Goal: Communication & Community: Answer question/provide support

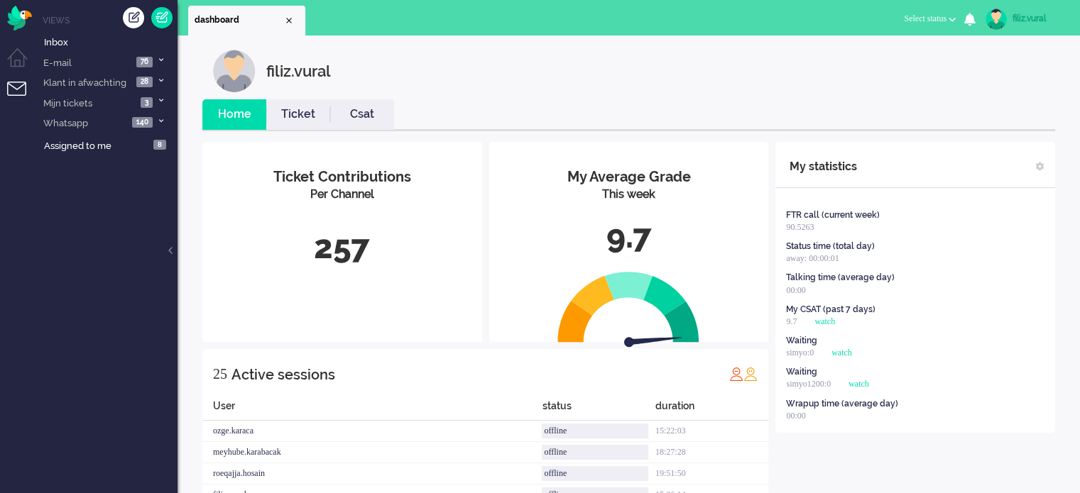
click at [910, 13] on span "Select status" at bounding box center [925, 18] width 43 height 10
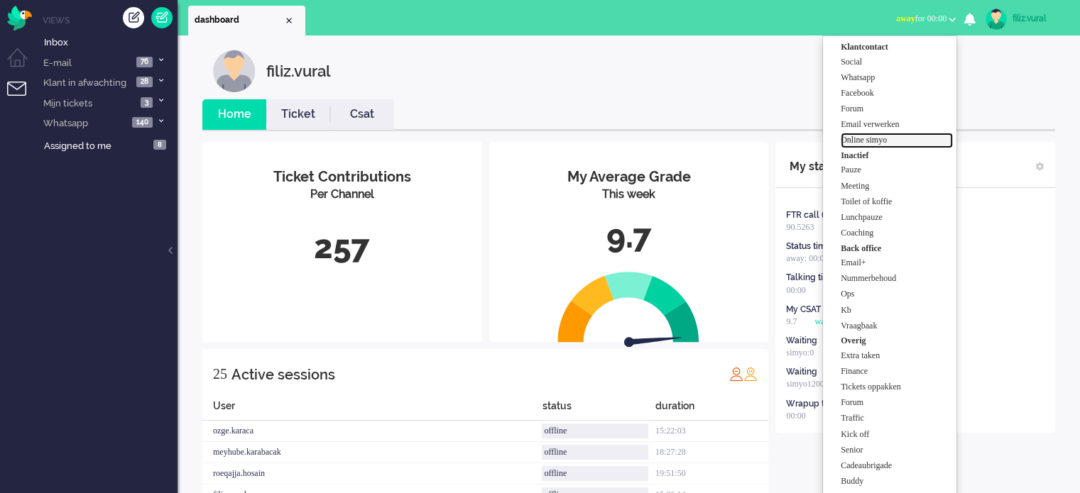
click at [894, 141] on label "Online simyo" at bounding box center [897, 140] width 112 height 12
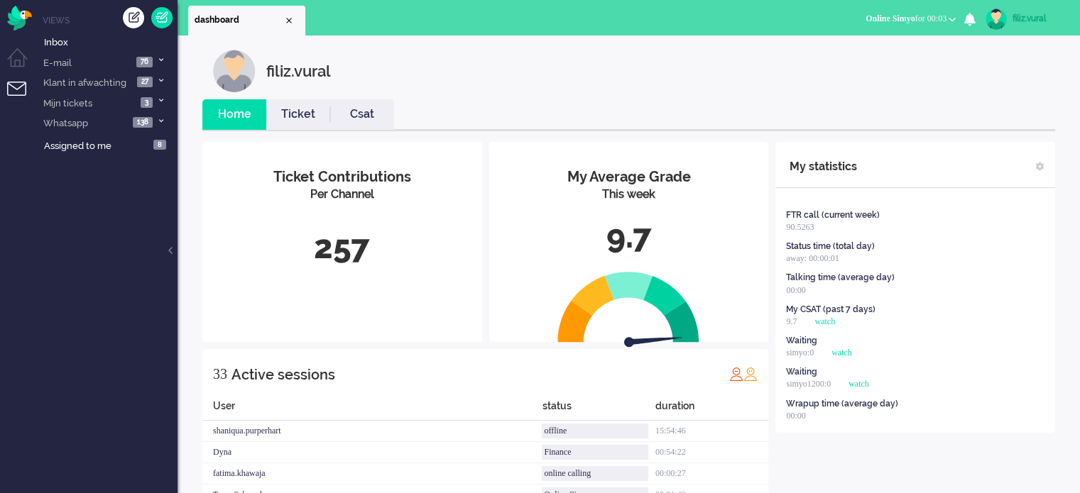
click at [354, 100] on li "Csat" at bounding box center [362, 114] width 64 height 31
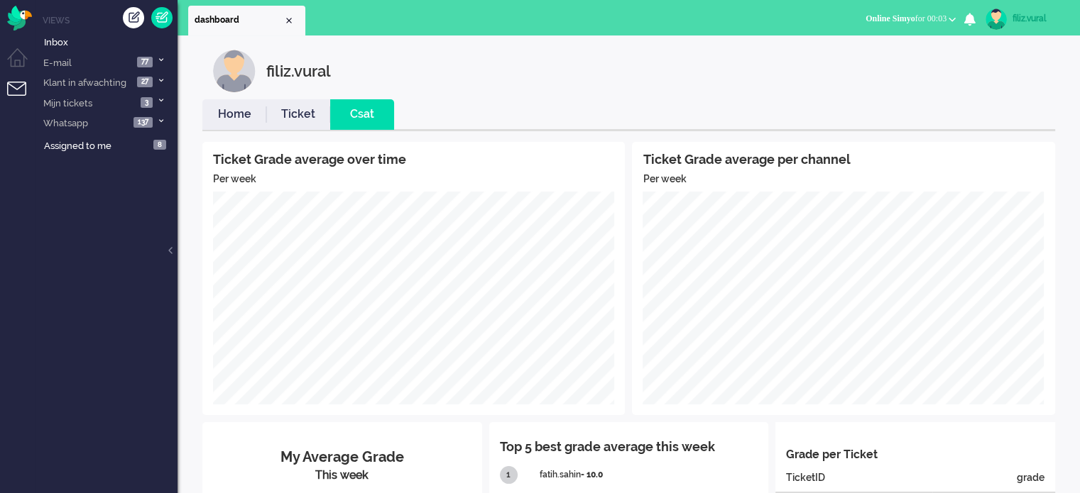
click at [253, 108] on link "Home" at bounding box center [234, 114] width 64 height 16
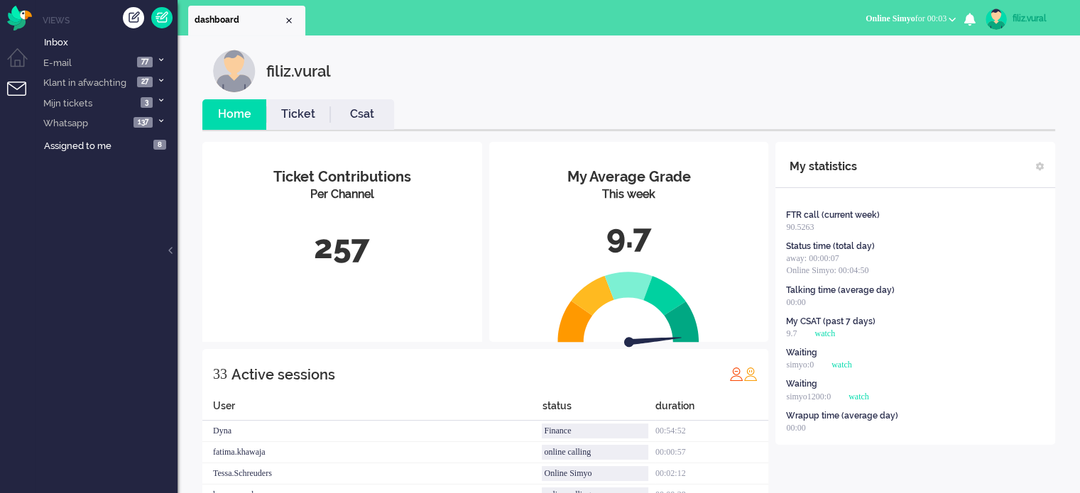
click at [343, 111] on link "Csat" at bounding box center [362, 114] width 64 height 16
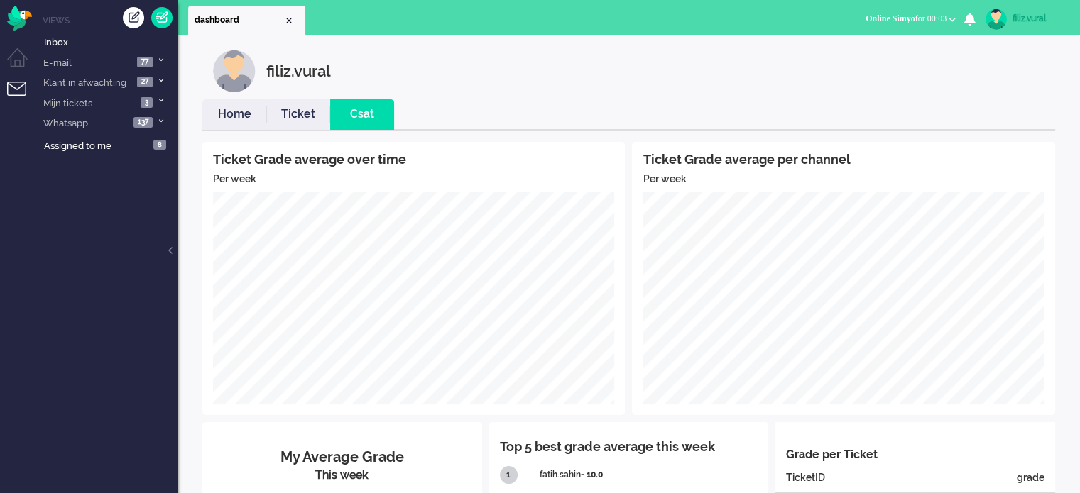
click at [324, 127] on li "Ticket" at bounding box center [298, 114] width 64 height 31
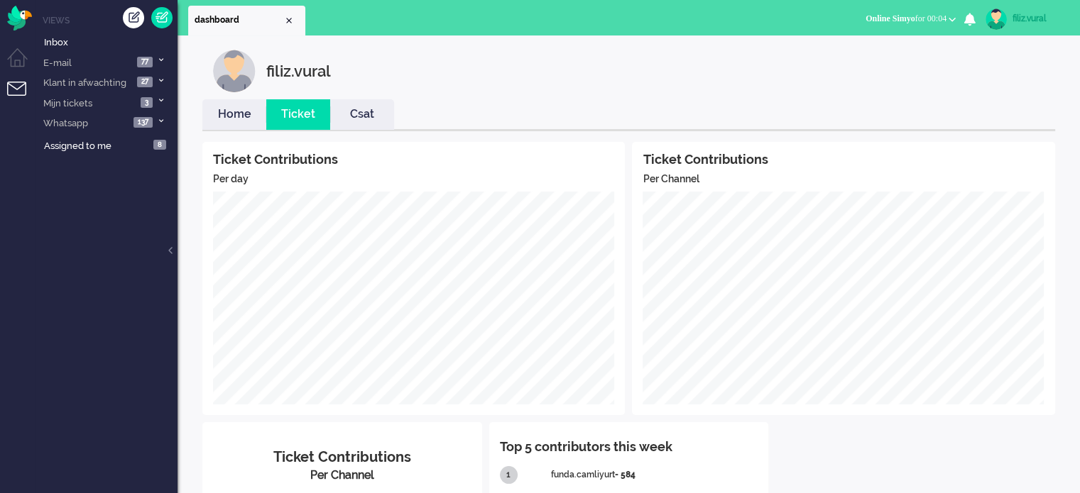
click at [241, 115] on link "Home" at bounding box center [234, 114] width 64 height 16
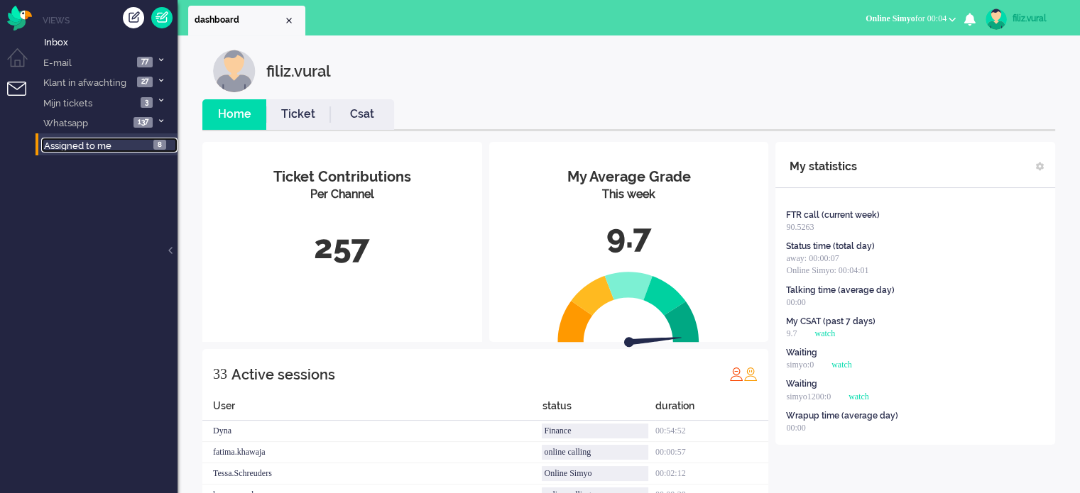
click at [128, 148] on link "Assigned to me 8" at bounding box center [109, 146] width 136 height 16
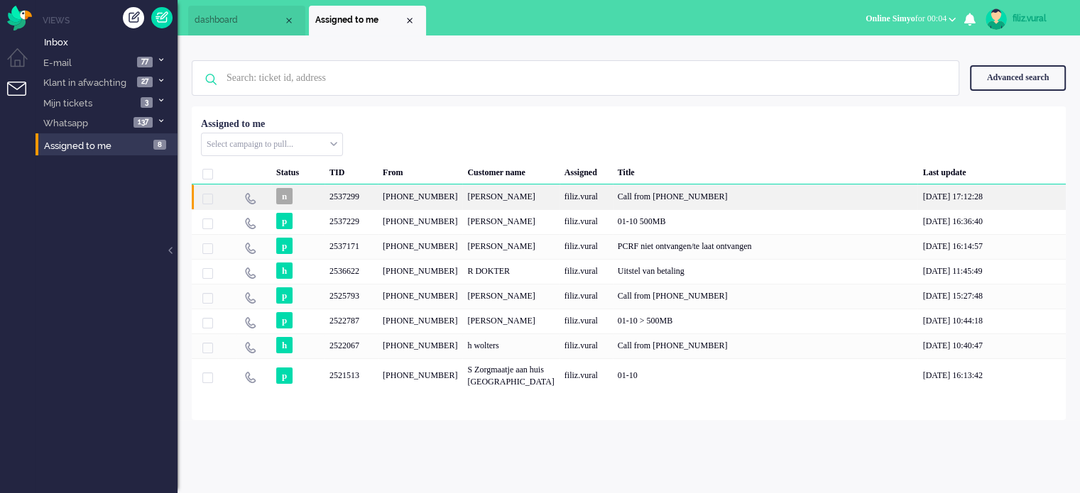
click at [559, 197] on div "filiz.vural" at bounding box center [585, 197] width 53 height 25
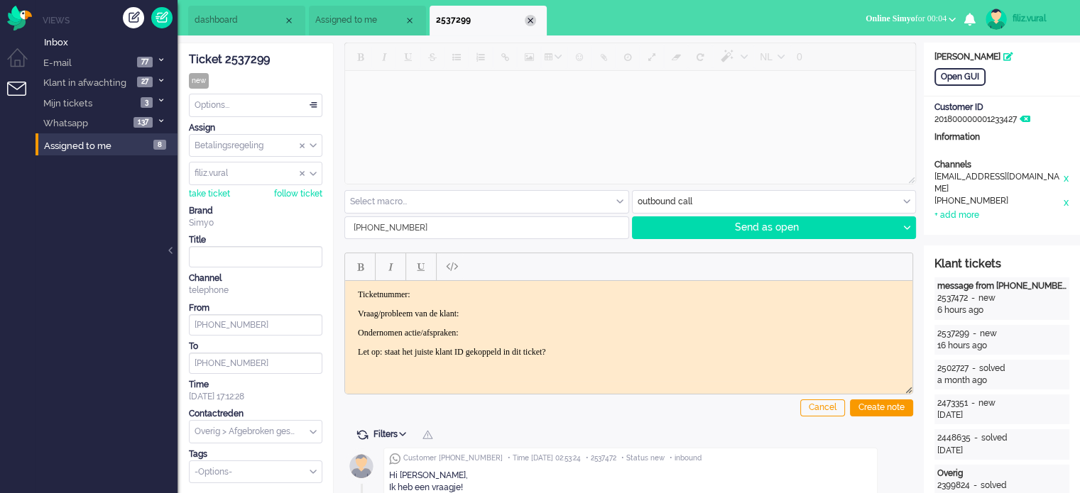
click at [532, 19] on div "Close tab" at bounding box center [530, 20] width 11 height 11
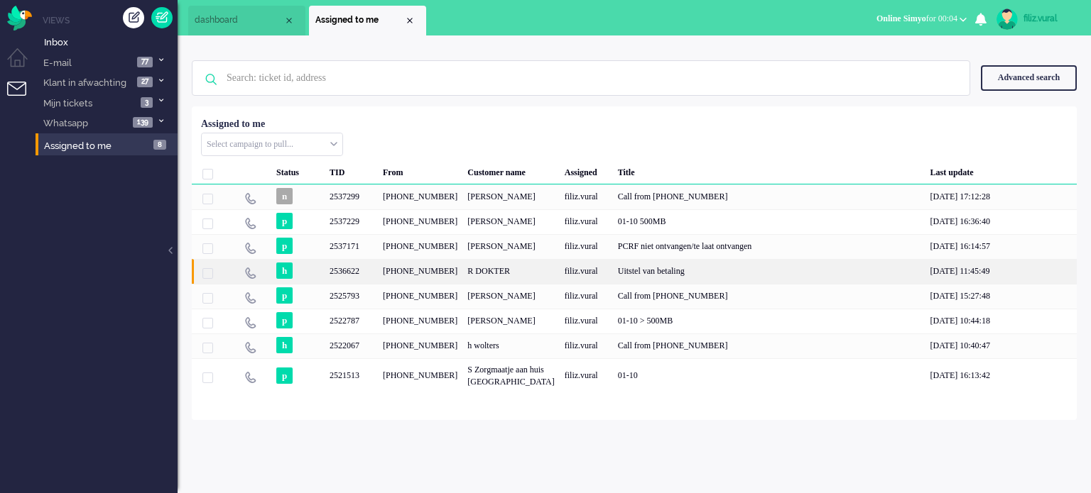
click at [576, 282] on div "filiz.vural" at bounding box center [585, 271] width 53 height 25
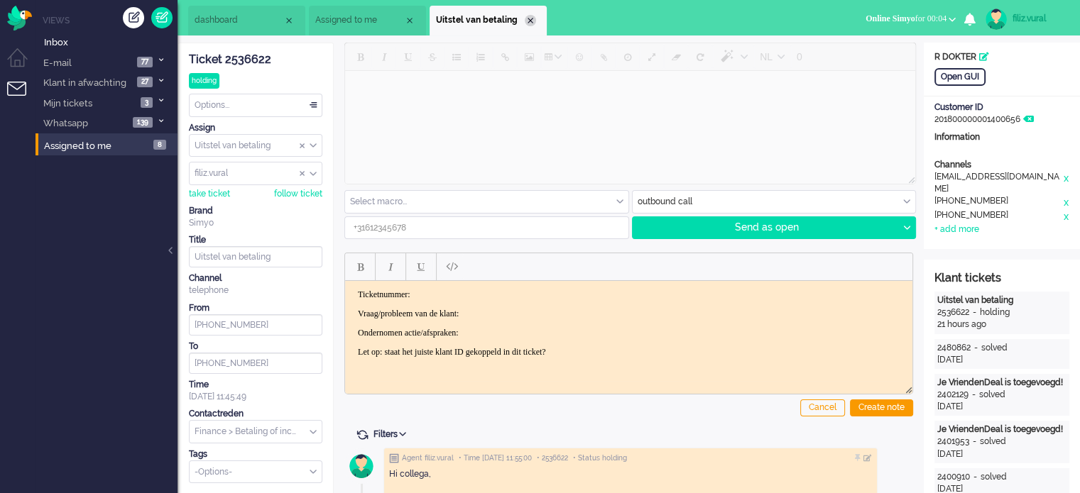
click at [531, 15] on div "Close tab" at bounding box center [530, 20] width 11 height 11
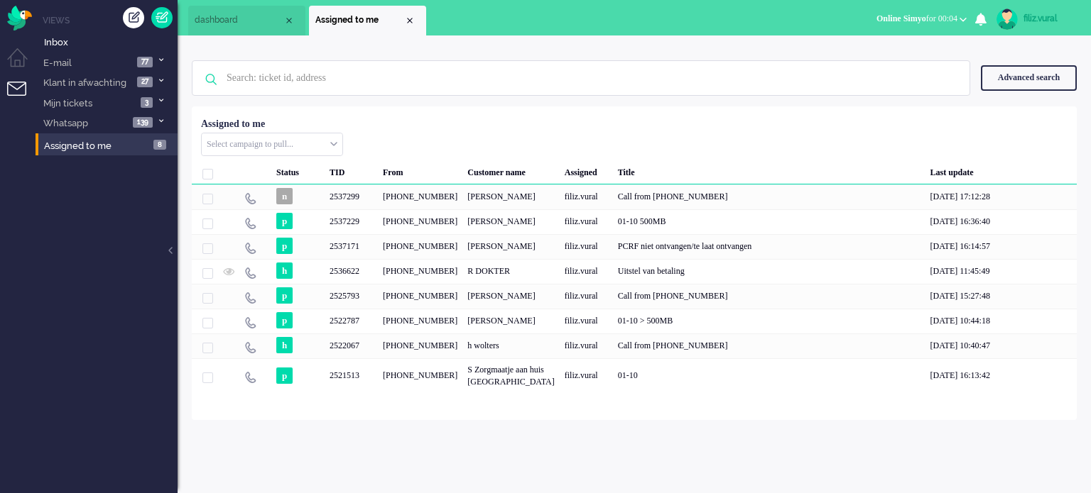
click at [252, 29] on li "dashboard" at bounding box center [246, 21] width 117 height 30
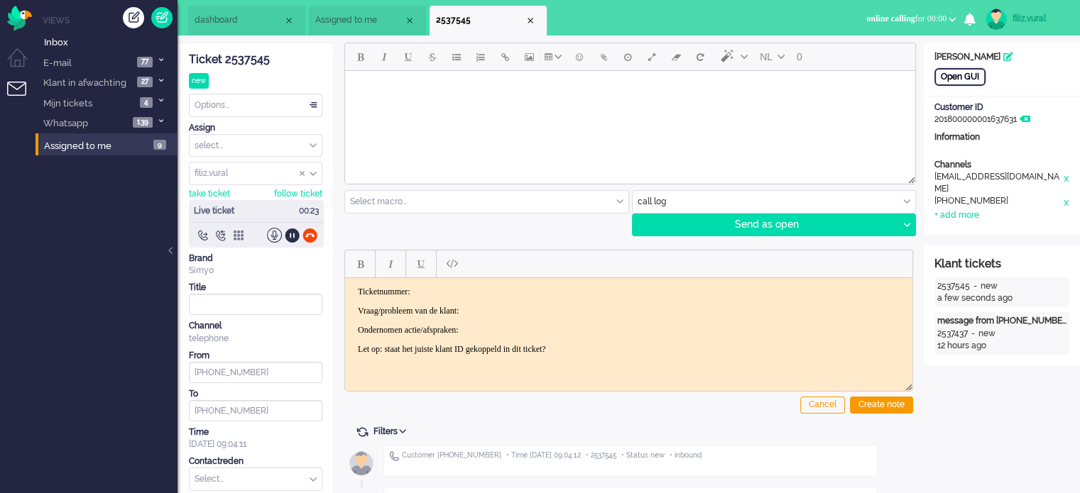
click at [964, 77] on div "Open GUI" at bounding box center [959, 77] width 51 height 18
click at [253, 56] on div "Ticket 2537545" at bounding box center [255, 60] width 133 height 16
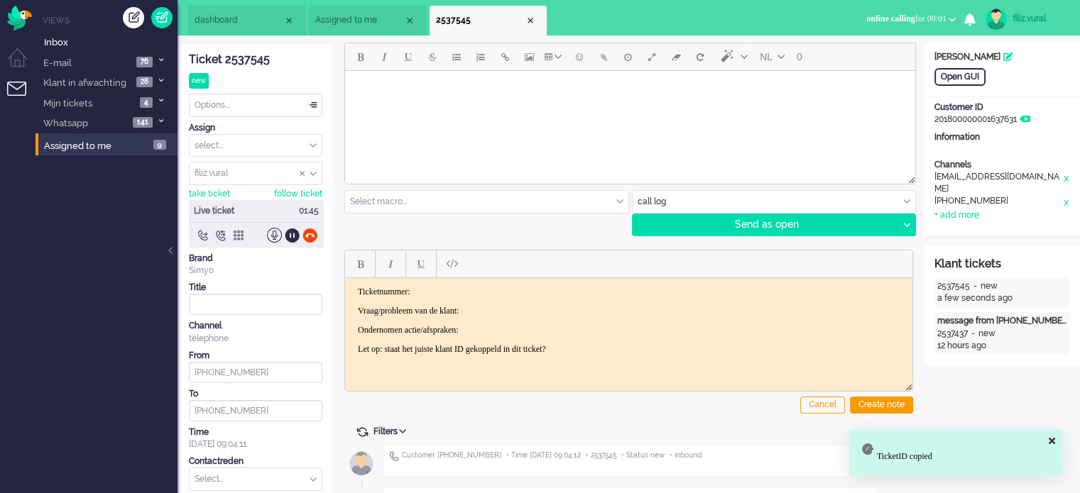
click at [498, 293] on p "Ticketnummer:" at bounding box center [629, 291] width 542 height 11
click at [509, 308] on p "Vraag/probleem van de klant:" at bounding box center [629, 310] width 542 height 11
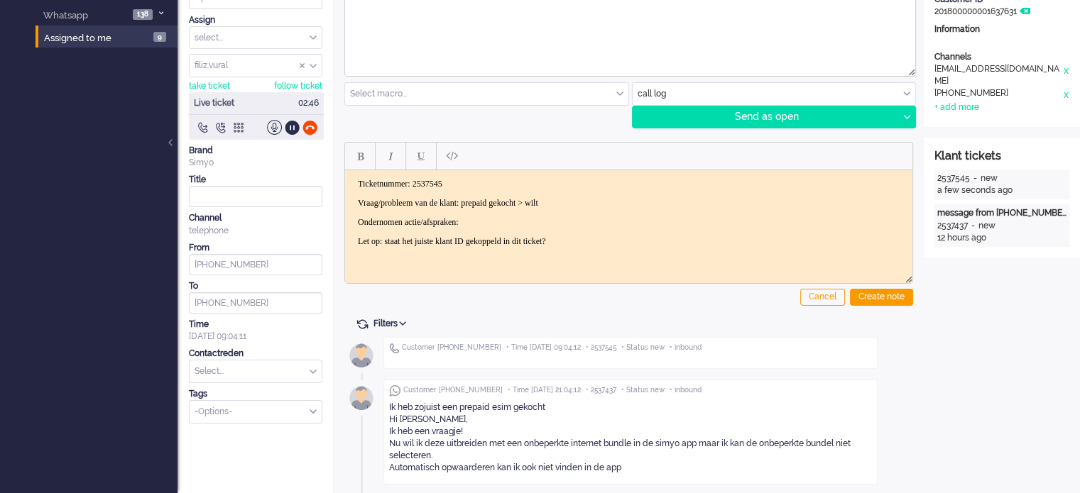
scroll to position [109, 0]
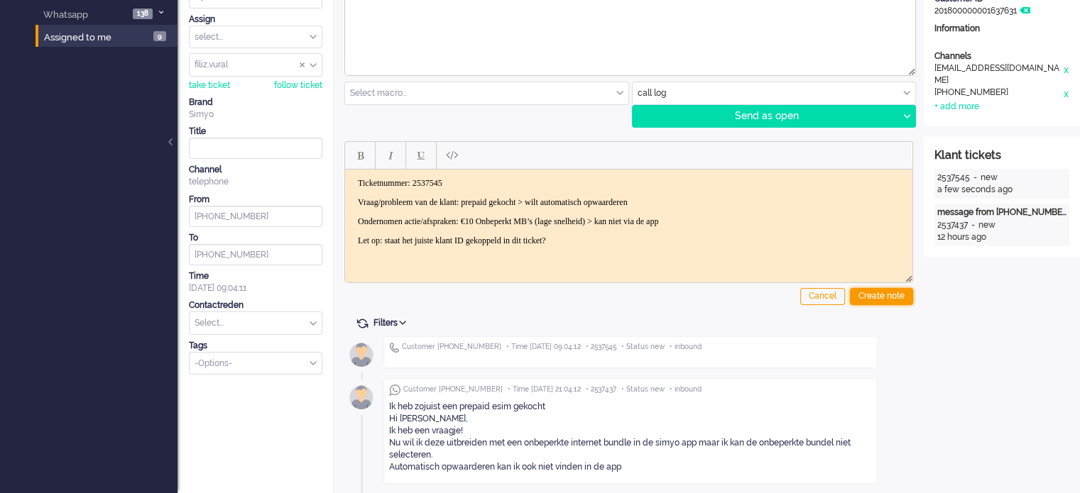
click at [869, 289] on div "Create note" at bounding box center [881, 296] width 63 height 17
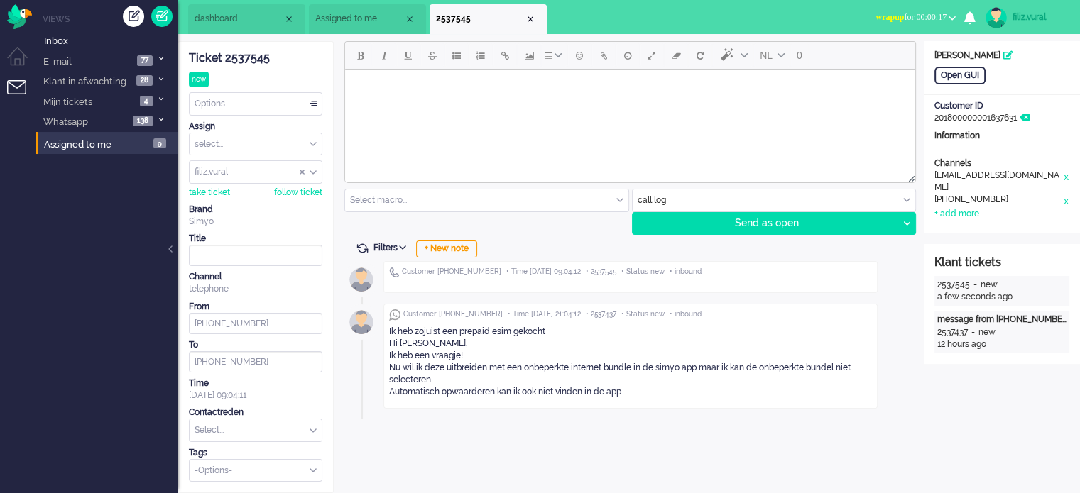
scroll to position [0, 0]
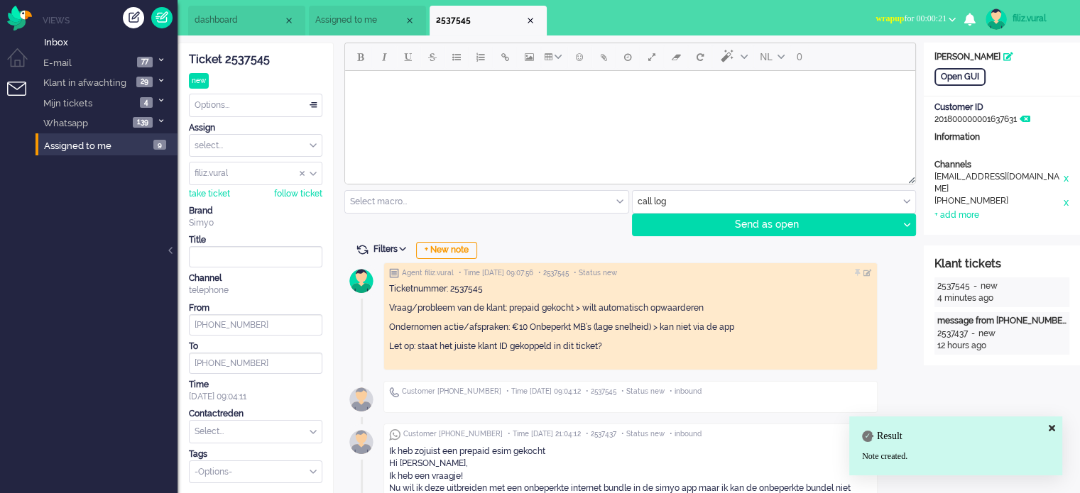
click at [255, 441] on div "Select... Backoffice > Bestelling geannuleerd Backoffice > Bestelling geannulee…" at bounding box center [255, 431] width 133 height 23
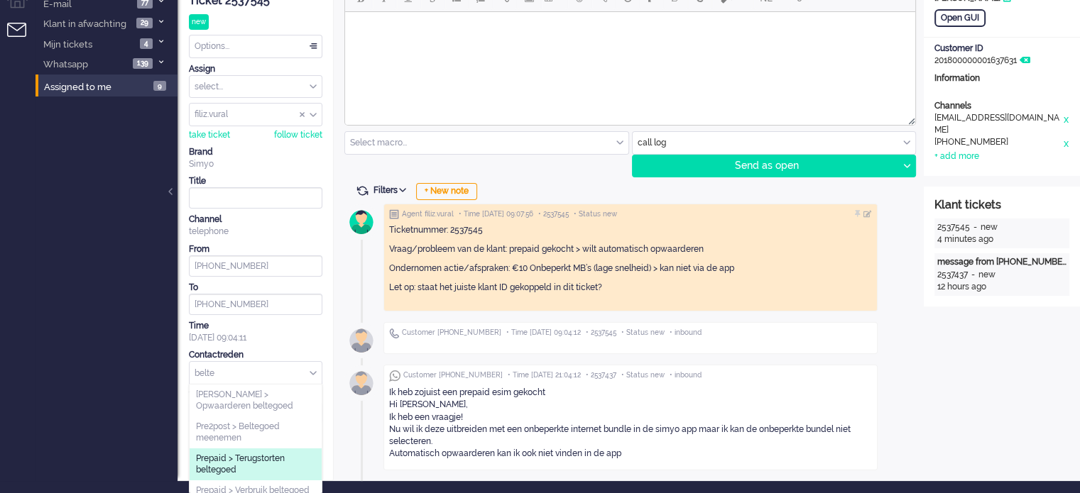
scroll to position [50, 0]
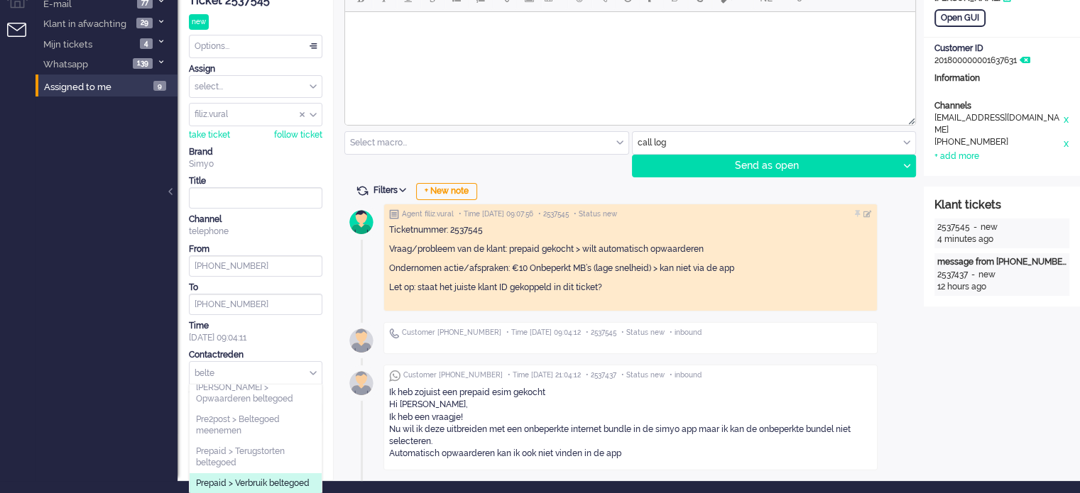
type input "belte"
click at [274, 478] on span "Prepaid > Verbruik beltegoed" at bounding box center [253, 484] width 114 height 12
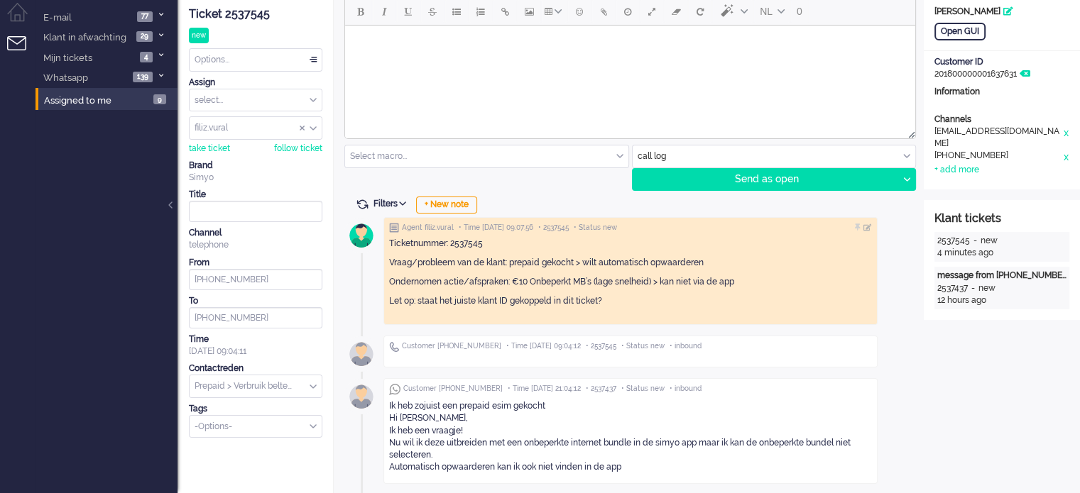
click at [247, 73] on div "Ticket 2537545 new Watching Options... Set Status Open Pending Holding Solved S…" at bounding box center [255, 218] width 133 height 440
click at [247, 67] on div "Options..." at bounding box center [256, 60] width 132 height 22
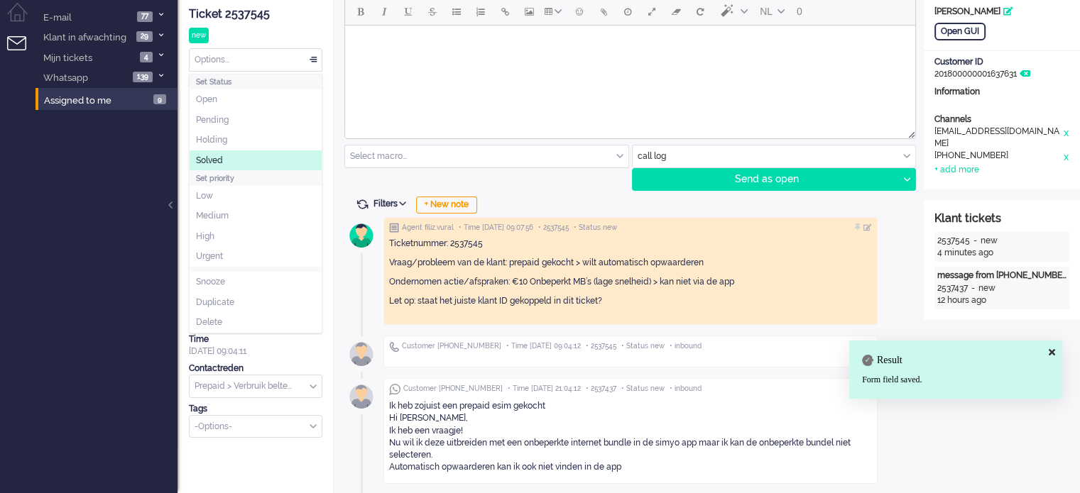
click at [231, 161] on li "Solved" at bounding box center [256, 161] width 132 height 21
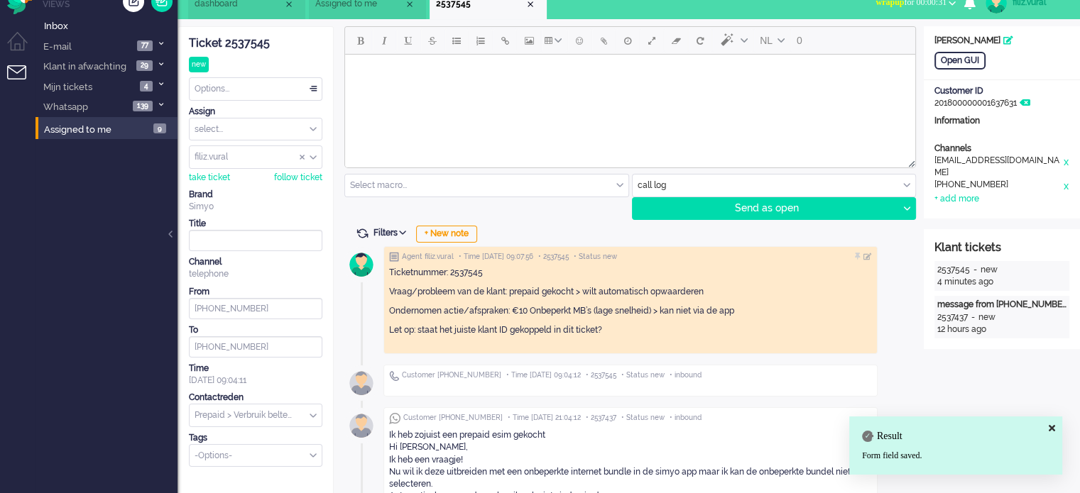
scroll to position [0, 0]
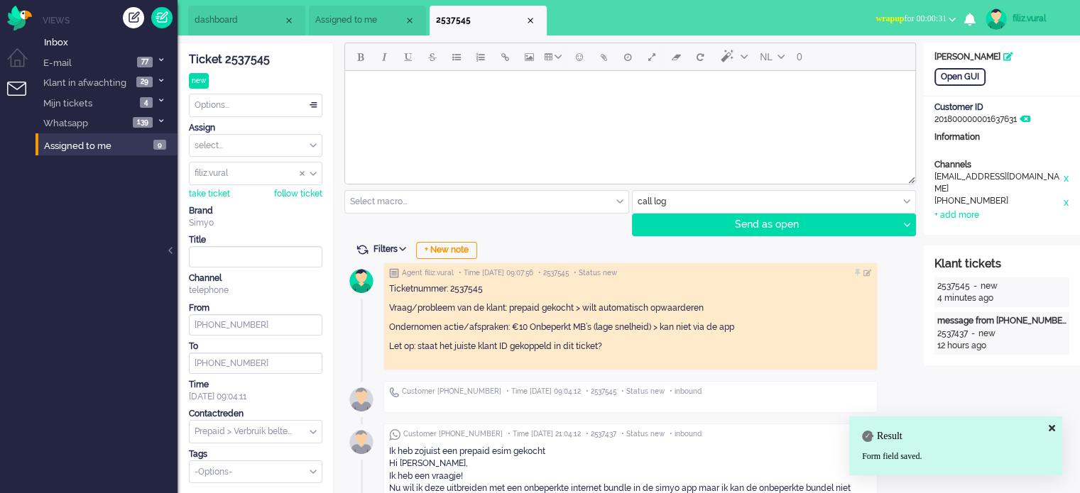
click at [895, 23] on span "wrapup for 00:00:31" at bounding box center [910, 18] width 71 height 10
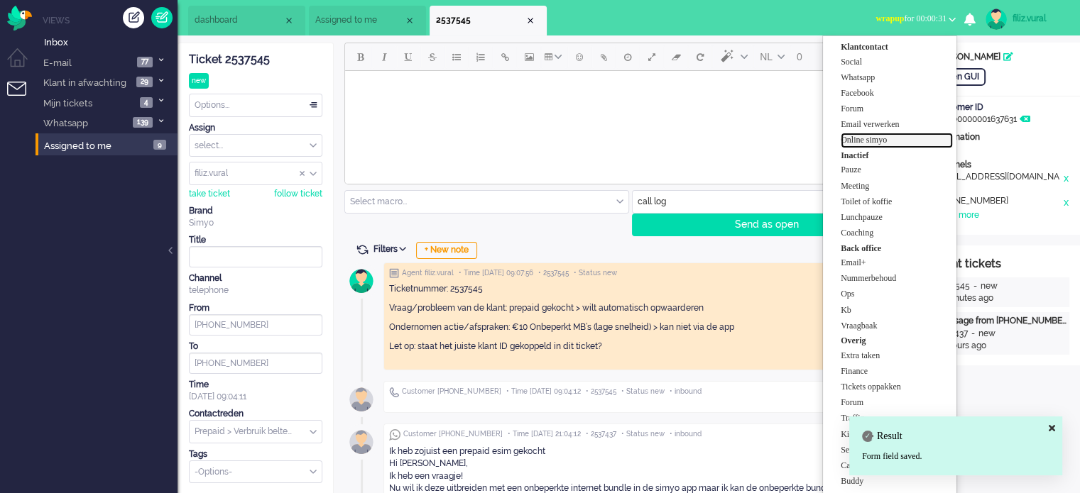
click at [880, 136] on label "Online simyo" at bounding box center [897, 140] width 112 height 12
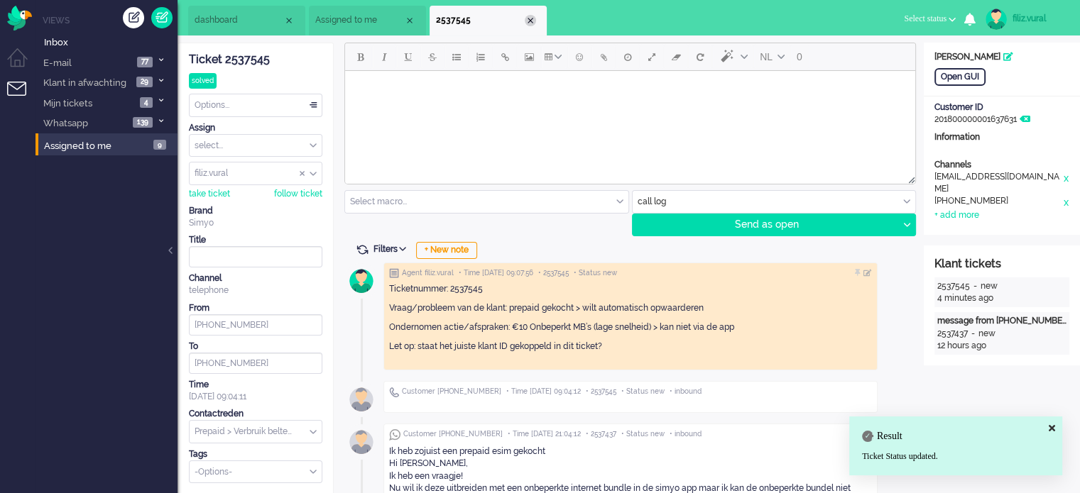
click at [534, 18] on div "Close tab" at bounding box center [530, 20] width 11 height 11
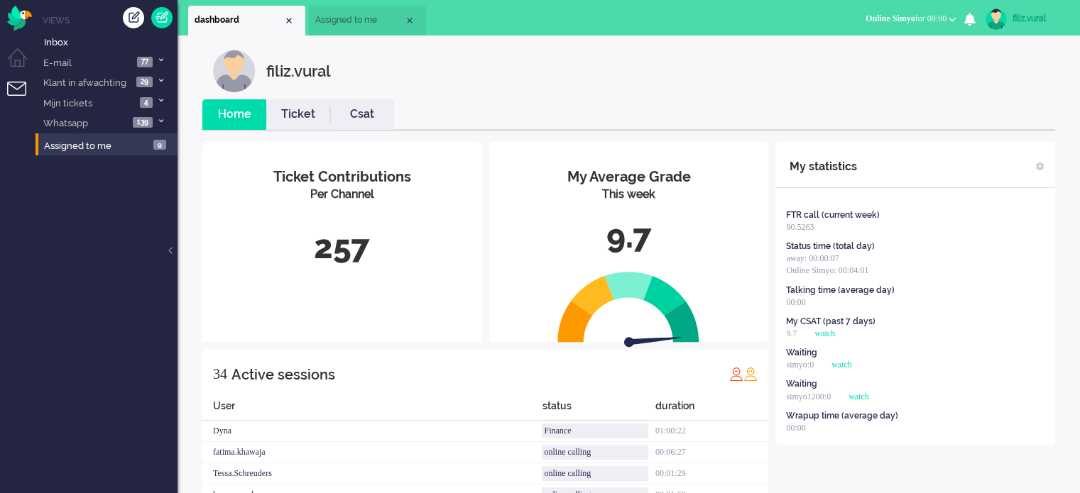
click at [379, 111] on link "Csat" at bounding box center [362, 114] width 64 height 16
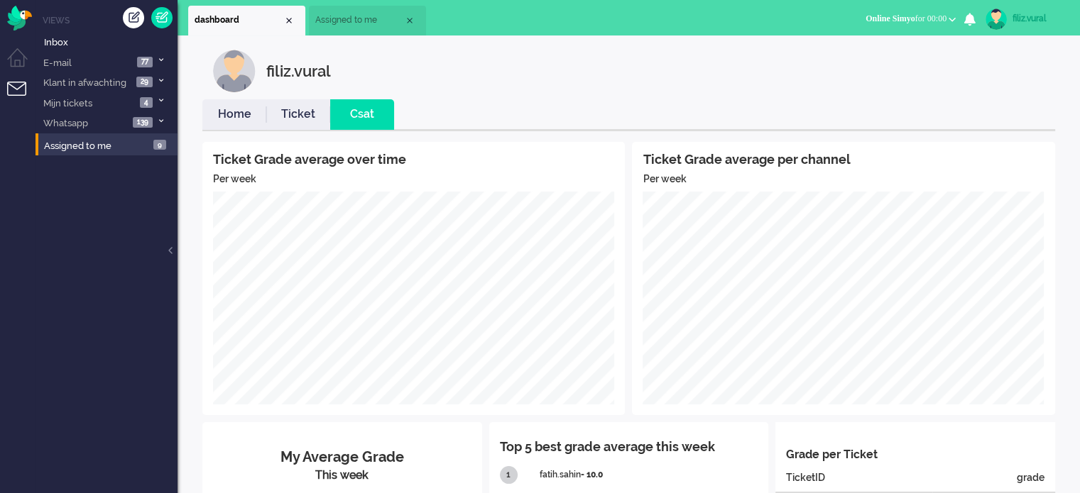
click at [249, 107] on link "Home" at bounding box center [234, 114] width 64 height 16
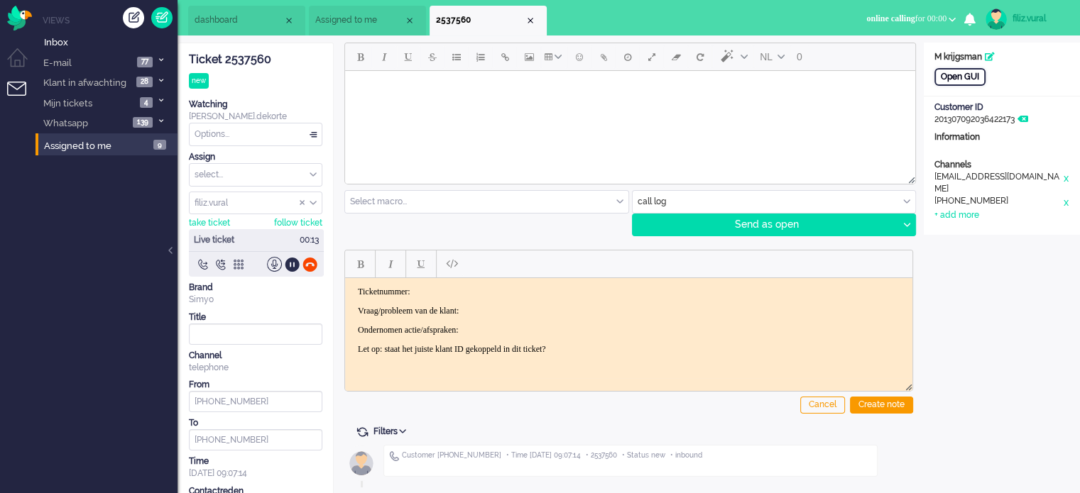
click at [960, 76] on div "Open GUI" at bounding box center [959, 77] width 51 height 18
click at [258, 56] on div "Ticket 2537560" at bounding box center [255, 60] width 133 height 16
click at [474, 294] on p "Ticketnummer:" at bounding box center [629, 291] width 542 height 11
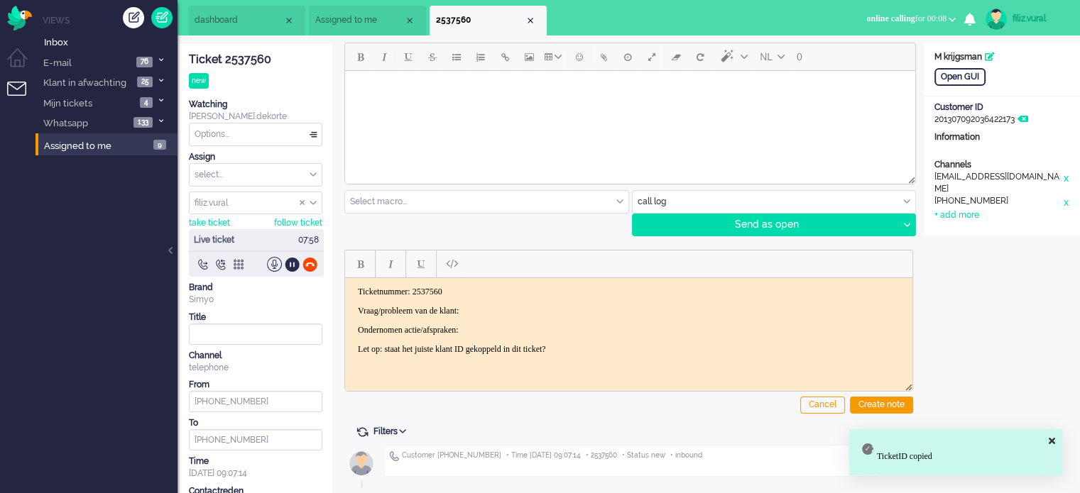
click at [516, 301] on body "Ticketnummer: 2537560 Vraag/probleem van de klant: Ondernomen actie/afspraken: …" at bounding box center [629, 320] width 556 height 68
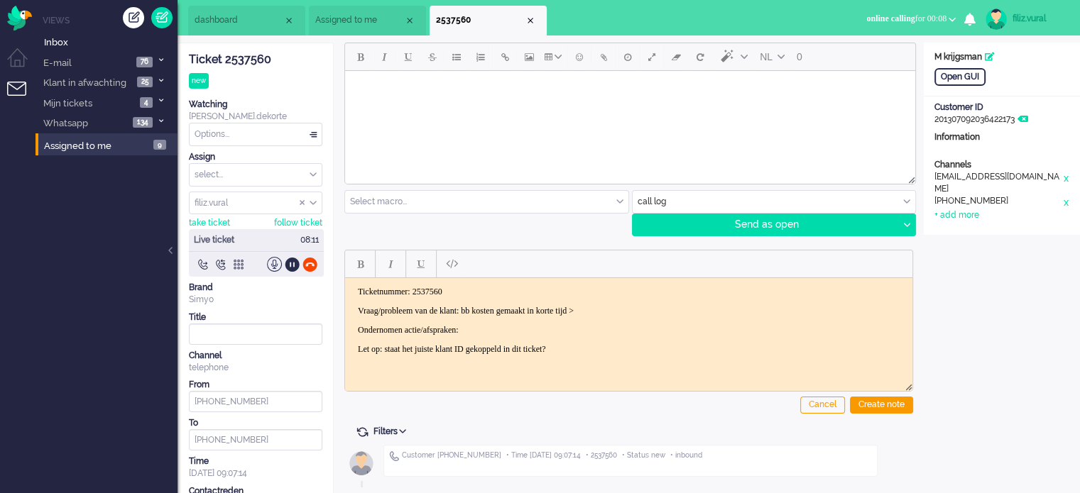
click at [561, 332] on p "Ondernomen actie/afspraken:" at bounding box center [629, 329] width 542 height 11
click at [315, 266] on div at bounding box center [309, 264] width 15 height 15
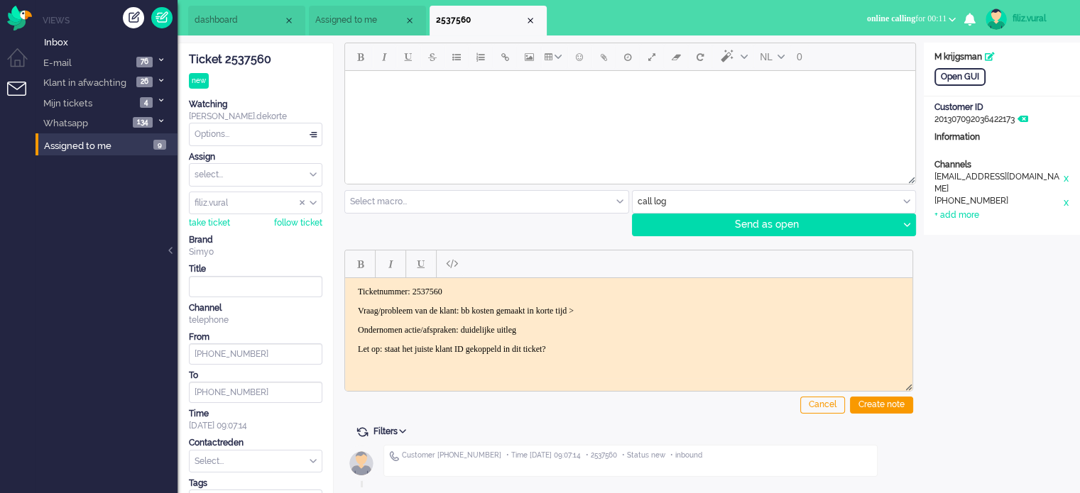
click at [613, 332] on p "Ondernomen actie/afspraken: duidelijke uitleg" at bounding box center [629, 329] width 542 height 11
click at [875, 405] on div "Create note" at bounding box center [881, 405] width 63 height 17
click at [204, 451] on input "text" at bounding box center [256, 462] width 132 height 22
type input "50"
click at [238, 479] on span "Finance > 50 50 vergoeding" at bounding box center [250, 483] width 109 height 12
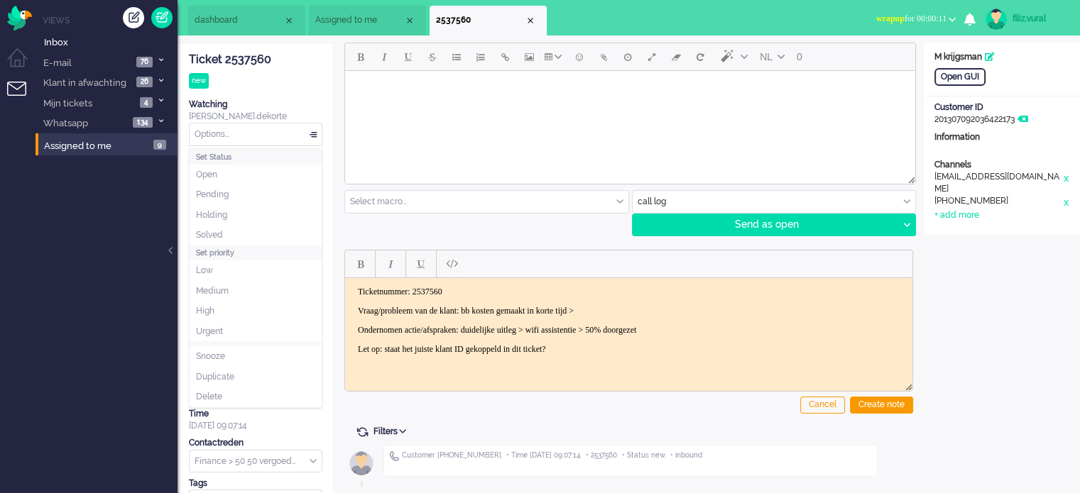
click at [295, 130] on div "Options..." at bounding box center [256, 135] width 132 height 22
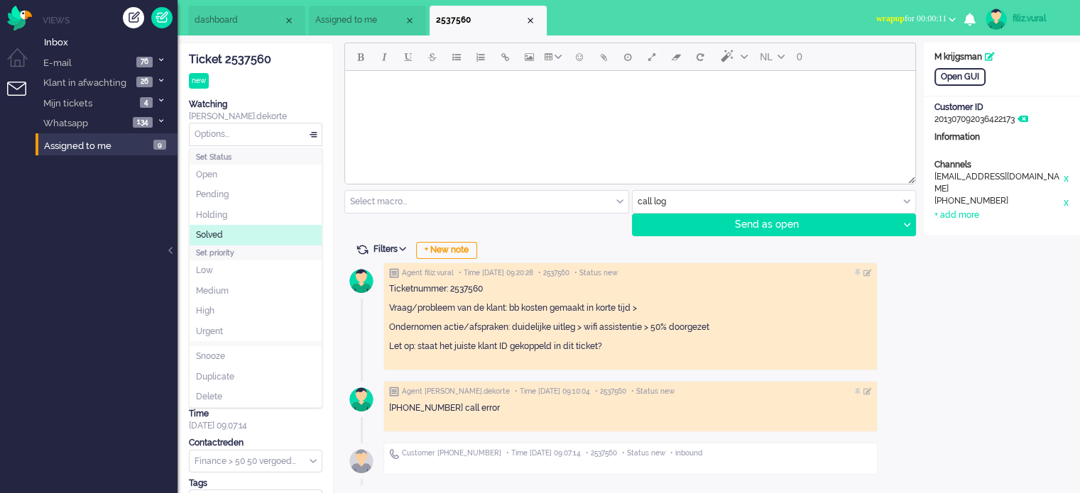
click at [259, 226] on li "Solved" at bounding box center [256, 235] width 132 height 21
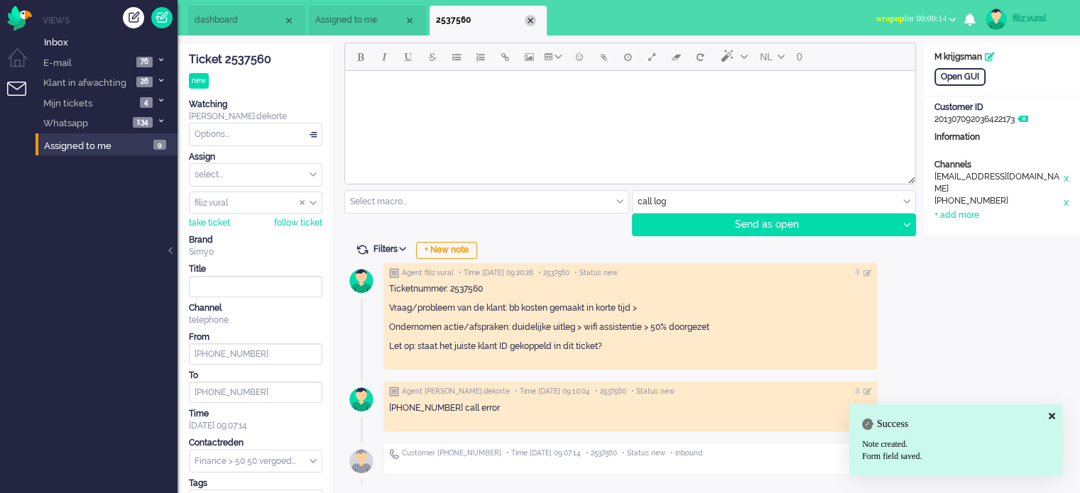
click at [531, 23] on div "Close tab" at bounding box center [530, 20] width 11 height 11
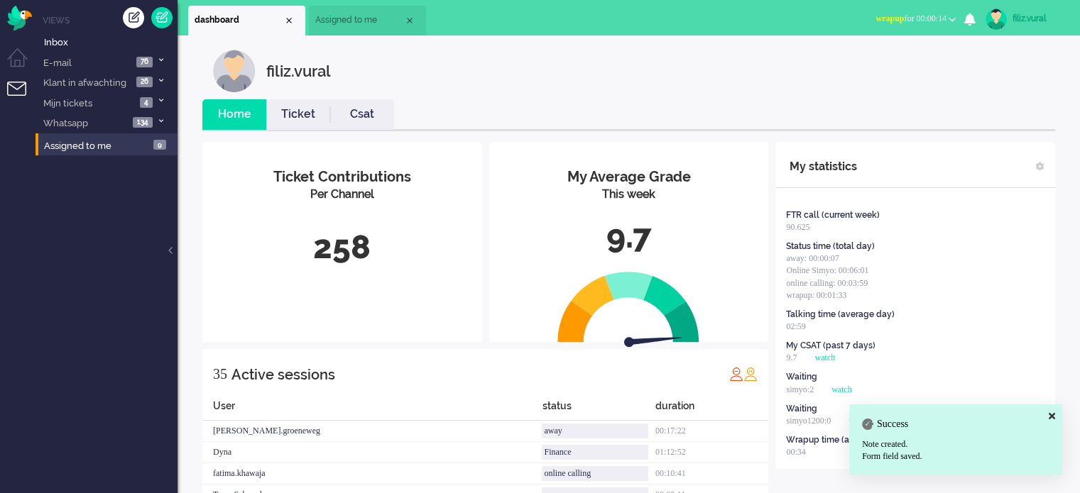
click at [937, 21] on span "wrapup for 00:00:14" at bounding box center [910, 18] width 71 height 10
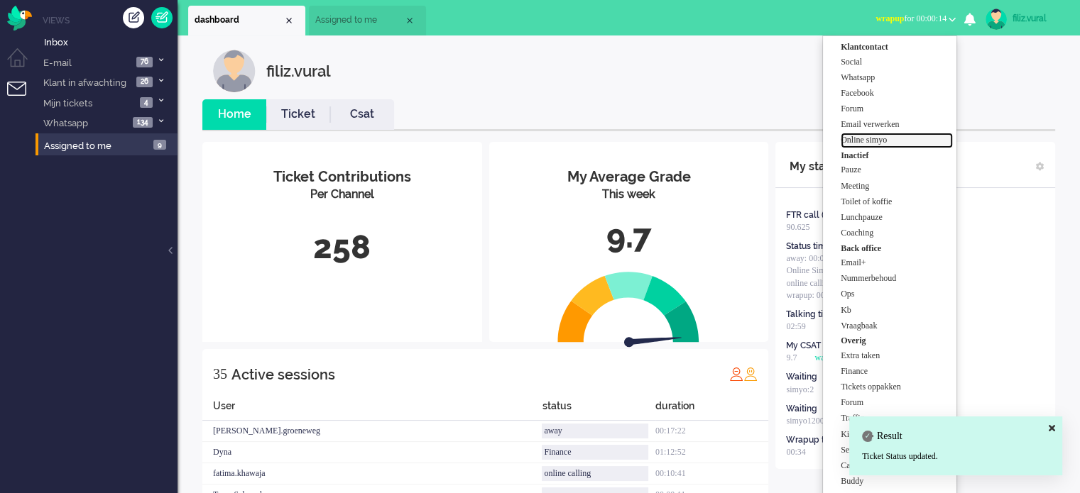
click at [870, 135] on label "Online simyo" at bounding box center [897, 140] width 112 height 12
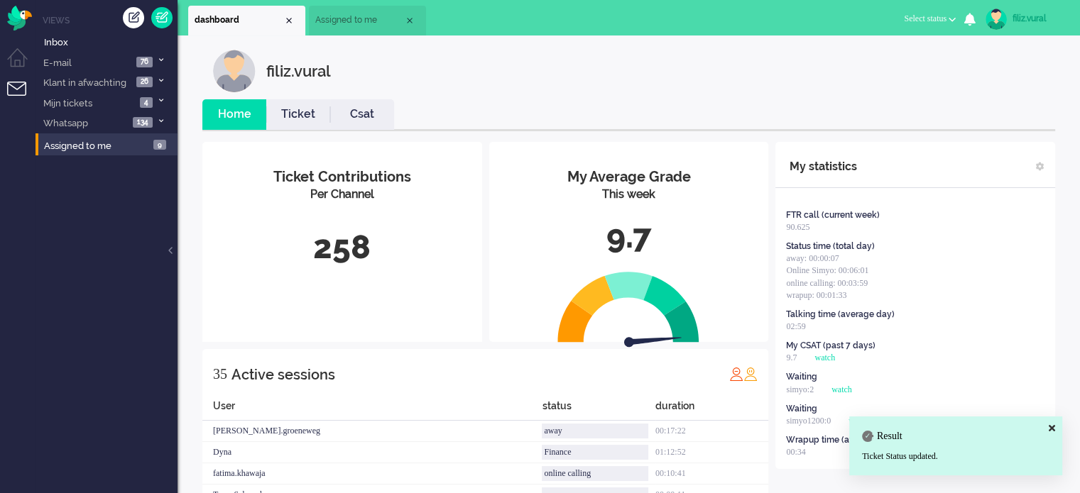
click at [364, 113] on link "Csat" at bounding box center [362, 114] width 64 height 16
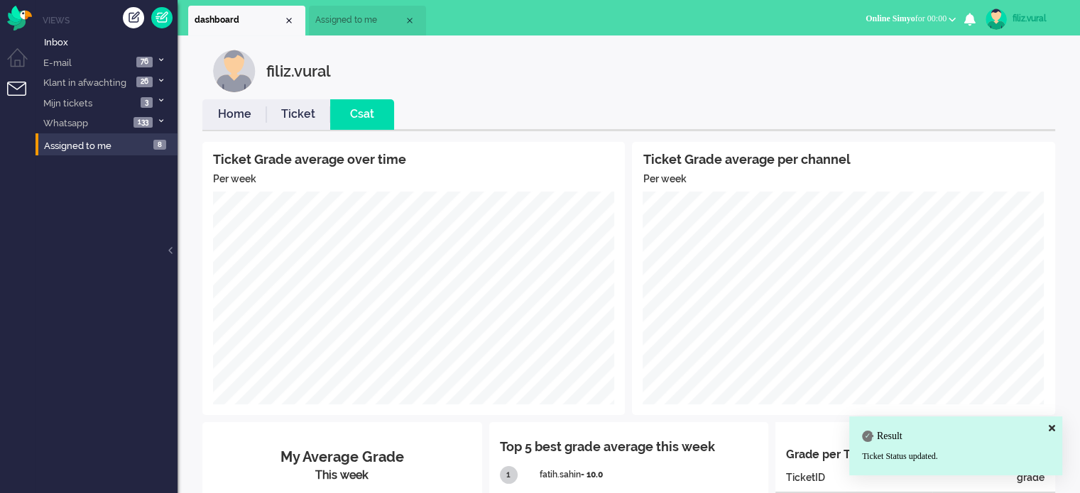
click at [233, 119] on link "Home" at bounding box center [234, 114] width 64 height 16
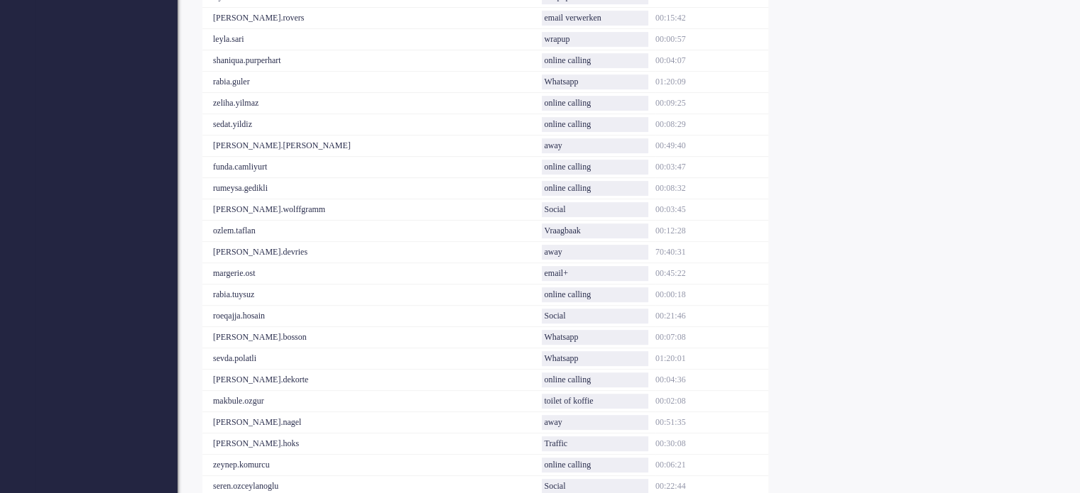
scroll to position [356, 0]
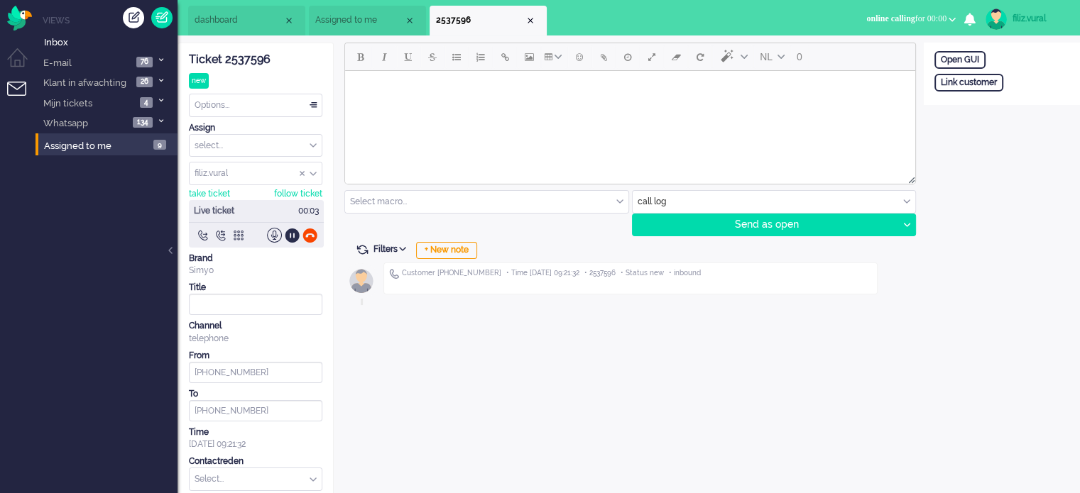
click at [462, 258] on div "Customer +31345478506 • Time 2025-09-25 09:21:32 • 2537596 • Status new • inbou…" at bounding box center [628, 282] width 569 height 48
click at [453, 256] on div "+ New note" at bounding box center [446, 250] width 61 height 17
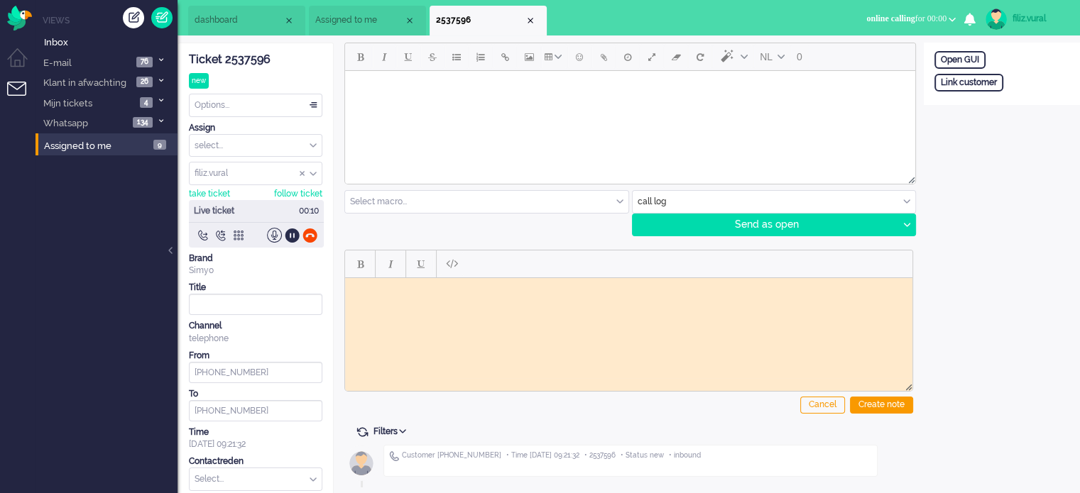
click at [253, 57] on div "Ticket 2537596" at bounding box center [255, 60] width 133 height 16
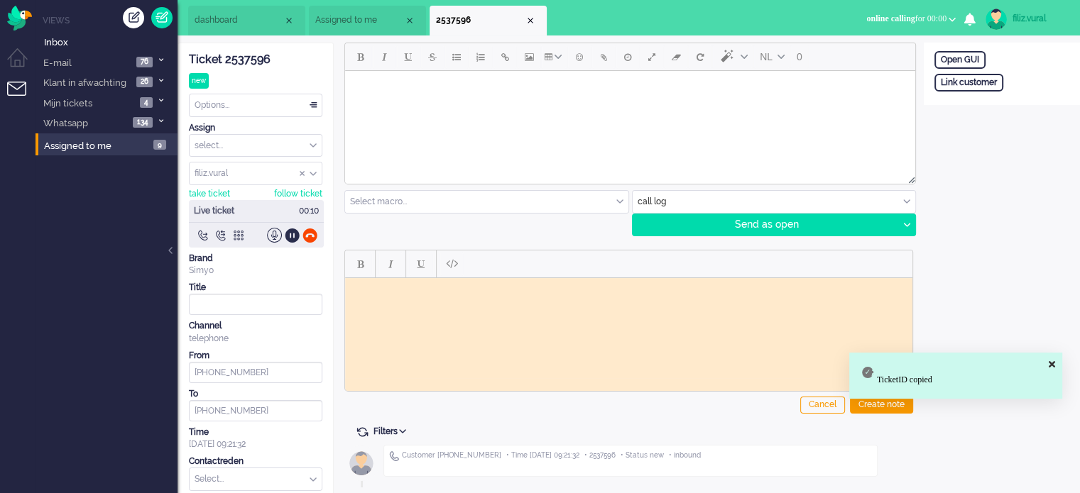
click at [398, 287] on body "Rich Text Area. Press ALT-0 for help." at bounding box center [629, 288] width 556 height 11
paste body "Rich Text Area. Press ALT-0 for help."
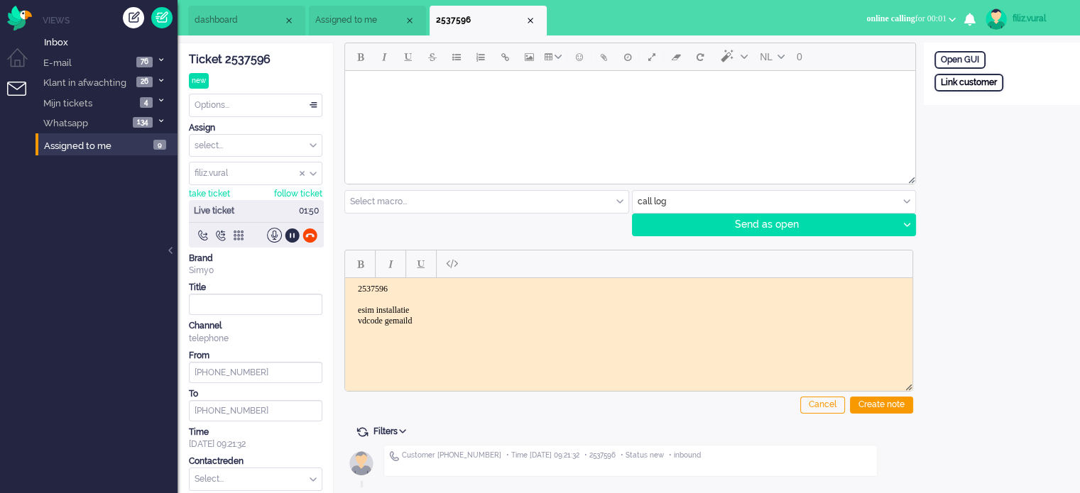
click at [997, 82] on div "Link customer" at bounding box center [968, 83] width 69 height 18
click at [1002, 102] on input "text" at bounding box center [1001, 101] width 135 height 21
paste input "201800000000331086"
type input "201800000000331086"
click at [997, 132] on div "Search" at bounding box center [1008, 127] width 46 height 20
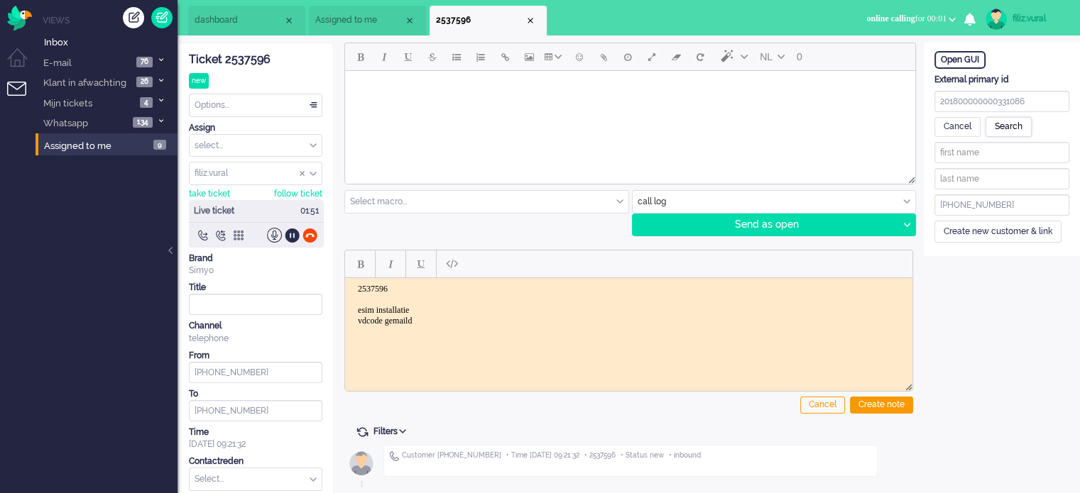
type input "B"
type input "Waanders"
click at [999, 247] on div "Save customer and link" at bounding box center [989, 249] width 111 height 22
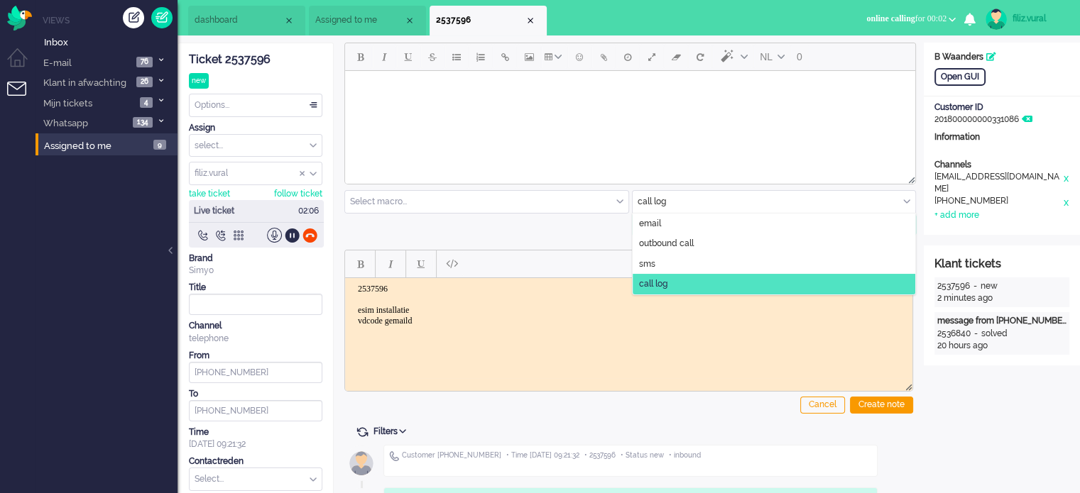
click at [653, 197] on input "text" at bounding box center [774, 202] width 283 height 22
click at [652, 227] on span "email" at bounding box center [650, 224] width 22 height 12
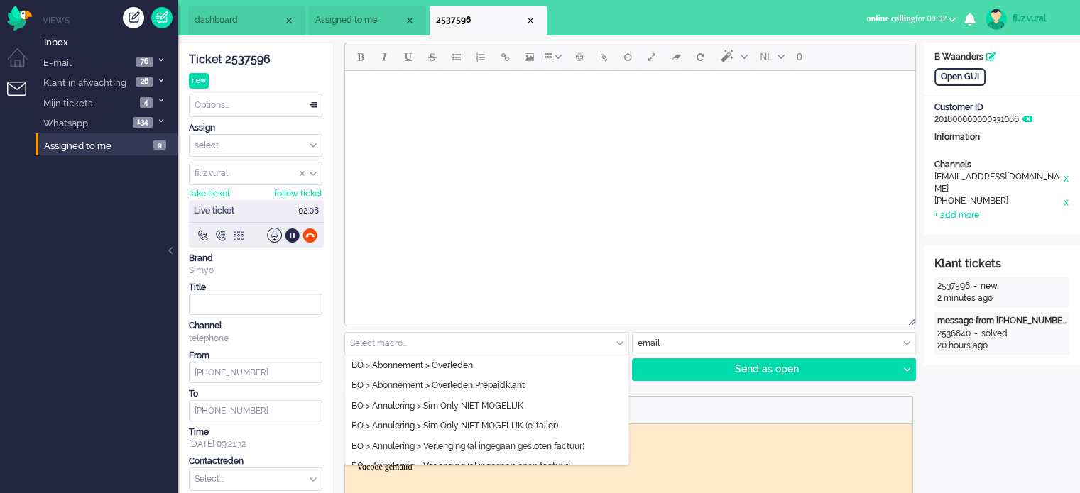
click at [441, 349] on input "text" at bounding box center [486, 344] width 283 height 22
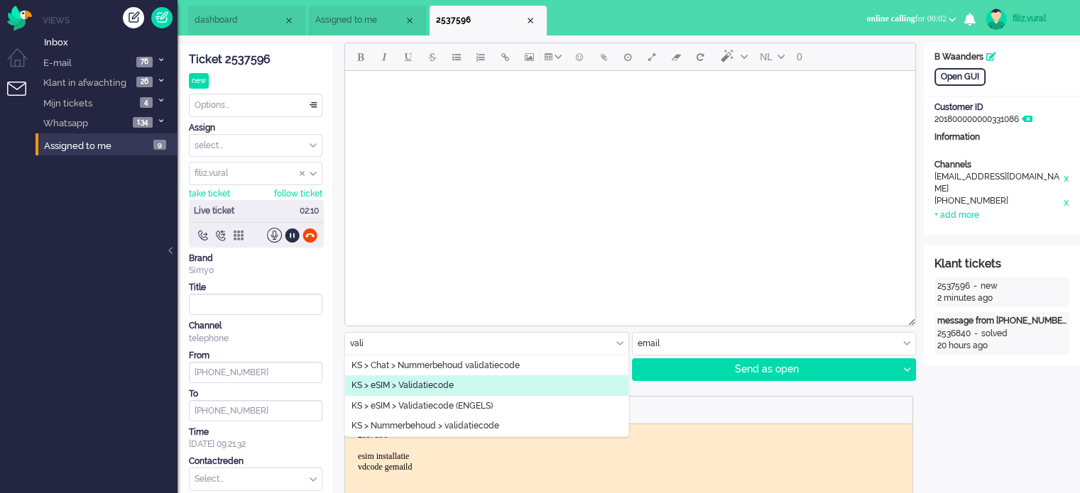
type input "vali"
click at [450, 385] on span "KS > eSIM > Validatiecode" at bounding box center [402, 386] width 102 height 12
type input "Validatiecode eSim bestelling"
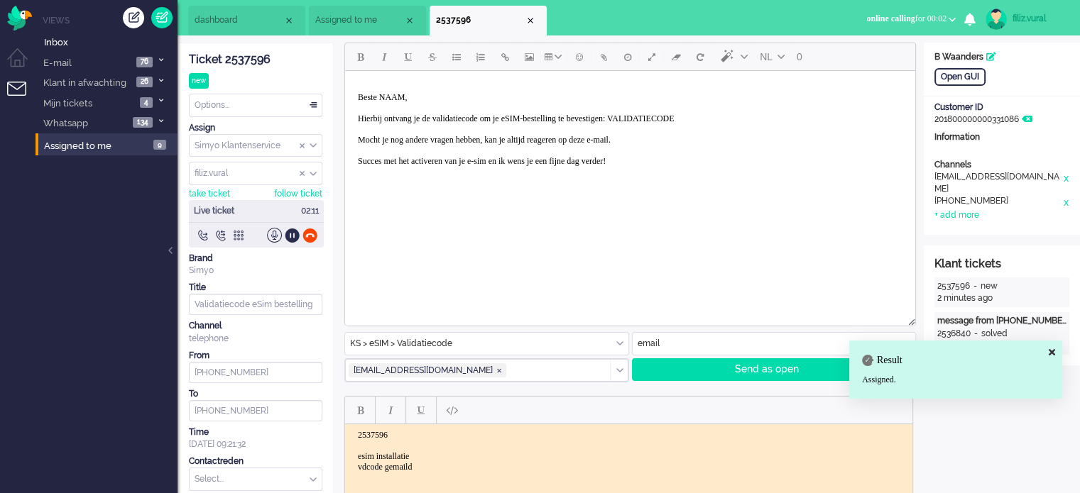
click at [698, 119] on p "Beste NAAM, Hierbij ontvang je de validatiecode om je eSIM-bestelling te bevest…" at bounding box center [630, 134] width 545 height 85
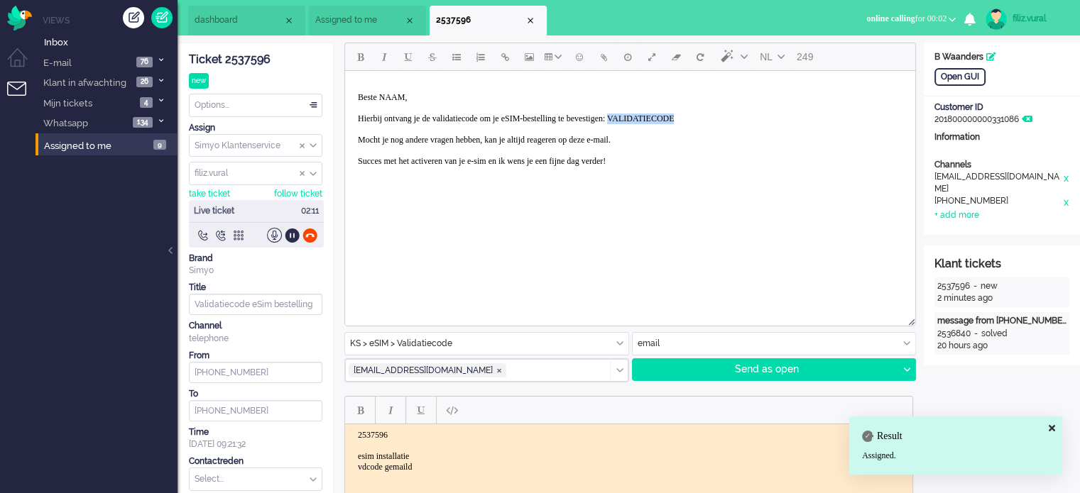
click at [699, 119] on p "Beste NAAM, Hierbij ontvang je de validatiecode om je eSIM-bestelling te bevest…" at bounding box center [630, 134] width 545 height 85
paste body "Rich Text Area. Press ALT-0 for help."
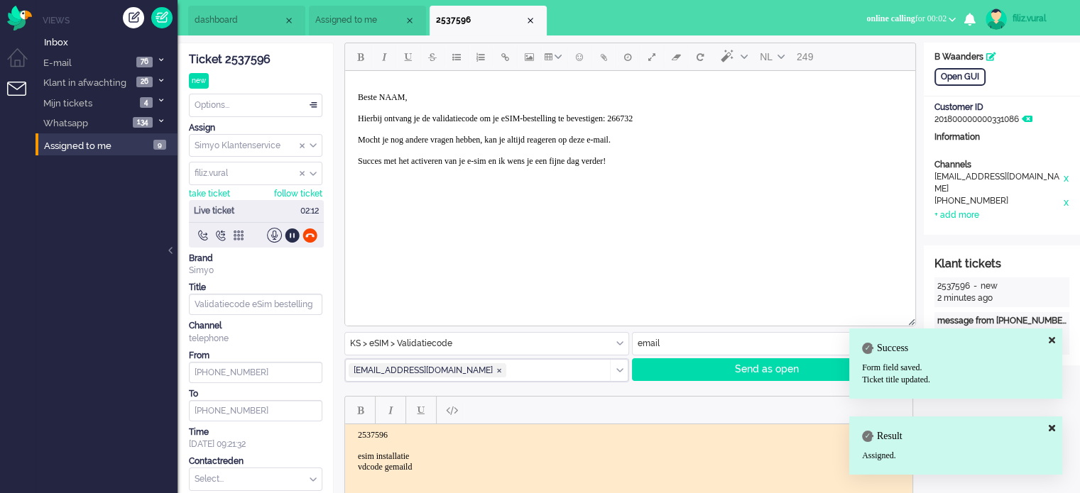
click at [699, 119] on p "Beste NAAM, Hierbij ontvang je de validatiecode om je eSIM-bestelling te bevest…" at bounding box center [630, 134] width 545 height 85
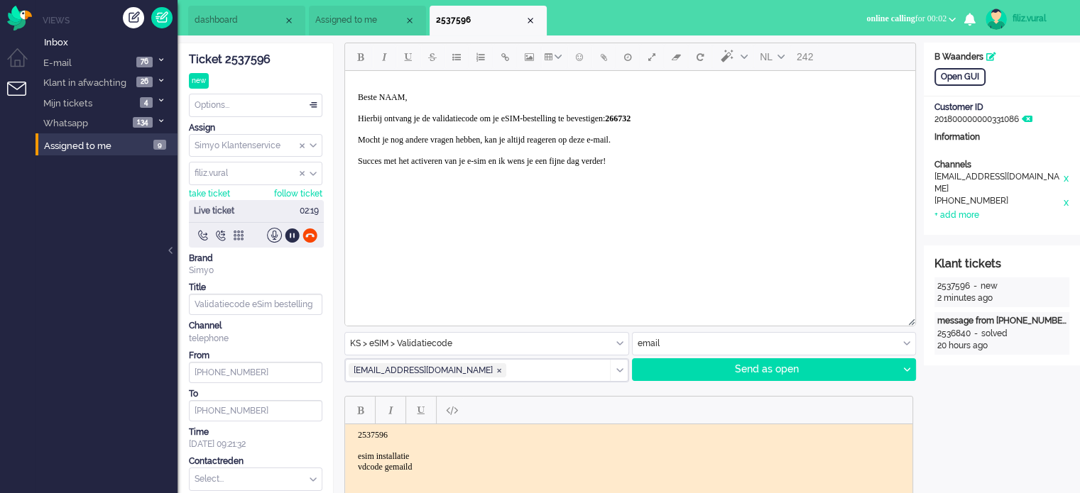
drag, startPoint x: 398, startPoint y: 97, endPoint x: 392, endPoint y: 111, distance: 14.9
click at [397, 99] on p "Beste NAAM, Hierbij ontvang je de validatiecode om je eSIM-bestelling te bevest…" at bounding box center [630, 134] width 545 height 85
click at [390, 111] on p "Beste NAAM, Hierbij ontvang je de validatiecode om je eSIM-bestelling te bevest…" at bounding box center [630, 134] width 545 height 85
click at [398, 97] on p "Beste NAAM, Hierbij ontvang je de validatiecode om je eSIM-bestelling te bevest…" at bounding box center [630, 134] width 545 height 85
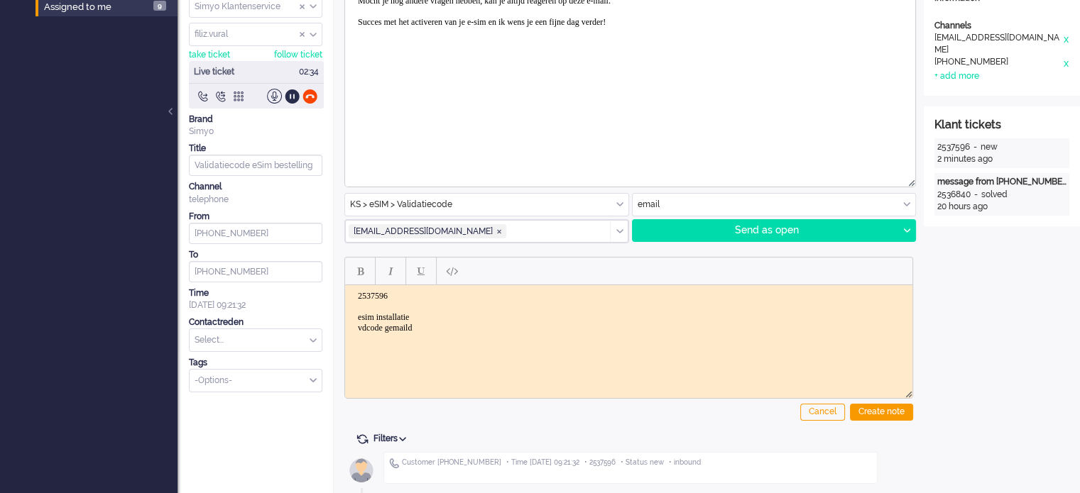
scroll to position [142, 0]
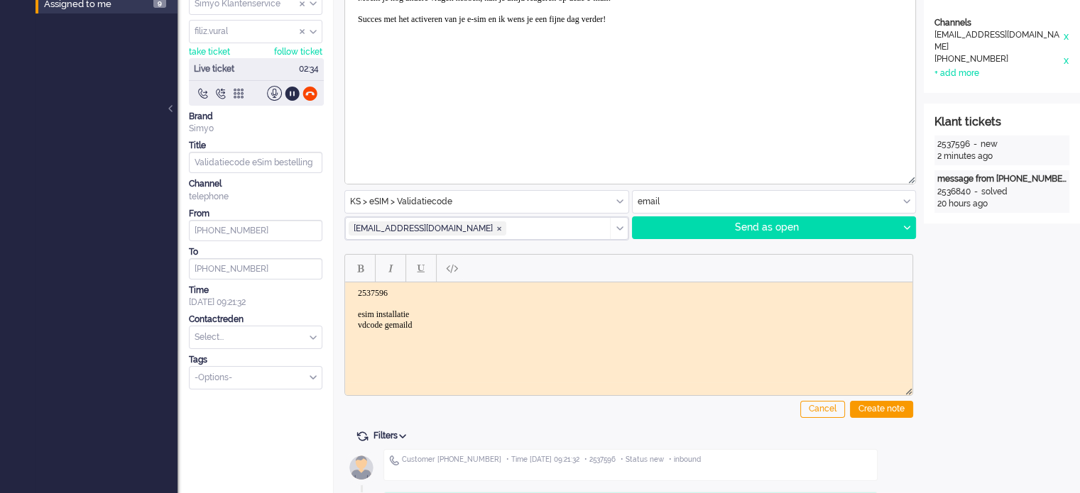
click at [915, 225] on div "Send as open Send as open Send as pending Send as holding Send as solved" at bounding box center [774, 228] width 285 height 23
click at [906, 235] on div at bounding box center [906, 227] width 18 height 21
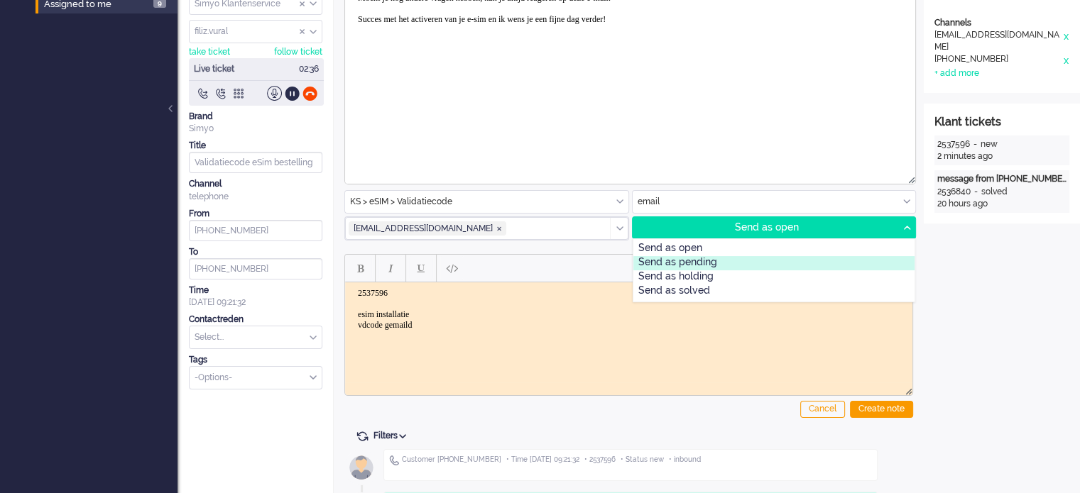
click at [747, 263] on div "Send as pending" at bounding box center [774, 263] width 282 height 14
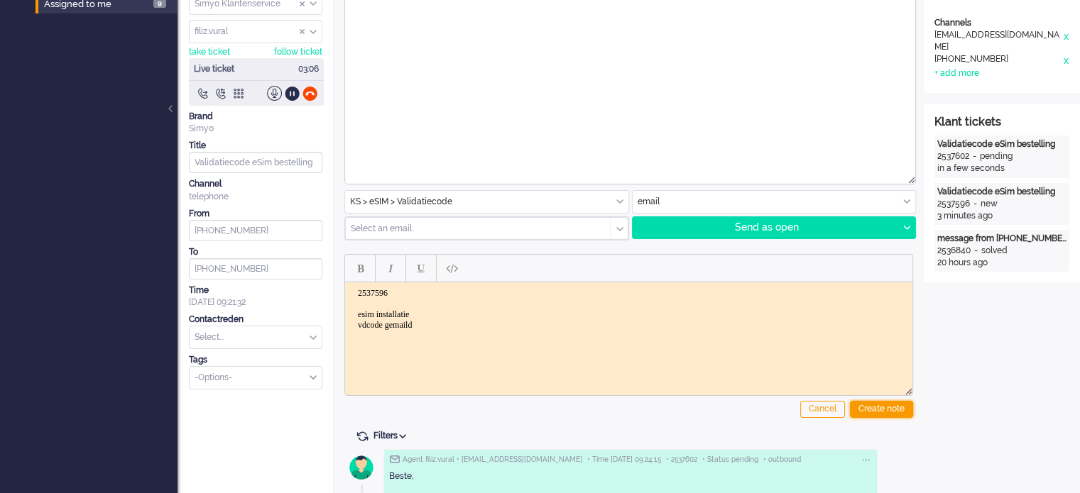
click at [895, 412] on div "Create note" at bounding box center [881, 409] width 63 height 17
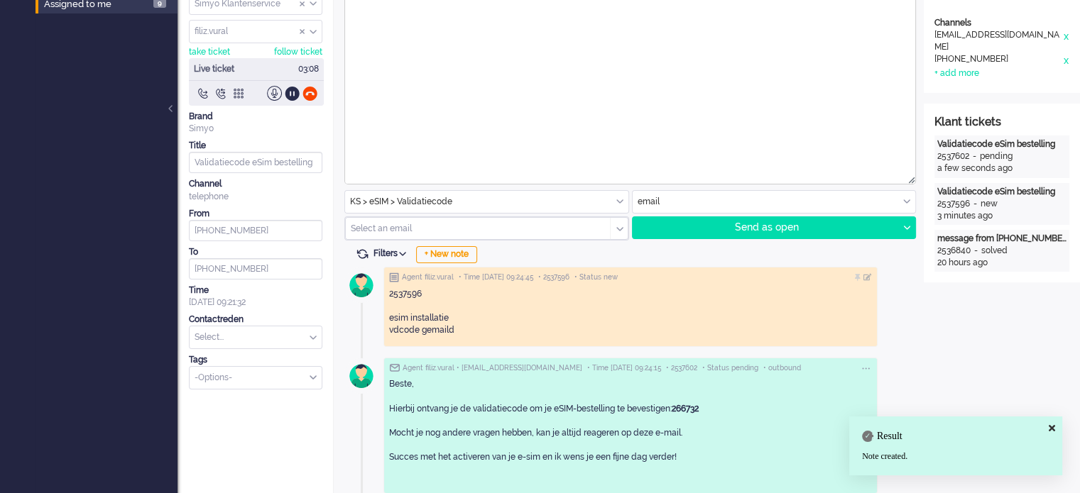
click at [236, 340] on input "text" at bounding box center [256, 338] width 132 height 22
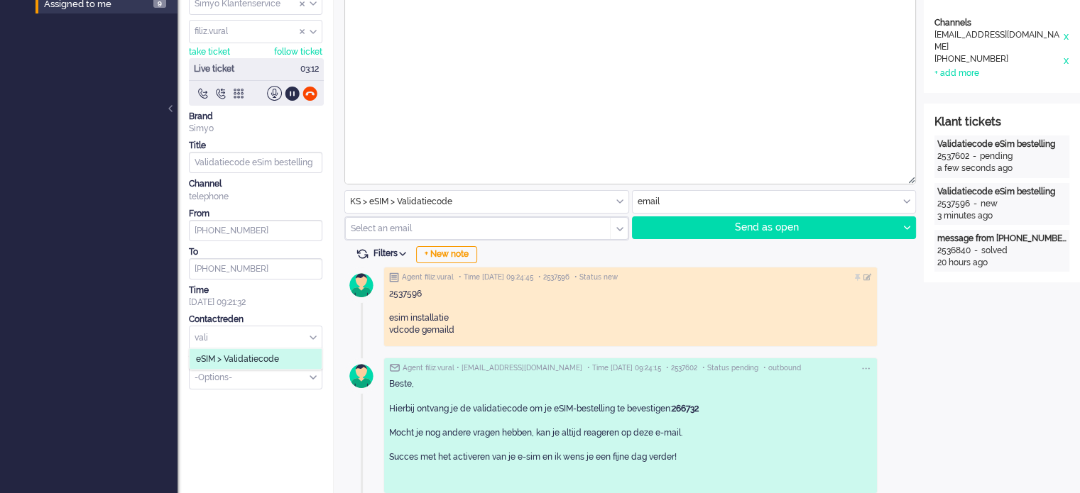
type input "vali"
click at [244, 351] on li "eSIM > Validatiecode" at bounding box center [256, 359] width 132 height 21
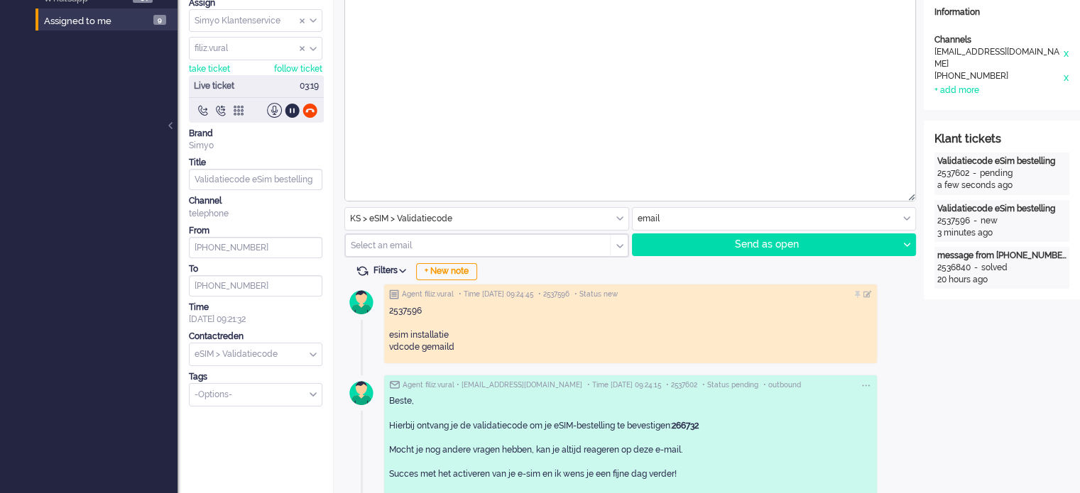
scroll to position [0, 0]
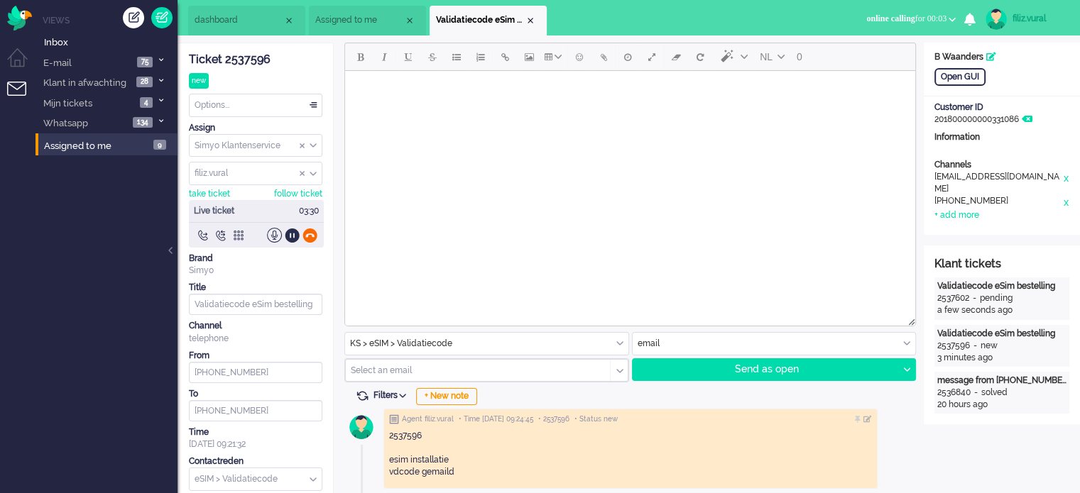
click at [305, 236] on div at bounding box center [309, 235] width 15 height 15
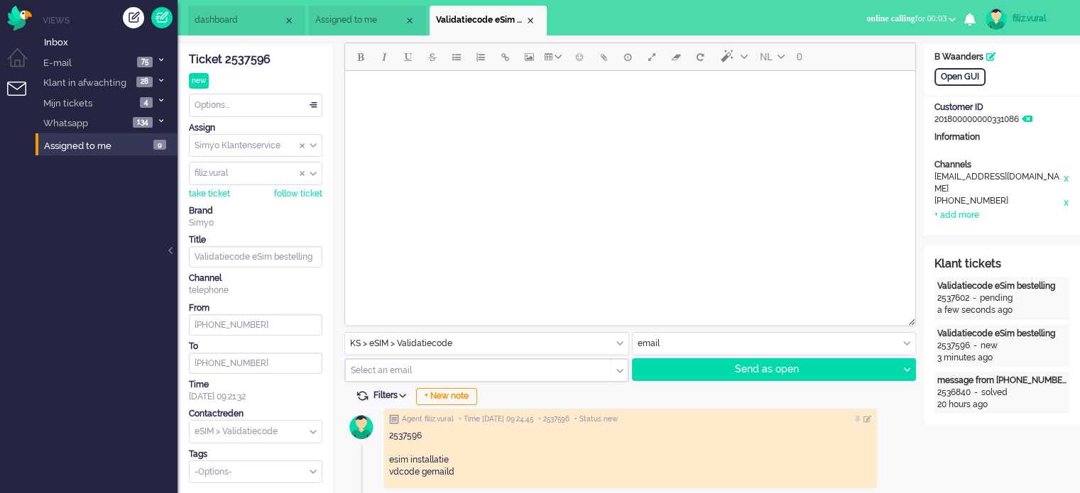
click at [213, 92] on div "Ticket 2537596 new Watching Options... Set Status Open Pending Holding Solved S…" at bounding box center [255, 263] width 133 height 440
click at [213, 99] on div "Options..." at bounding box center [256, 105] width 132 height 22
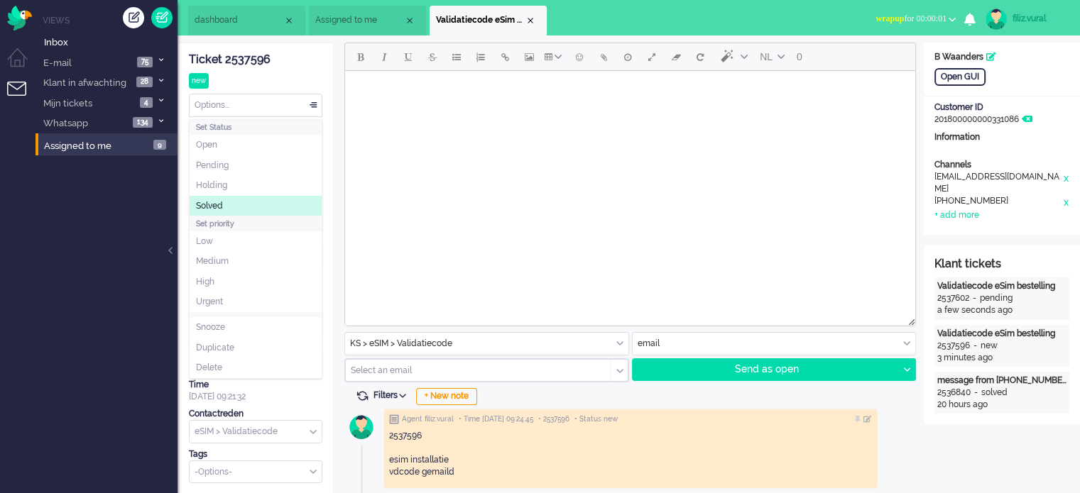
click at [237, 206] on li "Solved" at bounding box center [256, 206] width 132 height 21
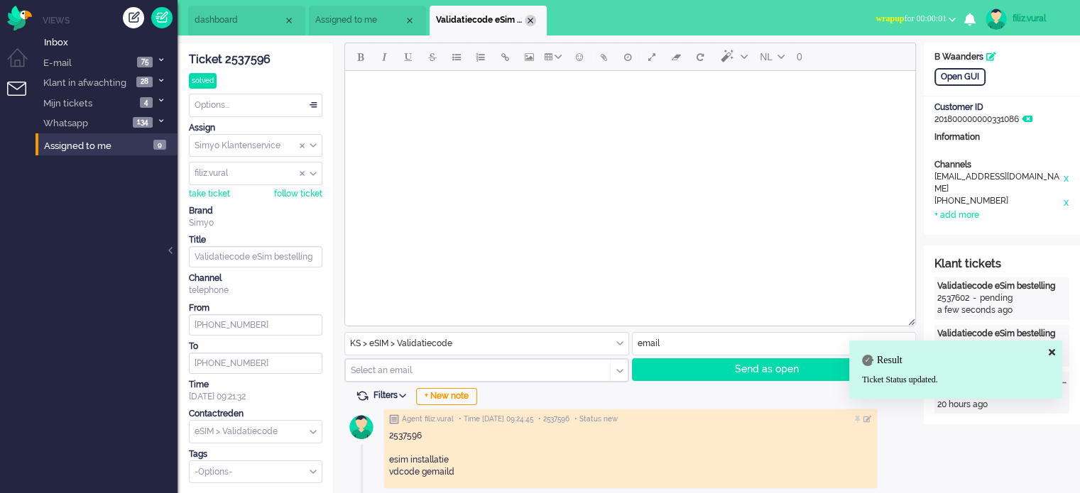
click at [528, 22] on div "Close tab" at bounding box center [530, 20] width 11 height 11
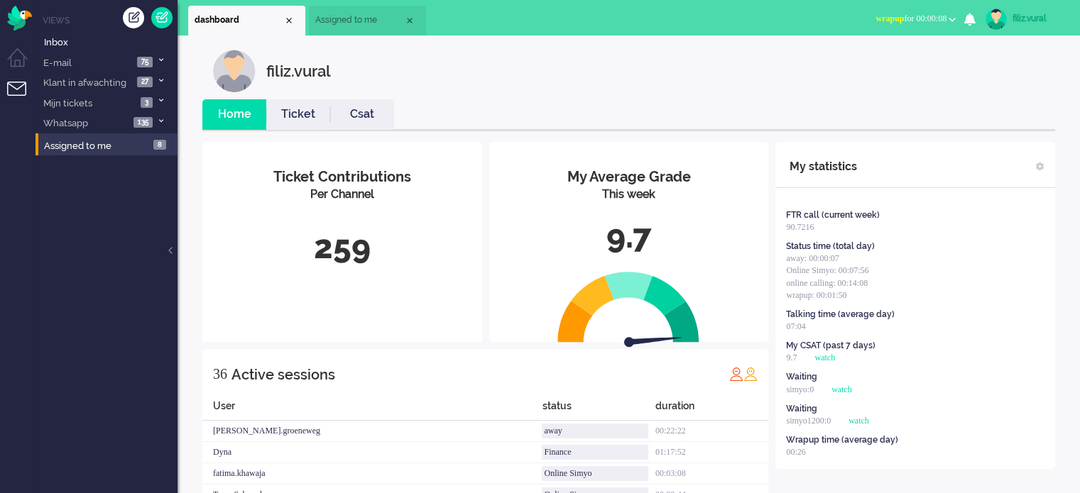
click at [894, 28] on button "wrapup for 00:00:08" at bounding box center [915, 19] width 97 height 21
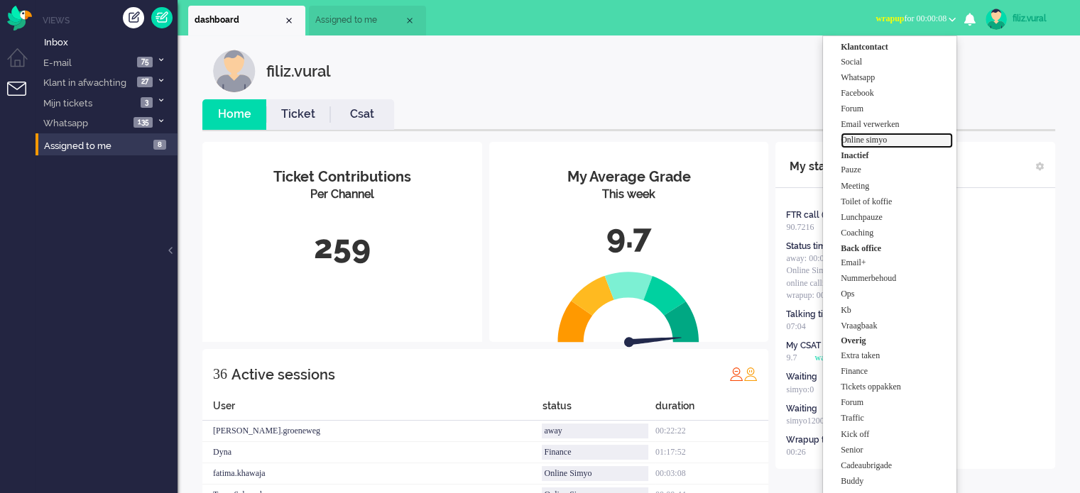
click at [876, 139] on label "Online simyo" at bounding box center [897, 140] width 112 height 12
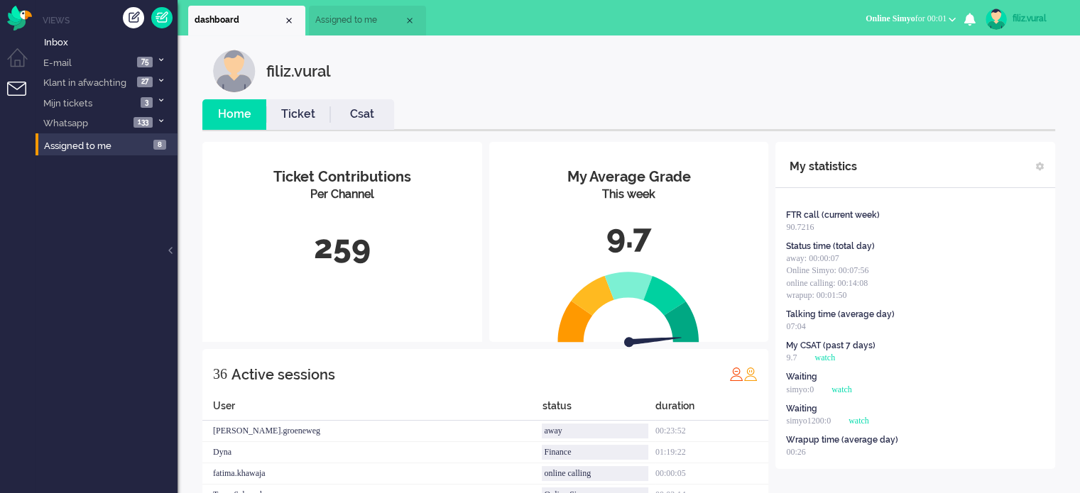
click at [354, 119] on link "Csat" at bounding box center [362, 114] width 64 height 16
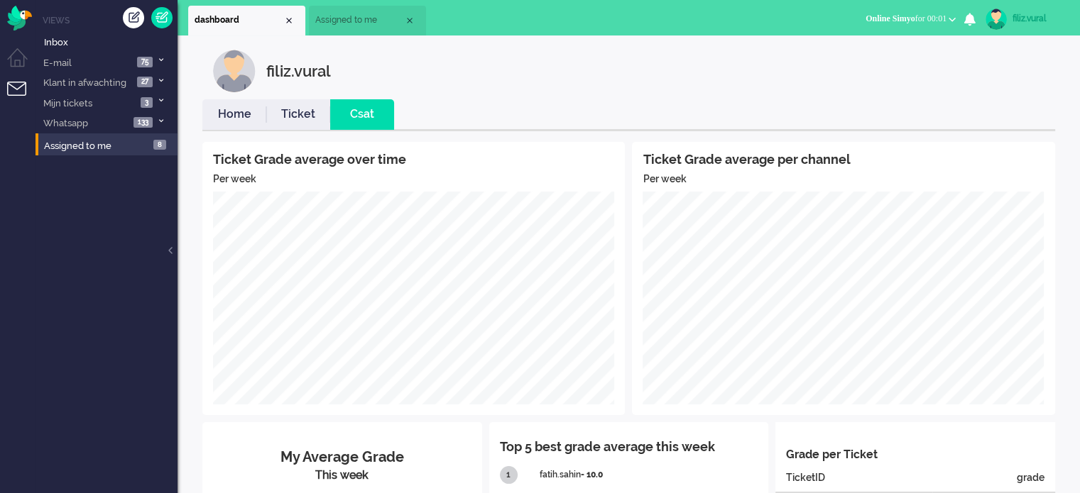
click at [229, 115] on link "Home" at bounding box center [234, 114] width 64 height 16
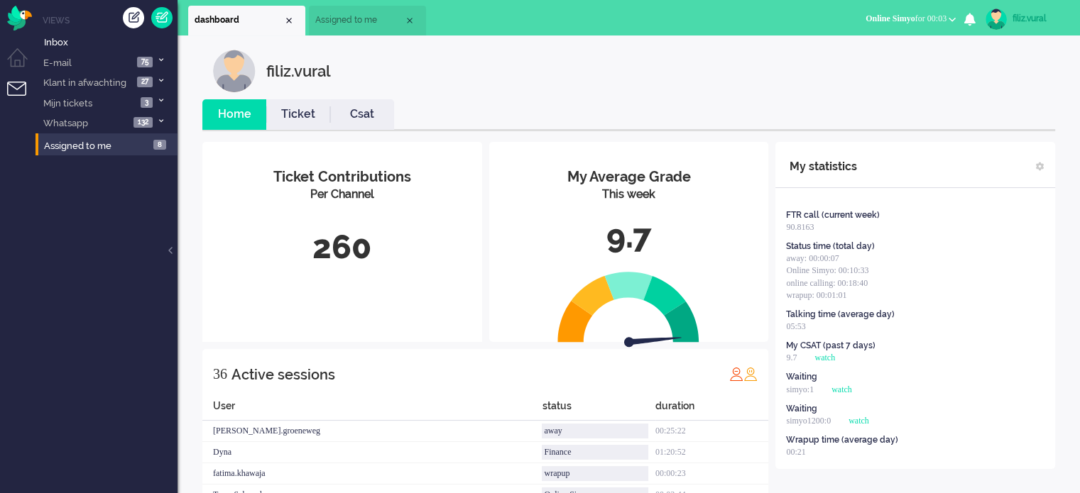
drag, startPoint x: 374, startPoint y: 147, endPoint x: 371, endPoint y: 136, distance: 11.7
click at [374, 146] on div "Ticket Contributions Per Channel 260" at bounding box center [342, 222] width 280 height 161
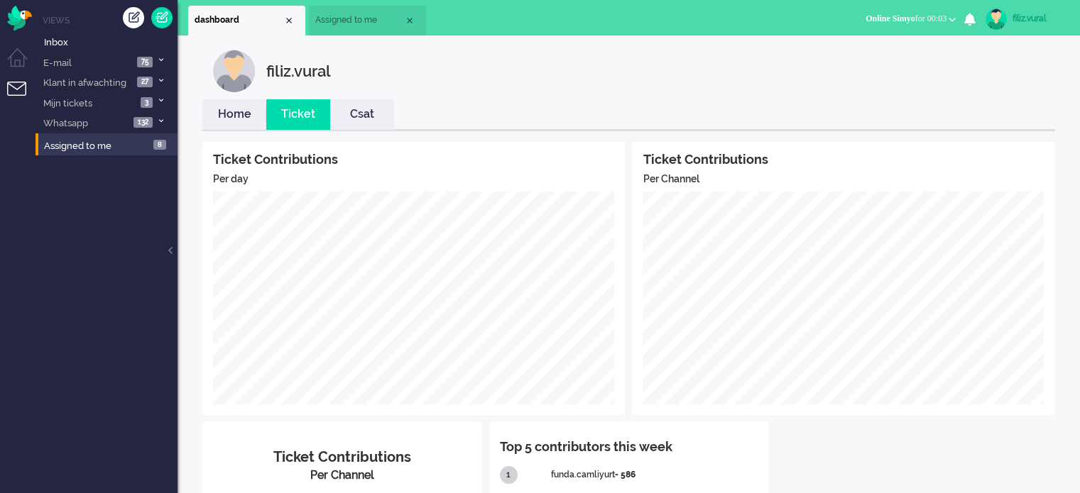
click at [369, 129] on li "Csat" at bounding box center [362, 114] width 64 height 31
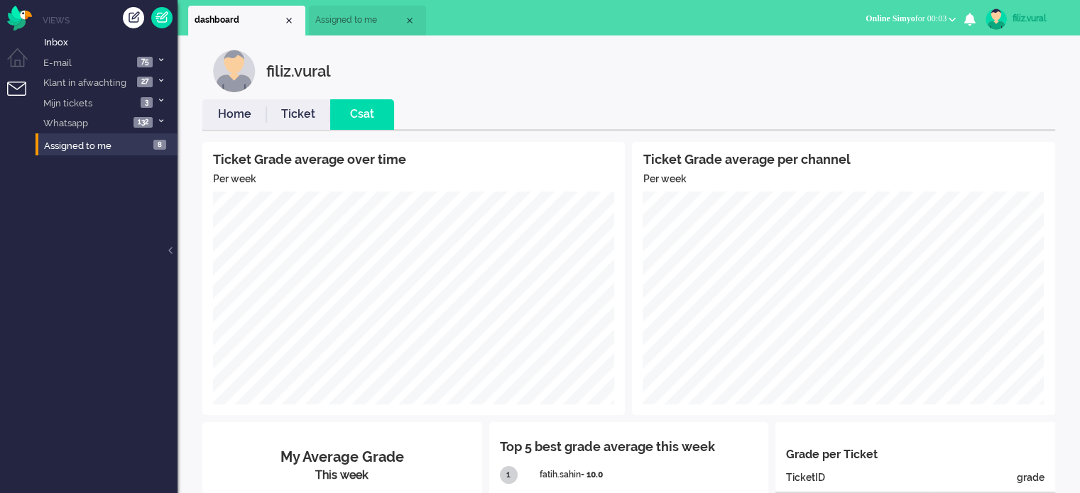
click at [246, 127] on li "Home" at bounding box center [234, 114] width 64 height 31
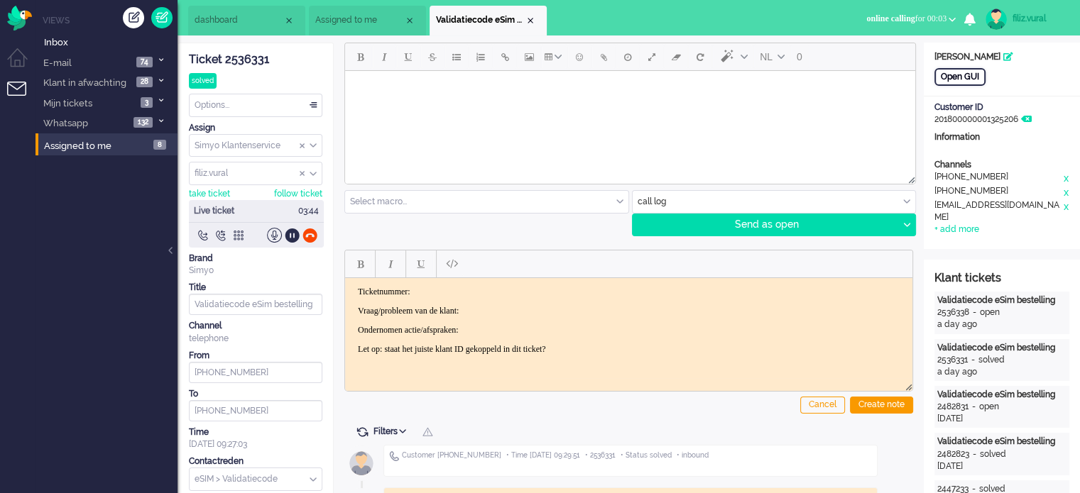
click at [963, 76] on div "Open GUI" at bounding box center [959, 77] width 51 height 18
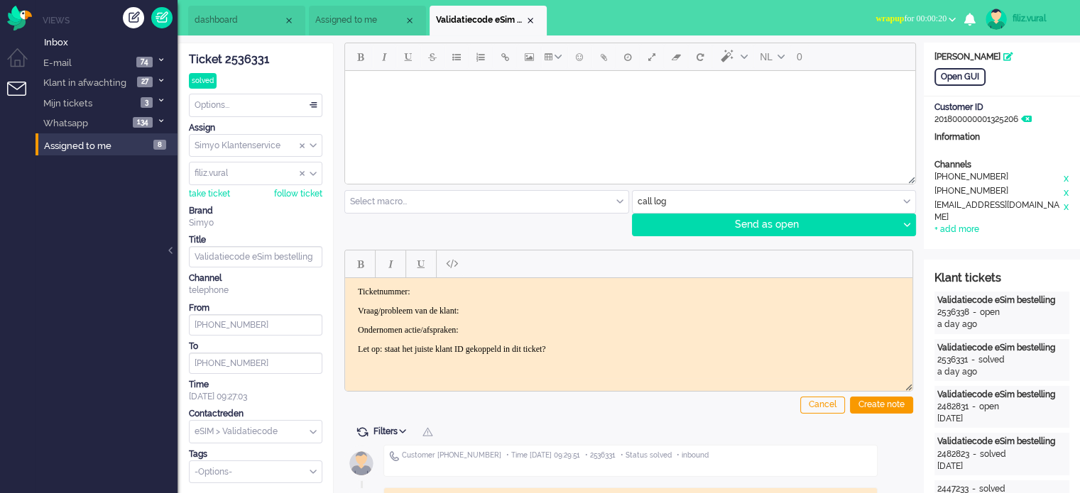
click at [262, 65] on div "Ticket 2536331" at bounding box center [255, 60] width 133 height 16
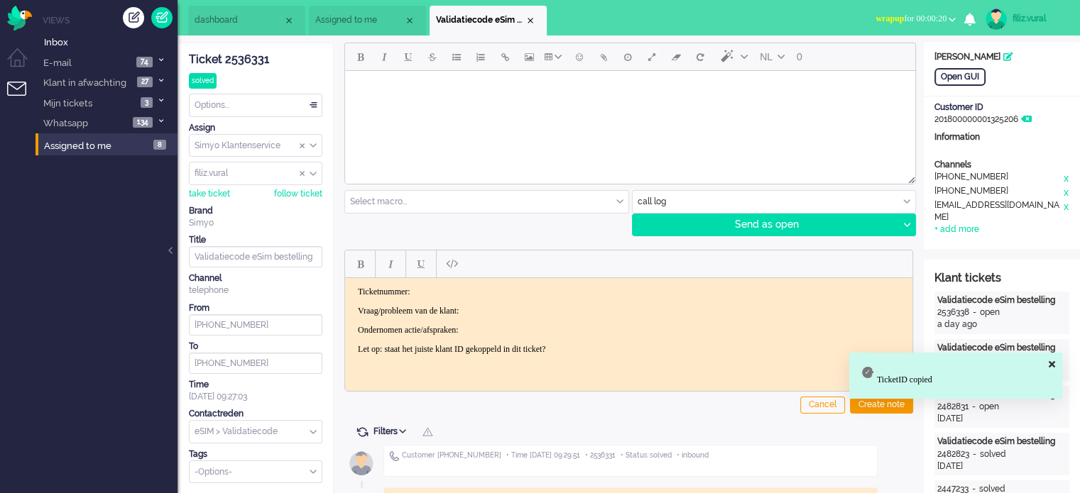
click at [486, 282] on html "Ticketnummer: Vraag/probleem van de klant: Ondernomen actie/afspraken: Let op: …" at bounding box center [628, 320] width 567 height 85
click at [483, 288] on p "Ticketnummer:" at bounding box center [629, 291] width 542 height 11
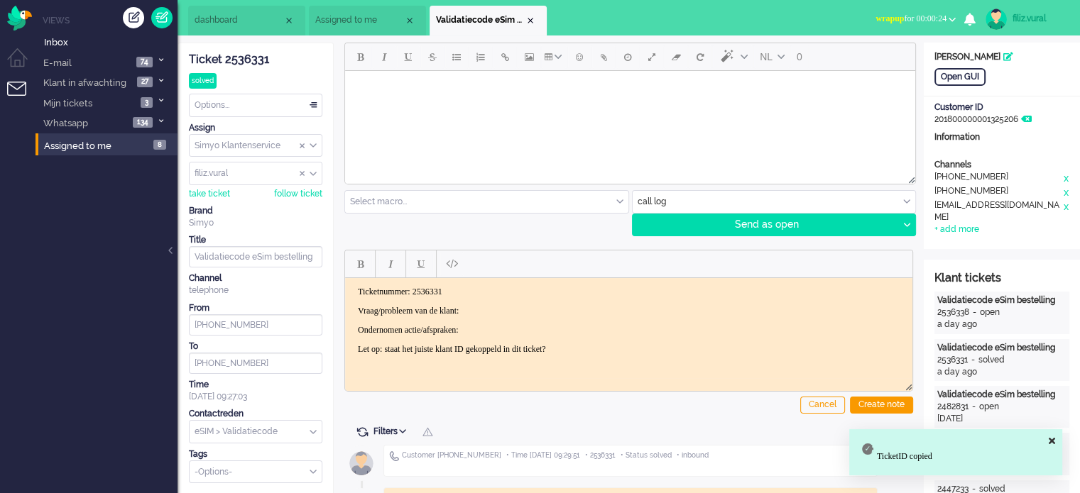
drag, startPoint x: 356, startPoint y: 303, endPoint x: 637, endPoint y: 350, distance: 284.3
click at [637, 350] on body "Ticketnummer: 2536331 Vraag/probleem van de klant: Ondernomen actie/afspraken: …" at bounding box center [629, 320] width 556 height 68
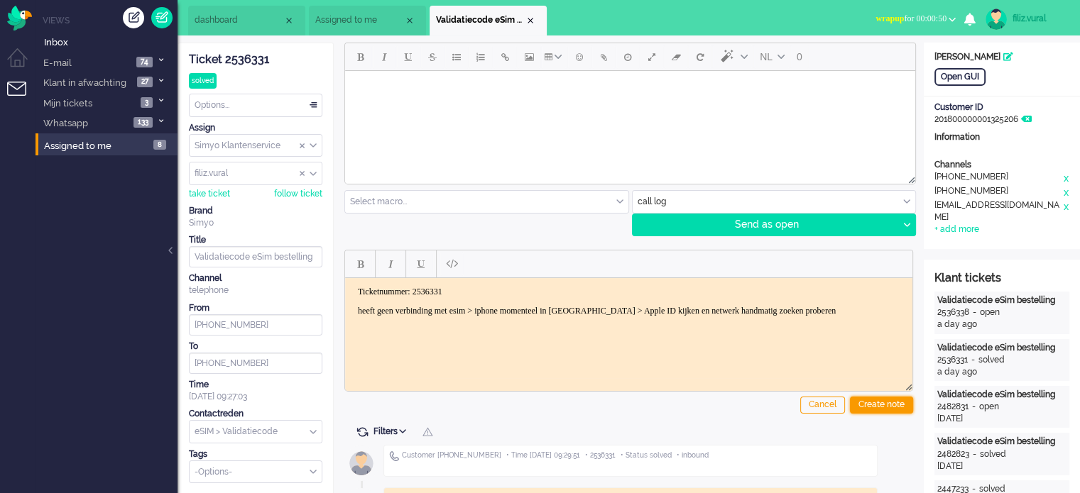
click at [864, 400] on div "Create note" at bounding box center [881, 405] width 63 height 17
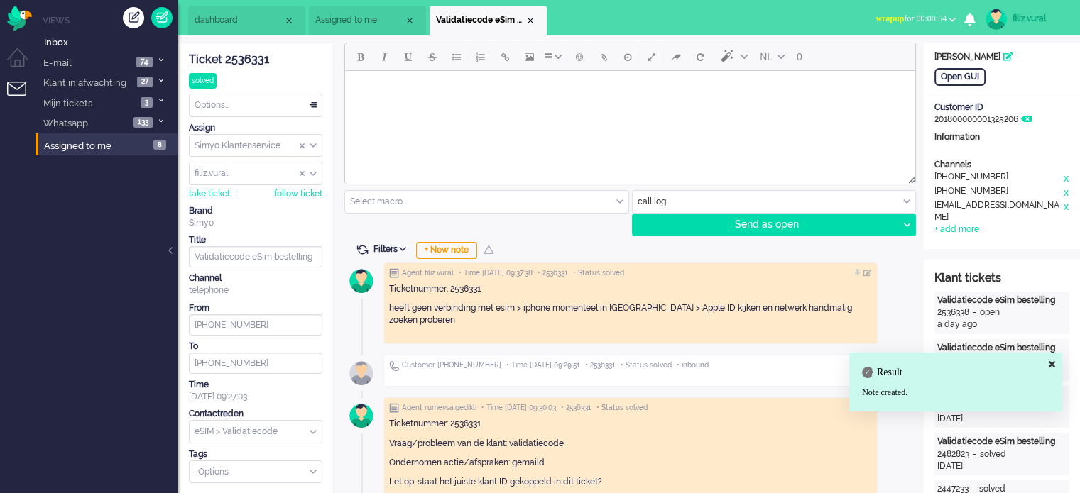
click at [927, 18] on span "wrapup for 00:00:54" at bounding box center [910, 18] width 71 height 10
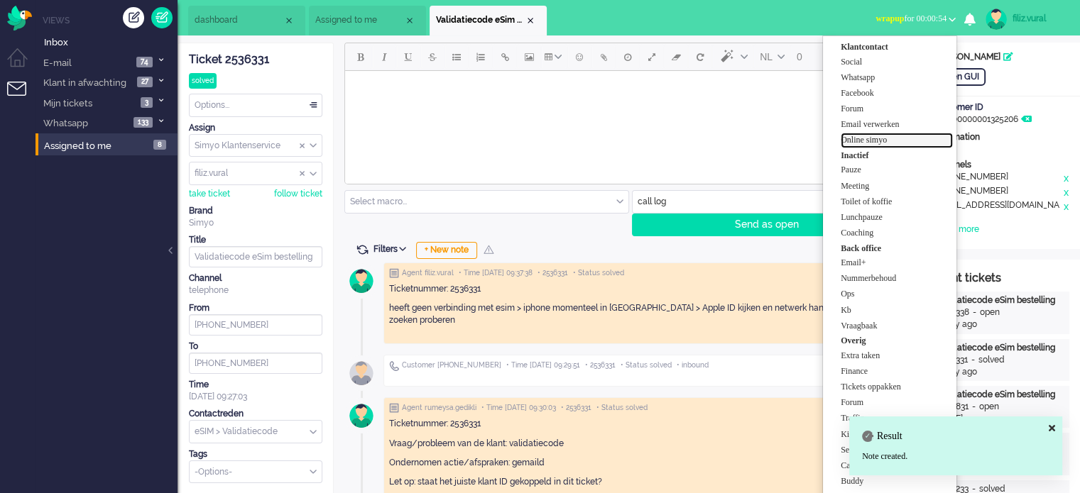
drag, startPoint x: 888, startPoint y: 141, endPoint x: 439, endPoint y: 94, distance: 451.9
click at [888, 141] on label "Online simyo" at bounding box center [897, 140] width 112 height 12
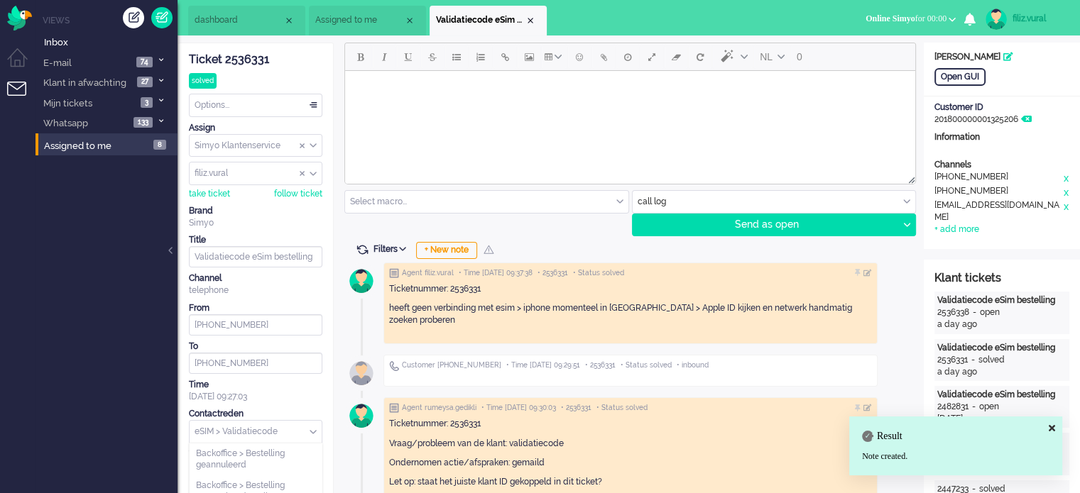
click at [225, 421] on input "text" at bounding box center [256, 432] width 132 height 22
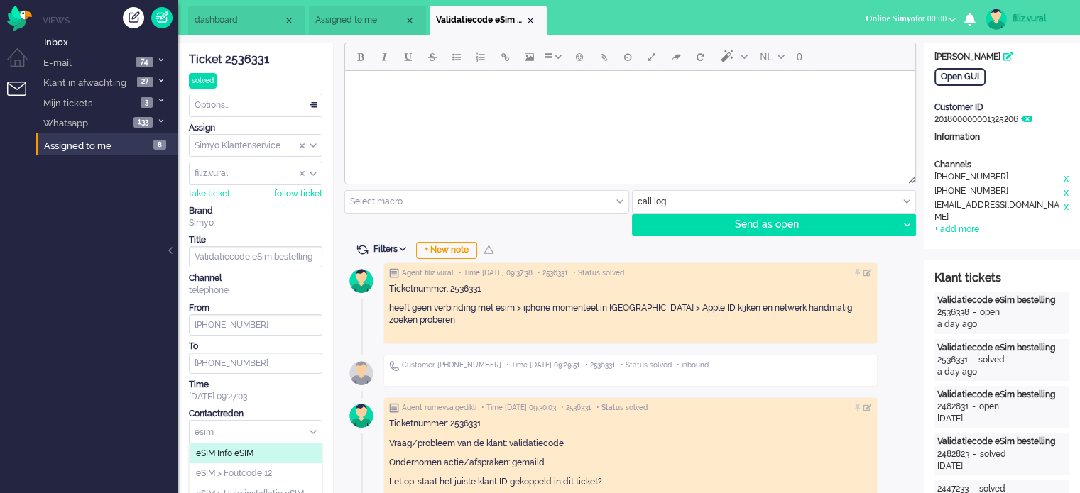
type input "esim"
click at [238, 453] on span "eSIM Info eSIM" at bounding box center [225, 454] width 58 height 12
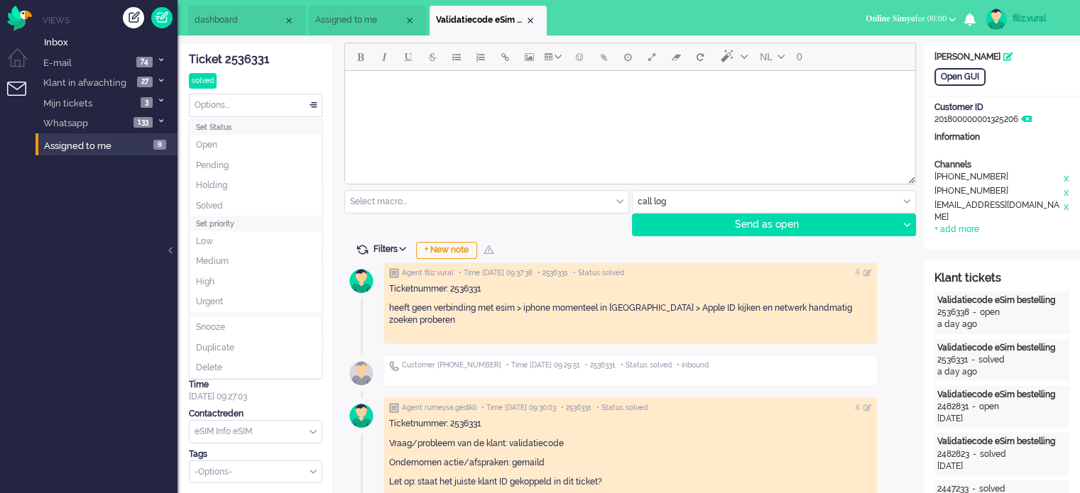
click at [253, 111] on div "Options..." at bounding box center [256, 105] width 132 height 22
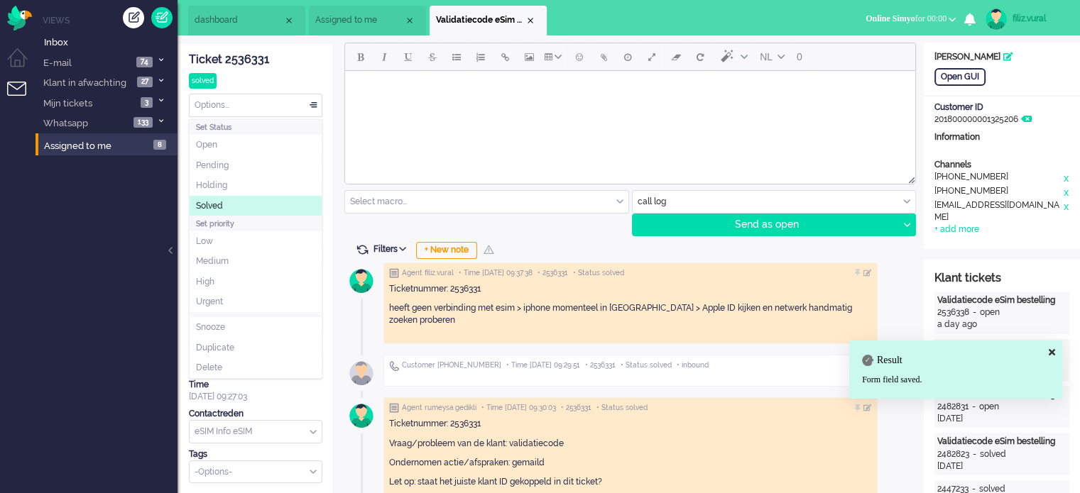
click at [231, 201] on li "Solved" at bounding box center [256, 206] width 132 height 21
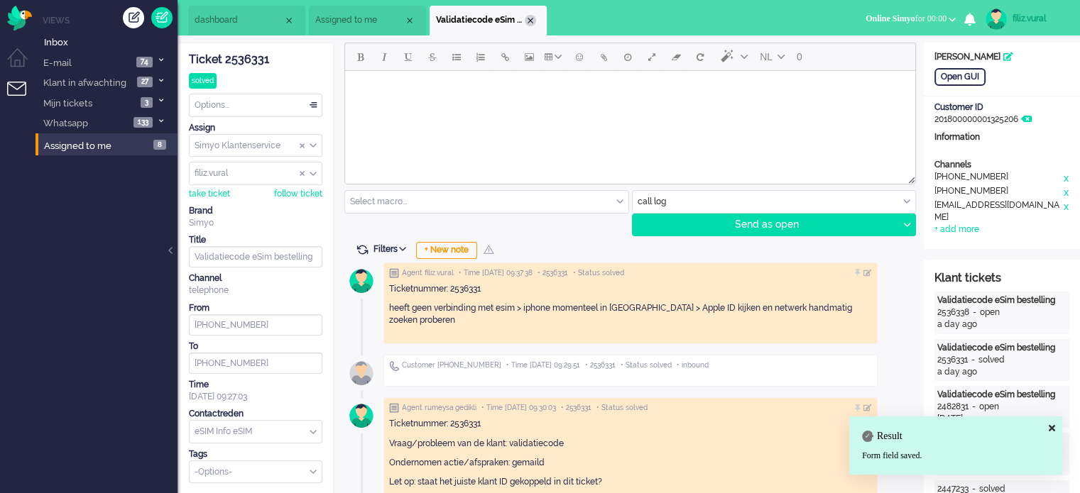
click at [534, 19] on div "Close tab" at bounding box center [530, 20] width 11 height 11
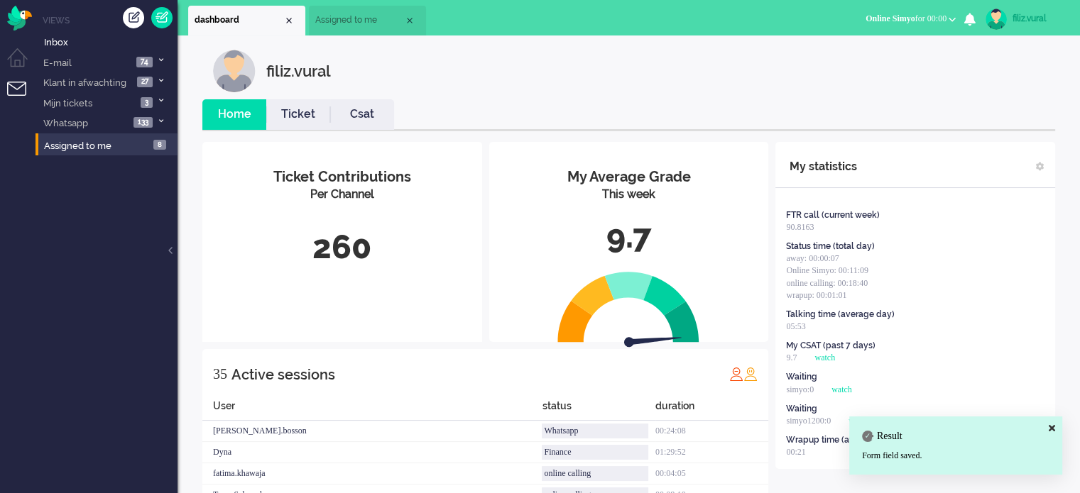
click at [356, 119] on link "Csat" at bounding box center [362, 114] width 64 height 16
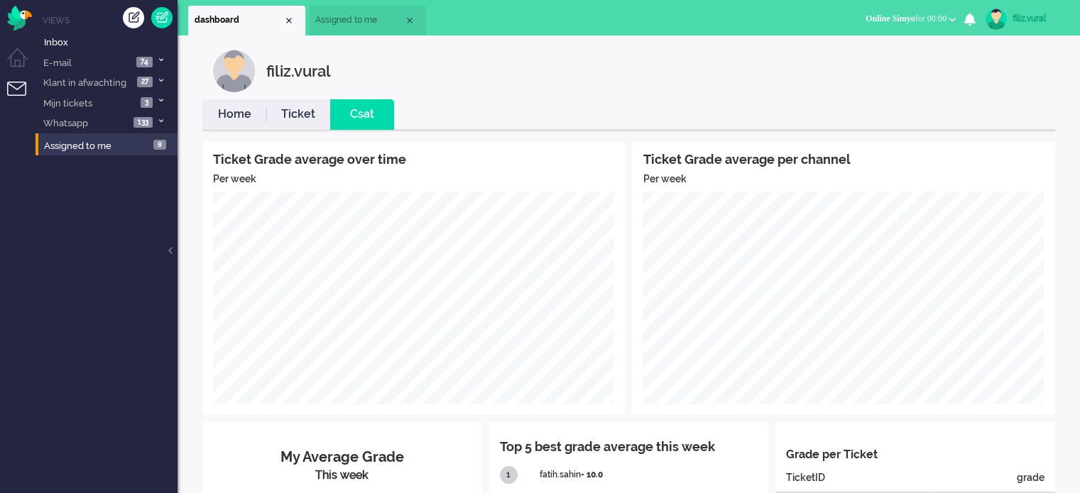
click at [217, 114] on link "Home" at bounding box center [234, 114] width 64 height 16
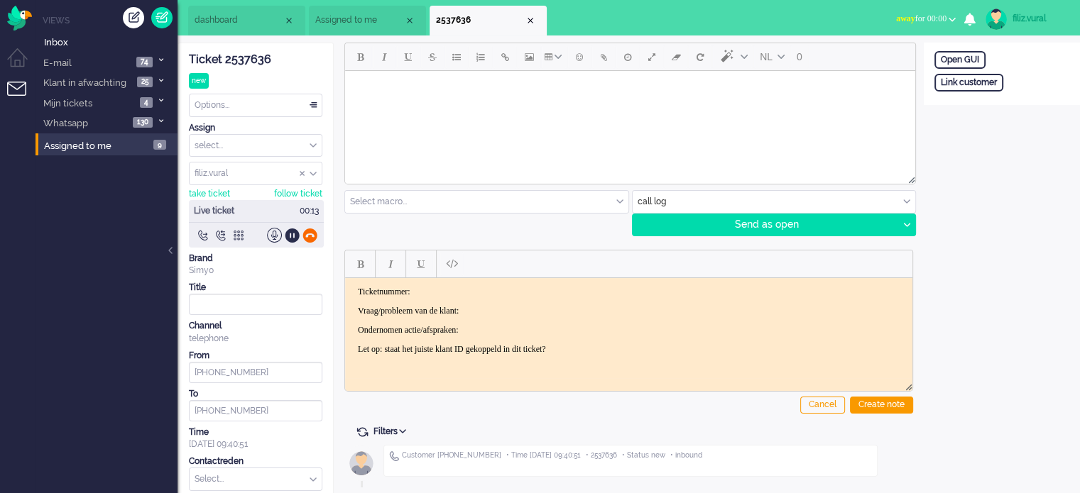
click at [309, 230] on div at bounding box center [309, 235] width 15 height 15
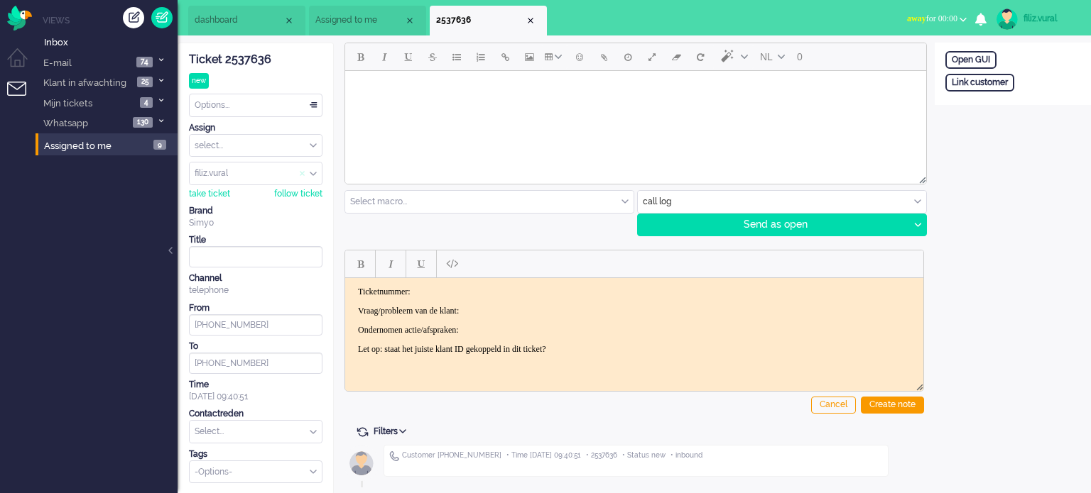
click at [300, 176] on span "Assign User" at bounding box center [303, 174] width 6 height 10
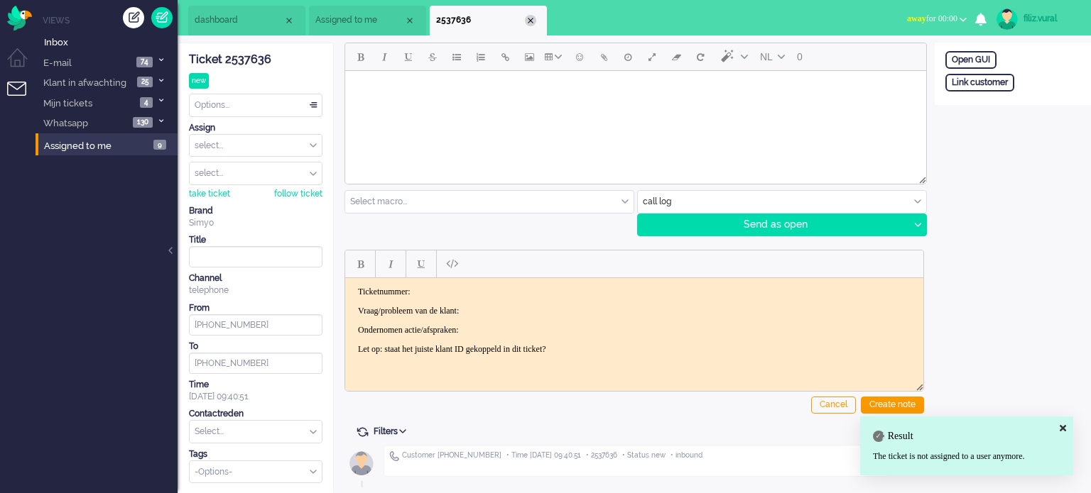
click at [532, 22] on div "Close tab" at bounding box center [530, 20] width 11 height 11
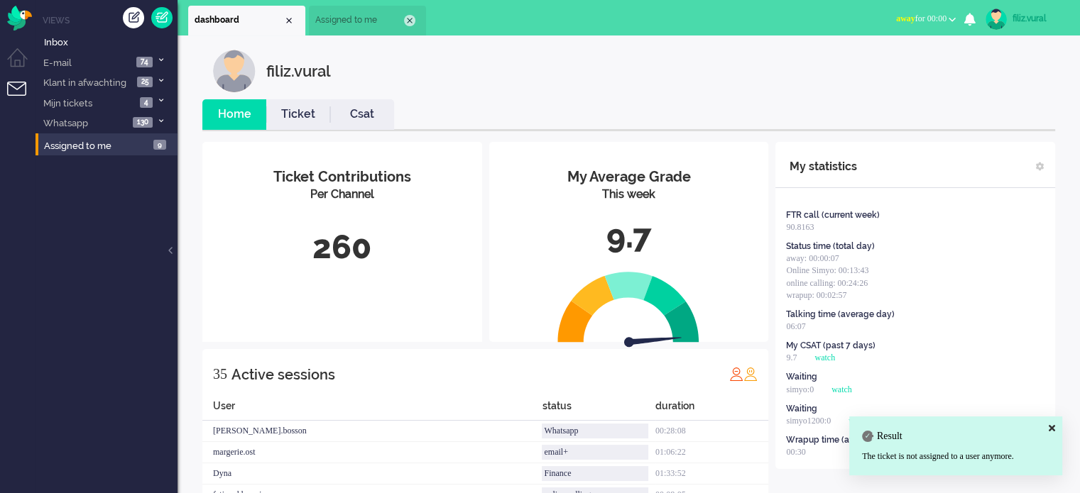
click at [410, 22] on div "Close tab" at bounding box center [409, 20] width 11 height 11
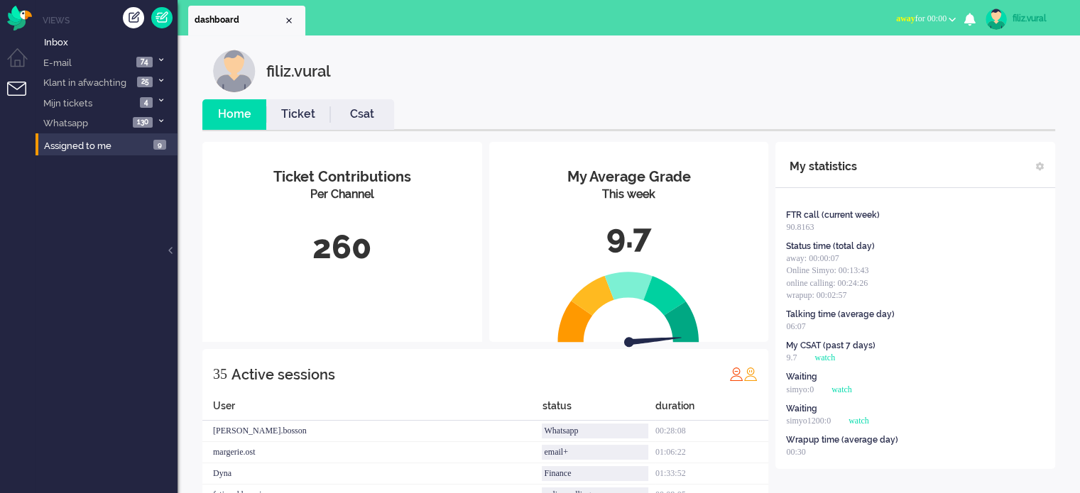
click at [946, 16] on button "away for 00:00" at bounding box center [925, 19] width 77 height 21
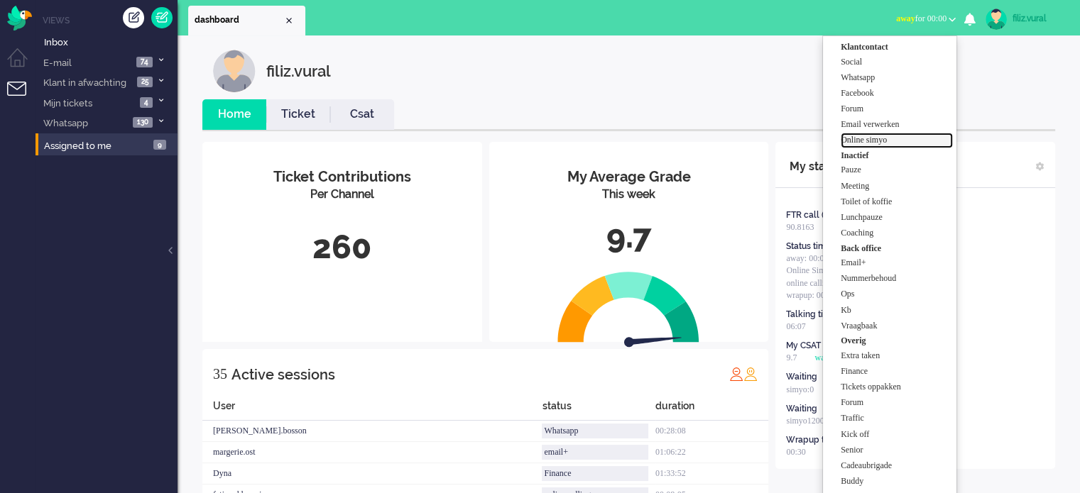
click at [895, 139] on label "Online simyo" at bounding box center [897, 140] width 112 height 12
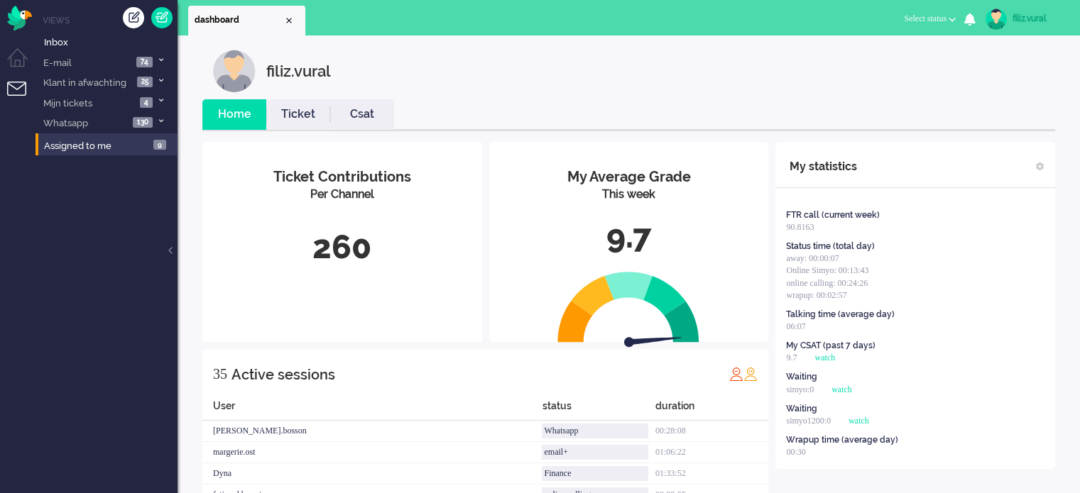
click at [371, 117] on link "Csat" at bounding box center [362, 114] width 64 height 16
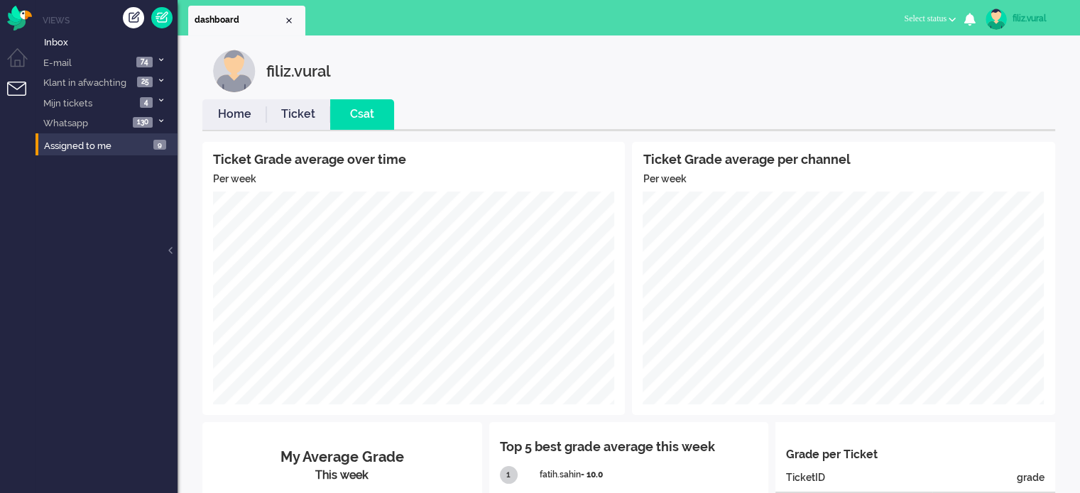
click at [217, 115] on link "Home" at bounding box center [234, 114] width 64 height 16
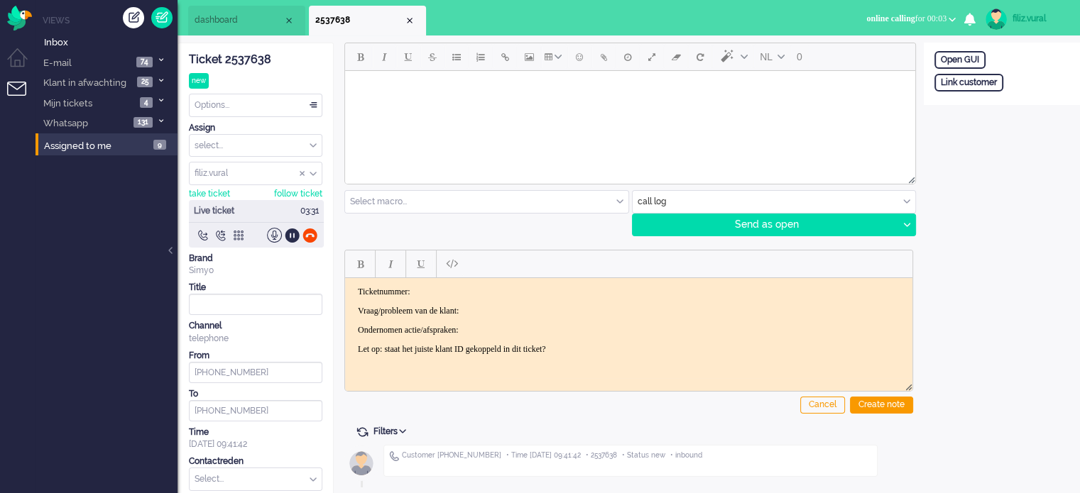
click at [273, 57] on div "Ticket 2537638" at bounding box center [255, 60] width 133 height 16
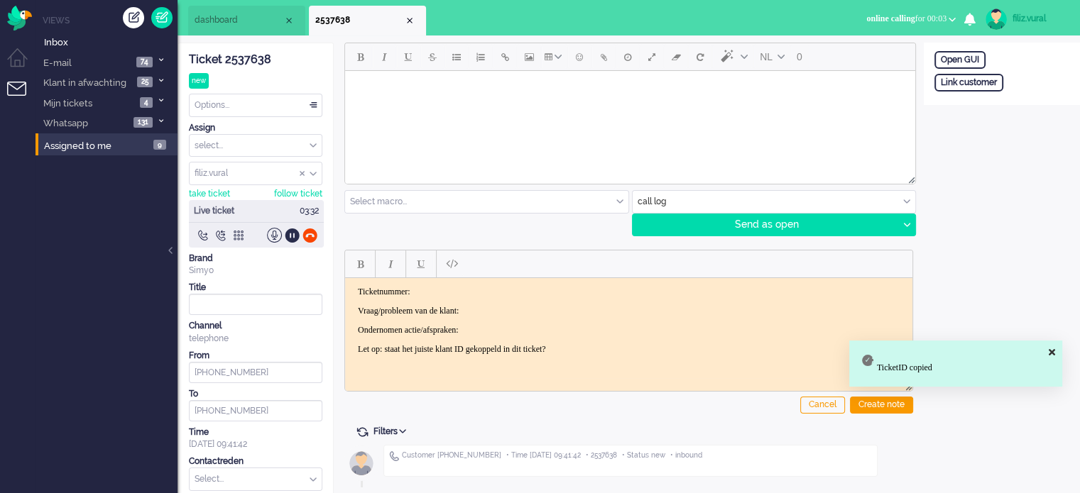
click at [507, 278] on html "Ticketnummer: Vraag/probleem van de klant: Ondernomen actie/afspraken: Let op: …" at bounding box center [628, 320] width 567 height 85
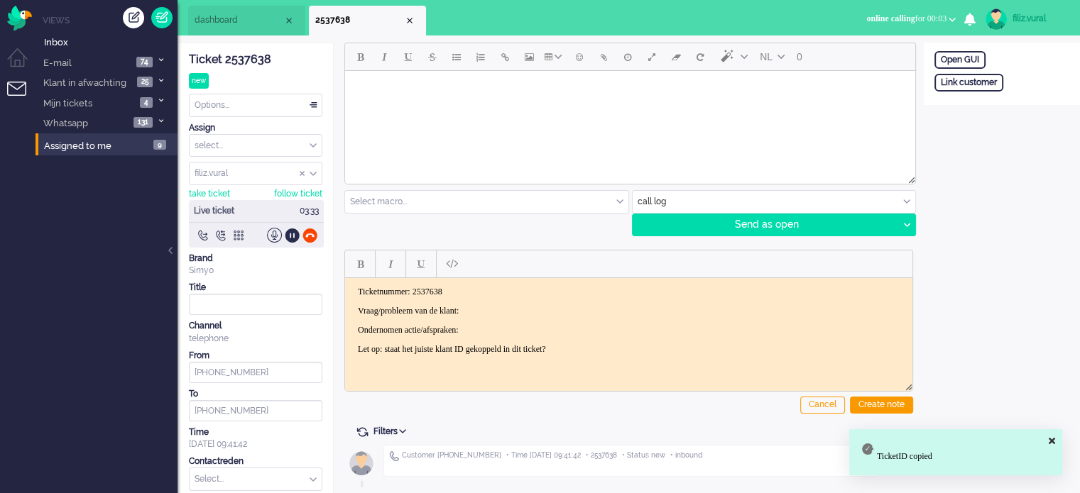
click at [517, 297] on body "Ticketnummer: 2537638 Vraag/probleem van de klant: Ondernomen actie/afspraken: …" at bounding box center [629, 320] width 556 height 68
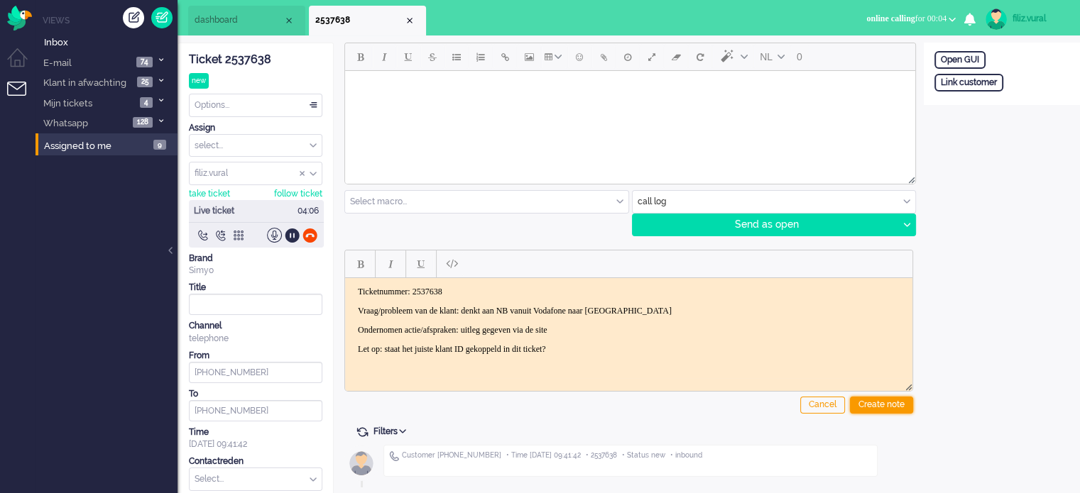
click at [890, 405] on div "Create note" at bounding box center [881, 405] width 63 height 17
click at [255, 465] on div "Contactreden" at bounding box center [255, 462] width 133 height 12
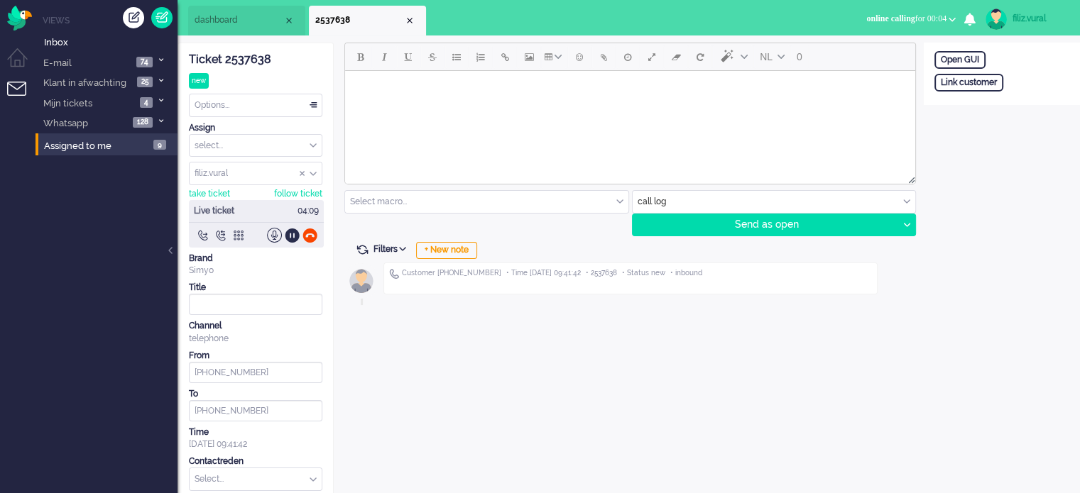
click at [253, 466] on div "Contactreden" at bounding box center [255, 462] width 133 height 12
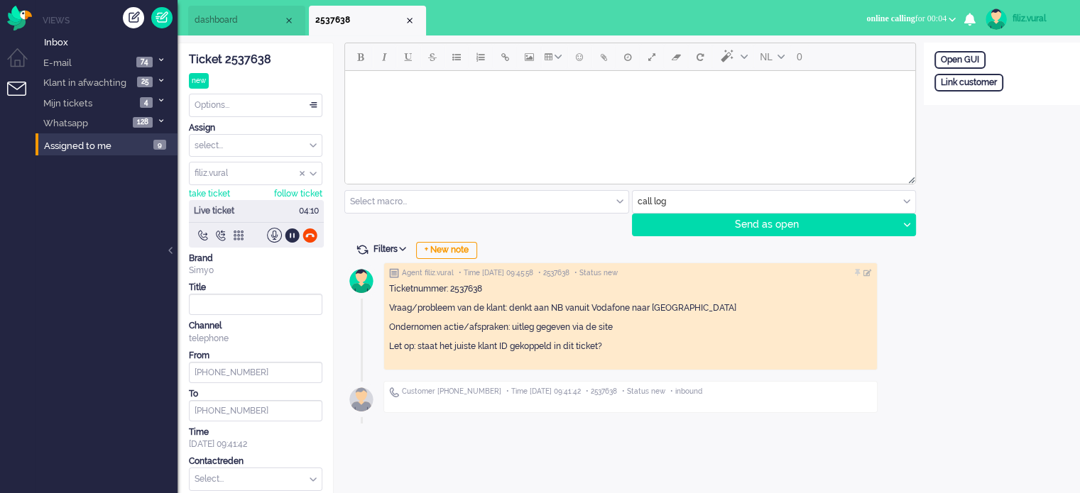
click at [251, 476] on input "text" at bounding box center [256, 480] width 132 height 22
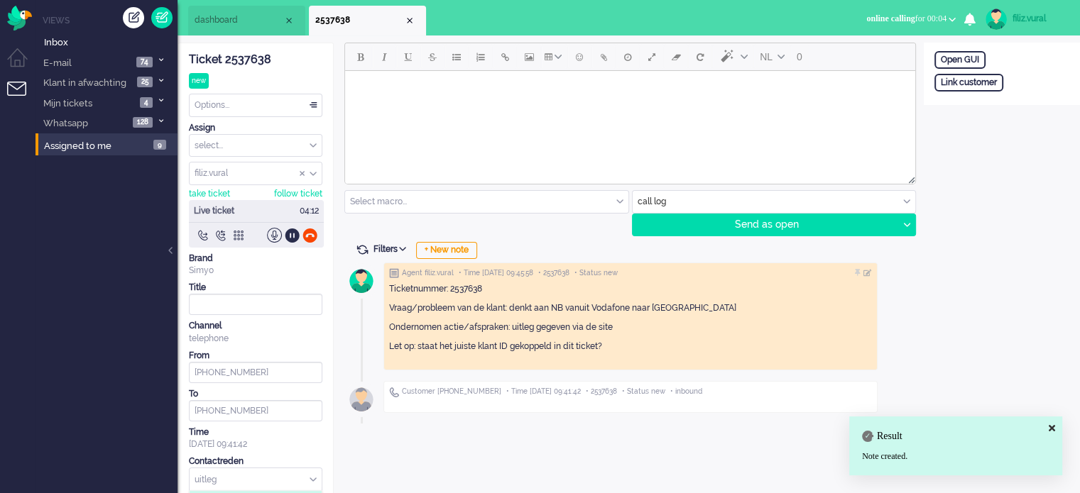
scroll to position [101, 0]
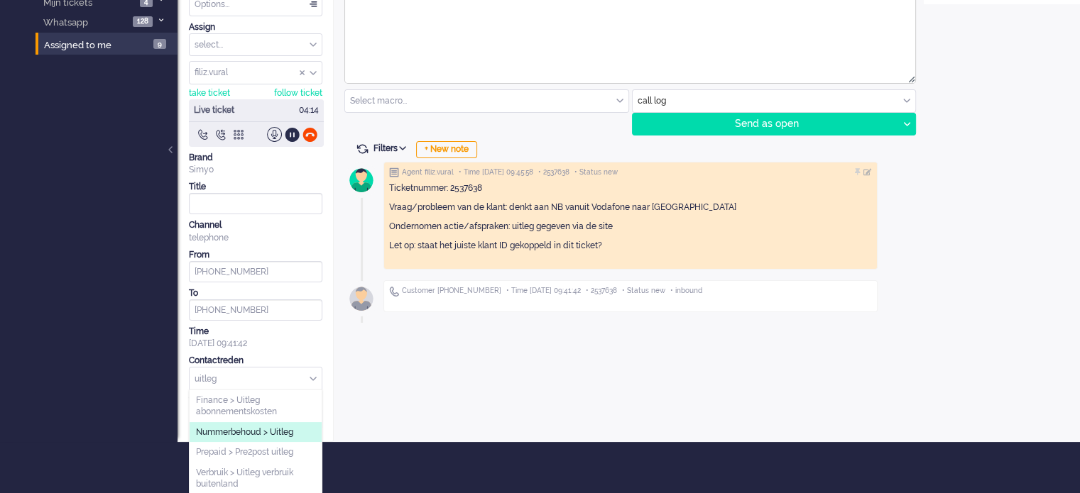
type input "uitleg"
click at [288, 430] on span "Nummerbehoud > Uitleg" at bounding box center [244, 433] width 97 height 12
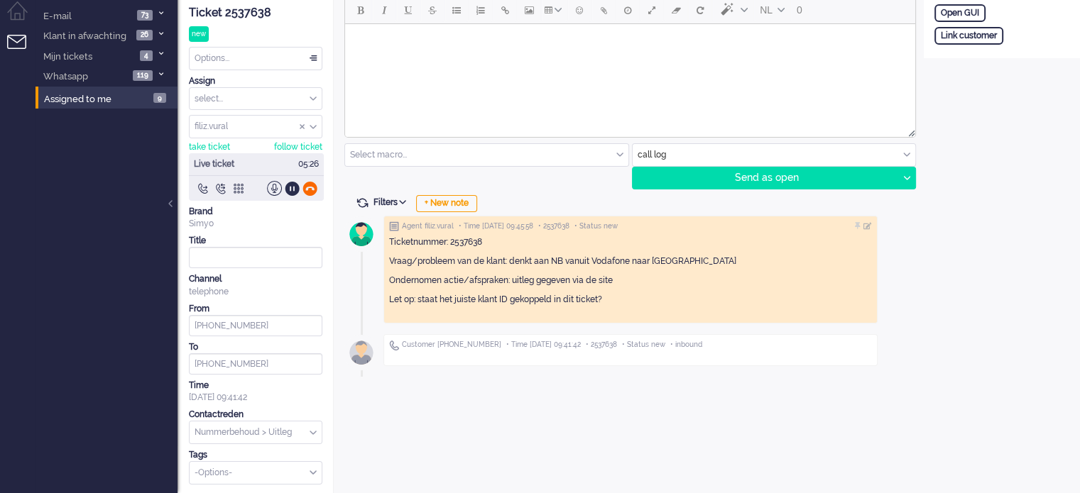
click at [311, 185] on div at bounding box center [309, 188] width 15 height 15
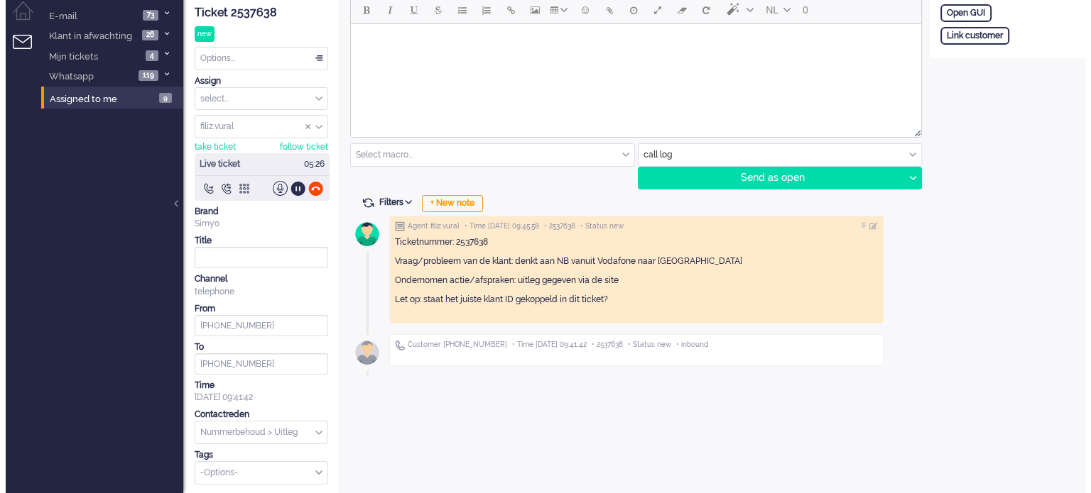
scroll to position [0, 0]
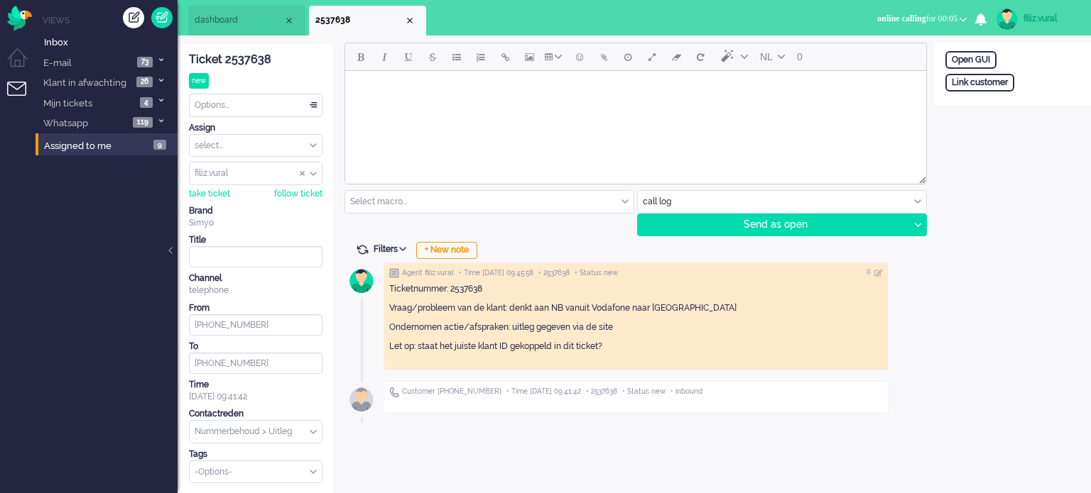
click at [255, 101] on div "Options..." at bounding box center [256, 105] width 132 height 22
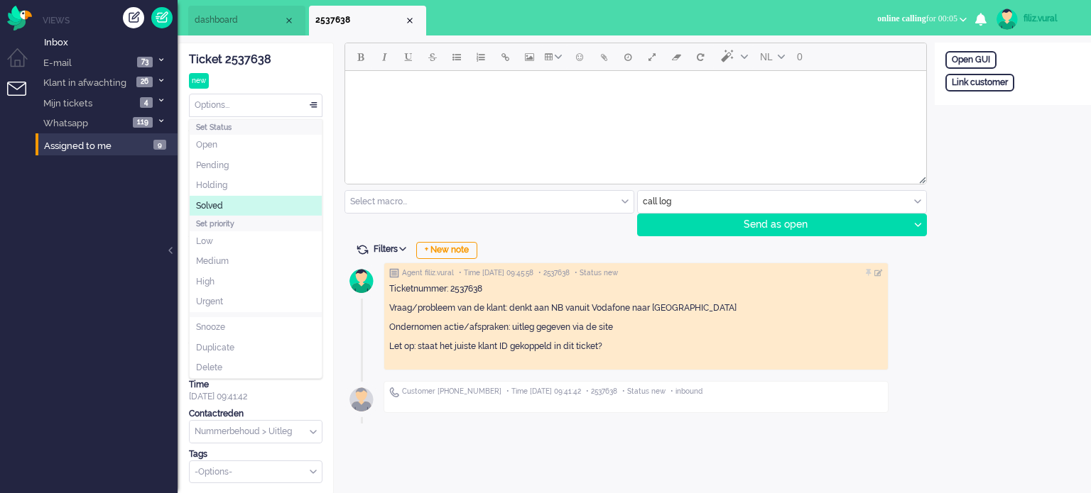
click at [231, 198] on li "Solved" at bounding box center [256, 206] width 132 height 21
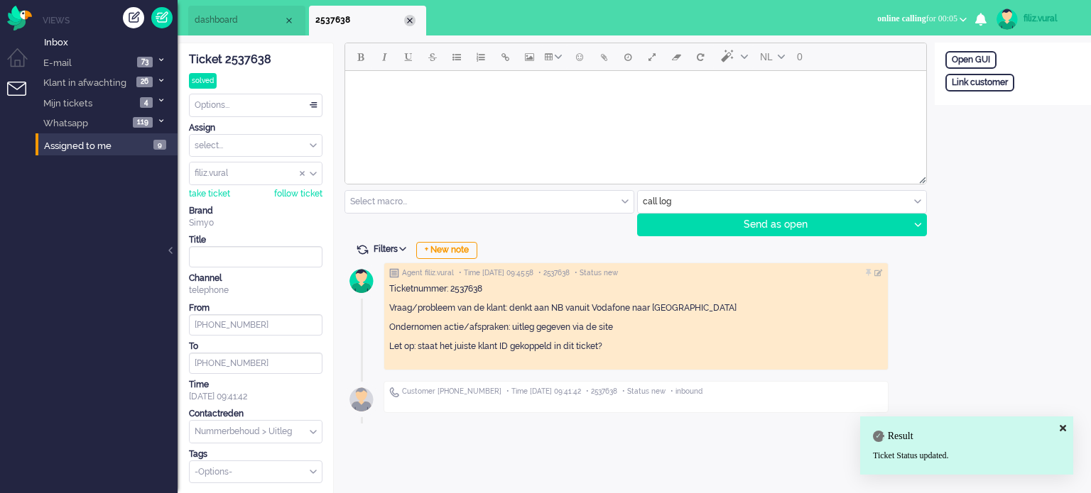
click at [412, 22] on div "Close tab" at bounding box center [409, 20] width 11 height 11
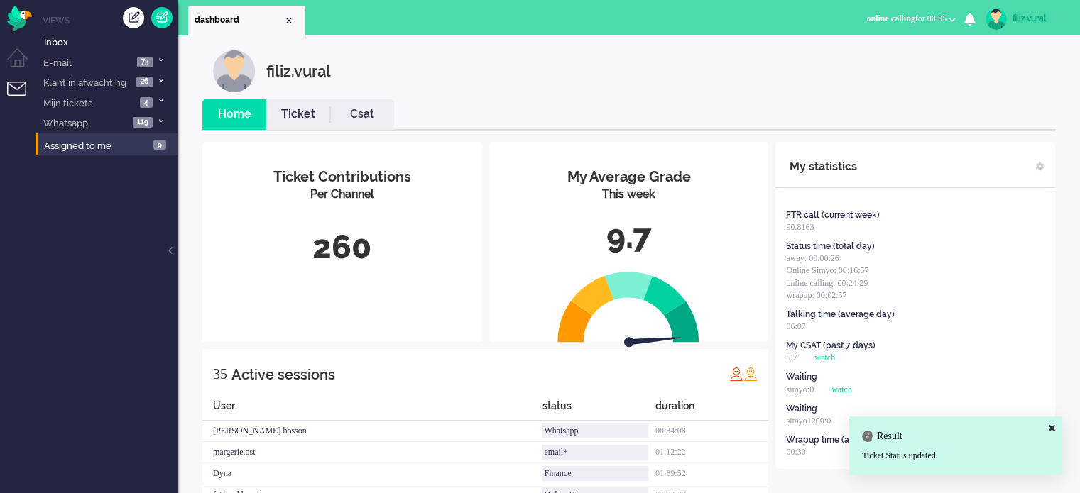
click at [341, 117] on link "Csat" at bounding box center [362, 114] width 64 height 16
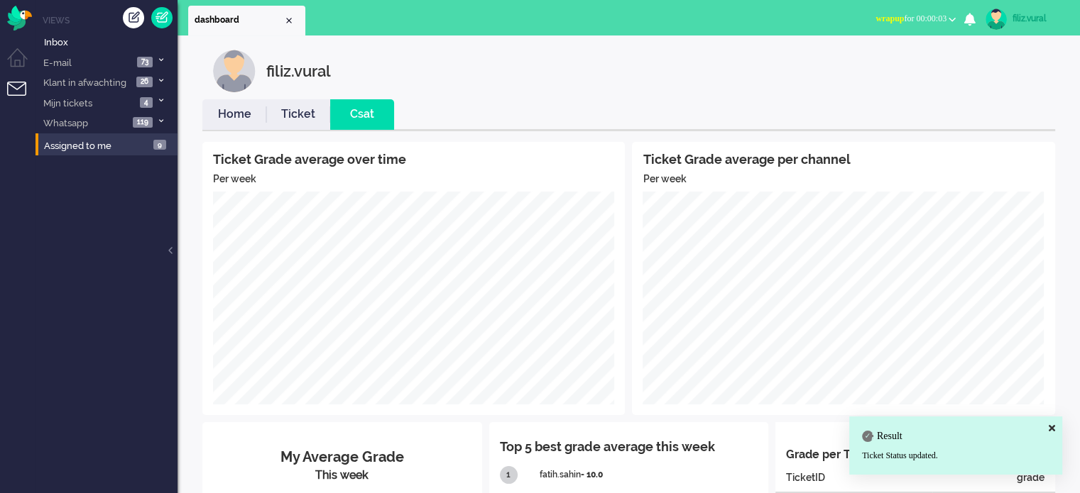
click at [231, 128] on li "Home" at bounding box center [234, 114] width 64 height 31
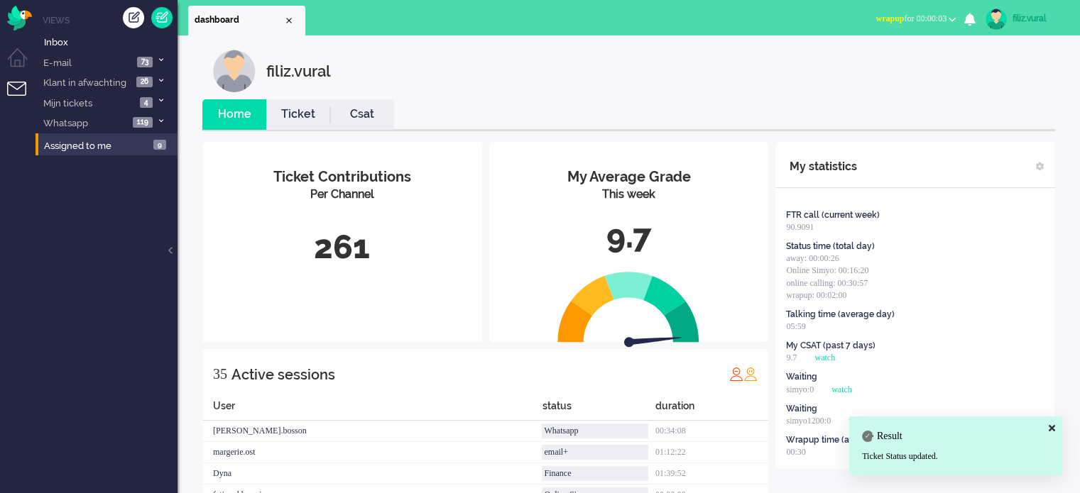
click at [909, 17] on span "wrapup for 00:00:03" at bounding box center [910, 18] width 71 height 10
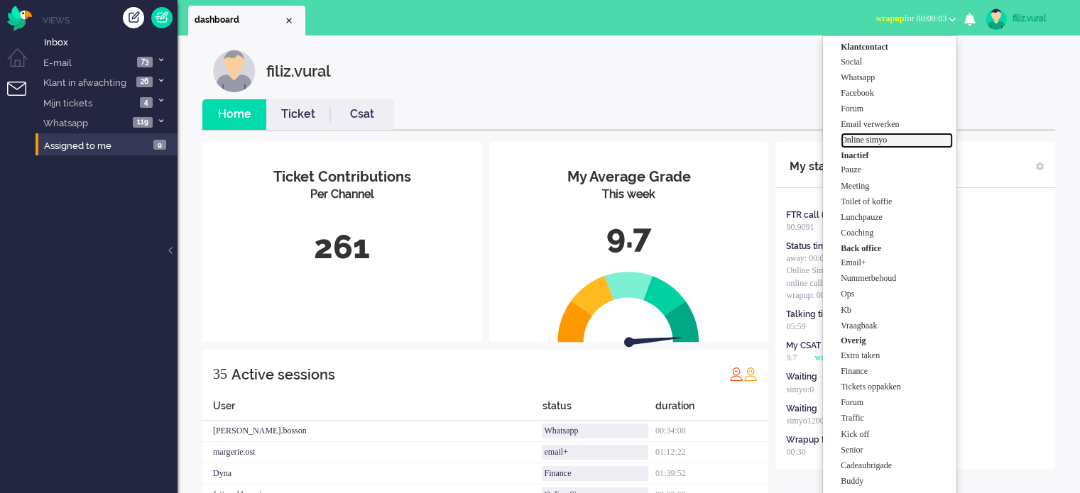
click at [891, 136] on label "Online simyo" at bounding box center [897, 140] width 112 height 12
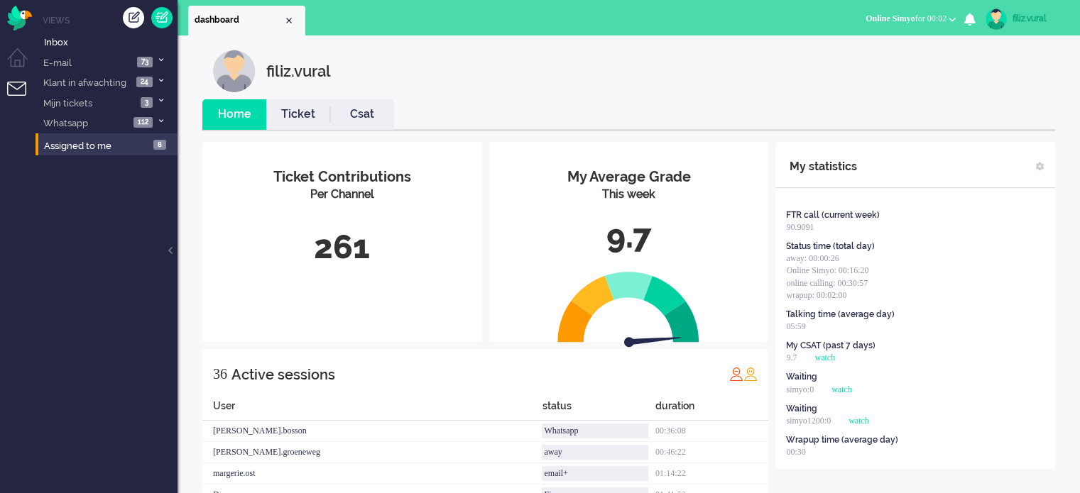
click at [341, 104] on li "Csat" at bounding box center [362, 114] width 64 height 31
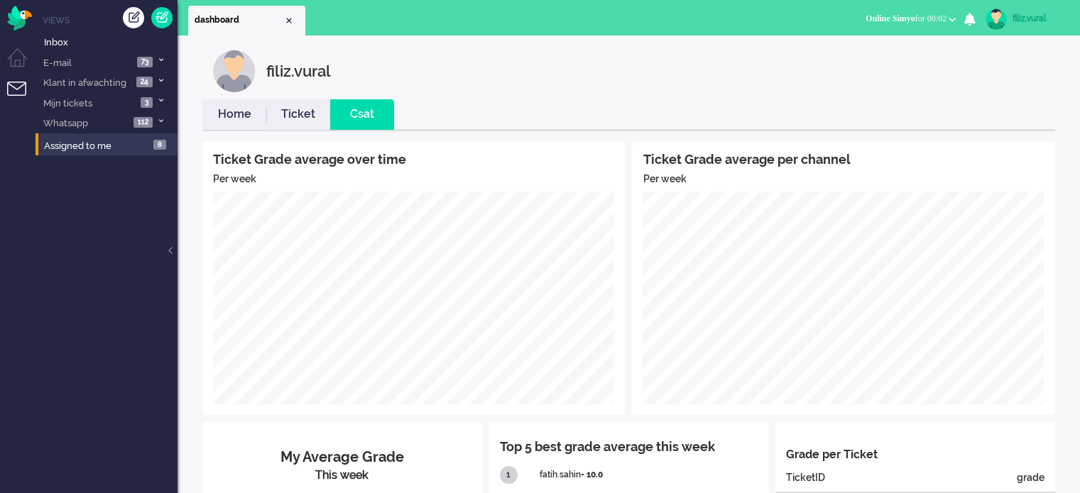
click at [239, 118] on link "Home" at bounding box center [234, 114] width 64 height 16
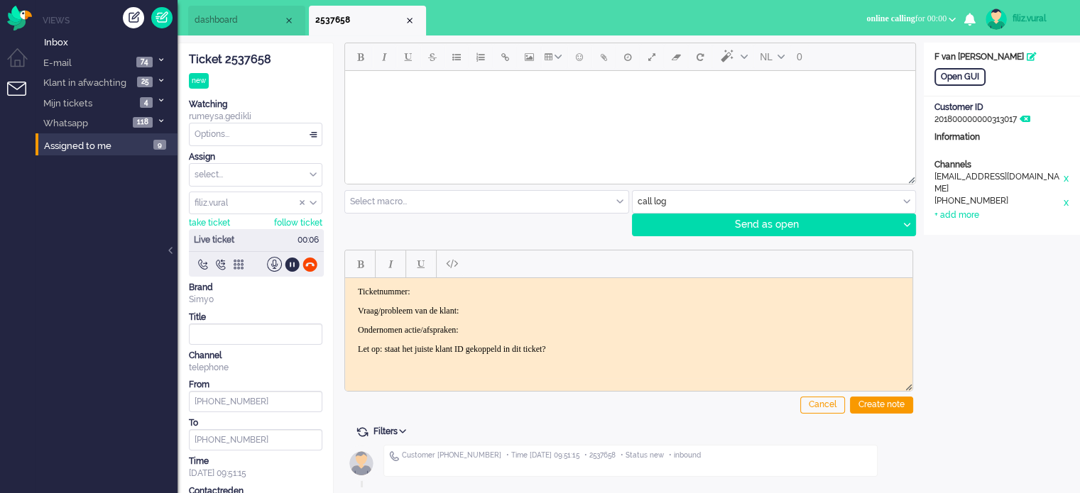
click at [250, 62] on div "Ticket 2537658" at bounding box center [255, 60] width 133 height 16
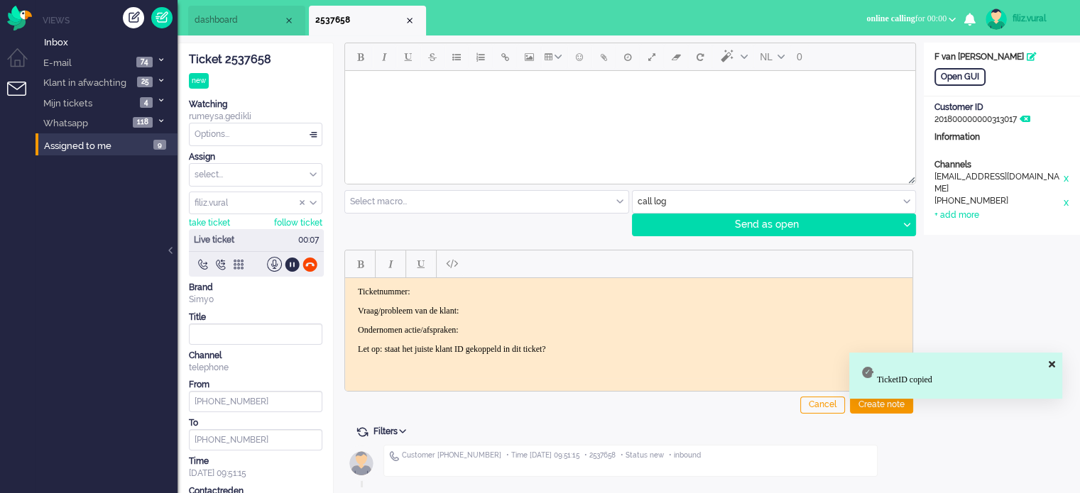
click at [472, 293] on p "Ticketnummer:" at bounding box center [629, 291] width 542 height 11
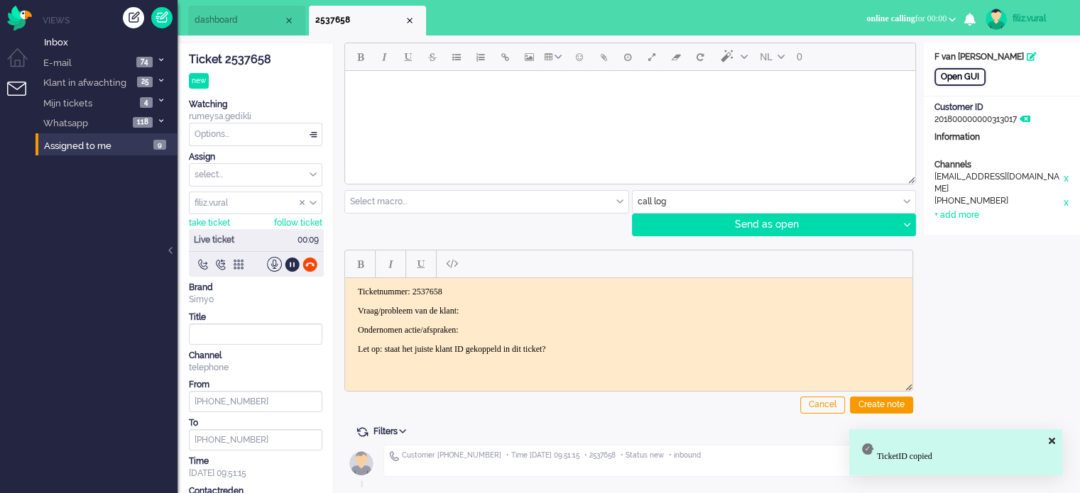
click at [955, 77] on div "Open GUI" at bounding box center [959, 77] width 51 height 18
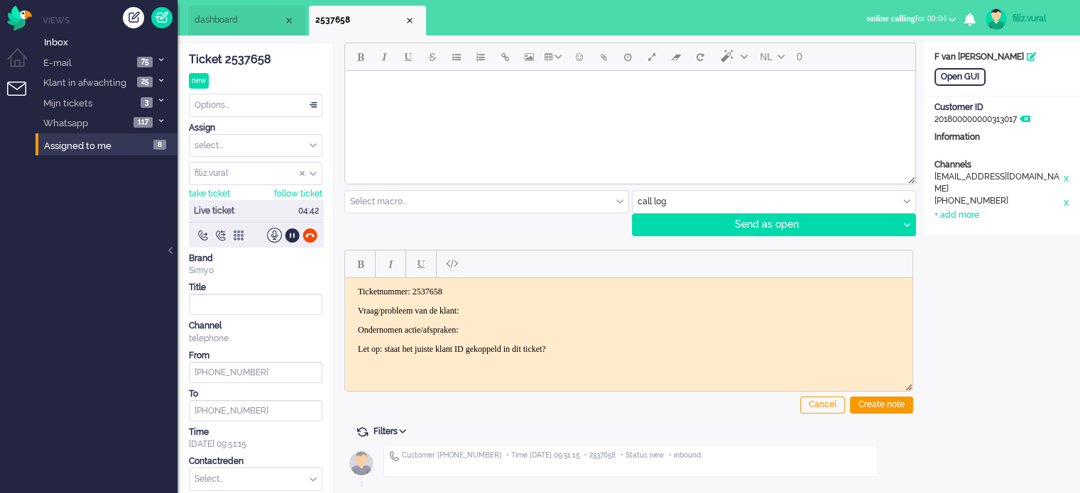
click at [543, 303] on body "Ticketnummer: 2537658 Vraag/probleem van de klant: Ondernomen actie/afspraken: …" at bounding box center [629, 320] width 556 height 68
click at [315, 229] on div at bounding box center [309, 235] width 15 height 15
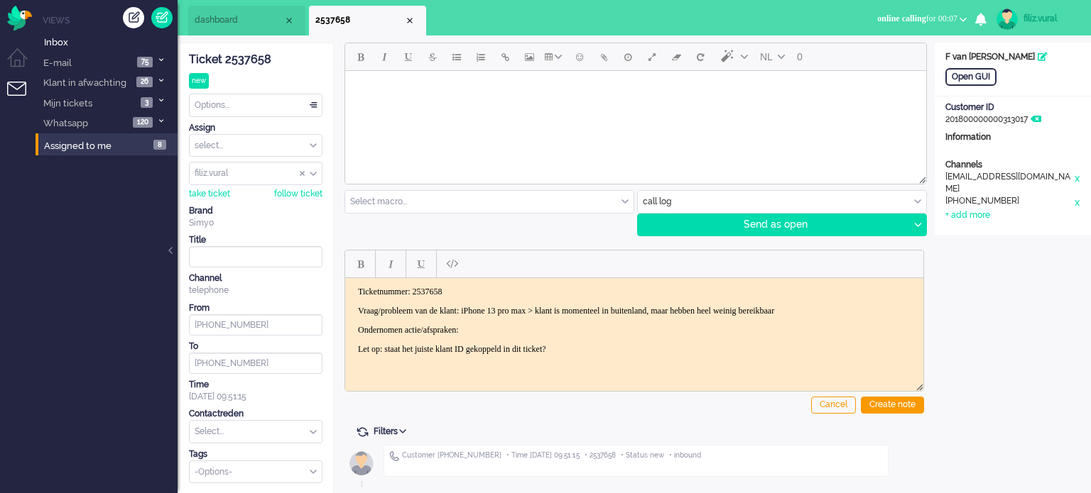
click at [583, 329] on p "Ondernomen actie/afspraken:" at bounding box center [634, 329] width 552 height 11
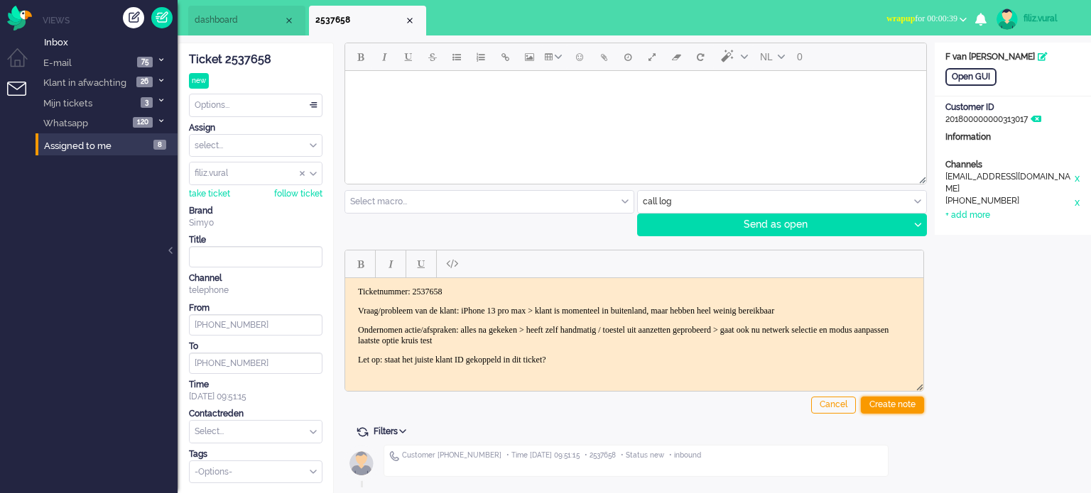
click at [892, 405] on div "Create note" at bounding box center [891, 405] width 63 height 17
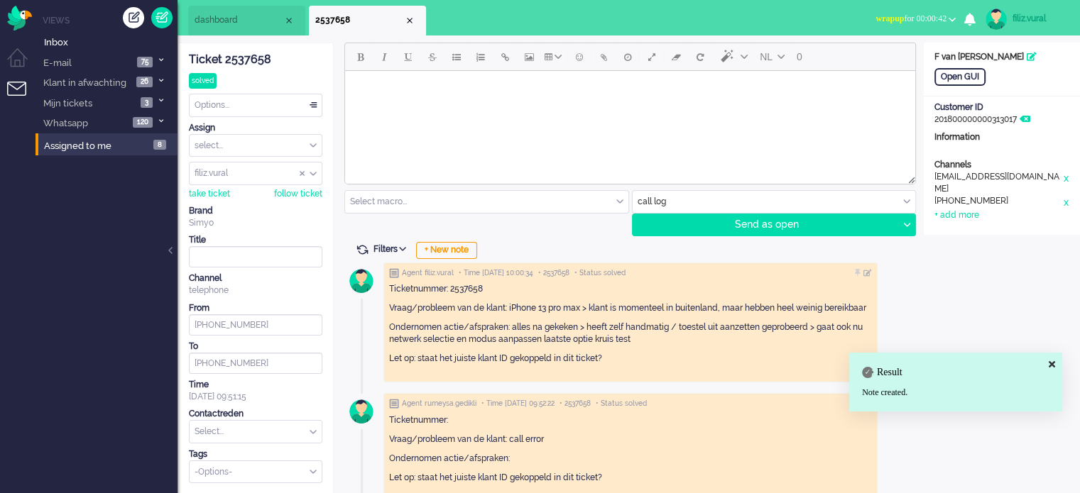
click at [929, 18] on span "wrapup for 00:00:42" at bounding box center [910, 18] width 71 height 10
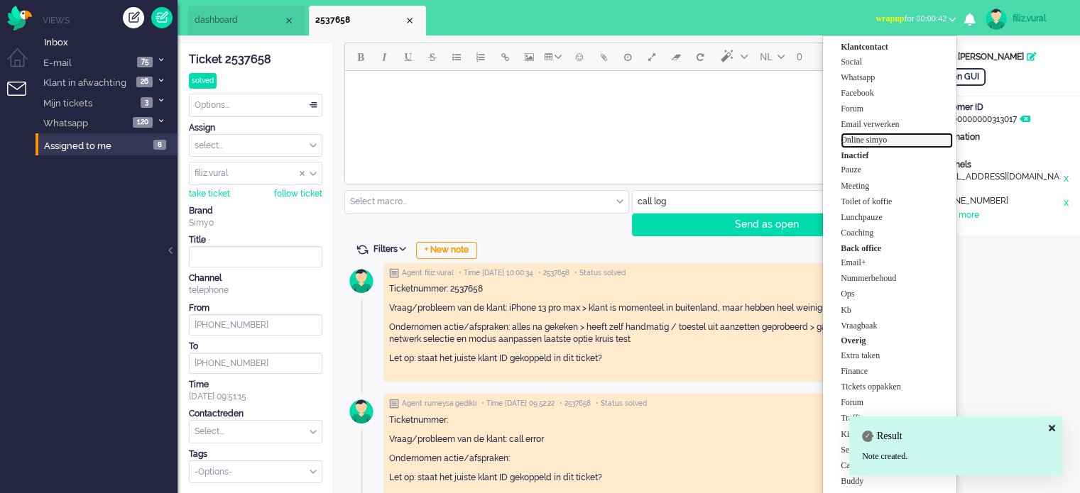
click at [897, 143] on label "Online simyo" at bounding box center [897, 140] width 112 height 12
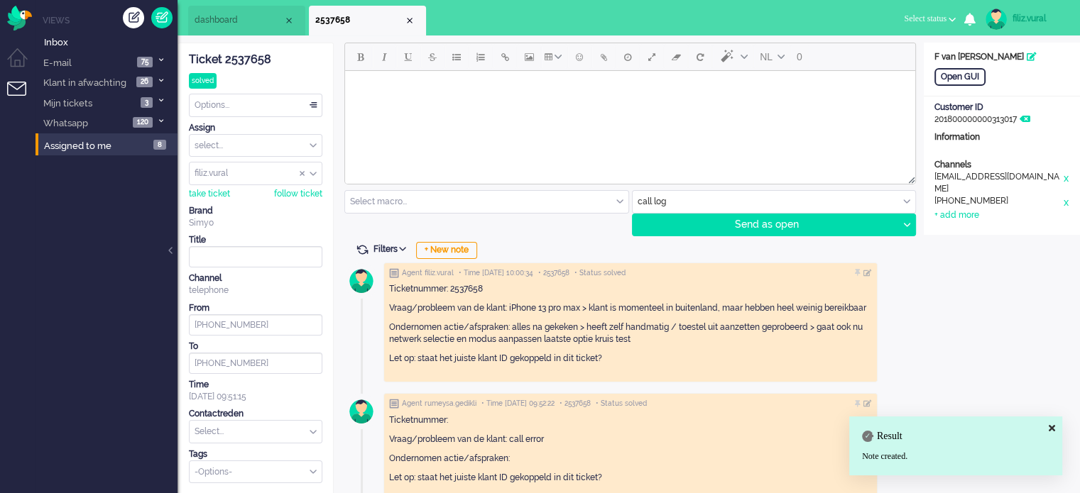
click at [245, 443] on div "Ticket 2537658 solved Watching rumeysa.gedikli Options... Set Status Open Pendi…" at bounding box center [255, 263] width 133 height 440
click at [245, 437] on input "text" at bounding box center [256, 432] width 132 height 22
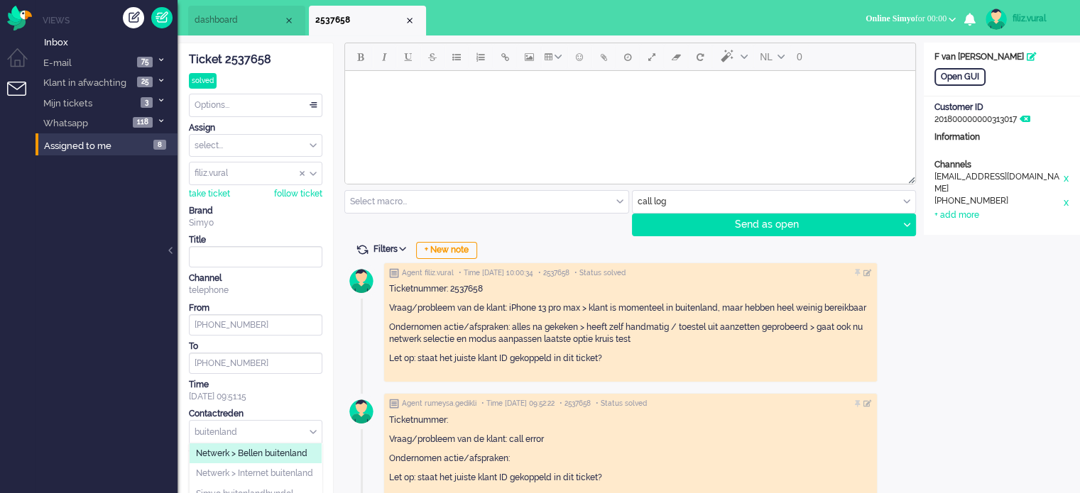
type input "buitenland"
click at [247, 468] on span "Netwerk > Internet buitenland" at bounding box center [254, 474] width 117 height 12
drag, startPoint x: 284, startPoint y: 102, endPoint x: 267, endPoint y: 128, distance: 31.3
click at [284, 102] on div "Options..." at bounding box center [256, 105] width 132 height 22
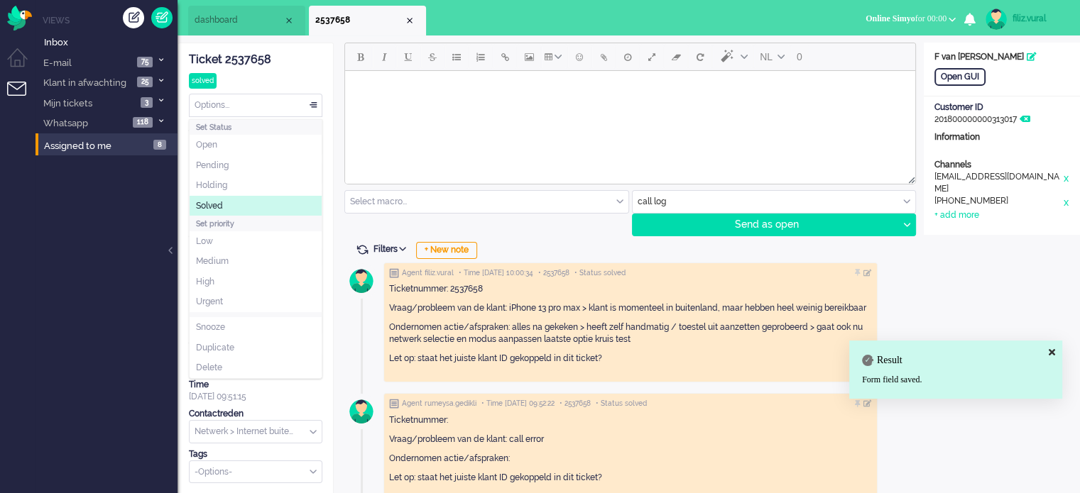
drag, startPoint x: 229, startPoint y: 200, endPoint x: 236, endPoint y: 188, distance: 13.7
click at [229, 200] on li "Solved" at bounding box center [256, 206] width 132 height 21
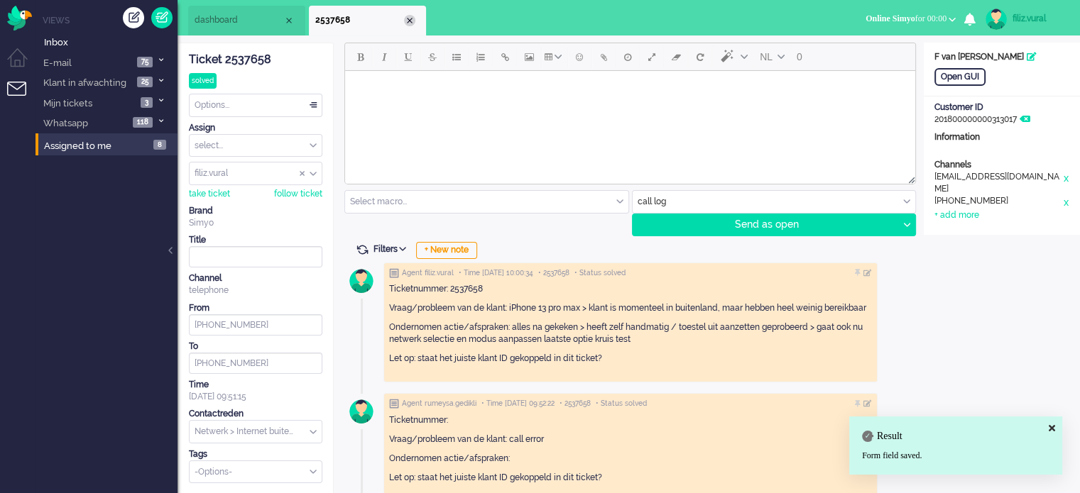
click at [412, 19] on div "Close tab" at bounding box center [409, 20] width 11 height 11
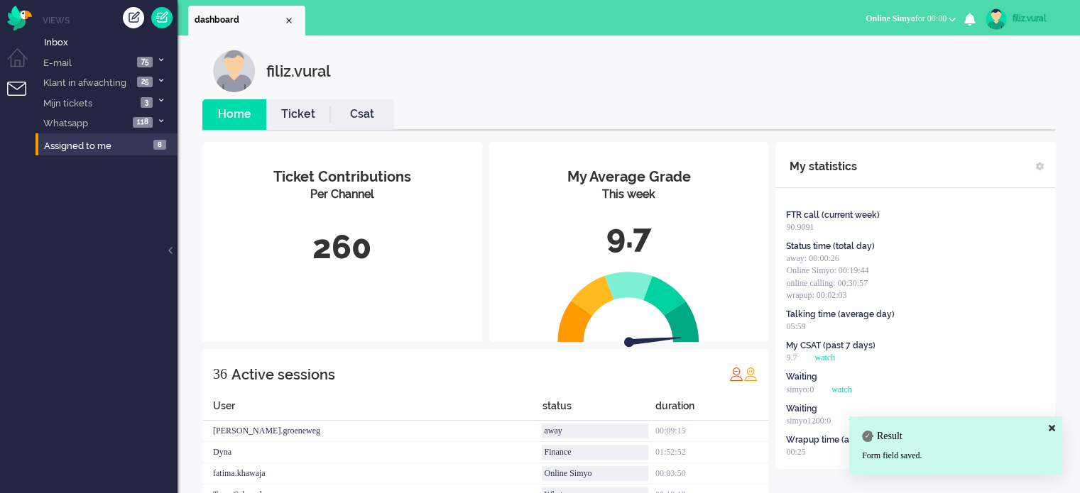
click at [383, 126] on li "Csat" at bounding box center [362, 114] width 64 height 31
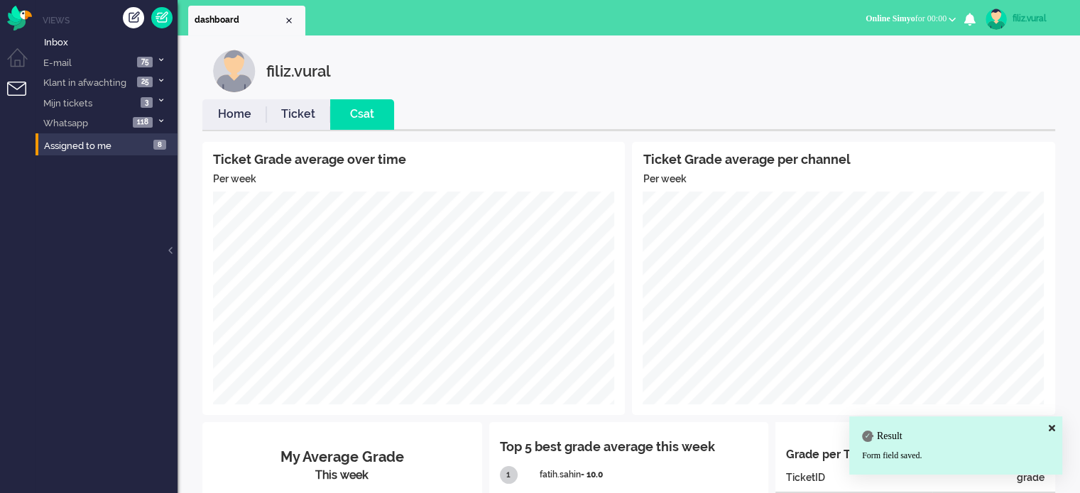
click at [207, 123] on li "Home" at bounding box center [234, 114] width 64 height 31
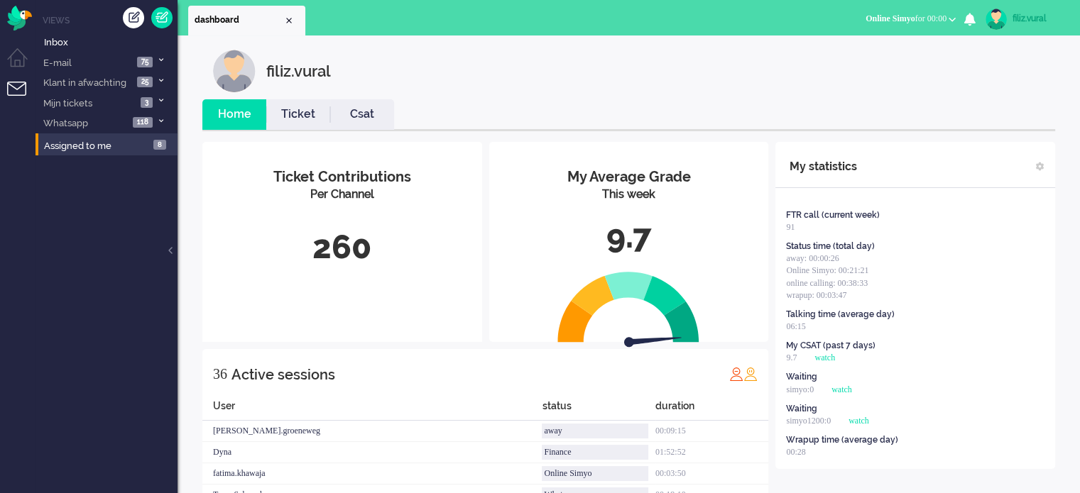
click at [931, 16] on span "Online Simyo for 00:00" at bounding box center [905, 18] width 81 height 10
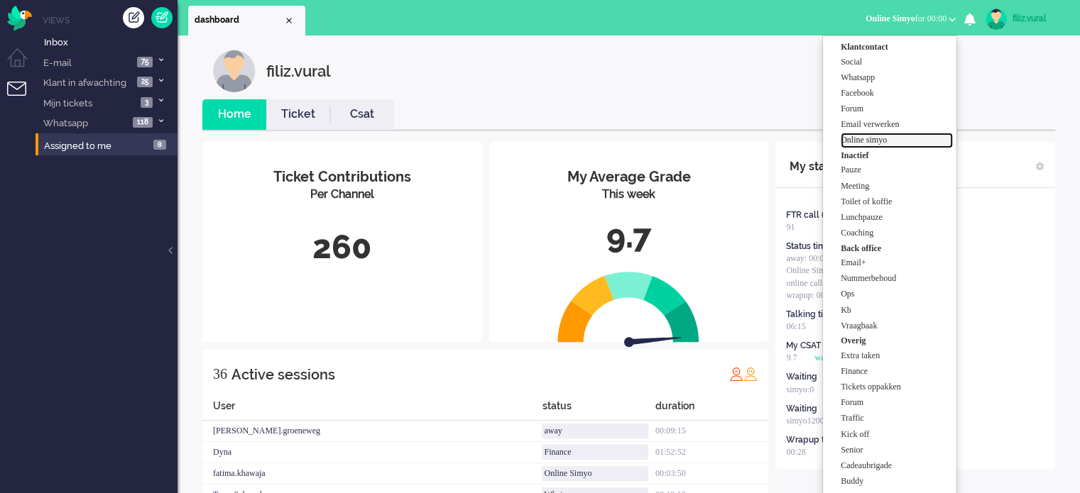
click at [897, 142] on label "Online simyo" at bounding box center [897, 140] width 112 height 12
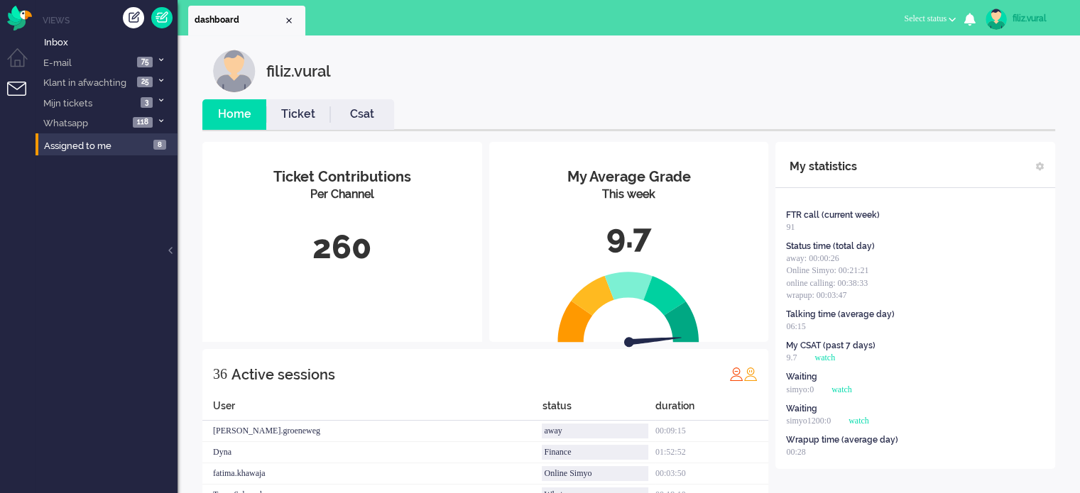
click at [727, 492] on div "00:19:10" at bounding box center [711, 495] width 113 height 21
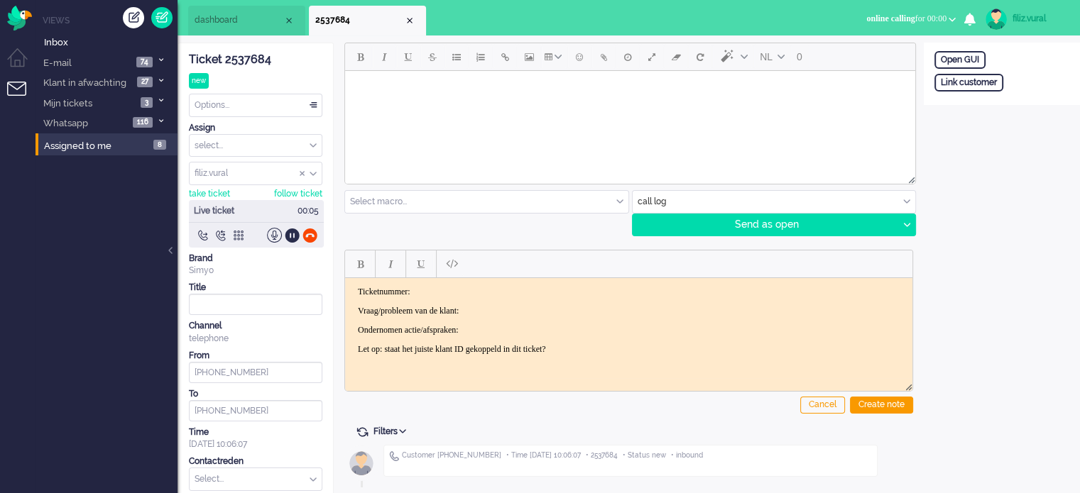
click at [239, 24] on span "dashboard" at bounding box center [239, 20] width 89 height 12
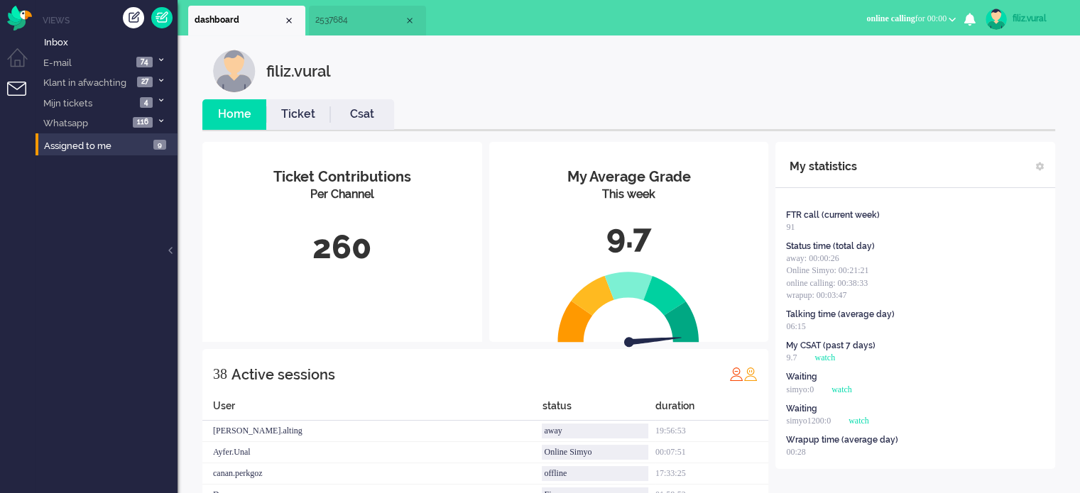
click at [351, 28] on li "2537684" at bounding box center [367, 21] width 117 height 30
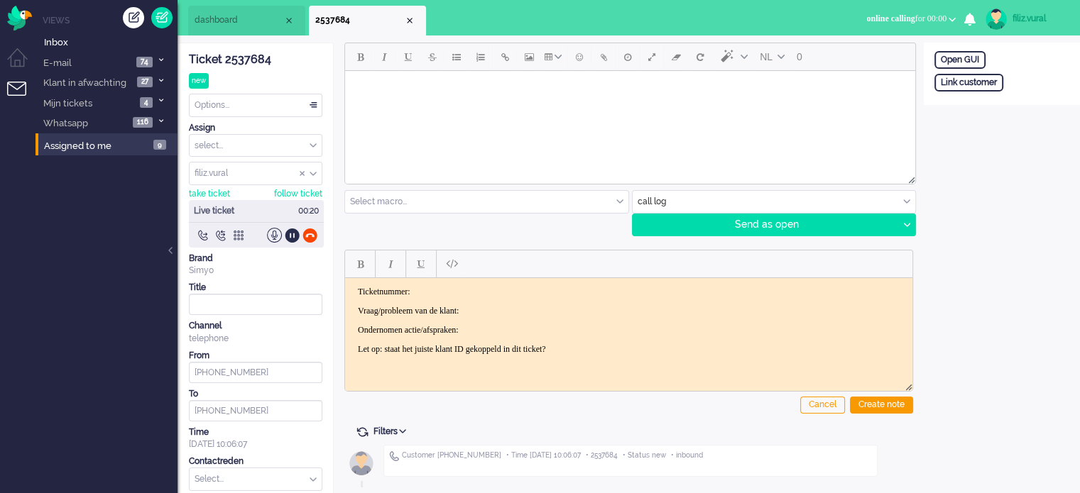
click at [261, 68] on div "Ticket 2537684 new Watching Options... Set Status Open Pending Holding Solved S…" at bounding box center [255, 287] width 133 height 488
click at [258, 61] on div "Ticket 2537684" at bounding box center [255, 60] width 133 height 16
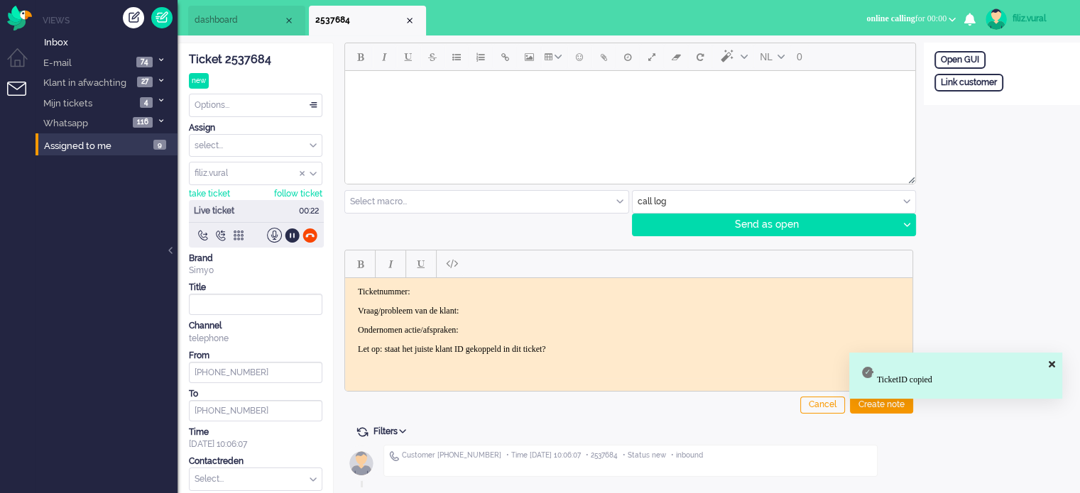
click at [479, 286] on p "Ticketnummer:" at bounding box center [629, 291] width 542 height 11
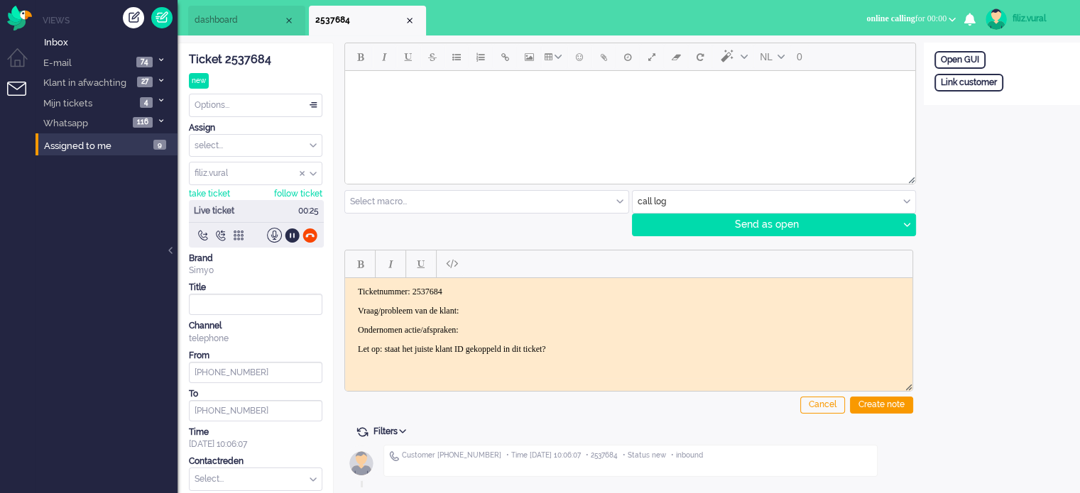
click at [510, 303] on body "Ticketnummer: 2537684 Vraag/probleem van de klant: Ondernomen actie/afspraken: …" at bounding box center [629, 320] width 556 height 68
click at [492, 306] on p "Vraag/probleem van de klant: 2nrs bij simyo > 1tje kwijt geraakt" at bounding box center [629, 310] width 542 height 11
click at [995, 90] on div "Open GUI Link customer" at bounding box center [1002, 74] width 156 height 62
click at [992, 79] on div "Link customer" at bounding box center [968, 83] width 69 height 18
click at [983, 110] on input "text" at bounding box center [1001, 101] width 135 height 21
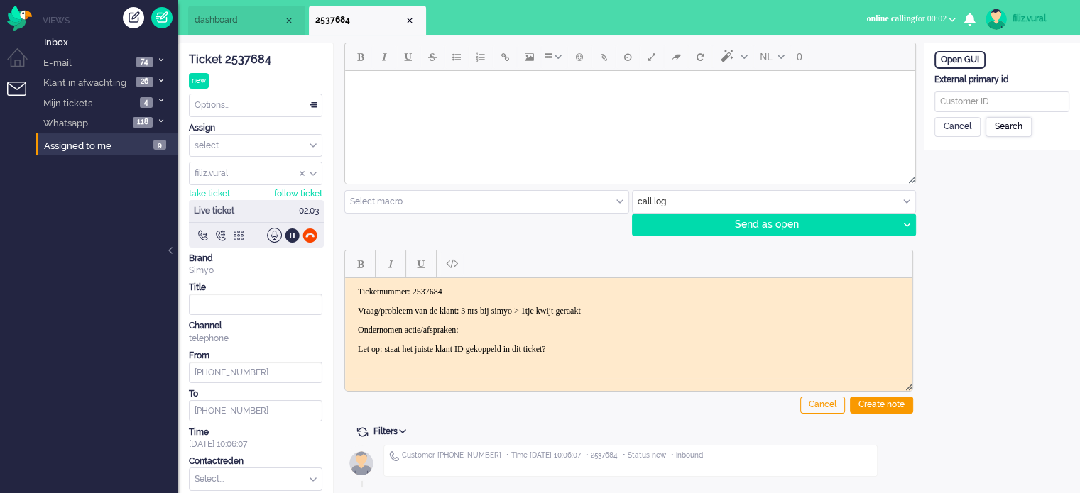
click at [1000, 124] on div "Search" at bounding box center [1008, 127] width 46 height 20
click at [995, 99] on input "text" at bounding box center [1001, 101] width 135 height 21
paste input "201800000000602628"
type input "201800000000602628"
click at [997, 119] on div "Search" at bounding box center [1008, 127] width 46 height 20
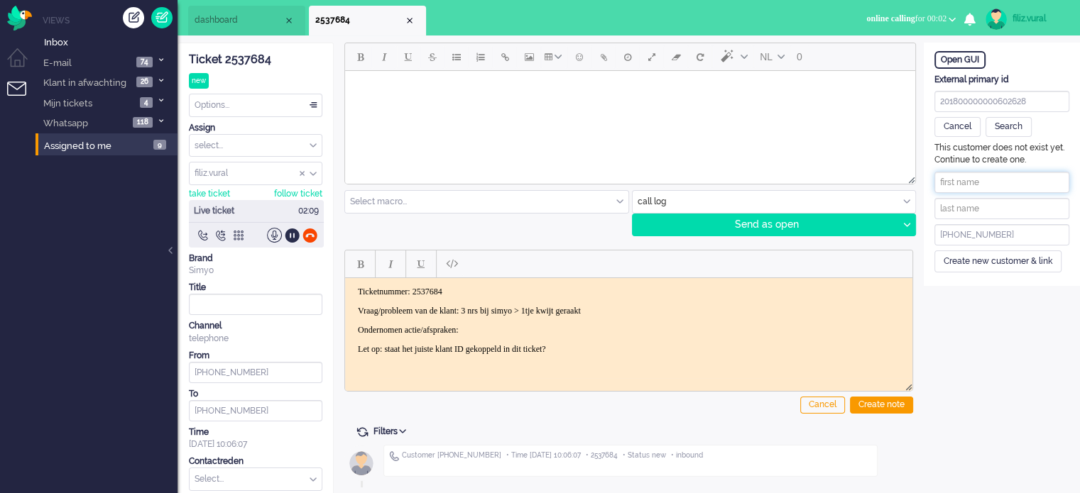
drag, startPoint x: 965, startPoint y: 171, endPoint x: 965, endPoint y: 180, distance: 8.5
click at [965, 173] on input "text" at bounding box center [1001, 182] width 135 height 21
paste input "Augustin Kruger"
drag, startPoint x: 979, startPoint y: 179, endPoint x: 1019, endPoint y: 179, distance: 39.8
click at [1019, 179] on input "Augustin Kruger" at bounding box center [1001, 182] width 135 height 21
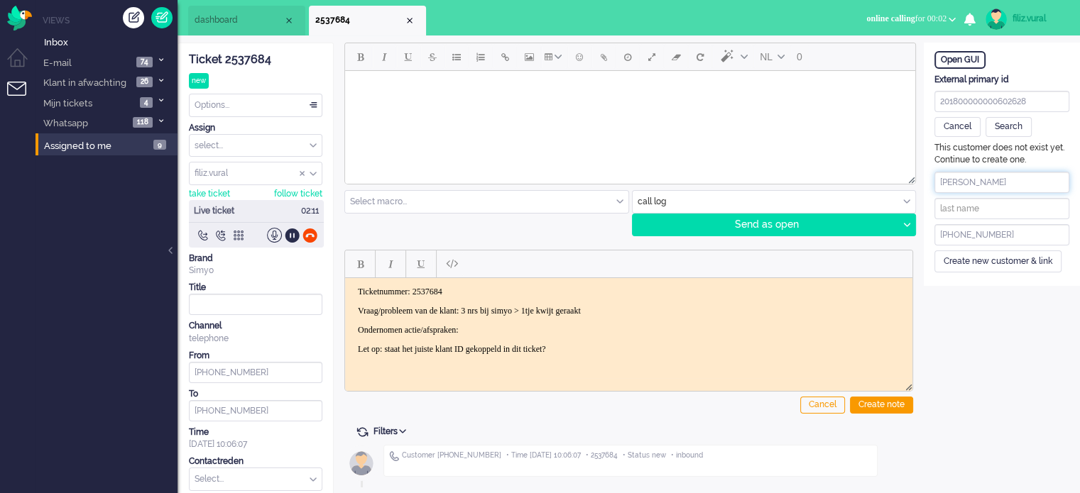
type input "Augustin"
click at [983, 204] on input "text" at bounding box center [1001, 208] width 135 height 21
paste input "Kruger"
type input "Kruger"
click at [971, 260] on div "Create new customer & link" at bounding box center [997, 262] width 127 height 22
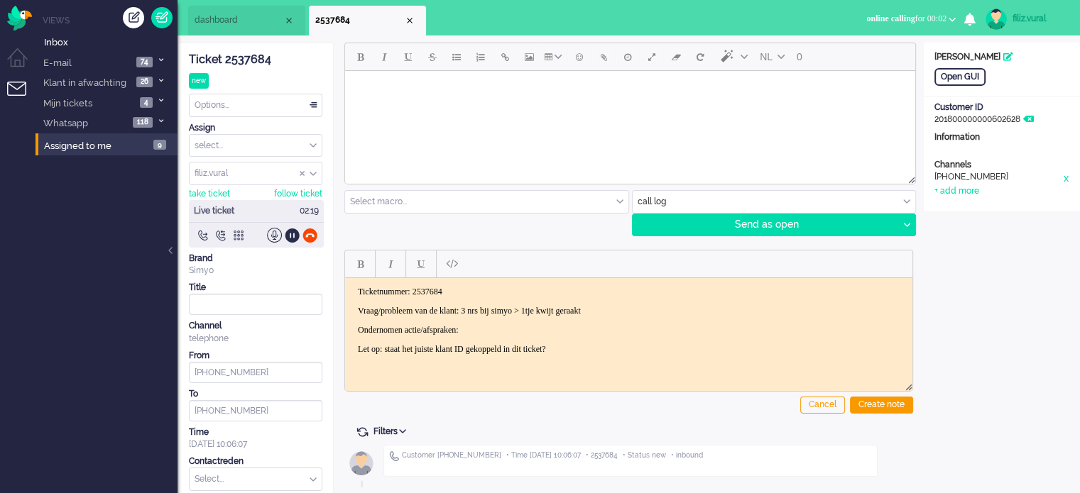
click at [981, 190] on div "Channels telephone +31610725374 x + add more" at bounding box center [1002, 178] width 156 height 38
click at [967, 190] on div "+ add more" at bounding box center [956, 191] width 45 height 12
click at [977, 212] on input at bounding box center [1001, 222] width 135 height 21
paste input "649370154"
type input "+31649370154"
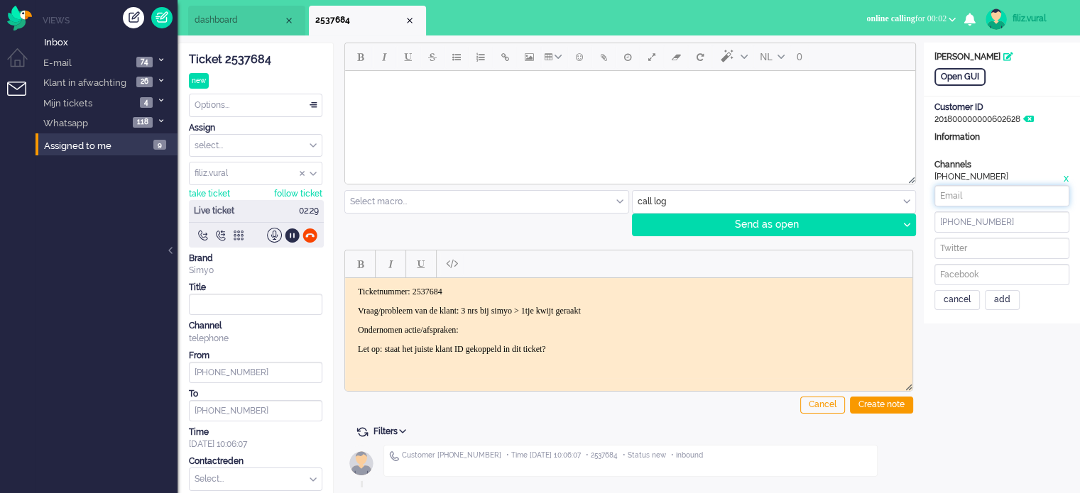
click at [953, 192] on input at bounding box center [1001, 195] width 135 height 21
paste input "gus.kruger1@gmail.com"
type input "gus.kruger1@gmail.com"
click at [1005, 300] on div "add" at bounding box center [1002, 300] width 35 height 20
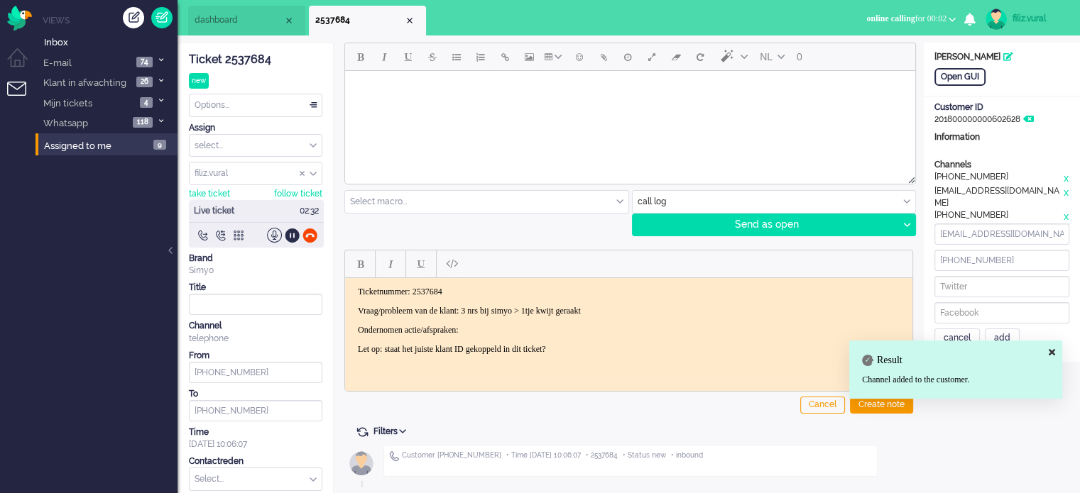
click at [970, 329] on div "cancel" at bounding box center [956, 339] width 45 height 20
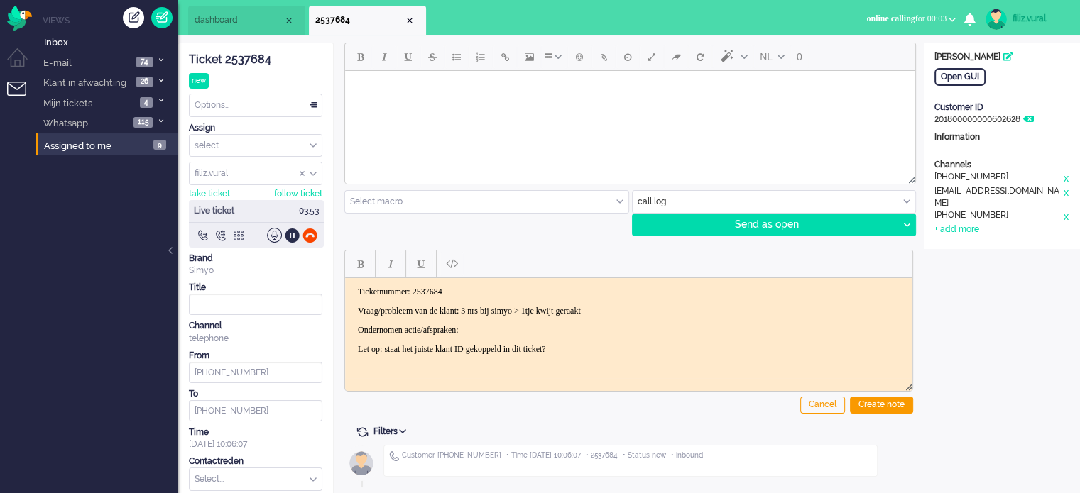
click at [611, 335] on body "Ticketnummer: 2537684 Vraag/probleem van de klant: 3 nrs bij simyo > 1tje kwijt…" at bounding box center [629, 320] width 556 height 68
click at [625, 319] on body "Ticketnummer: 2537684 Vraag/probleem van de klant: 3 nrs bij simyo > 1tje kwijt…" at bounding box center [629, 320] width 556 height 68
click at [880, 403] on div "Create note" at bounding box center [881, 405] width 63 height 17
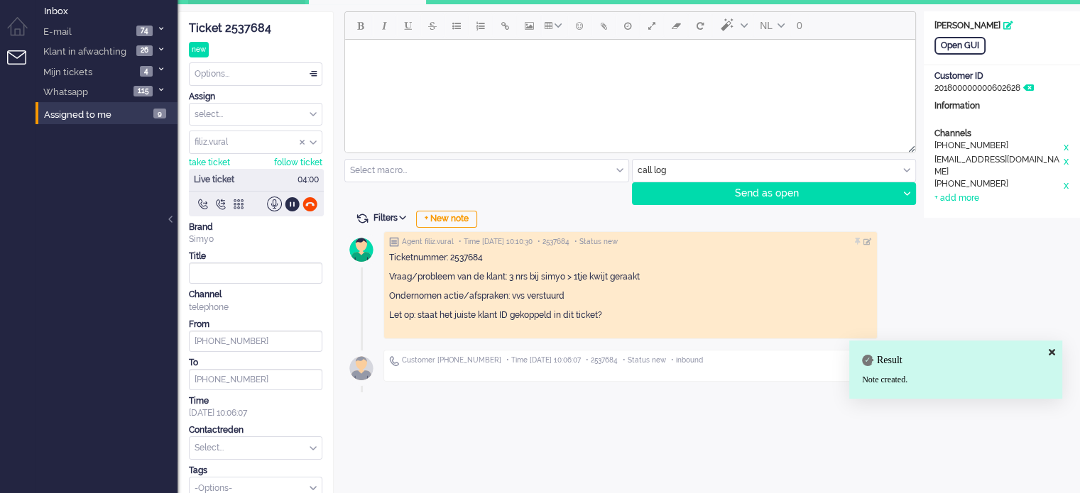
scroll to position [47, 0]
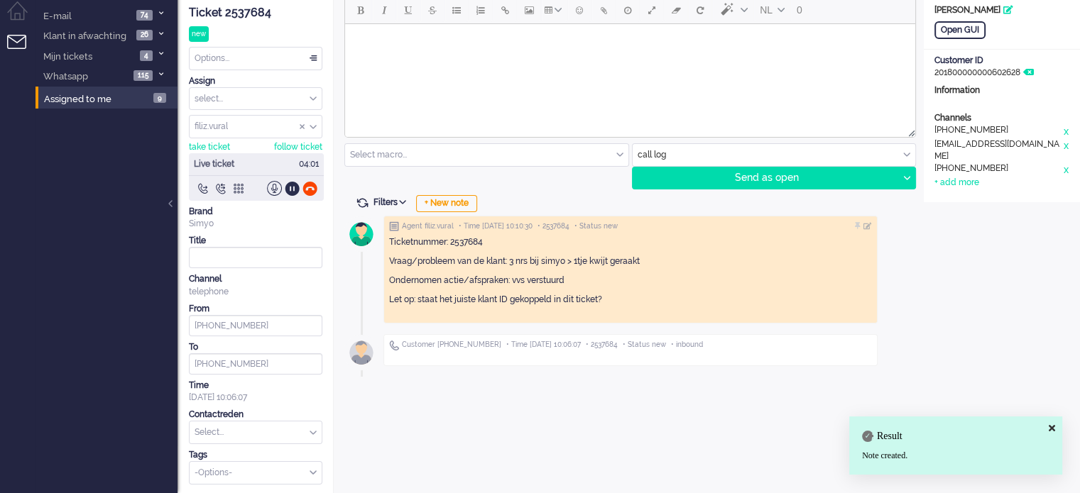
click at [236, 432] on input "text" at bounding box center [256, 433] width 132 height 22
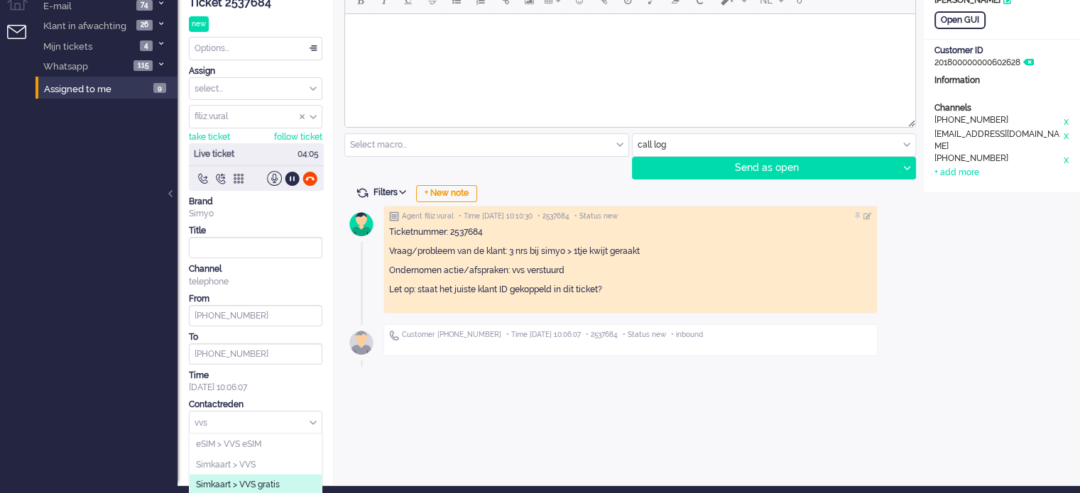
type input "vvs"
click at [266, 487] on span "Simkaart > VVS gratis" at bounding box center [238, 485] width 84 height 12
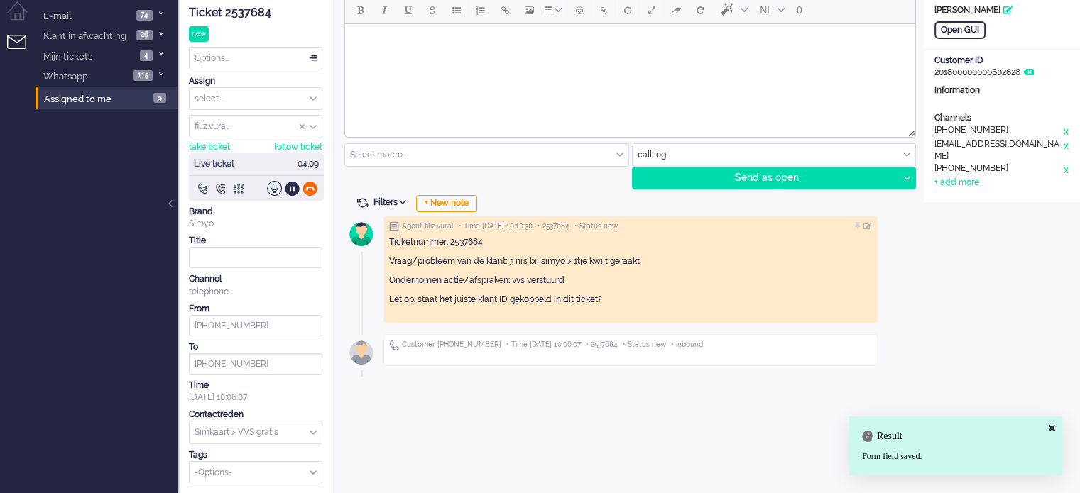
click at [315, 185] on div at bounding box center [309, 188] width 15 height 15
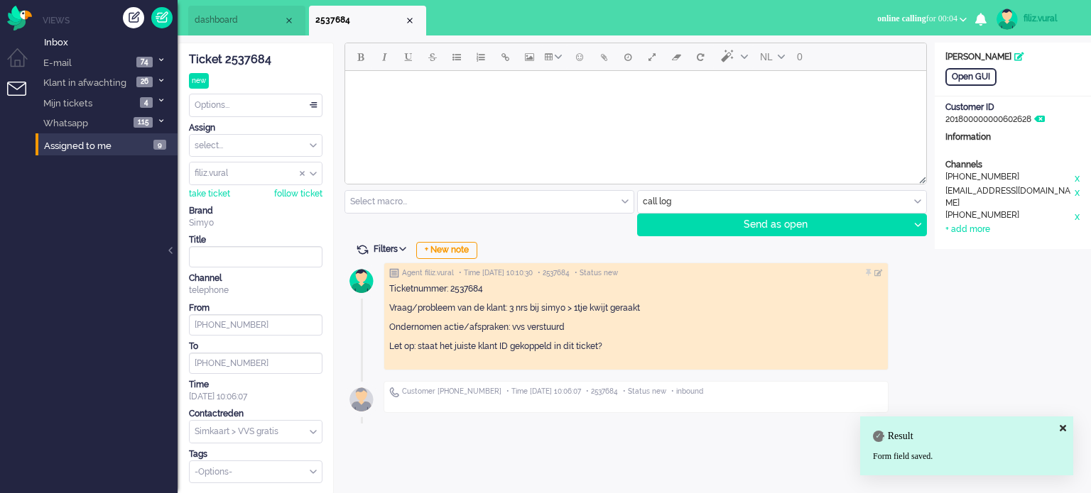
click at [236, 116] on div "Options..." at bounding box center [256, 105] width 132 height 22
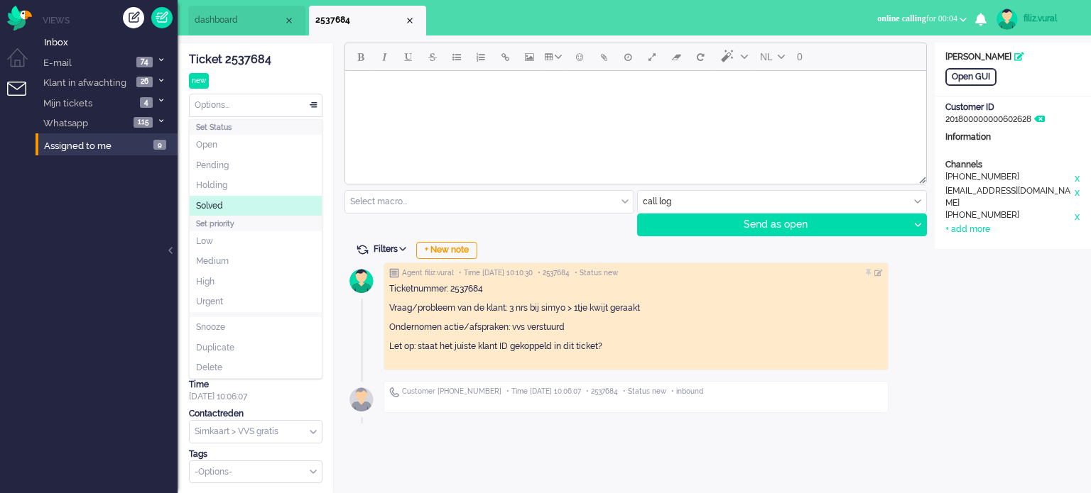
click at [220, 202] on span "Solved" at bounding box center [209, 206] width 27 height 12
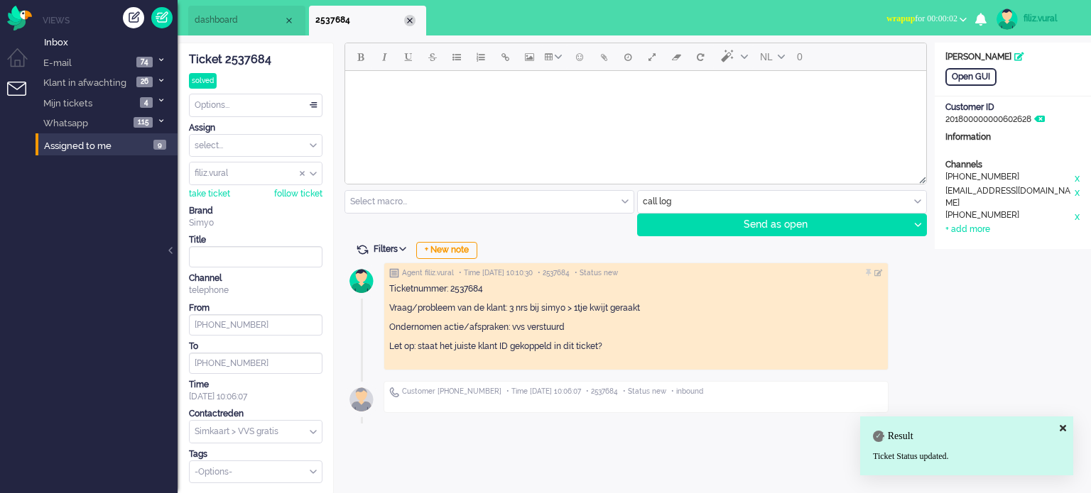
click at [408, 22] on div "Close tab" at bounding box center [409, 20] width 11 height 11
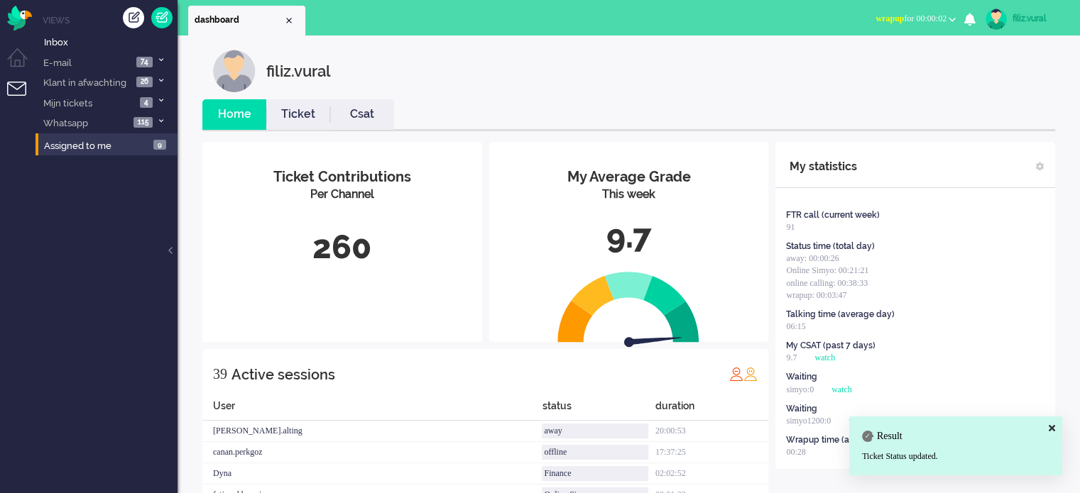
click at [367, 87] on div "filiz.vural" at bounding box center [639, 71] width 853 height 43
drag, startPoint x: 366, startPoint y: 110, endPoint x: 358, endPoint y: 110, distance: 8.5
click at [365, 110] on link "Csat" at bounding box center [362, 114] width 64 height 16
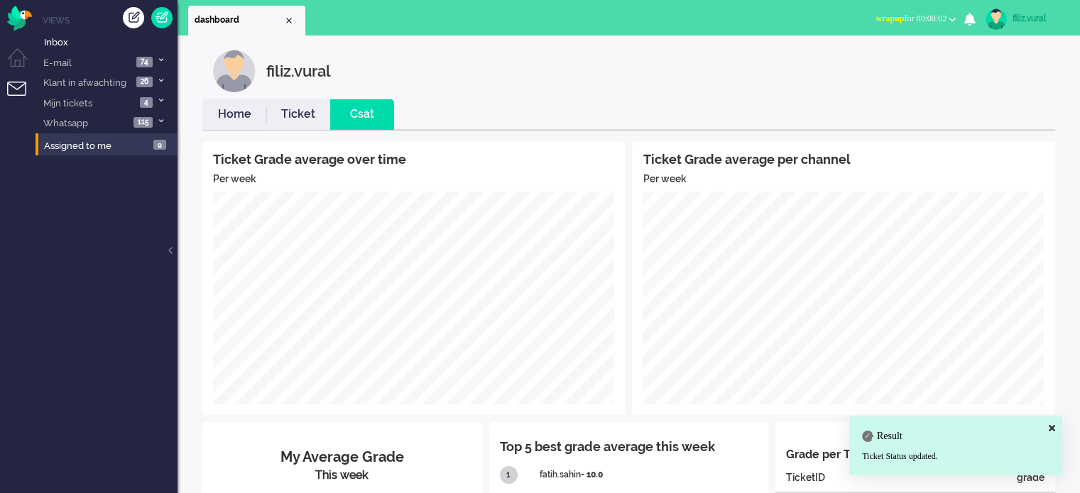
click at [246, 116] on link "Home" at bounding box center [234, 114] width 64 height 16
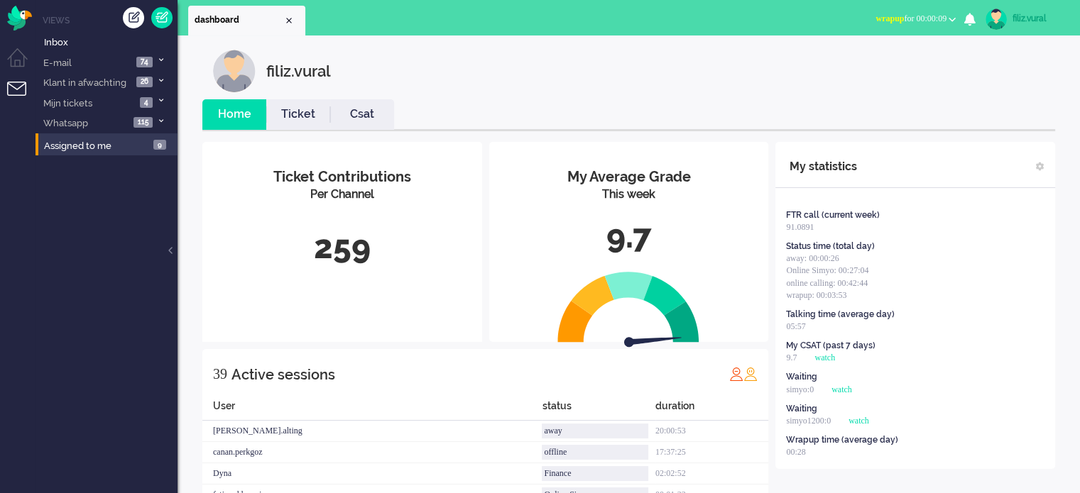
click at [932, 16] on span "wrapup for 00:00:09" at bounding box center [910, 18] width 71 height 10
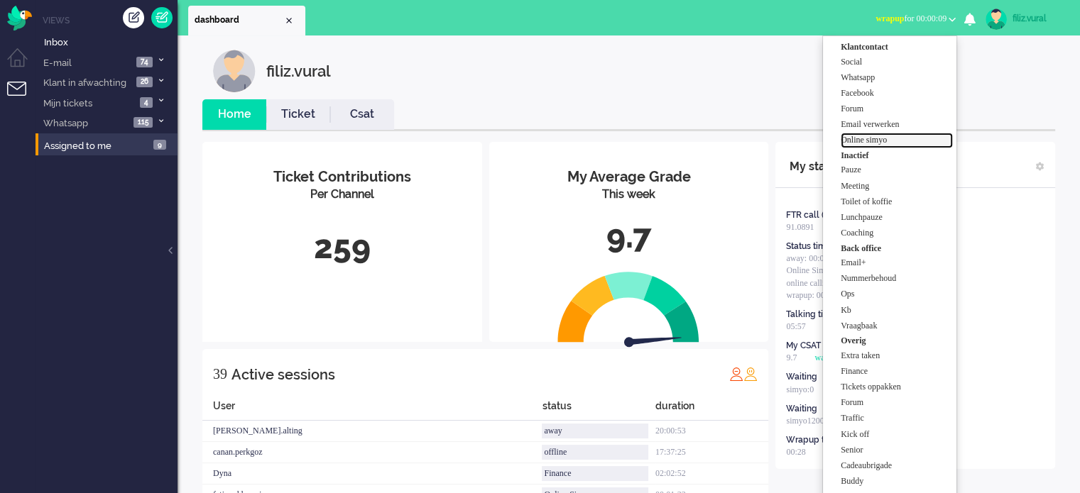
click at [892, 143] on label "Online simyo" at bounding box center [897, 140] width 112 height 12
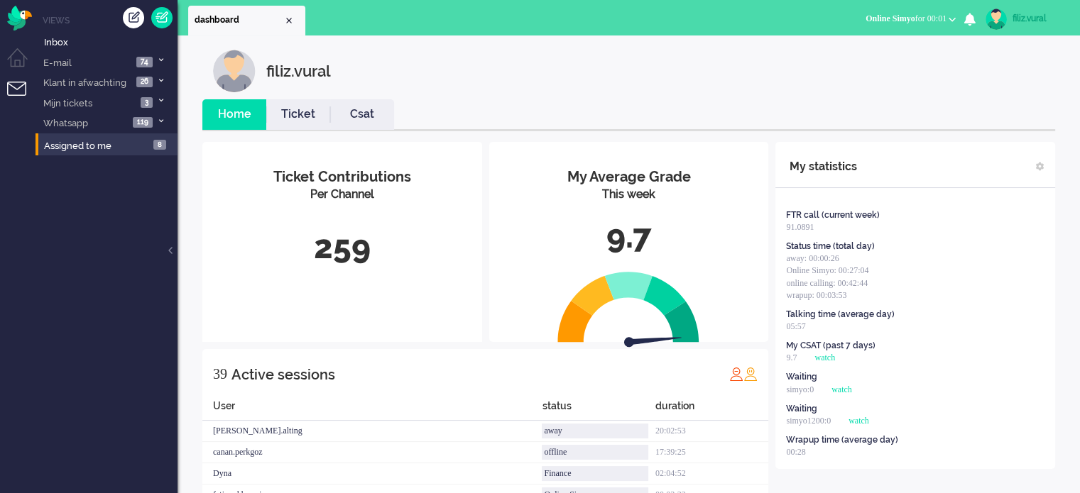
click at [346, 116] on link "Csat" at bounding box center [362, 114] width 64 height 16
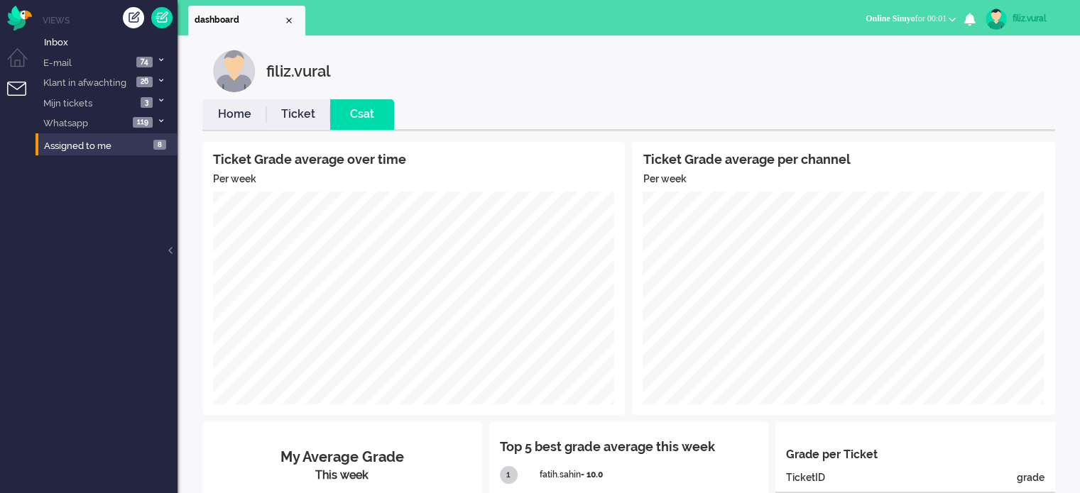
click at [236, 113] on link "Home" at bounding box center [234, 114] width 64 height 16
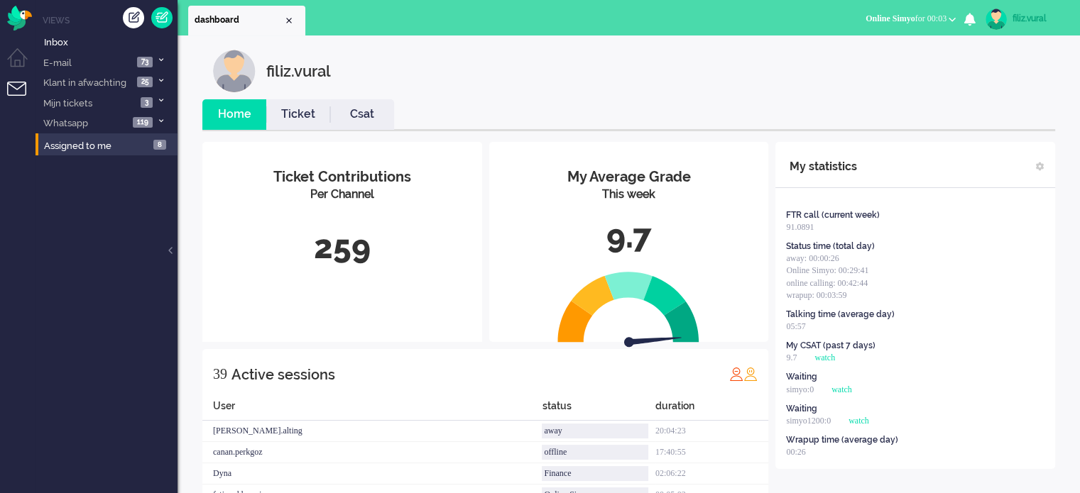
click at [361, 118] on link "Csat" at bounding box center [362, 114] width 64 height 16
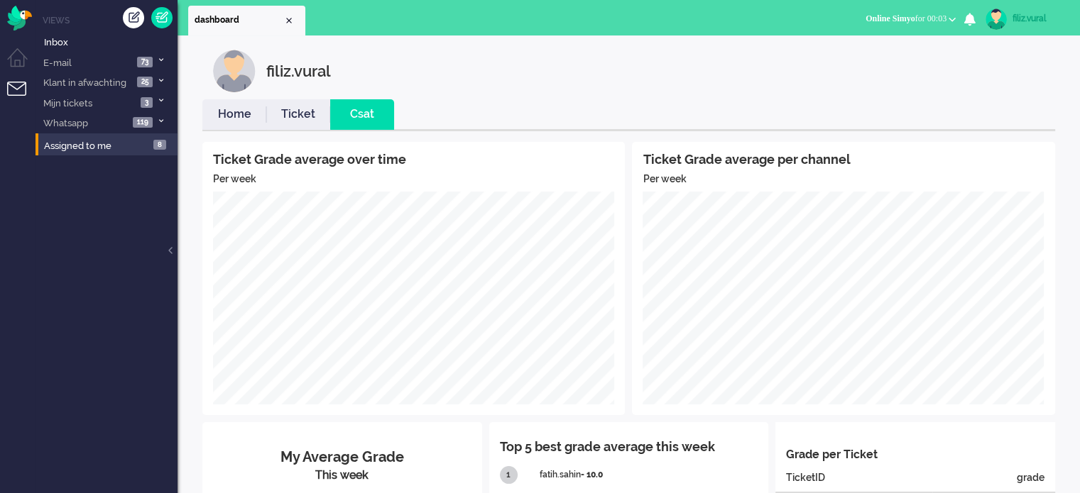
click at [230, 121] on link "Home" at bounding box center [234, 114] width 64 height 16
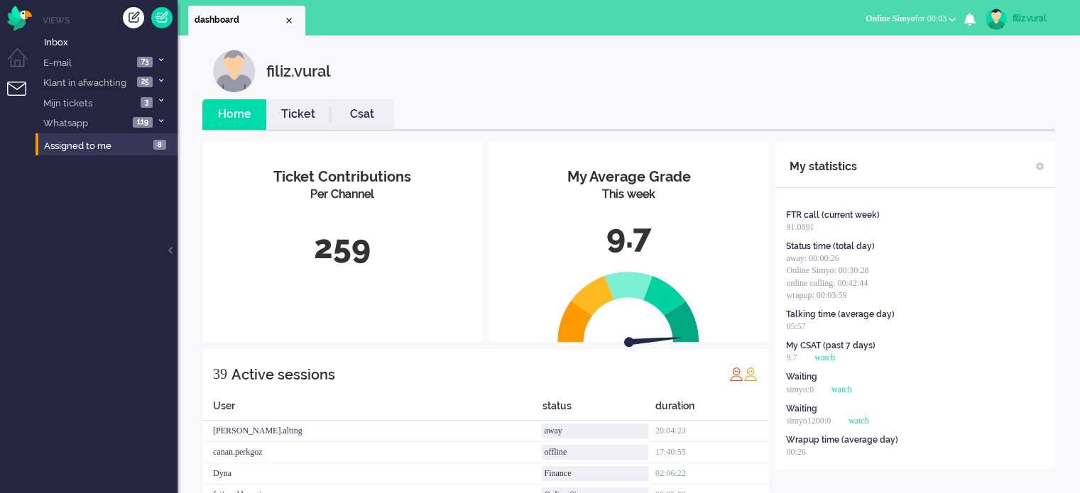
click at [346, 117] on link "Csat" at bounding box center [362, 114] width 64 height 16
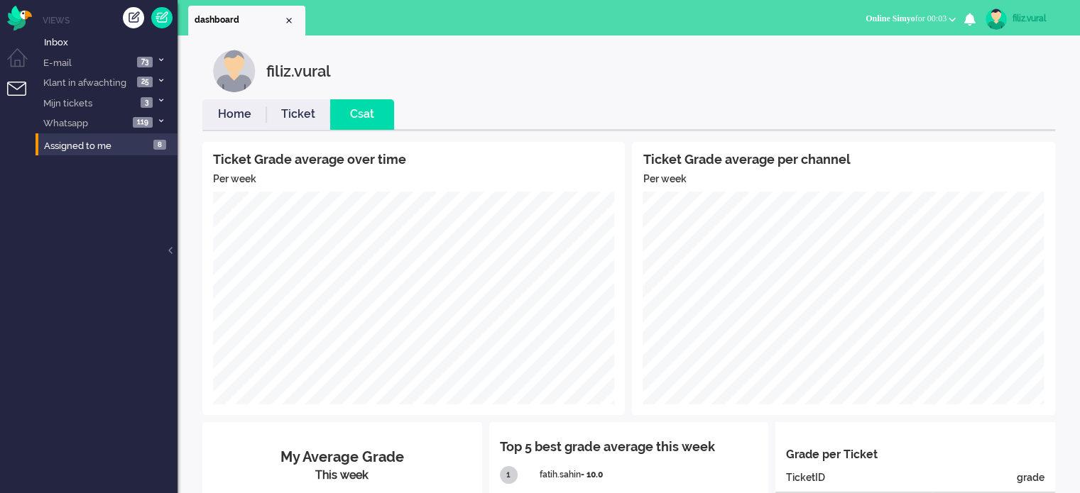
click at [222, 112] on link "Home" at bounding box center [234, 114] width 64 height 16
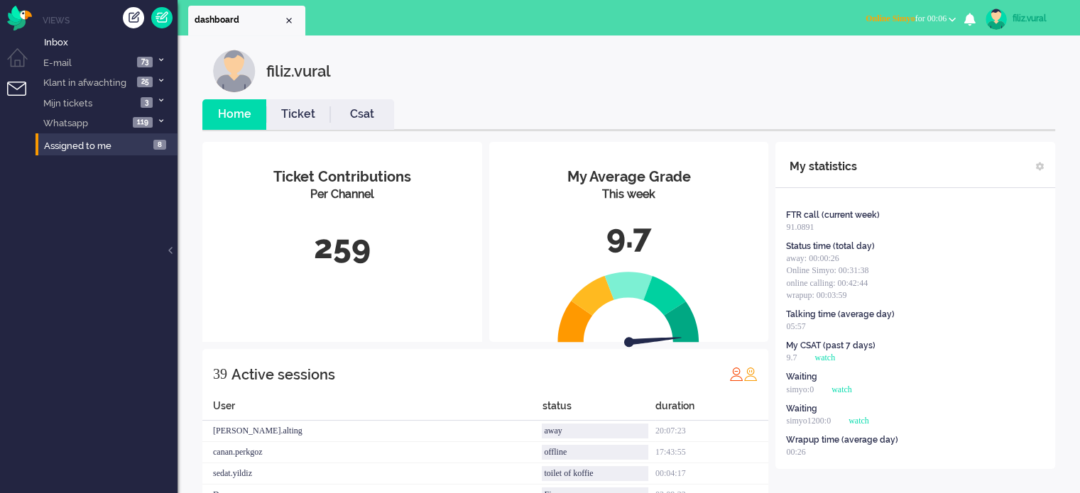
click at [382, 119] on link "Csat" at bounding box center [362, 114] width 64 height 16
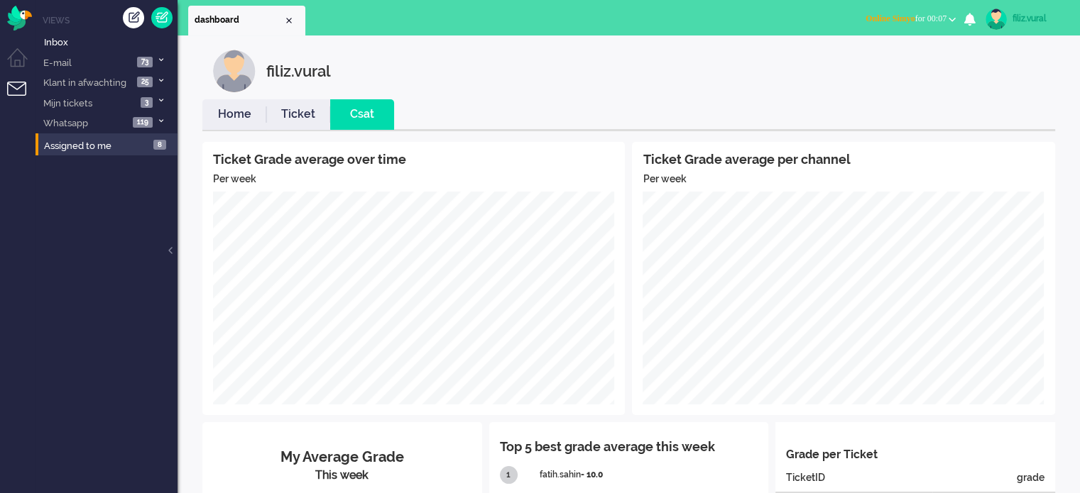
scroll to position [270, 0]
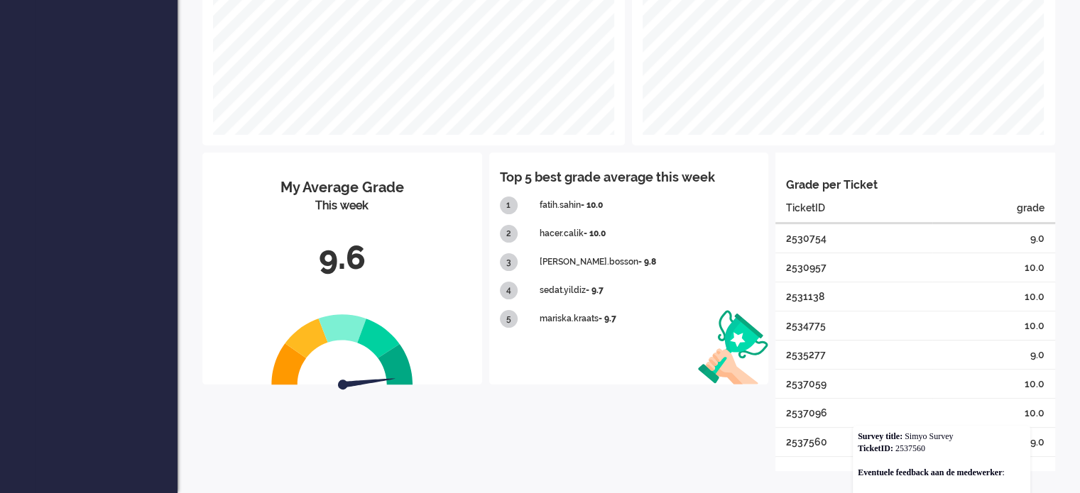
click at [807, 439] on div "2537560" at bounding box center [853, 441] width 157 height 29
copy div "2537560"
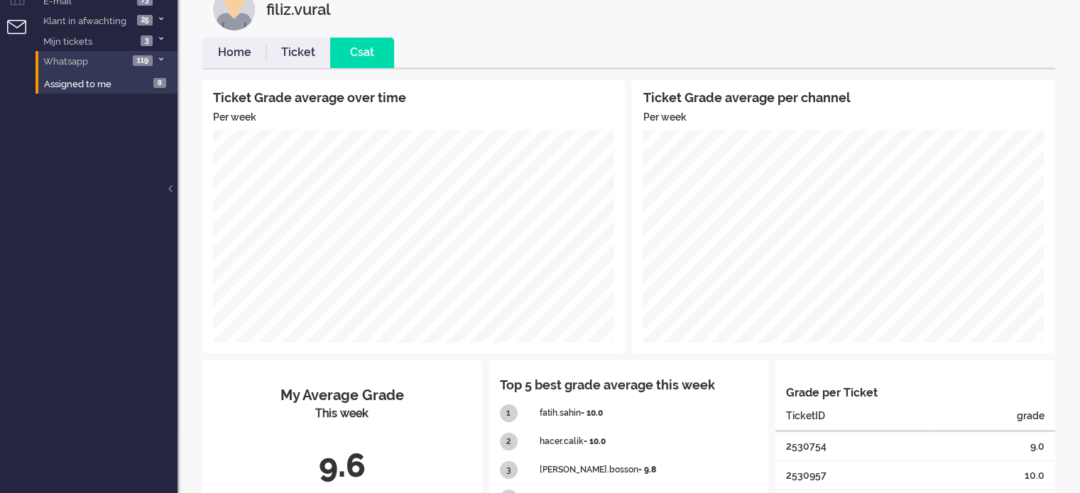
scroll to position [0, 0]
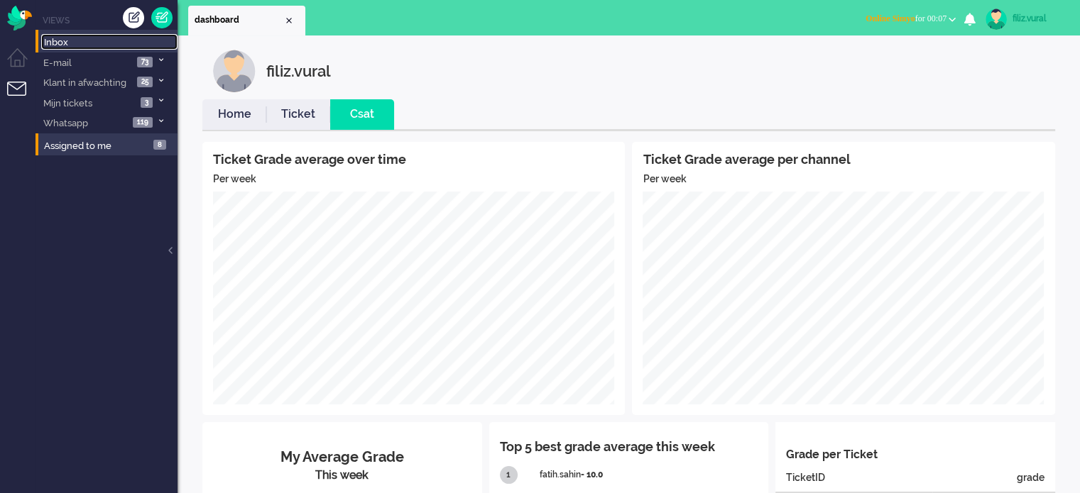
click at [97, 35] on link "Inbox" at bounding box center [109, 42] width 136 height 16
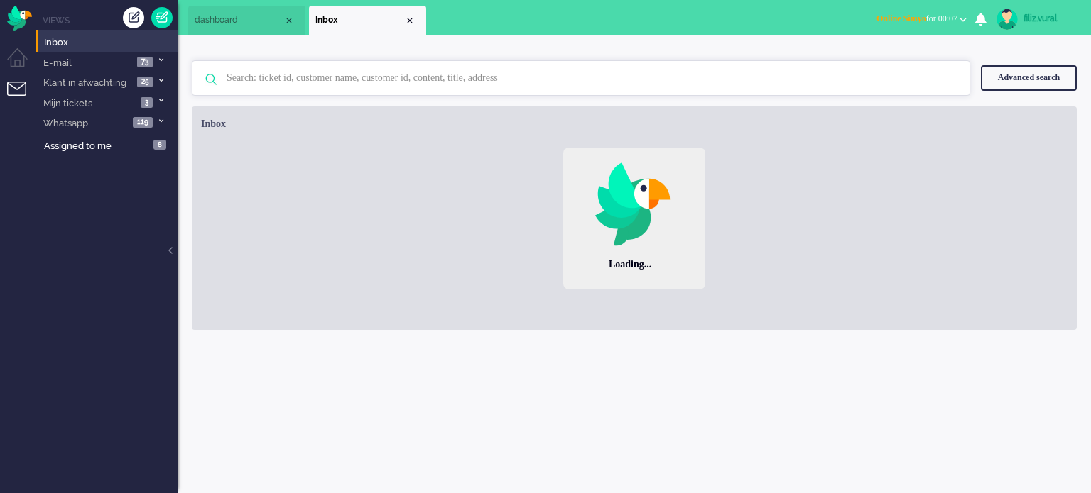
click at [310, 72] on input "text" at bounding box center [583, 78] width 734 height 34
paste input "2537560"
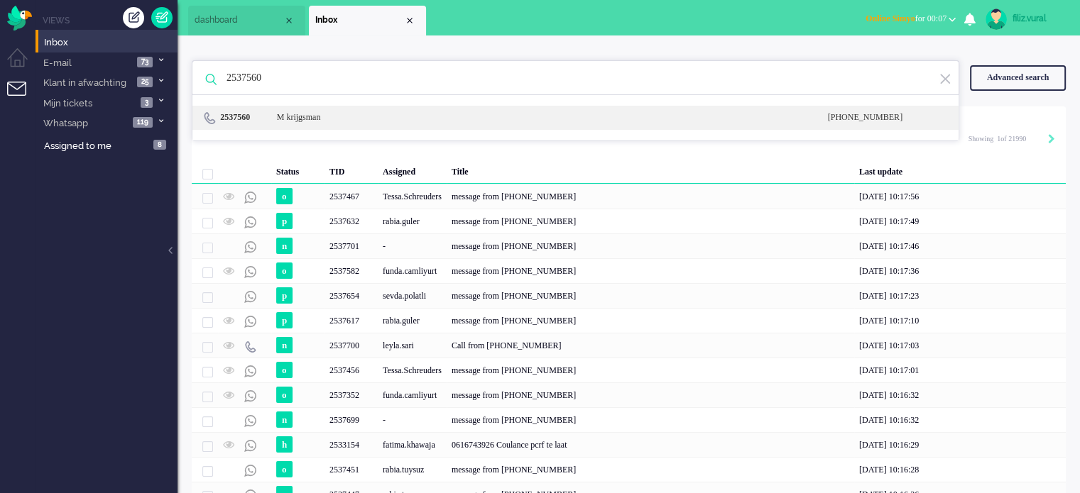
type input "2537560"
click at [338, 119] on div "M krijgsman" at bounding box center [322, 117] width 113 height 12
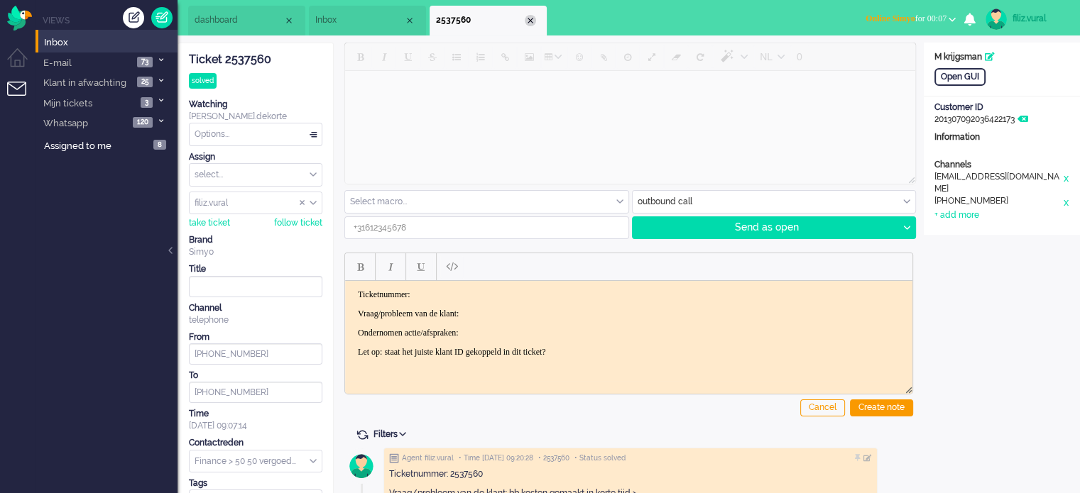
click at [528, 18] on div "Close tab" at bounding box center [530, 20] width 11 height 11
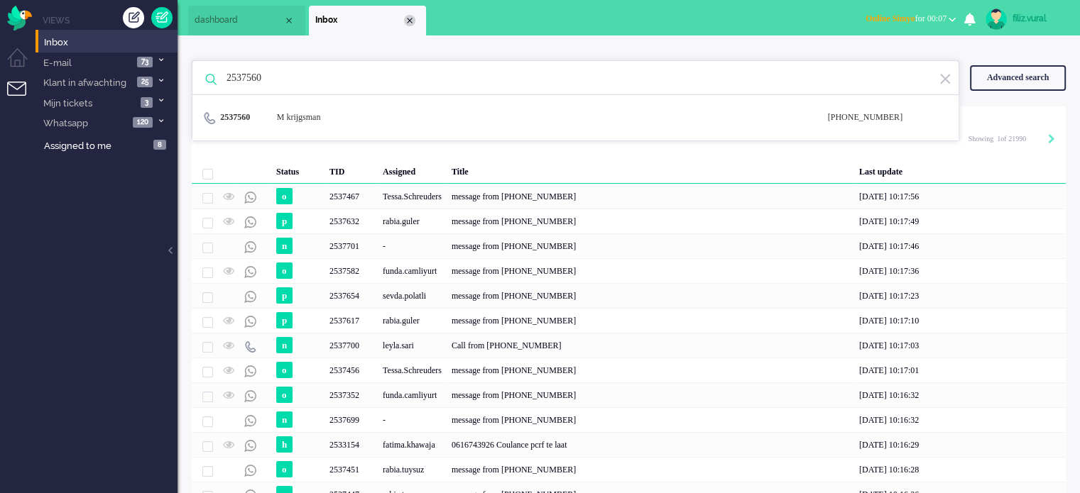
click at [414, 17] on div "Close tab" at bounding box center [409, 20] width 11 height 11
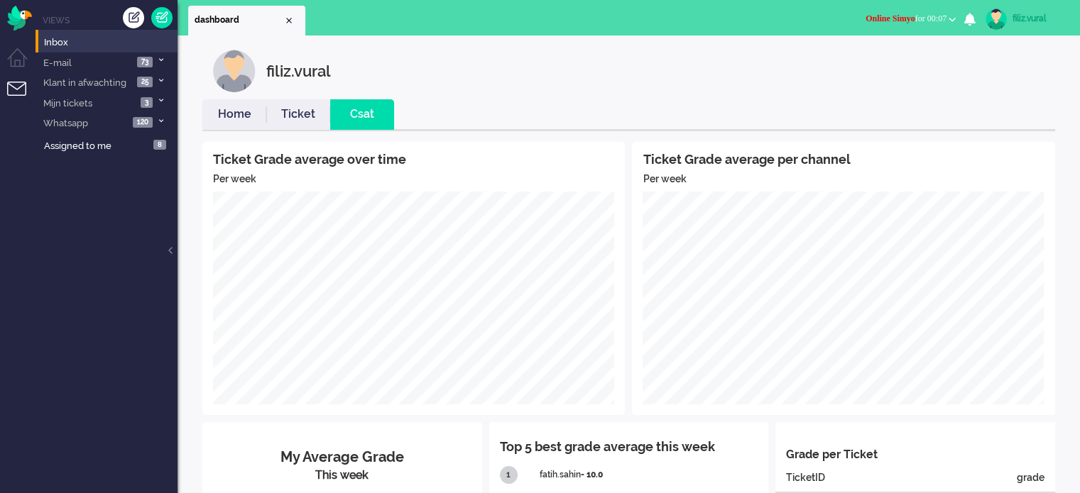
click at [256, 122] on link "Home" at bounding box center [234, 114] width 64 height 16
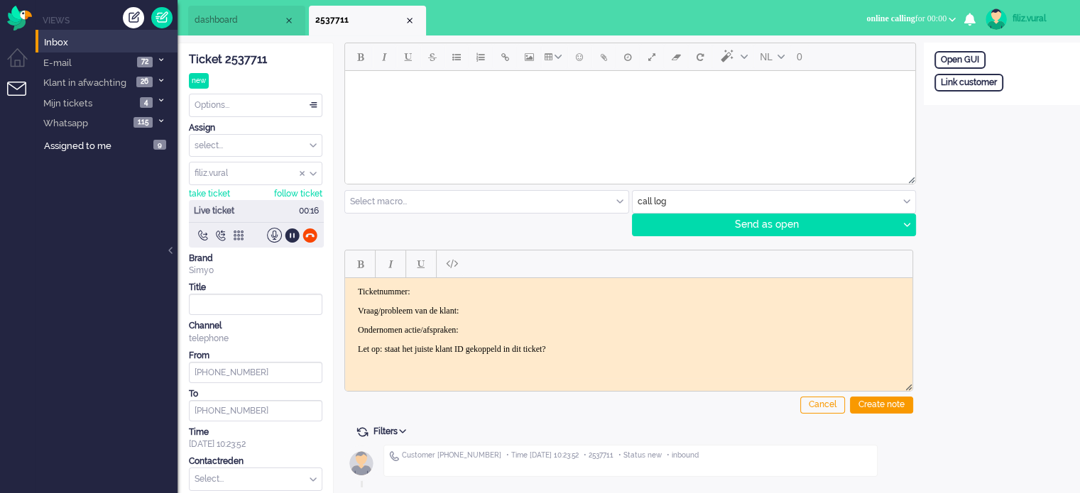
click at [248, 59] on div "Ticket 2537711" at bounding box center [255, 60] width 133 height 16
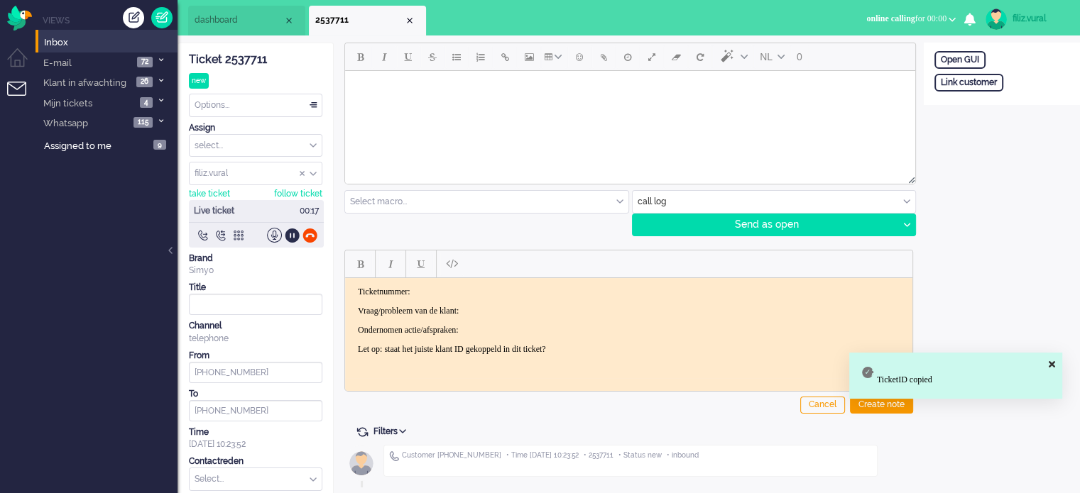
click at [544, 288] on p "Ticketnummer:" at bounding box center [629, 291] width 542 height 11
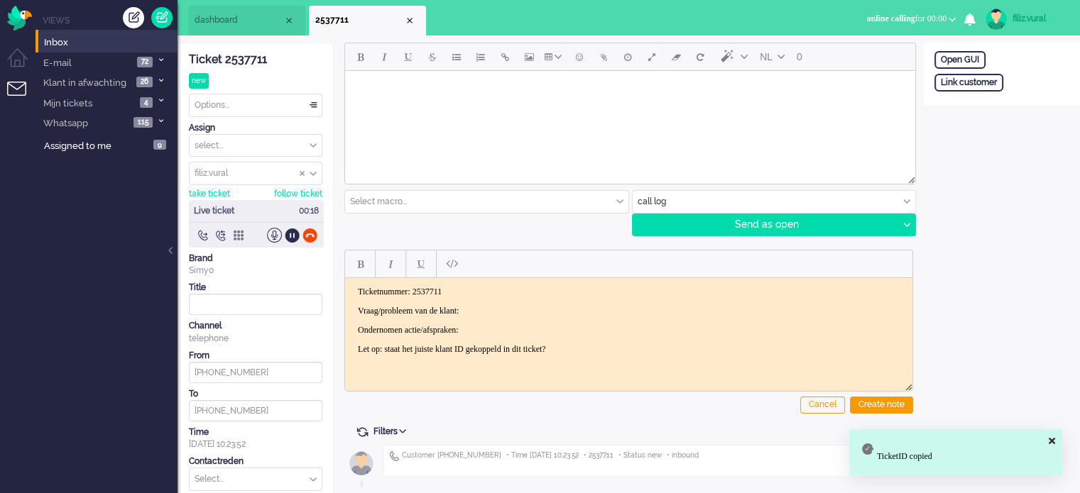
click at [558, 308] on p "Vraag/probleem van de klant:" at bounding box center [629, 310] width 542 height 11
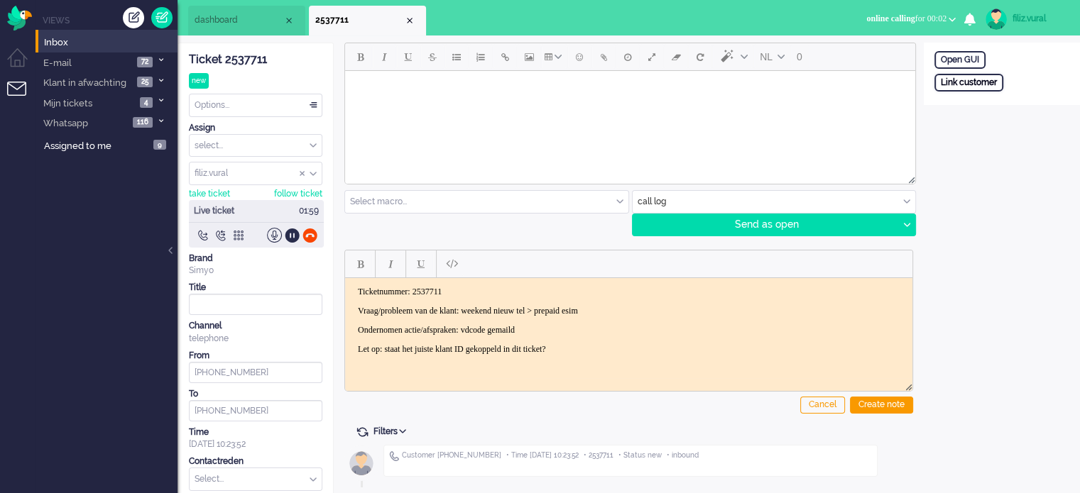
click at [972, 76] on div "Link customer" at bounding box center [968, 83] width 69 height 18
drag, startPoint x: 977, startPoint y: 84, endPoint x: 990, endPoint y: 99, distance: 20.1
click at [977, 84] on div "External primary id" at bounding box center [1001, 80] width 135 height 12
click at [1001, 112] on div "External primary id Cancel Search" at bounding box center [1002, 105] width 156 height 63
click at [1002, 102] on input "text" at bounding box center [1001, 101] width 135 height 21
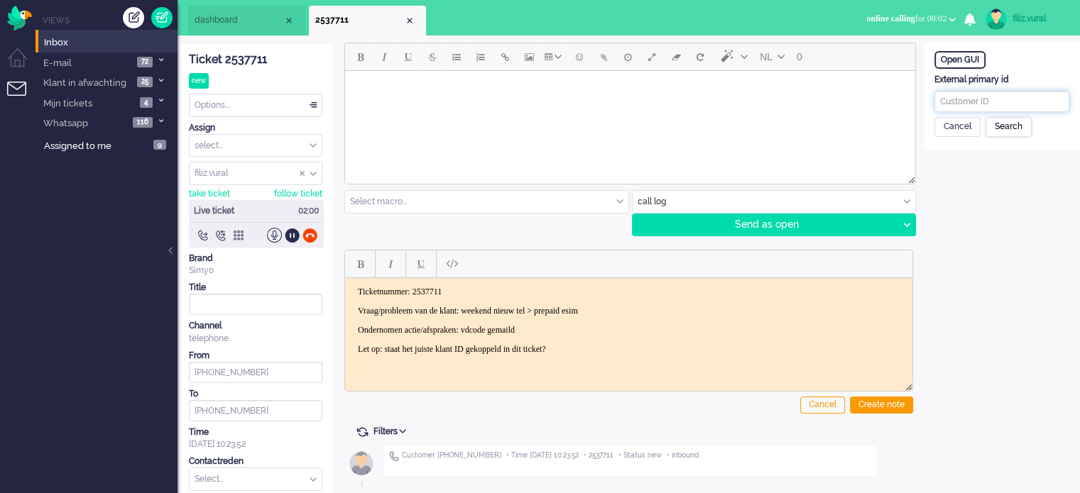
paste input "201800000000190760"
type input "201800000000190760"
click at [1006, 121] on div "Search" at bounding box center [1008, 127] width 46 height 20
click at [966, 182] on input "text" at bounding box center [1001, 182] width 135 height 21
type input "R"
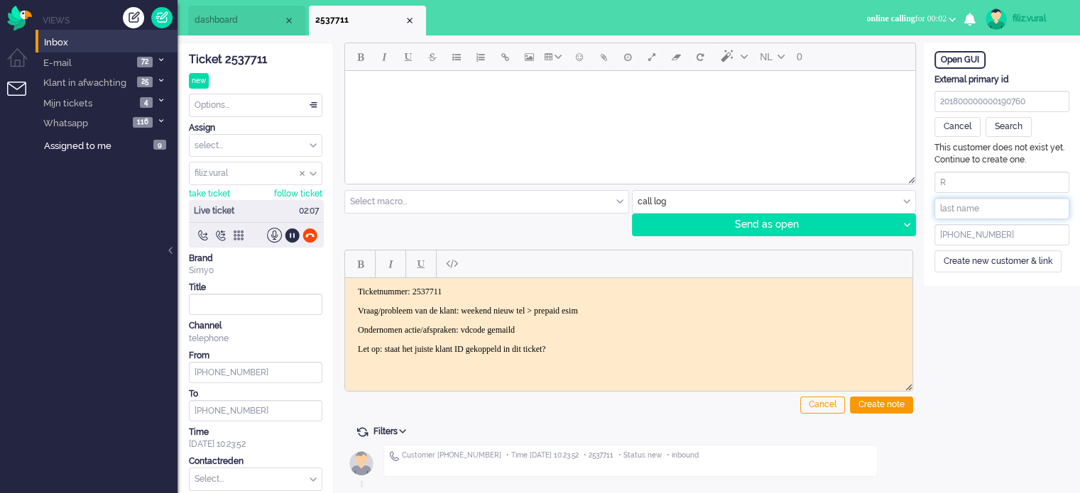
paste input "Kranenburg"
type input "Kranenburg"
click at [997, 263] on div "Create new customer & link" at bounding box center [997, 262] width 127 height 22
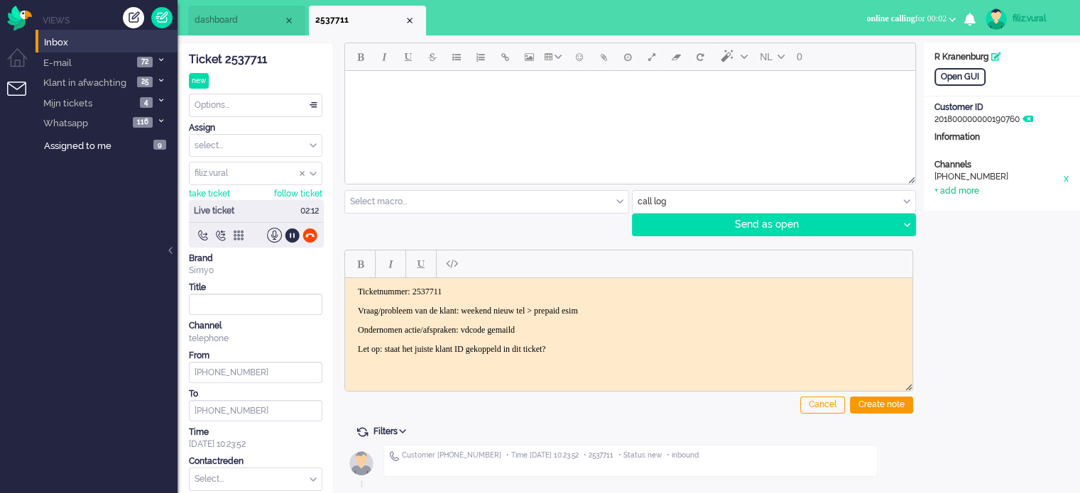
click at [968, 191] on div "+ add more" at bounding box center [956, 191] width 45 height 12
click at [976, 217] on input at bounding box center [1001, 222] width 135 height 21
click at [971, 198] on input at bounding box center [1001, 195] width 135 height 21
paste input "r.kranenburg@gmail.com"
type input "r.kranenburg@gmail.com"
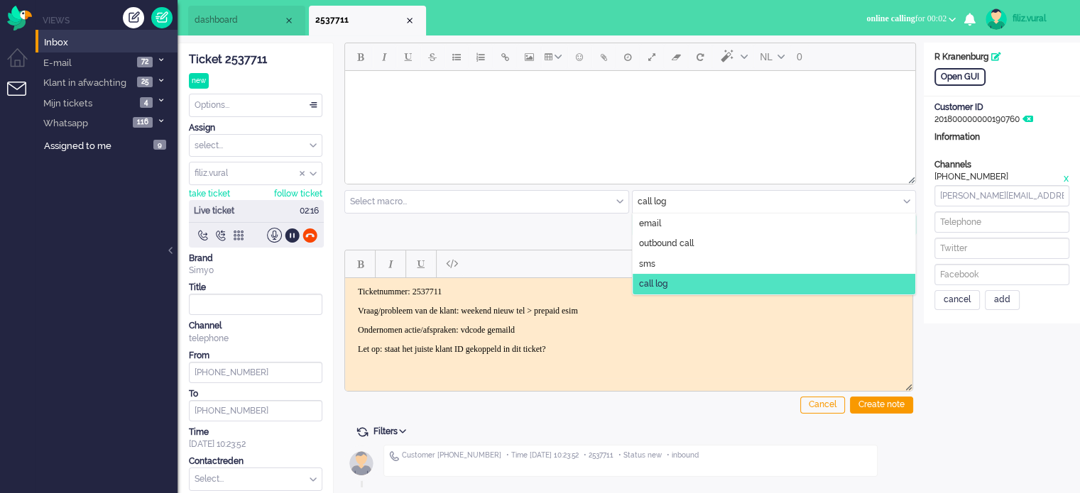
click at [652, 204] on input "text" at bounding box center [774, 202] width 283 height 22
click at [652, 219] on span "email" at bounding box center [650, 224] width 22 height 12
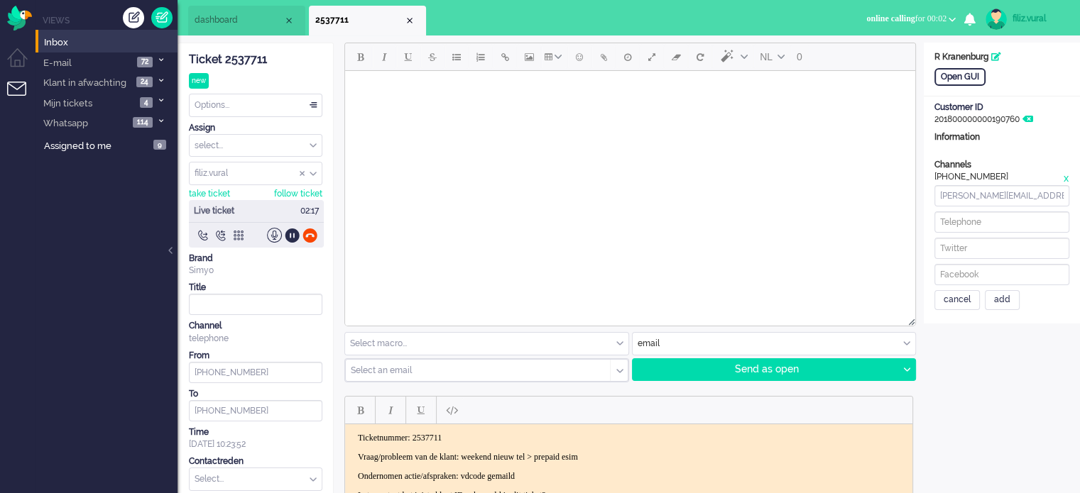
click at [455, 363] on div "Select an email" at bounding box center [478, 371] width 264 height 22
click at [453, 373] on input "text" at bounding box center [473, 371] width 244 height 10
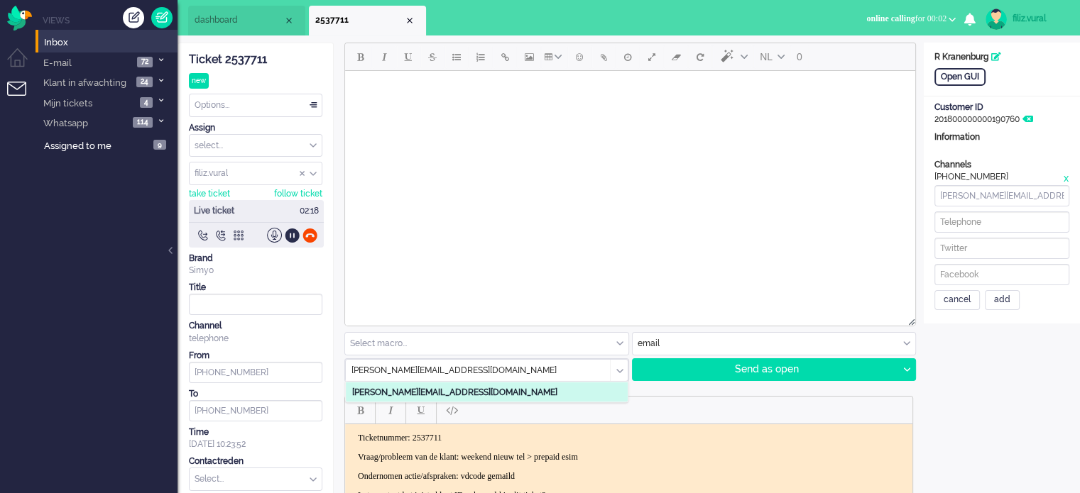
type input "r.kranenburg@gmail.com"
click at [460, 394] on r\ "r.kranenburg@gmail.com" at bounding box center [487, 392] width 282 height 21
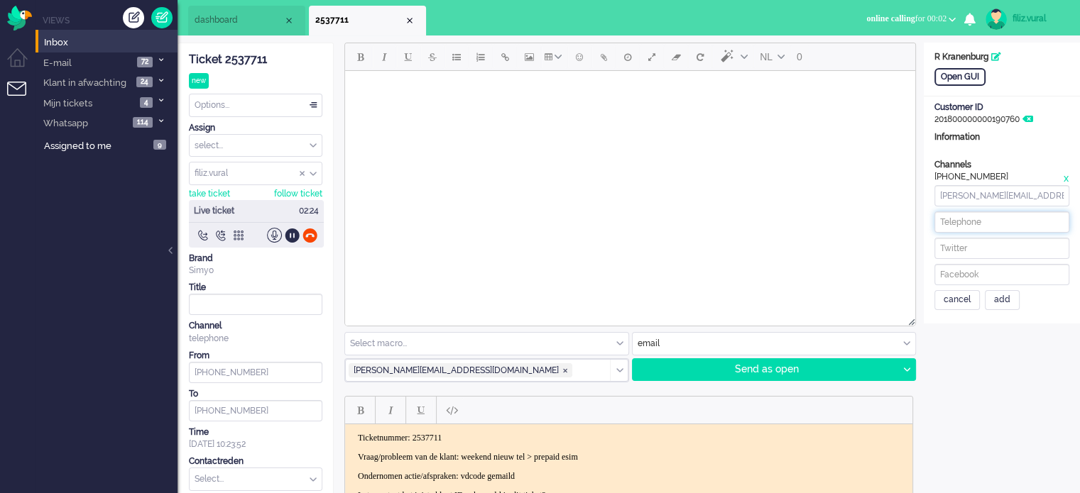
click at [1000, 219] on input at bounding box center [1001, 222] width 135 height 21
paste input "630139270"
type input "+31630139270"
click at [998, 295] on div "add" at bounding box center [1002, 300] width 35 height 20
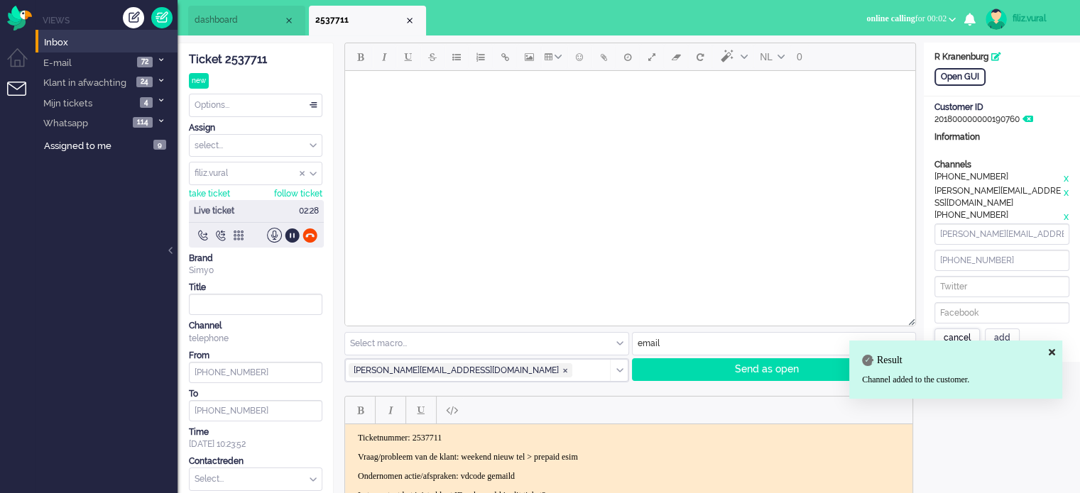
click at [958, 329] on div "cancel" at bounding box center [956, 339] width 45 height 20
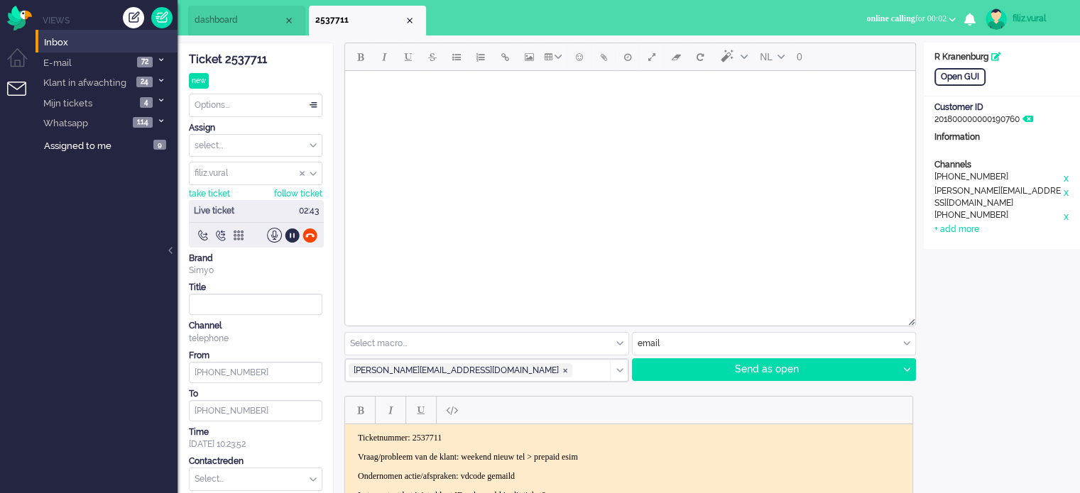
click at [548, 348] on input "text" at bounding box center [486, 344] width 283 height 22
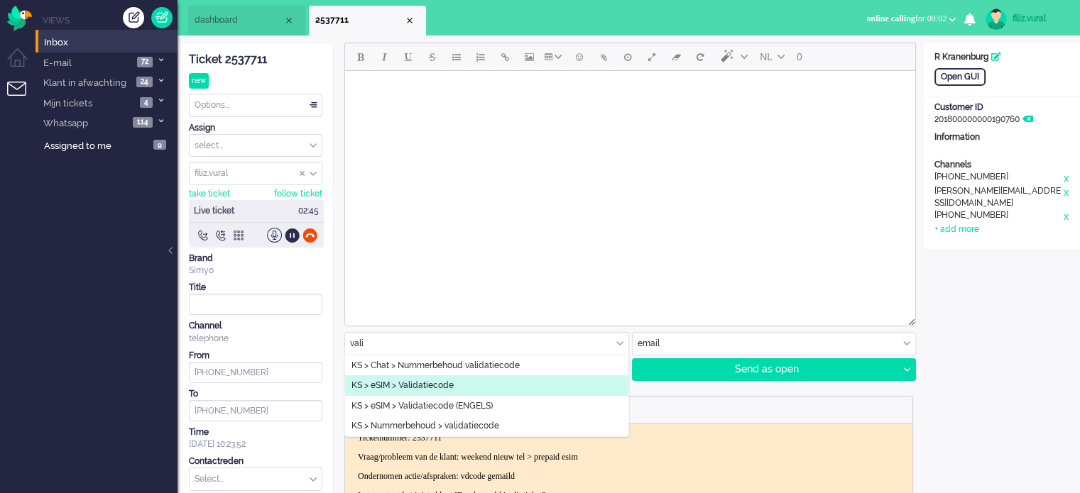
type input "vali"
click at [513, 384] on li "KS > eSIM > Validatiecode" at bounding box center [486, 386] width 283 height 21
type input "Validatiecode eSim bestelling"
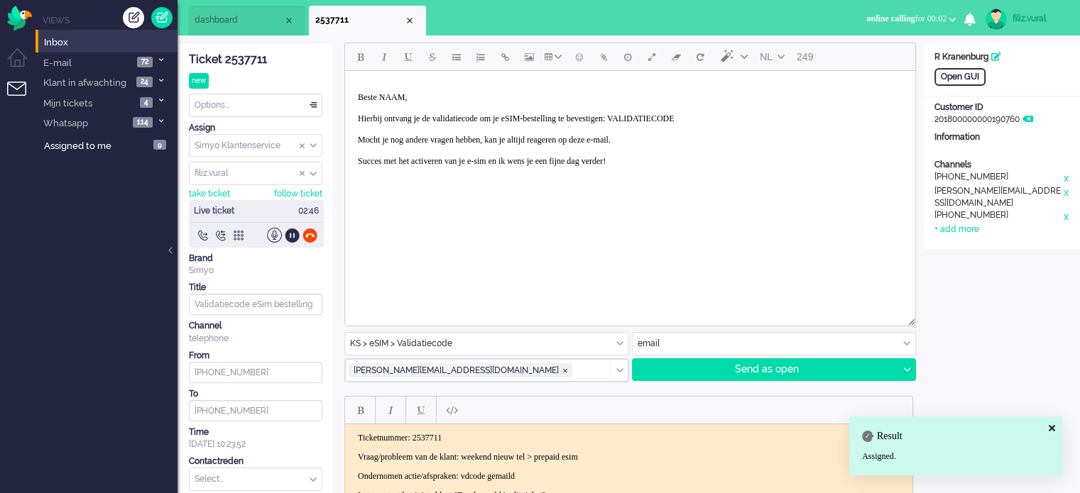
click at [395, 91] on body "Beste NAAM, Hierbij ontvang je de validatiecode om je eSIM-bestelling te bevest…" at bounding box center [630, 135] width 559 height 116
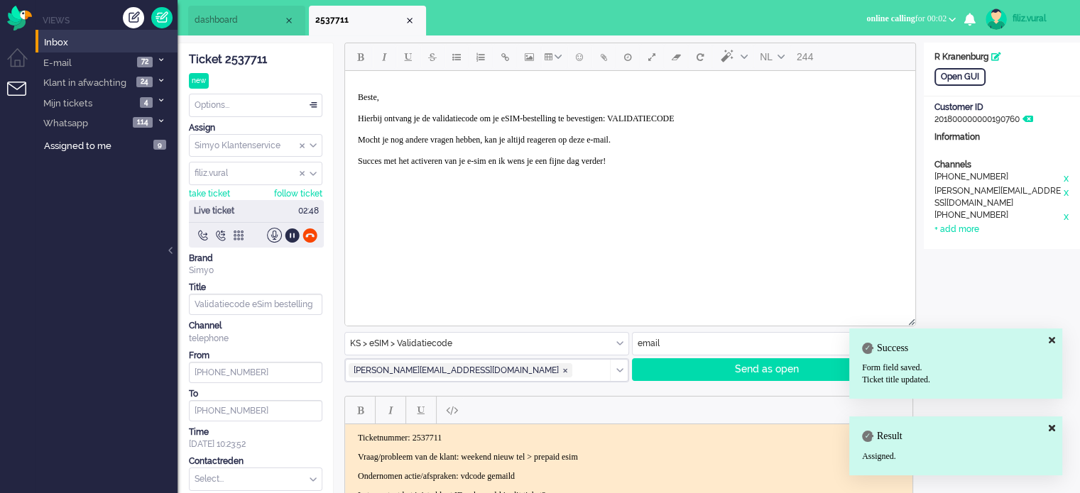
click at [702, 118] on p "Beste, Hierbij ontvang je de validatiecode om je eSIM-bestelling te bevestigen:…" at bounding box center [630, 134] width 545 height 85
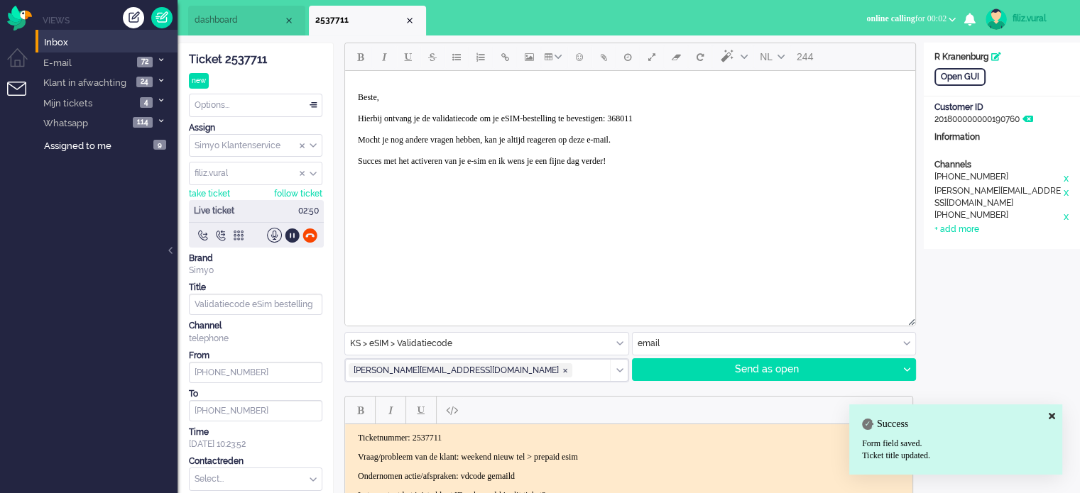
click at [693, 114] on p "Beste, Hierbij ontvang je de validatiecode om je eSIM-bestelling te bevestigen:…" at bounding box center [630, 134] width 545 height 85
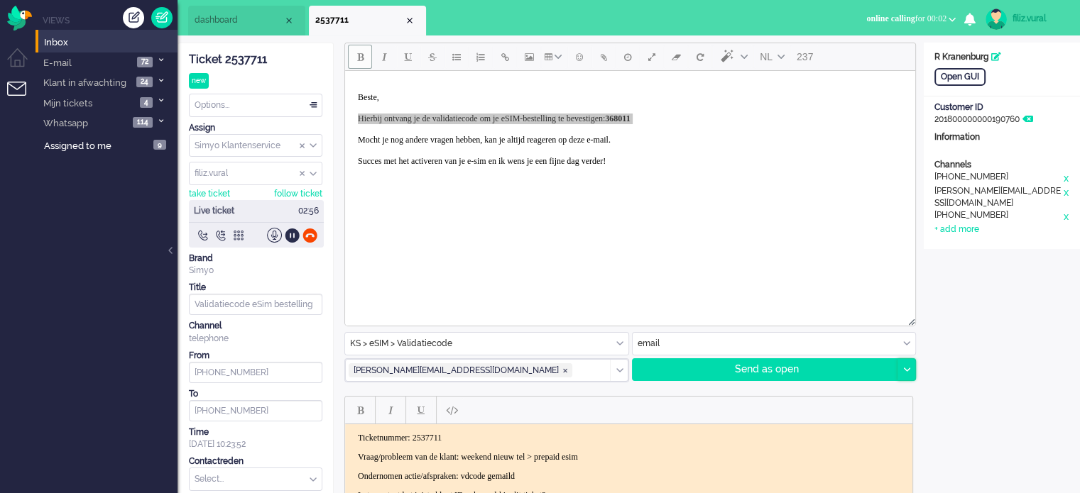
click at [910, 373] on div at bounding box center [906, 369] width 18 height 21
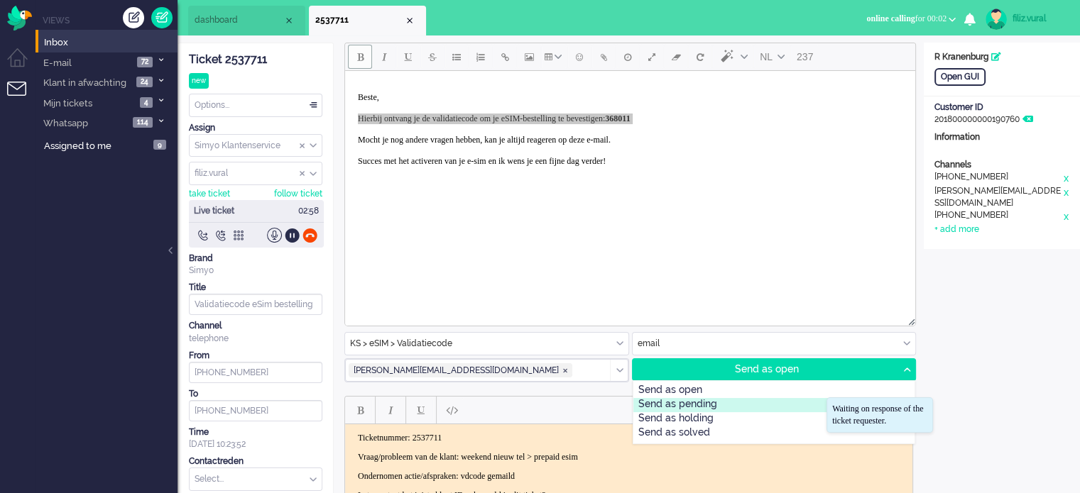
click at [699, 400] on div "Send as pending" at bounding box center [774, 405] width 282 height 14
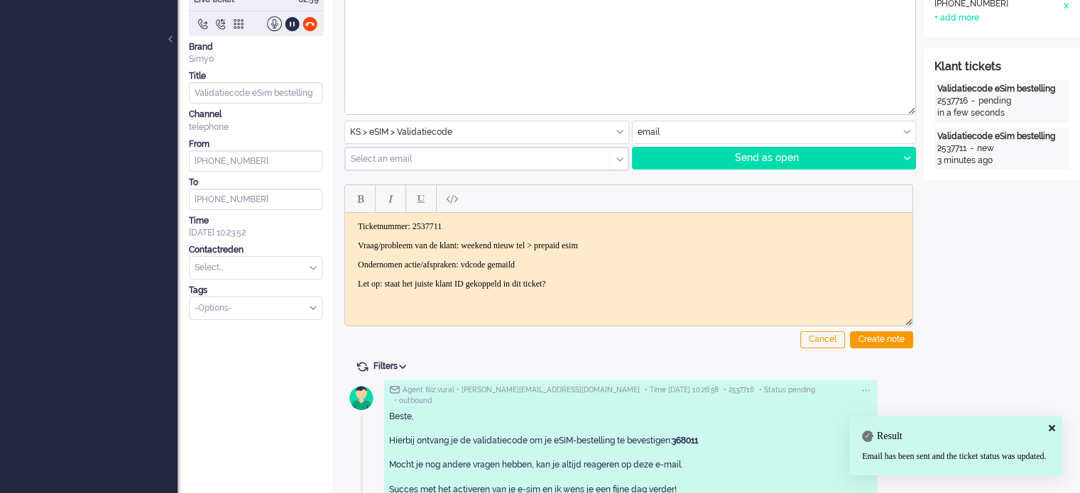
scroll to position [286, 0]
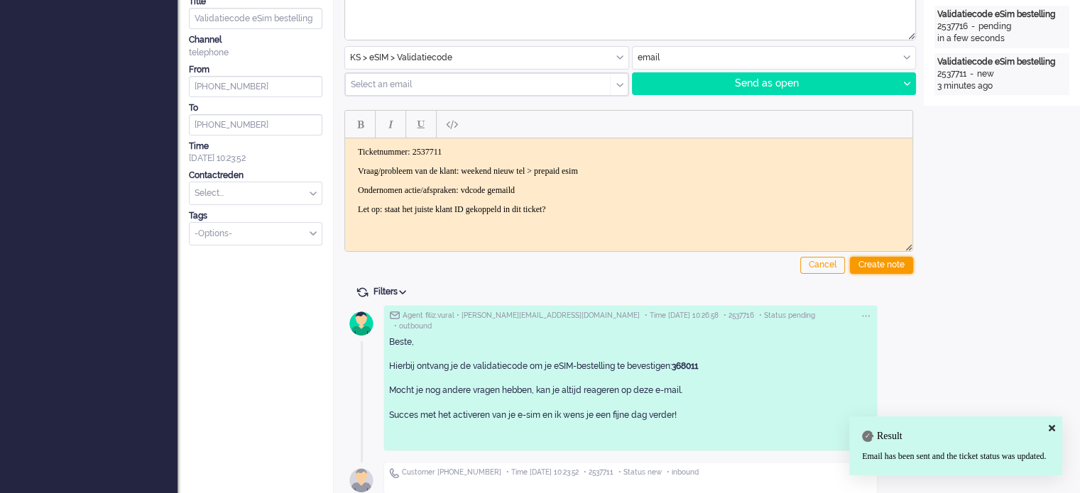
click at [879, 263] on div "Create note" at bounding box center [881, 265] width 63 height 17
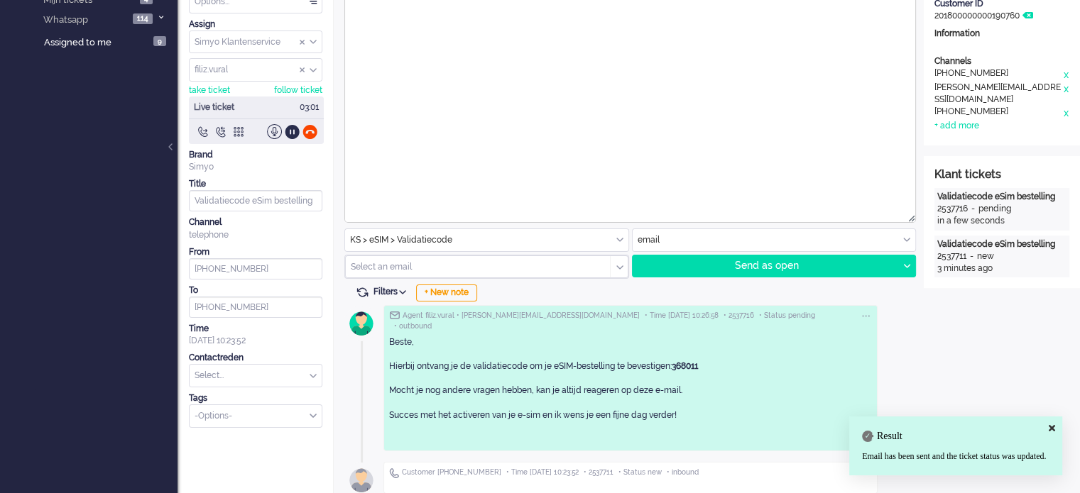
scroll to position [222, 0]
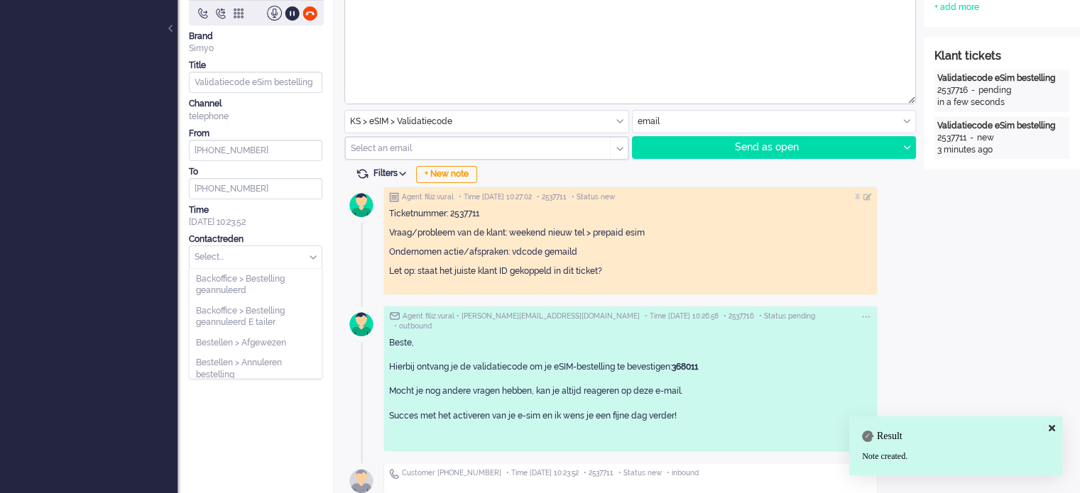
click at [255, 255] on input "text" at bounding box center [256, 257] width 132 height 22
type input "vali"
click at [267, 271] on li "eSIM > Validatiecode" at bounding box center [256, 279] width 132 height 21
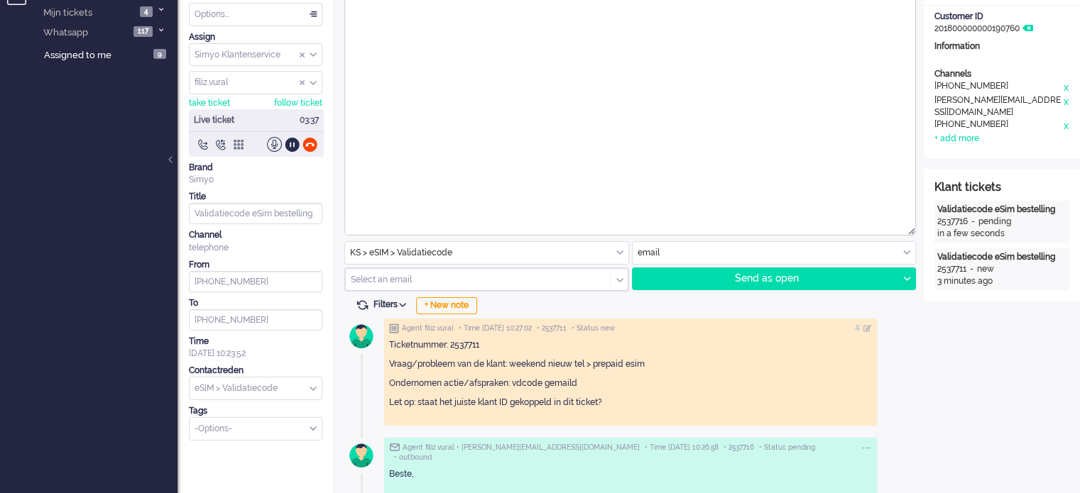
scroll to position [9, 0]
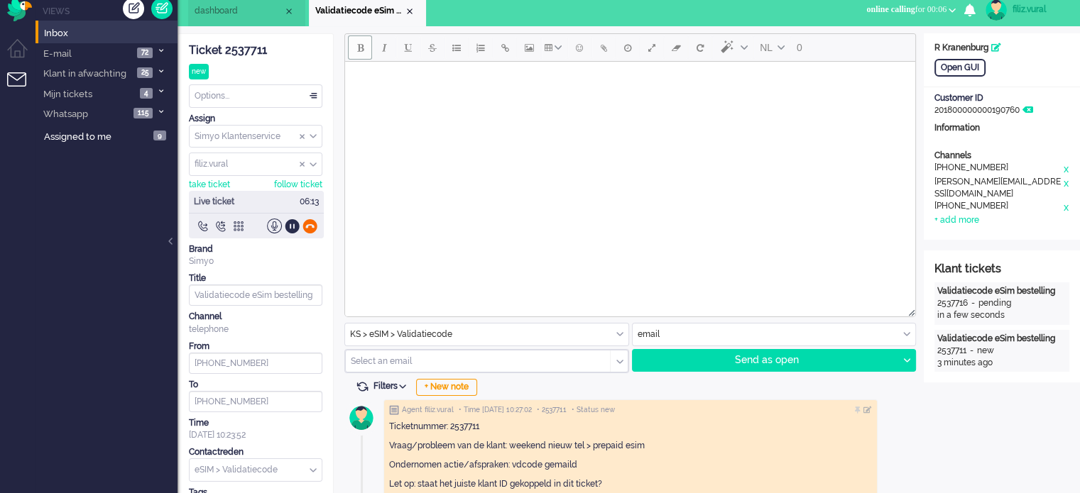
click at [310, 228] on div at bounding box center [309, 226] width 15 height 15
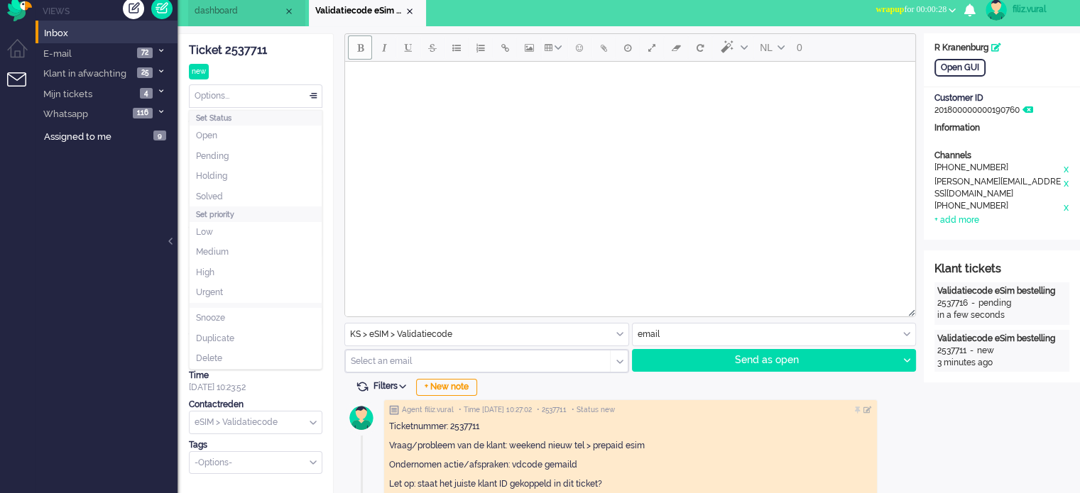
click at [258, 99] on div "Options..." at bounding box center [256, 96] width 132 height 22
click at [241, 199] on li "Solved" at bounding box center [256, 197] width 132 height 21
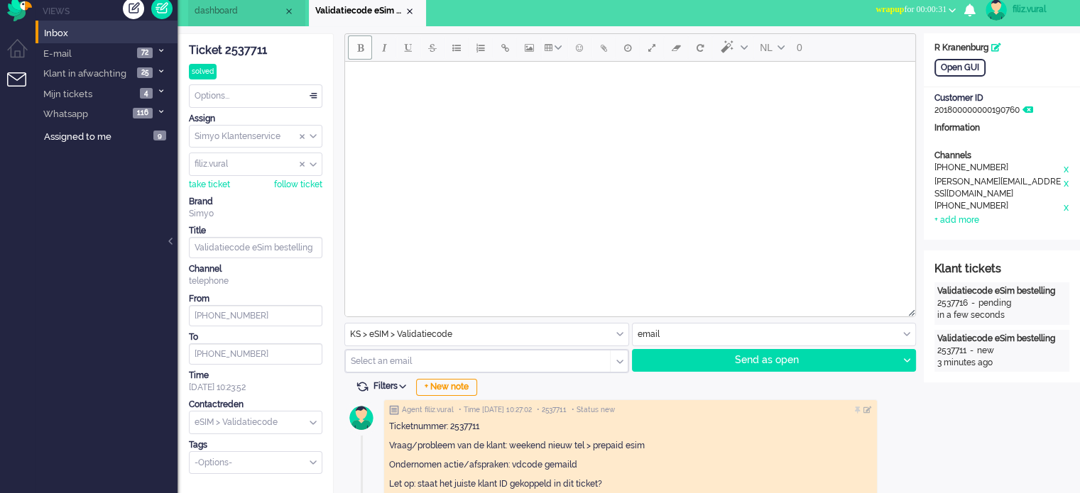
click at [258, 15] on span "dashboard" at bounding box center [239, 11] width 89 height 12
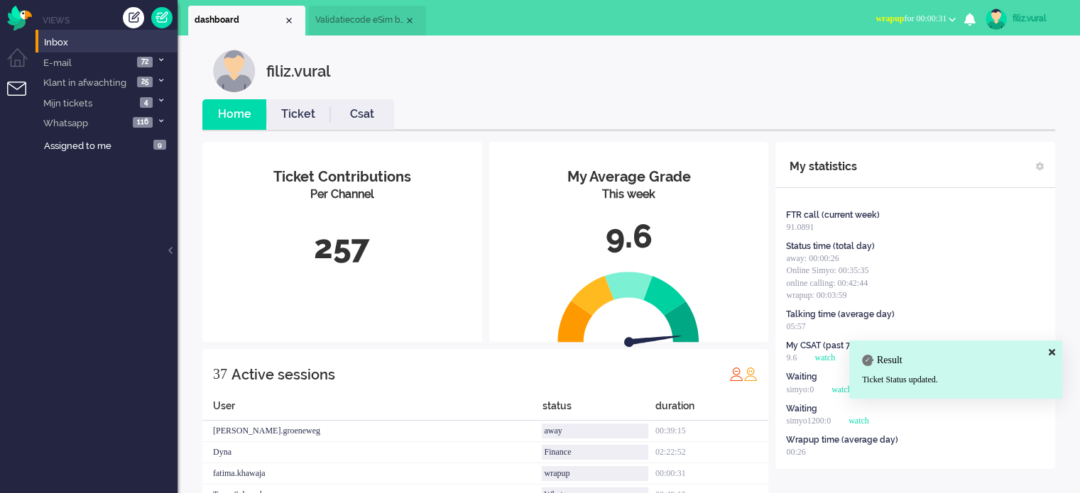
click at [371, 106] on link "Csat" at bounding box center [362, 114] width 64 height 16
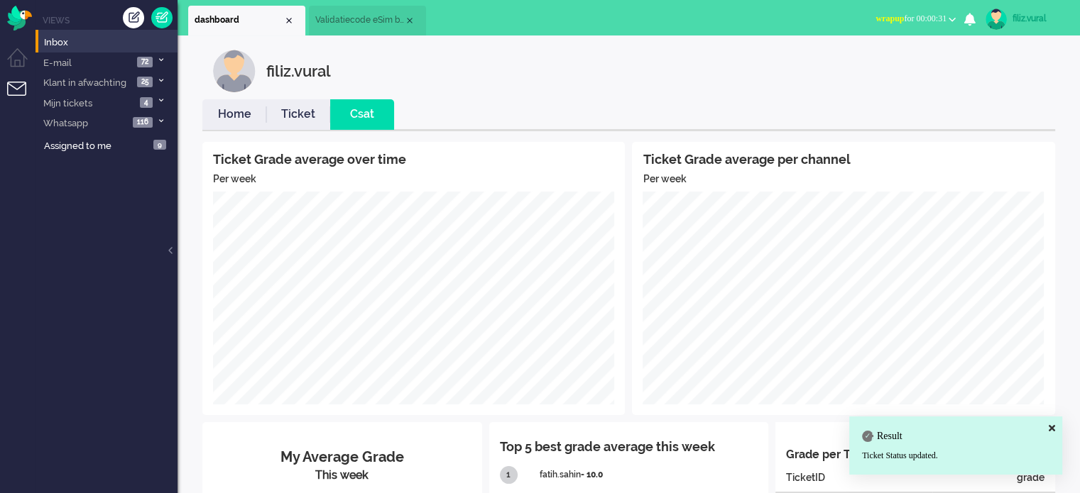
click at [229, 119] on link "Home" at bounding box center [234, 114] width 64 height 16
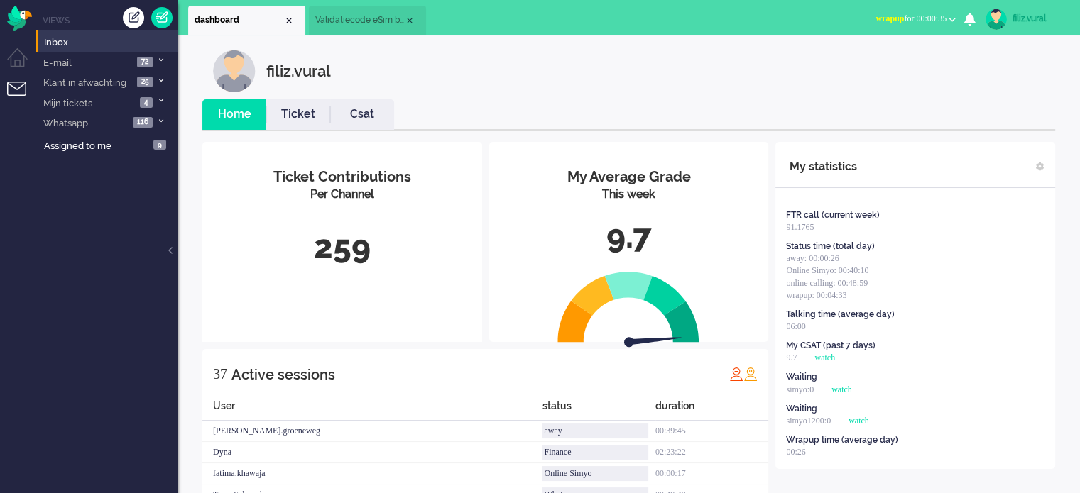
click at [919, 9] on button "wrapup for 00:00:35" at bounding box center [915, 19] width 97 height 21
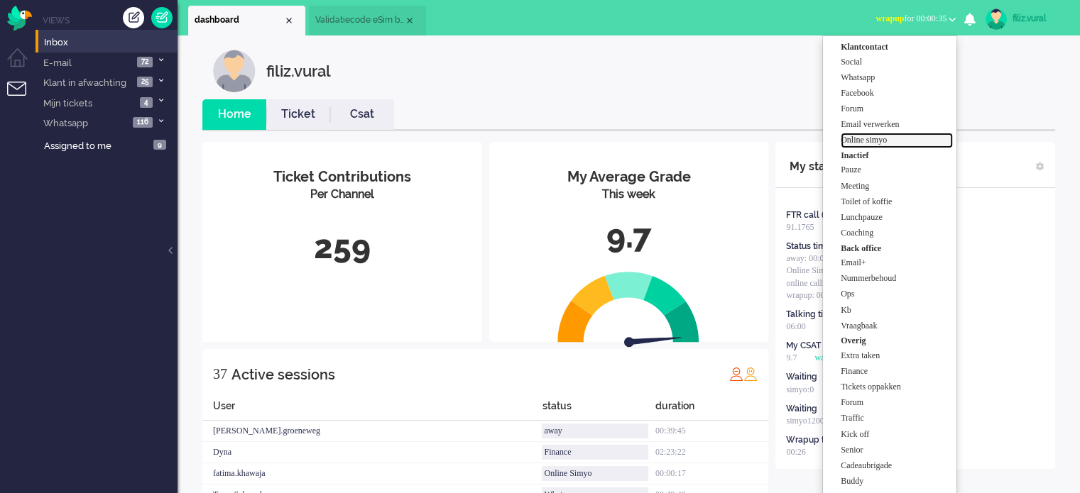
click at [880, 141] on label "Online simyo" at bounding box center [897, 140] width 112 height 12
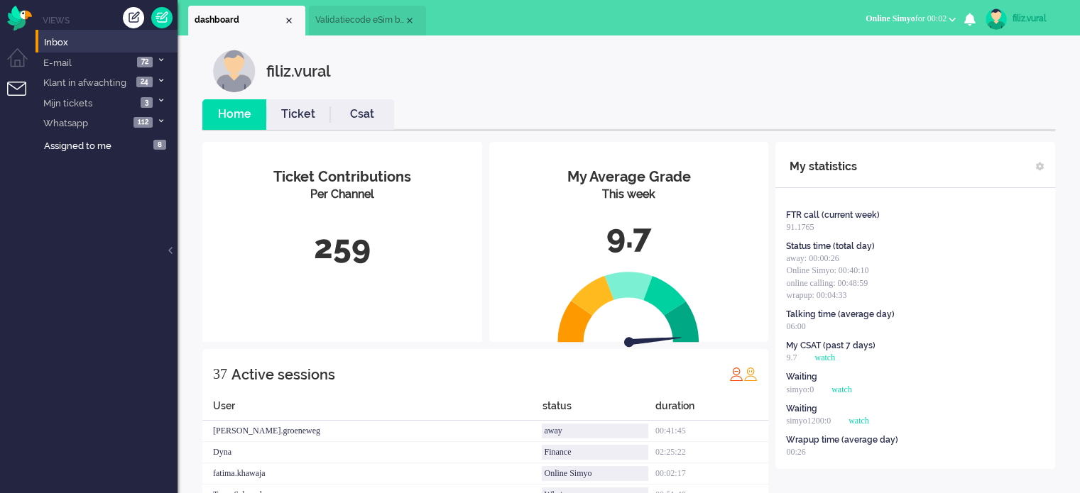
click at [351, 16] on span "Validatiecode eSim bestelling" at bounding box center [359, 20] width 89 height 12
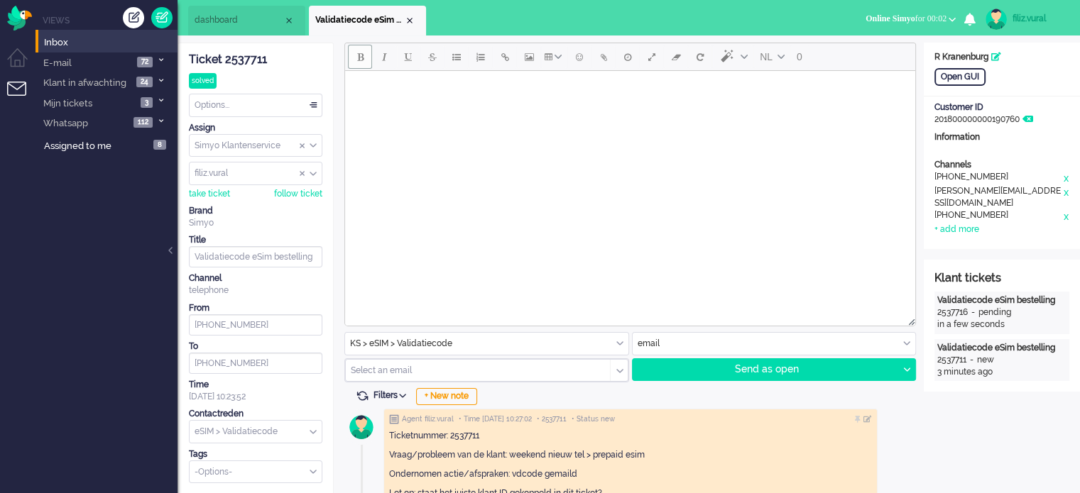
click at [239, 32] on li "dashboard" at bounding box center [246, 21] width 117 height 30
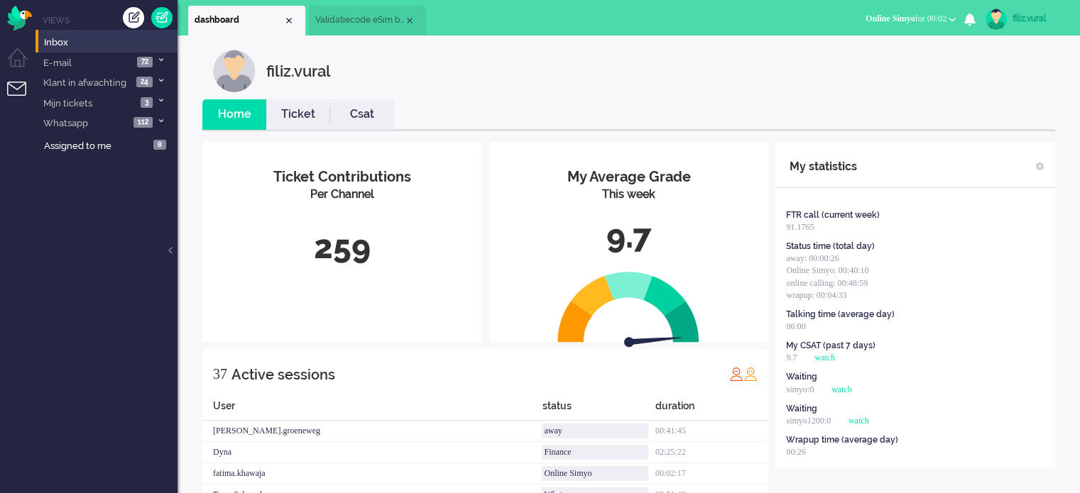
click at [366, 100] on li "Csat" at bounding box center [362, 114] width 64 height 31
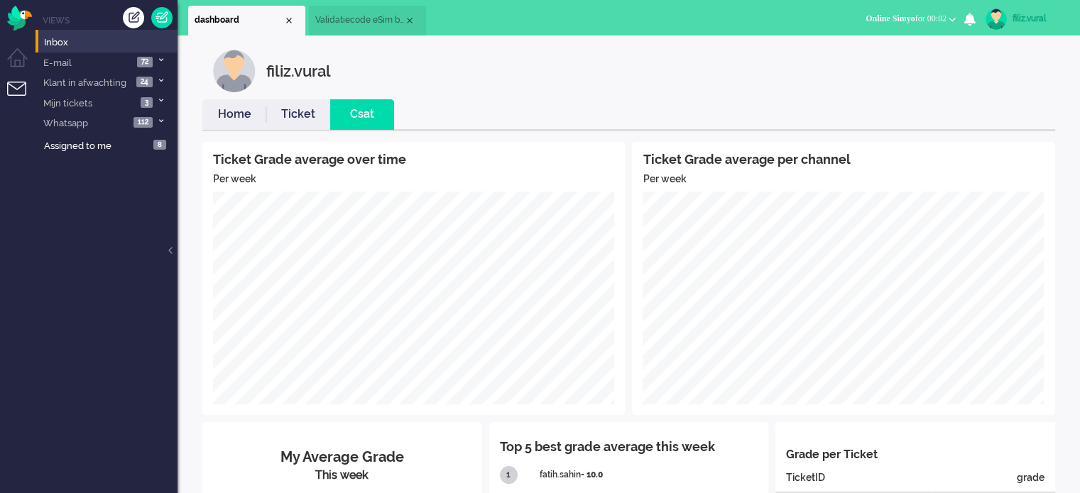
click at [234, 127] on li "Home" at bounding box center [234, 114] width 64 height 31
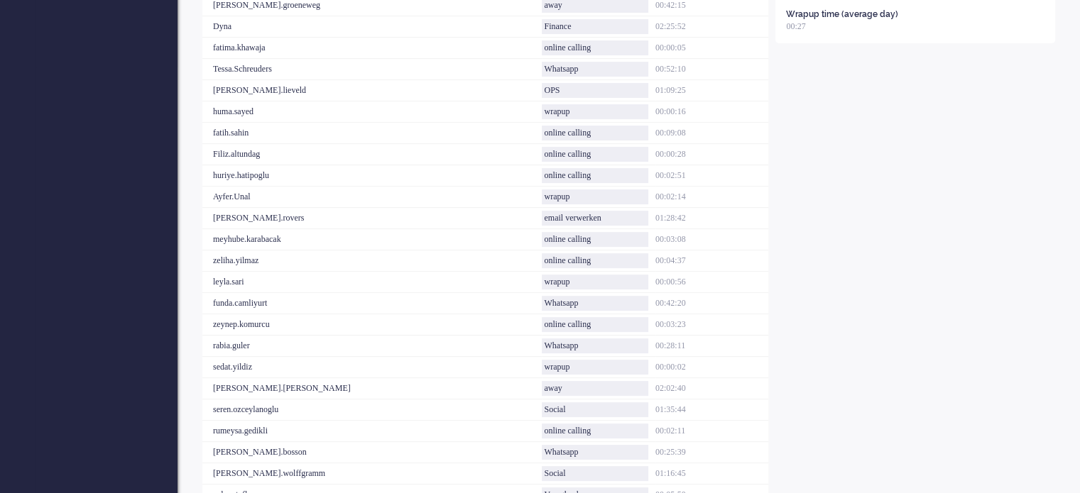
scroll to position [639, 0]
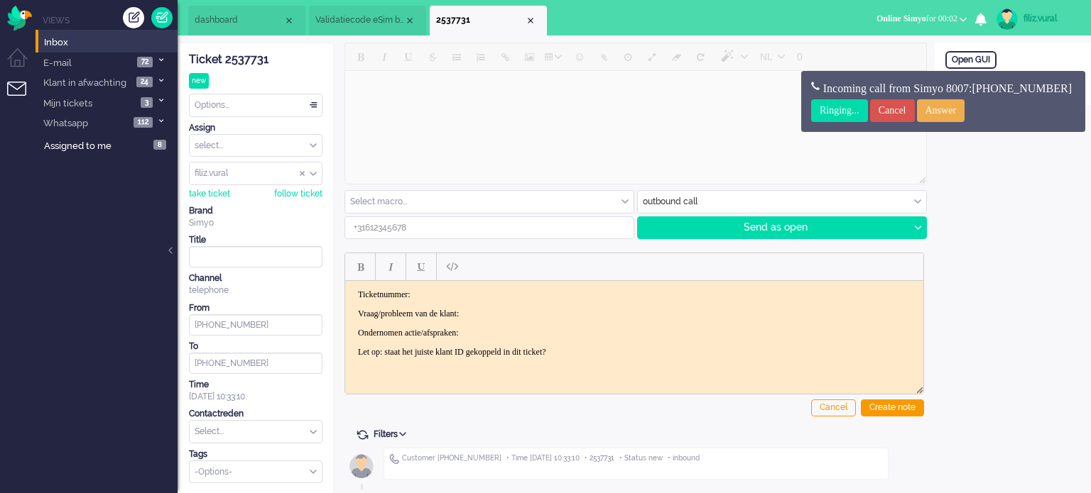
click at [235, 61] on div "Ticket 2537731" at bounding box center [255, 60] width 133 height 16
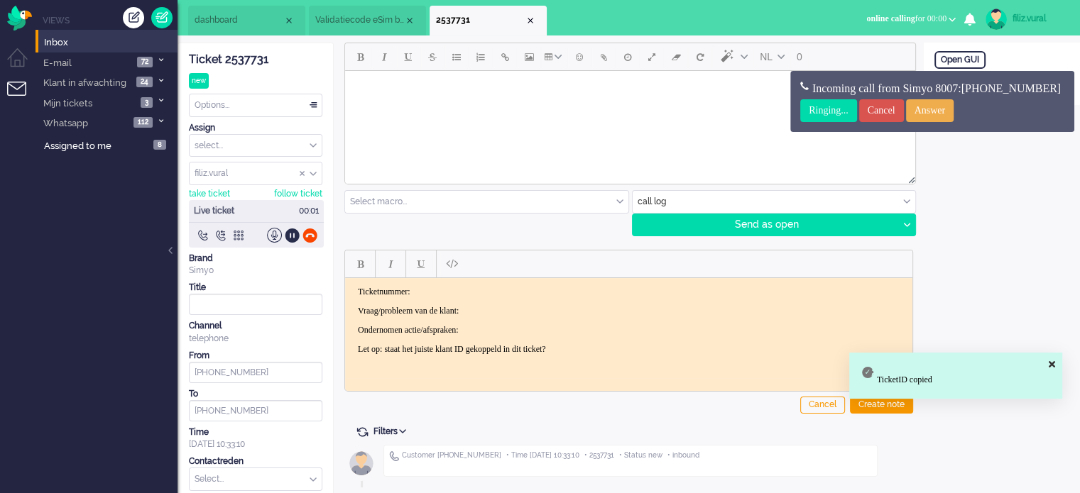
click at [490, 290] on p "Ticketnummer:" at bounding box center [629, 291] width 542 height 11
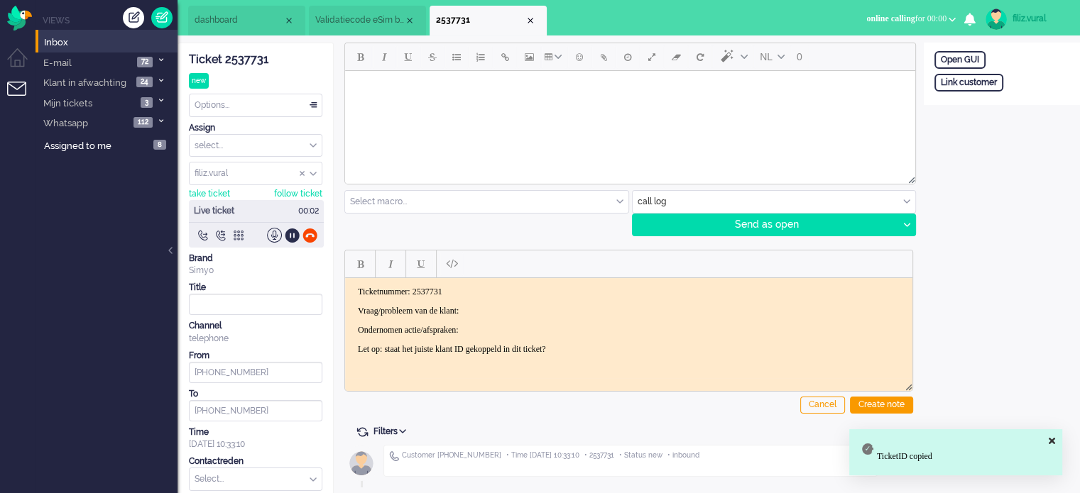
click at [503, 300] on body "Ticketnummer: 2537731 Vraag/probleem van de klant: Ondernomen actie/afspraken: …" at bounding box center [629, 320] width 556 height 68
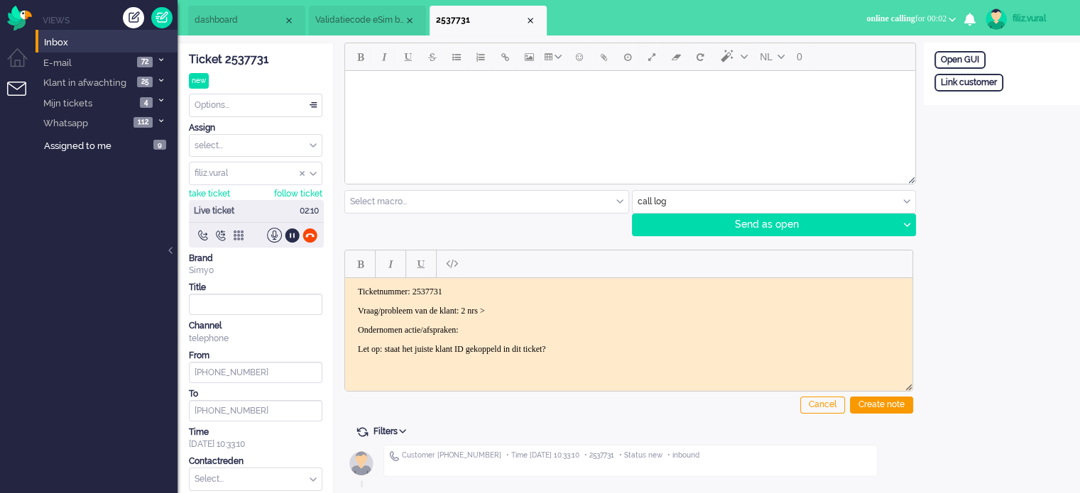
click at [953, 71] on div "Open GUI Link customer" at bounding box center [1002, 74] width 156 height 62
click at [957, 87] on div "Link customer" at bounding box center [968, 83] width 69 height 18
click at [1007, 102] on input "text" at bounding box center [1001, 101] width 135 height 21
paste input "201800000001468706"
type input "201800000001468706"
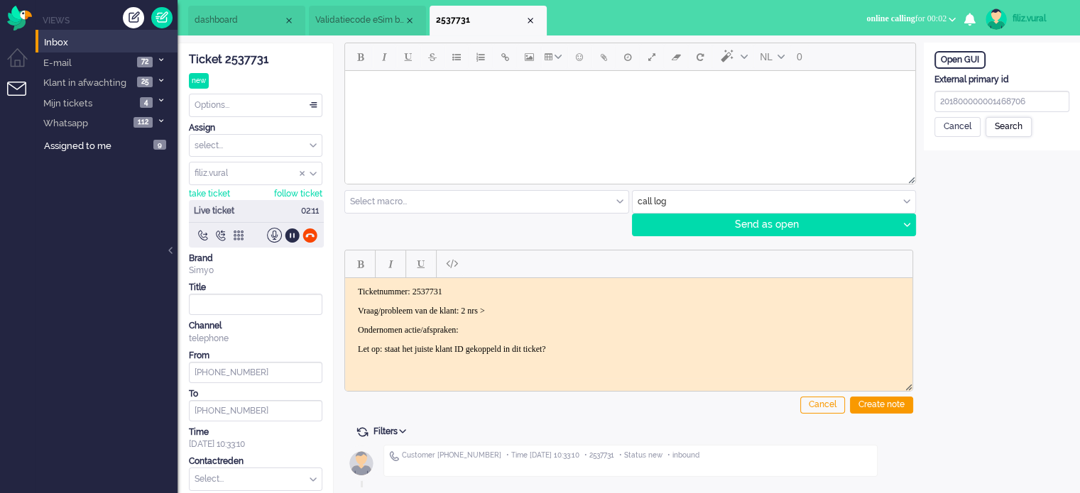
click at [1003, 121] on div "Search" at bounding box center [1008, 127] width 46 height 20
type input "M"
type input "Roos"
click at [312, 231] on div at bounding box center [309, 235] width 15 height 15
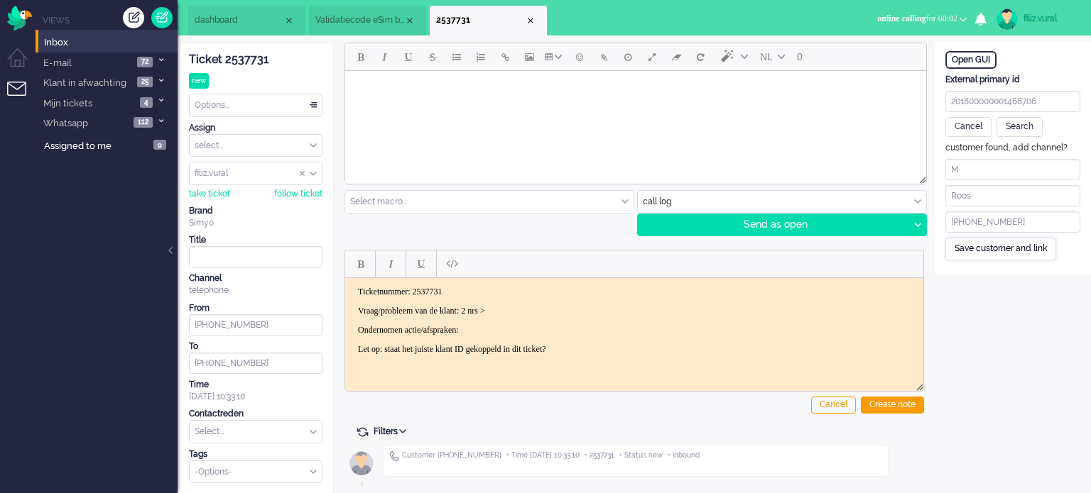
click at [983, 245] on div "Save customer and link" at bounding box center [1000, 249] width 111 height 22
click at [567, 330] on p "Ondernomen actie/afspraken:" at bounding box center [634, 329] width 552 height 11
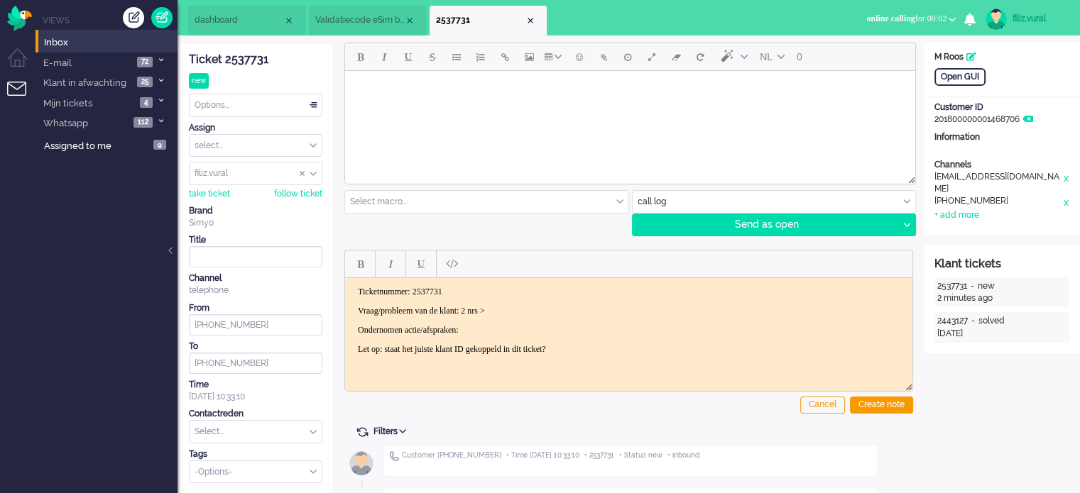
click at [559, 311] on p "Vraag/probleem van de klant: 2 nrs >" at bounding box center [629, 310] width 542 height 11
click at [550, 332] on p "Ondernomen actie/afspraken:" at bounding box center [629, 329] width 542 height 11
click at [540, 334] on body "Ticketnummer: 2537731 Vraag/probleem van de klant: 2 nrs > rek nr gewijzigd > n…" at bounding box center [629, 320] width 556 height 68
click at [538, 324] on p "Ondernomen actie/afspraken: 201800000001468706" at bounding box center [629, 329] width 542 height 11
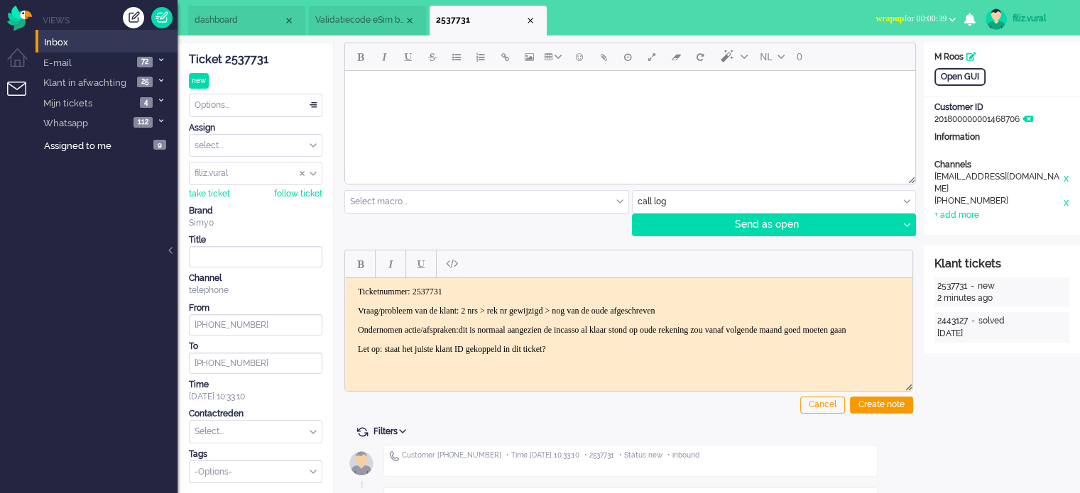
click at [867, 395] on div "Cancel Create note" at bounding box center [628, 329] width 569 height 180
click at [867, 397] on div "Create note" at bounding box center [881, 405] width 63 height 17
click at [251, 442] on div "Select... Backoffice > Bestelling geannuleerd Backoffice > Bestelling geannulee…" at bounding box center [255, 431] width 133 height 23
click at [261, 432] on input "text" at bounding box center [256, 432] width 132 height 22
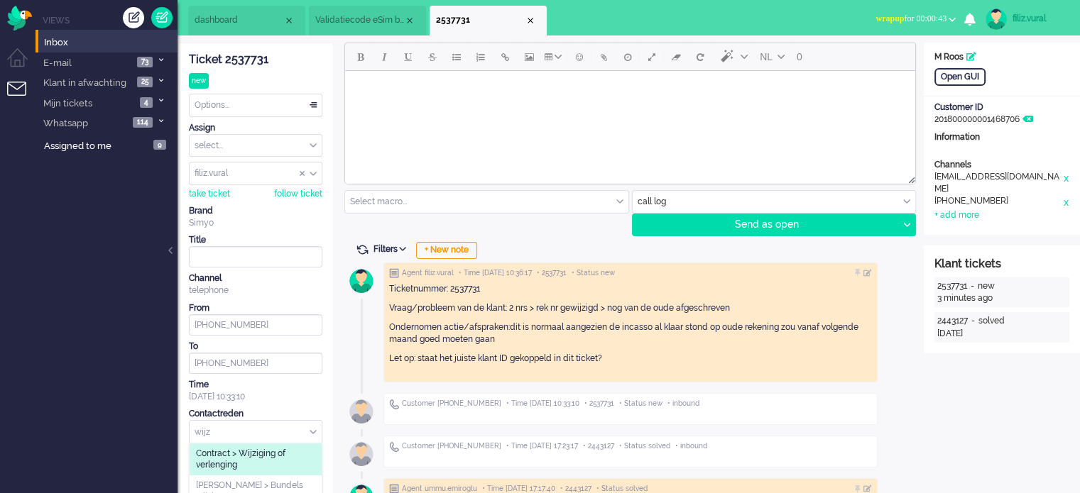
type input "wijz"
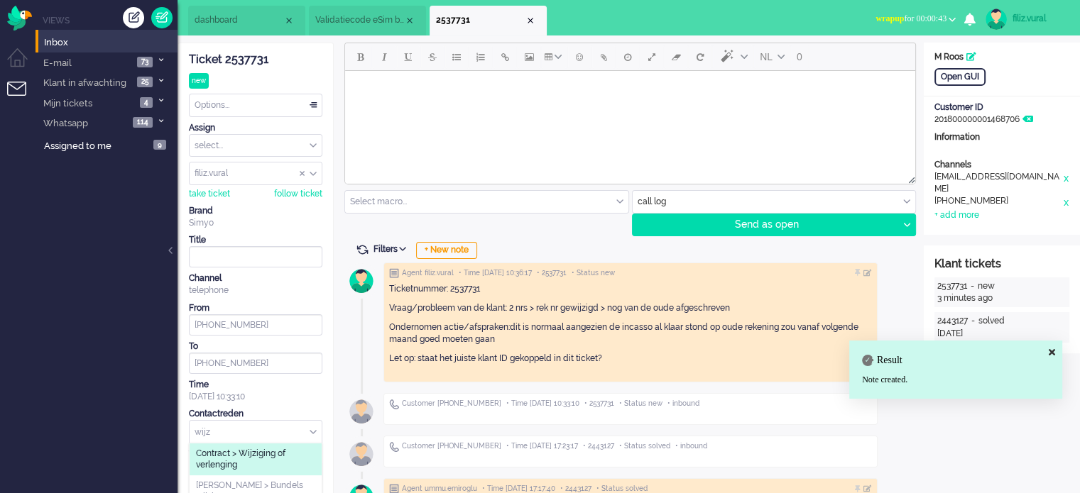
click at [280, 457] on span "Contract > Wijziging of verlenging" at bounding box center [255, 459] width 119 height 23
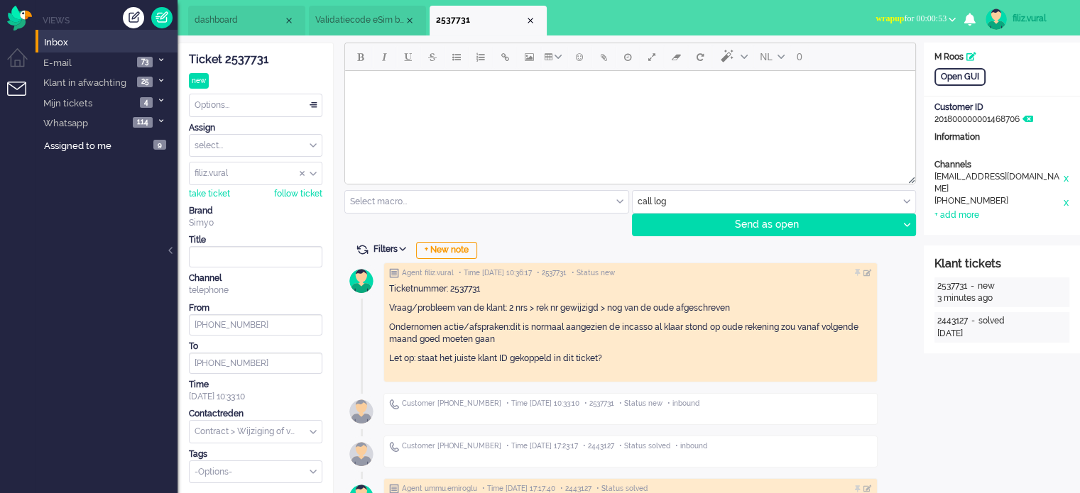
click at [221, 100] on div "Options..." at bounding box center [256, 105] width 132 height 22
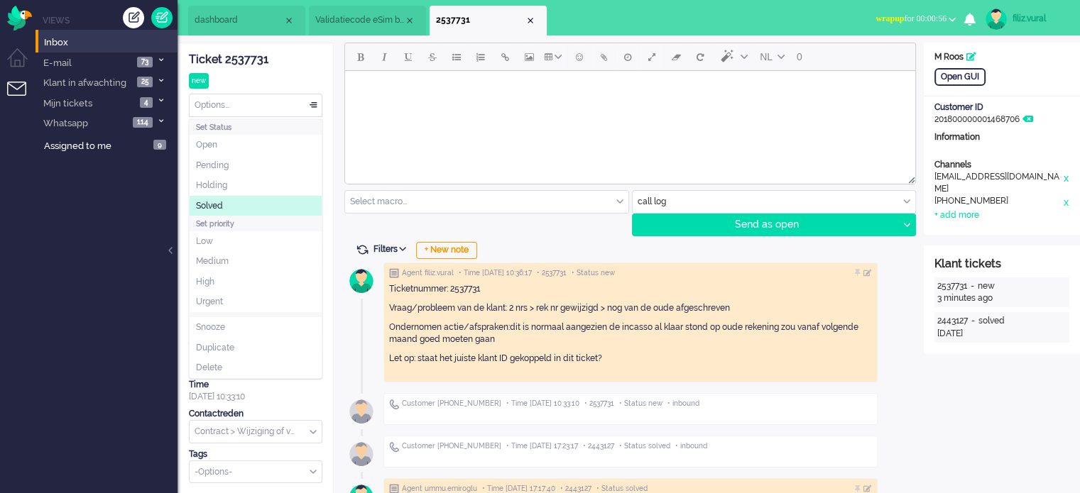
click at [236, 204] on li "Solved" at bounding box center [256, 206] width 132 height 21
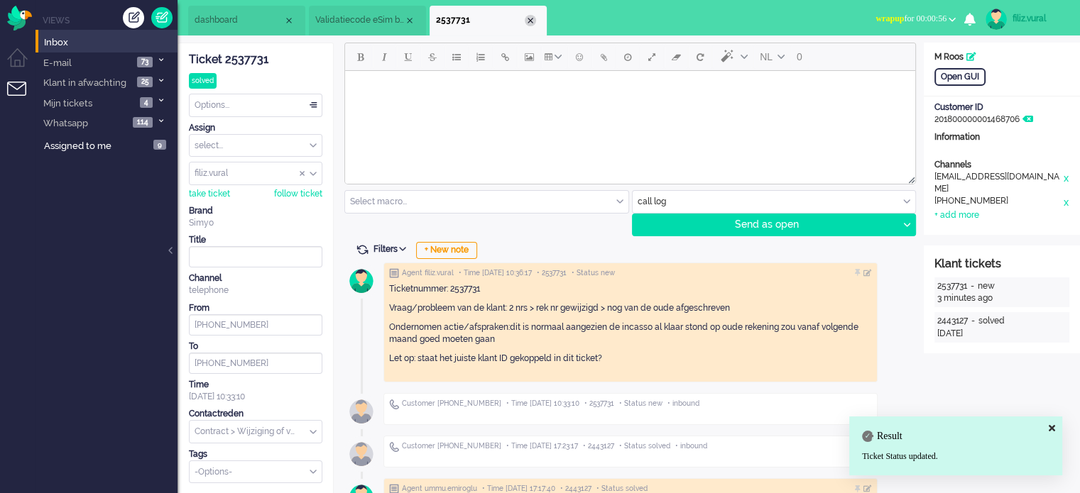
click at [532, 21] on div "Close tab" at bounding box center [530, 20] width 11 height 11
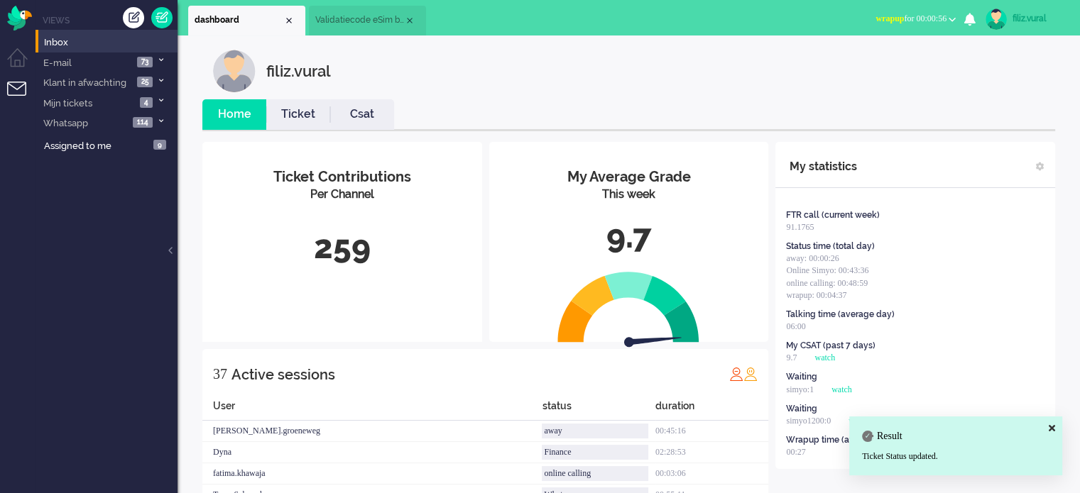
drag, startPoint x: 904, startPoint y: 9, endPoint x: 897, endPoint y: 32, distance: 24.3
click at [903, 9] on button "wrapup for 00:00:56" at bounding box center [915, 19] width 97 height 21
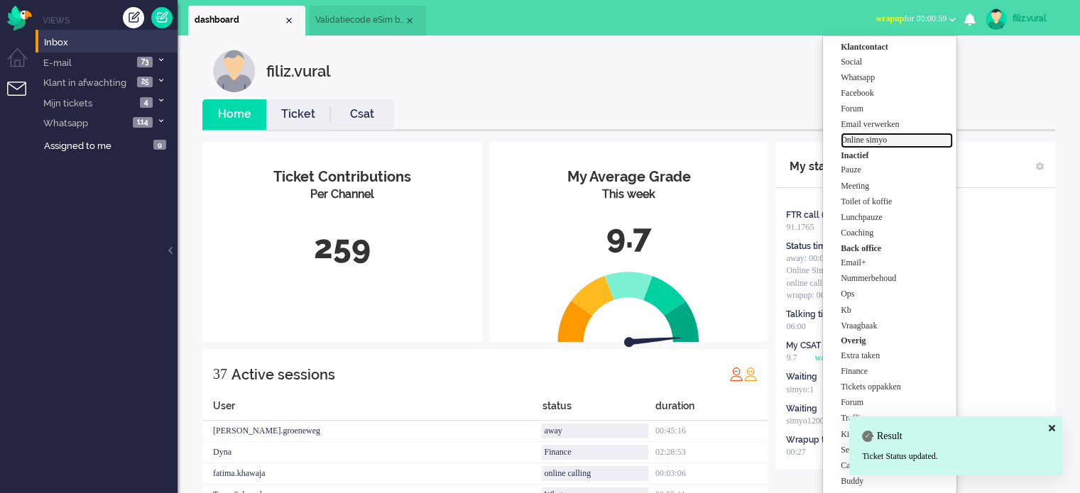
click at [863, 134] on label "Online simyo" at bounding box center [897, 140] width 112 height 12
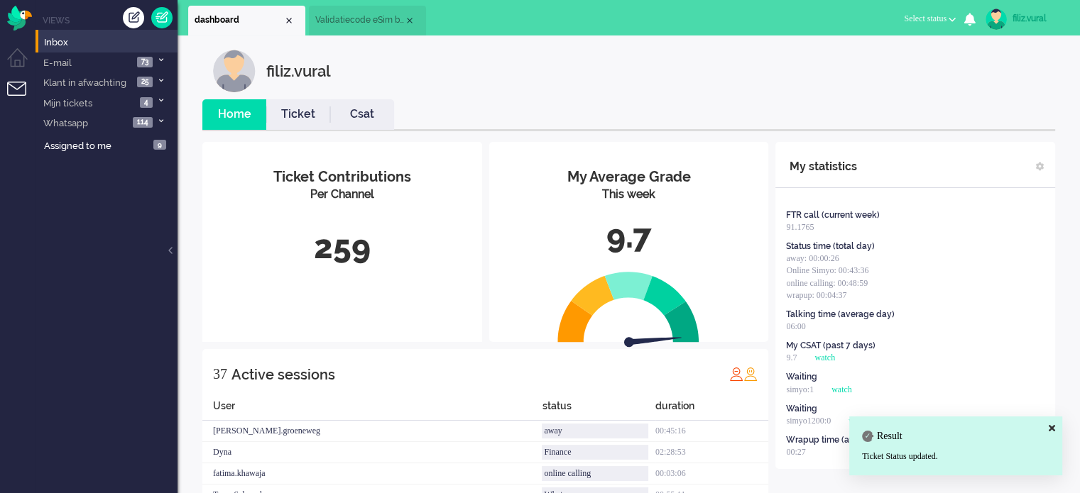
click at [388, 119] on link "Csat" at bounding box center [362, 114] width 64 height 16
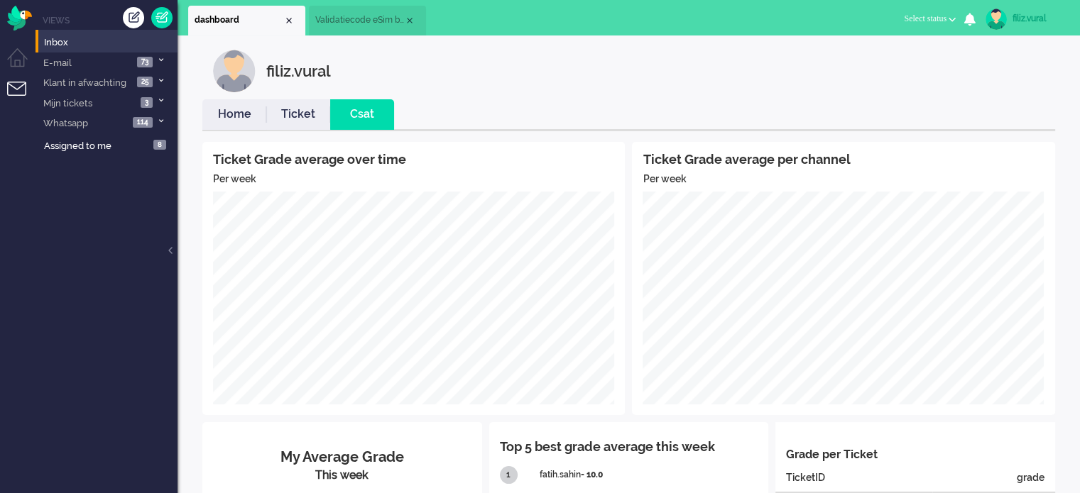
click at [229, 110] on link "Home" at bounding box center [234, 114] width 64 height 16
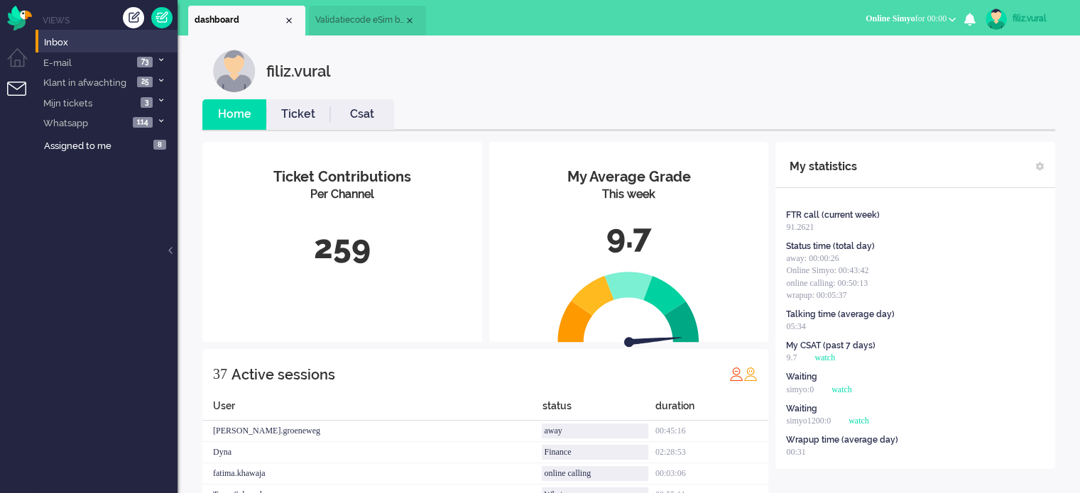
click at [381, 110] on link "Csat" at bounding box center [362, 114] width 64 height 16
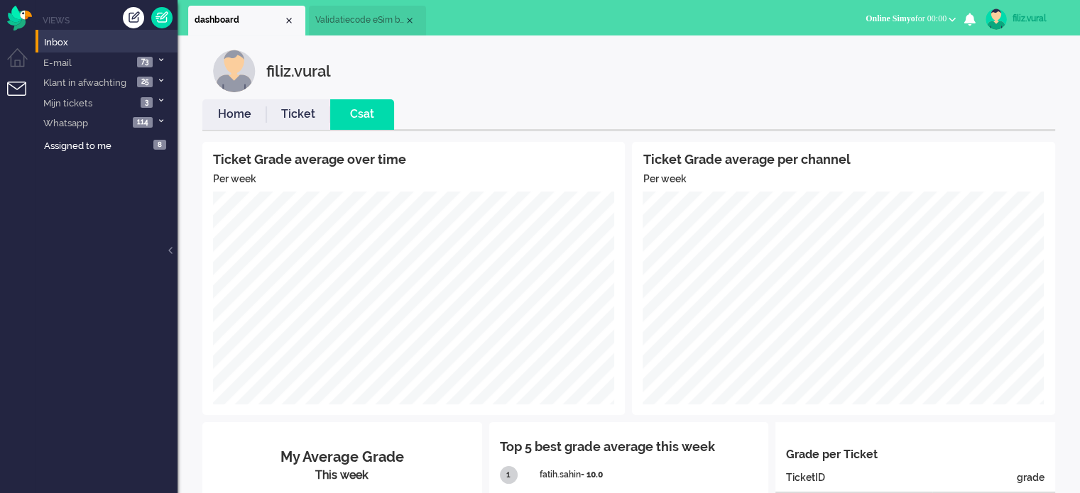
click at [227, 110] on link "Home" at bounding box center [234, 114] width 64 height 16
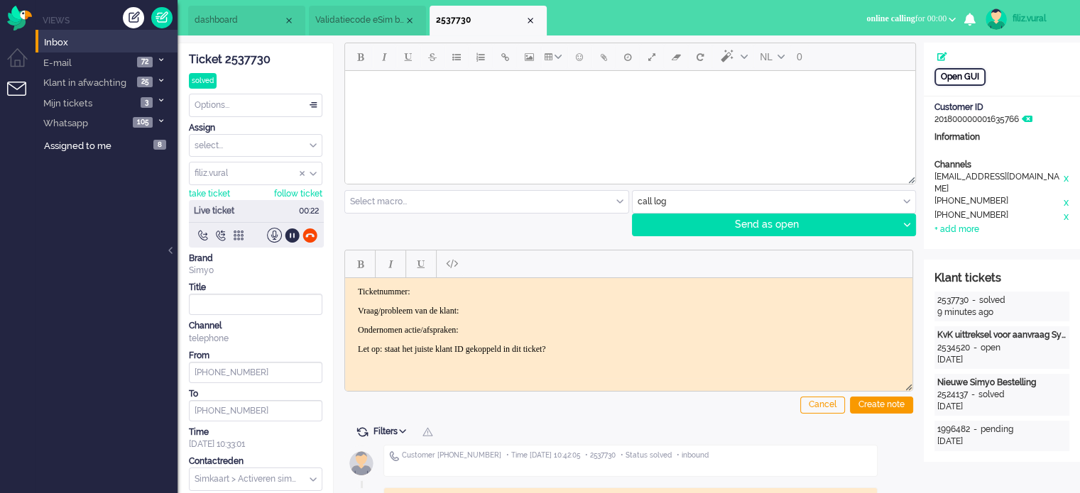
click at [961, 81] on div "Open GUI" at bounding box center [959, 77] width 51 height 18
click at [293, 234] on div at bounding box center [292, 235] width 15 height 15
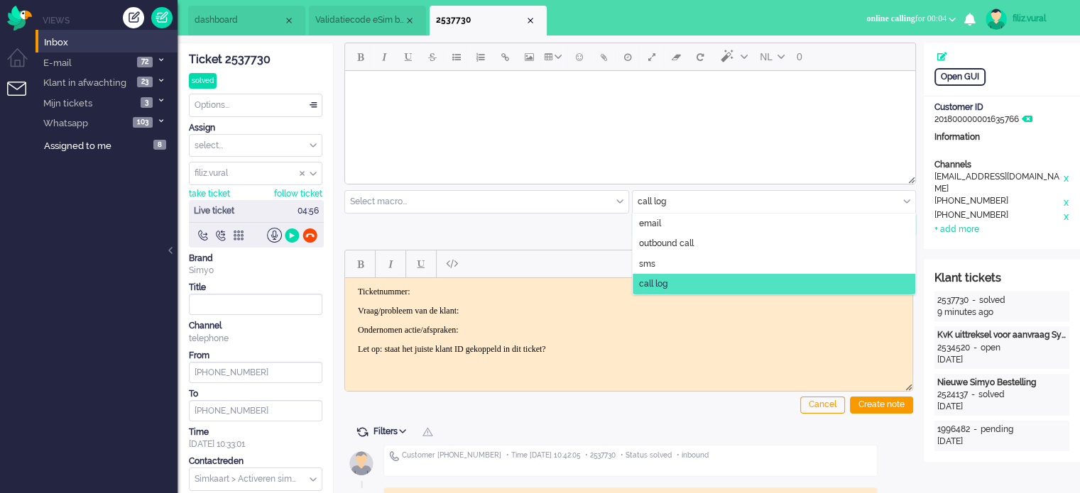
click at [655, 200] on input "text" at bounding box center [774, 202] width 283 height 22
drag, startPoint x: 656, startPoint y: 217, endPoint x: 315, endPoint y: 145, distance: 349.1
click at [656, 218] on span "email" at bounding box center [650, 224] width 22 height 12
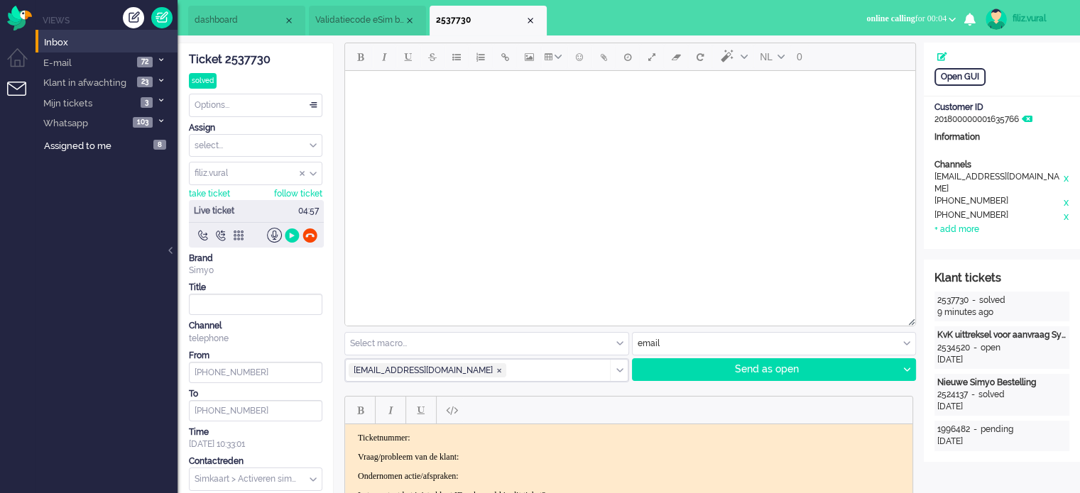
click at [546, 107] on html at bounding box center [630, 89] width 570 height 36
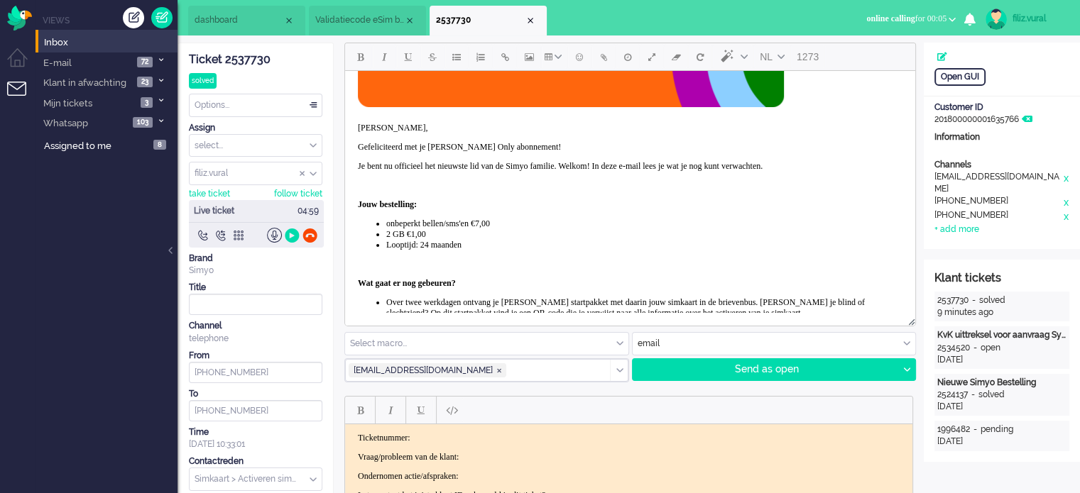
scroll to position [142, 0]
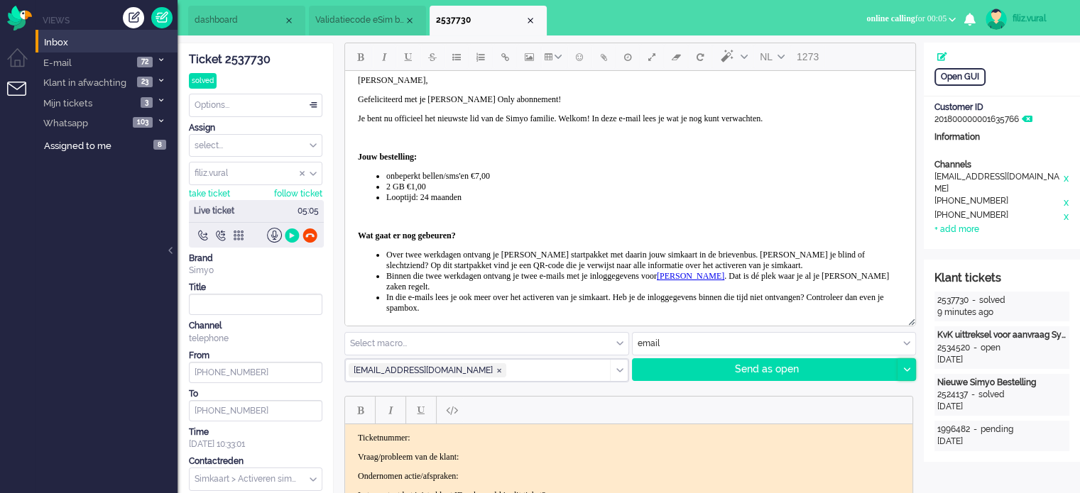
click at [912, 373] on div at bounding box center [906, 369] width 18 height 21
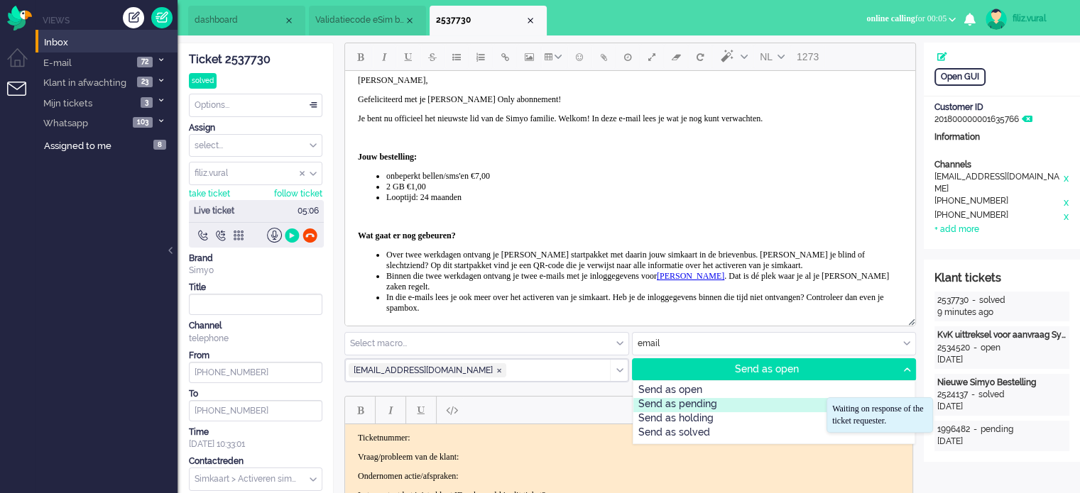
click at [757, 407] on div "Send as pending" at bounding box center [774, 405] width 282 height 14
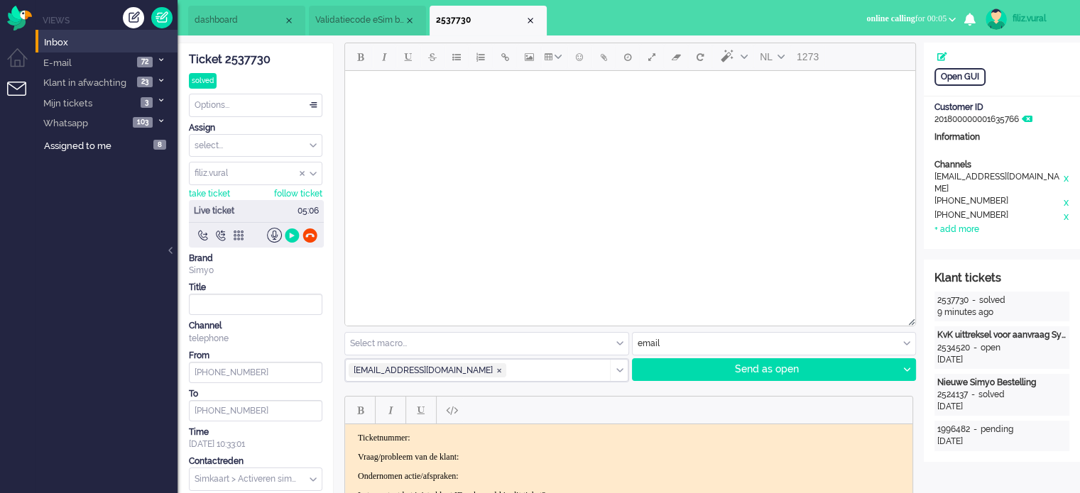
scroll to position [0, 0]
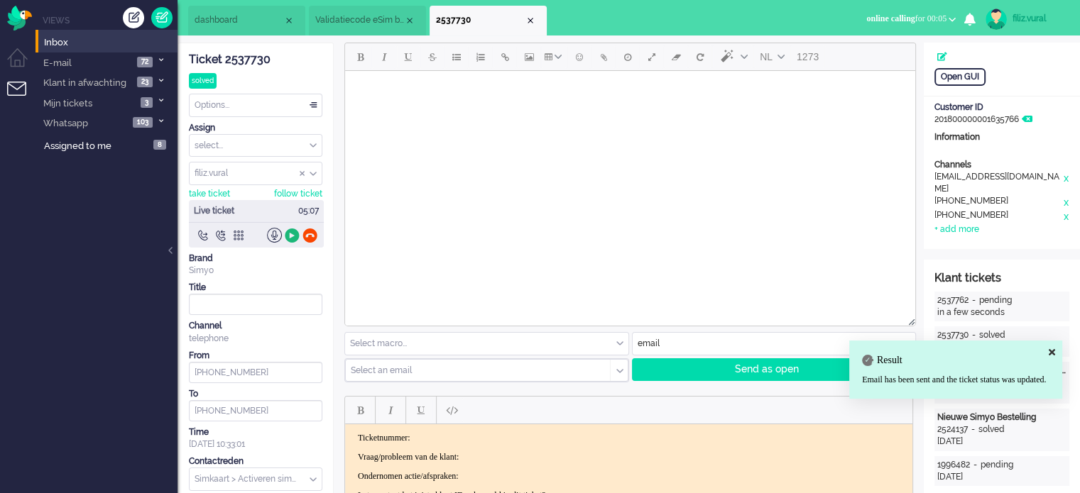
click at [288, 234] on div at bounding box center [292, 235] width 15 height 15
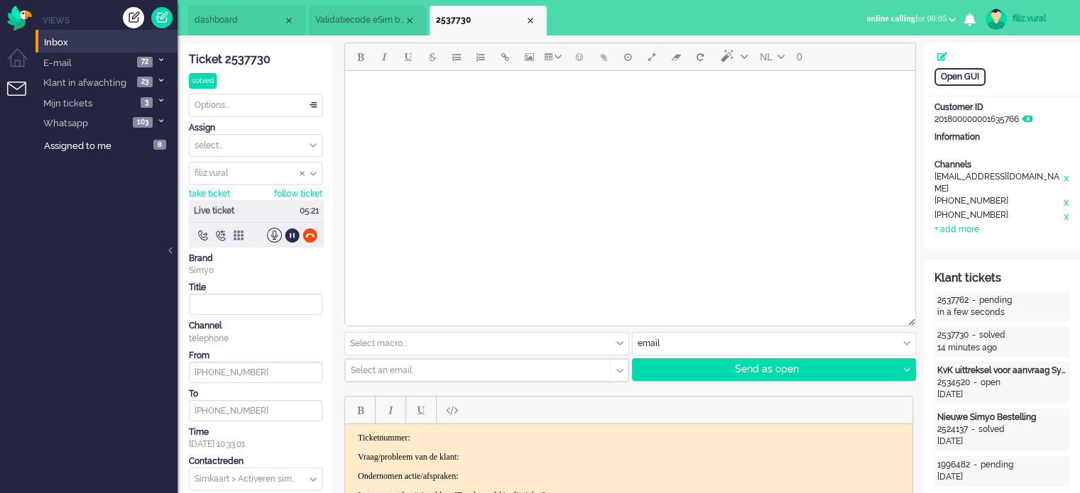
click at [598, 107] on html at bounding box center [630, 89] width 570 height 36
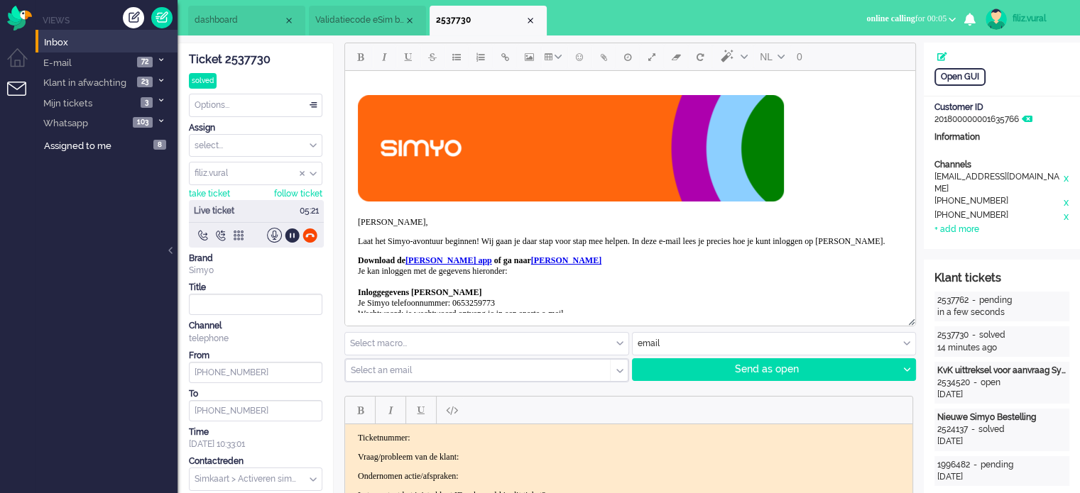
scroll to position [242, 0]
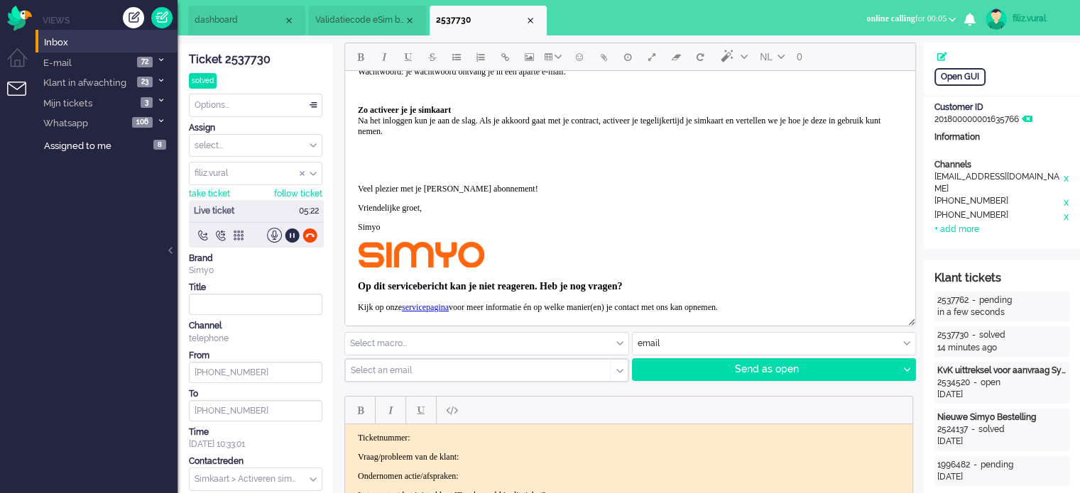
click at [500, 378] on div "Select an email" at bounding box center [478, 371] width 264 height 22
click at [486, 391] on li "binnenstad@kdvtomaz.nl" at bounding box center [487, 392] width 282 height 21
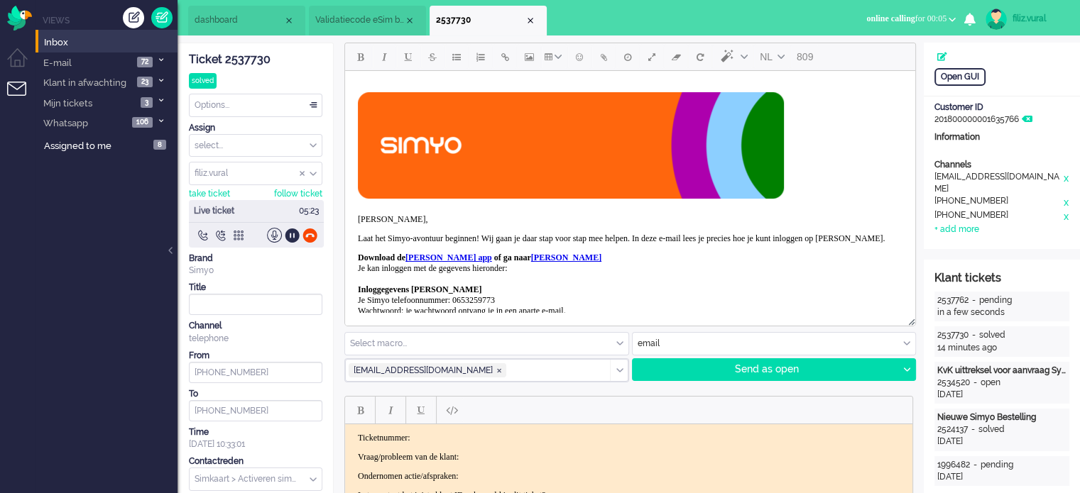
scroll to position [0, 0]
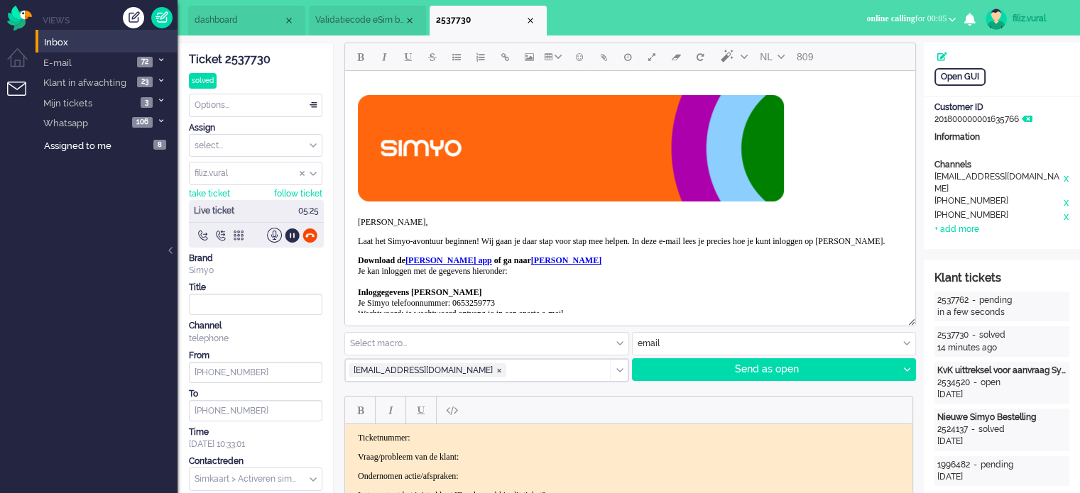
click at [909, 374] on div at bounding box center [906, 369] width 18 height 21
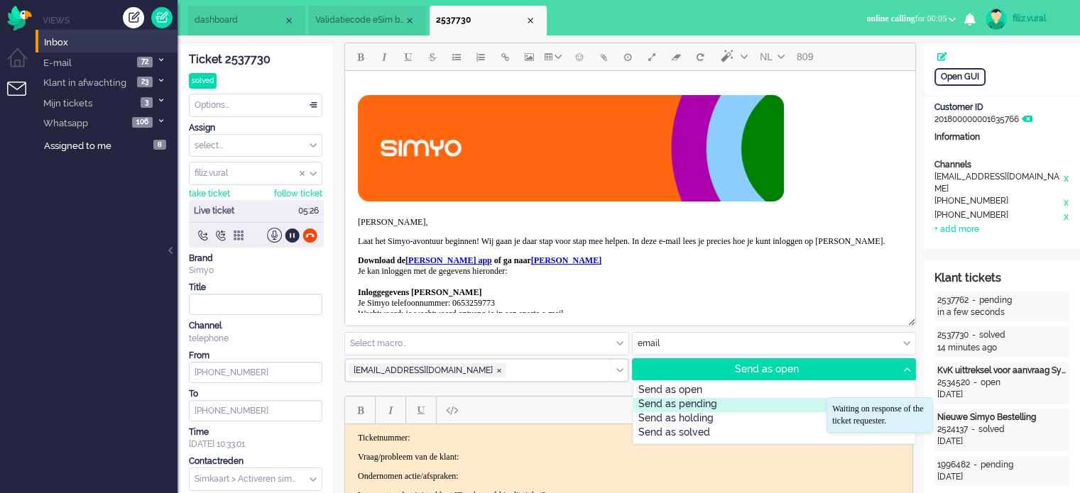
click at [721, 405] on div "Send as pending" at bounding box center [774, 405] width 282 height 14
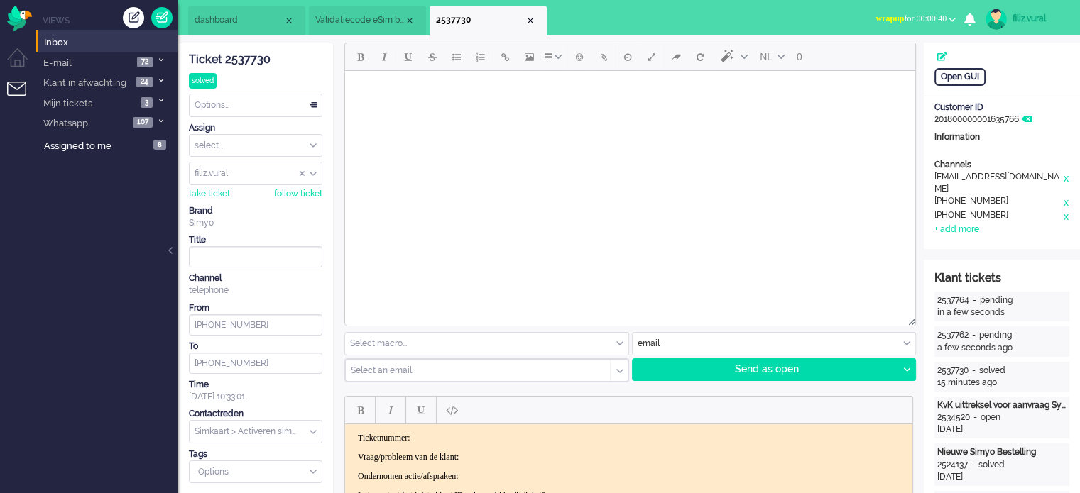
click at [252, 53] on div "Ticket 2537730" at bounding box center [255, 60] width 133 height 16
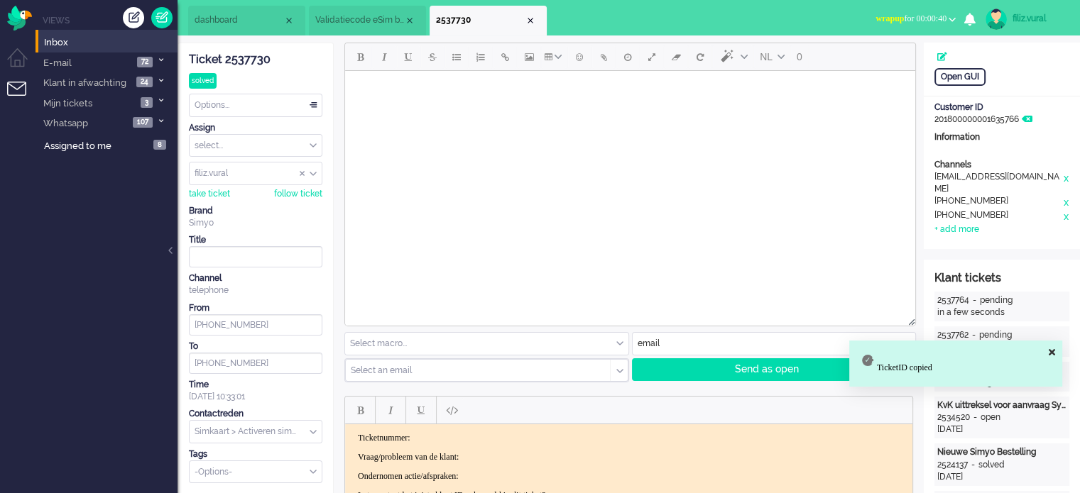
click at [508, 426] on html "Ticketnummer: Vraag/probleem van de klant: Ondernomen actie/afspraken: Let op: …" at bounding box center [628, 467] width 567 height 85
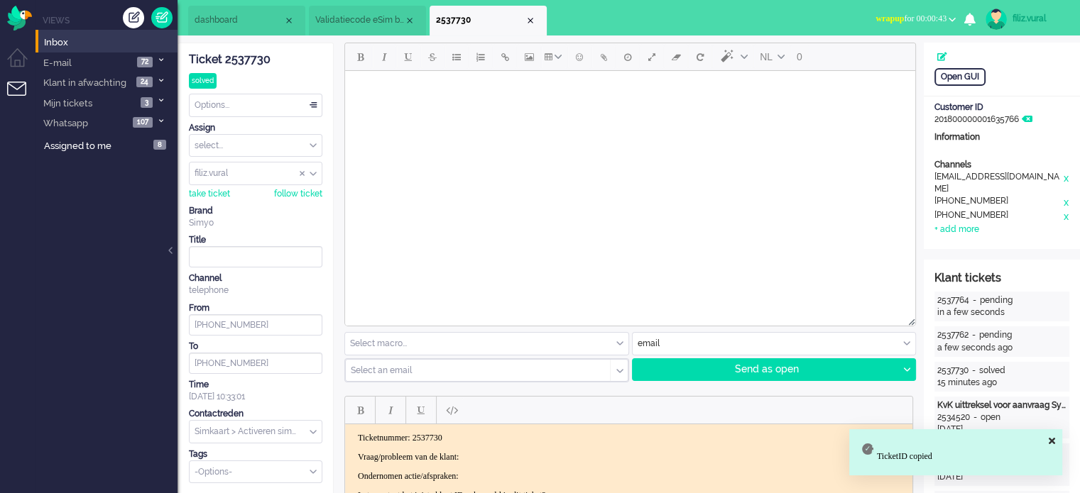
scroll to position [142, 0]
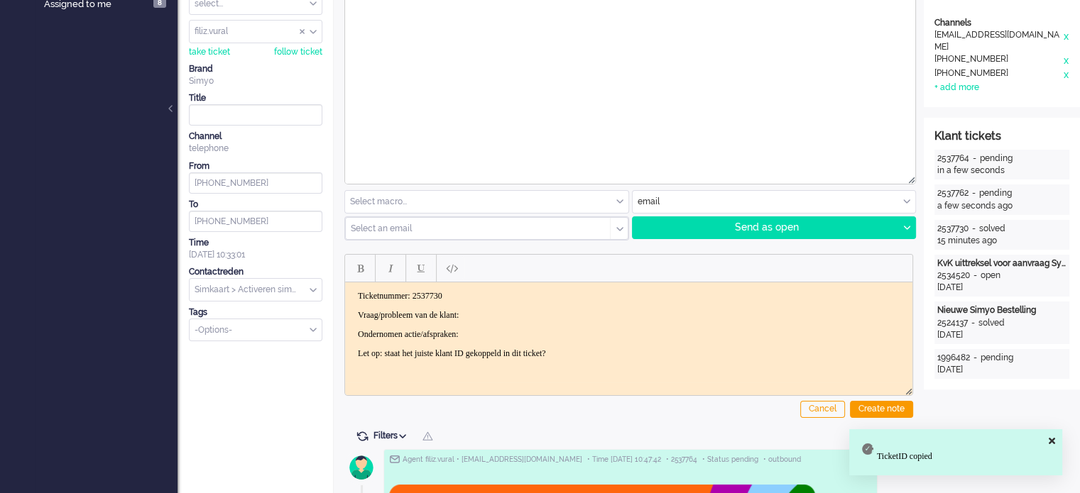
drag, startPoint x: 356, startPoint y: 313, endPoint x: 642, endPoint y: 373, distance: 292.3
click at [640, 368] on html "Ticketnummer: 2537730 Vraag/probleem van de klant: Ondernomen actie/afspraken: …" at bounding box center [628, 325] width 567 height 85
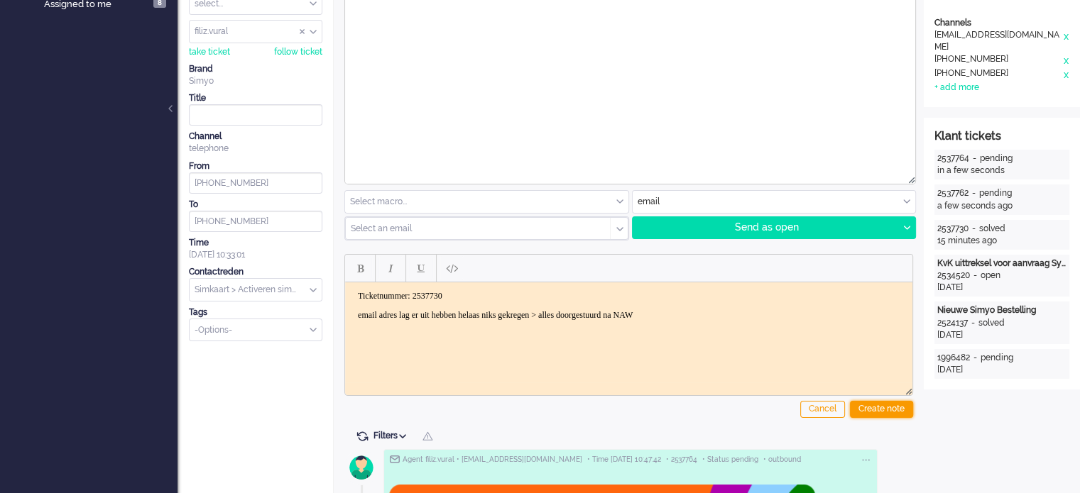
click at [906, 413] on div "Create note" at bounding box center [881, 409] width 63 height 17
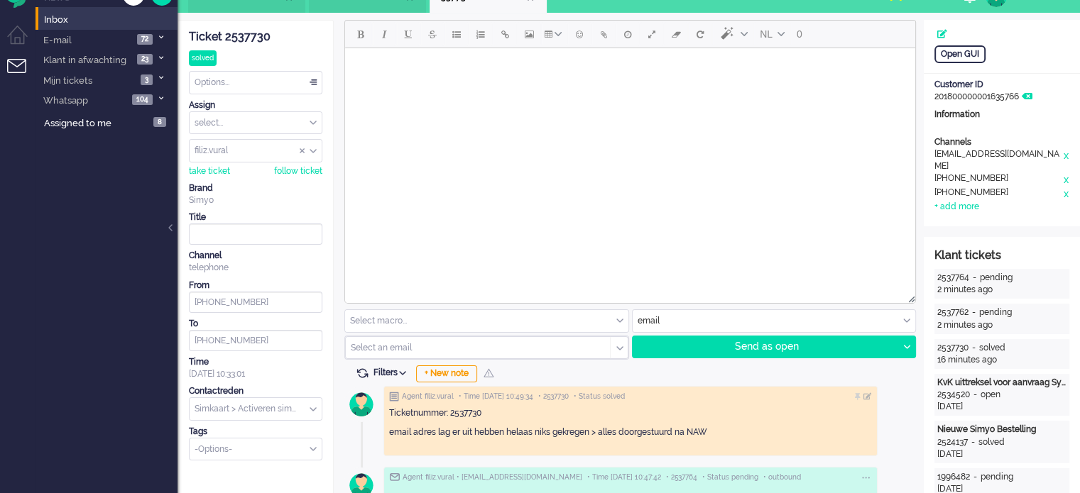
scroll to position [0, 0]
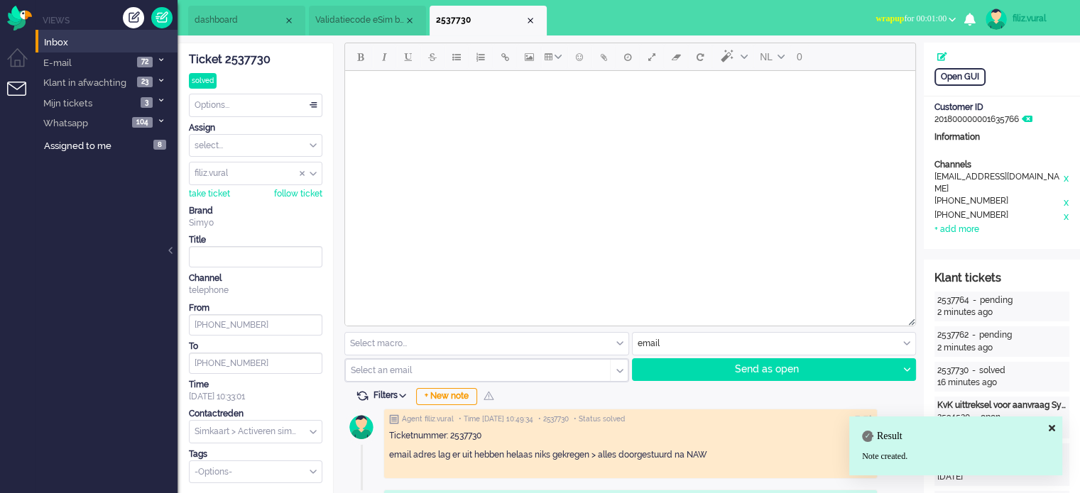
click at [926, 19] on span "wrapup for 00:01:00" at bounding box center [910, 18] width 71 height 10
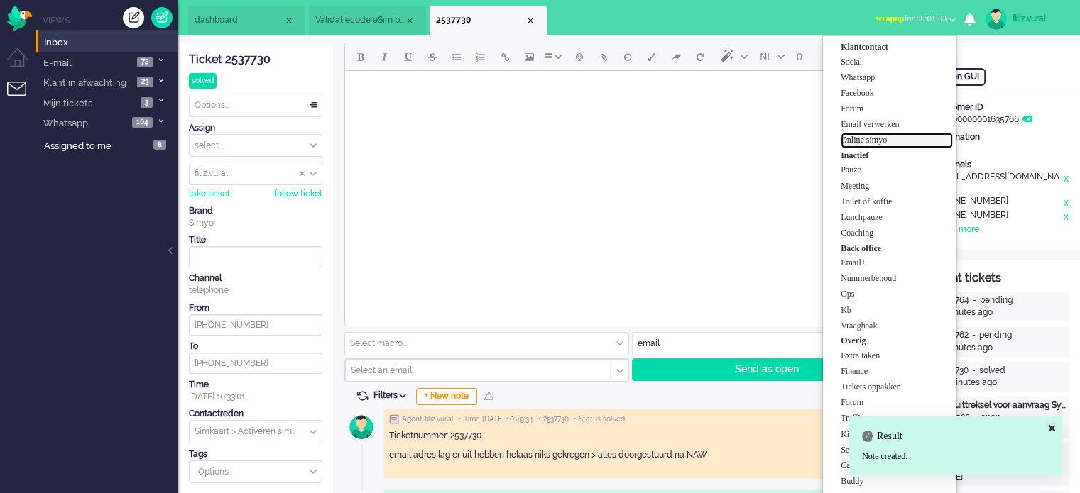
click at [889, 147] on link "Online simyo" at bounding box center [897, 141] width 112 height 16
click at [890, 138] on label "Online simyo" at bounding box center [897, 140] width 112 height 12
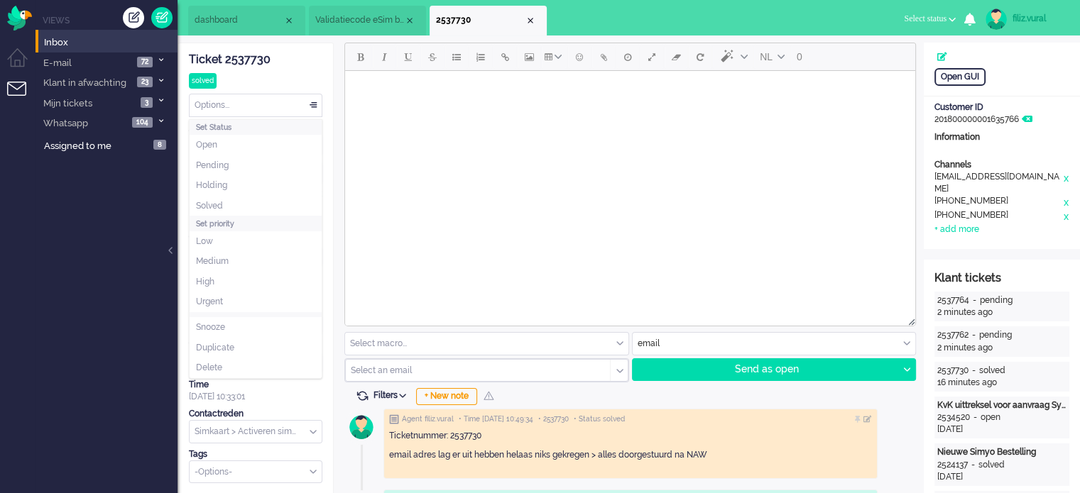
click at [275, 108] on div "Options..." at bounding box center [256, 105] width 132 height 22
click at [243, 209] on li "Solved" at bounding box center [256, 206] width 132 height 21
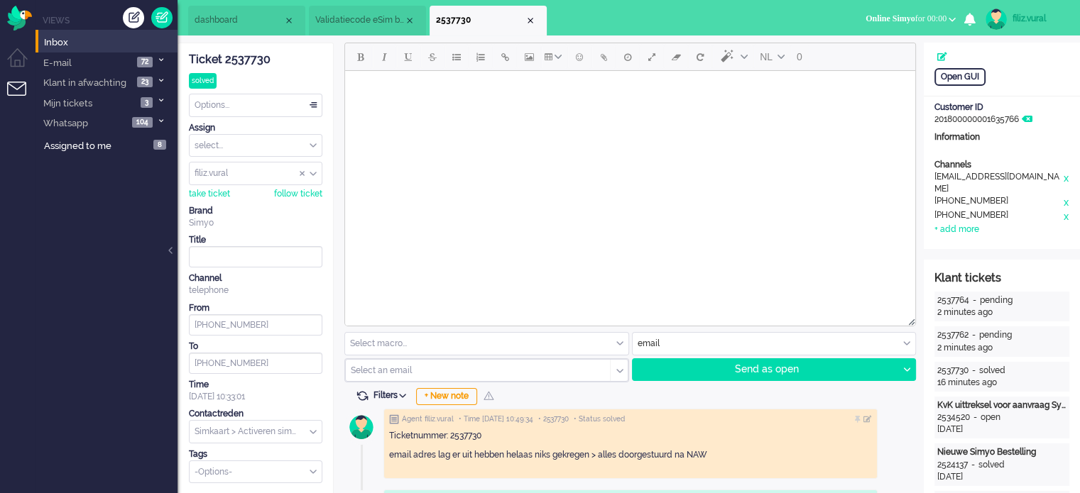
click at [532, 18] on div "Close tab" at bounding box center [530, 20] width 11 height 11
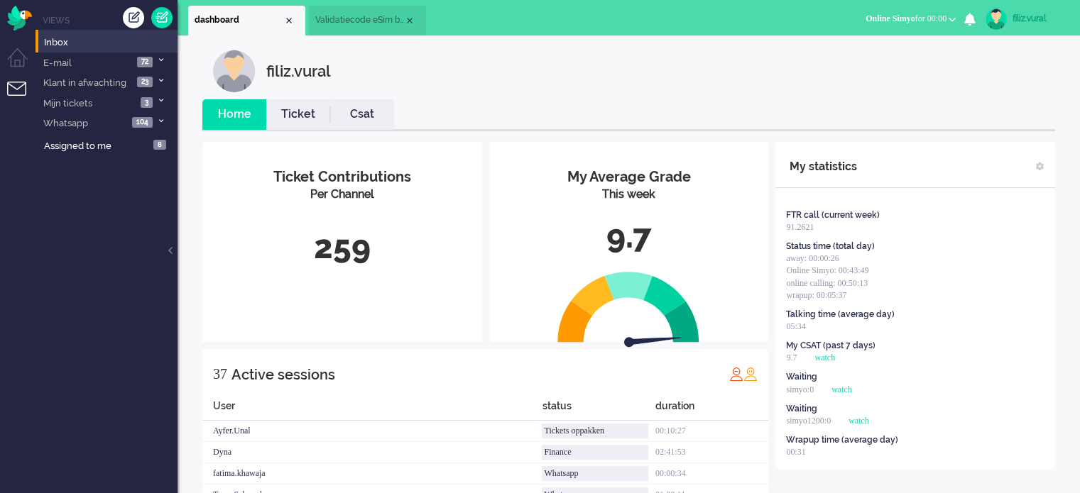
click at [391, 108] on ul "Home Ticket Csat" at bounding box center [628, 115] width 853 height 32
click at [325, 124] on li "Ticket" at bounding box center [298, 114] width 64 height 31
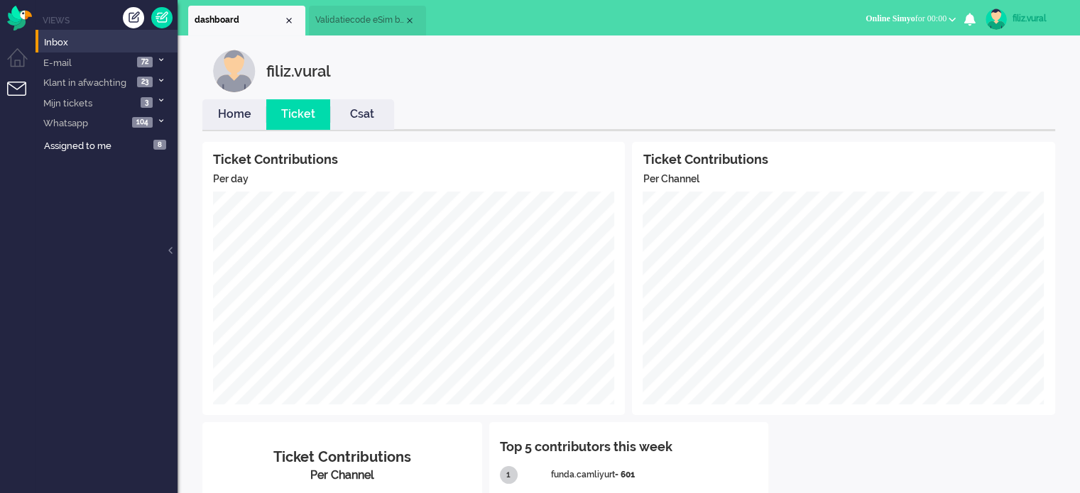
click at [365, 124] on li "Csat" at bounding box center [362, 114] width 64 height 31
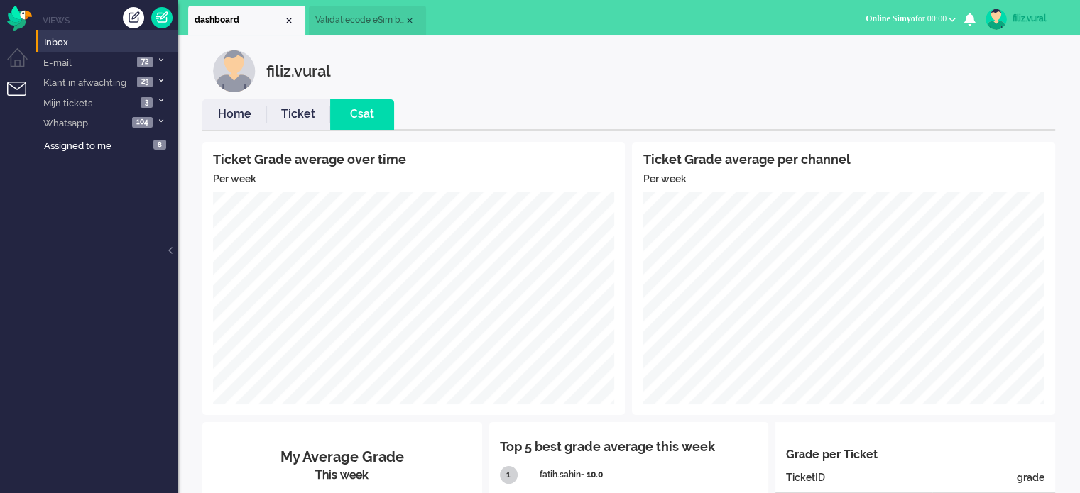
click at [241, 119] on link "Home" at bounding box center [234, 114] width 64 height 16
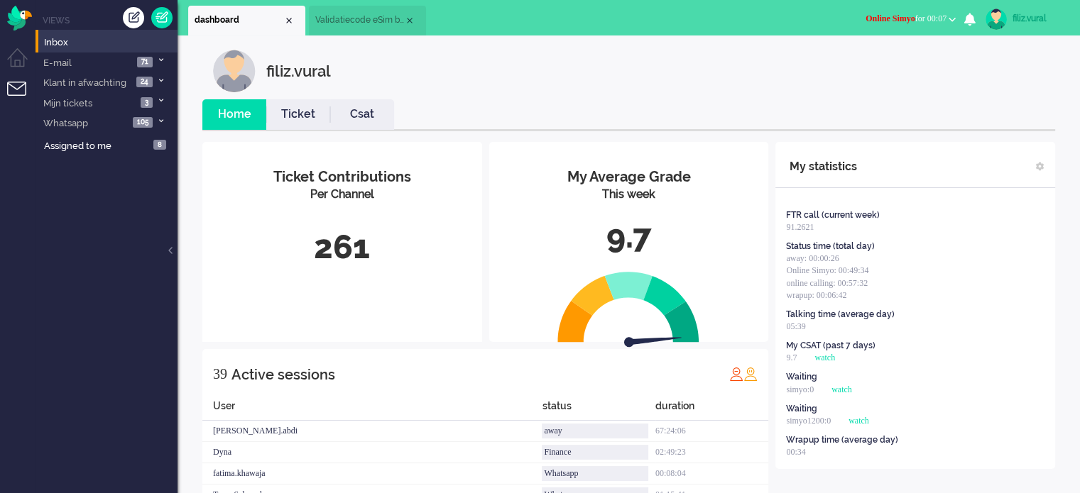
click at [344, 130] on ul "Home Ticket Csat" at bounding box center [628, 115] width 853 height 32
click at [344, 124] on li "Csat" at bounding box center [362, 114] width 64 height 31
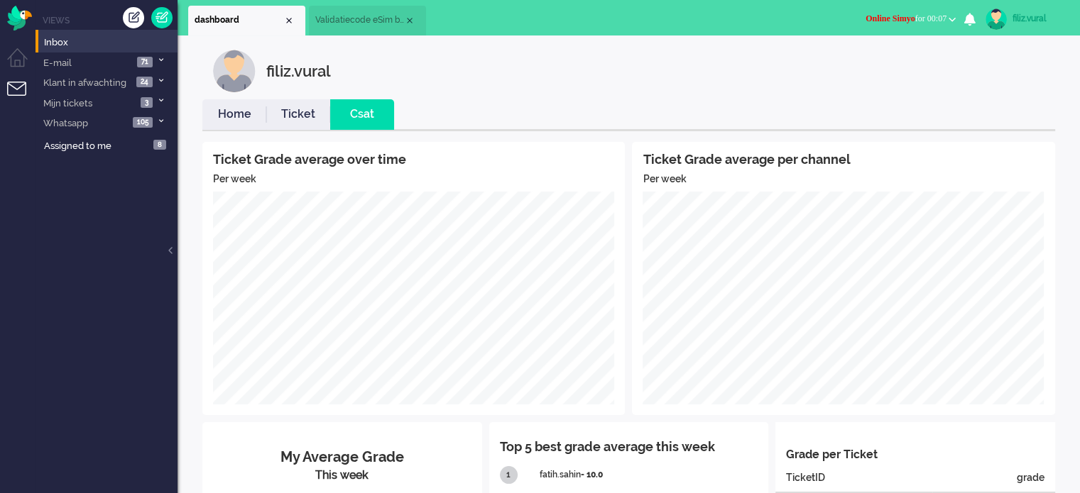
click at [228, 111] on link "Home" at bounding box center [234, 114] width 64 height 16
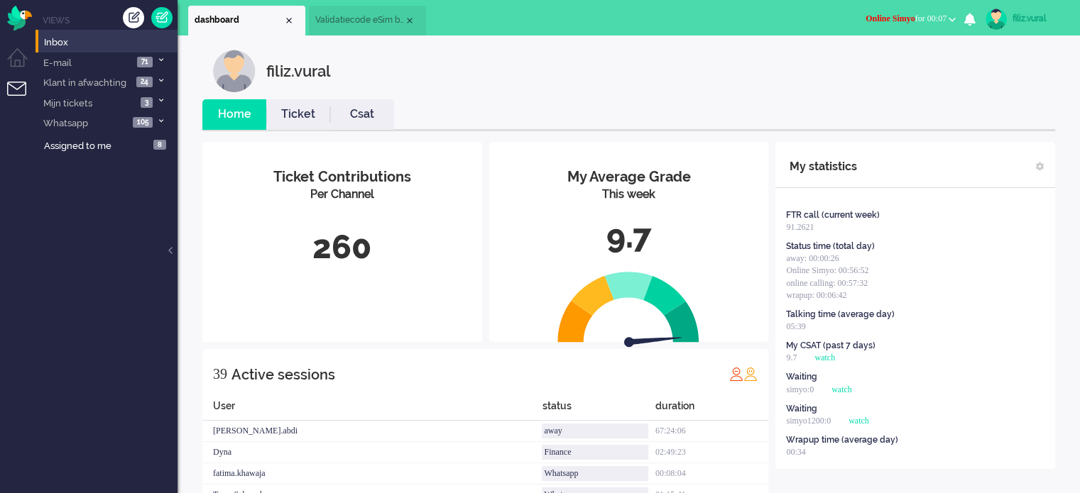
click at [919, 13] on span "Online Simyo for 00:07" at bounding box center [905, 18] width 81 height 10
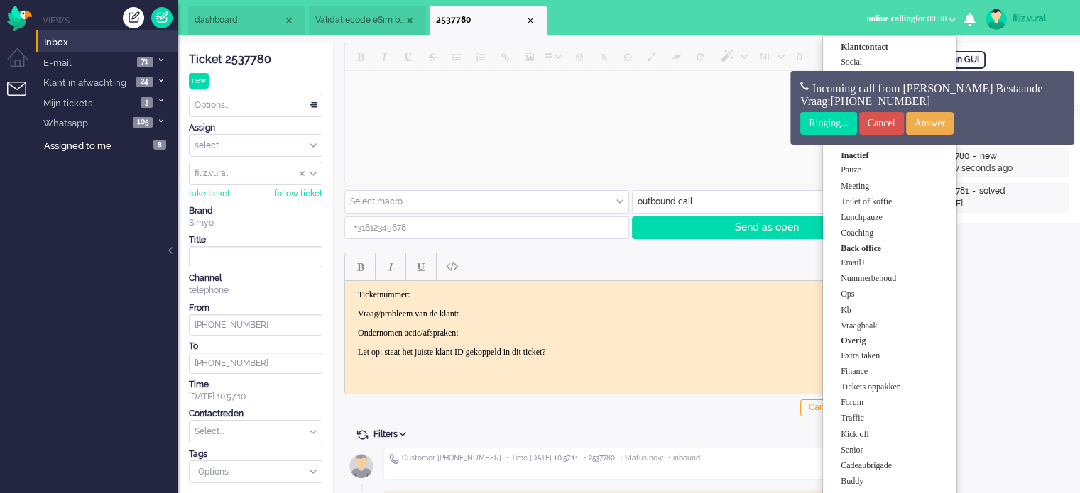
click at [1037, 254] on div "Open GUI Link customer Klant tickets 2537780 - new a few seconds ago 2530781 - …" at bounding box center [1002, 353] width 156 height 621
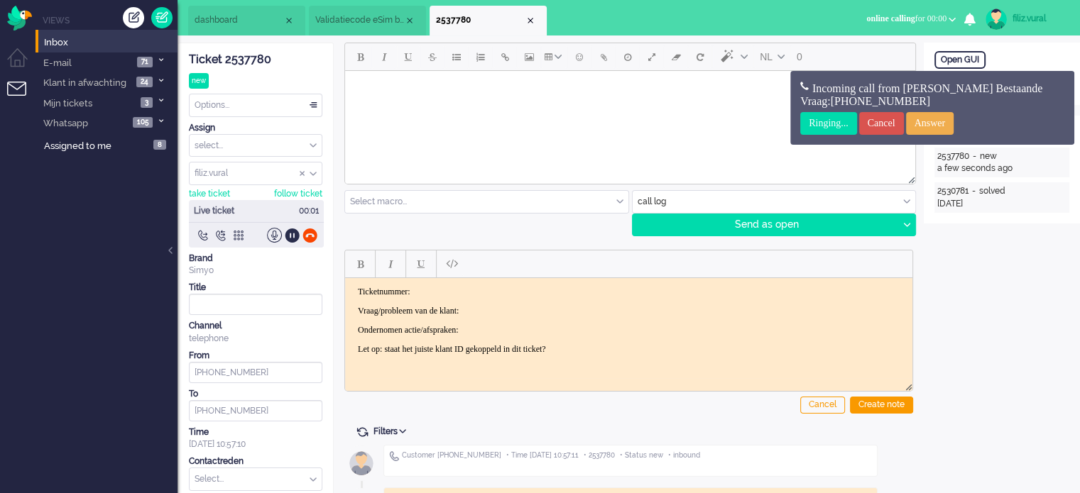
scroll to position [166, 0]
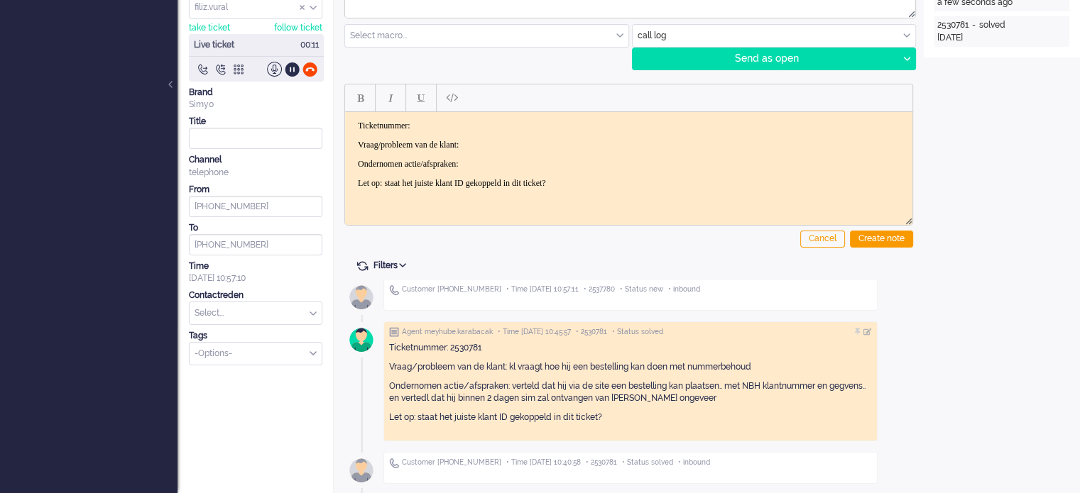
click at [682, 399] on p "Ondernomen actie/afspraken: verteld dat hij via de site een bestelling kan plaa…" at bounding box center [630, 393] width 483 height 24
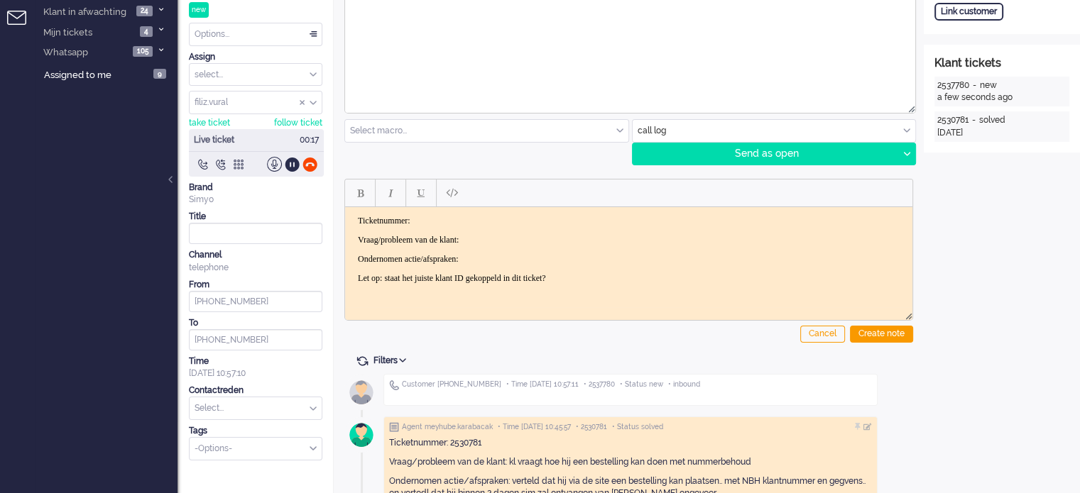
scroll to position [0, 0]
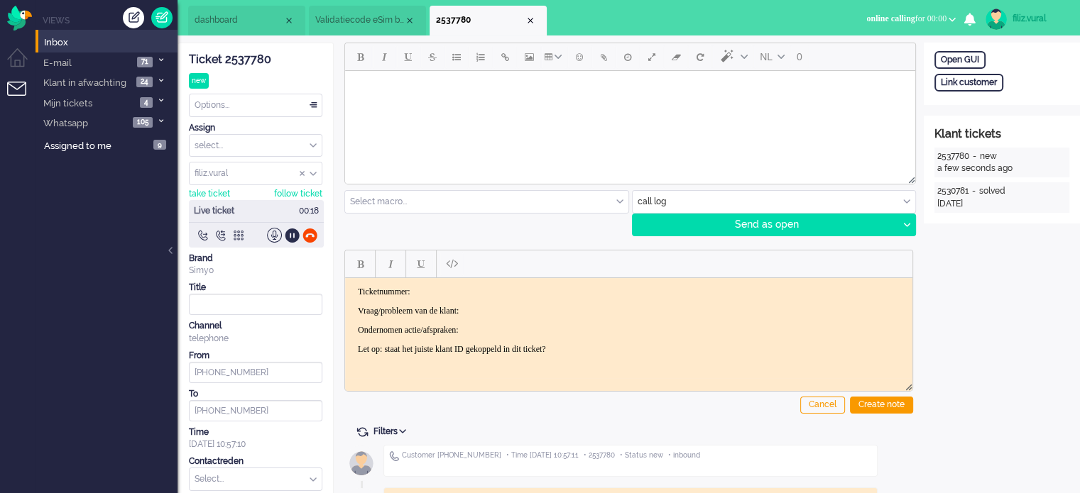
click at [247, 58] on div "Ticket 2537780" at bounding box center [255, 60] width 133 height 16
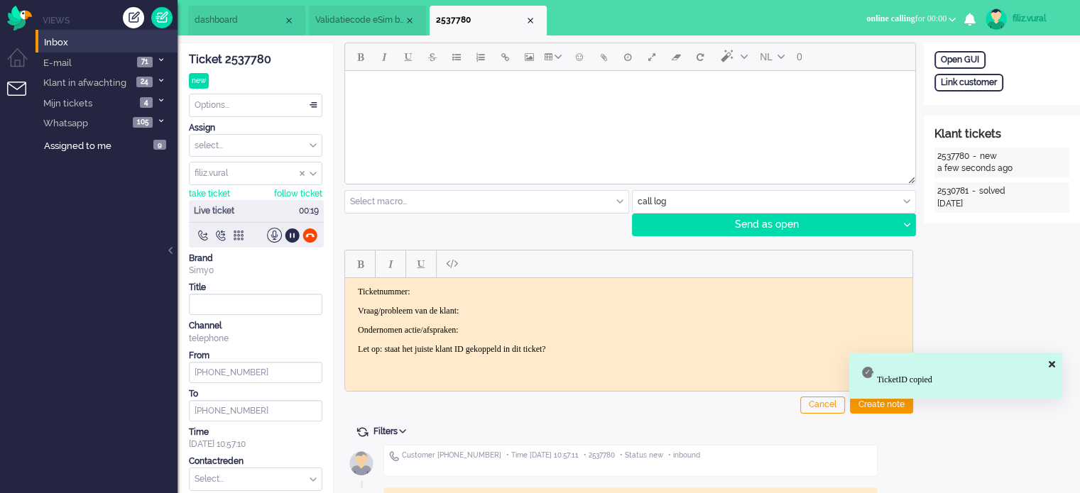
click at [517, 286] on p "Ticketnummer:" at bounding box center [629, 291] width 542 height 11
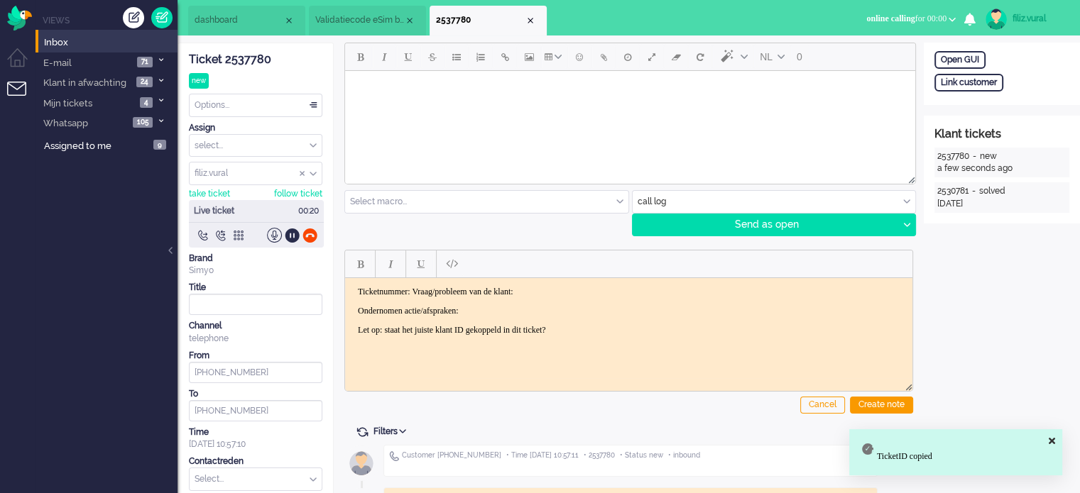
click at [517, 286] on p "Ticketnummer: Vraag/probleem van de klant:" at bounding box center [629, 291] width 542 height 11
click at [517, 305] on p "Ondernomen actie/afspraken:" at bounding box center [629, 310] width 542 height 11
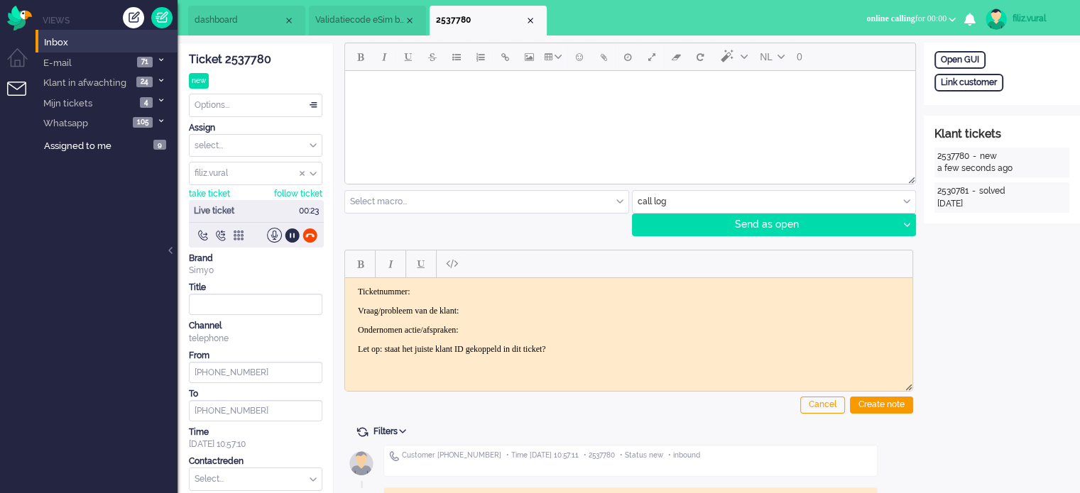
click at [501, 280] on html "Ticketnummer: Vraag/probleem van de klant: Ondernomen actie/afspraken: Let op: …" at bounding box center [628, 320] width 567 height 85
click at [508, 303] on body "Ticketnummer: 2537780 Vraag/probleem van de klant: Ondernomen actie/afspraken: …" at bounding box center [629, 320] width 556 height 68
drag, startPoint x: 256, startPoint y: 377, endPoint x: 205, endPoint y: 381, distance: 50.5
click at [205, 381] on input "+31657353296" at bounding box center [255, 372] width 133 height 21
click at [975, 84] on div "Link customer" at bounding box center [968, 83] width 69 height 18
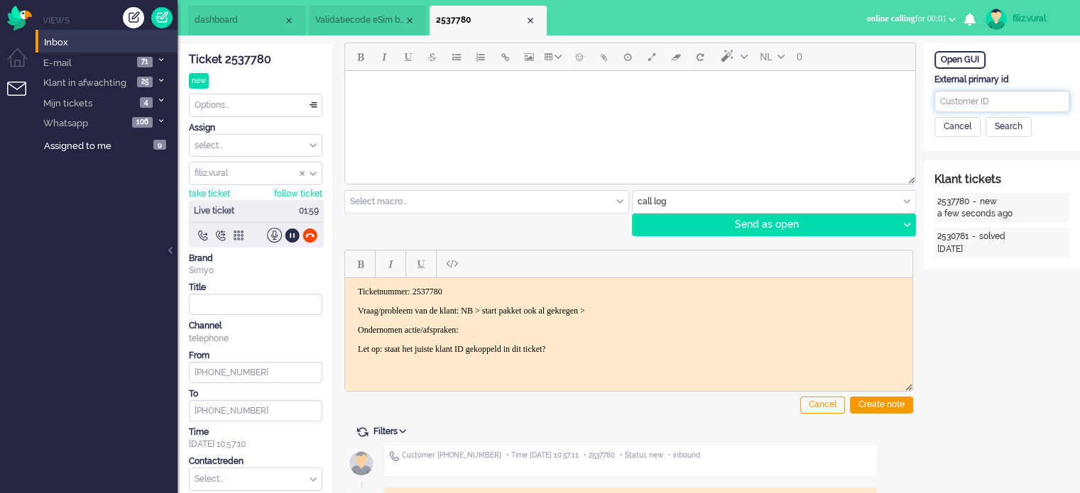
click at [975, 105] on input "text" at bounding box center [1001, 101] width 135 height 21
paste input "201800000001633912"
type input "201800000001633912"
drag, startPoint x: 1004, startPoint y: 129, endPoint x: 1000, endPoint y: 138, distance: 9.9
click at [1003, 129] on div "Search" at bounding box center [1008, 127] width 46 height 20
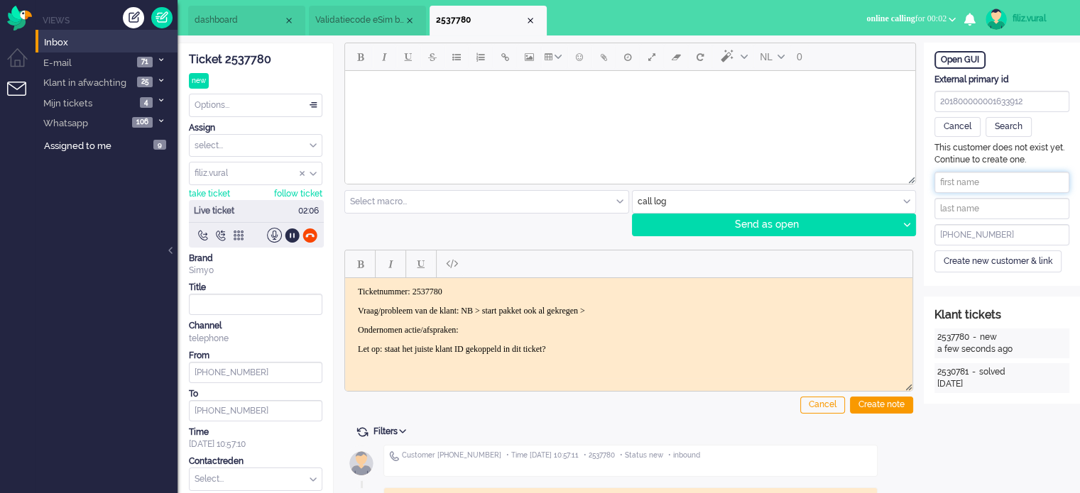
click at [994, 180] on input "text" at bounding box center [1001, 182] width 135 height 21
paste input "Stan Beekmans"
click at [958, 177] on input "Stan Beekmans" at bounding box center [1001, 182] width 135 height 21
drag, startPoint x: 960, startPoint y: 176, endPoint x: 1032, endPoint y: 178, distance: 71.7
click at [1032, 176] on input "Stan Beekmans" at bounding box center [1001, 182] width 135 height 21
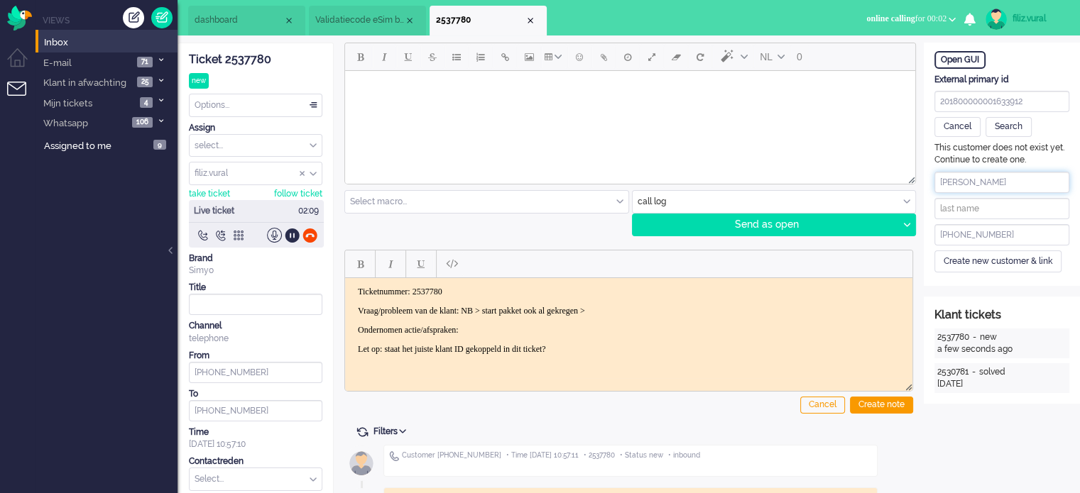
type input "Stan"
click at [1000, 211] on input "text" at bounding box center [1001, 208] width 135 height 21
paste input "Beekmans"
type input "Beekmans"
click at [971, 255] on div "Create new customer & link" at bounding box center [997, 262] width 127 height 22
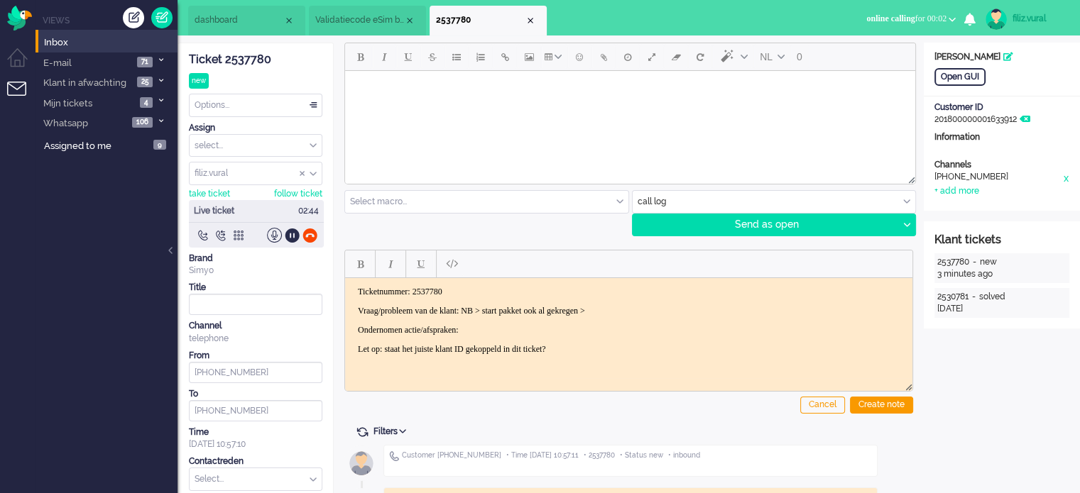
click at [978, 181] on div "+31657353296" at bounding box center [998, 178] width 128 height 14
click at [971, 197] on div "Open GUI Customer Name Stan Beekmans Customer ID 201800000001633912 Information…" at bounding box center [1002, 127] width 156 height 168
click at [971, 193] on div "+ add more" at bounding box center [956, 191] width 45 height 12
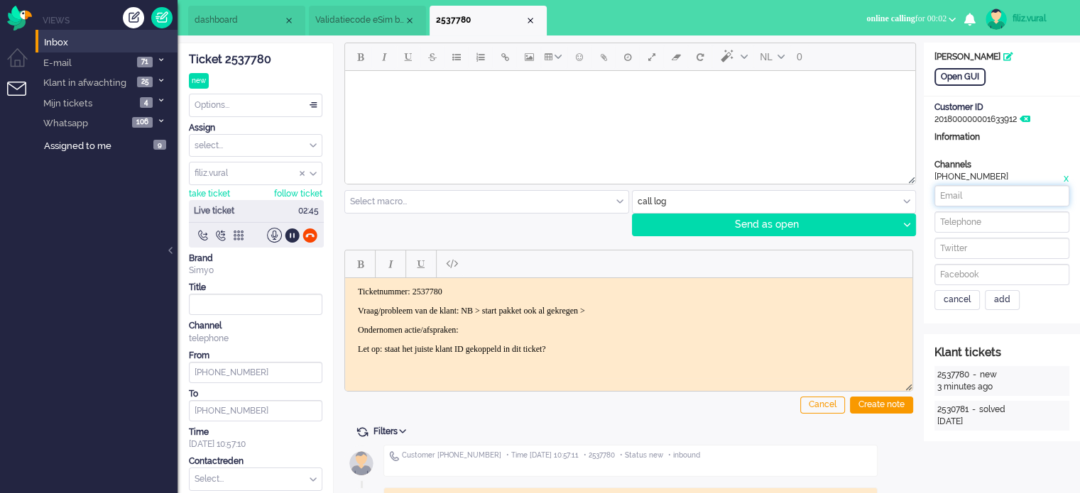
click at [977, 204] on input at bounding box center [1001, 195] width 135 height 21
paste input "sphbeekmans@gmail.com"
type input "sphbeekmans@gmail.com"
click at [1000, 293] on div "add" at bounding box center [1002, 300] width 35 height 20
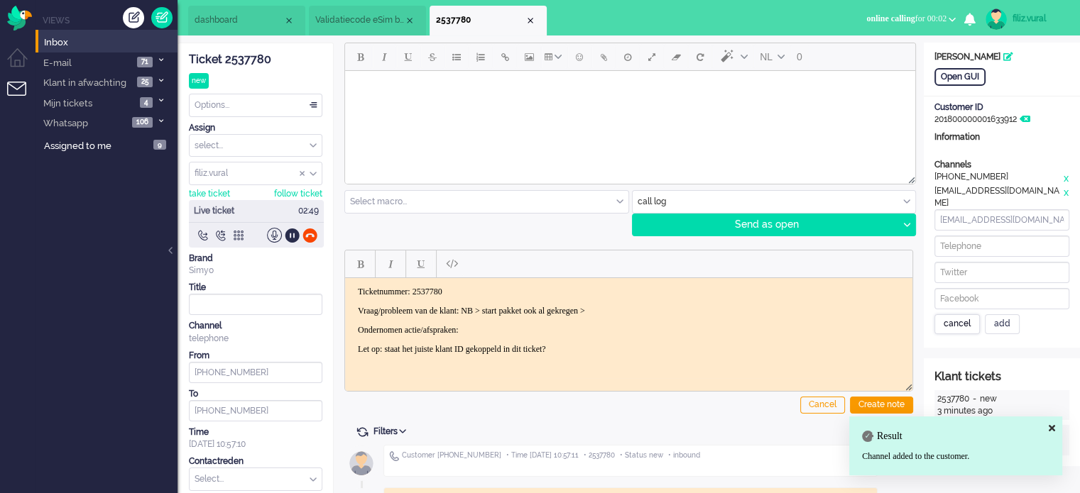
click at [954, 317] on div "cancel" at bounding box center [956, 325] width 45 height 20
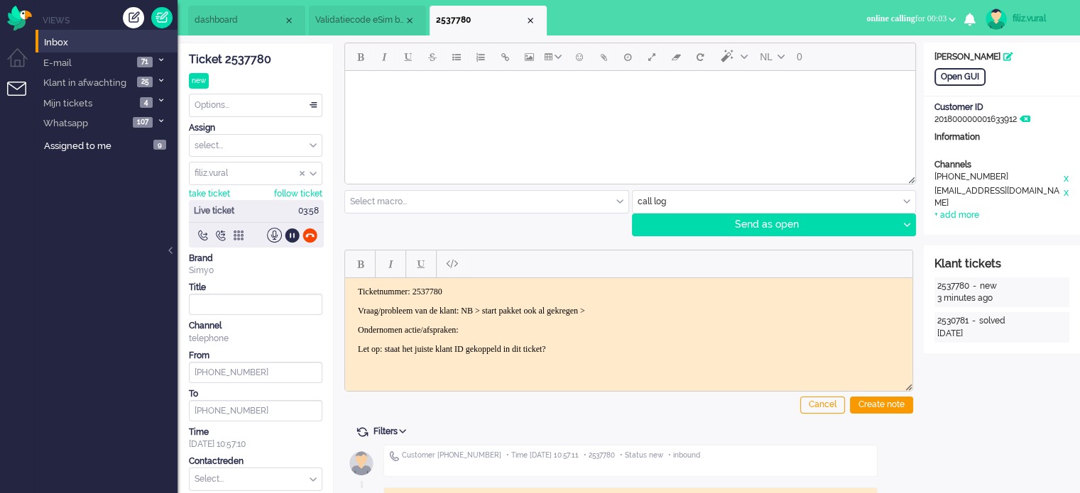
click at [691, 306] on p "Vraag/probleem van de klant: NB > start pakket ook al gekregen >" at bounding box center [629, 310] width 542 height 11
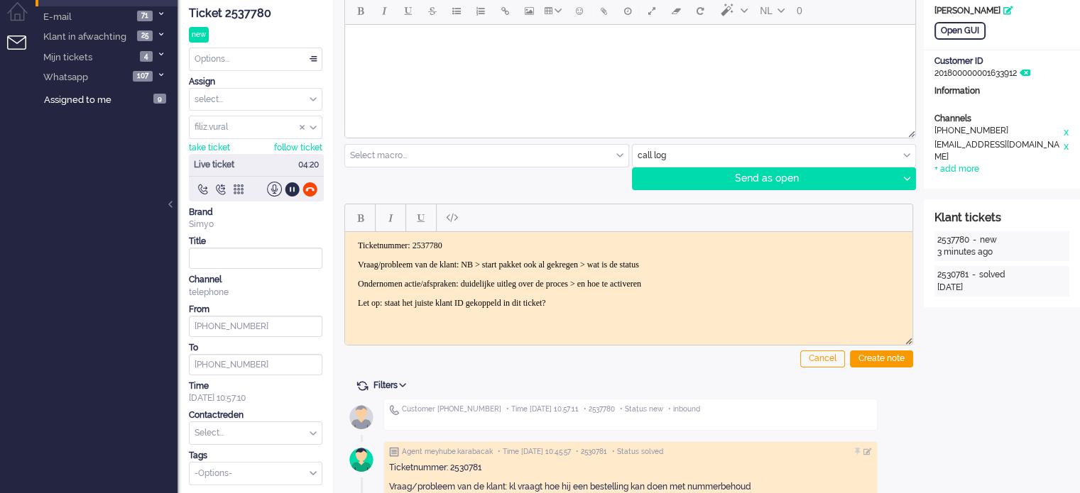
scroll to position [71, 0]
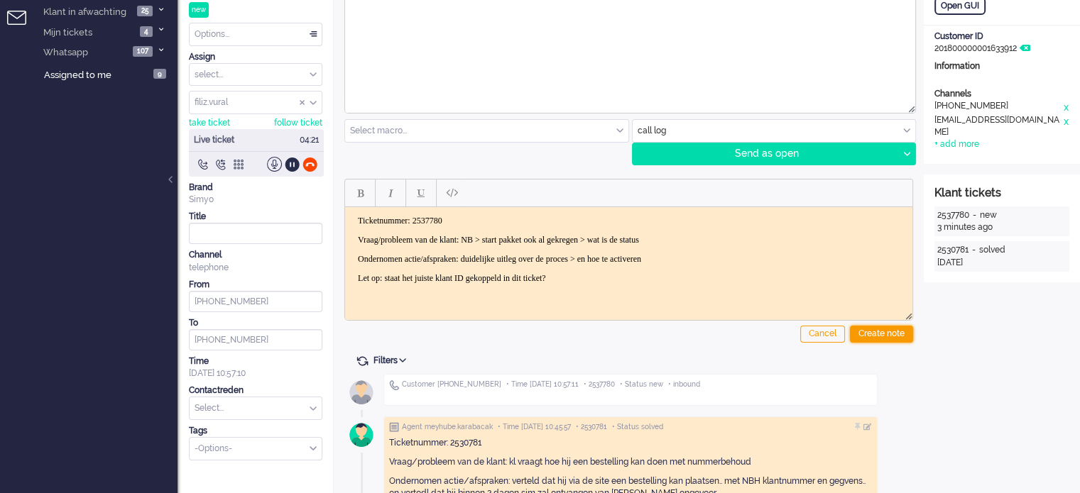
click at [878, 334] on div "Create note" at bounding box center [881, 334] width 63 height 17
click at [254, 408] on input "text" at bounding box center [256, 409] width 132 height 22
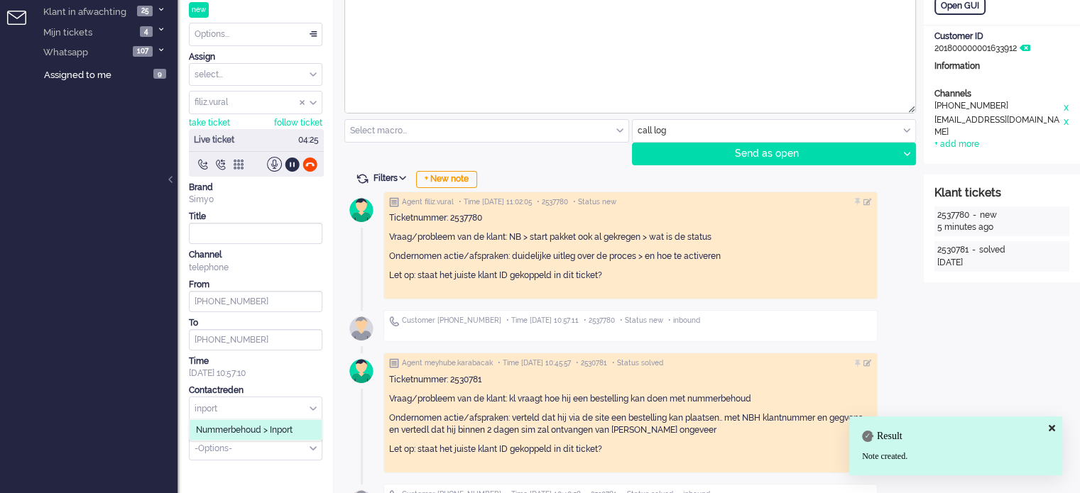
type input "inport"
click at [247, 434] on span "Nummerbehoud > Inport" at bounding box center [244, 431] width 97 height 12
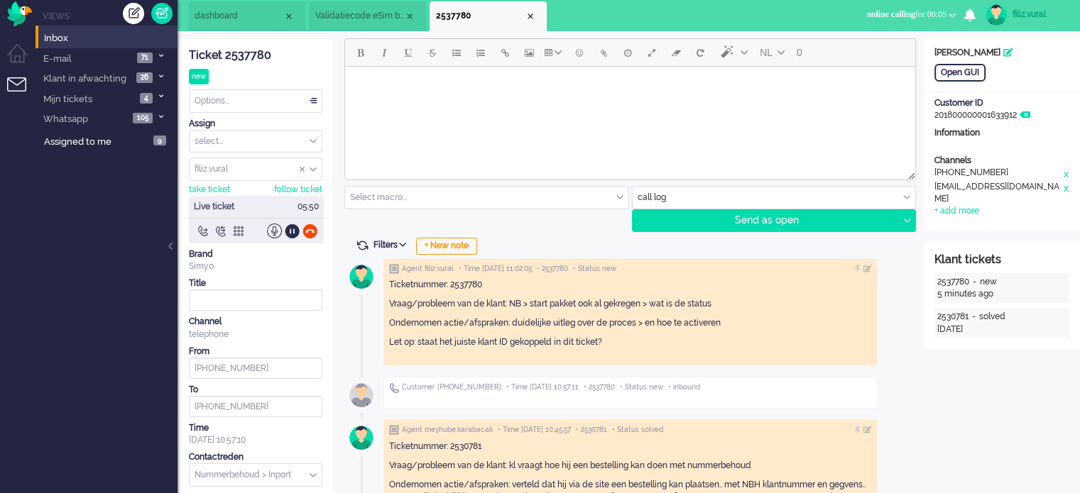
scroll to position [0, 0]
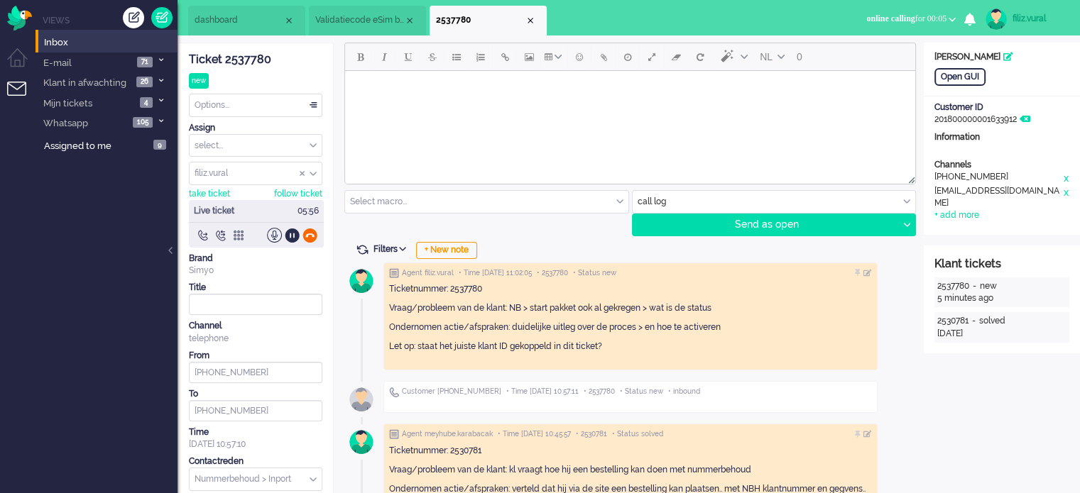
click at [312, 234] on div at bounding box center [309, 235] width 15 height 15
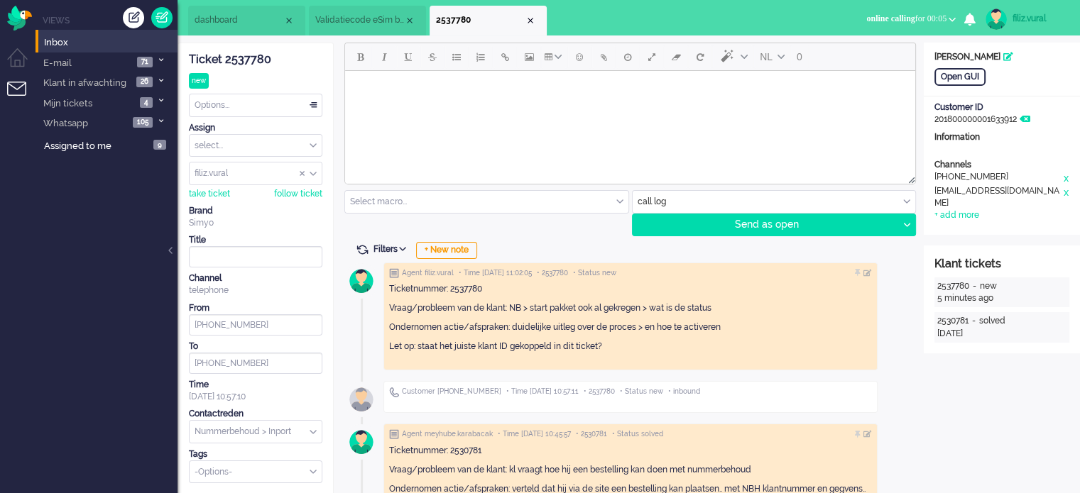
click at [270, 104] on div "Options..." at bounding box center [256, 105] width 132 height 22
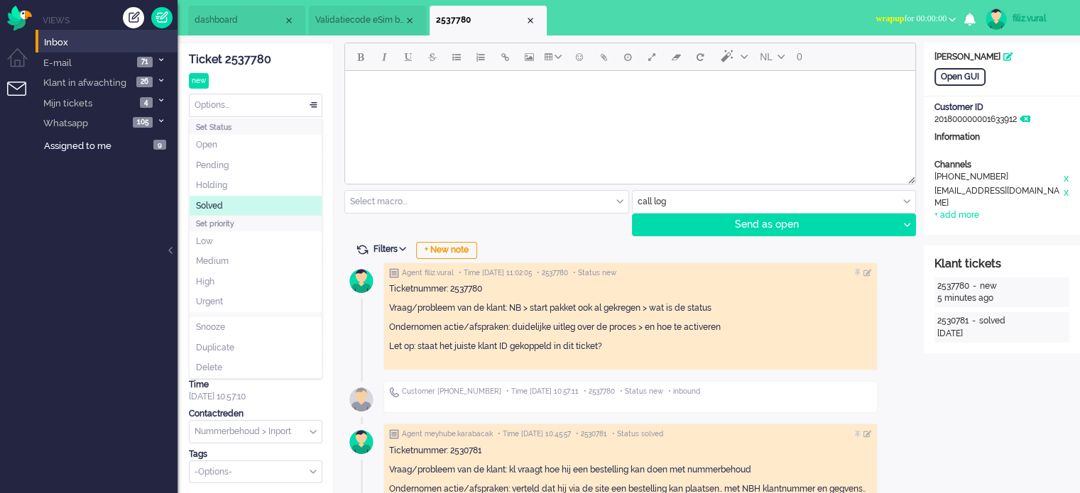
click at [243, 207] on li "Solved" at bounding box center [256, 206] width 132 height 21
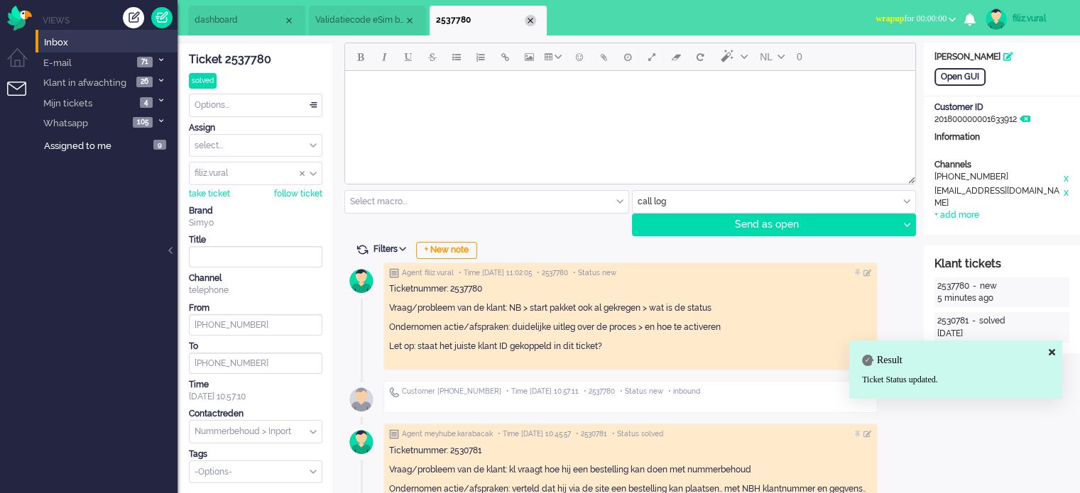
click at [532, 16] on div "Close tab" at bounding box center [530, 20] width 11 height 11
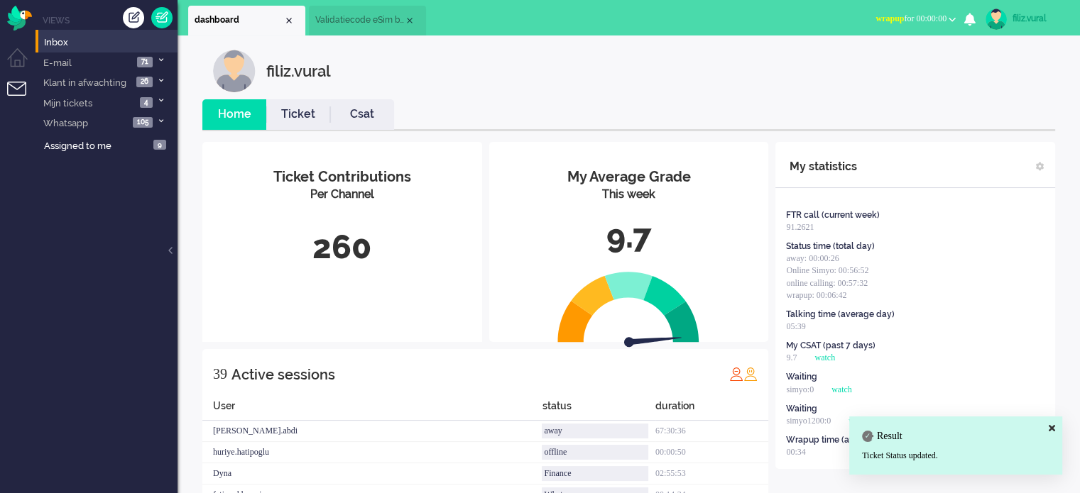
click at [372, 120] on link "Csat" at bounding box center [362, 114] width 64 height 16
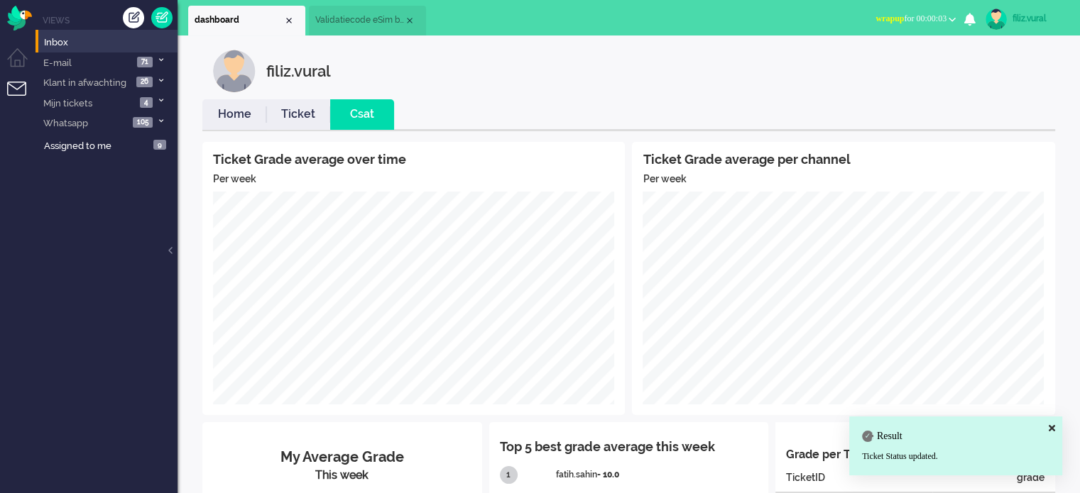
click at [251, 115] on link "Home" at bounding box center [234, 114] width 64 height 16
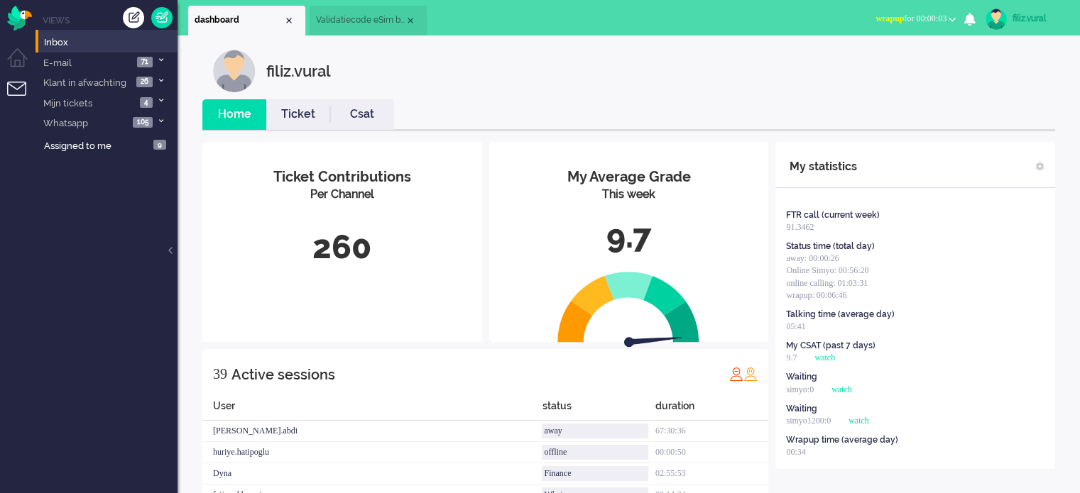
click at [371, 33] on li "Validatiecode eSim bestelling" at bounding box center [368, 21] width 117 height 30
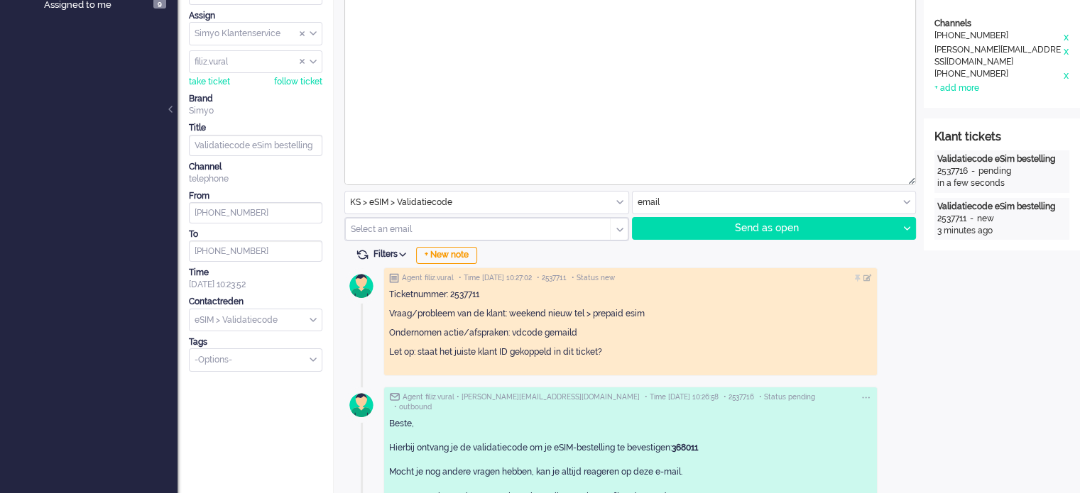
scroll to position [142, 0]
click at [370, 248] on div "Filters Show events Only show current ticket Hide inactive tickets + New note" at bounding box center [628, 255] width 569 height 14
click at [356, 258] on span at bounding box center [362, 254] width 13 height 13
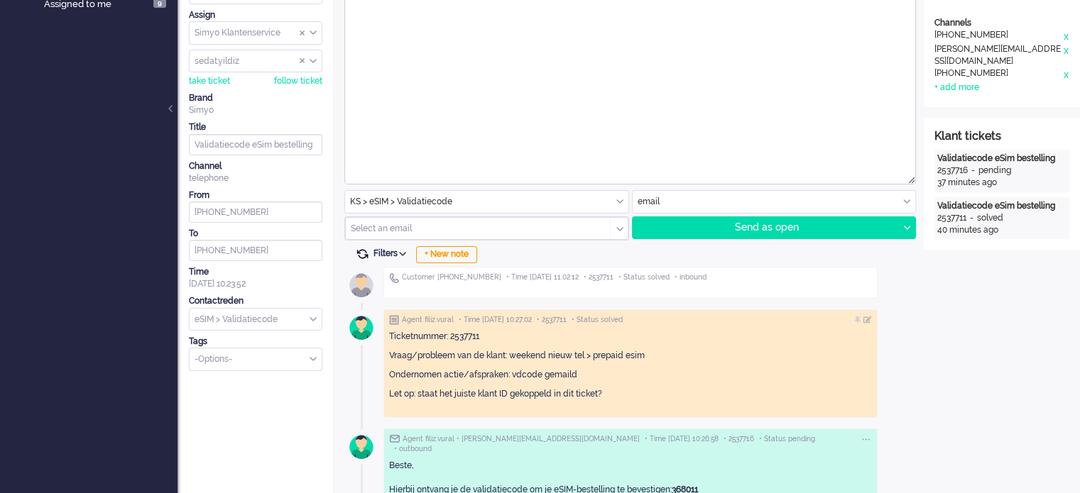
click at [364, 253] on span at bounding box center [362, 254] width 13 height 13
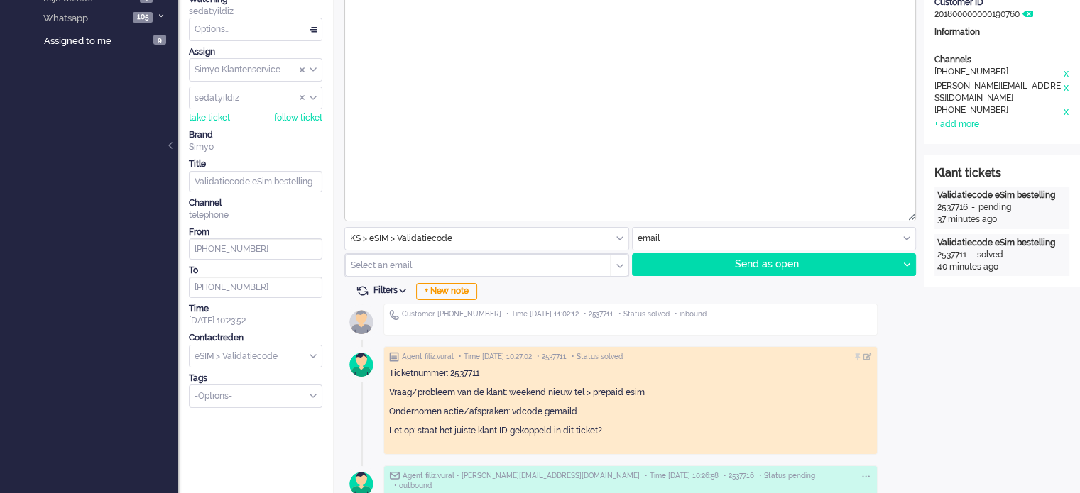
scroll to position [0, 0]
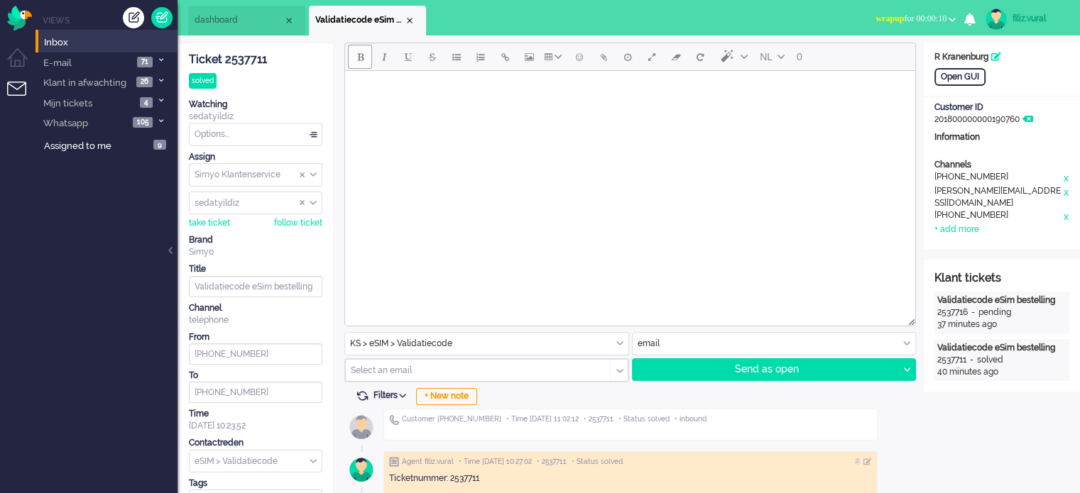
click at [261, 22] on span "dashboard" at bounding box center [239, 20] width 89 height 12
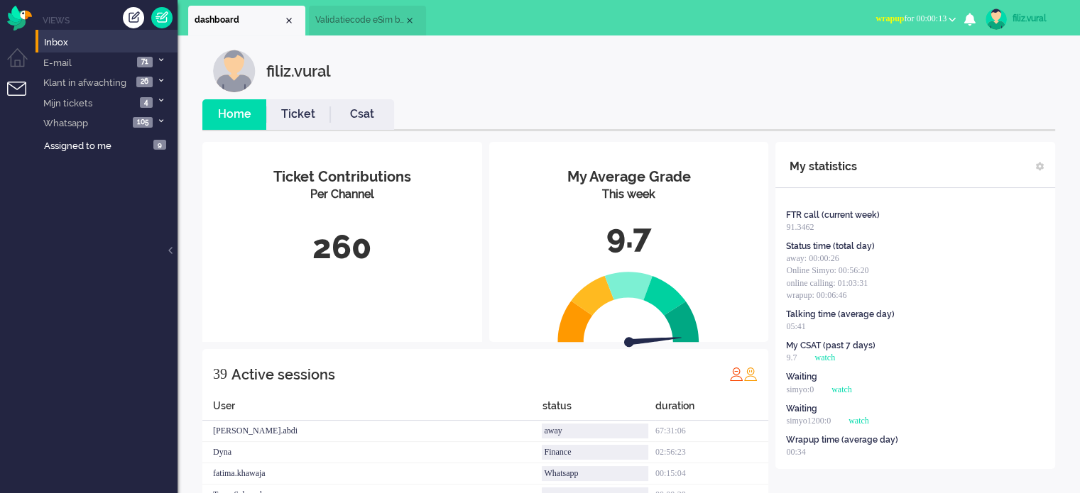
click at [902, 11] on button "wrapup for 00:00:13" at bounding box center [915, 19] width 97 height 21
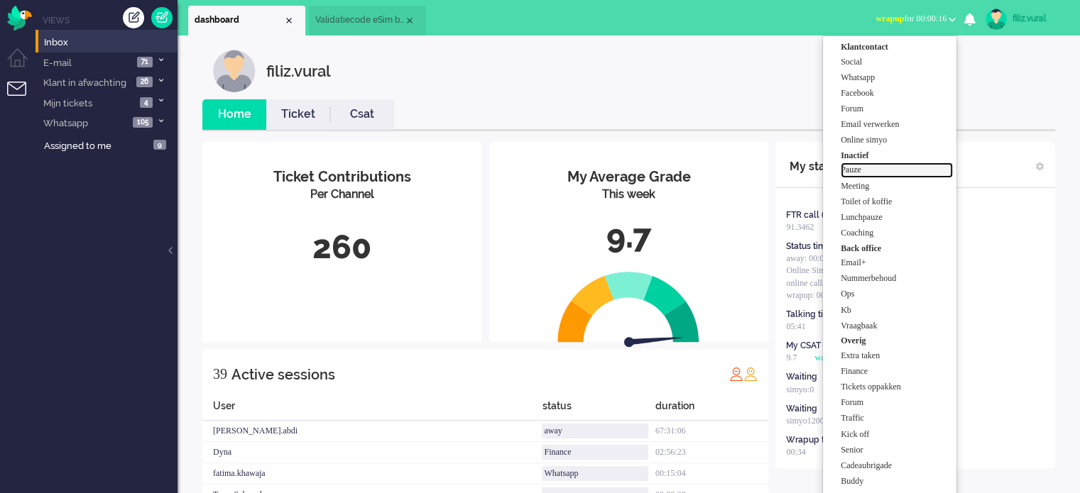
click at [865, 170] on label "Pauze" at bounding box center [897, 170] width 112 height 12
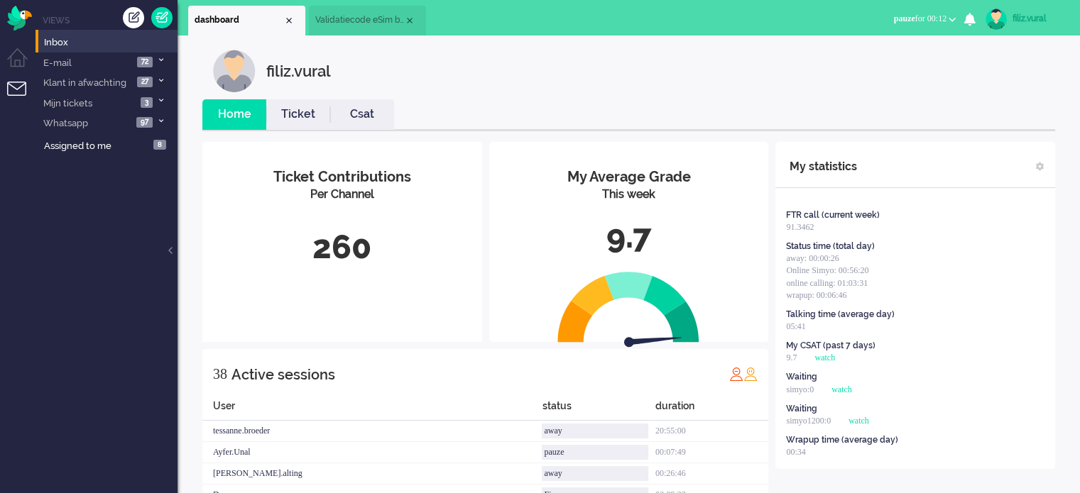
drag, startPoint x: 379, startPoint y: 116, endPoint x: 371, endPoint y: 122, distance: 9.7
click at [378, 118] on link "Csat" at bounding box center [362, 114] width 64 height 16
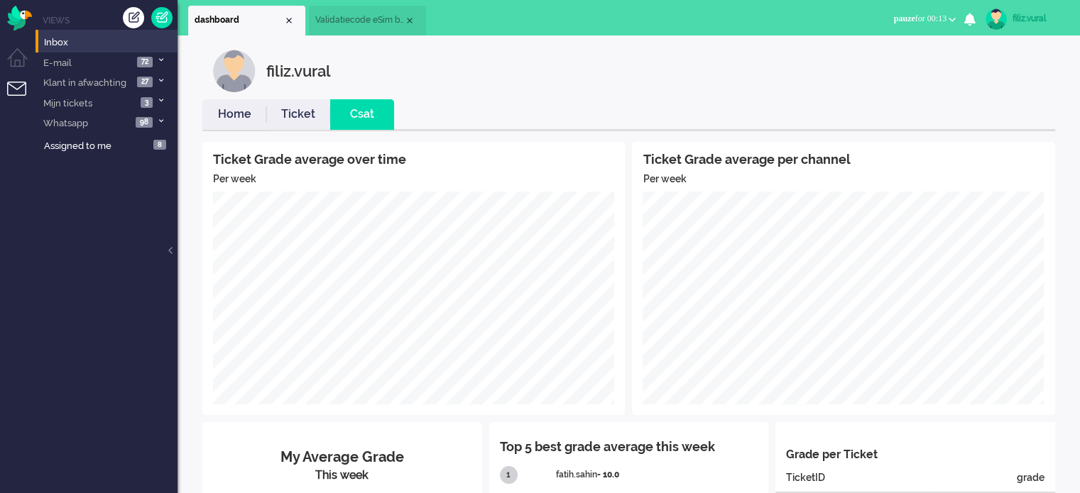
click at [230, 116] on link "Home" at bounding box center [234, 114] width 64 height 16
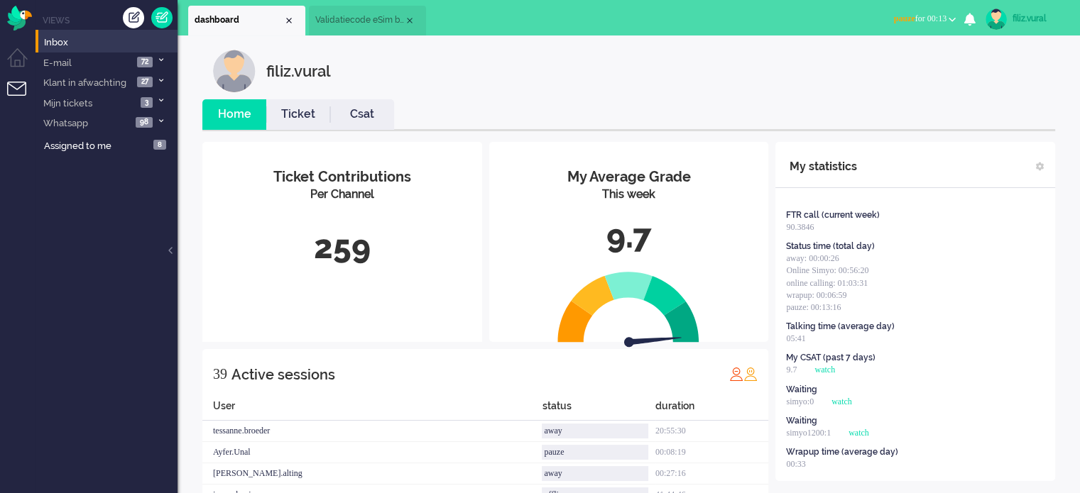
click at [349, 121] on link "Csat" at bounding box center [362, 114] width 64 height 16
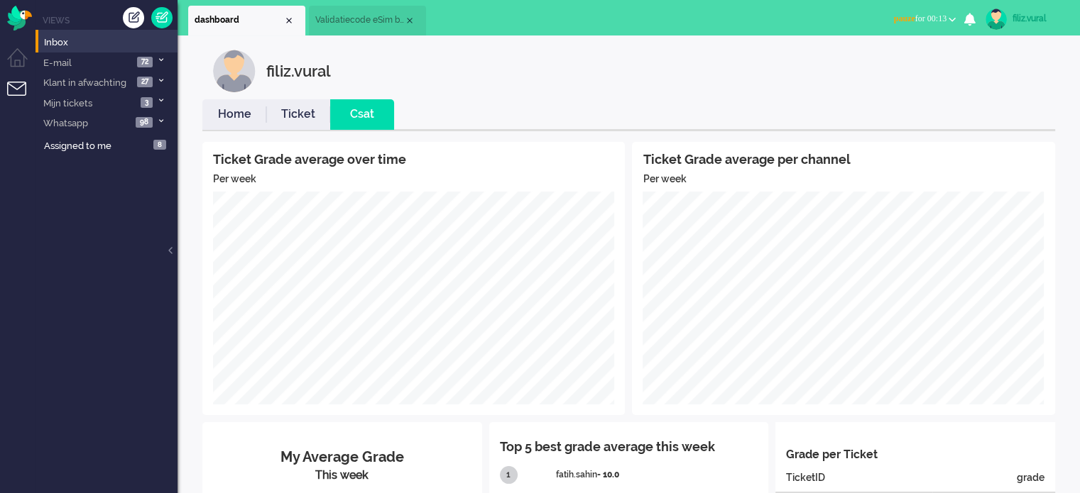
click at [252, 121] on link "Home" at bounding box center [234, 114] width 64 height 16
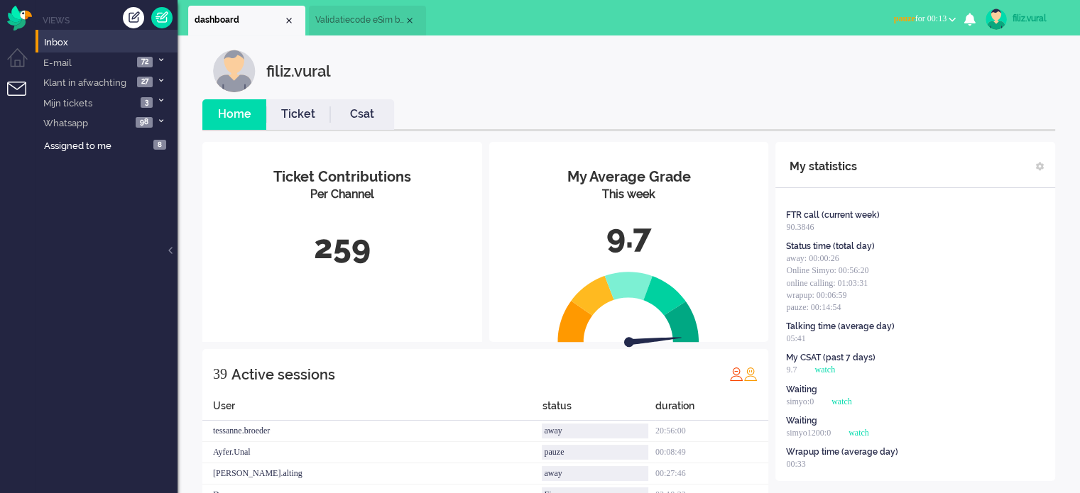
click at [376, 110] on link "Csat" at bounding box center [362, 114] width 64 height 16
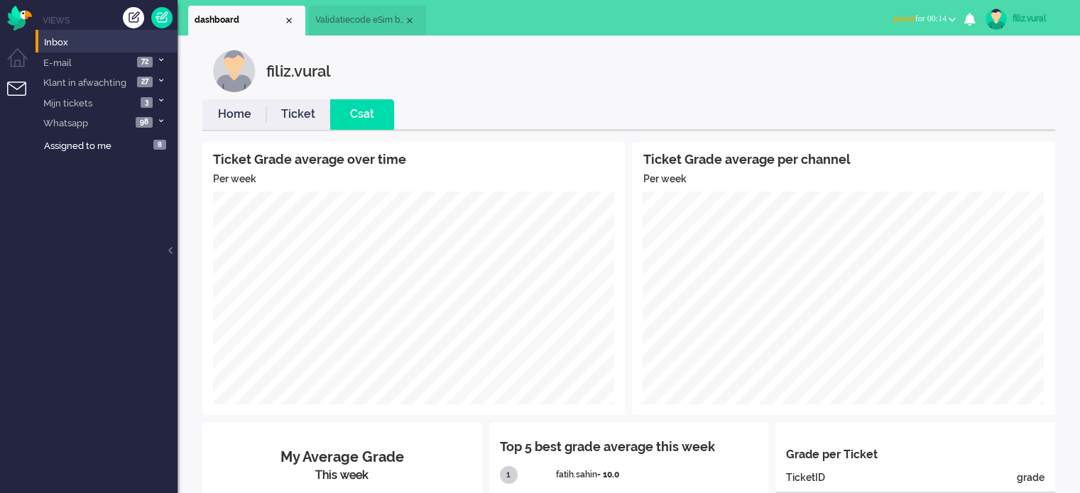
click at [238, 119] on link "Home" at bounding box center [234, 114] width 64 height 16
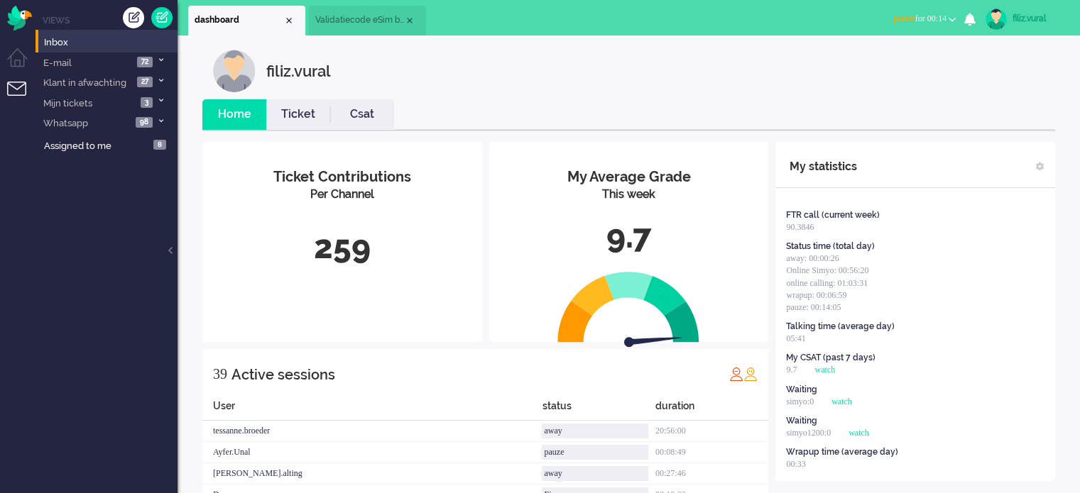
click at [372, 32] on li "Validatiecode eSim bestelling" at bounding box center [367, 21] width 117 height 30
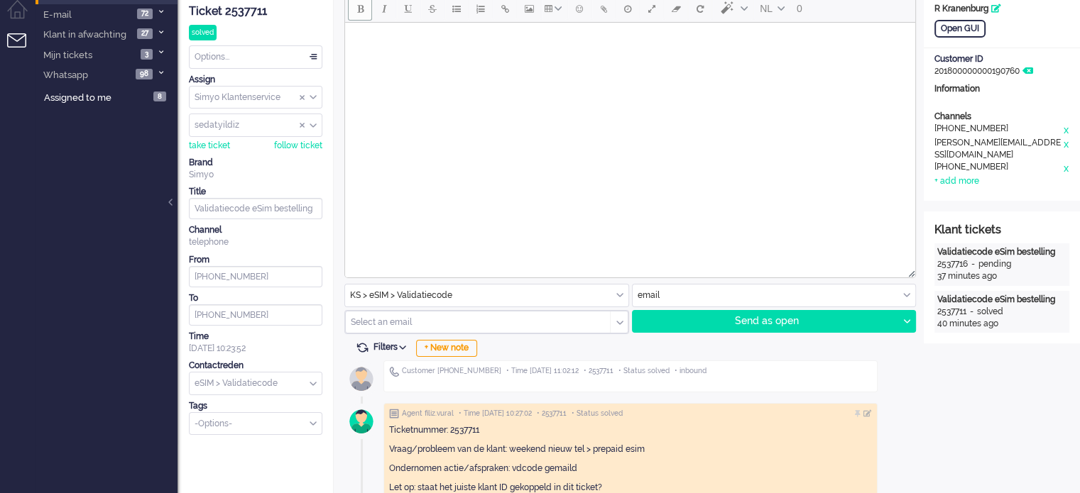
scroll to position [71, 0]
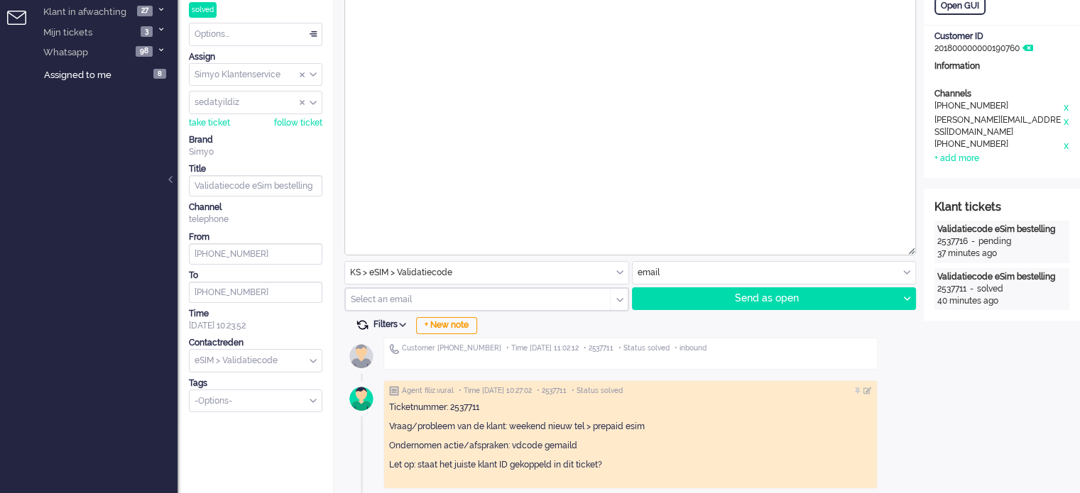
click at [359, 322] on span at bounding box center [362, 325] width 13 height 13
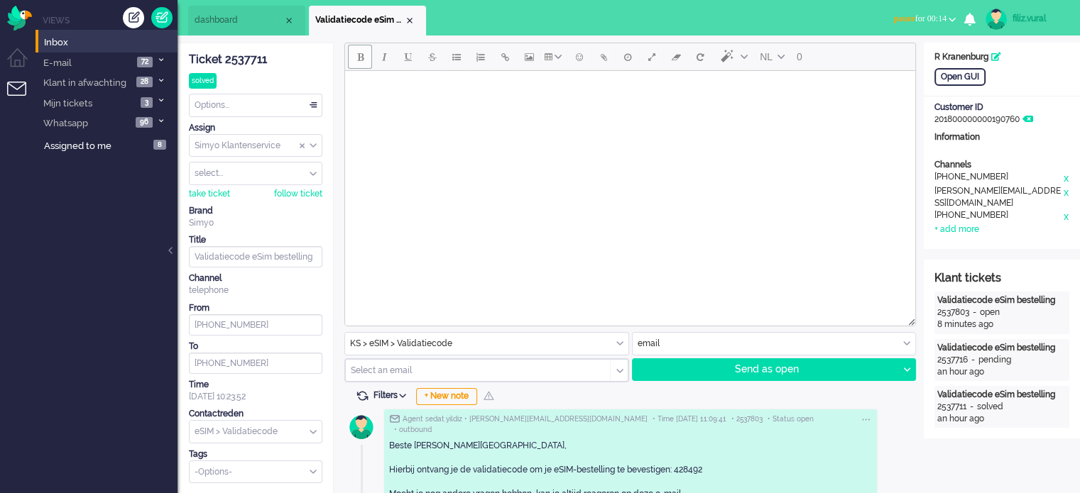
scroll to position [0, 0]
click at [406, 19] on div "Close tab" at bounding box center [409, 20] width 11 height 11
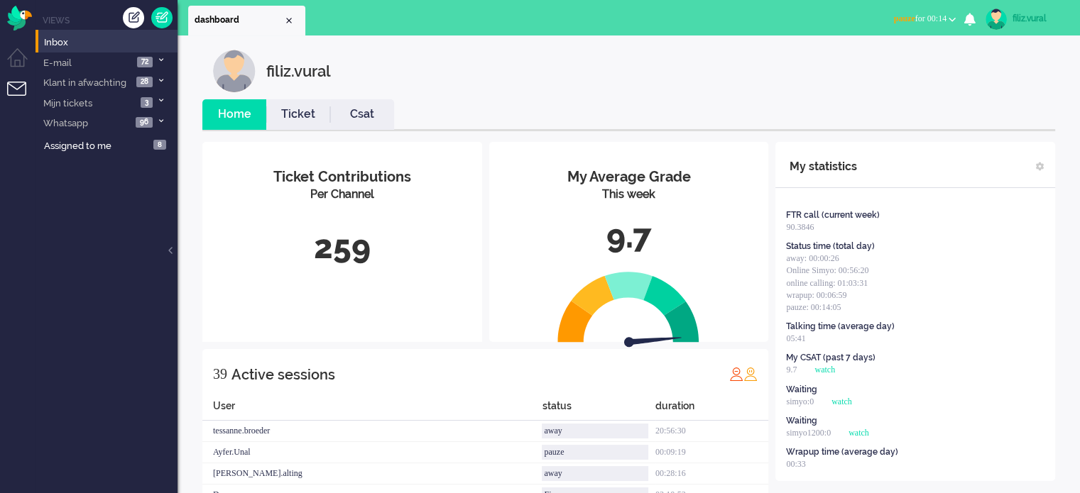
click at [344, 106] on link "Csat" at bounding box center [362, 114] width 64 height 16
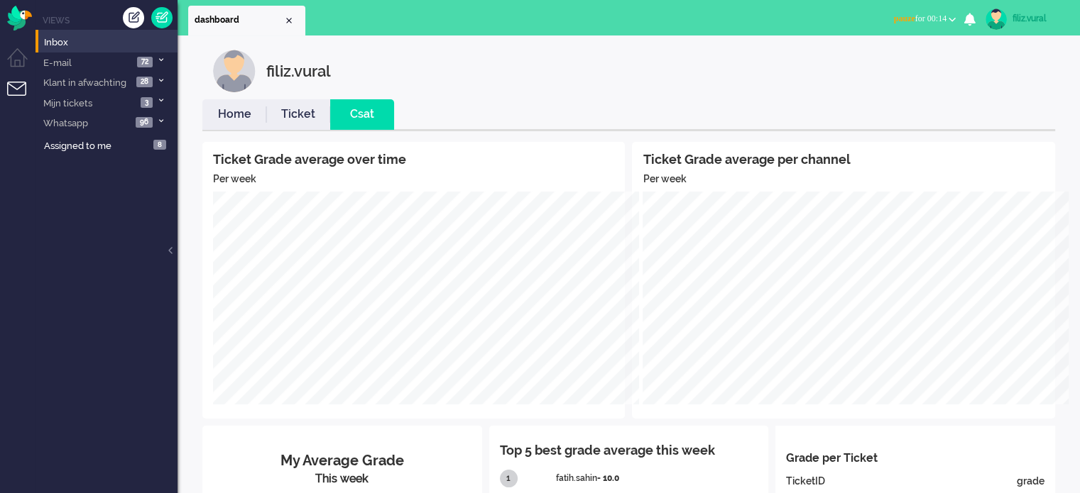
click at [236, 111] on link "Home" at bounding box center [234, 114] width 64 height 16
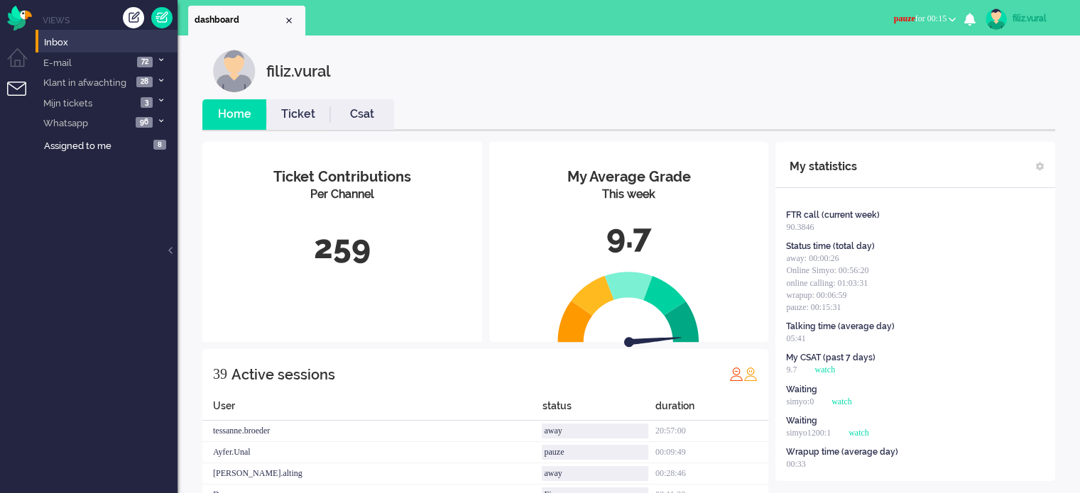
click at [926, 16] on span "pauze for 00:15" at bounding box center [920, 18] width 53 height 10
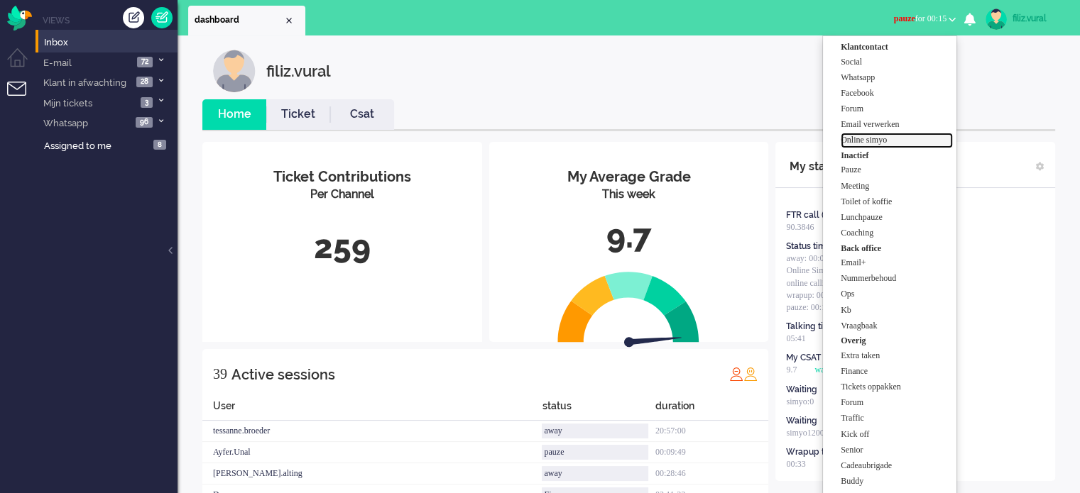
click at [889, 137] on label "Online simyo" at bounding box center [897, 140] width 112 height 12
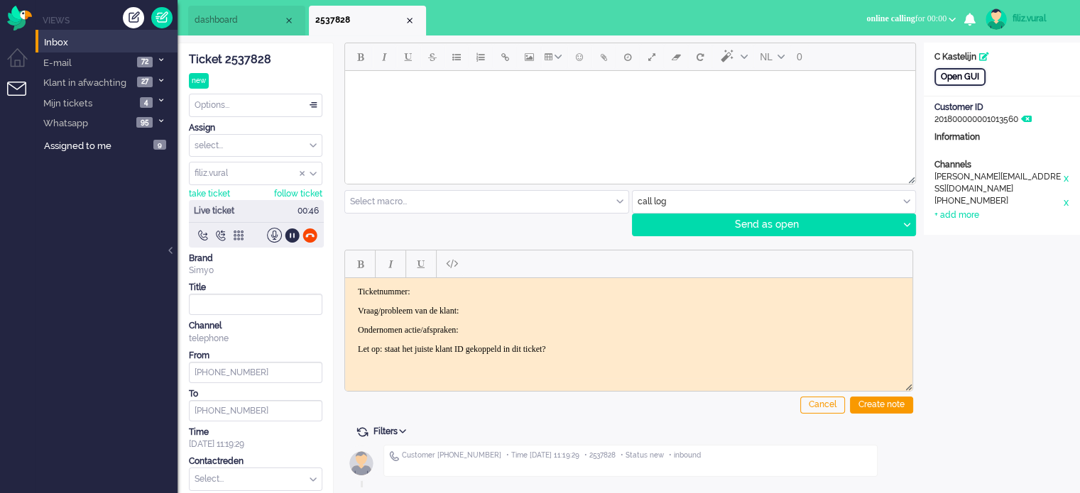
click at [968, 84] on div "Open GUI" at bounding box center [959, 77] width 51 height 18
click at [262, 65] on div "Ticket 2537828" at bounding box center [255, 60] width 133 height 16
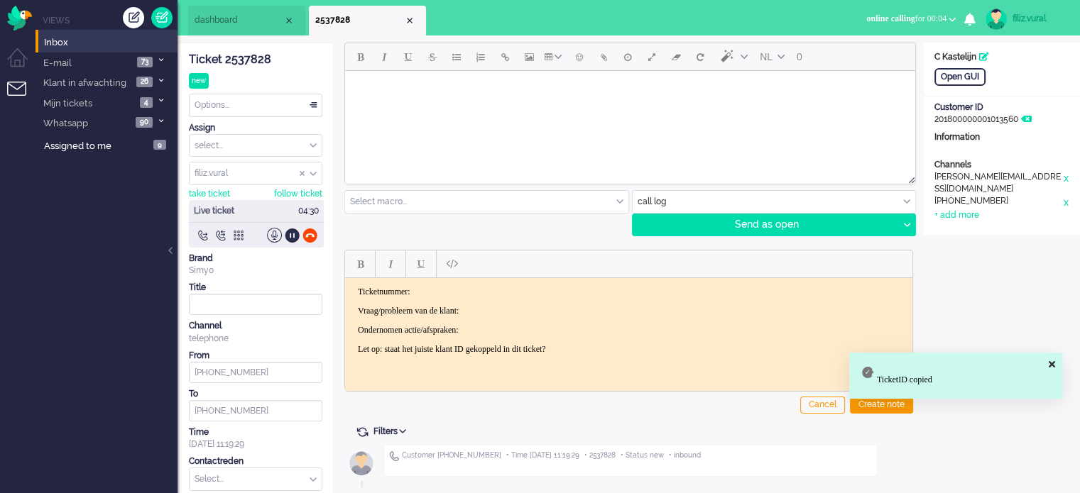
click at [466, 285] on html "Ticketnummer: Vraag/probleem van de klant: Ondernomen actie/afspraken: Let op: …" at bounding box center [628, 320] width 567 height 85
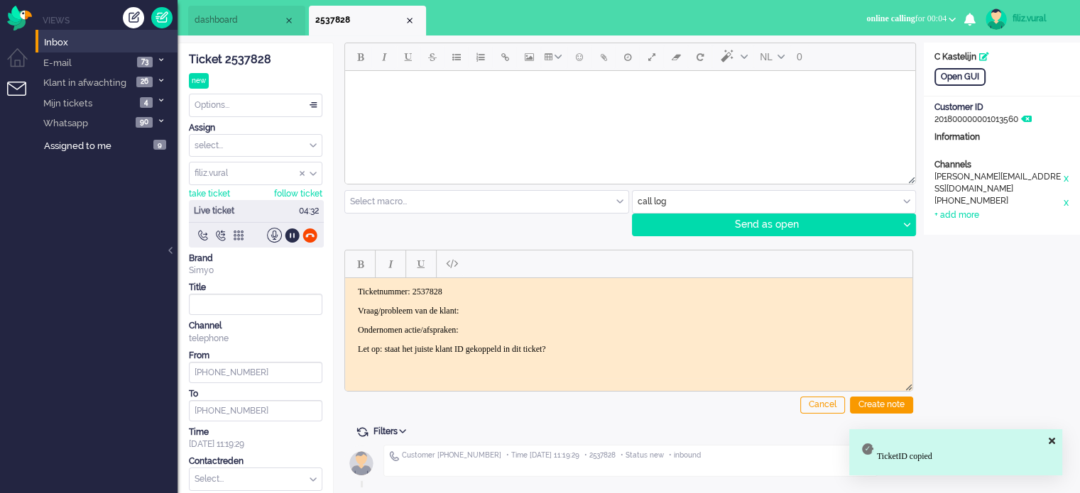
drag, startPoint x: 497, startPoint y: 305, endPoint x: 503, endPoint y: 301, distance: 7.3
click at [501, 302] on body "Ticketnummer: 2537828 Vraag/probleem van de klant: Ondernomen actie/afspraken: …" at bounding box center [629, 320] width 556 height 68
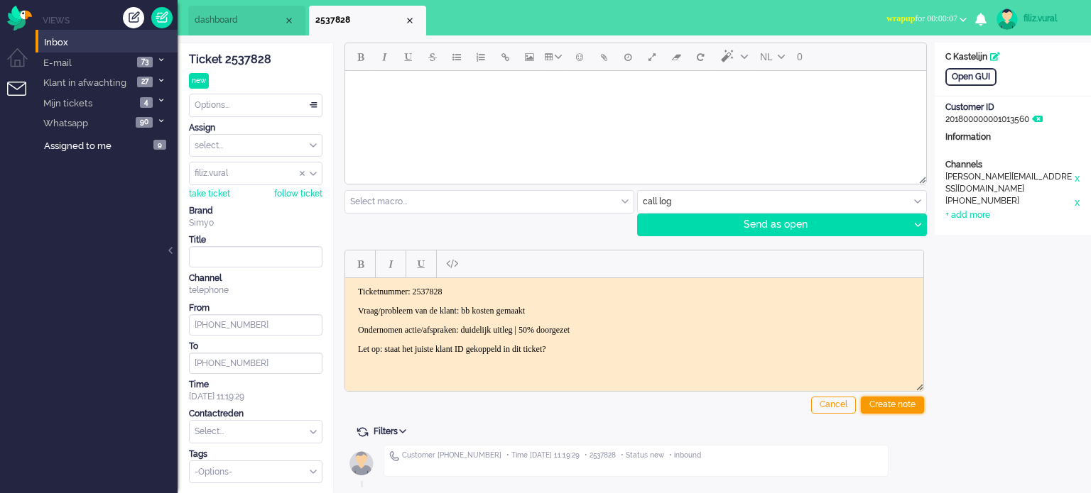
click at [879, 397] on div "Create note" at bounding box center [891, 405] width 63 height 17
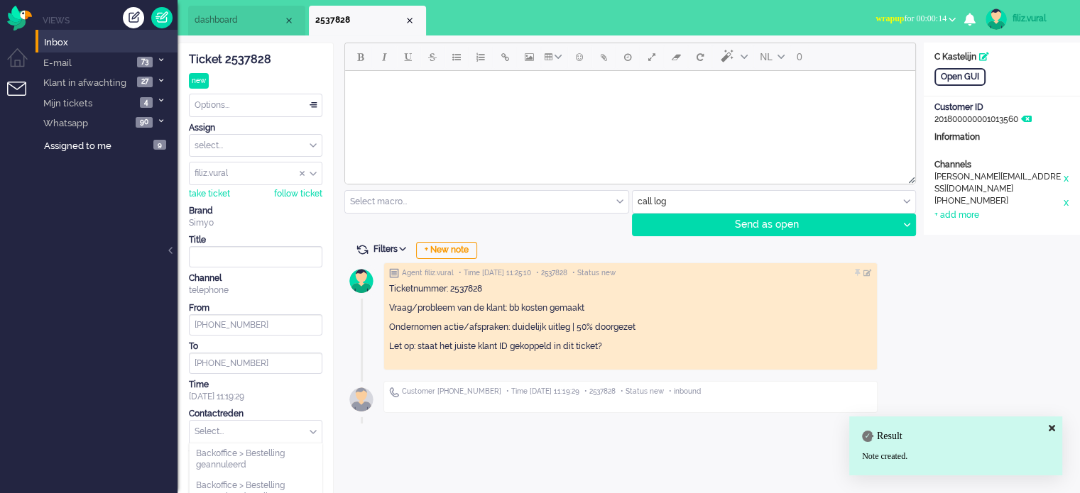
drag, startPoint x: 224, startPoint y: 425, endPoint x: 224, endPoint y: 415, distance: 10.0
click at [224, 423] on input "text" at bounding box center [256, 432] width 132 height 22
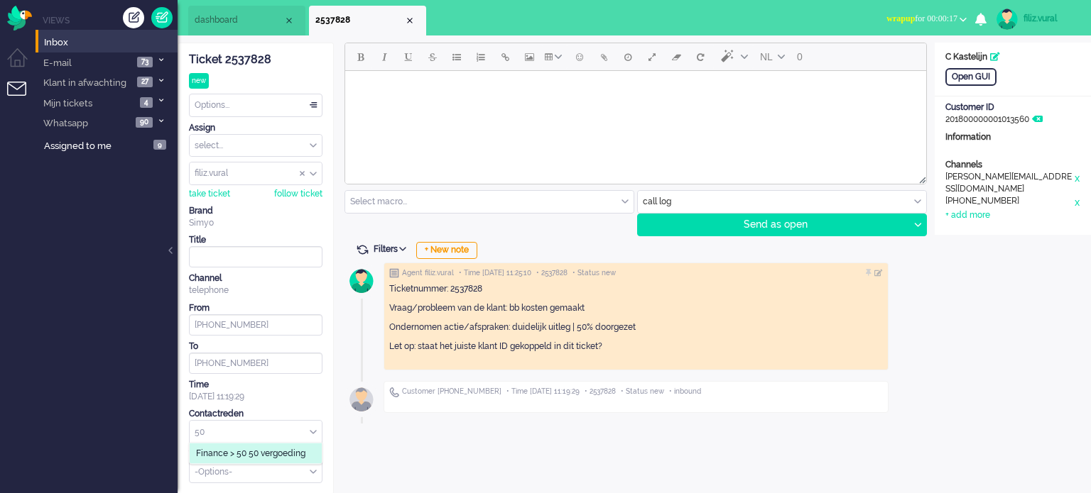
type input "50"
click at [228, 458] on span "Finance > 50 50 vergoeding" at bounding box center [250, 454] width 109 height 12
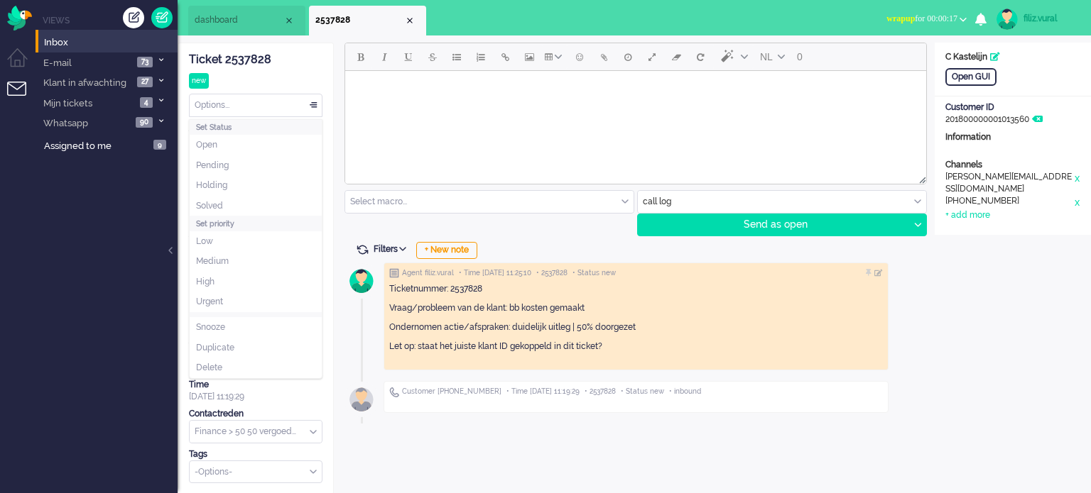
click at [270, 113] on div "Options..." at bounding box center [256, 105] width 132 height 22
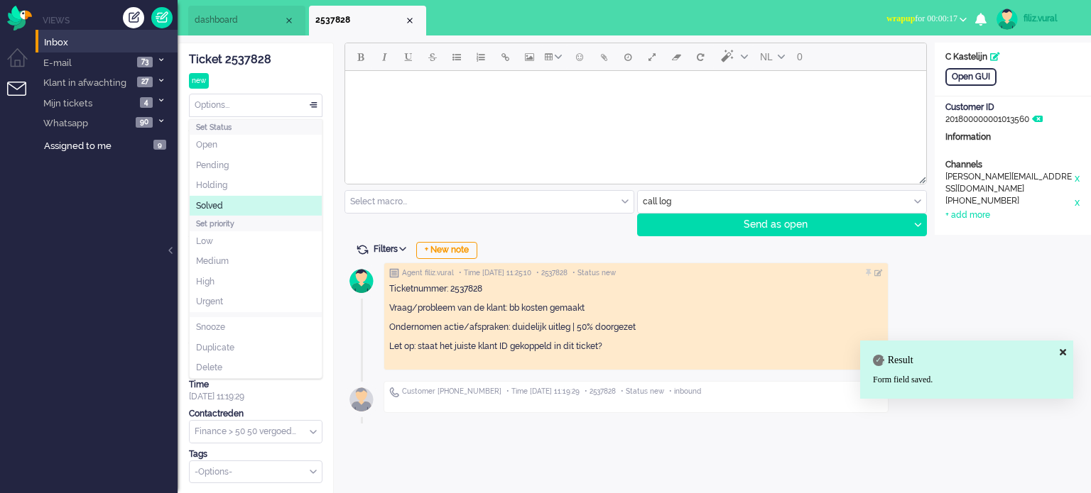
click at [241, 199] on li "Solved" at bounding box center [256, 206] width 132 height 21
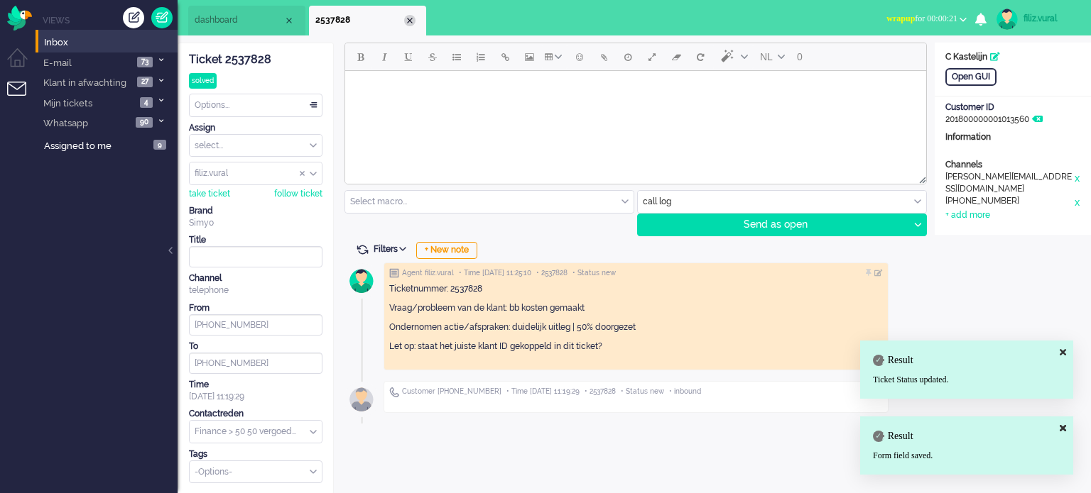
click at [412, 24] on div "Close tab" at bounding box center [409, 20] width 11 height 11
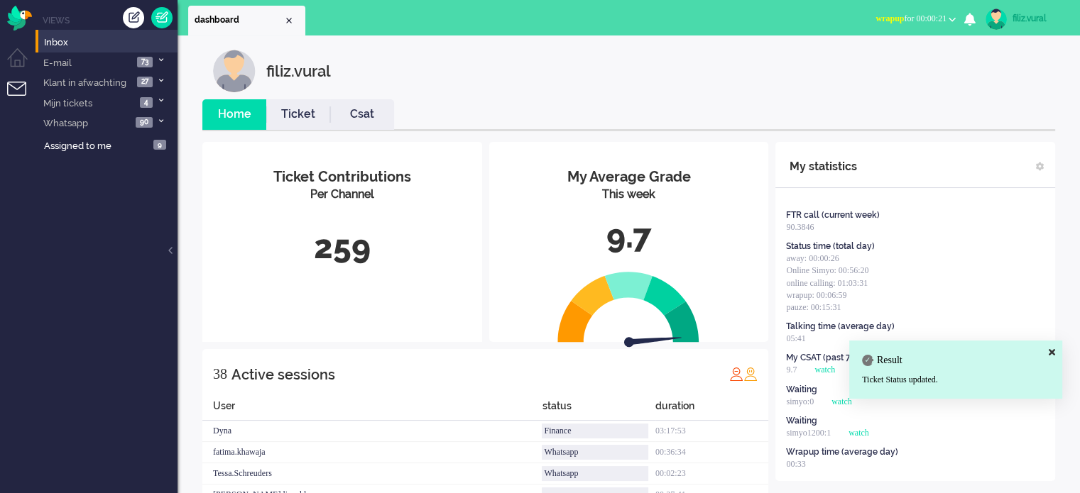
click at [356, 107] on link "Csat" at bounding box center [362, 114] width 64 height 16
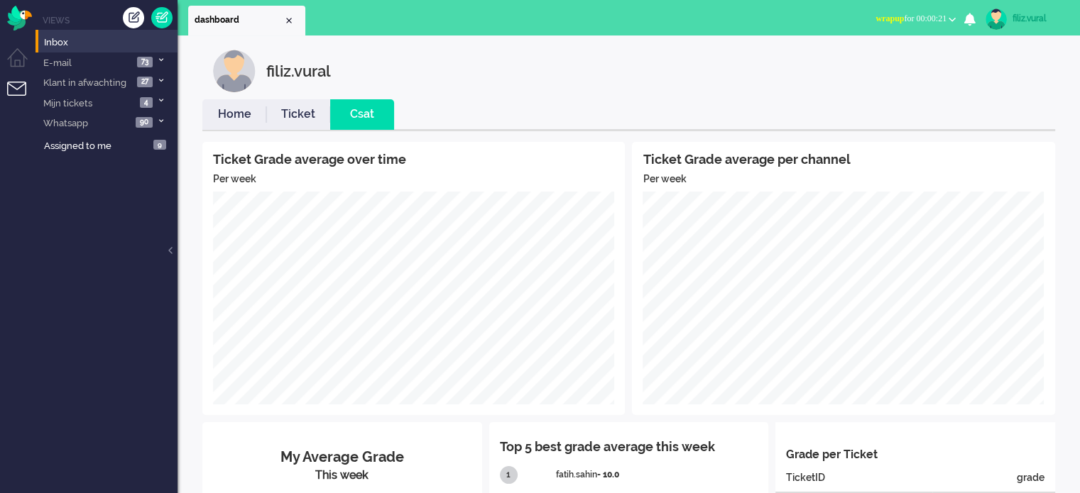
drag, startPoint x: 239, startPoint y: 113, endPoint x: 275, endPoint y: 111, distance: 35.6
click at [239, 113] on link "Home" at bounding box center [234, 114] width 64 height 16
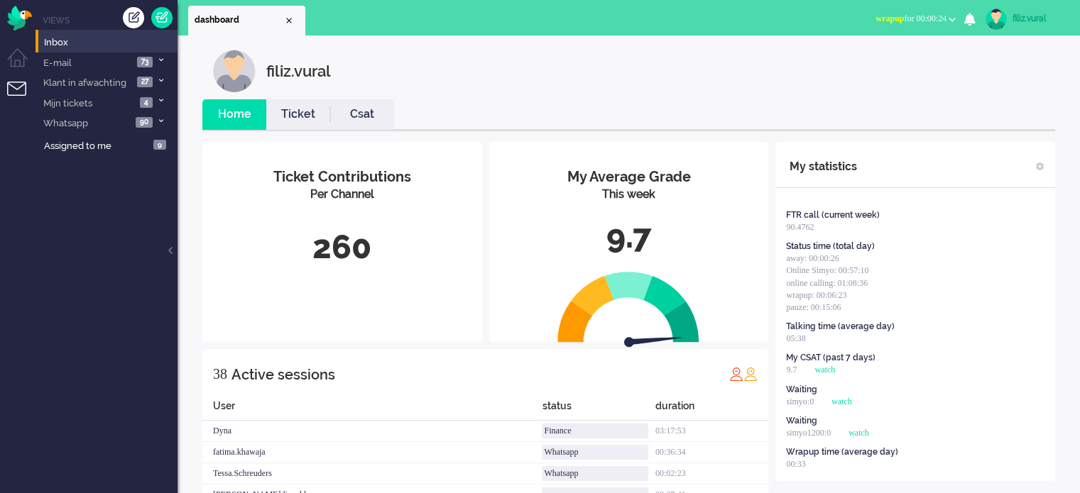
click at [911, 18] on span "wrapup for 00:00:24" at bounding box center [910, 18] width 71 height 10
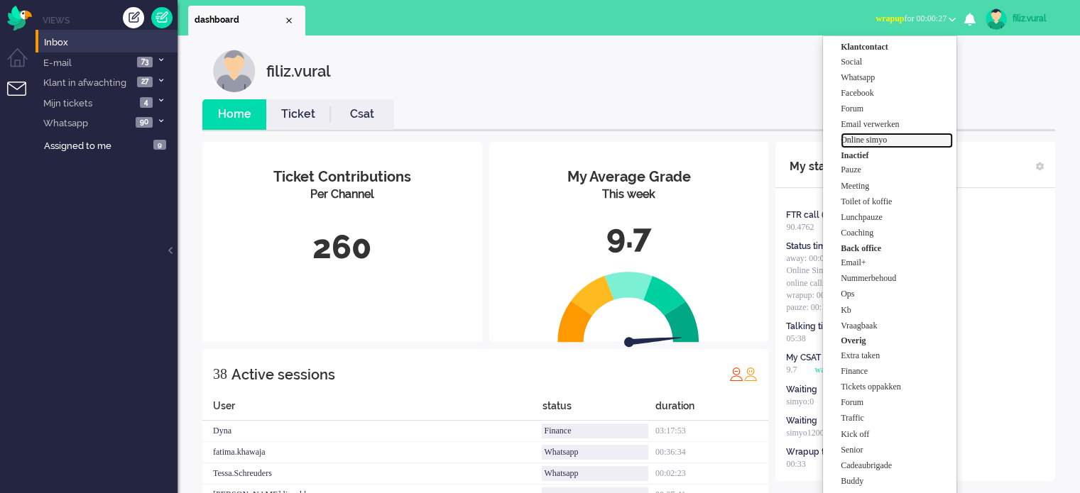
click at [869, 142] on label "Online simyo" at bounding box center [897, 140] width 112 height 12
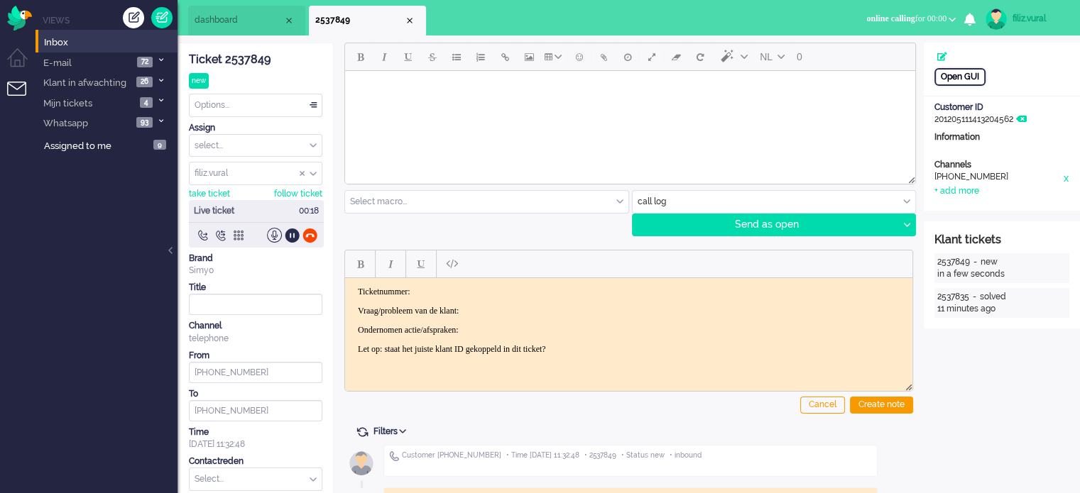
click at [956, 76] on div "Open GUI" at bounding box center [959, 77] width 51 height 18
click at [260, 58] on div "Ticket 2537849" at bounding box center [255, 60] width 133 height 16
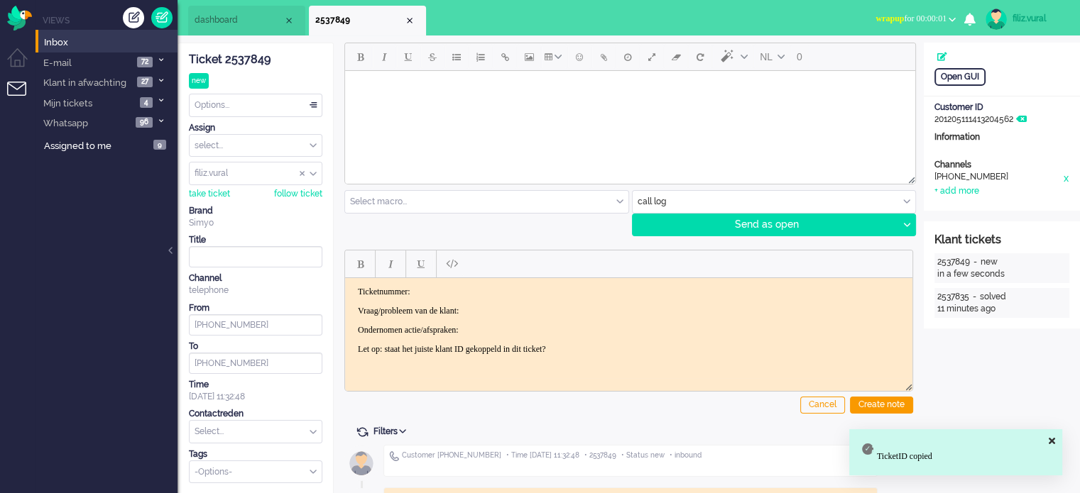
click at [475, 291] on p "Ticketnummer:" at bounding box center [629, 291] width 542 height 11
drag, startPoint x: 352, startPoint y: 305, endPoint x: 640, endPoint y: 343, distance: 290.0
click at [640, 343] on body "Ticketnummer: 2537849 Vraag/probleem van de klant: Ondernomen actie/afspraken: …" at bounding box center [629, 320] width 556 height 68
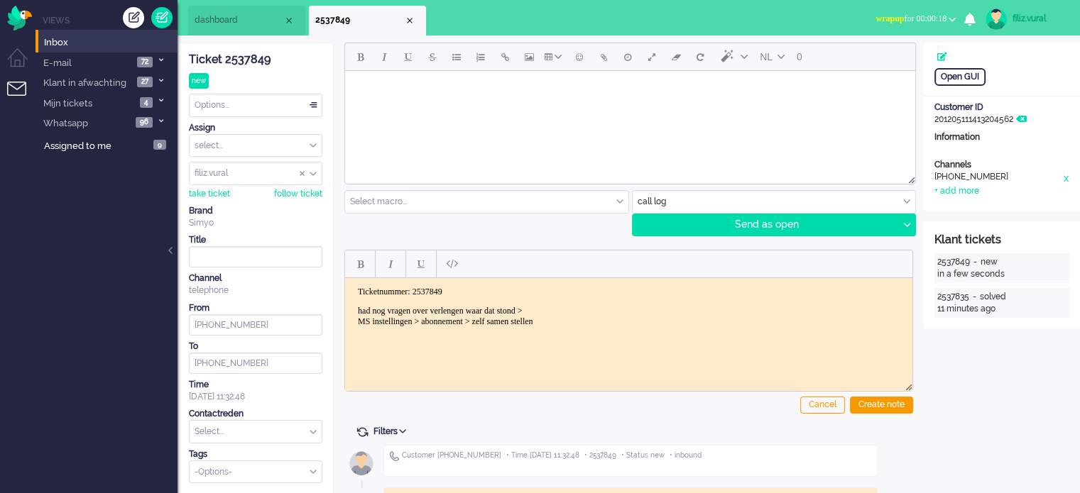
click at [848, 403] on div "Cancel Create note" at bounding box center [628, 329] width 569 height 180
click at [850, 404] on div "Create note" at bounding box center [881, 405] width 63 height 17
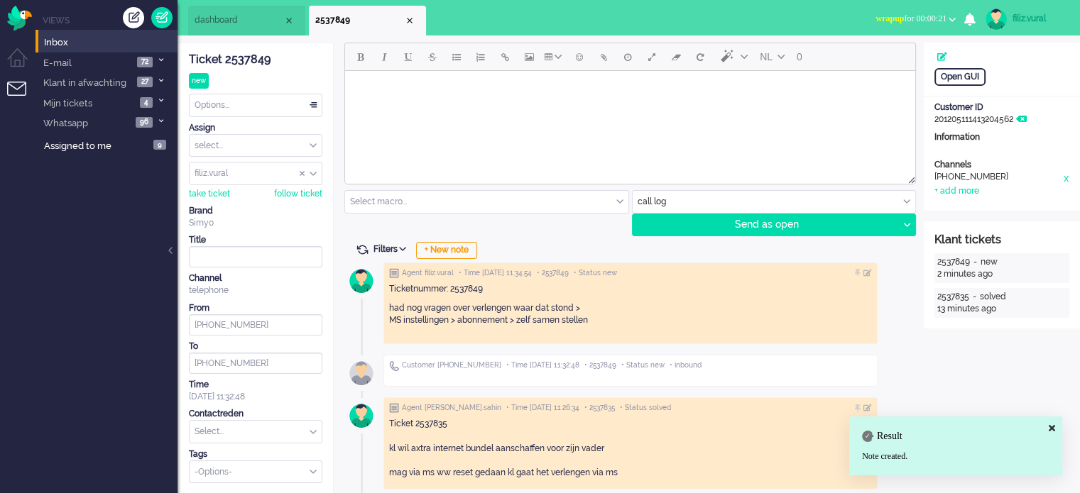
click at [938, 15] on span "wrapup for 00:00:21" at bounding box center [910, 18] width 71 height 10
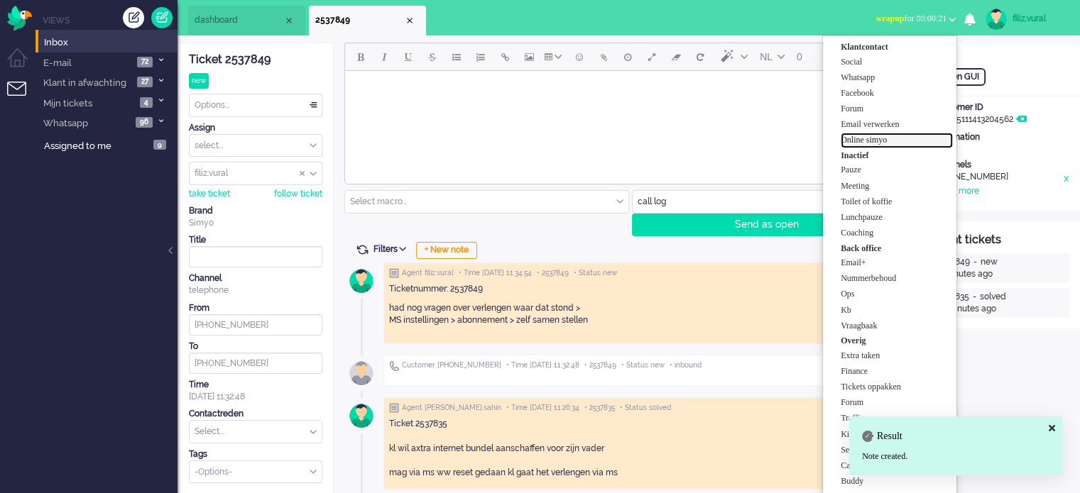
click at [903, 136] on label "Online simyo" at bounding box center [897, 140] width 112 height 12
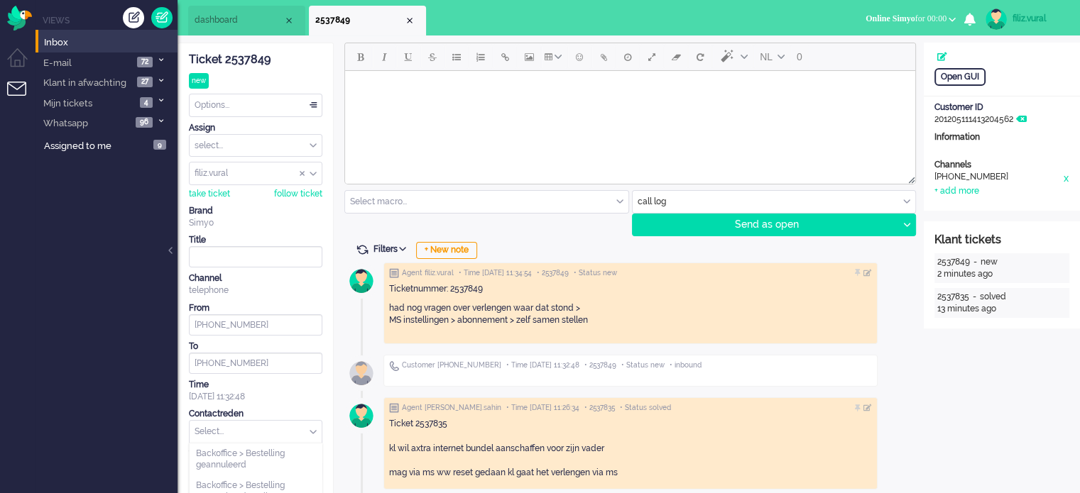
click at [256, 432] on input "text" at bounding box center [256, 432] width 132 height 22
type input "verlen"
click at [258, 480] on span "Contract > Wijziging of verlenging" at bounding box center [255, 491] width 119 height 23
click at [288, 98] on div "Options..." at bounding box center [256, 105] width 132 height 22
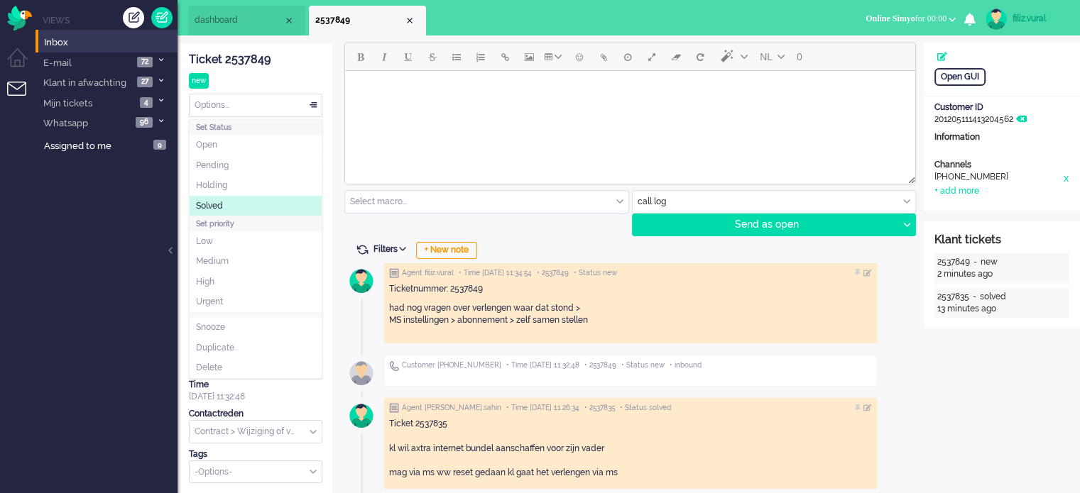
click at [263, 210] on li "Solved" at bounding box center [256, 206] width 132 height 21
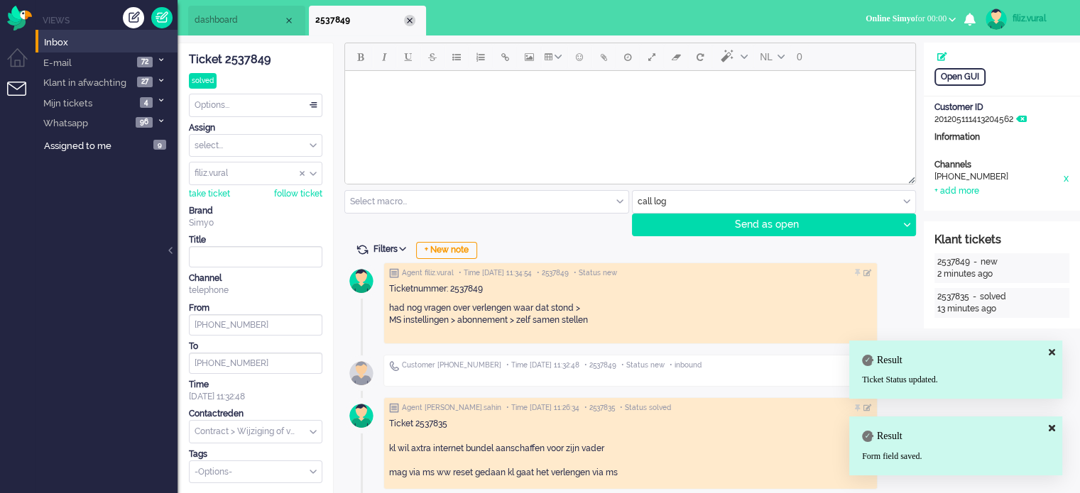
click at [414, 18] on div "Close tab" at bounding box center [409, 20] width 11 height 11
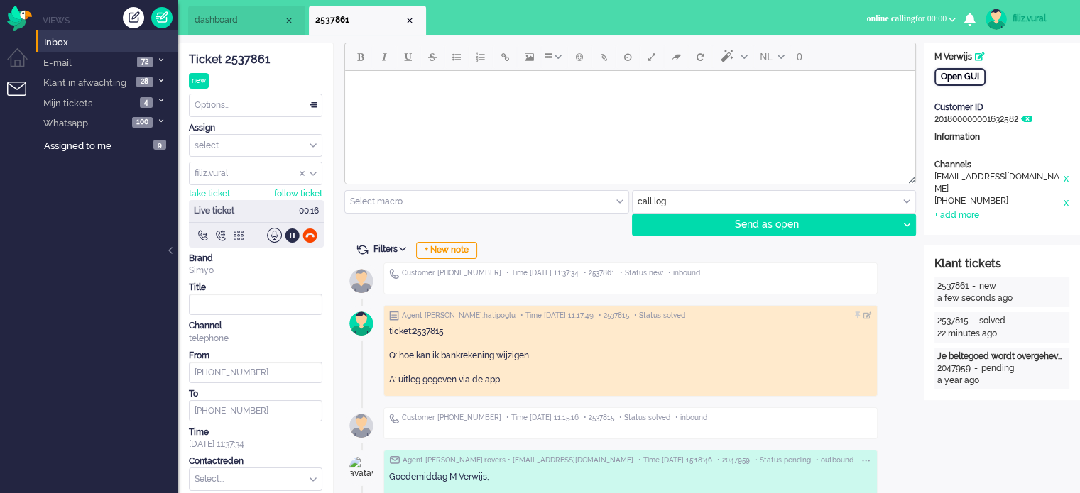
click at [965, 74] on div "Open GUI" at bounding box center [959, 77] width 51 height 18
click at [458, 239] on div "NL 0 Select macro... BO > Abonnement > Overleden BO > Abonnement > Overleden Pr…" at bounding box center [629, 363] width 590 height 640
click at [458, 243] on div "+ New note" at bounding box center [446, 250] width 61 height 17
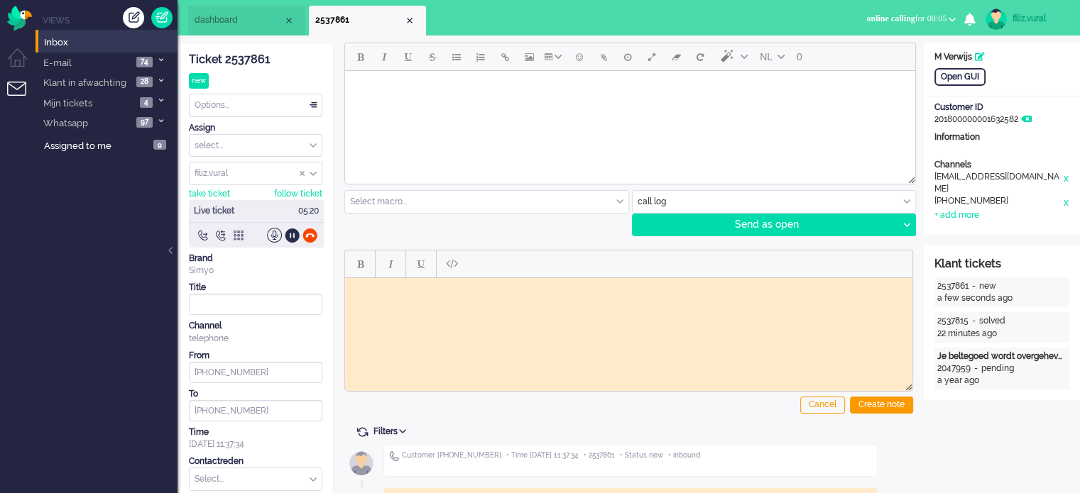
click at [247, 48] on div "Ticket 2537861 new Watching Options... Set Status Open Pending Holding Solved S…" at bounding box center [255, 287] width 133 height 488
click at [247, 52] on div "Ticket 2537861" at bounding box center [255, 60] width 133 height 16
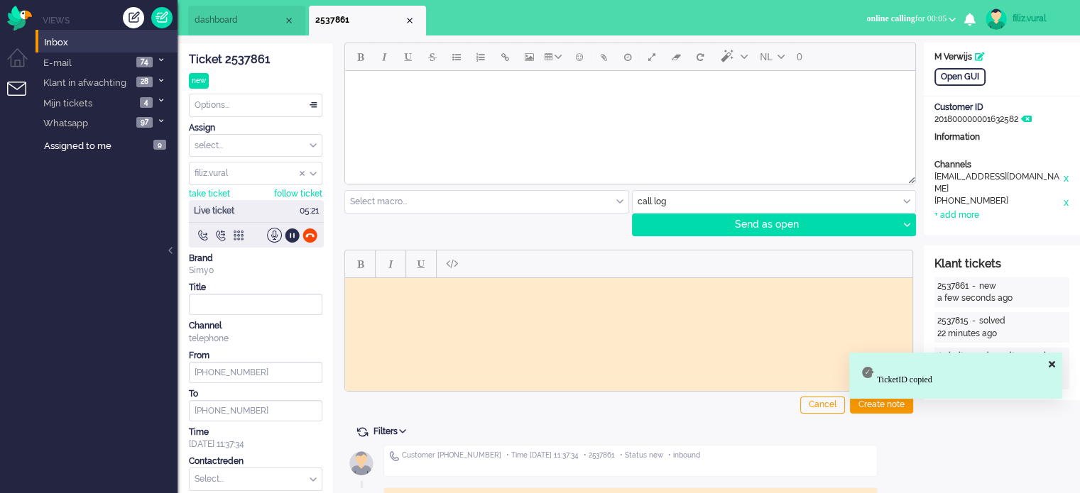
click at [409, 295] on html at bounding box center [628, 289] width 567 height 22
paste body "Rich Text Area. Press ALT-0 for help."
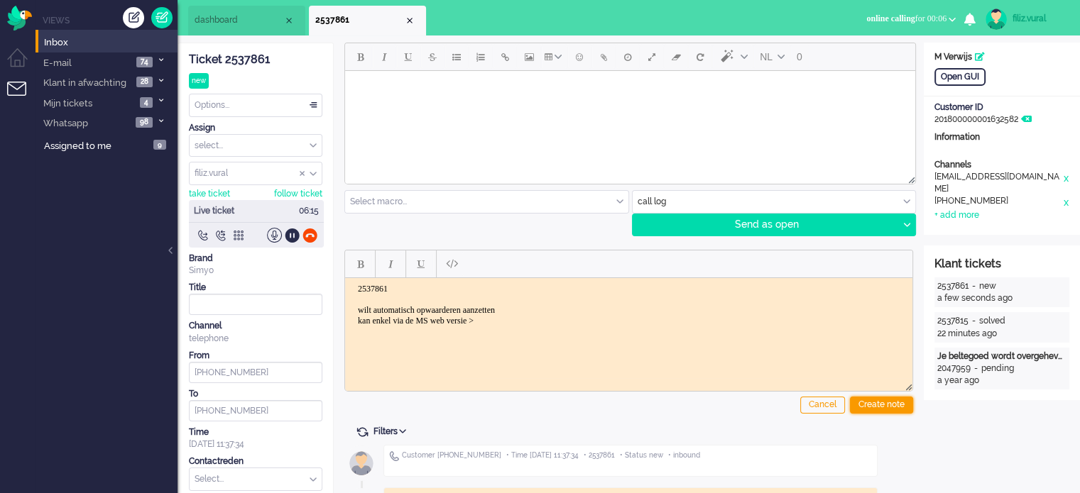
click at [880, 404] on div "Create note" at bounding box center [881, 405] width 63 height 17
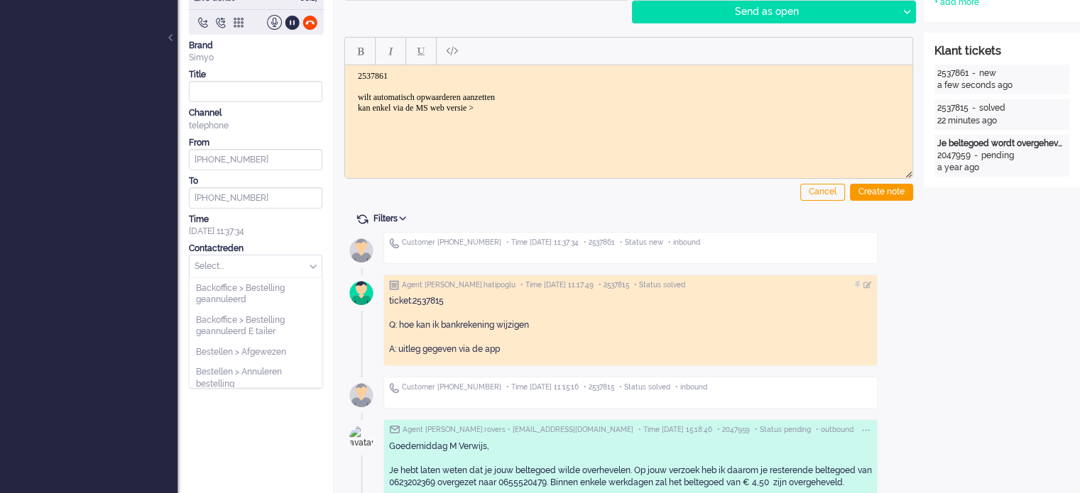
click at [259, 270] on input "text" at bounding box center [256, 267] width 132 height 22
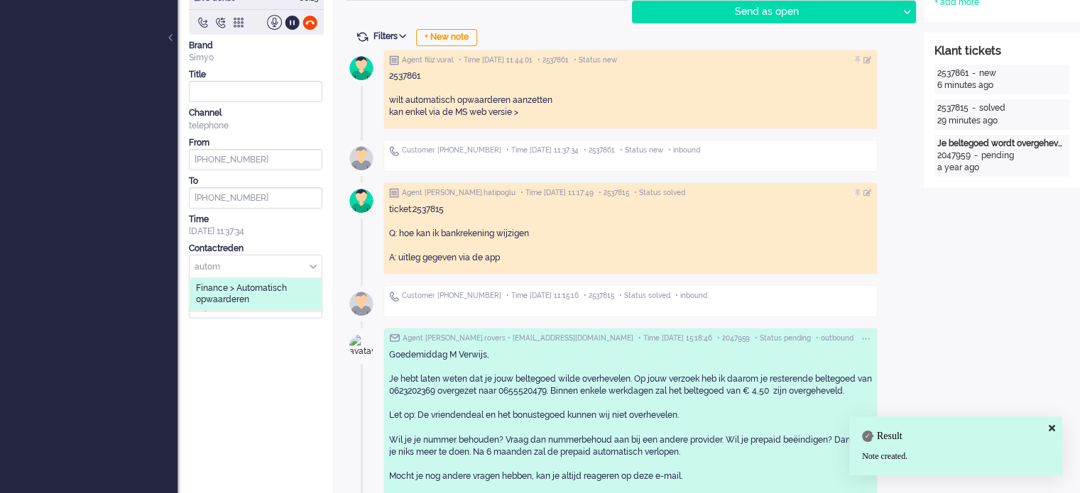
type input "autom"
click at [261, 295] on span "Finance > Automatisch opwaarderen" at bounding box center [255, 294] width 119 height 23
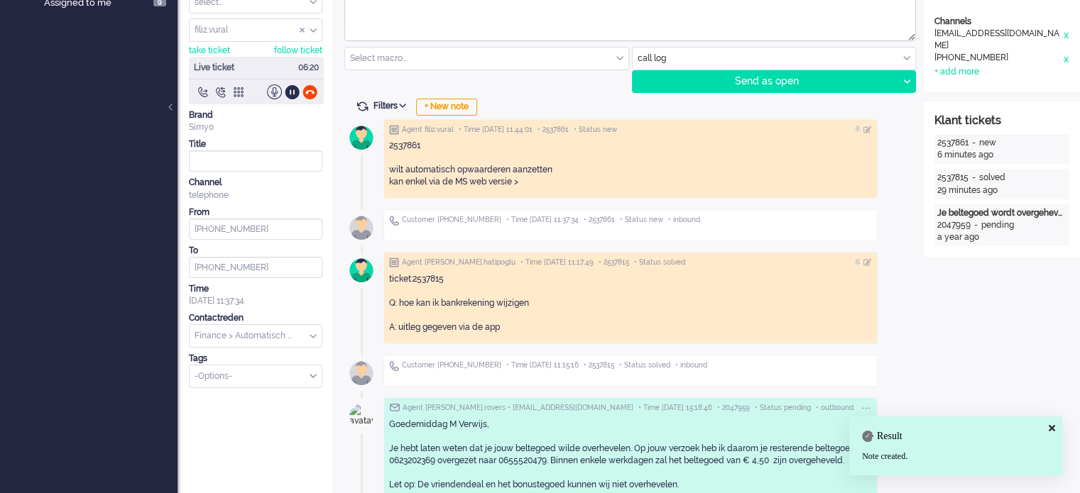
scroll to position [0, 0]
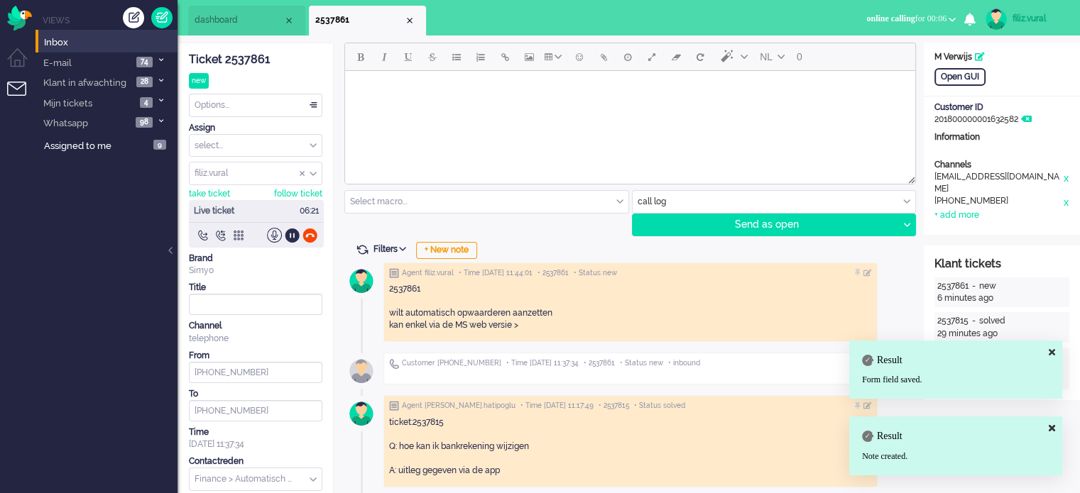
click at [238, 31] on li "dashboard" at bounding box center [246, 21] width 117 height 30
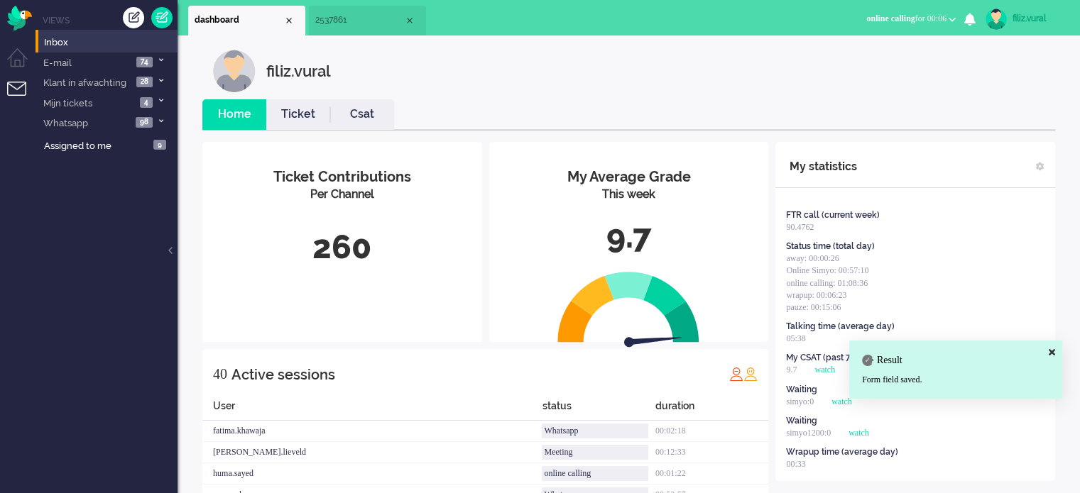
click at [346, 112] on link "Csat" at bounding box center [362, 114] width 64 height 16
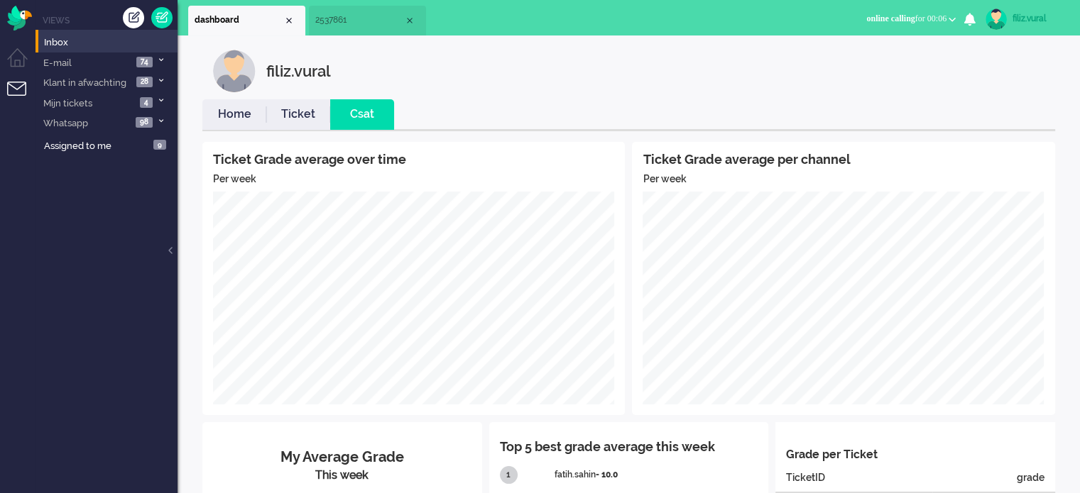
click at [241, 118] on link "Home" at bounding box center [234, 114] width 64 height 16
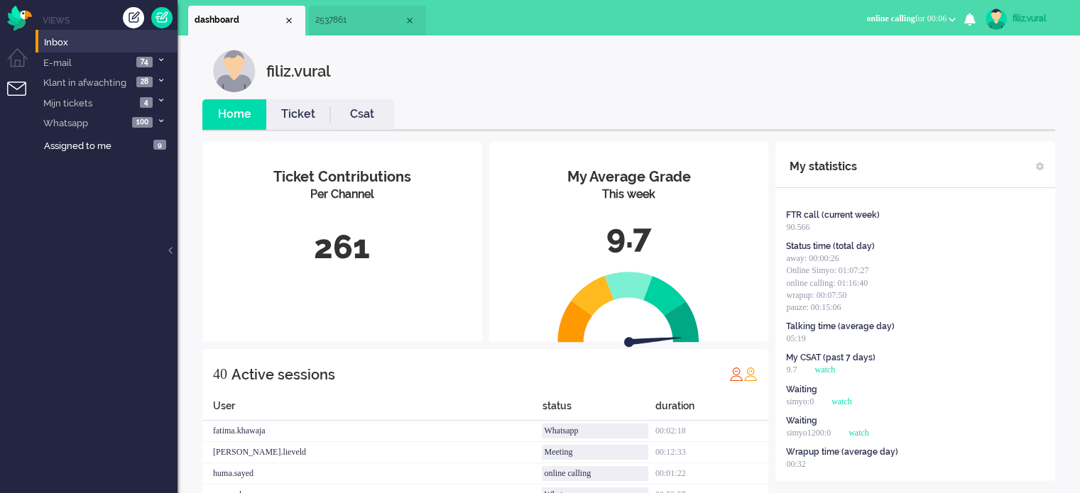
click at [354, 32] on li "2537861" at bounding box center [367, 21] width 117 height 30
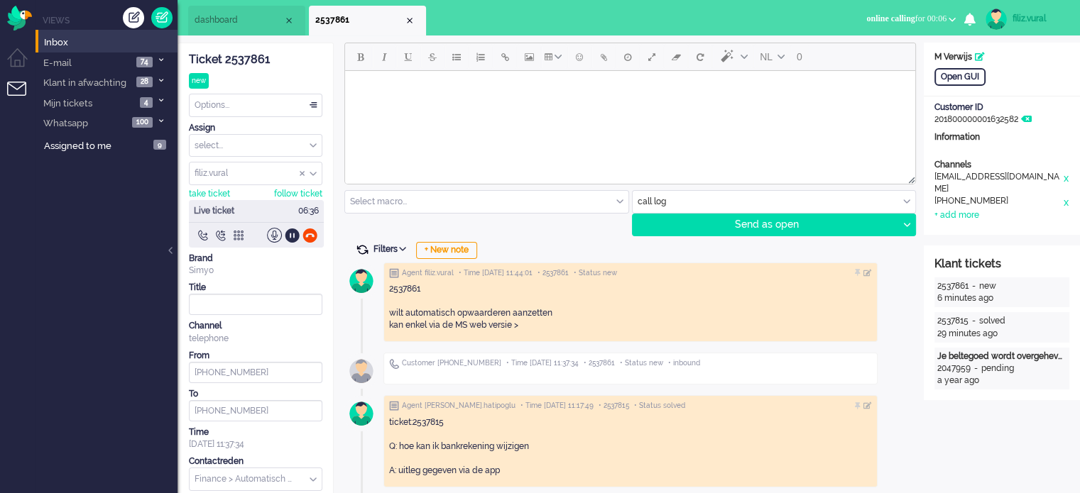
click at [362, 246] on span at bounding box center [362, 250] width 13 height 13
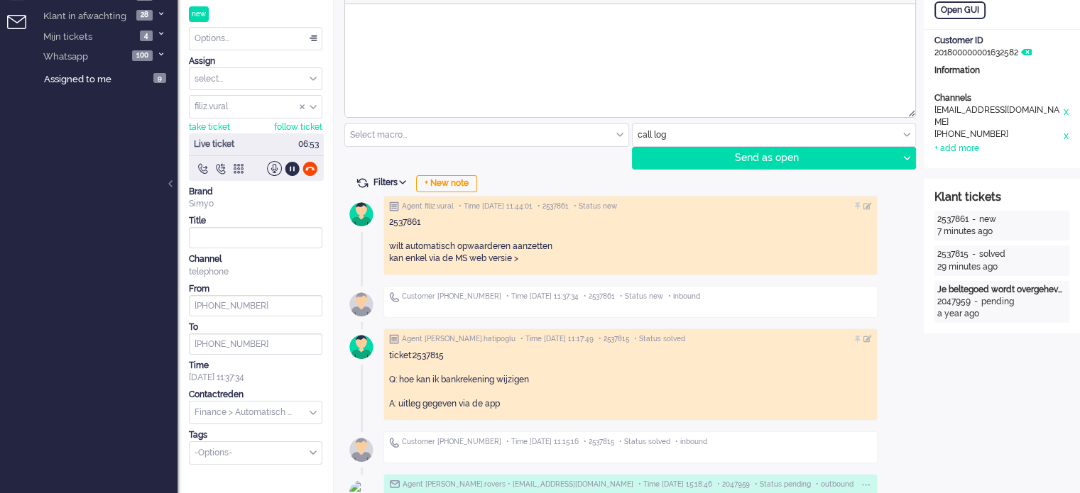
scroll to position [142, 0]
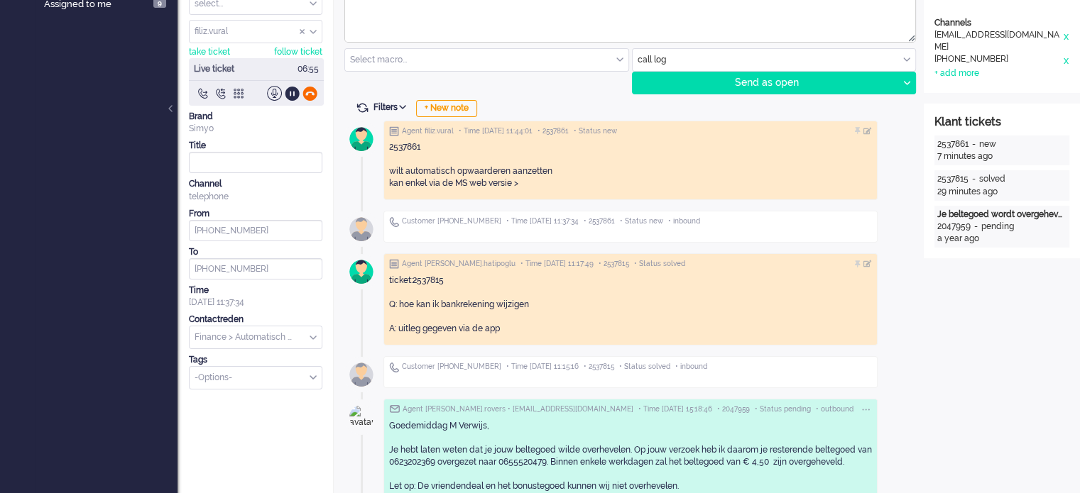
click at [312, 94] on div at bounding box center [309, 93] width 15 height 15
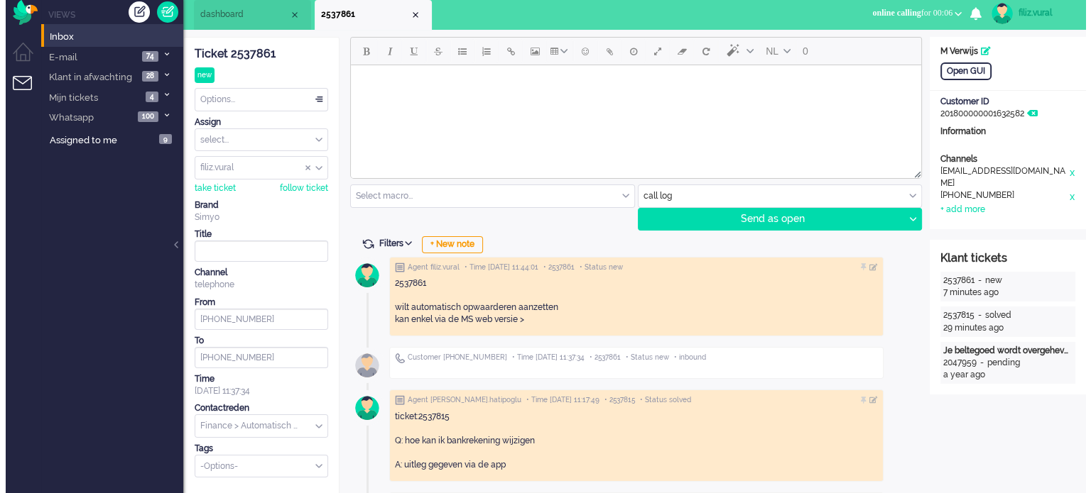
scroll to position [0, 0]
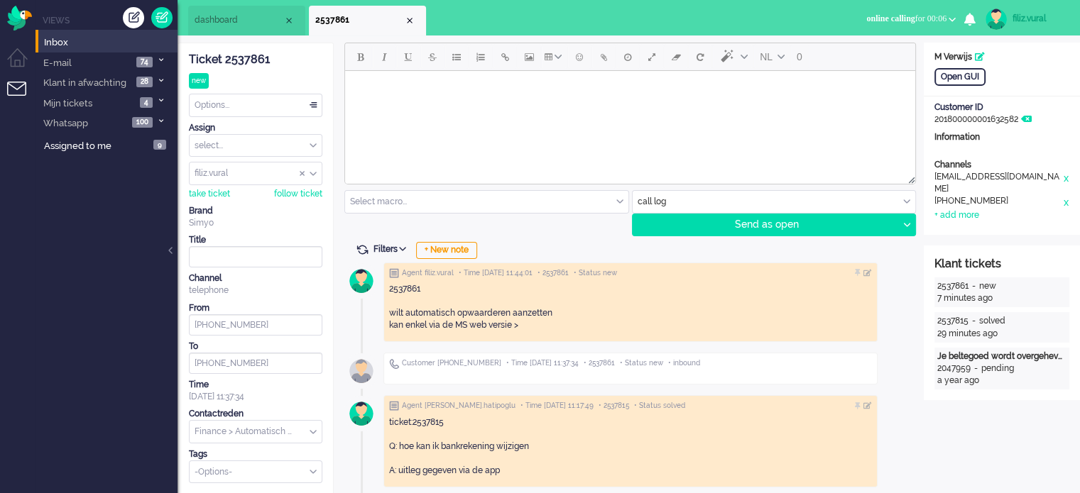
click at [267, 84] on div "Ticket 2537861 new Watching Options... Set Status Open Pending Holding Solved S…" at bounding box center [255, 263] width 133 height 440
click at [256, 102] on div "Options..." at bounding box center [256, 105] width 132 height 22
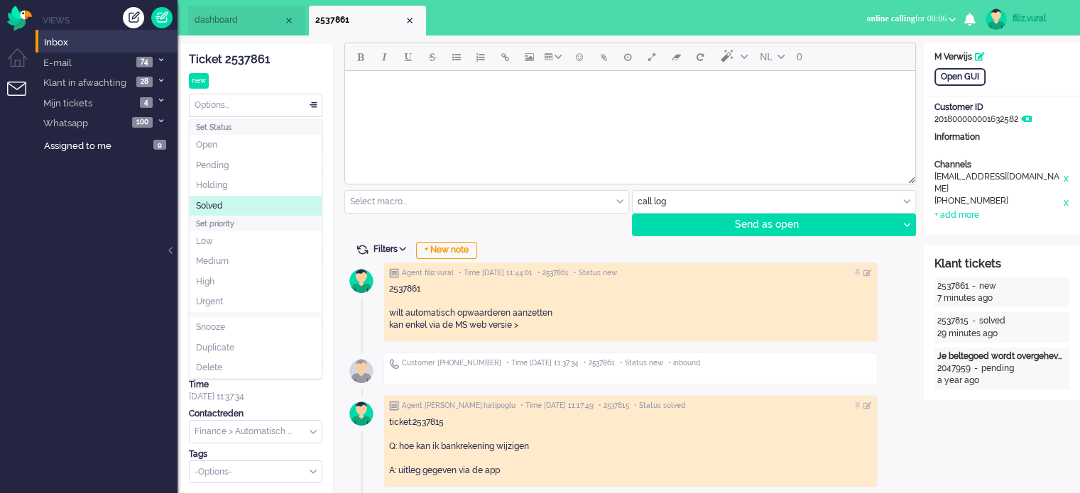
click at [234, 206] on li "Solved" at bounding box center [256, 206] width 132 height 21
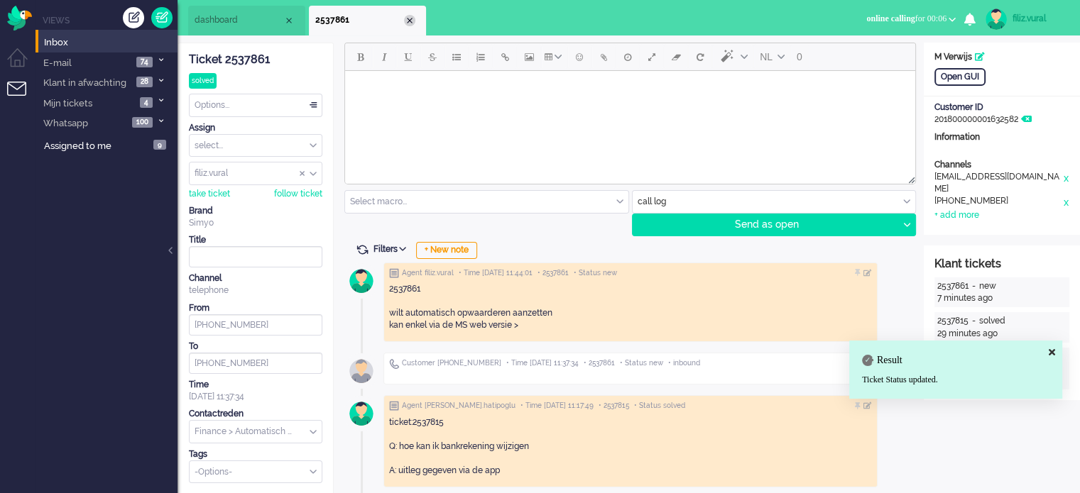
click at [412, 20] on div "Close tab" at bounding box center [409, 20] width 11 height 11
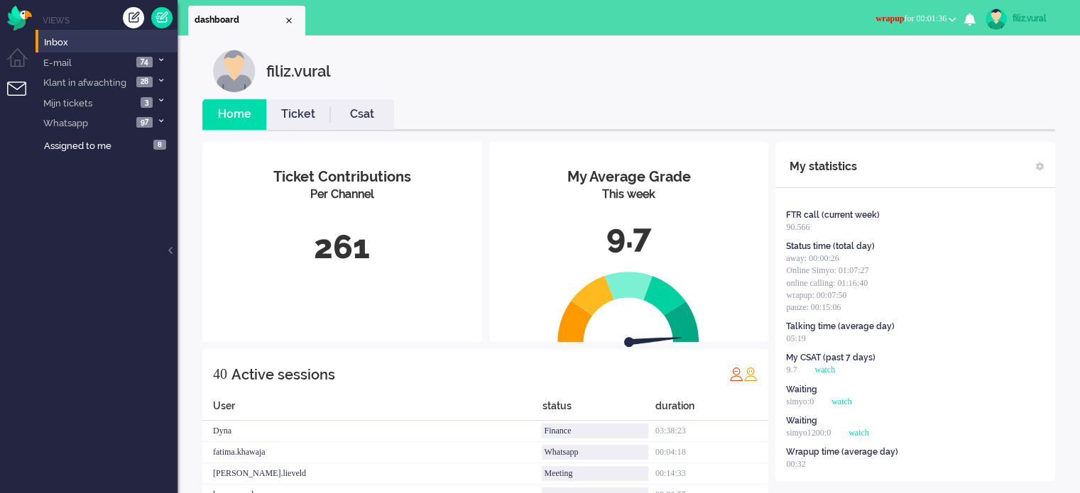
click at [909, 16] on span "wrapup for 00:01:36" at bounding box center [910, 18] width 71 height 10
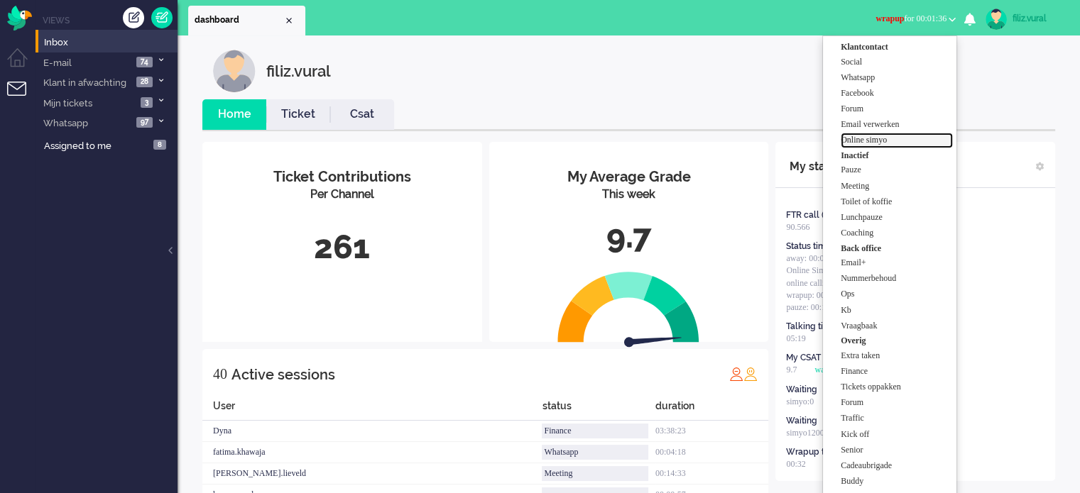
click at [875, 147] on link "Online simyo" at bounding box center [897, 141] width 112 height 16
click at [875, 143] on label "Online simyo" at bounding box center [897, 140] width 112 height 12
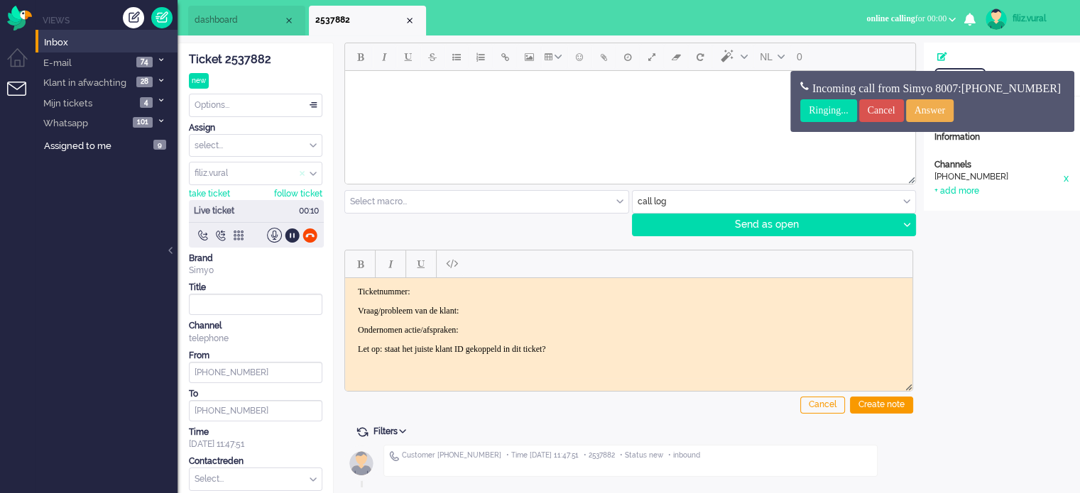
click at [300, 173] on span "Assign User" at bounding box center [303, 174] width 6 height 10
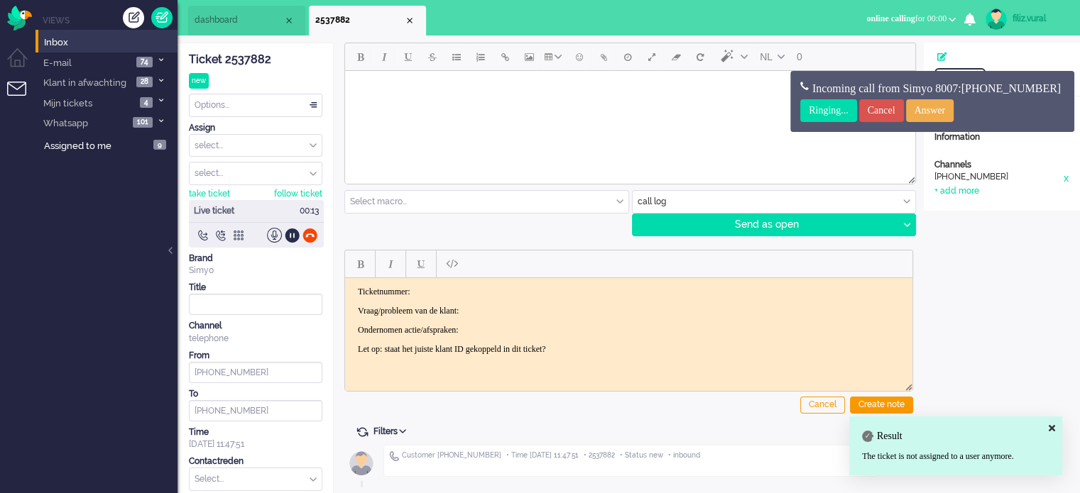
click at [251, 62] on div "Ticket 2537882" at bounding box center [255, 60] width 133 height 16
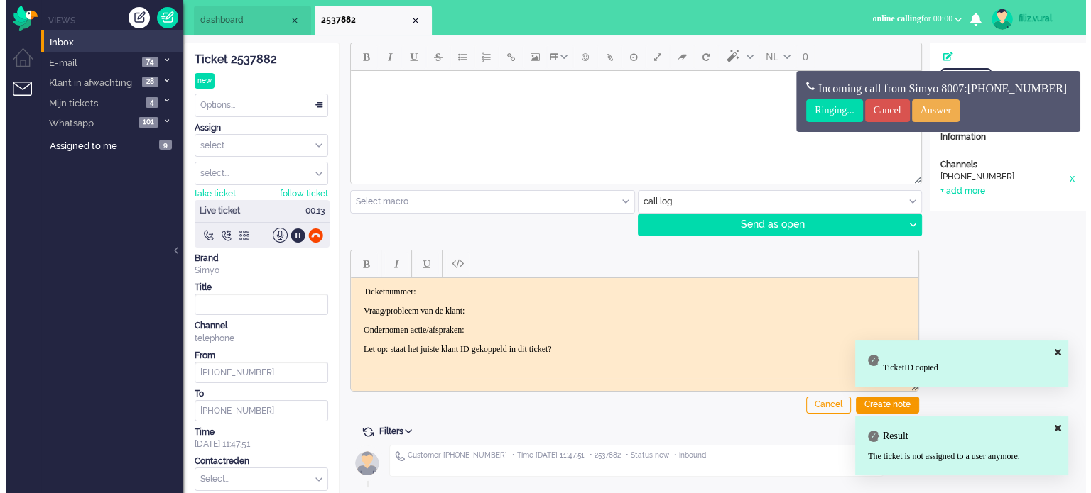
click at [493, 296] on body "Ticketnummer: Vraag/probleem van de klant: Ondernomen actie/afspraken: Let op: …" at bounding box center [634, 320] width 556 height 68
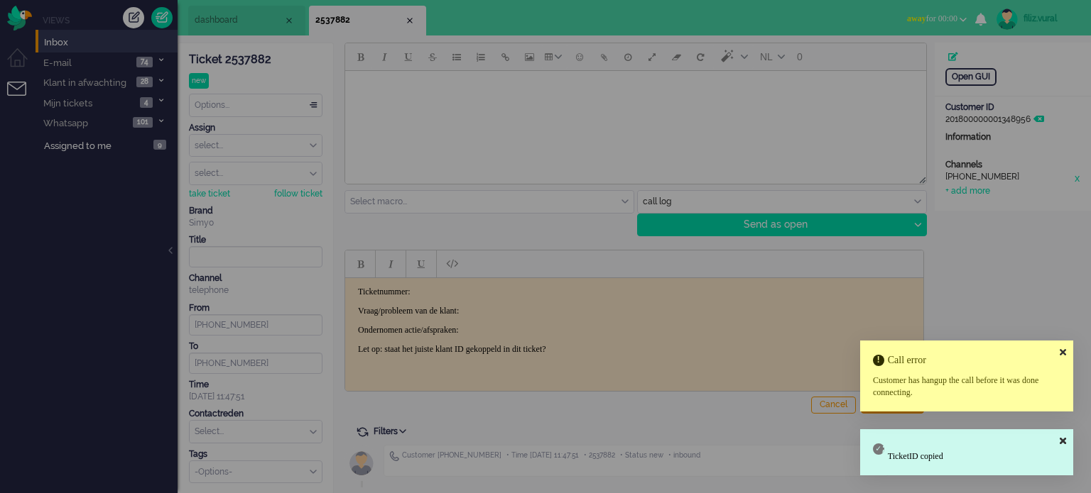
click at [1062, 351] on icon at bounding box center [1062, 352] width 6 height 9
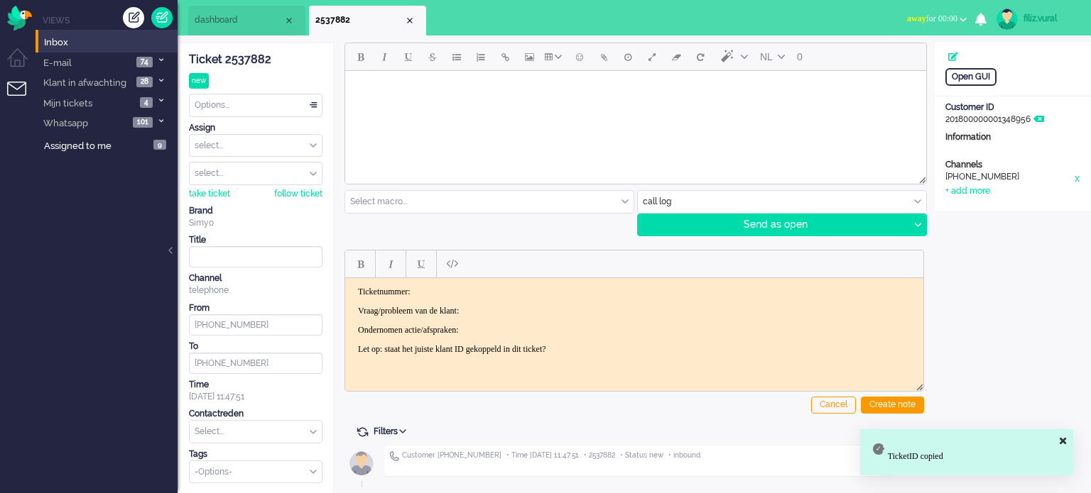
click at [1062, 439] on icon at bounding box center [1062, 441] width 6 height 9
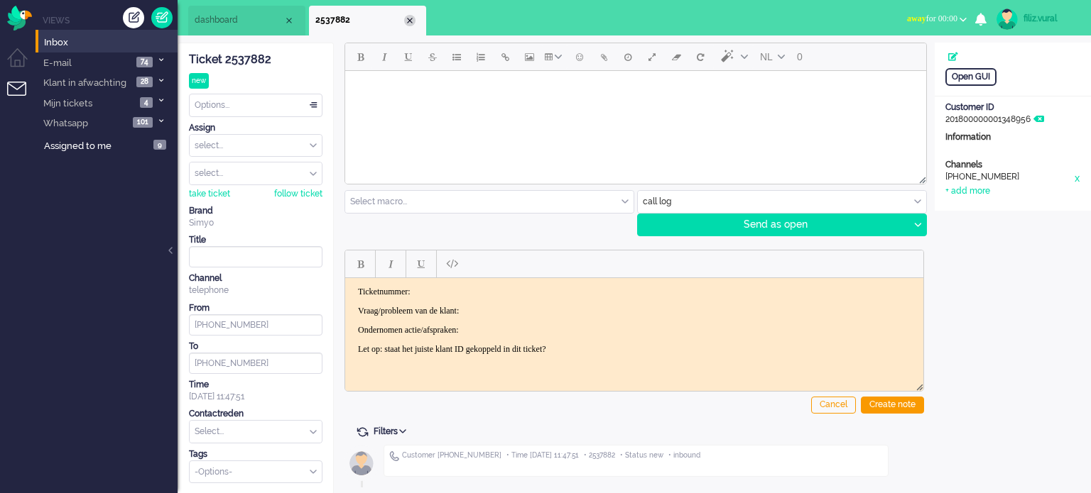
click at [408, 22] on div "Close tab" at bounding box center [409, 20] width 11 height 11
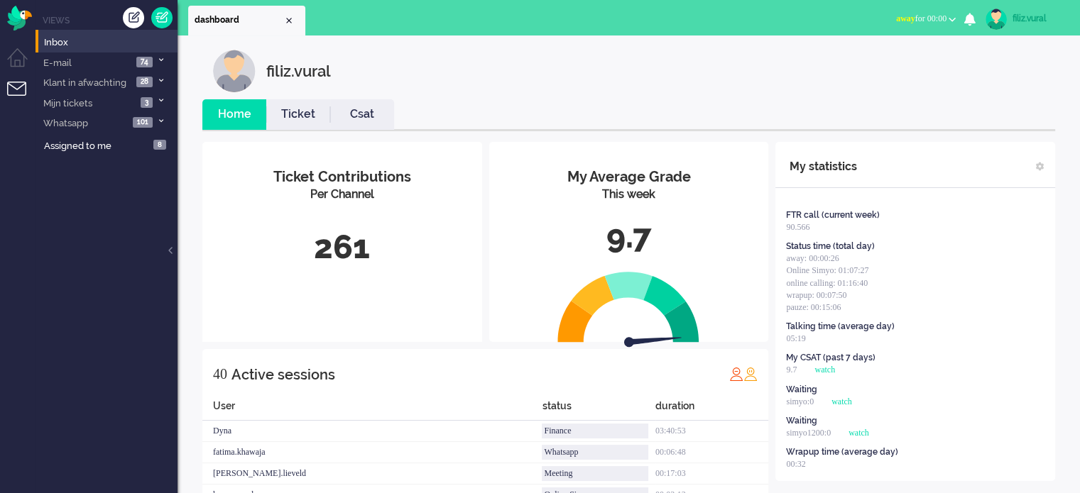
click at [1042, 12] on div "filiz.vural" at bounding box center [1038, 18] width 53 height 14
click at [1001, 110] on link "Logout" at bounding box center [1023, 114] width 98 height 14
click at [918, 21] on span "Select status" at bounding box center [925, 18] width 43 height 10
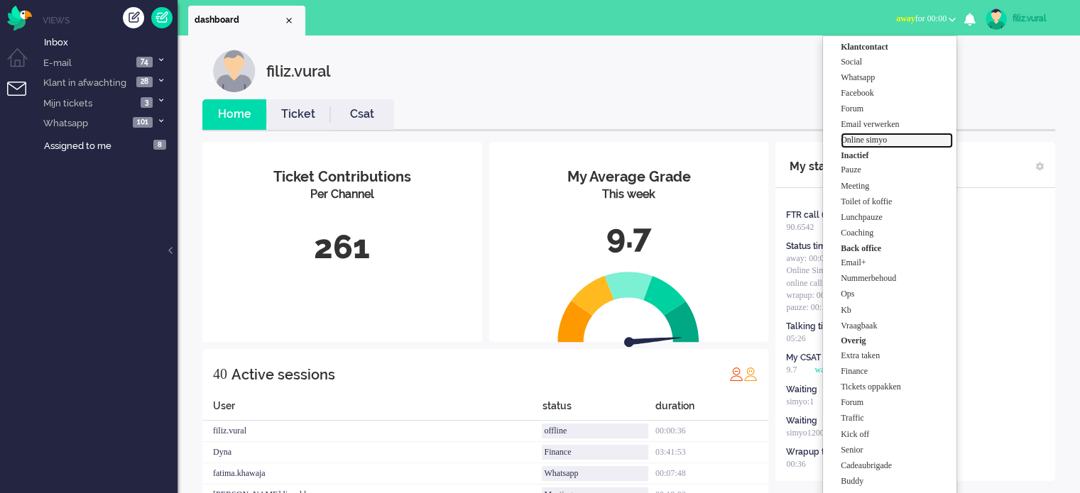
click at [892, 141] on label "Online simyo" at bounding box center [897, 140] width 112 height 12
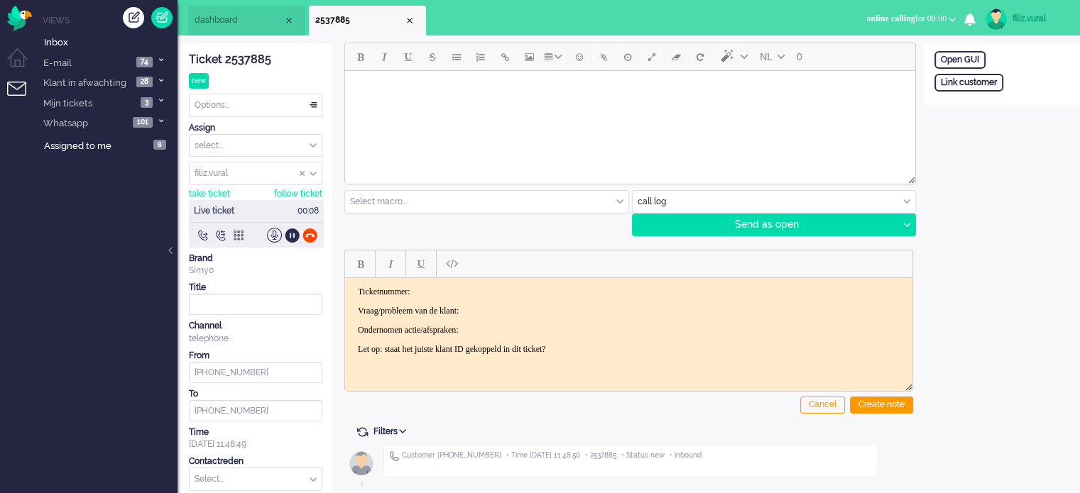
click at [251, 61] on div "Ticket 2537885" at bounding box center [255, 60] width 133 height 16
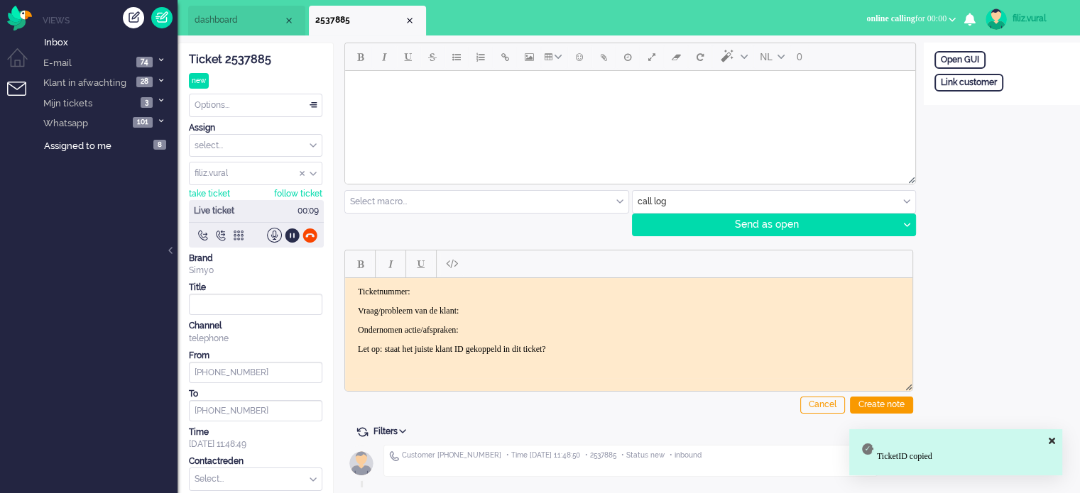
drag, startPoint x: 461, startPoint y: 280, endPoint x: 469, endPoint y: 286, distance: 9.7
click at [463, 281] on html "Ticketnummer: Vraag/probleem van de klant: Ondernomen actie/afspraken: Let op: …" at bounding box center [628, 320] width 567 height 85
click at [506, 318] on body "Ticketnummer: 2537885 Vraag/probleem van de klant: Ondernomen actie/afspraken: …" at bounding box center [629, 320] width 556 height 68
drag, startPoint x: 348, startPoint y: 305, endPoint x: 506, endPoint y: 346, distance: 162.9
click at [506, 346] on html "Ticketnummer: 2537885 Vraag/probleem van de klant: Ondernomen actie/afspraken: …" at bounding box center [628, 320] width 567 height 85
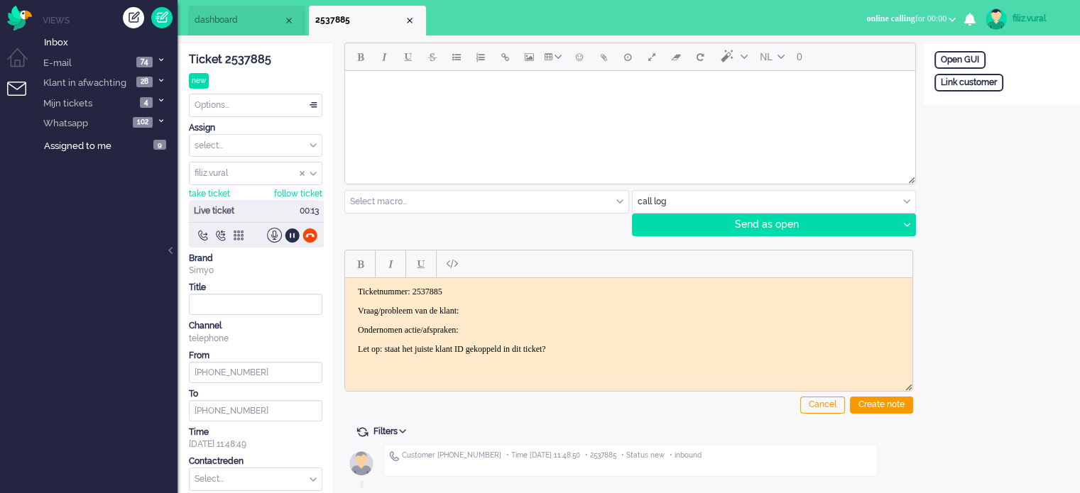
drag, startPoint x: 356, startPoint y: 308, endPoint x: 624, endPoint y: 364, distance: 273.3
click at [624, 363] on html "Ticketnummer: 2537885 Vraag/probleem van de klant: Ondernomen actie/afspraken: …" at bounding box center [628, 320] width 567 height 85
drag, startPoint x: 274, startPoint y: 371, endPoint x: 207, endPoint y: 379, distance: 68.0
click at [207, 379] on input "+31654330650" at bounding box center [255, 372] width 133 height 21
click at [484, 308] on p "gisteren via belsimpel NB" at bounding box center [629, 310] width 542 height 11
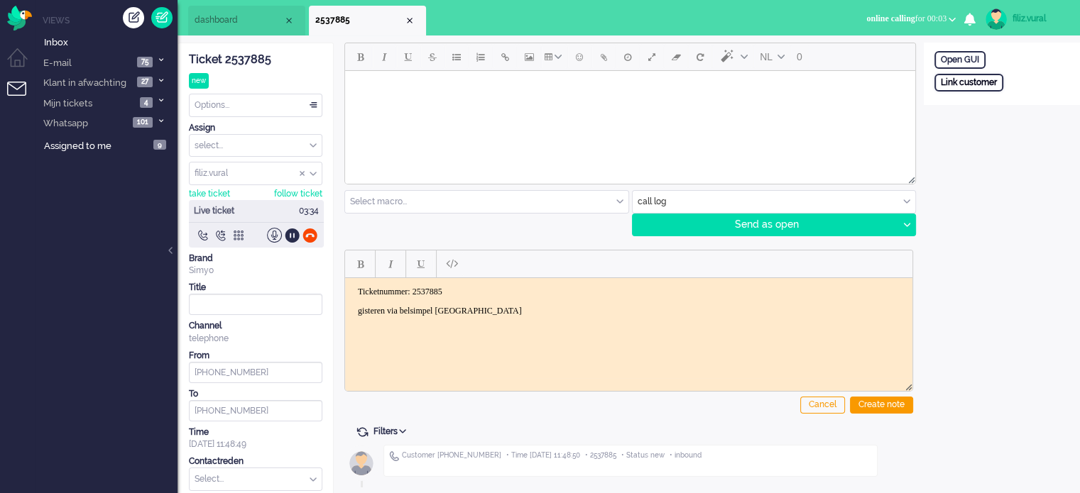
click at [974, 89] on div "Link customer" at bounding box center [968, 83] width 69 height 18
click at [987, 102] on input "text" at bounding box center [1001, 101] width 135 height 21
paste input "201800000001637574"
type input "201800000001637574"
click at [998, 124] on div "Search" at bounding box center [1008, 127] width 46 height 20
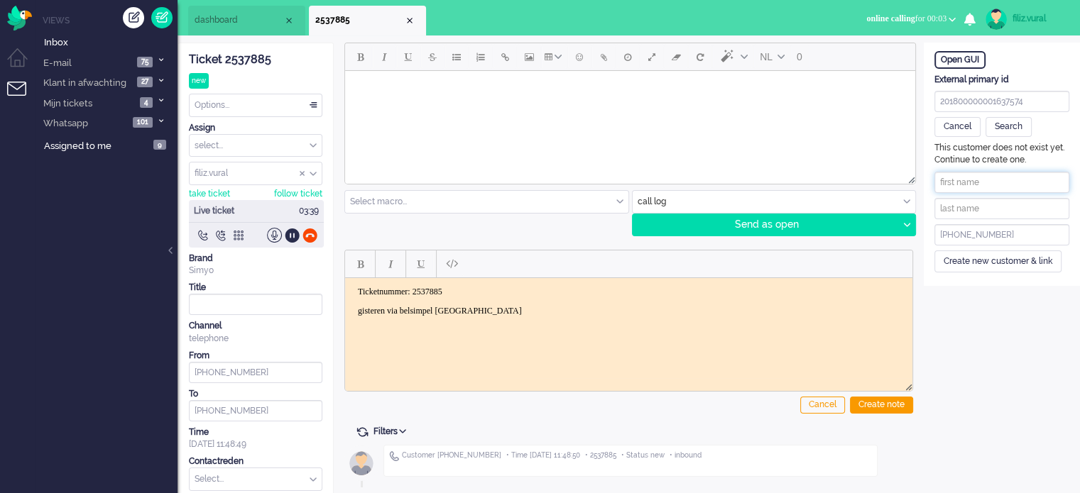
click at [971, 181] on input "text" at bounding box center [1001, 182] width 135 height 21
paste input "Renée Blanc"
drag, startPoint x: 967, startPoint y: 180, endPoint x: 1042, endPoint y: 185, distance: 75.4
click at [1042, 185] on input "Renée Blanc" at bounding box center [1001, 182] width 135 height 21
type input "Renée"
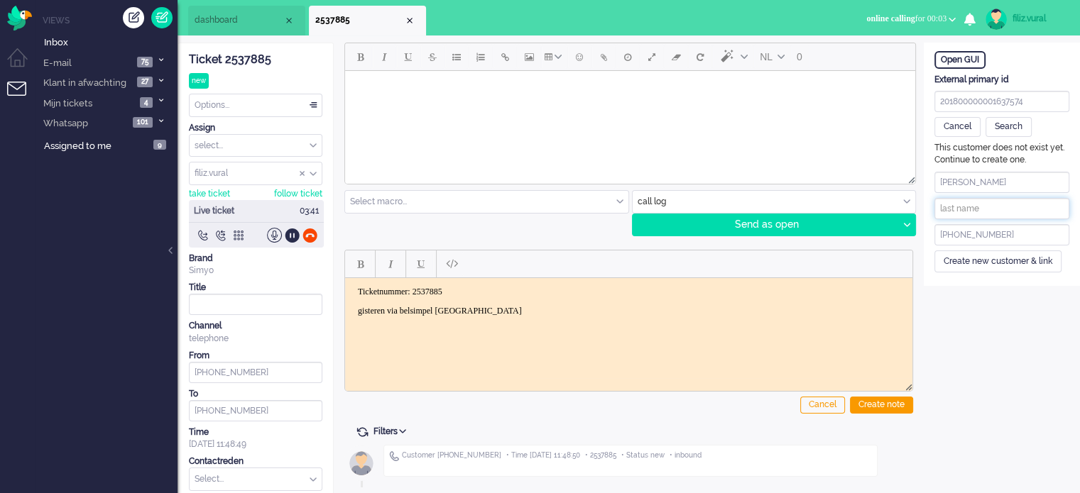
click at [995, 209] on input "text" at bounding box center [1001, 208] width 135 height 21
paste input "Blanc"
type input "Blanc"
click at [976, 252] on div "Create new customer & link" at bounding box center [997, 262] width 127 height 22
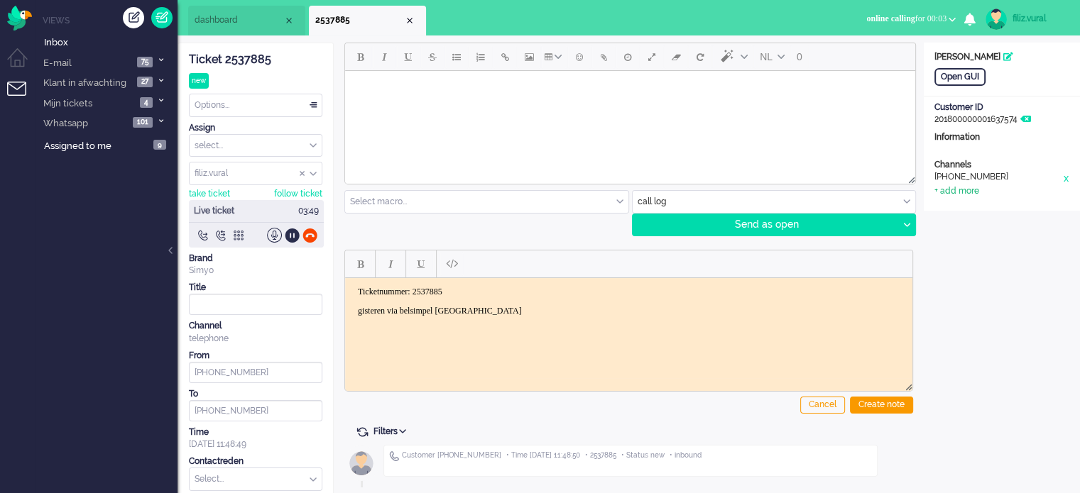
click at [944, 190] on div "+ add more" at bounding box center [956, 191] width 45 height 12
drag, startPoint x: 972, startPoint y: 212, endPoint x: 976, endPoint y: 222, distance: 10.2
click at [973, 214] on input at bounding box center [1001, 222] width 135 height 21
paste input "reneeleblanc.269@gmail.com"
click at [976, 198] on input at bounding box center [1001, 195] width 135 height 21
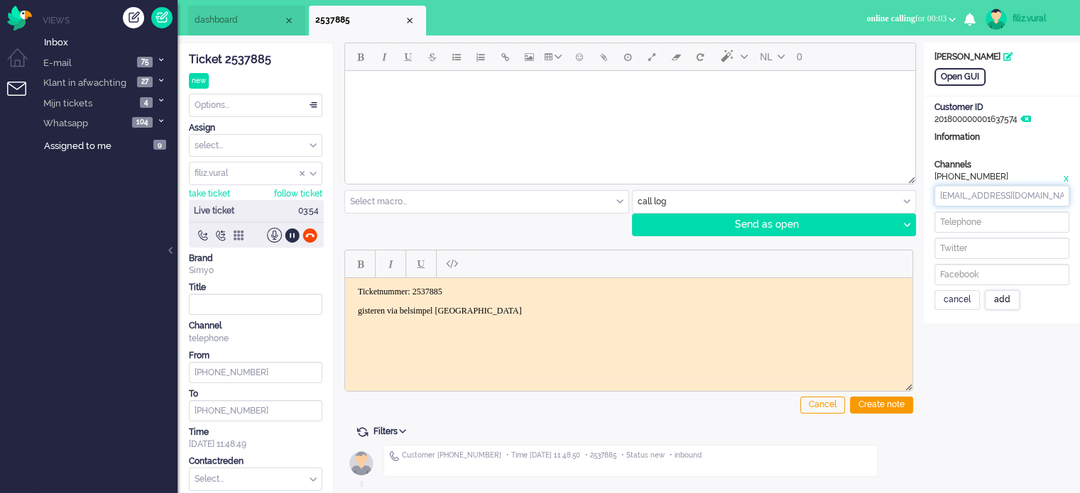
type input "reneeleblanc.269@gmail.com"
click at [1011, 295] on div "add" at bounding box center [1002, 300] width 35 height 20
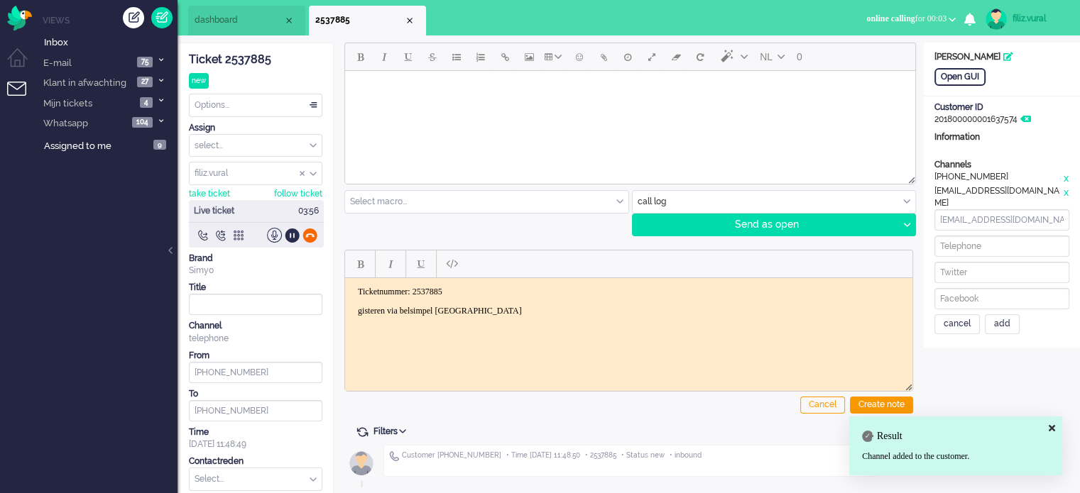
click at [310, 241] on div at bounding box center [309, 235] width 15 height 15
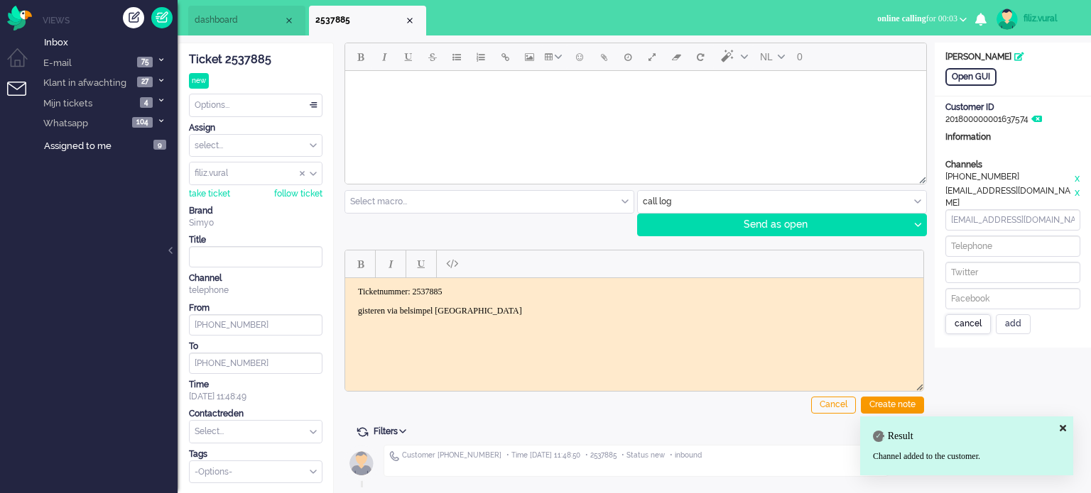
click at [987, 315] on div "cancel" at bounding box center [967, 325] width 45 height 20
click at [526, 312] on p "gisteren via belsimpel NB" at bounding box center [634, 310] width 552 height 11
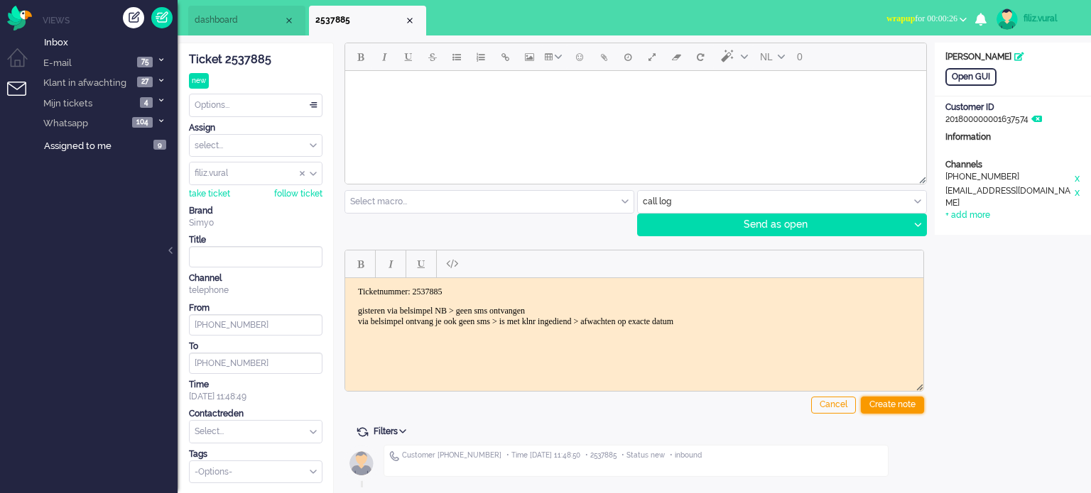
click at [876, 399] on div "Create note" at bounding box center [891, 405] width 63 height 17
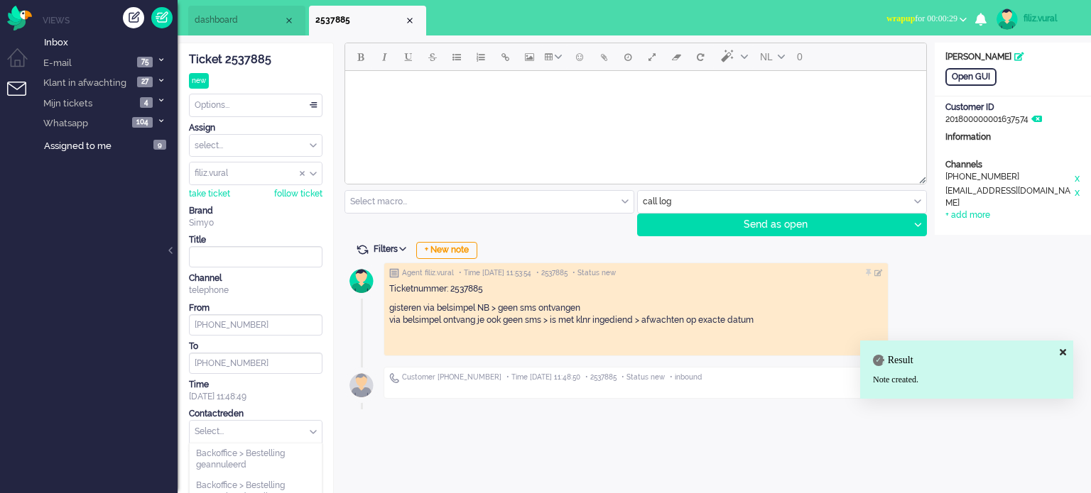
click at [295, 427] on input "text" at bounding box center [256, 432] width 132 height 22
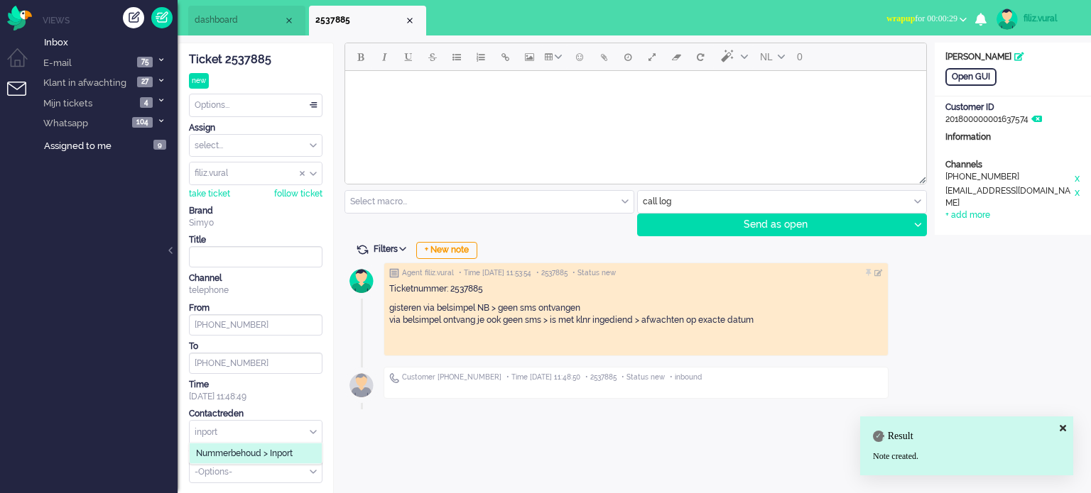
type input "inport"
click at [280, 454] on span "Nummerbehoud > Inport" at bounding box center [244, 454] width 97 height 12
click at [271, 110] on div "Options..." at bounding box center [256, 105] width 132 height 22
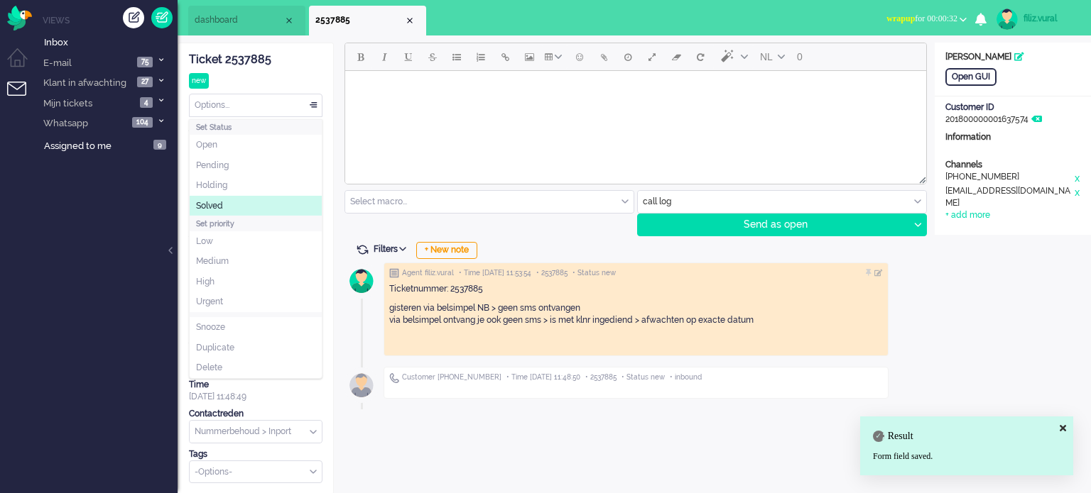
click at [243, 200] on li "Solved" at bounding box center [256, 206] width 132 height 21
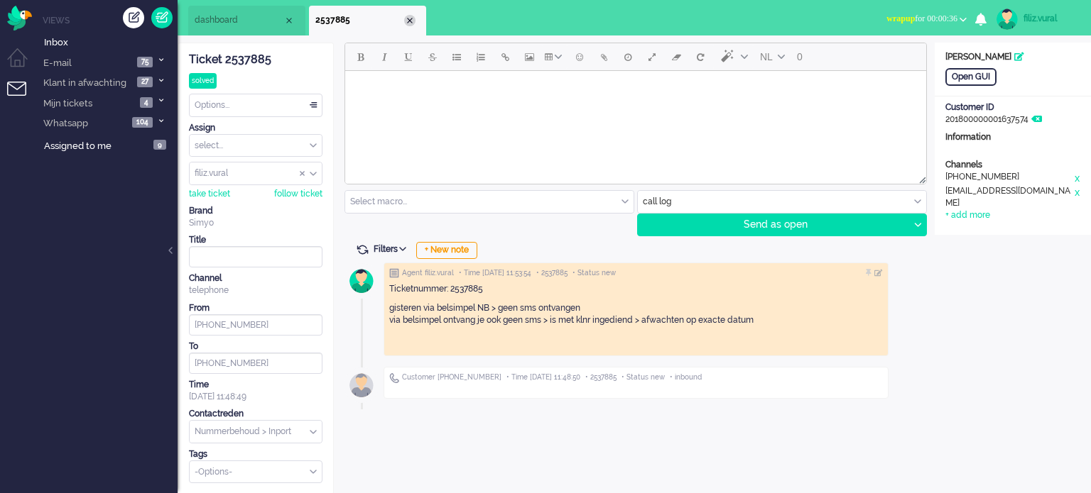
click at [411, 25] on div "Close tab" at bounding box center [409, 20] width 11 height 11
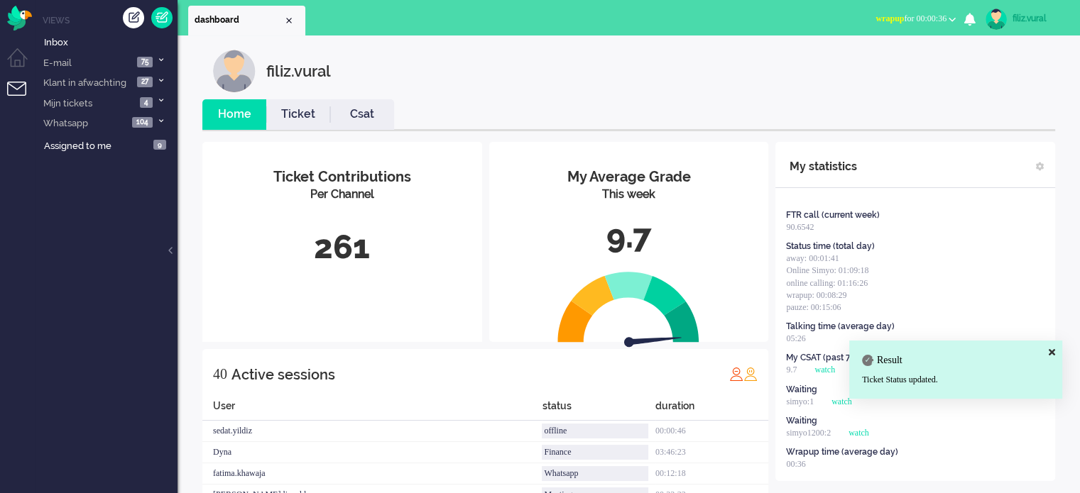
click at [329, 110] on link "Ticket" at bounding box center [298, 114] width 64 height 16
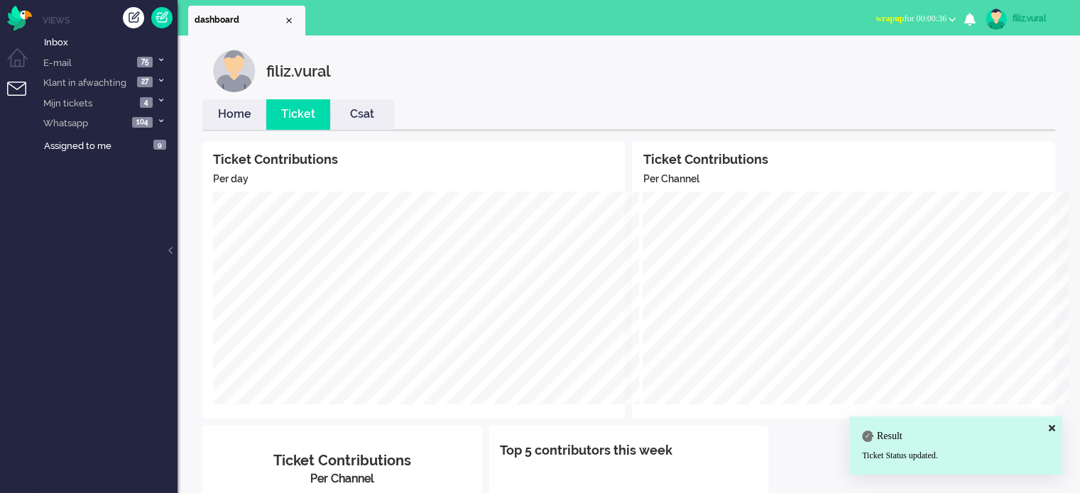
click at [234, 113] on link "Home" at bounding box center [234, 114] width 64 height 16
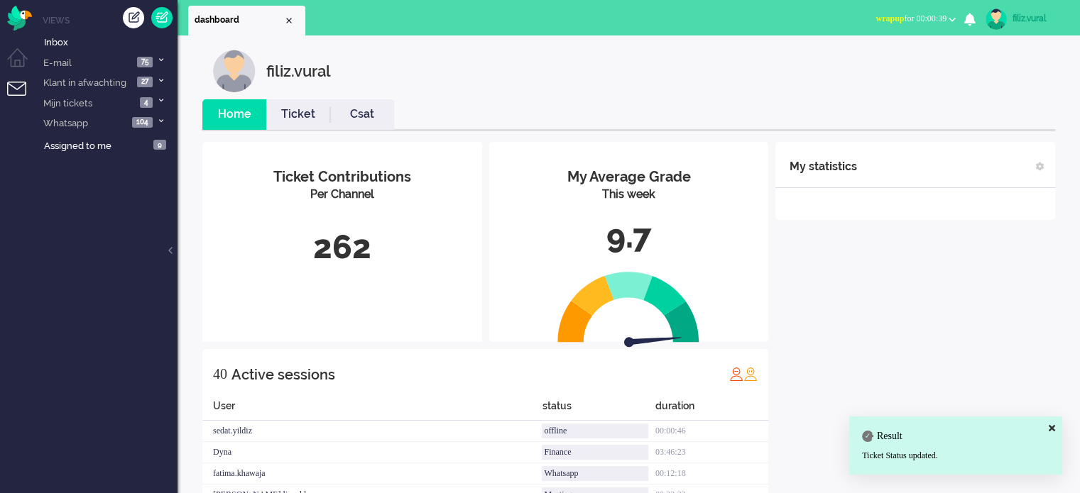
click at [929, 21] on span "wrapup for 00:00:39" at bounding box center [910, 18] width 71 height 10
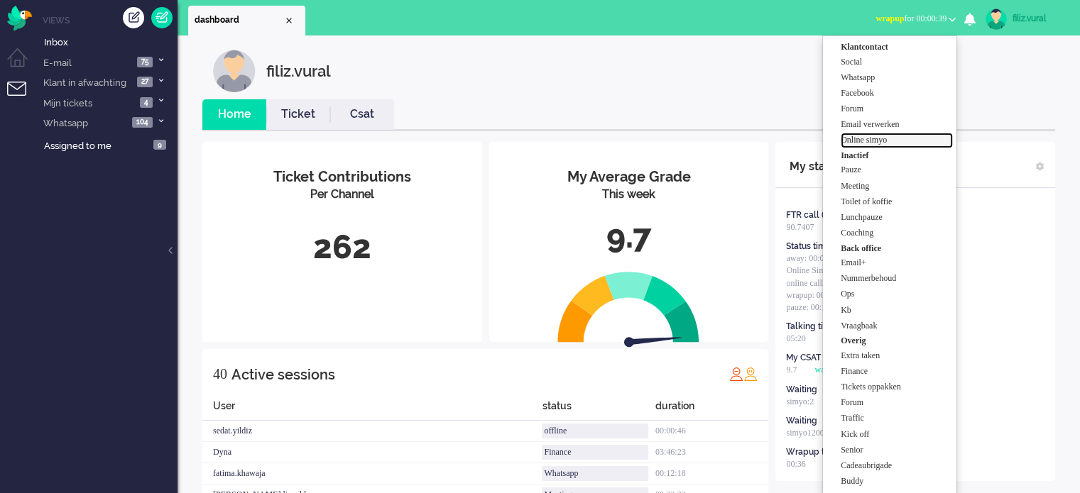
click at [906, 138] on label "Online simyo" at bounding box center [897, 140] width 112 height 12
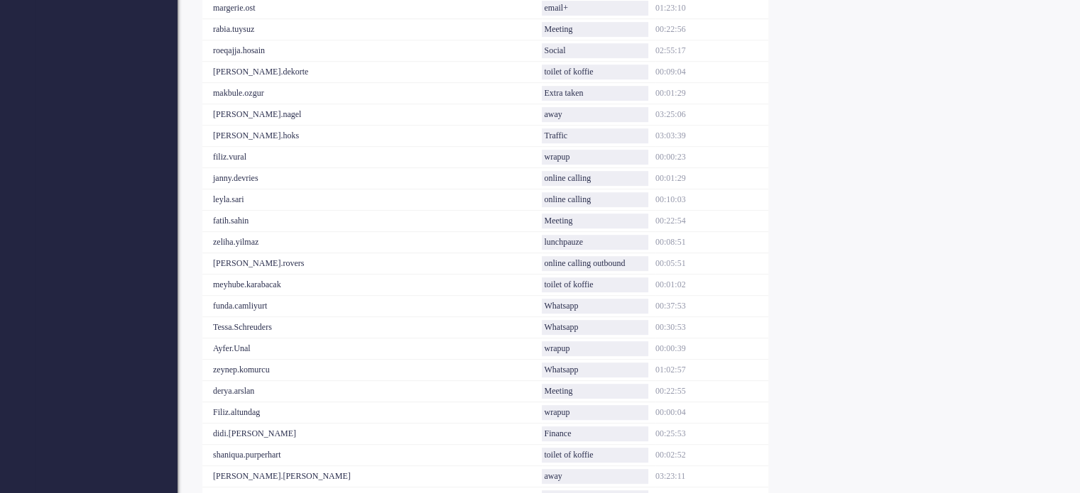
scroll to position [818, 0]
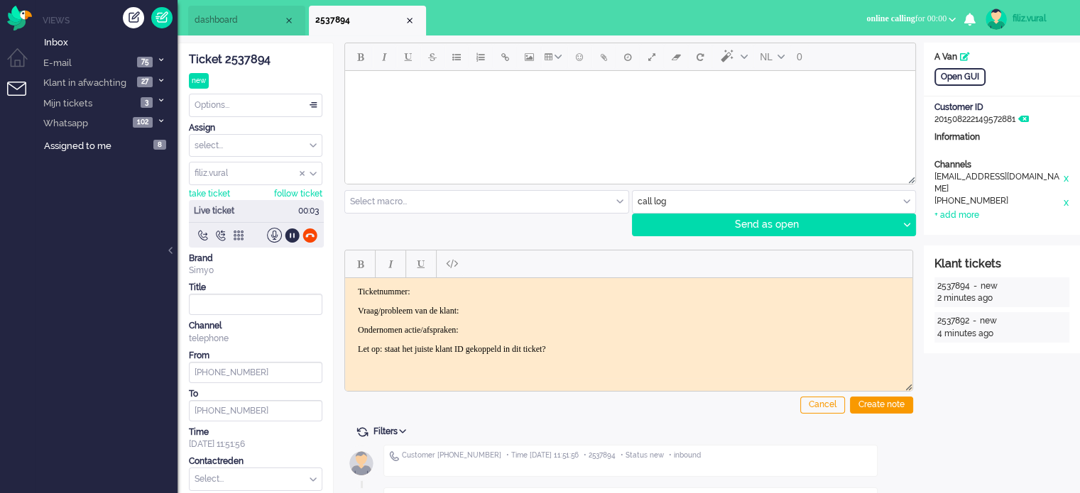
click at [243, 56] on div "Ticket 2537894" at bounding box center [255, 60] width 133 height 16
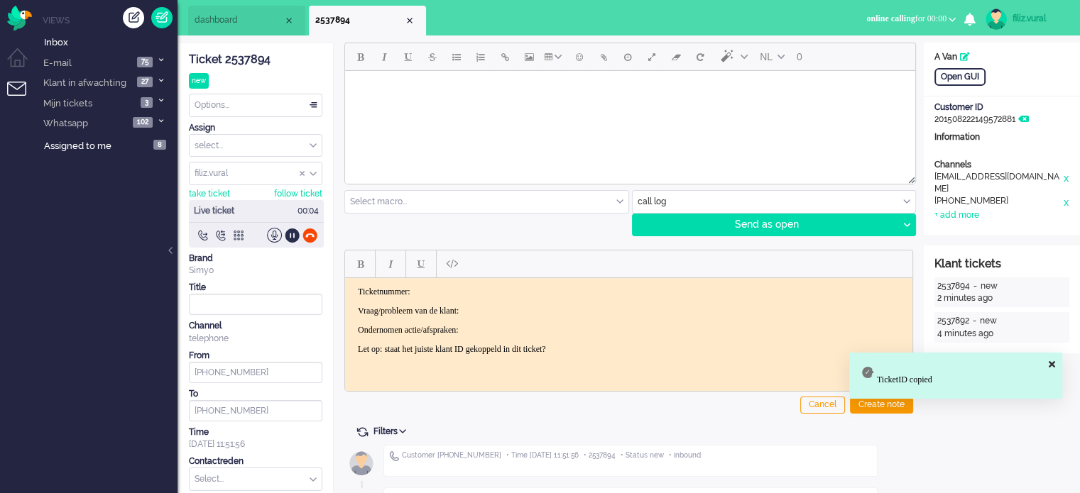
click at [523, 308] on p "Vraag/probleem van de klant:" at bounding box center [629, 310] width 542 height 11
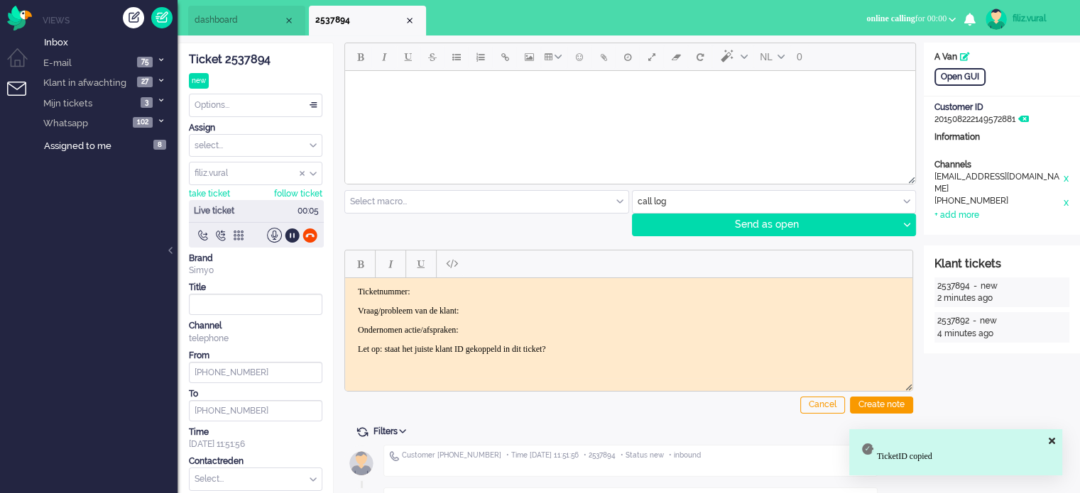
click at [529, 287] on p "Ticketnummer:" at bounding box center [629, 291] width 542 height 11
click at [526, 311] on p "Vraag/probleem van de klant:" at bounding box center [629, 310] width 542 height 11
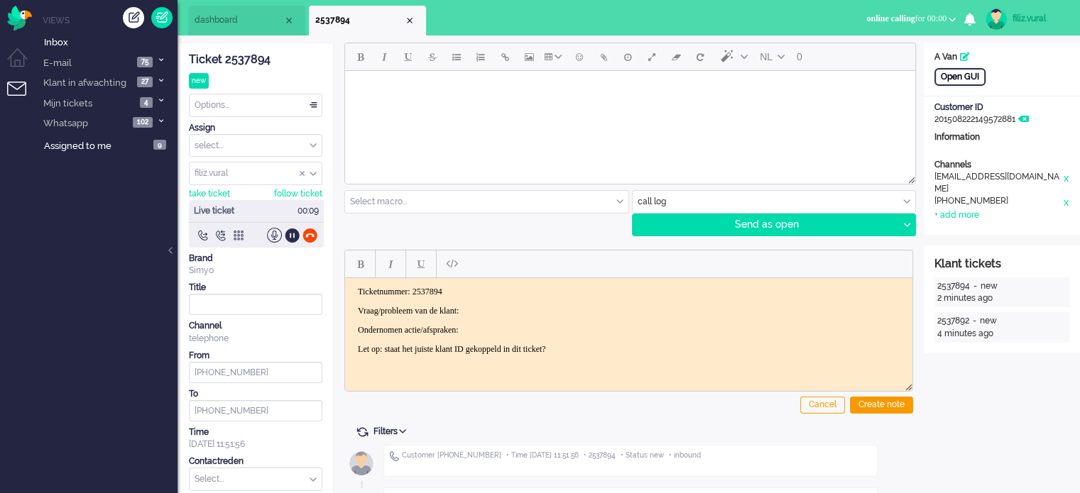
click at [954, 79] on div "Open GUI" at bounding box center [959, 77] width 51 height 18
click at [242, 486] on input "text" at bounding box center [256, 480] width 132 height 22
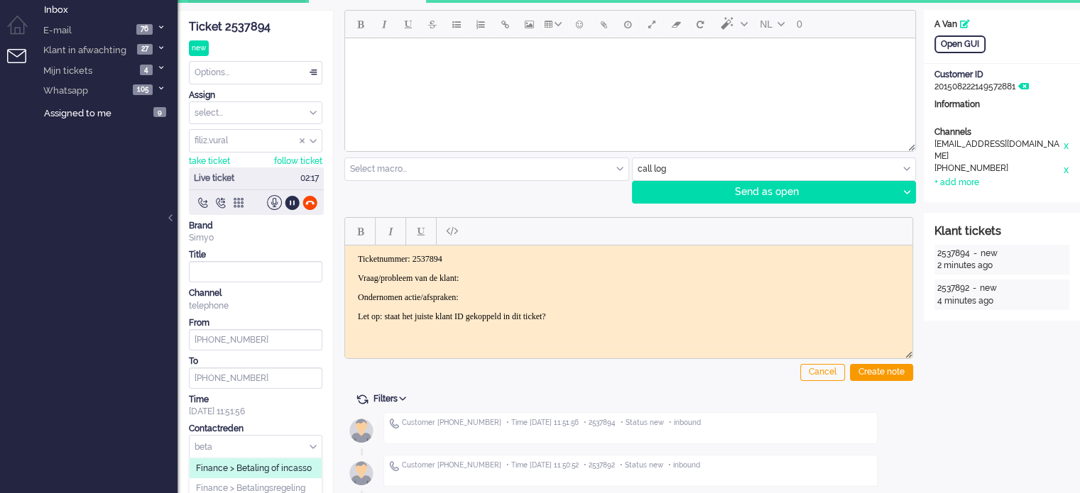
scroll to position [47, 0]
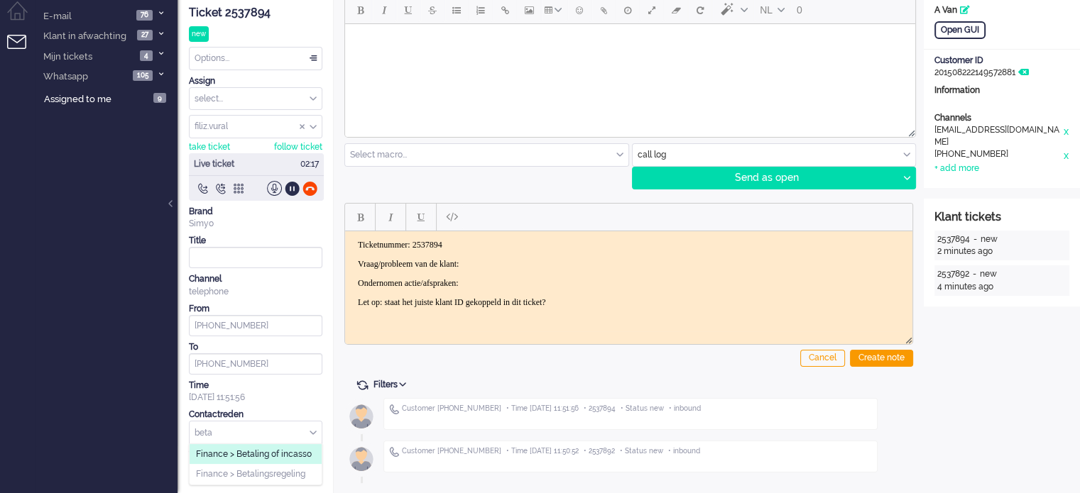
type input "beta"
click at [267, 445] on li "Finance > Betaling of incasso" at bounding box center [256, 454] width 132 height 21
click at [509, 268] on p "Vraag/probleem van de klant:" at bounding box center [629, 263] width 542 height 11
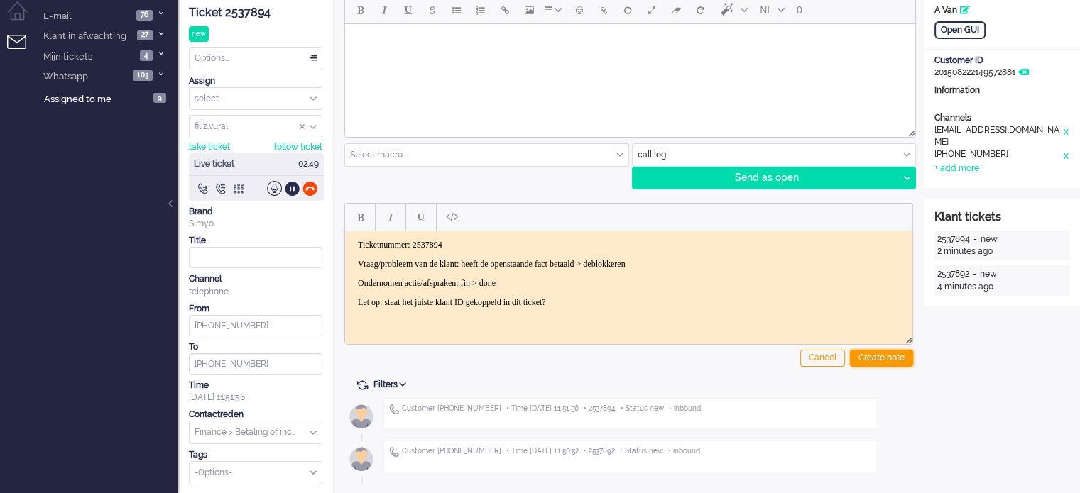
click at [903, 357] on div "Create note" at bounding box center [881, 358] width 63 height 17
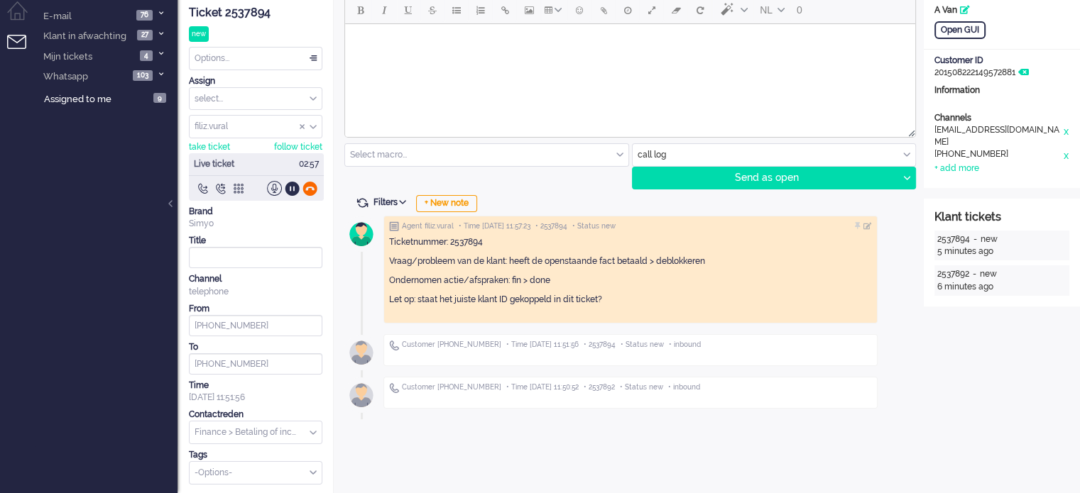
click at [310, 187] on div at bounding box center [309, 188] width 15 height 15
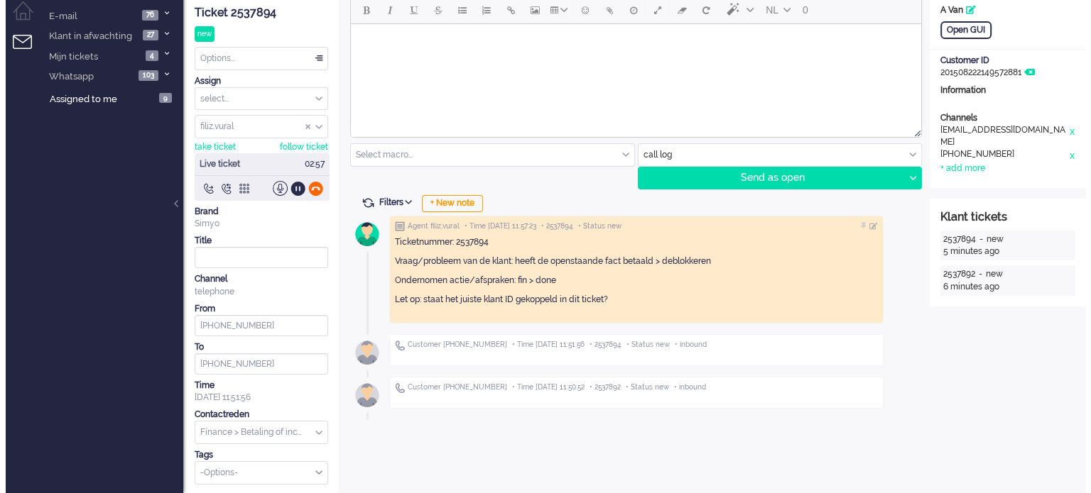
scroll to position [0, 0]
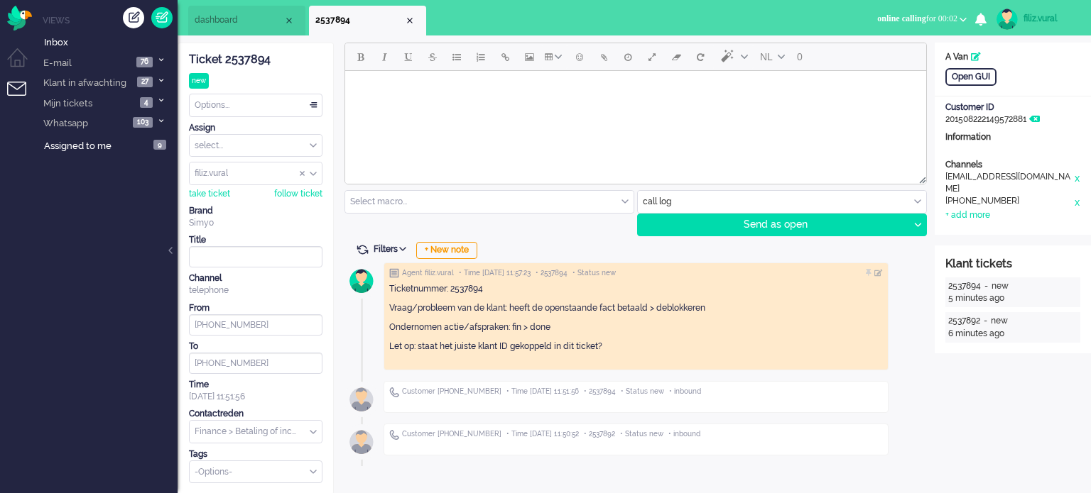
click at [268, 101] on div "Options..." at bounding box center [256, 105] width 132 height 22
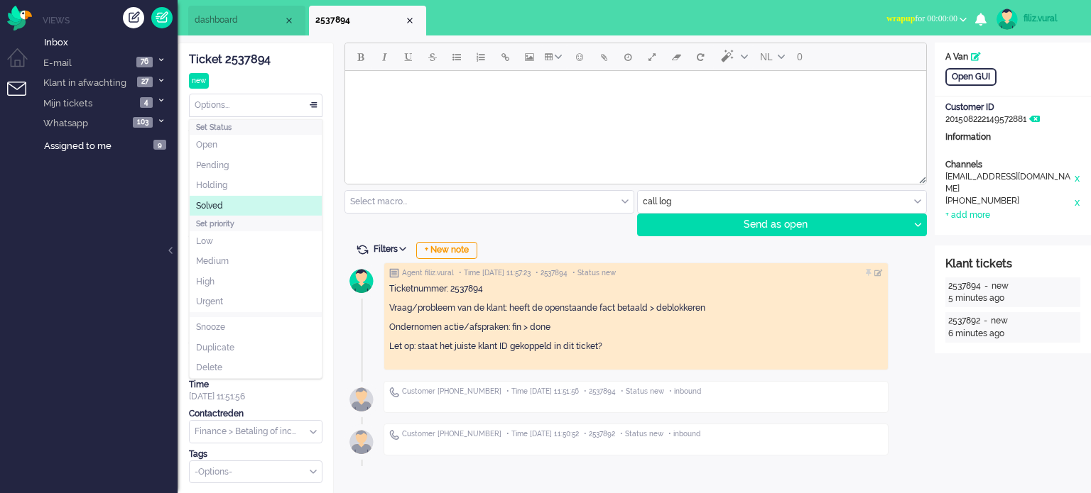
click at [231, 205] on li "Solved" at bounding box center [256, 206] width 132 height 21
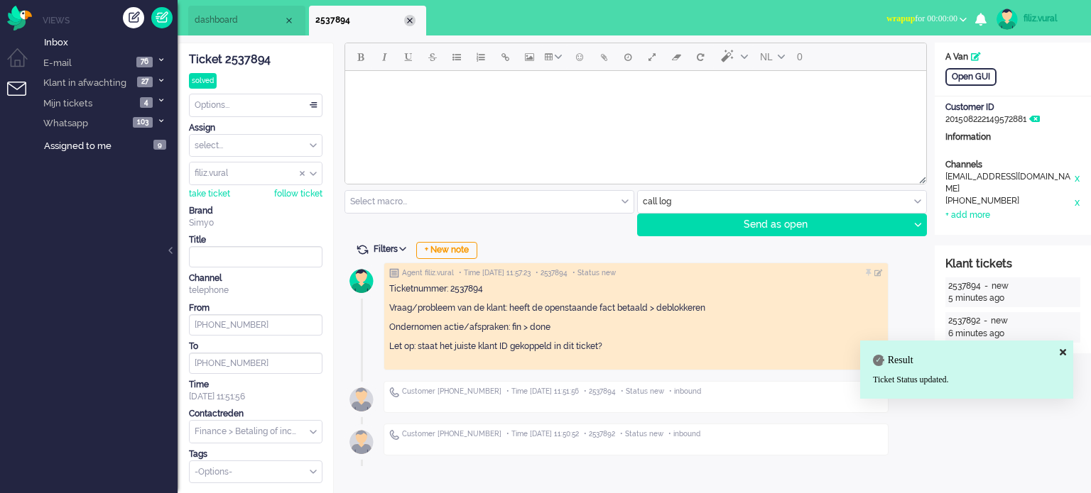
click at [405, 24] on div "Close tab" at bounding box center [409, 20] width 11 height 11
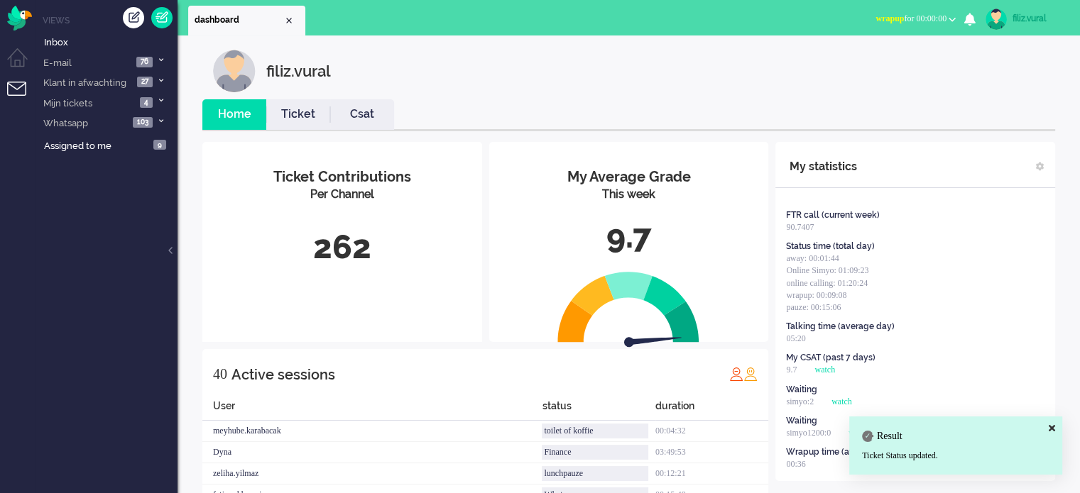
click at [403, 116] on ul "Home Ticket Csat" at bounding box center [628, 115] width 853 height 32
click at [359, 116] on link "Csat" at bounding box center [362, 114] width 64 height 16
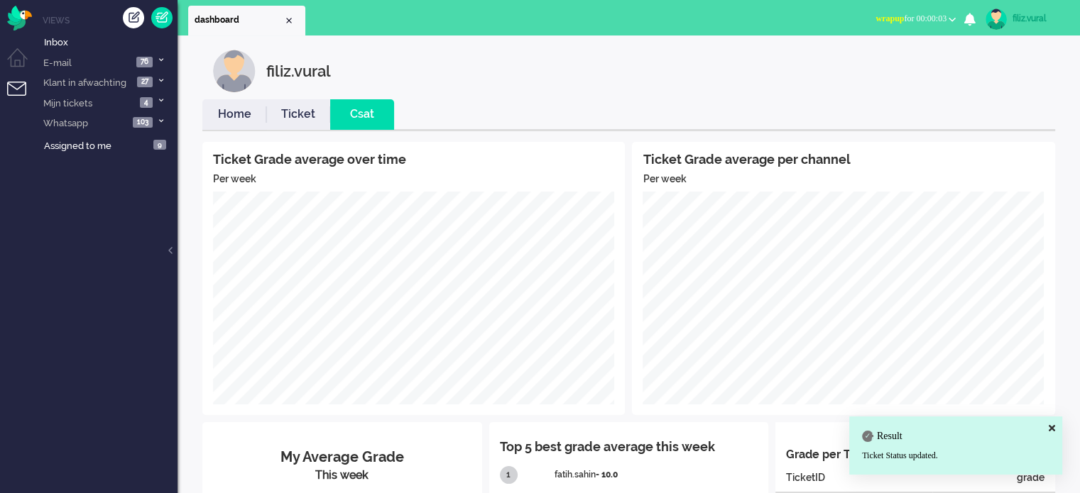
click at [236, 116] on link "Home" at bounding box center [234, 114] width 64 height 16
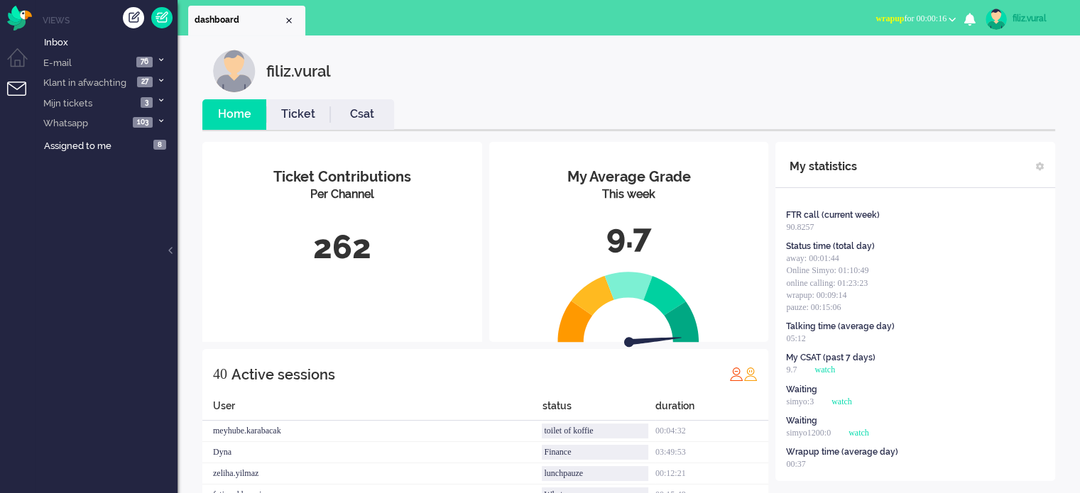
click at [922, 28] on button "wrapup for 00:00:16" at bounding box center [915, 19] width 97 height 21
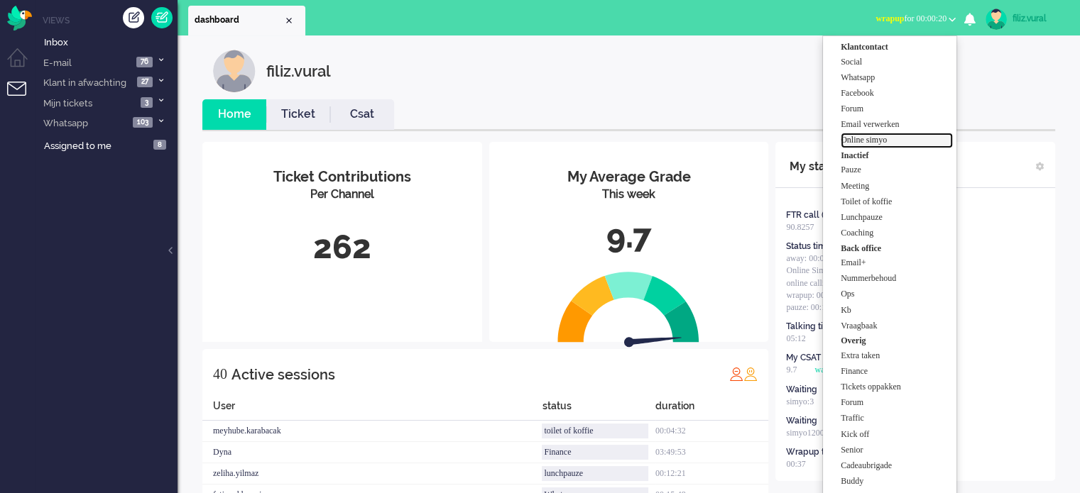
click at [889, 141] on label "Online simyo" at bounding box center [897, 140] width 112 height 12
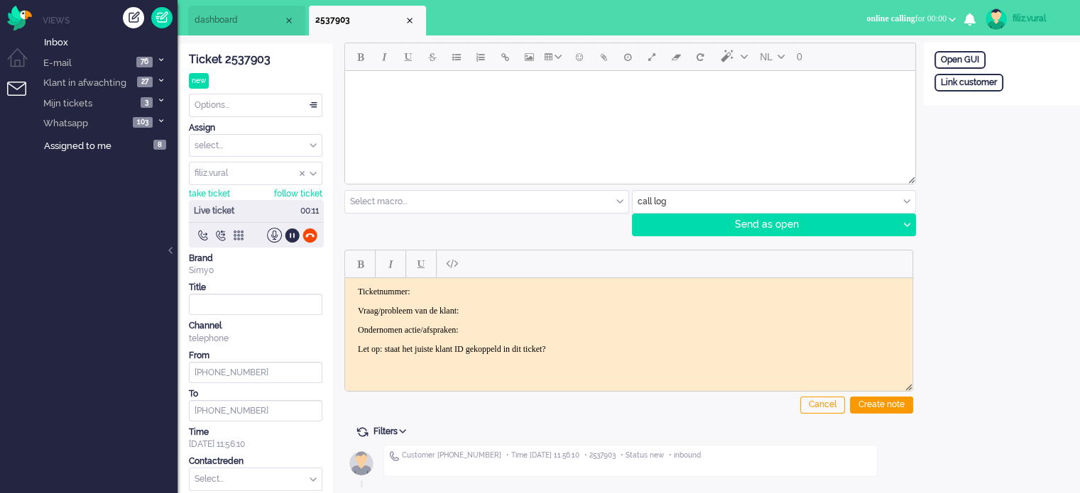
click at [256, 70] on div "Ticket 2537903 new Watching Options... Set Status Open Pending Holding Solved S…" at bounding box center [255, 287] width 133 height 488
click at [253, 62] on div "Ticket 2537903" at bounding box center [255, 60] width 133 height 16
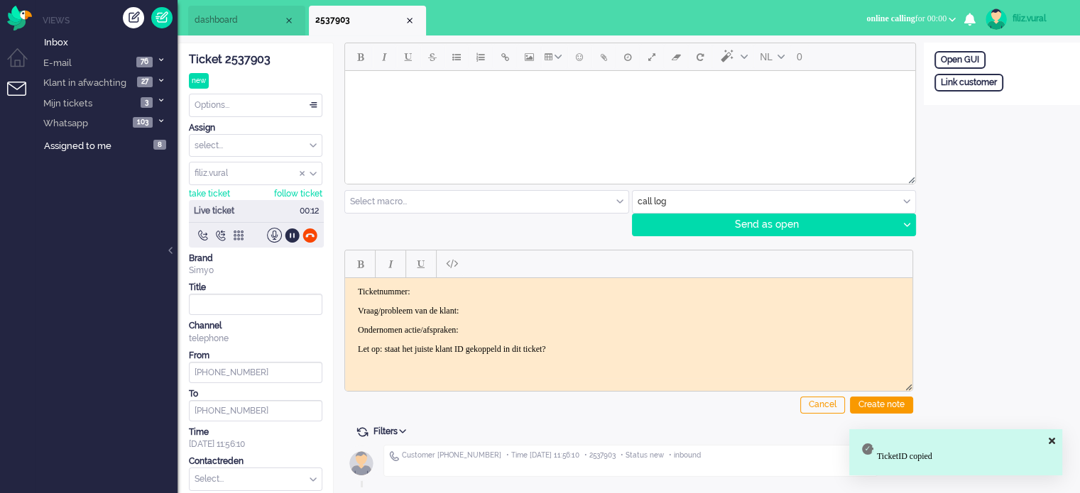
click at [458, 293] on p "Ticketnummer:" at bounding box center [629, 291] width 542 height 11
click at [514, 312] on p "Vraag/probleem van de klant:" at bounding box center [629, 310] width 542 height 11
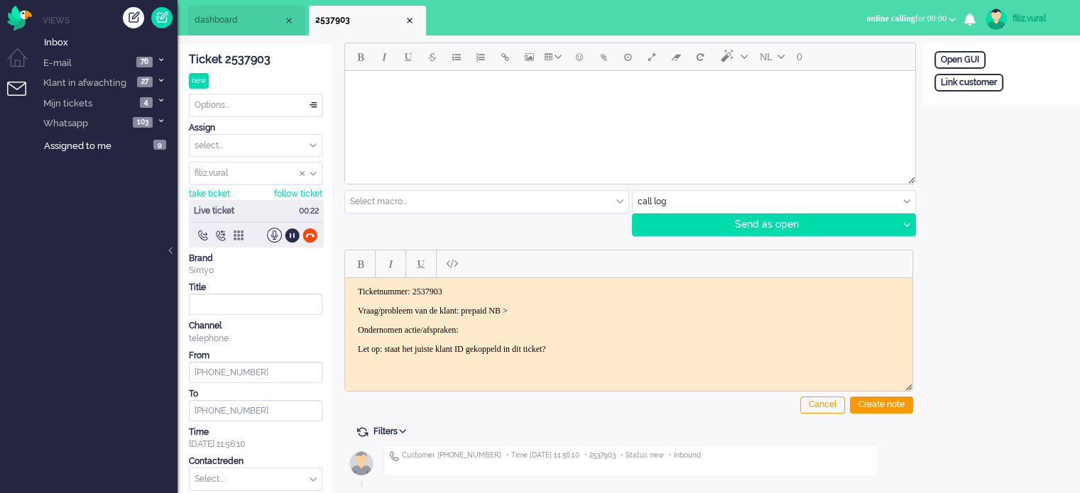
drag, startPoint x: 241, startPoint y: 371, endPoint x: 213, endPoint y: 369, distance: 28.5
click at [213, 369] on input "[PHONE_NUMBER]" at bounding box center [255, 372] width 133 height 21
drag, startPoint x: 266, startPoint y: 373, endPoint x: 206, endPoint y: 371, distance: 59.7
click at [206, 371] on input "[PHONE_NUMBER]" at bounding box center [255, 372] width 133 height 21
click at [562, 309] on p "Vraag/probleem van de klant: prepaid NB >" at bounding box center [629, 310] width 542 height 11
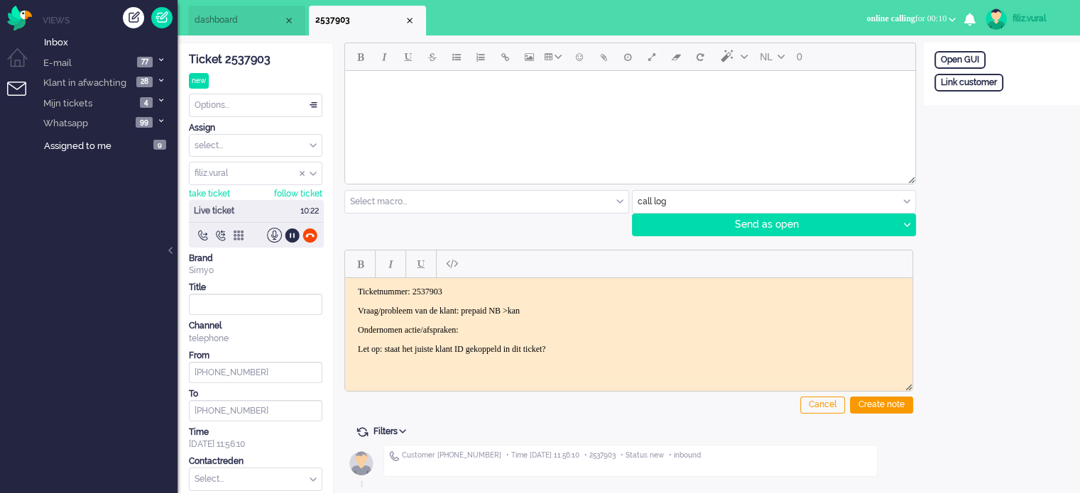
click at [318, 233] on div at bounding box center [256, 235] width 135 height 15
click at [312, 233] on div at bounding box center [309, 235] width 15 height 15
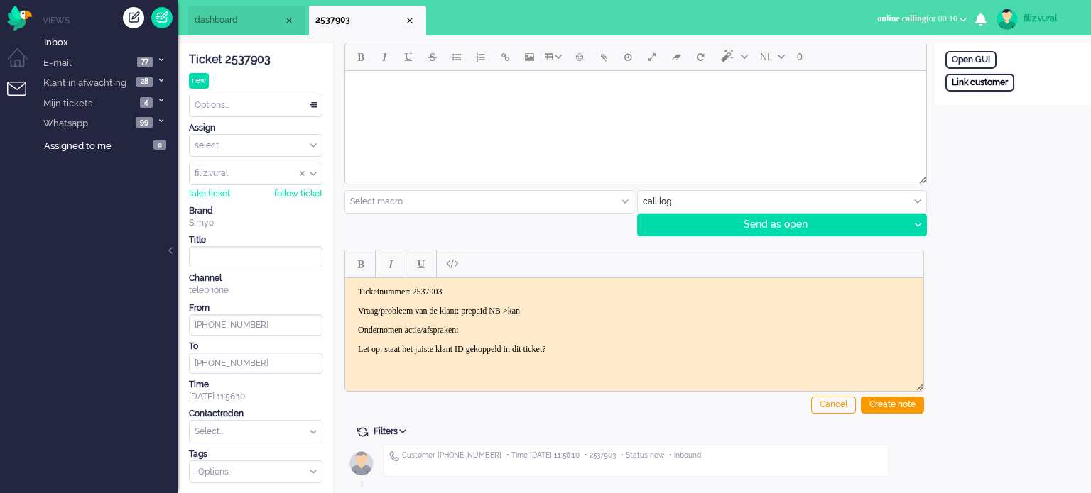
click at [972, 82] on div "Link customer" at bounding box center [979, 83] width 69 height 18
click at [988, 102] on input "text" at bounding box center [1012, 101] width 135 height 21
paste input "201800000001637983"
type input "201800000001637983"
click at [1025, 126] on div "Search" at bounding box center [1019, 127] width 46 height 20
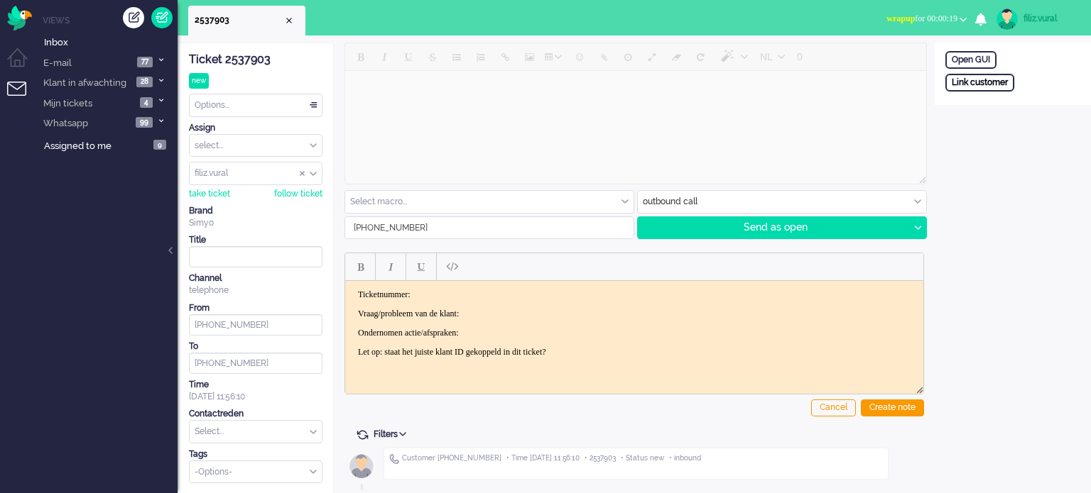
click at [983, 80] on div "Link customer" at bounding box center [979, 83] width 69 height 18
click at [990, 104] on input "text" at bounding box center [1012, 101] width 135 height 21
click at [666, 310] on p "Vraag/probleem van de klant:" at bounding box center [634, 313] width 552 height 11
click at [995, 99] on input "text" at bounding box center [1012, 101] width 135 height 21
paste input "201800000001637983"
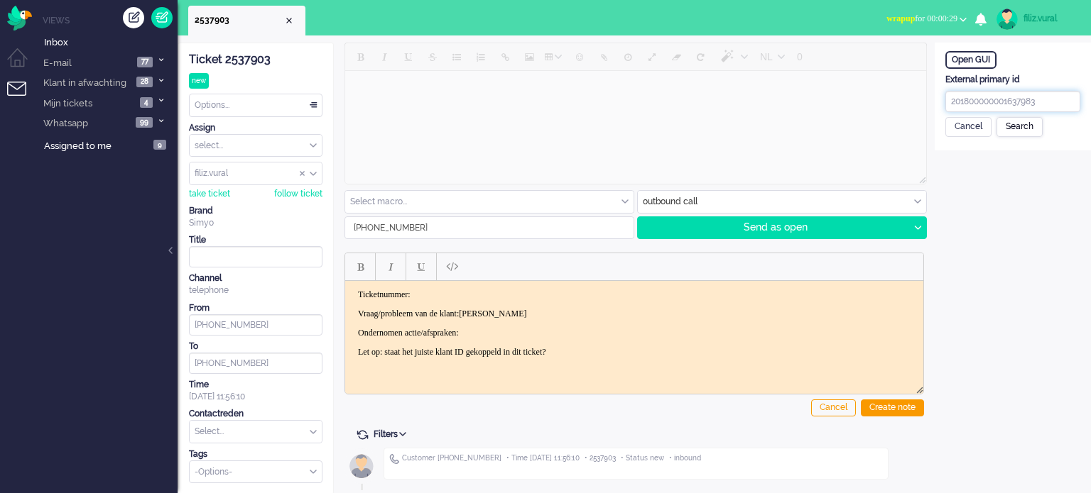
type input "201800000001637983"
click at [1041, 133] on div "Search" at bounding box center [1019, 127] width 46 height 20
drag, startPoint x: 488, startPoint y: 311, endPoint x: 596, endPoint y: 307, distance: 108.0
click at [596, 308] on p "Vraag/probleem van de klant:Marijn van Maldegem" at bounding box center [634, 313] width 552 height 11
click at [950, 180] on input "text" at bounding box center [1012, 182] width 135 height 21
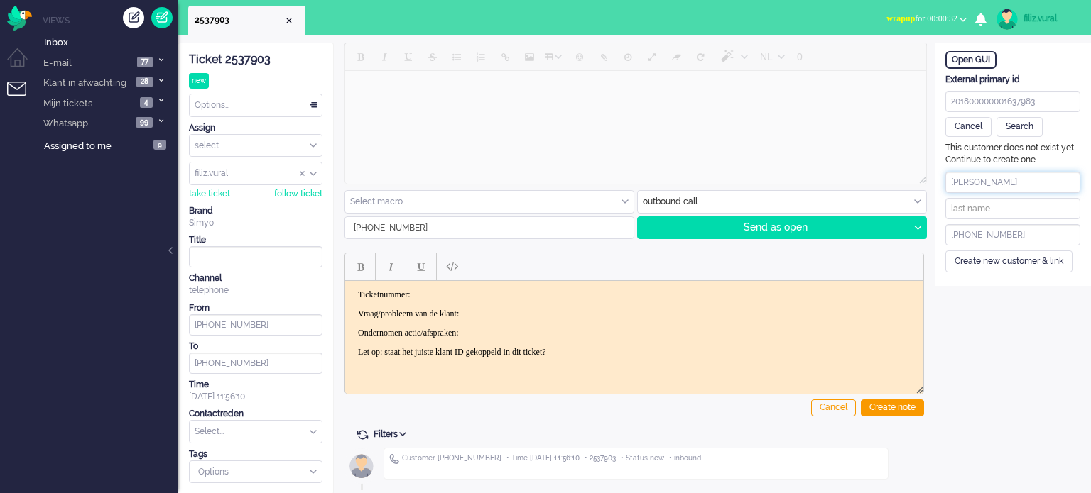
drag, startPoint x: 977, startPoint y: 182, endPoint x: 1051, endPoint y: 185, distance: 73.9
click at [1051, 185] on input "Marijn van Maldegem" at bounding box center [1012, 182] width 135 height 21
type input "Marijn"
click at [990, 212] on input "text" at bounding box center [1012, 208] width 135 height 21
paste input "van Maldegem"
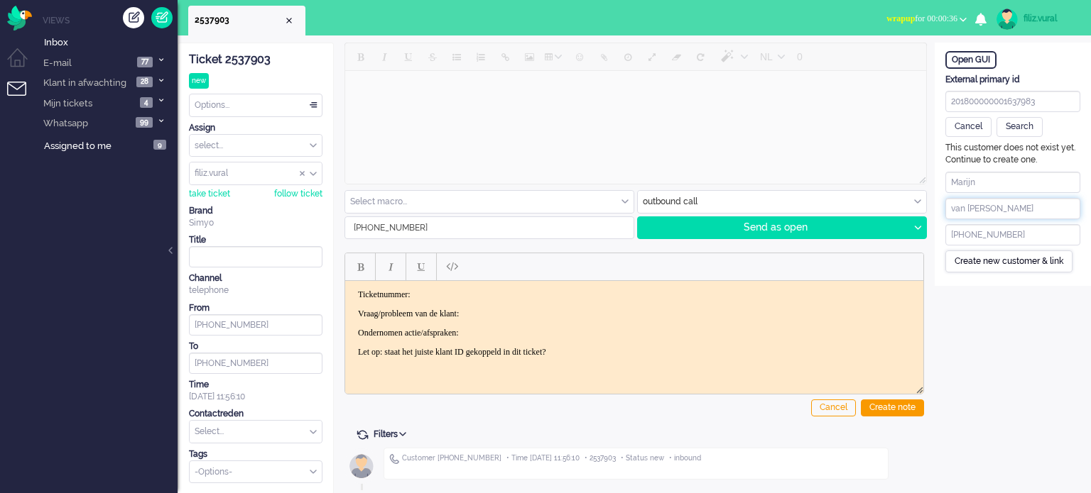
type input "van Maldegem"
click at [978, 266] on div "Create new customer & link" at bounding box center [1008, 262] width 127 height 22
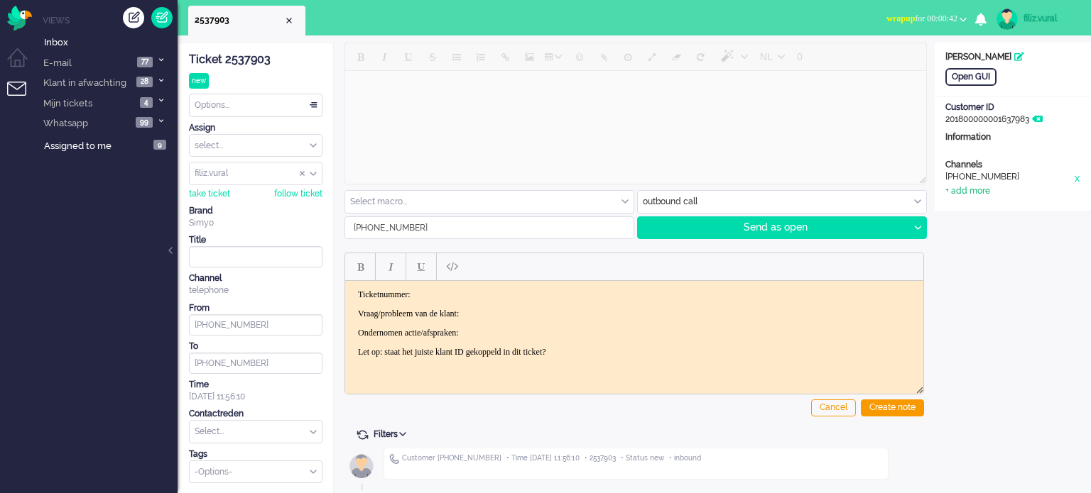
click at [980, 195] on div "+ add more" at bounding box center [967, 191] width 45 height 12
drag, startPoint x: 985, startPoint y: 224, endPoint x: 981, endPoint y: 209, distance: 15.3
click at [985, 224] on input at bounding box center [1012, 222] width 135 height 21
paste input "685706067"
type input "[PHONE_NUMBER]"
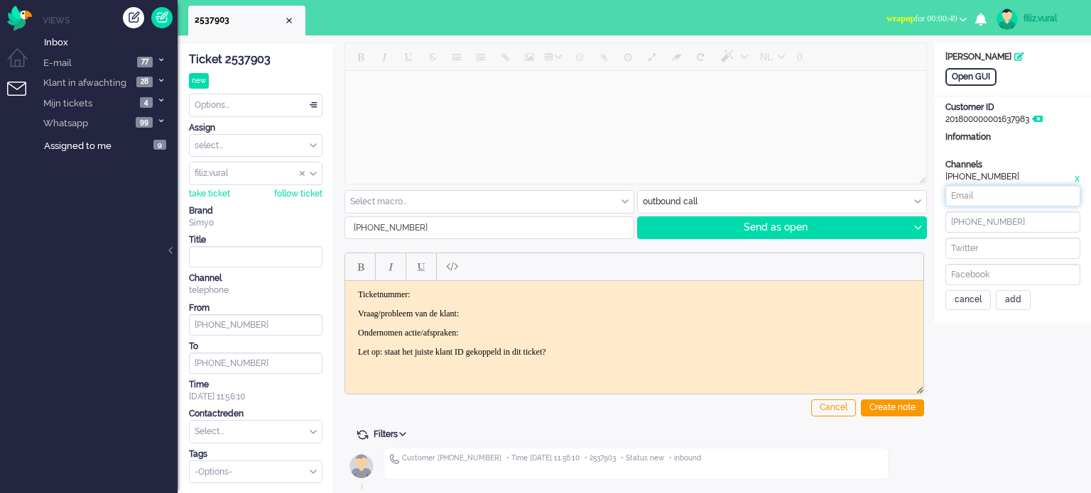
click at [1028, 198] on input at bounding box center [1012, 195] width 135 height 21
paste input "[EMAIL_ADDRESS][DOMAIN_NAME]"
drag, startPoint x: 946, startPoint y: 197, endPoint x: 936, endPoint y: 201, distance: 10.2
click at [936, 201] on div "Channels telephone +31613667138 x + add more marijnvmm@gmail.com +31685706067 c…" at bounding box center [1012, 234] width 156 height 151
type input "[EMAIL_ADDRESS][DOMAIN_NAME]"
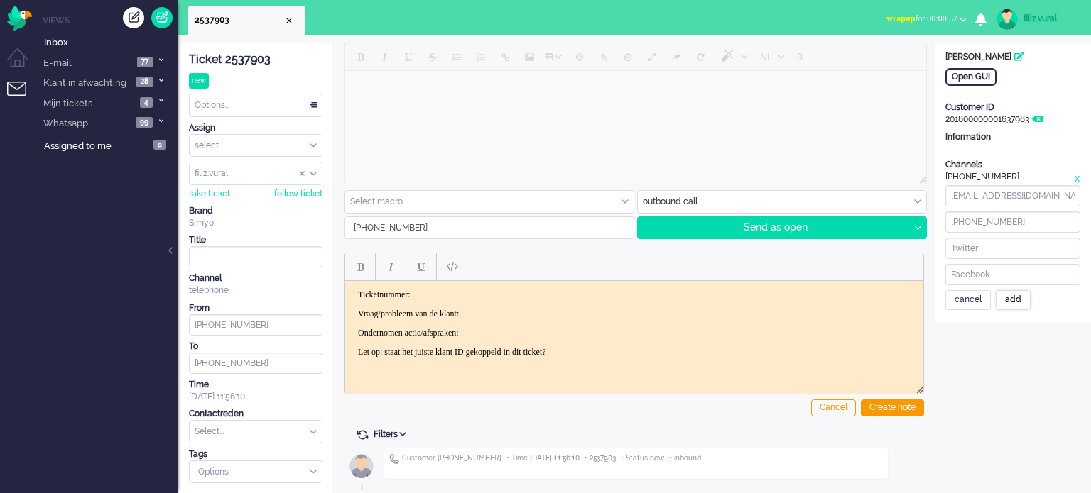
click at [1006, 297] on div "add" at bounding box center [1012, 300] width 35 height 20
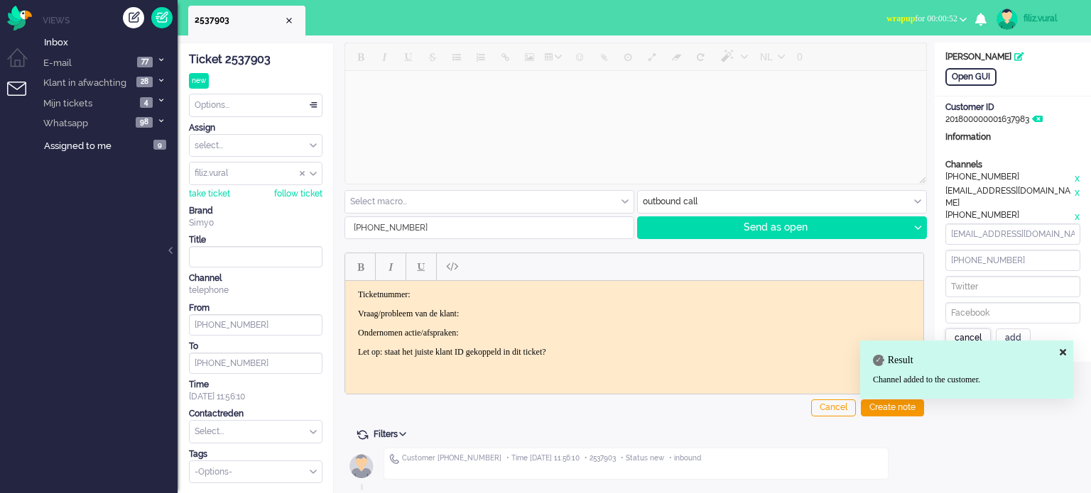
click at [965, 329] on div "cancel" at bounding box center [967, 339] width 45 height 20
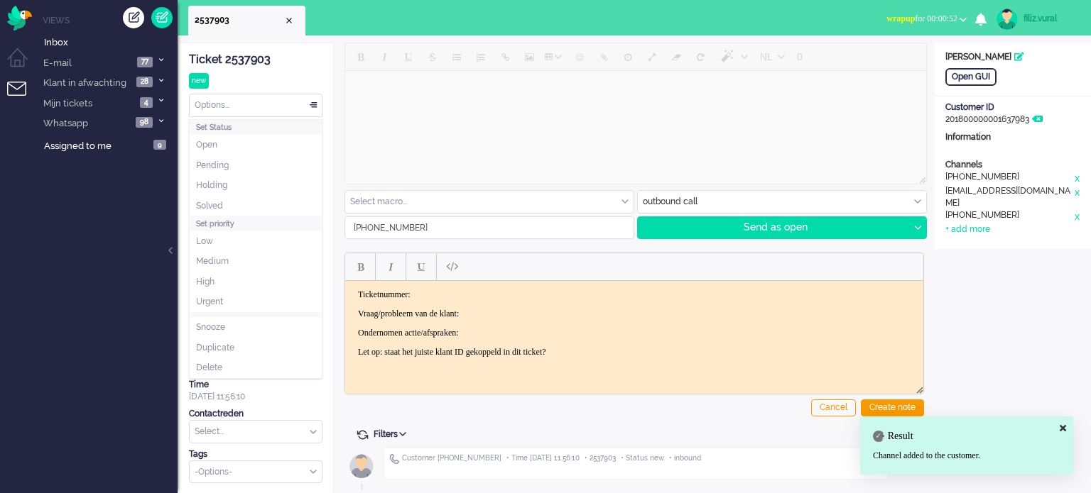
click at [247, 109] on div "Options..." at bounding box center [256, 105] width 132 height 22
click at [237, 165] on li "Pending" at bounding box center [256, 165] width 132 height 21
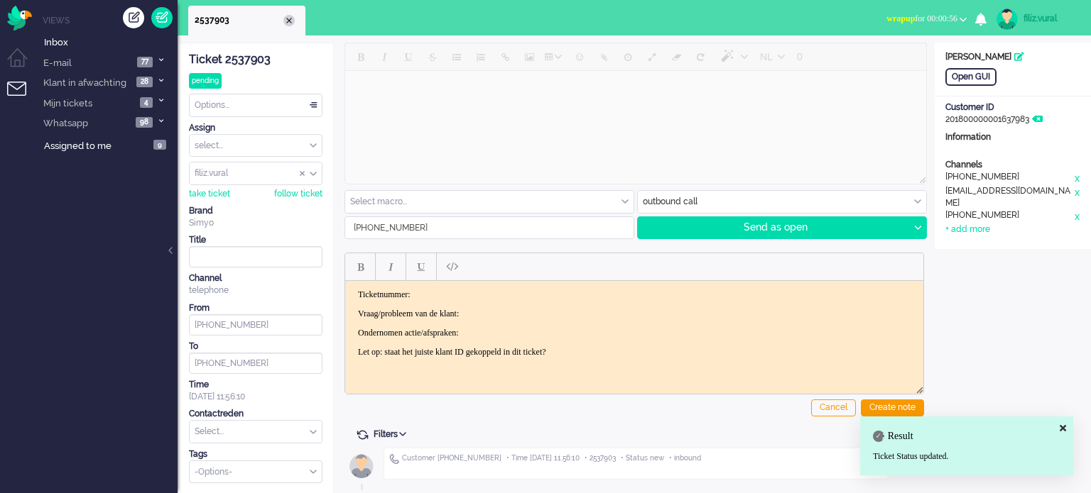
click at [287, 21] on div "Close tab" at bounding box center [288, 20] width 11 height 11
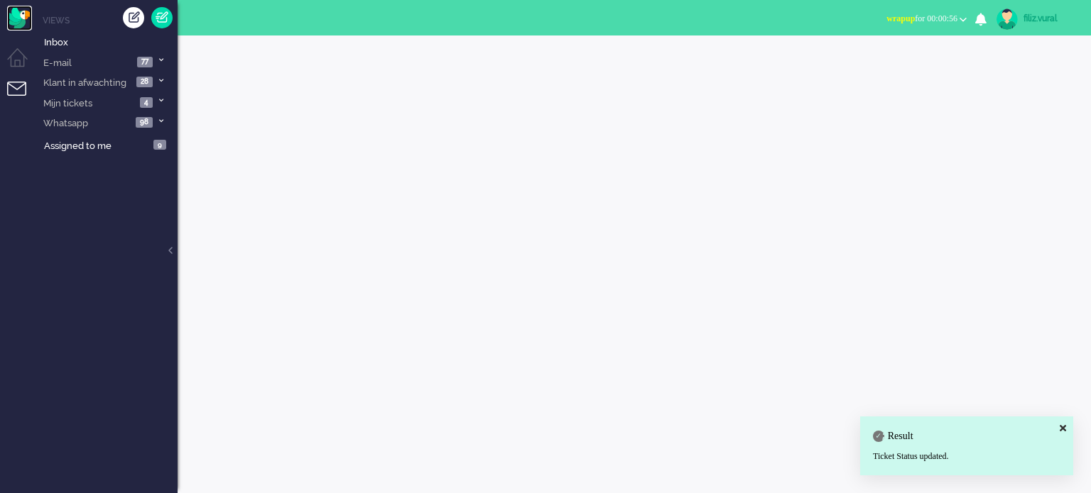
click at [25, 21] on img "Omnidesk" at bounding box center [19, 18] width 25 height 25
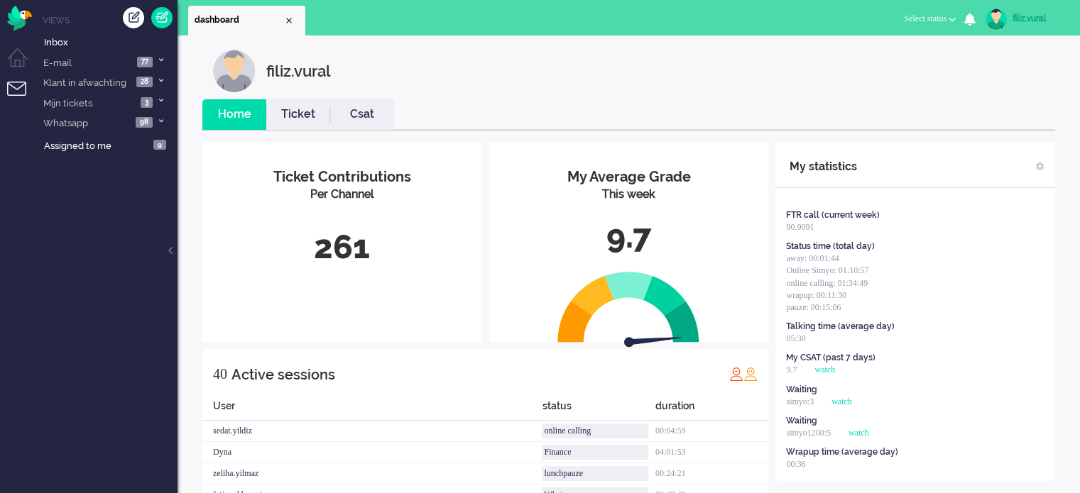
click at [909, 16] on span "Select status" at bounding box center [925, 18] width 43 height 10
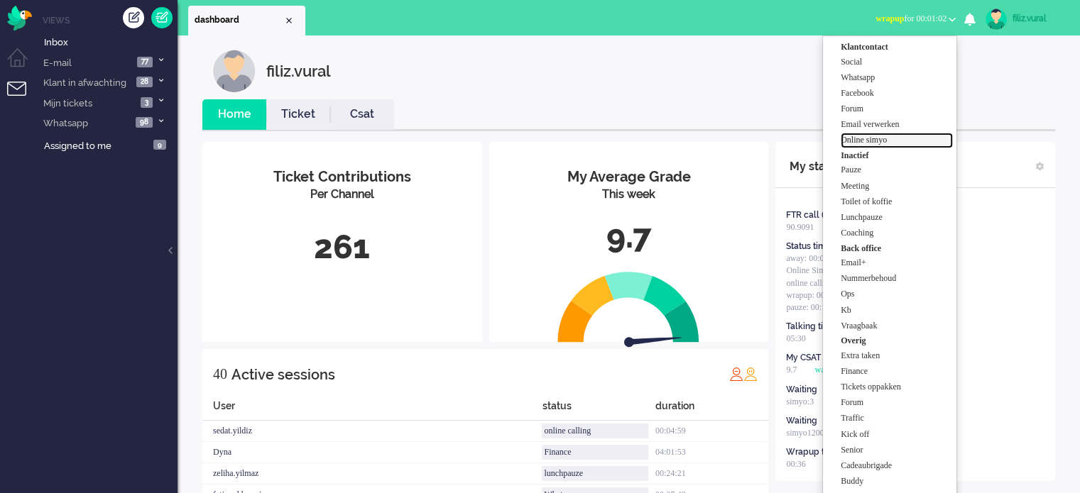
click at [927, 141] on label "Online simyo" at bounding box center [897, 140] width 112 height 12
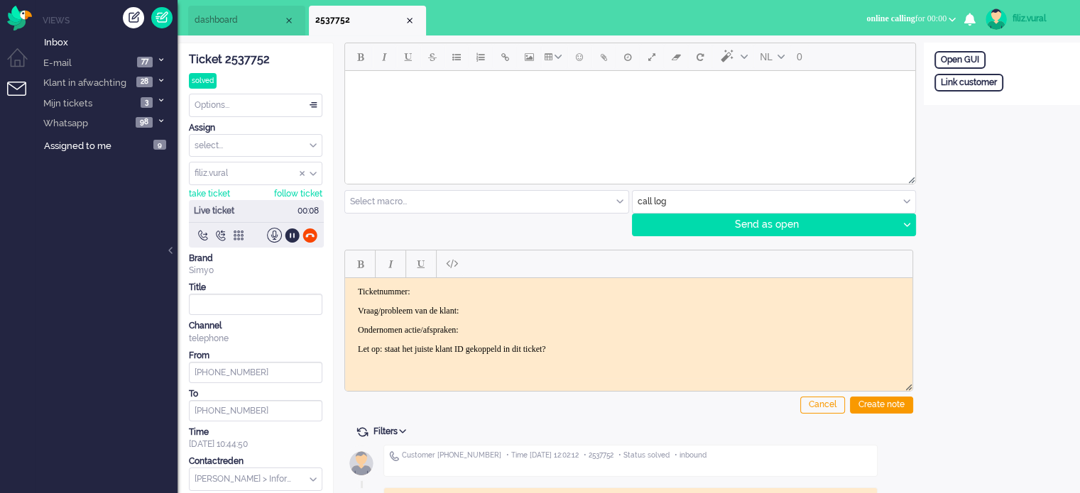
click at [251, 63] on div "Ticket 2537752" at bounding box center [255, 60] width 133 height 16
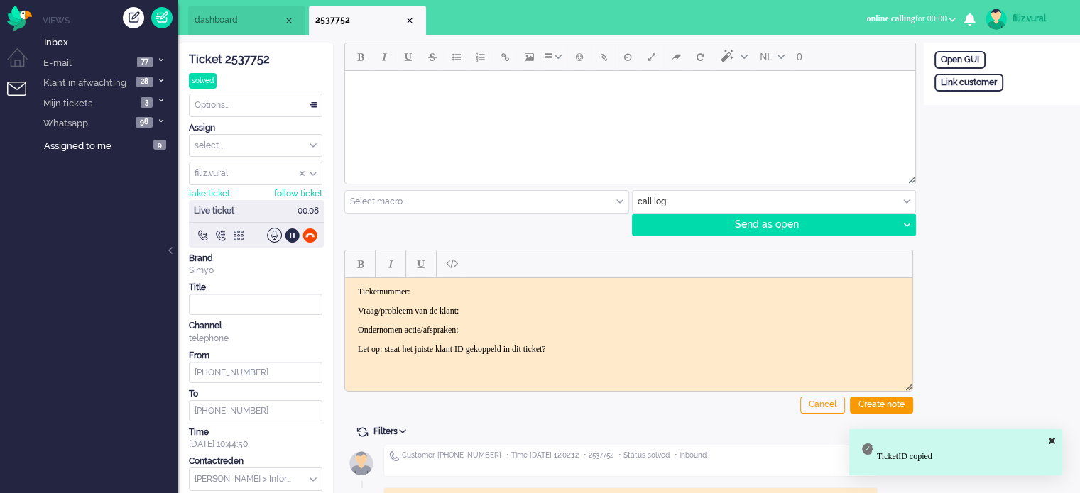
click at [520, 284] on html "Ticketnummer: Vraag/probleem van de klant: Ondernomen actie/afspraken: Let op: …" at bounding box center [628, 320] width 567 height 85
click at [102, 149] on span "Assigned to me" at bounding box center [77, 146] width 67 height 11
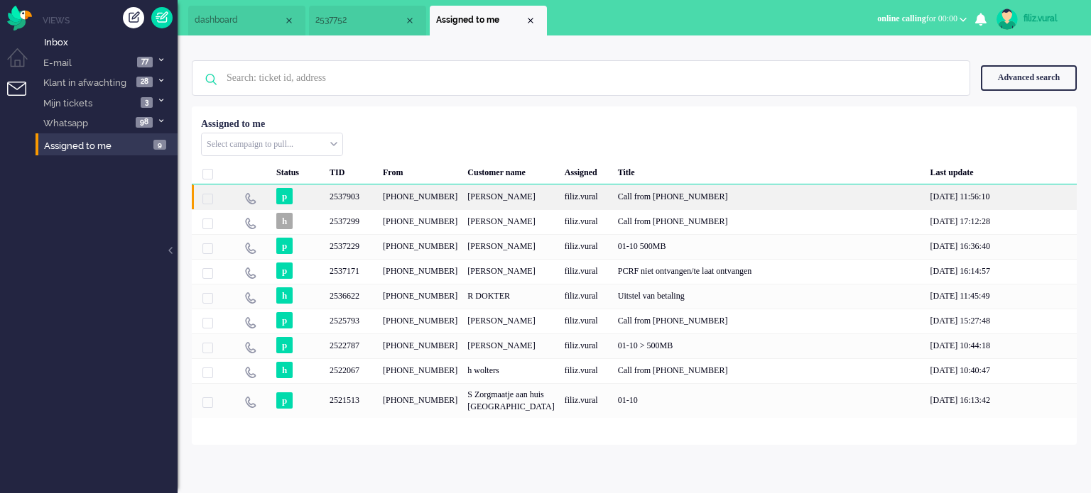
click at [496, 209] on div "[PERSON_NAME]" at bounding box center [510, 197] width 97 height 25
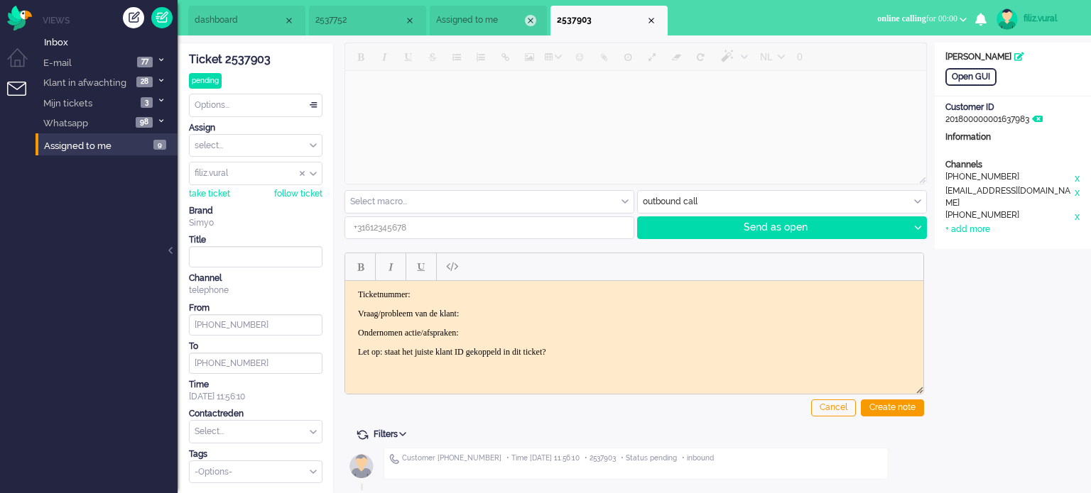
click at [530, 21] on div "Close tab" at bounding box center [530, 20] width 11 height 11
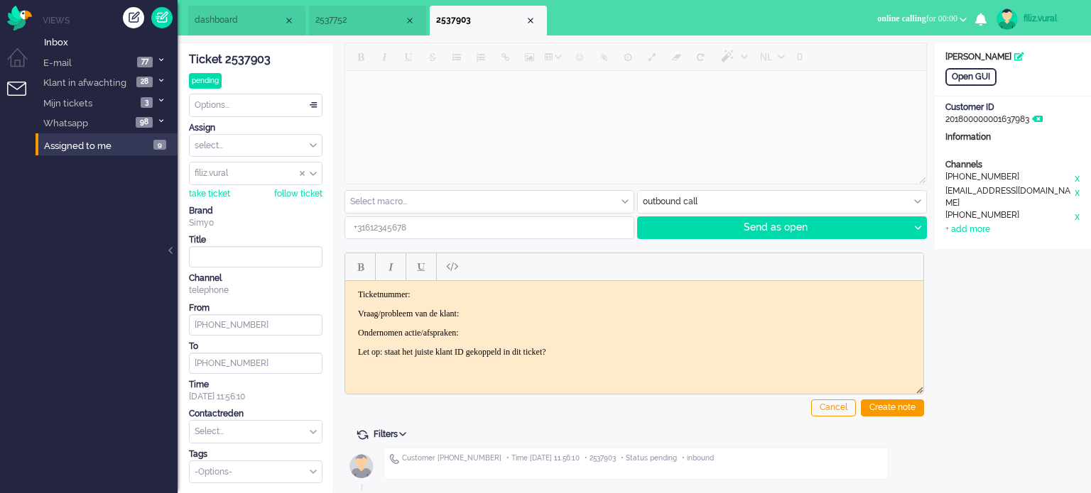
drag, startPoint x: 261, startPoint y: 55, endPoint x: 263, endPoint y: 65, distance: 9.3
click at [261, 56] on div "Ticket 2537903" at bounding box center [255, 60] width 133 height 16
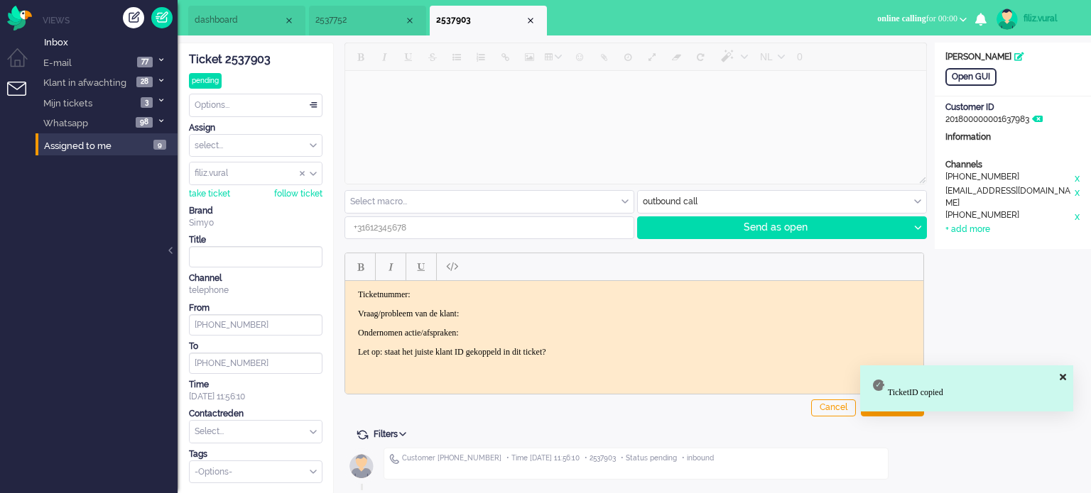
click at [480, 290] on p "Ticketnummer:" at bounding box center [634, 294] width 552 height 11
type input "[PHONE_NUMBER]"
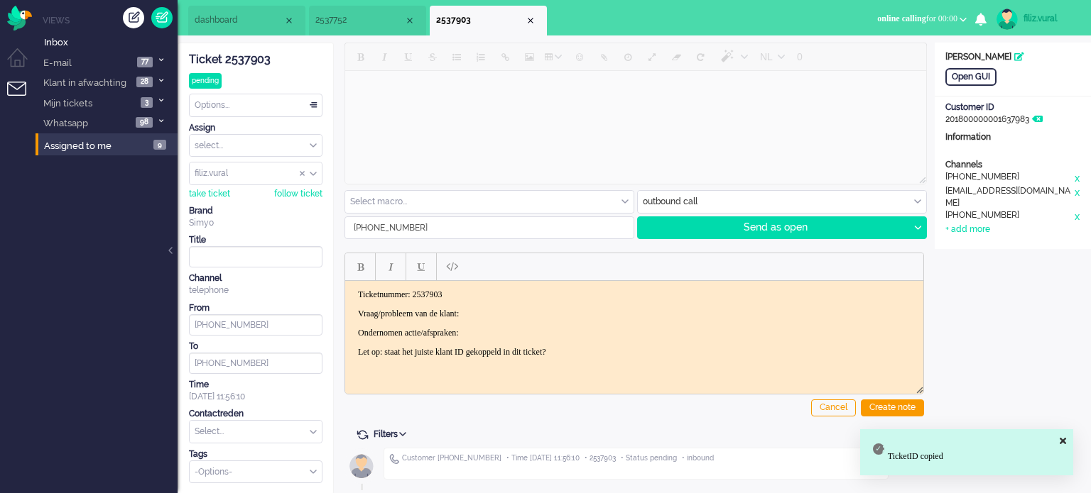
click at [529, 308] on p "Vraag/probleem van de klant:" at bounding box center [634, 313] width 552 height 11
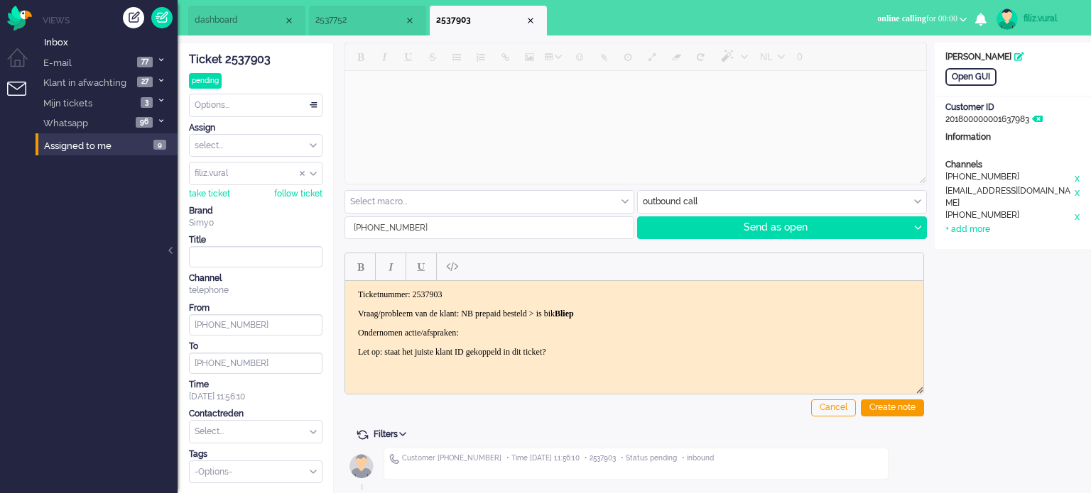
click at [329, 25] on span "2537752" at bounding box center [359, 20] width 89 height 12
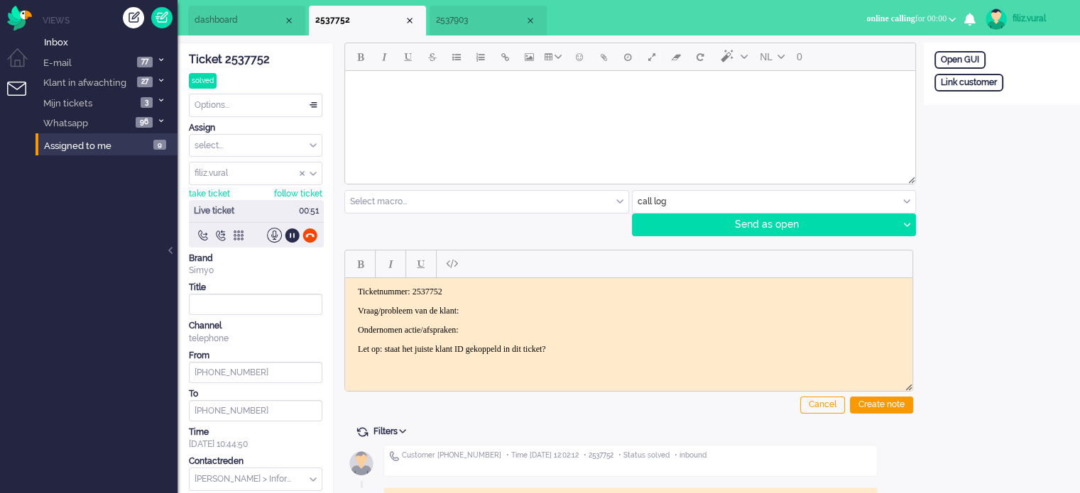
click at [562, 298] on body "Ticketnummer: 2537752 Vraag/probleem van de klant: Ondernomen actie/afspraken: …" at bounding box center [629, 320] width 556 height 68
click at [293, 238] on div at bounding box center [292, 235] width 15 height 15
click at [464, 20] on span "2537903" at bounding box center [480, 20] width 89 height 12
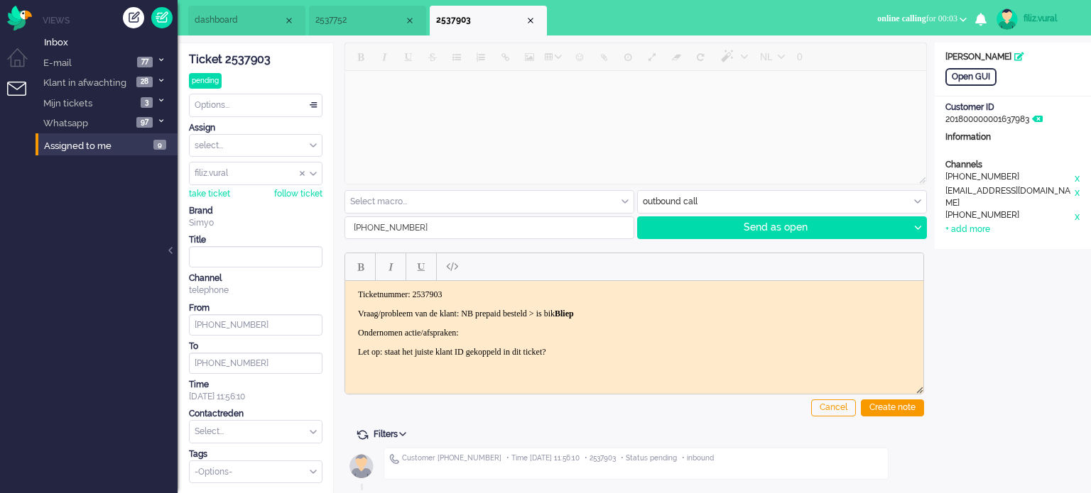
click at [526, 329] on p "Ondernomen actie/afspraken:" at bounding box center [634, 332] width 552 height 11
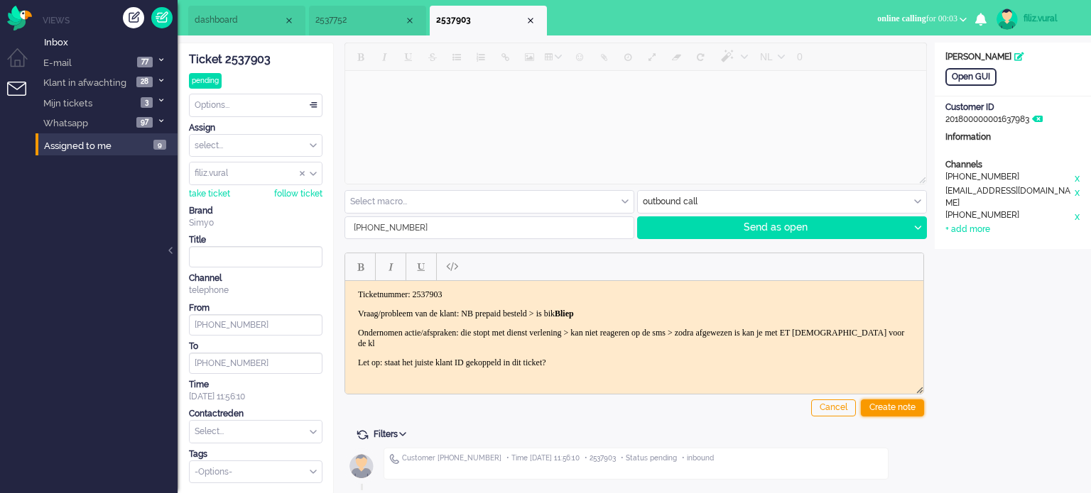
click at [912, 407] on div "Create note" at bounding box center [891, 408] width 63 height 17
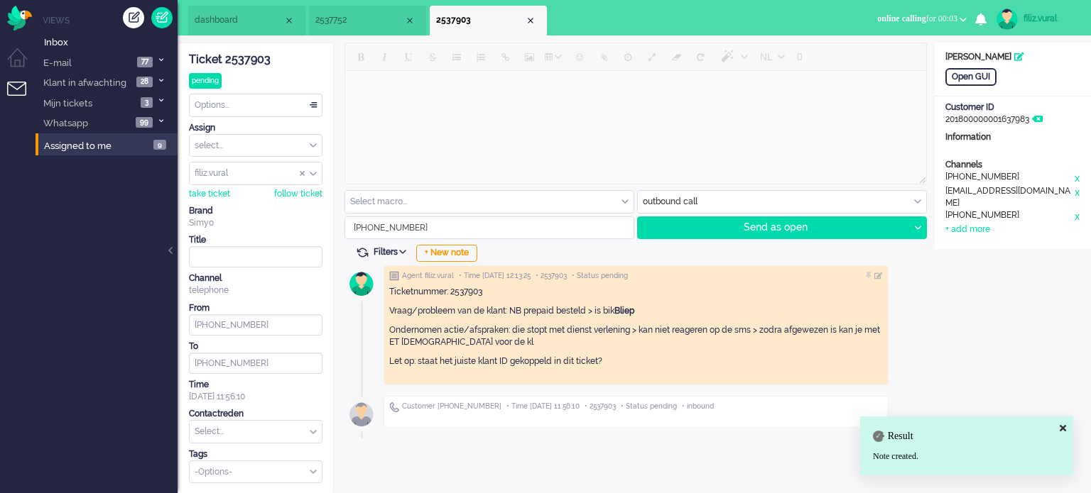
click at [276, 422] on input "text" at bounding box center [256, 432] width 132 height 22
type input "inport"
click at [276, 452] on span "Nummerbehoud > Inport" at bounding box center [244, 454] width 97 height 12
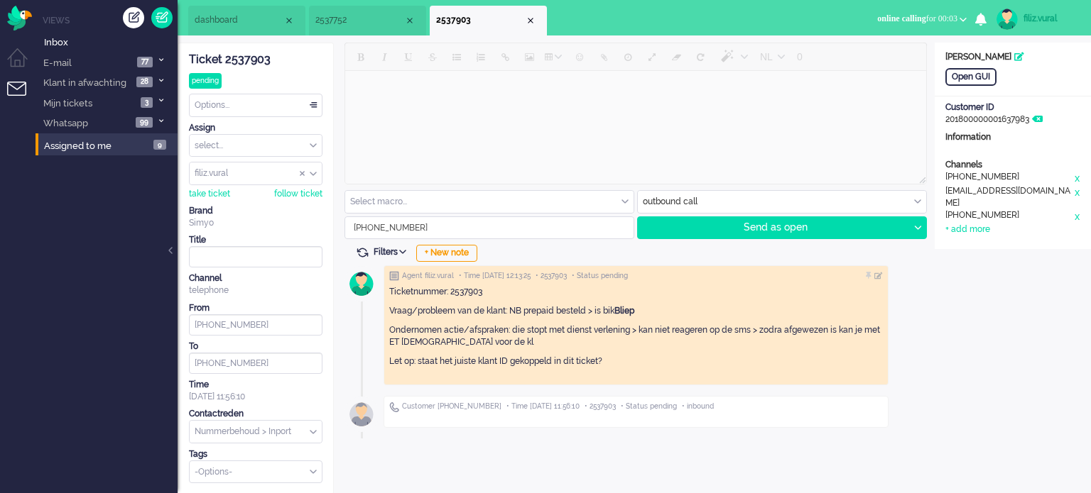
click at [260, 32] on li "dashboard" at bounding box center [246, 21] width 117 height 30
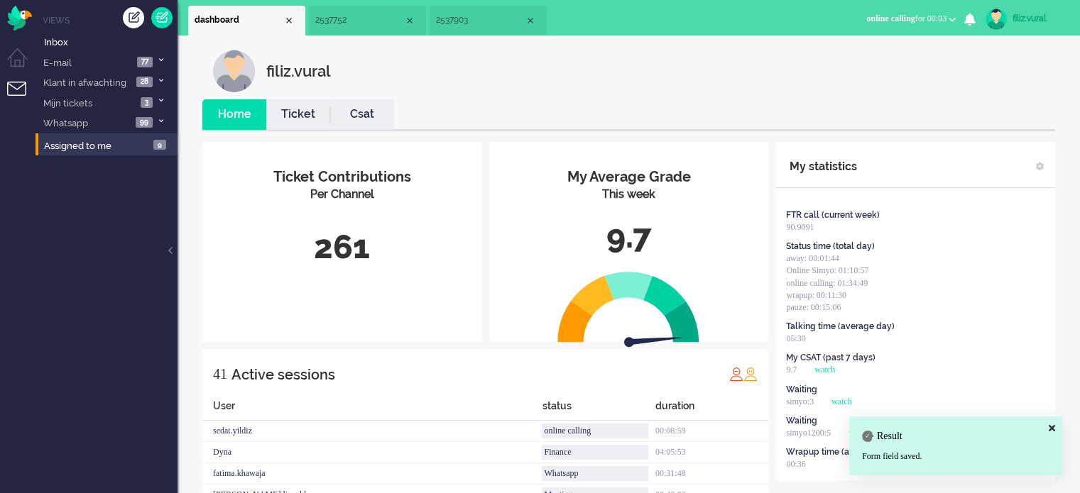
click at [349, 112] on link "Csat" at bounding box center [362, 114] width 64 height 16
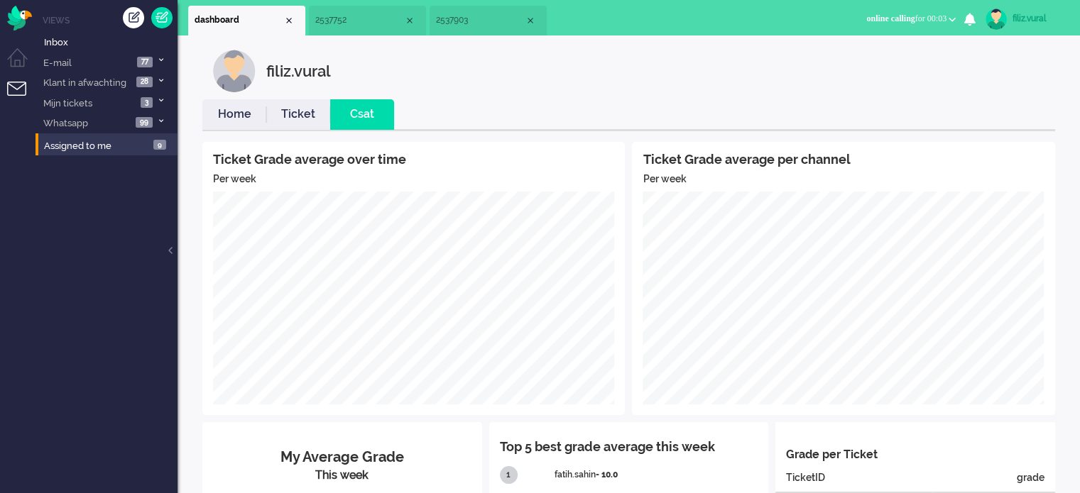
click at [244, 114] on link "Home" at bounding box center [234, 114] width 64 height 16
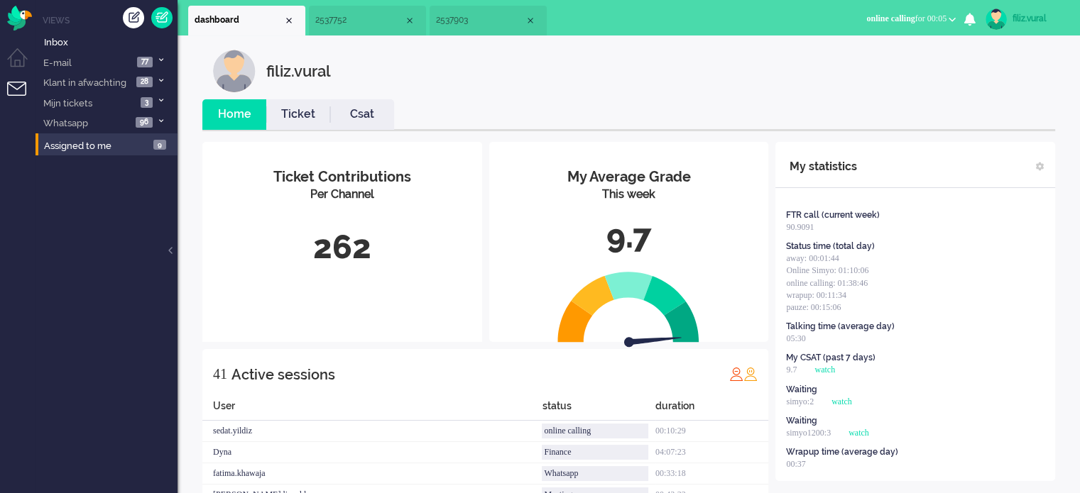
click at [469, 28] on li "2537903" at bounding box center [488, 21] width 117 height 30
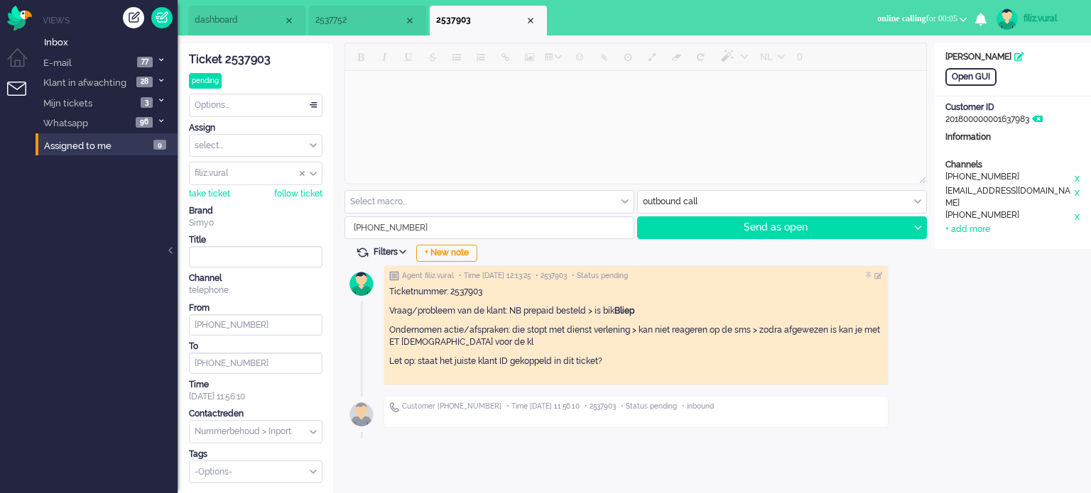
click at [346, 24] on span "2537752" at bounding box center [359, 20] width 89 height 12
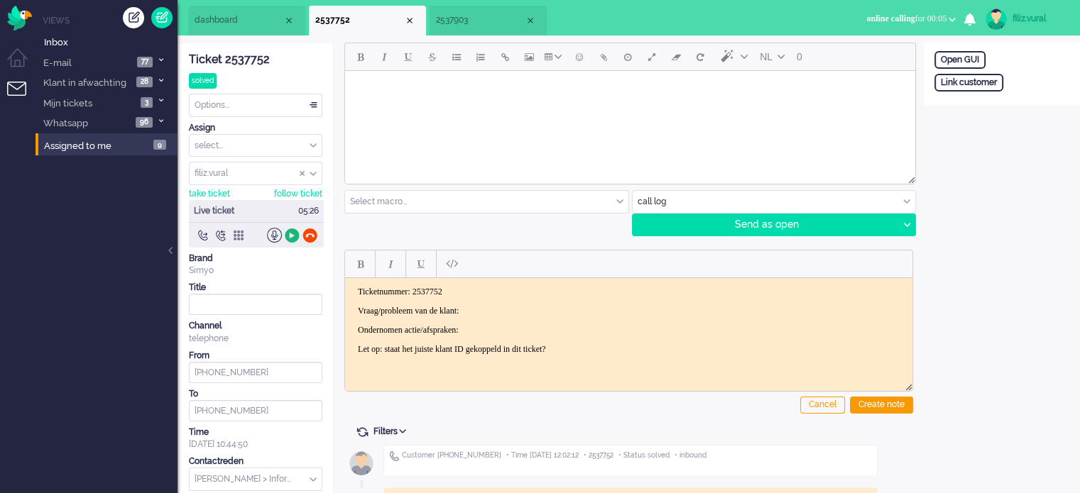
click at [291, 235] on div at bounding box center [292, 235] width 15 height 15
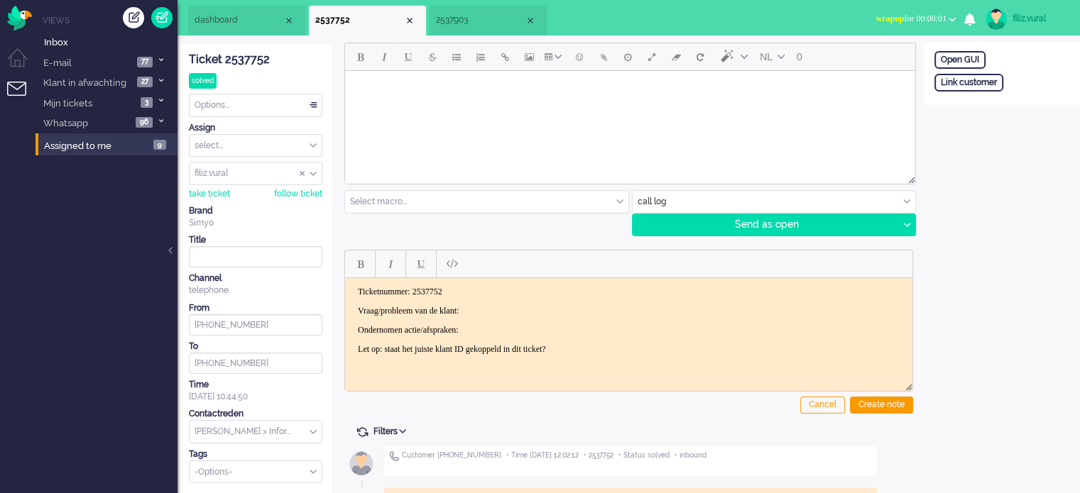
click at [493, 300] on body "Ticketnummer: 2537752 Vraag/probleem van de klant: Ondernomen actie/afspraken: …" at bounding box center [629, 320] width 556 height 68
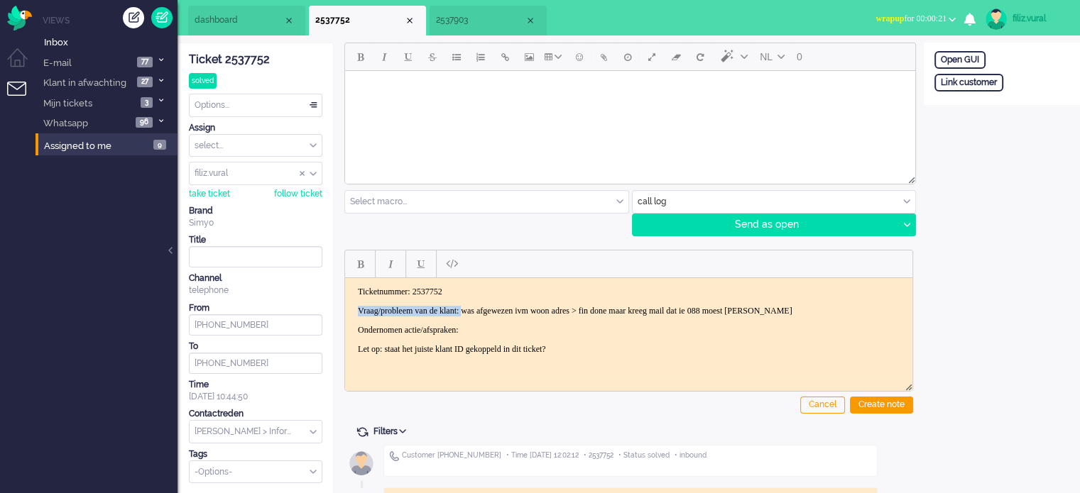
drag, startPoint x: 490, startPoint y: 309, endPoint x: 347, endPoint y: 297, distance: 143.2
click at [347, 297] on html "Ticketnummer: 2537752 Vraag/probleem van de klant: was afgewezen ivm woon adres…" at bounding box center [628, 320] width 567 height 85
drag, startPoint x: 349, startPoint y: 327, endPoint x: 563, endPoint y: 381, distance: 220.4
click at [563, 363] on html "Ticketnummer: 2537752 was afgewezen ivm woon adres > fin done maar kreeg mail d…" at bounding box center [628, 320] width 567 height 85
drag, startPoint x: 601, startPoint y: 349, endPoint x: 349, endPoint y: 327, distance: 253.8
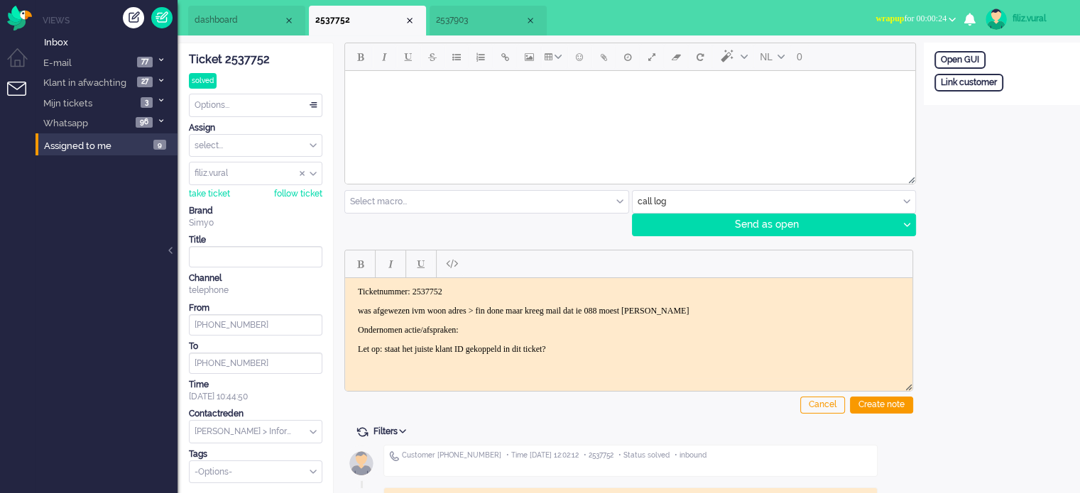
click at [349, 327] on html "Ticketnummer: 2537752 was afgewezen ivm woon adres > fin done maar kreeg mail d…" at bounding box center [628, 320] width 567 height 85
click at [944, 83] on div "Link customer" at bounding box center [968, 83] width 69 height 18
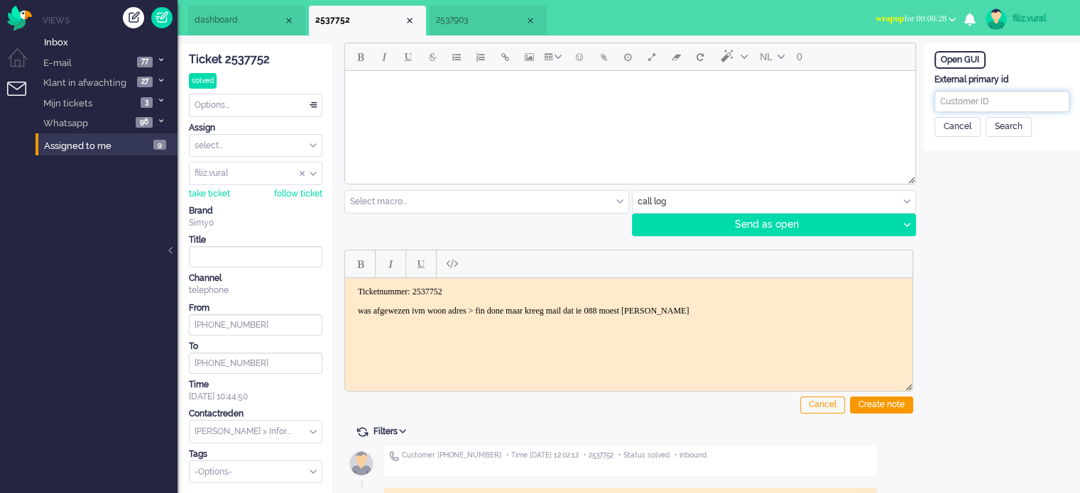
click at [978, 105] on input "text" at bounding box center [1001, 101] width 135 height 21
paste input "201800000001637018"
type input "201800000001637018"
click at [1025, 127] on div "Search" at bounding box center [1008, 127] width 46 height 20
click at [1030, 269] on div "Create new customer & link" at bounding box center [997, 262] width 127 height 22
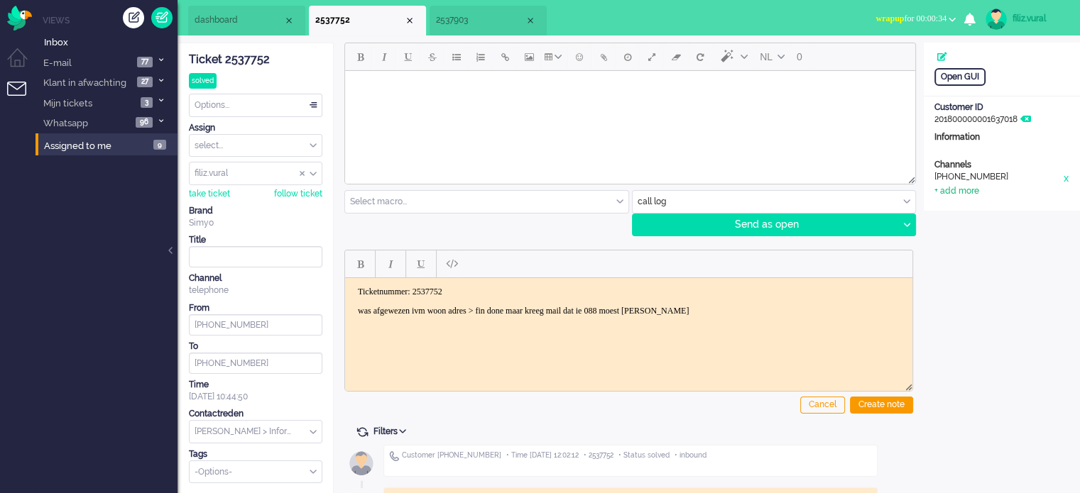
click at [944, 187] on div "+ add more" at bounding box center [956, 191] width 45 height 12
click at [958, 200] on input at bounding box center [1001, 195] width 135 height 21
paste input "[EMAIL_ADDRESS][DOMAIN_NAME]"
type input "[EMAIL_ADDRESS][DOMAIN_NAME]"
click at [1008, 301] on div "add" at bounding box center [1002, 300] width 35 height 20
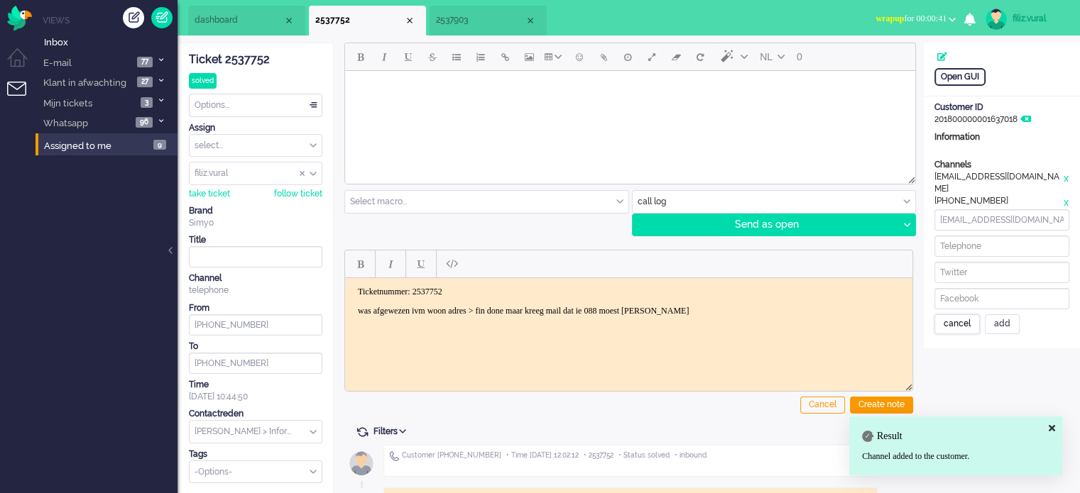
click at [963, 317] on div "cancel" at bounding box center [956, 325] width 45 height 20
click at [880, 403] on div "Create note" at bounding box center [881, 405] width 63 height 17
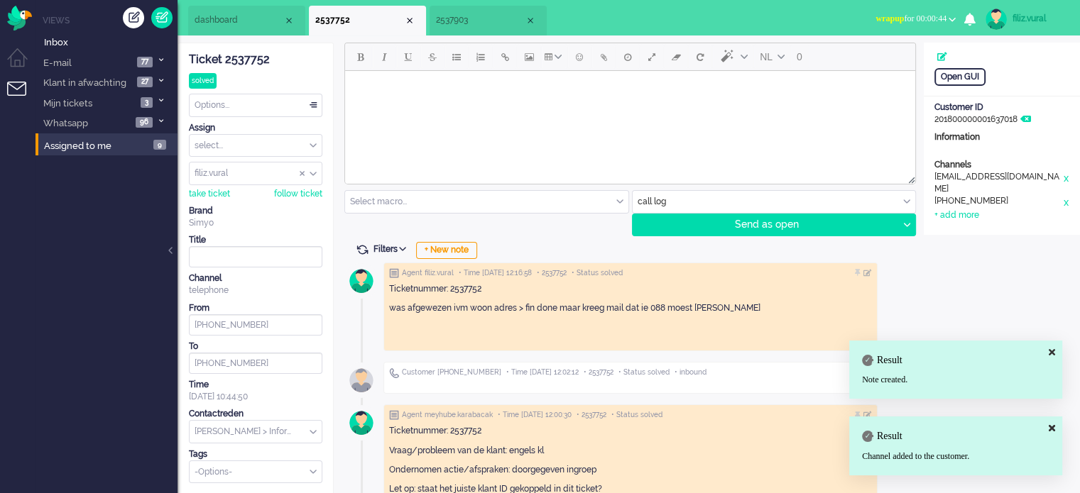
click at [256, 427] on input "text" at bounding box center [256, 432] width 132 height 22
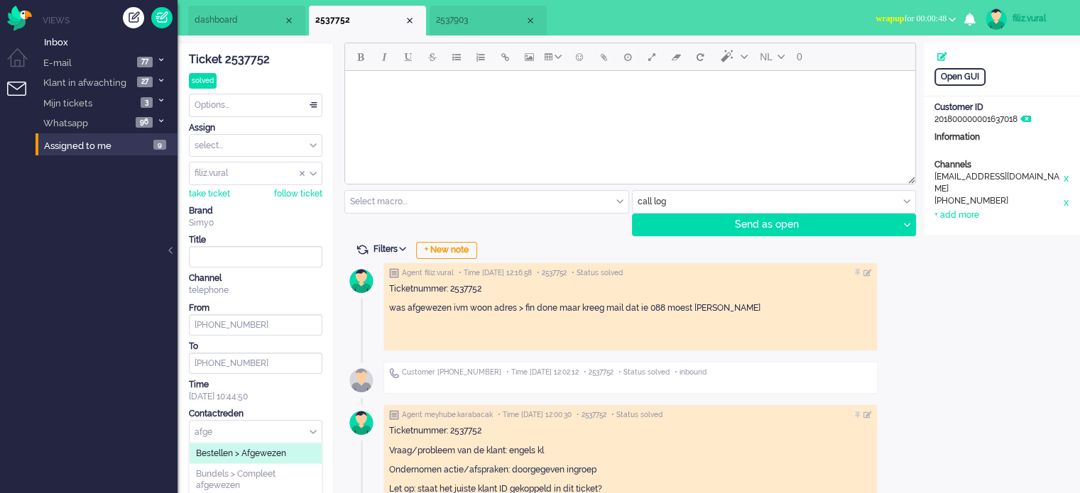
type input "afge"
click at [258, 448] on span "Bestellen > Afgewezen" at bounding box center [241, 454] width 90 height 12
click at [253, 102] on div "Options..." at bounding box center [256, 105] width 132 height 22
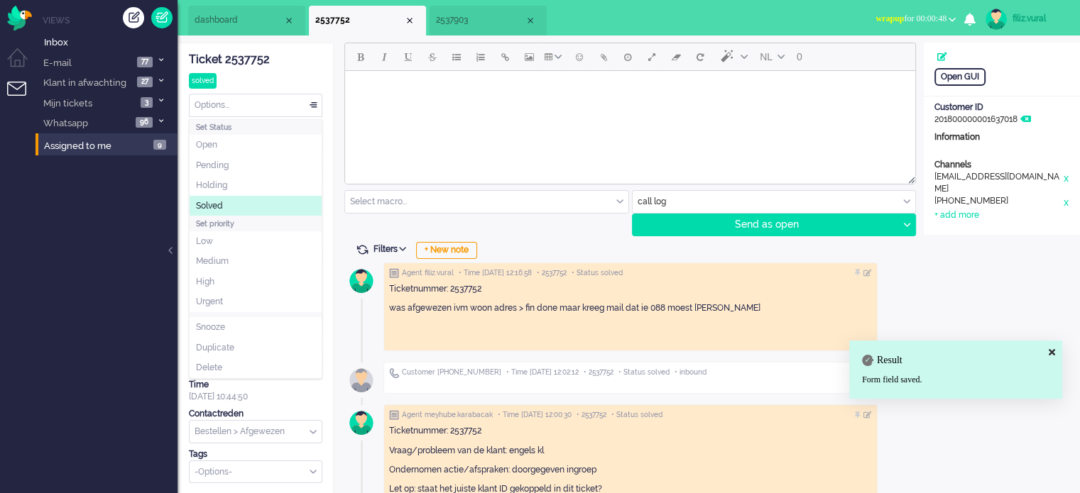
click at [236, 198] on li "Solved" at bounding box center [256, 206] width 132 height 21
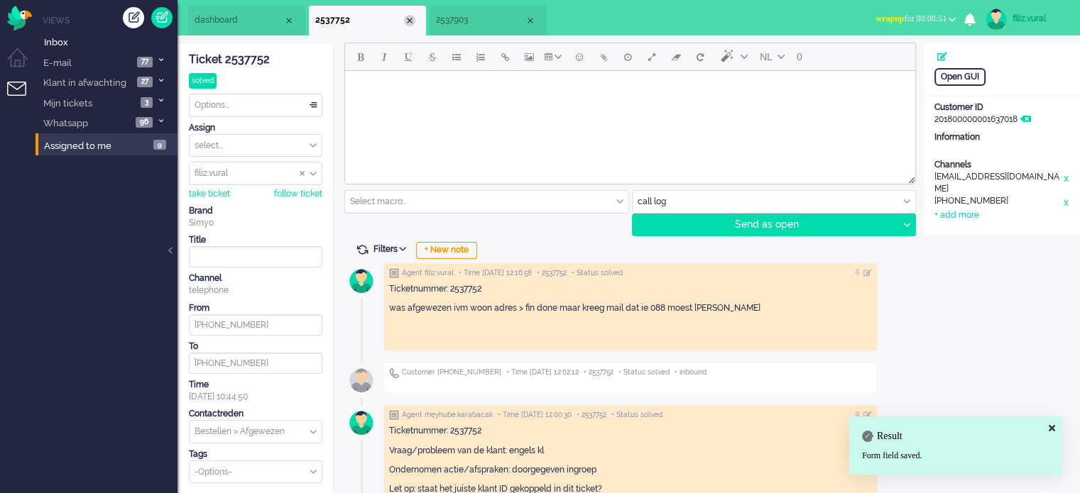
click at [409, 21] on div "Close tab" at bounding box center [409, 20] width 11 height 11
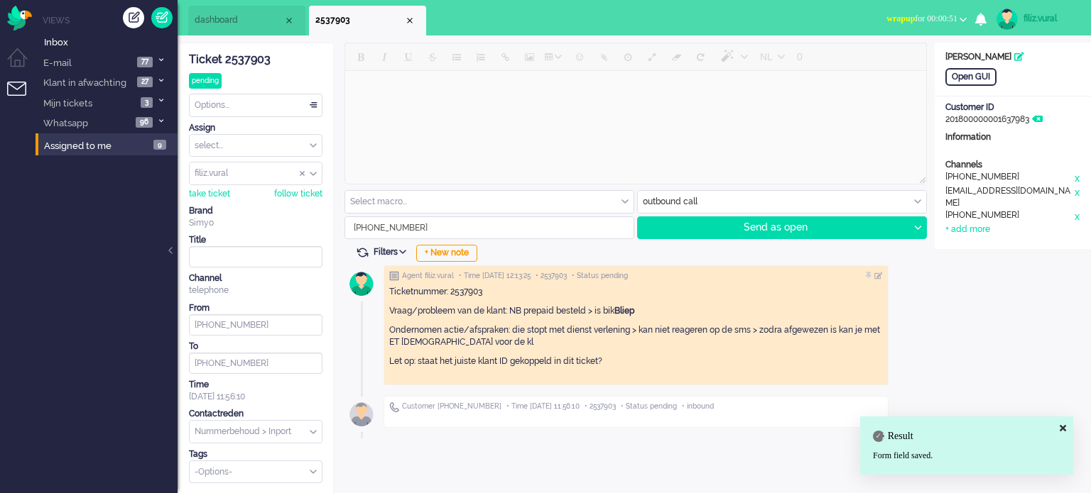
click at [231, 31] on li "dashboard" at bounding box center [246, 21] width 117 height 30
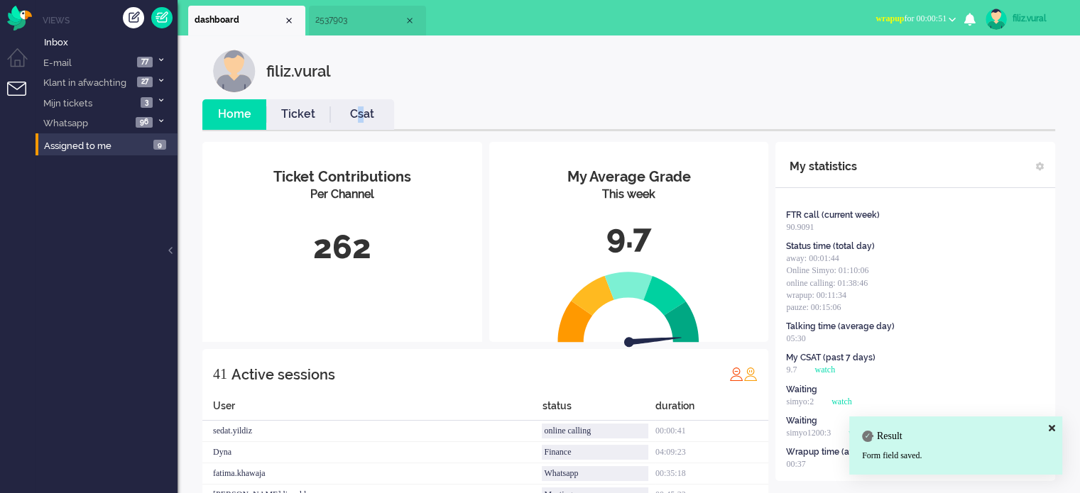
click at [361, 106] on link "Csat" at bounding box center [362, 114] width 64 height 16
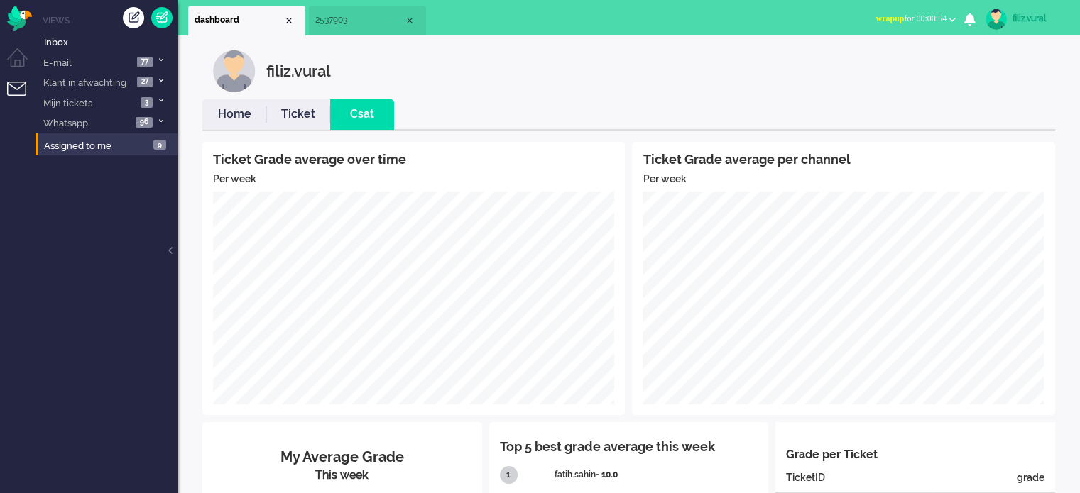
click at [239, 110] on link "Home" at bounding box center [234, 114] width 64 height 16
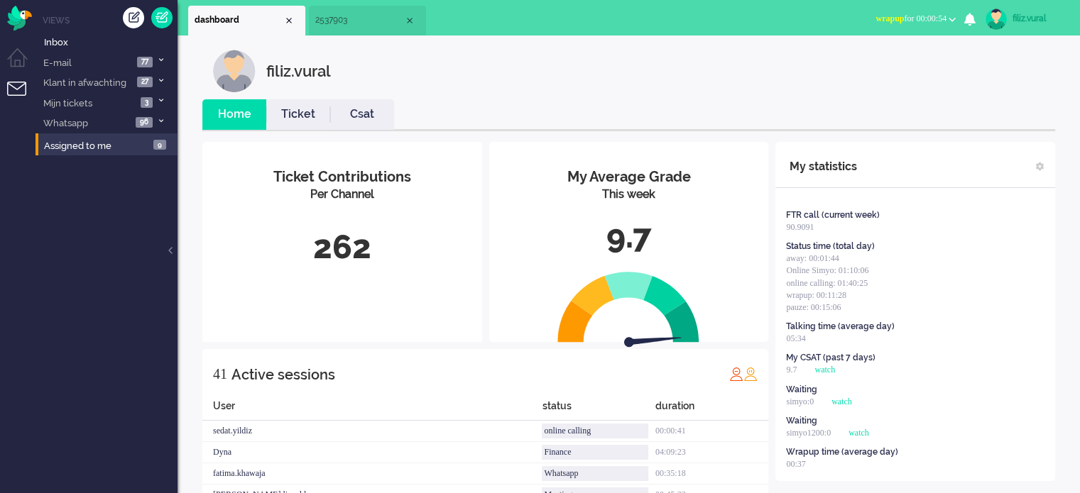
click at [903, 15] on span "wrapup for 00:00:54" at bounding box center [910, 18] width 71 height 10
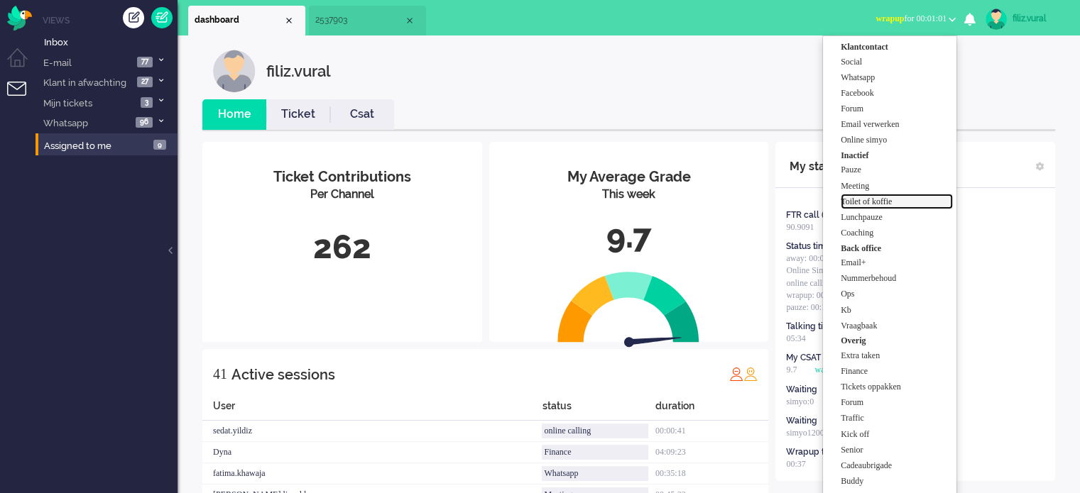
click at [894, 205] on label "Toilet of koffie" at bounding box center [897, 202] width 112 height 12
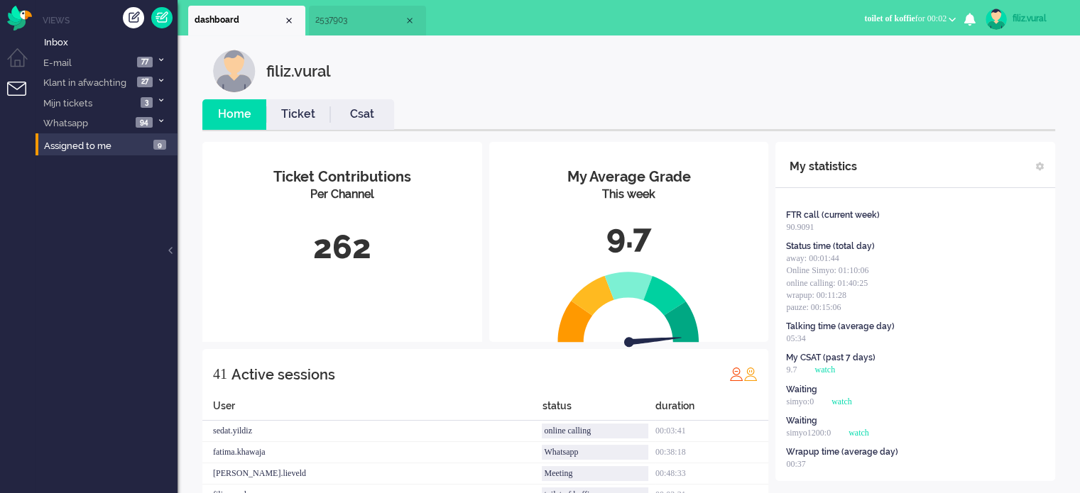
click at [903, 28] on button "toilet of koffie for 00:02" at bounding box center [910, 19] width 109 height 21
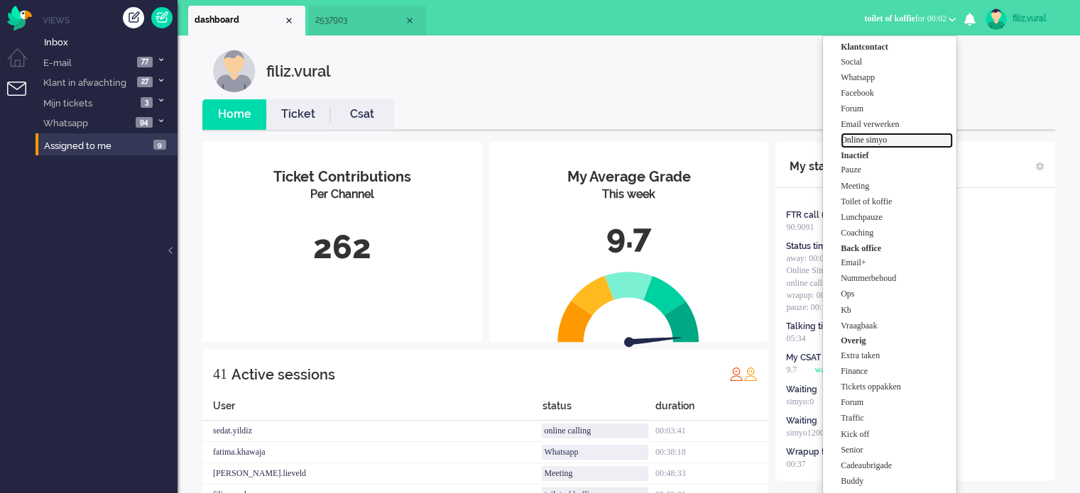
click at [873, 138] on label "Online simyo" at bounding box center [897, 140] width 112 height 12
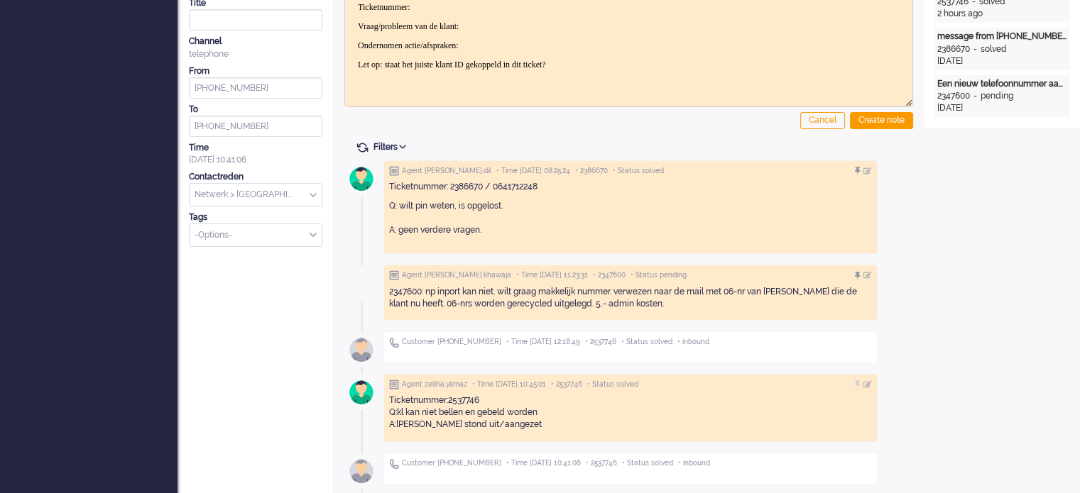
scroll to position [284, 0]
click at [525, 185] on p "Ticketnummer: 2386670 / 0641712248" at bounding box center [630, 188] width 483 height 12
copy p "0641712248"
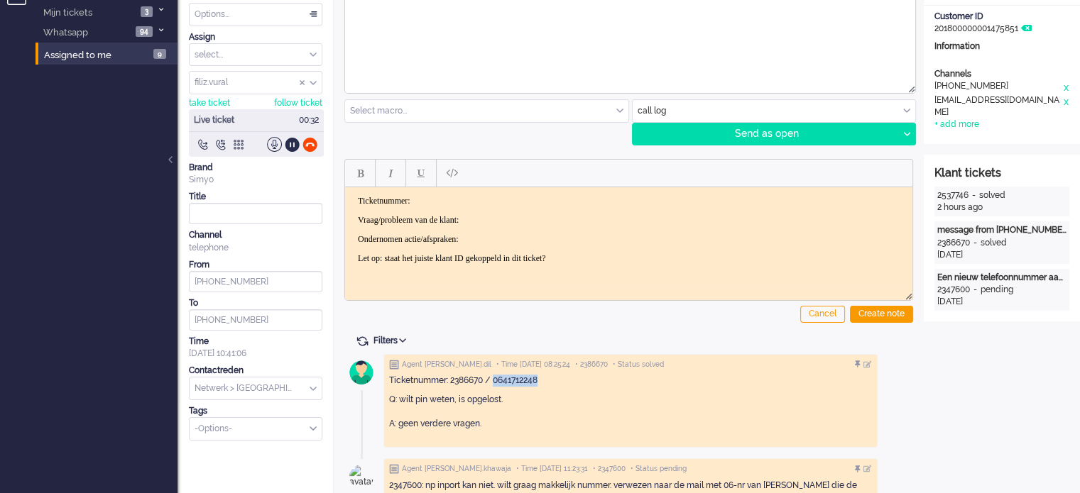
scroll to position [0, 0]
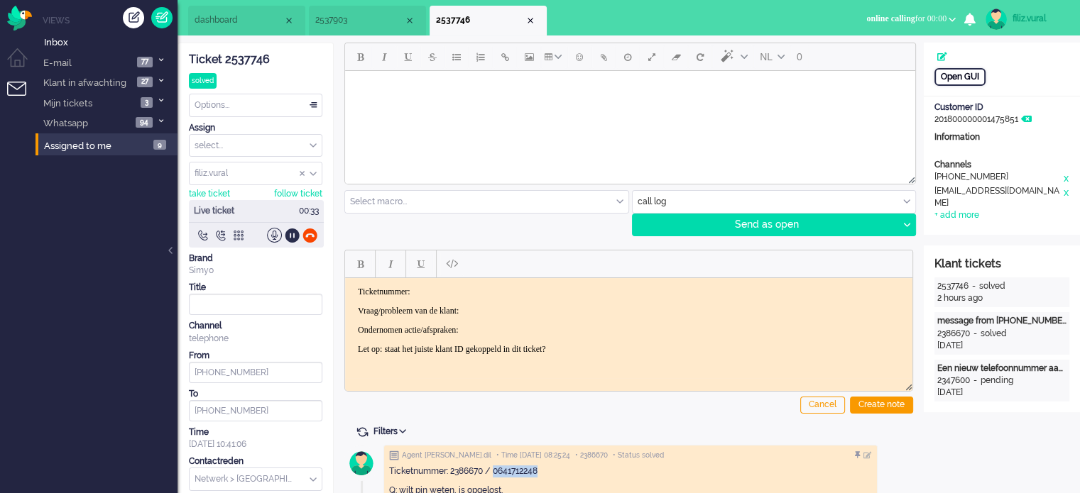
click at [966, 82] on div "Open GUI" at bounding box center [959, 77] width 51 height 18
click at [249, 59] on div "Ticket 2537746" at bounding box center [255, 60] width 133 height 16
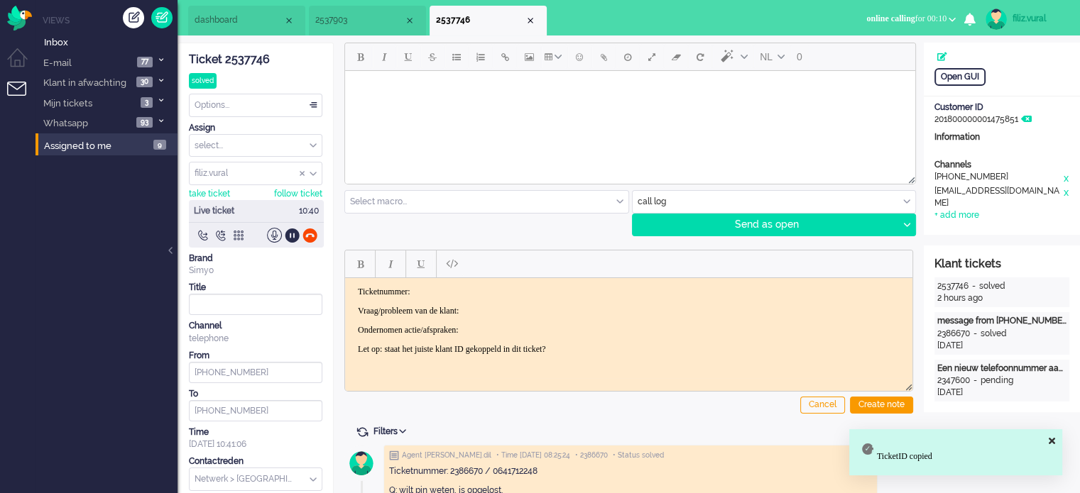
click at [498, 295] on p "Ticketnummer:" at bounding box center [629, 291] width 542 height 11
click at [498, 317] on body "Ticketnummer: 2537746 Vraag/probleem van de klant: Ondernomen actie/afspraken: …" at bounding box center [629, 320] width 556 height 68
click at [498, 305] on p "Vraag/probleem van de klant:" at bounding box center [629, 310] width 542 height 11
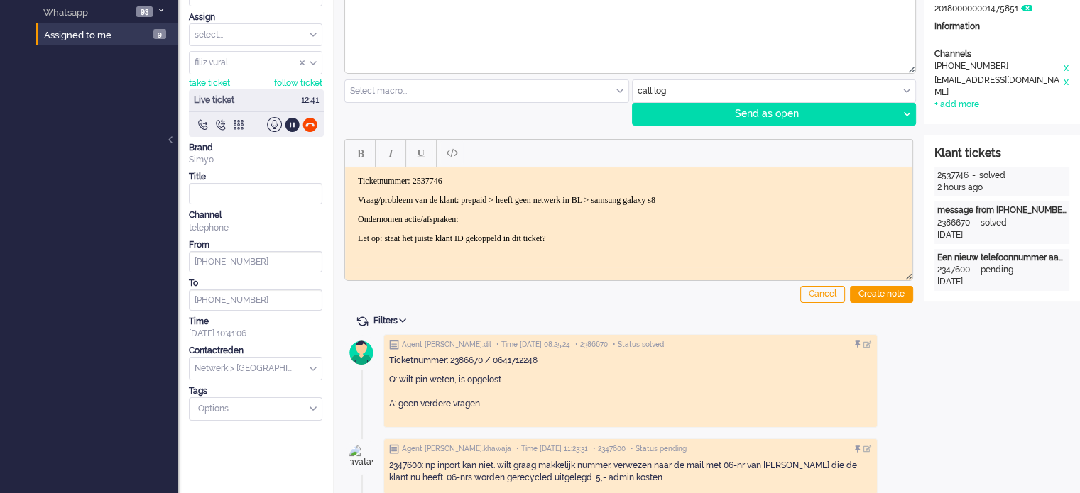
scroll to position [37, 0]
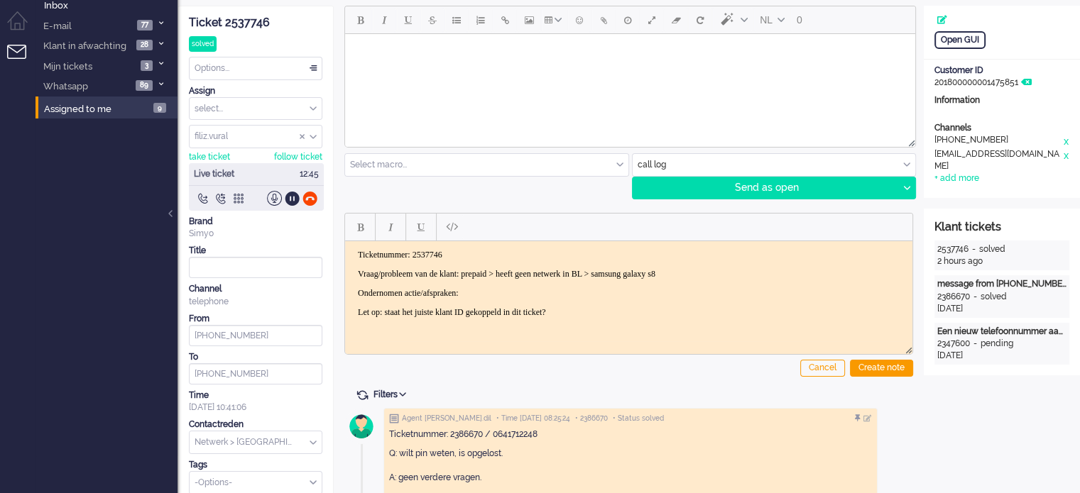
click at [526, 284] on body "Ticketnummer: 2537746 Vraag/probleem van de klant: prepaid > heeft geen netwerk…" at bounding box center [629, 283] width 556 height 68
click at [312, 192] on div at bounding box center [309, 198] width 15 height 15
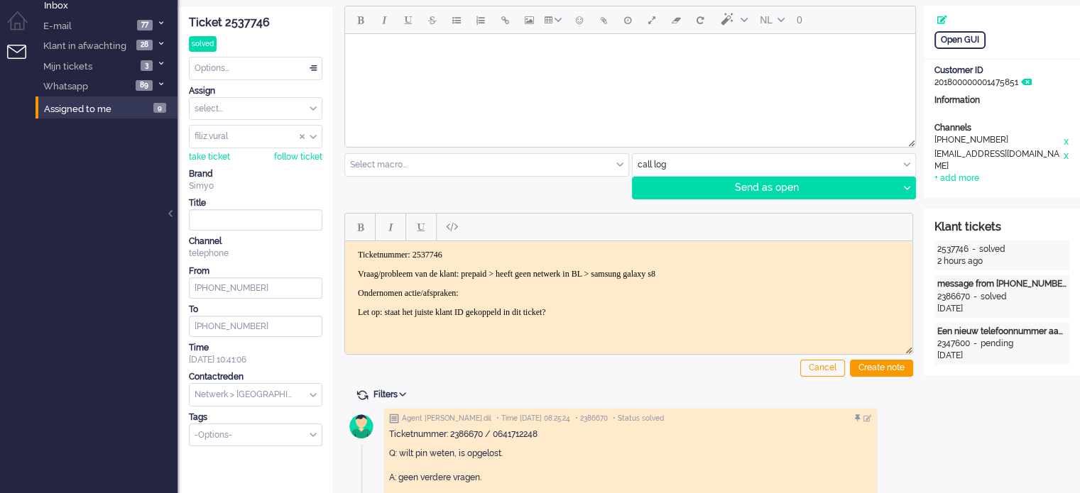
click at [522, 291] on p "Ondernomen actie/afspraken:" at bounding box center [629, 293] width 542 height 11
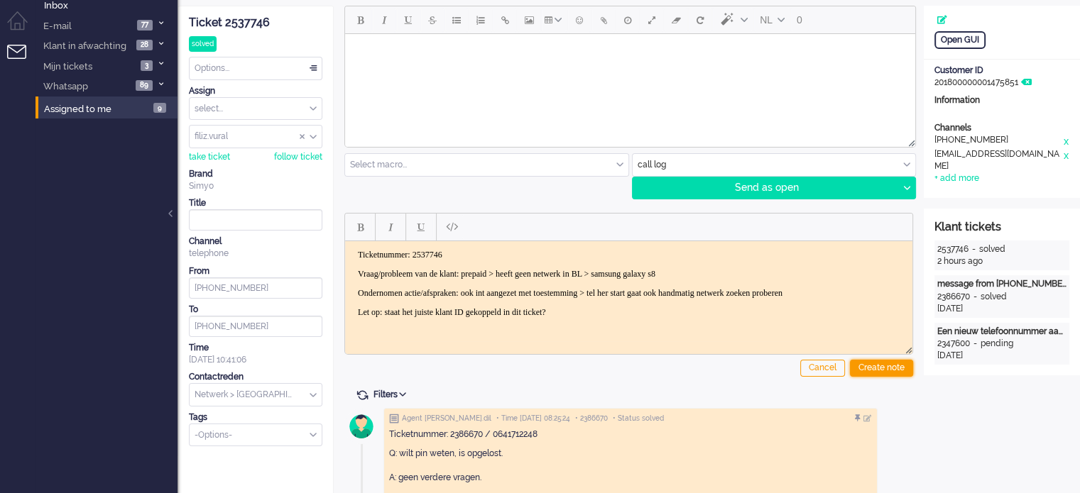
click at [880, 373] on div "Create note" at bounding box center [881, 368] width 63 height 17
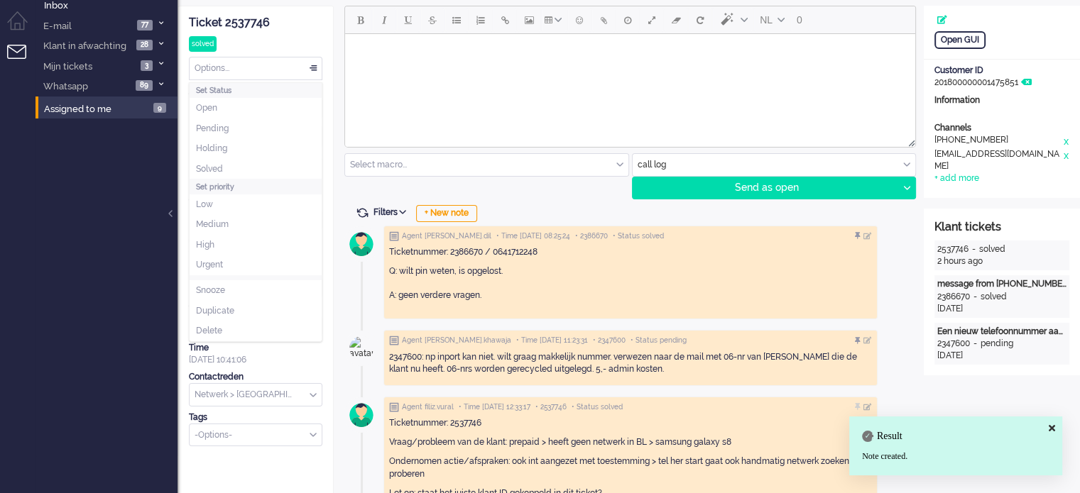
click at [234, 69] on div "Options..." at bounding box center [256, 69] width 132 height 22
click at [234, 170] on li "Solved" at bounding box center [256, 169] width 132 height 21
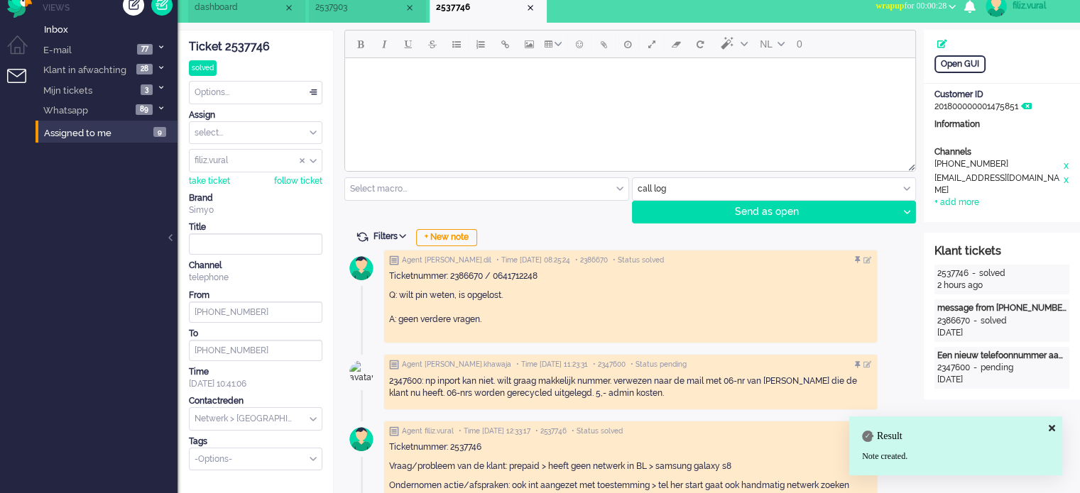
scroll to position [0, 0]
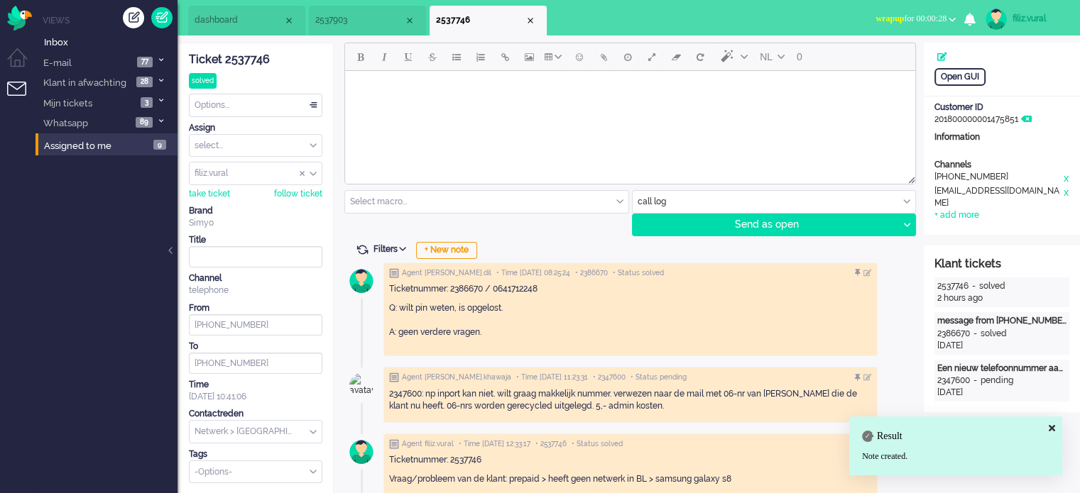
click at [261, 443] on div "Ticket 2537746 solved Watching Options... Set Status Open Pending Holding Solve…" at bounding box center [255, 263] width 133 height 440
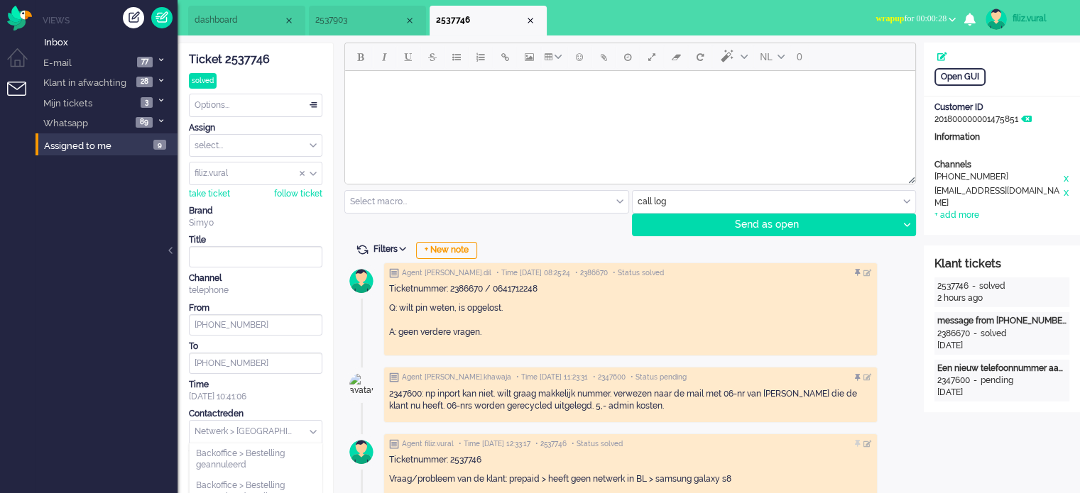
drag, startPoint x: 261, startPoint y: 437, endPoint x: 260, endPoint y: 430, distance: 7.2
click at [261, 434] on input "text" at bounding box center [256, 432] width 132 height 22
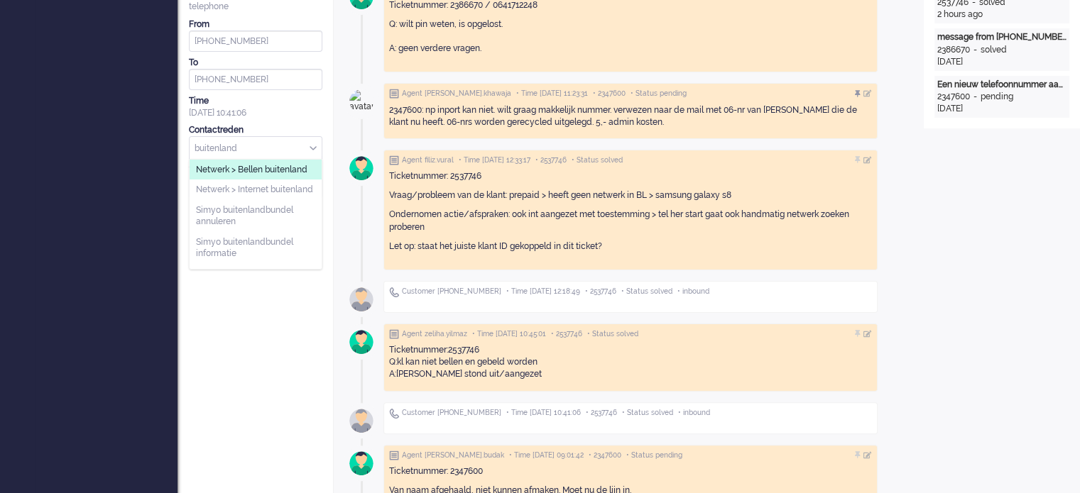
type input "buitenland"
click at [251, 172] on span "Netwerk > Bellen buitenland" at bounding box center [251, 170] width 111 height 12
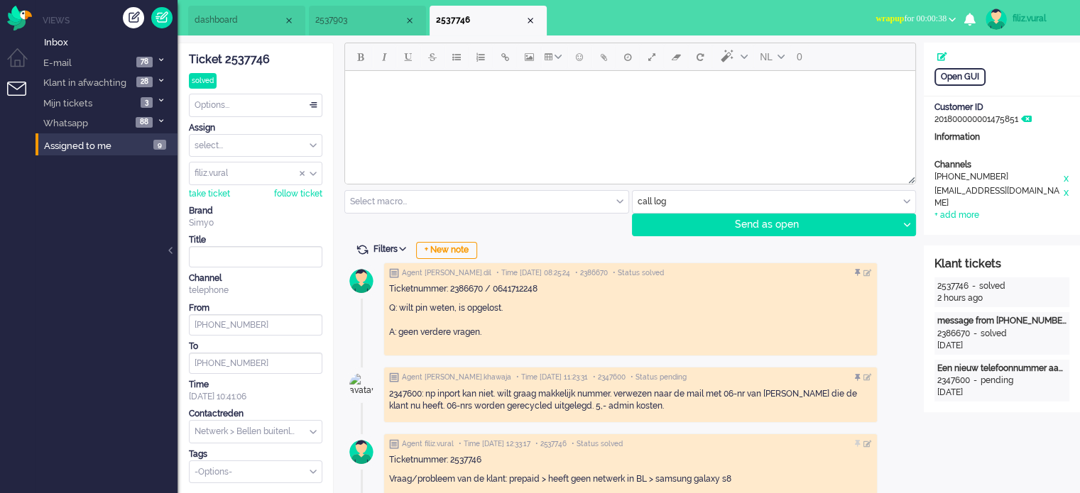
click at [249, 104] on div "Options..." at bounding box center [256, 105] width 132 height 22
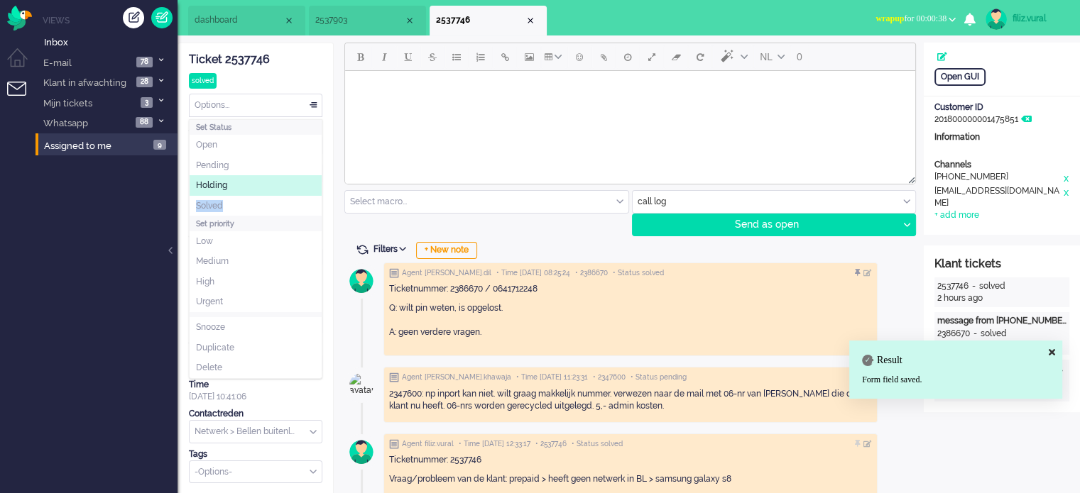
drag, startPoint x: 231, startPoint y: 193, endPoint x: 228, endPoint y: 203, distance: 10.3
click at [230, 199] on ul "Open Pending Holding Solved" at bounding box center [256, 175] width 132 height 81
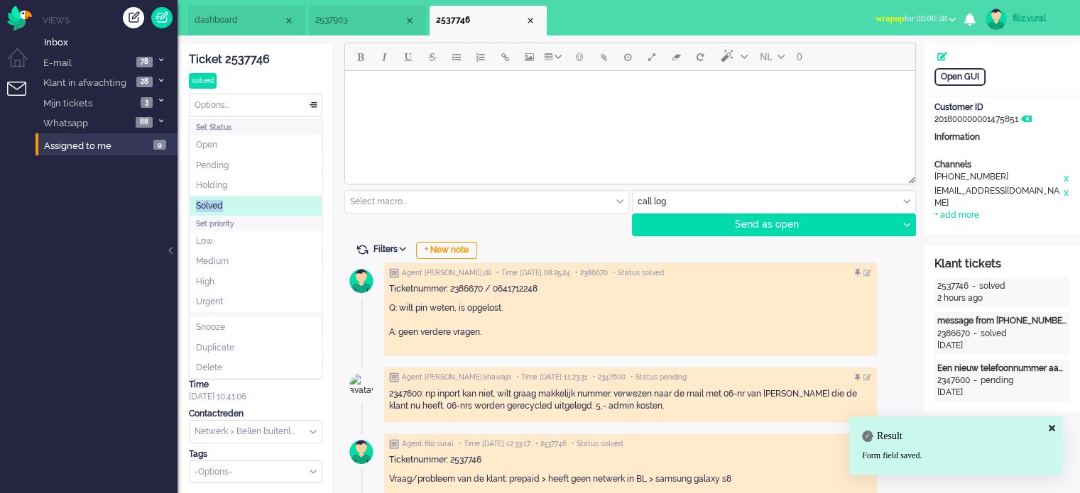
click at [228, 202] on li "Solved" at bounding box center [256, 206] width 132 height 21
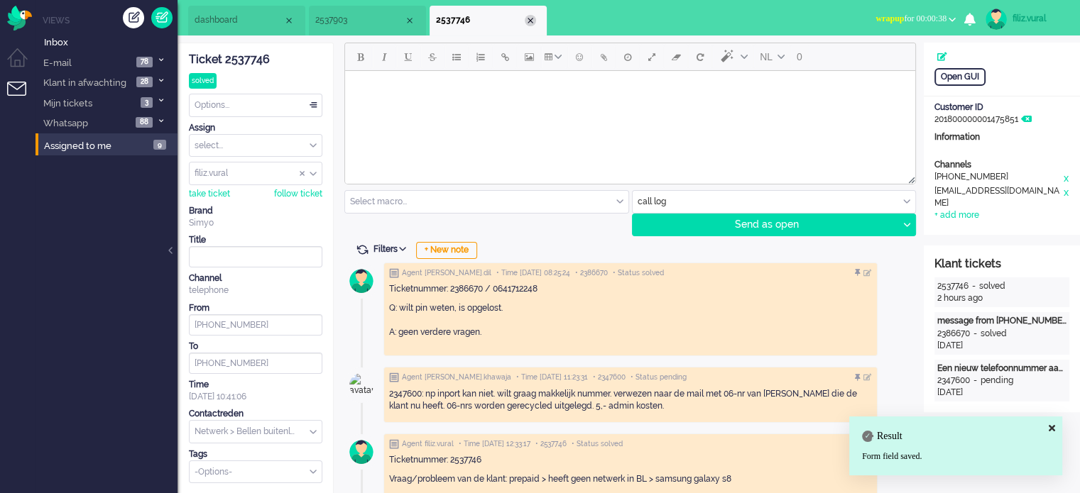
click at [532, 17] on div "Close tab" at bounding box center [530, 20] width 11 height 11
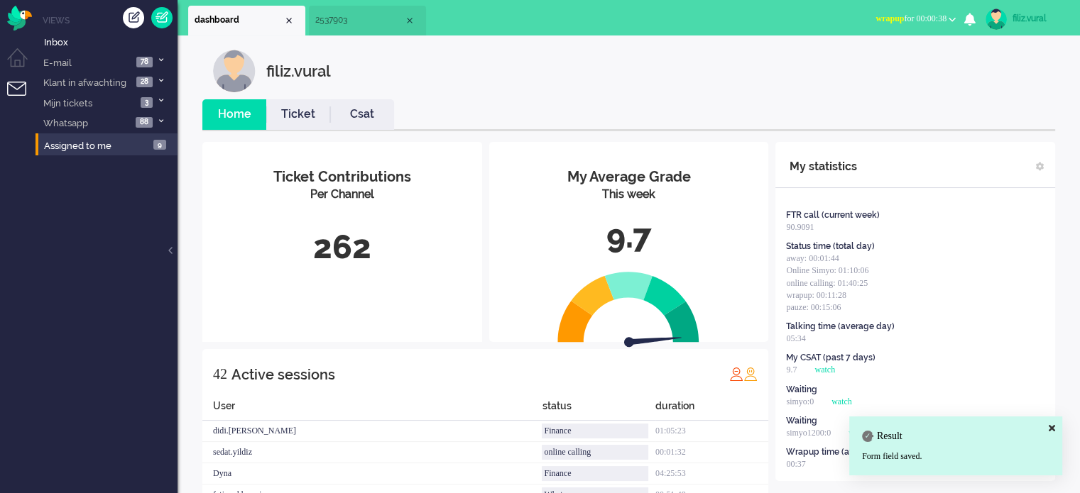
click at [353, 106] on link "Csat" at bounding box center [362, 114] width 64 height 16
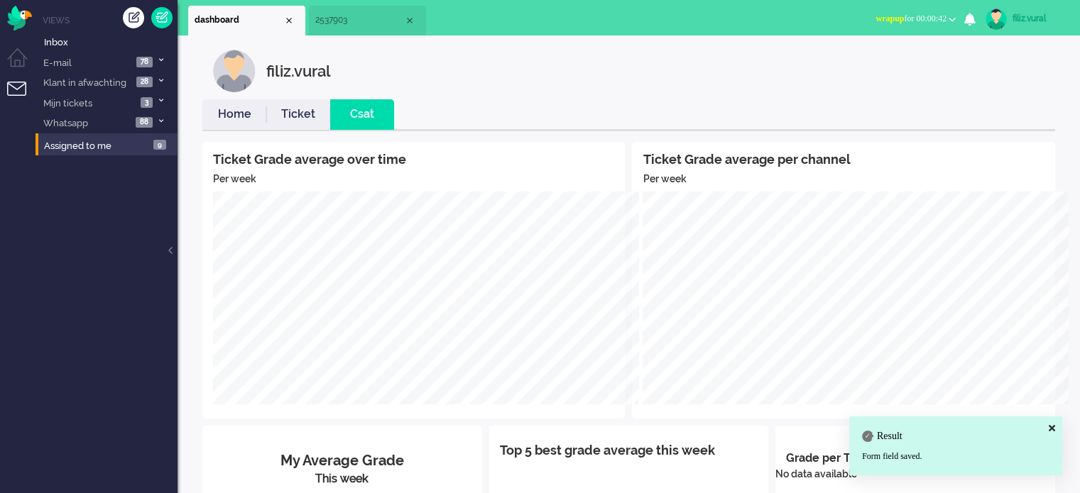
click at [229, 113] on link "Home" at bounding box center [234, 114] width 64 height 16
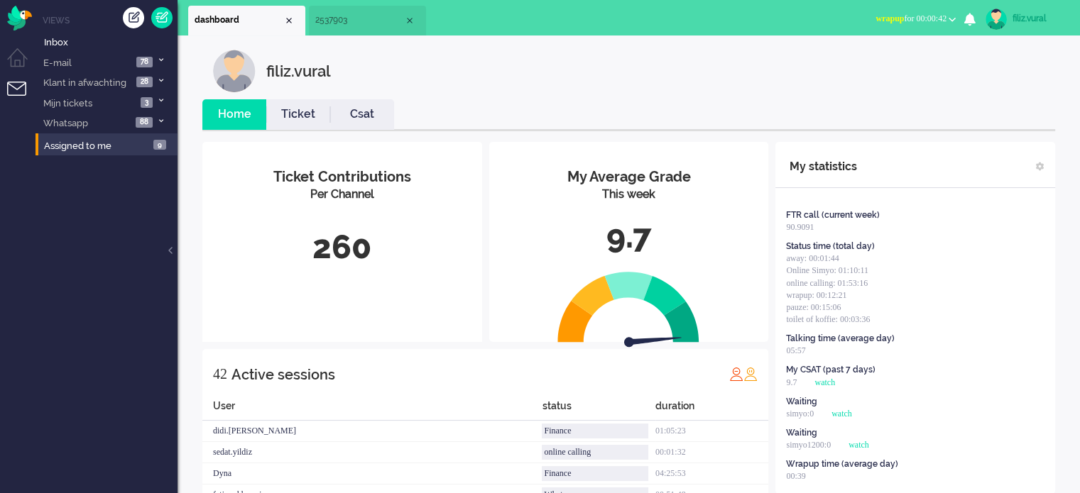
click at [917, 11] on button "wrapup for 00:00:42" at bounding box center [915, 19] width 97 height 21
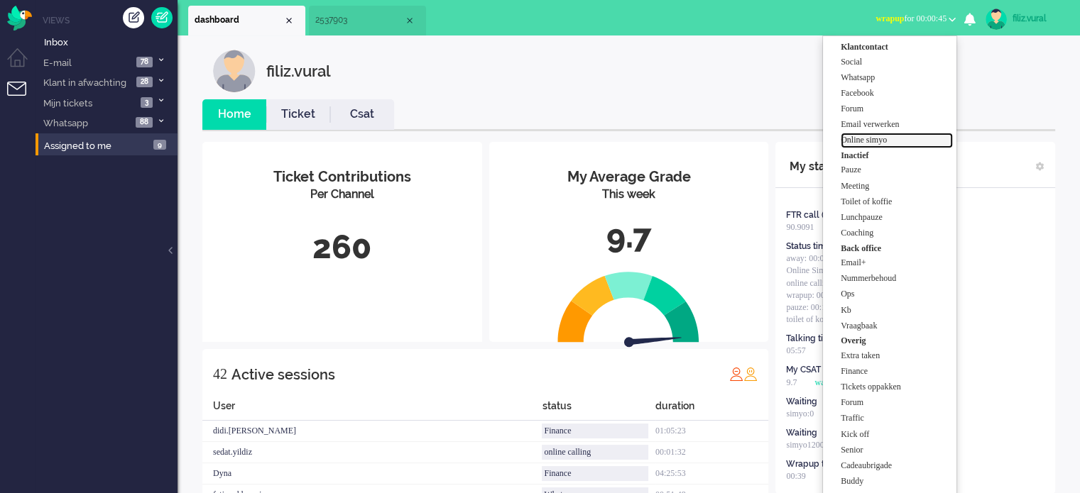
click at [905, 145] on label "Online simyo" at bounding box center [897, 140] width 112 height 12
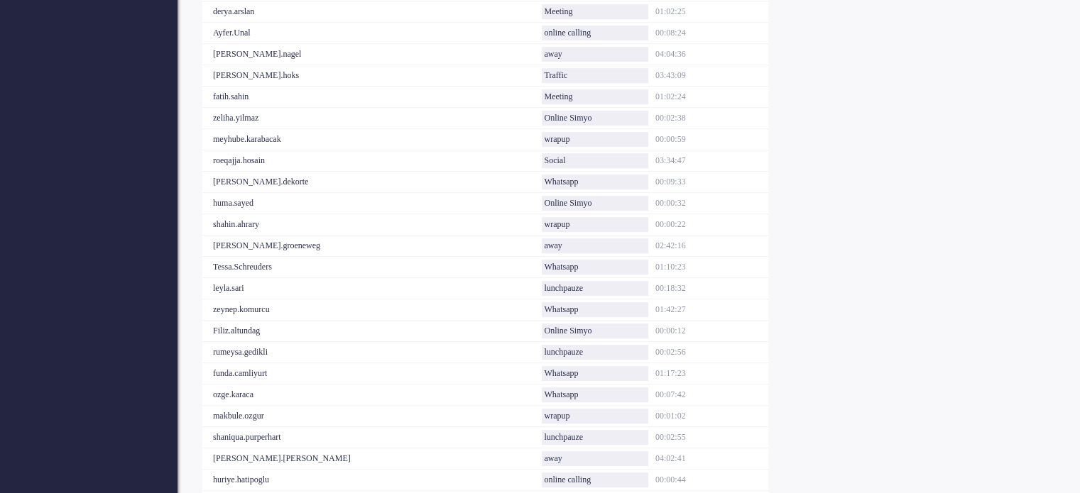
scroll to position [852, 0]
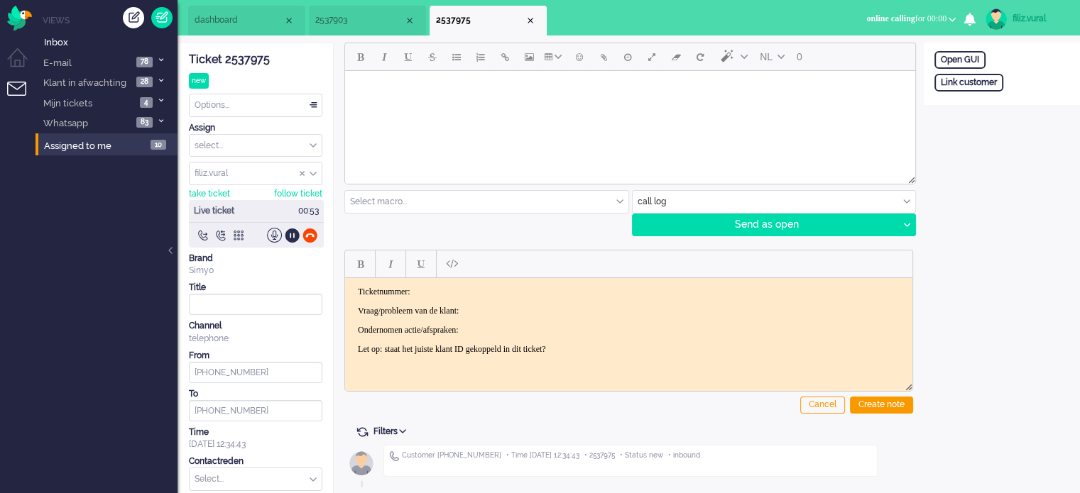
click at [660, 195] on input "text" at bounding box center [774, 202] width 283 height 22
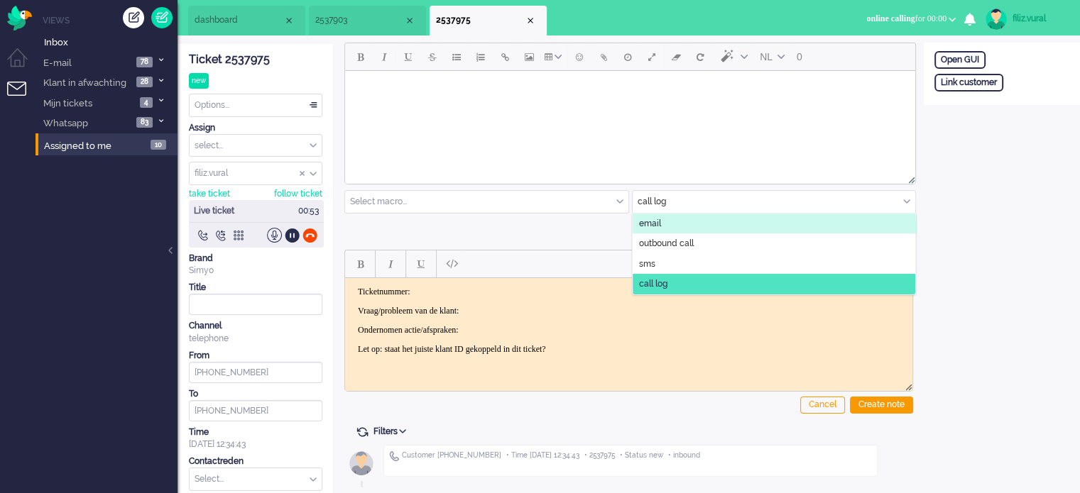
click at [661, 215] on li "email" at bounding box center [774, 224] width 283 height 21
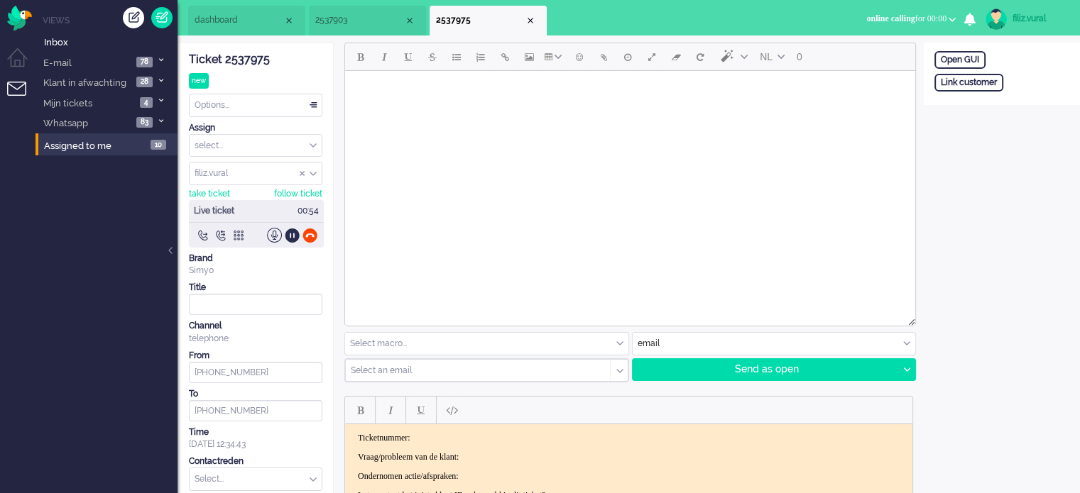
click at [435, 366] on input "text" at bounding box center [473, 371] width 244 height 10
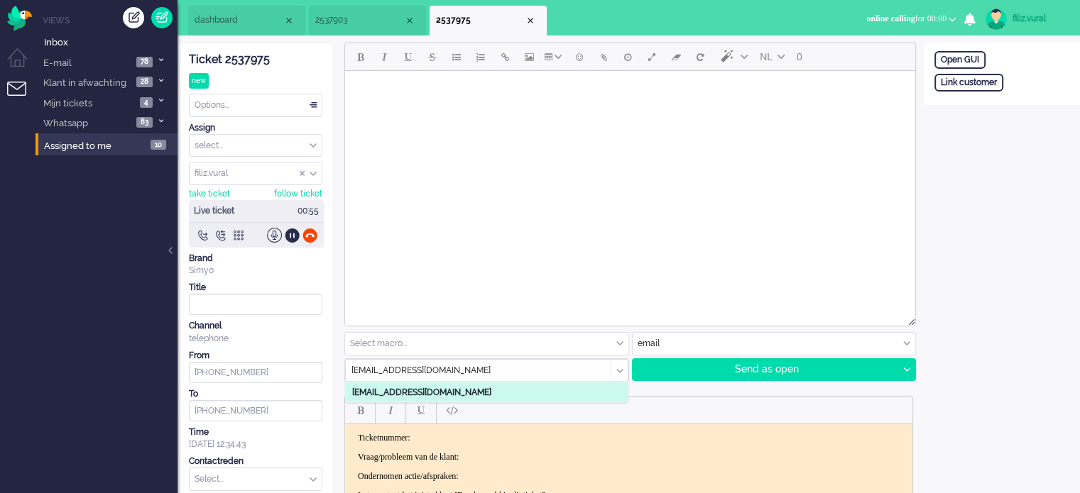
type input "[EMAIL_ADDRESS][DOMAIN_NAME]"
click at [435, 388] on b "[EMAIL_ADDRESS][DOMAIN_NAME]" at bounding box center [421, 392] width 139 height 10
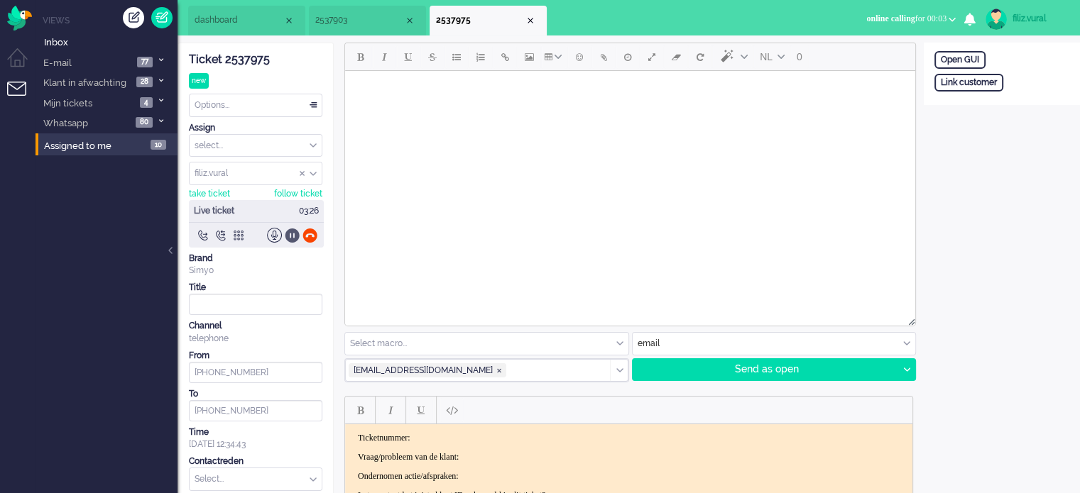
click at [291, 238] on div at bounding box center [292, 235] width 15 height 15
click at [971, 84] on div "Link customer" at bounding box center [968, 83] width 69 height 18
click at [976, 98] on input "text" at bounding box center [1001, 101] width 135 height 21
paste input "201800000001530685"
type input "201800000001530685"
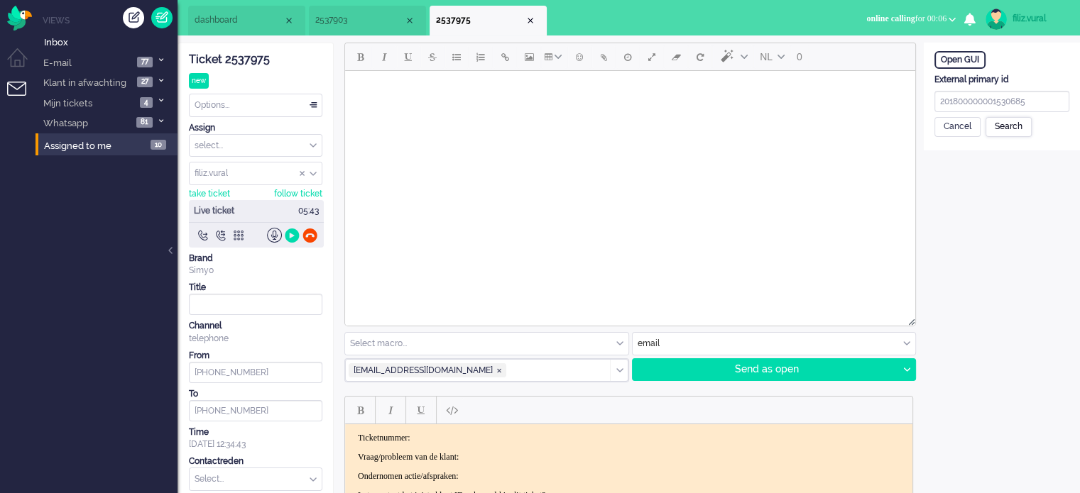
drag, startPoint x: 994, startPoint y: 126, endPoint x: 991, endPoint y: 135, distance: 9.0
click at [995, 126] on div "Search" at bounding box center [1008, 127] width 46 height 20
click at [970, 181] on input "text" at bounding box center [1001, 182] width 135 height 21
paste input "[PERSON_NAME]"
drag, startPoint x: 1005, startPoint y: 180, endPoint x: 1045, endPoint y: 184, distance: 40.0
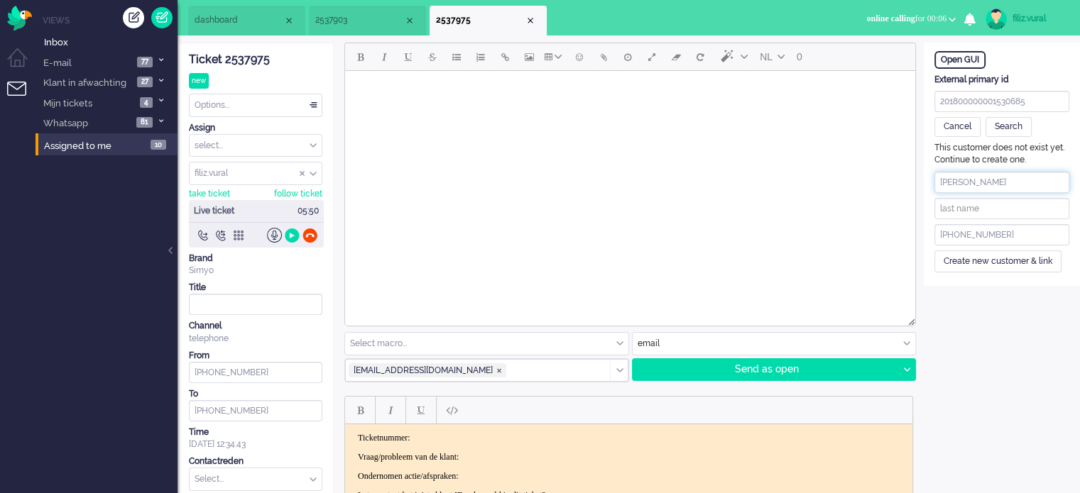
click at [1045, 184] on input "[PERSON_NAME]" at bounding box center [1001, 182] width 135 height 21
type input "[PERSON_NAME]"
click at [974, 198] on input "text" at bounding box center [1001, 208] width 135 height 21
paste input "Aqilli"
type input "Aqilli"
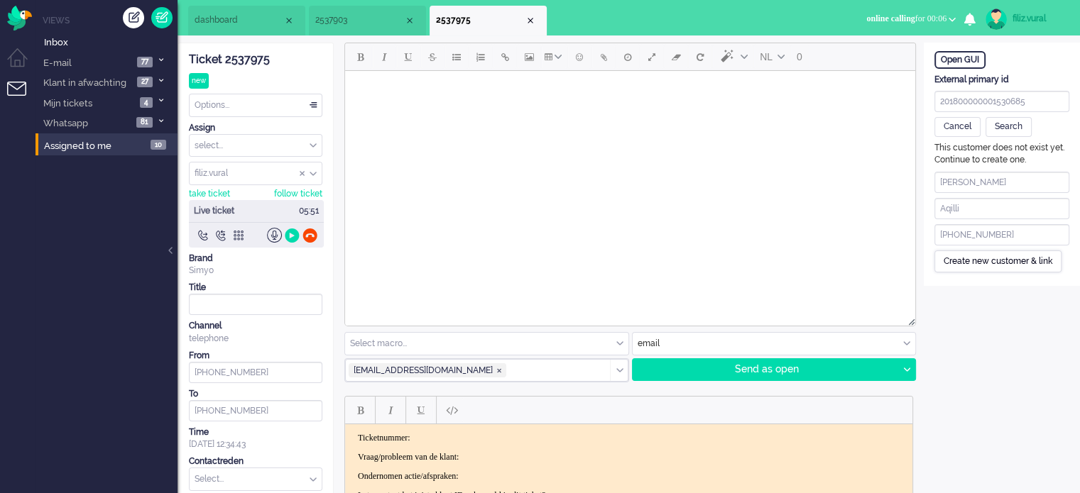
click at [960, 255] on div "Create new customer & link" at bounding box center [997, 262] width 127 height 22
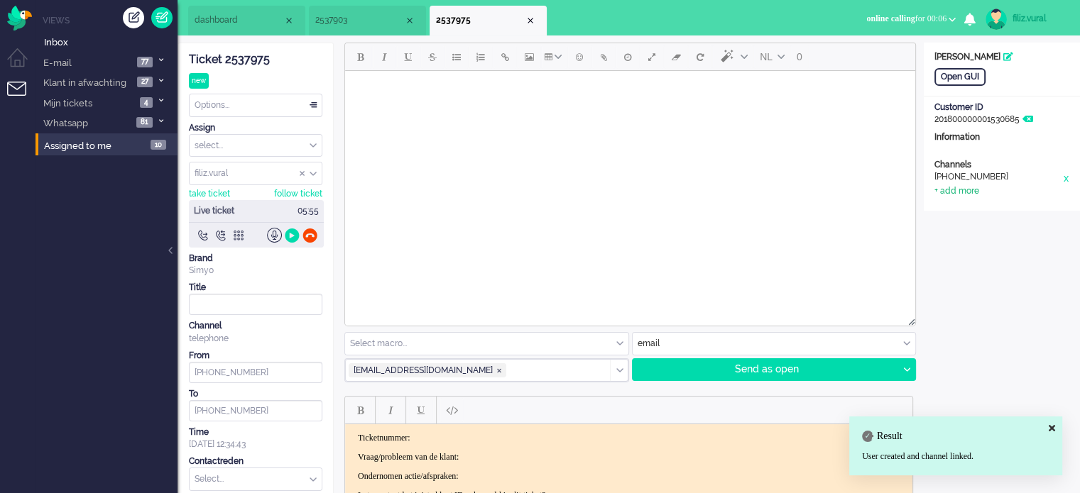
click at [947, 187] on div "+ add more" at bounding box center [956, 191] width 45 height 12
click at [978, 198] on input at bounding box center [1001, 195] width 135 height 21
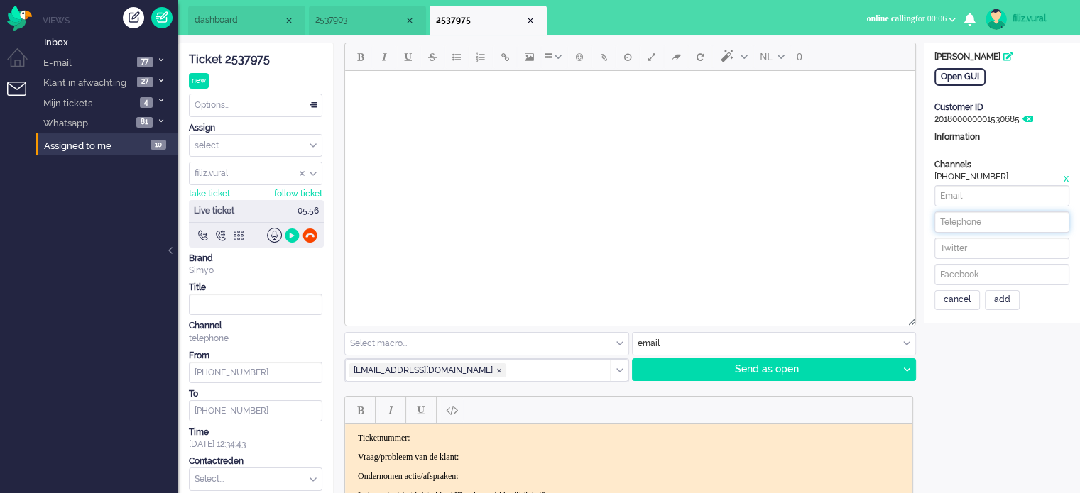
click at [976, 212] on input at bounding box center [1001, 222] width 135 height 21
paste input "613615614"
type input "[PHONE_NUMBER]"
click at [963, 190] on input at bounding box center [1001, 195] width 135 height 21
paste input "[EMAIL_ADDRESS][DOMAIN_NAME]"
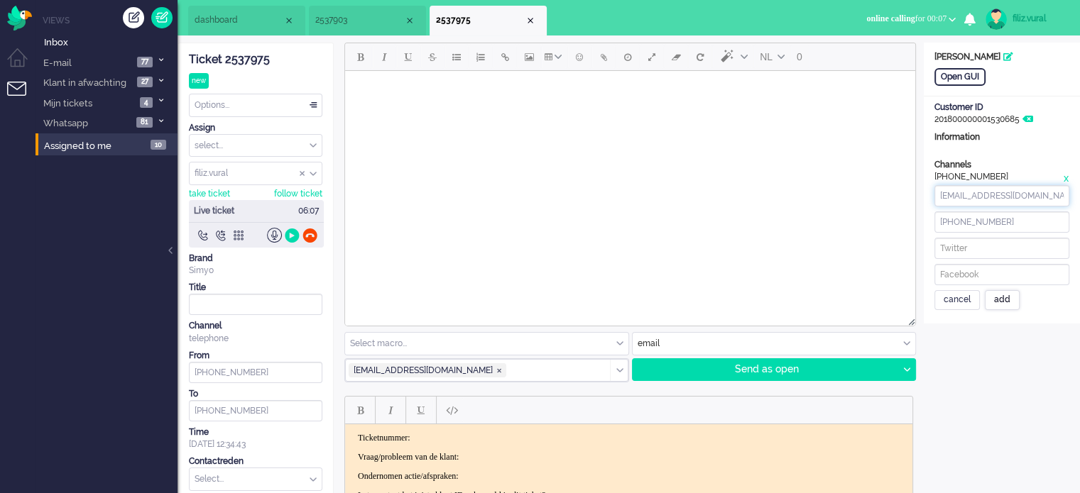
type input "[EMAIL_ADDRESS][DOMAIN_NAME]"
click at [989, 304] on div "add" at bounding box center [1002, 300] width 35 height 20
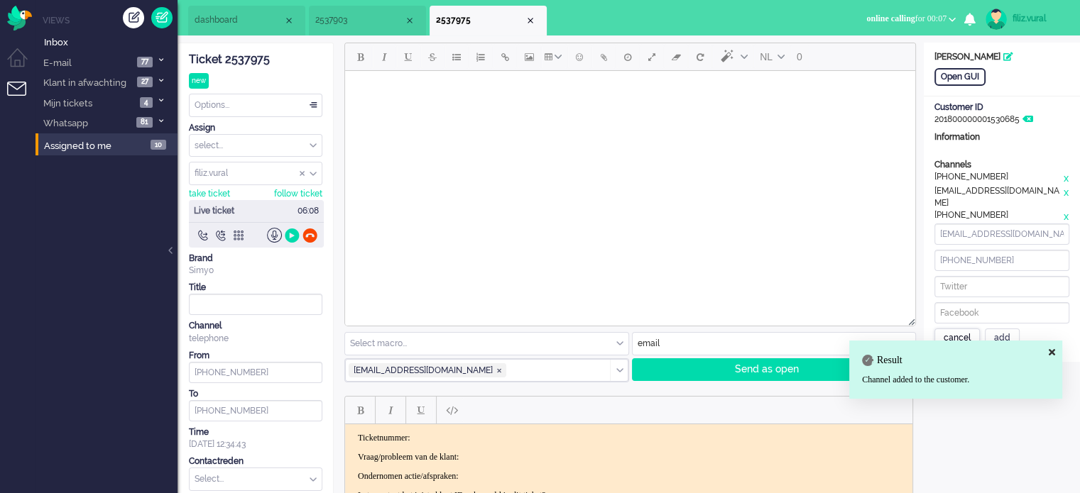
click at [957, 329] on div "cancel" at bounding box center [956, 339] width 45 height 20
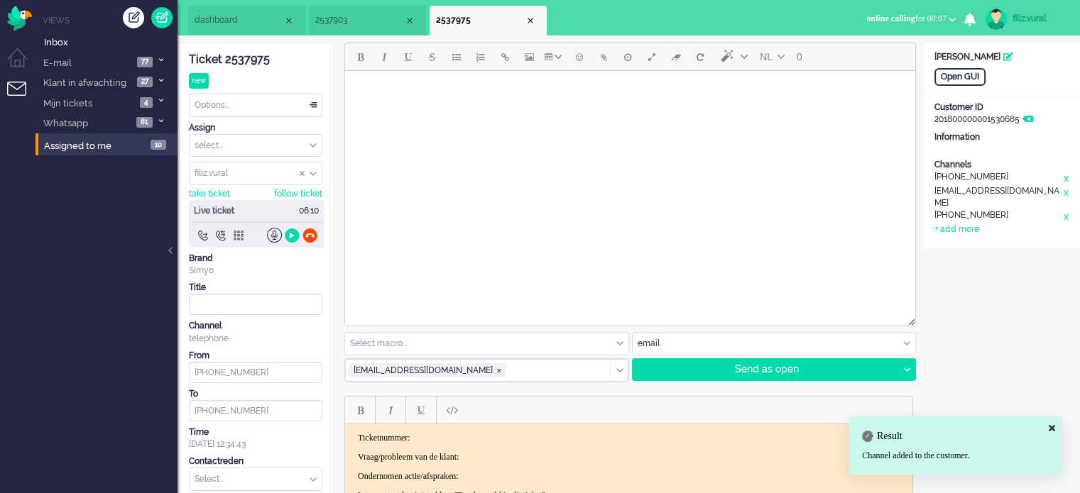
click at [246, 59] on div "Ticket 2537975" at bounding box center [255, 60] width 133 height 16
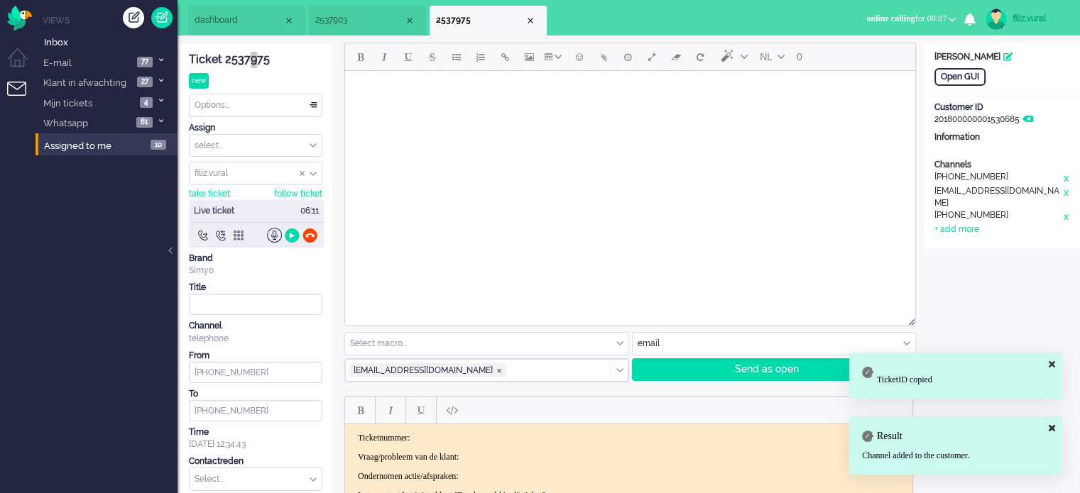
click at [540, 434] on p "Ticketnummer:" at bounding box center [629, 438] width 542 height 11
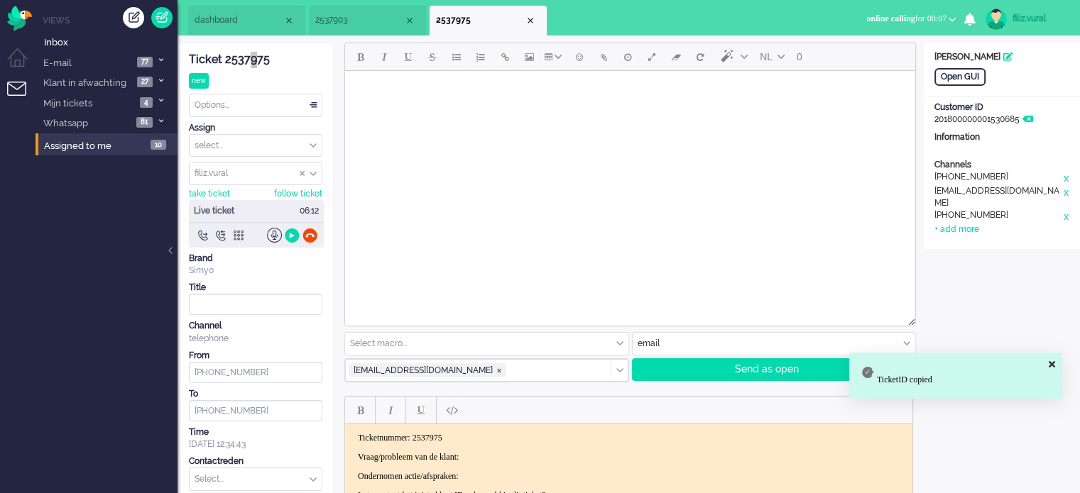
drag, startPoint x: 535, startPoint y: 448, endPoint x: 521, endPoint y: 433, distance: 20.6
click at [535, 447] on body "Ticketnummer: 2537975 Vraag/probleem van de klant: Ondernomen actie/afspraken: …" at bounding box center [629, 467] width 556 height 68
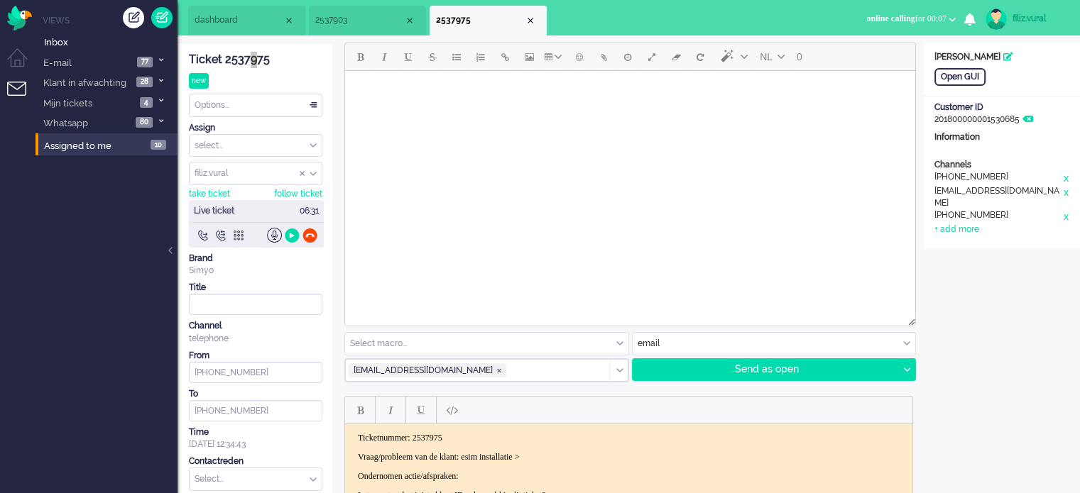
scroll to position [71, 0]
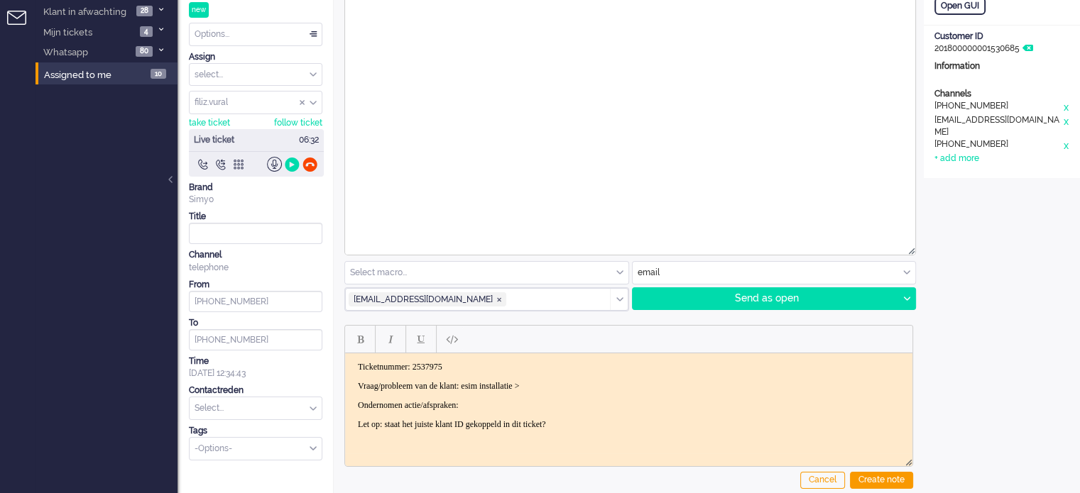
click at [574, 406] on p "Ondernomen actie/afspraken:" at bounding box center [629, 405] width 542 height 11
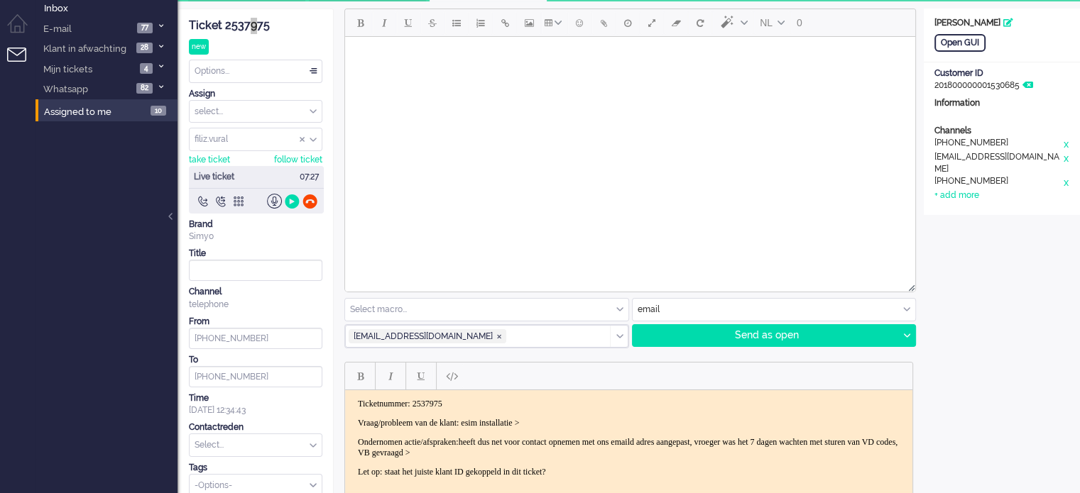
scroll to position [0, 0]
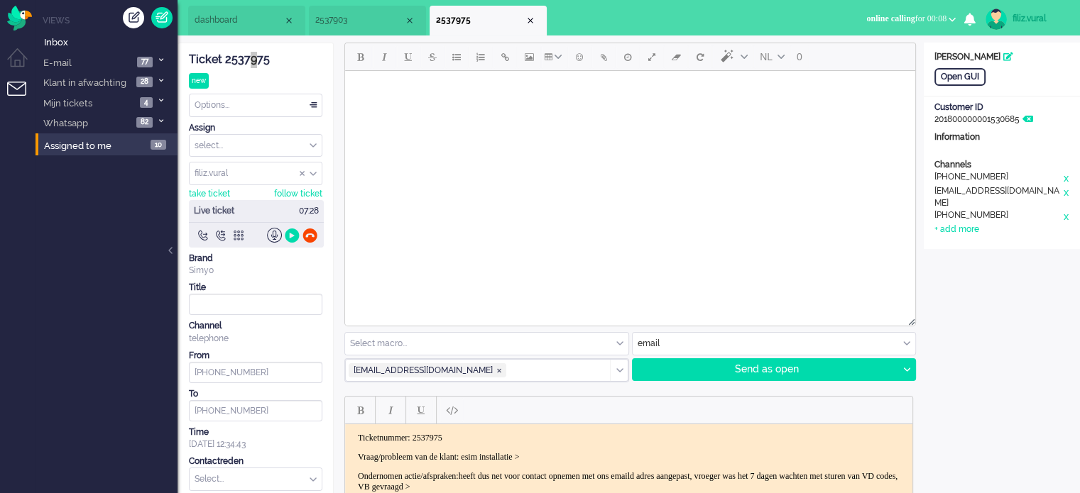
click at [232, 29] on li "dashboard" at bounding box center [246, 21] width 117 height 30
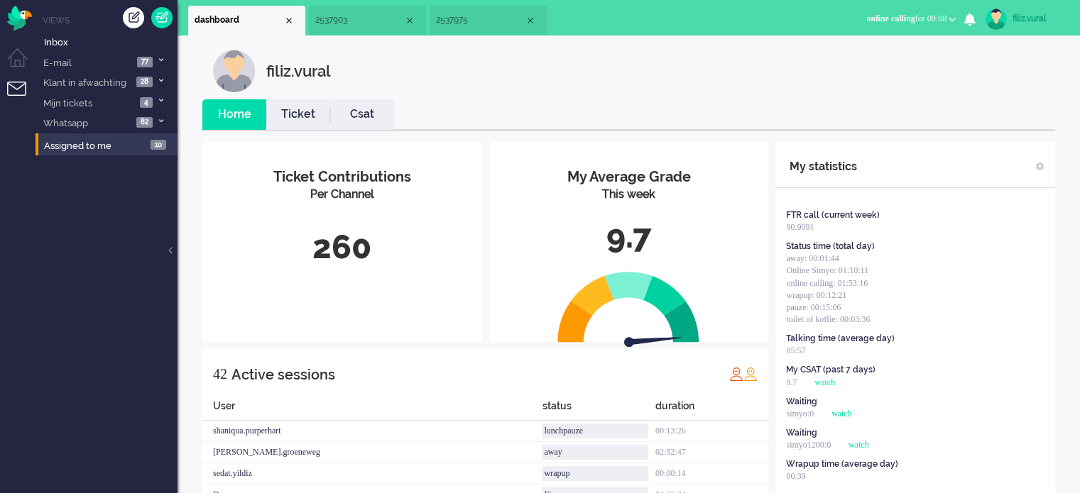
click at [366, 116] on link "Csat" at bounding box center [362, 114] width 64 height 16
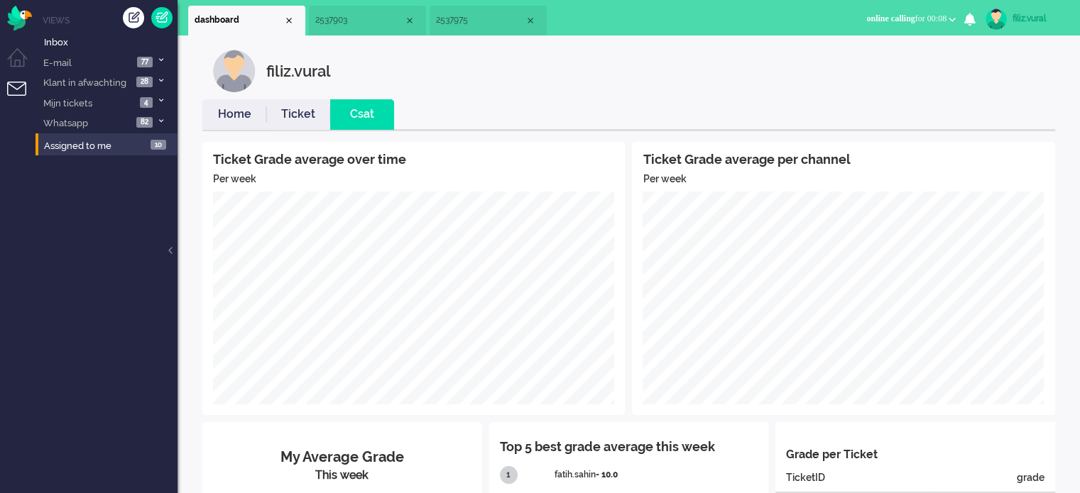
click at [229, 113] on link "Home" at bounding box center [234, 114] width 64 height 16
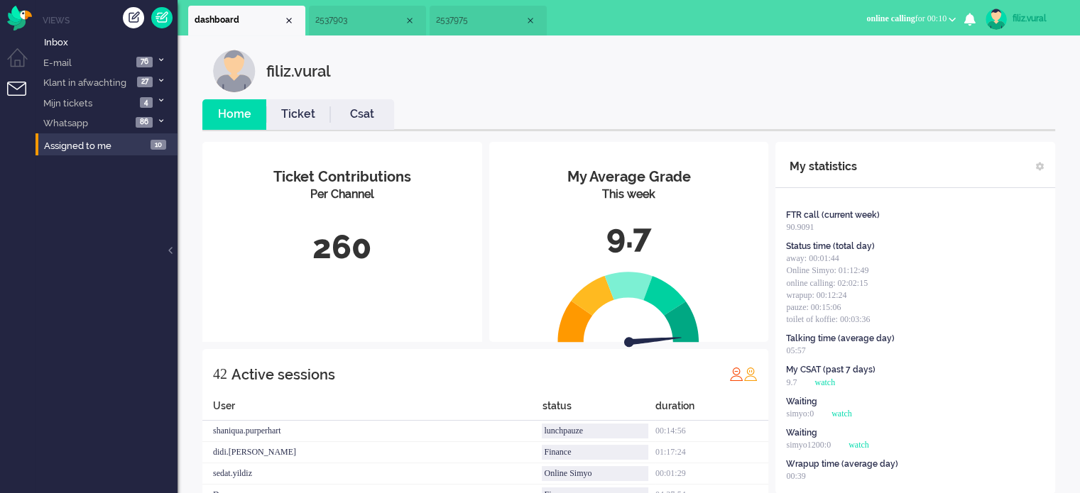
click at [452, 25] on span "2537975" at bounding box center [480, 20] width 89 height 12
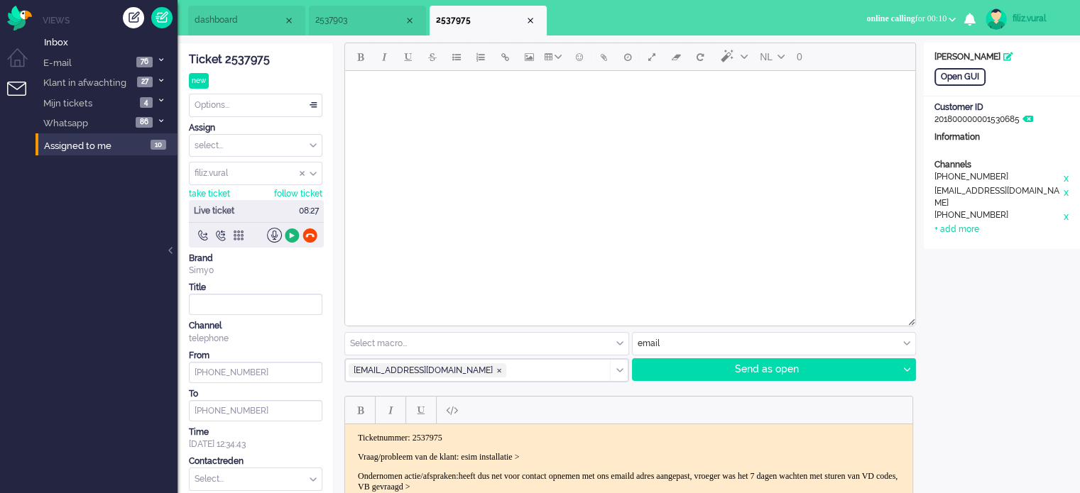
click at [290, 237] on div at bounding box center [292, 235] width 15 height 15
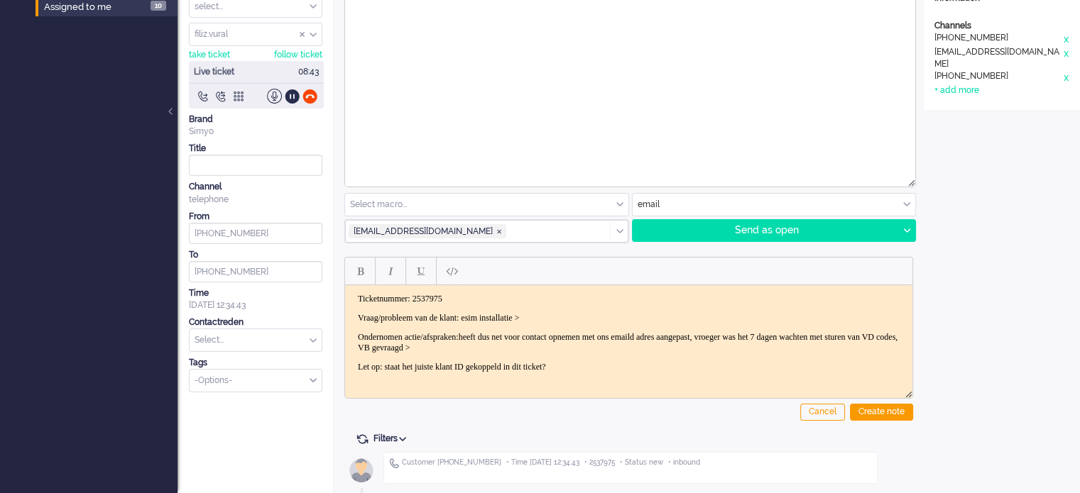
click at [614, 351] on body "Ticketnummer: 2537975 Vraag/probleem van de klant: esim installatie > Ondernome…" at bounding box center [629, 333] width 556 height 79
click at [613, 344] on p "Ondernomen actie/afspraken: heeft dus net voor contact opnemen met ons emaild a…" at bounding box center [629, 342] width 542 height 21
click at [889, 413] on div "Create note" at bounding box center [881, 412] width 63 height 17
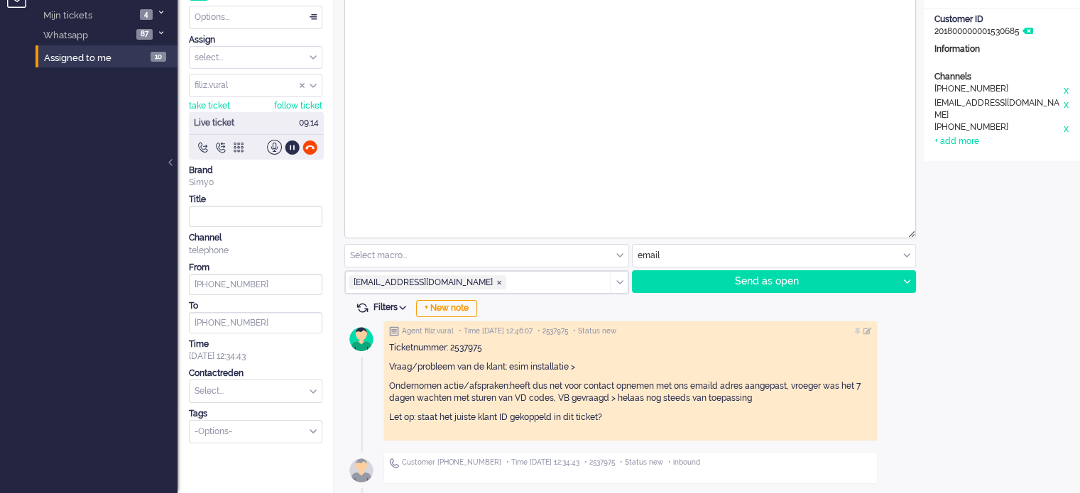
drag, startPoint x: 256, startPoint y: 405, endPoint x: 256, endPoint y: 397, distance: 8.5
click at [256, 403] on div "Ticket 2537975 new Watching Options... Set Status Open Pending Holding Solved S…" at bounding box center [255, 199] width 133 height 488
click at [256, 397] on div "Select... Backoffice > Bestelling geannuleerd Backoffice > Bestelling geannulee…" at bounding box center [255, 391] width 133 height 23
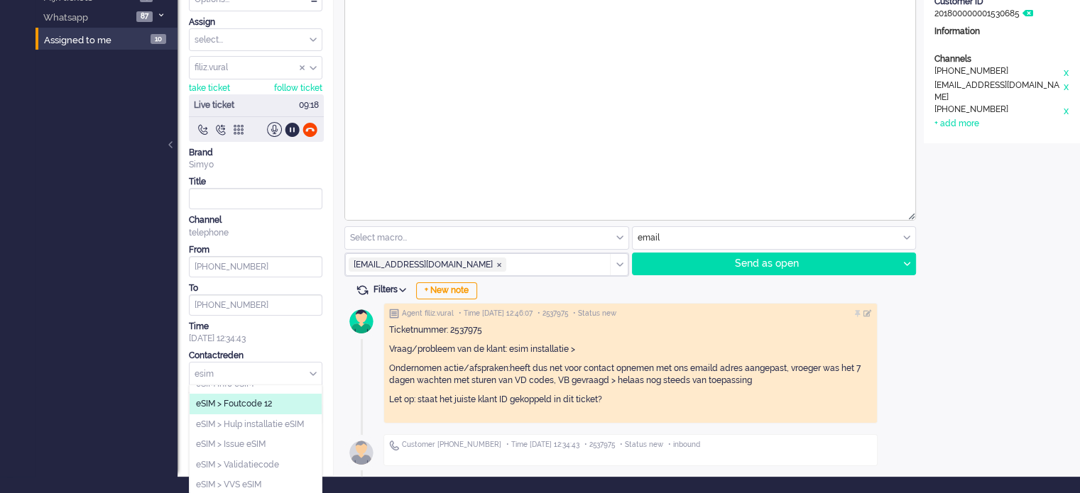
scroll to position [0, 0]
type input "esim"
click at [275, 397] on li "eSIM Info eSIM" at bounding box center [256, 396] width 132 height 21
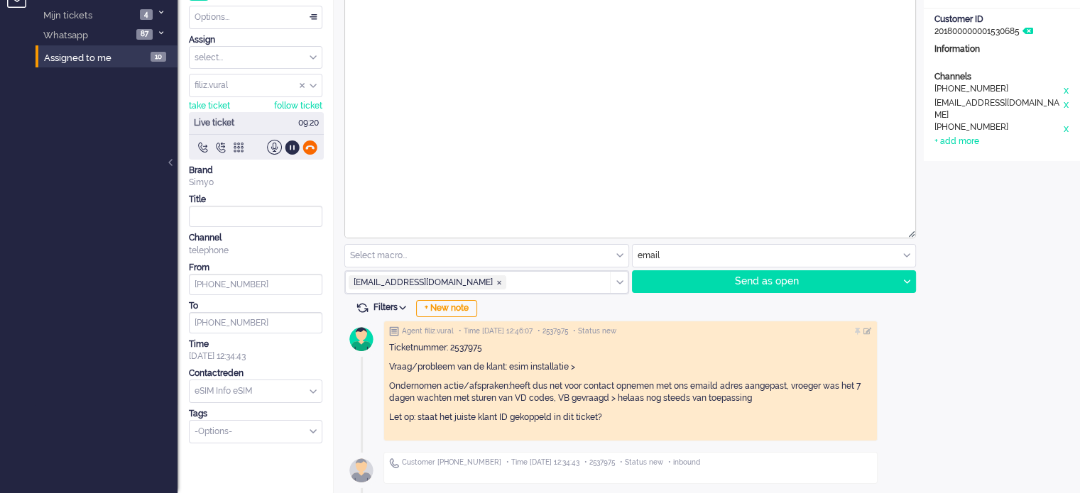
click at [310, 150] on div at bounding box center [309, 147] width 15 height 15
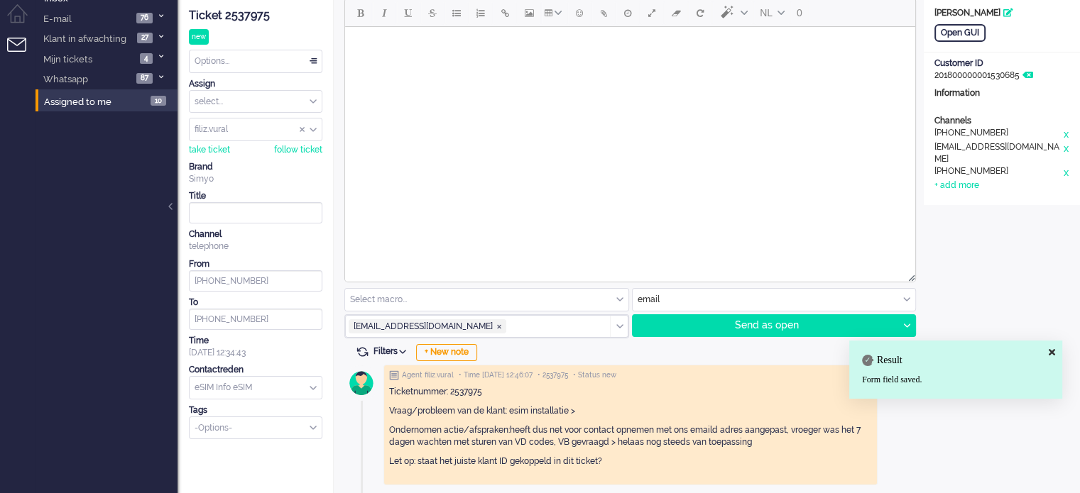
scroll to position [0, 0]
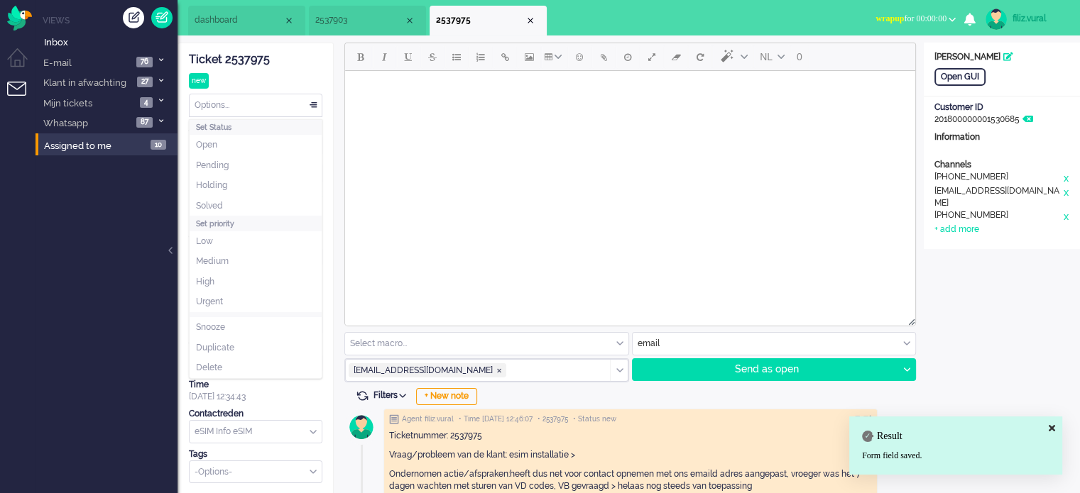
click at [266, 107] on div "Options..." at bounding box center [256, 105] width 132 height 22
click at [241, 201] on li "Solved" at bounding box center [256, 206] width 132 height 21
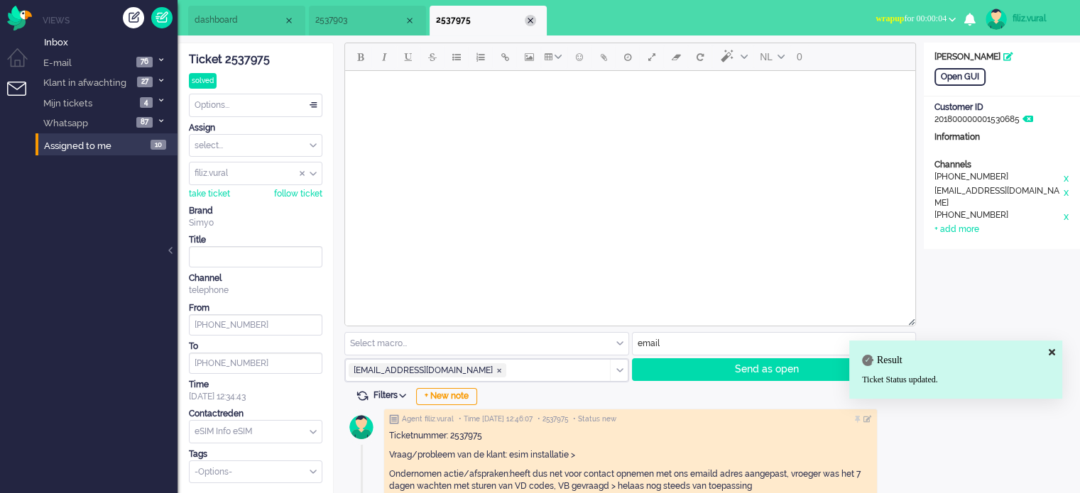
click at [530, 22] on div "Close tab" at bounding box center [530, 20] width 11 height 11
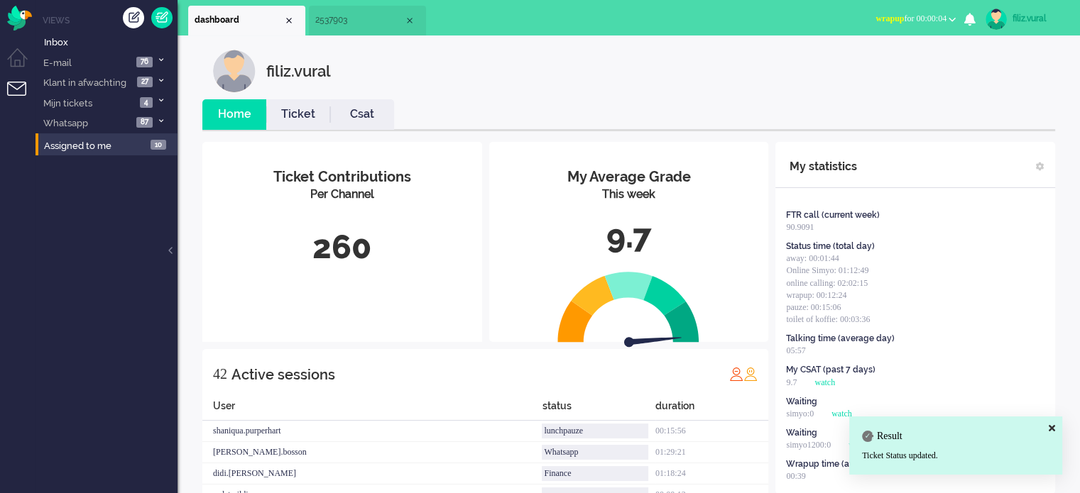
click at [369, 103] on li "Csat" at bounding box center [362, 114] width 64 height 31
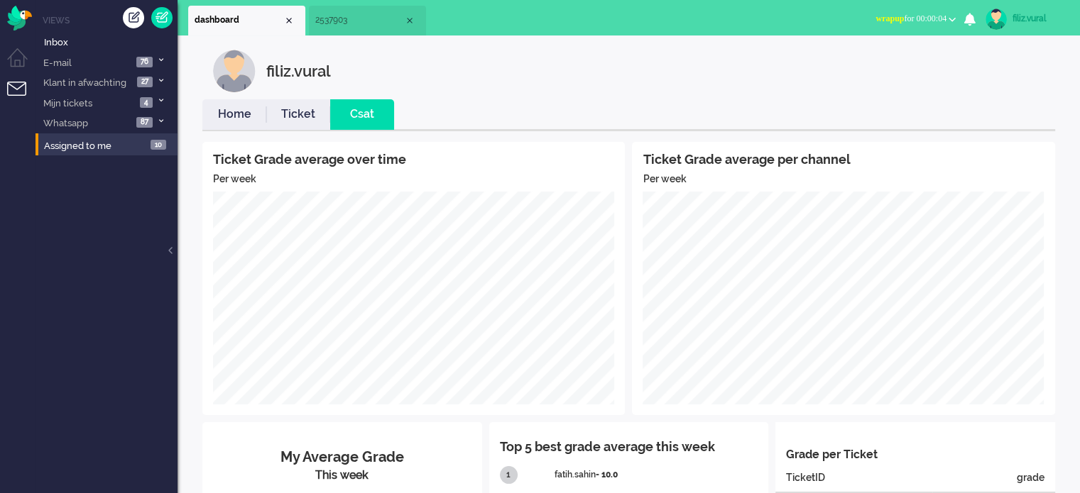
click at [248, 107] on link "Home" at bounding box center [234, 114] width 64 height 16
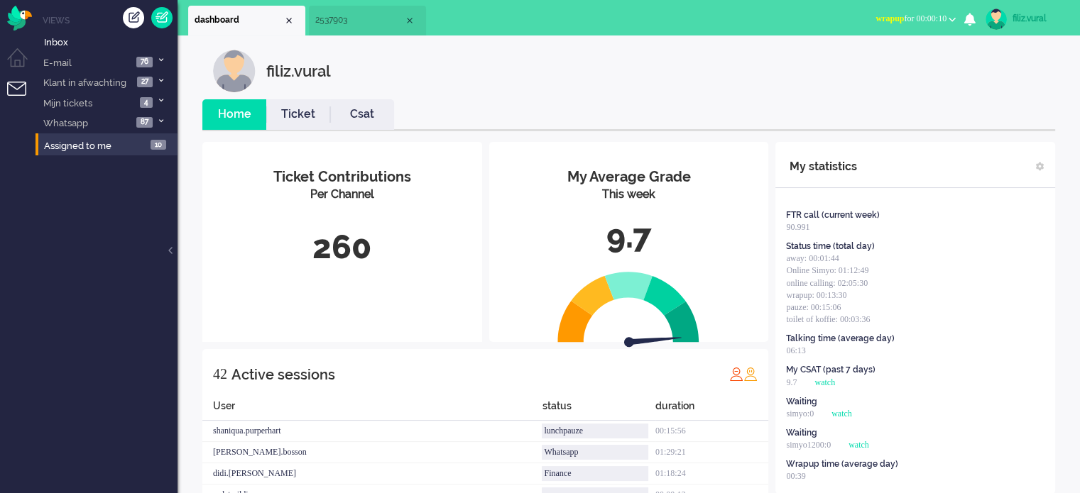
click at [927, 23] on span "wrapup for 00:00:10" at bounding box center [910, 18] width 71 height 10
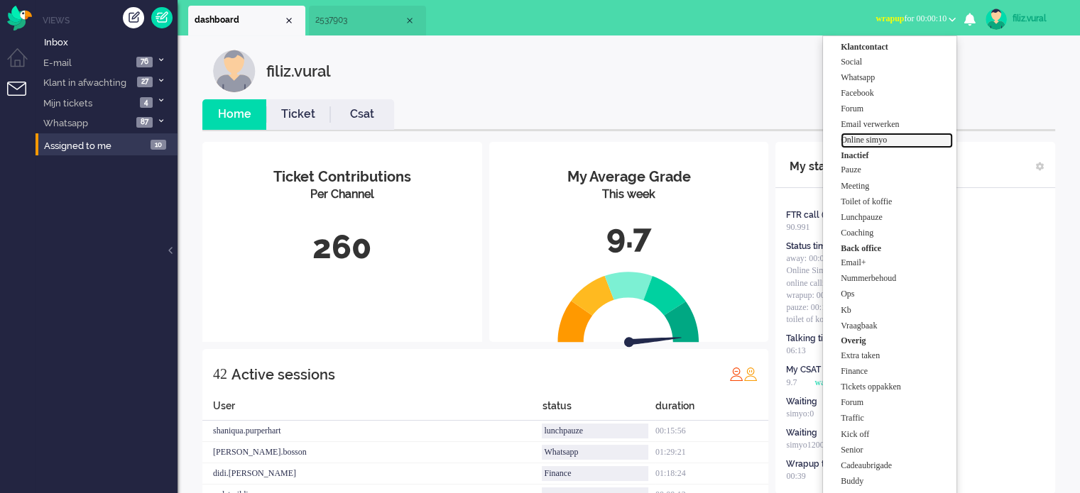
click at [886, 140] on label "Online simyo" at bounding box center [897, 140] width 112 height 12
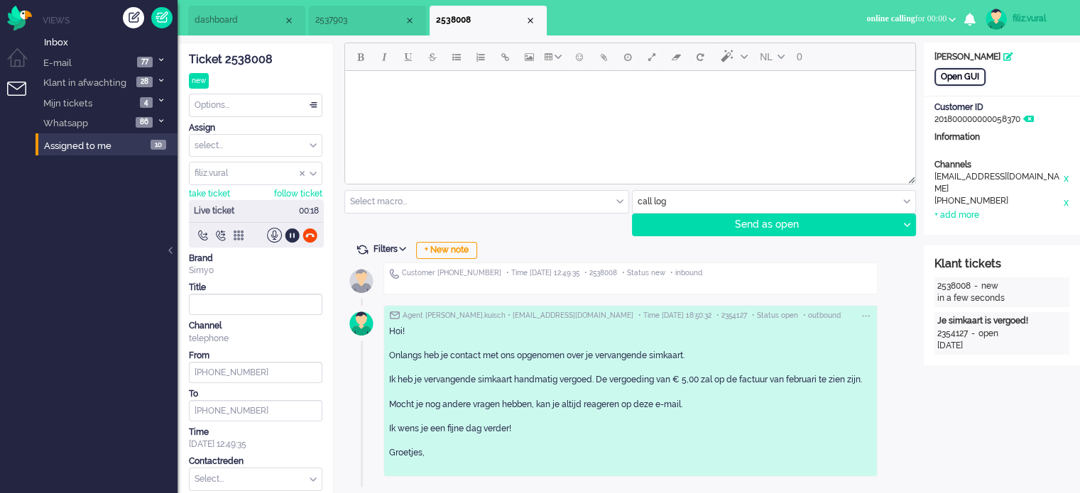
click at [956, 80] on div "Open GUI" at bounding box center [959, 77] width 51 height 18
click at [432, 253] on div "+ New note" at bounding box center [446, 250] width 61 height 17
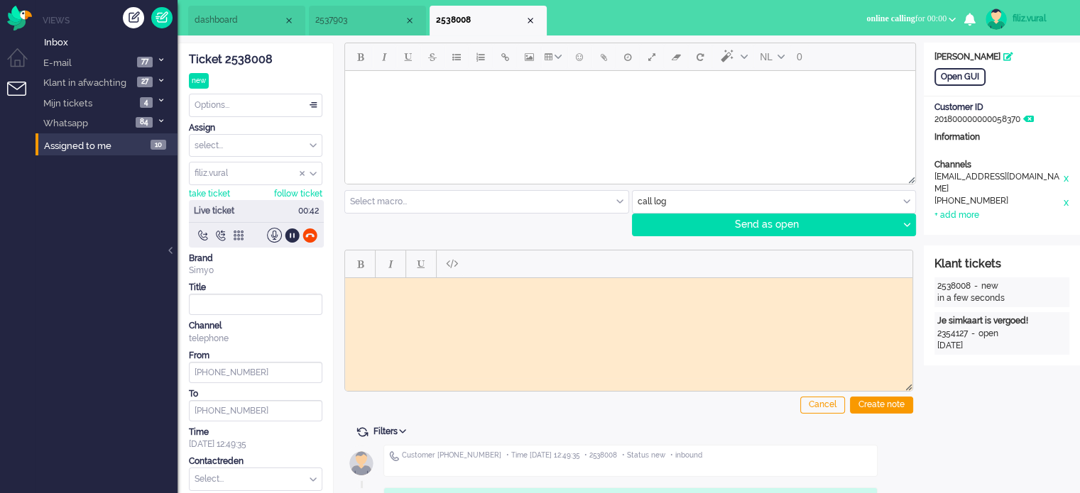
click at [247, 59] on div "Ticket 2538008" at bounding box center [255, 60] width 133 height 16
drag, startPoint x: 763, startPoint y: 554, endPoint x: 418, endPoint y: 287, distance: 435.7
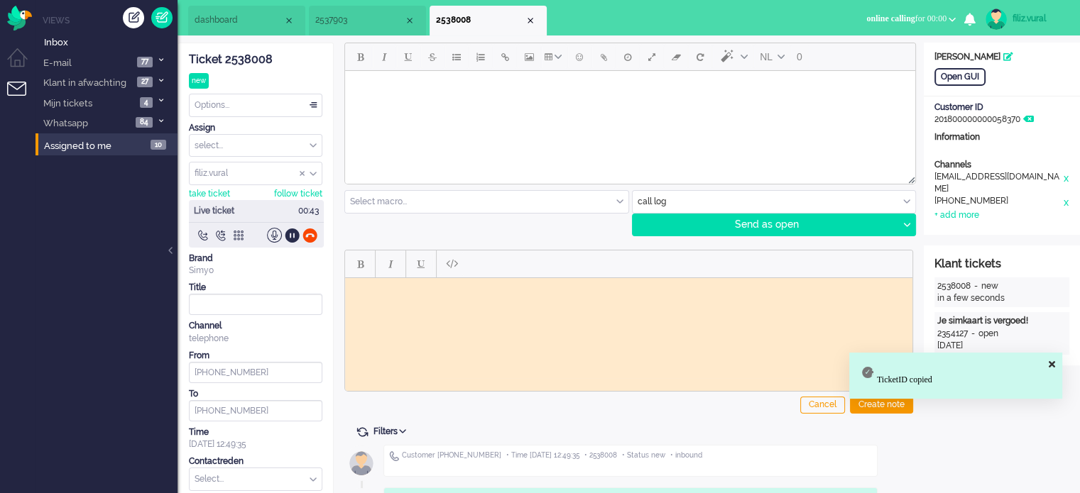
click at [418, 294] on html at bounding box center [628, 289] width 567 height 22
paste body "Rich Text Area. Press ALT-0 for help."
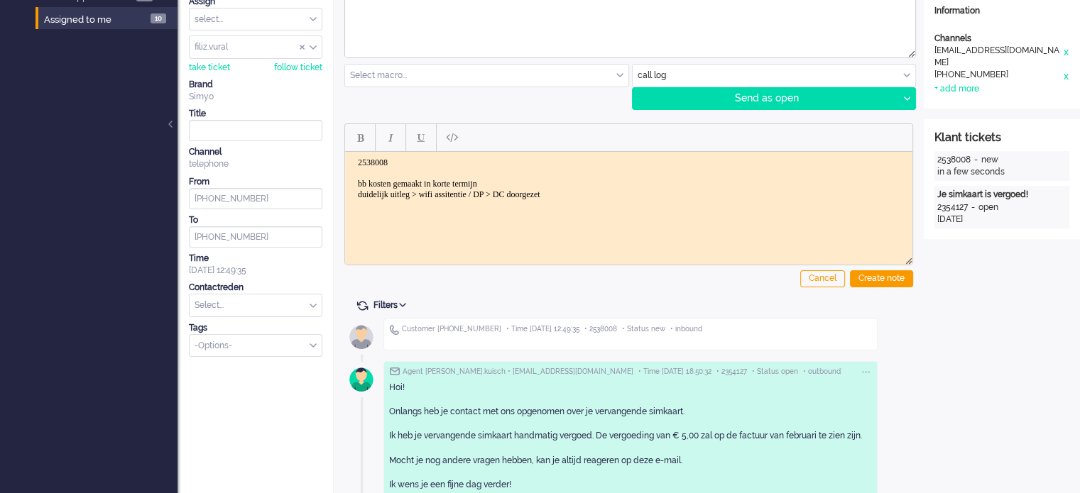
scroll to position [176, 0]
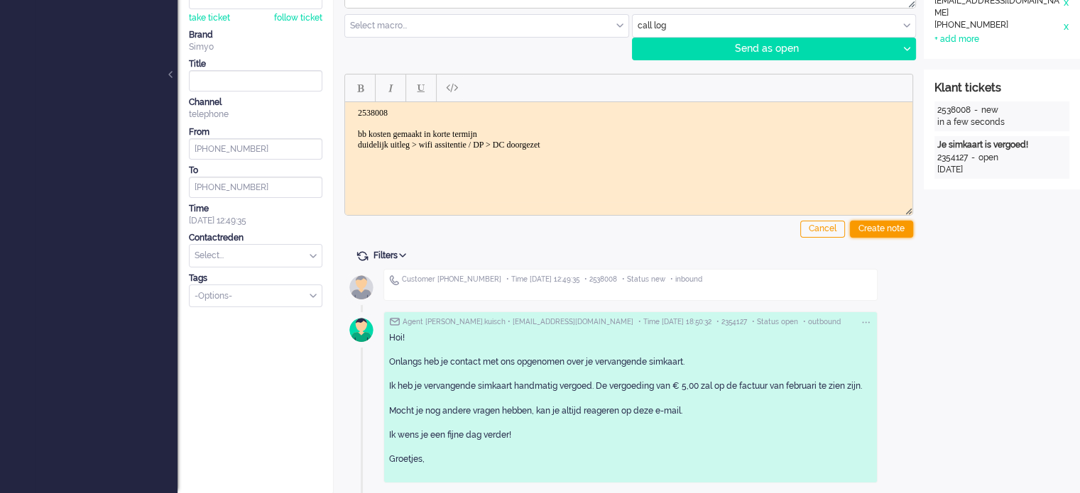
click at [866, 222] on div "Create note" at bounding box center [881, 229] width 63 height 17
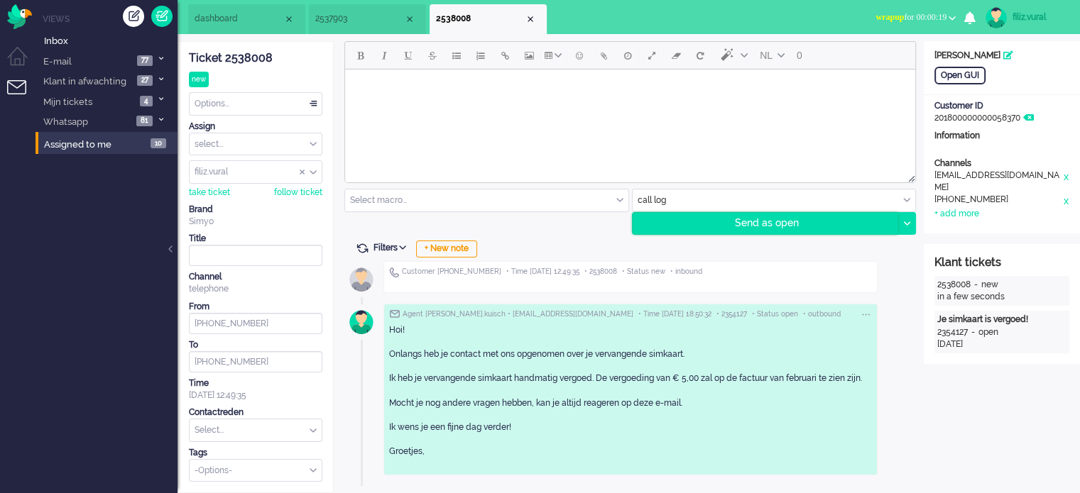
scroll to position [0, 0]
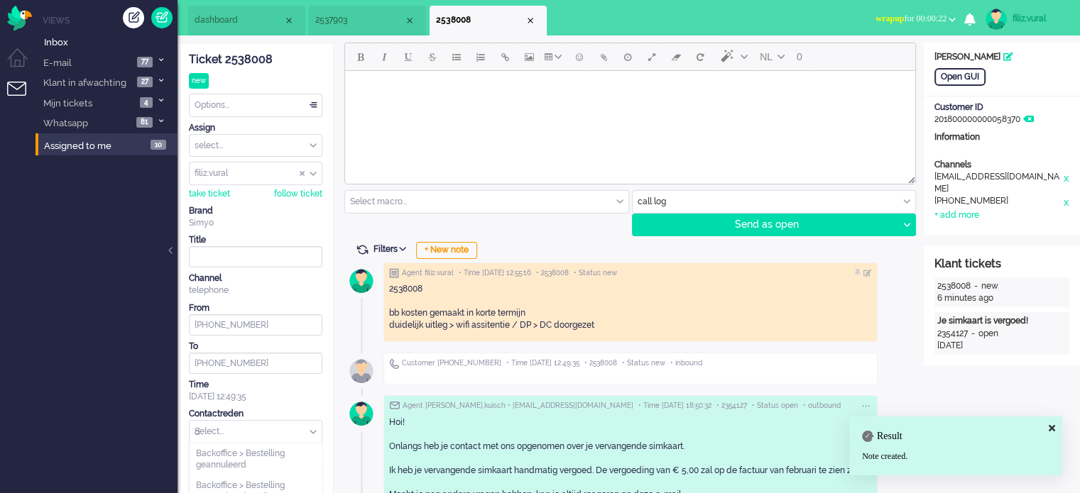
click at [287, 437] on input "d" at bounding box center [256, 432] width 132 height 22
type input "datac"
click at [284, 448] on span "Finance > Datacoulance" at bounding box center [244, 454] width 97 height 12
click at [255, 111] on div "Options..." at bounding box center [256, 105] width 132 height 22
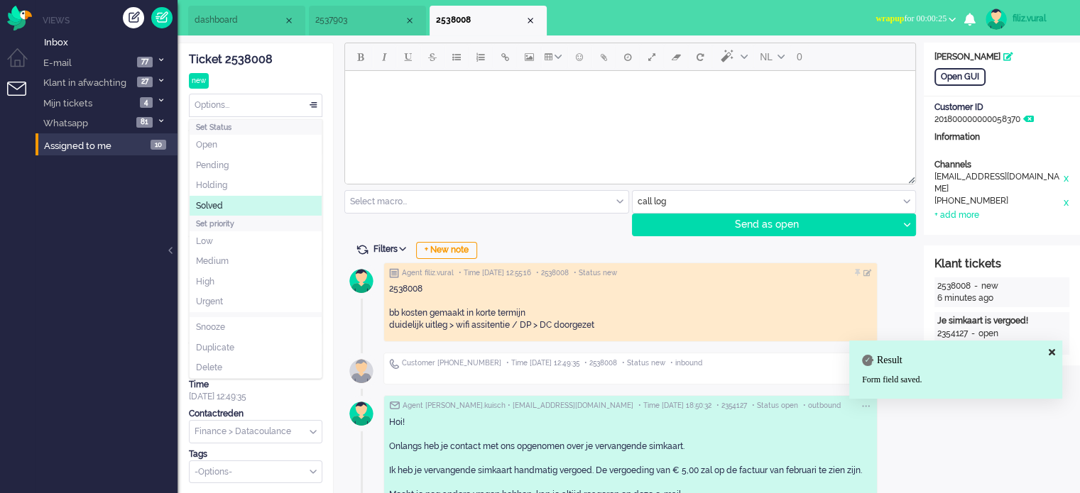
click at [234, 204] on li "Solved" at bounding box center [256, 206] width 132 height 21
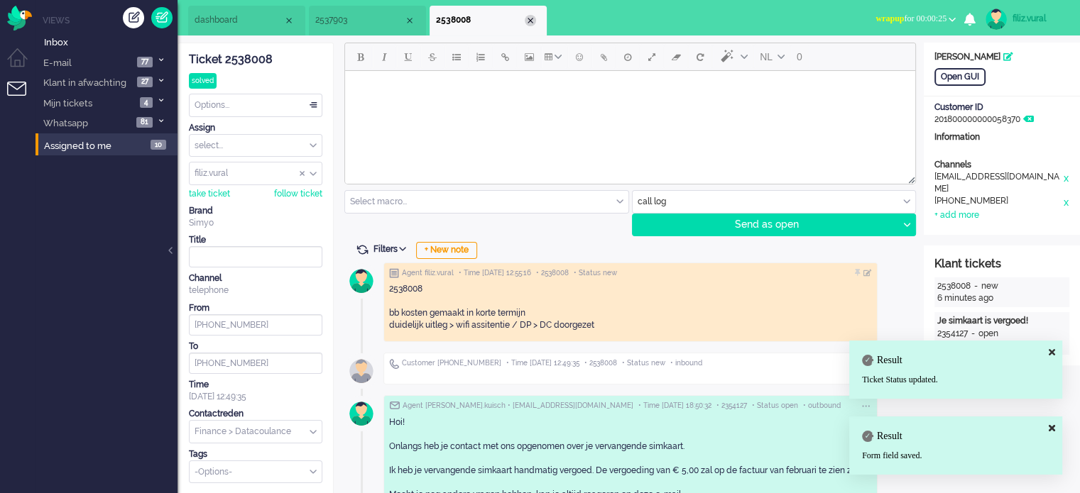
click at [532, 23] on div "Close tab" at bounding box center [530, 20] width 11 height 11
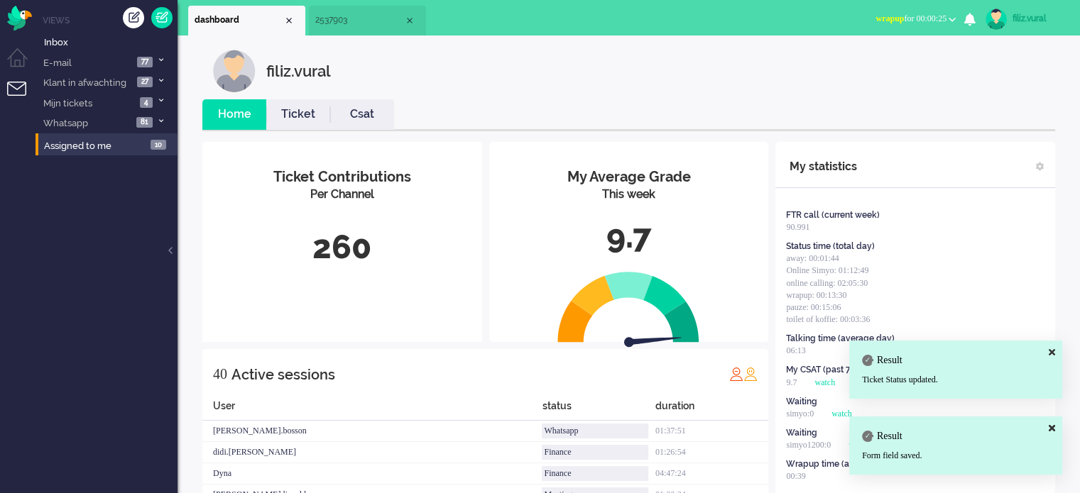
click at [333, 127] on li "Csat" at bounding box center [362, 114] width 64 height 31
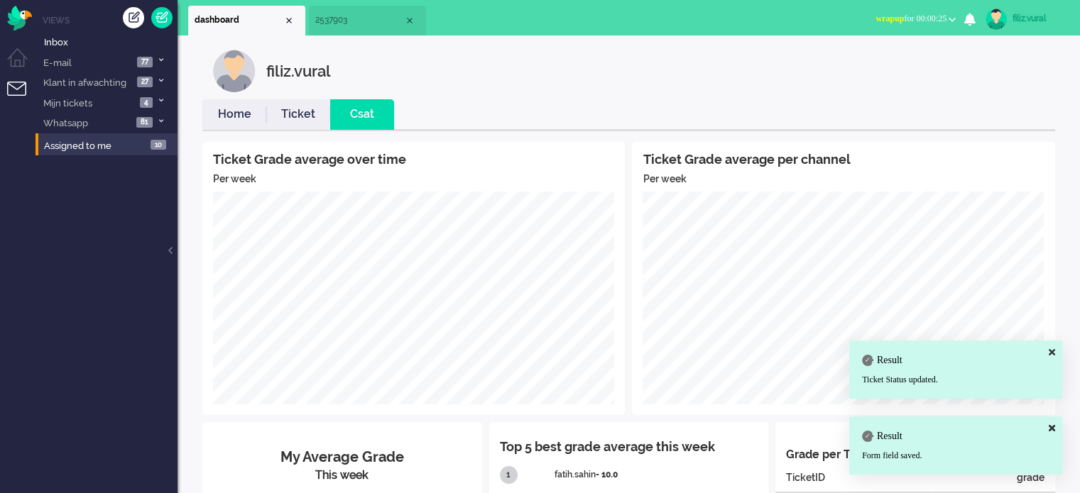
click at [223, 119] on link "Home" at bounding box center [234, 114] width 64 height 16
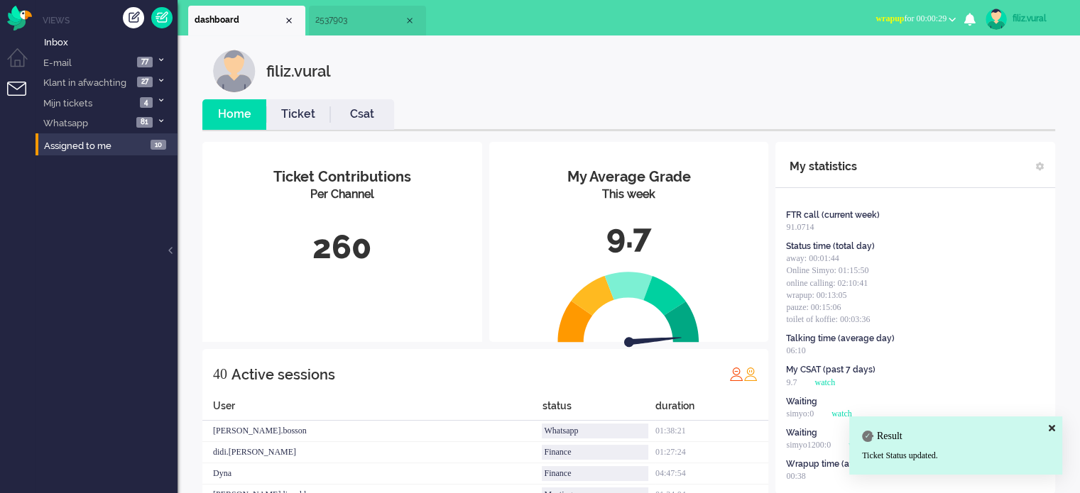
click at [900, 24] on button "wrapup for 00:00:29" at bounding box center [915, 19] width 97 height 21
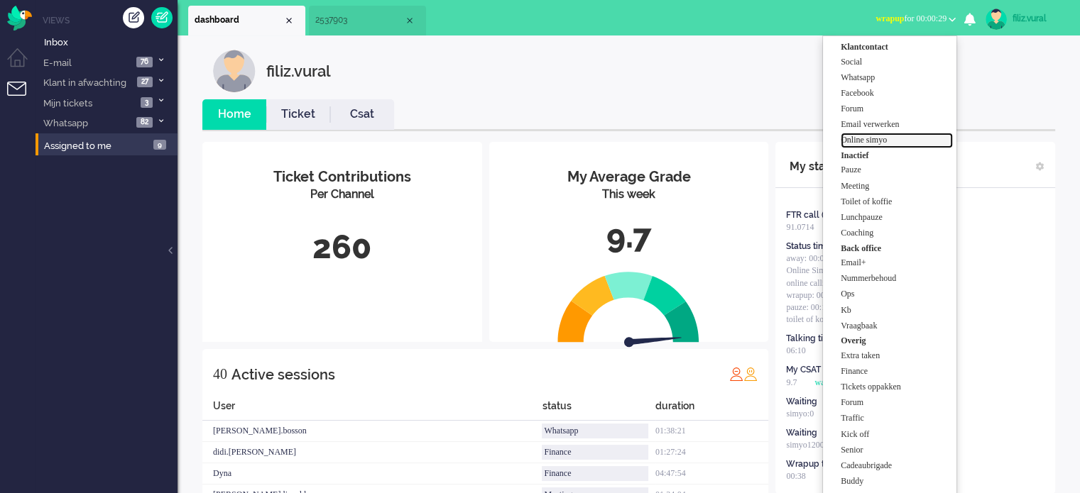
click at [890, 143] on label "Online simyo" at bounding box center [897, 140] width 112 height 12
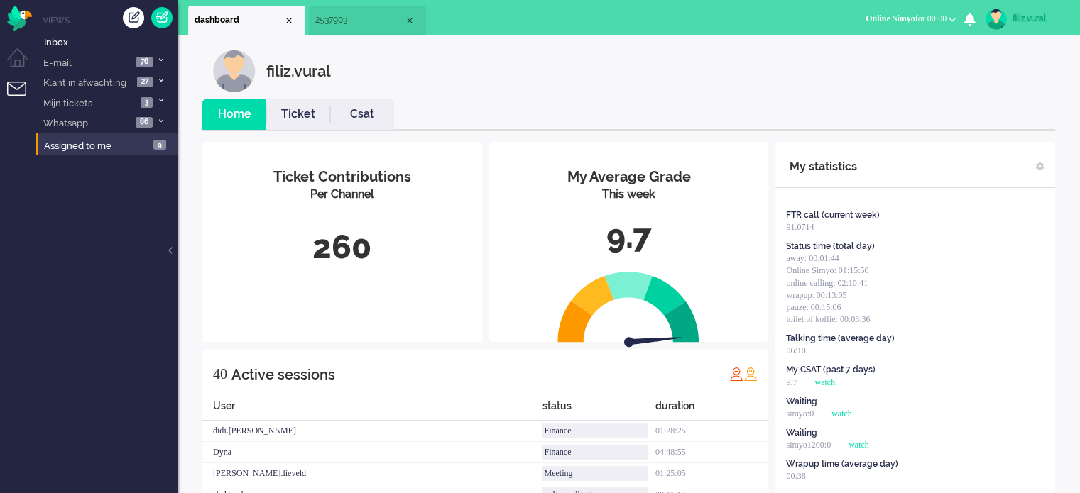
click at [368, 115] on link "Csat" at bounding box center [362, 114] width 64 height 16
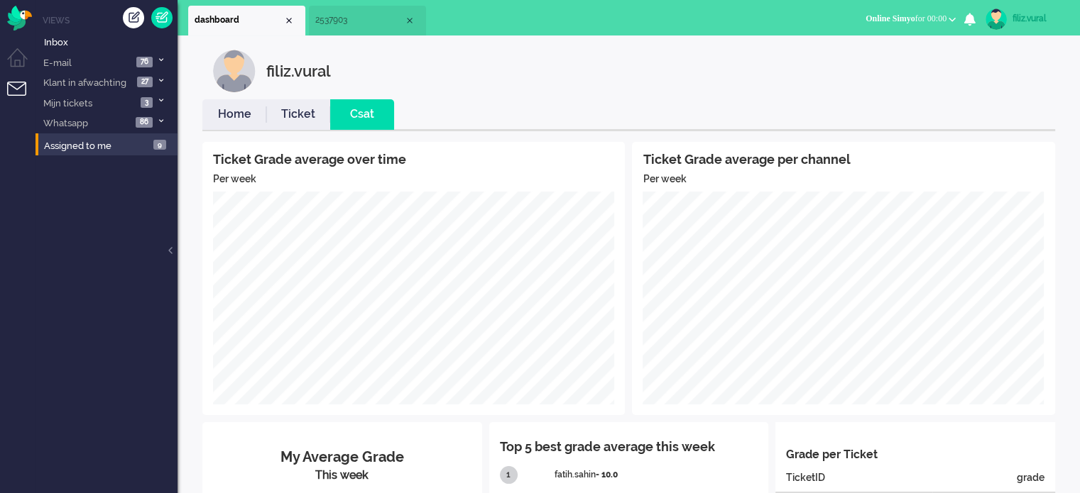
click at [244, 116] on link "Home" at bounding box center [234, 114] width 64 height 16
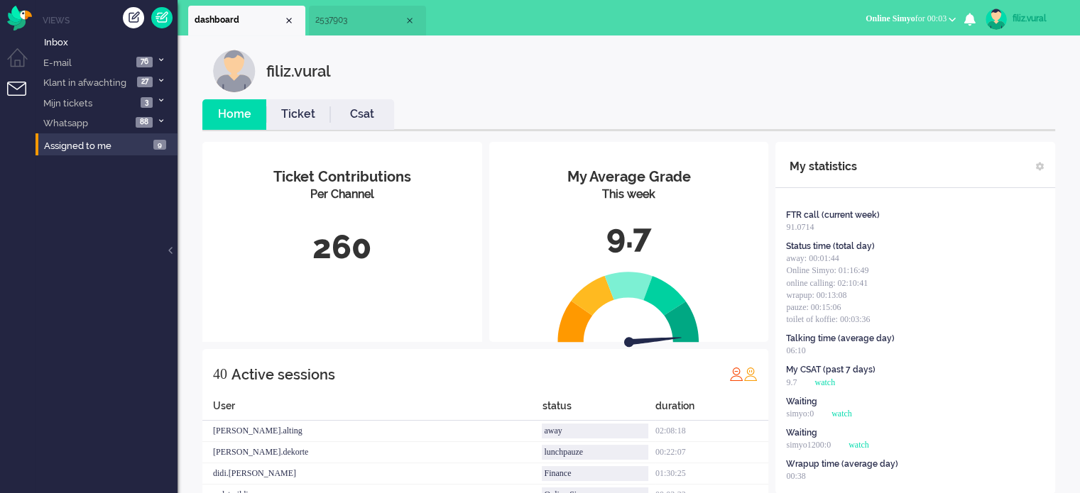
click at [361, 127] on li "Csat" at bounding box center [362, 114] width 64 height 31
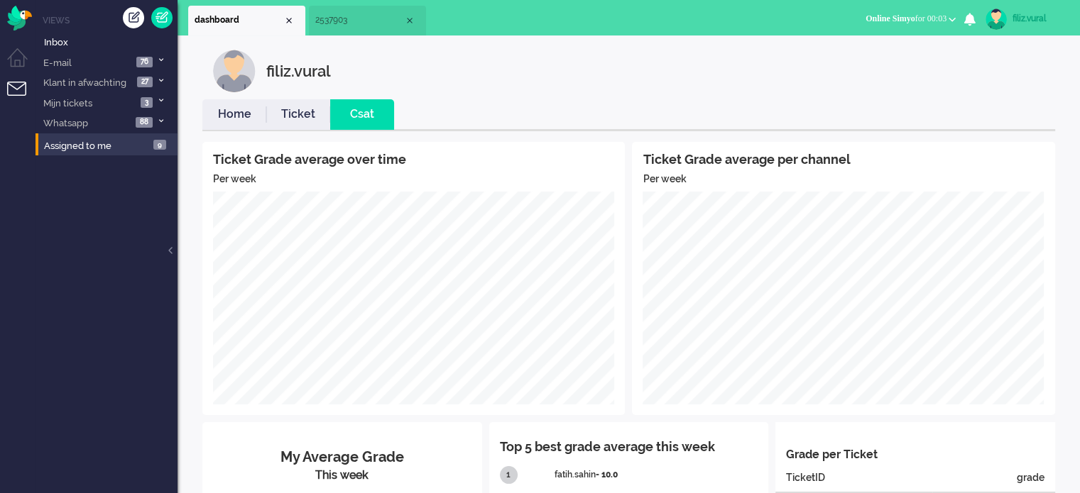
click at [232, 110] on link "Home" at bounding box center [234, 114] width 64 height 16
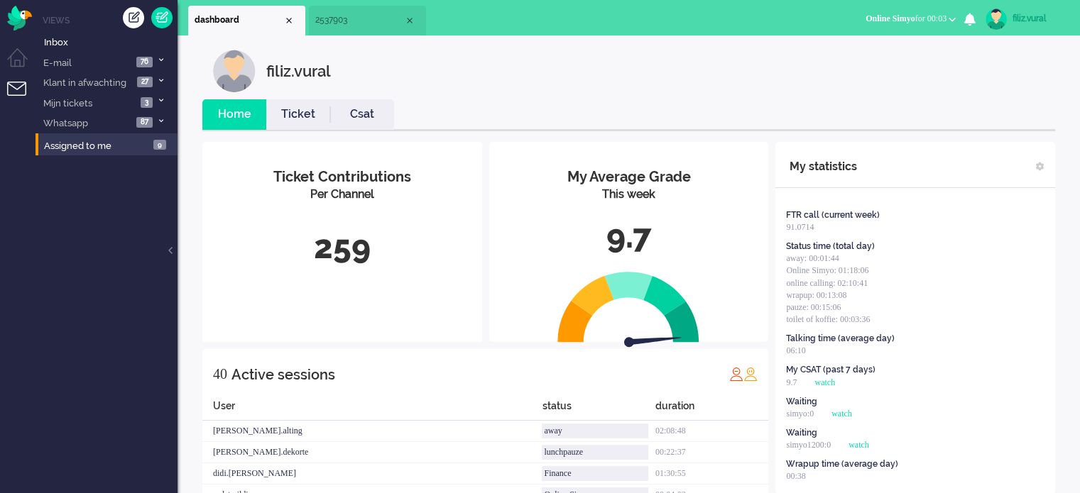
click at [380, 127] on li "Csat" at bounding box center [362, 114] width 64 height 31
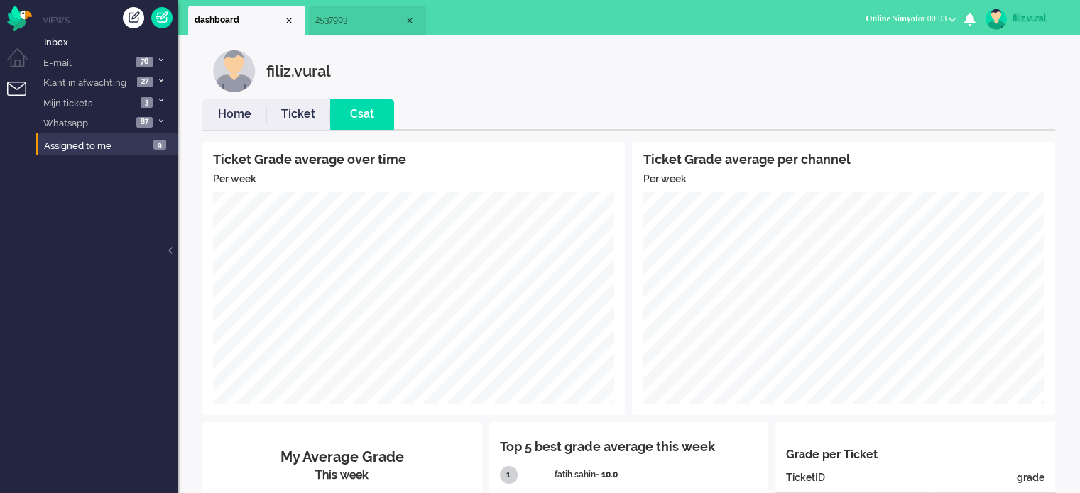
click at [239, 109] on link "Home" at bounding box center [234, 114] width 64 height 16
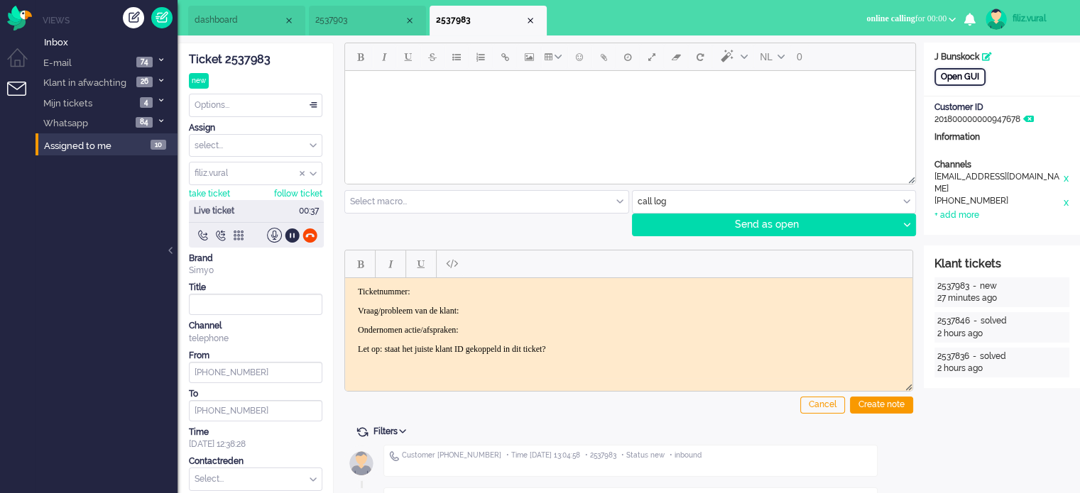
click at [976, 74] on div "Open GUI" at bounding box center [959, 77] width 51 height 18
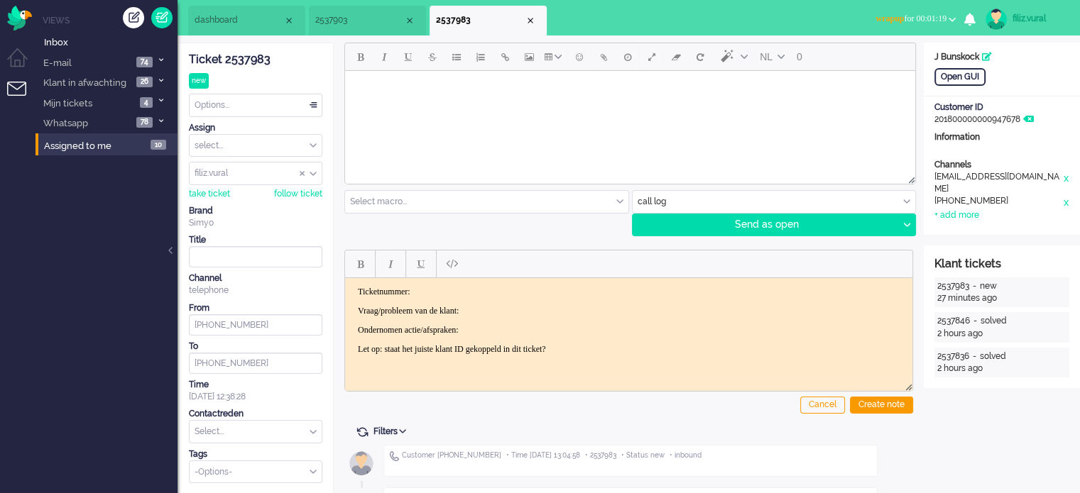
click at [261, 25] on span "dashboard" at bounding box center [239, 20] width 89 height 12
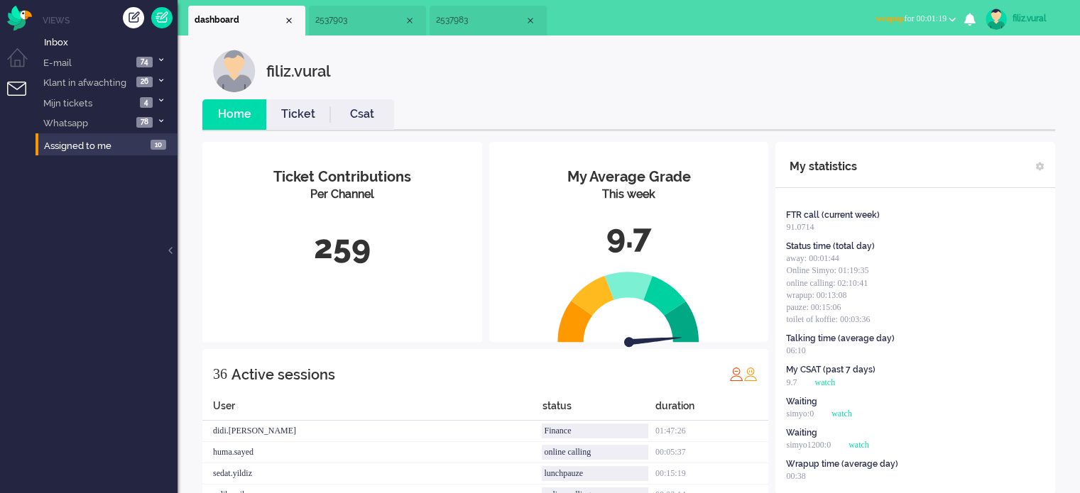
click at [361, 115] on link "Csat" at bounding box center [362, 114] width 64 height 16
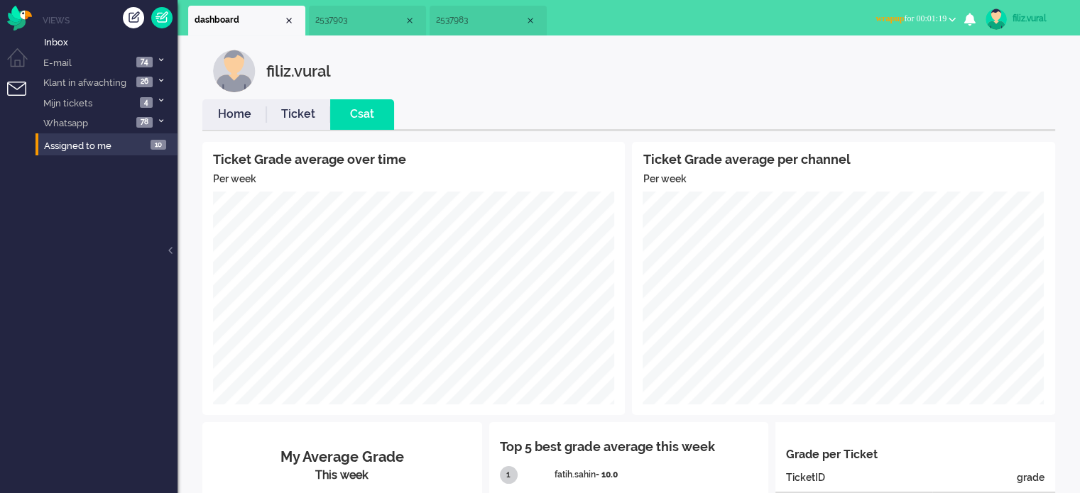
click at [241, 113] on link "Home" at bounding box center [234, 114] width 64 height 16
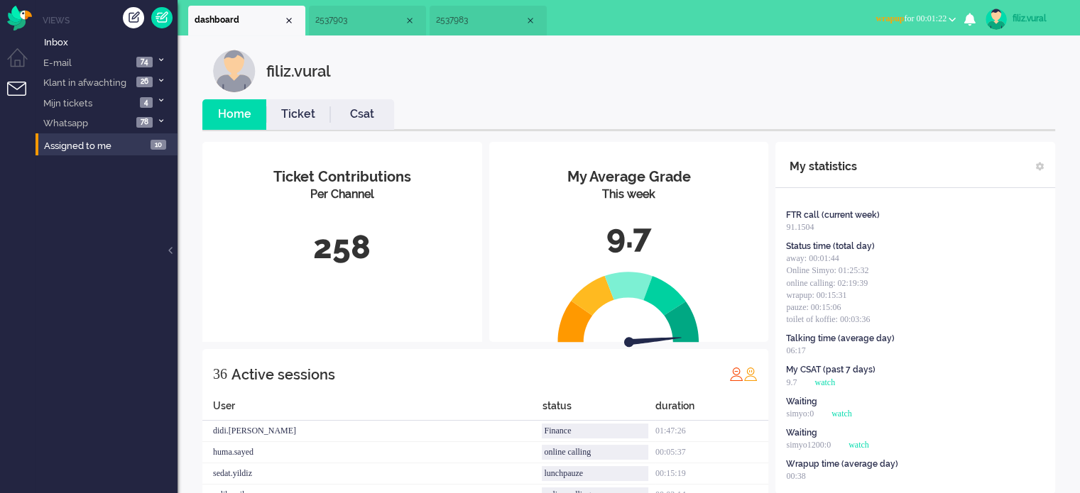
click at [905, 17] on span "wrapup for 00:01:22" at bounding box center [910, 18] width 71 height 10
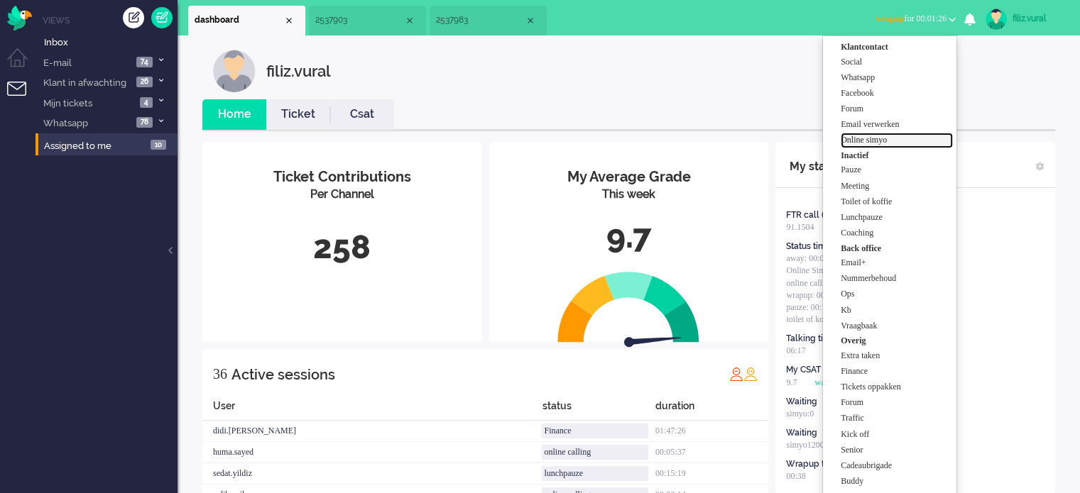
click at [891, 143] on label "Online simyo" at bounding box center [897, 140] width 112 height 12
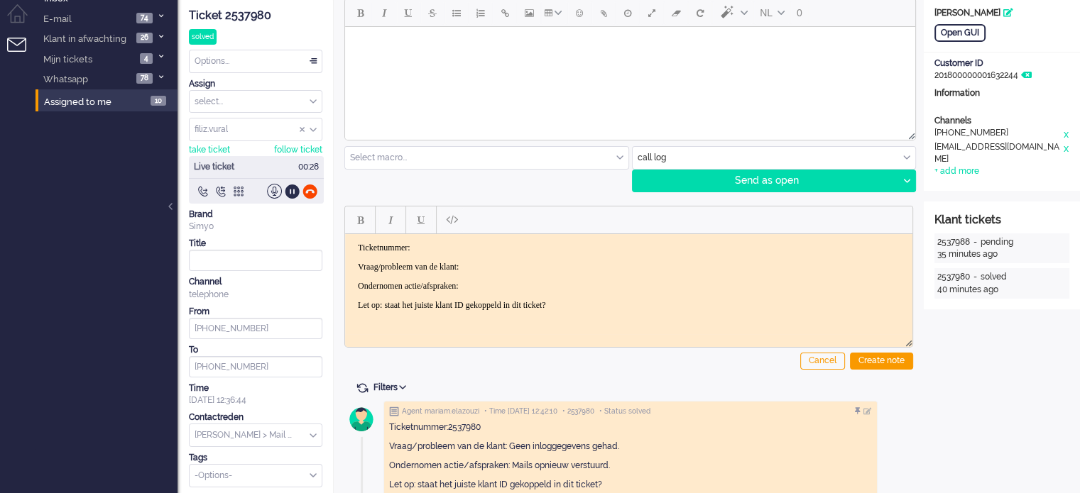
scroll to position [18, 0]
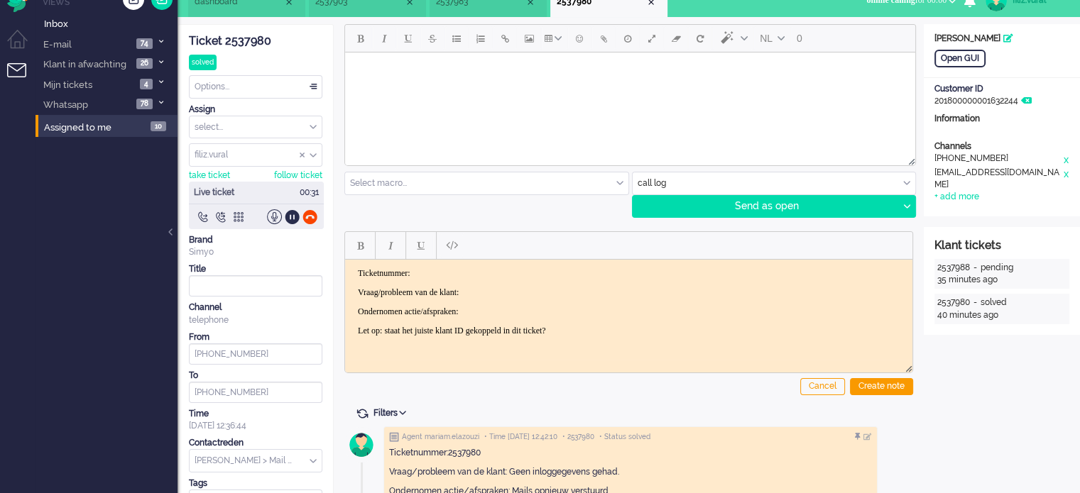
click at [261, 35] on div "Ticket 2537980" at bounding box center [255, 41] width 133 height 16
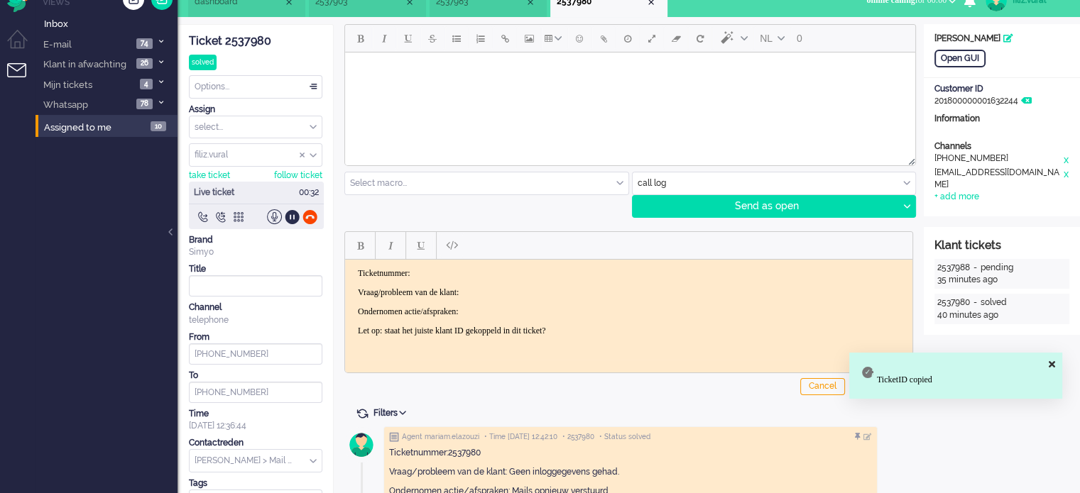
click at [601, 277] on p "Ticketnummer:" at bounding box center [629, 273] width 542 height 11
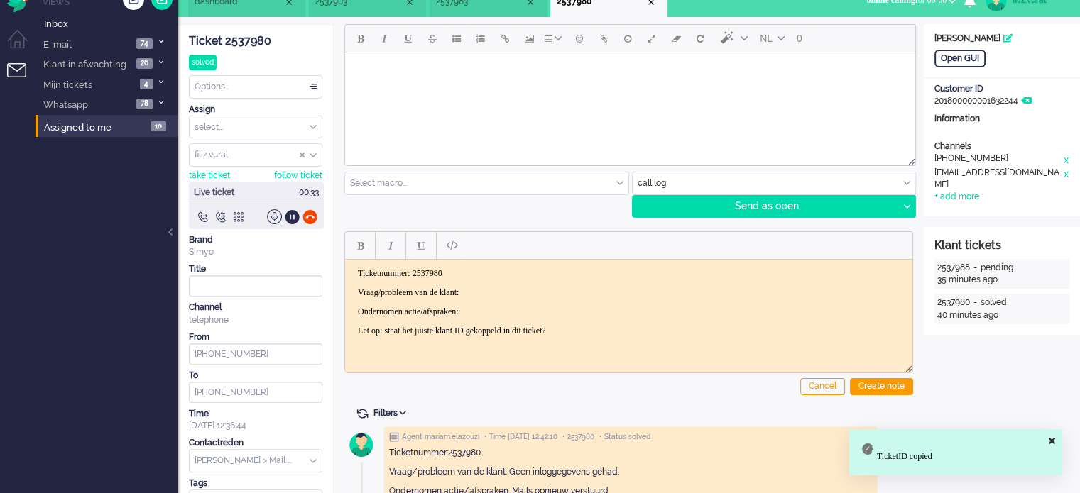
click at [569, 297] on body "Ticketnummer: 2537980 Vraag/probleem van de klant: Ondernomen actie/afspraken: …" at bounding box center [629, 302] width 556 height 68
click at [552, 280] on body "Ticketnummer: 2537980 Vraag/probleem van de klant: Ondernomen actie/afspraken: …" at bounding box center [629, 302] width 556 height 68
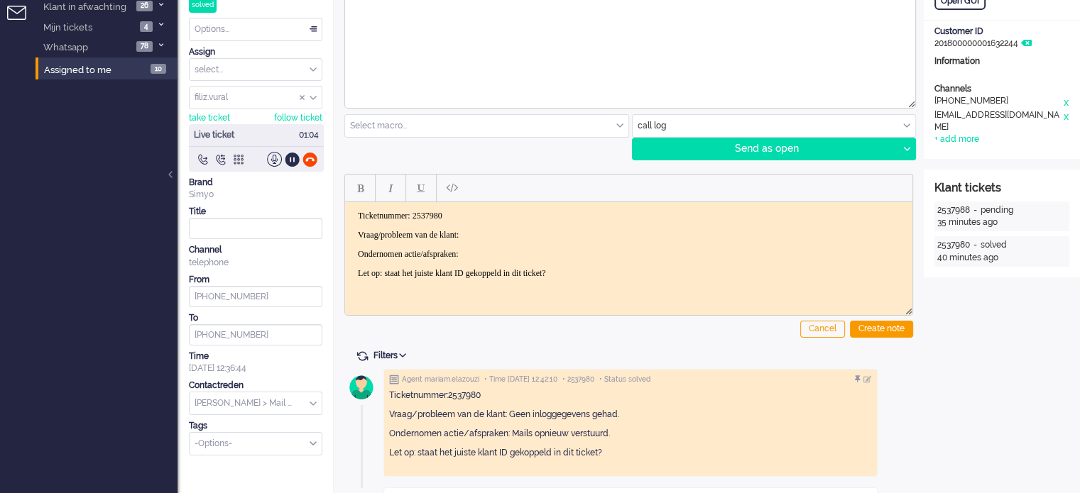
scroll to position [0, 0]
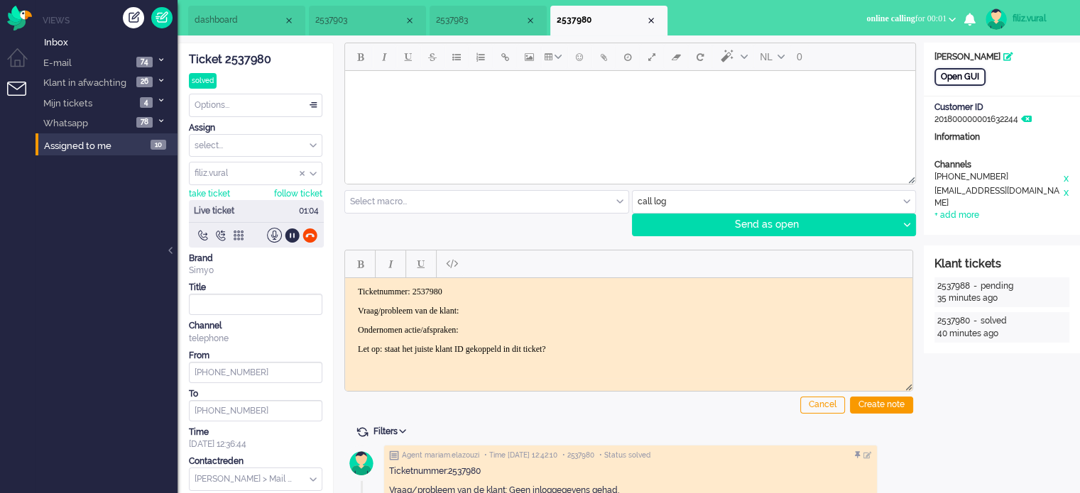
click at [977, 84] on div "Open GUI" at bounding box center [959, 77] width 51 height 18
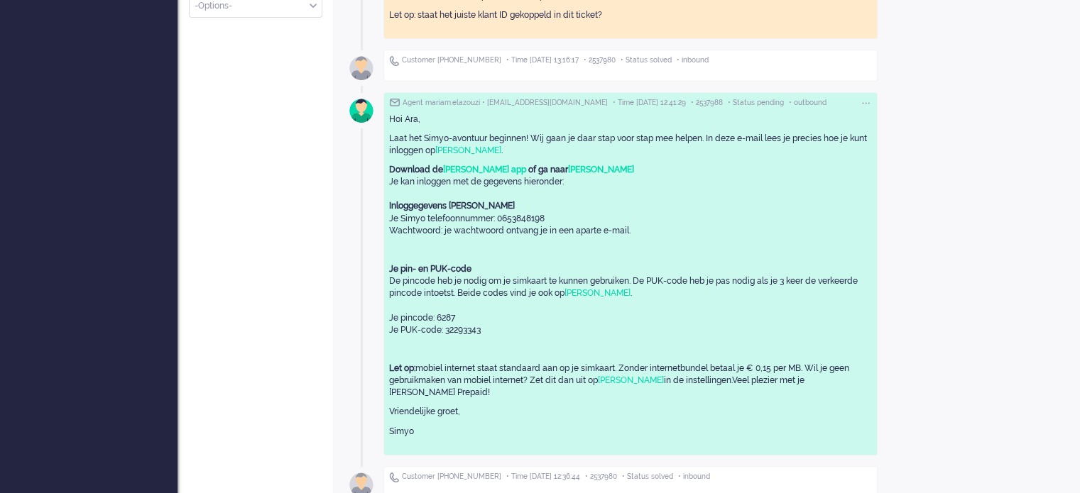
scroll to position [515, 0]
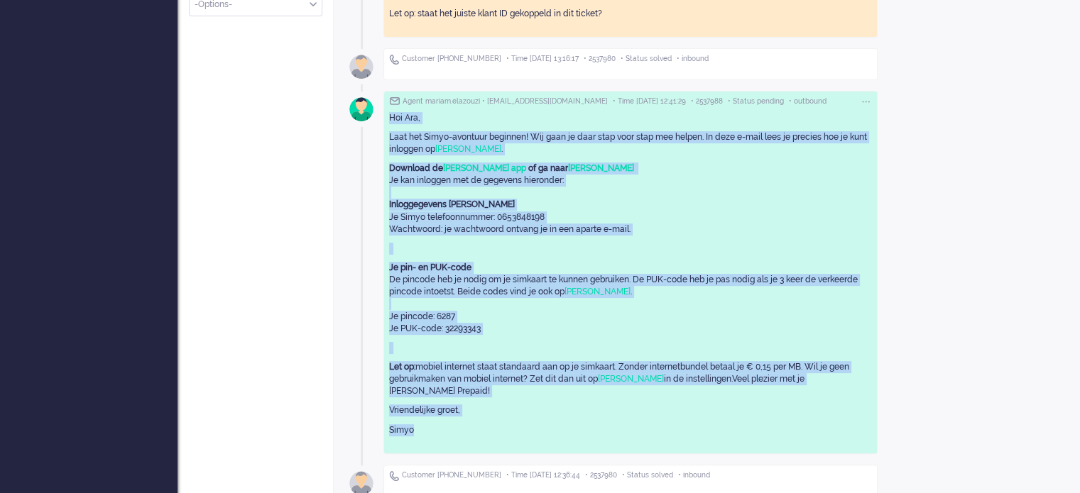
drag, startPoint x: 420, startPoint y: 414, endPoint x: 382, endPoint y: 121, distance: 295.0
click at [382, 121] on div "Agent mariam.elazouzi • Time 2025-09-25 12:42:10 • 2537980 • Status solved Tick…" at bounding box center [628, 216] width 569 height 583
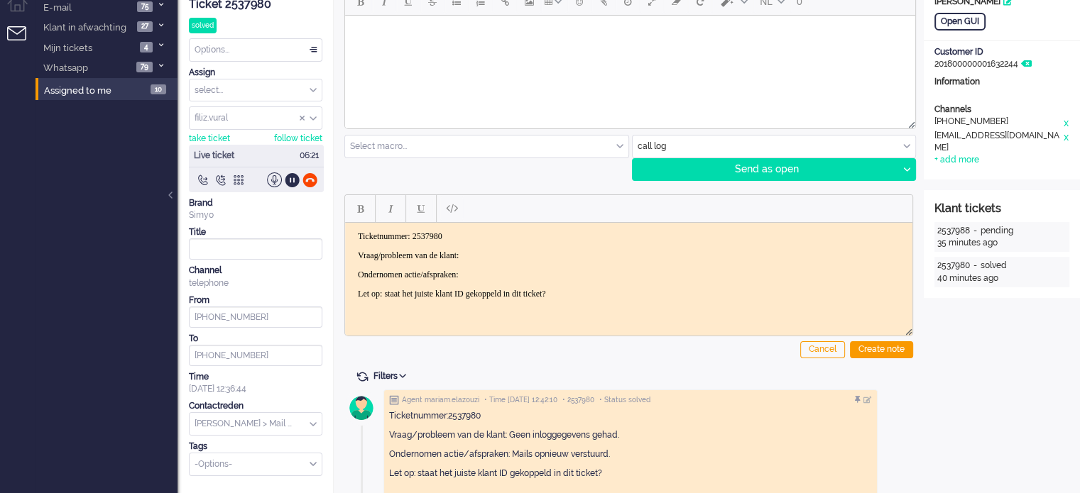
scroll to position [0, 0]
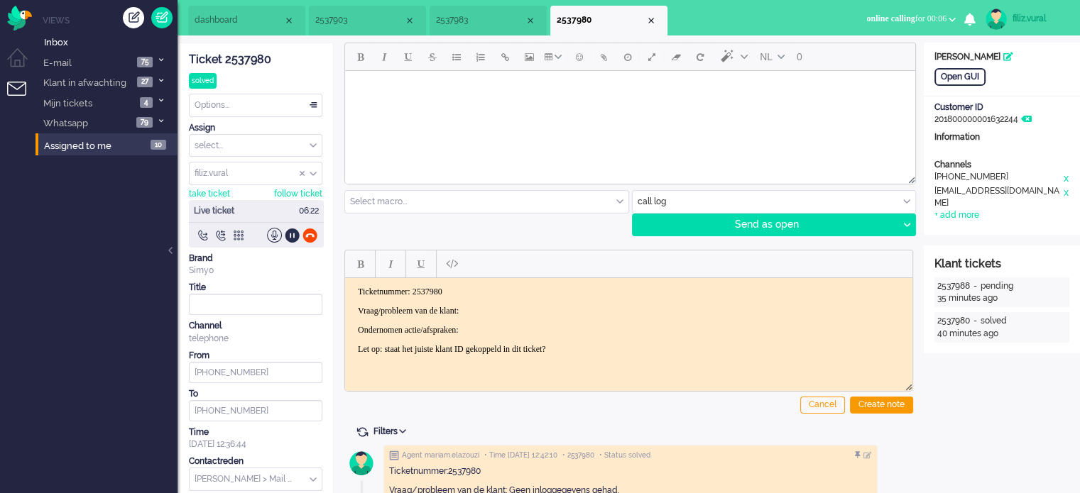
click at [479, 31] on li "2537983" at bounding box center [488, 21] width 117 height 30
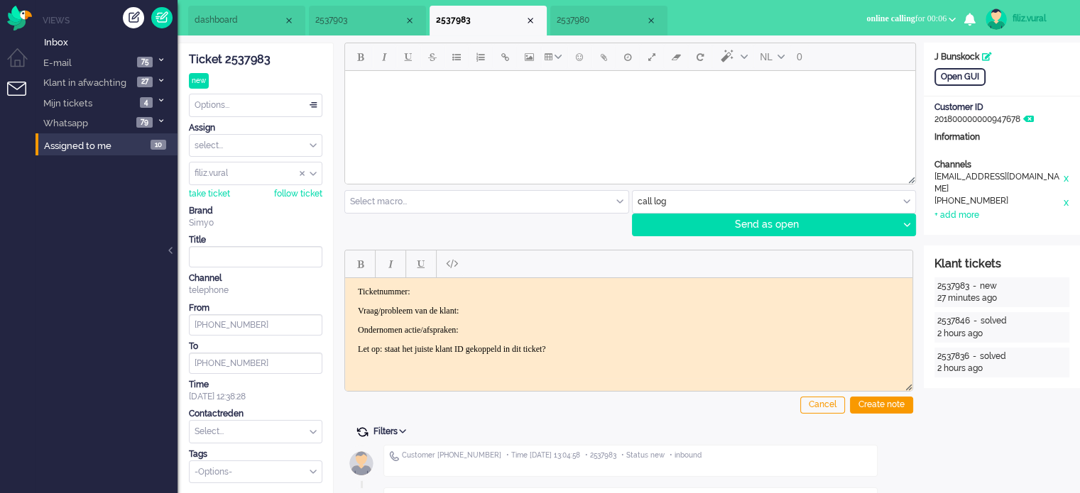
click at [359, 431] on span at bounding box center [362, 432] width 13 height 13
click at [572, 19] on span "2537980" at bounding box center [601, 20] width 89 height 12
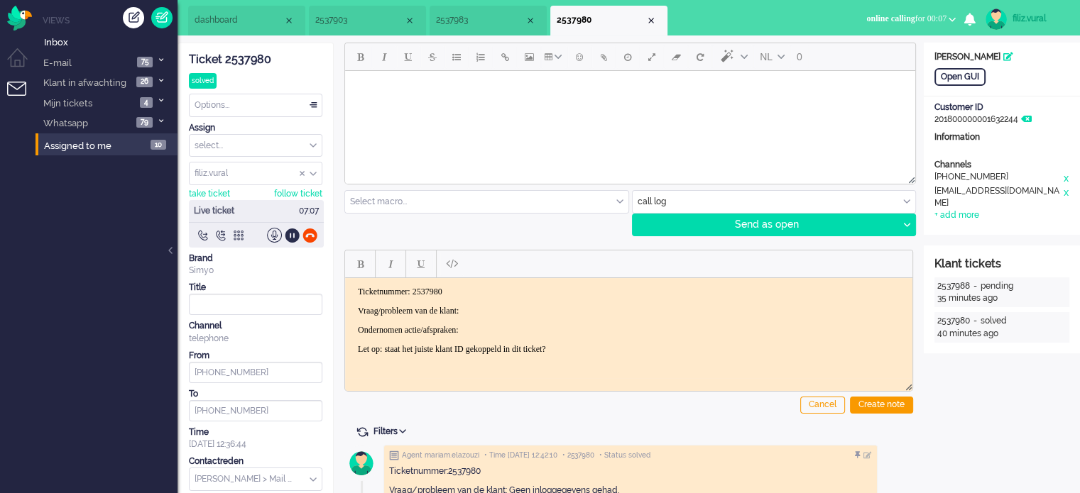
click at [251, 67] on div "Ticket 2537980 solved Watching Options... Set Status Open Pending Holding Solve…" at bounding box center [255, 287] width 133 height 488
click at [251, 62] on div "Ticket 2537980" at bounding box center [255, 60] width 133 height 16
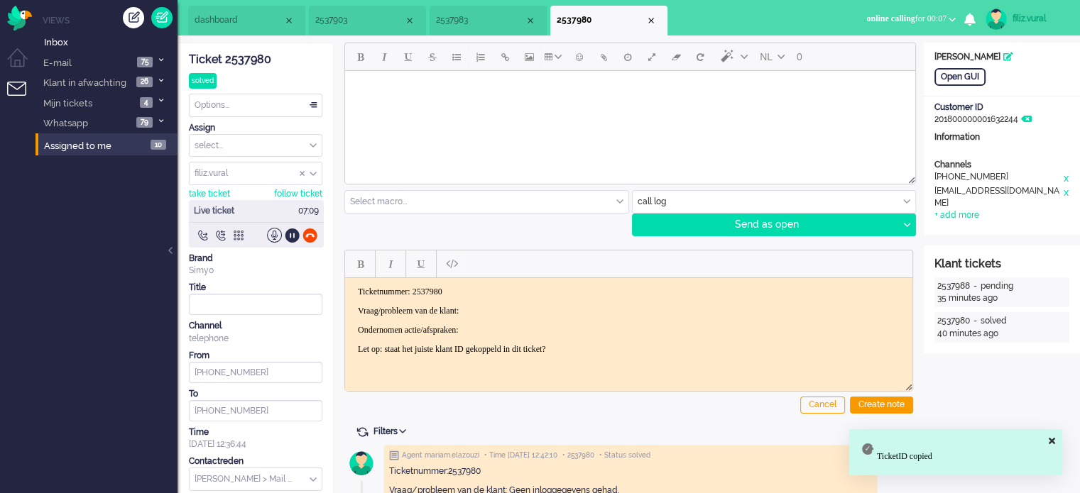
drag, startPoint x: 355, startPoint y: 307, endPoint x: 662, endPoint y: 344, distance: 308.9
click at [662, 344] on body "Ticketnummer: 2537980 Vraag/probleem van de klant: Ondernomen actie/afspraken: …" at bounding box center [629, 320] width 556 height 68
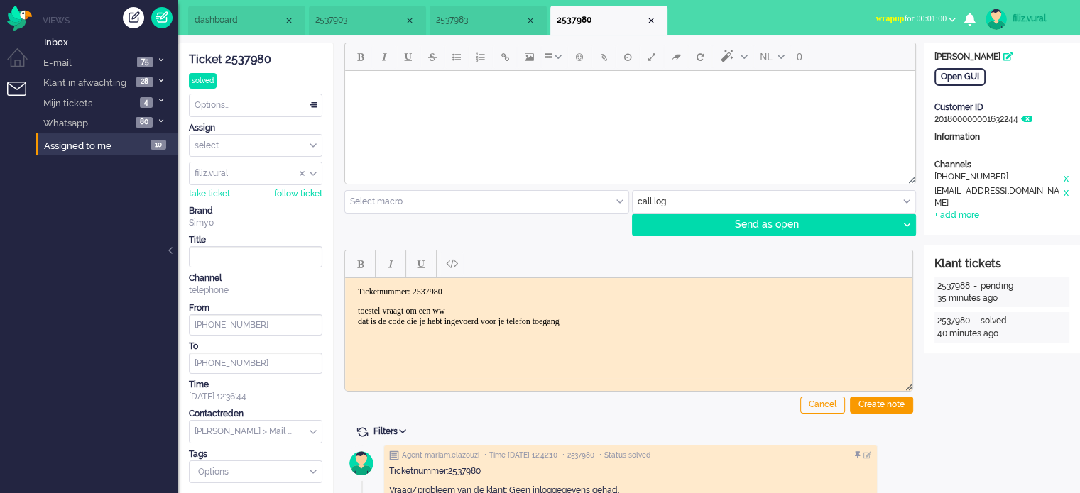
click at [572, 321] on p "toestel vraagt om een ww dat is de code die je hebt ingevoerd voor je telefon t…" at bounding box center [629, 315] width 542 height 21
click at [878, 404] on div "Create note" at bounding box center [881, 405] width 63 height 17
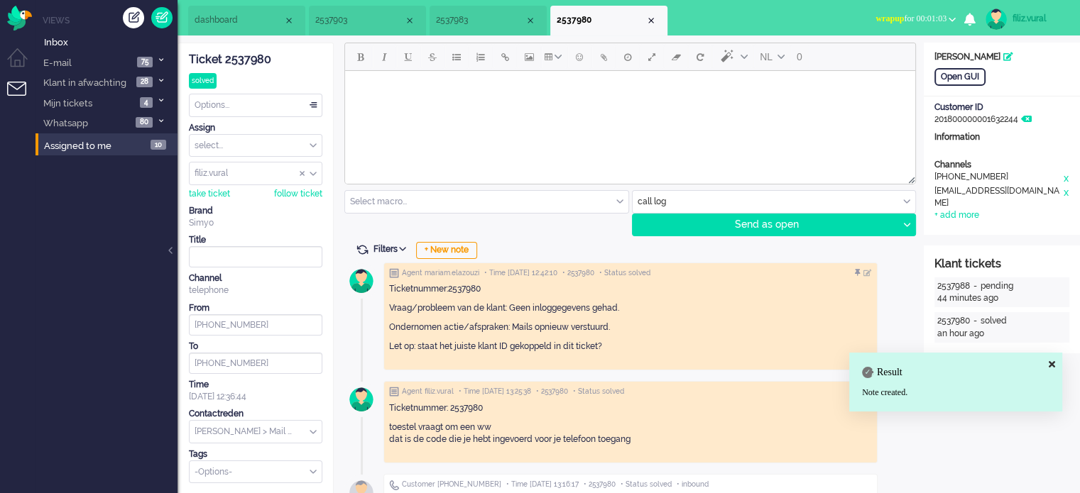
click at [278, 101] on div "Options..." at bounding box center [256, 105] width 132 height 22
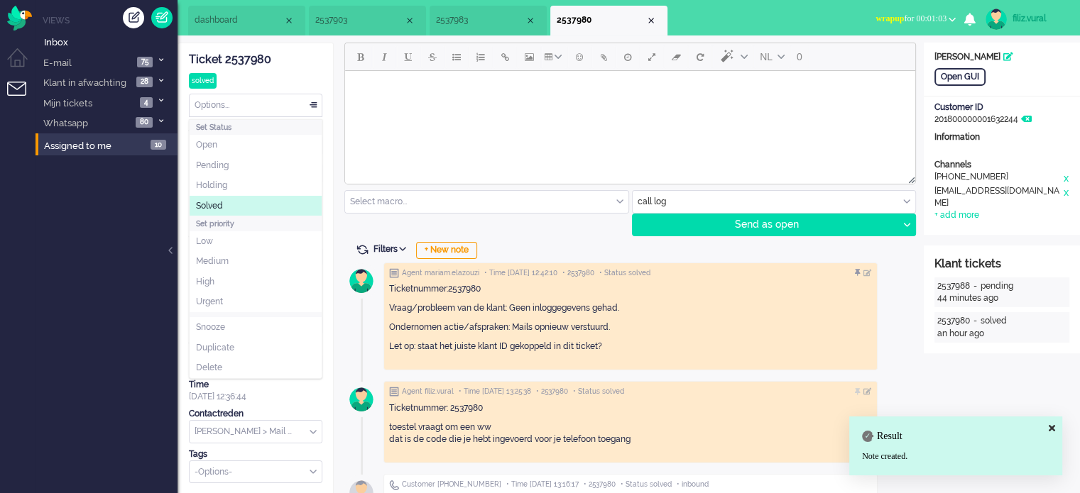
click at [247, 209] on li "Solved" at bounding box center [256, 206] width 132 height 21
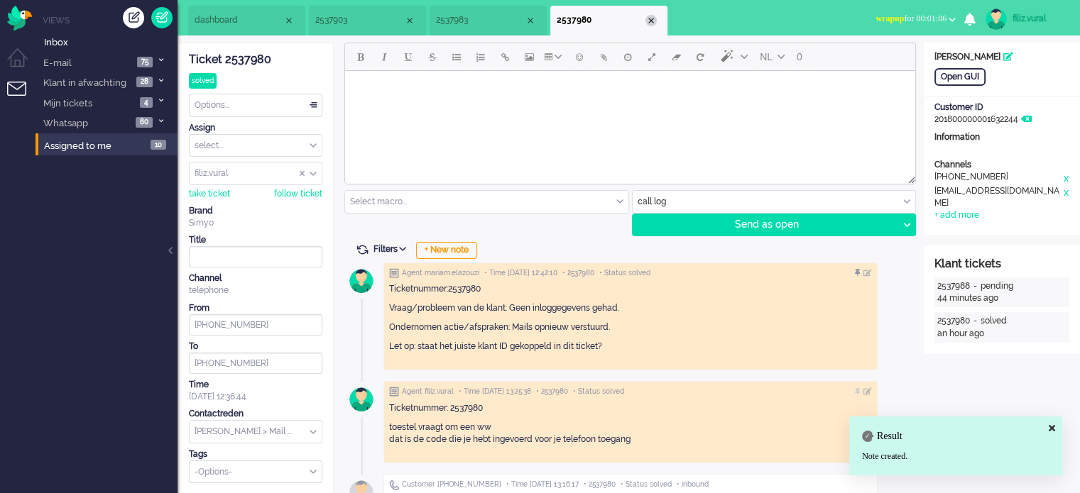
click at [650, 21] on div "Close tab" at bounding box center [650, 20] width 11 height 11
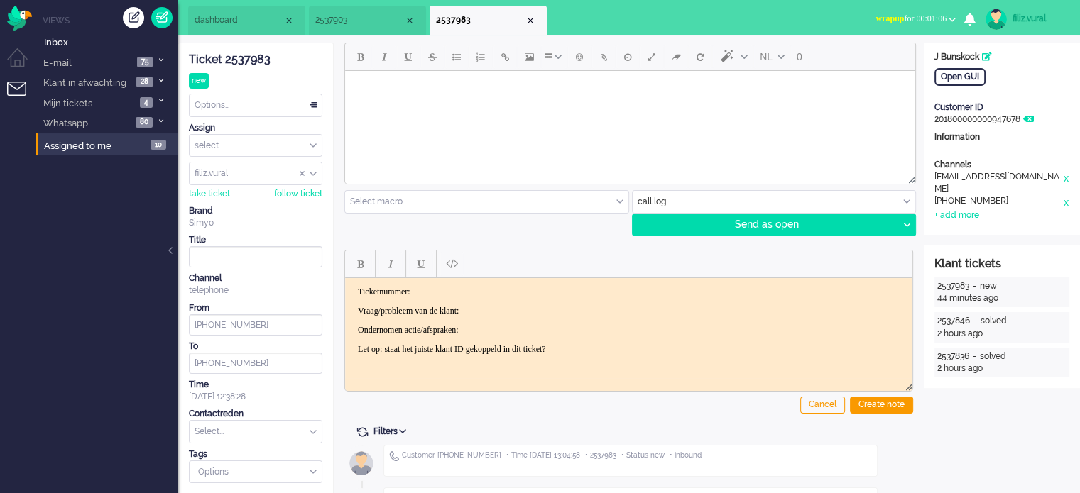
click at [259, 28] on li "dashboard" at bounding box center [246, 21] width 117 height 30
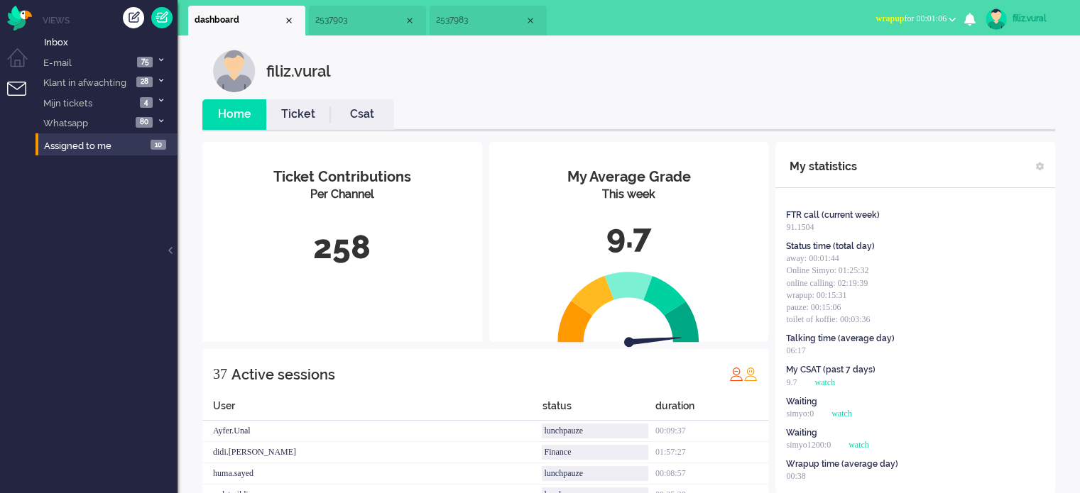
click at [349, 123] on li "Csat" at bounding box center [362, 114] width 64 height 31
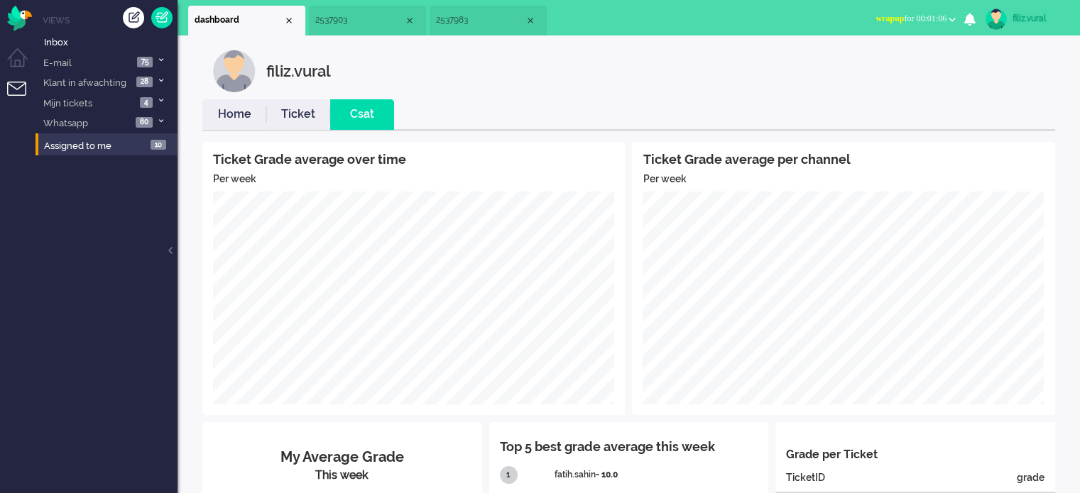
click at [253, 117] on link "Home" at bounding box center [234, 114] width 64 height 16
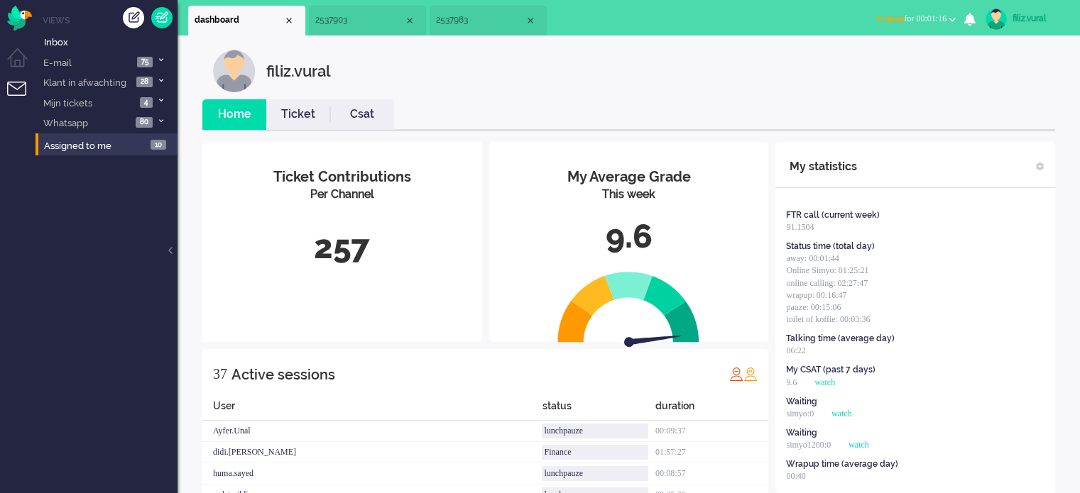
click at [900, 17] on span "wrapup for 00:01:16" at bounding box center [910, 18] width 71 height 10
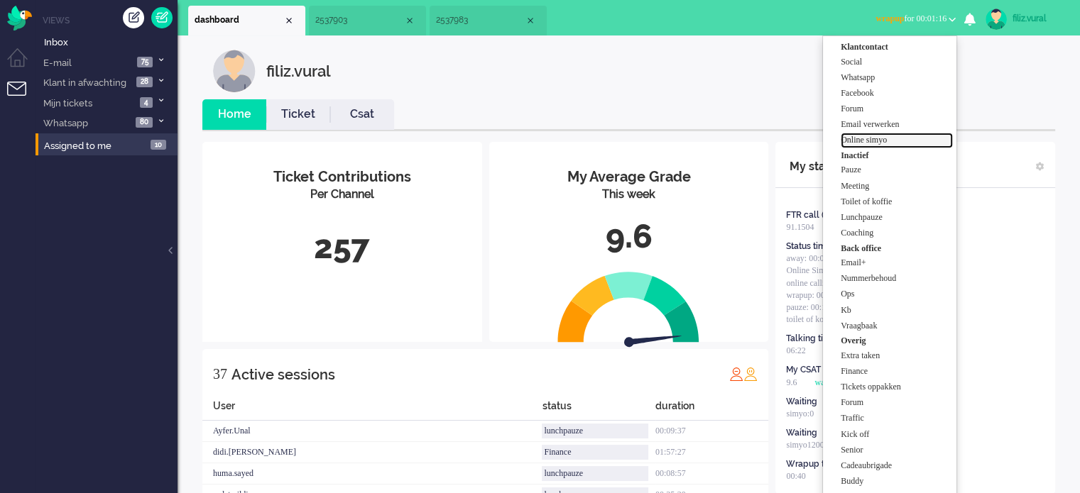
click at [875, 141] on label "Online simyo" at bounding box center [897, 140] width 112 height 12
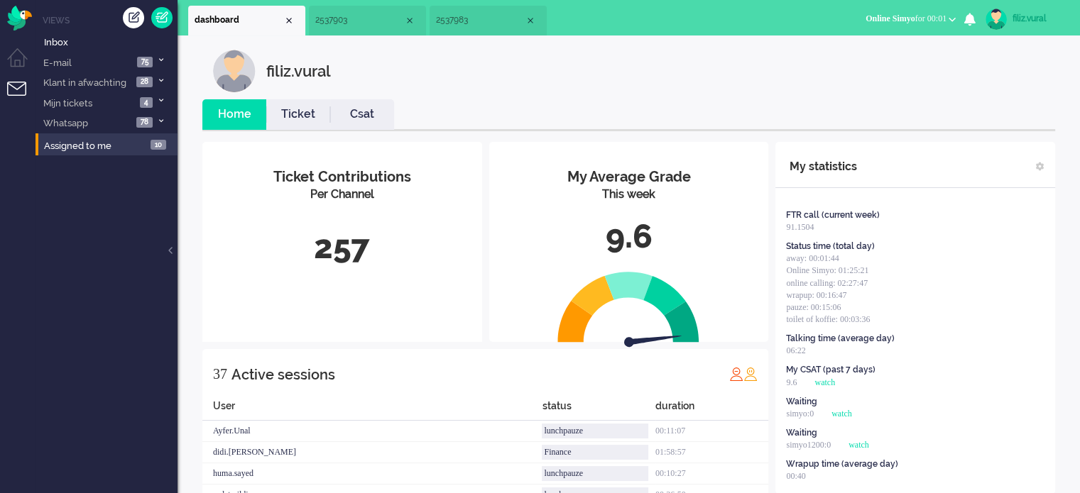
click at [370, 108] on link "Csat" at bounding box center [362, 114] width 64 height 16
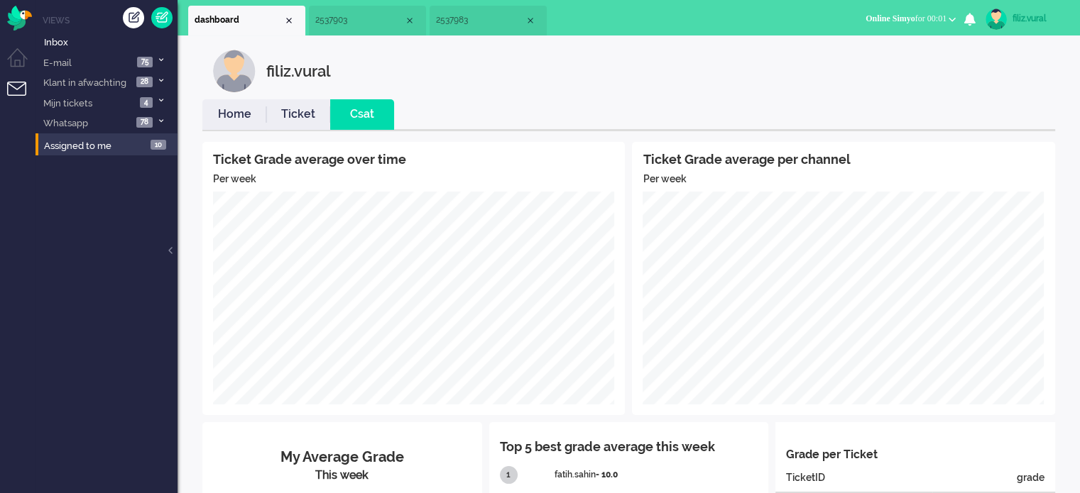
click at [304, 104] on li "Ticket" at bounding box center [298, 114] width 64 height 31
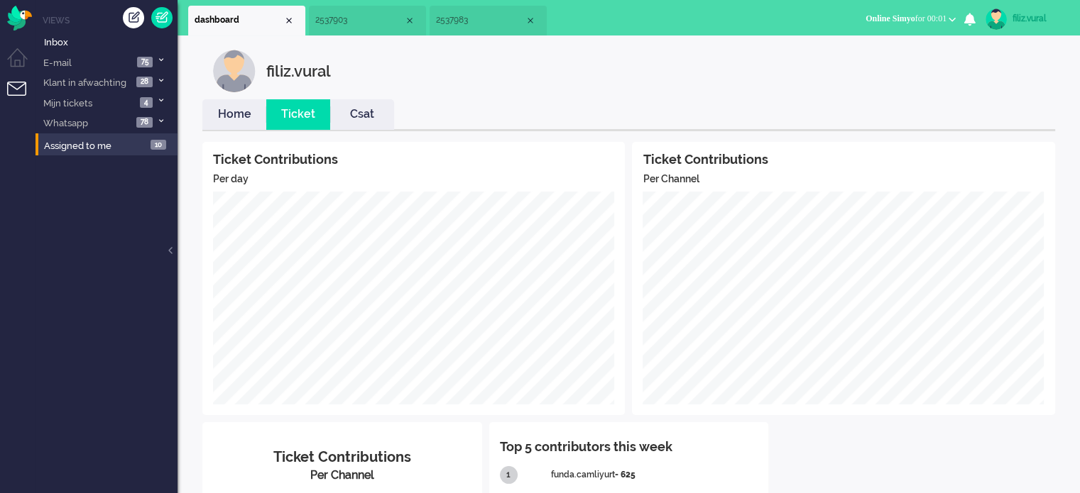
click at [240, 121] on link "Home" at bounding box center [234, 114] width 64 height 16
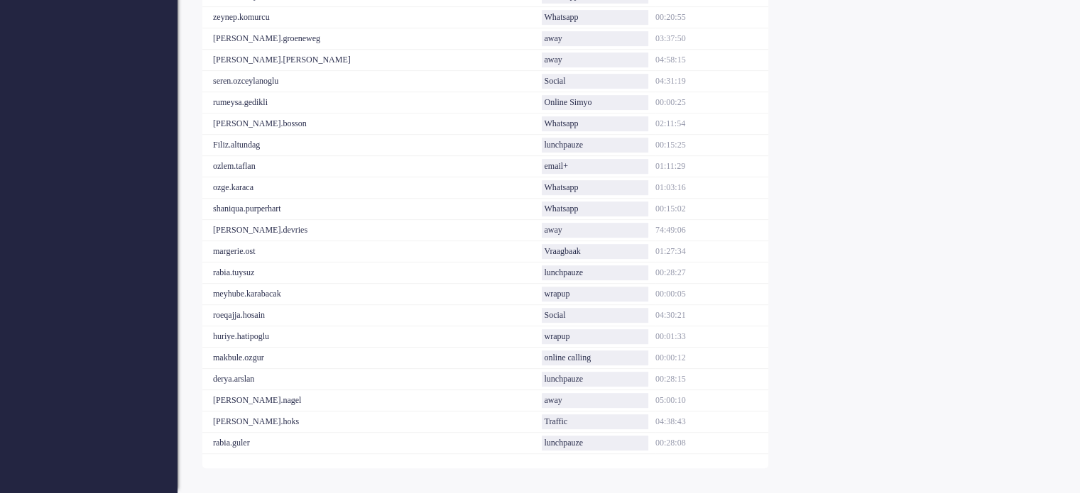
scroll to position [733, 0]
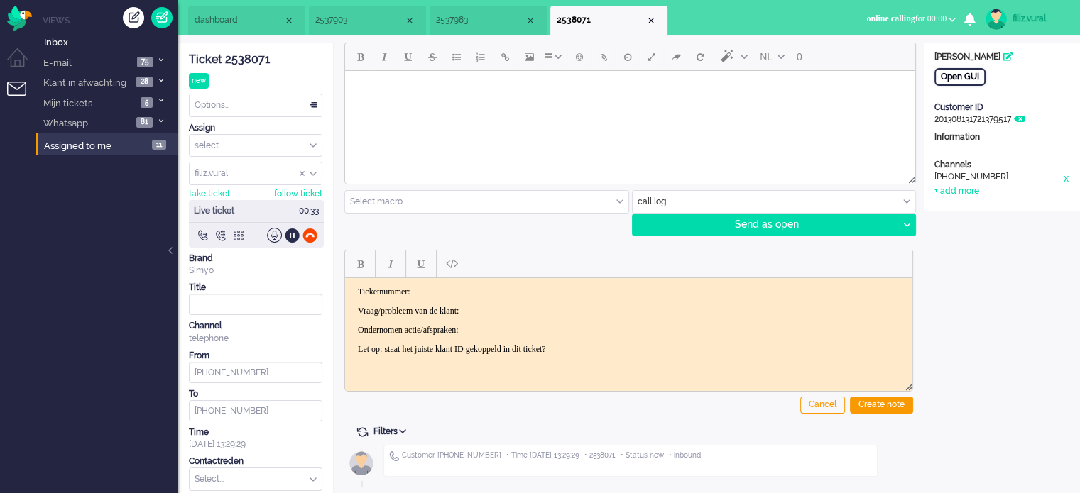
click at [966, 79] on div "Open GUI" at bounding box center [959, 77] width 51 height 18
click at [293, 236] on div at bounding box center [292, 235] width 15 height 15
click at [285, 232] on div at bounding box center [292, 235] width 15 height 15
click at [983, 193] on div "Channels telephone +31655696478 x + add more" at bounding box center [1002, 178] width 156 height 38
click at [977, 192] on div "+ add more" at bounding box center [956, 191] width 45 height 12
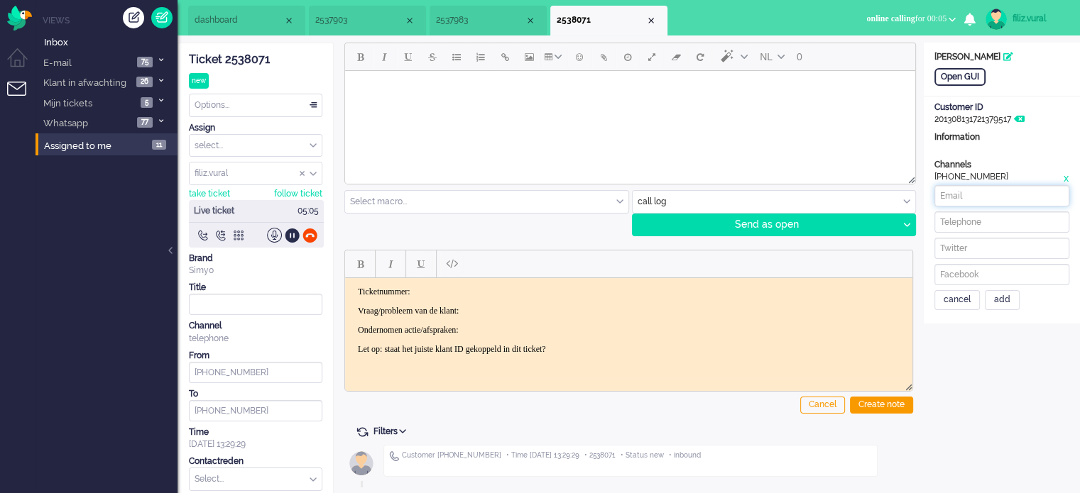
click at [976, 201] on input at bounding box center [1001, 195] width 135 height 21
paste input "gjw.steenhoff@gmail.com"
type input "gjw.steenhoff@gmail.com"
click at [1039, 232] on div "gjw.steenhoff@gmail.com cancel add" at bounding box center [1001, 247] width 135 height 125
click at [1038, 221] on input at bounding box center [1001, 222] width 135 height 21
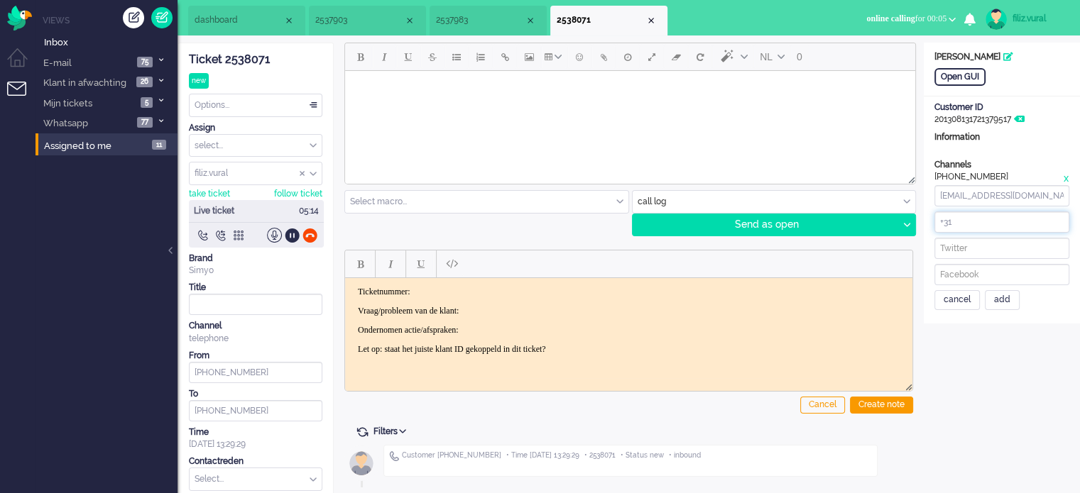
paste input "655696478"
type input "+31655696478"
drag, startPoint x: 1010, startPoint y: 214, endPoint x: 902, endPoint y: 204, distance: 107.7
click at [902, 204] on div "ticket info editor timeline Ticket 2538071 new Watching Options... Set Status O…" at bounding box center [628, 293] width 902 height 501
click at [1005, 305] on div "add" at bounding box center [1002, 300] width 35 height 20
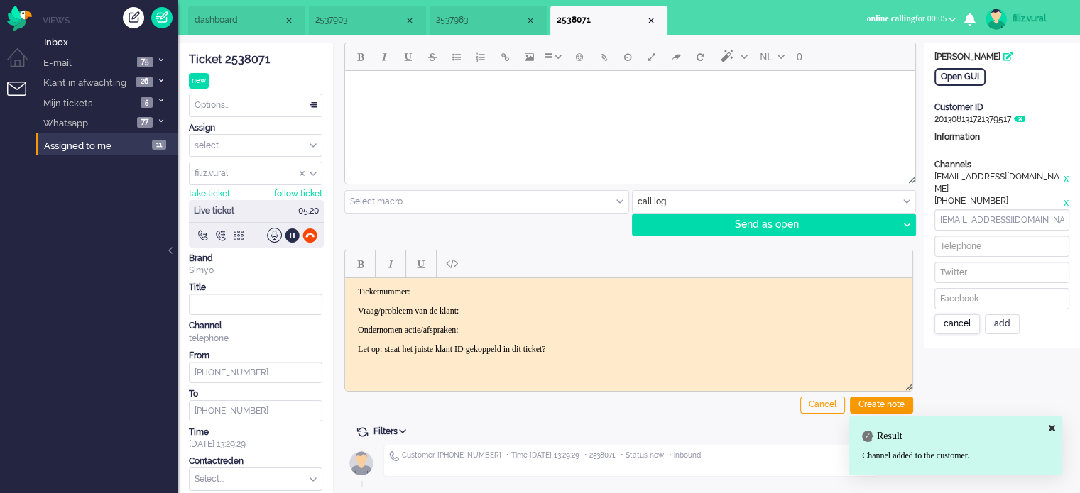
click at [954, 316] on div "cancel" at bounding box center [956, 325] width 45 height 20
click at [264, 55] on div "Ticket 2538071" at bounding box center [255, 60] width 133 height 16
click at [480, 292] on p "Ticketnummer:" at bounding box center [629, 291] width 542 height 11
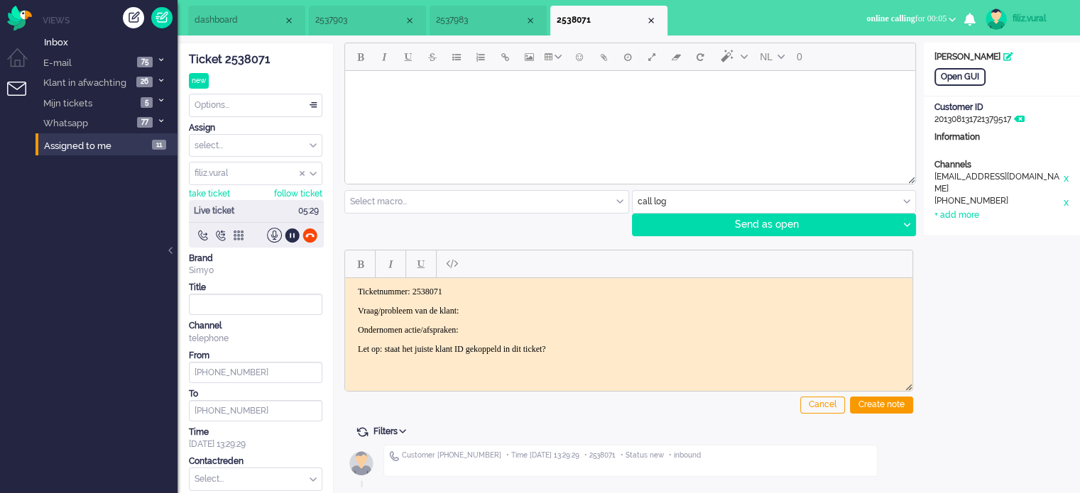
click at [562, 310] on p "Vraag/probleem van de klant:" at bounding box center [629, 310] width 542 height 11
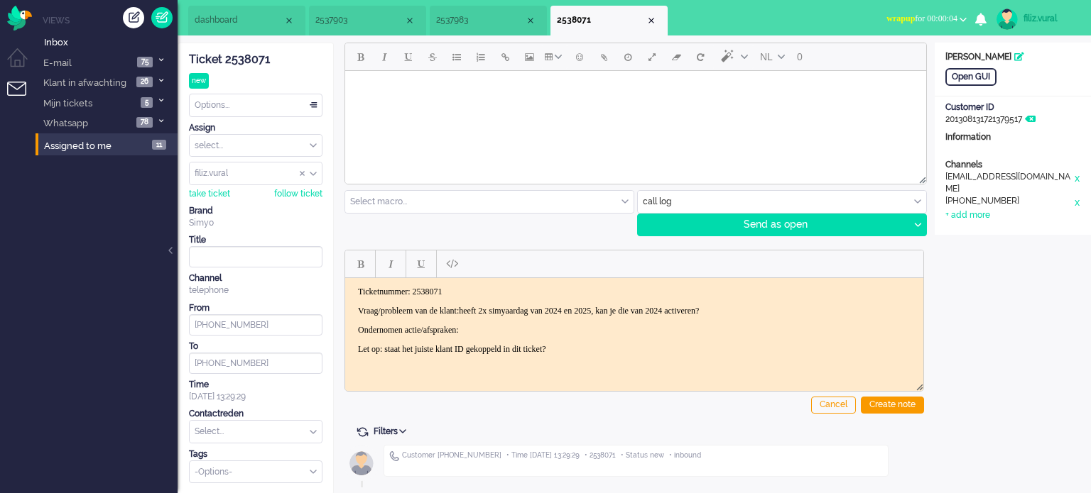
click at [514, 326] on p "Ondernomen actie/afspraken:" at bounding box center [634, 329] width 552 height 11
click at [906, 397] on div "Create note" at bounding box center [891, 405] width 63 height 17
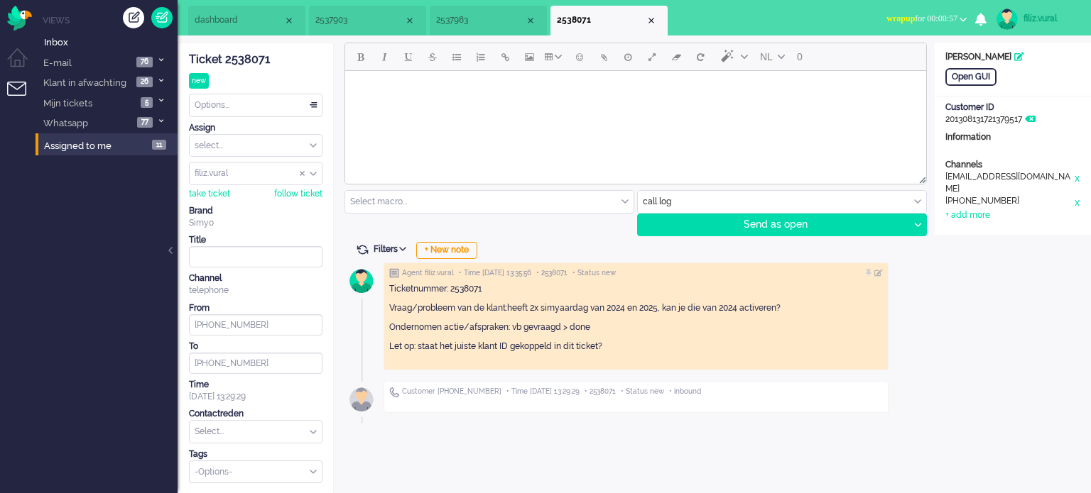
click at [247, 33] on li "dashboard" at bounding box center [246, 21] width 117 height 30
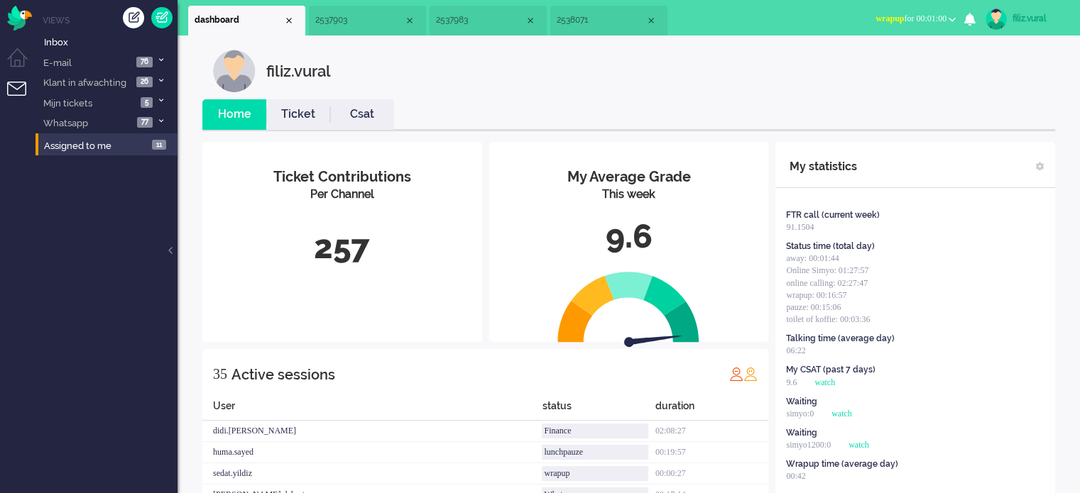
click at [354, 122] on link "Csat" at bounding box center [362, 114] width 64 height 16
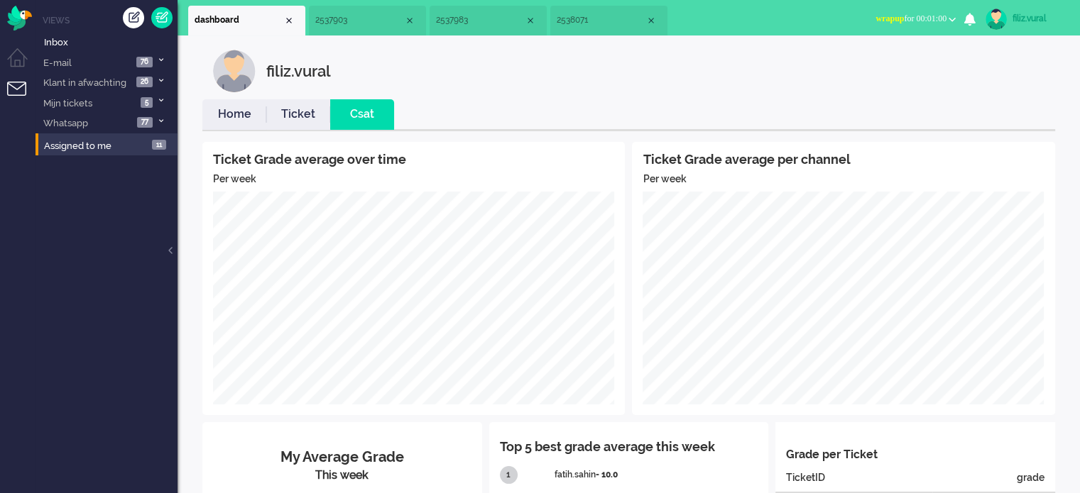
click at [243, 119] on link "Home" at bounding box center [234, 114] width 64 height 16
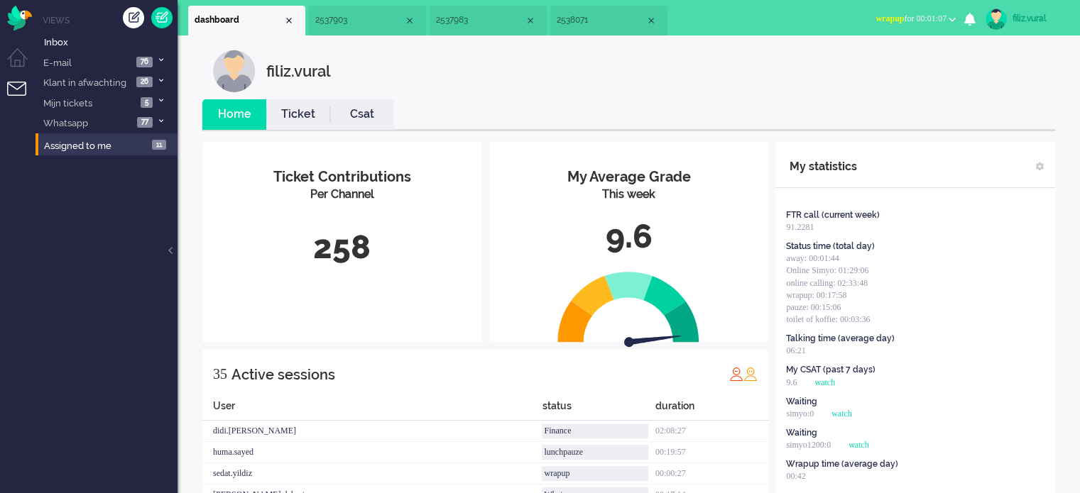
click at [931, 18] on span "wrapup for 00:01:07" at bounding box center [910, 18] width 71 height 10
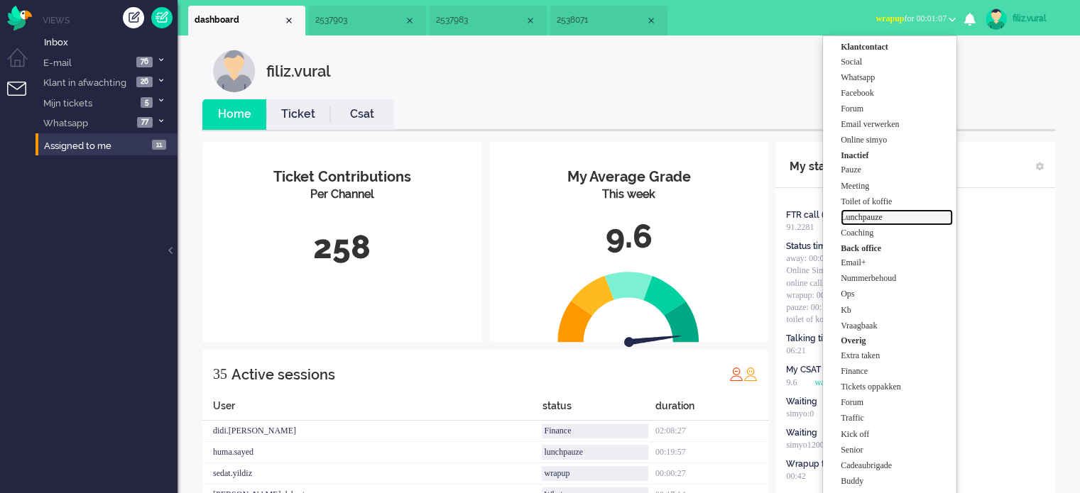
click at [885, 220] on label "Lunchpauze" at bounding box center [897, 218] width 112 height 12
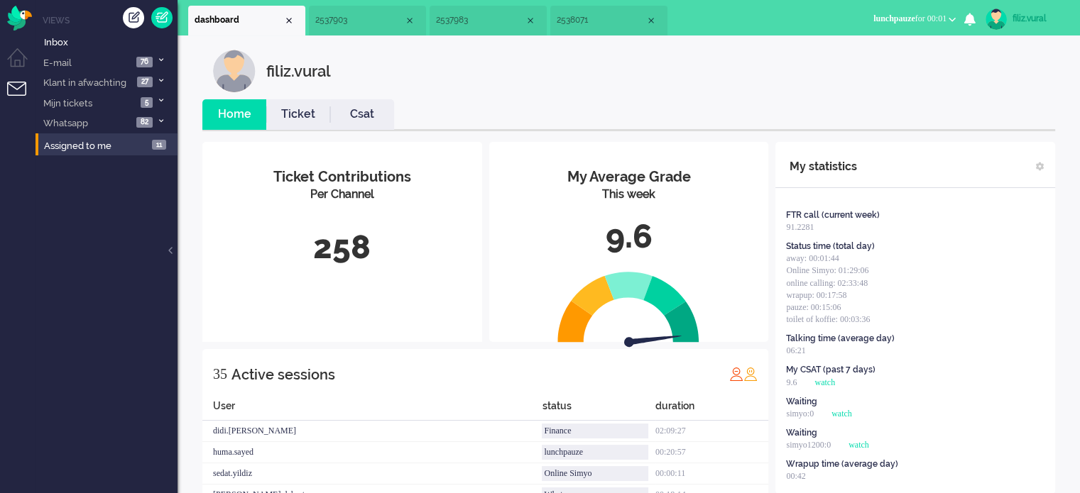
click at [375, 22] on span "2537903" at bounding box center [359, 20] width 89 height 12
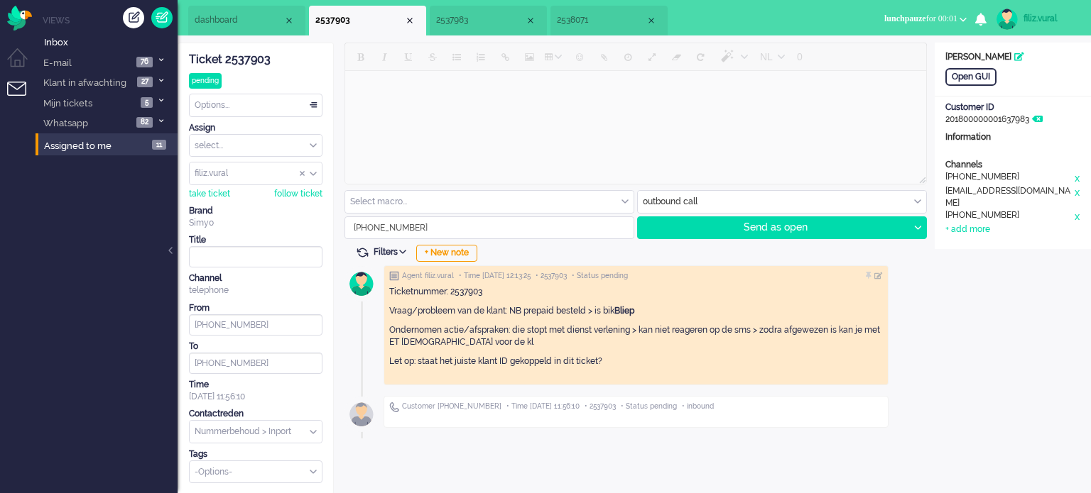
click at [501, 22] on span "2537983" at bounding box center [480, 20] width 89 height 12
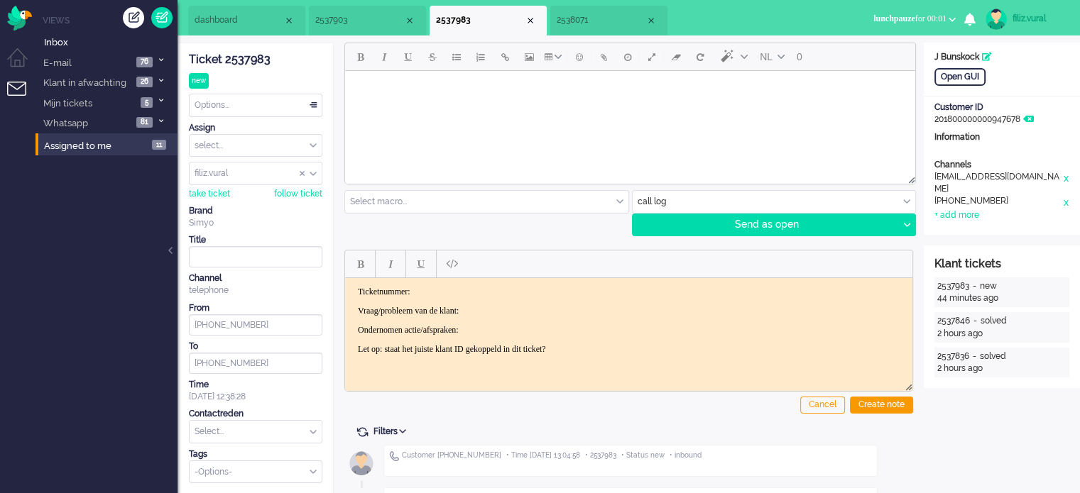
click at [189, 26] on li "dashboard" at bounding box center [246, 21] width 117 height 30
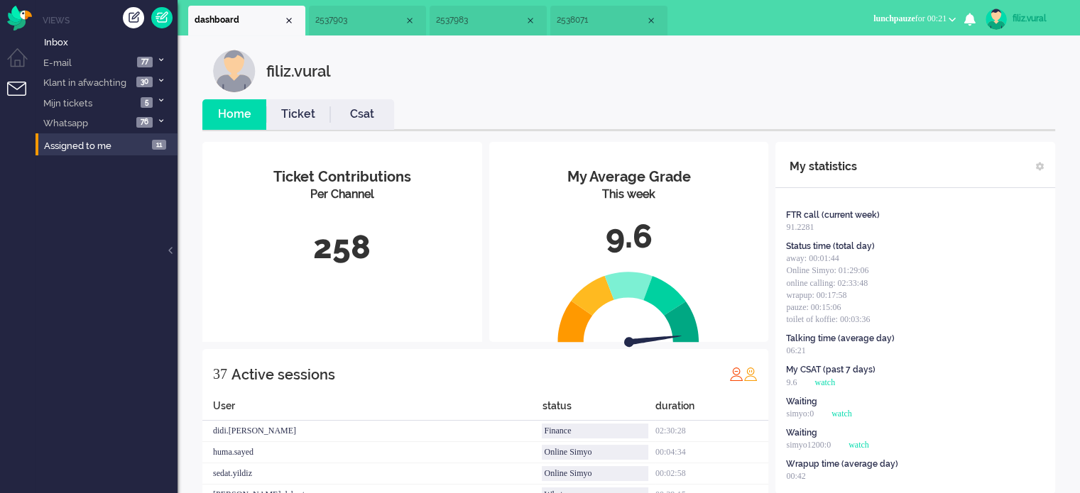
click at [355, 105] on li "Csat" at bounding box center [362, 114] width 64 height 31
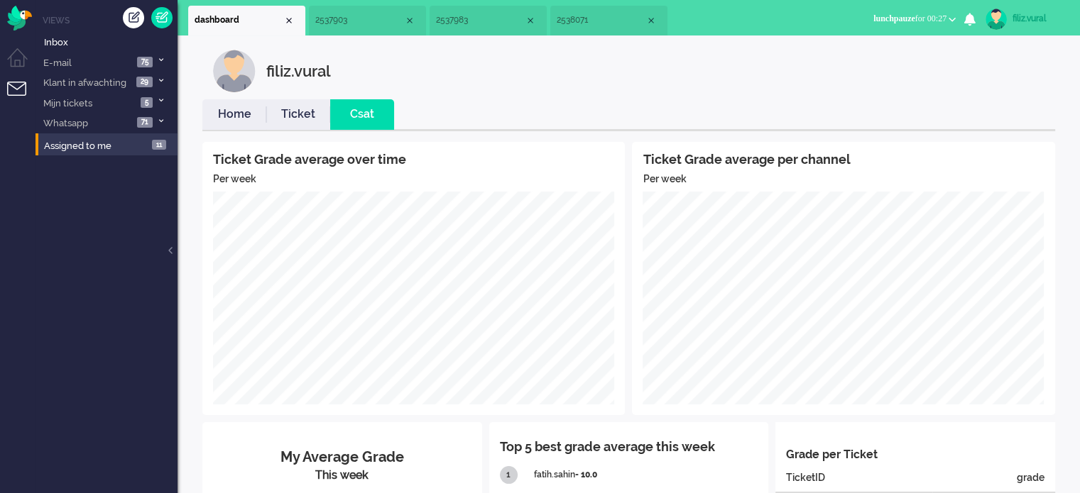
click at [283, 121] on link "Ticket" at bounding box center [298, 114] width 64 height 16
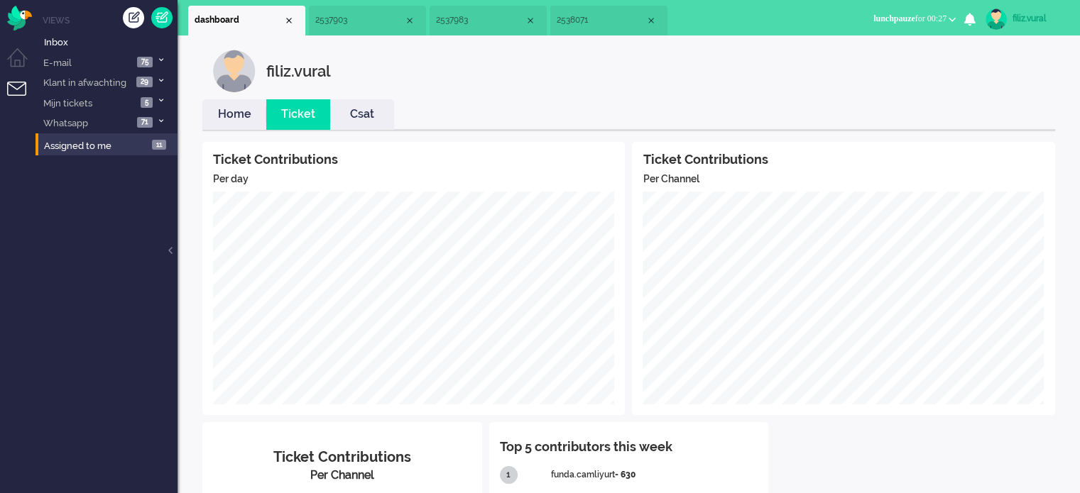
click at [234, 121] on link "Home" at bounding box center [234, 114] width 64 height 16
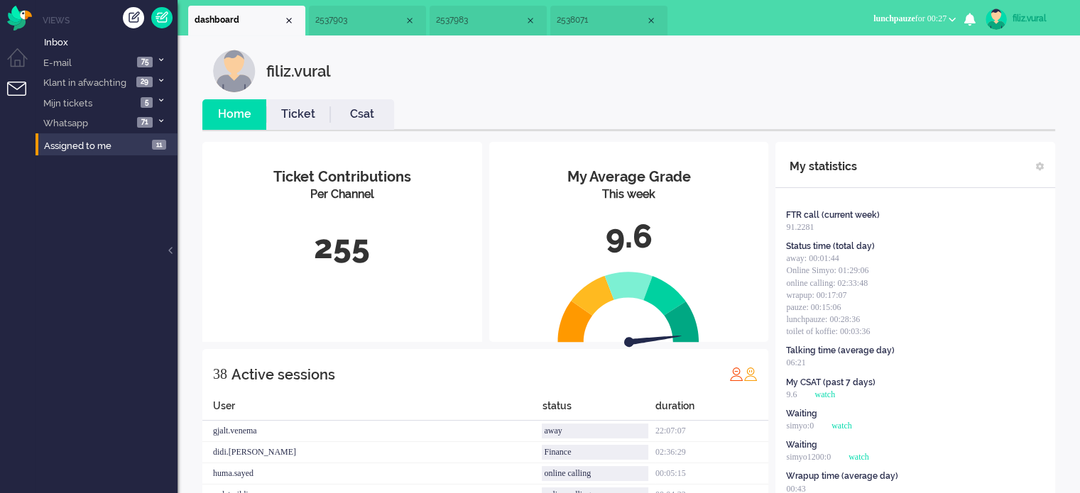
click at [368, 27] on li "2537903" at bounding box center [367, 21] width 117 height 30
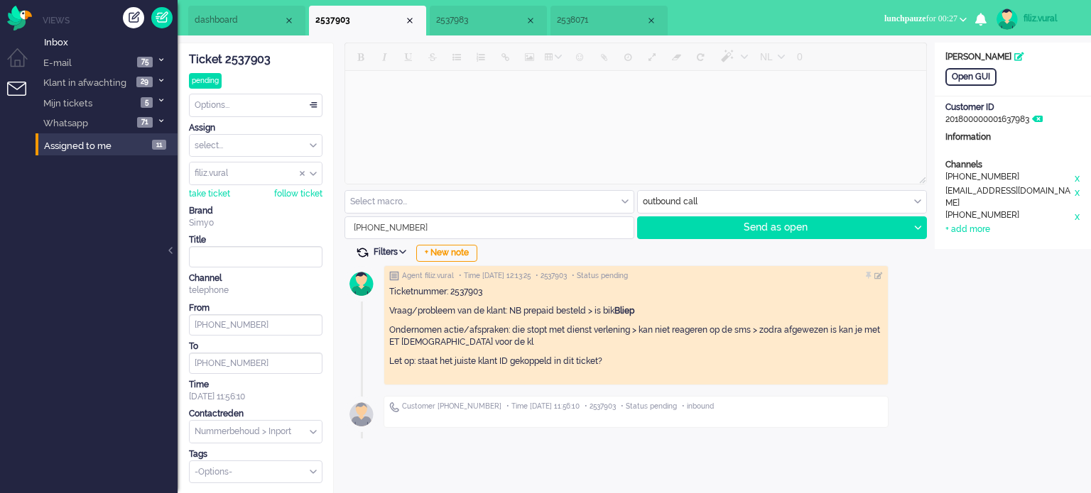
click at [364, 246] on span at bounding box center [362, 252] width 13 height 13
click at [471, 20] on span "2537983" at bounding box center [480, 20] width 89 height 12
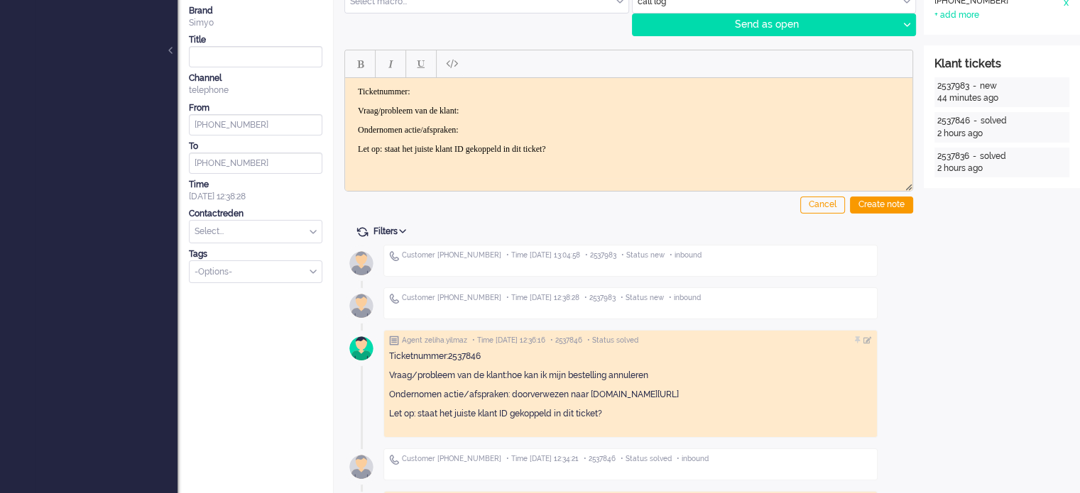
scroll to position [284, 0]
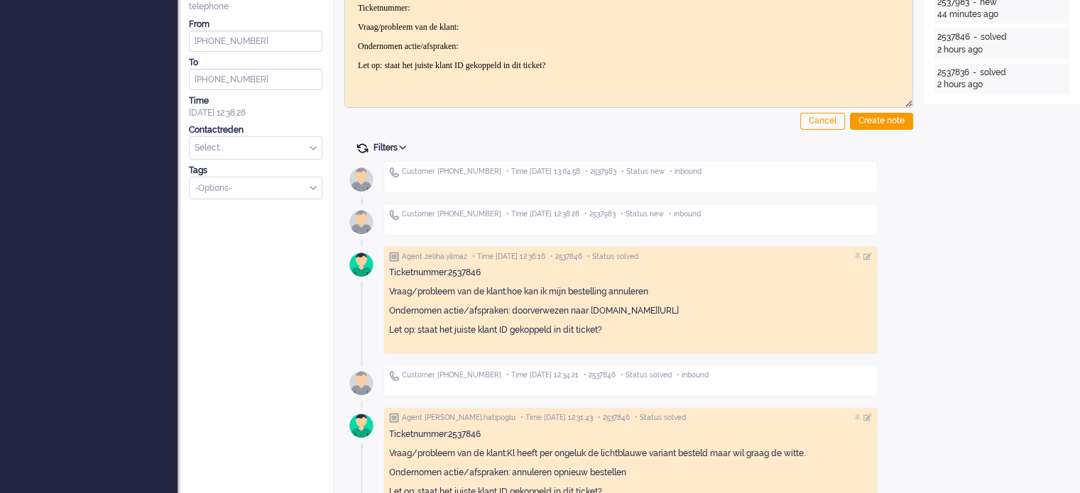
click at [366, 148] on span at bounding box center [362, 148] width 13 height 13
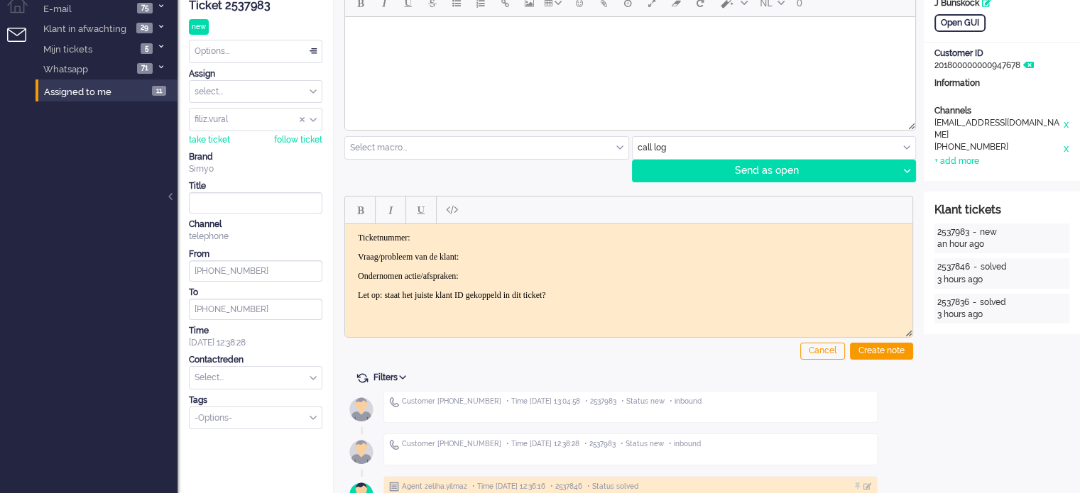
scroll to position [0, 0]
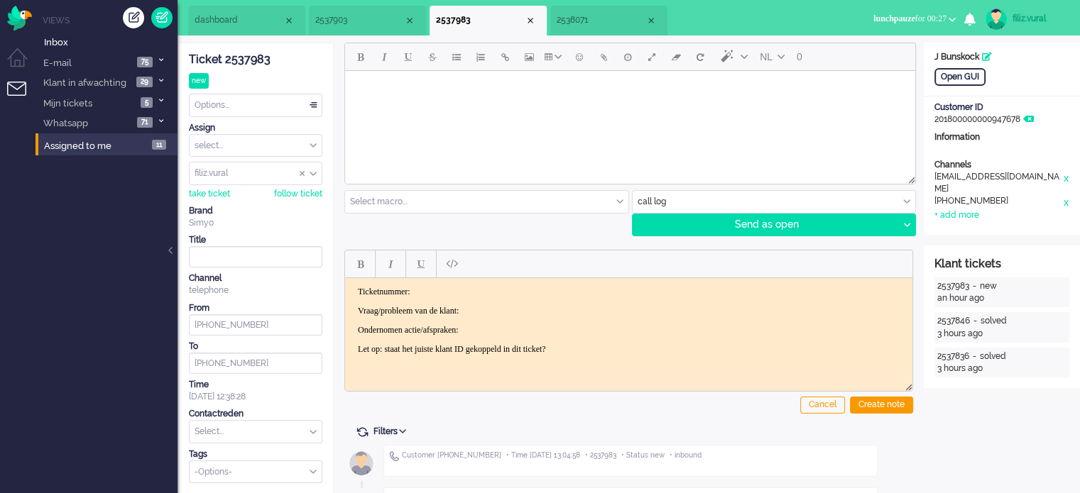
click at [572, 32] on li "2538071" at bounding box center [608, 21] width 117 height 30
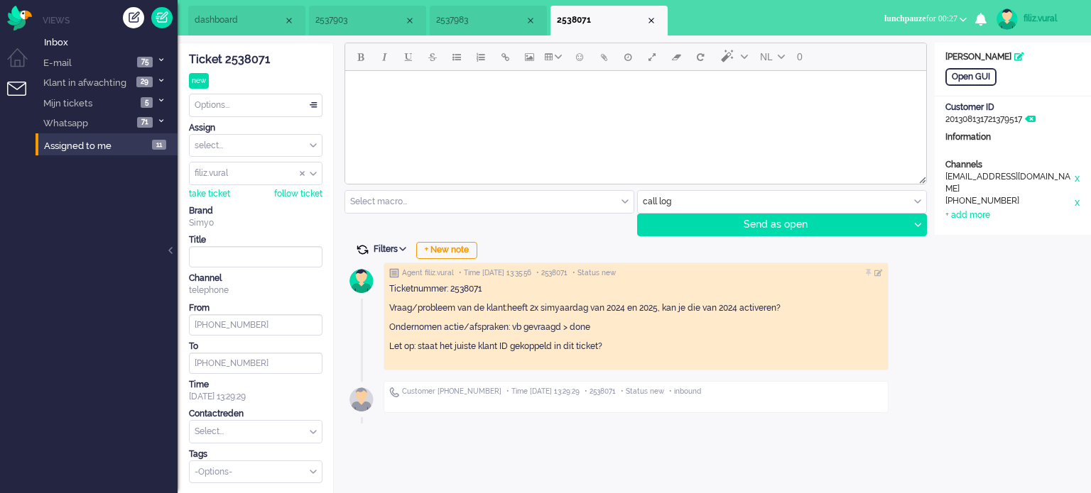
click at [359, 250] on span at bounding box center [362, 250] width 13 height 13
click at [253, 110] on div "Options..." at bounding box center [256, 105] width 132 height 22
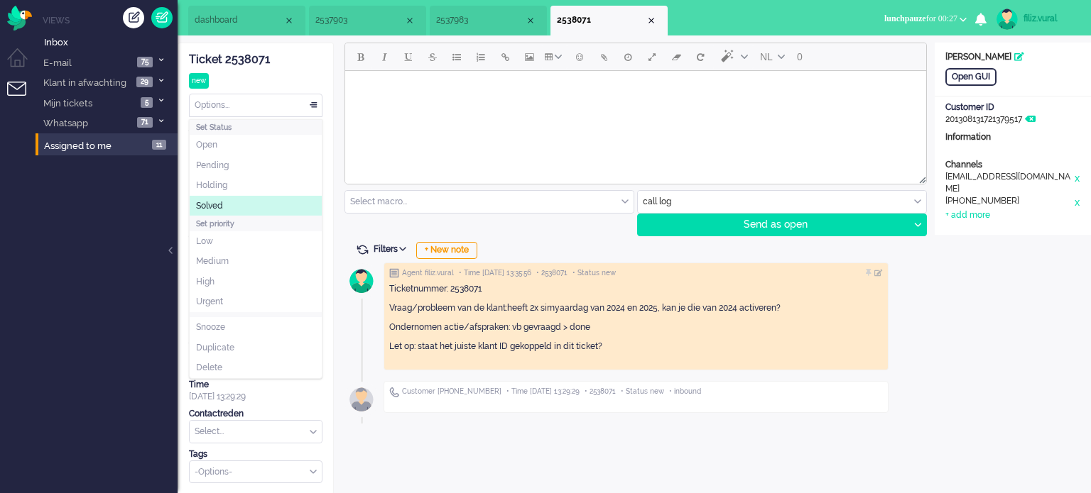
click at [241, 209] on li "Solved" at bounding box center [256, 206] width 132 height 21
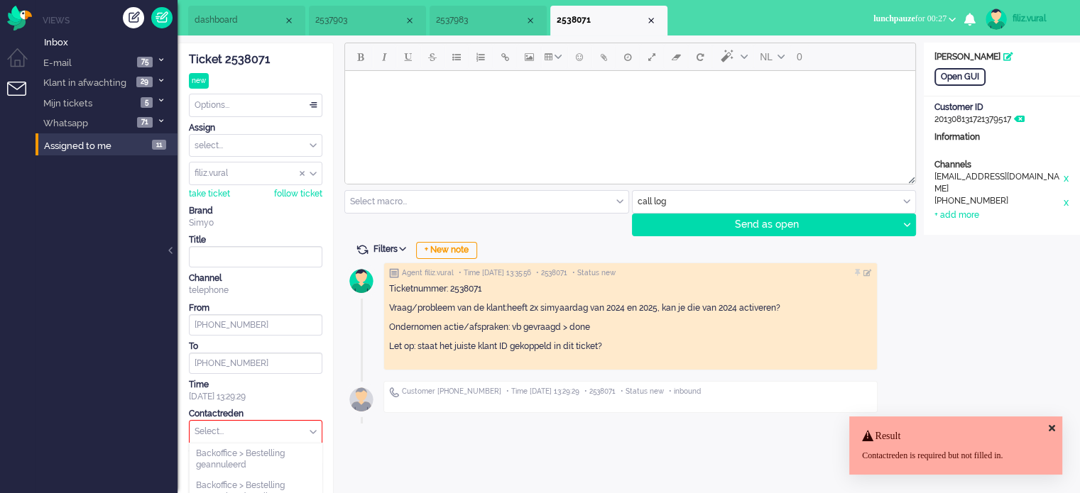
click at [234, 429] on input "text" at bounding box center [256, 432] width 132 height 22
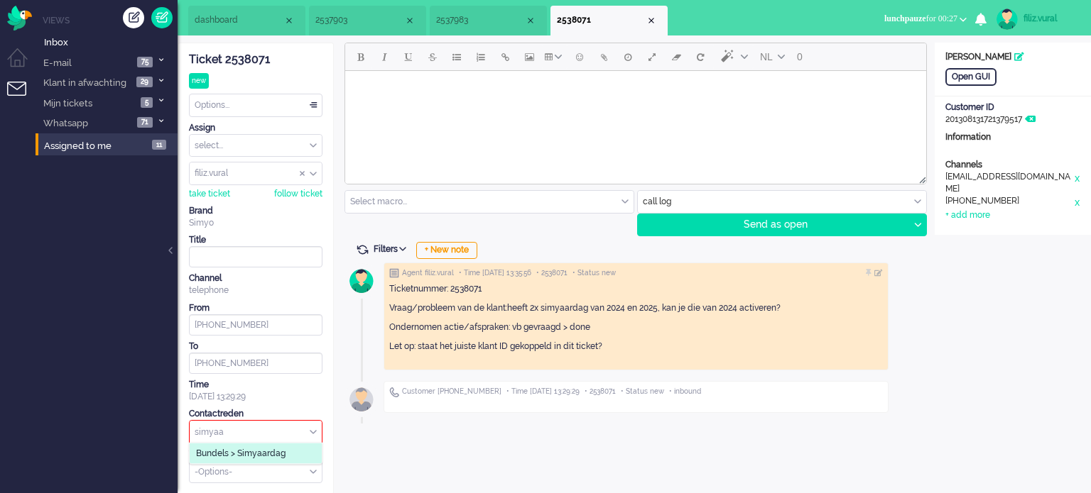
type input "simyaa"
click at [236, 445] on li "Bundels > Simyaardag" at bounding box center [256, 454] width 132 height 21
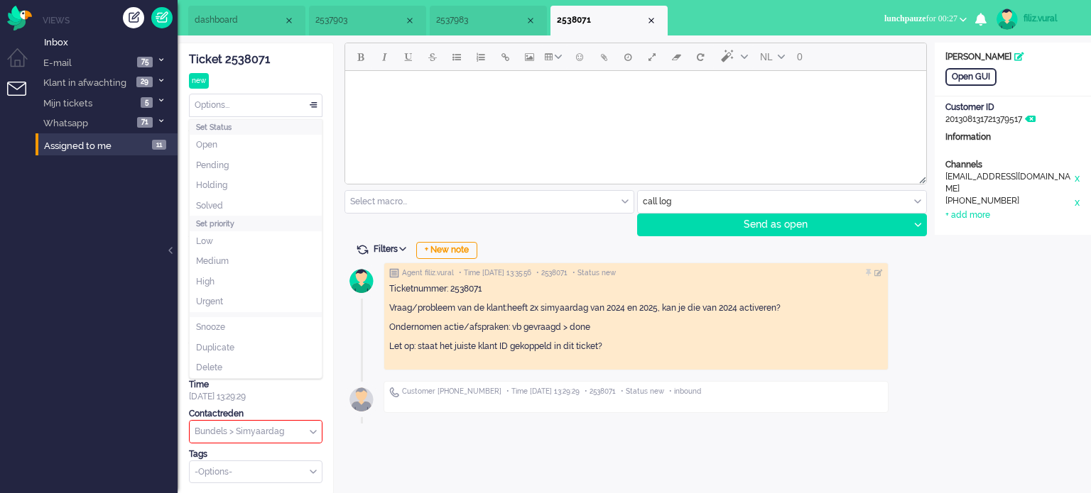
click at [234, 96] on div "Options..." at bounding box center [256, 105] width 132 height 22
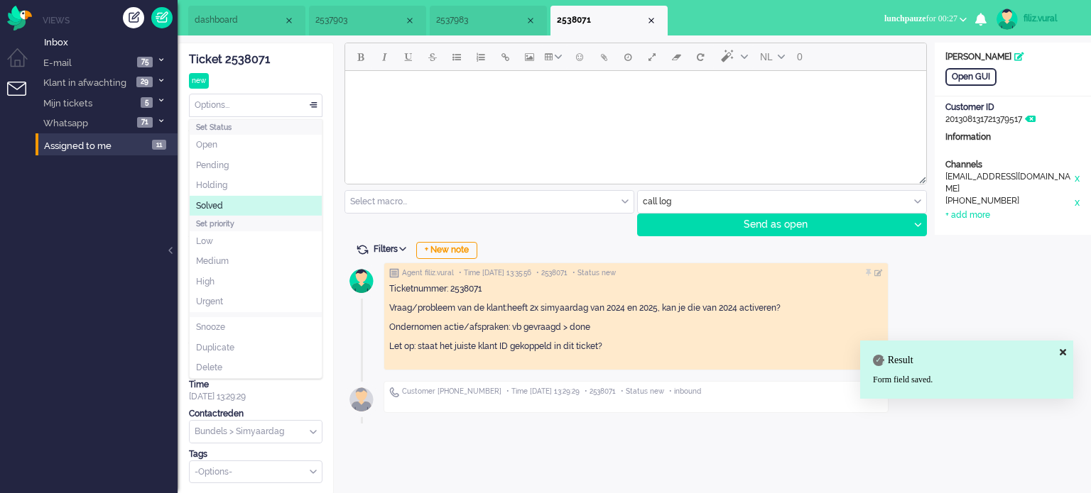
click at [224, 203] on li "Solved" at bounding box center [256, 206] width 132 height 21
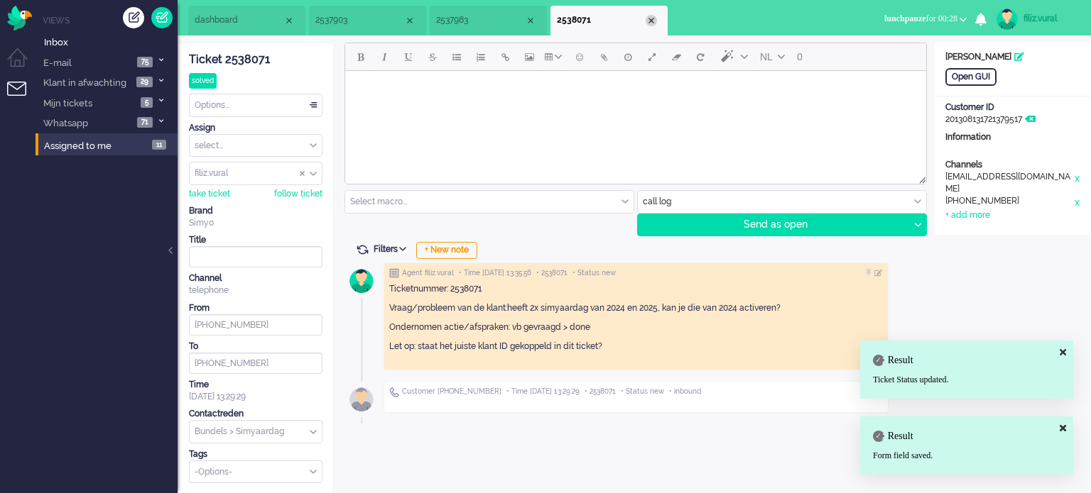
click at [649, 21] on div "Close tab" at bounding box center [650, 20] width 11 height 11
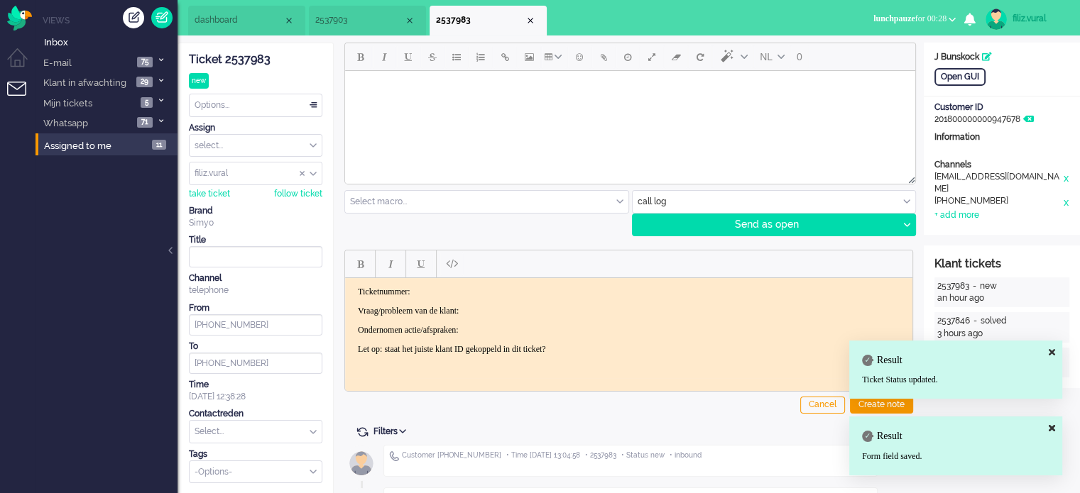
click at [229, 26] on span "dashboard" at bounding box center [239, 20] width 89 height 12
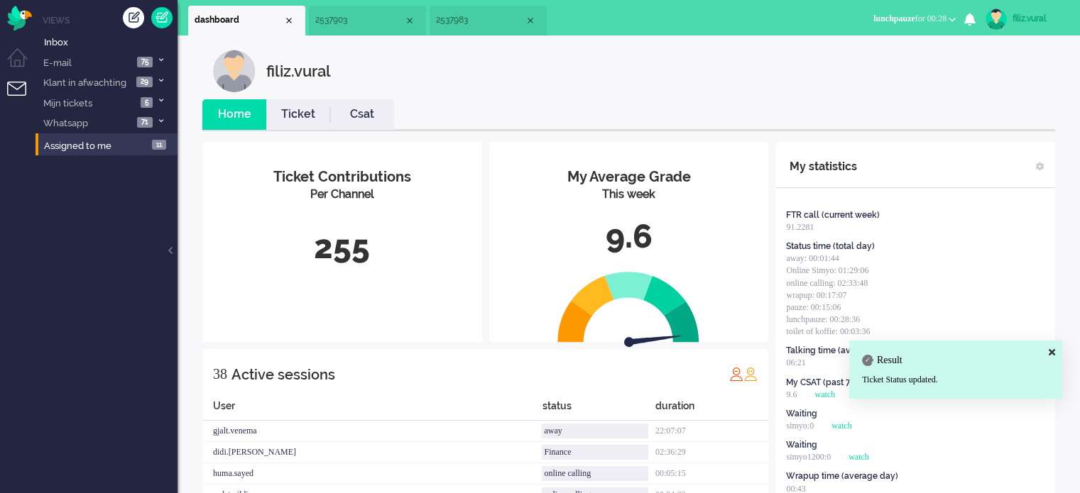
click at [293, 118] on link "Ticket" at bounding box center [298, 114] width 64 height 16
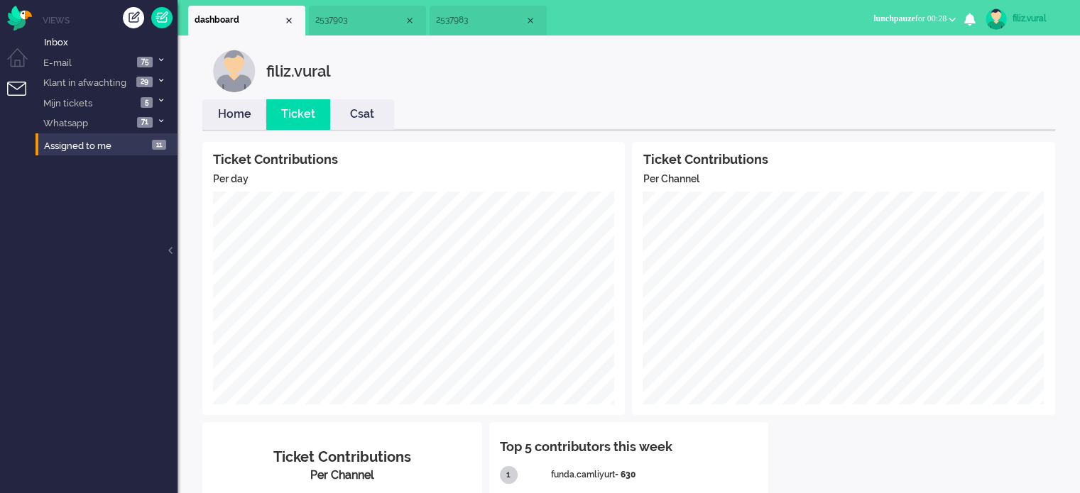
click at [236, 122] on link "Home" at bounding box center [234, 114] width 64 height 16
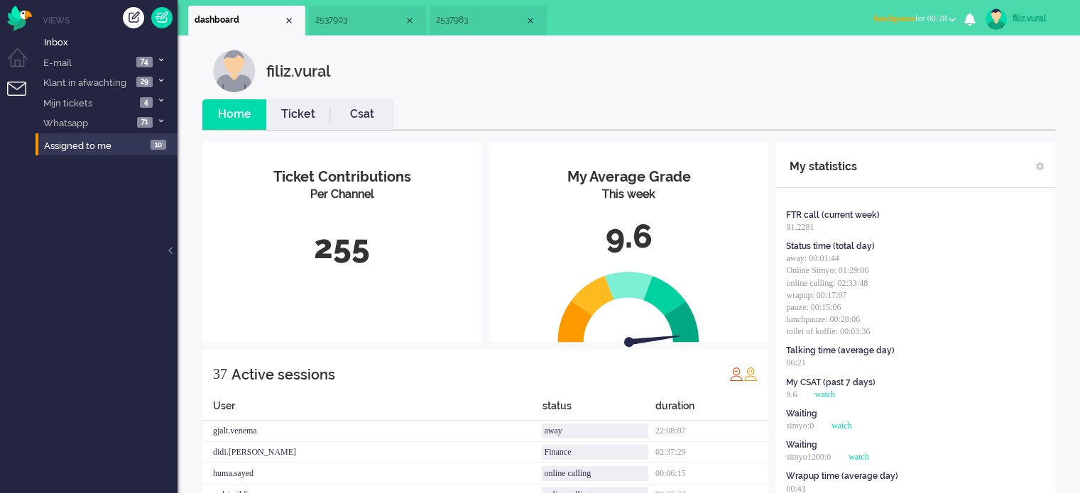
click at [279, 114] on link "Ticket" at bounding box center [298, 114] width 64 height 16
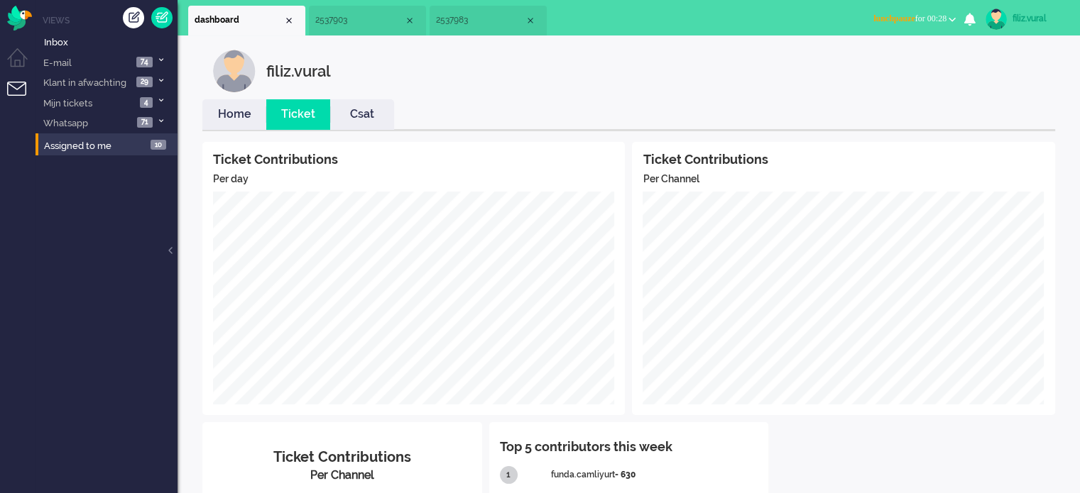
click at [371, 106] on link "Csat" at bounding box center [362, 114] width 64 height 16
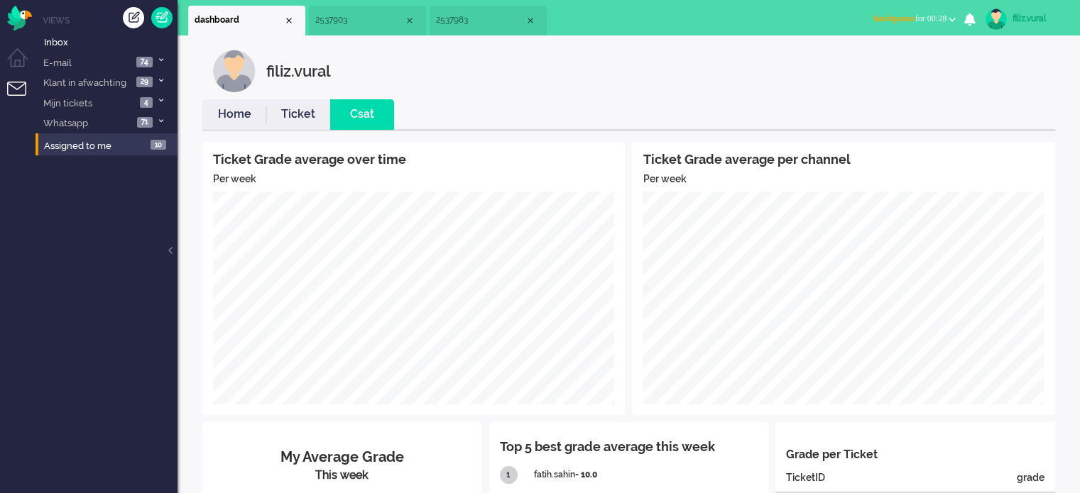
click at [244, 123] on li "Home" at bounding box center [234, 114] width 64 height 31
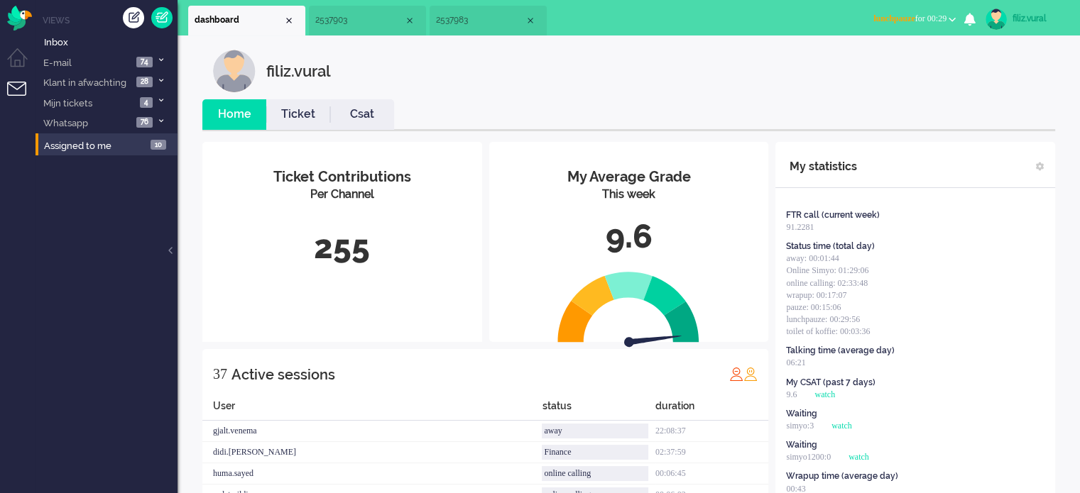
click at [344, 104] on li "Csat" at bounding box center [362, 114] width 64 height 31
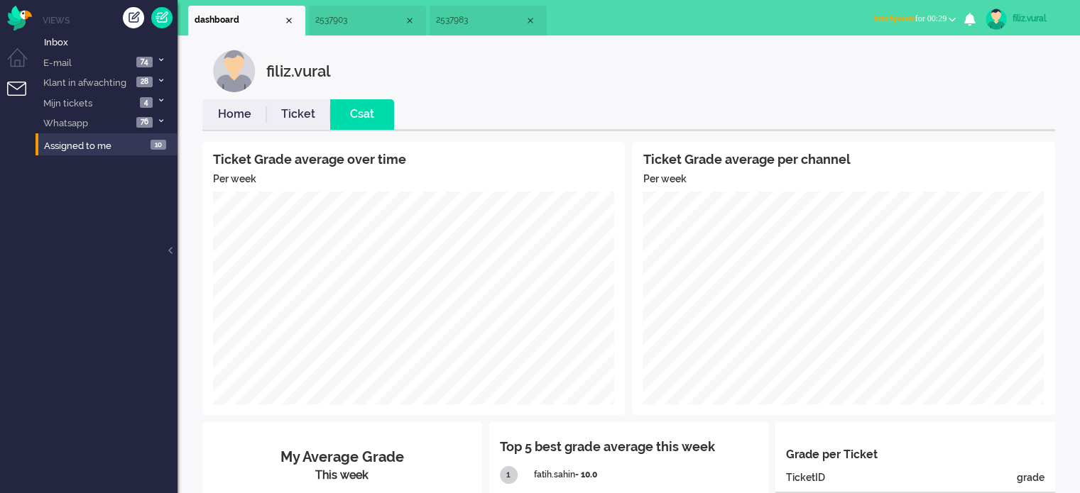
click at [289, 111] on link "Ticket" at bounding box center [298, 114] width 64 height 16
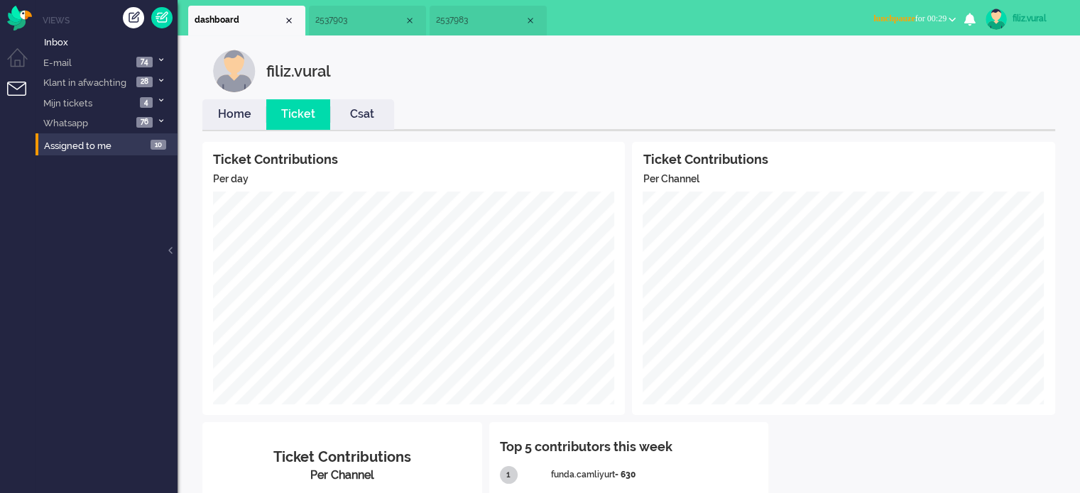
click at [245, 117] on link "Home" at bounding box center [234, 114] width 64 height 16
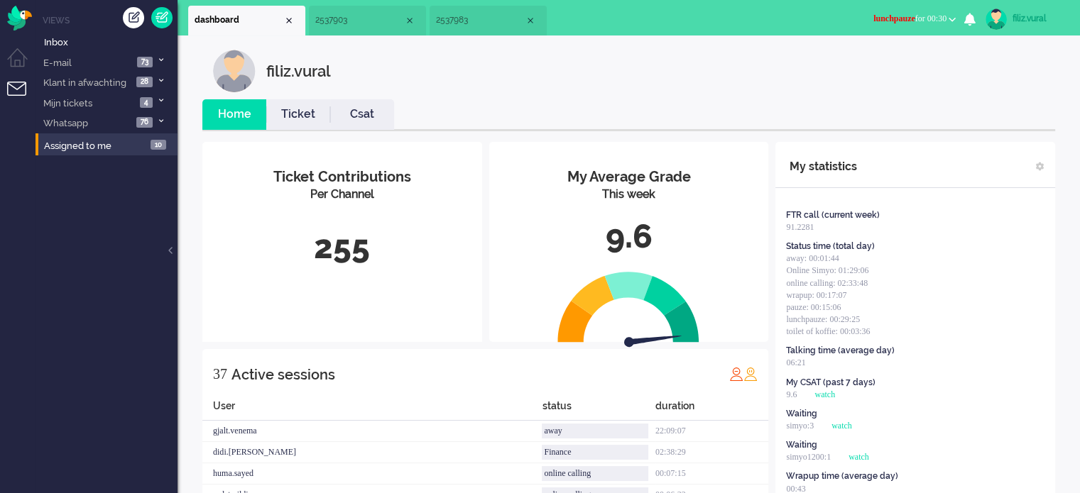
click at [889, 16] on span "lunchpauze" at bounding box center [894, 18] width 42 height 10
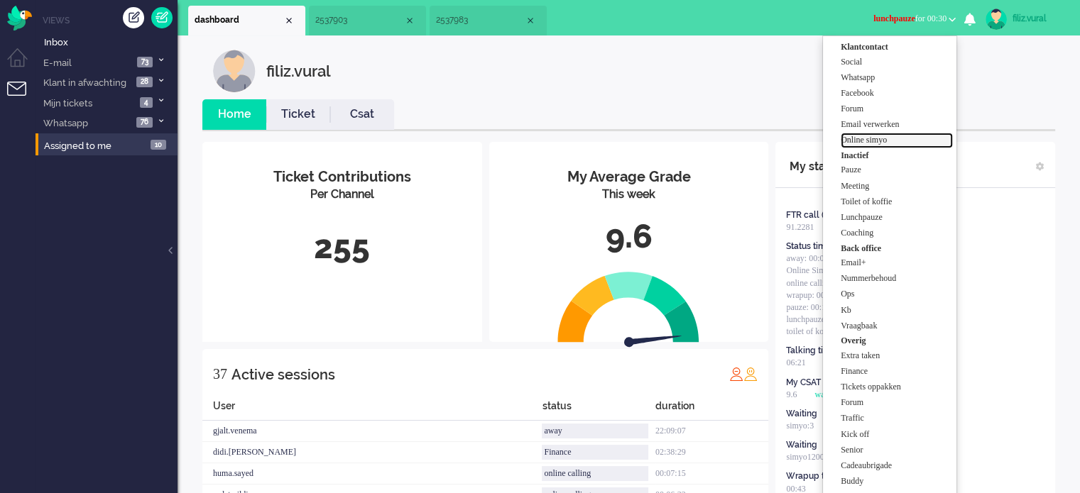
click at [872, 134] on label "Online simyo" at bounding box center [897, 140] width 112 height 12
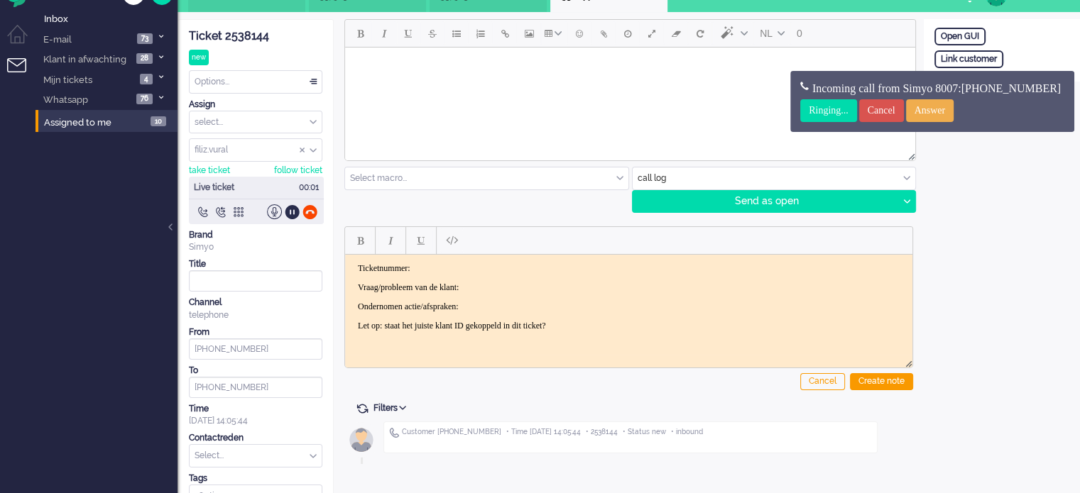
scroll to position [47, 0]
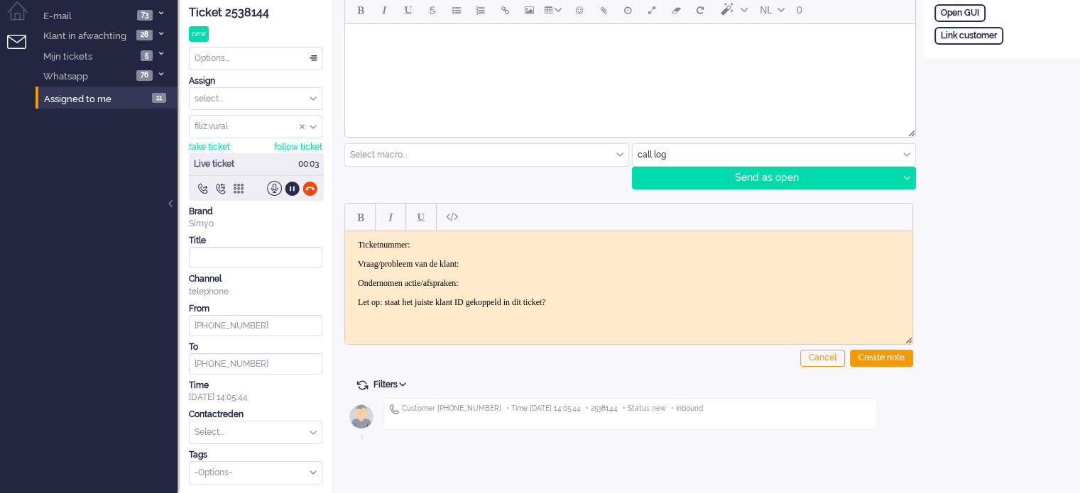
click at [253, 9] on div "Ticket 2538144" at bounding box center [255, 13] width 133 height 16
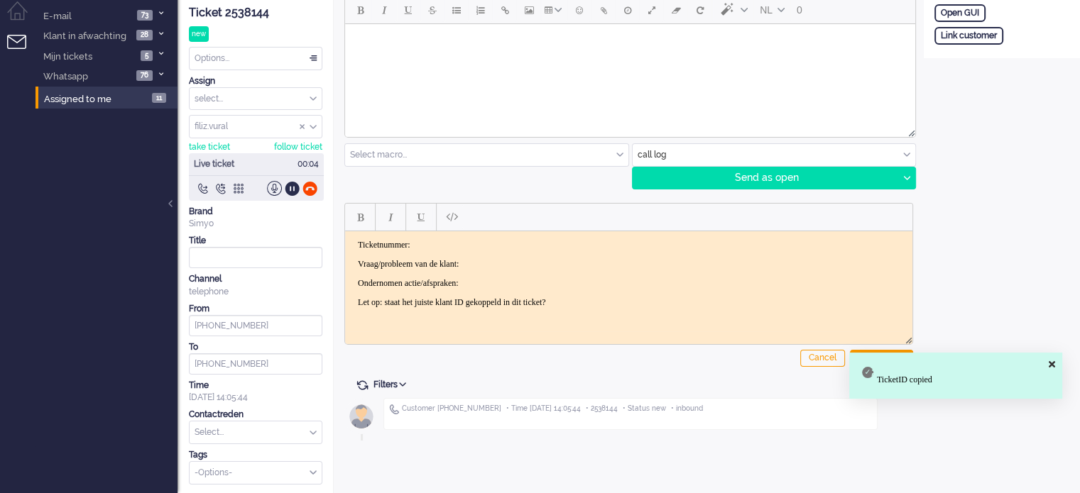
click at [447, 239] on p "Ticketnummer:" at bounding box center [629, 244] width 542 height 11
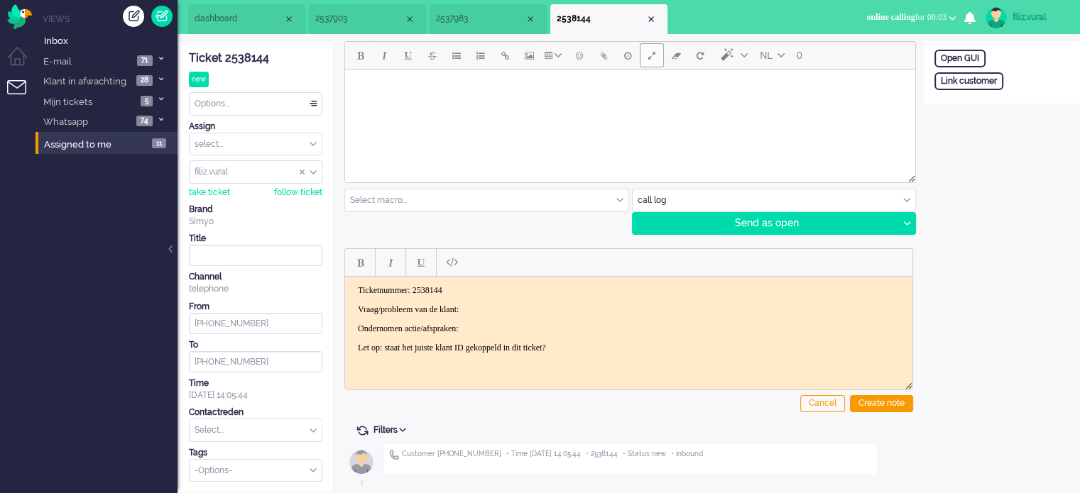
scroll to position [0, 0]
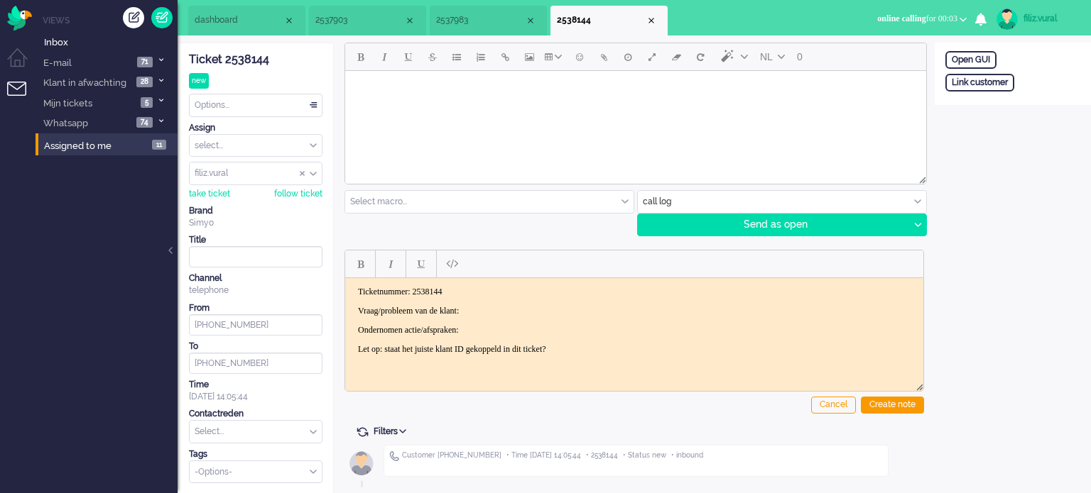
click at [512, 300] on body "Ticketnummer: 2538144 Vraag/probleem van de klant: Ondernomen actie/afspraken: …" at bounding box center [634, 320] width 567 height 68
click at [985, 89] on div "Link customer" at bounding box center [979, 83] width 69 height 18
click at [985, 106] on input "text" at bounding box center [1012, 101] width 135 height 21
paste input "201510201329597594"
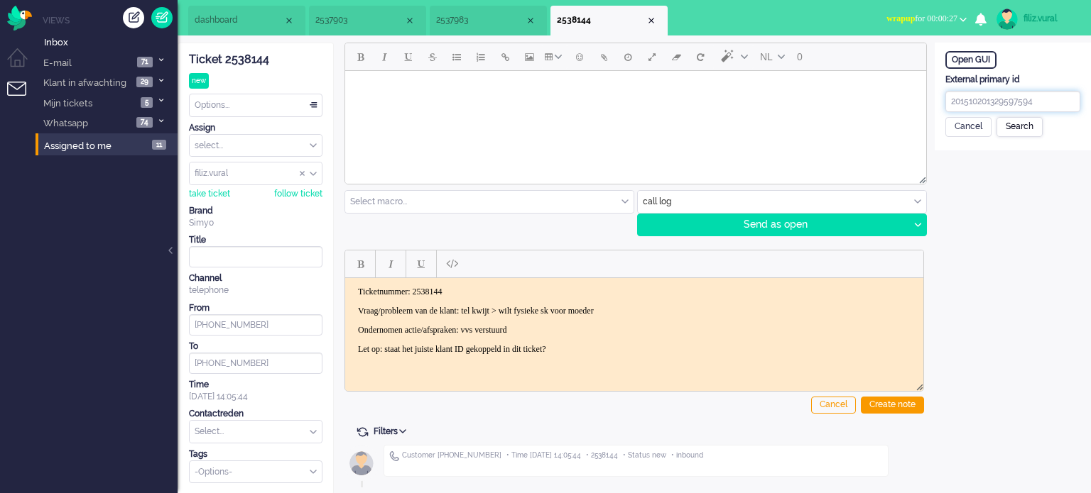
type input "201510201329597594"
click at [1025, 133] on div "Search" at bounding box center [1019, 127] width 46 height 20
click at [966, 187] on input "text" at bounding box center [1012, 182] width 135 height 21
paste input "[PERSON_NAME]"
drag, startPoint x: 1010, startPoint y: 182, endPoint x: 1090, endPoint y: 180, distance: 80.3
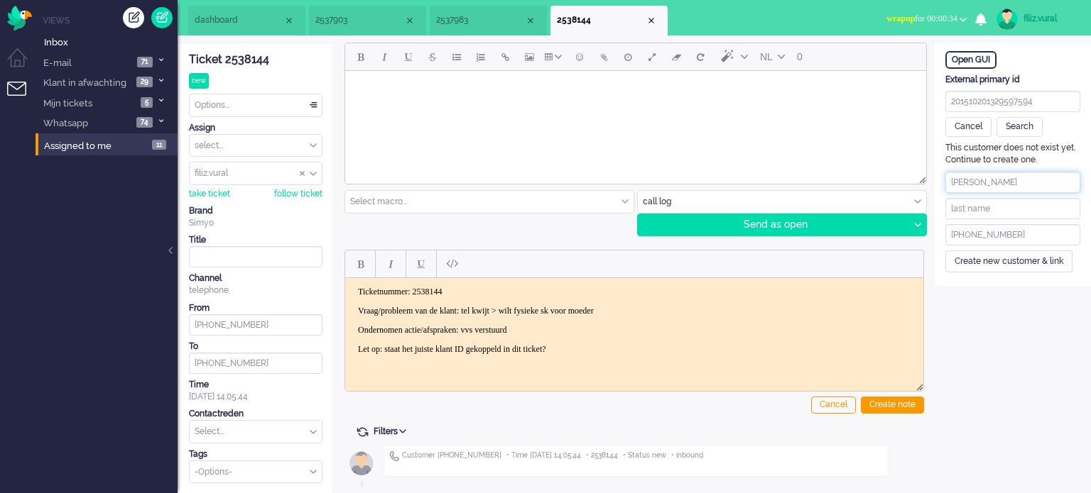
click at [1079, 180] on div "This customer does not exist yet. Continue to create one. [PERSON_NAME] [PHONE_…" at bounding box center [1012, 207] width 156 height 130
type input "[PERSON_NAME]"
click at [1001, 204] on input "text" at bounding box center [1012, 208] width 135 height 21
paste input "[PERSON_NAME]"
type input "[PERSON_NAME]"
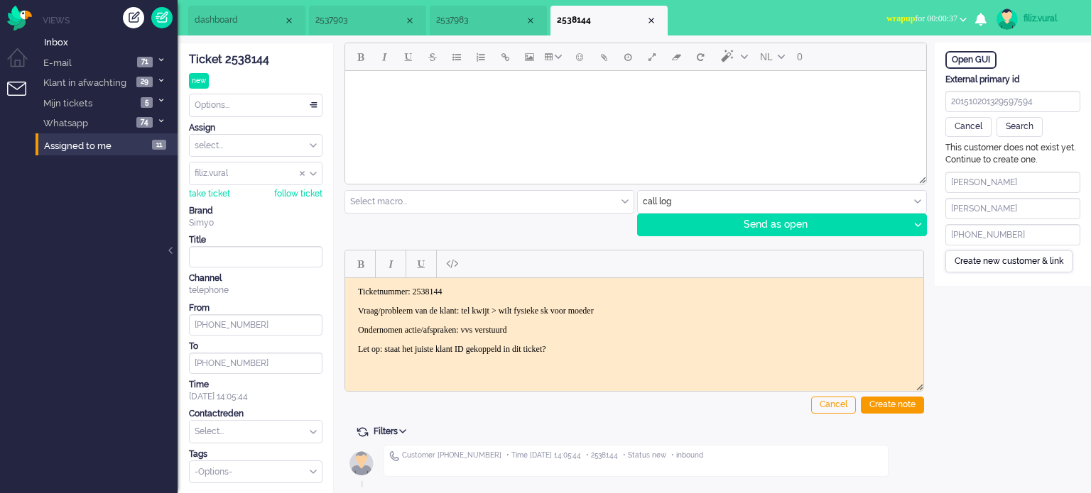
click at [985, 255] on div "Create new customer & link" at bounding box center [1008, 262] width 127 height 22
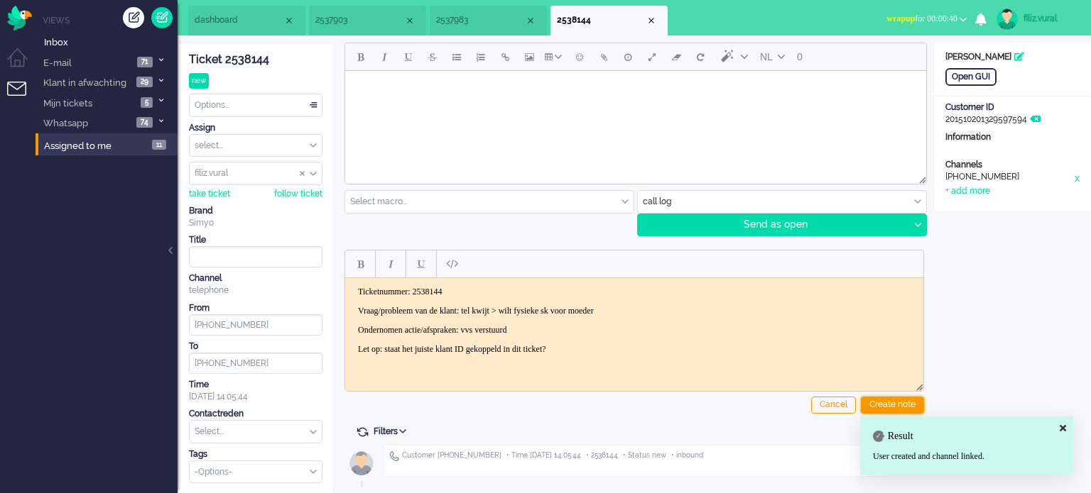
click at [891, 398] on div "Create note" at bounding box center [891, 405] width 63 height 17
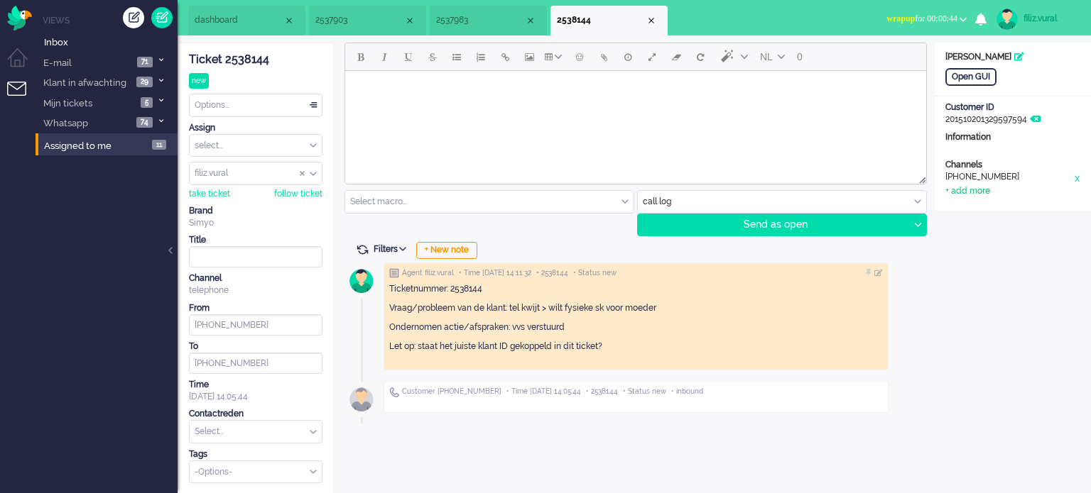
click at [980, 195] on div "+ add more" at bounding box center [967, 191] width 45 height 12
click at [980, 195] on input at bounding box center [1012, 195] width 135 height 21
paste input "[EMAIL_ADDRESS][DOMAIN_NAME]"
drag, startPoint x: 980, startPoint y: 201, endPoint x: 910, endPoint y: 201, distance: 69.6
click at [910, 201] on div "ticket info editor timeline Ticket 2538144 new Watching Options... Set Status O…" at bounding box center [633, 269] width 913 height 452
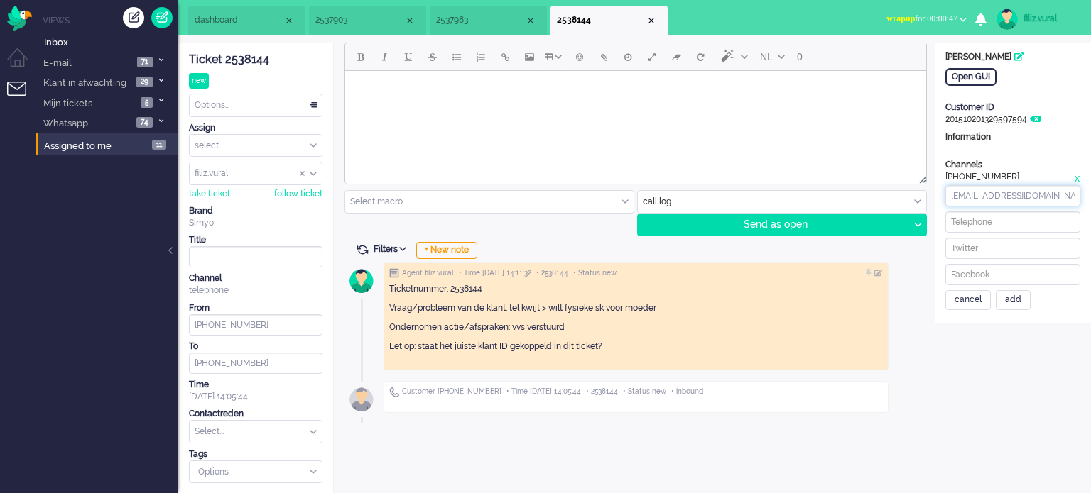
type input "[EMAIL_ADDRESS][DOMAIN_NAME]"
click at [1040, 216] on input at bounding box center [1012, 222] width 135 height 21
paste input "653617574"
click at [940, 222] on div "Channels telephone [PHONE_NUMBER] x + add more [EMAIL_ADDRESS][DOMAIN_NAME] 653…" at bounding box center [1012, 234] width 156 height 151
click at [949, 222] on input "653617574" at bounding box center [1012, 222] width 135 height 21
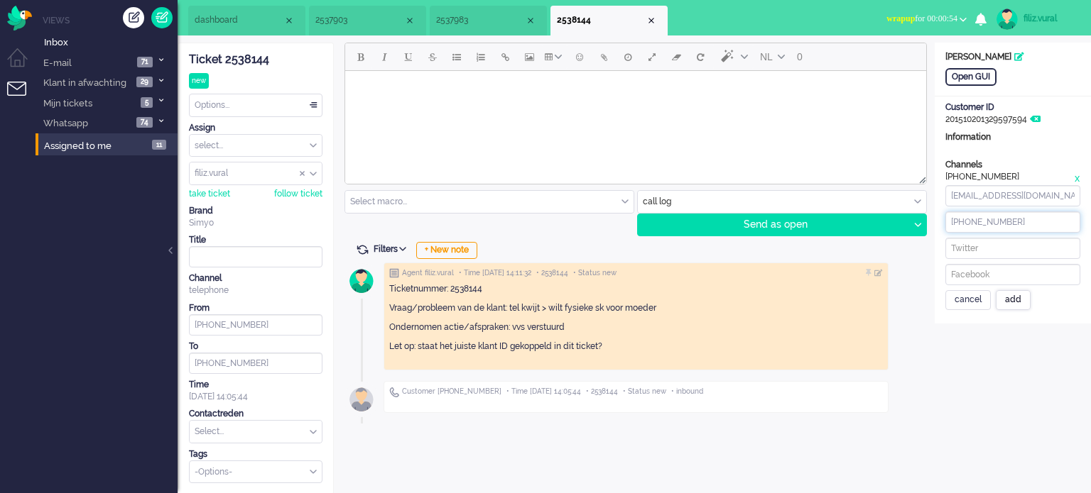
type input "[PHONE_NUMBER]"
click at [1019, 295] on div "add" at bounding box center [1012, 300] width 35 height 20
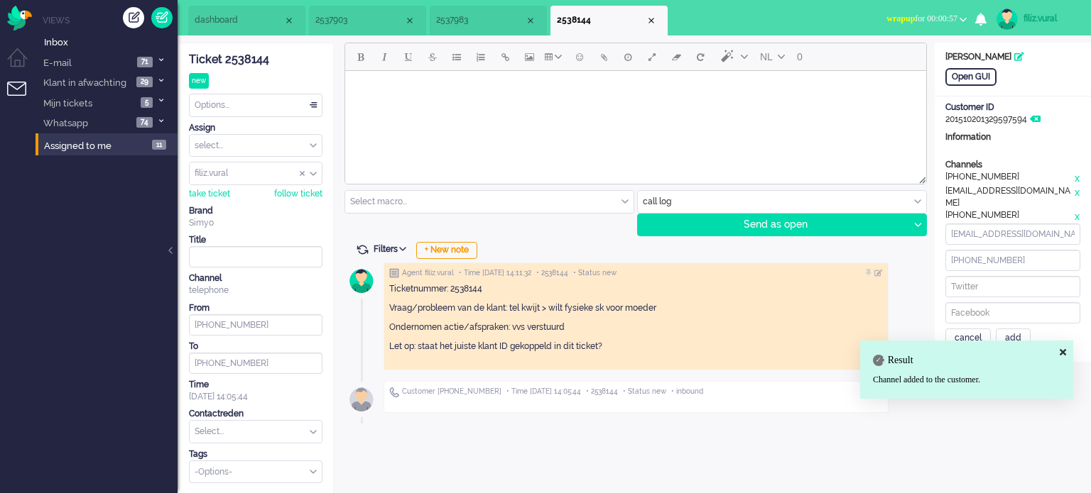
click at [977, 329] on div "cancel" at bounding box center [967, 339] width 45 height 20
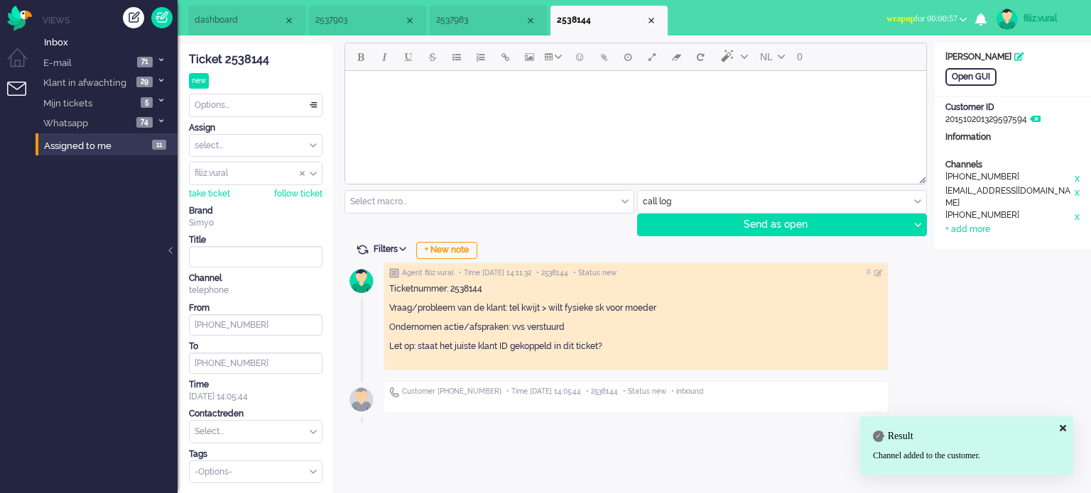
click at [251, 439] on input "text" at bounding box center [256, 432] width 132 height 22
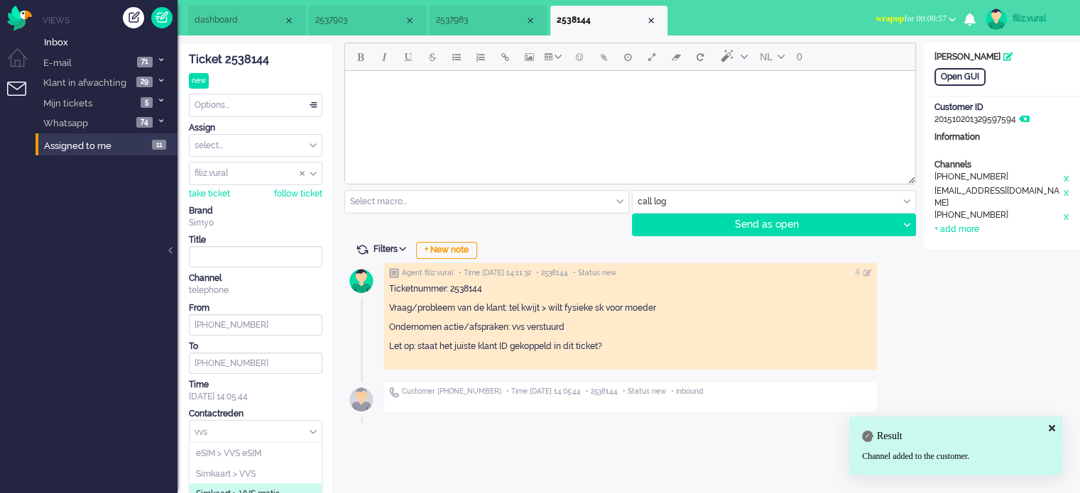
type input "vvs"
click at [251, 485] on li "Simkaart > VVS gratis" at bounding box center [256, 494] width 132 height 21
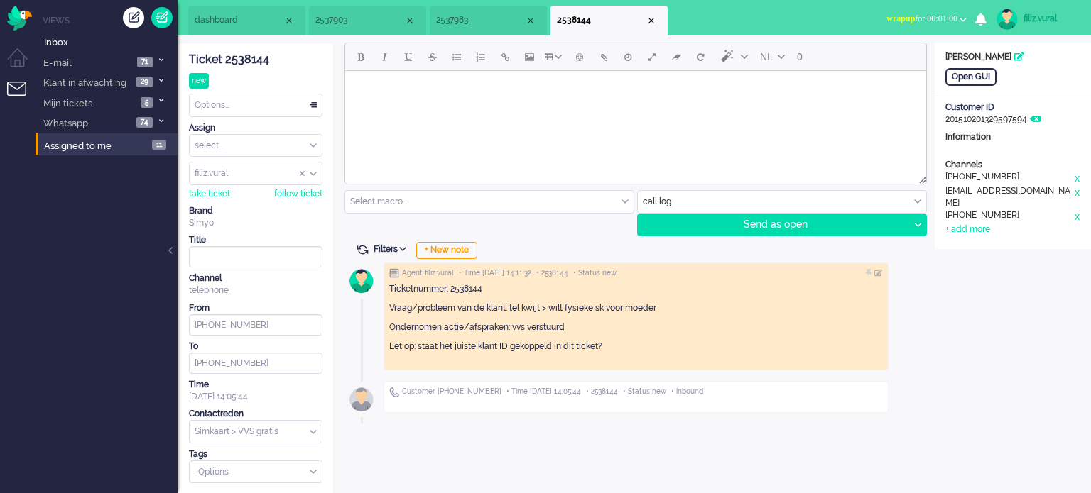
click at [278, 102] on div "Options..." at bounding box center [256, 105] width 132 height 22
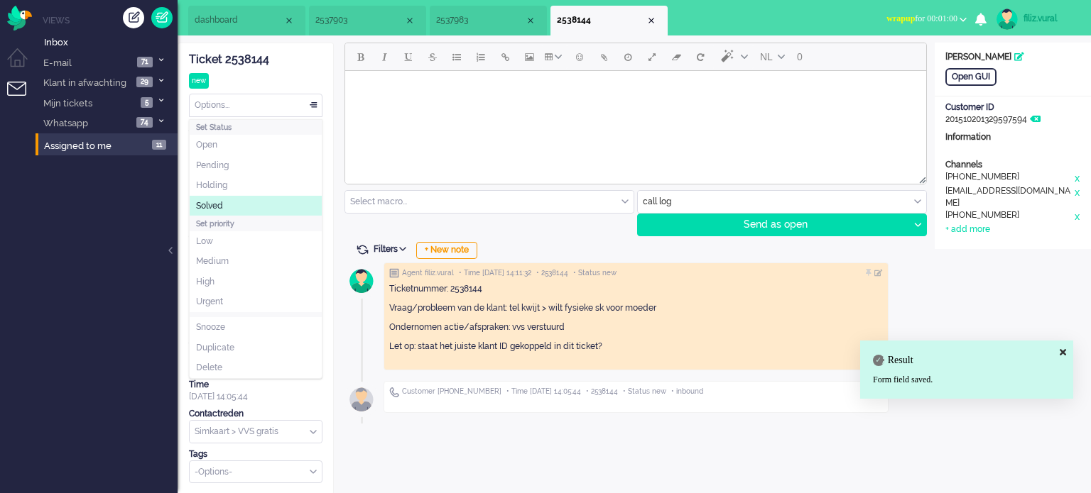
click at [256, 201] on li "Solved" at bounding box center [256, 206] width 132 height 21
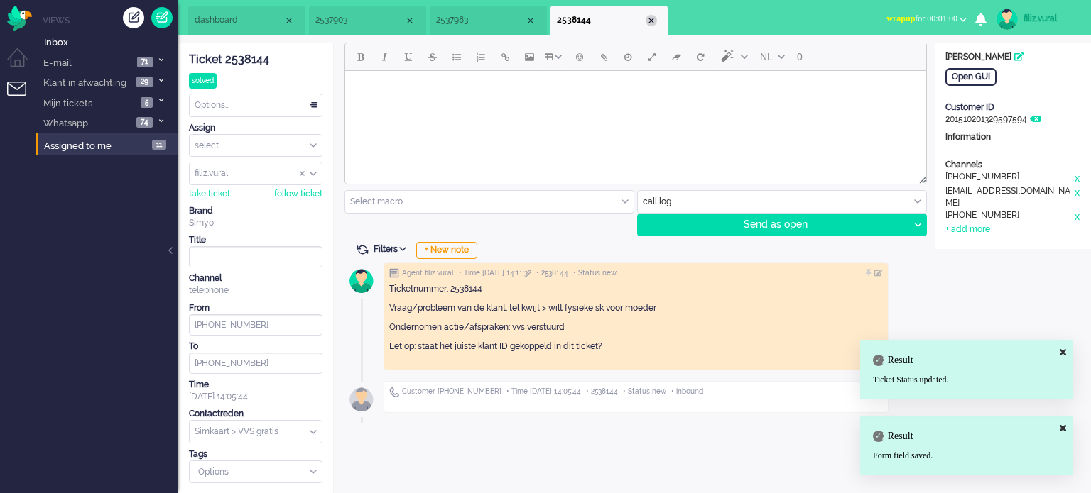
click at [652, 21] on div "Close tab" at bounding box center [650, 20] width 11 height 11
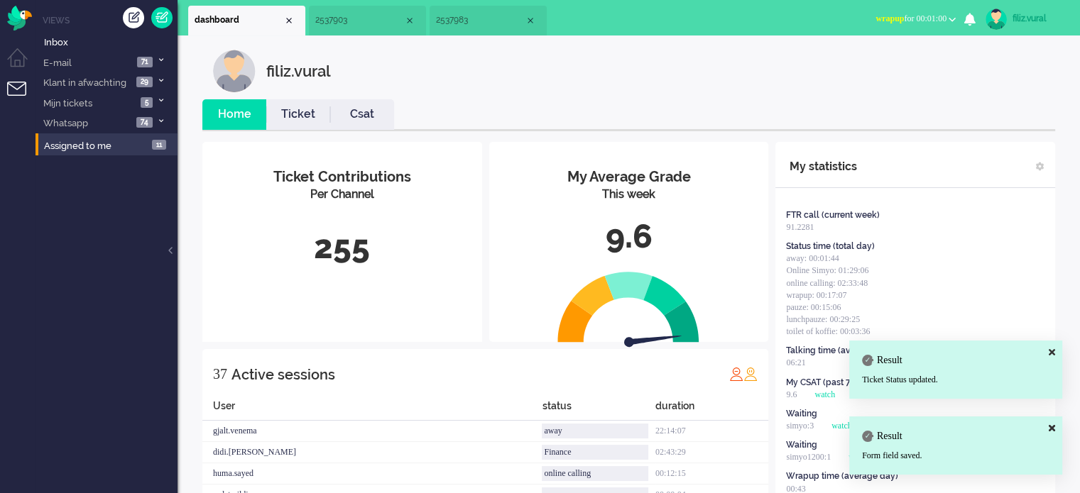
click at [343, 108] on link "Csat" at bounding box center [362, 114] width 64 height 16
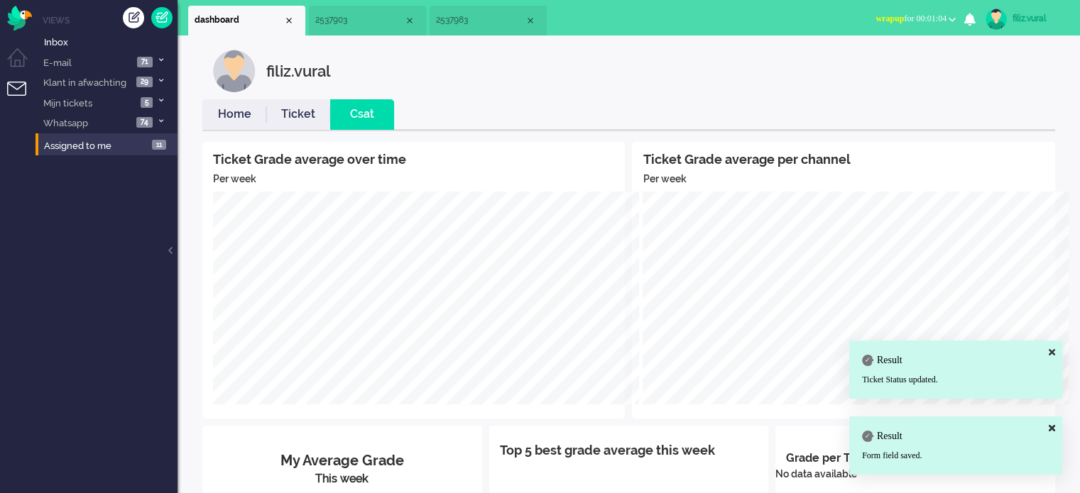
click at [250, 111] on link "Home" at bounding box center [234, 114] width 64 height 16
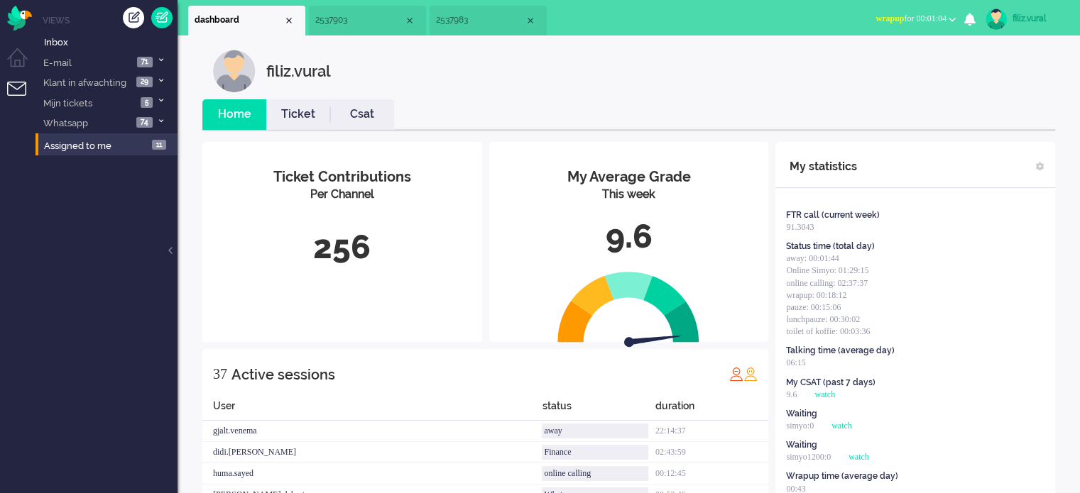
click at [909, 20] on span "wrapup for 00:01:04" at bounding box center [910, 18] width 71 height 10
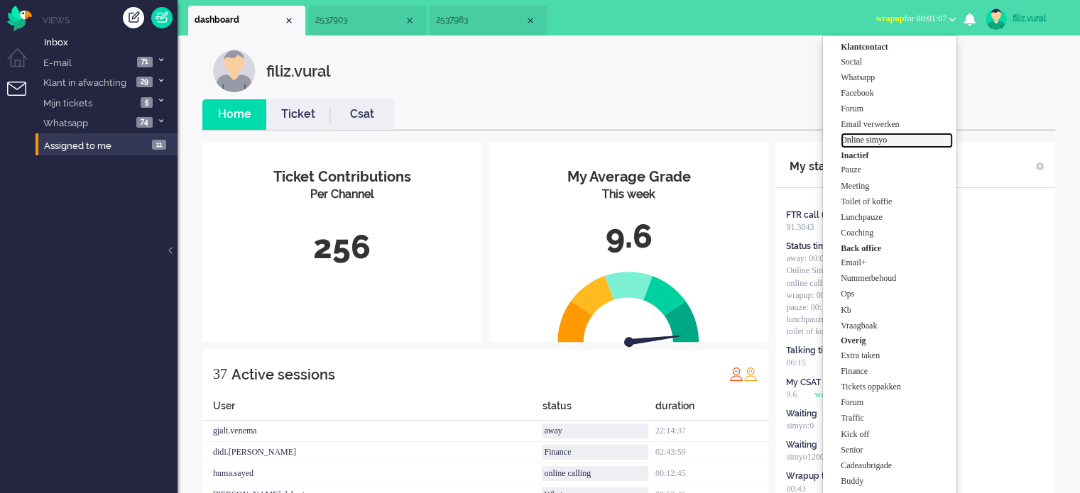
click at [872, 143] on label "Online simyo" at bounding box center [897, 140] width 112 height 12
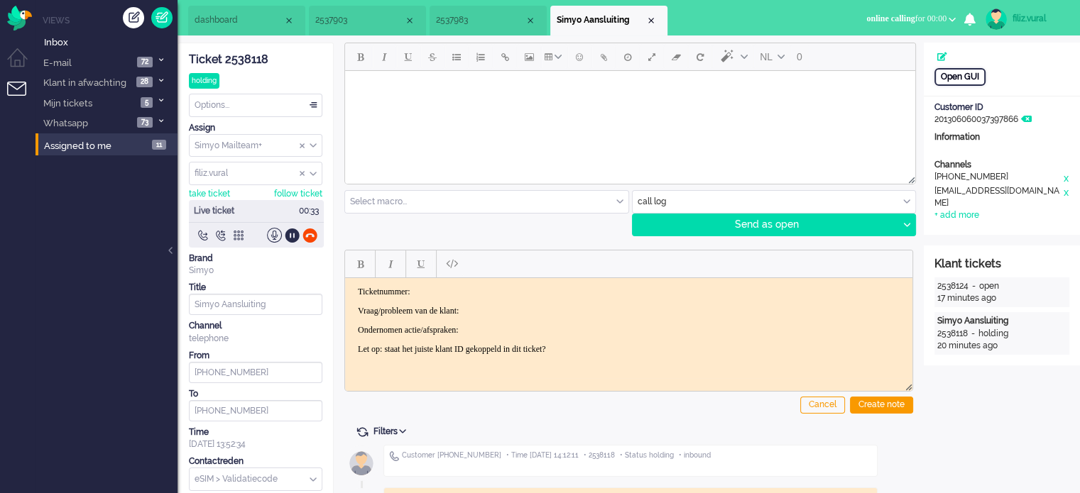
click at [954, 77] on div "Open GUI" at bounding box center [959, 77] width 51 height 18
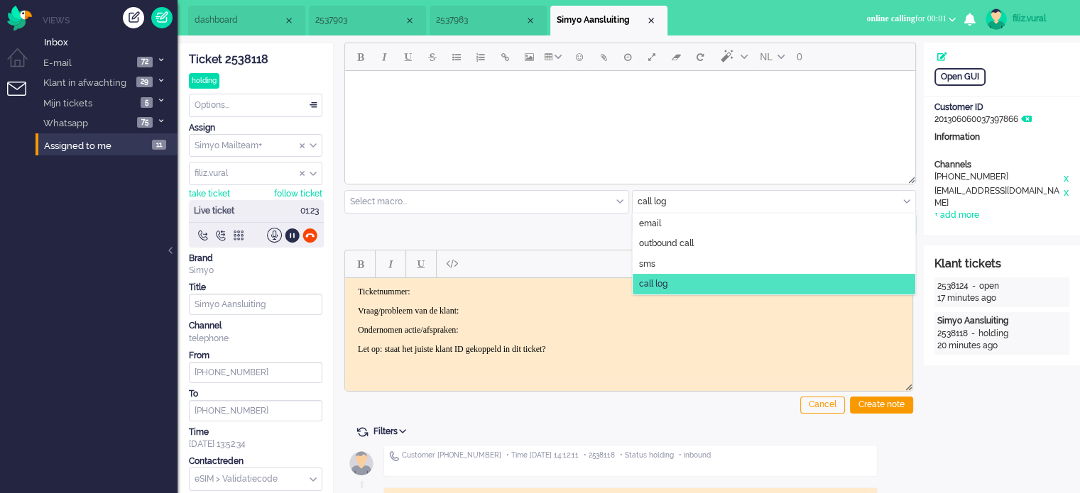
click at [742, 204] on input "text" at bounding box center [774, 202] width 283 height 22
drag, startPoint x: 343, startPoint y: 156, endPoint x: 688, endPoint y: 226, distance: 352.1
click at [688, 226] on li "email" at bounding box center [774, 224] width 283 height 21
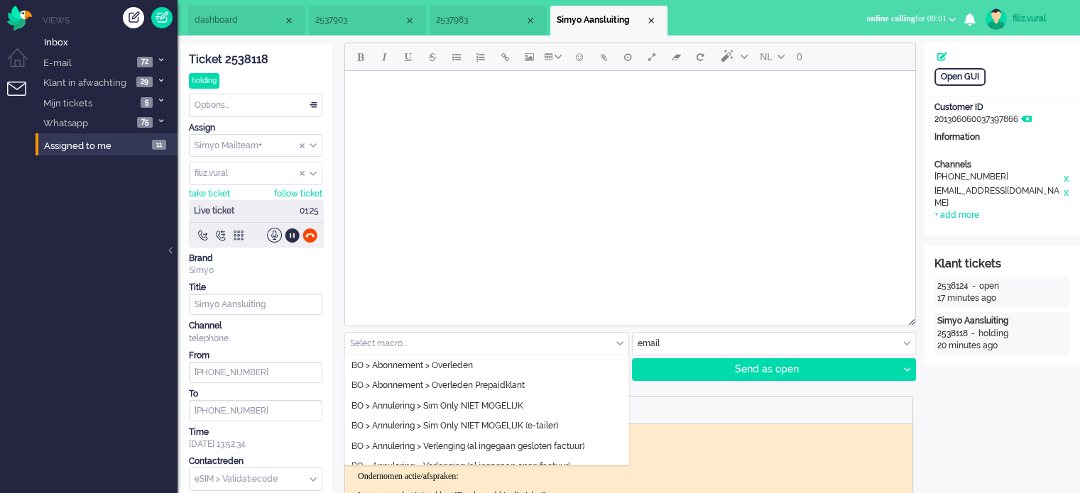
click at [394, 334] on input "text" at bounding box center [486, 344] width 283 height 22
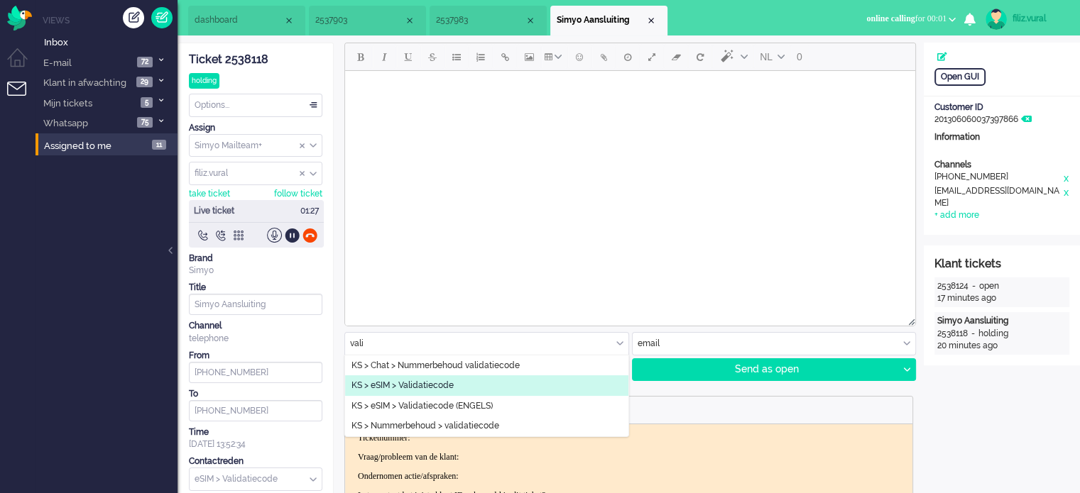
type input "vali"
click at [393, 384] on span "KS > eSIM > Validatiecode" at bounding box center [402, 386] width 102 height 12
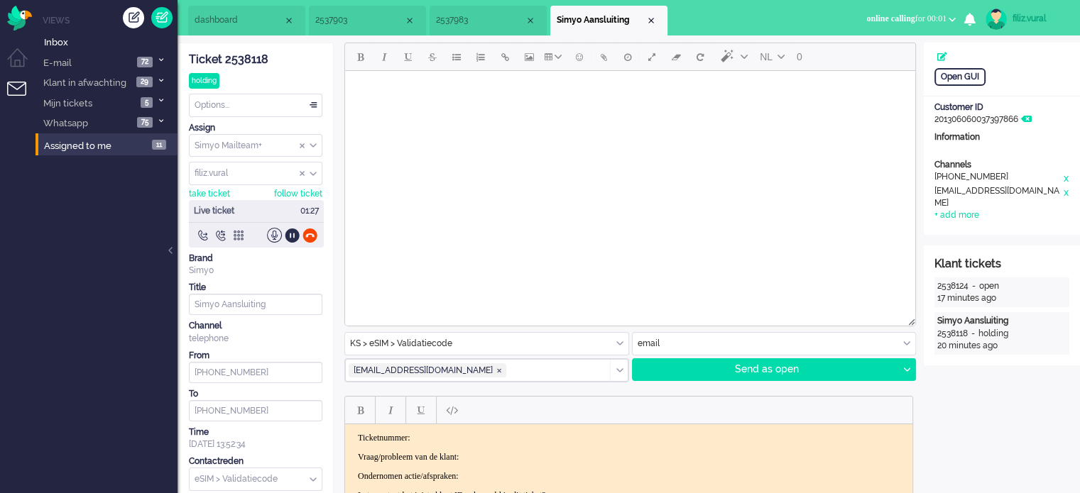
type input "Validatiecode eSim bestelling"
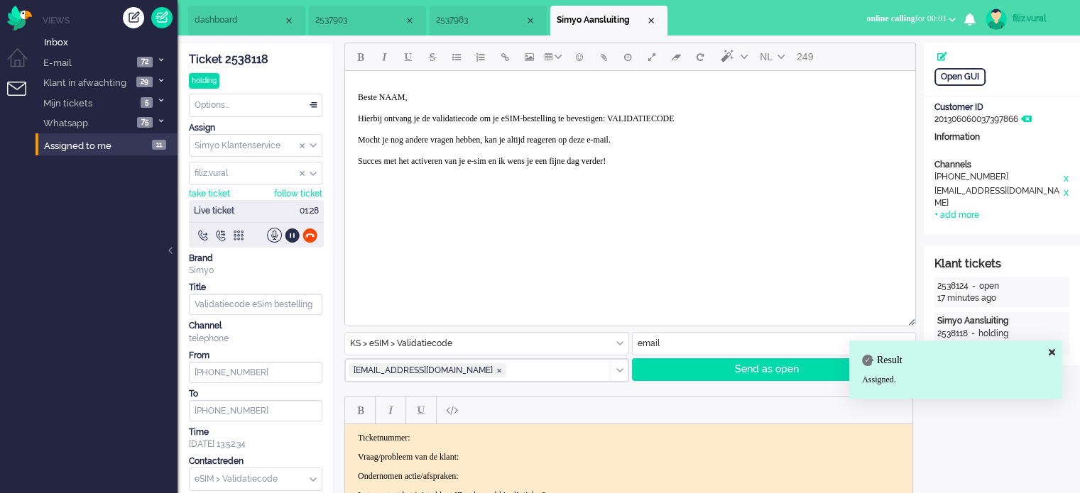
click at [715, 118] on p "Beste NAAM, Hierbij ontvang je de validatiecode om je eSIM-bestelling te bevest…" at bounding box center [630, 134] width 545 height 85
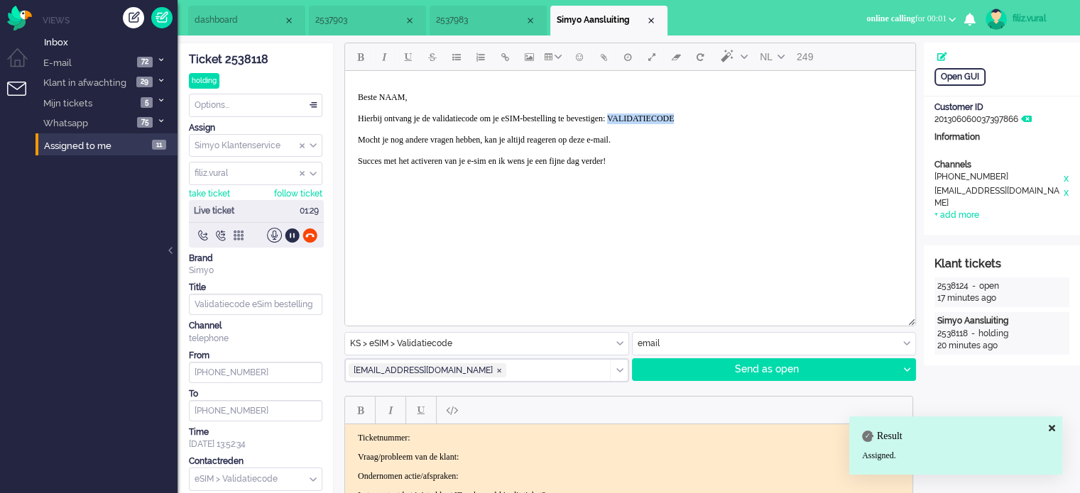
click at [715, 118] on p "Beste NAAM, Hierbij ontvang je de validatiecode om je eSIM-bestelling te bevest…" at bounding box center [630, 134] width 545 height 85
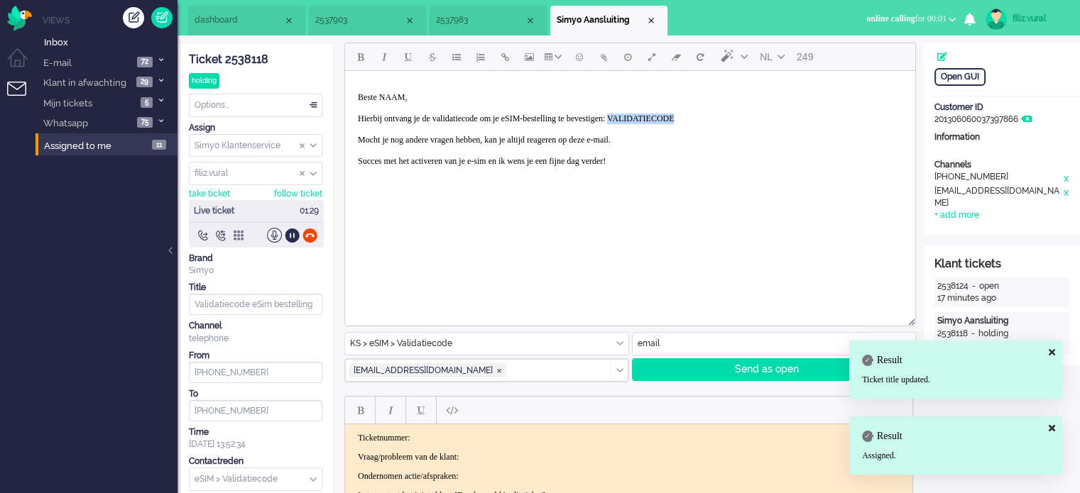
paste body "Rich Text Area. Press ALT-0 for help."
click at [696, 119] on p "Beste NAAM, Hierbij ontvang je de validatiecode om je eSIM-bestelling te bevest…" at bounding box center [630, 134] width 545 height 85
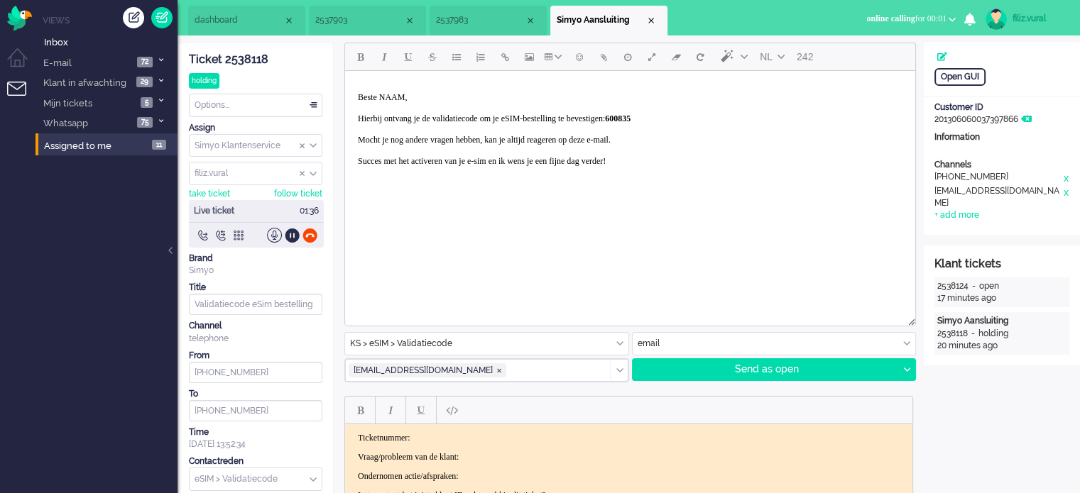
click at [408, 103] on p "Beste NAAM, Hierbij ontvang je de validatiecode om je eSIM-bestelling te bevest…" at bounding box center [630, 134] width 545 height 85
click at [398, 97] on p "Beste NAAM, Hierbij ontvang je de validatiecode om je eSIM-bestelling te bevest…" at bounding box center [630, 134] width 545 height 85
click at [911, 371] on div at bounding box center [906, 369] width 18 height 21
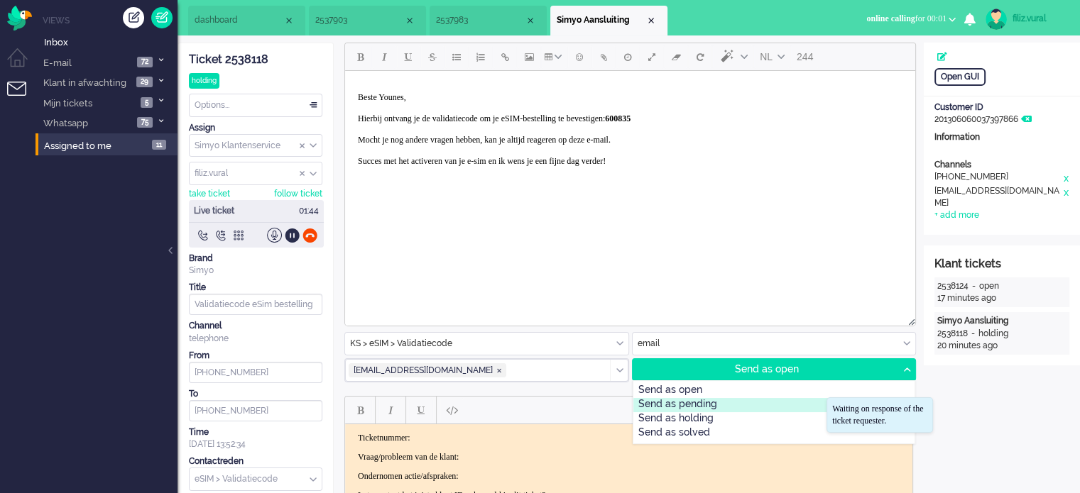
click at [735, 400] on div "Send as pending" at bounding box center [774, 405] width 282 height 14
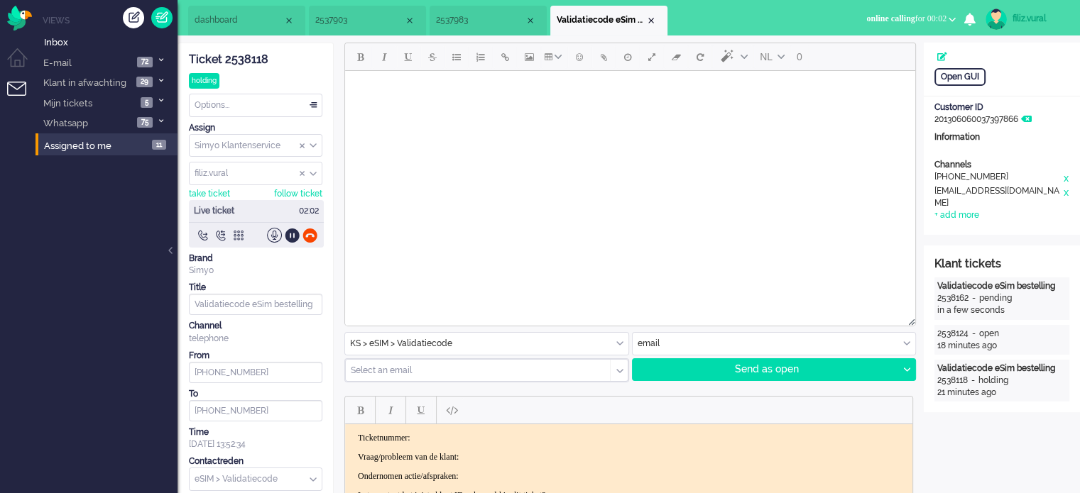
click at [241, 56] on div "Ticket 2538118" at bounding box center [255, 60] width 133 height 16
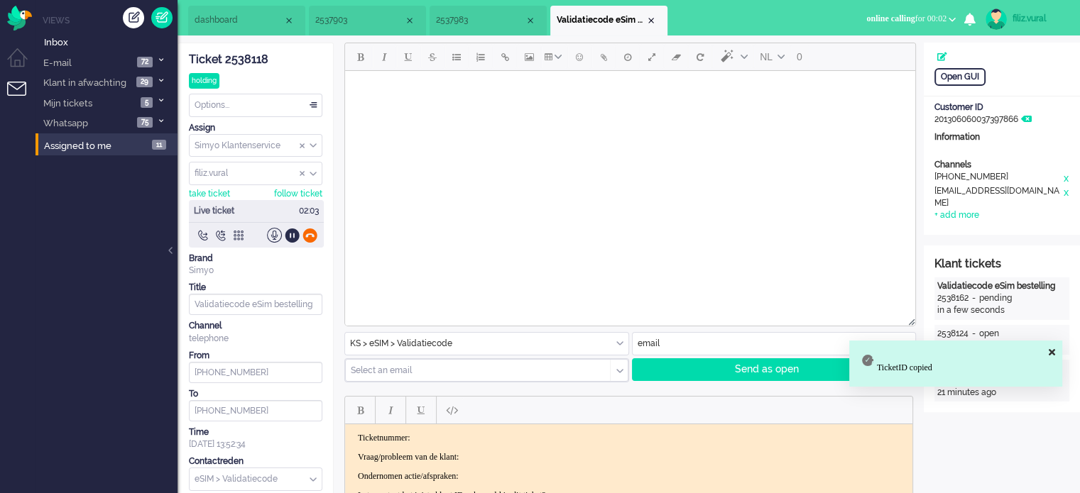
click at [310, 228] on div at bounding box center [309, 235] width 15 height 15
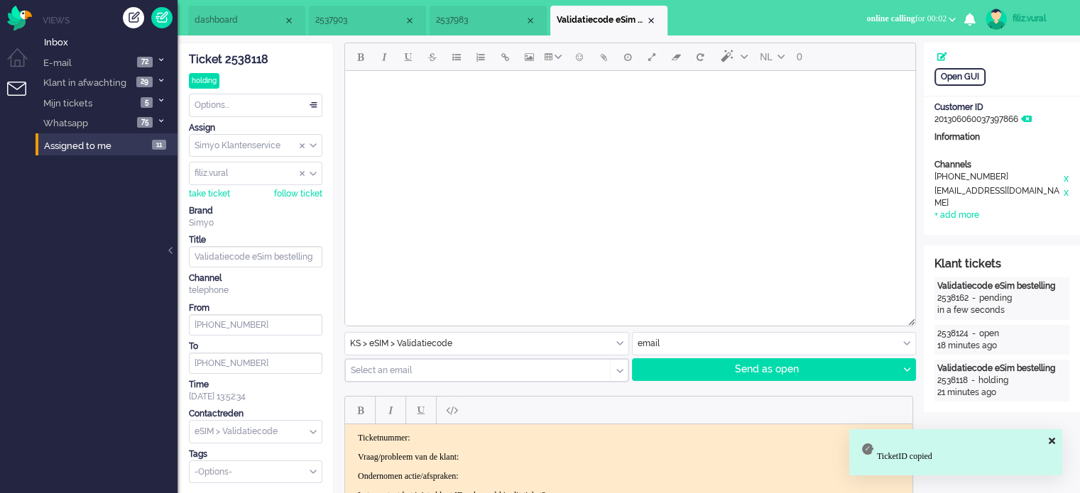
click at [461, 430] on html "Ticketnummer: Vraag/probleem van de klant: Ondernomen actie/afspraken: Let op: …" at bounding box center [628, 467] width 567 height 85
click at [478, 442] on p "Ticketnummer: 2538118" at bounding box center [629, 438] width 542 height 11
click at [508, 453] on p "Vraag/probleem van de klant:" at bounding box center [629, 457] width 542 height 11
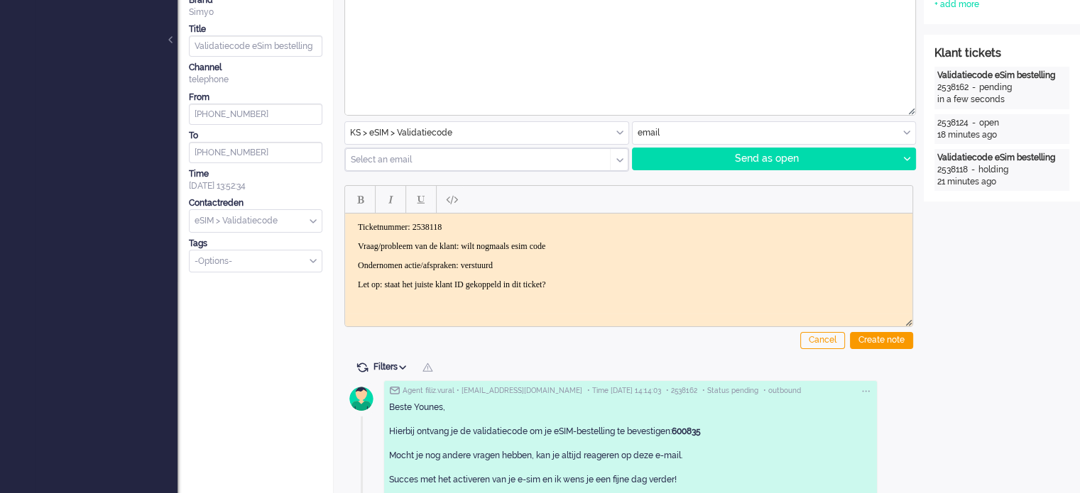
scroll to position [213, 0]
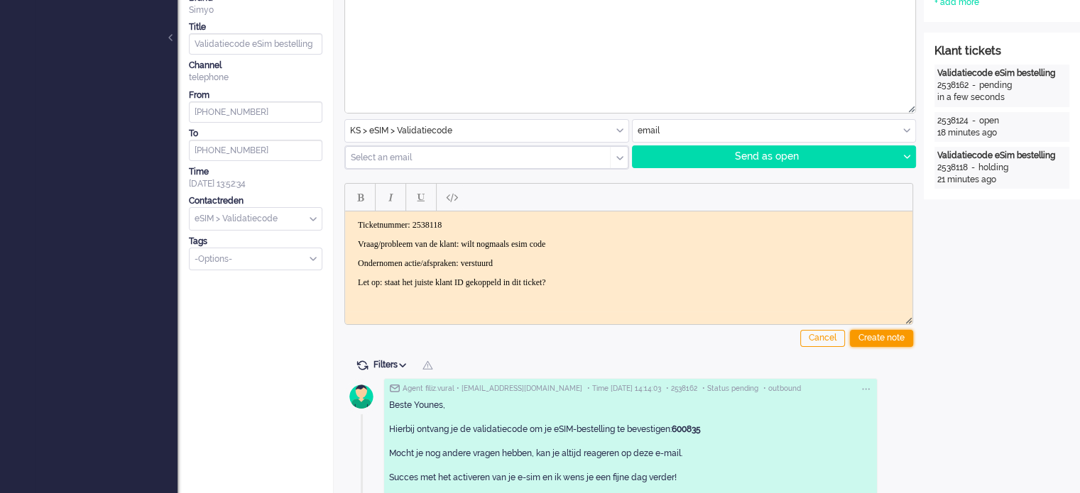
click at [883, 339] on div "Create note" at bounding box center [881, 338] width 63 height 17
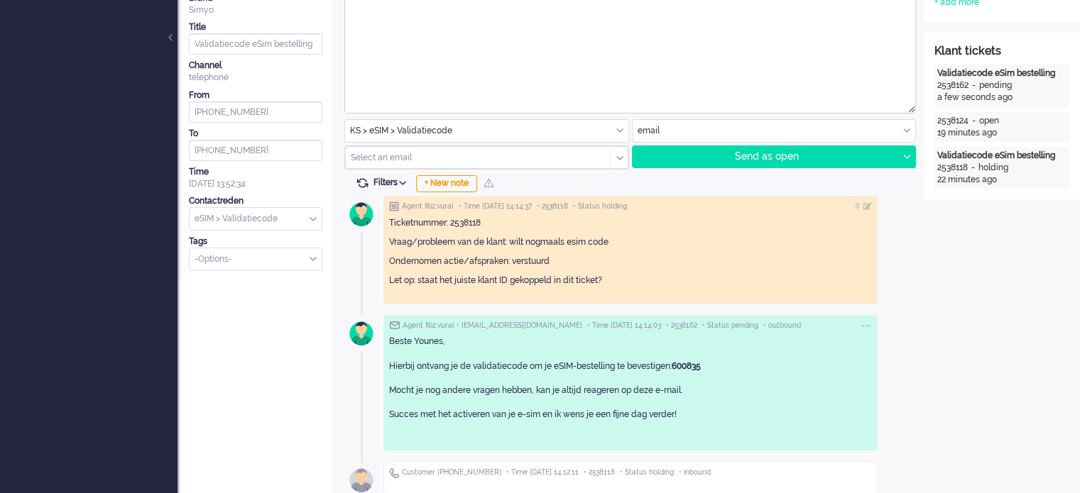
scroll to position [0, 0]
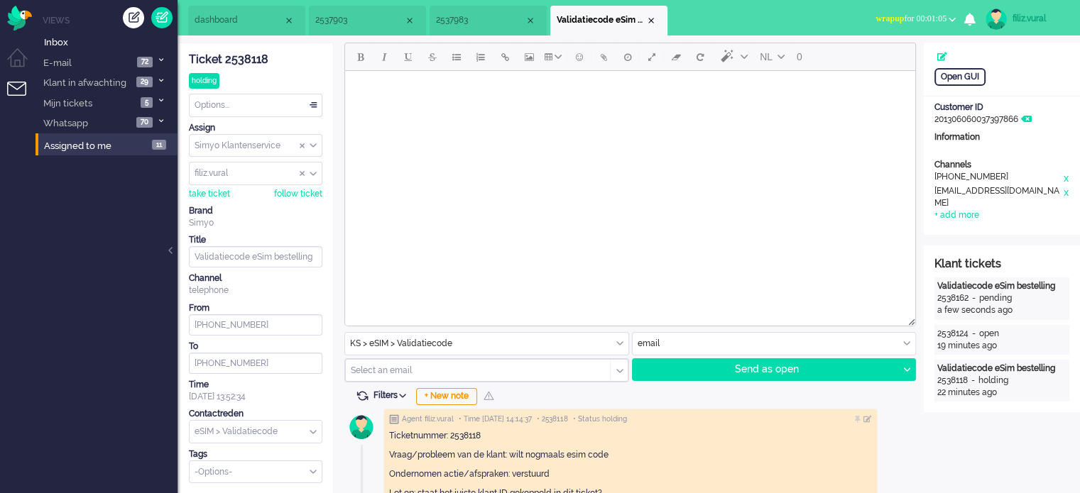
click at [247, 102] on div "Options..." at bounding box center [256, 105] width 132 height 22
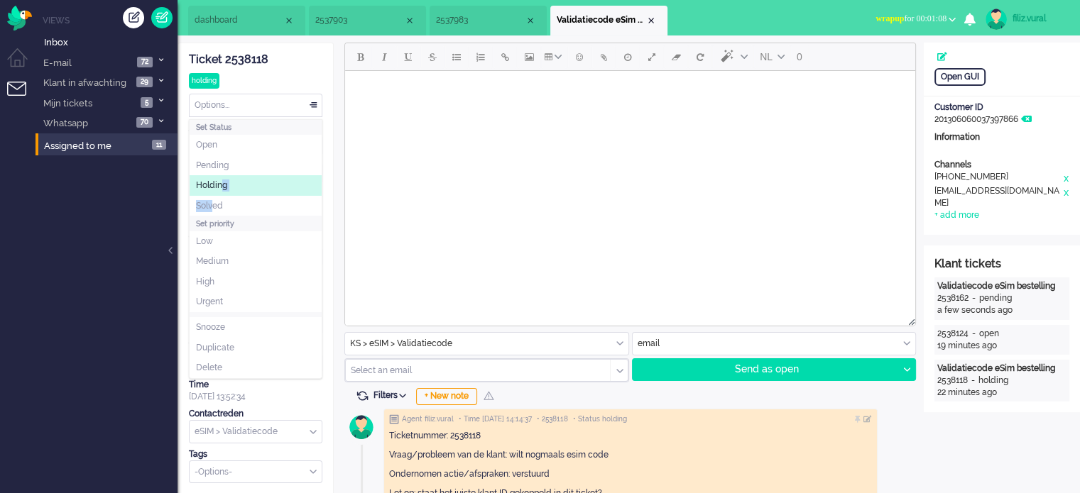
drag, startPoint x: 213, startPoint y: 209, endPoint x: 223, endPoint y: 187, distance: 24.1
click at [223, 187] on ul "Open Pending Holding Solved" at bounding box center [256, 175] width 132 height 81
click at [223, 187] on span "Holding" at bounding box center [211, 186] width 31 height 12
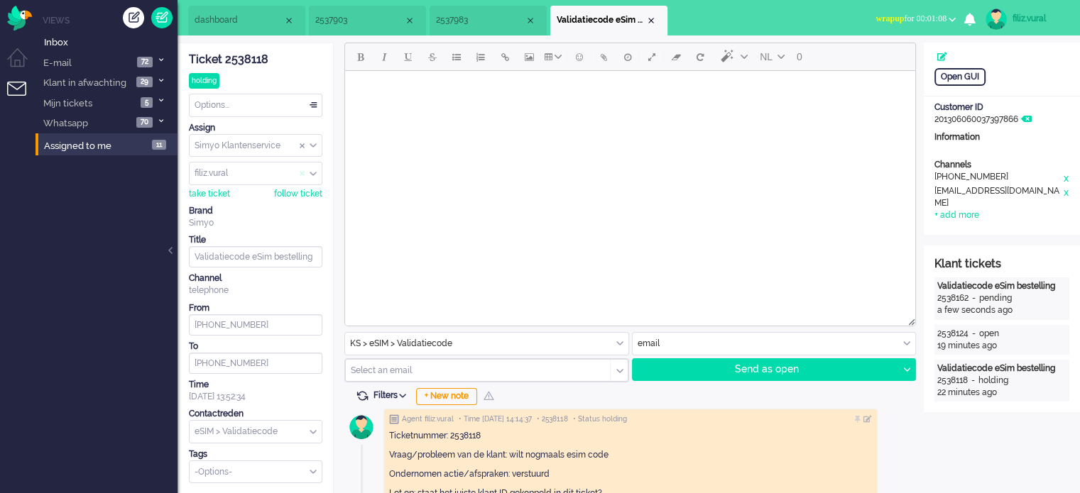
click at [304, 175] on span "Assign User" at bounding box center [303, 174] width 6 height 10
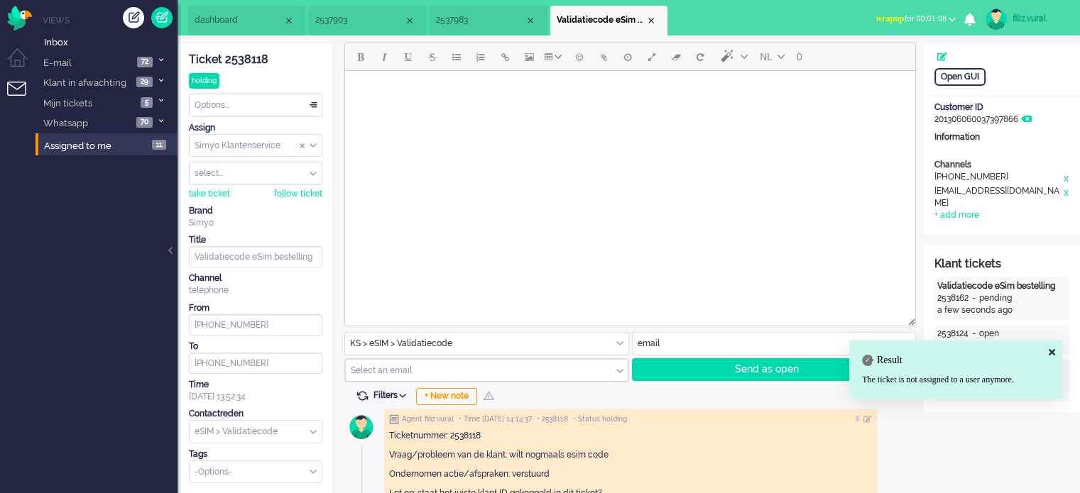
click at [275, 164] on input "Assign User" at bounding box center [256, 174] width 132 height 22
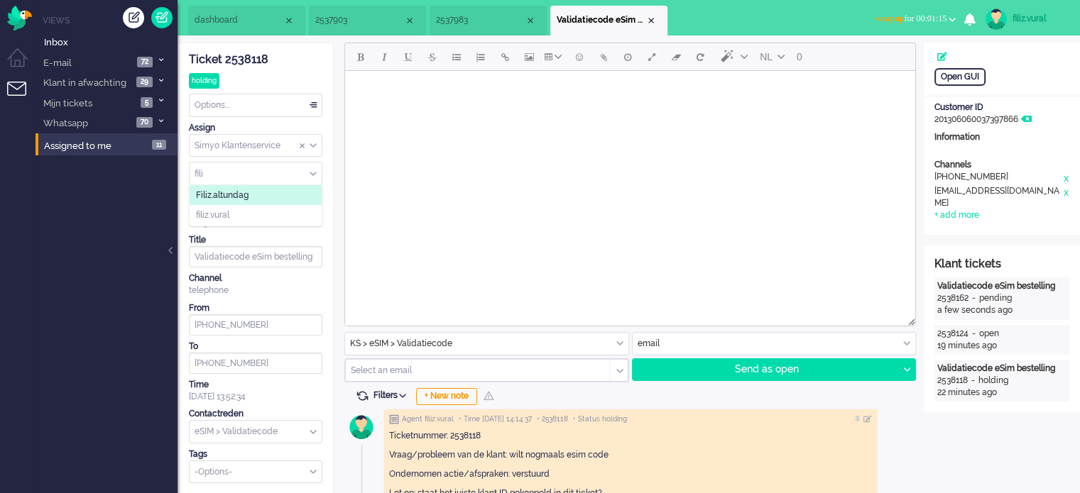
type input "fili"
click at [266, 194] on li "Filiz.altundag" at bounding box center [256, 195] width 132 height 21
click at [650, 22] on div "Close tab" at bounding box center [650, 20] width 11 height 11
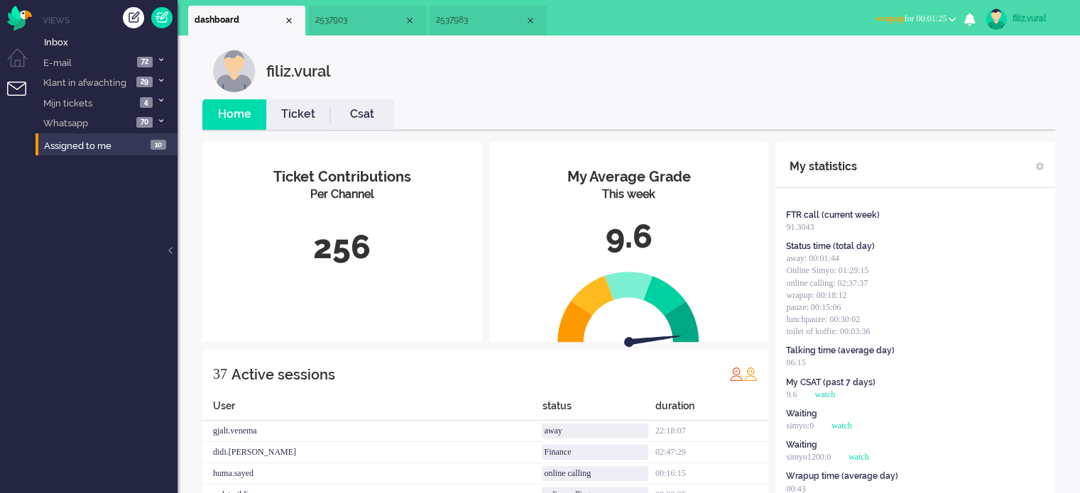
click at [379, 114] on link "Csat" at bounding box center [362, 114] width 64 height 16
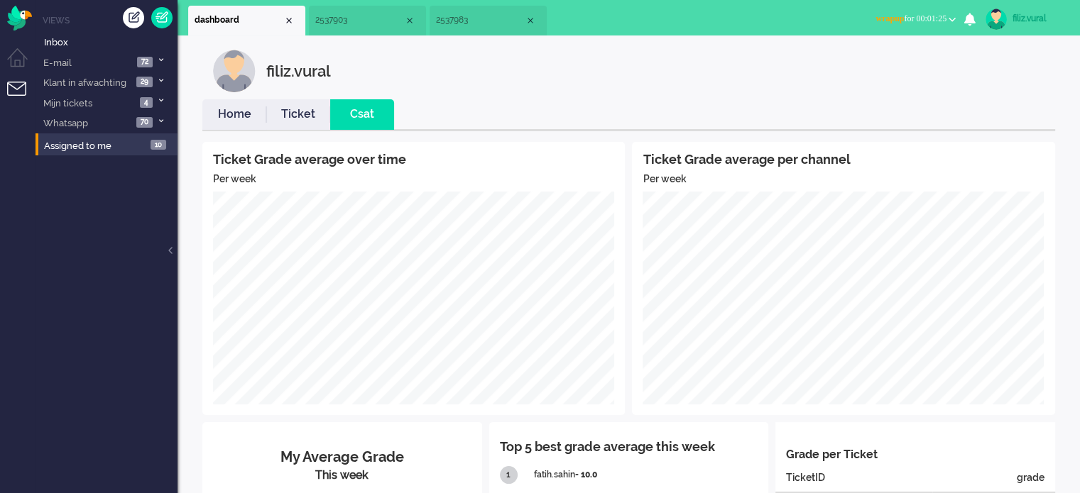
click at [239, 114] on link "Home" at bounding box center [234, 114] width 64 height 16
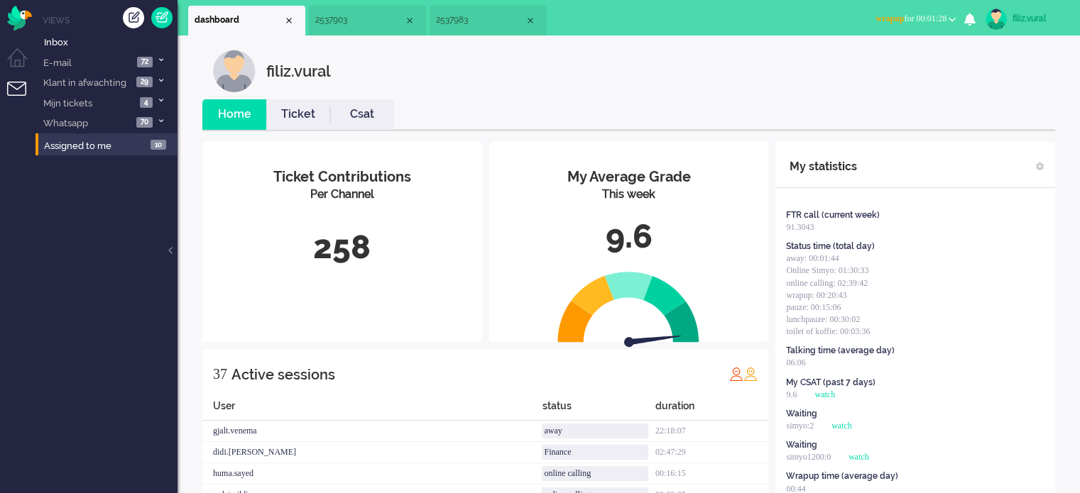
click at [906, 19] on span "wrapup for 00:01:28" at bounding box center [910, 18] width 71 height 10
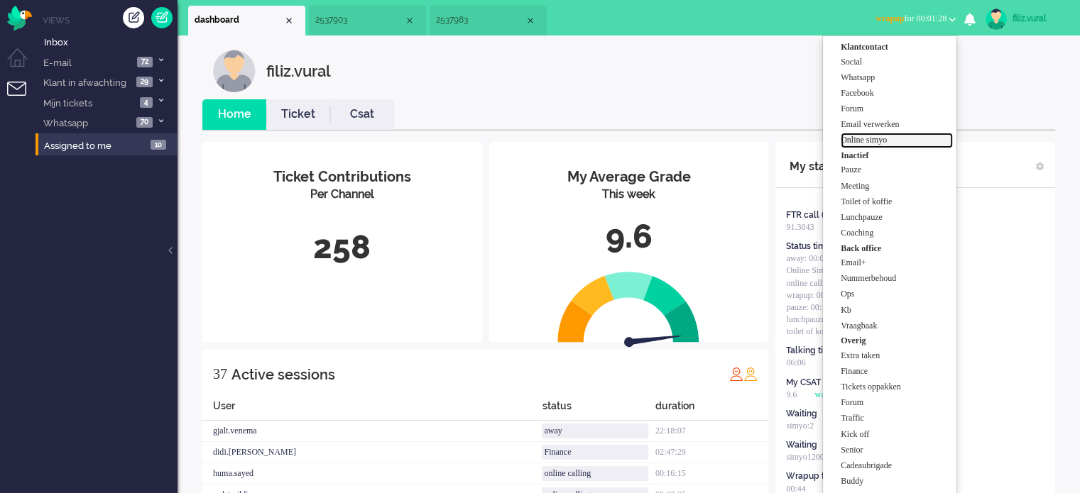
click at [883, 139] on label "Online simyo" at bounding box center [897, 140] width 112 height 12
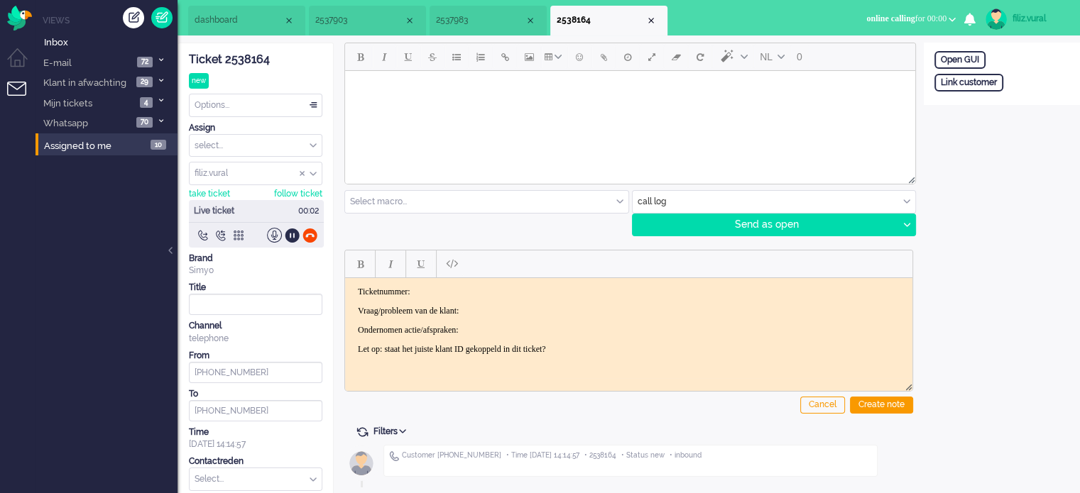
click at [266, 58] on div "Ticket 2538164" at bounding box center [255, 60] width 133 height 16
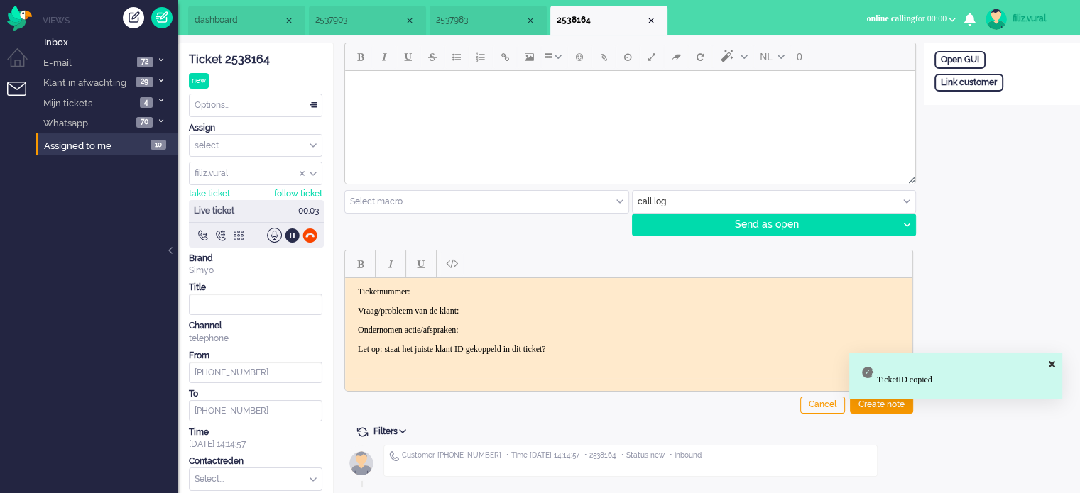
click at [472, 295] on p "Ticketnummer:" at bounding box center [629, 291] width 542 height 11
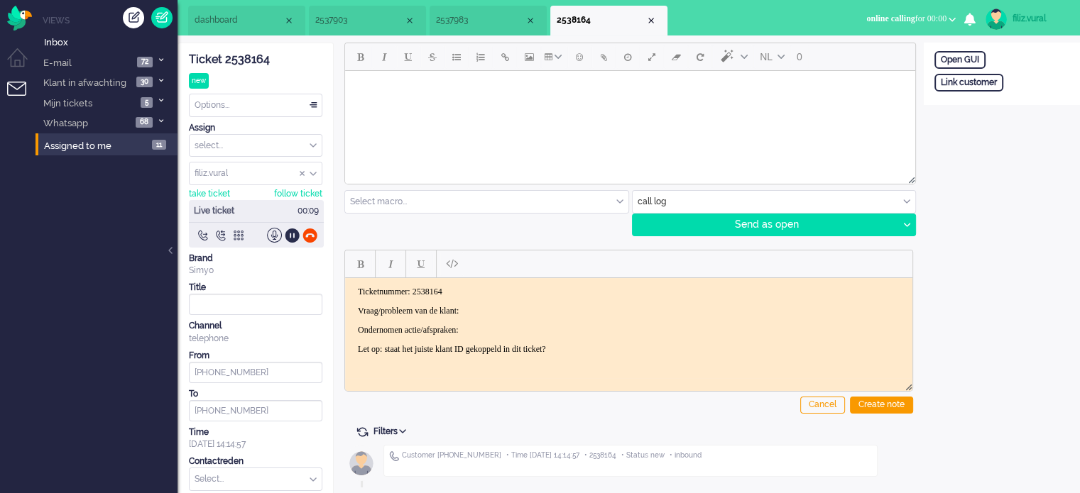
click at [461, 23] on span "2537983" at bounding box center [480, 20] width 89 height 12
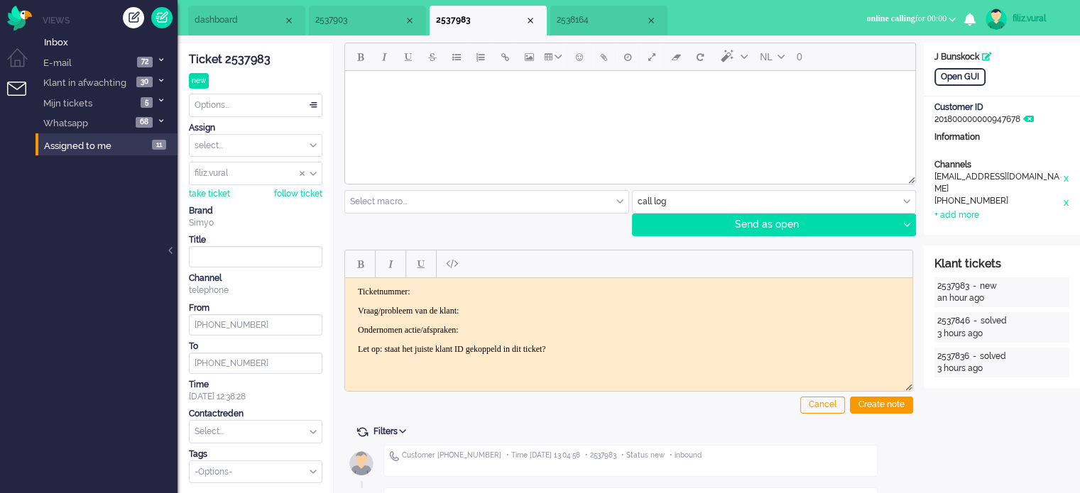
click at [693, 198] on input "text" at bounding box center [774, 202] width 283 height 22
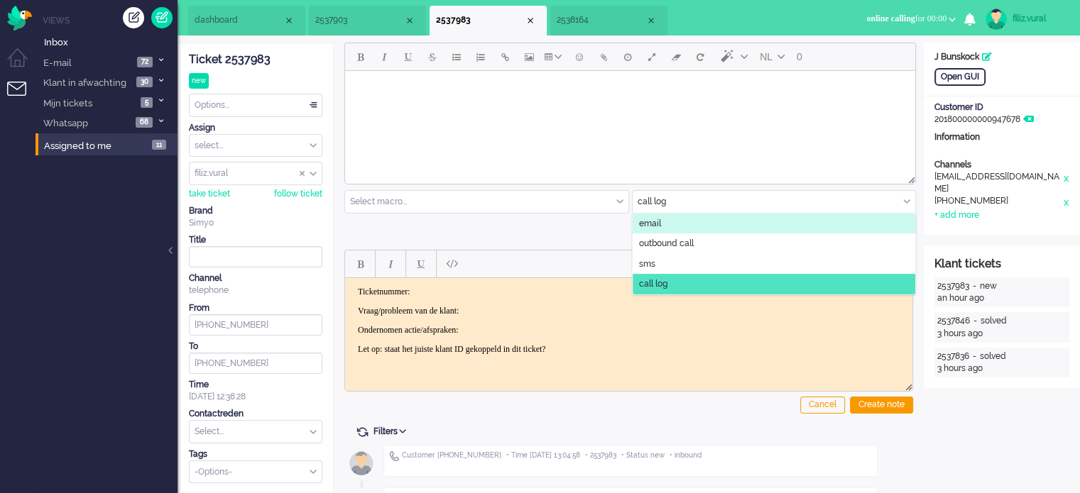
click at [670, 222] on li "email" at bounding box center [774, 224] width 283 height 21
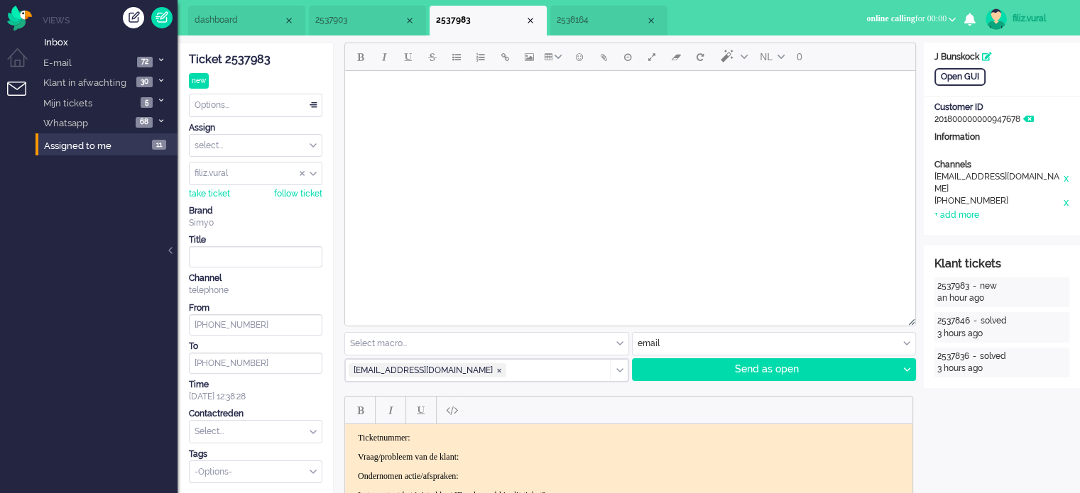
click at [598, 107] on html at bounding box center [630, 89] width 570 height 36
paste body "Rich Text Area. Press ALT-0 for help."
click at [382, 89] on body "2538164" at bounding box center [630, 89] width 559 height 25
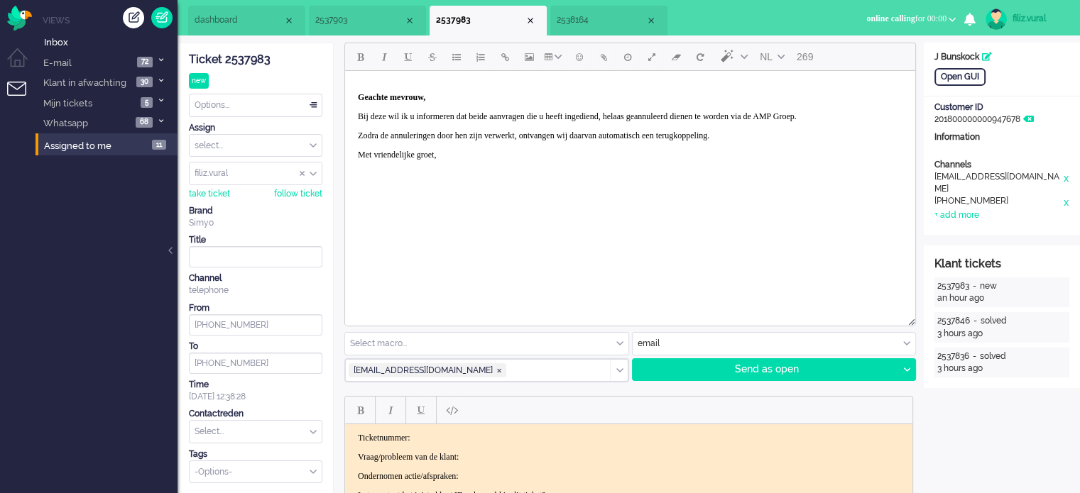
click at [358, 93] on strong "Geachte mevrouw," at bounding box center [391, 97] width 67 height 10
click at [596, 8] on li "2538164" at bounding box center [608, 21] width 117 height 30
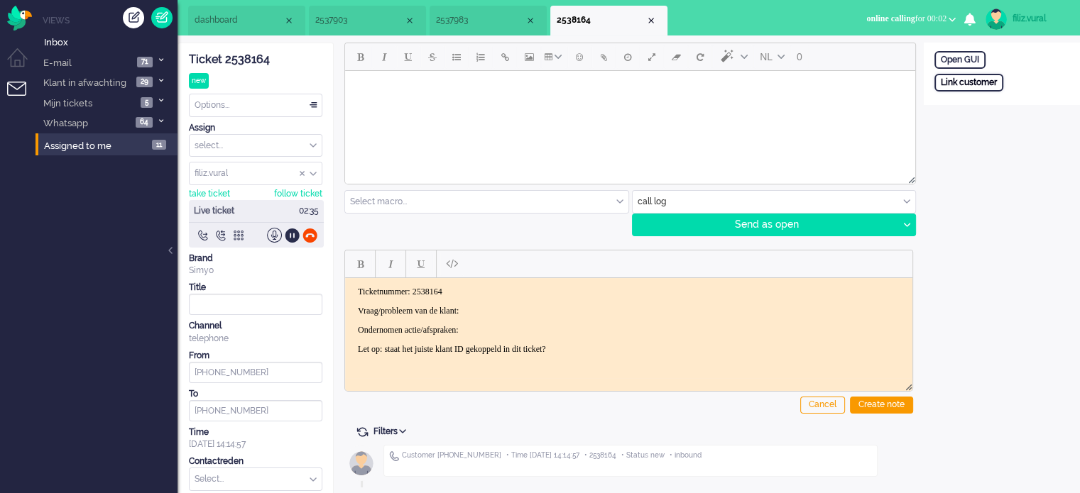
click at [999, 76] on div "Link customer" at bounding box center [968, 83] width 69 height 18
click at [991, 106] on input "text" at bounding box center [1001, 101] width 135 height 21
paste input "201800000000473746"
type input "201800000000473746"
click at [993, 116] on div "External primary id 201800000000473746 Cancel Search" at bounding box center [1002, 105] width 156 height 63
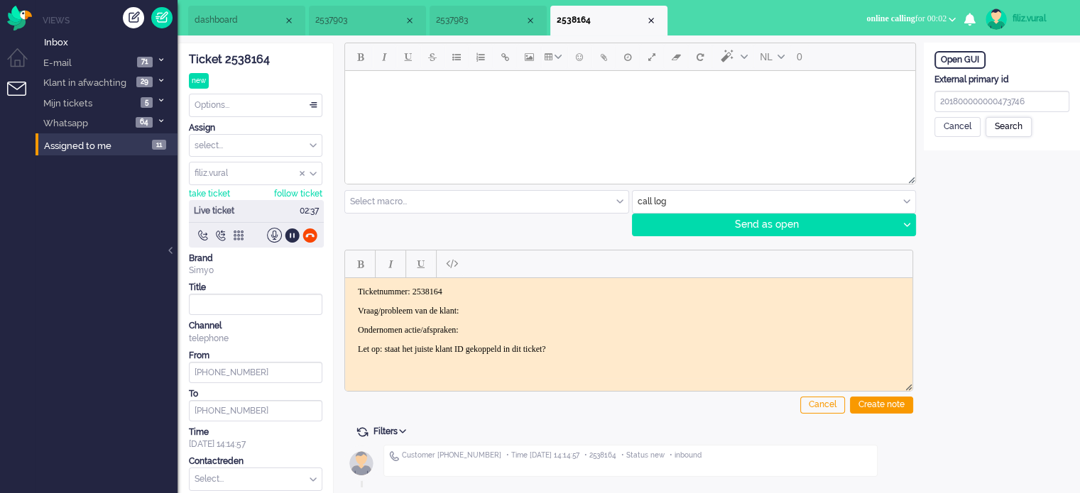
click at [1014, 127] on div "Search" at bounding box center [1008, 127] width 46 height 20
click at [957, 255] on div "Save customer and link" at bounding box center [989, 249] width 111 height 22
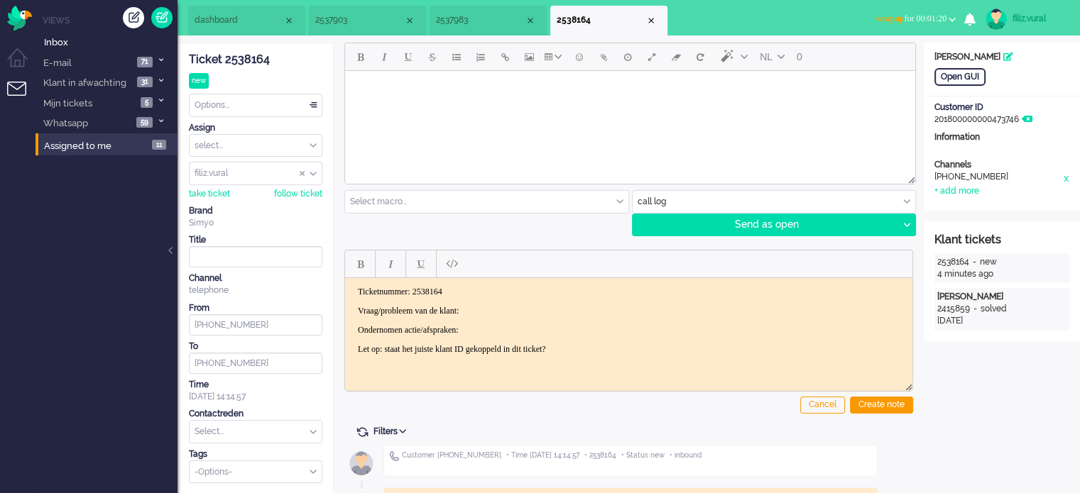
click at [229, 31] on li "dashboard" at bounding box center [246, 21] width 117 height 30
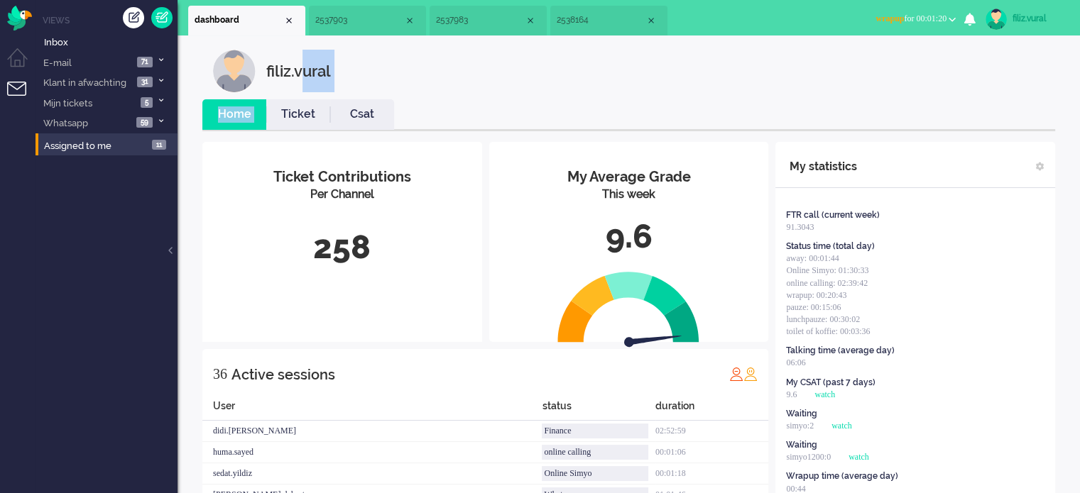
drag, startPoint x: 298, startPoint y: 94, endPoint x: 301, endPoint y: 106, distance: 13.1
click at [301, 106] on link "Ticket" at bounding box center [298, 114] width 64 height 16
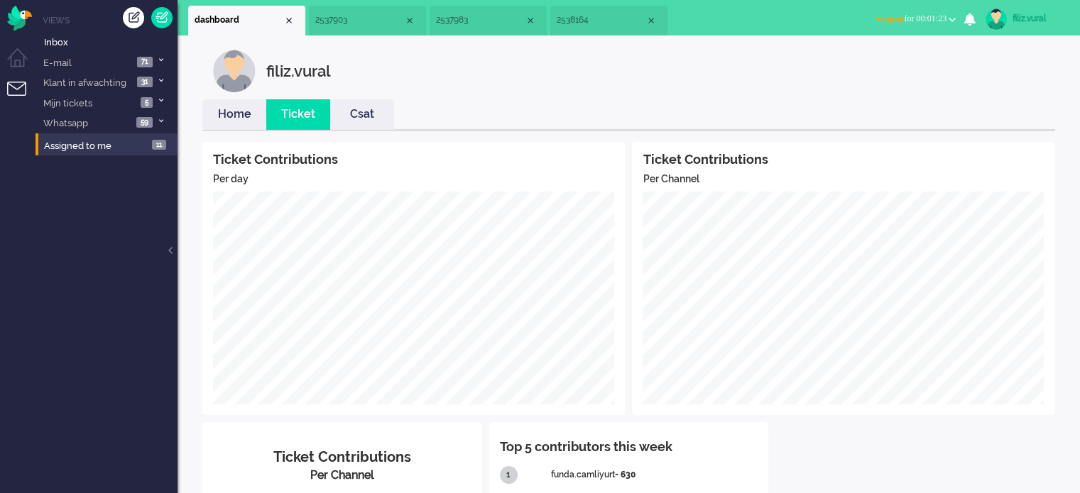
click at [230, 119] on link "Home" at bounding box center [234, 114] width 64 height 16
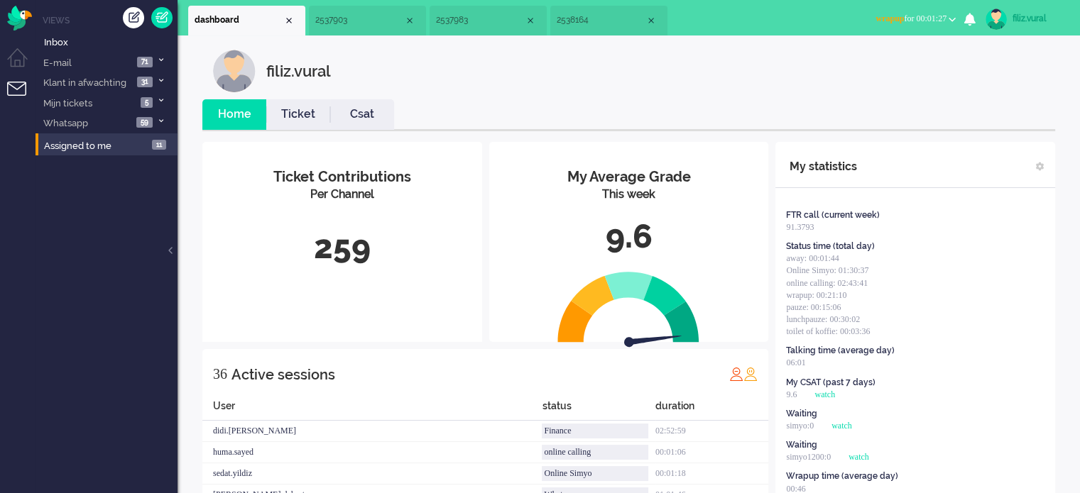
click at [899, 21] on span "wrapup for 00:01:27" at bounding box center [910, 18] width 71 height 10
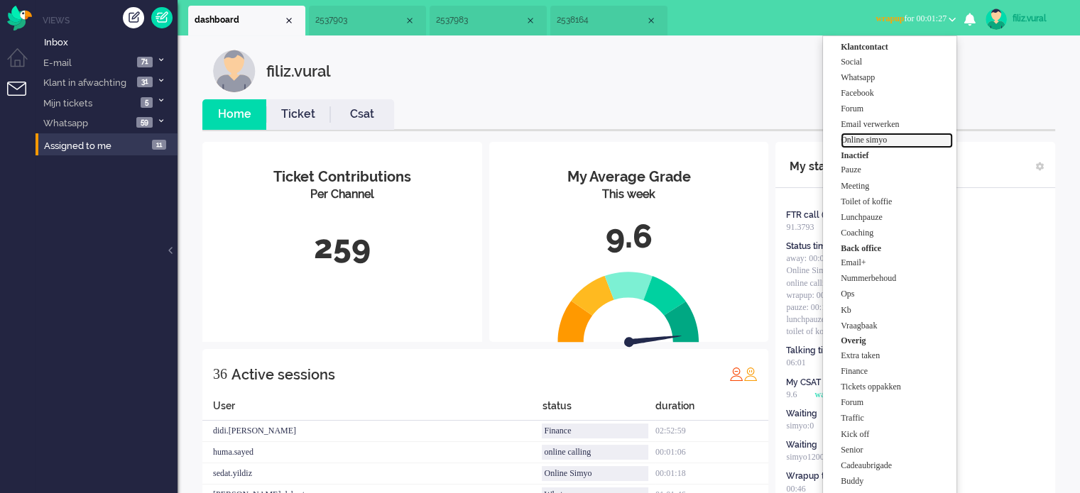
click at [882, 136] on label "Online simyo" at bounding box center [897, 140] width 112 height 12
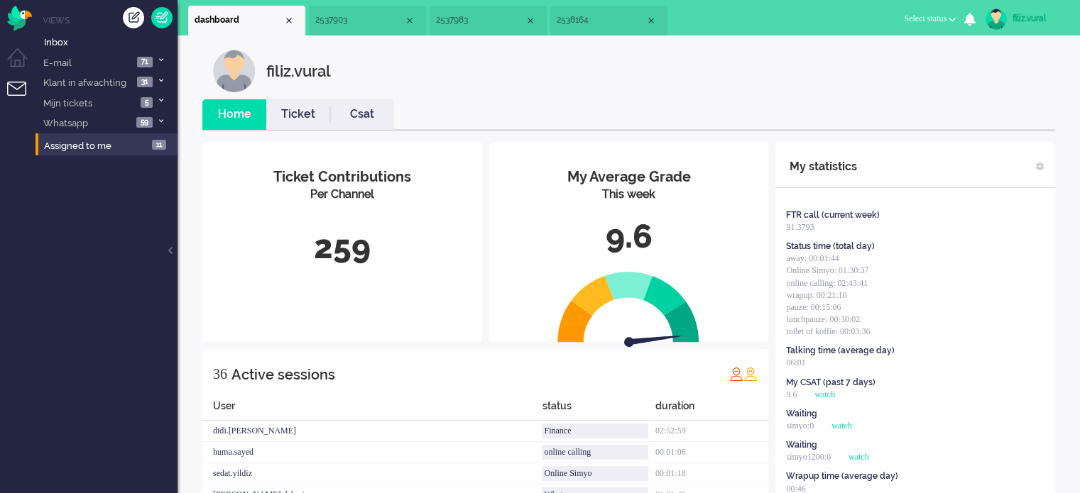
click at [596, 34] on li "2538164" at bounding box center [608, 21] width 117 height 30
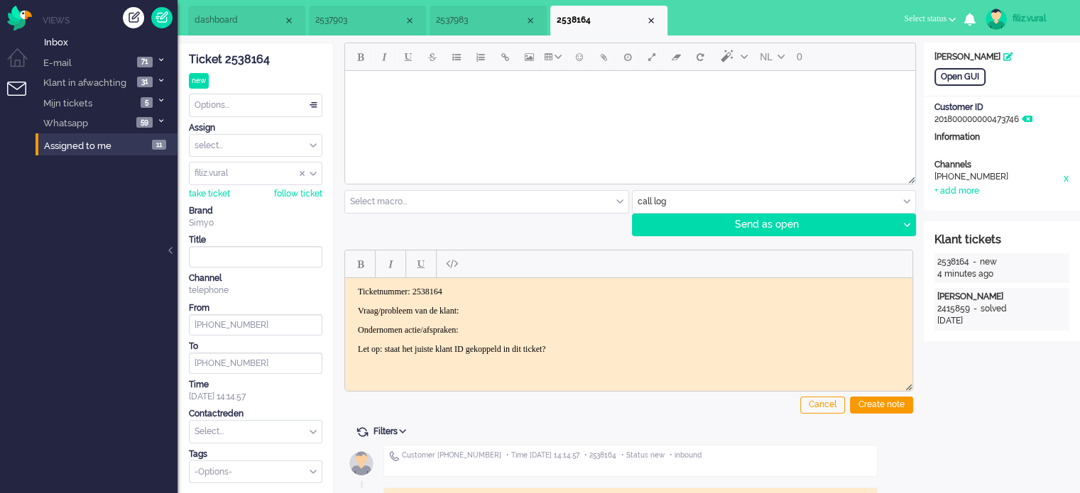
click at [499, 308] on p "Vraag/probleem van de klant:" at bounding box center [629, 310] width 542 height 11
click at [868, 405] on div "Create note" at bounding box center [881, 405] width 63 height 17
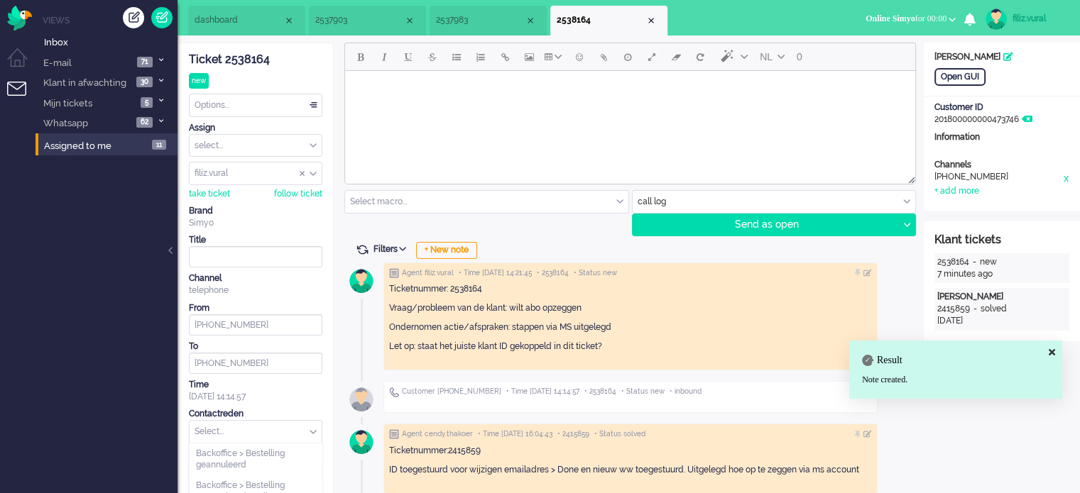
click at [220, 434] on input "text" at bounding box center [256, 432] width 132 height 22
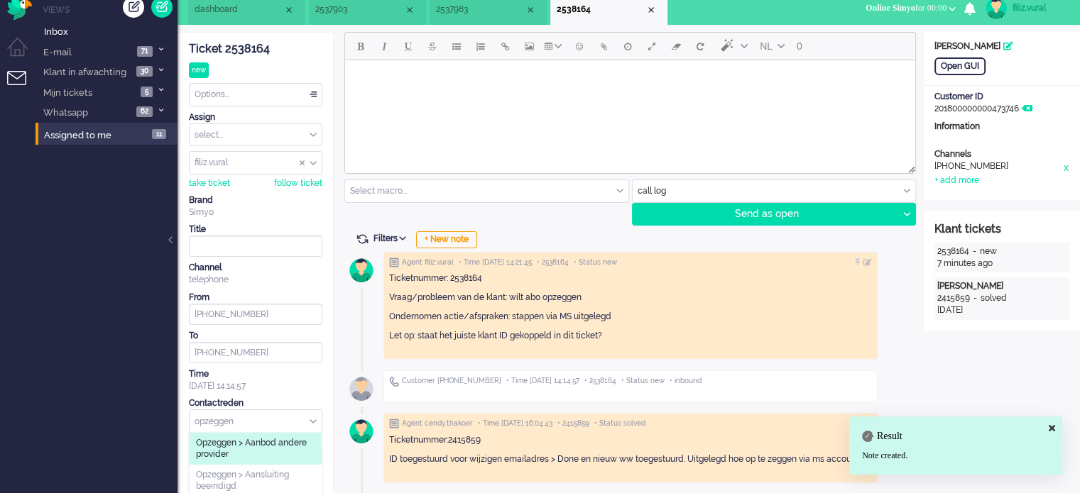
scroll to position [142, 0]
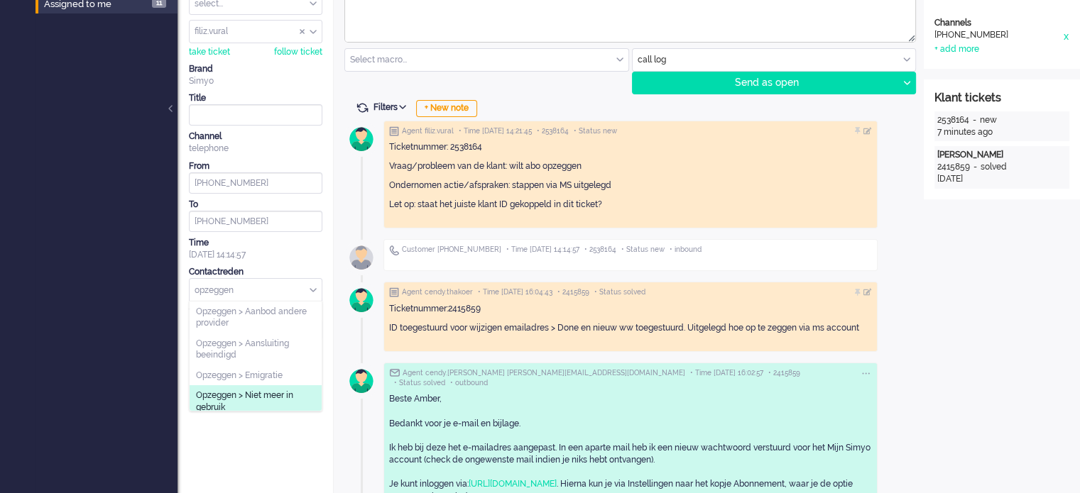
type input "opzeggen"
click at [283, 402] on span "Opzeggen > Niet meer in gebruik" at bounding box center [255, 401] width 119 height 23
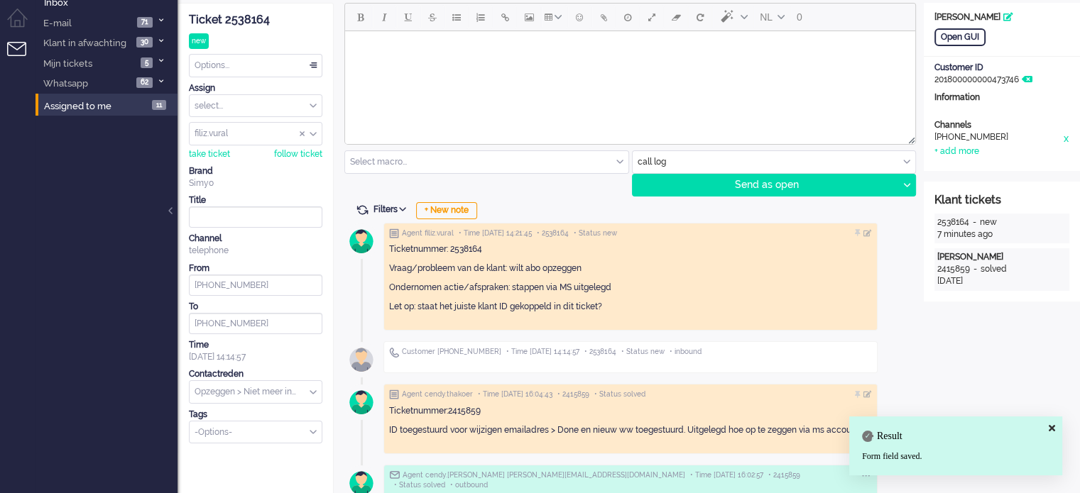
scroll to position [0, 0]
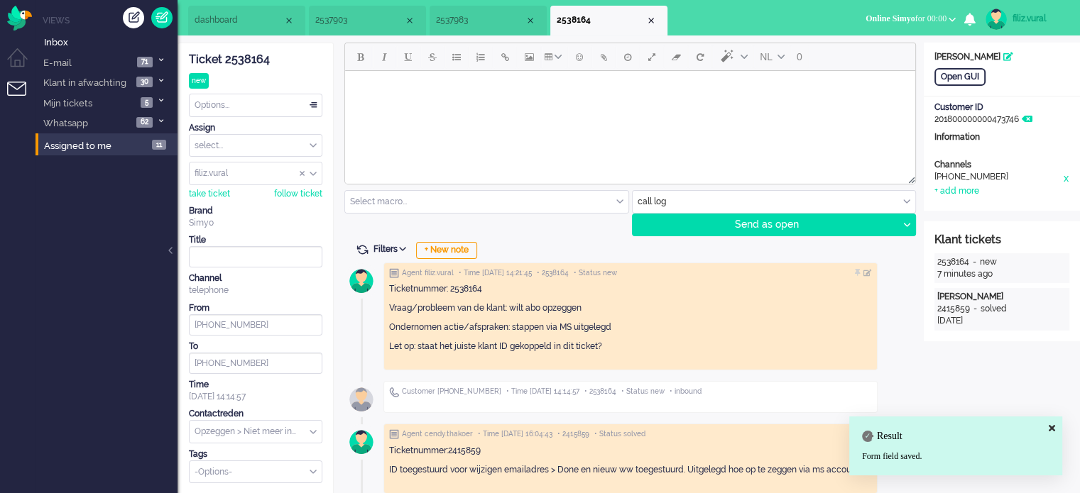
click at [217, 113] on div "Options..." at bounding box center [256, 105] width 132 height 22
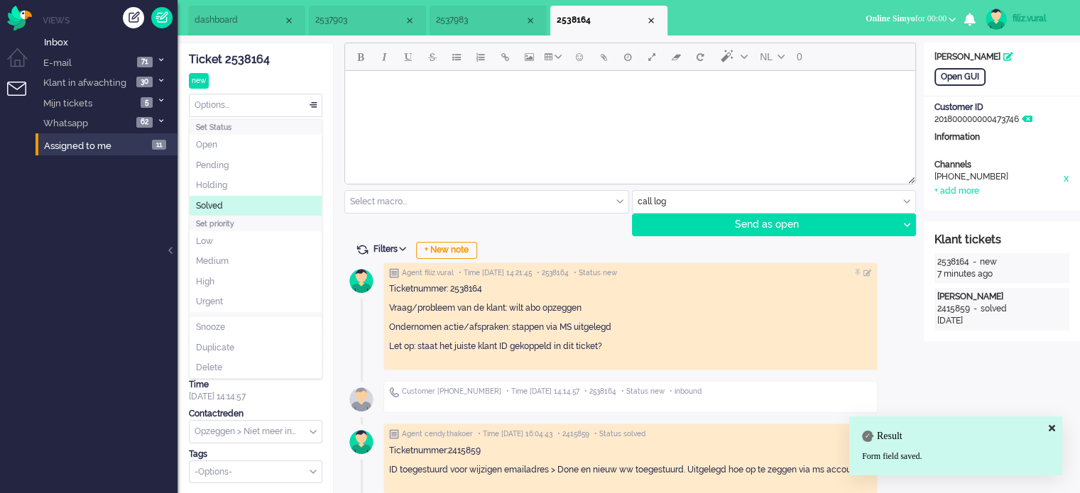
click at [229, 197] on li "Solved" at bounding box center [256, 206] width 132 height 21
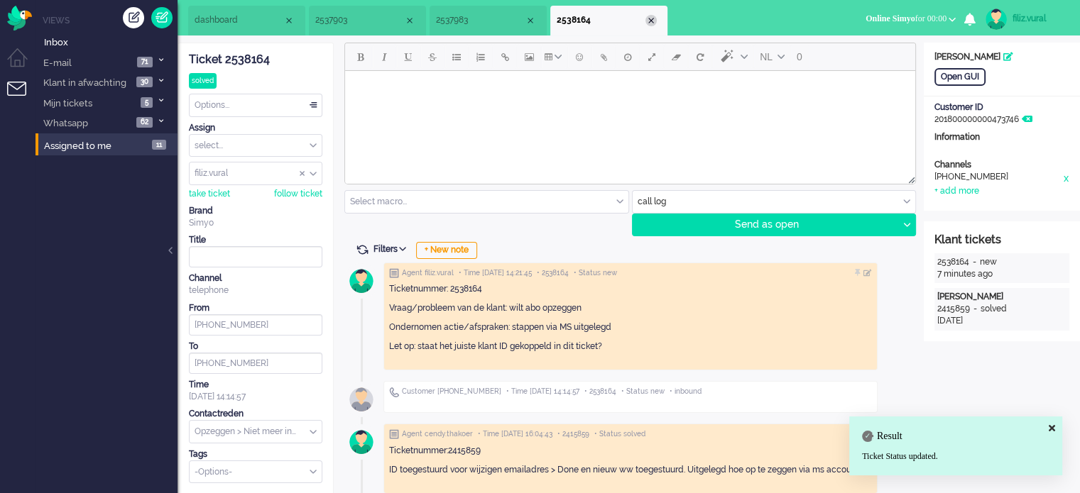
click at [655, 18] on div "Close tab" at bounding box center [650, 20] width 11 height 11
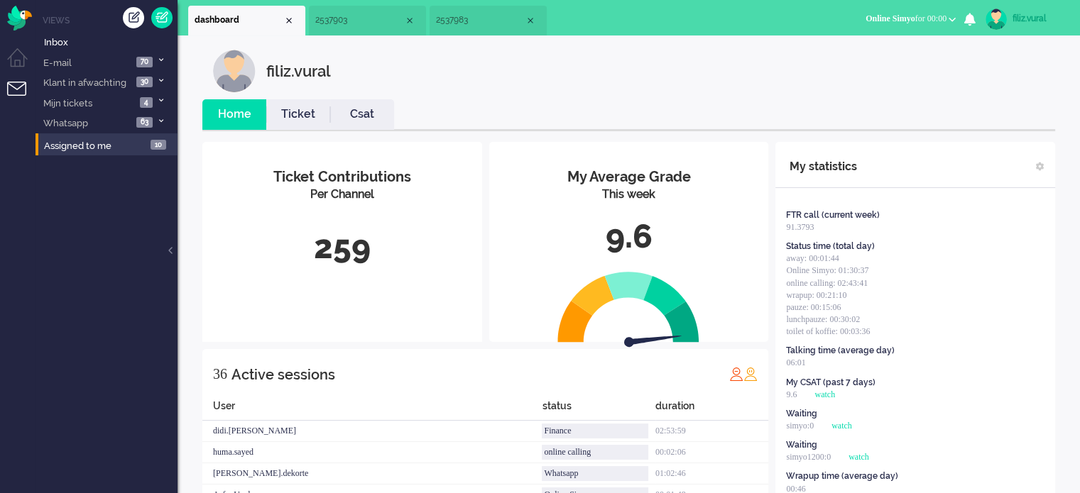
click at [481, 28] on li "2537983" at bounding box center [488, 21] width 117 height 30
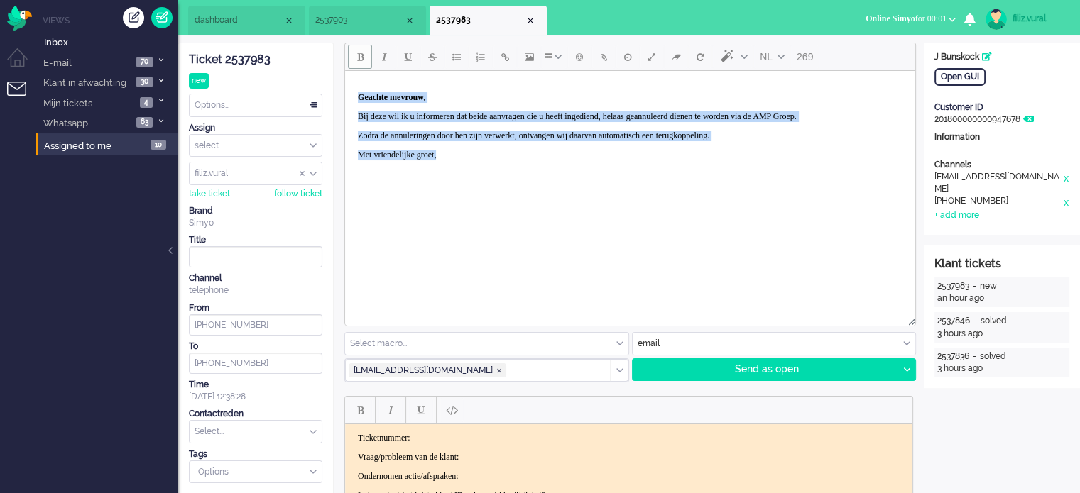
drag, startPoint x: 357, startPoint y: 97, endPoint x: 586, endPoint y: 176, distance: 242.0
click at [586, 176] on body "Geachte mevrouw, Bij deze wil ik u informeren dat beide aanvragen die u heeft i…" at bounding box center [630, 126] width 559 height 99
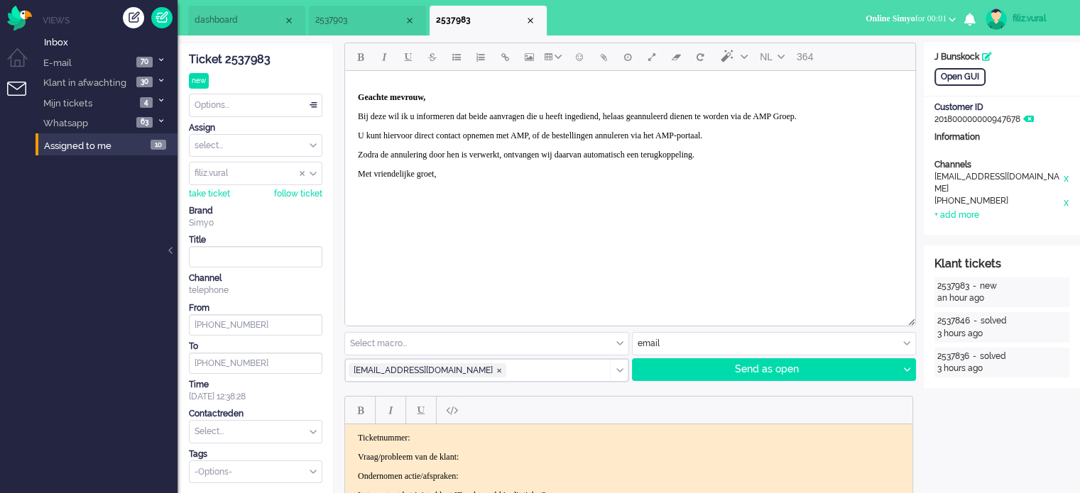
click at [354, 148] on body "Geachte mevrouw, Bij deze wil ik u informeren dat beide aanvragen die u heeft i…" at bounding box center [630, 136] width 559 height 119
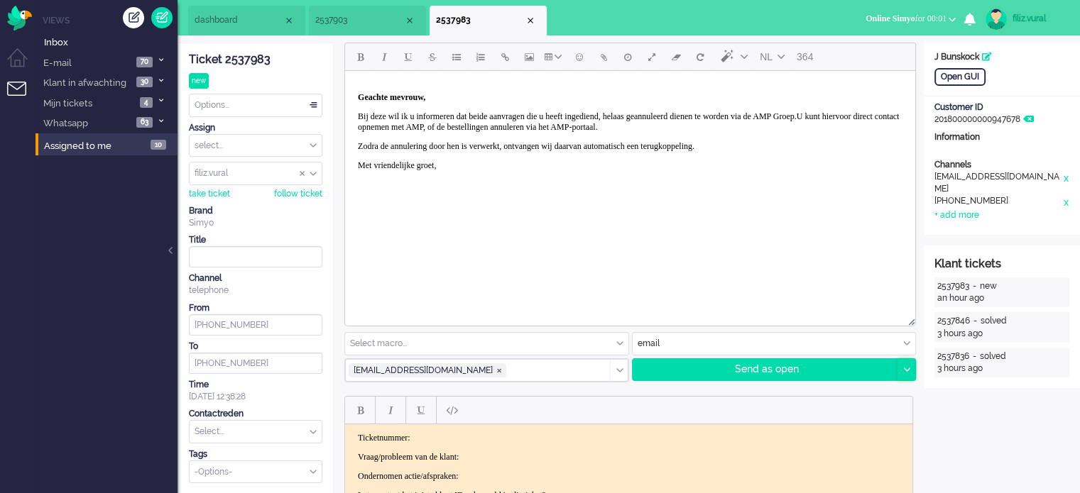
click at [908, 371] on div at bounding box center [906, 369] width 18 height 21
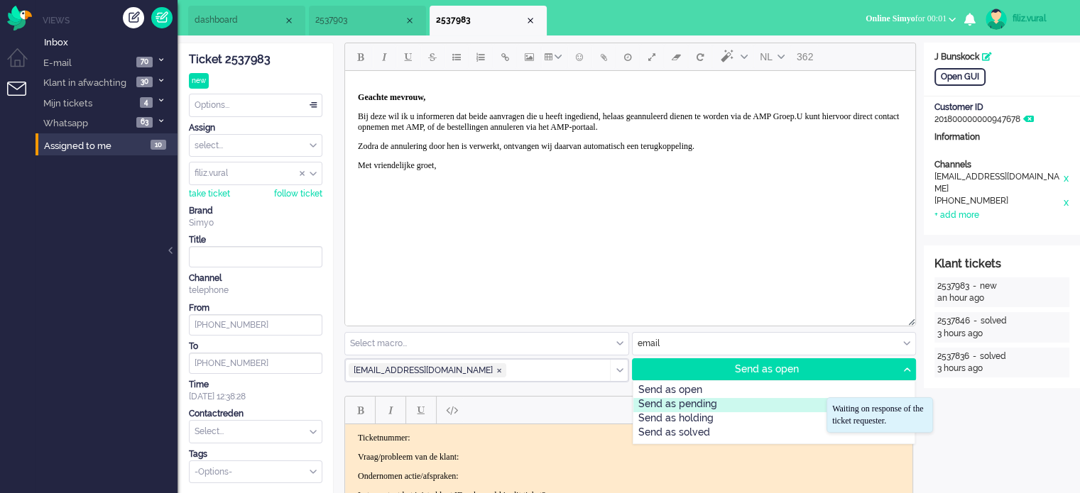
click at [747, 408] on div "Send as pending" at bounding box center [774, 405] width 282 height 14
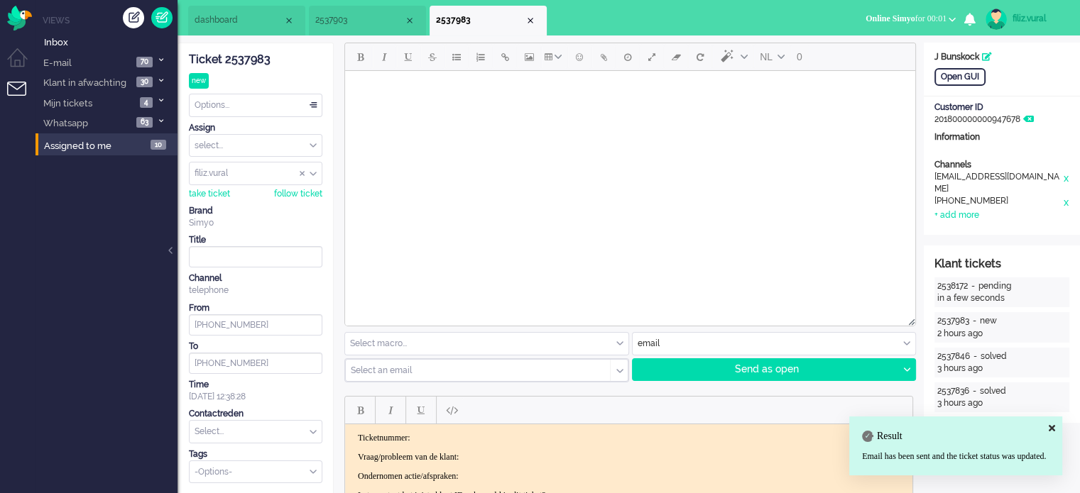
click at [236, 19] on span "dashboard" at bounding box center [239, 20] width 89 height 12
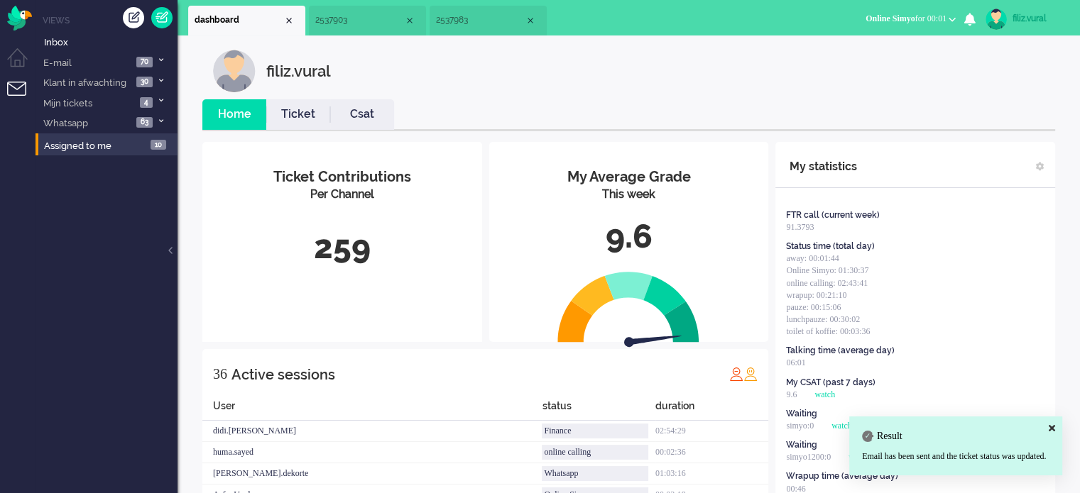
click at [355, 111] on link "Csat" at bounding box center [362, 114] width 64 height 16
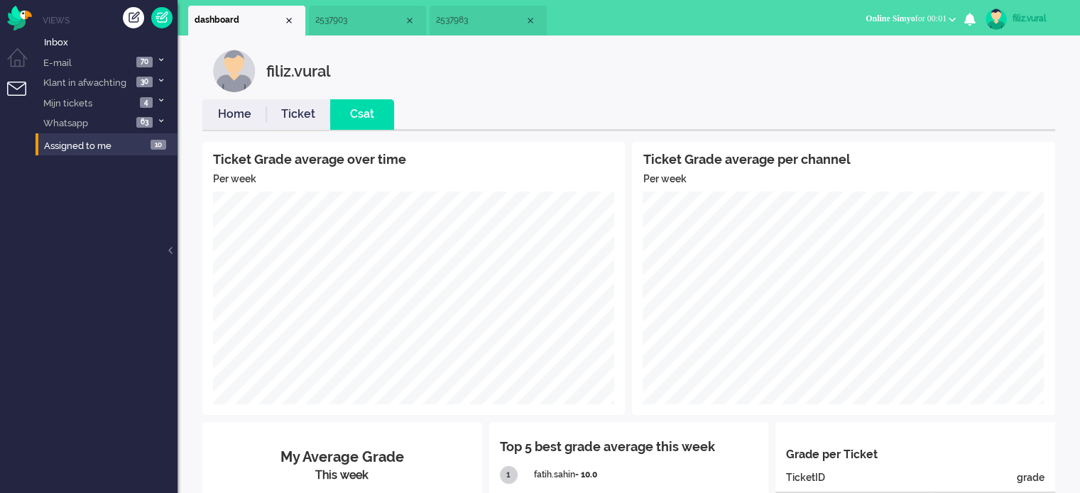
click at [236, 125] on li "Home" at bounding box center [234, 114] width 64 height 31
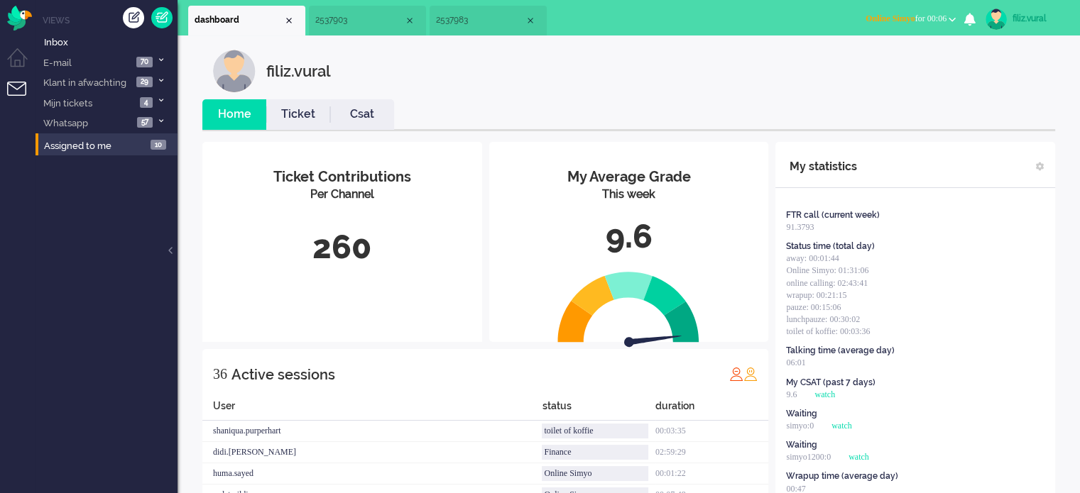
click at [1037, 21] on div "filiz.vural" at bounding box center [1038, 18] width 53 height 14
click at [1017, 95] on link "Settings" at bounding box center [1023, 96] width 98 height 14
select select
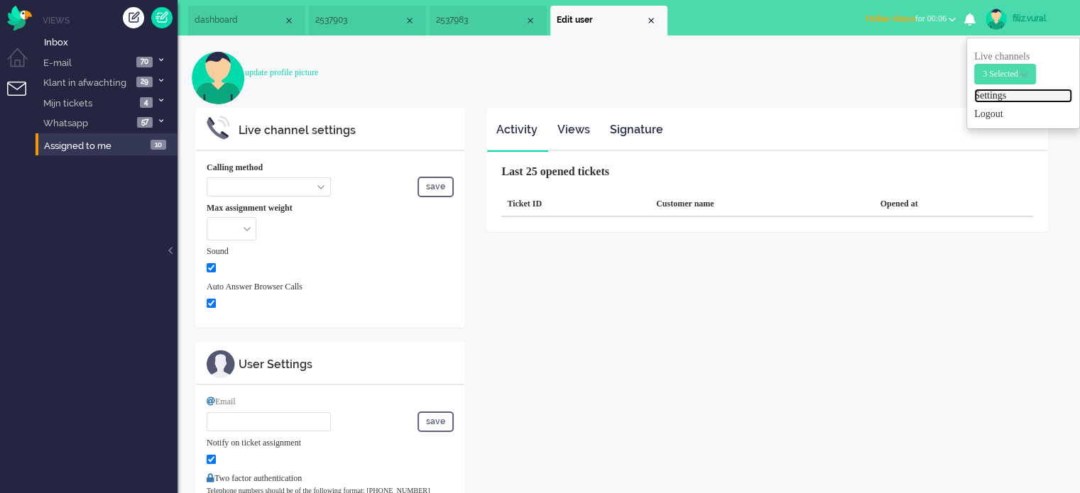
select select "browser"
checkbox input "true"
type input "filiz.vural@vanadgroup.com"
checkbox input "true"
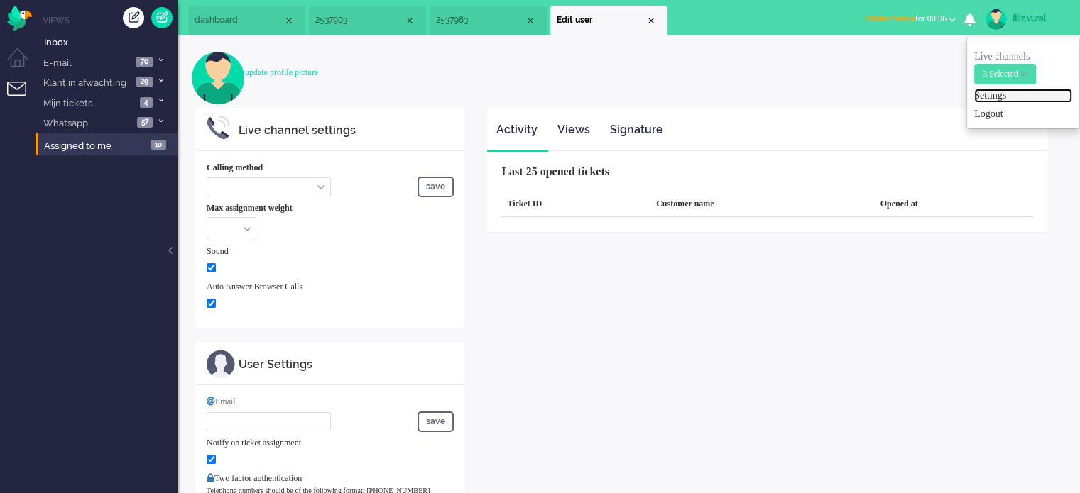
type input "+31612345678"
select select "en"
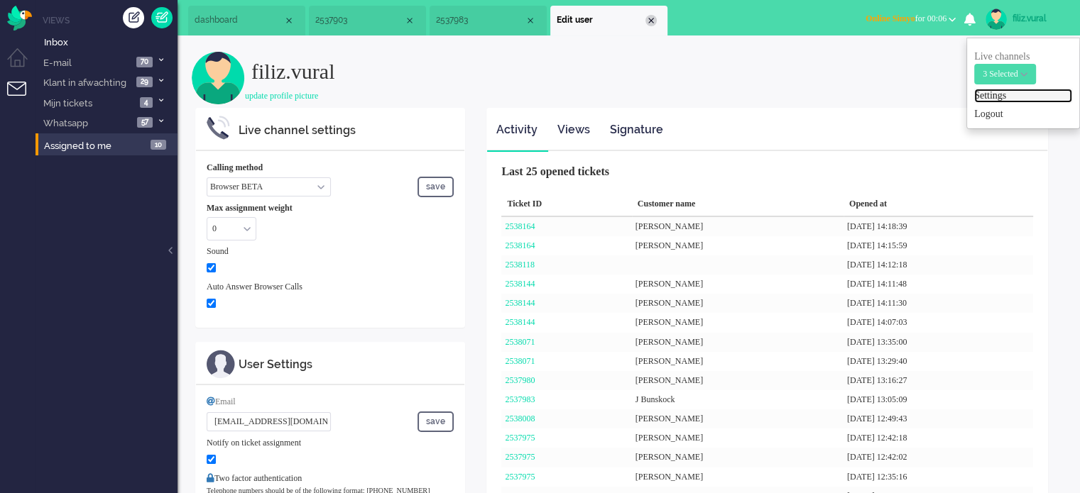
click at [650, 17] on div "Close tab" at bounding box center [650, 20] width 11 height 11
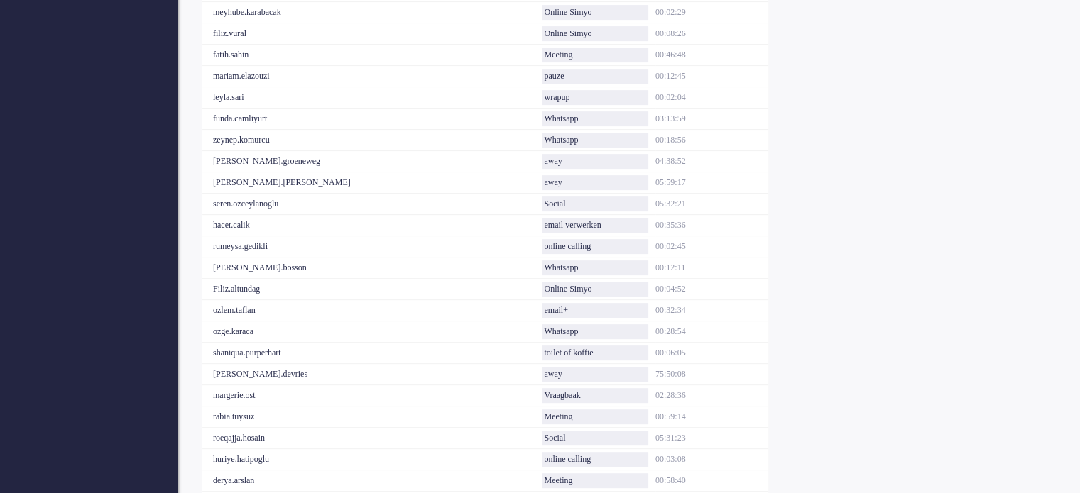
scroll to position [733, 0]
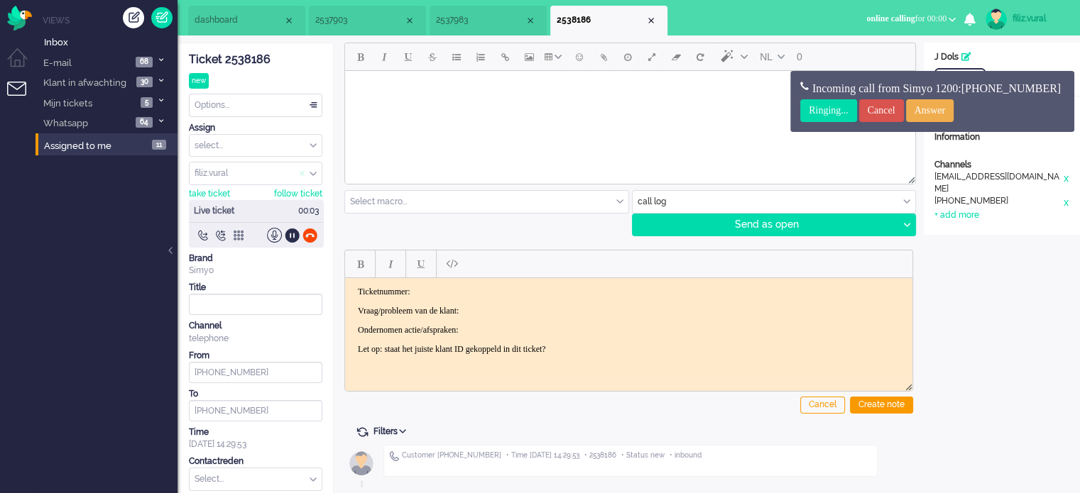
click at [300, 174] on span "Assign User" at bounding box center [303, 174] width 6 height 10
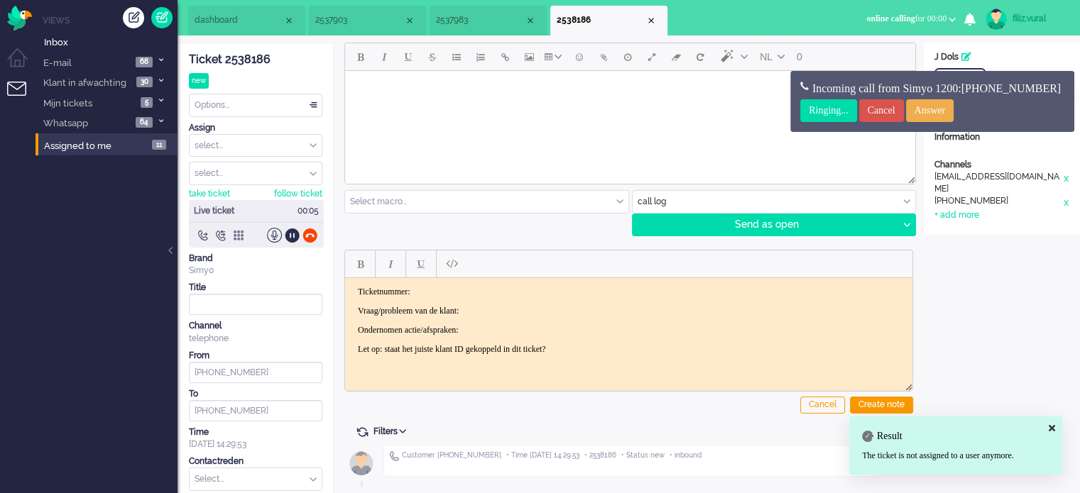
click at [466, 26] on span "2537983" at bounding box center [480, 20] width 89 height 12
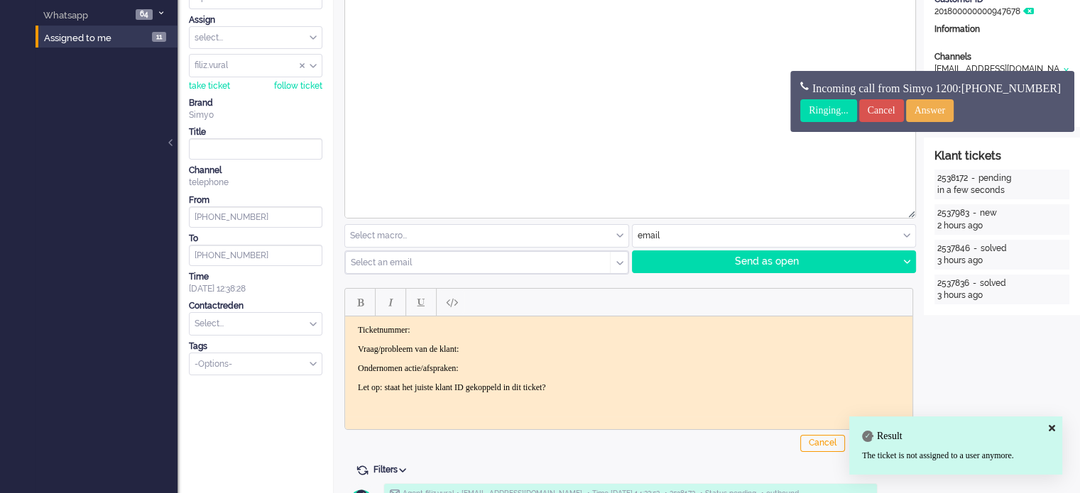
scroll to position [213, 0]
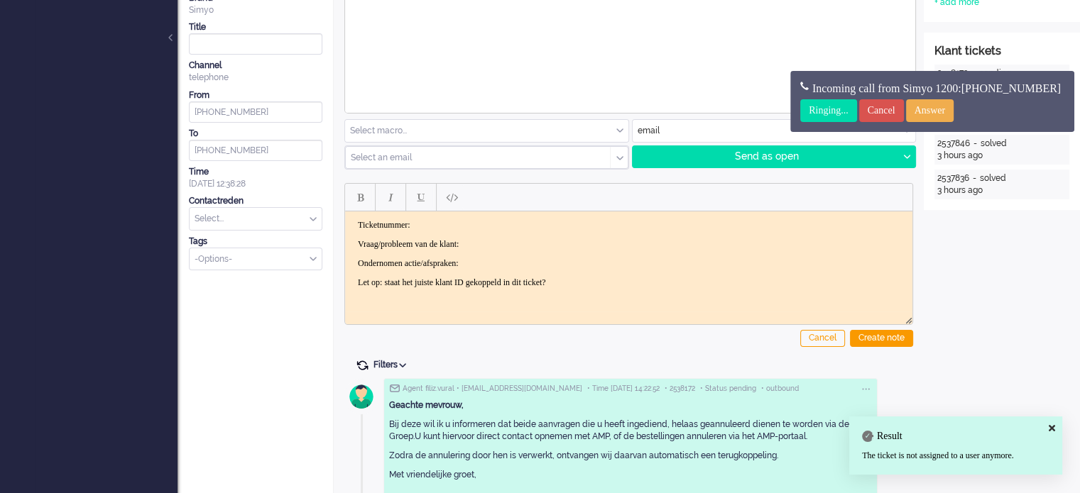
click at [361, 365] on span at bounding box center [362, 365] width 13 height 13
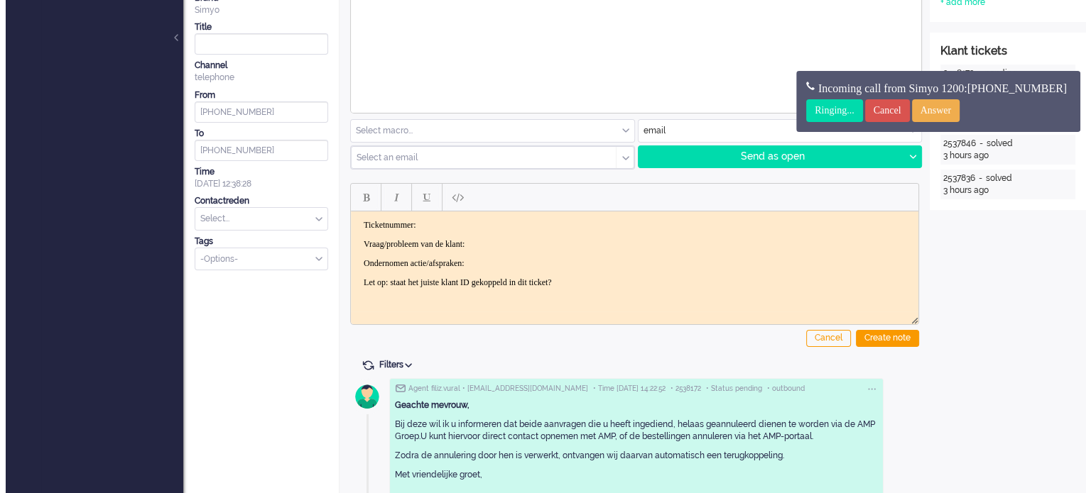
scroll to position [0, 0]
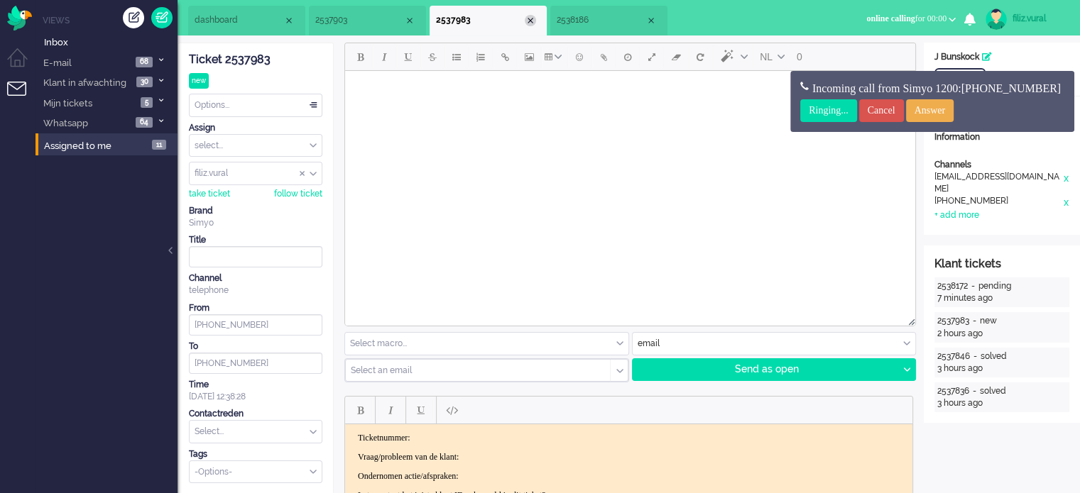
click at [525, 21] on div "Close tab" at bounding box center [530, 20] width 11 height 11
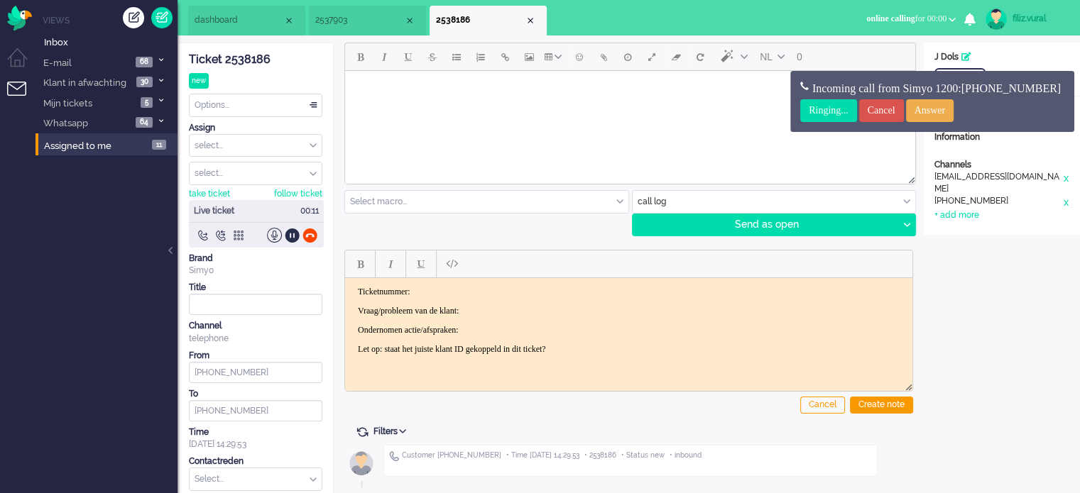
click at [342, 27] on li "2537903" at bounding box center [367, 21] width 117 height 30
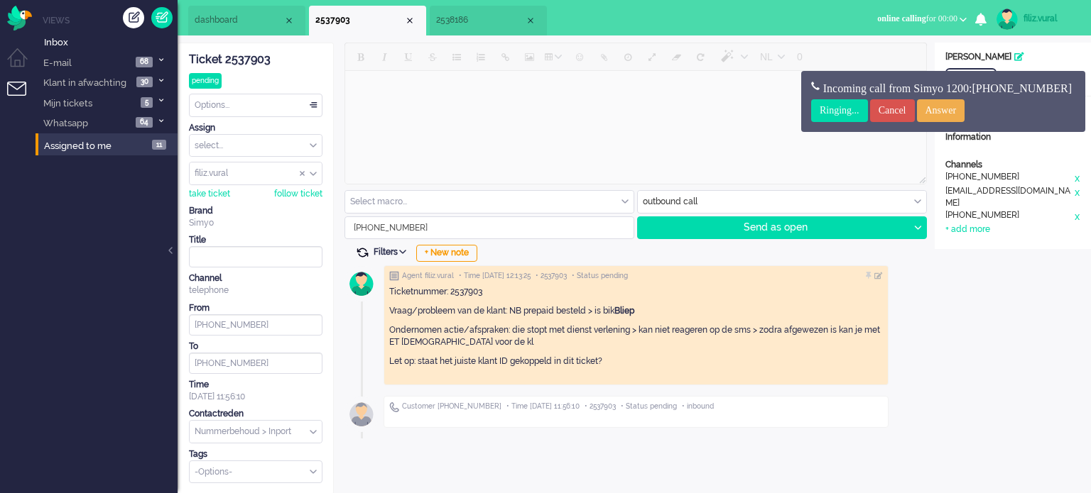
click at [356, 253] on span at bounding box center [362, 252] width 13 height 13
click at [410, 25] on div "Close tab" at bounding box center [409, 20] width 11 height 11
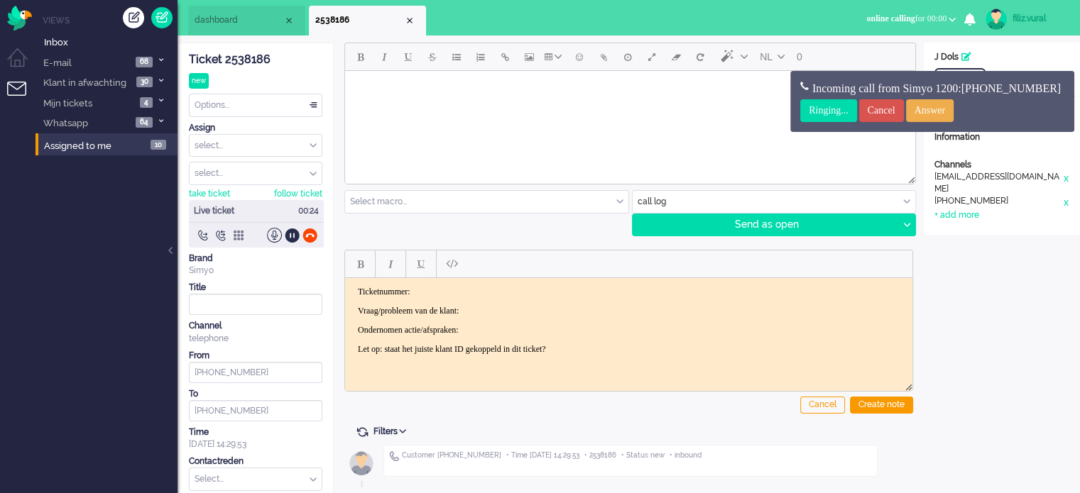
click at [234, 32] on li "dashboard" at bounding box center [246, 21] width 117 height 30
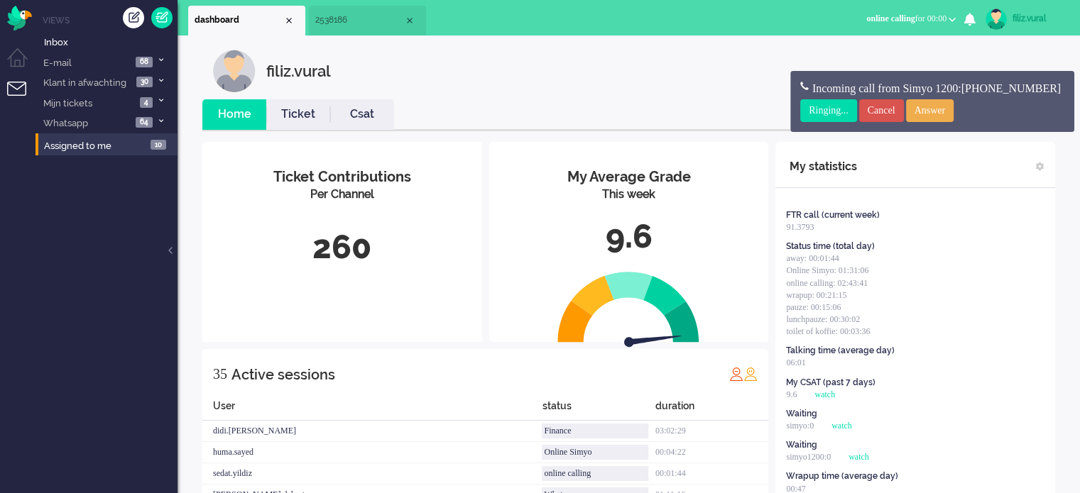
click at [346, 109] on link "Csat" at bounding box center [362, 114] width 64 height 16
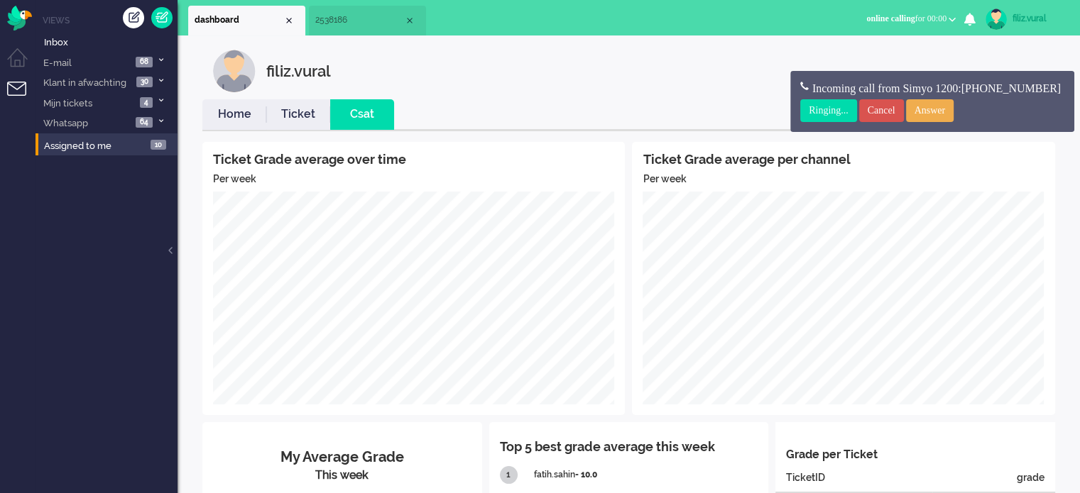
click at [242, 120] on link "Home" at bounding box center [234, 114] width 64 height 16
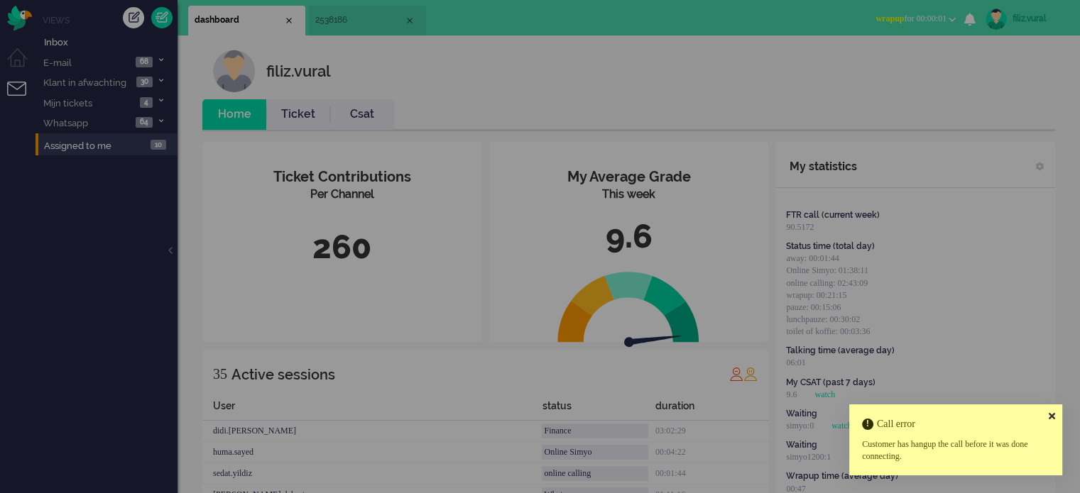
click at [1050, 412] on icon at bounding box center [1052, 416] width 6 height 9
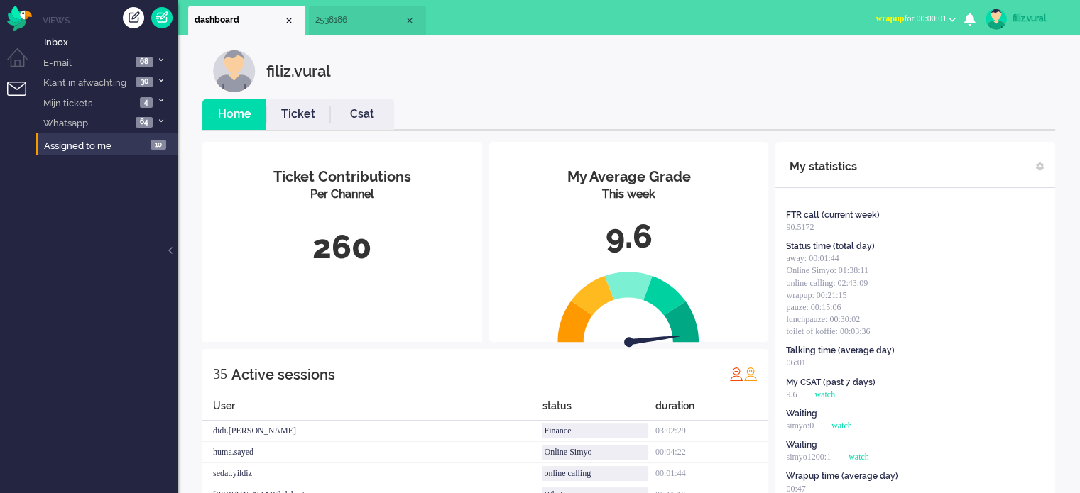
click at [364, 31] on li "2538186" at bounding box center [367, 21] width 117 height 30
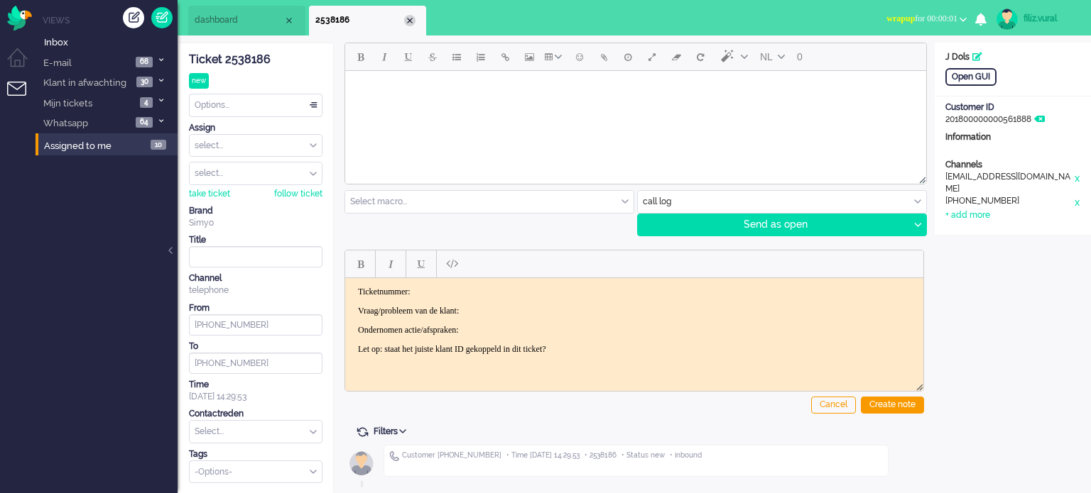
click at [408, 18] on div "Close tab" at bounding box center [409, 20] width 11 height 11
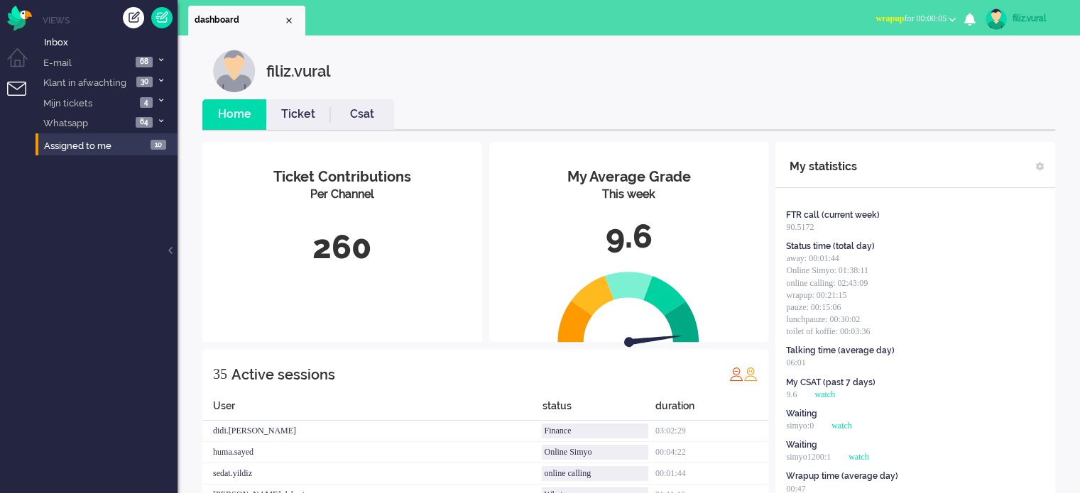
click at [371, 116] on link "Csat" at bounding box center [362, 114] width 64 height 16
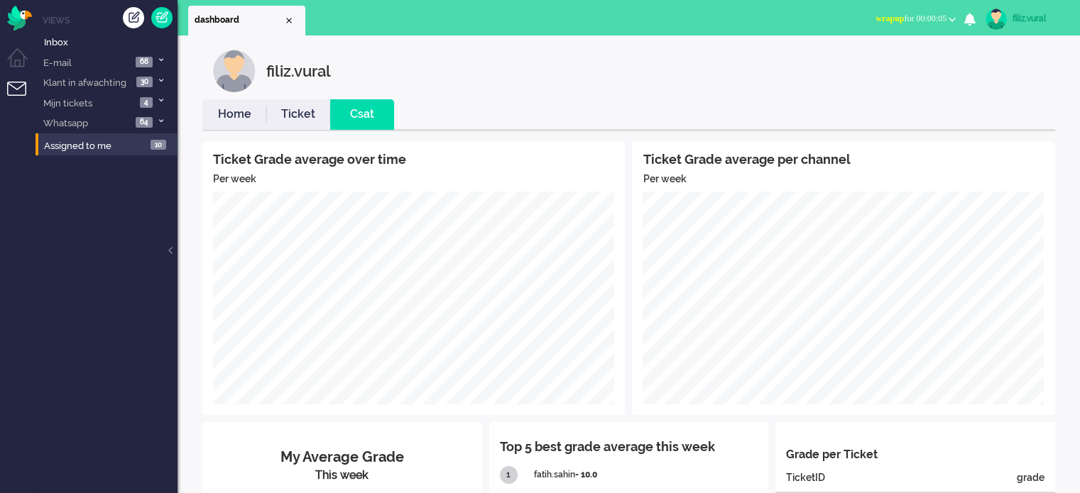
click at [237, 126] on li "Home" at bounding box center [234, 114] width 64 height 31
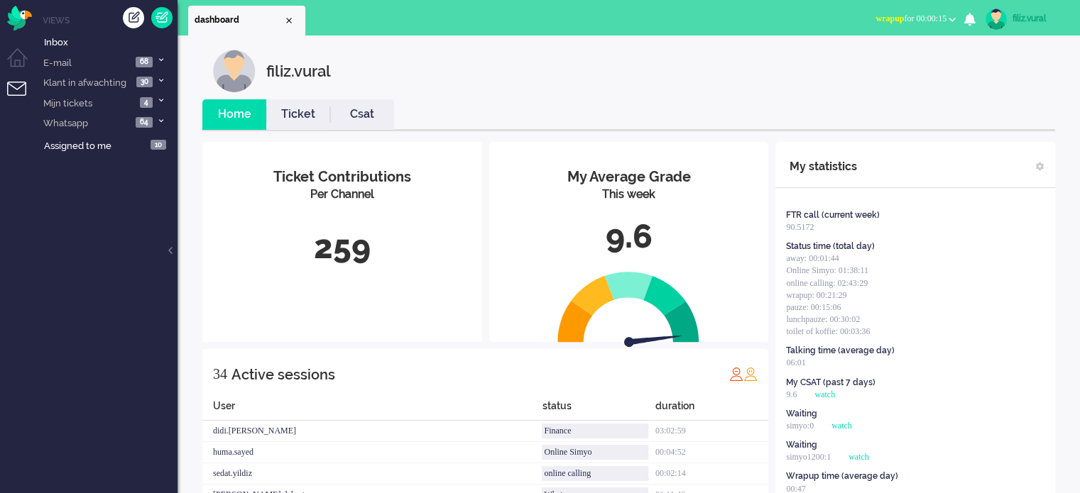
click at [920, 24] on button "wrapup for 00:00:15" at bounding box center [915, 19] width 97 height 21
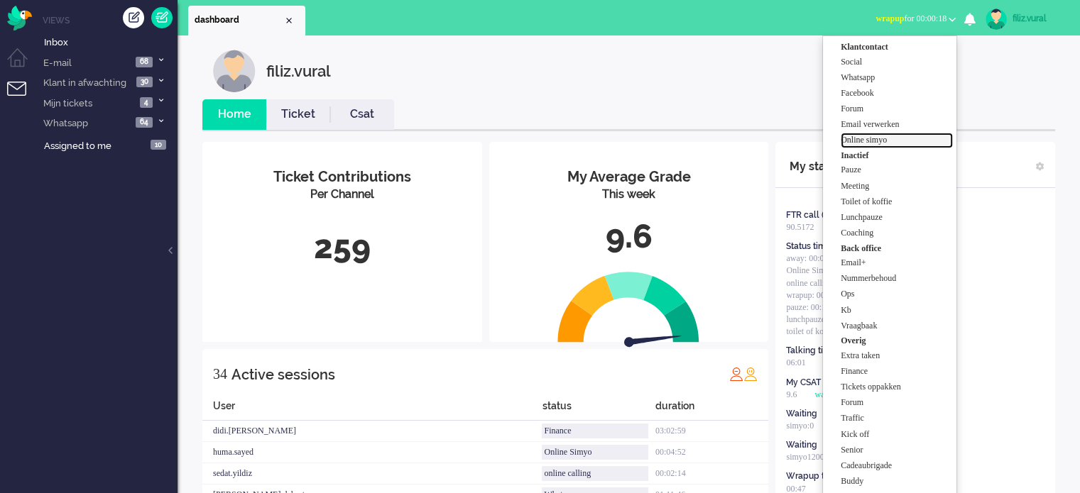
click at [870, 138] on label "Online simyo" at bounding box center [897, 140] width 112 height 12
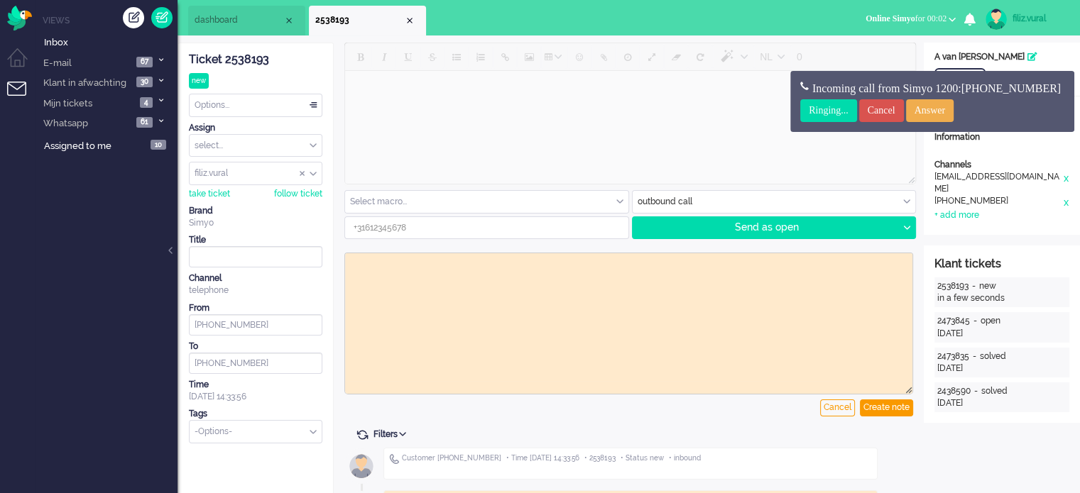
type input "[PHONE_NUMBER]"
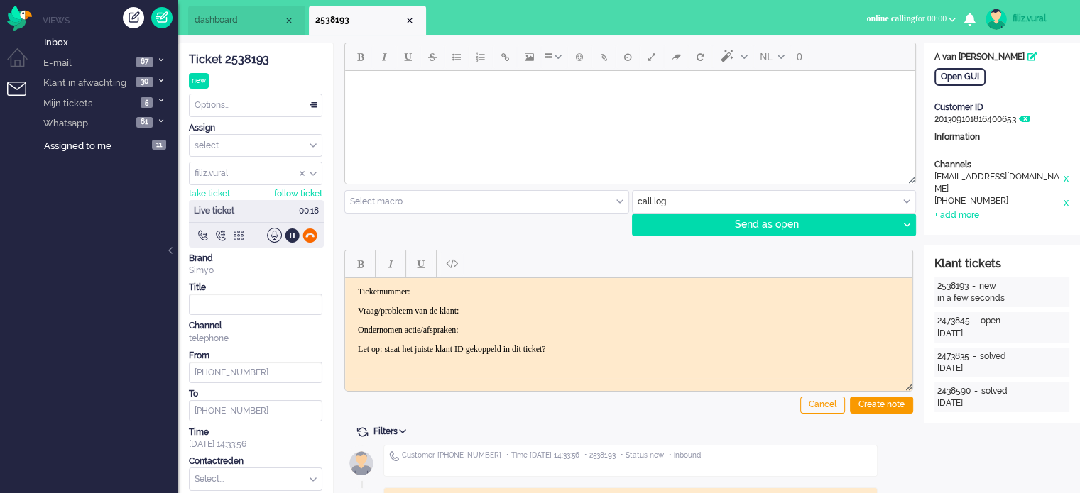
click at [309, 235] on div at bounding box center [309, 235] width 15 height 15
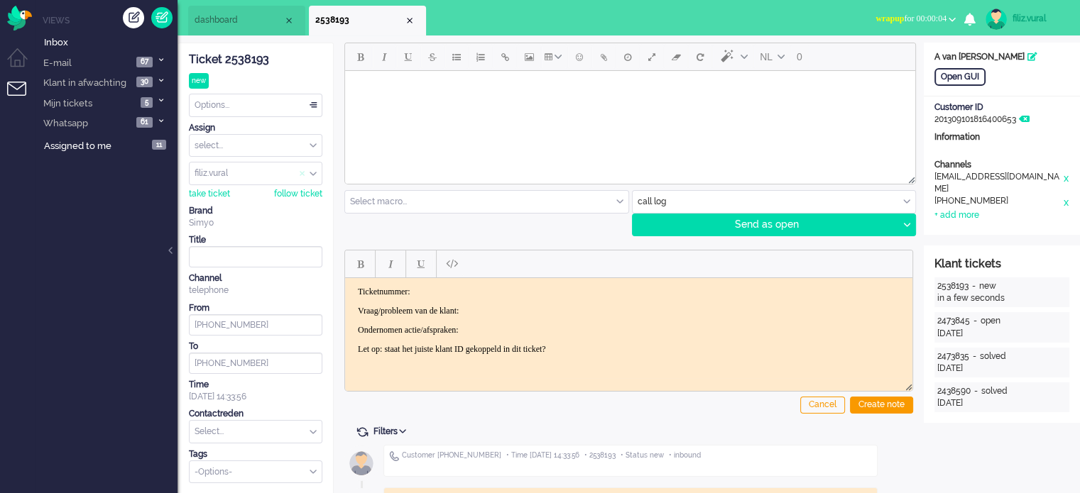
click at [302, 173] on span "Assign User" at bounding box center [303, 174] width 6 height 10
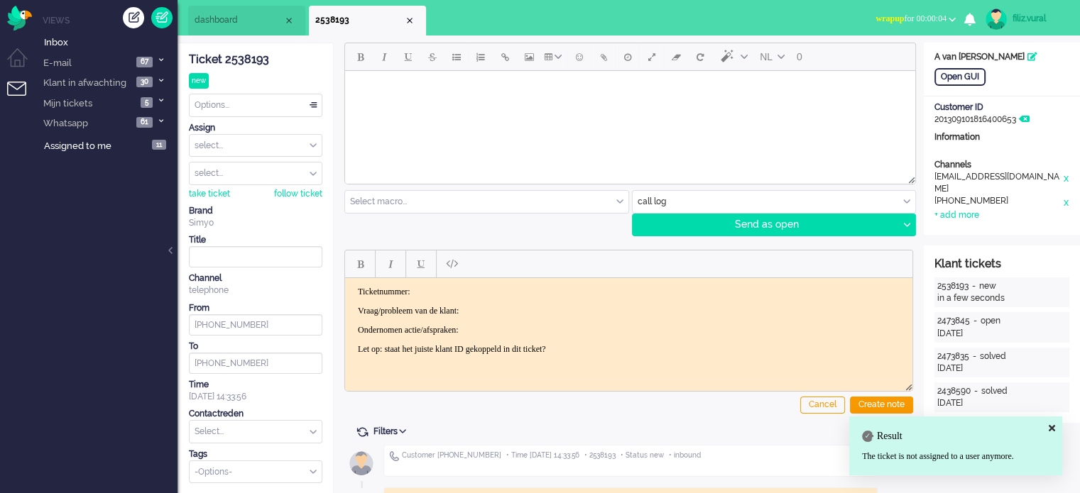
click at [255, 65] on div "Ticket 2538193" at bounding box center [255, 60] width 133 height 16
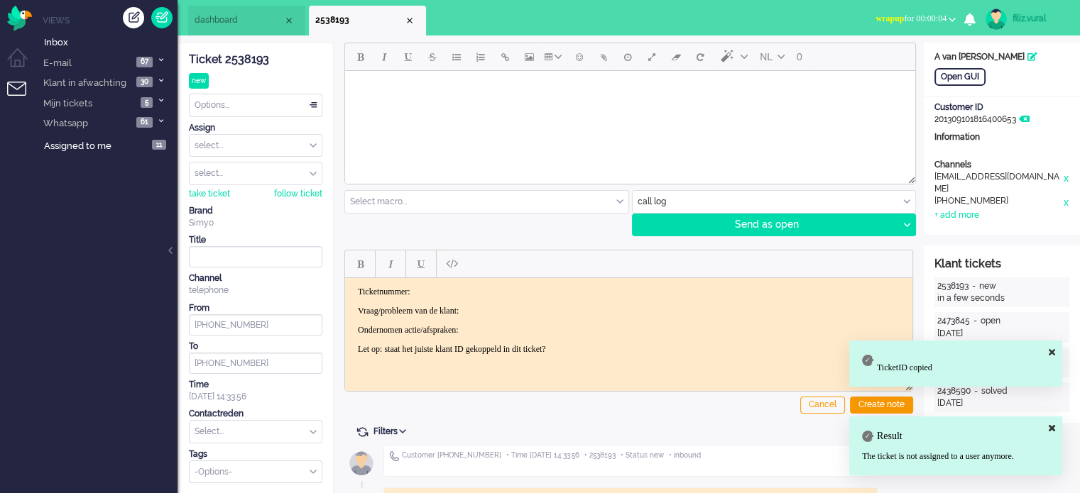
click at [469, 295] on p "Ticketnummer:" at bounding box center [629, 291] width 542 height 11
drag, startPoint x: 364, startPoint y: 310, endPoint x: 648, endPoint y: 345, distance: 286.1
click at [646, 353] on html "Ticketnummer: 2538193 Vraag/probleem van de klant: Ondernomen actie/afspraken: …" at bounding box center [628, 320] width 567 height 85
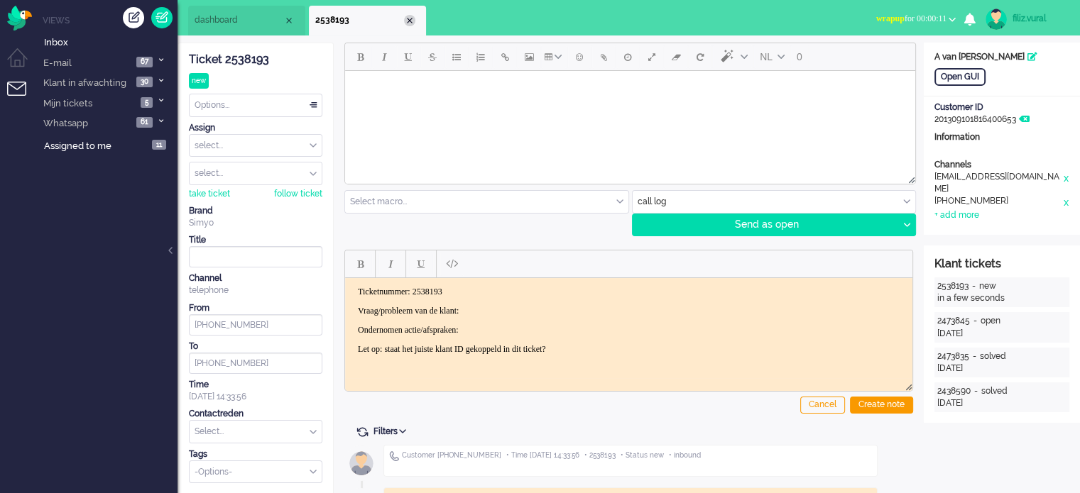
click at [408, 22] on div "Close tab" at bounding box center [409, 20] width 11 height 11
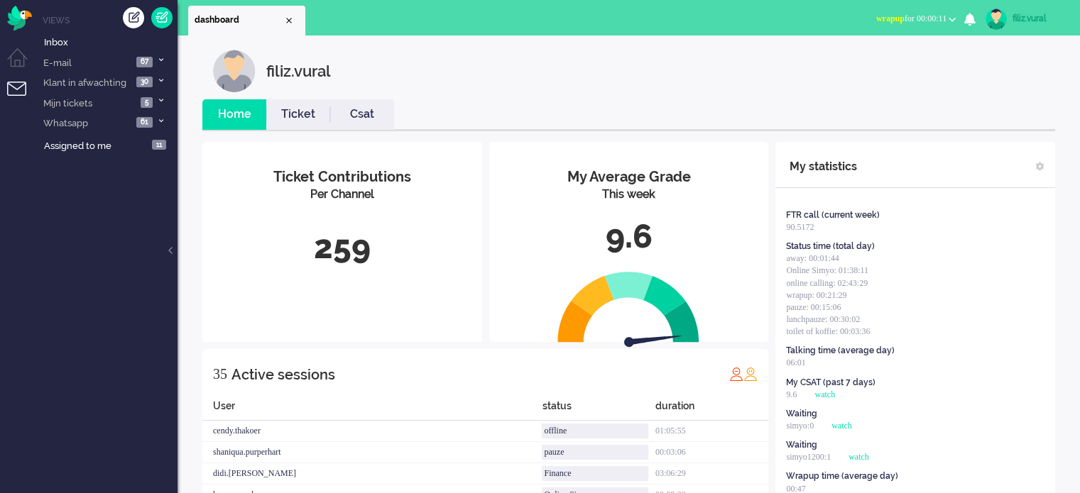
click at [1029, 18] on div "filiz.vural" at bounding box center [1038, 18] width 53 height 14
click at [991, 116] on link "Logout" at bounding box center [1023, 114] width 98 height 14
click at [912, 25] on button "away for 00:00" at bounding box center [925, 19] width 77 height 21
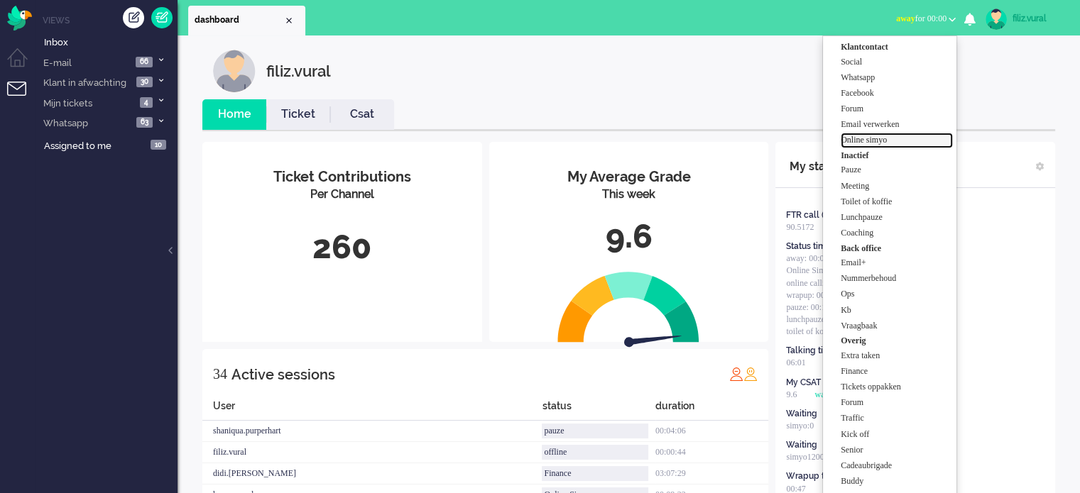
click at [900, 141] on label "Online simyo" at bounding box center [897, 140] width 112 height 12
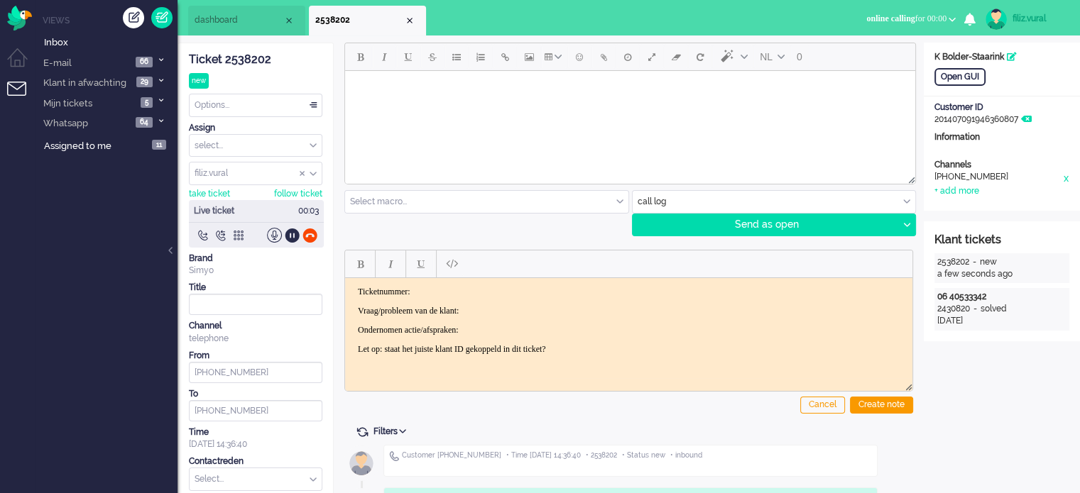
click at [237, 67] on div "Ticket 2538202" at bounding box center [255, 60] width 133 height 16
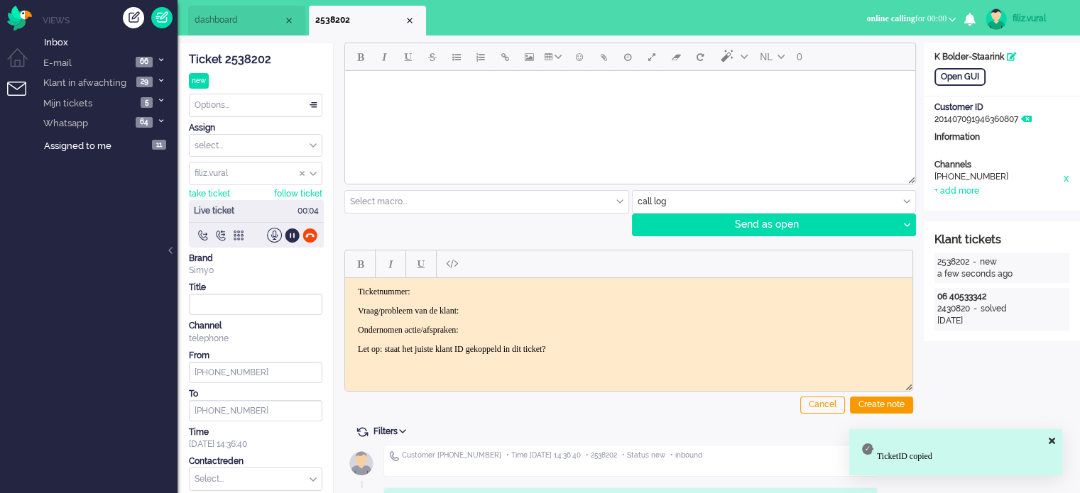
click at [522, 282] on html "Ticketnummer: Vraag/probleem van de klant: Ondernomen actie/afspraken: Let op: …" at bounding box center [628, 320] width 567 height 85
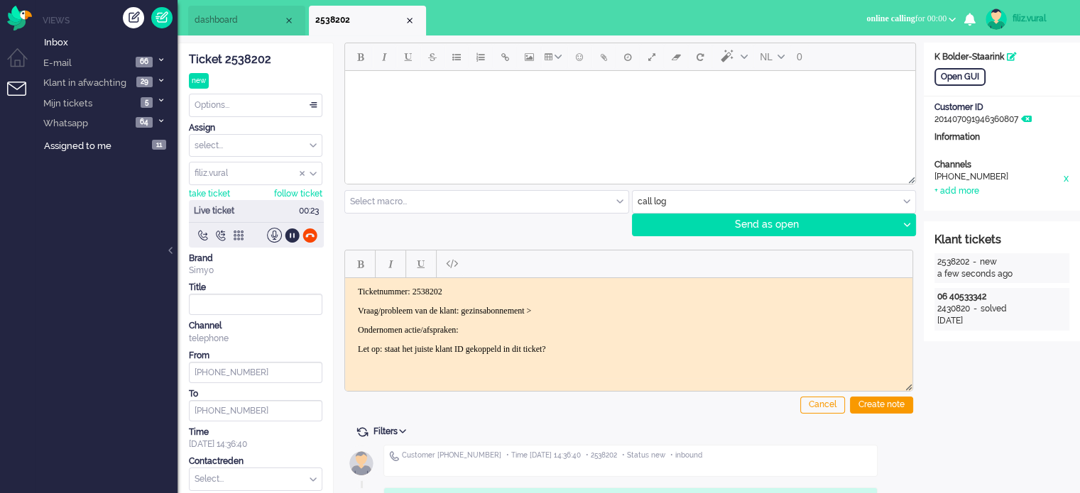
click at [515, 309] on p "Vraag/probleem van de klant: gezinsabonnement >" at bounding box center [629, 310] width 542 height 11
click at [635, 309] on p "Vraag/probleem van de klant: gezins abonnement >" at bounding box center [629, 310] width 542 height 11
click at [515, 316] on body "Ticketnummer: 2538202 Vraag/probleem van de klant: gezins abonnement > Ondernom…" at bounding box center [629, 320] width 556 height 68
click at [515, 309] on p "Vraag/probleem van de klant: gezins abonnement >" at bounding box center [629, 310] width 542 height 11
click at [958, 77] on div "Open GUI" at bounding box center [959, 77] width 51 height 18
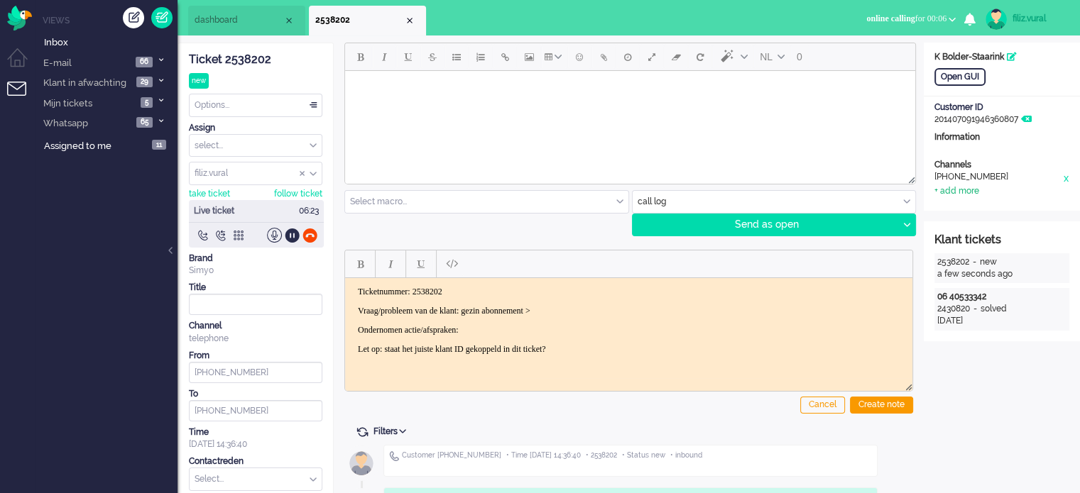
click at [954, 192] on div "+ add more" at bounding box center [956, 191] width 45 height 12
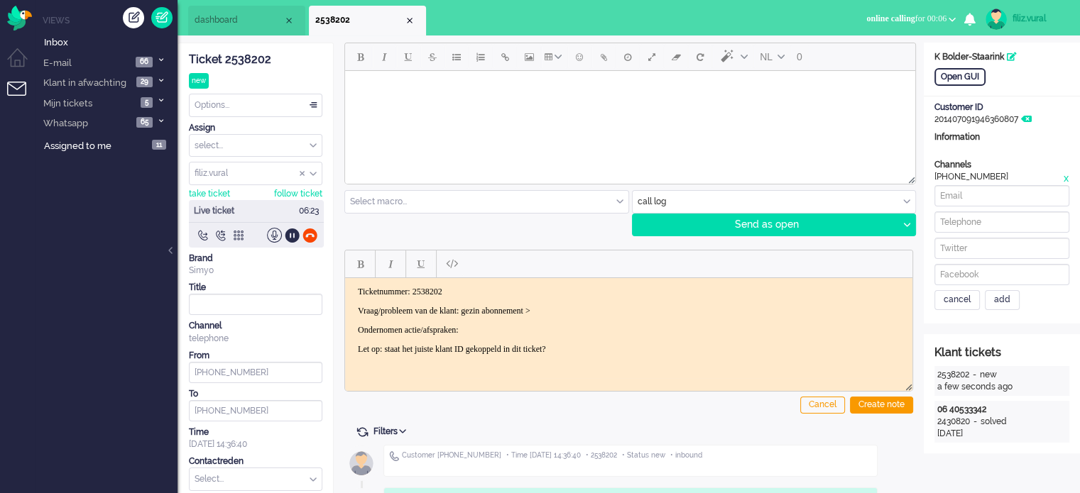
click at [970, 209] on div "cancel add" at bounding box center [1001, 247] width 135 height 125
click at [976, 221] on input at bounding box center [1001, 222] width 135 height 21
paste input "640533342"
type input "[PHONE_NUMBER]"
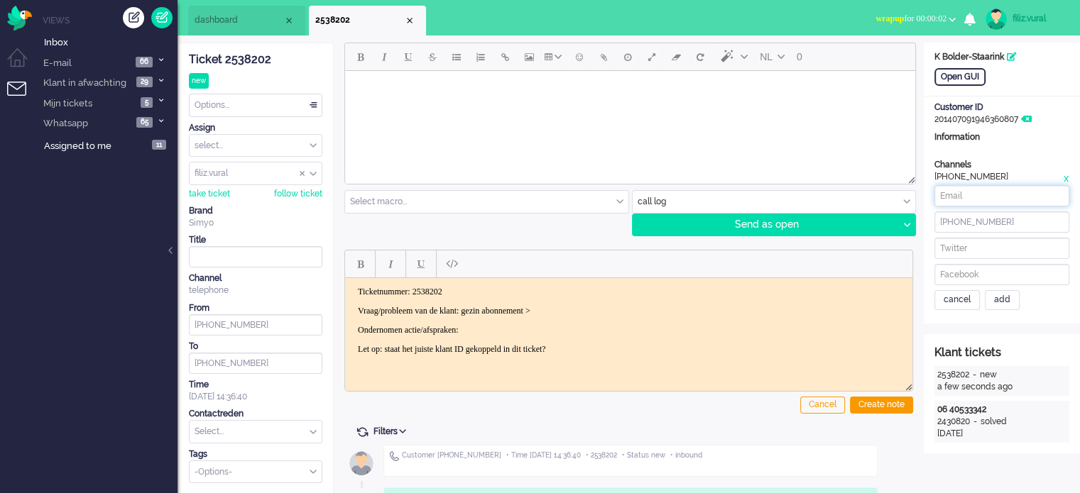
click at [990, 197] on input at bounding box center [1001, 195] width 135 height 21
paste input "[EMAIL_ADDRESS][DOMAIN_NAME]"
drag, startPoint x: 990, startPoint y: 197, endPoint x: 911, endPoint y: 204, distance: 79.1
click at [894, 197] on div "ticket info editor timeline Ticket 2538202 new Watching Options... Set Status O…" at bounding box center [628, 308] width 902 height 530
type input "[EMAIL_ADDRESS][DOMAIN_NAME]"
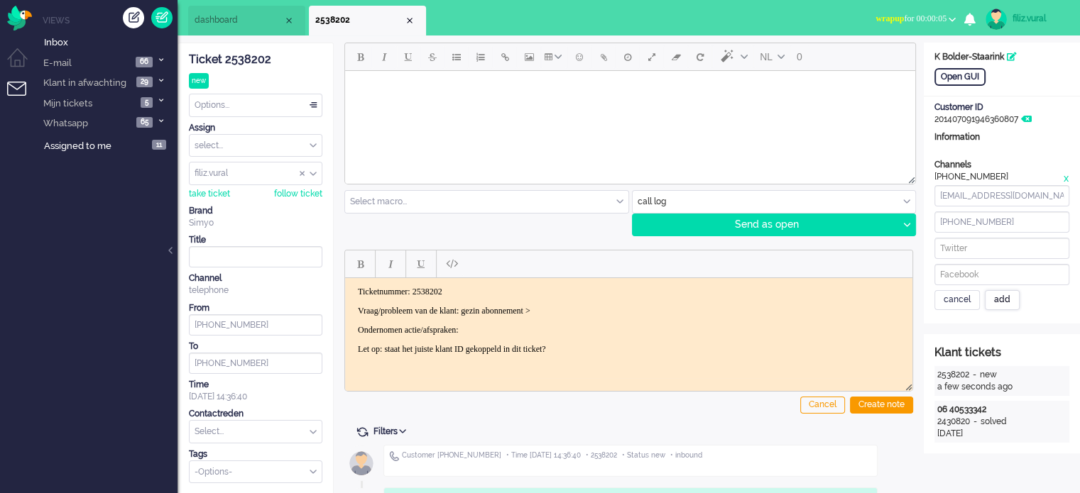
click at [1000, 300] on div "add" at bounding box center [1002, 300] width 35 height 20
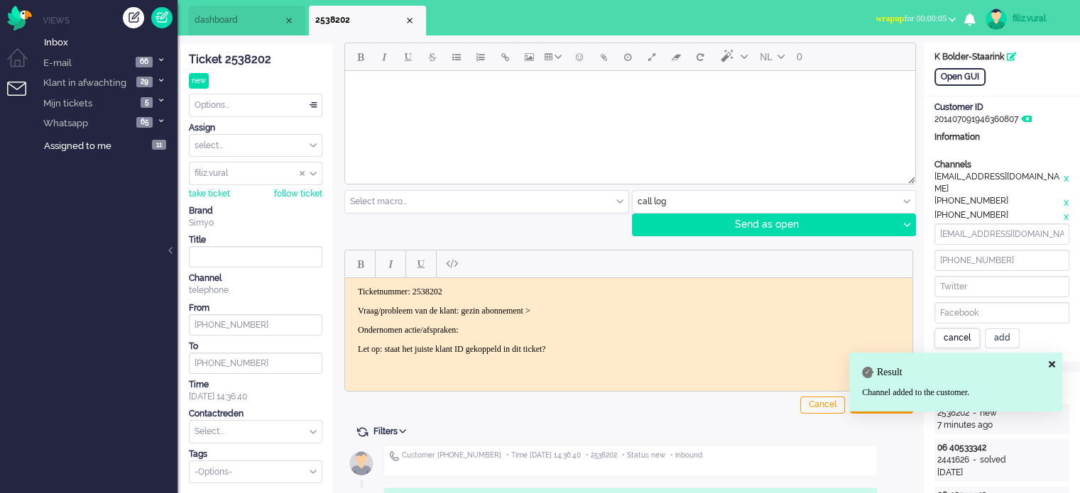
click at [946, 329] on div "cancel" at bounding box center [956, 339] width 45 height 20
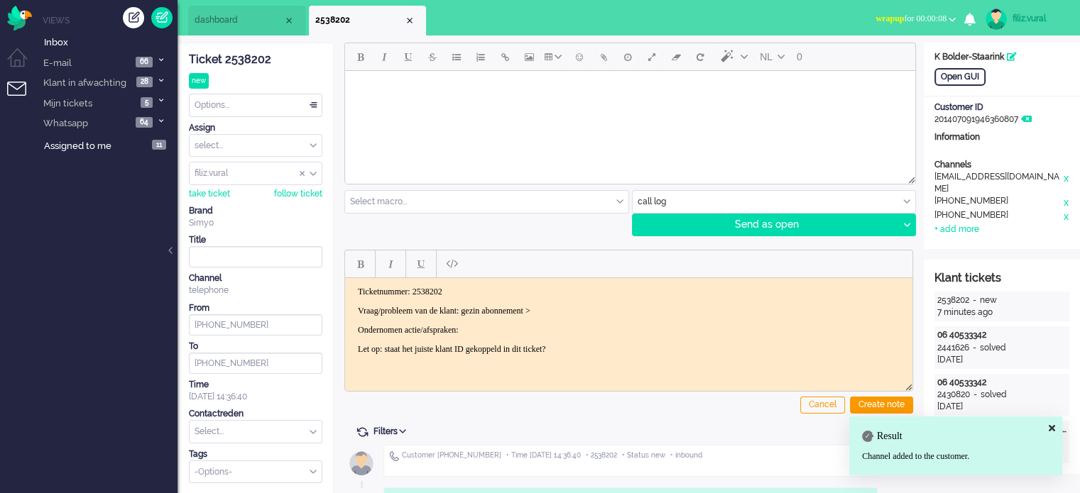
click at [643, 306] on p "Vraag/probleem van de klant: gezin abonnement >" at bounding box center [629, 310] width 542 height 11
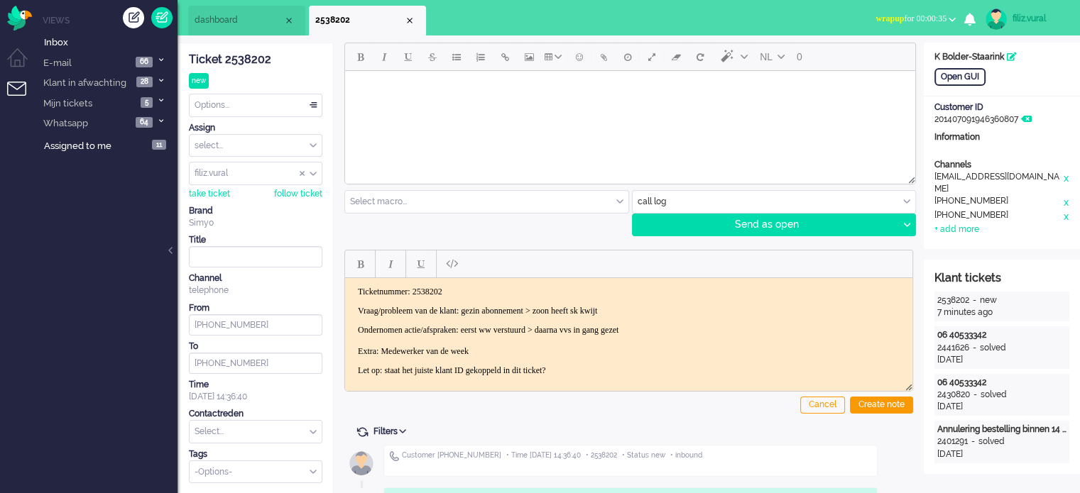
drag, startPoint x: 506, startPoint y: 346, endPoint x: 339, endPoint y: 349, distance: 166.2
click at [345, 349] on html "Ticketnummer: 2538202 Vraag/probleem van de klant: gezin abonnement > zoon heef…" at bounding box center [628, 331] width 567 height 106
click at [355, 268] on button "Bold" at bounding box center [360, 264] width 24 height 24
click at [378, 261] on button "Italic" at bounding box center [390, 264] width 24 height 24
drag, startPoint x: 606, startPoint y: 353, endPoint x: 600, endPoint y: 346, distance: 9.1
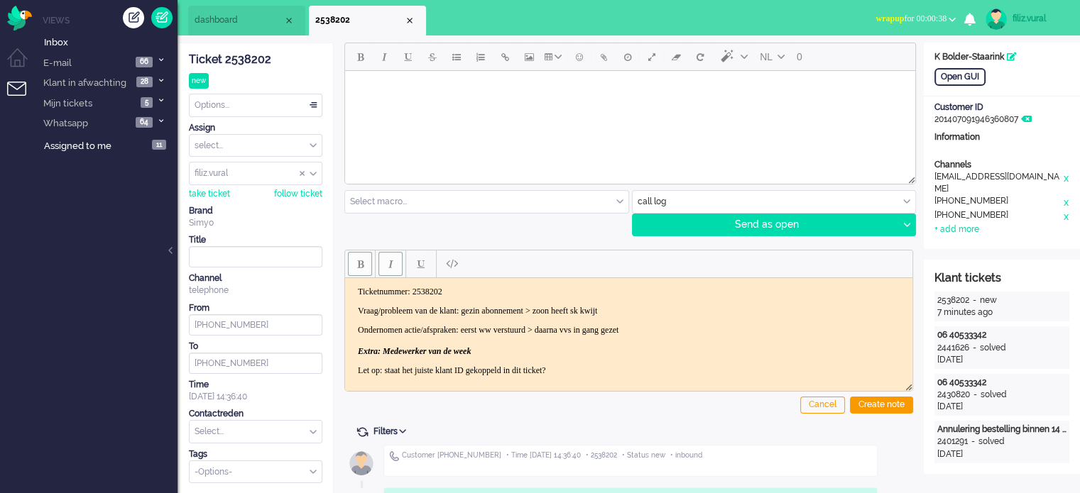
click at [604, 353] on p "Ondernomen actie/afspraken: eerst ww verstuurd > daarna vvs in gang gezet Extra…" at bounding box center [629, 340] width 542 height 32
click at [599, 346] on p "Ondernomen actie/afspraken: eerst ww verstuurd > daarna vvs in gang gezet Extra…" at bounding box center [629, 340] width 542 height 32
click at [381, 351] on strong "Extra: Medewerker van de week" at bounding box center [414, 351] width 113 height 10
drag, startPoint x: 866, startPoint y: 417, endPoint x: 873, endPoint y: 408, distance: 10.6
click at [868, 414] on div "Cancel Create note" at bounding box center [628, 329] width 569 height 180
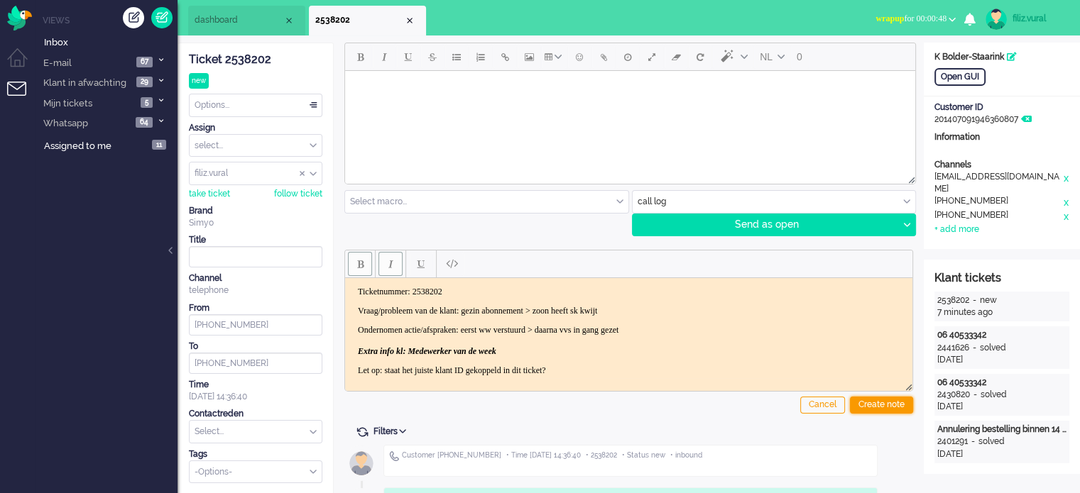
click at [873, 408] on div "Create note" at bounding box center [881, 405] width 63 height 17
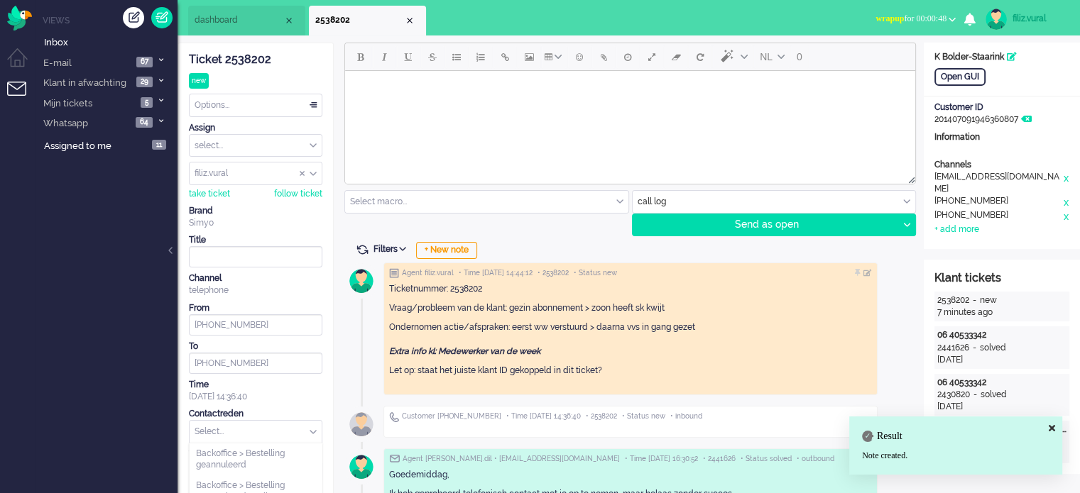
click at [274, 425] on input "text" at bounding box center [256, 432] width 132 height 22
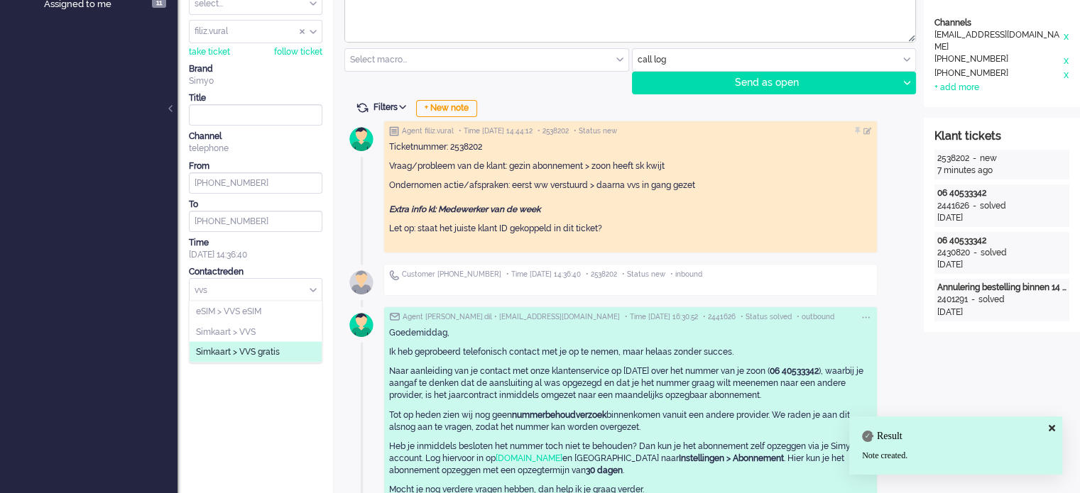
type input "vvs"
click at [280, 358] on li "Simkaart > VVS gratis" at bounding box center [256, 352] width 132 height 21
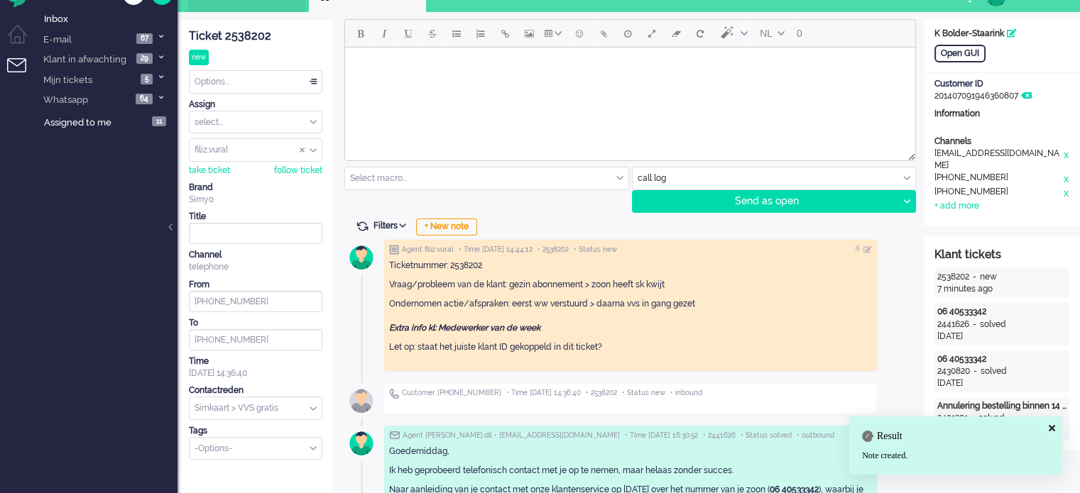
scroll to position [0, 0]
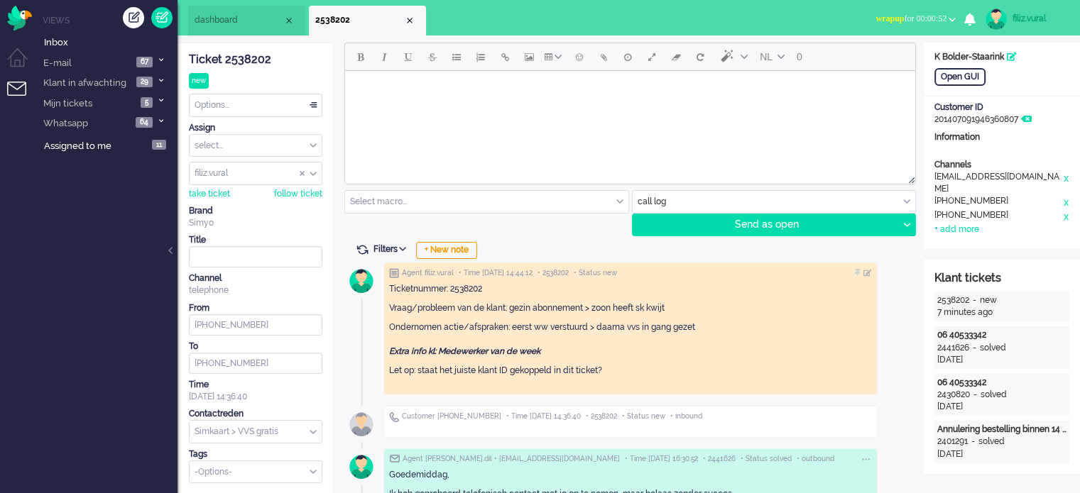
click at [263, 104] on div "Options..." at bounding box center [256, 105] width 132 height 22
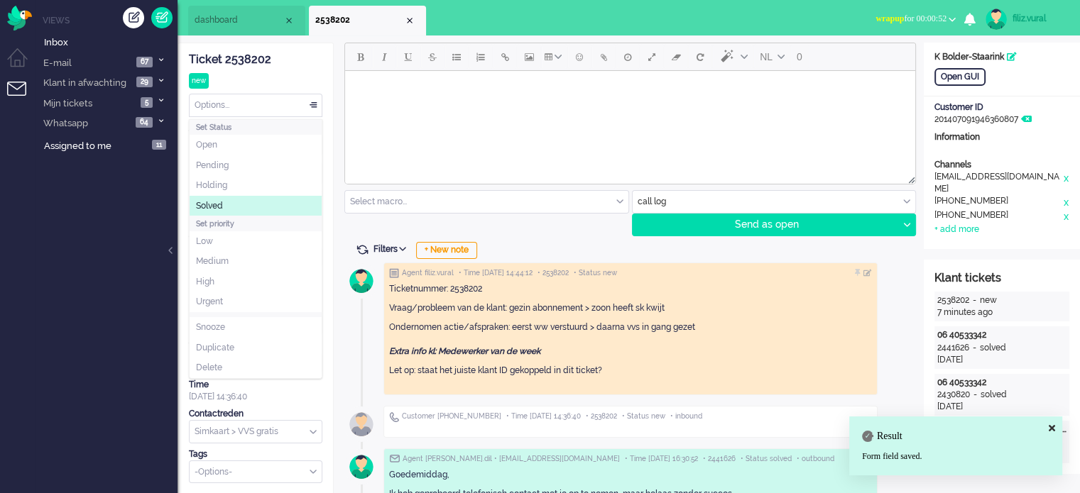
click at [238, 197] on li "Solved" at bounding box center [256, 206] width 132 height 21
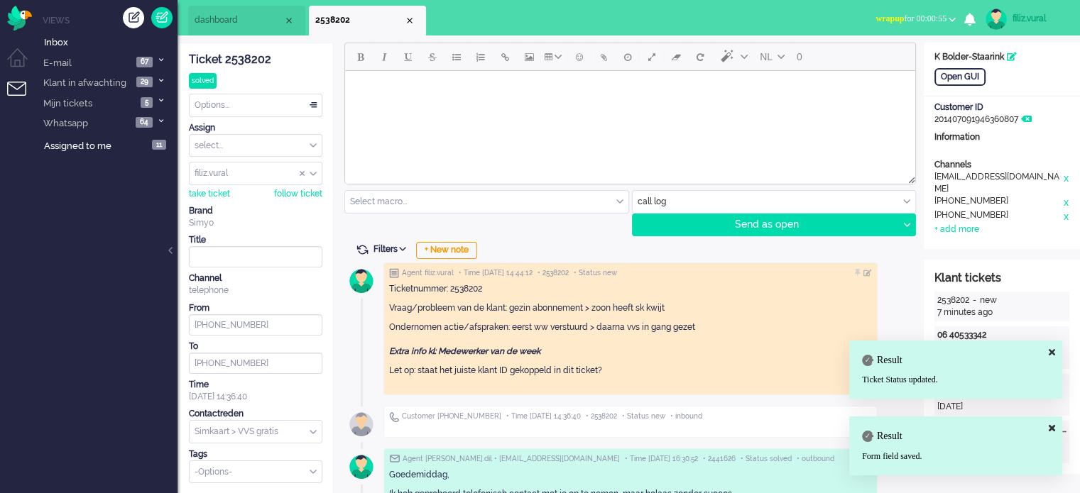
click at [409, 21] on div "Close tab" at bounding box center [409, 20] width 11 height 11
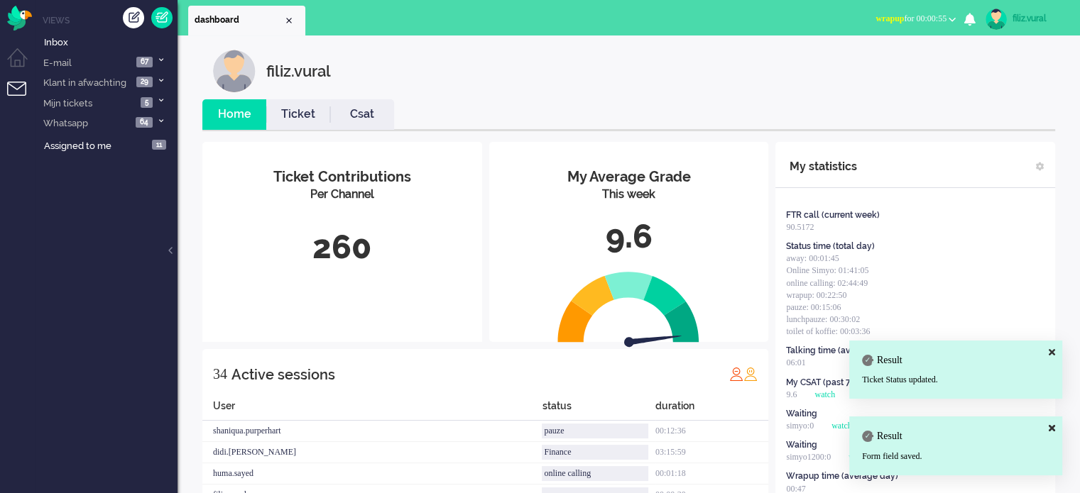
click at [341, 103] on li "Csat" at bounding box center [362, 114] width 64 height 31
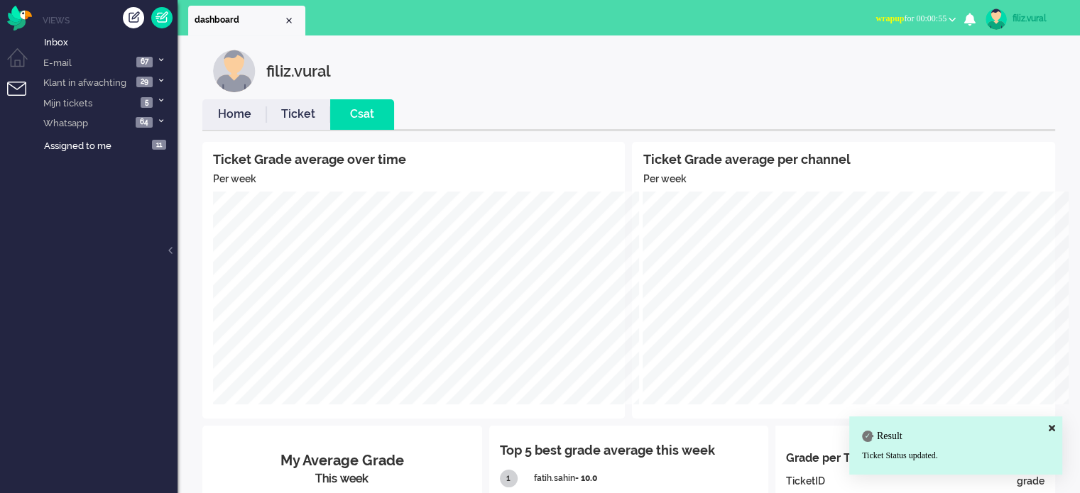
click at [237, 106] on link "Home" at bounding box center [234, 114] width 64 height 16
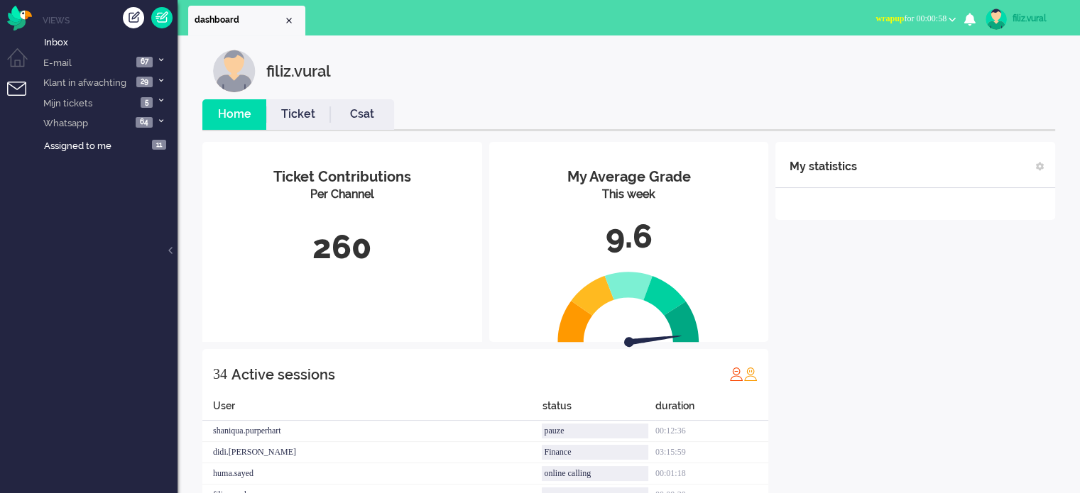
click at [914, 18] on span "wrapup for 00:00:58" at bounding box center [910, 18] width 71 height 10
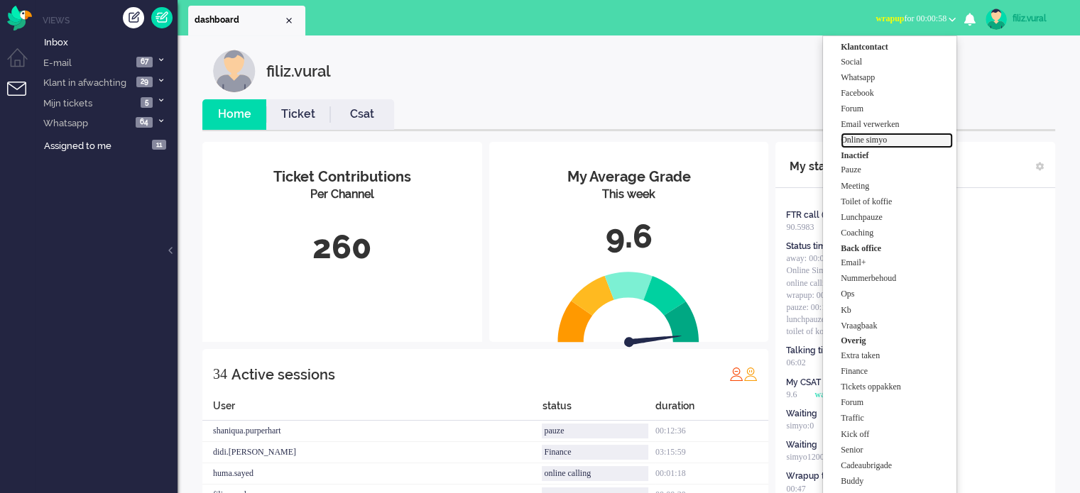
click at [902, 141] on label "Online simyo" at bounding box center [897, 140] width 112 height 12
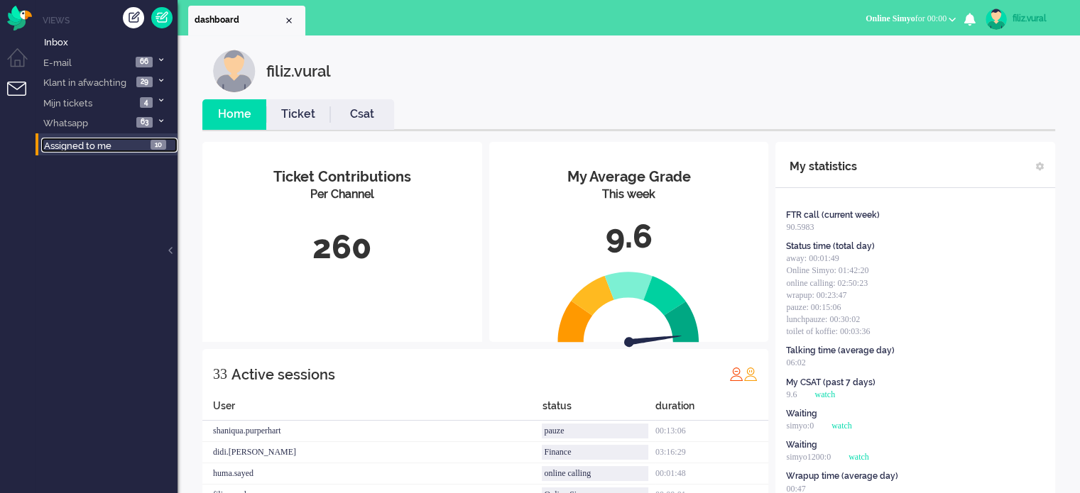
click at [114, 141] on link "Assigned to me 10" at bounding box center [109, 146] width 136 height 16
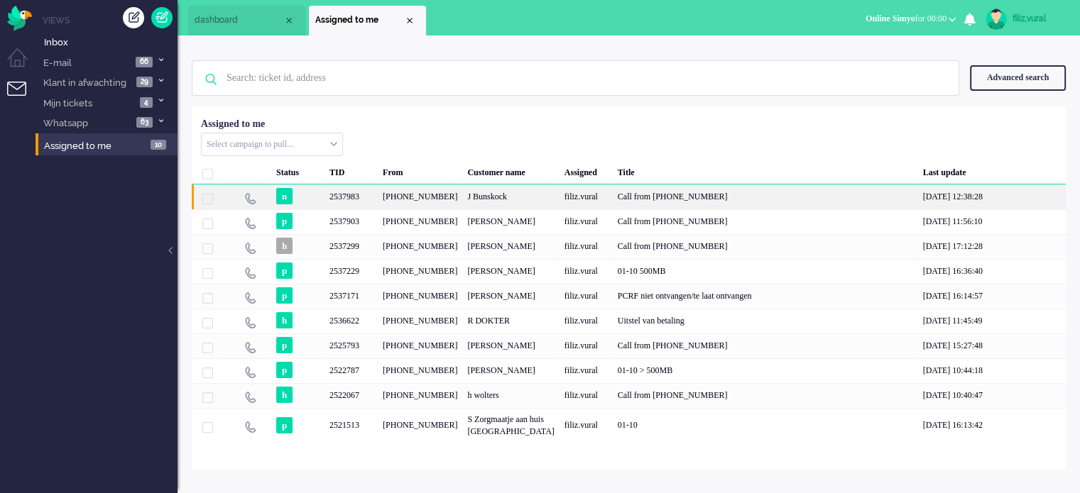
click at [483, 197] on div "J Bunskock" at bounding box center [510, 197] width 97 height 25
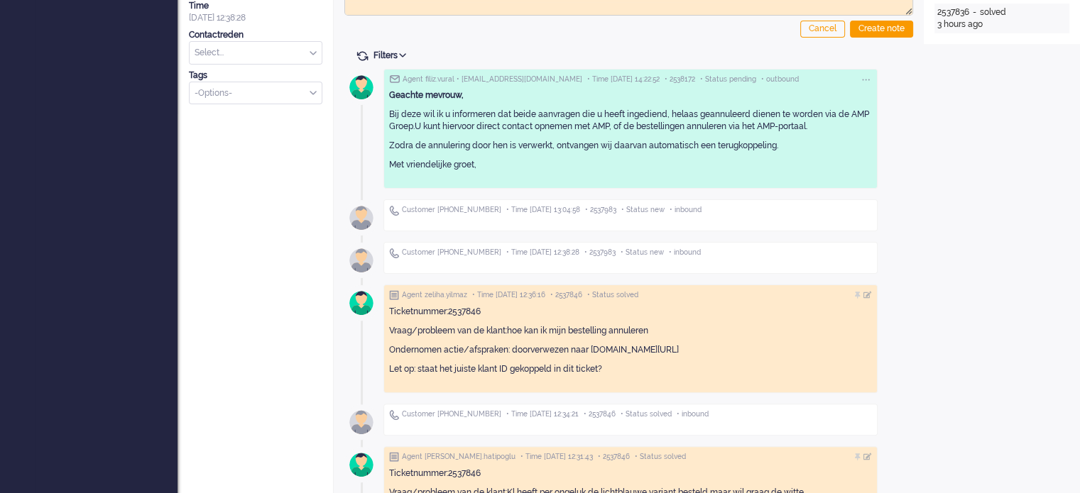
scroll to position [355, 0]
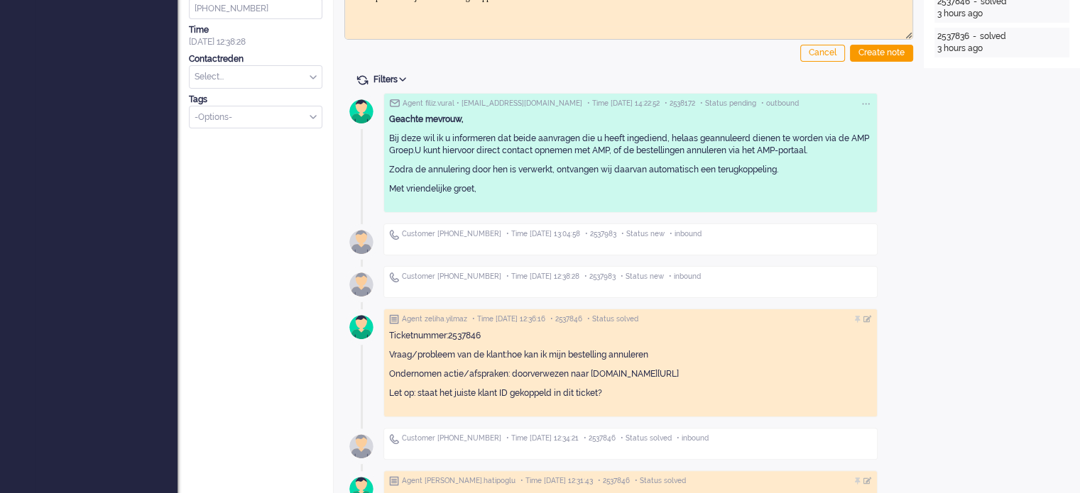
click at [361, 82] on span at bounding box center [362, 80] width 13 height 13
type input "[PHONE_NUMBER]"
click at [361, 82] on span at bounding box center [362, 80] width 13 height 13
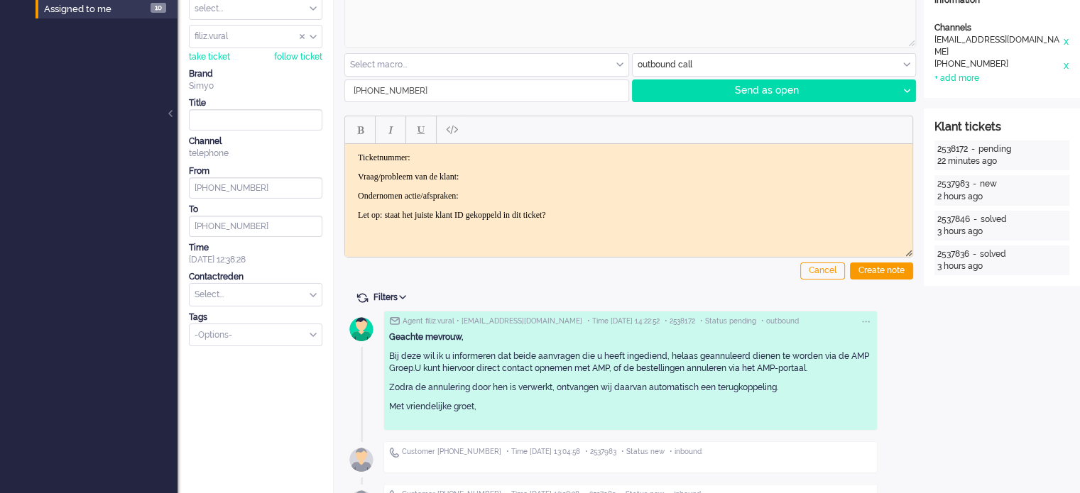
scroll to position [0, 0]
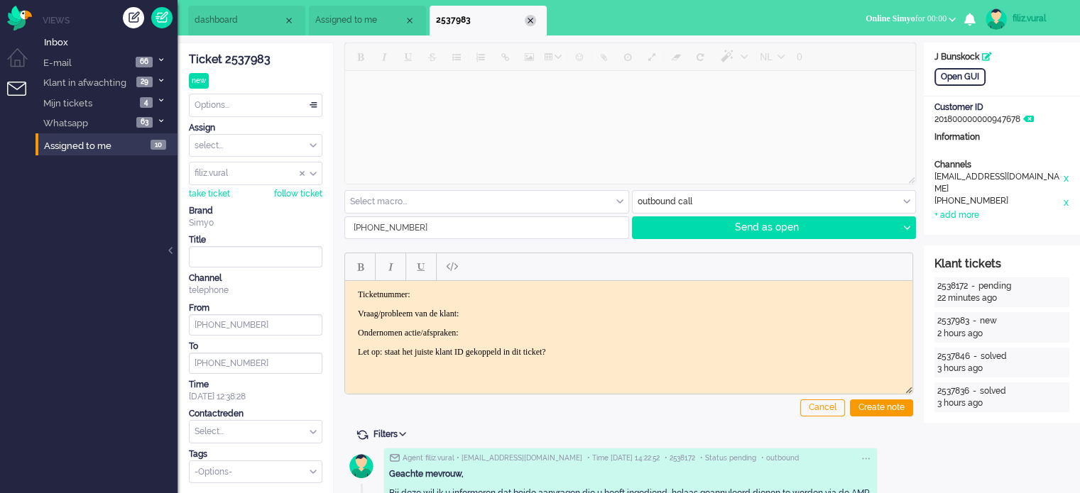
click at [533, 23] on div "Close tab" at bounding box center [530, 20] width 11 height 11
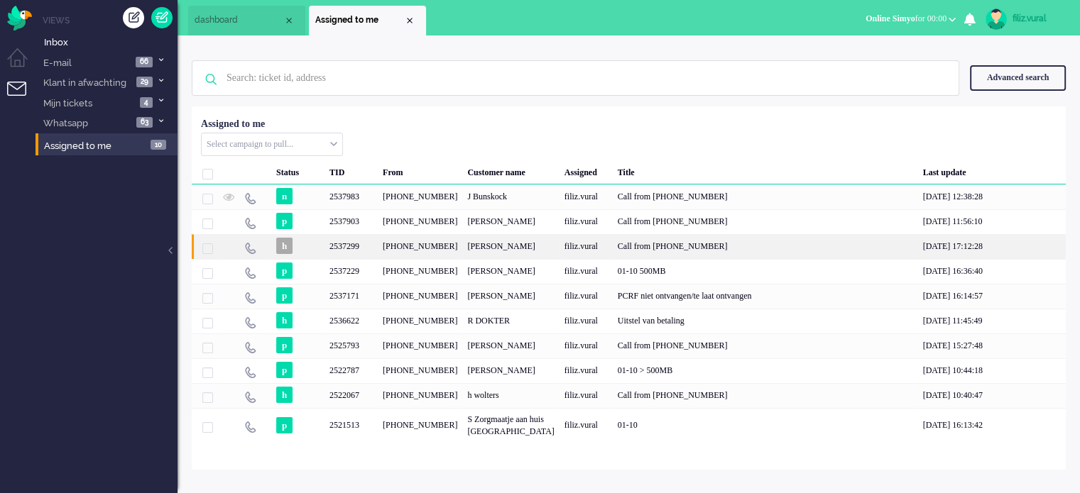
click at [494, 257] on div "[PERSON_NAME]" at bounding box center [510, 246] width 97 height 25
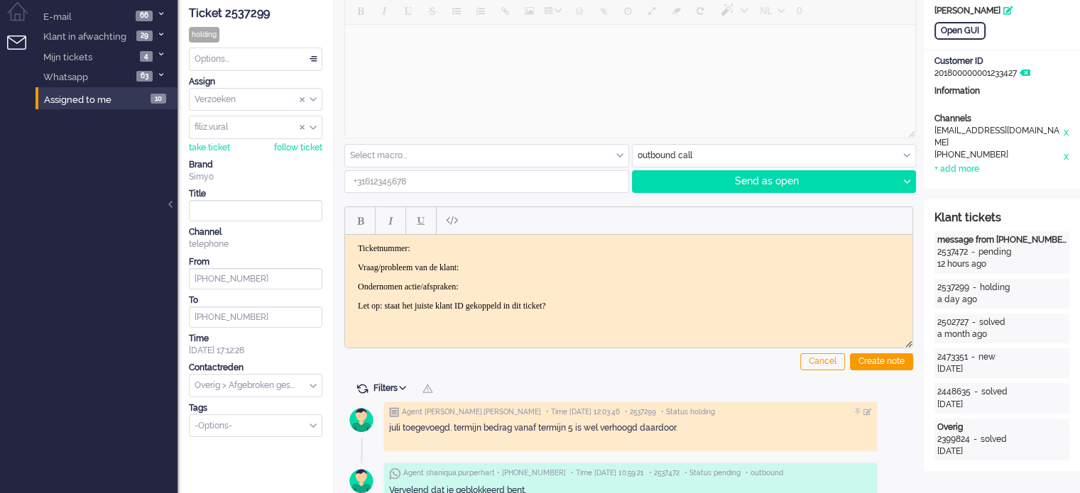
scroll to position [71, 0]
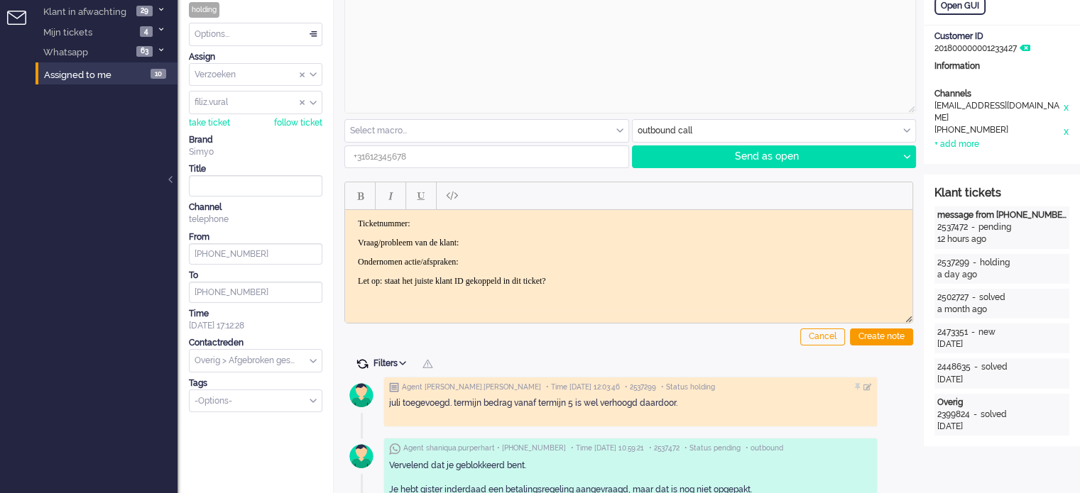
click at [358, 362] on span at bounding box center [362, 364] width 13 height 13
type input "[PHONE_NUMBER]"
click at [357, 363] on span at bounding box center [362, 364] width 13 height 13
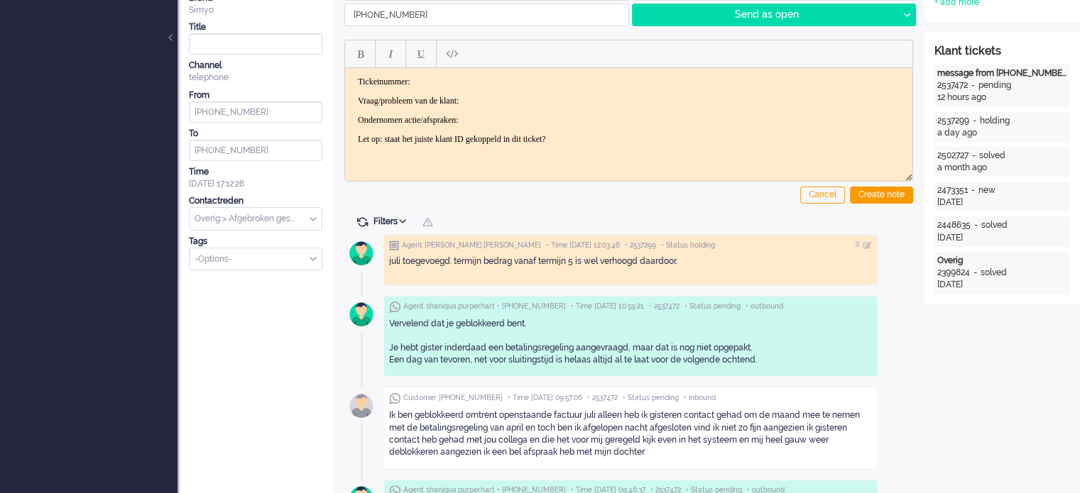
drag, startPoint x: 692, startPoint y: 271, endPoint x: 377, endPoint y: 270, distance: 314.5
click at [384, 276] on div "Agent [PERSON_NAME].[PERSON_NAME] • Time [DATE] 12:03:46 • 2537299 • Status hol…" at bounding box center [630, 260] width 494 height 50
copy p "juli toegevoegd. termijn bedrag vanaf termijn 5 is wel verhoogd daardoor."
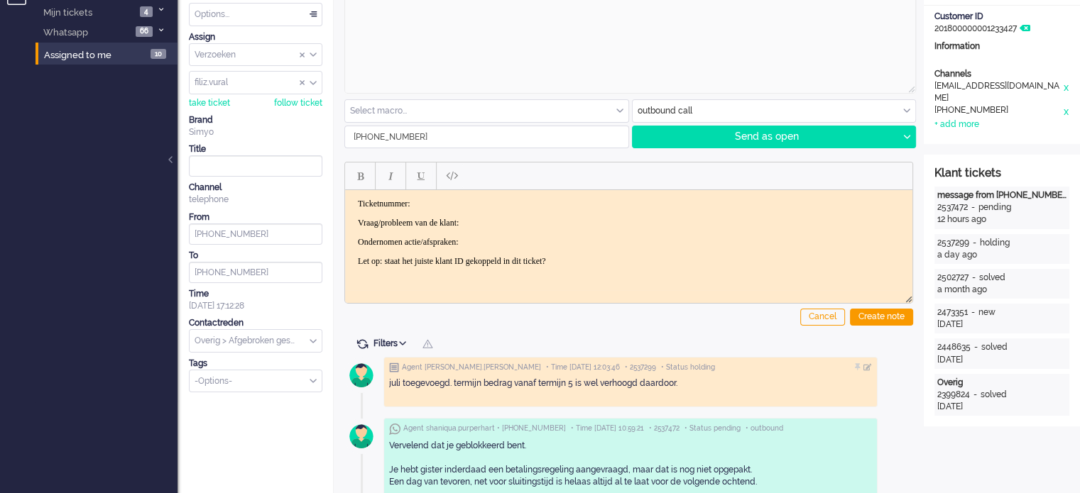
scroll to position [142, 0]
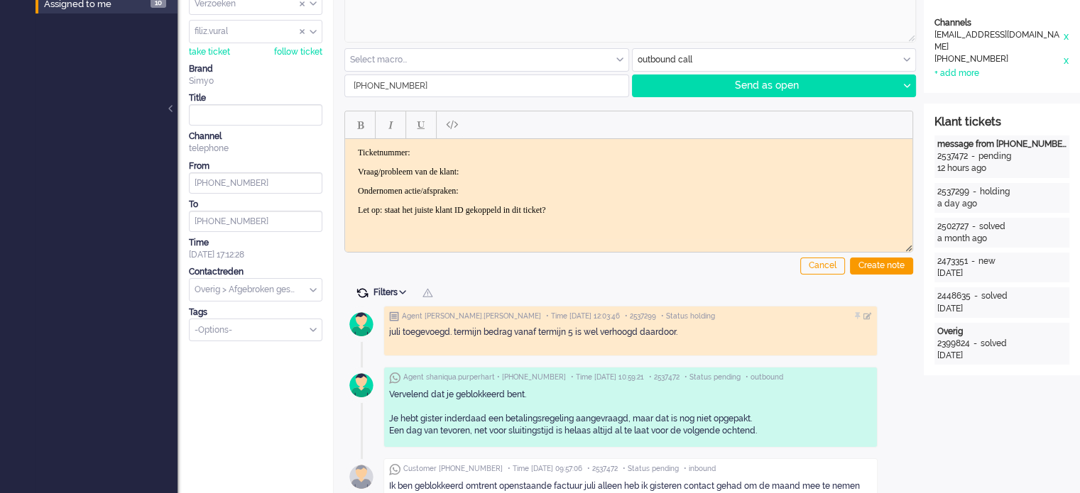
click at [356, 287] on span at bounding box center [362, 293] width 13 height 13
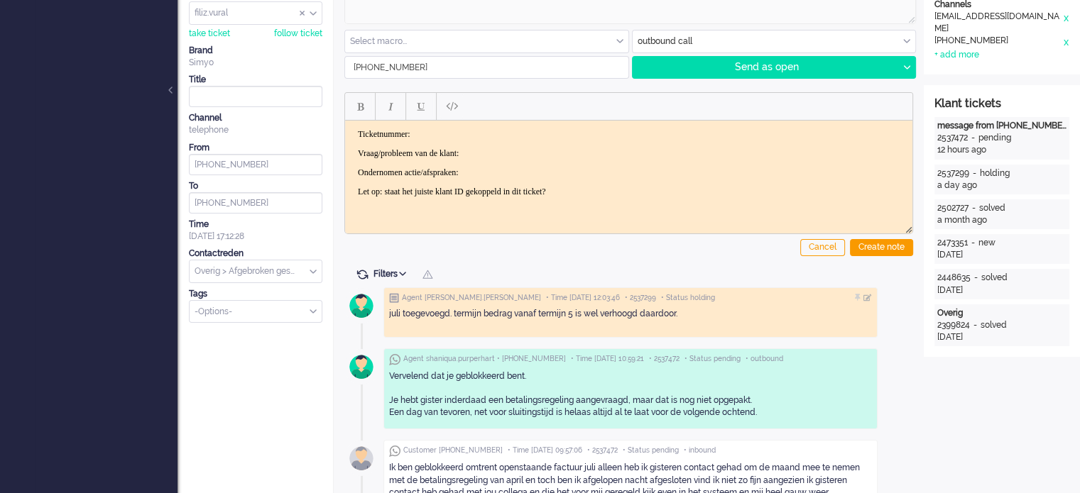
scroll to position [0, 0]
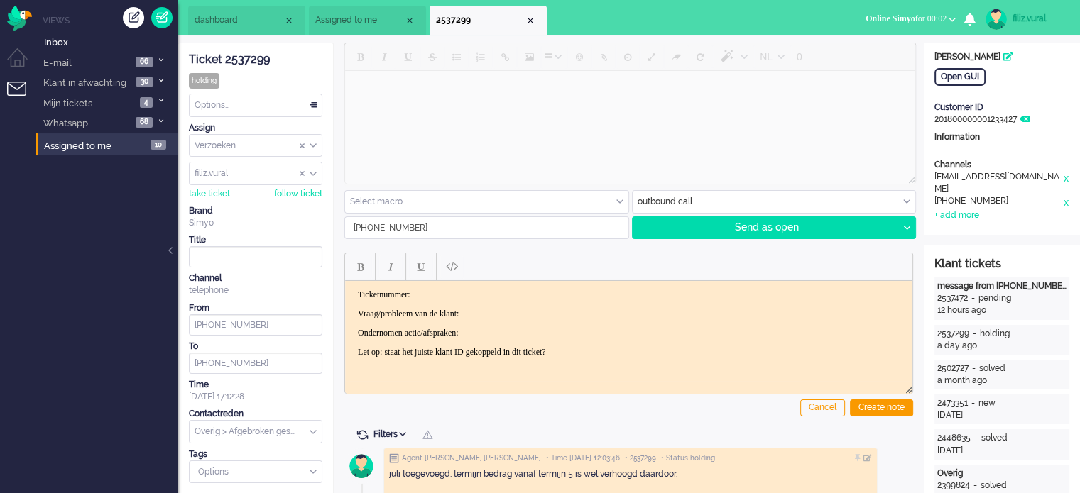
click at [548, 156] on div at bounding box center [630, 115] width 572 height 145
click at [676, 198] on input "text" at bounding box center [774, 202] width 283 height 22
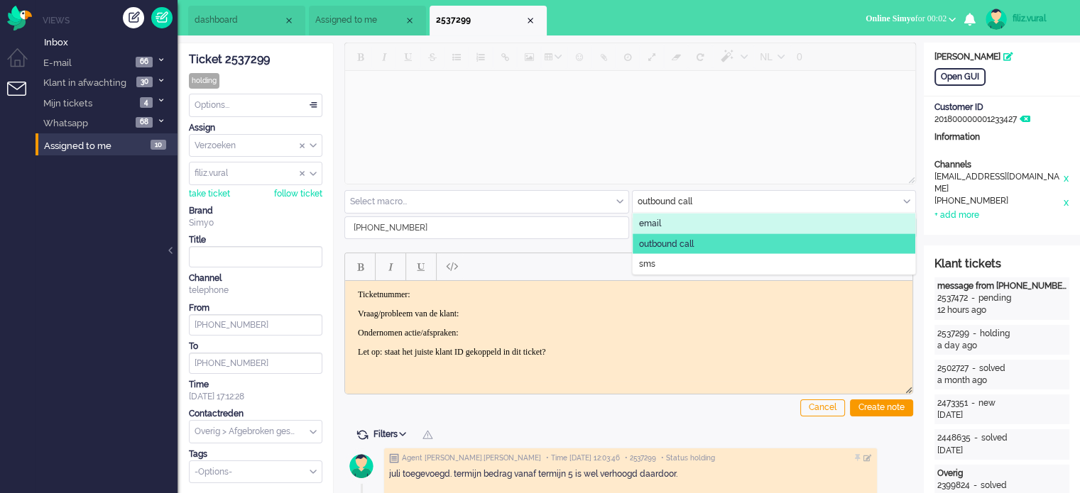
click at [674, 217] on li "email" at bounding box center [774, 224] width 283 height 21
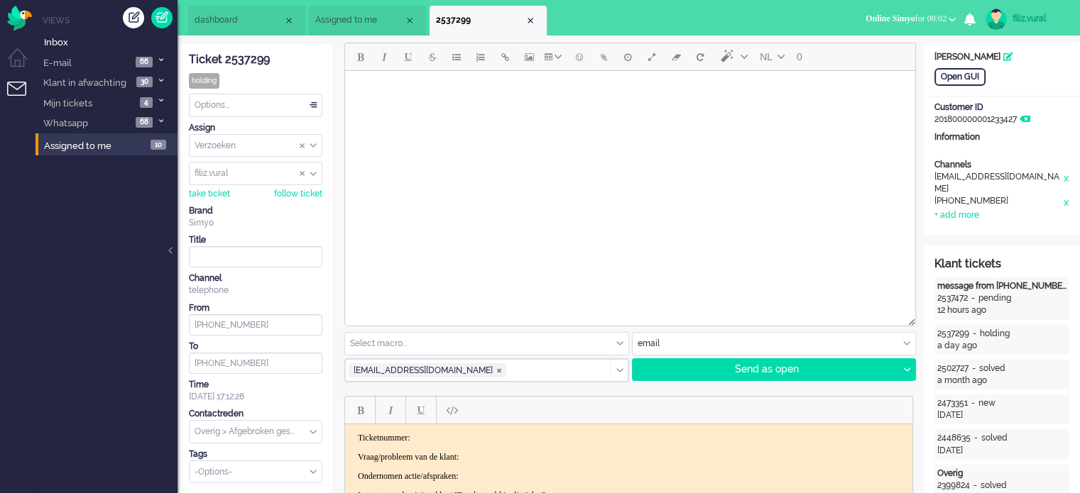
click at [593, 107] on html at bounding box center [630, 89] width 570 height 36
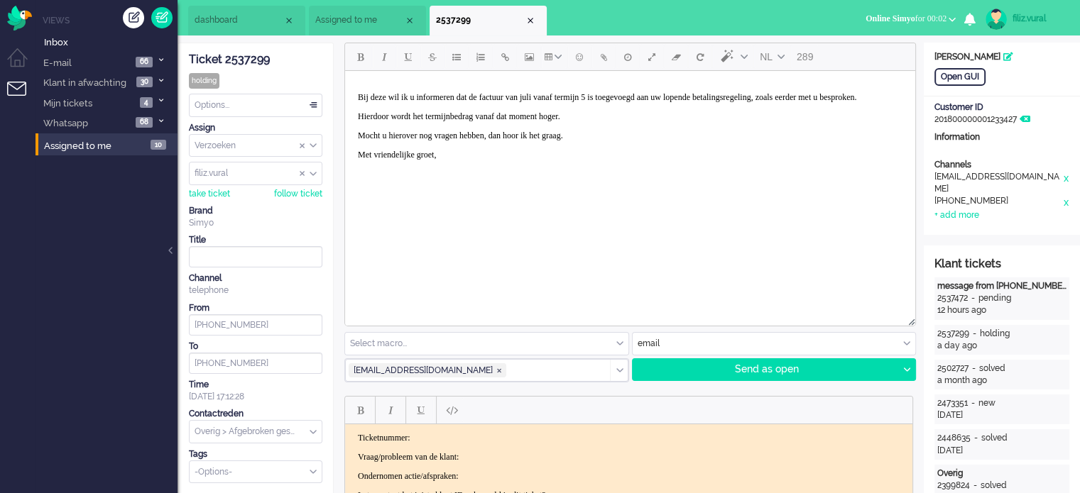
click at [350, 99] on html "Bij deze wil ik u informeren dat de factuur van juli vanaf termijn 5 is toegevo…" at bounding box center [630, 126] width 570 height 111
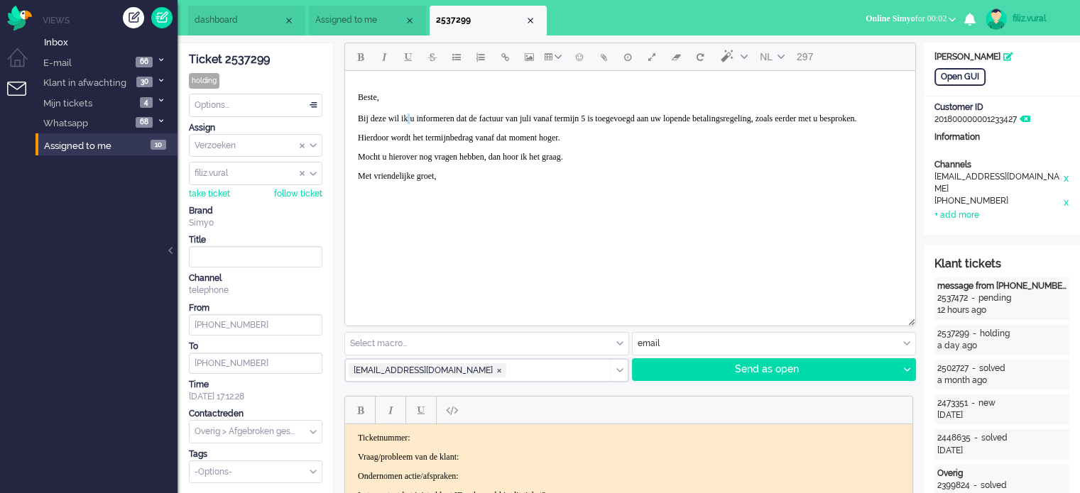
click at [421, 119] on p "Beste, Bij deze wil ik u informeren dat de factuur van juli vanaf termijn 5 is …" at bounding box center [630, 108] width 545 height 32
click at [736, 124] on p "Beste, Bij deze wil ik je informeren dat de factuur van juli vanaf termijn 5 is…" at bounding box center [630, 108] width 545 height 32
drag, startPoint x: 741, startPoint y: 116, endPoint x: 729, endPoint y: 116, distance: 12.1
click at [731, 119] on p "Beste, Bij deze wil ik je informeren dat de factuur van juli vanaf termijn 5 is…" at bounding box center [630, 108] width 545 height 32
click at [410, 124] on p "Beste, Bij deze wil ik je informeren dat de factuur van juli vanaf termijn 5 is…" at bounding box center [630, 108] width 545 height 32
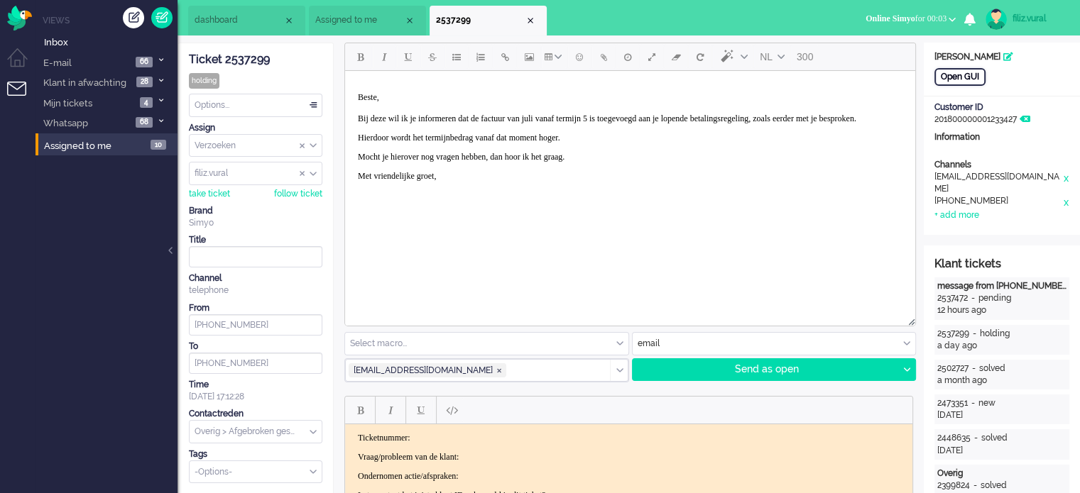
click at [976, 81] on div "Open GUI" at bounding box center [959, 77] width 51 height 18
click at [327, 26] on span "Assigned to me" at bounding box center [359, 20] width 89 height 12
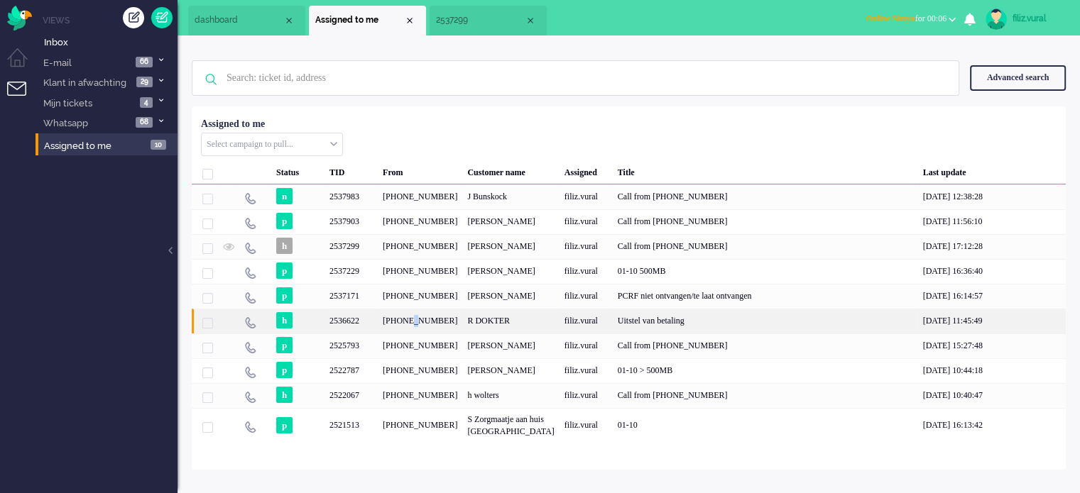
click at [420, 334] on div "[PHONE_NUMBER]" at bounding box center [420, 321] width 84 height 25
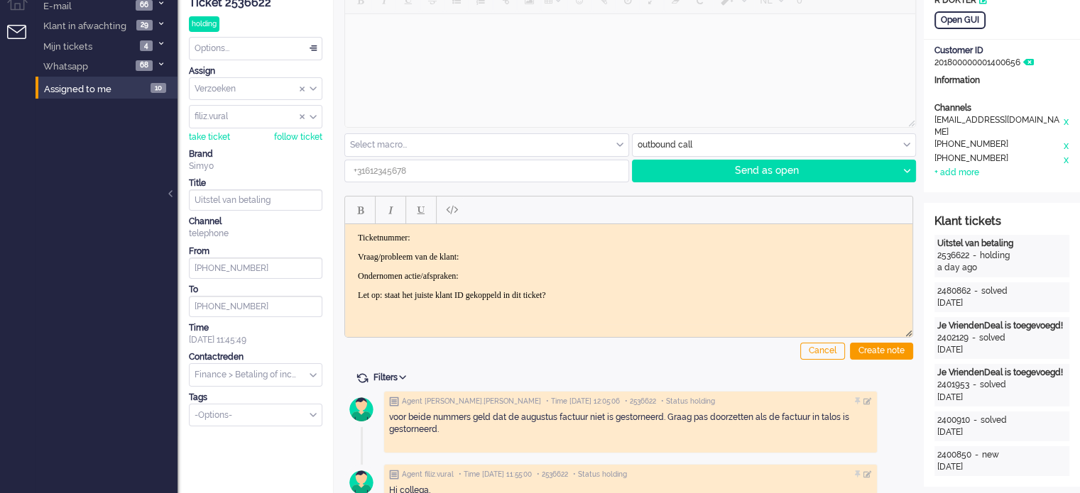
scroll to position [142, 0]
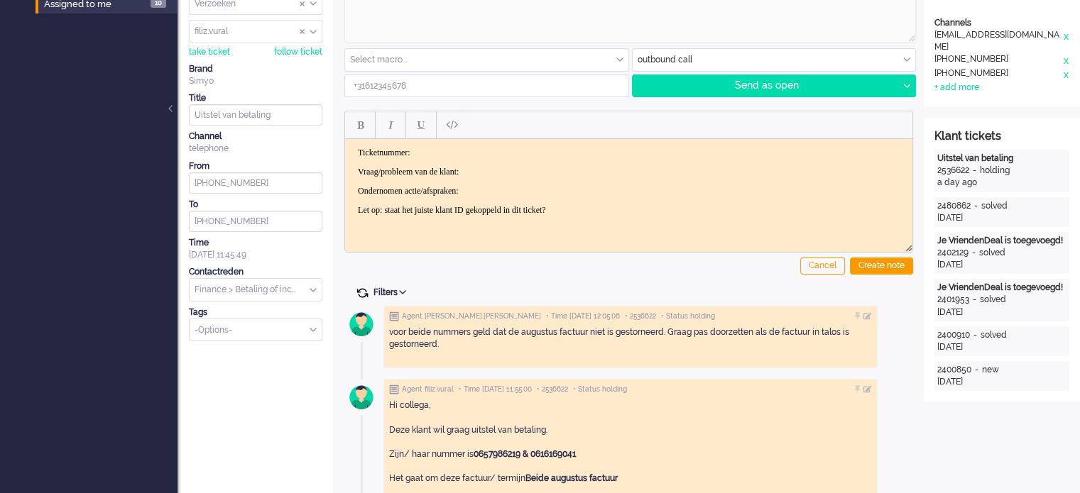
click at [366, 292] on span at bounding box center [362, 293] width 13 height 13
type input "[PHONE_NUMBER]"
click at [366, 291] on span at bounding box center [362, 293] width 13 height 13
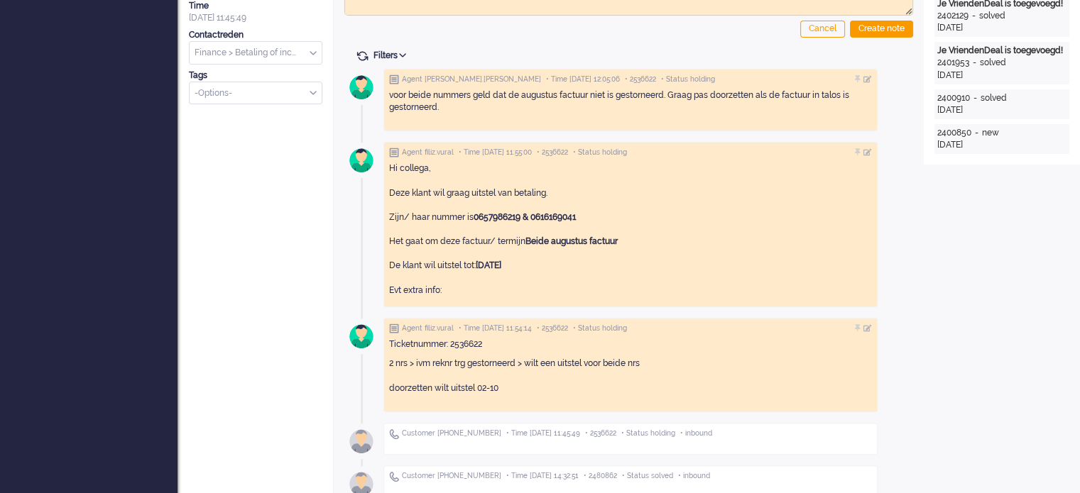
scroll to position [355, 0]
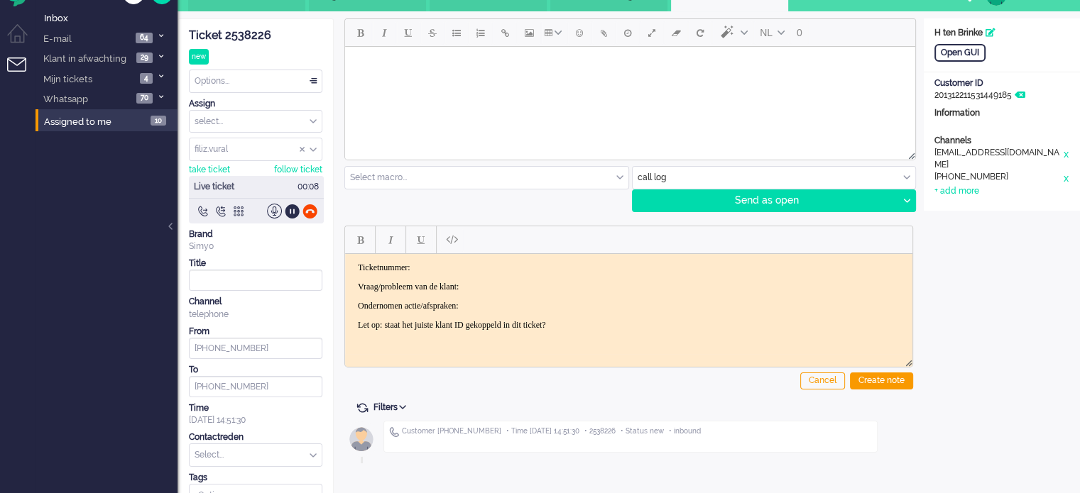
scroll to position [47, 0]
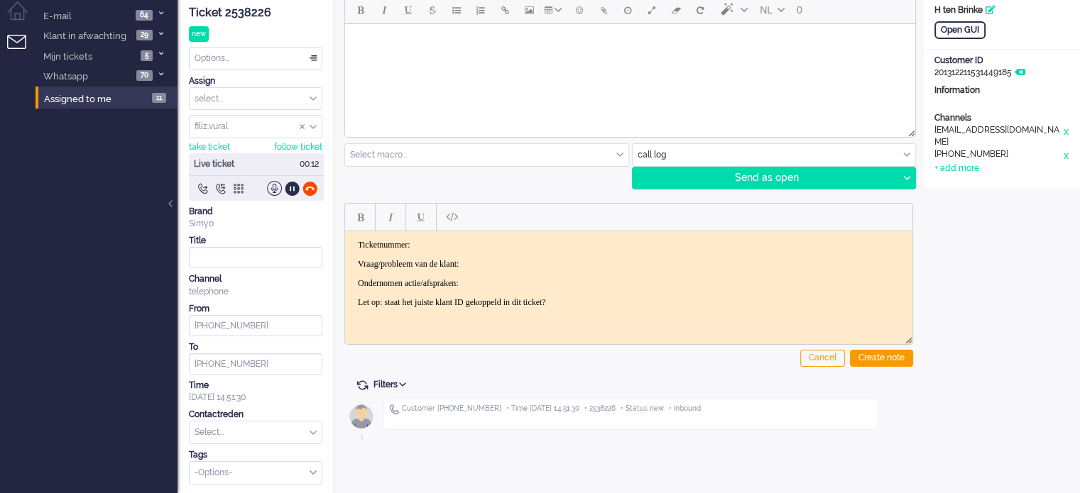
click at [251, 6] on div "Ticket 2538226" at bounding box center [255, 13] width 133 height 16
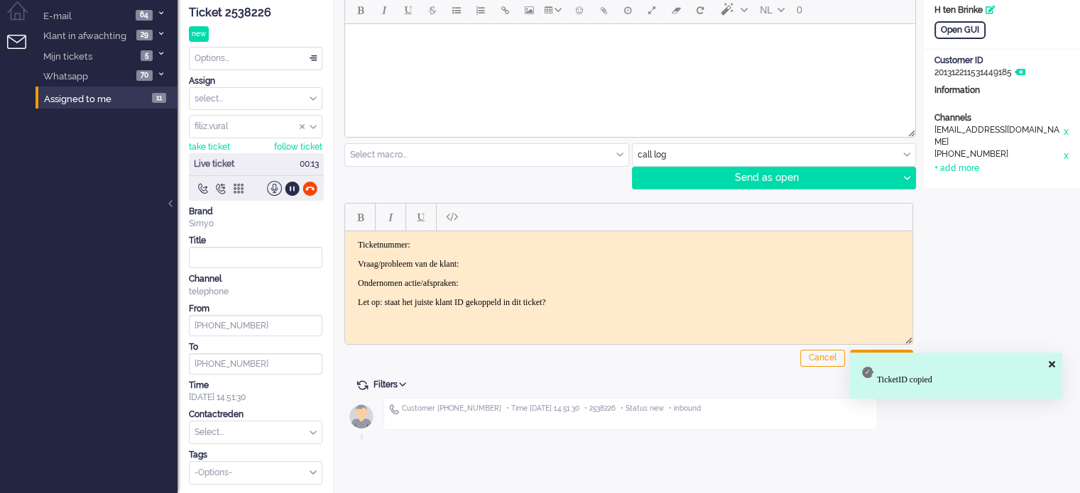
click at [503, 242] on p "Ticketnummer:" at bounding box center [629, 244] width 542 height 11
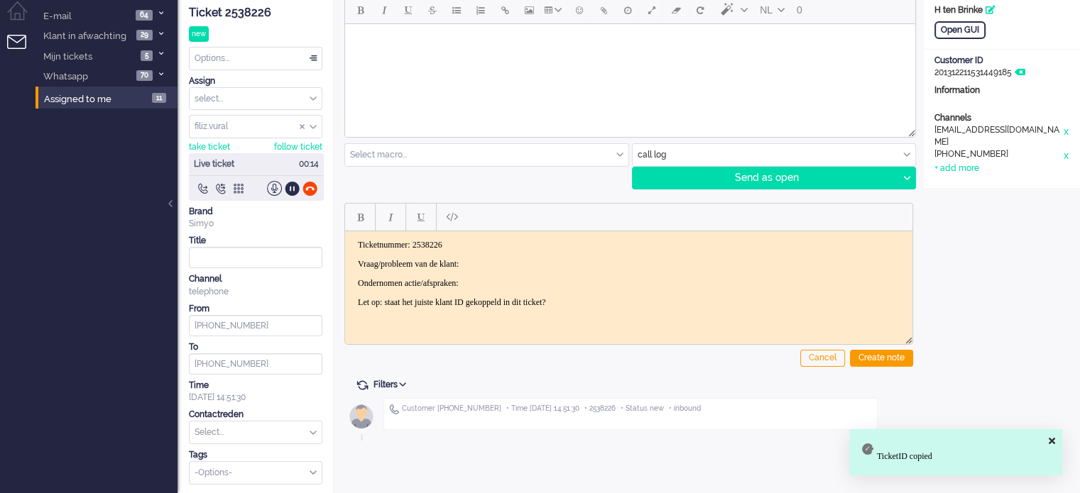
click at [515, 259] on p "Vraag/probleem van de klant:" at bounding box center [629, 263] width 542 height 11
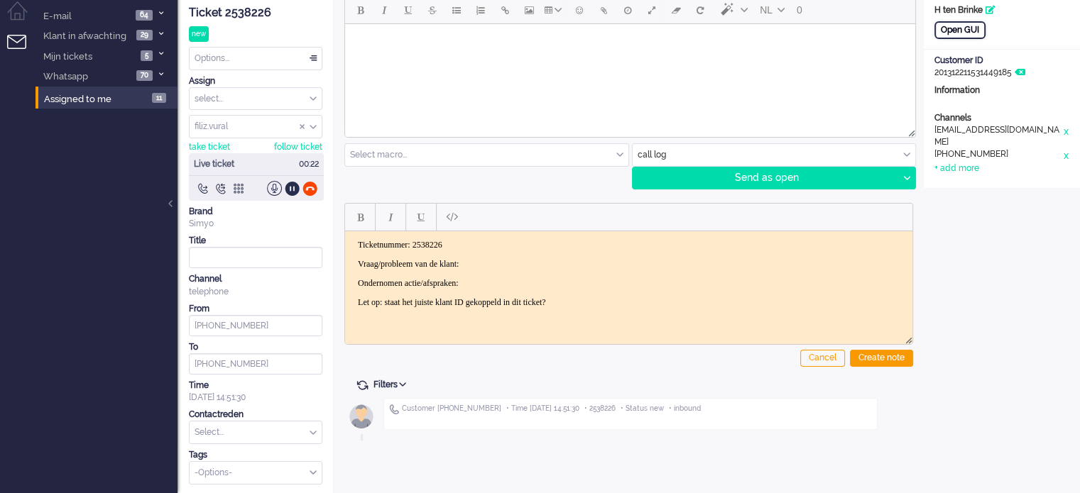
click at [946, 36] on div "Open GUI" at bounding box center [959, 30] width 51 height 18
click at [498, 258] on p "Vraag/probleem van de klant:" at bounding box center [629, 263] width 542 height 11
click at [653, 283] on p "Ondernomen actie/afspraken: helemaal verwijderen" at bounding box center [629, 283] width 542 height 11
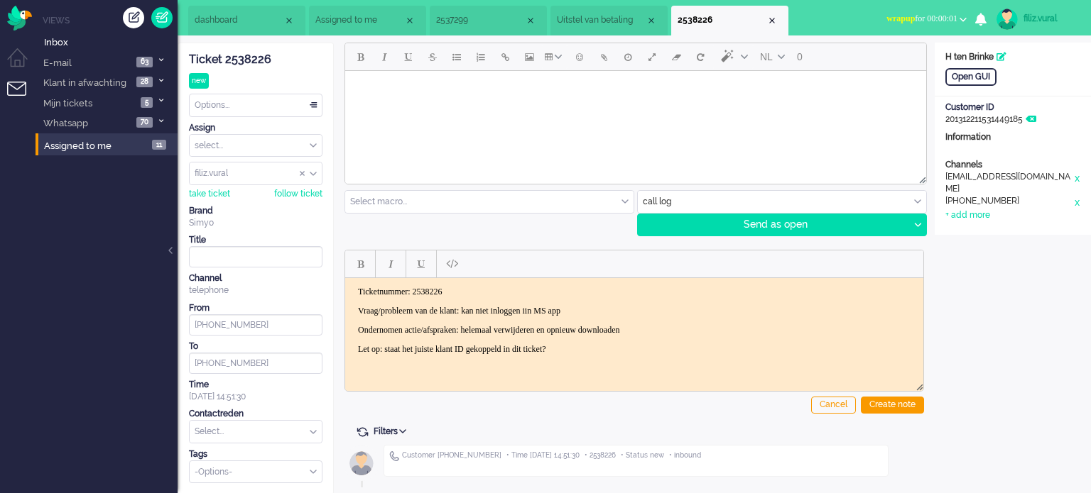
click at [736, 332] on p "Ondernomen actie/afspraken: helemaal verwijderen en opnieuw downloaden" at bounding box center [634, 329] width 552 height 11
click at [735, 327] on p "Ondernomen actie/afspraken: helemaal verwijderen en opnieuw downloaden" at bounding box center [634, 329] width 552 height 11
drag, startPoint x: 703, startPoint y: 328, endPoint x: 841, endPoint y: 329, distance: 138.4
click at [841, 329] on p "Ondernomen actie/afspraken: helemaal verwijderen en opnieuw downloaden > kan ve…" at bounding box center [634, 329] width 552 height 11
drag, startPoint x: 883, startPoint y: 401, endPoint x: 809, endPoint y: 397, distance: 73.3
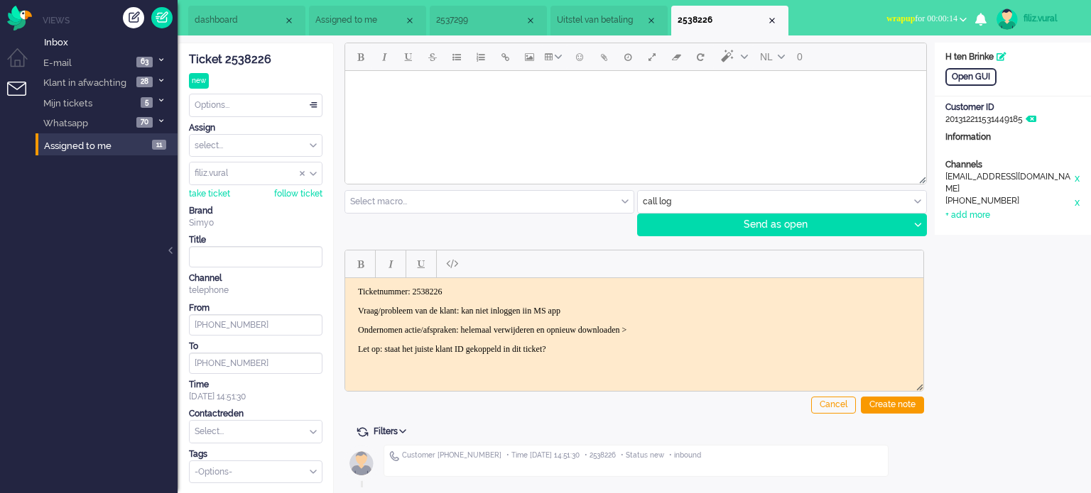
click at [885, 398] on div "Create note" at bounding box center [891, 405] width 63 height 17
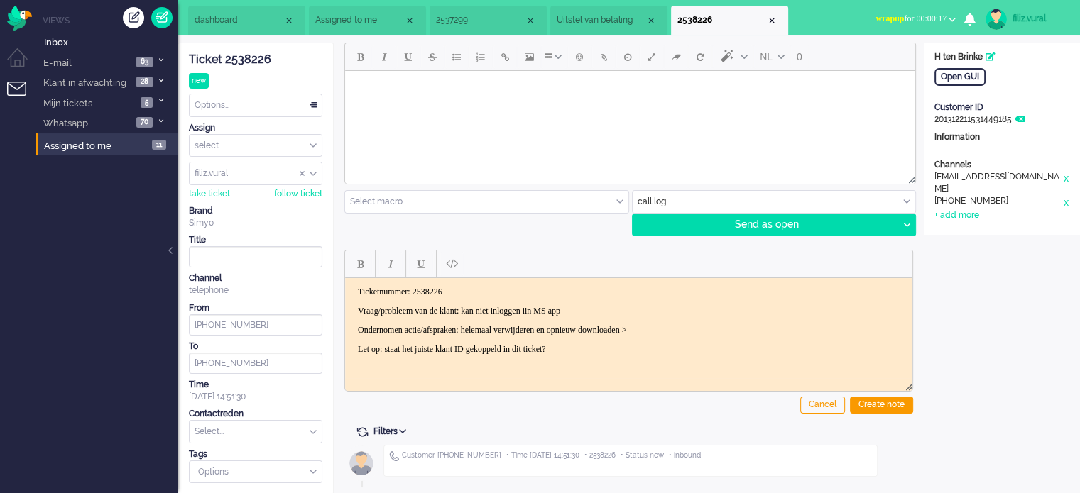
click at [301, 429] on input "text" at bounding box center [256, 432] width 132 height 22
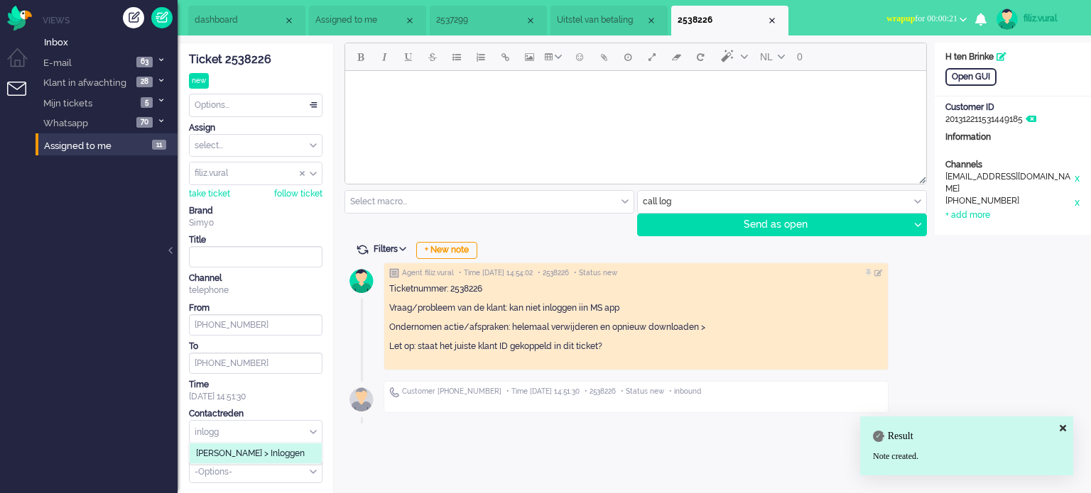
type input "inlogg"
click at [300, 445] on li "[PERSON_NAME] > Inloggen" at bounding box center [256, 454] width 132 height 21
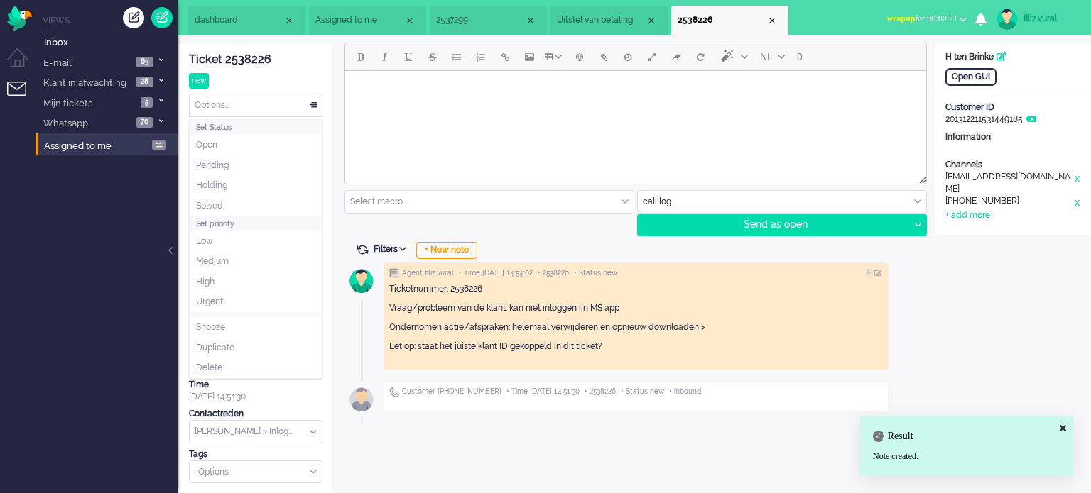
click at [238, 105] on div "Options..." at bounding box center [256, 105] width 132 height 22
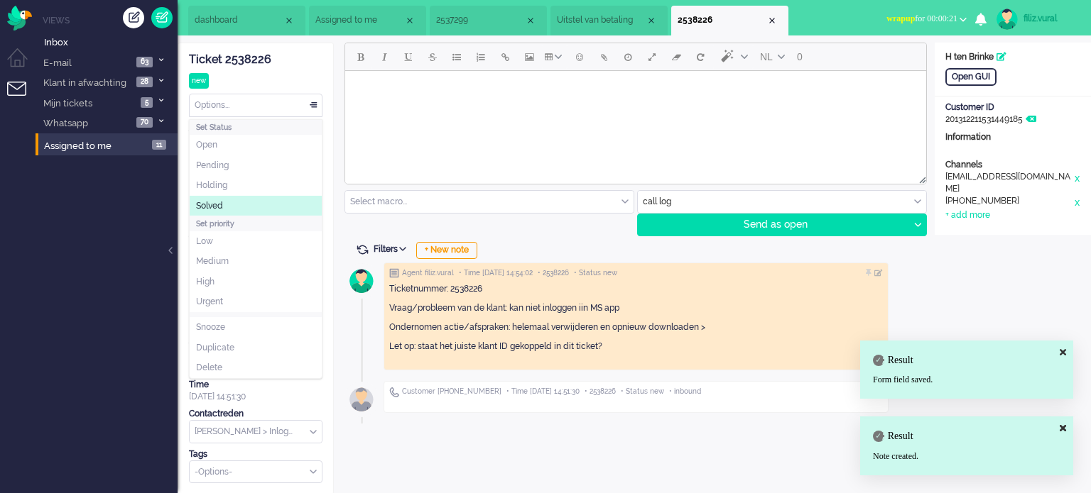
drag, startPoint x: 224, startPoint y: 202, endPoint x: 258, endPoint y: 186, distance: 38.1
click at [226, 198] on li "Solved" at bounding box center [256, 206] width 132 height 21
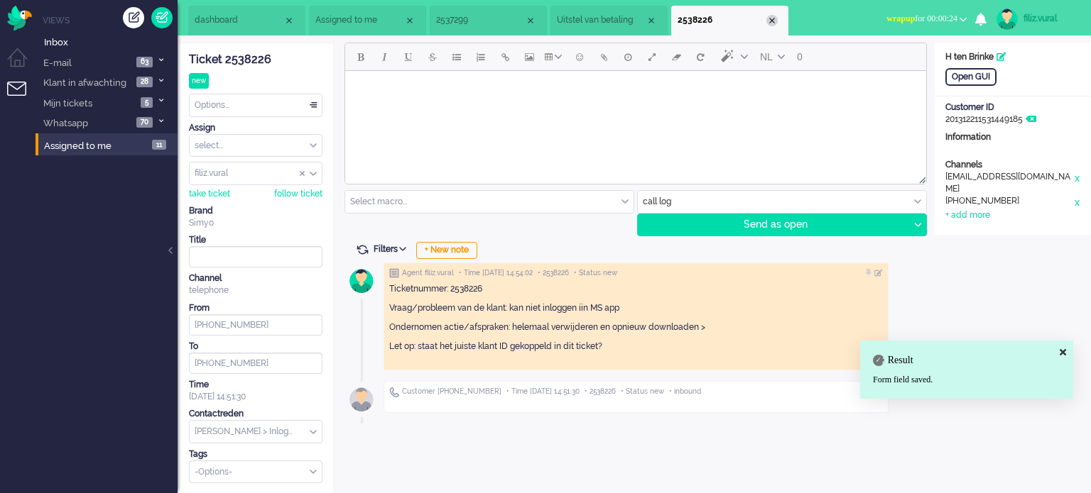
click at [776, 22] on div "Close tab" at bounding box center [771, 20] width 11 height 11
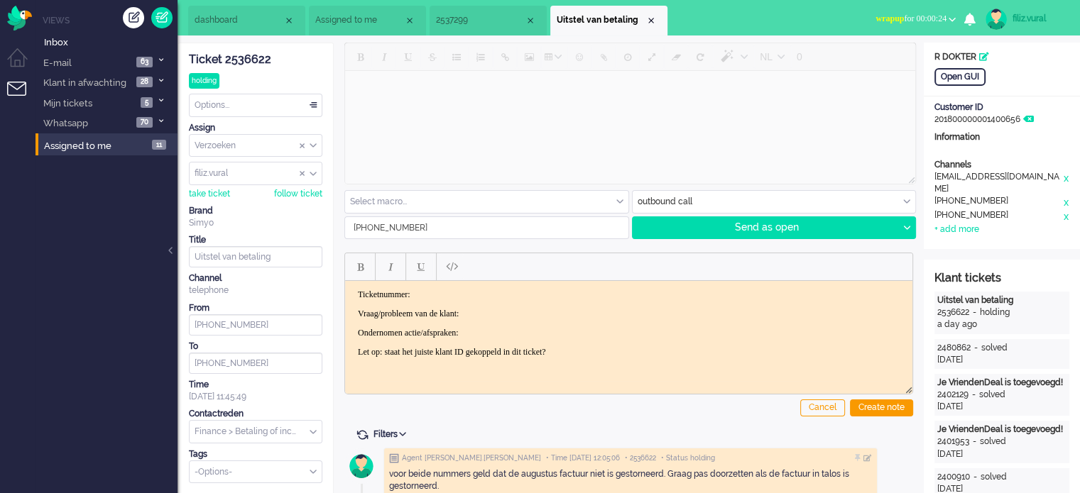
click at [888, 13] on span "wrapup for 00:00:24" at bounding box center [910, 18] width 71 height 10
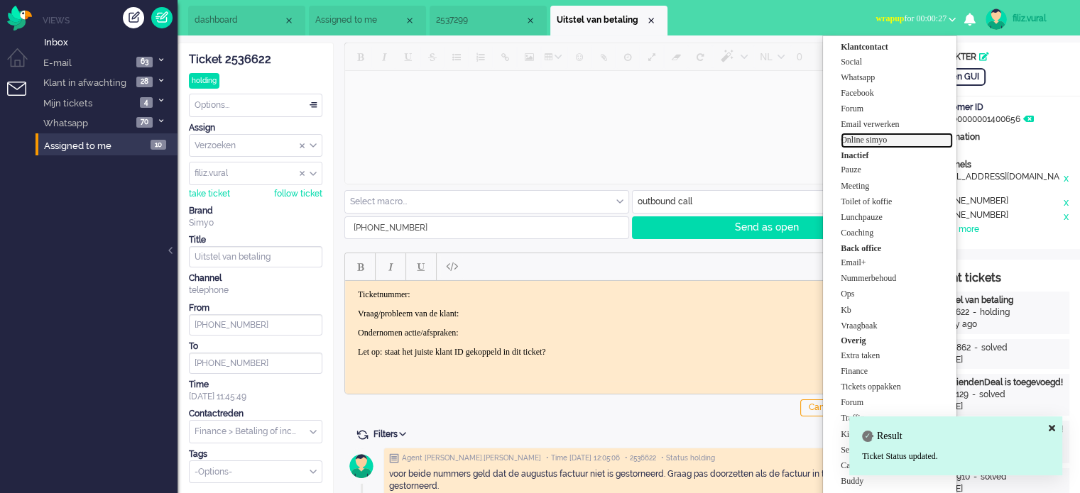
click at [875, 139] on label "Online simyo" at bounding box center [897, 140] width 112 height 12
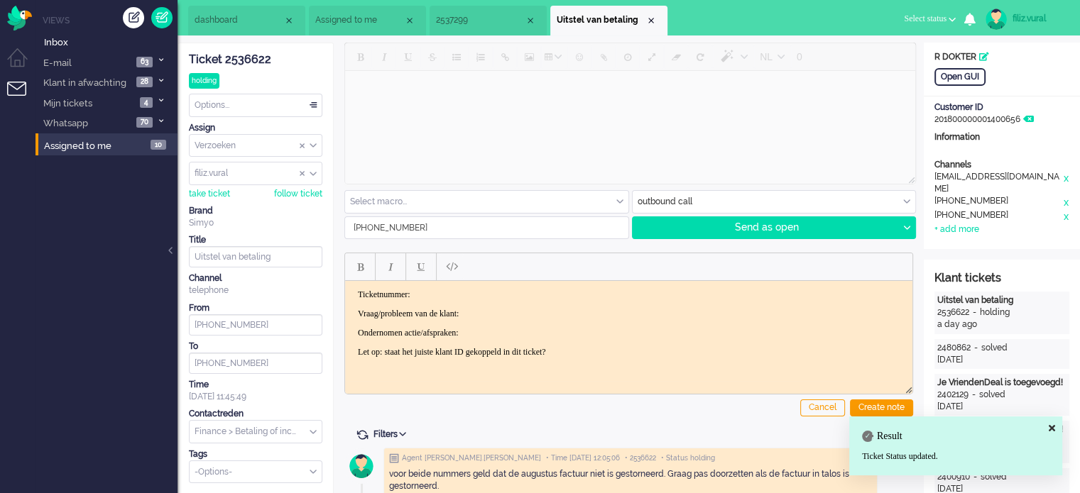
scroll to position [213, 0]
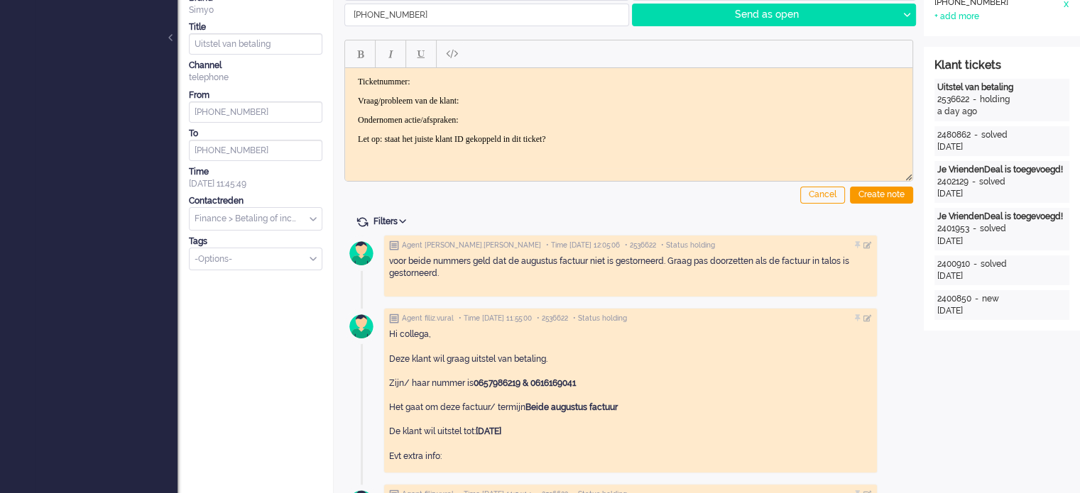
click at [511, 375] on div "Hi collega, Deze klant wil graag uitstel van betaling. Zijn/ haar nummer is 065…" at bounding box center [630, 396] width 483 height 134
click at [511, 380] on strong "0657986219 & 0616169041" at bounding box center [525, 383] width 102 height 10
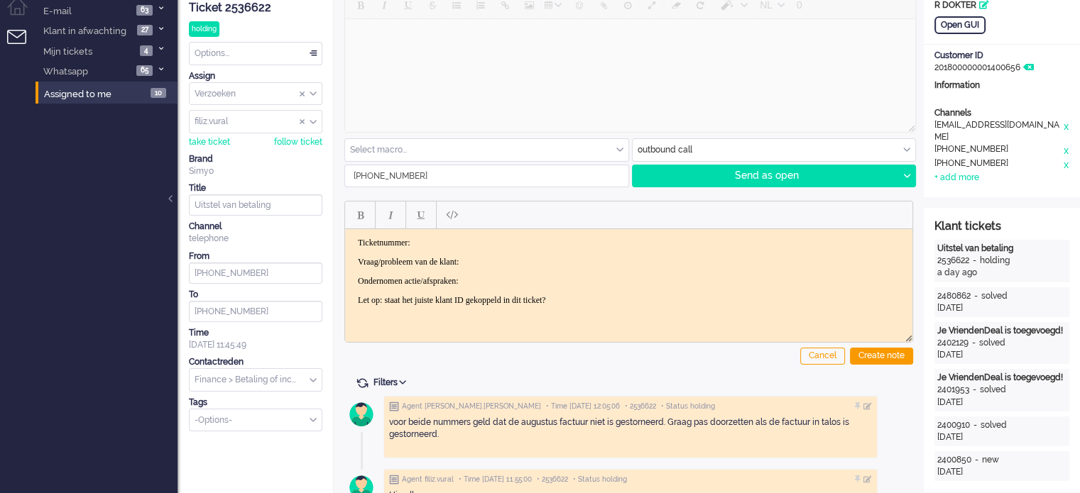
scroll to position [0, 0]
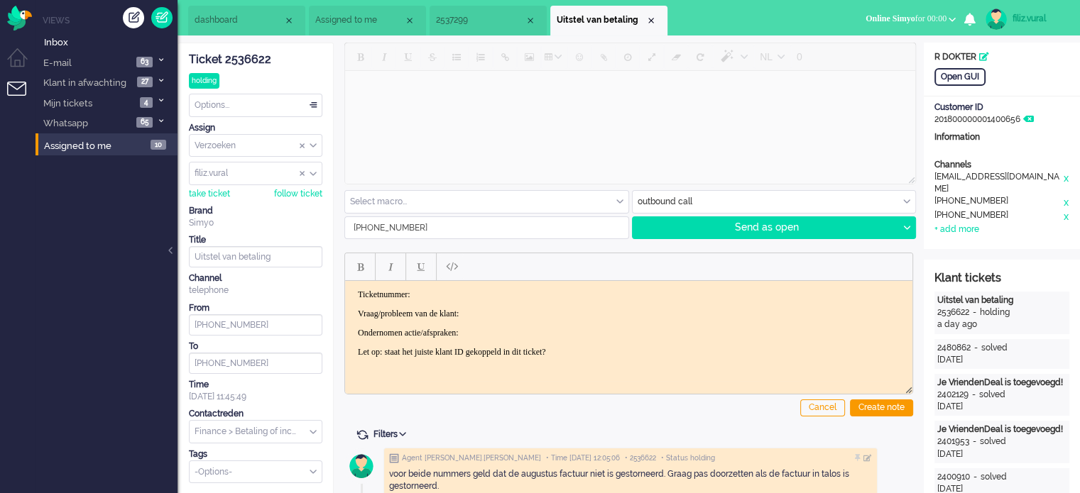
click at [479, 31] on li "2537299" at bounding box center [488, 21] width 117 height 30
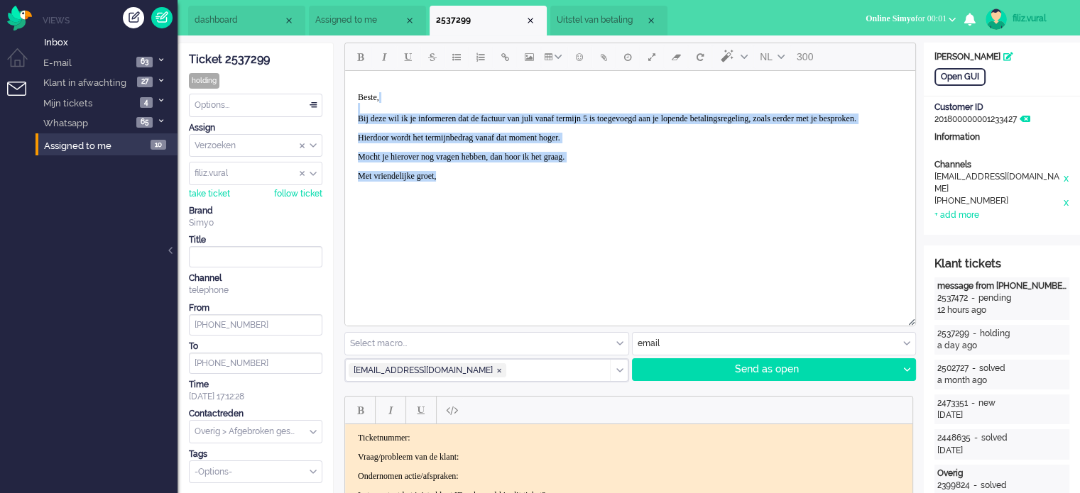
drag, startPoint x: 358, startPoint y: 111, endPoint x: 556, endPoint y: 185, distance: 211.2
click at [554, 185] on body "Beste, Bij deze wil ik je informeren dat de factuur van juli vanaf termijn 5 is…" at bounding box center [630, 137] width 559 height 121
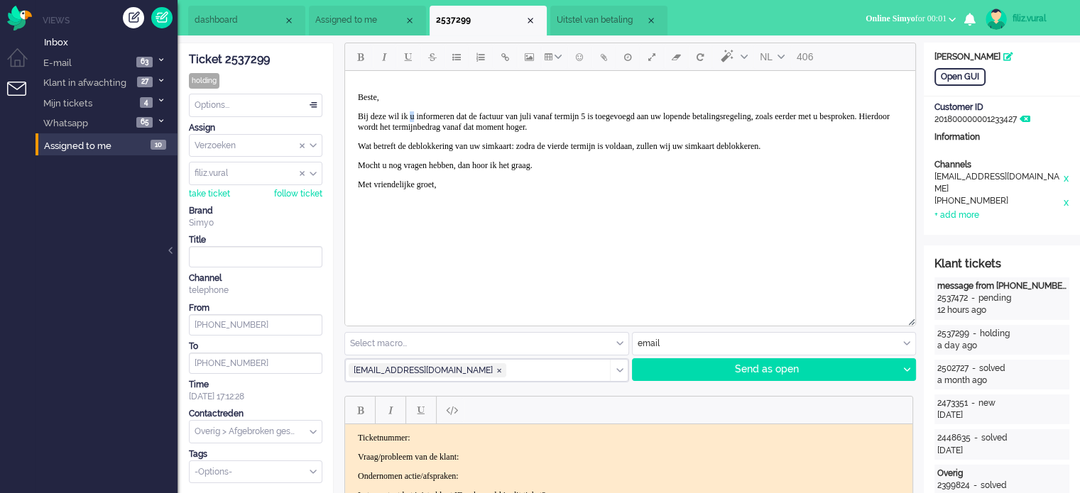
click at [425, 117] on p "Bij deze wil ik u informeren dat de factuur van juli vanaf termijn 5 is toegevo…" at bounding box center [630, 121] width 545 height 21
drag, startPoint x: 740, startPoint y: 115, endPoint x: 731, endPoint y: 111, distance: 10.2
click at [731, 111] on p "Bij deze wil ik je informeren dat de factuur van juli vanaf termijn 5 is toegev…" at bounding box center [630, 121] width 545 height 21
click at [410, 119] on p "Bij deze wil ik je informeren dat de factuur van juli vanaf termijn 5 is toegev…" at bounding box center [630, 121] width 545 height 21
click at [410, 124] on p "Bij deze wil ik je informeren dat de factuur van juli vanaf termijn 5 is toegev…" at bounding box center [630, 121] width 545 height 21
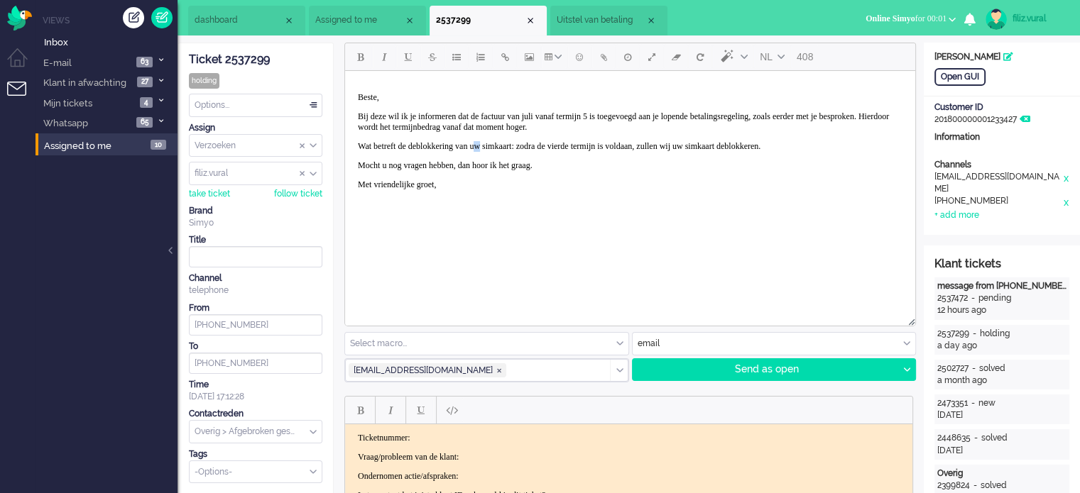
click at [508, 145] on p "Wat betreft de deblokkering van uw simkaart: zodra de vierde termijn is voldaan…" at bounding box center [630, 146] width 545 height 11
click at [510, 148] on p "Wat betreft de deblokkering van uw simkaart: zodra de vierde termijn is voldaan…" at bounding box center [630, 146] width 545 height 11
drag, startPoint x: 510, startPoint y: 147, endPoint x: 503, endPoint y: 143, distance: 8.3
click at [503, 143] on p "Wat betreft de deblokkering van uw simkaart: zodra de vierde termijn is voldaan…" at bounding box center [630, 146] width 545 height 11
drag, startPoint x: 752, startPoint y: 144, endPoint x: 759, endPoint y: 146, distance: 7.4
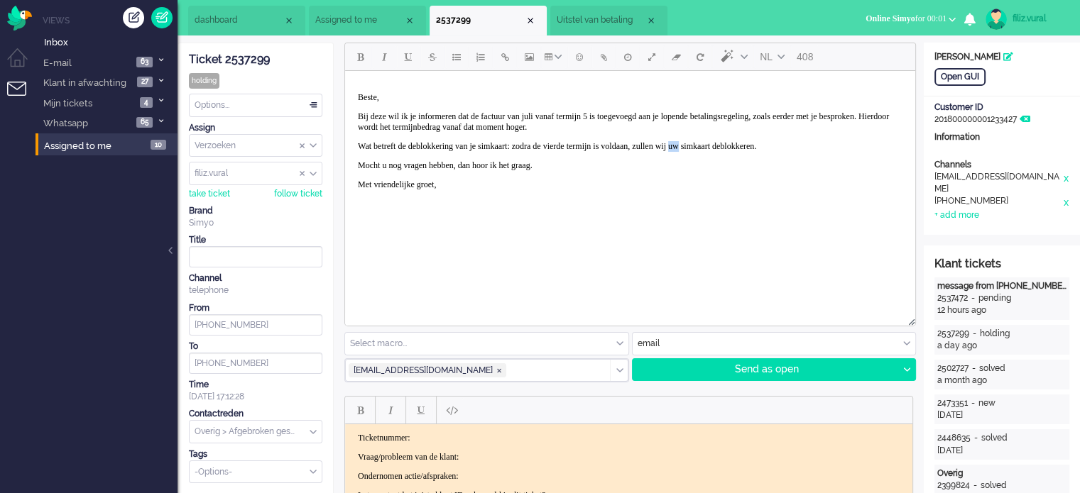
click at [759, 146] on p "Wat betreft de deblokkering van je simkaart: zodra de vierde termijn is voldaan…" at bounding box center [630, 146] width 545 height 11
click at [390, 165] on p "Mocht u nog vragen hebben, dan hoor ik het graag." at bounding box center [630, 165] width 545 height 11
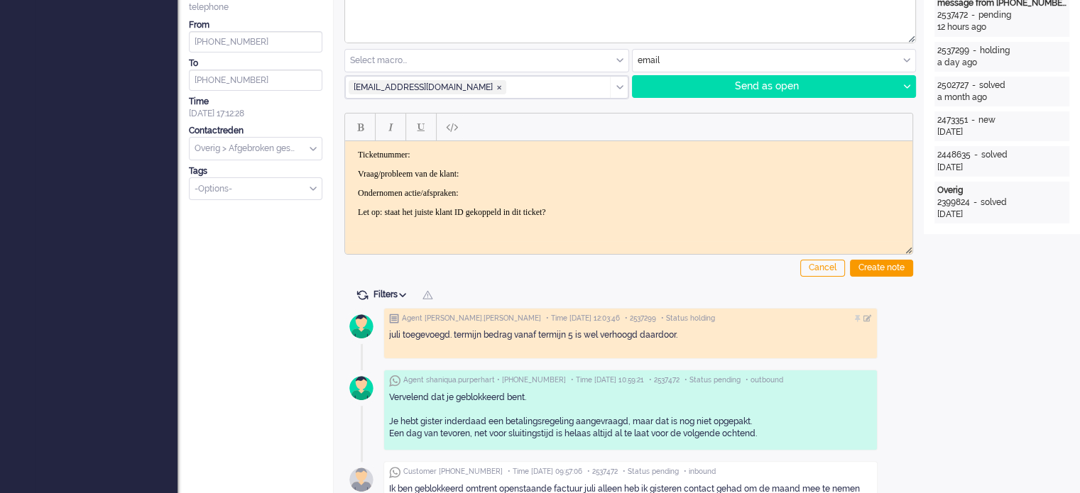
scroll to position [284, 0]
click at [912, 90] on div at bounding box center [906, 85] width 18 height 21
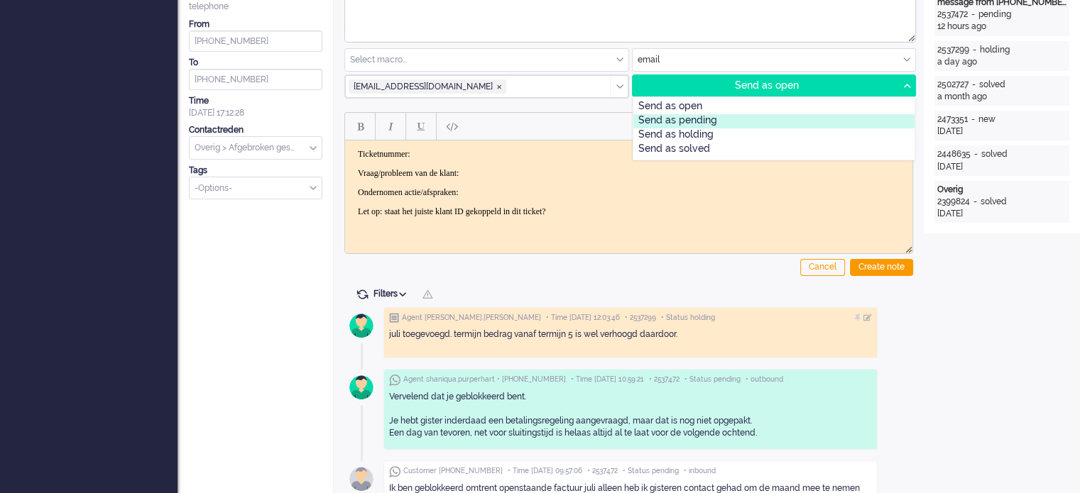
click at [822, 123] on div "Send as pending" at bounding box center [774, 121] width 282 height 14
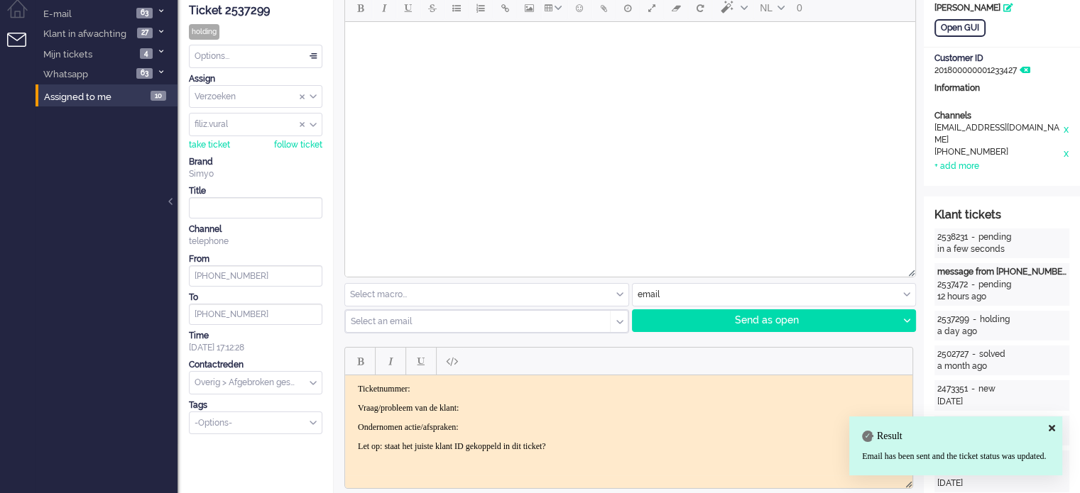
scroll to position [0, 0]
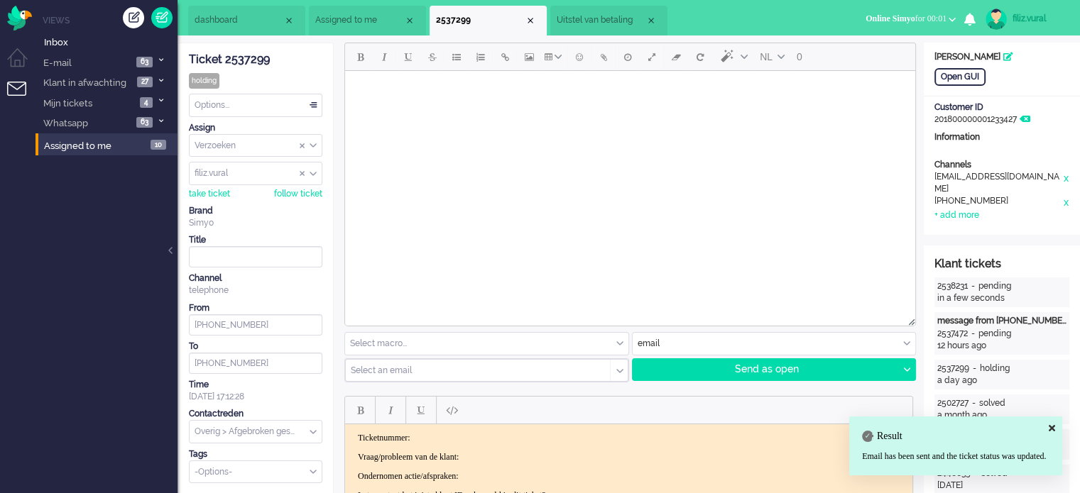
click at [236, 109] on div "Options..." at bounding box center [256, 105] width 132 height 22
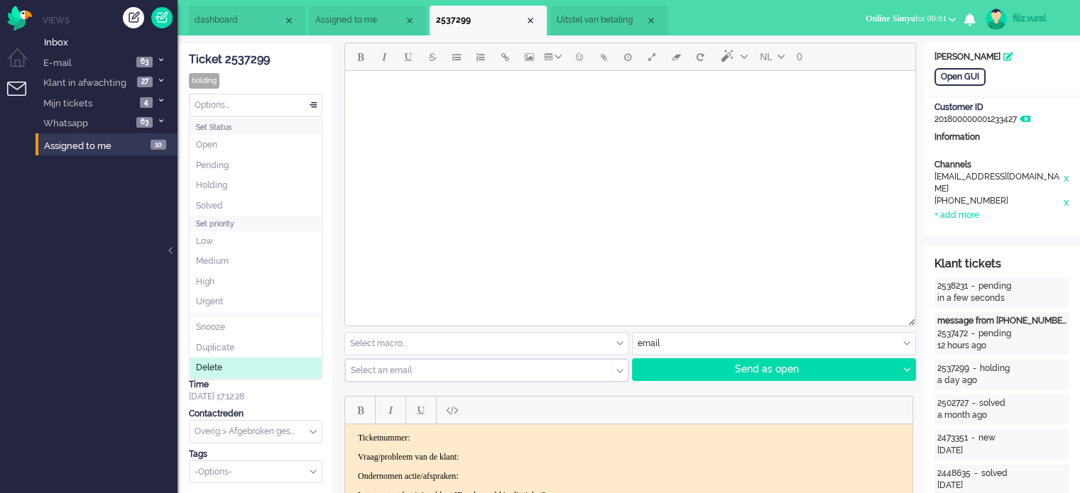
click at [251, 423] on input "text" at bounding box center [256, 432] width 132 height 22
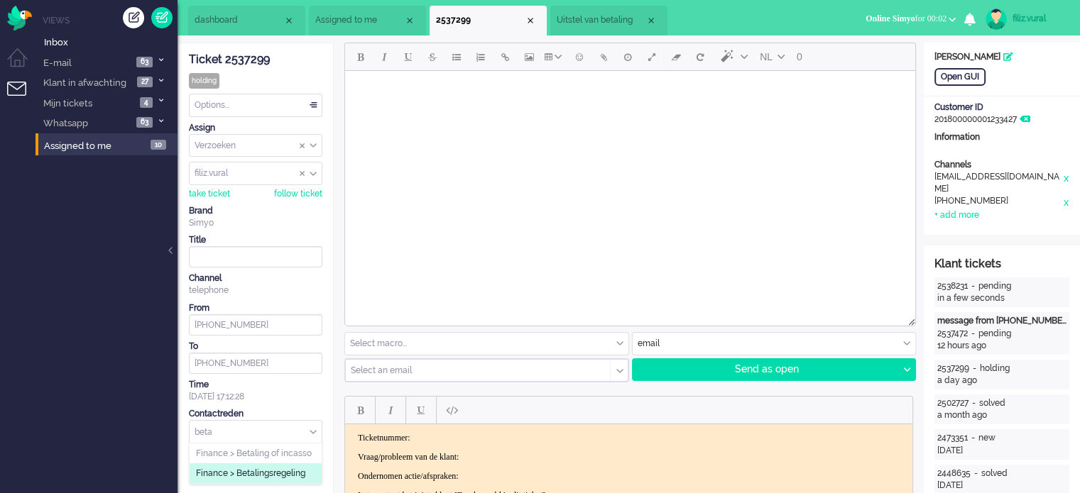
type input "beta"
click at [261, 464] on li "Finance > Betalingsregeling" at bounding box center [256, 474] width 132 height 21
click at [247, 104] on div "Options..." at bounding box center [256, 105] width 132 height 22
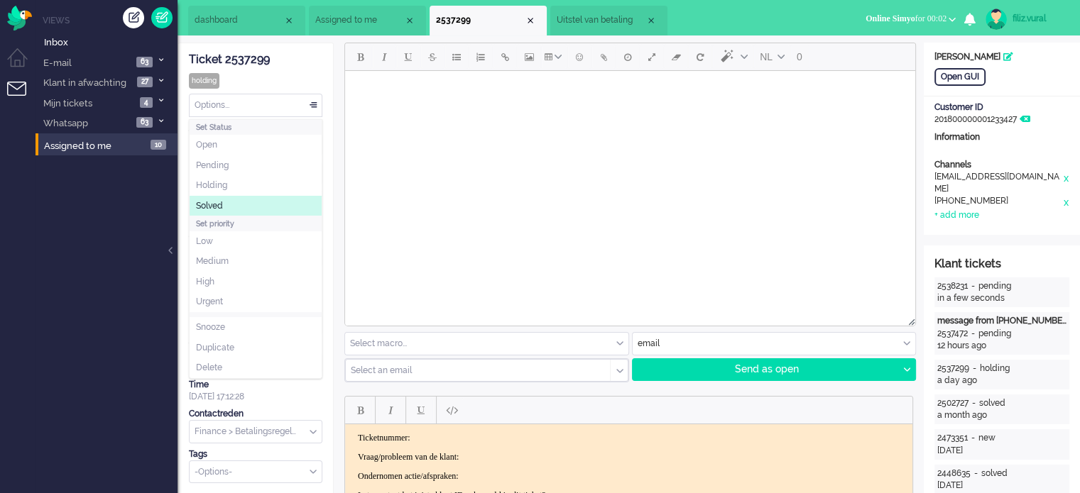
click at [238, 200] on li "Solved" at bounding box center [256, 206] width 132 height 21
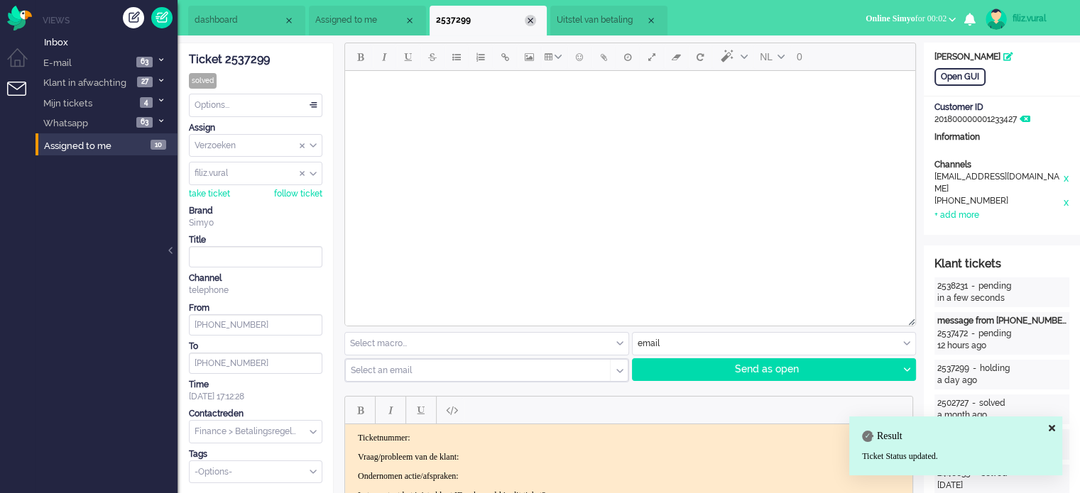
click at [535, 16] on div "Close tab" at bounding box center [530, 20] width 11 height 11
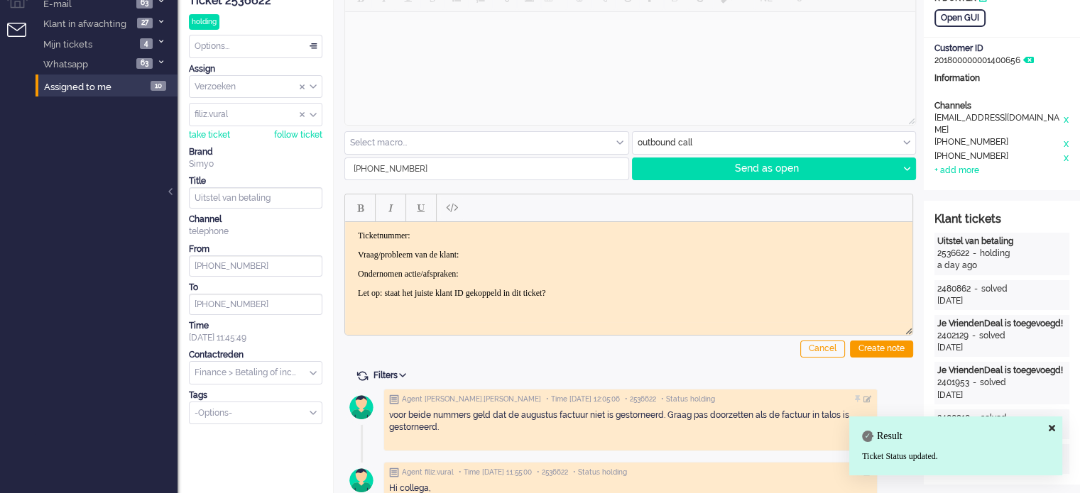
scroll to position [142, 0]
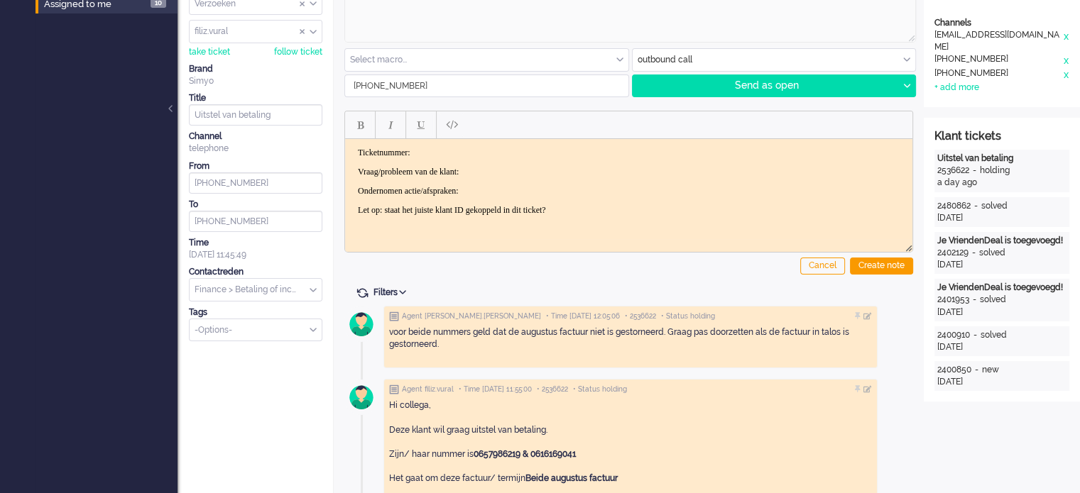
click at [510, 446] on div "Hi collega, Deze klant wil graag uitstel van betaling. Zijn/ haar nummer is 065…" at bounding box center [630, 467] width 483 height 134
click at [509, 447] on div "Hi collega, Deze klant wil graag uitstel van betaling. Zijn/ haar nummer is 065…" at bounding box center [630, 467] width 483 height 134
click at [509, 445] on div "Hi collega, Deze klant wil graag uitstel van betaling. Zijn/ haar nummer is 065…" at bounding box center [630, 467] width 483 height 134
click at [508, 451] on strong "0657986219 & 0616169041" at bounding box center [525, 454] width 102 height 10
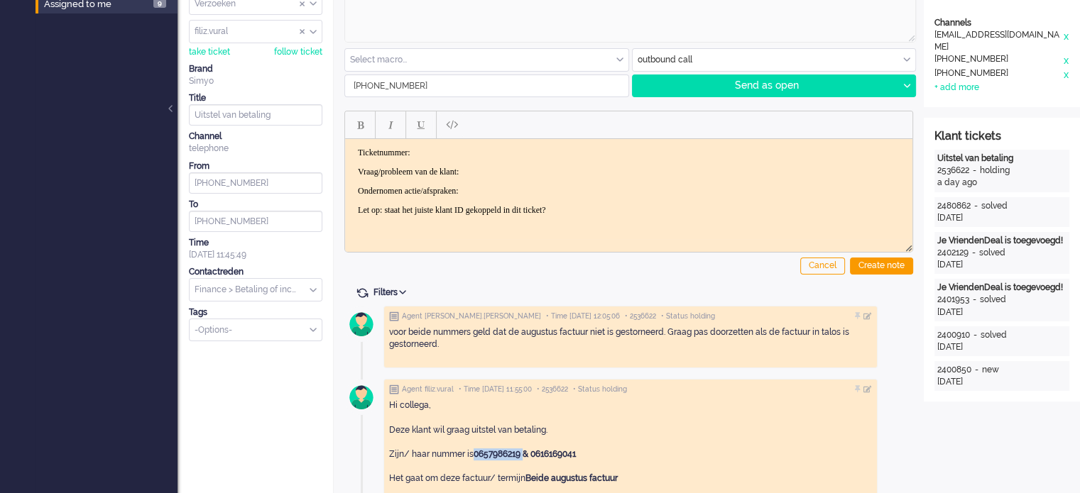
click at [508, 451] on strong "0657986219 & 0616169041" at bounding box center [525, 454] width 102 height 10
copy strong "0657986219"
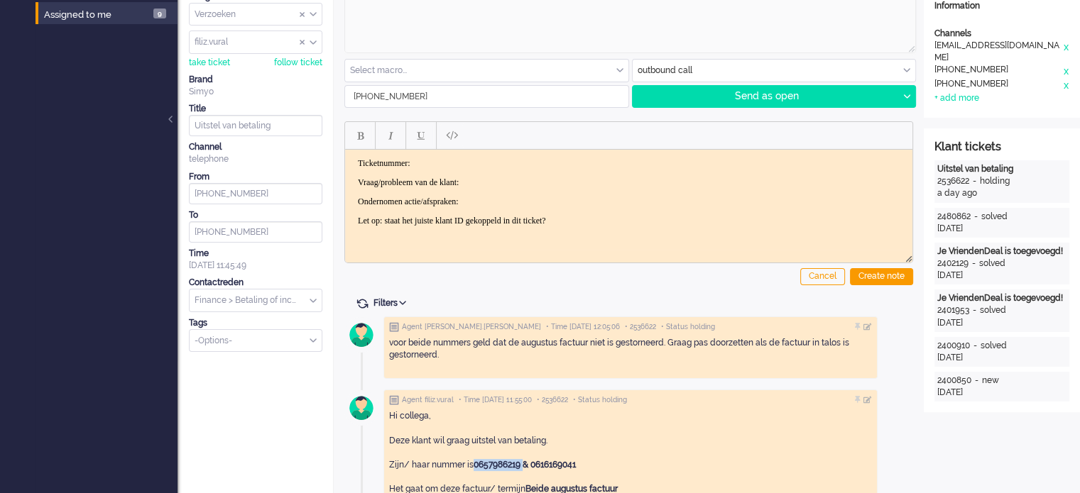
scroll to position [0, 0]
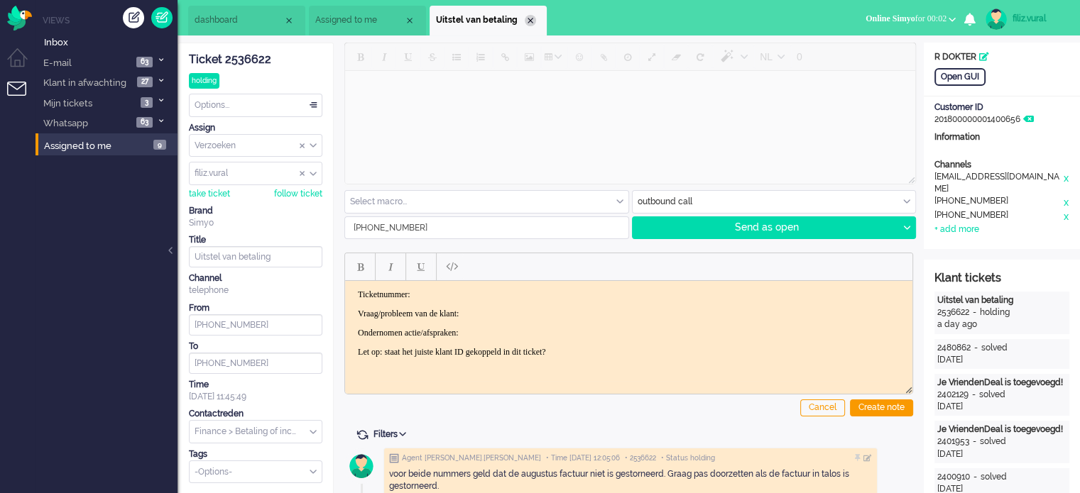
click at [528, 23] on div "Close tab" at bounding box center [530, 20] width 11 height 11
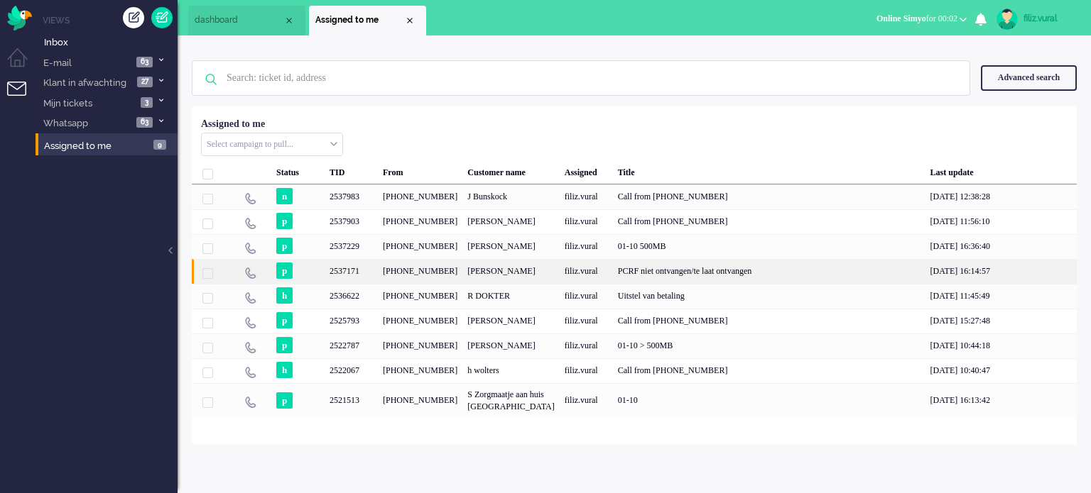
click at [481, 284] on div "Muhammed Karaca" at bounding box center [510, 271] width 97 height 25
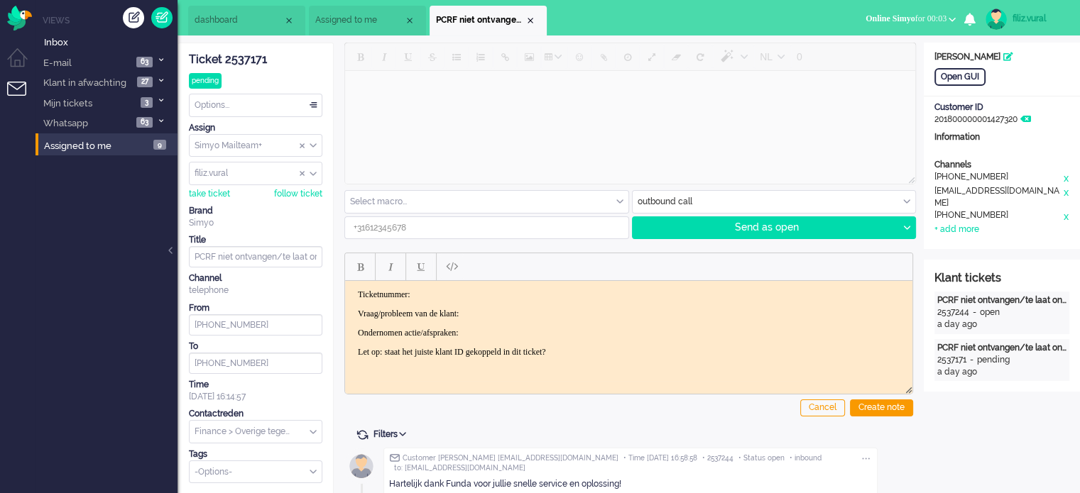
click at [505, 225] on input at bounding box center [486, 227] width 283 height 21
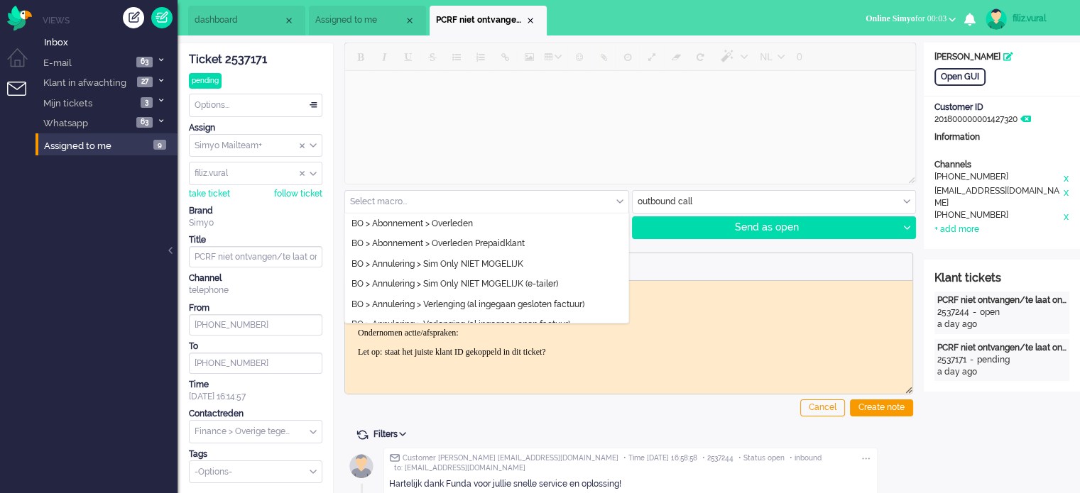
click at [503, 201] on input "text" at bounding box center [486, 202] width 283 height 22
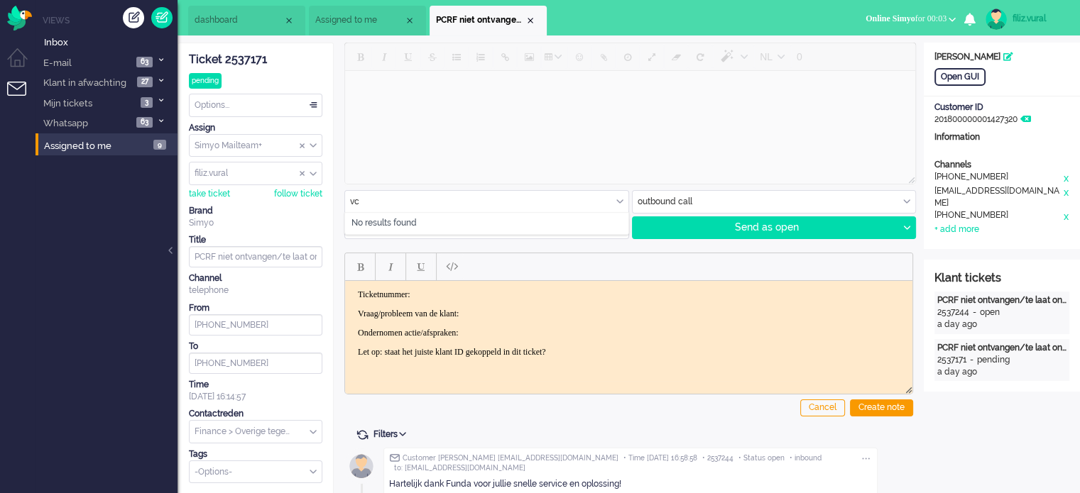
type input "v"
type input "cade"
click at [532, 218] on li "KS > Naar Social > Cadeau sturen" at bounding box center [486, 224] width 283 height 21
type input "+31641421062"
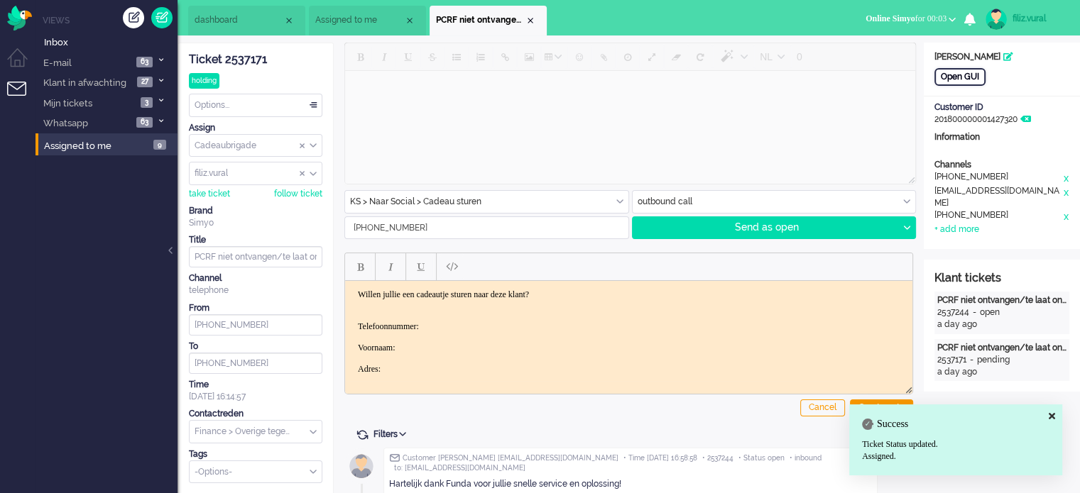
click at [946, 82] on div "Open GUI" at bounding box center [959, 77] width 51 height 18
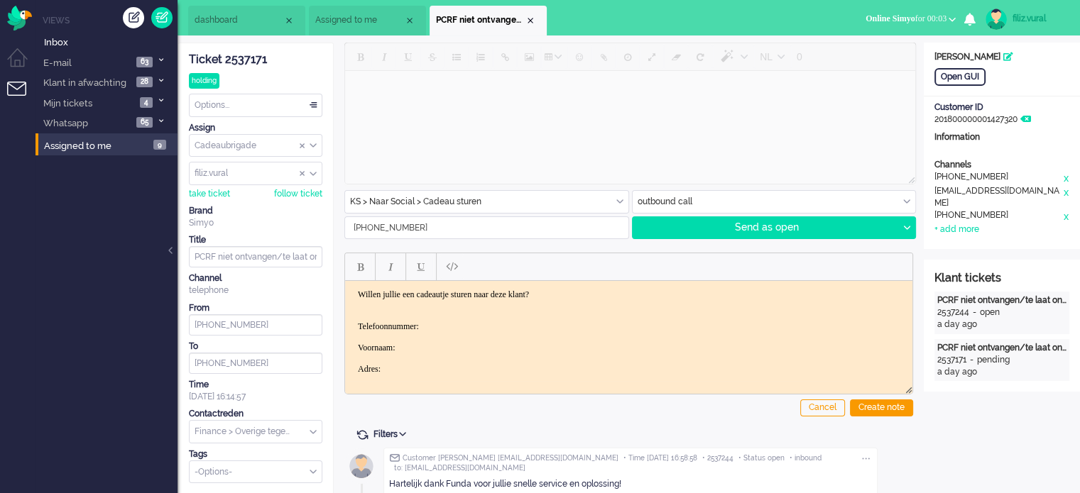
drag, startPoint x: 449, startPoint y: 322, endPoint x: 453, endPoint y: 339, distance: 17.4
click at [449, 323] on p "Willen jullie een cadeautje sturen naar deze klant? Telefoonnummer: Voornaam: A…" at bounding box center [629, 342] width 542 height 106
click at [453, 339] on p "Willen jullie een cadeautje sturen naar deze klant? Telefoonnummer: Voornaam: A…" at bounding box center [629, 342] width 542 height 106
click at [455, 342] on p "Willen jullie een cadeautje sturen naar deze klant? Telefoonnummer: Voornaam: A…" at bounding box center [629, 342] width 542 height 106
click at [437, 343] on strong "0657986219" at bounding box center [416, 347] width 43 height 10
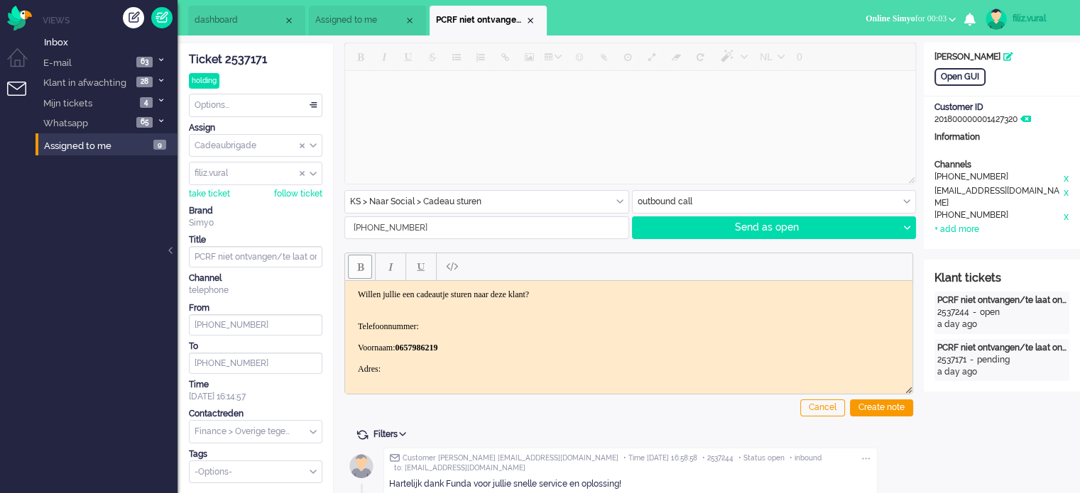
click at [437, 343] on strong "0657986219" at bounding box center [416, 347] width 43 height 10
click at [496, 349] on p "Willen jullie een cadeautje sturen naar deze klant? Telefoonnummer: Voornaam: 0…" at bounding box center [629, 342] width 542 height 106
click at [437, 346] on strong "0657986219" at bounding box center [416, 347] width 43 height 10
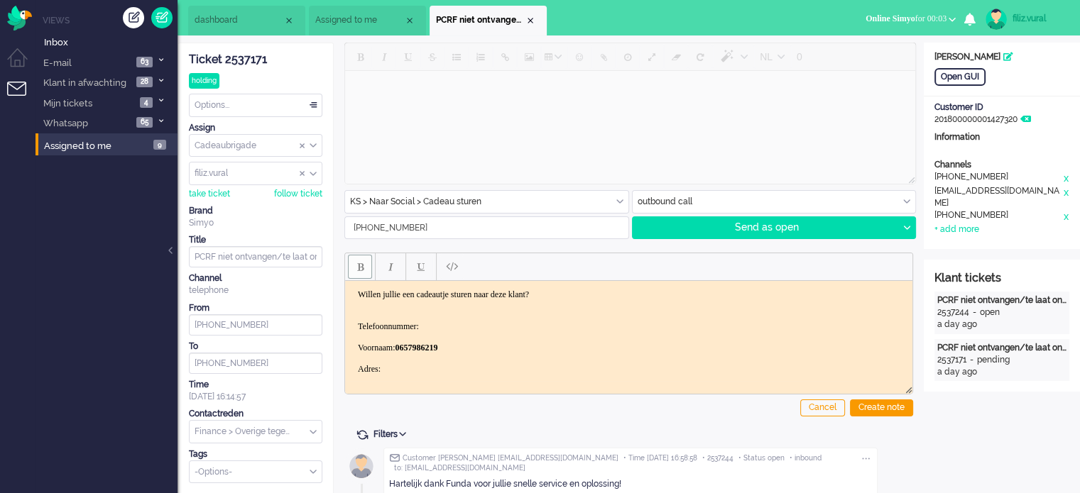
click at [437, 346] on strong "0657986219" at bounding box center [416, 347] width 43 height 10
click at [437, 347] on strong "0657986219" at bounding box center [416, 347] width 43 height 10
click at [448, 345] on p "Willen jullie een cadeautje sturen naar deze klant? Telefoonnummer: Voornaam: M…" at bounding box center [629, 342] width 542 height 106
click at [459, 324] on p "Willen jullie een cadeautje sturen naar deze klant? Telefoonnummer: Voornaam: M…" at bounding box center [629, 342] width 542 height 106
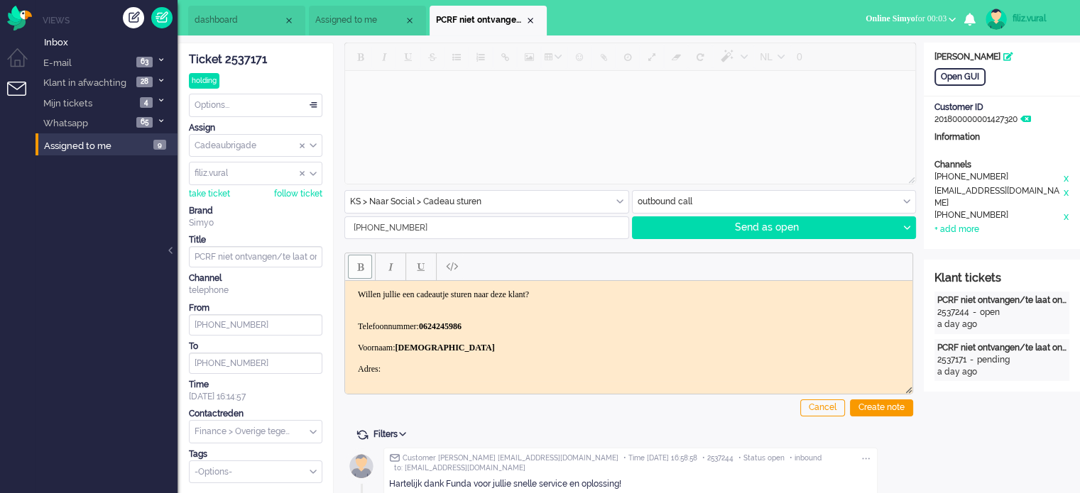
click at [474, 360] on p "Willen jullie een cadeautje sturen naar deze klant? Telefoonnummer: ﻿0624245986…" at bounding box center [629, 342] width 542 height 106
click at [474, 366] on p "Willen jullie een cadeautje sturen naar deze klant? Telefoonnummer: 0624245986 …" at bounding box center [629, 342] width 542 height 106
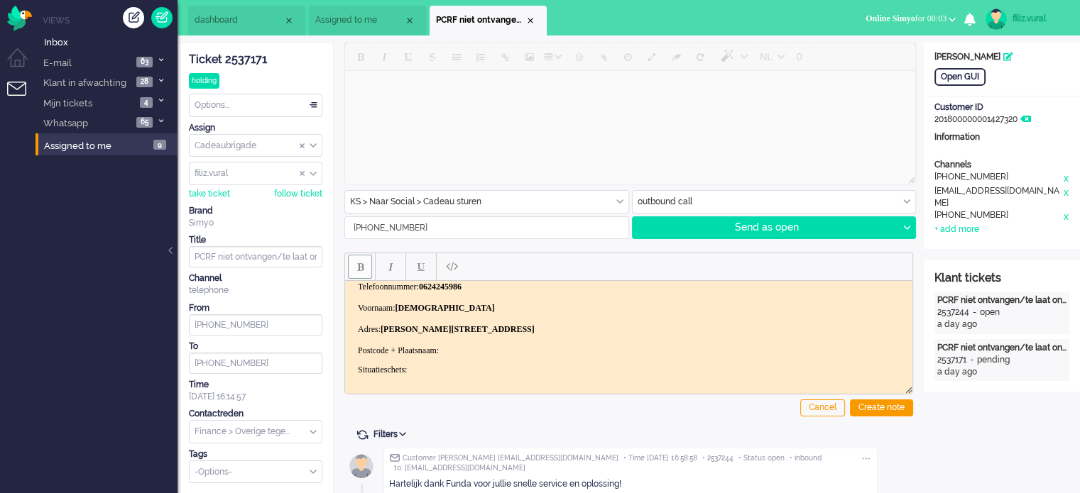
scroll to position [71, 0]
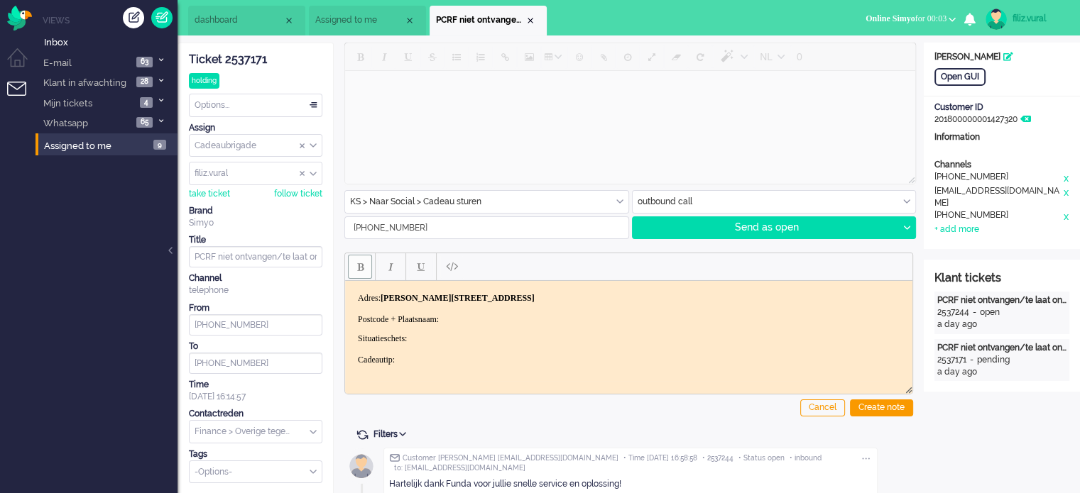
click at [504, 318] on p "Willen jullie een cadeautje sturen naar deze klant? Telefoonnummer: 0624245986 …" at bounding box center [629, 271] width 542 height 106
click at [442, 351] on p "Situatieschets: hele leuke en gezellig gesprek gehad over zijn vakantie in Turk…" at bounding box center [629, 365] width 542 height 64
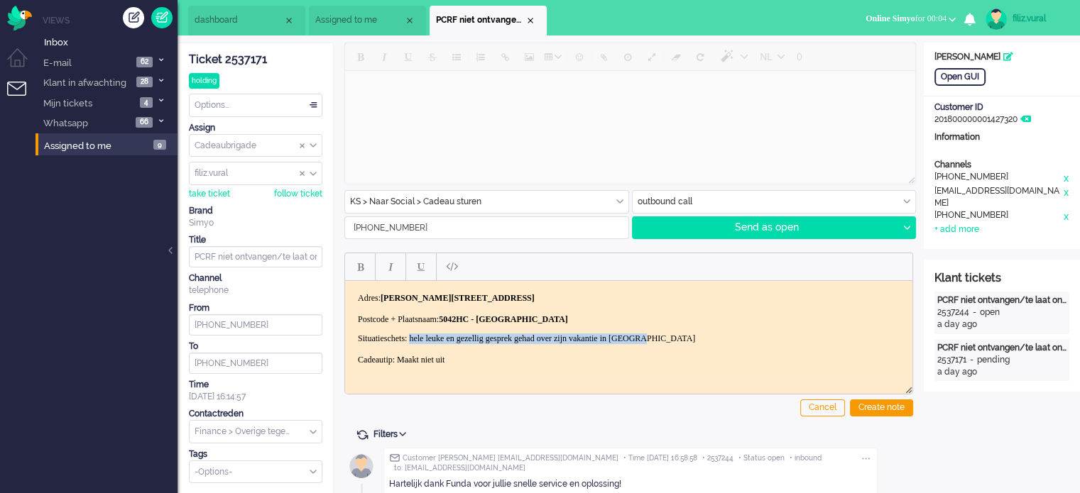
drag, startPoint x: 426, startPoint y: 332, endPoint x: 722, endPoint y: 336, distance: 296.1
click at [722, 336] on p "Situatieschets: hele leuke en gezellig gesprek gehad over zijn vakantie in Turk…" at bounding box center [629, 365] width 542 height 64
drag, startPoint x: 471, startPoint y: 355, endPoint x: 410, endPoint y: 352, distance: 61.8
click at [410, 352] on p "Situatieschets: hele leuke en gezellig gesprek gehad over zijn vakantie in Turk…" at bounding box center [629, 365] width 542 height 64
click at [776, 327] on body "Willen jullie een cadeautje sturen naar deze klant? Telefoonnummer: 0624245986 …" at bounding box center [629, 307] width 556 height 179
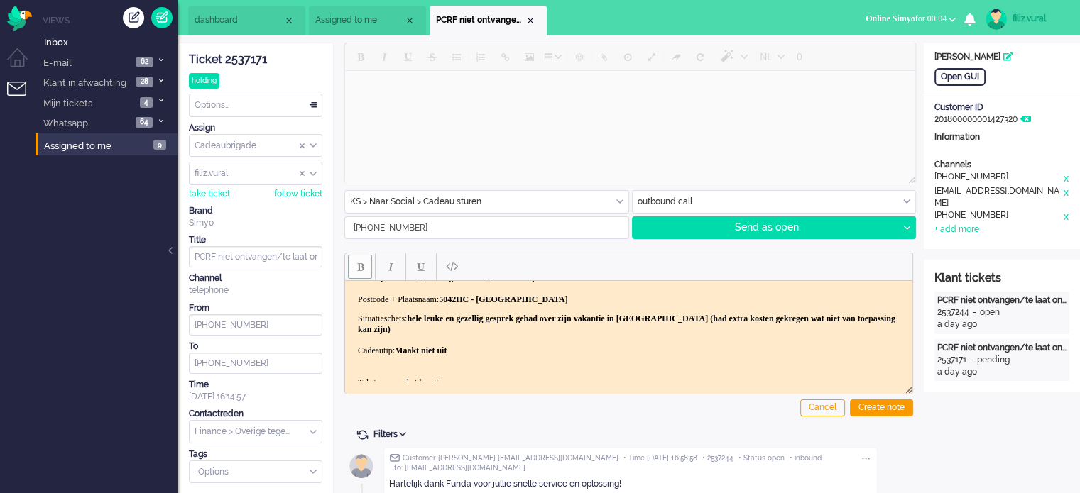
scroll to position [99, 0]
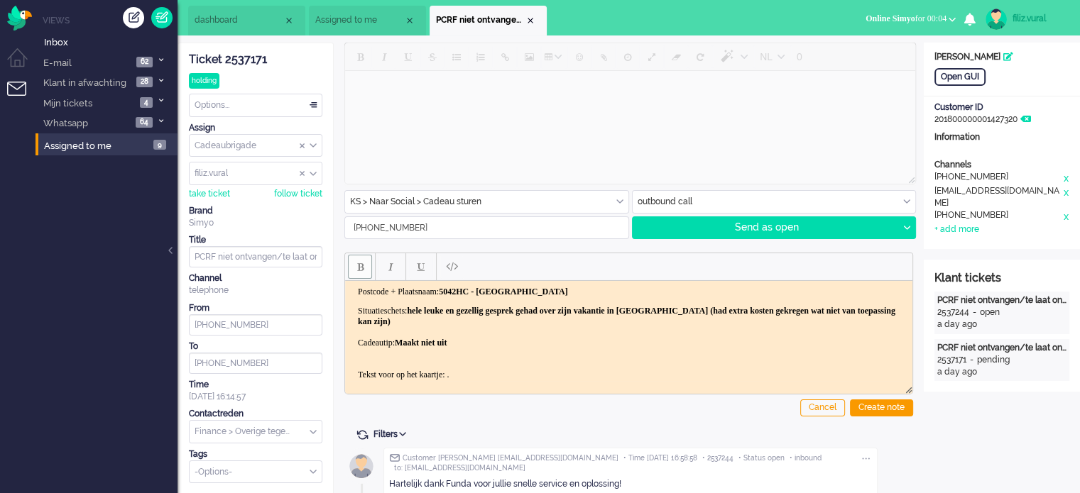
click at [471, 370] on p "Situatieschets: hele leuke en gezellig gesprek gehad over zijn vakantie in Turk…" at bounding box center [629, 342] width 542 height 75
click at [890, 405] on div "Create note" at bounding box center [881, 408] width 63 height 17
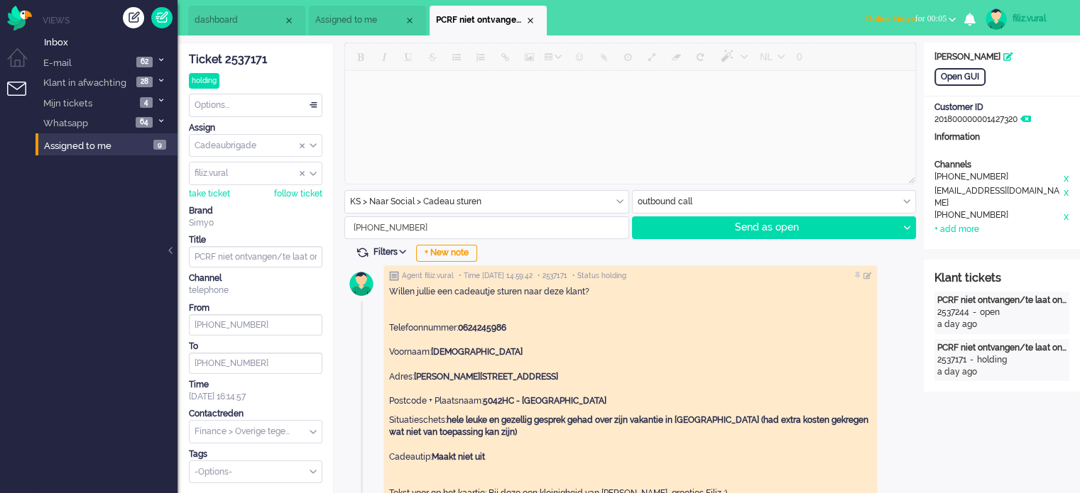
scroll to position [1237, 0]
click at [277, 423] on input "text" at bounding box center [256, 432] width 132 height 22
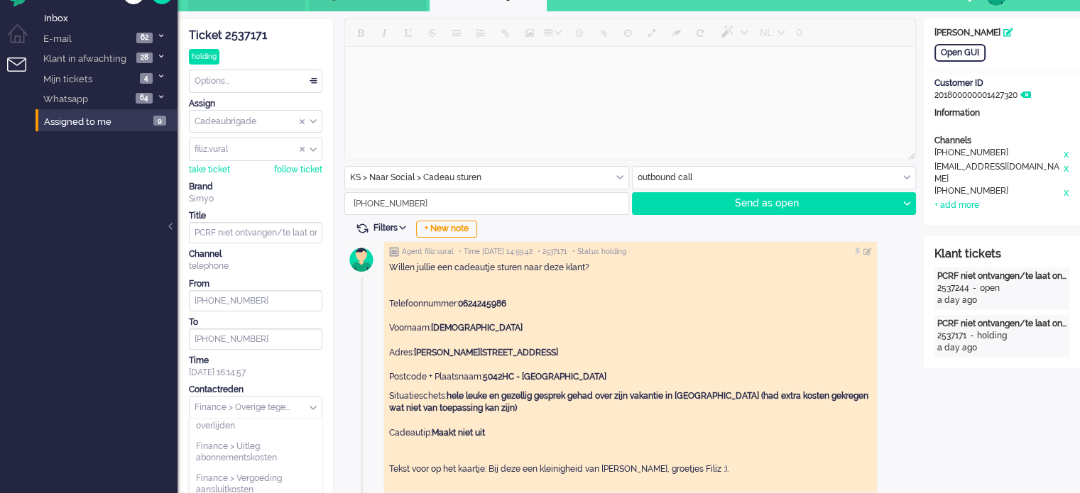
scroll to position [0, 0]
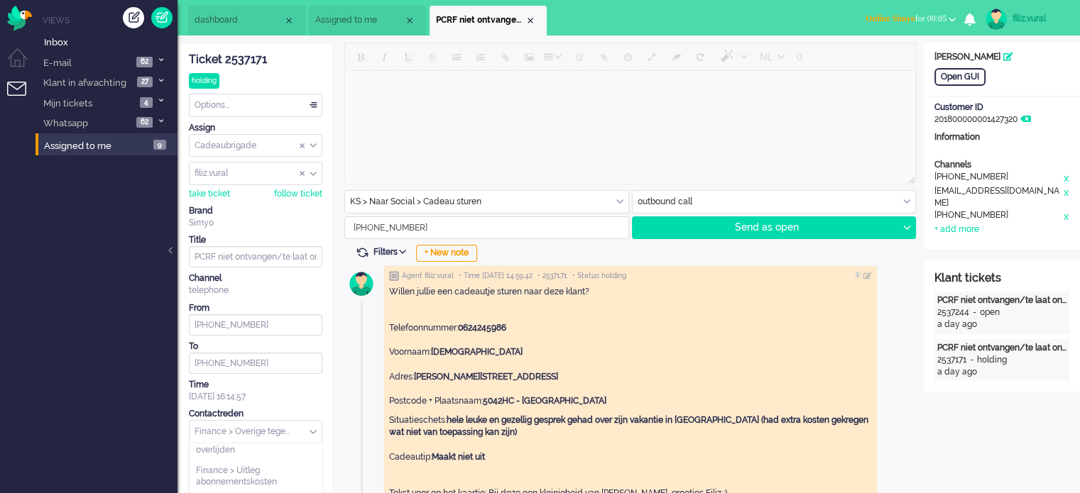
click at [534, 25] on div "Close tab" at bounding box center [530, 20] width 11 height 11
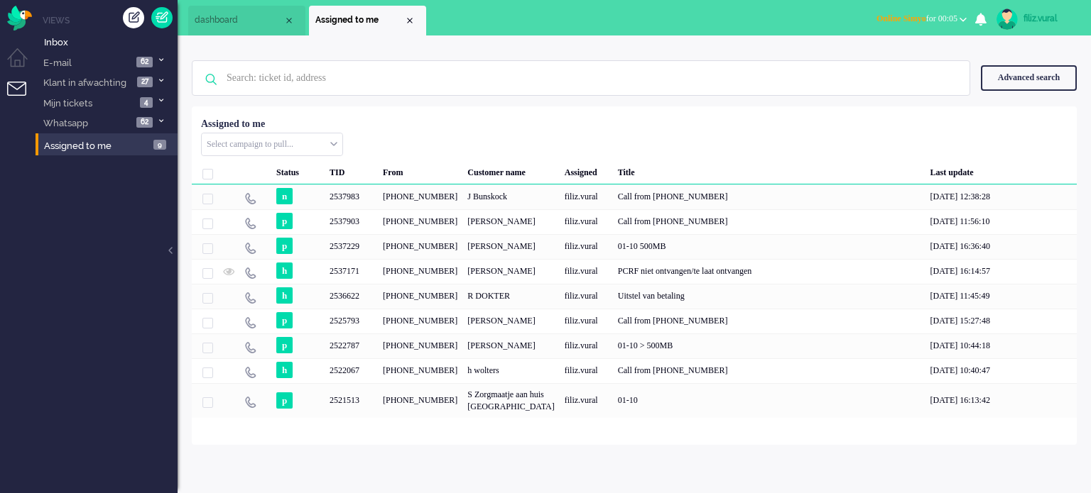
click at [212, 40] on div "No search results Please try again Advanced search Advanced search Ticket ID Ti…" at bounding box center [633, 240] width 913 height 410
click at [215, 29] on li "dashboard" at bounding box center [248, 21] width 117 height 30
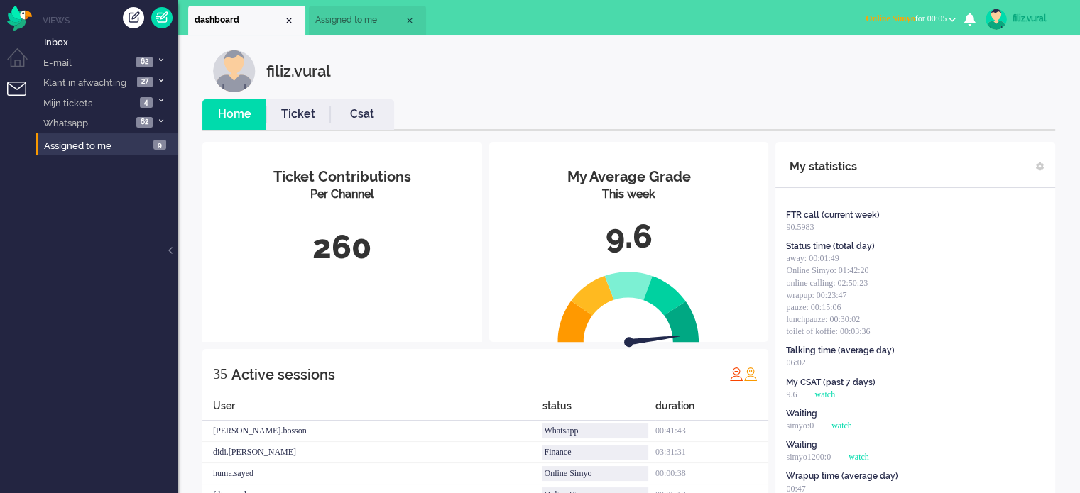
click at [365, 106] on link "Csat" at bounding box center [362, 114] width 64 height 16
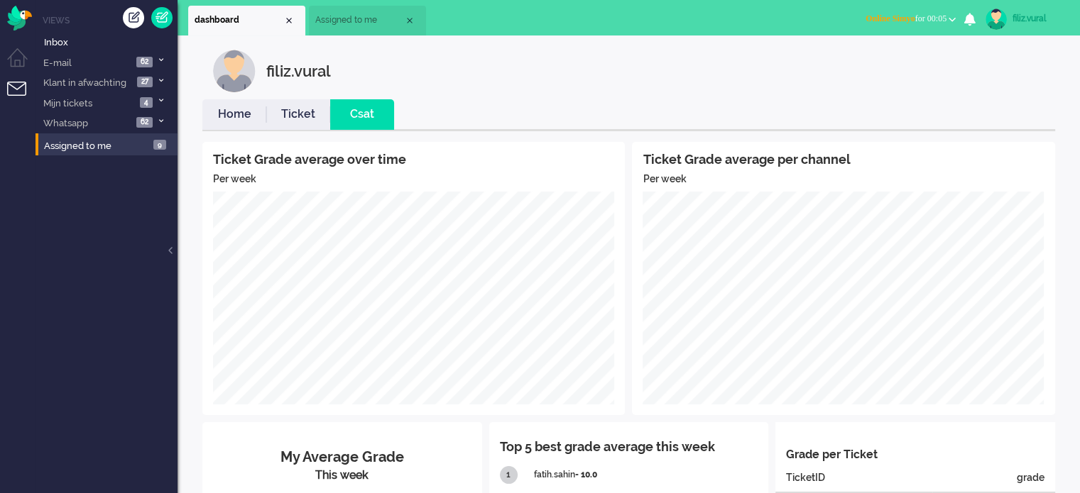
click at [231, 121] on link "Home" at bounding box center [234, 114] width 64 height 16
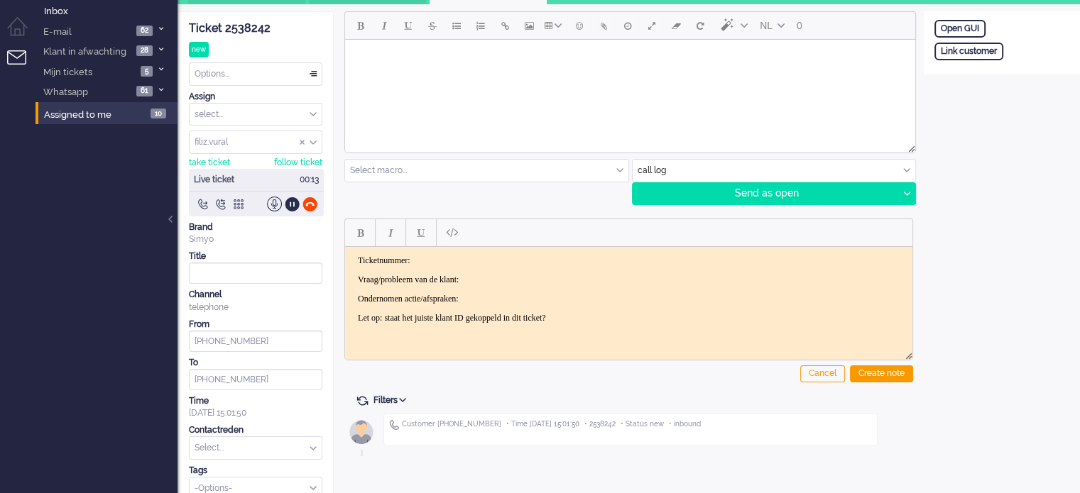
scroll to position [47, 0]
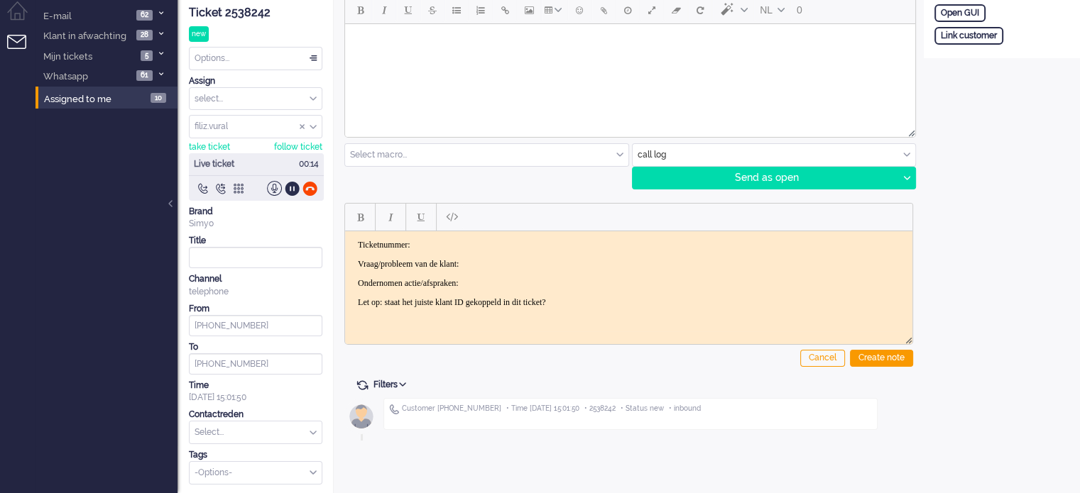
click at [266, 16] on div "Ticket 2538242" at bounding box center [255, 13] width 133 height 16
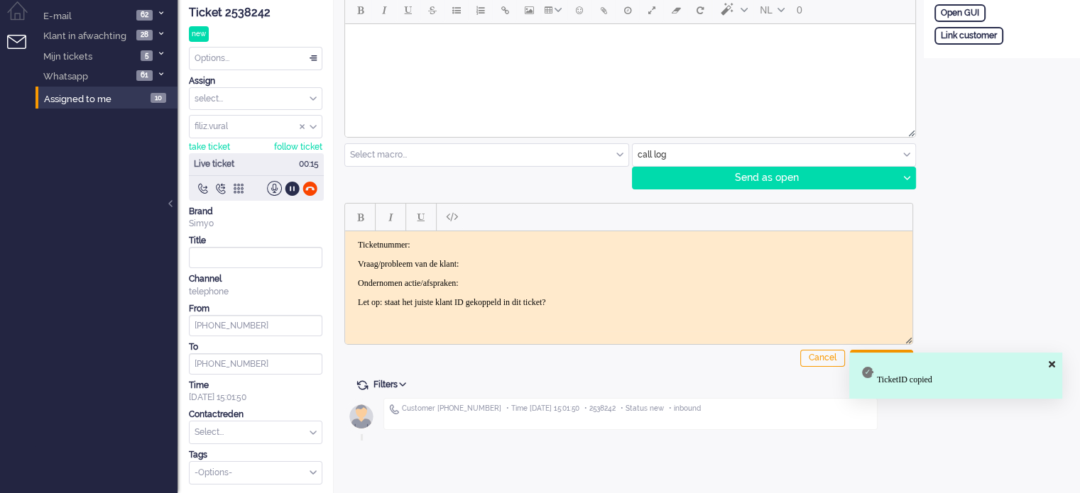
click at [461, 237] on html "Ticketnummer: Vraag/probleem van de klant: Ondernomen actie/afspraken: Let op: …" at bounding box center [628, 273] width 567 height 85
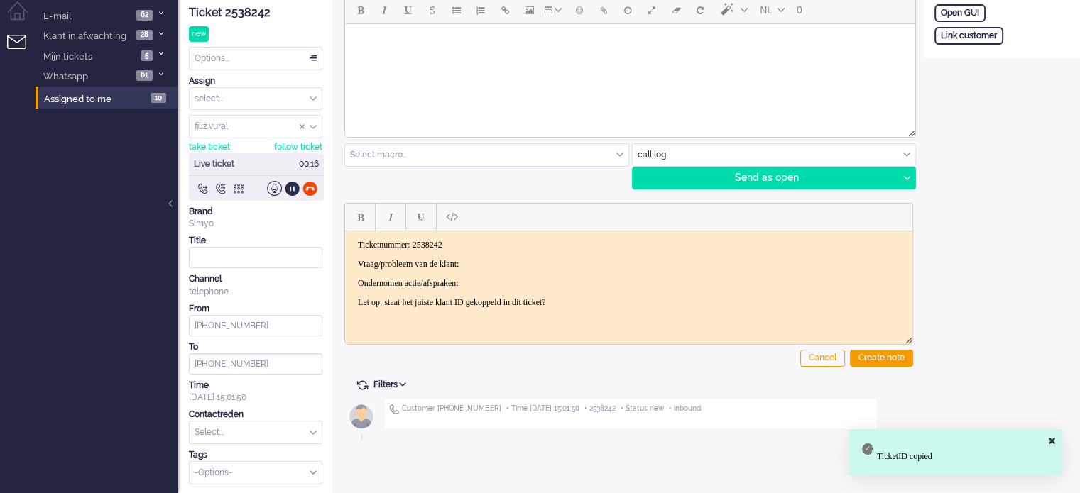
click at [503, 260] on p "Vraag/probleem van de klant:" at bounding box center [629, 263] width 542 height 11
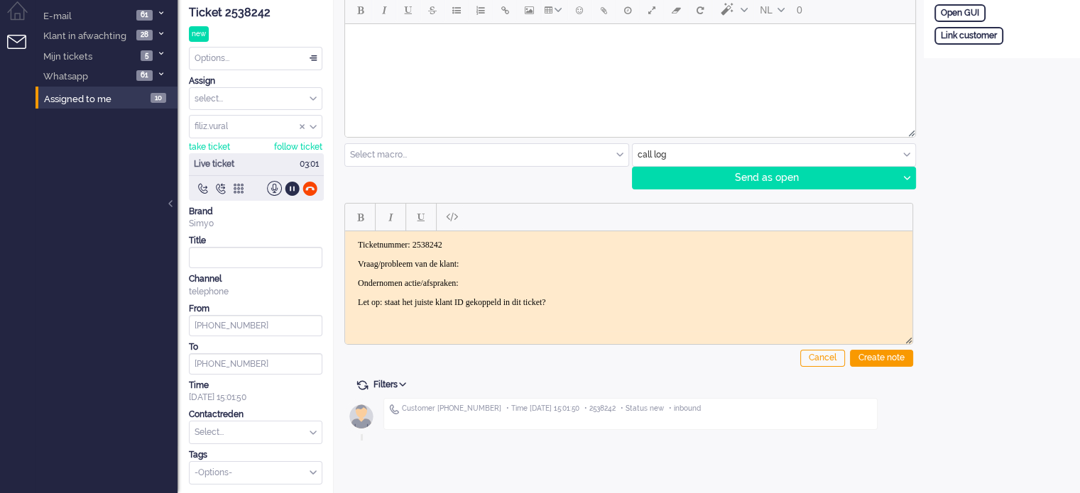
click at [978, 44] on div "Open GUI Link customer" at bounding box center [1002, 27] width 156 height 62
click at [978, 39] on div "Link customer" at bounding box center [968, 36] width 69 height 18
drag, startPoint x: 980, startPoint y: 45, endPoint x: 996, endPoint y: 56, distance: 18.9
click at [981, 45] on input "text" at bounding box center [1001, 54] width 135 height 21
paste input "201800000001637954"
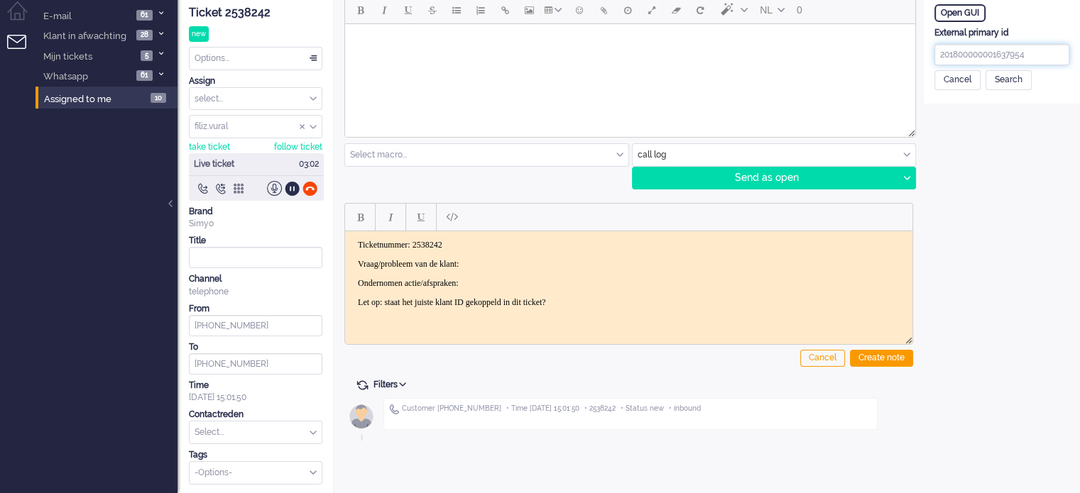
type input "201800000001637954"
drag, startPoint x: 1014, startPoint y: 67, endPoint x: 1042, endPoint y: 92, distance: 38.2
click at [1016, 67] on div "External primary id 201800000001637954 Cancel Search" at bounding box center [1002, 58] width 156 height 63
click at [1017, 88] on div "Search" at bounding box center [1008, 80] width 46 height 20
click at [984, 129] on input "text" at bounding box center [1001, 135] width 135 height 21
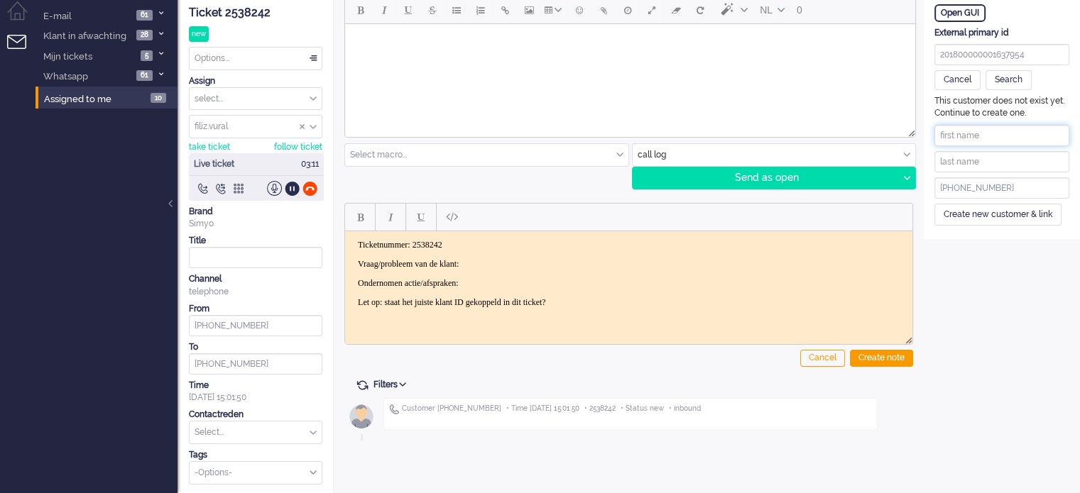
paste input "Grietje Kummer-Brandsma"
drag, startPoint x: 971, startPoint y: 129, endPoint x: 1086, endPoint y: 126, distance: 115.8
click at [1079, 126] on html "Home Dashboard Notifications Following Knowledge Base release_2.1.0 Views Inbox…" at bounding box center [540, 199] width 1080 height 493
type input "Grietje"
drag, startPoint x: 1028, startPoint y: 151, endPoint x: 1012, endPoint y: 165, distance: 21.6
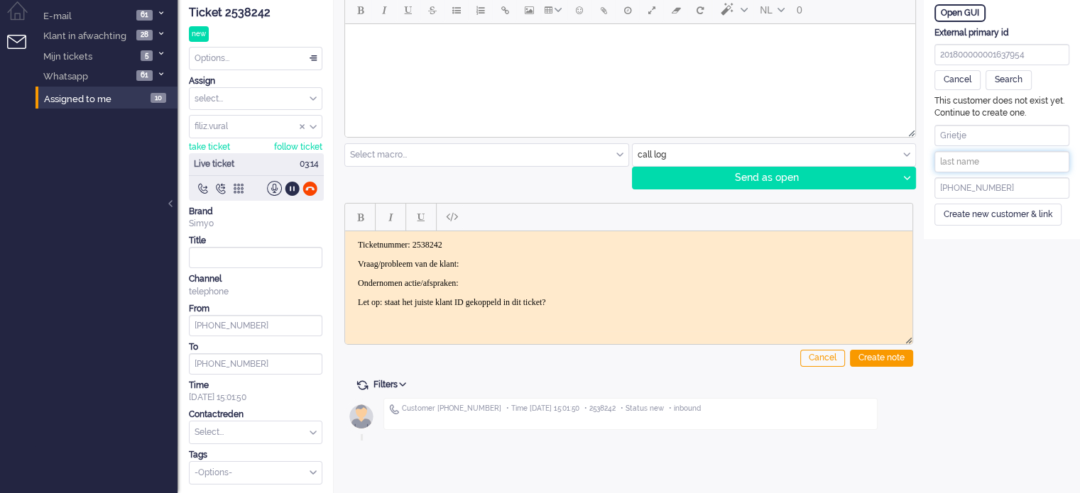
click at [1027, 151] on input "text" at bounding box center [1001, 161] width 135 height 21
paste input "Kummer-Brandsma"
type input "Kummer-Brandsma"
click at [985, 209] on div "Create new customer & link" at bounding box center [997, 215] width 127 height 22
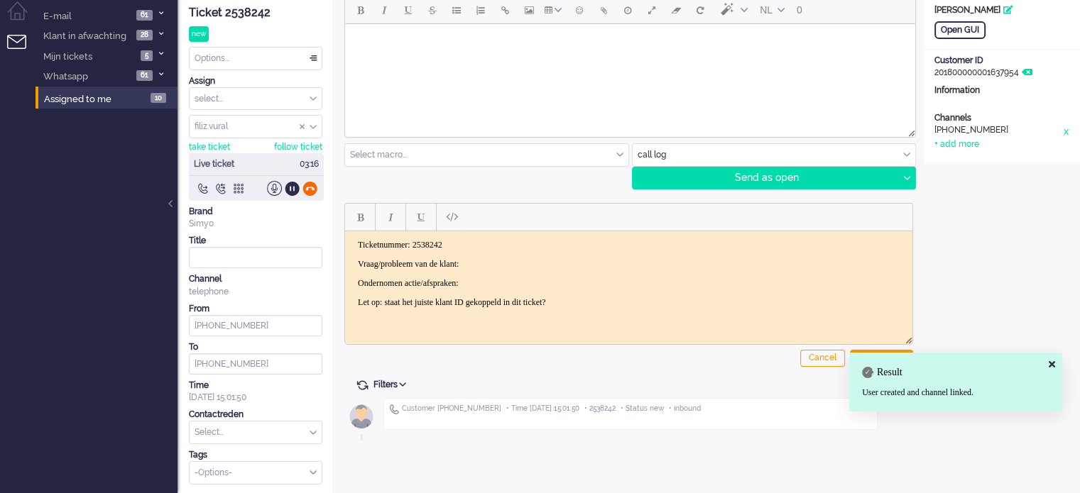
click at [310, 187] on div at bounding box center [309, 188] width 15 height 15
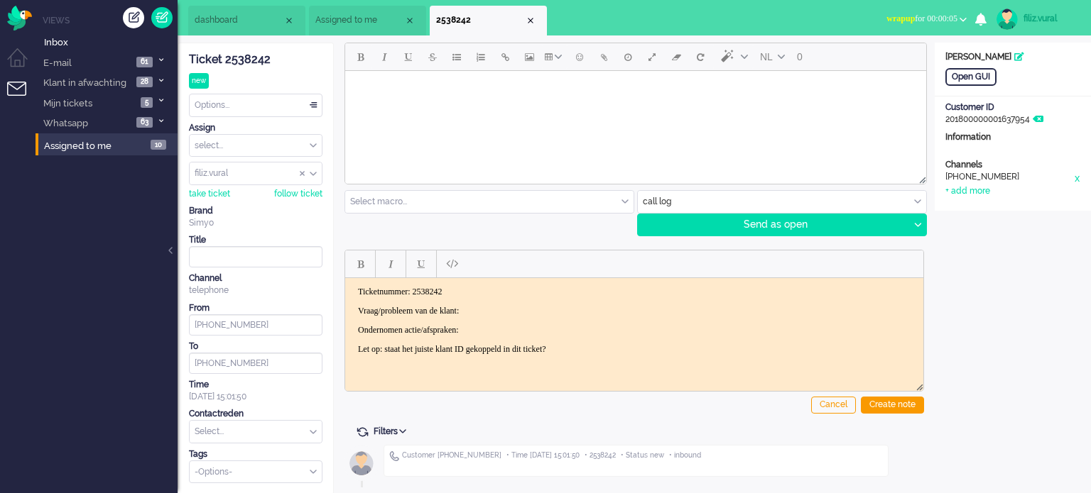
click at [995, 188] on div "Channels telephone +31612863195 x + add more" at bounding box center [1012, 178] width 156 height 38
click at [983, 185] on div "+ add more" at bounding box center [967, 191] width 45 height 12
click at [981, 202] on input at bounding box center [1012, 195] width 135 height 21
click at [985, 221] on input at bounding box center [1012, 222] width 135 height 21
click at [985, 201] on input at bounding box center [1012, 195] width 135 height 21
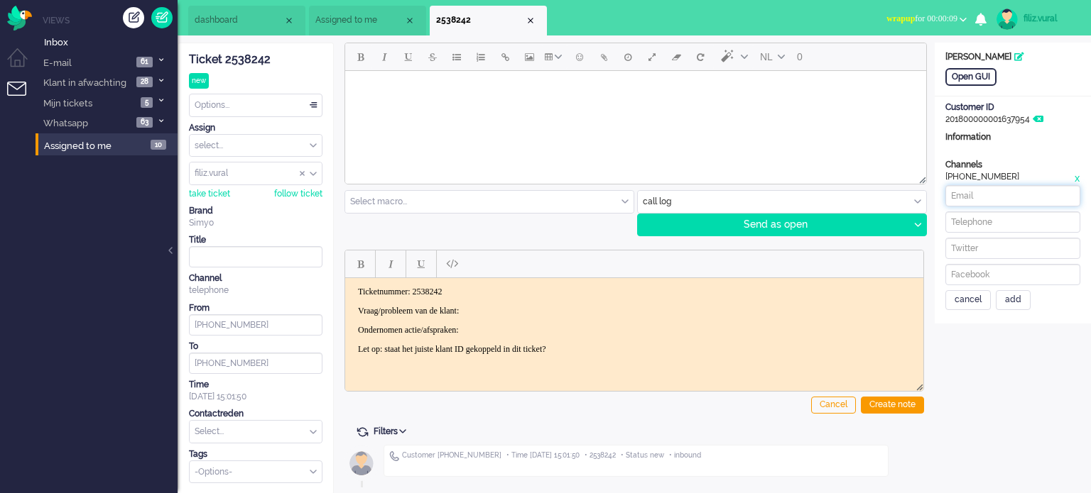
paste input "g.a.kummer@hotmail.com"
drag, startPoint x: 985, startPoint y: 201, endPoint x: 943, endPoint y: 198, distance: 42.0
click at [943, 198] on div "Channels telephone +31612863195 x + add more g.a.kummer@hotmail.com cancel add" at bounding box center [1012, 234] width 156 height 151
type input "g.a.kummer@hotmail.com"
drag, startPoint x: 1024, startPoint y: 305, endPoint x: 449, endPoint y: 37, distance: 634.3
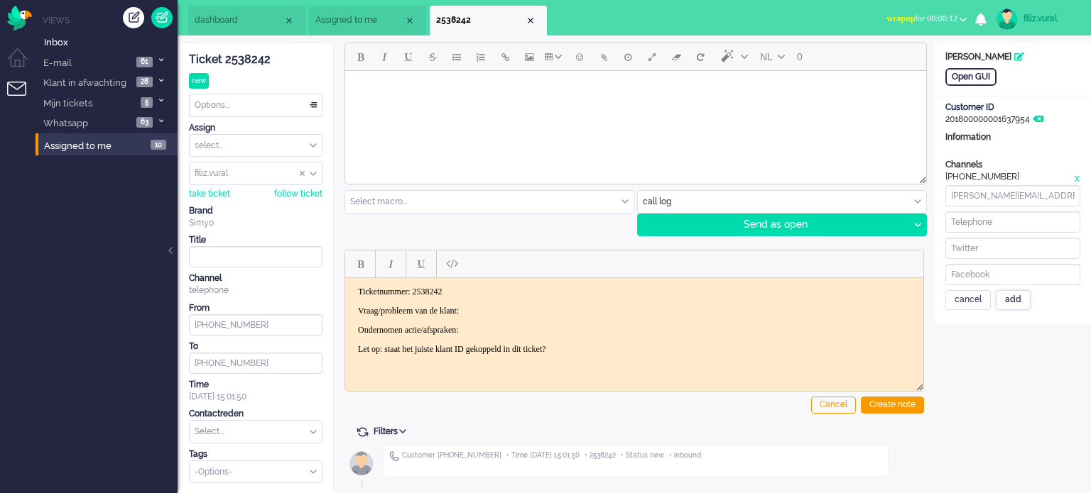
click at [1024, 305] on div "add" at bounding box center [1012, 300] width 35 height 20
click at [662, 309] on p "Vraag/probleem van de klant:" at bounding box center [634, 310] width 552 height 11
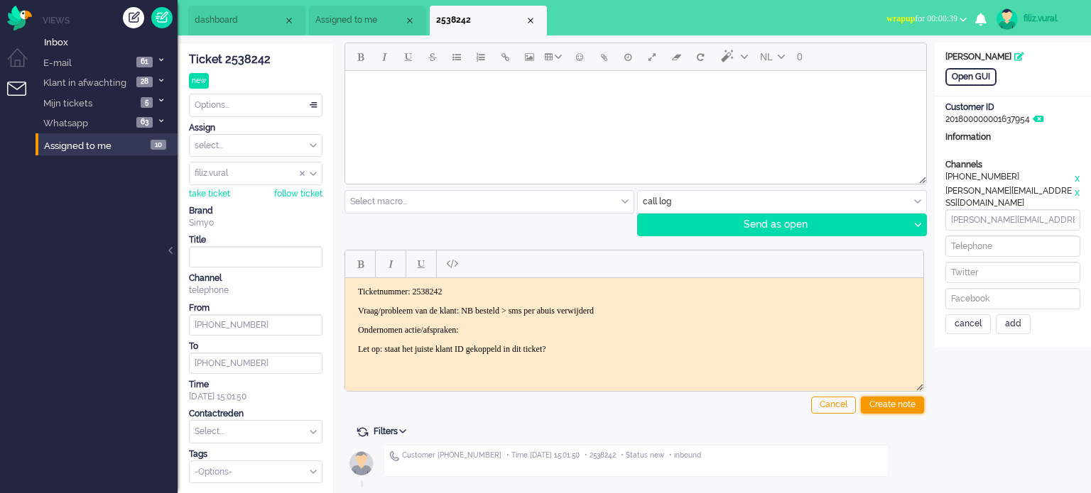
click at [895, 410] on div "Create note" at bounding box center [891, 405] width 63 height 17
click at [978, 315] on div "cancel" at bounding box center [967, 325] width 45 height 20
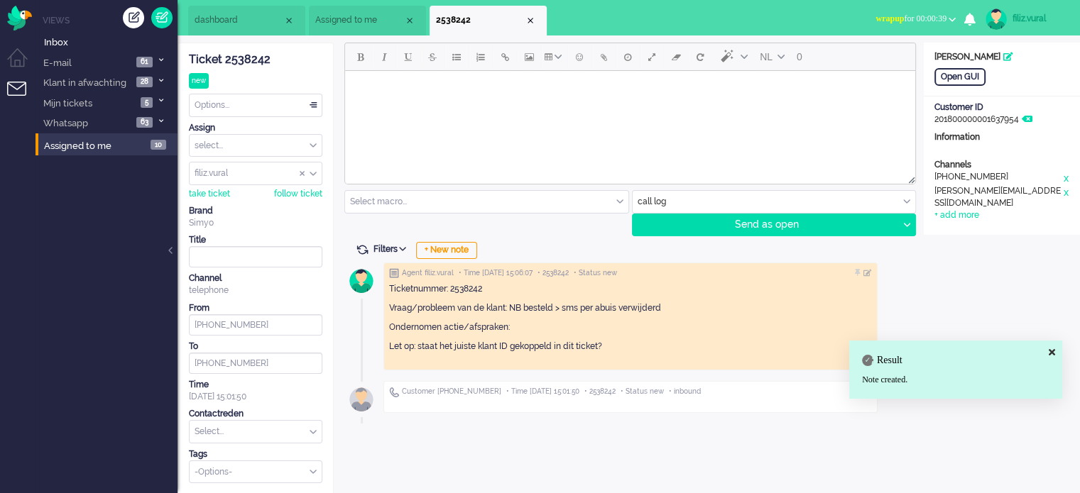
click at [290, 429] on input "text" at bounding box center [256, 432] width 132 height 22
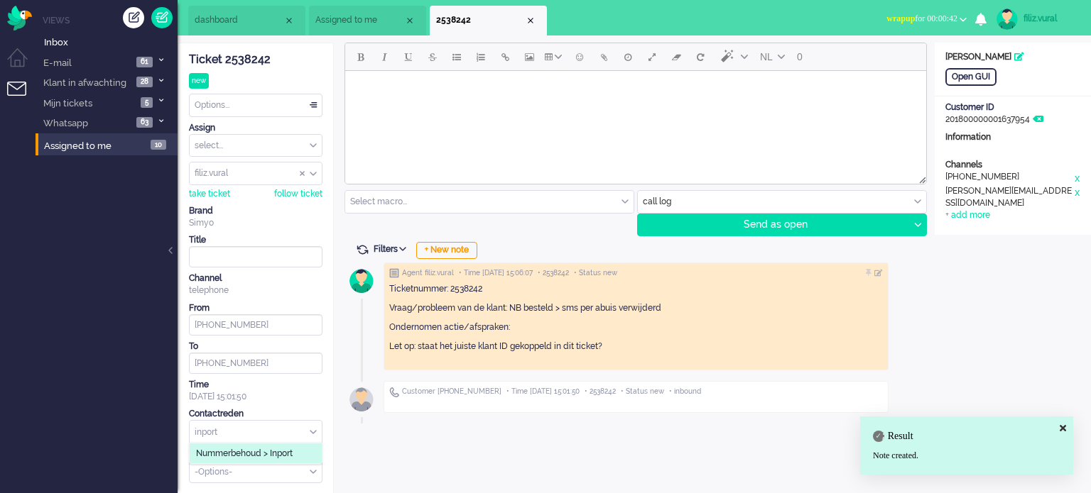
type input "inport"
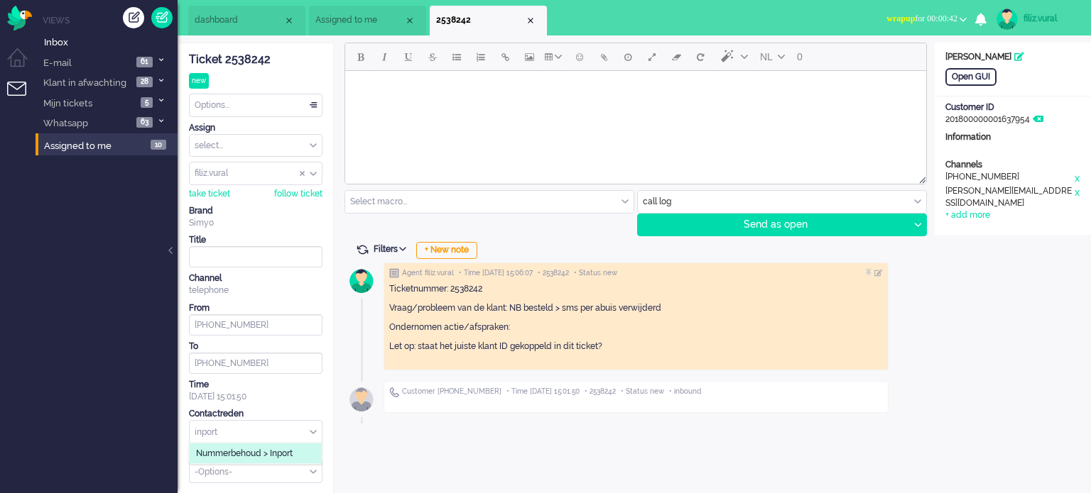
click at [284, 462] on div "Nummerbehoud > Inport" at bounding box center [255, 454] width 133 height 22
click at [286, 457] on span "Nummerbehoud > Inport" at bounding box center [244, 454] width 97 height 12
click at [244, 113] on div "Options..." at bounding box center [256, 105] width 132 height 22
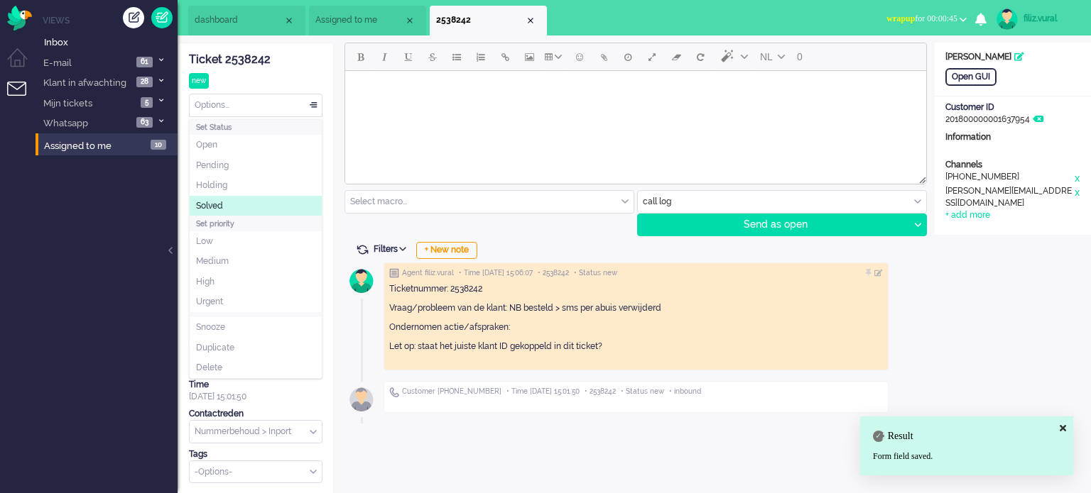
click at [227, 204] on li "Solved" at bounding box center [256, 206] width 132 height 21
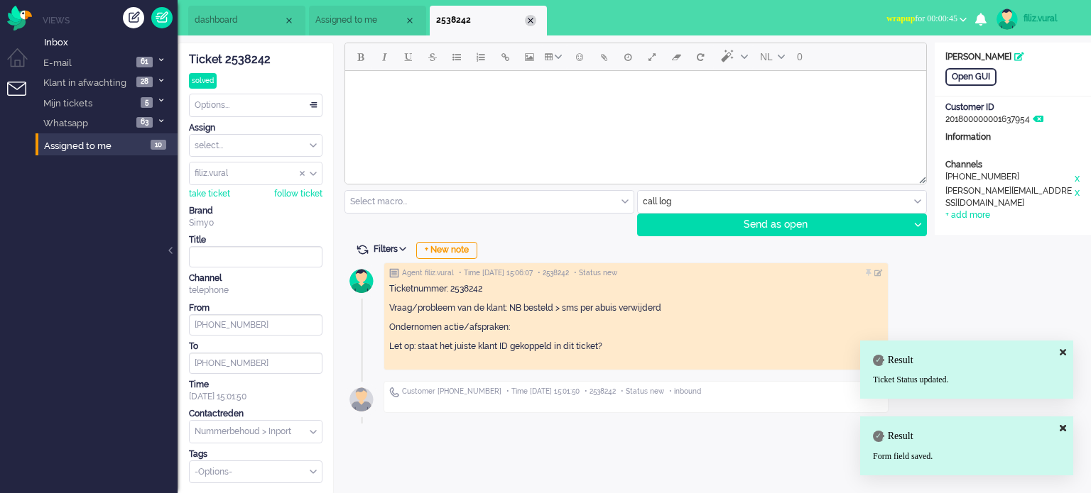
click at [533, 21] on div "Close tab" at bounding box center [530, 20] width 11 height 11
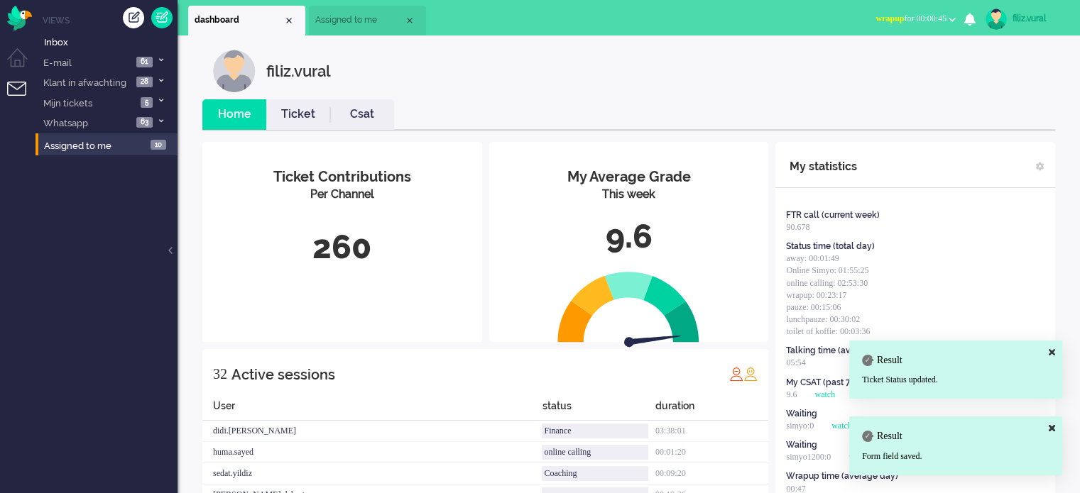
click at [388, 105] on li "Csat" at bounding box center [362, 114] width 64 height 31
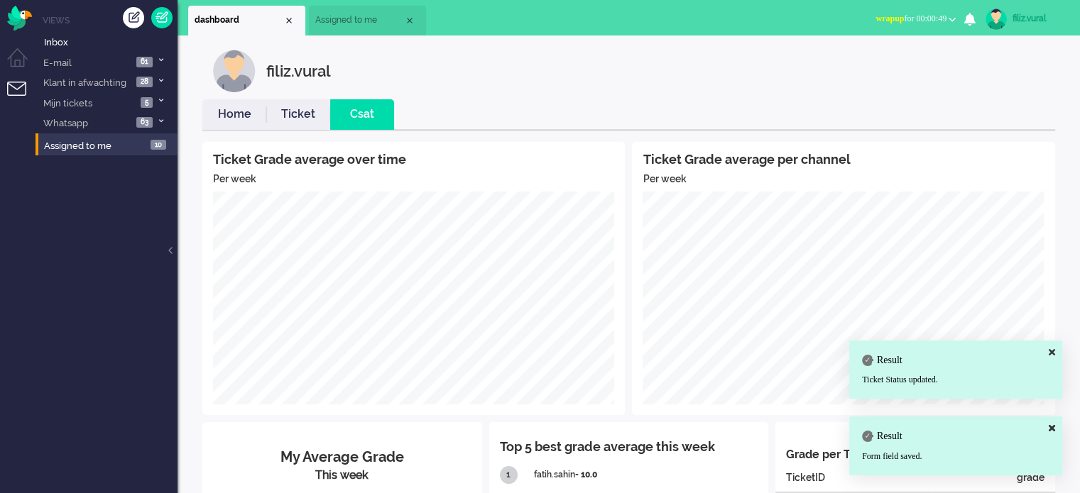
click at [239, 122] on link "Home" at bounding box center [234, 114] width 64 height 16
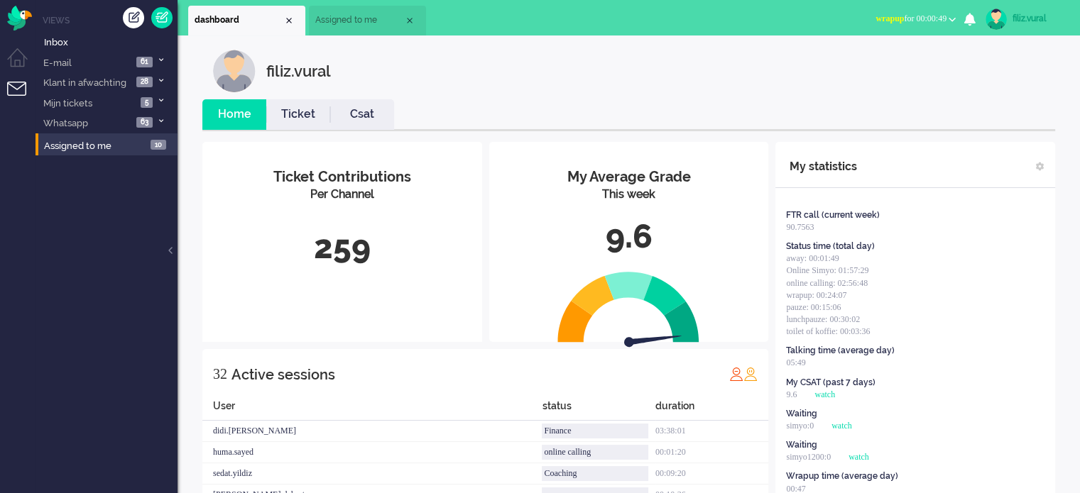
click at [919, 16] on span "wrapup for 00:00:49" at bounding box center [910, 18] width 71 height 10
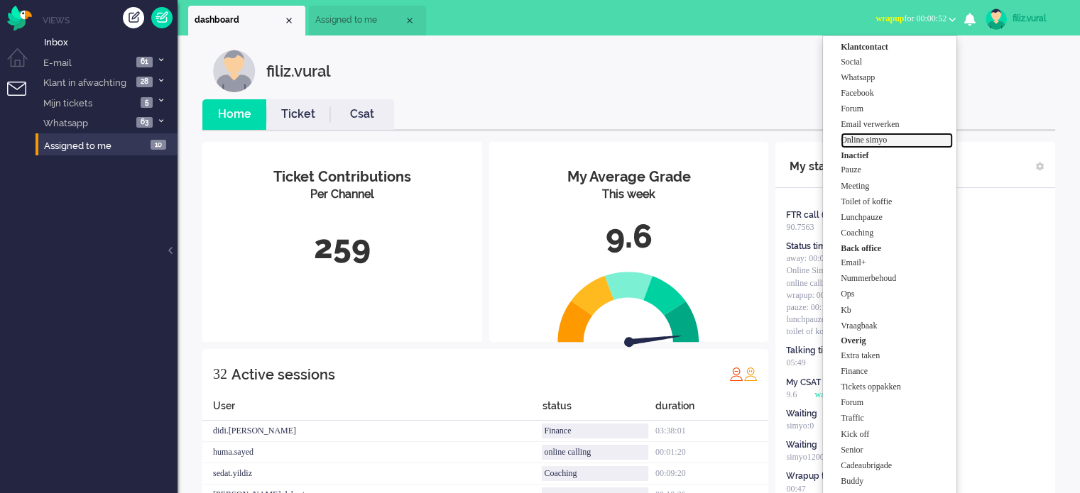
click at [859, 140] on label "Online simyo" at bounding box center [897, 140] width 112 height 12
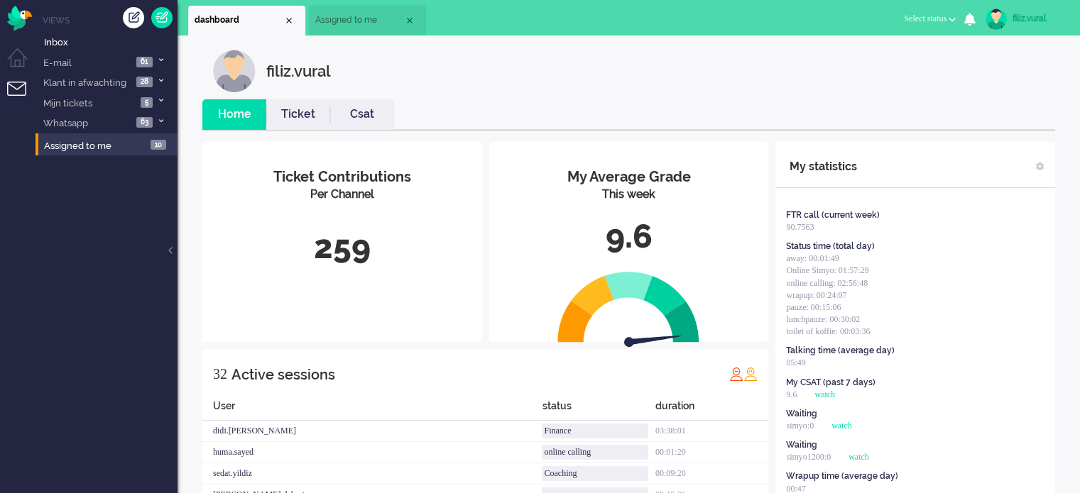
click at [377, 124] on li "Csat" at bounding box center [362, 114] width 64 height 31
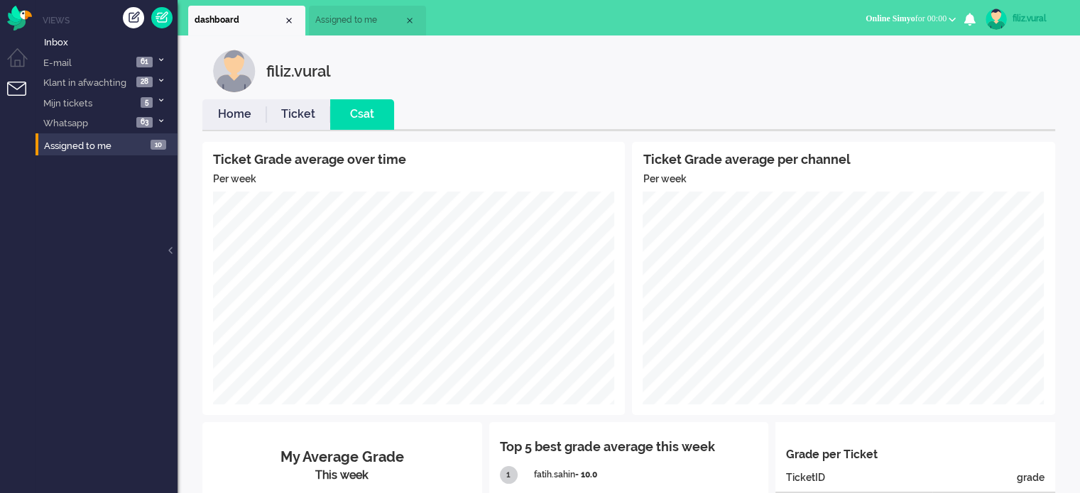
click at [200, 130] on div "Home Ticket Csat Ticket Grade average over time Per week Ticket Grade average p…" at bounding box center [629, 392] width 874 height 587
click at [214, 125] on li "Home" at bounding box center [234, 114] width 64 height 31
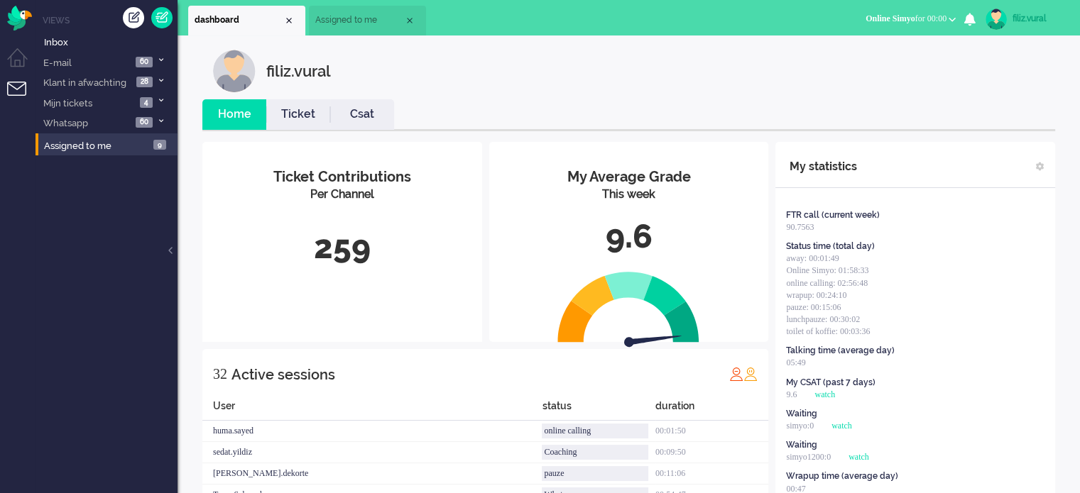
click at [364, 113] on link "Csat" at bounding box center [362, 114] width 64 height 16
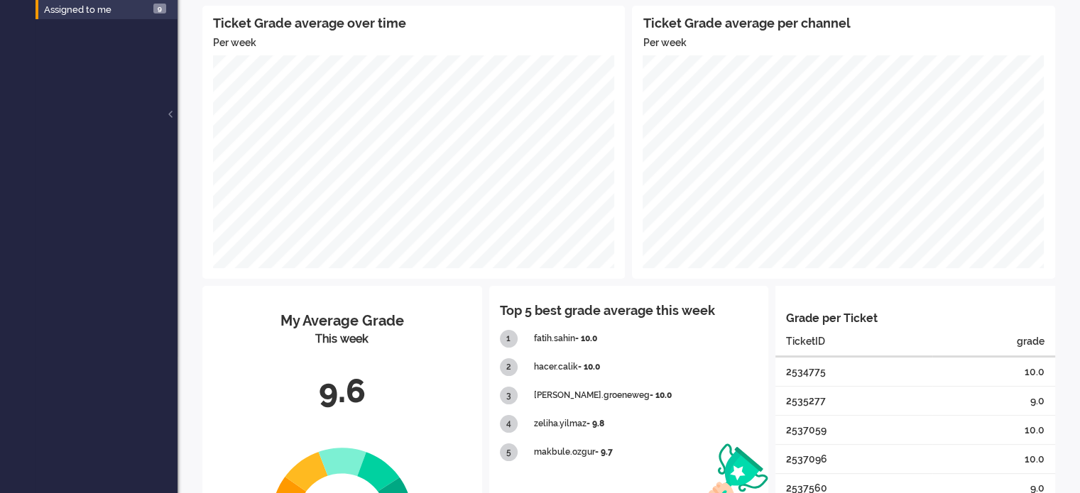
scroll to position [192, 0]
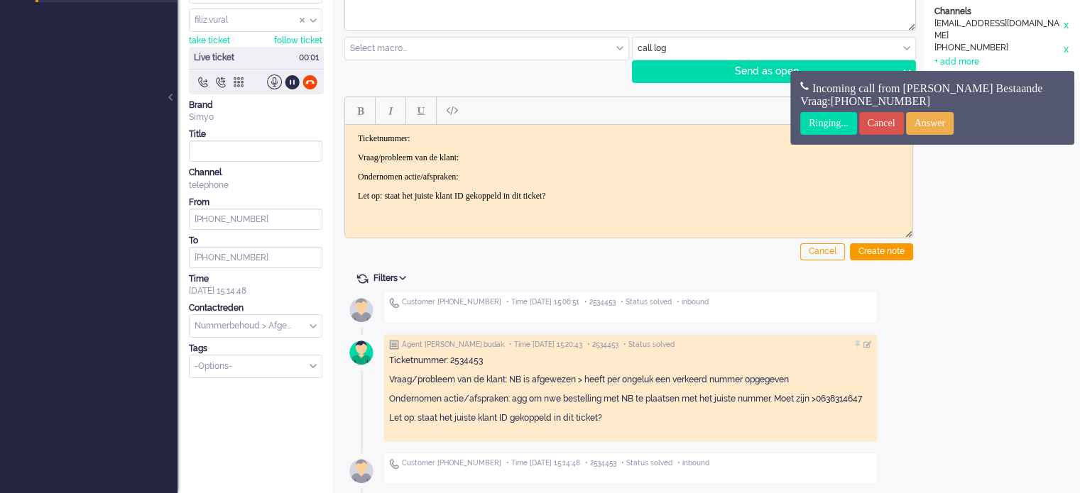
scroll to position [154, 0]
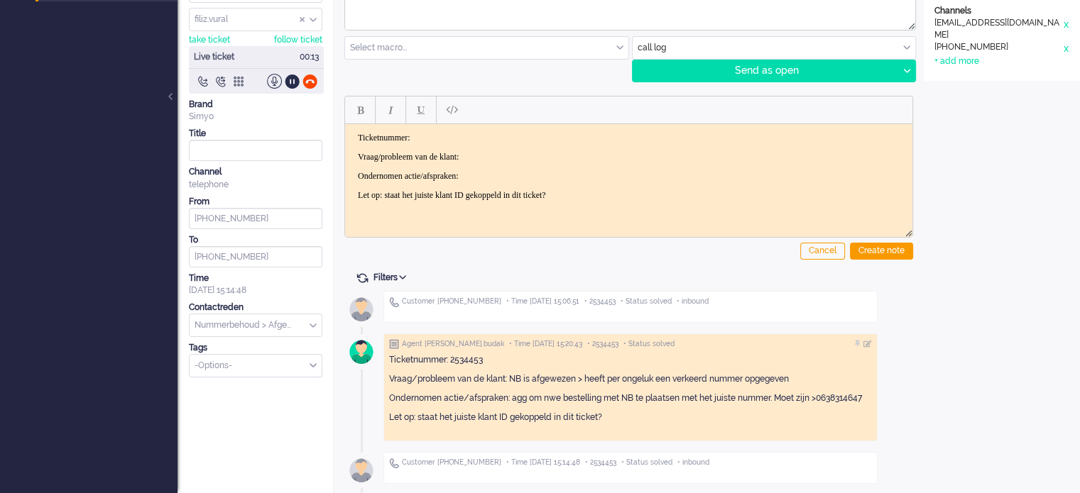
click at [839, 394] on p "Ondernomen actie/afspraken: agg om nwe bestelling met NB te plaatsen met het ju…" at bounding box center [630, 399] width 483 height 12
copy p "0638314647"
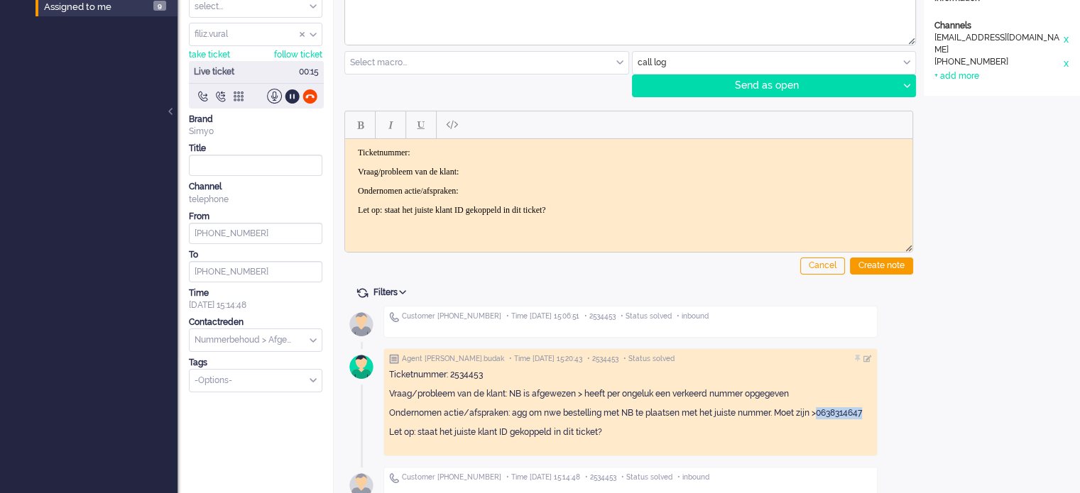
scroll to position [0, 0]
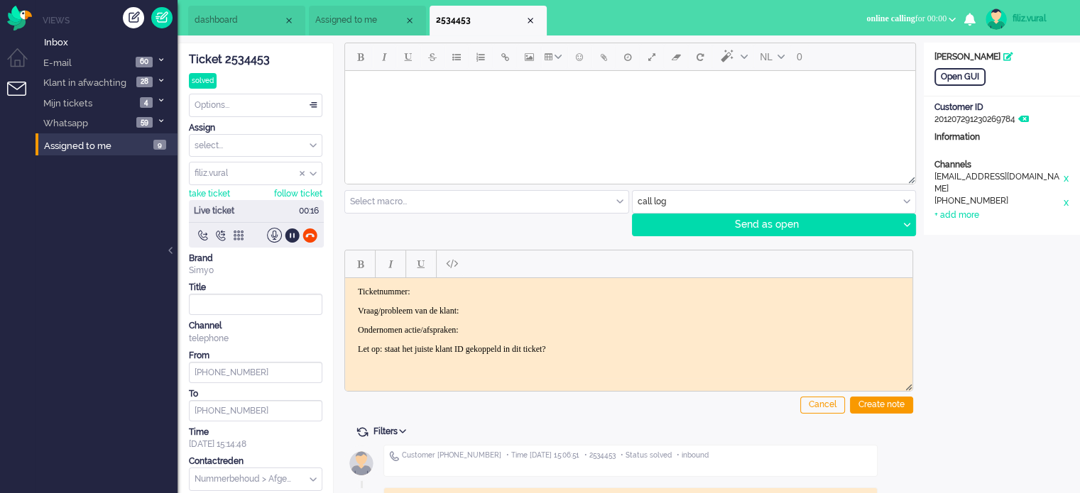
click at [933, 77] on div "Open GUI" at bounding box center [1002, 77] width 156 height 18
click at [943, 80] on div "Open GUI" at bounding box center [959, 77] width 51 height 18
click at [1025, 117] on icon at bounding box center [1023, 119] width 11 height 9
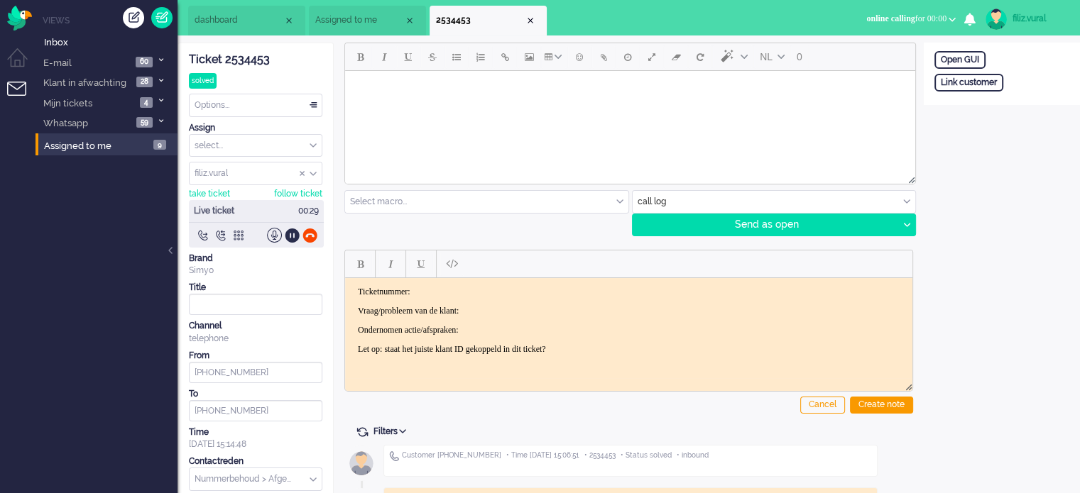
drag, startPoint x: 1017, startPoint y: 123, endPoint x: 991, endPoint y: 94, distance: 38.7
click at [1017, 121] on div "Open GUI Link customer" at bounding box center [1002, 346] width 156 height 606
click at [988, 92] on div "Open GUI Link customer" at bounding box center [1002, 74] width 156 height 62
click at [988, 87] on div "Link customer" at bounding box center [968, 83] width 69 height 18
click at [994, 100] on input "text" at bounding box center [1001, 101] width 135 height 21
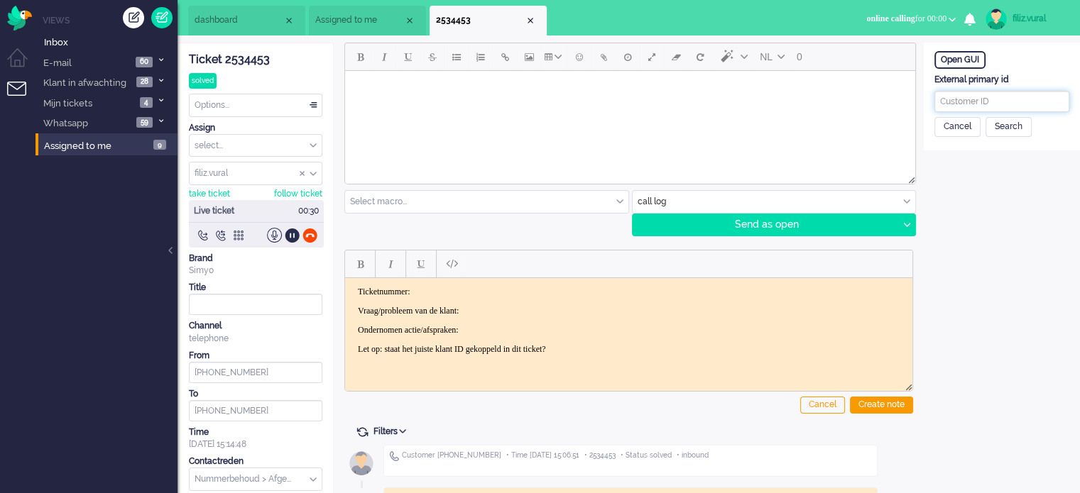
paste input "201800000001635752"
type input "201800000001635752"
click at [1014, 124] on div "Search" at bounding box center [1008, 127] width 46 height 20
click at [956, 180] on input "text" at bounding box center [1001, 182] width 135 height 21
paste input "Eva Hulst"
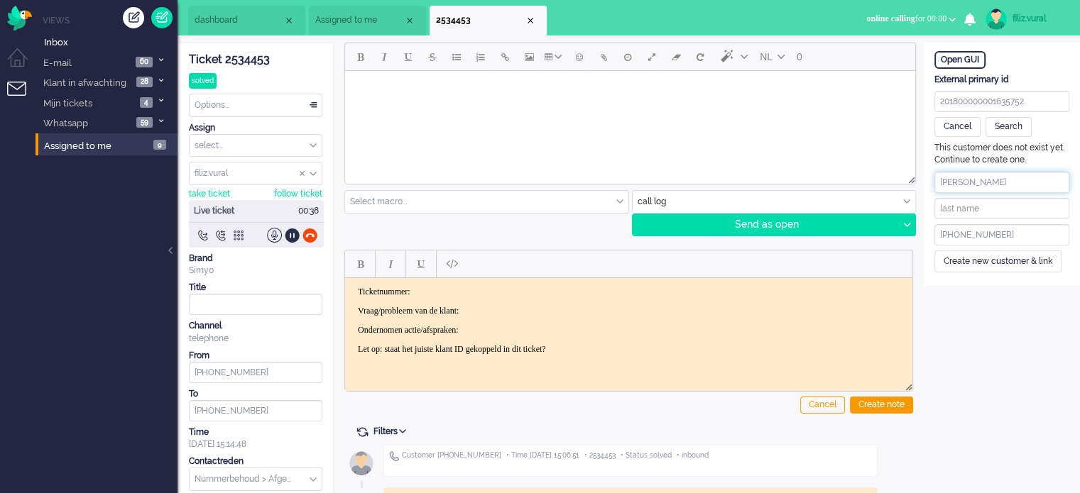
drag, startPoint x: 960, startPoint y: 181, endPoint x: 1013, endPoint y: 176, distance: 53.5
click at [1013, 176] on input "Eva Hulst" at bounding box center [1001, 182] width 135 height 21
drag, startPoint x: 958, startPoint y: 183, endPoint x: 1012, endPoint y: 177, distance: 55.0
click at [1012, 177] on input "Eva Hulst" at bounding box center [1001, 182] width 135 height 21
type input "Eva"
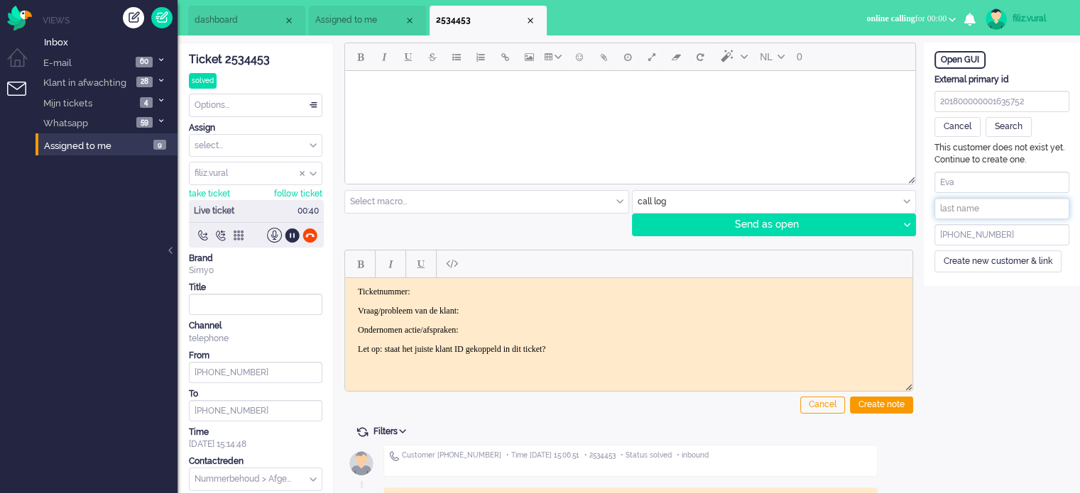
click at [985, 206] on input "text" at bounding box center [1001, 208] width 135 height 21
paste input "Hulst"
type input "Hulst"
click at [974, 248] on div "This customer does not exist yet. Continue to create one. Eva Hulst +3163831464…" at bounding box center [1002, 207] width 156 height 130
click at [980, 259] on div "Create new customer & link" at bounding box center [997, 262] width 127 height 22
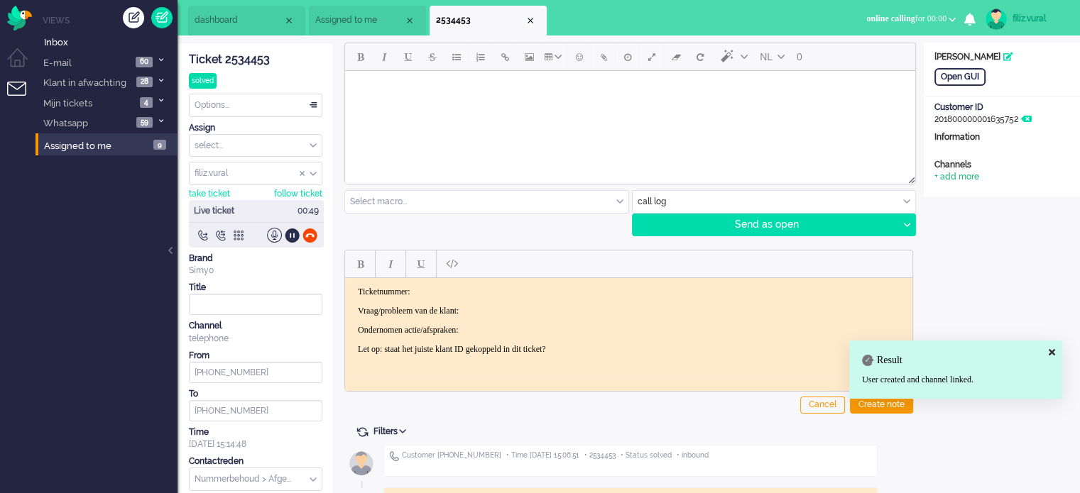
click at [970, 175] on div "+ add more" at bounding box center [956, 177] width 45 height 12
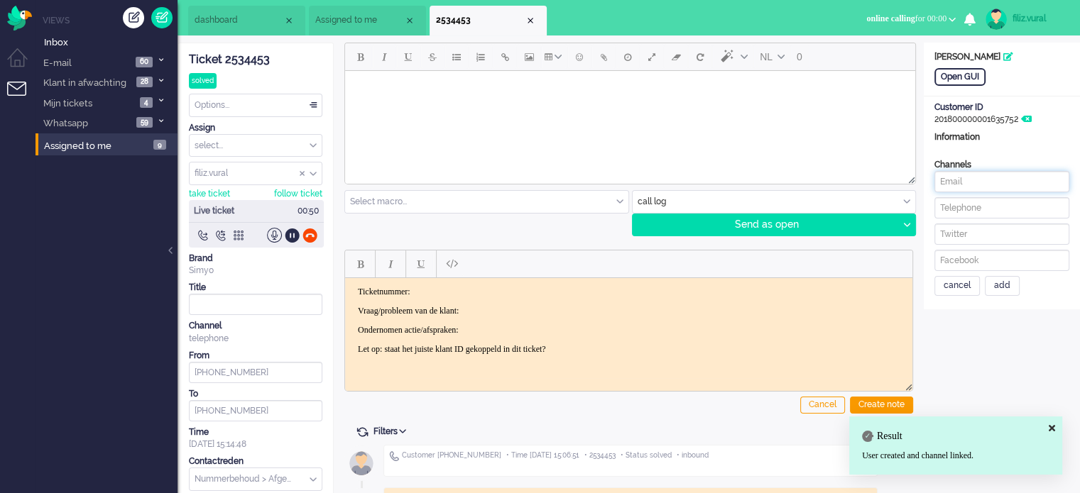
click at [970, 184] on input at bounding box center [1001, 181] width 135 height 21
paste input "hnshlst@gmail.com"
type input "hnshlst@gmail.com"
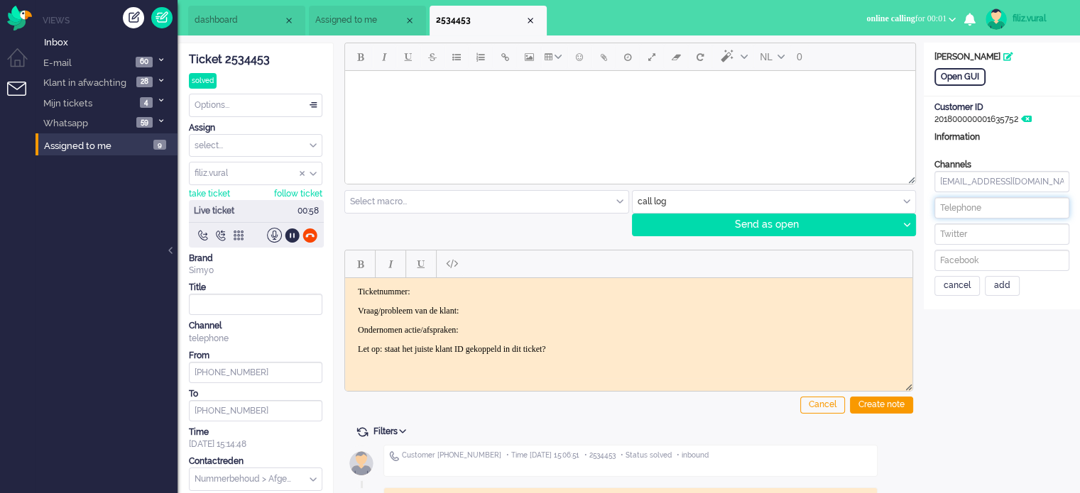
click at [970, 204] on input at bounding box center [1001, 207] width 135 height 21
paste input "638314647"
click at [939, 204] on input "638314647" at bounding box center [1001, 207] width 135 height 21
type input "+31638314647"
click at [937, 181] on input "hnshlst@gmail.com" at bounding box center [1001, 181] width 135 height 21
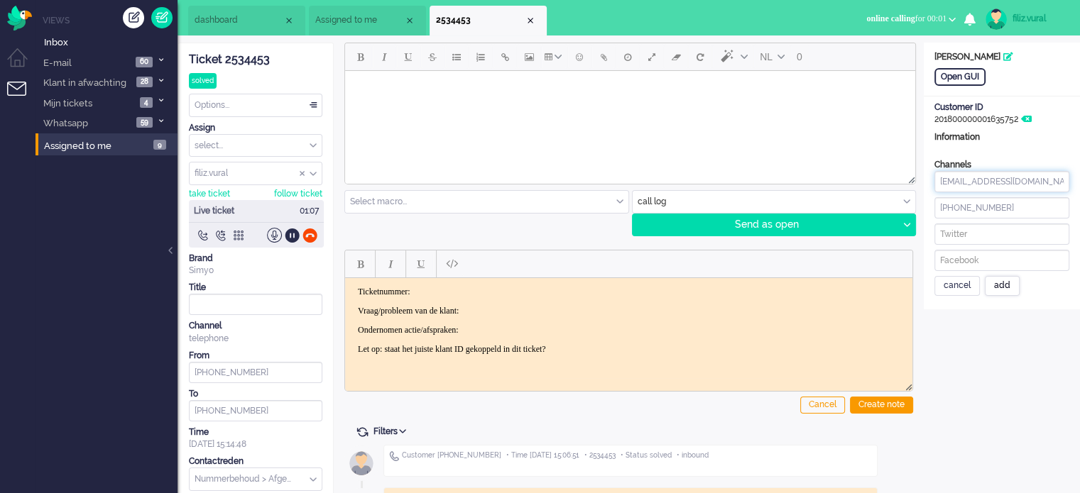
type input "hnshlst@gmail.com"
click at [1003, 283] on div "add" at bounding box center [1002, 286] width 35 height 20
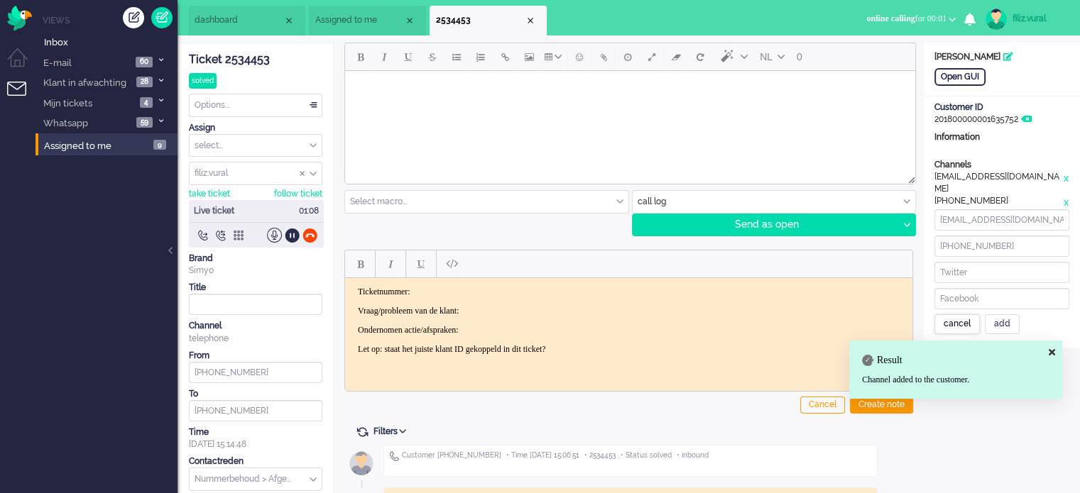
click at [961, 315] on div "cancel" at bounding box center [956, 325] width 45 height 20
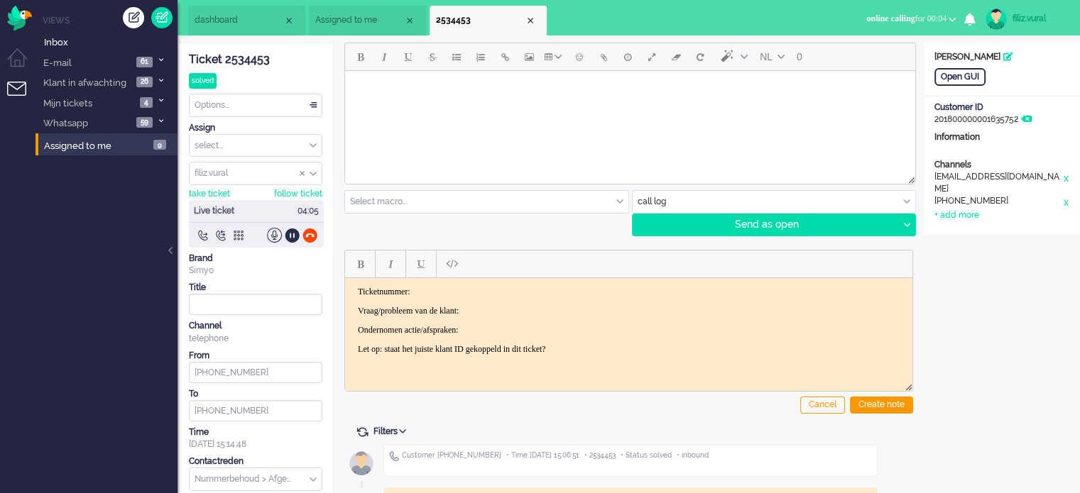
click at [247, 55] on div "Ticket 2534453" at bounding box center [255, 60] width 133 height 16
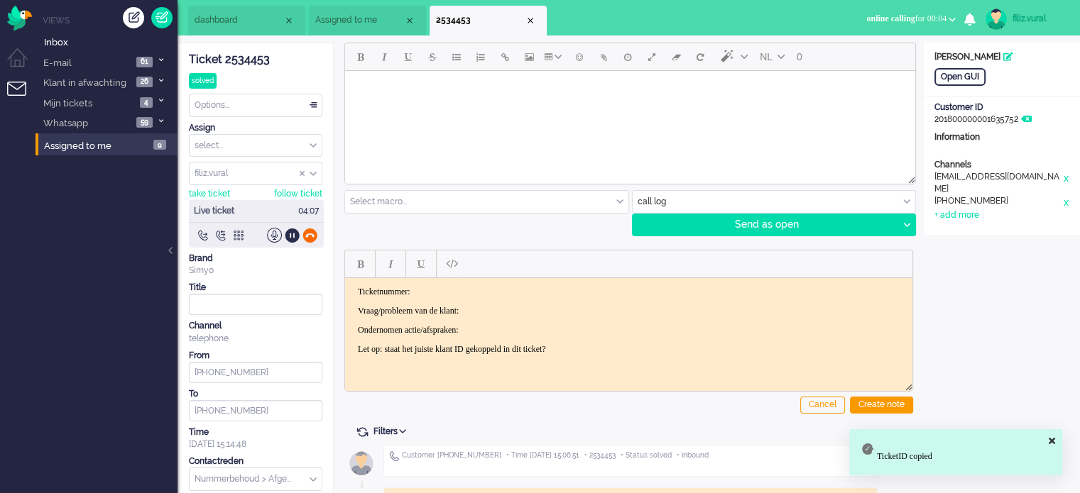
click at [315, 234] on div at bounding box center [309, 235] width 15 height 15
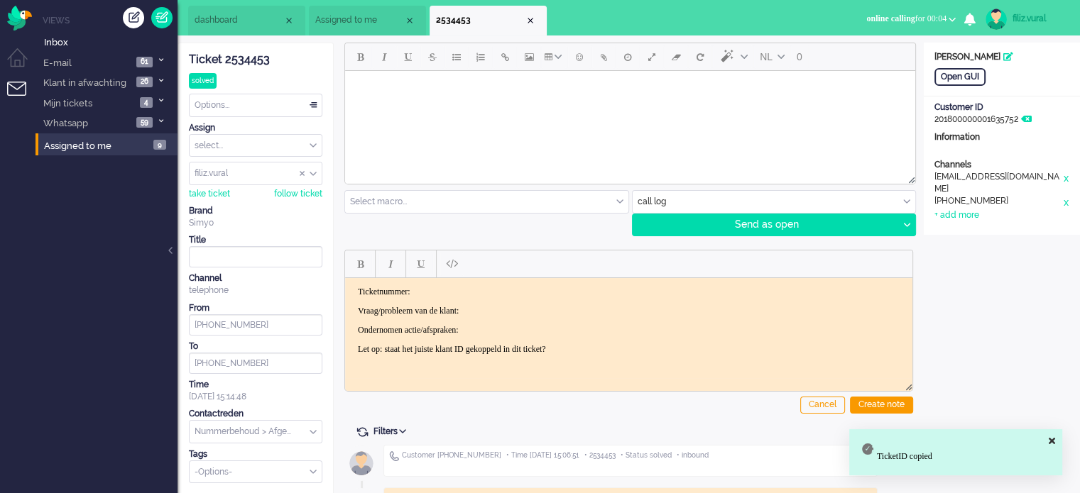
click at [447, 282] on html "Ticketnummer: Vraag/probleem van de klant: Ondernomen actie/afspraken: Let op: …" at bounding box center [628, 320] width 567 height 85
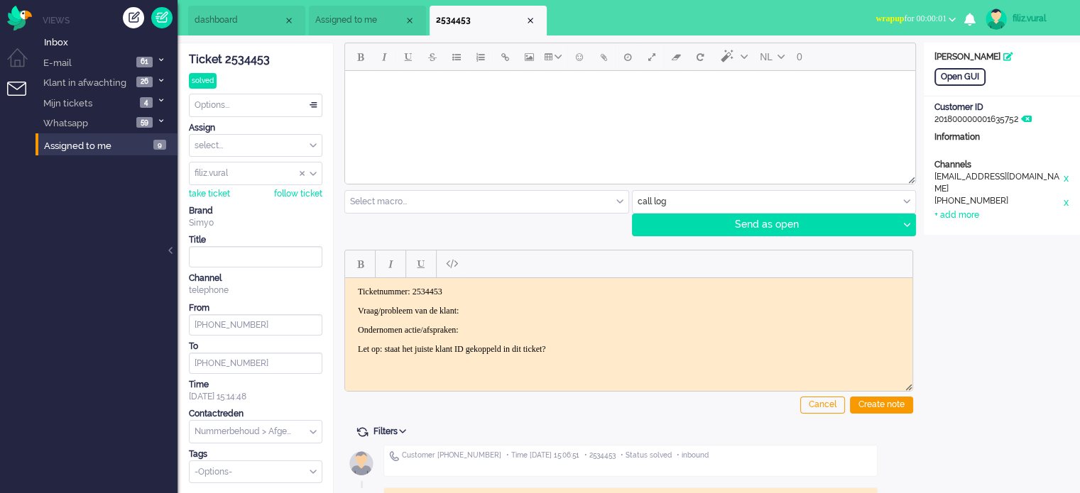
click at [525, 328] on p "Ondernomen actie/afspraken:" at bounding box center [629, 329] width 542 height 11
drag, startPoint x: 528, startPoint y: 306, endPoint x: 537, endPoint y: 293, distance: 16.0
click at [532, 303] on body "Ticketnummer: 2534453 Vraag/probleem van de klant: Ondernomen actie/afspraken: …" at bounding box center [629, 320] width 556 height 68
click at [860, 405] on div "Create note" at bounding box center [881, 405] width 63 height 17
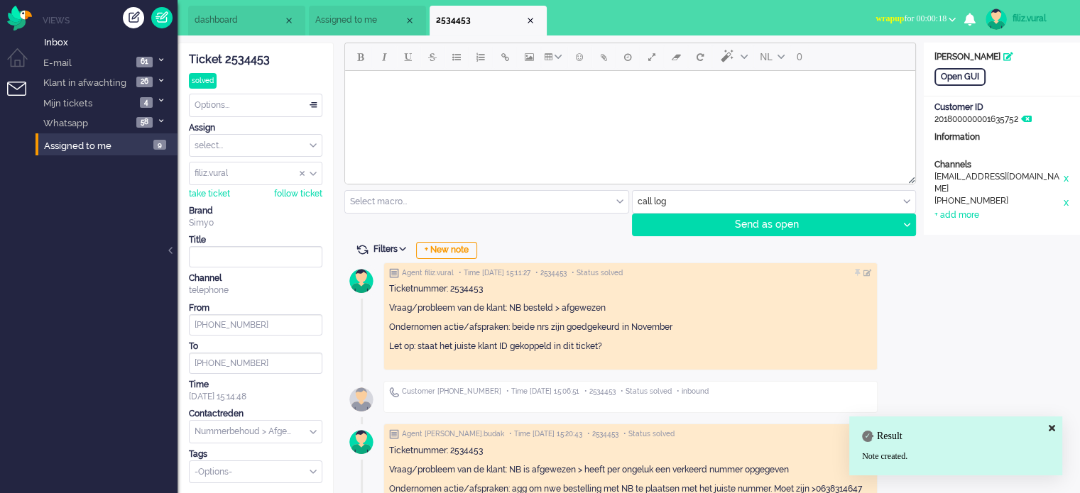
click at [258, 431] on input "text" at bounding box center [256, 432] width 132 height 22
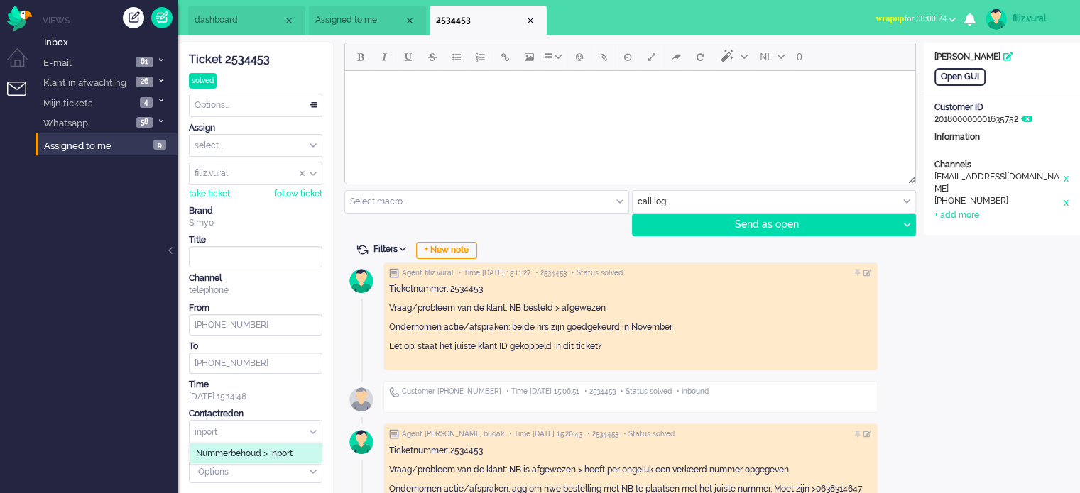
type input "inport"
click at [264, 451] on span "Nummerbehoud > Inport" at bounding box center [244, 454] width 97 height 12
click at [258, 100] on div "Options..." at bounding box center [256, 105] width 132 height 22
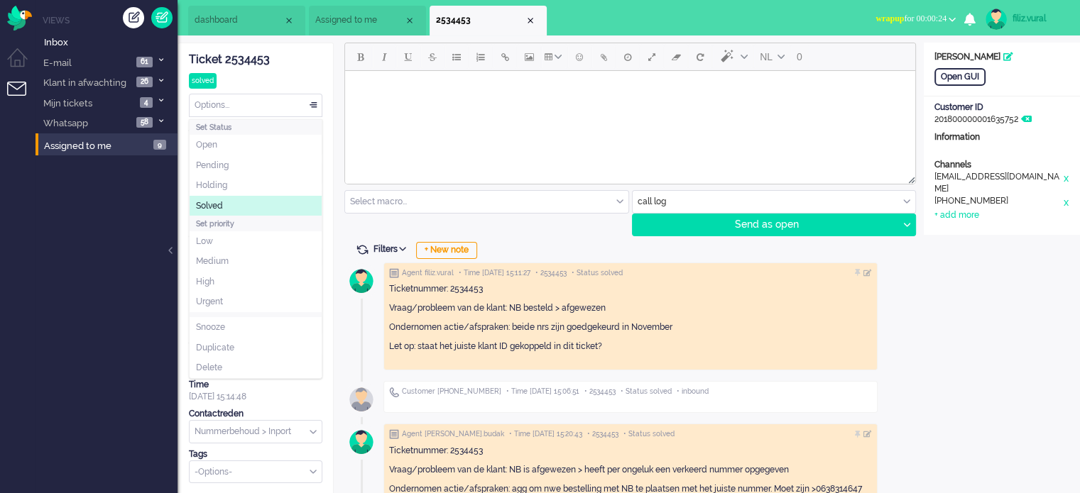
click at [250, 213] on li "Solved" at bounding box center [256, 206] width 132 height 21
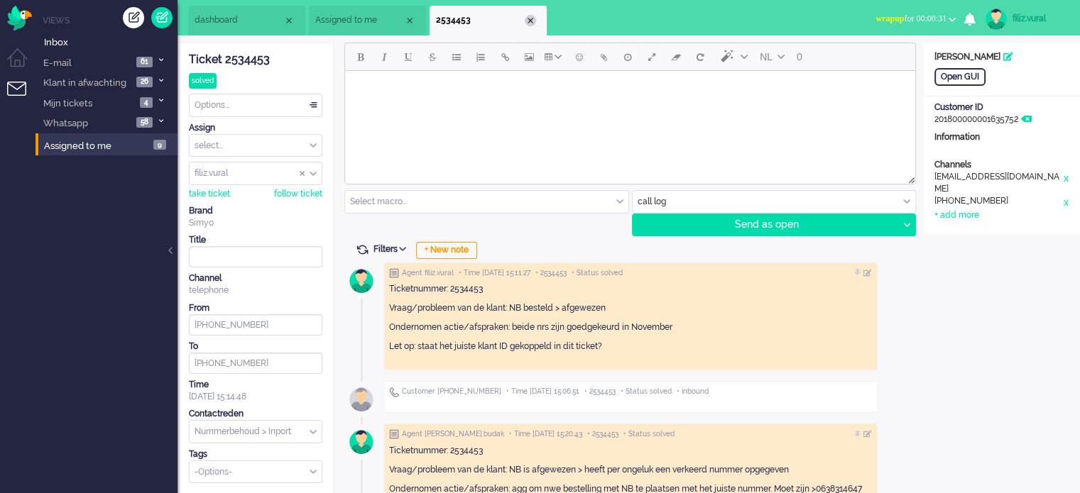
click at [526, 23] on div "Close tab" at bounding box center [530, 20] width 11 height 11
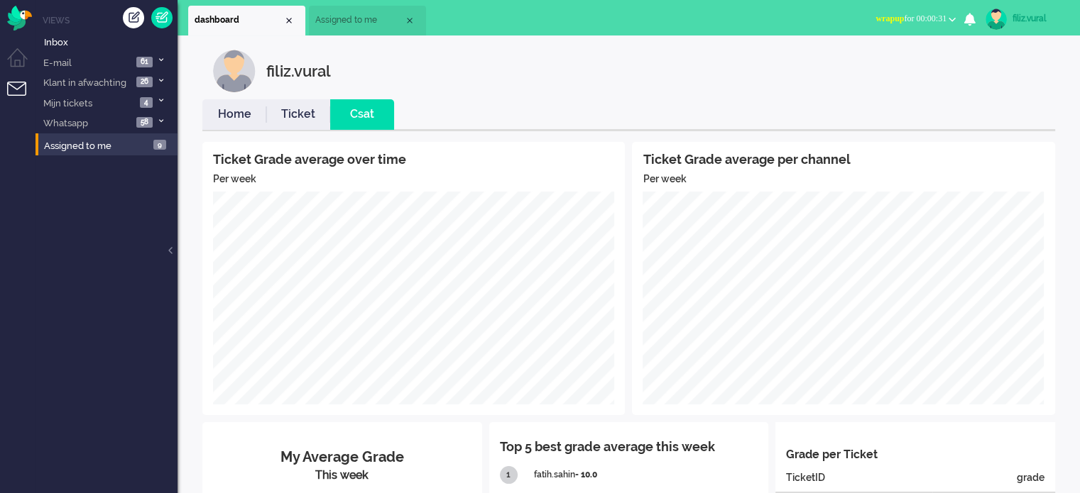
click at [230, 105] on li "Home" at bounding box center [234, 114] width 64 height 31
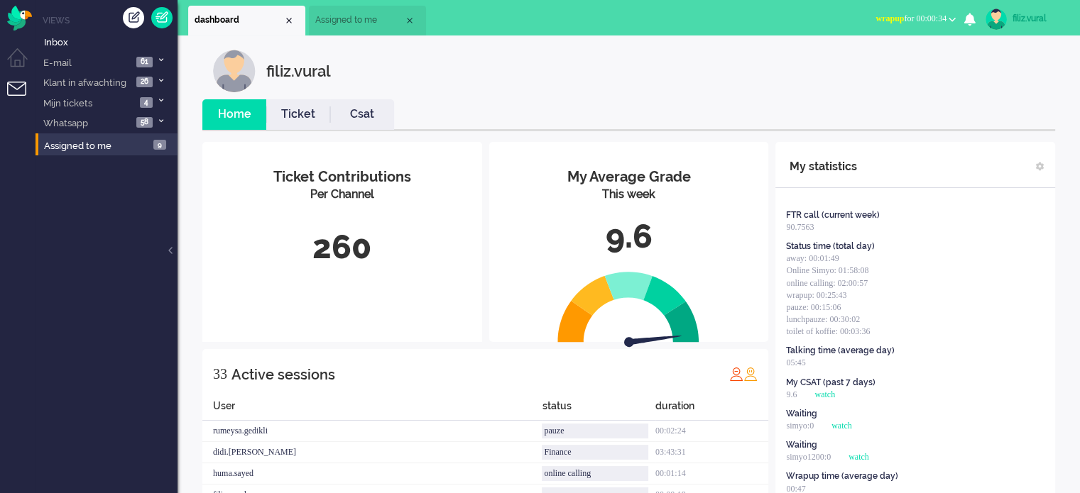
click at [906, 10] on button "wrapup for 00:00:34" at bounding box center [915, 19] width 97 height 21
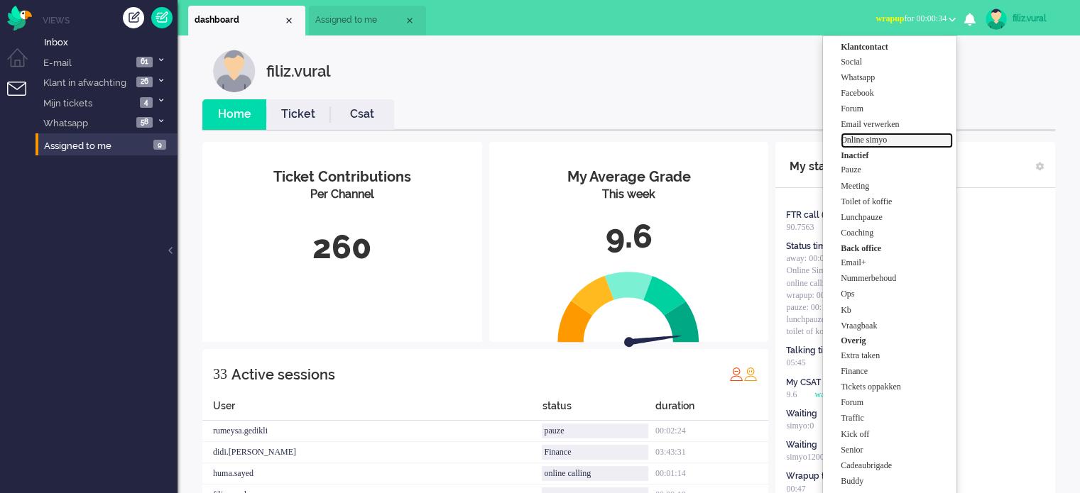
click at [892, 144] on label "Online simyo" at bounding box center [897, 140] width 112 height 12
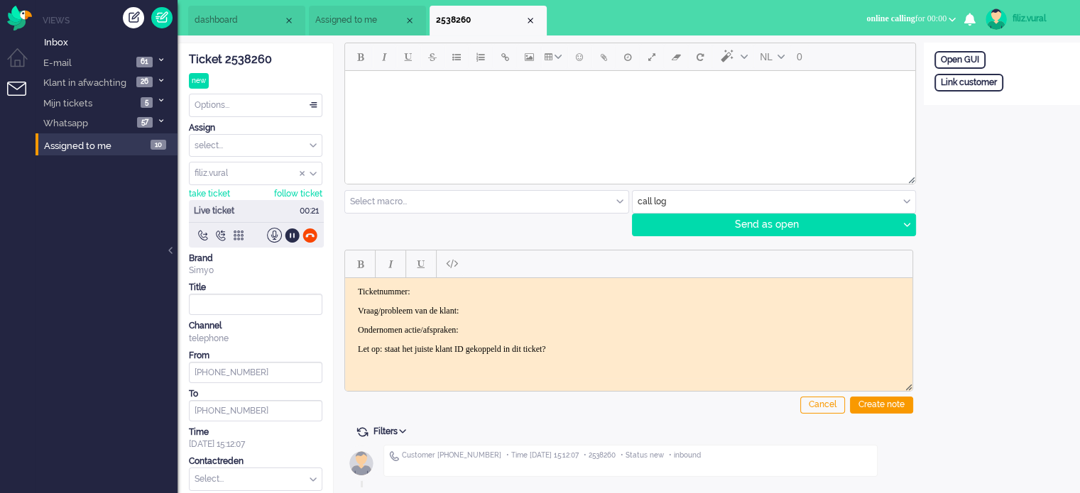
drag, startPoint x: 258, startPoint y: 58, endPoint x: 282, endPoint y: 82, distance: 33.6
click at [258, 58] on div "Ticket 2538260" at bounding box center [255, 60] width 133 height 16
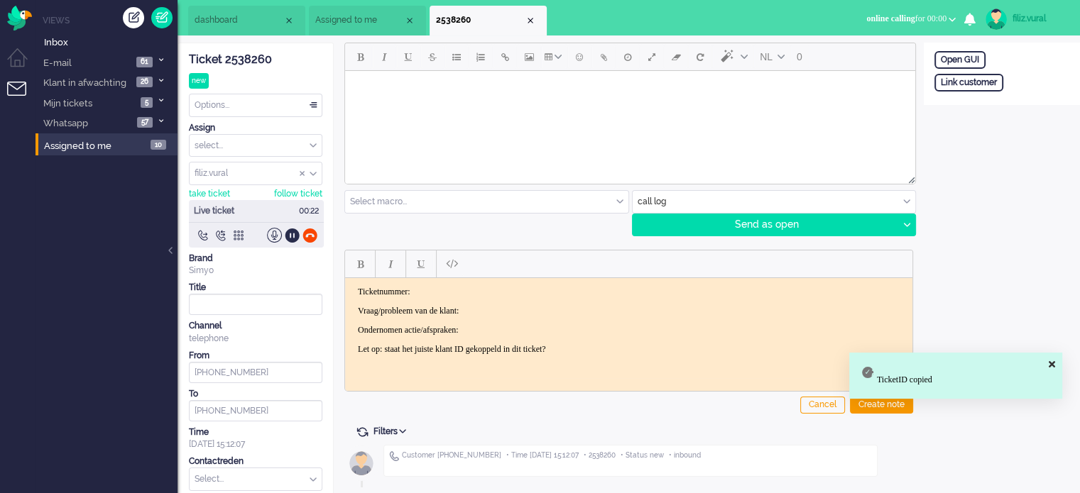
click at [476, 284] on html "Ticketnummer: Vraag/probleem van de klant: Ondernomen actie/afspraken: Let op: …" at bounding box center [628, 320] width 567 height 85
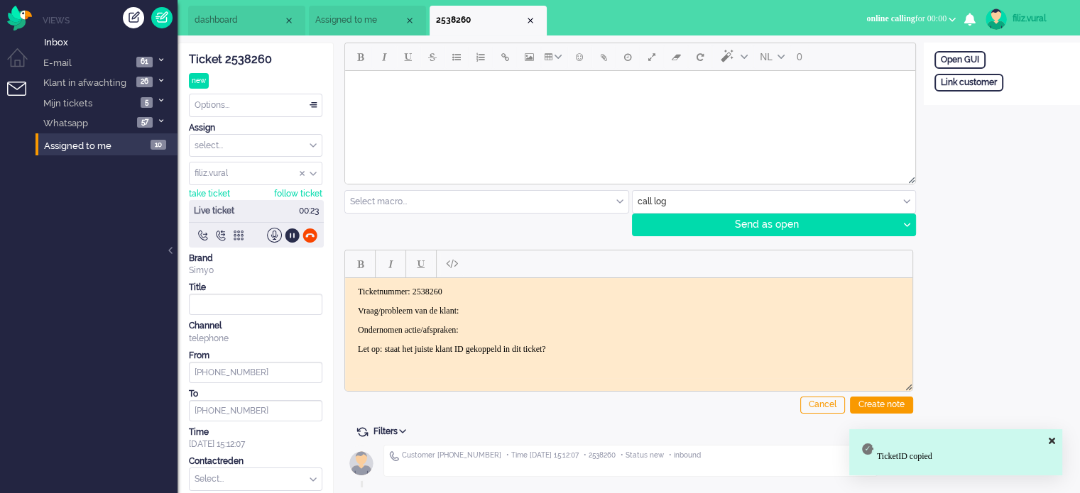
click at [503, 316] on body "Ticketnummer: 2538260 Vraag/probleem van de klant: Ondernomen actie/afspraken: …" at bounding box center [629, 320] width 556 height 68
click at [503, 315] on body "Ticketnummer: 2538260 Vraag/probleem van de klant: Ondernomen actie/afspraken: …" at bounding box center [629, 320] width 556 height 68
click at [506, 314] on p "Vraag/probleem van de klant:" at bounding box center [629, 310] width 542 height 11
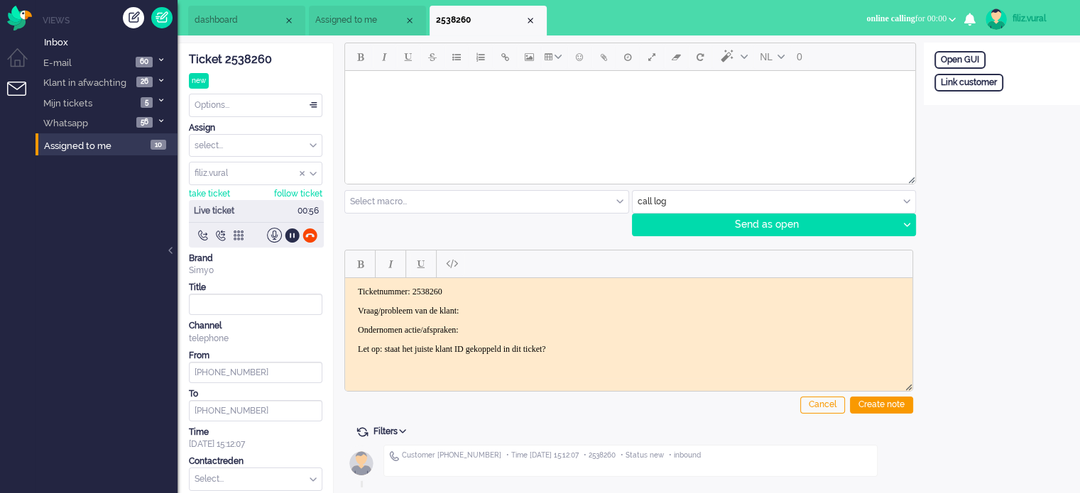
click at [666, 198] on input "text" at bounding box center [774, 202] width 283 height 22
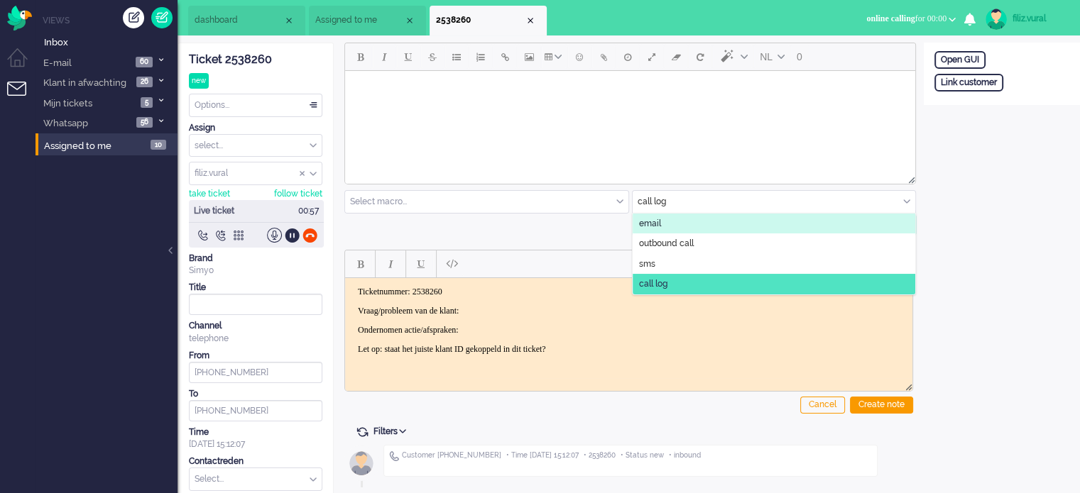
drag, startPoint x: 661, startPoint y: 221, endPoint x: 95, endPoint y: 206, distance: 566.1
click at [661, 221] on li "email" at bounding box center [774, 224] width 283 height 21
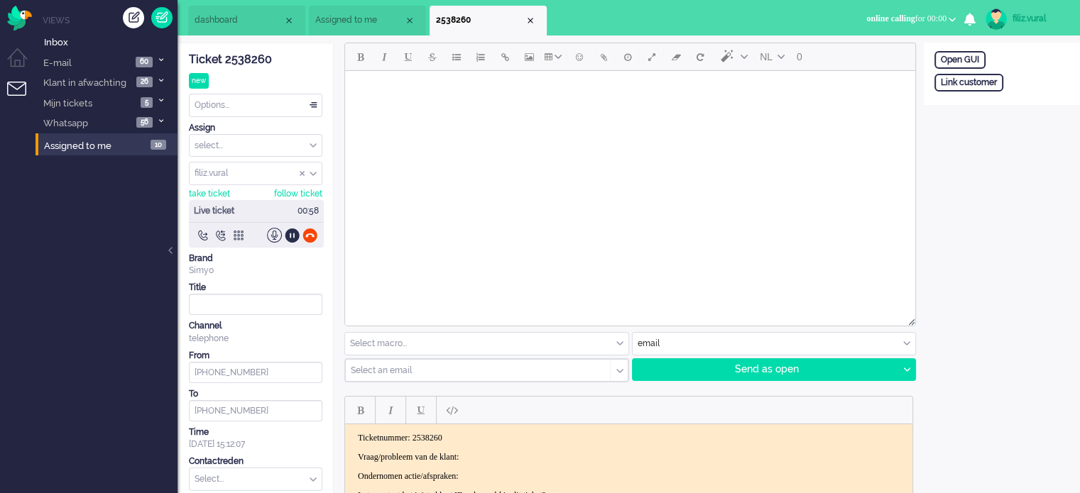
click at [386, 366] on input "text" at bounding box center [473, 371] width 244 height 10
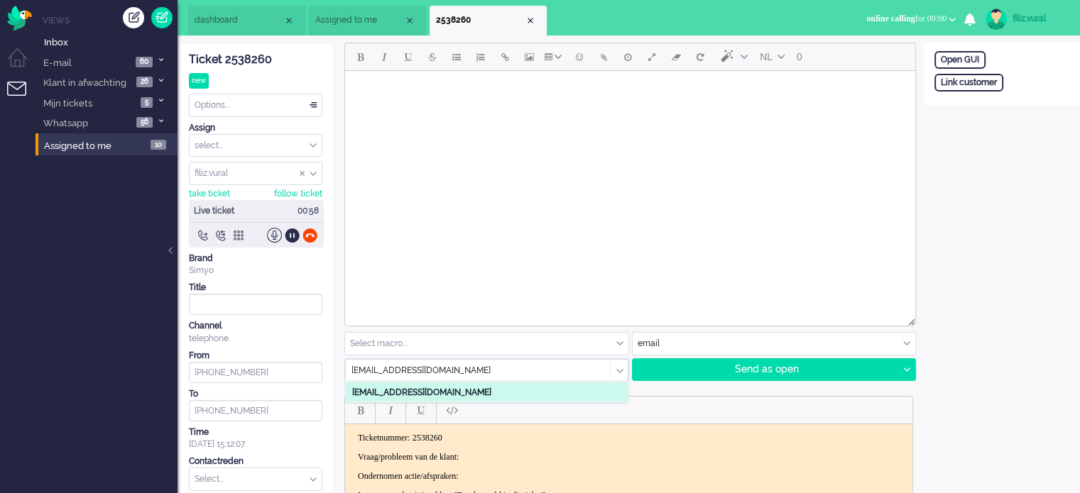
type input "koraycomertus@gmail.com"
click at [425, 395] on b "koraycomertus@gmail.com" at bounding box center [421, 392] width 139 height 10
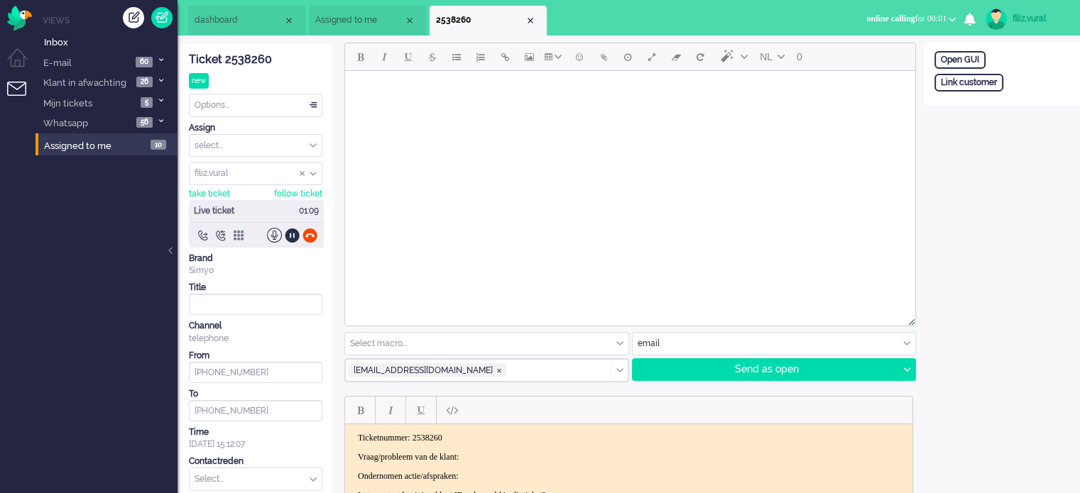
click at [552, 351] on input "text" at bounding box center [486, 344] width 283 height 22
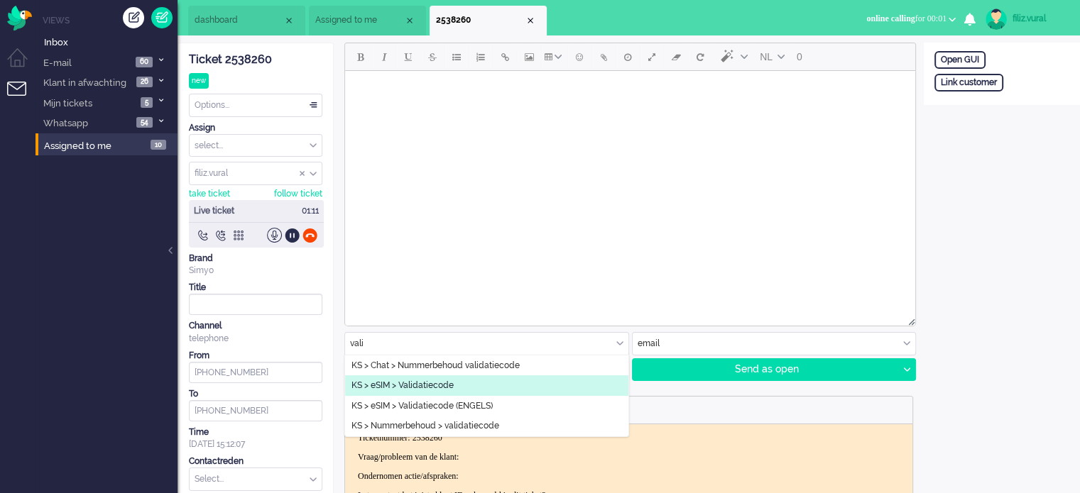
type input "vali"
click at [519, 388] on li "KS > eSIM > Validatiecode" at bounding box center [486, 386] width 283 height 21
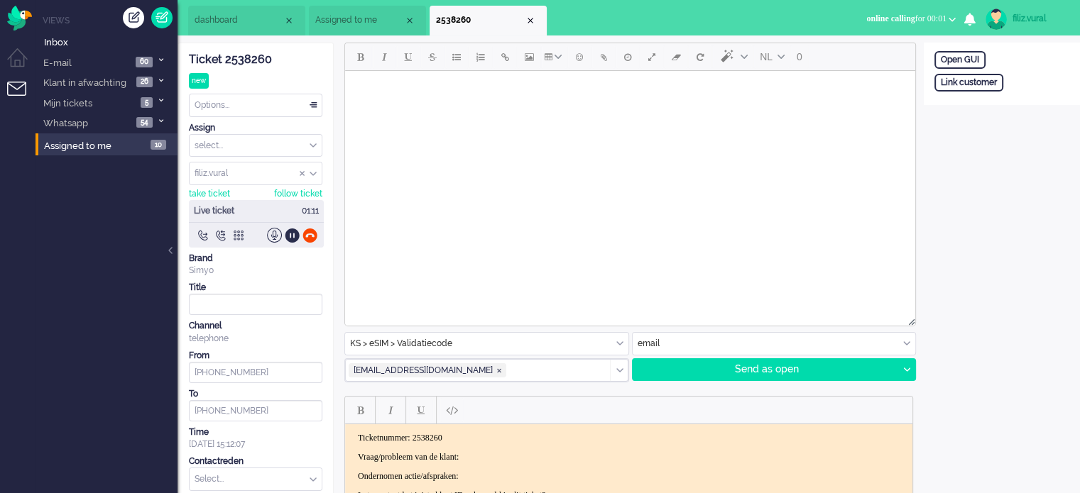
type input "Validatiecode eSim bestelling"
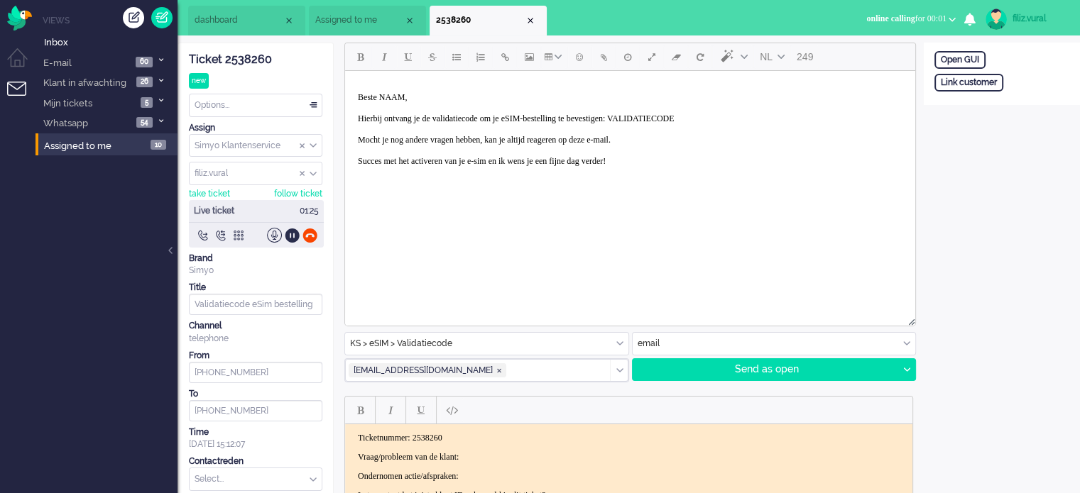
click at [704, 117] on p "Beste NAAM, Hierbij ontvang je de validatiecode om je eSIM-bestelling te bevest…" at bounding box center [630, 134] width 545 height 85
paste body "Rich Text Area. Press ALT-0 for help."
click at [390, 97] on p "Beste NAAM, Hierbij ontvang je de validatiecode om je eSIM-bestelling te bevest…" at bounding box center [630, 134] width 545 height 85
click at [410, 97] on p "Beste NKorayAAM, Hierbij ontvang je de validatiecode om je eSIM-bestelling te b…" at bounding box center [630, 134] width 545 height 85
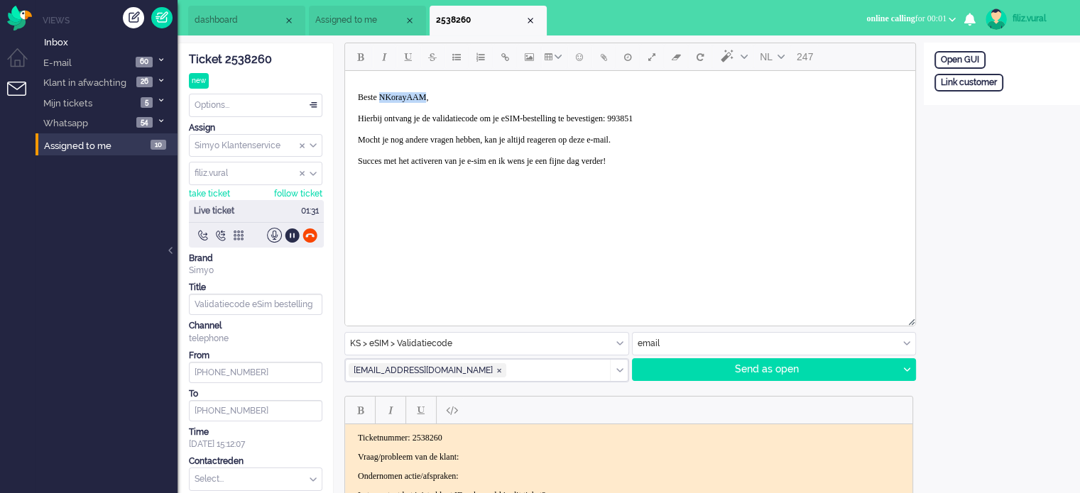
click at [410, 97] on p "Beste NKorayAAM, Hierbij ontvang je de validatiecode om je eSIM-bestelling te b…" at bounding box center [630, 134] width 545 height 85
click at [907, 376] on div at bounding box center [906, 369] width 18 height 21
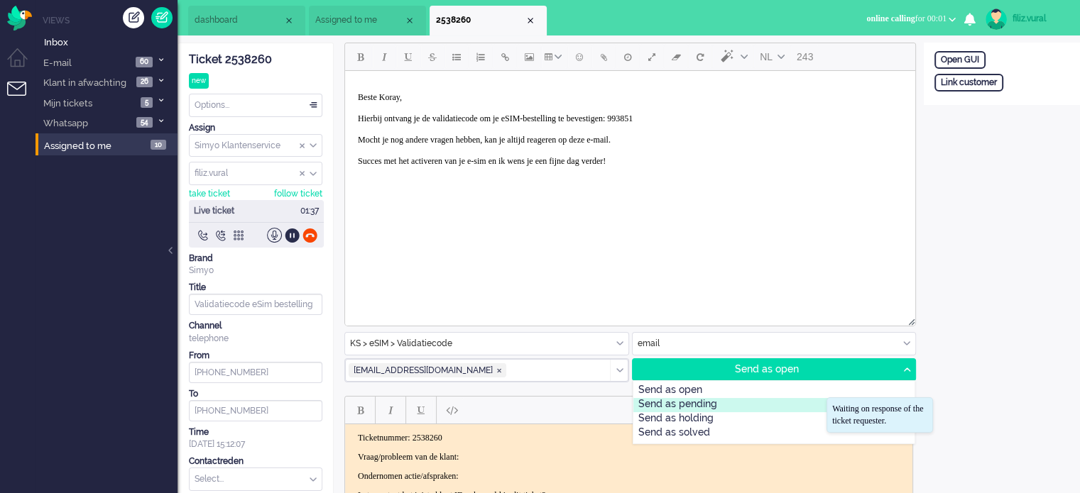
click at [769, 405] on div "Send as pending" at bounding box center [774, 405] width 282 height 14
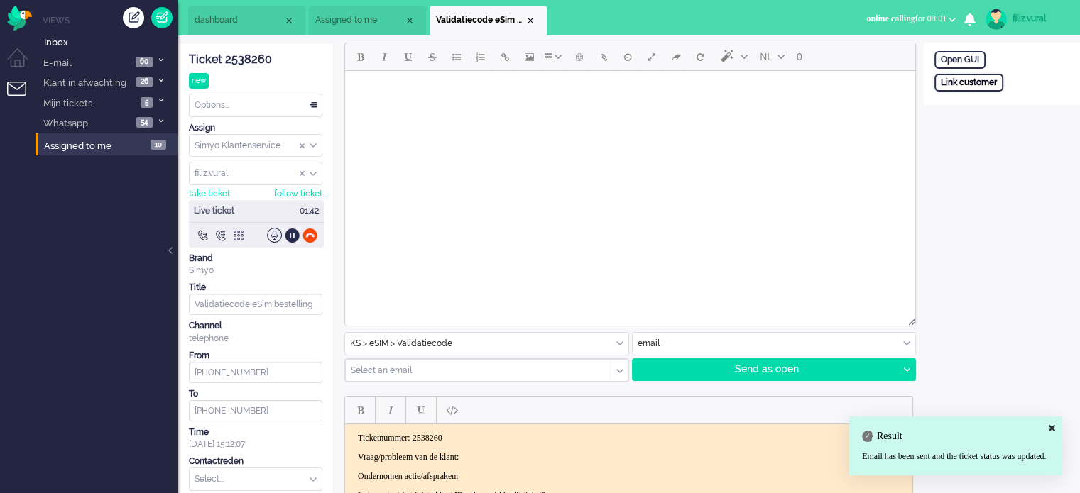
click at [991, 81] on div "Link customer" at bounding box center [968, 83] width 69 height 18
click at [1000, 106] on input "text" at bounding box center [1001, 101] width 135 height 21
paste input "201800000001634621"
type input "201800000001634621"
click at [1005, 124] on div "Search" at bounding box center [1008, 127] width 46 height 20
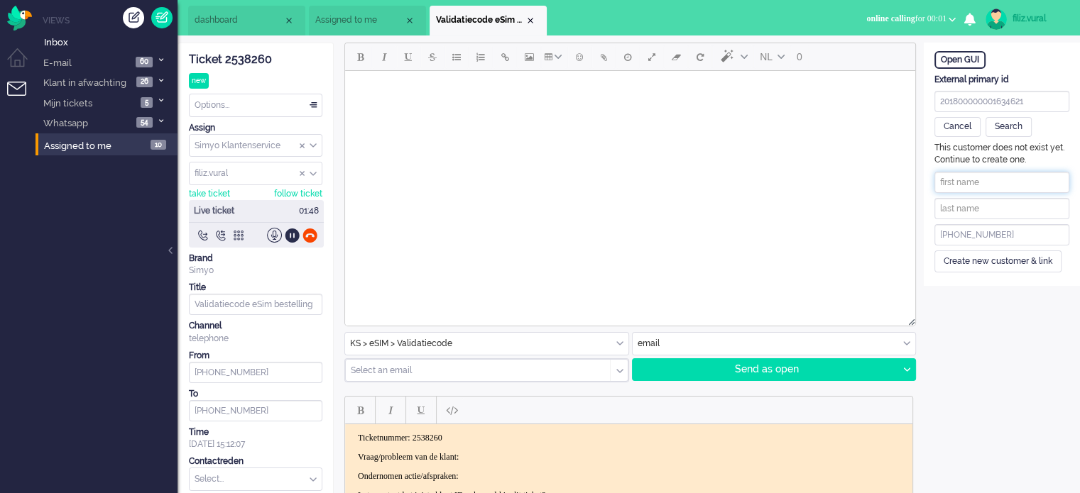
click at [1030, 186] on input "text" at bounding box center [1001, 182] width 135 height 21
paste input "Koray Comert"
drag, startPoint x: 964, startPoint y: 180, endPoint x: 1037, endPoint y: 181, distance: 72.4
click at [1037, 181] on input "Koray Comert" at bounding box center [1001, 182] width 135 height 21
type input "Koray"
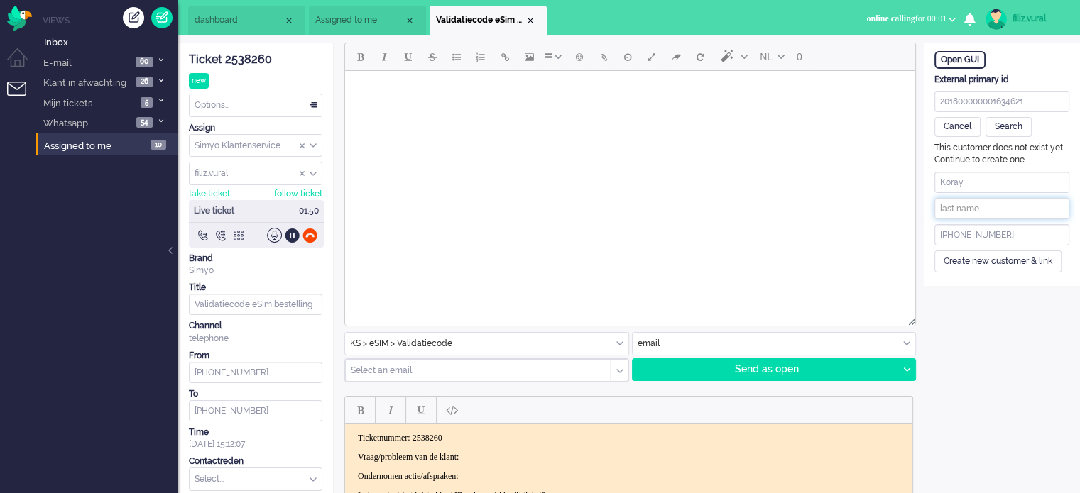
click at [1005, 207] on input "text" at bounding box center [1001, 208] width 135 height 21
paste input "Comert"
type input "Comert"
click at [992, 258] on div "Create new customer & link" at bounding box center [997, 262] width 127 height 22
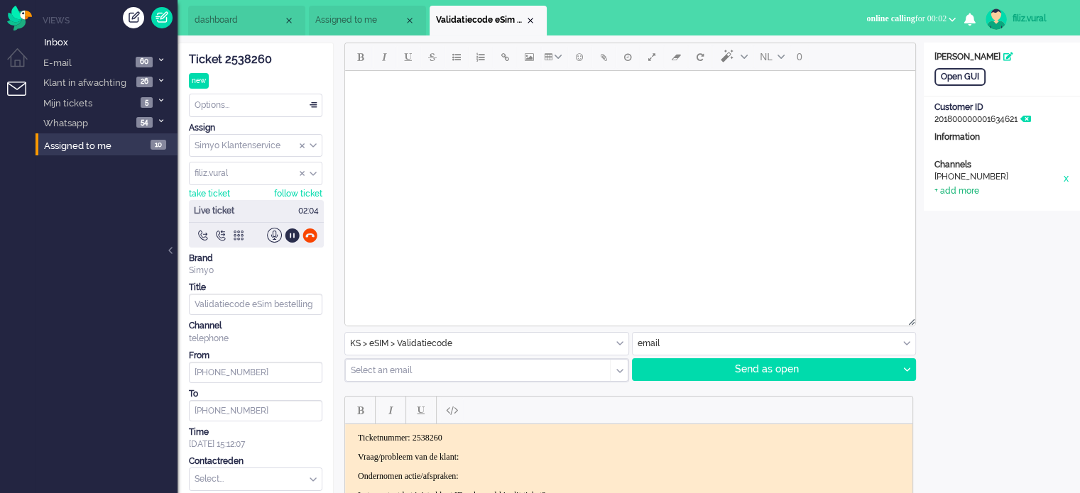
click at [960, 191] on div "+ add more" at bounding box center [956, 191] width 45 height 12
click at [977, 212] on input at bounding box center [1001, 222] width 135 height 21
paste input "koraycomertus@gmail.com"
type input "koraycomertus@gmail.com"
click at [979, 197] on input at bounding box center [1001, 195] width 135 height 21
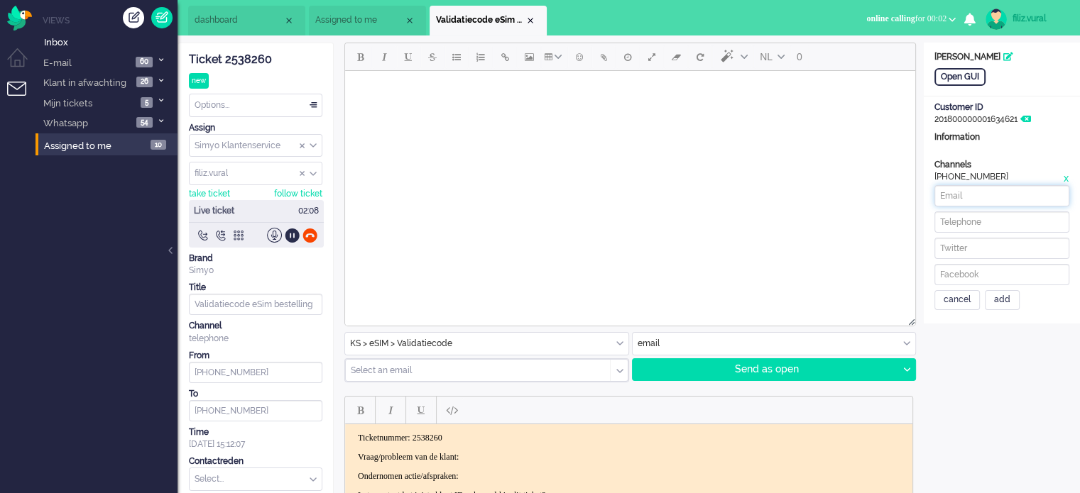
click at [979, 197] on input at bounding box center [1001, 195] width 135 height 21
paste input "koraycomertus@gmail.com"
type input "koraycomertus@gmail.com"
click at [985, 212] on input at bounding box center [1001, 222] width 135 height 21
paste input "653565834"
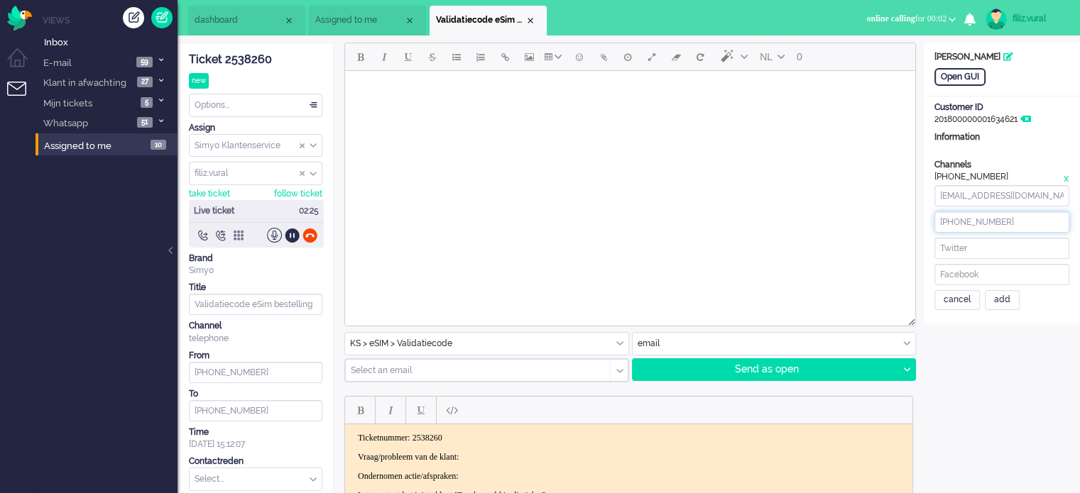
type input "+31653565834"
click at [1014, 312] on div "Open GUI Customer Name Koray Comert Customer ID 201800000001634621 Information …" at bounding box center [1002, 183] width 156 height 281
click at [1011, 307] on div "add" at bounding box center [1002, 300] width 35 height 20
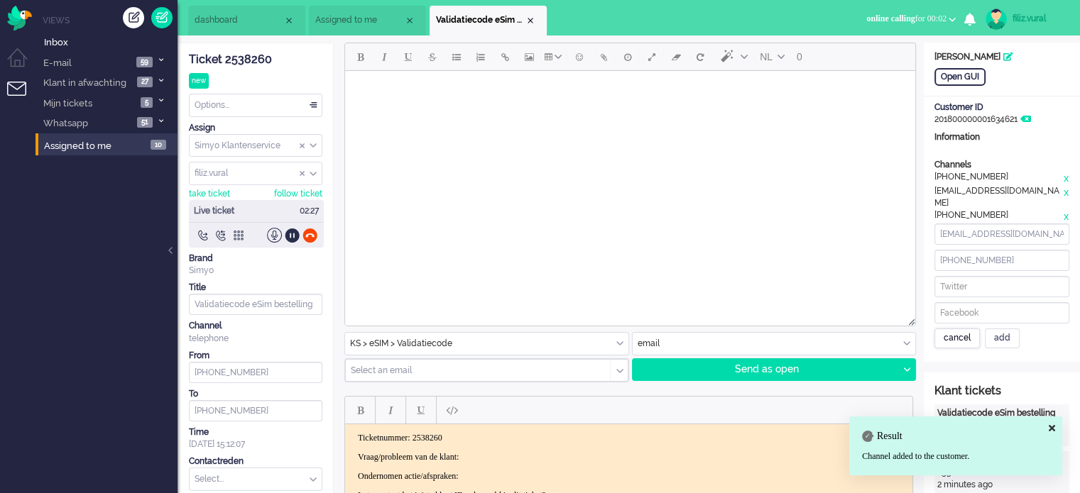
click at [961, 330] on div "cancel" at bounding box center [956, 339] width 45 height 20
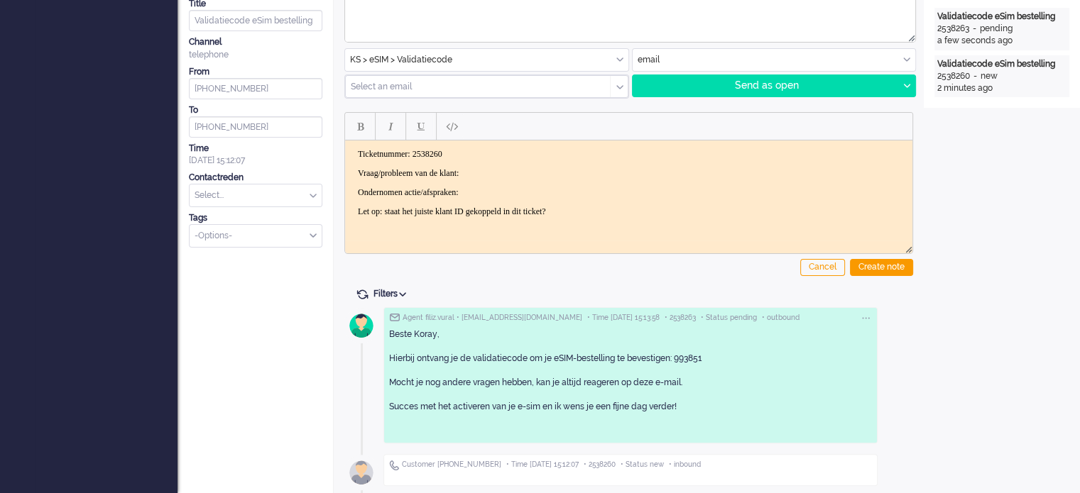
scroll to position [286, 0]
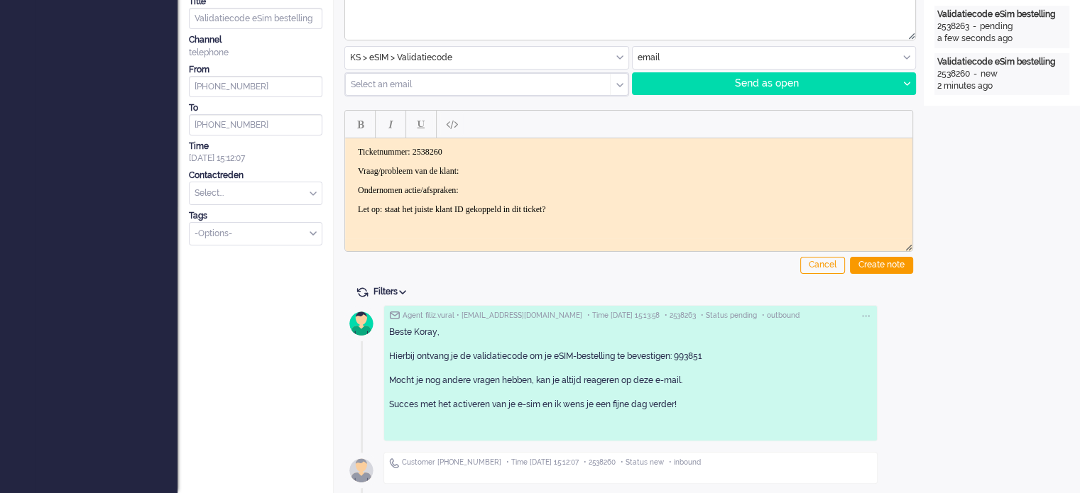
click at [498, 170] on p "Vraag/probleem van de klant:" at bounding box center [629, 171] width 542 height 11
click at [889, 261] on div "Create note" at bounding box center [881, 265] width 63 height 17
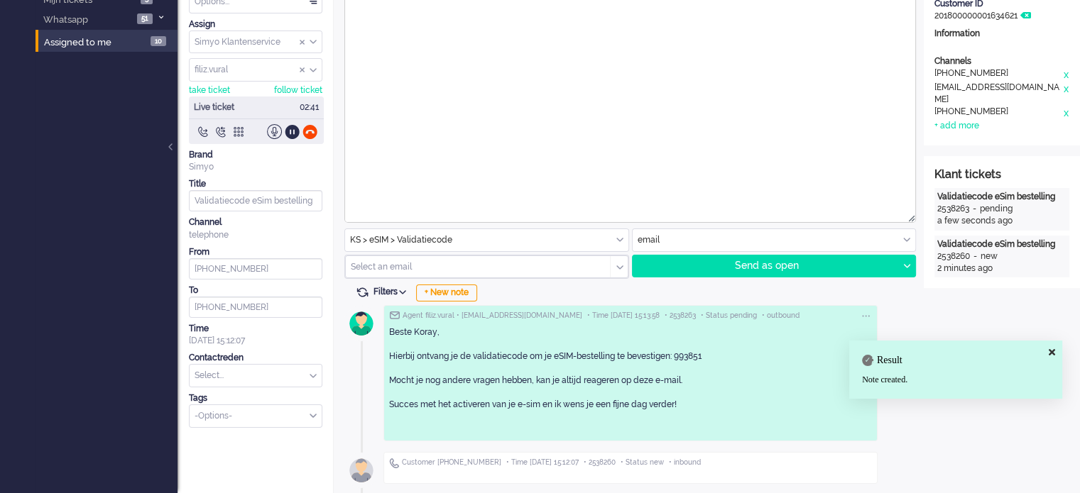
scroll to position [222, 0]
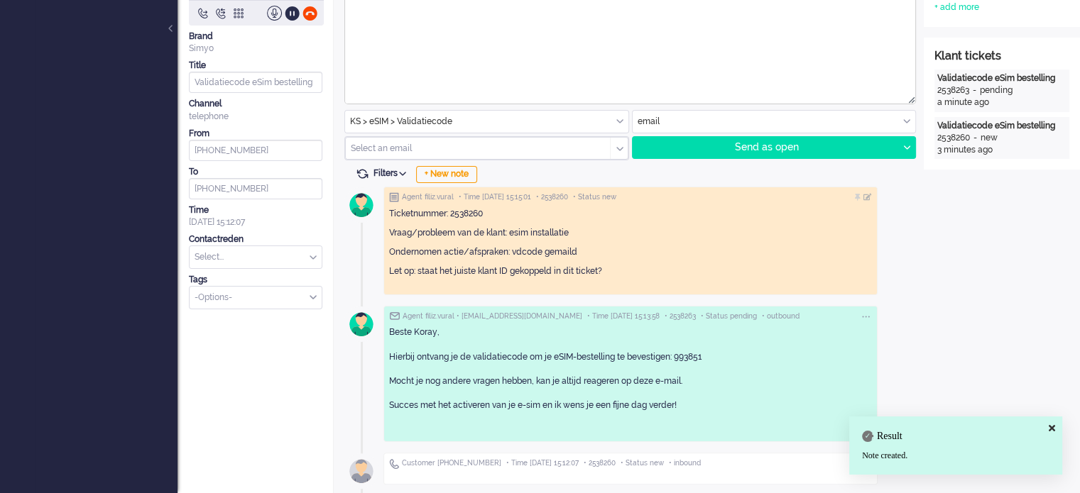
drag, startPoint x: 232, startPoint y: 364, endPoint x: 244, endPoint y: 337, distance: 28.9
click at [233, 360] on div "Ticket 2538260 new Watching Options... Set Status Open Pending Holding Solved S…" at bounding box center [255, 157] width 156 height 675
drag, startPoint x: 262, startPoint y: 256, endPoint x: 261, endPoint y: 249, distance: 7.1
click at [261, 251] on input "text" at bounding box center [256, 257] width 132 height 22
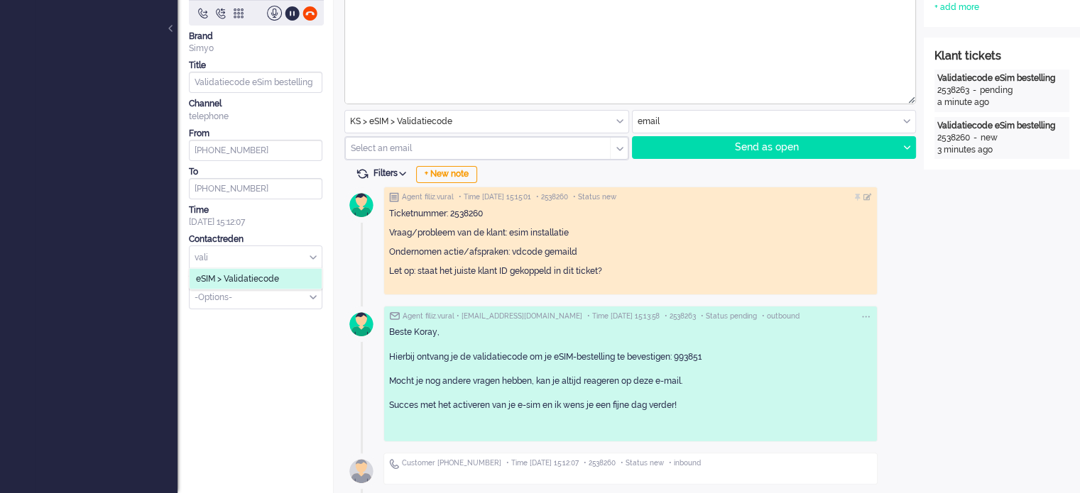
type input "vali"
click at [261, 270] on li "eSIM > Validatiecode" at bounding box center [256, 279] width 132 height 21
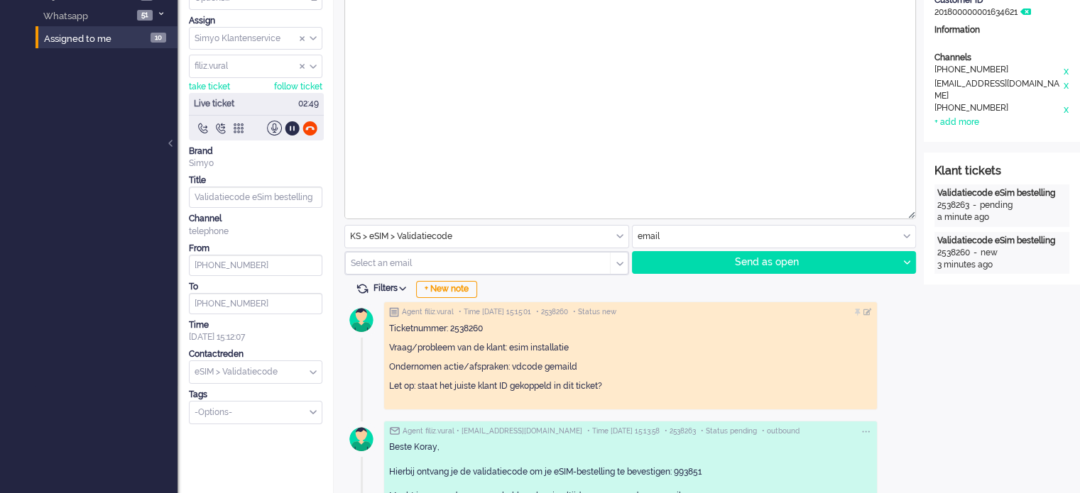
scroll to position [0, 0]
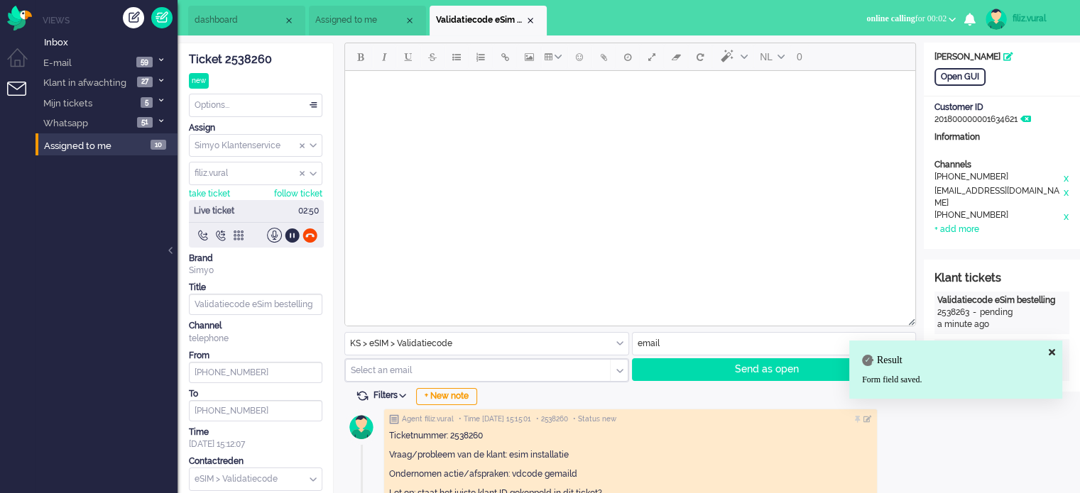
click at [241, 21] on span "dashboard" at bounding box center [239, 20] width 89 height 12
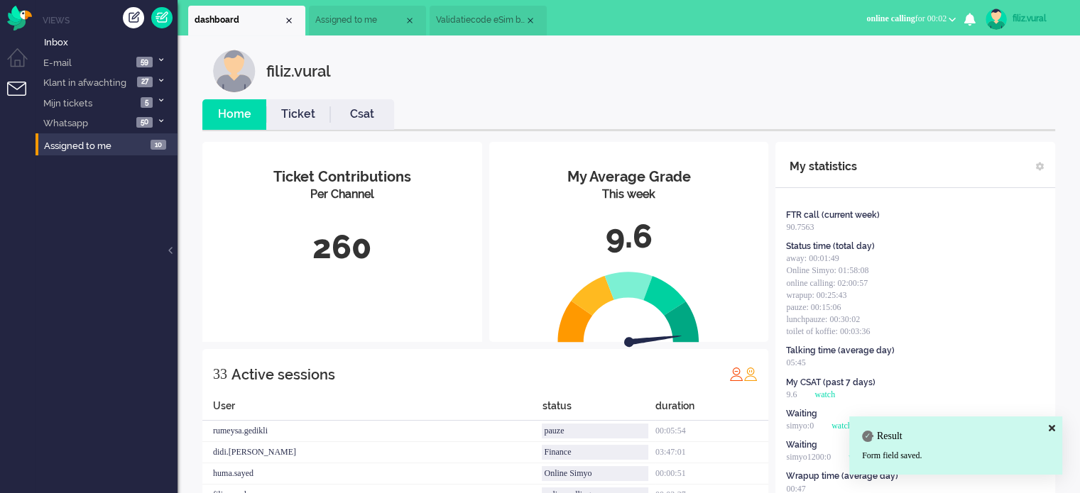
click at [334, 119] on link "Csat" at bounding box center [362, 114] width 64 height 16
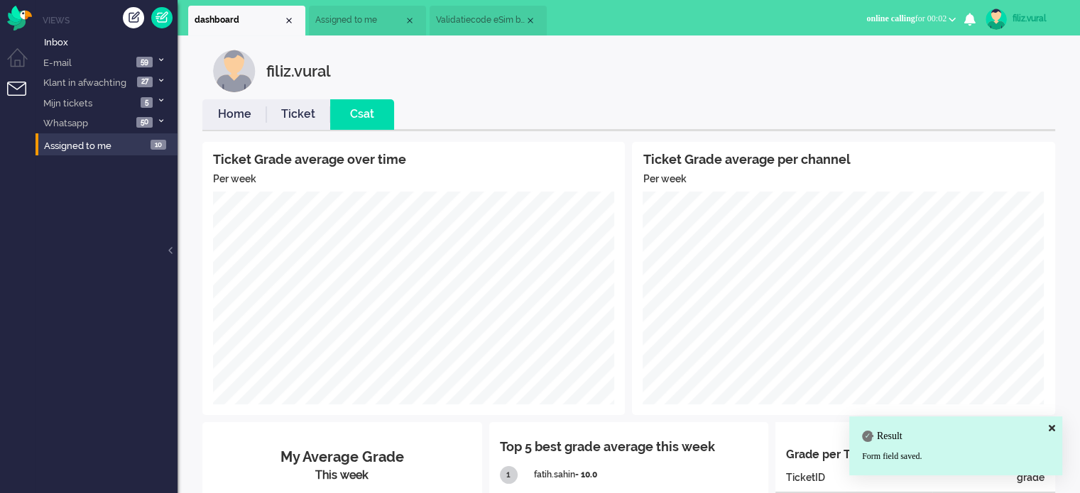
click at [242, 110] on link "Home" at bounding box center [234, 114] width 64 height 16
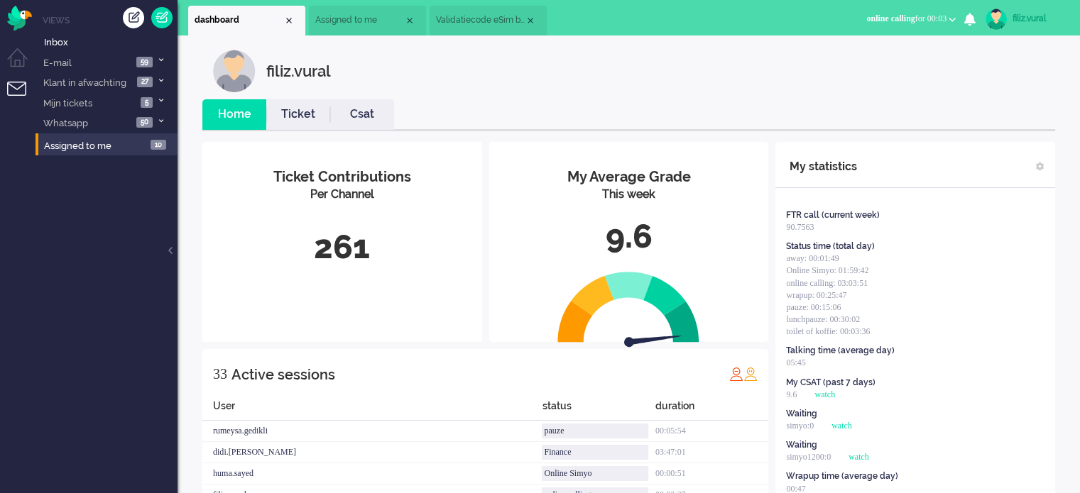
click at [461, 28] on li "Validatiecode eSim bestelling" at bounding box center [488, 21] width 117 height 30
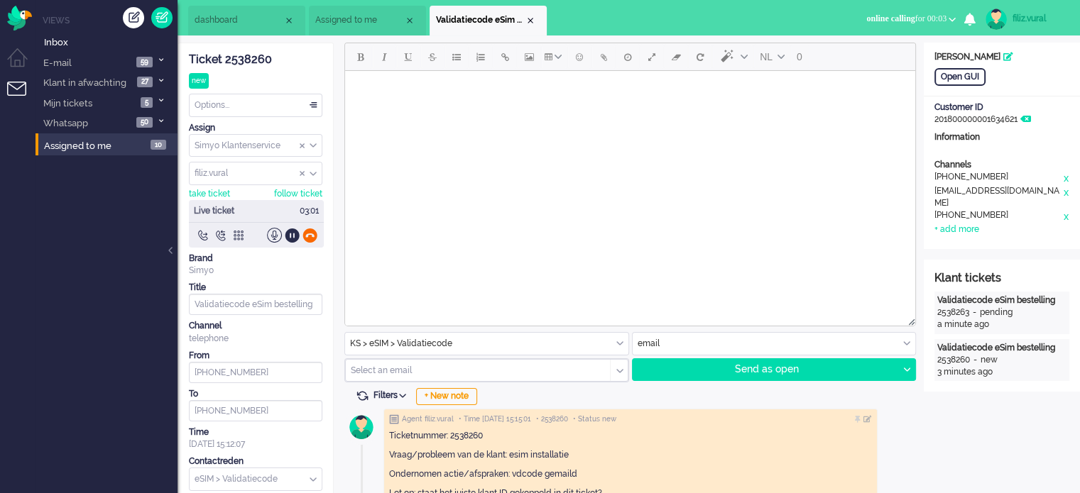
click at [310, 234] on div at bounding box center [309, 235] width 15 height 15
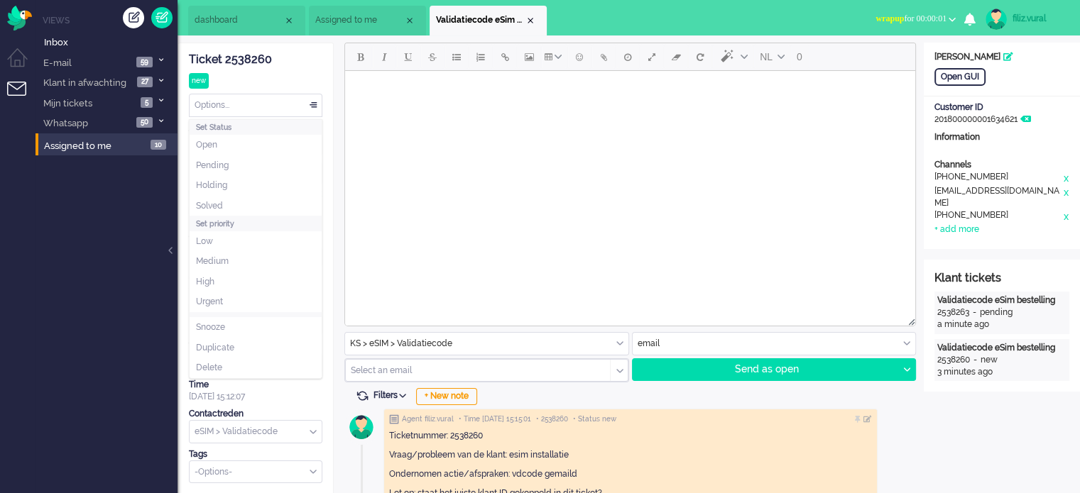
click at [251, 105] on div "Options..." at bounding box center [256, 105] width 132 height 22
click at [236, 205] on li "Solved" at bounding box center [256, 206] width 132 height 21
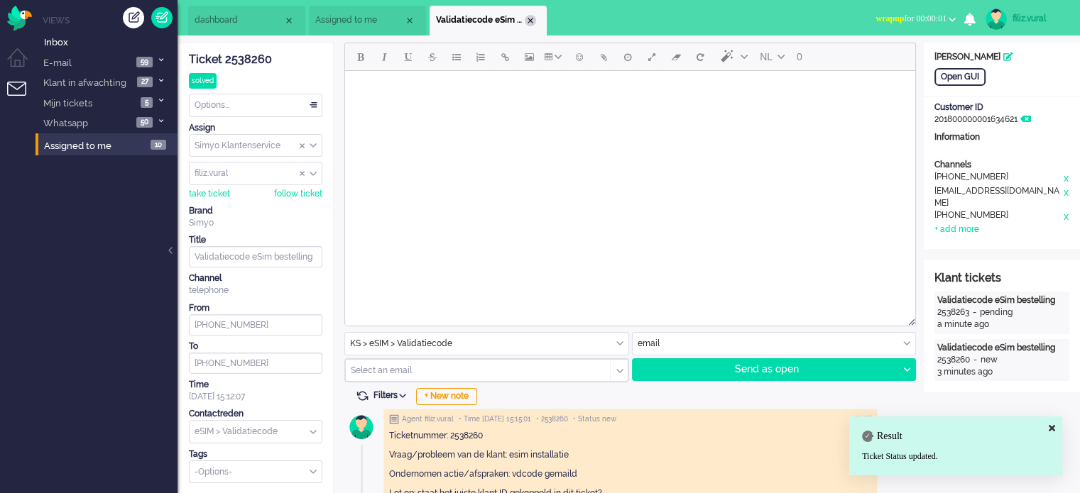
click at [531, 23] on div "Close tab" at bounding box center [530, 20] width 11 height 11
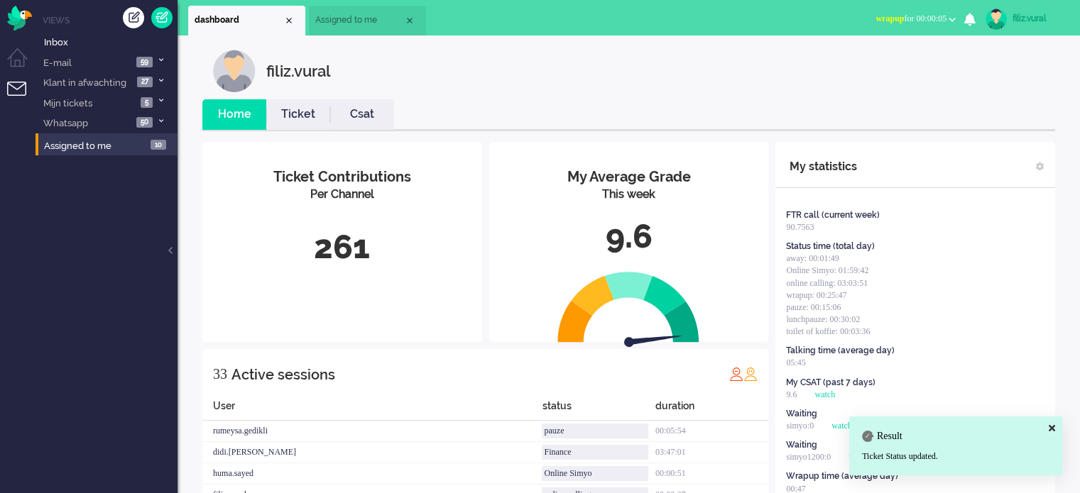
click at [869, 11] on button "wrapup for 00:00:05" at bounding box center [915, 19] width 97 height 21
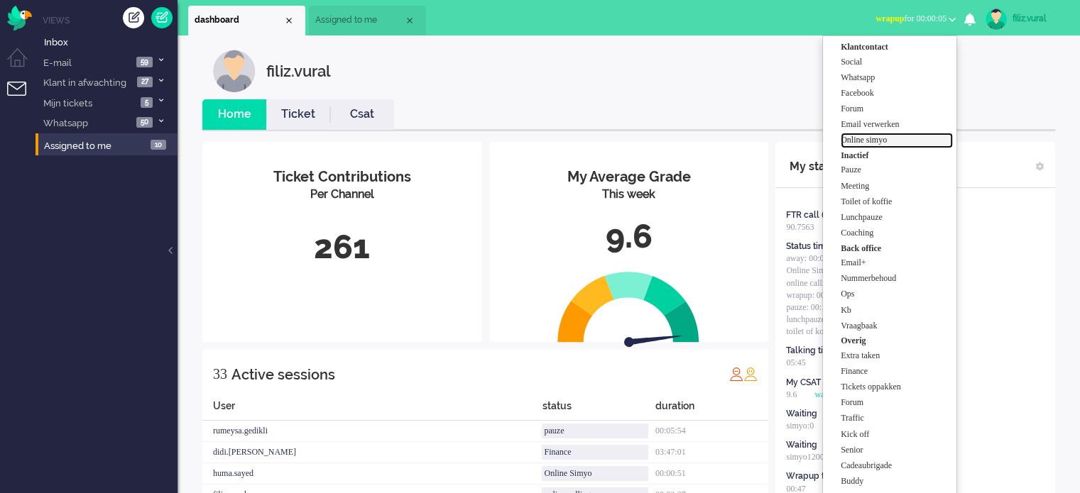
click at [895, 136] on label "Online simyo" at bounding box center [897, 140] width 112 height 12
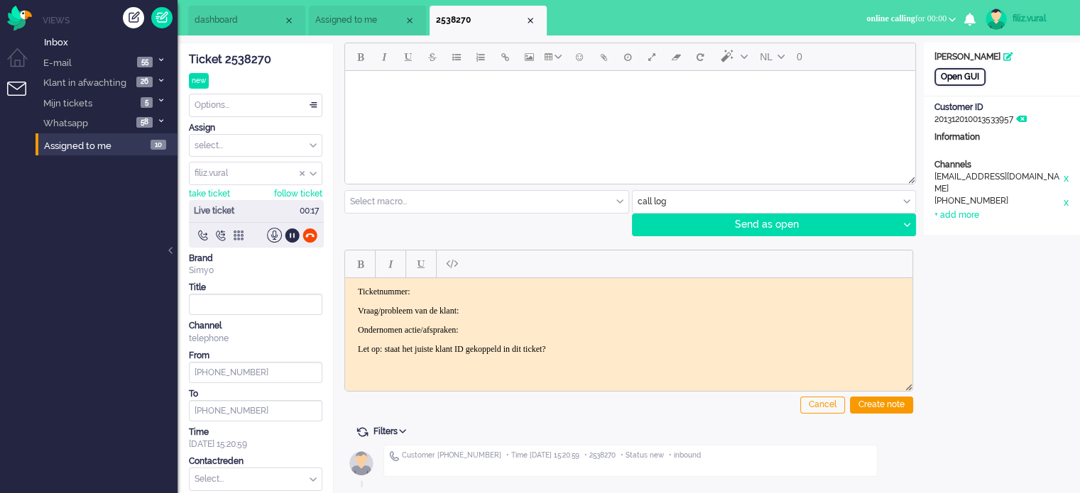
click at [951, 77] on div "Open GUI" at bounding box center [959, 77] width 51 height 18
click at [263, 62] on div "Ticket 2538270" at bounding box center [255, 60] width 133 height 16
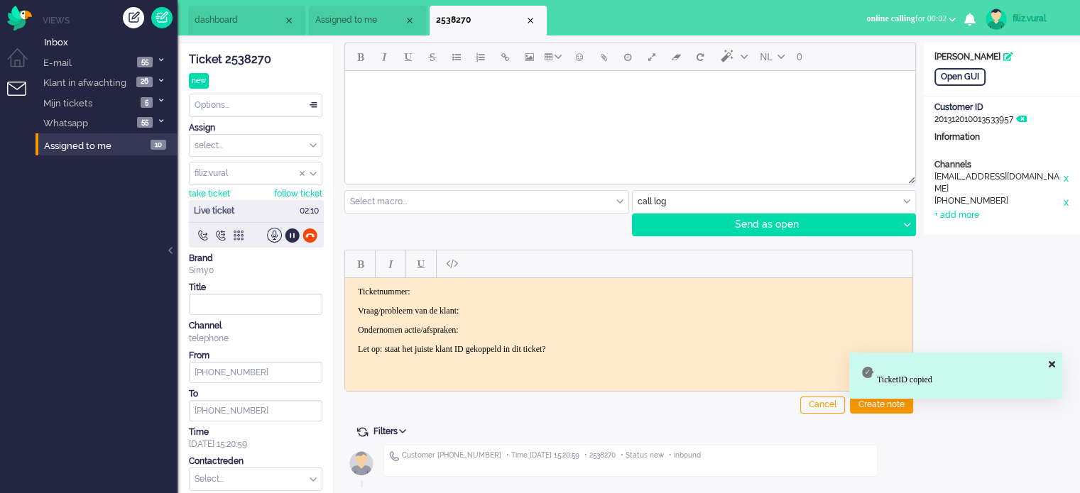
click at [488, 283] on html "Ticketnummer: Vraag/probleem van de klant: Ondernomen actie/afspraken: Let op: …" at bounding box center [628, 320] width 567 height 85
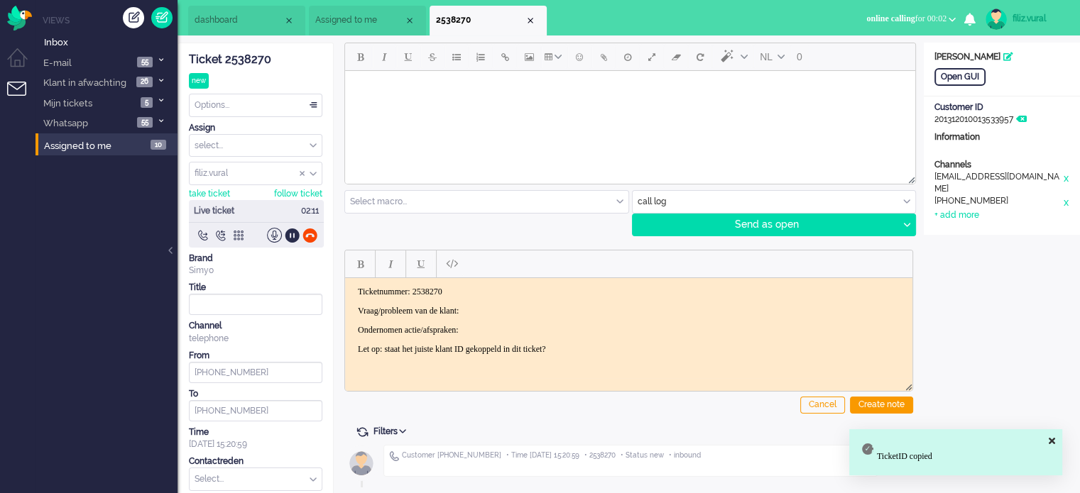
click at [523, 310] on p "Vraag/probleem van de klant:" at bounding box center [629, 310] width 542 height 11
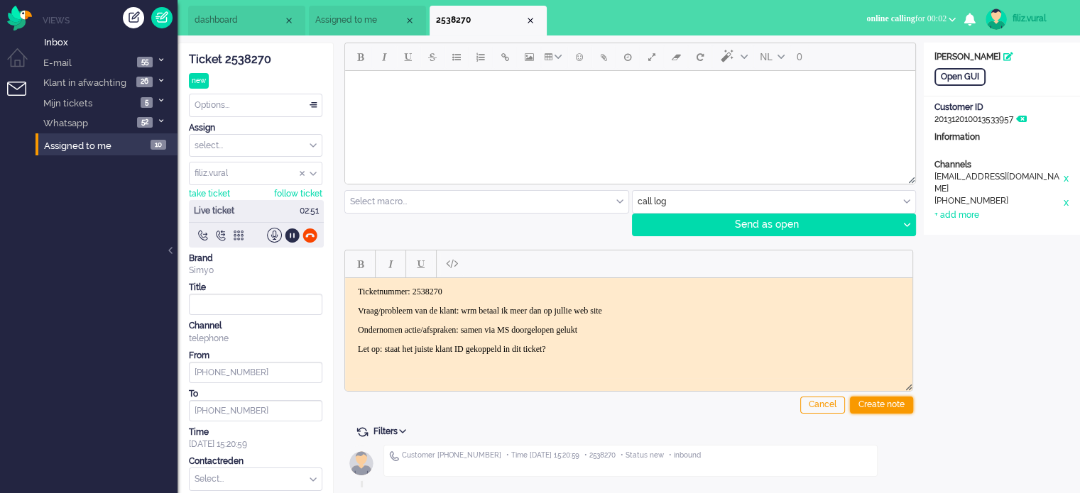
click at [861, 400] on div "Create note" at bounding box center [881, 405] width 63 height 17
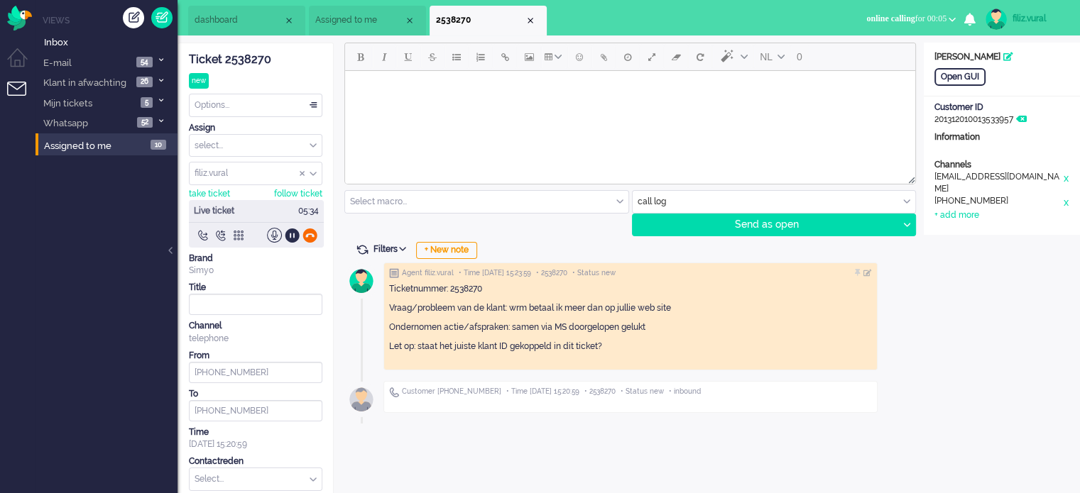
click at [304, 228] on div at bounding box center [309, 235] width 15 height 15
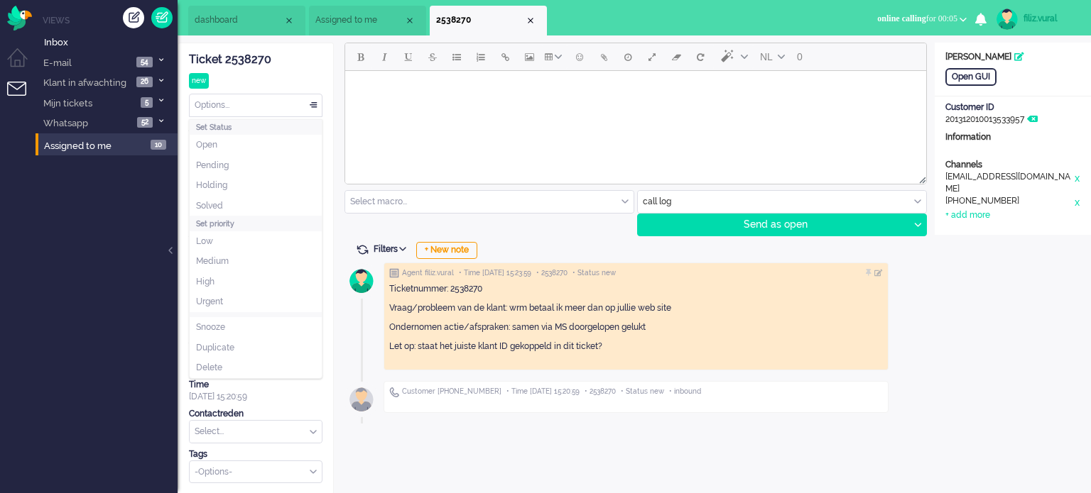
click at [284, 106] on div "Options..." at bounding box center [256, 105] width 132 height 22
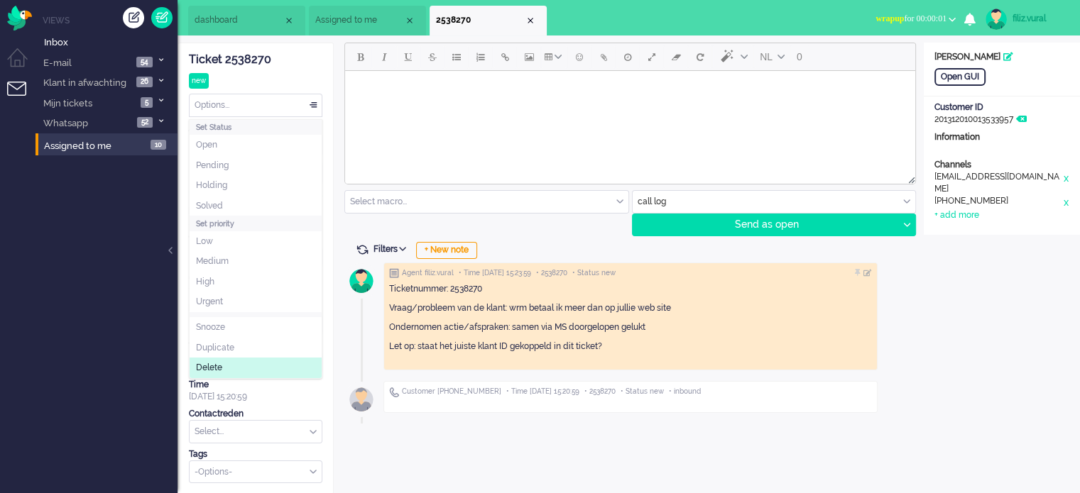
drag, startPoint x: 244, startPoint y: 430, endPoint x: 250, endPoint y: 422, distance: 9.7
click at [250, 426] on input "text" at bounding box center [256, 432] width 132 height 22
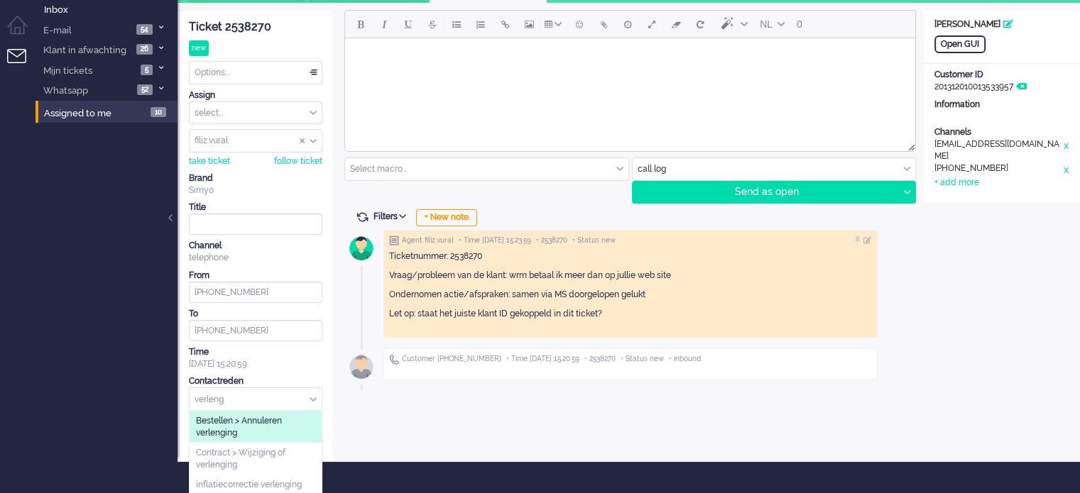
scroll to position [33, 0]
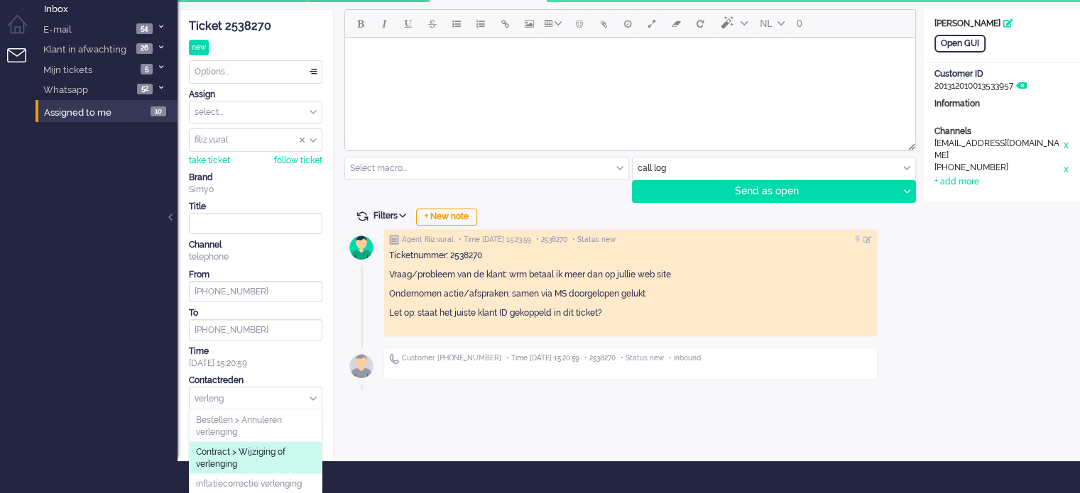
type input "verleng"
click at [285, 452] on span "Contract > Wijziging of verlenging" at bounding box center [255, 458] width 119 height 23
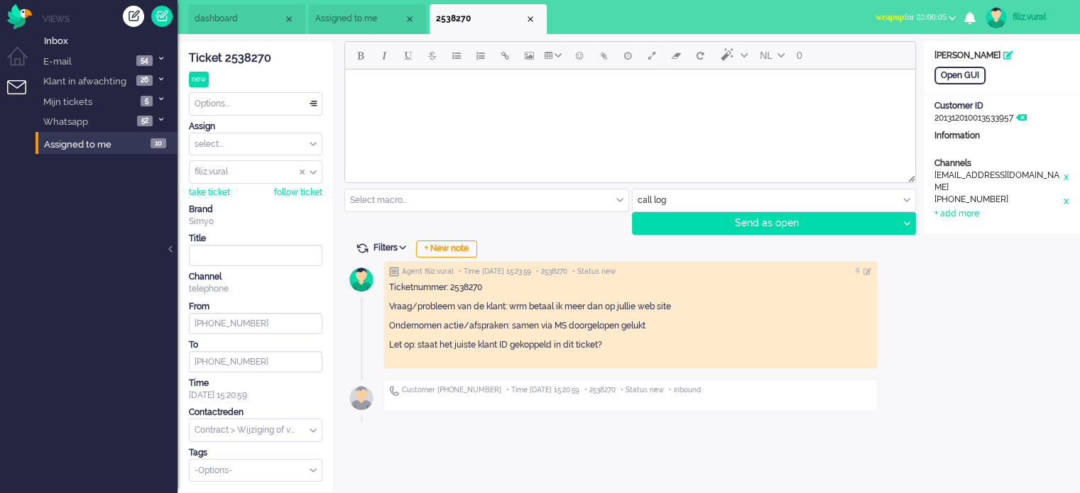
scroll to position [0, 0]
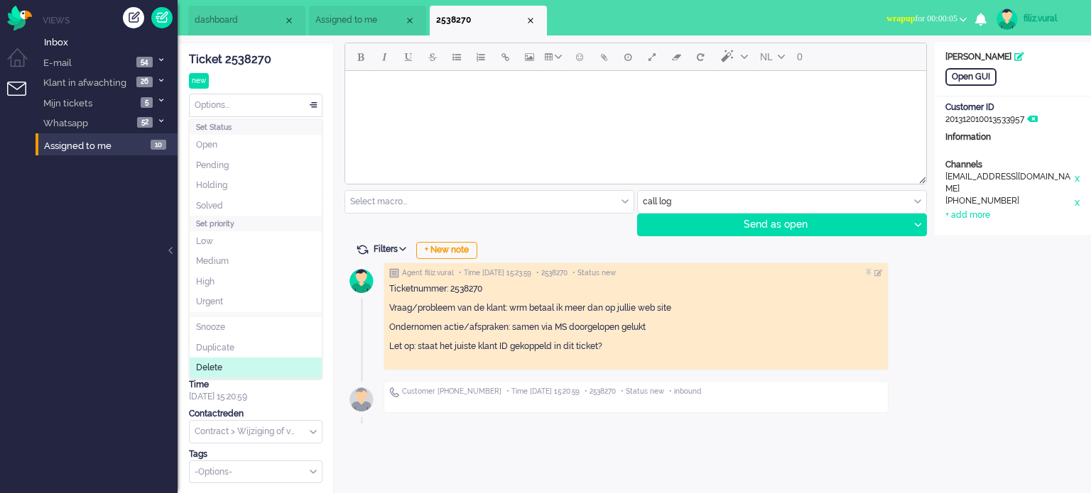
click at [248, 108] on div "Options..." at bounding box center [256, 105] width 132 height 22
click at [248, 203] on li "Solved" at bounding box center [256, 206] width 132 height 21
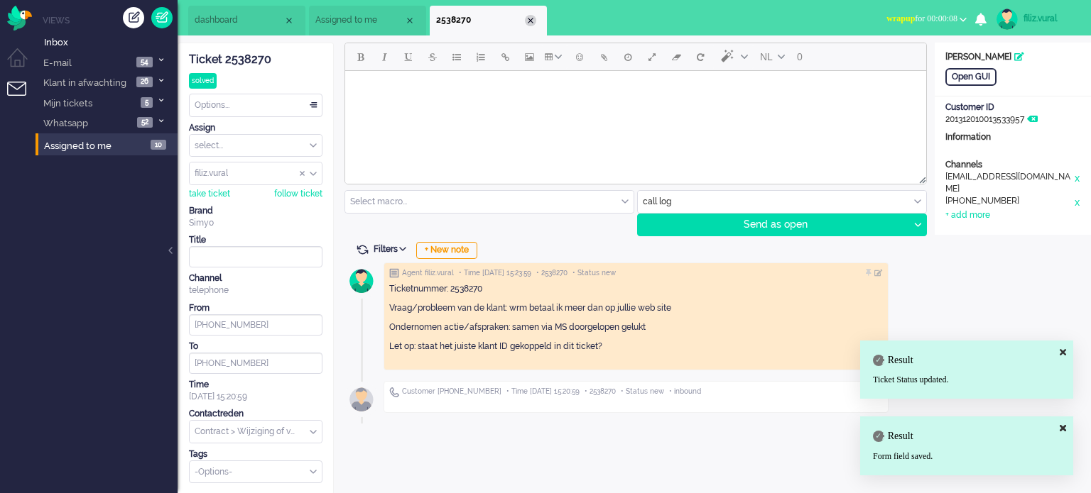
click at [527, 20] on div "Close tab" at bounding box center [530, 20] width 11 height 11
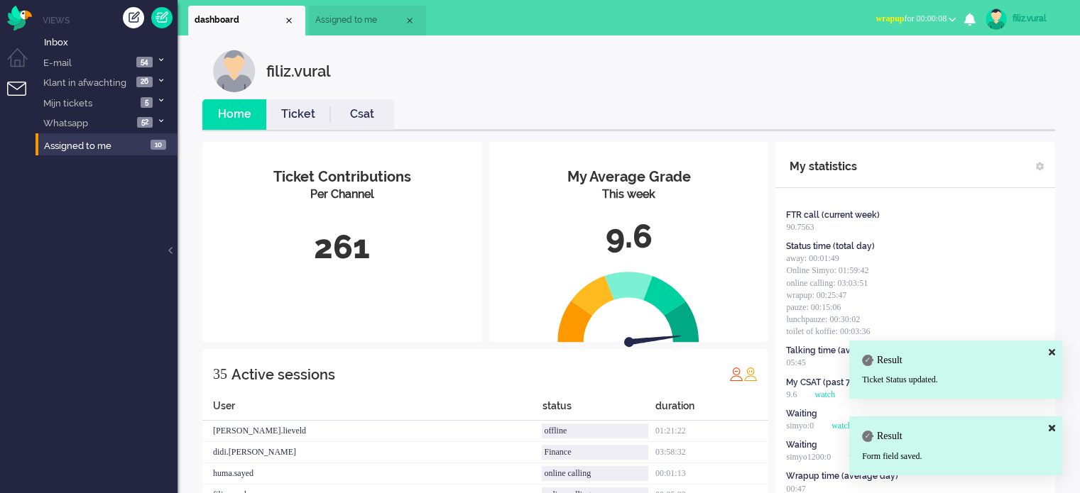
click at [381, 107] on link "Csat" at bounding box center [362, 114] width 64 height 16
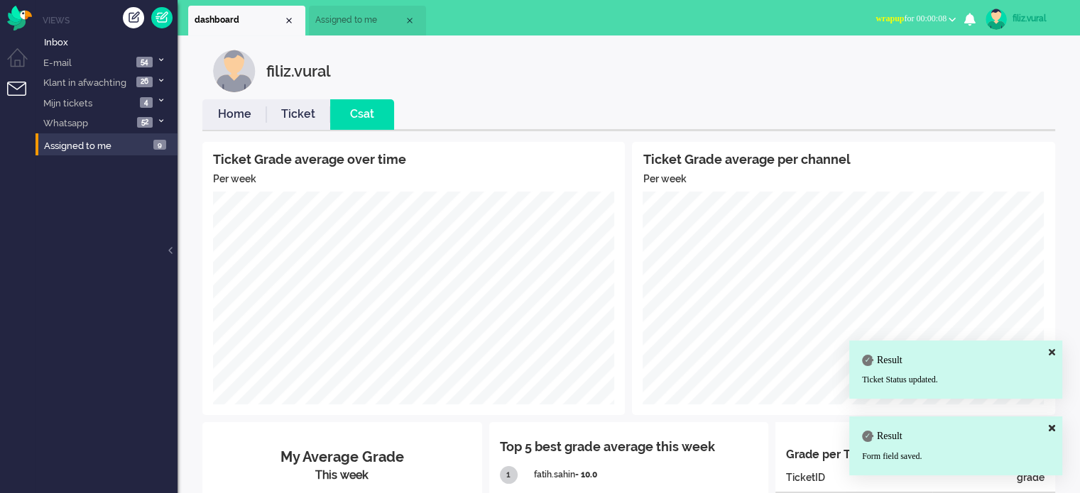
click at [232, 113] on link "Home" at bounding box center [234, 114] width 64 height 16
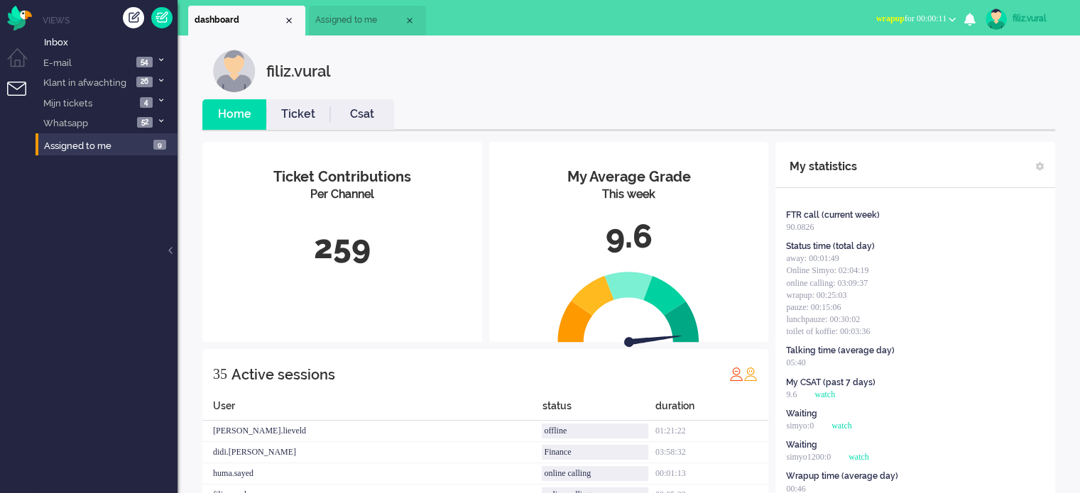
click at [914, 13] on span "wrapup for 00:00:11" at bounding box center [911, 18] width 70 height 10
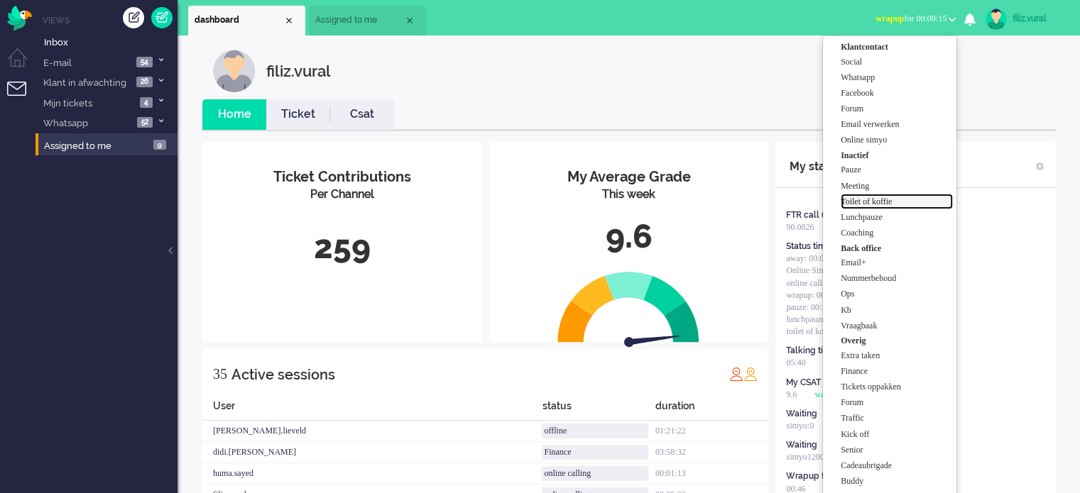
click at [876, 203] on label "Toilet of koffie" at bounding box center [897, 202] width 112 height 12
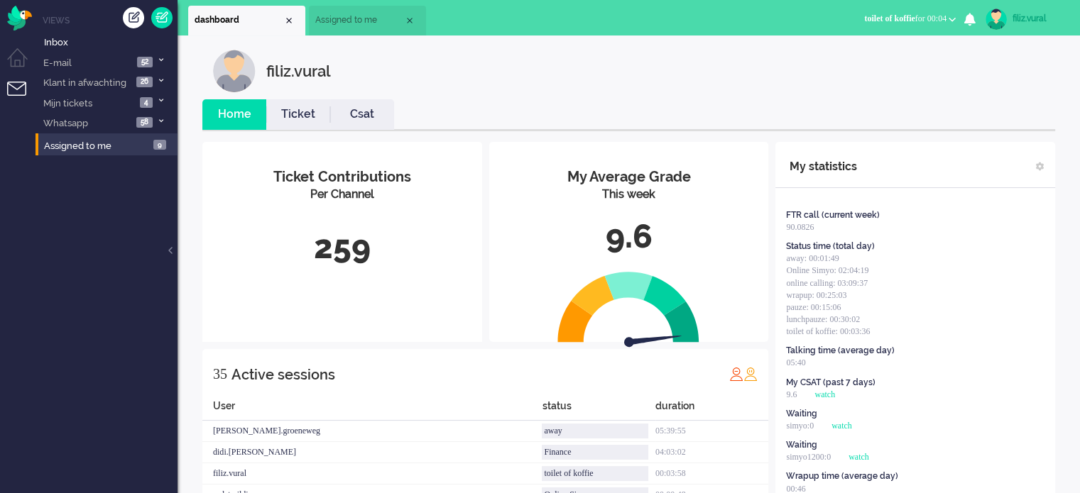
click at [894, 20] on span "toilet of koffie" at bounding box center [889, 18] width 50 height 10
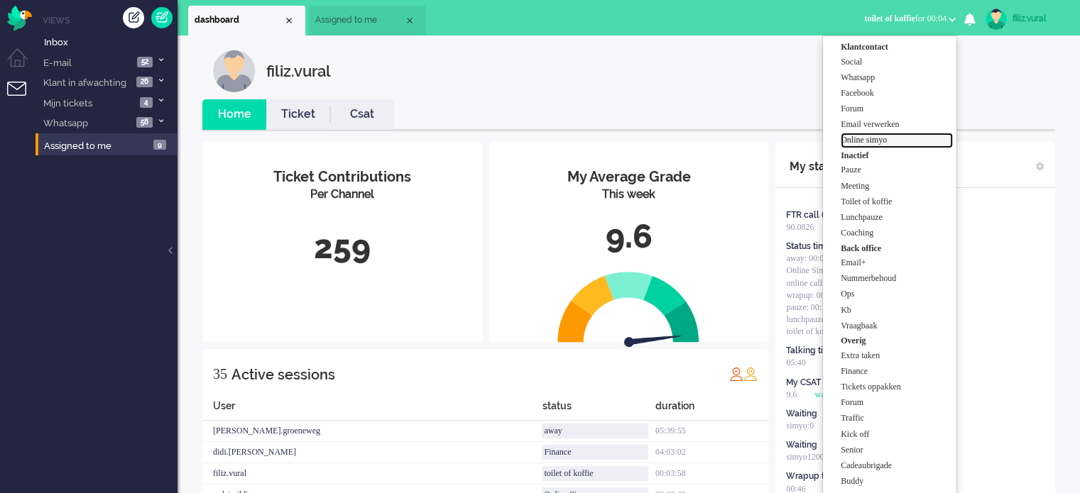
click at [856, 139] on label "Online simyo" at bounding box center [897, 140] width 112 height 12
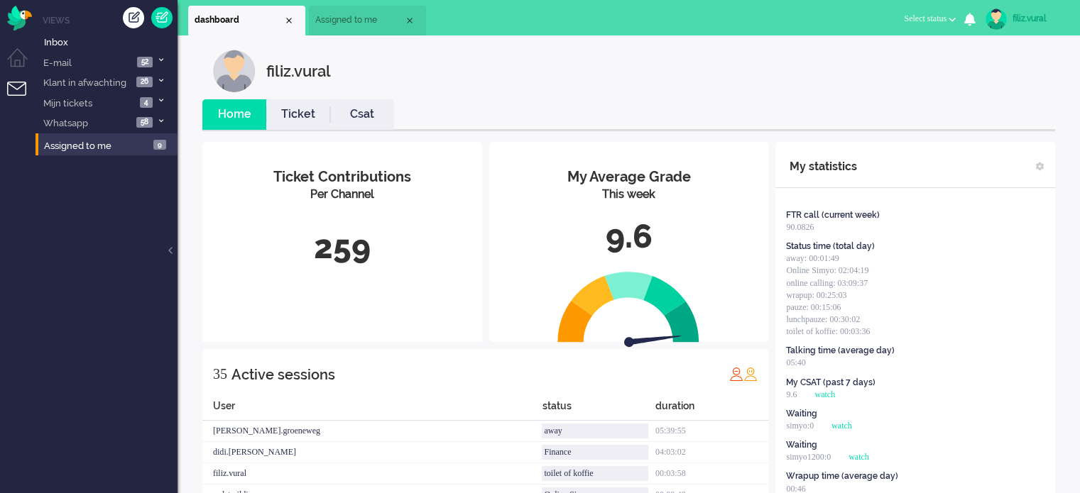
click at [354, 116] on link "Csat" at bounding box center [362, 114] width 64 height 16
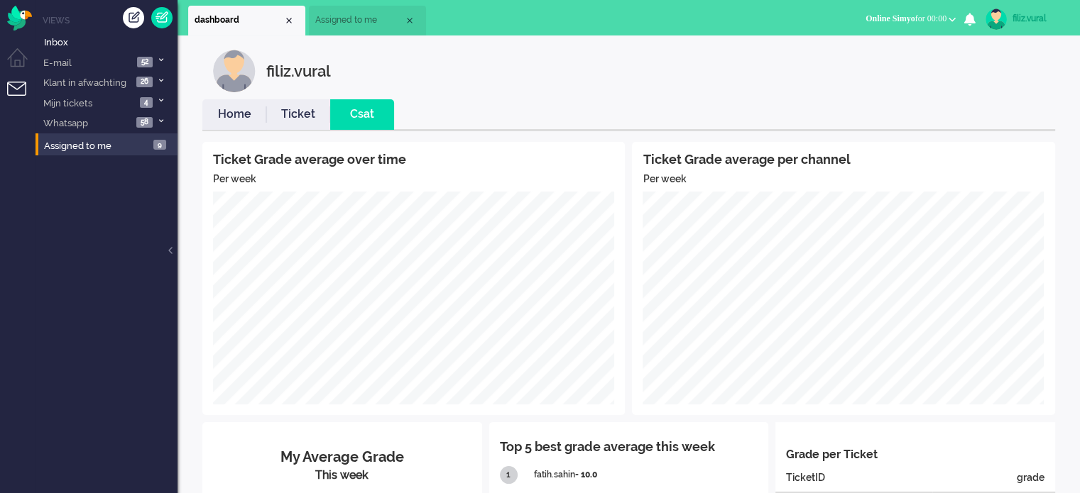
click at [244, 118] on link "Home" at bounding box center [234, 114] width 64 height 16
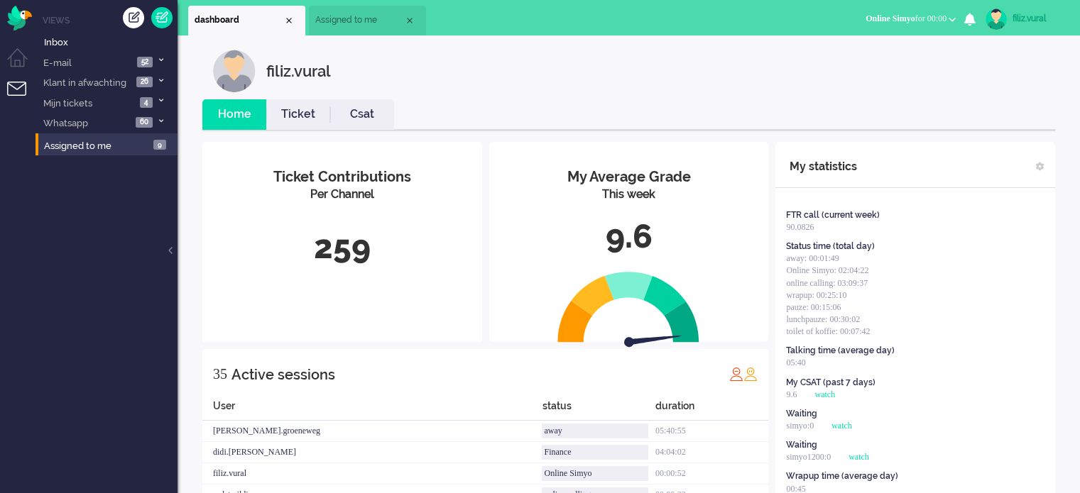
click at [341, 109] on link "Csat" at bounding box center [362, 114] width 64 height 16
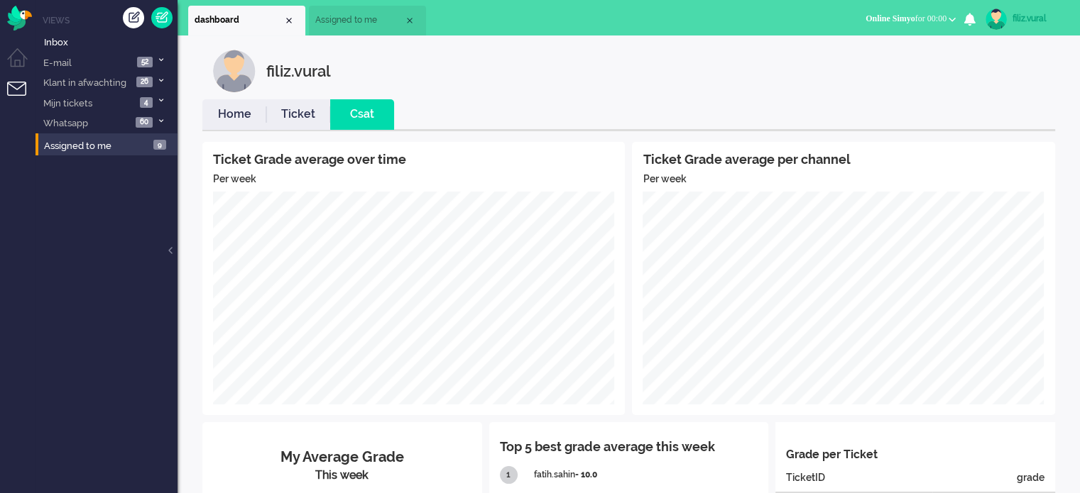
click at [298, 121] on link "Ticket" at bounding box center [298, 114] width 64 height 16
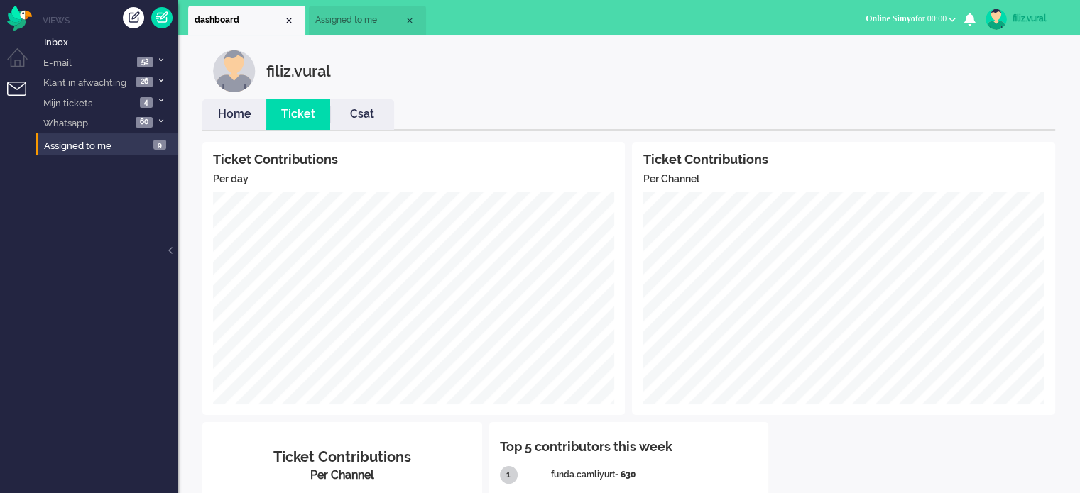
click at [236, 121] on link "Home" at bounding box center [234, 114] width 64 height 16
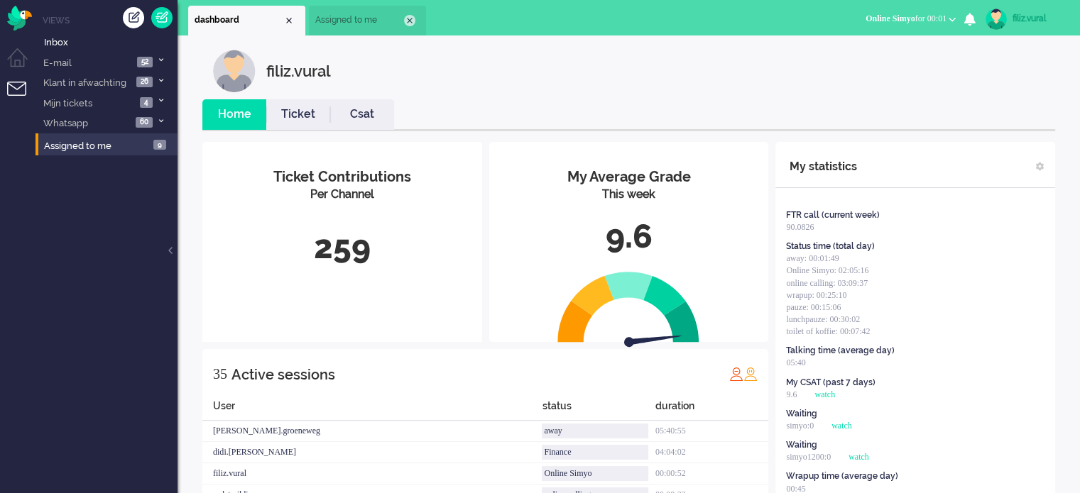
click at [410, 22] on div "Close tab" at bounding box center [409, 20] width 11 height 11
click at [360, 128] on li "Csat" at bounding box center [362, 114] width 64 height 31
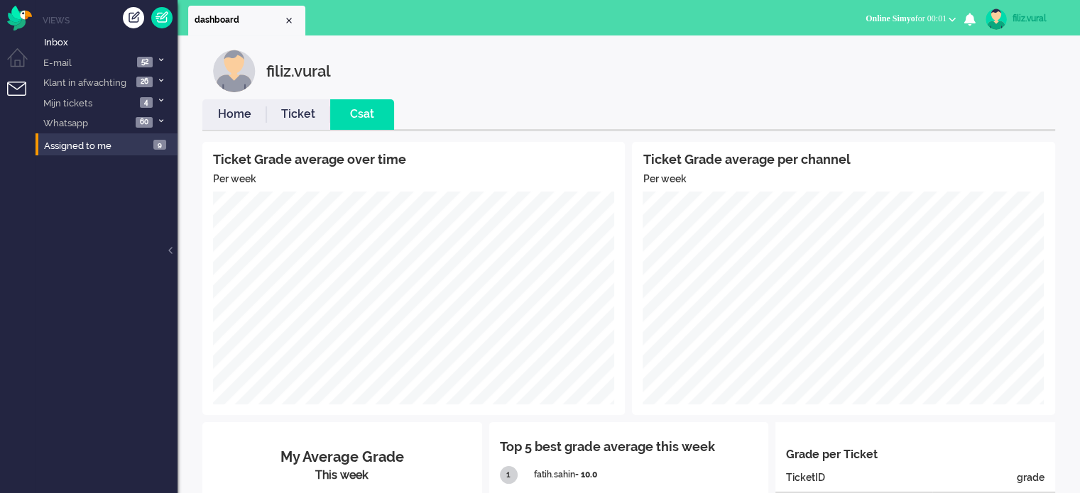
click at [220, 121] on link "Home" at bounding box center [234, 114] width 64 height 16
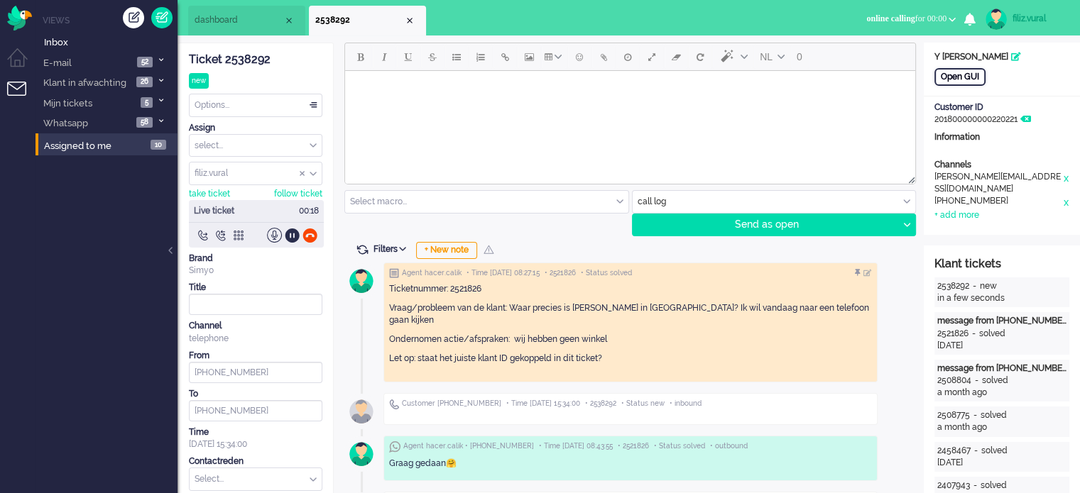
click at [951, 80] on div "Open GUI" at bounding box center [959, 77] width 51 height 18
click at [261, 35] on li "dashboard" at bounding box center [246, 21] width 117 height 30
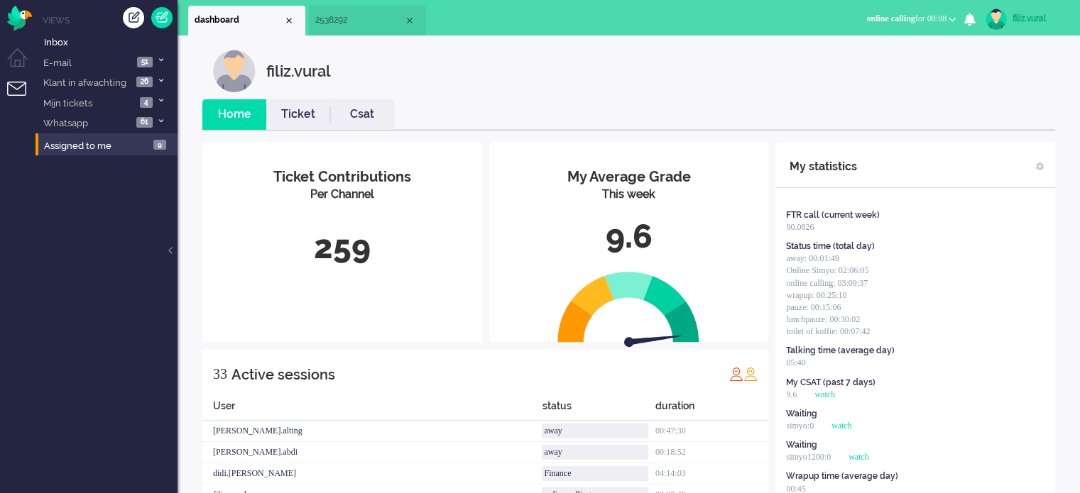
click at [372, 121] on link "Csat" at bounding box center [362, 114] width 64 height 16
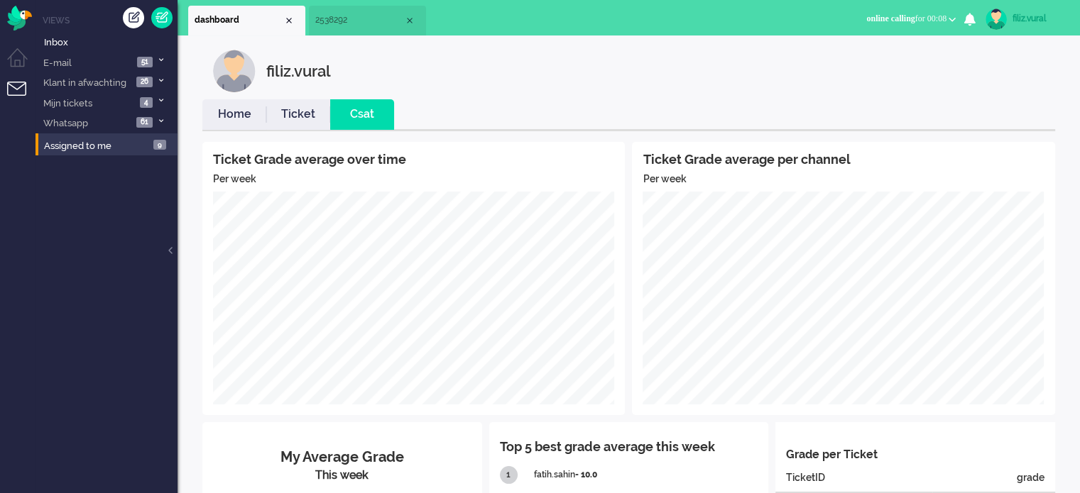
click at [253, 121] on link "Home" at bounding box center [234, 114] width 64 height 16
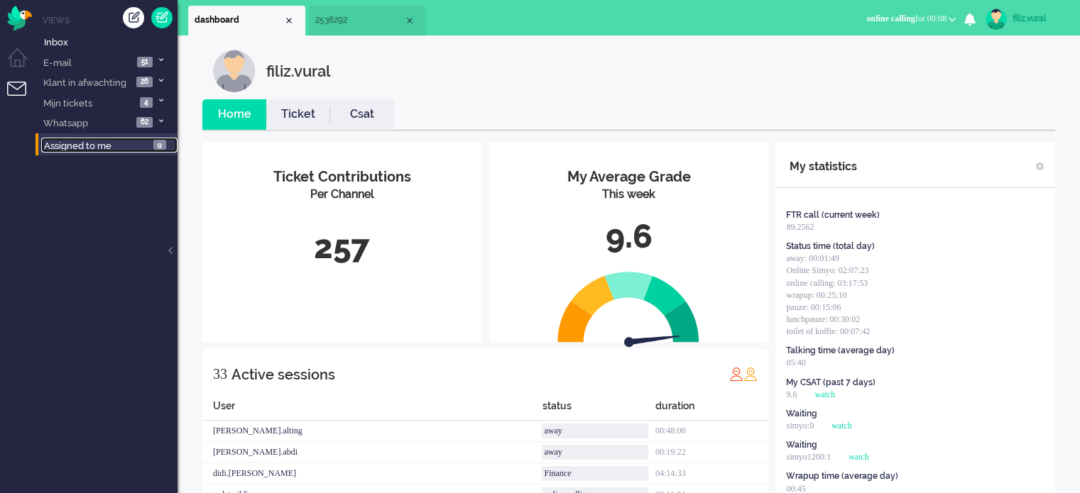
click at [111, 145] on span "Assigned to me" at bounding box center [77, 146] width 67 height 11
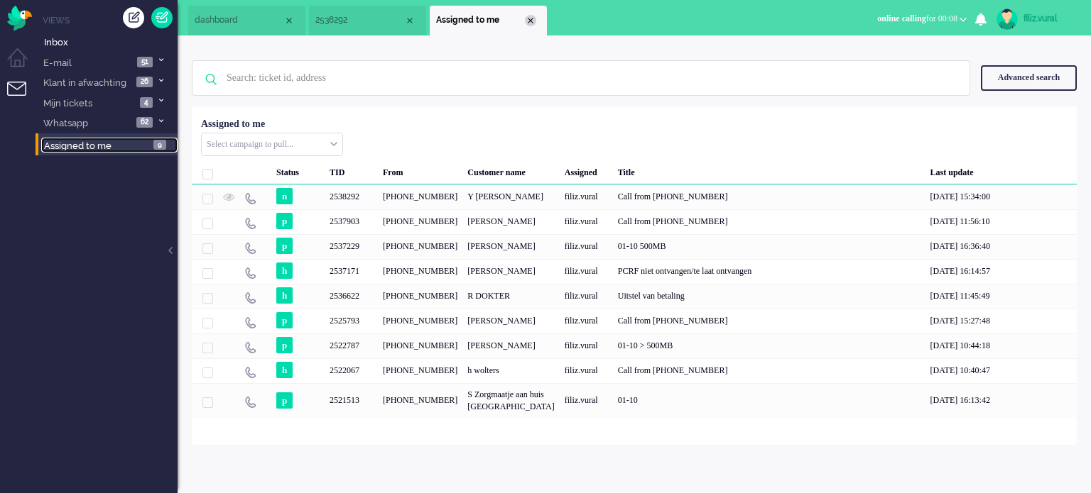
click at [528, 21] on div "Close tab" at bounding box center [530, 20] width 11 height 11
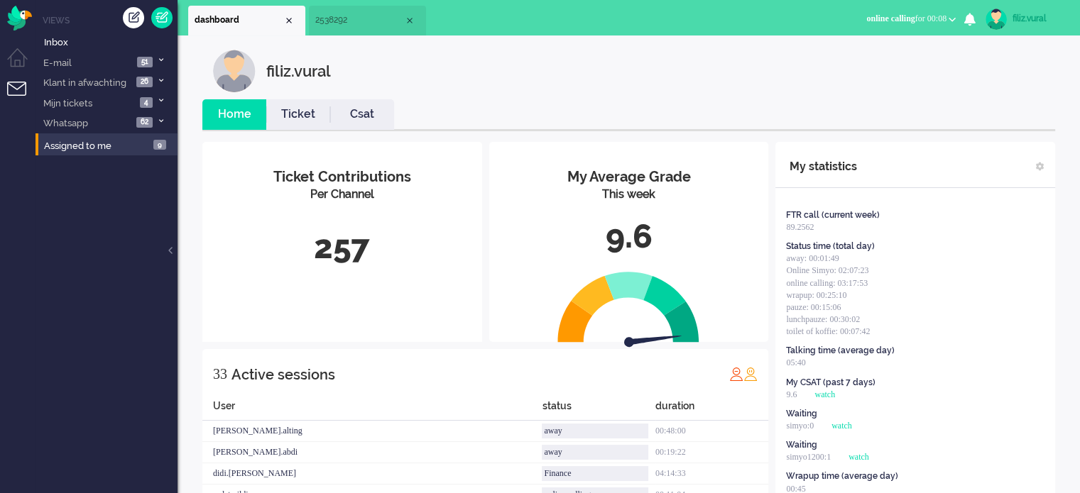
click at [372, 119] on link "Csat" at bounding box center [362, 114] width 64 height 16
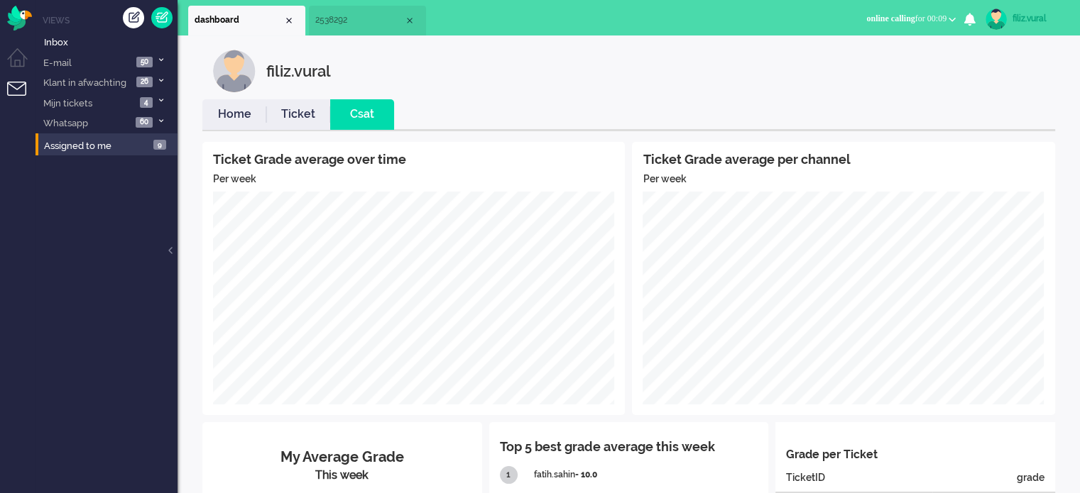
click at [248, 115] on link "Home" at bounding box center [234, 114] width 64 height 16
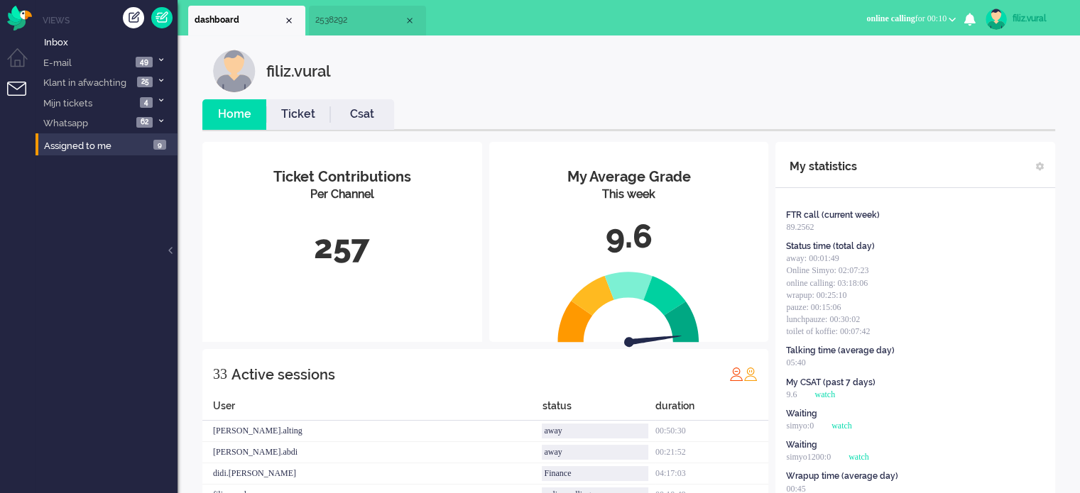
click at [343, 23] on span "2538292" at bounding box center [359, 20] width 89 height 12
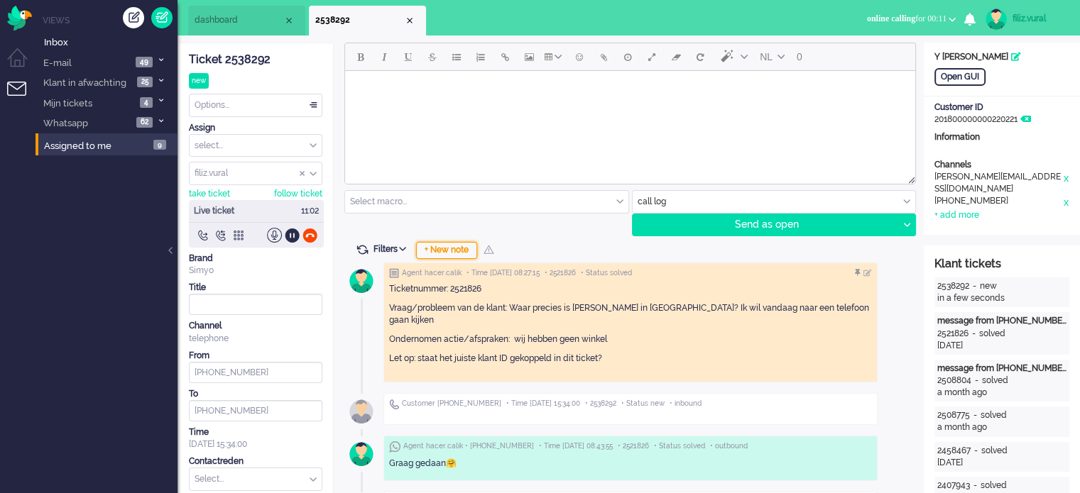
click at [423, 249] on div "+ New note" at bounding box center [446, 250] width 61 height 17
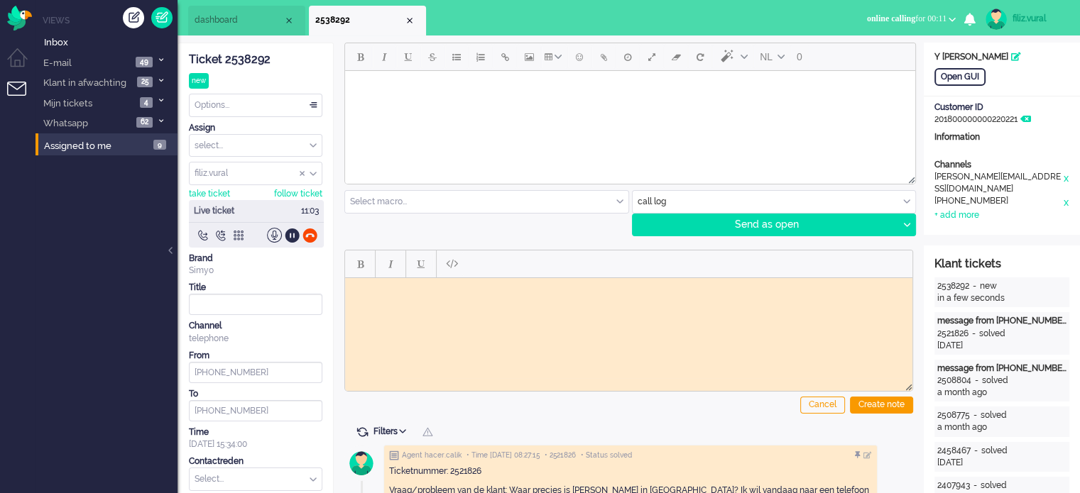
click at [251, 62] on div "Ticket 2538292" at bounding box center [255, 60] width 133 height 16
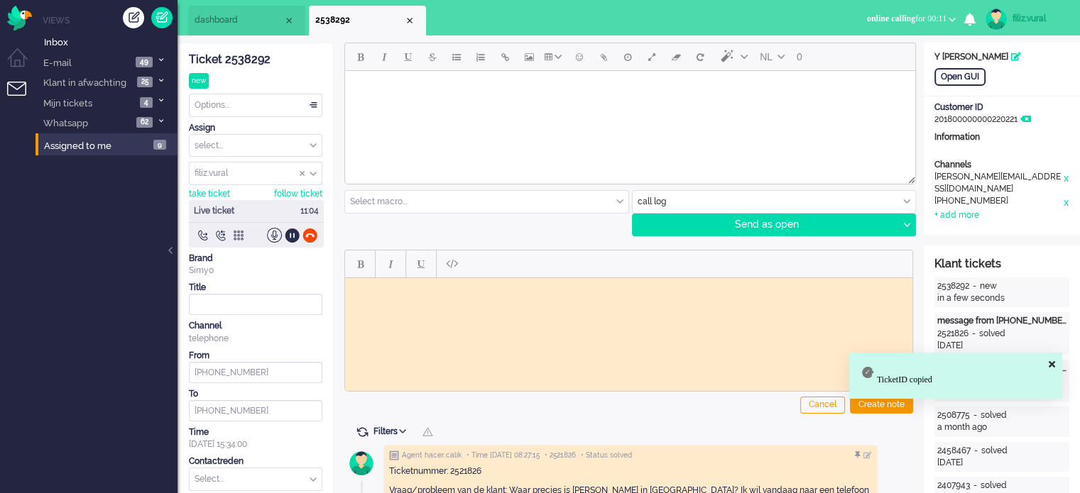
click at [518, 300] on html at bounding box center [628, 289] width 567 height 22
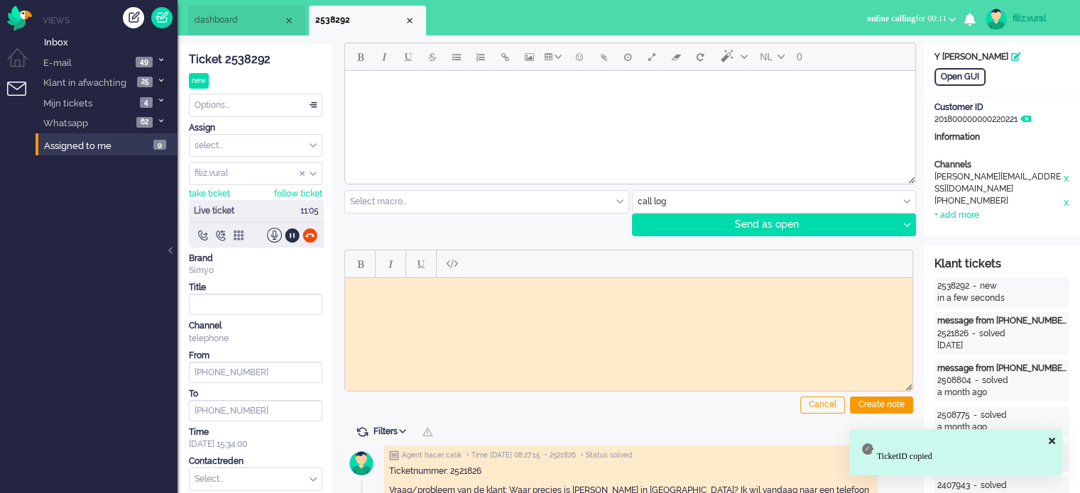
paste body "Rich Text Area. Press ALT-0 for help."
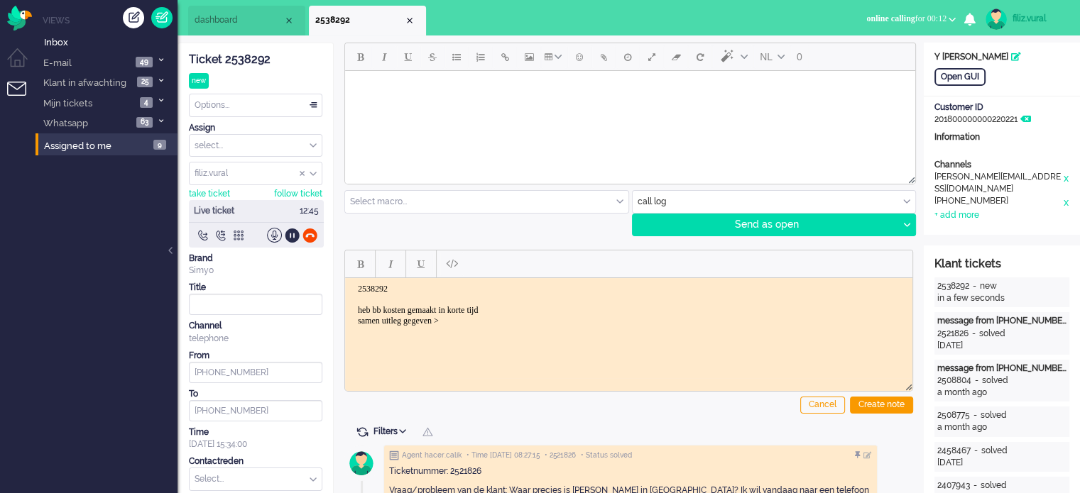
click at [515, 310] on body "2538292 heb bb kosten gemaakt in korte tijd samen uitleg gegeven >" at bounding box center [629, 304] width 556 height 43
click at [473, 315] on body "2538292 heb bb kosten gemaakt in korte tijd samen uitleg gegeven >" at bounding box center [629, 304] width 556 height 43
click at [888, 403] on div "Create note" at bounding box center [881, 405] width 63 height 17
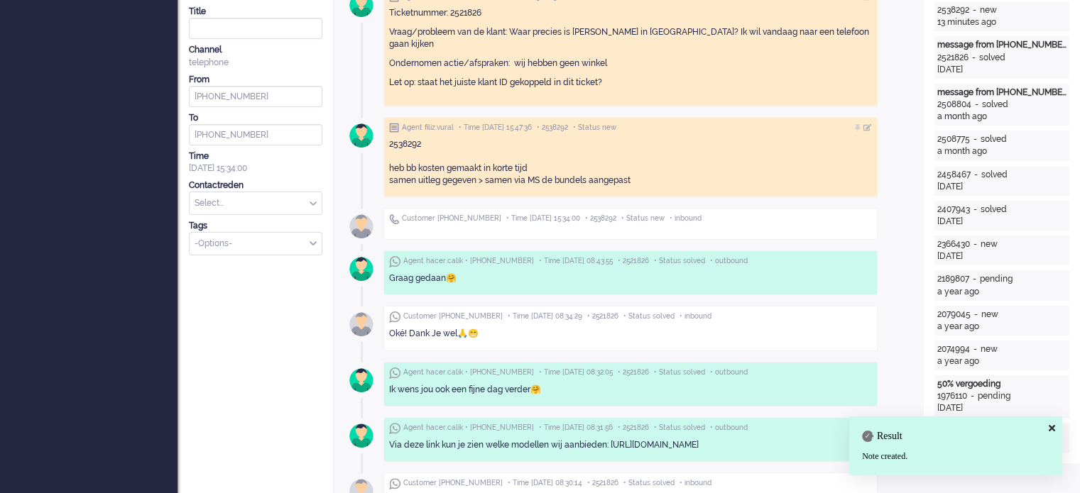
scroll to position [284, 0]
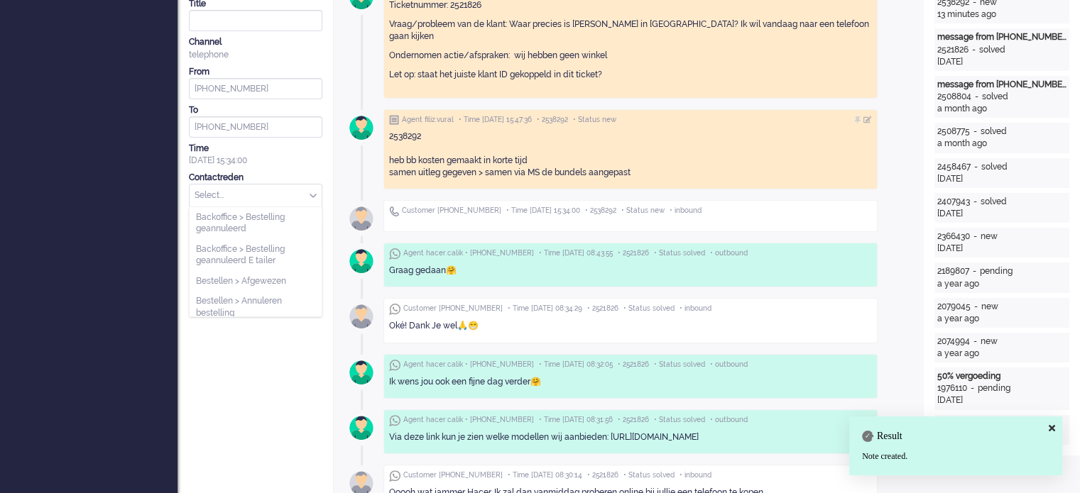
click at [256, 198] on input "text" at bounding box center [256, 196] width 132 height 22
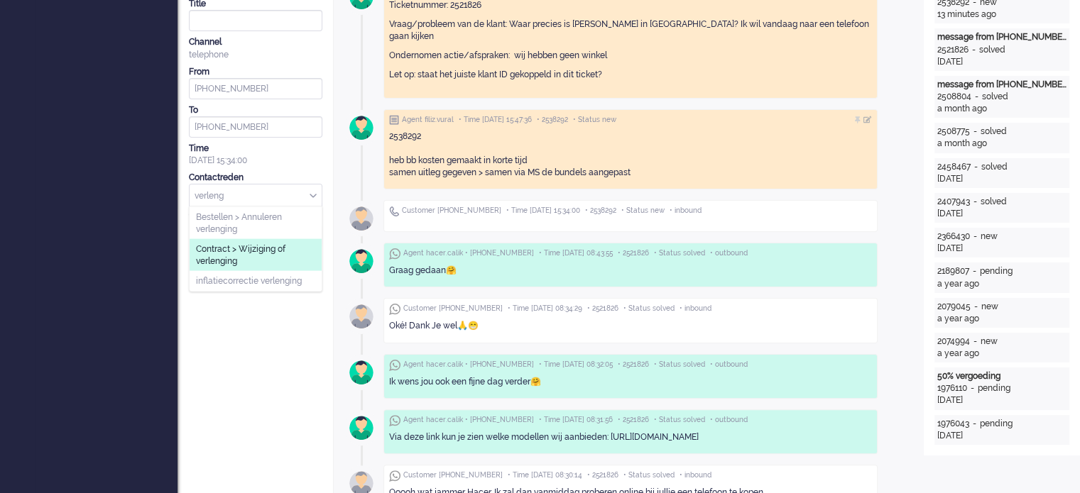
type input "verleng"
click at [267, 248] on span "Contract > Wijziging of verlenging" at bounding box center [255, 255] width 119 height 23
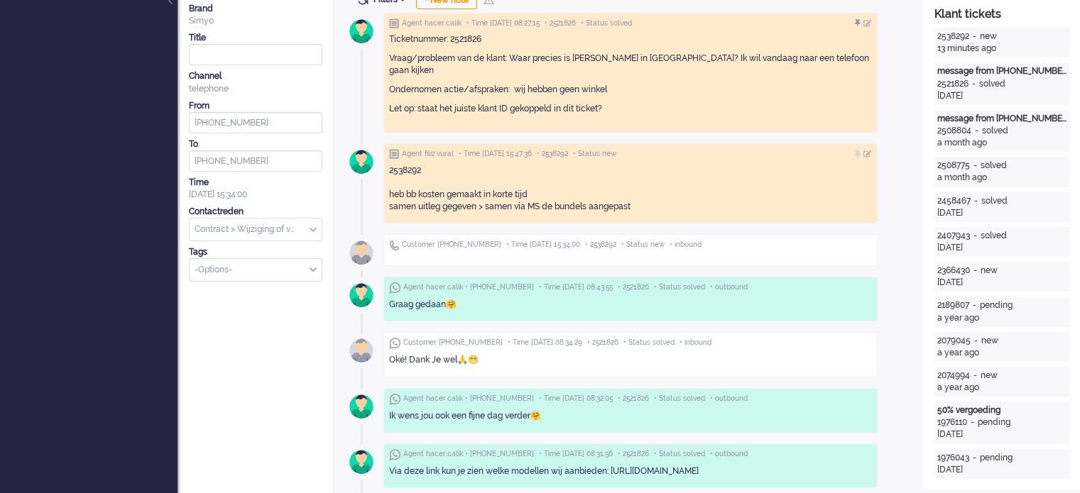
scroll to position [0, 0]
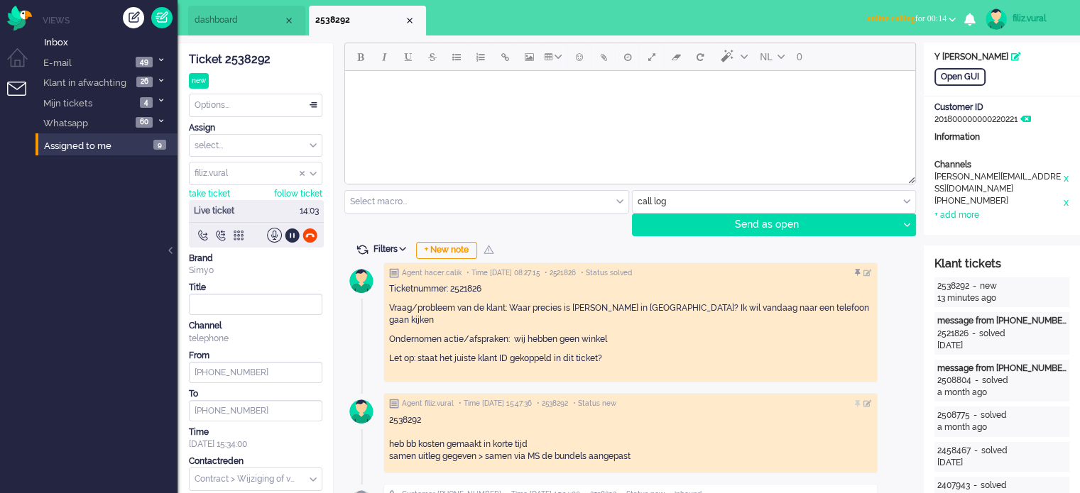
click at [239, 17] on span "dashboard" at bounding box center [239, 20] width 89 height 12
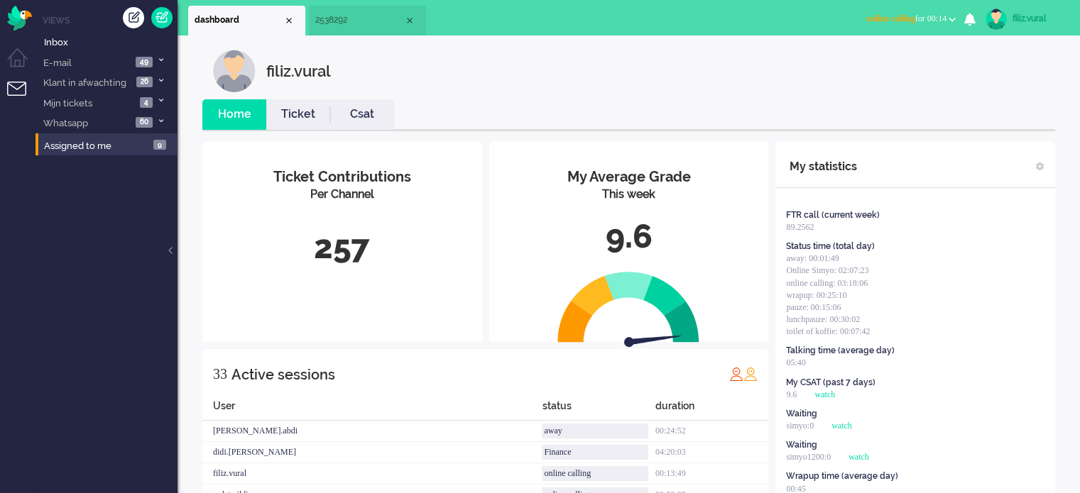
click at [369, 116] on link "Csat" at bounding box center [362, 114] width 64 height 16
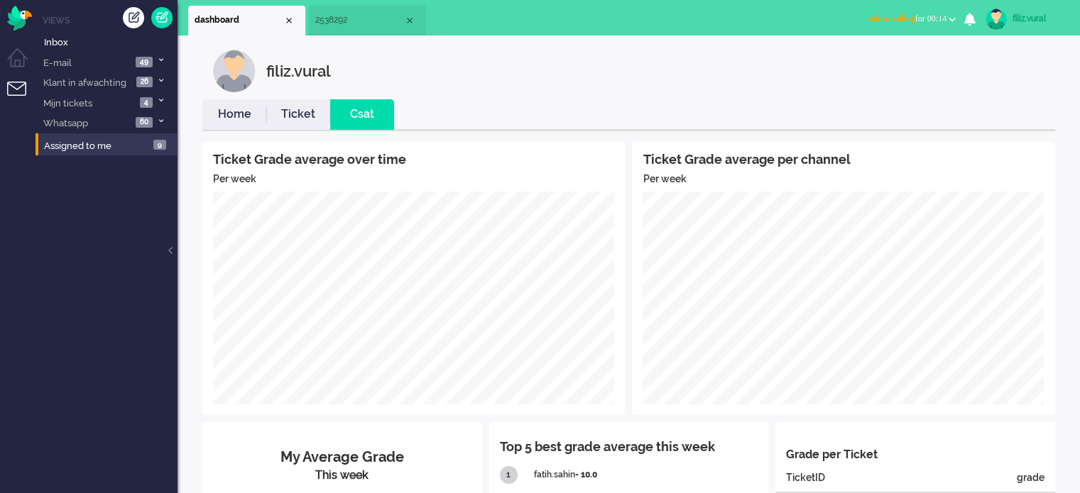
click at [251, 112] on link "Home" at bounding box center [234, 114] width 64 height 16
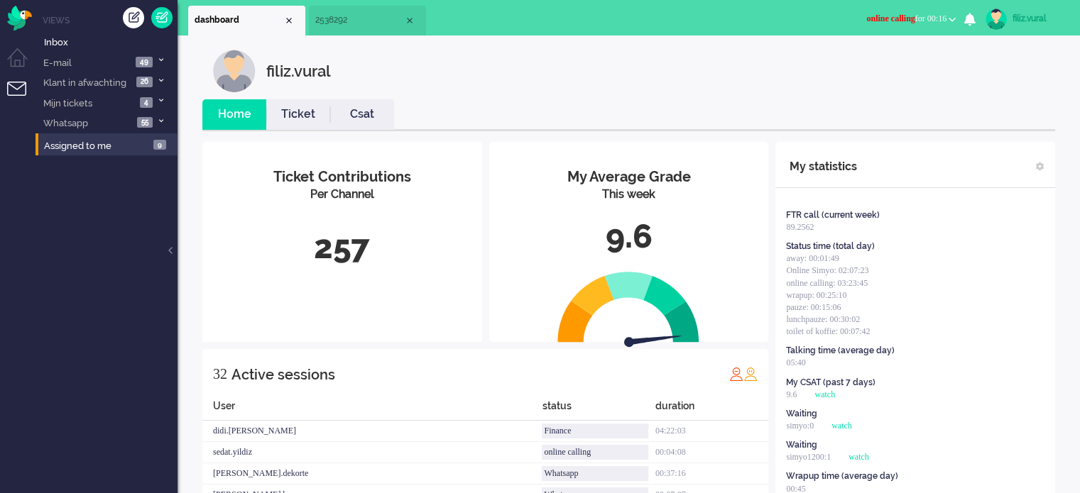
click at [342, 33] on li "2538292" at bounding box center [367, 21] width 117 height 30
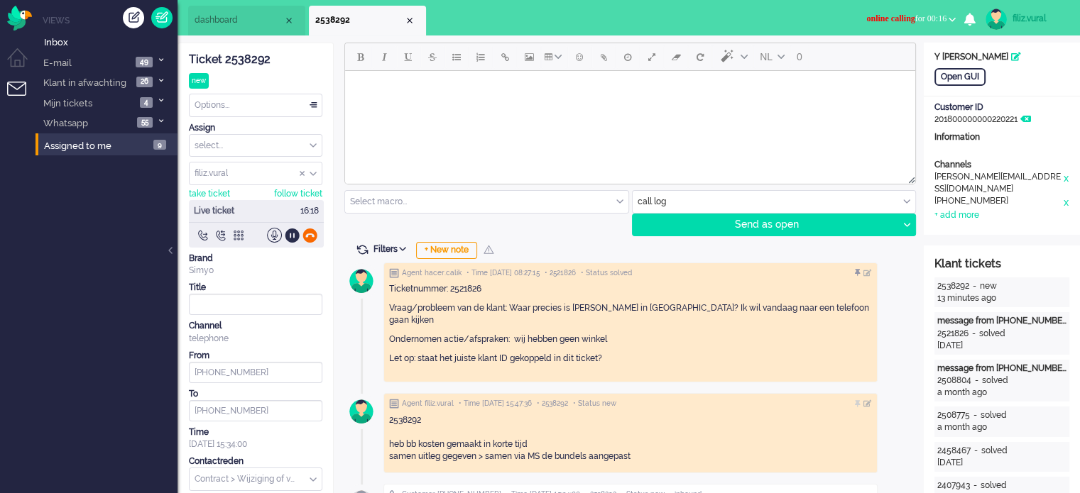
click at [310, 229] on div at bounding box center [309, 235] width 15 height 15
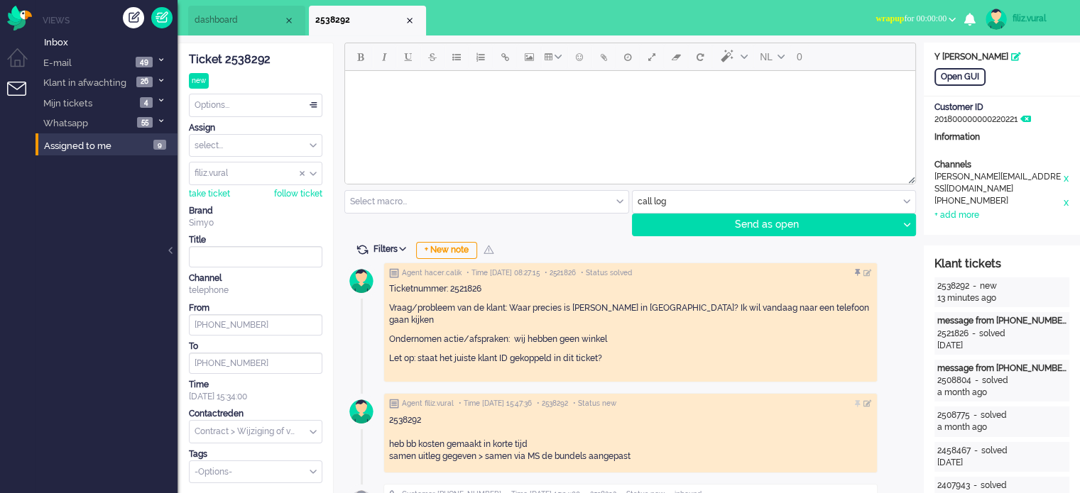
click at [270, 109] on div "Options..." at bounding box center [256, 105] width 132 height 22
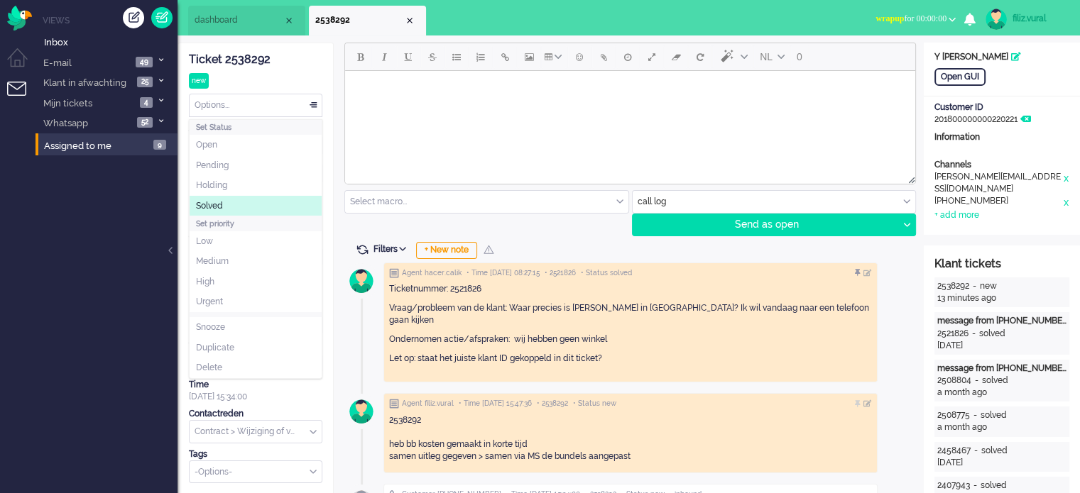
click at [242, 198] on li "Solved" at bounding box center [256, 206] width 132 height 21
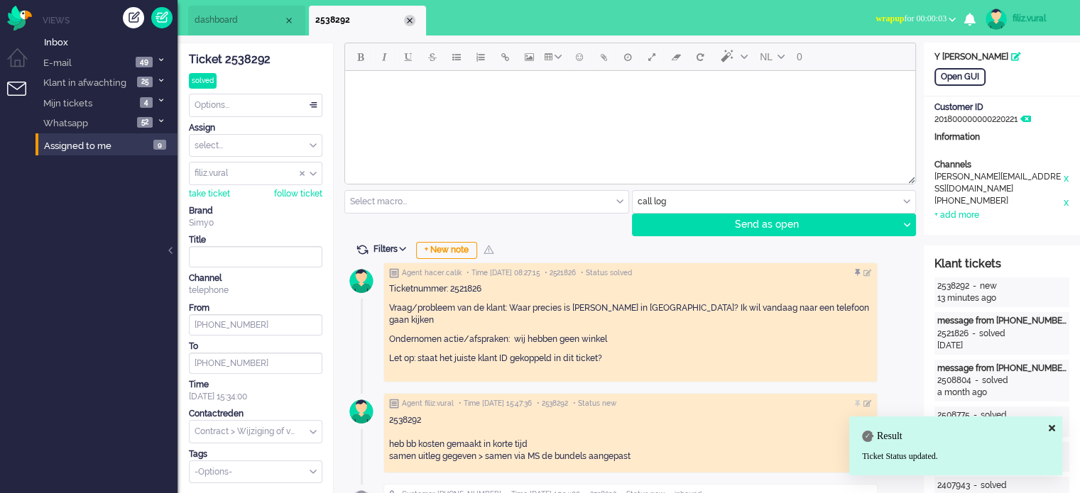
click at [407, 23] on div "Close tab" at bounding box center [409, 20] width 11 height 11
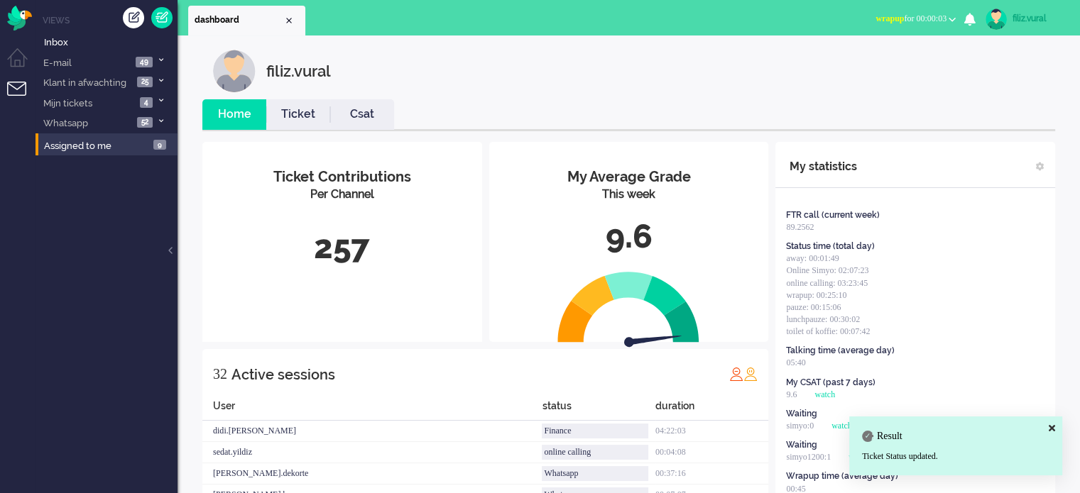
click at [351, 111] on link "Csat" at bounding box center [362, 114] width 64 height 16
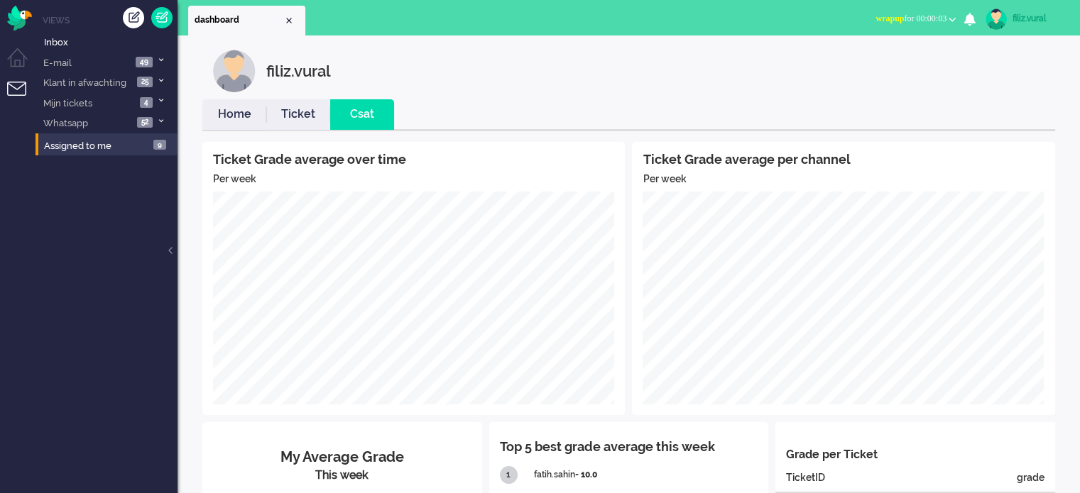
click at [248, 114] on link "Home" at bounding box center [234, 114] width 64 height 16
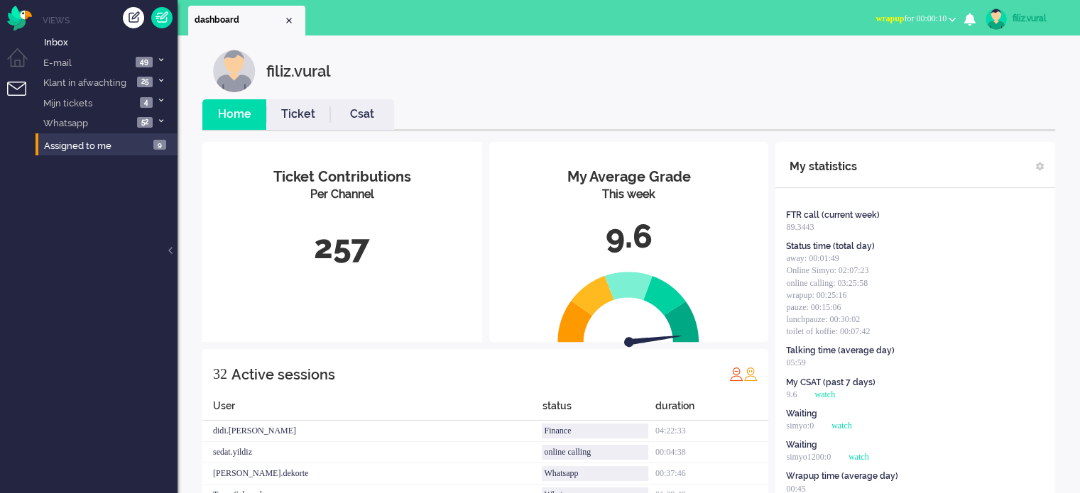
click at [890, 14] on span "wrapup for 00:00:10" at bounding box center [910, 18] width 71 height 10
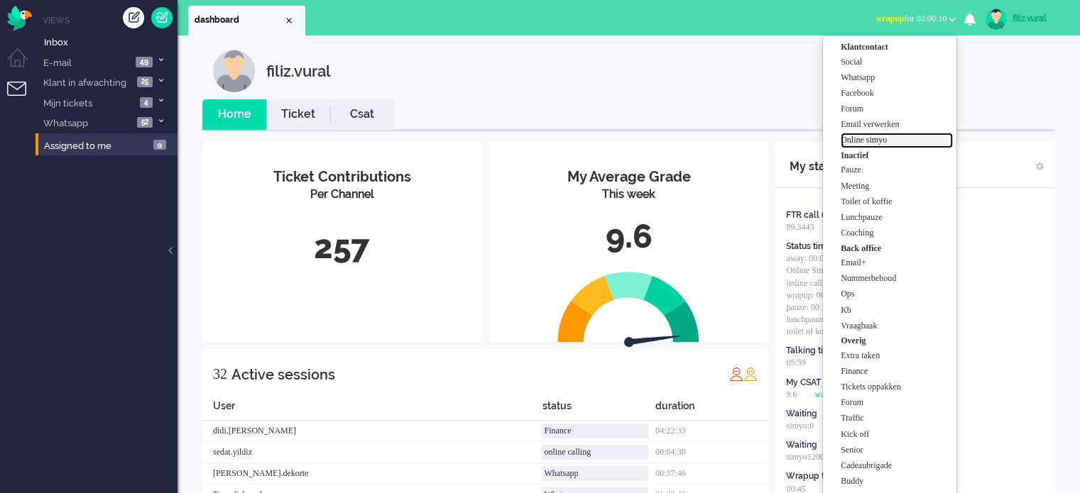
click at [889, 141] on label "Online simyo" at bounding box center [897, 140] width 112 height 12
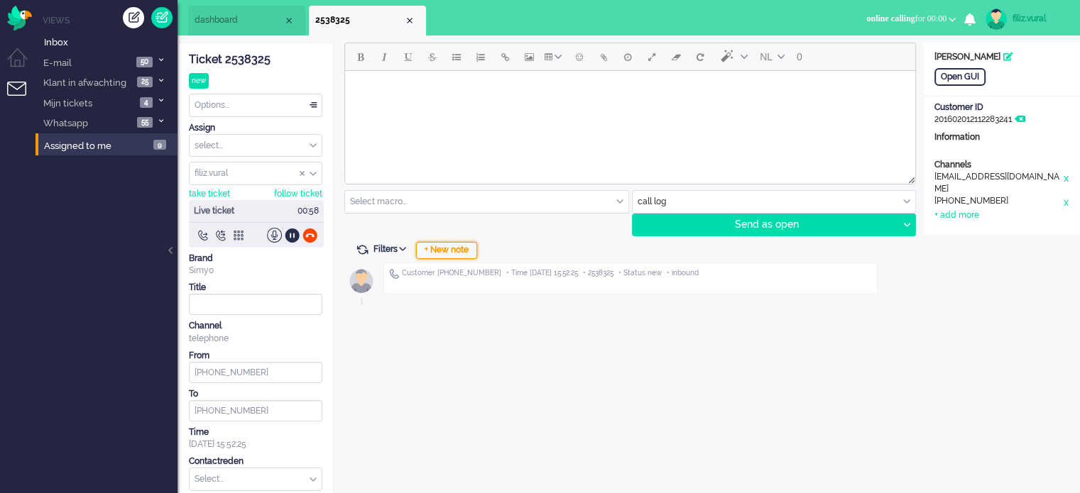
click at [440, 253] on div "+ New note" at bounding box center [446, 250] width 61 height 17
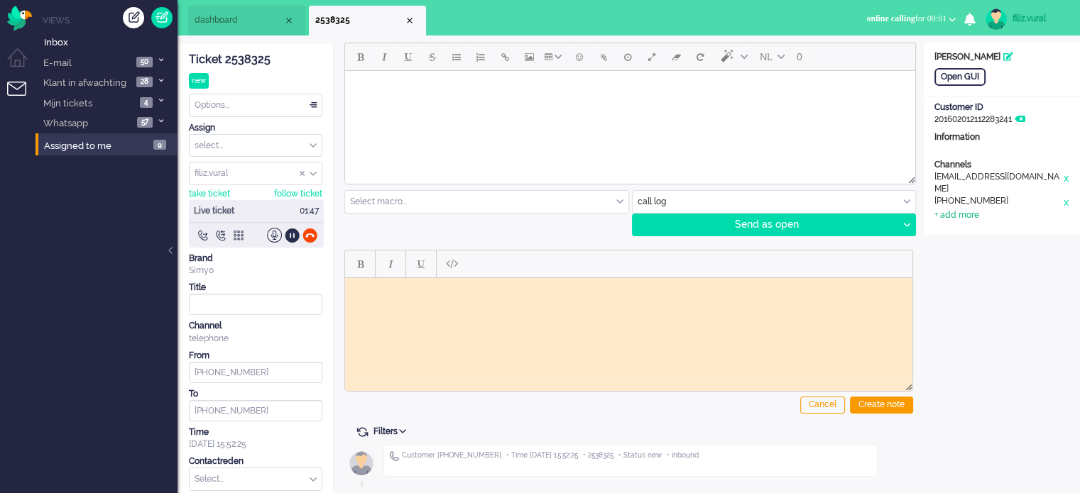
click at [973, 209] on div "+ add more" at bounding box center [956, 215] width 45 height 12
click at [977, 219] on input at bounding box center [1001, 219] width 135 height 21
click at [977, 221] on div "cancel add" at bounding box center [1001, 271] width 135 height 125
click at [977, 236] on input at bounding box center [1001, 246] width 135 height 21
paste input "648454139"
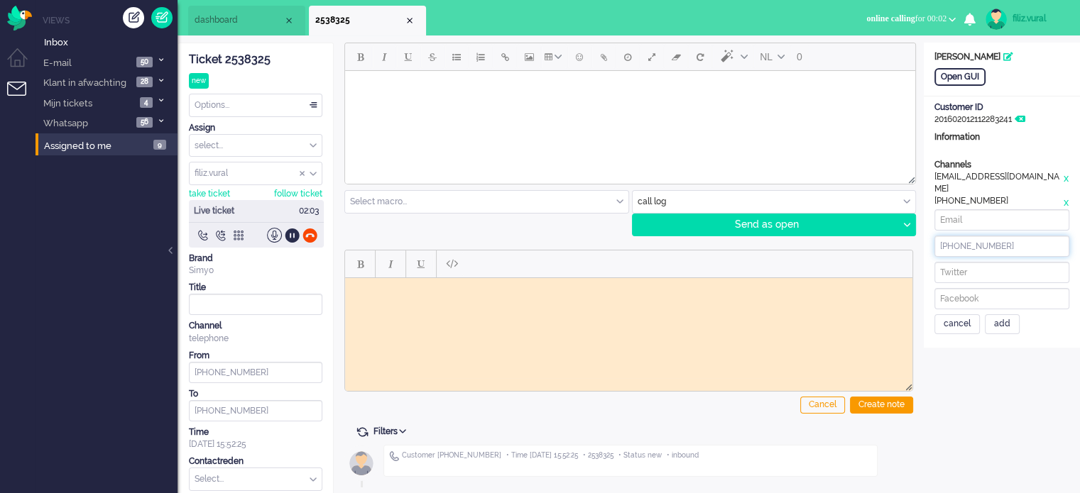
type input "+31648454139"
click at [985, 212] on input at bounding box center [1001, 219] width 135 height 21
paste input "nicolslingerland@ziggo.nl"
type input "nicolslingerland@ziggo.nl"
click at [1002, 320] on div "add" at bounding box center [1002, 325] width 35 height 20
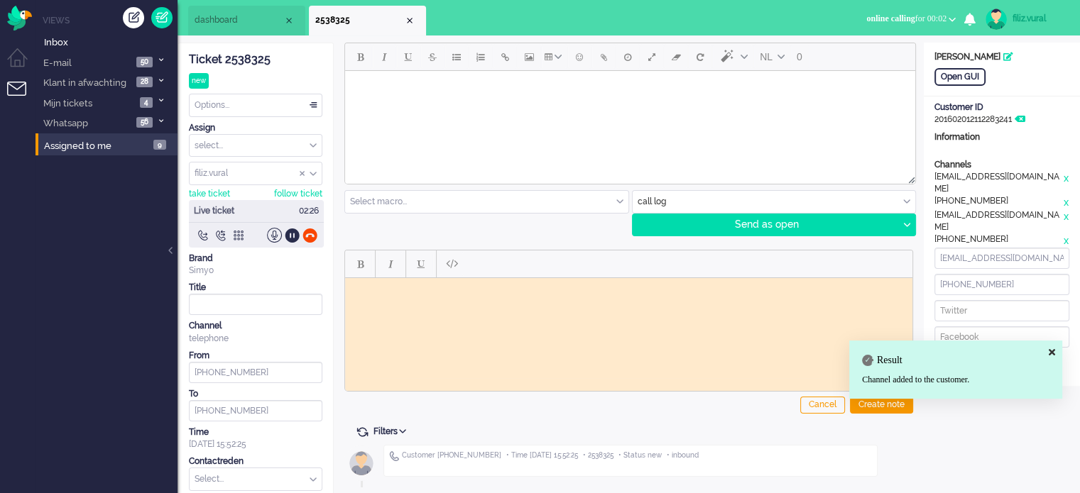
click at [960, 353] on div "cancel" at bounding box center [956, 363] width 45 height 20
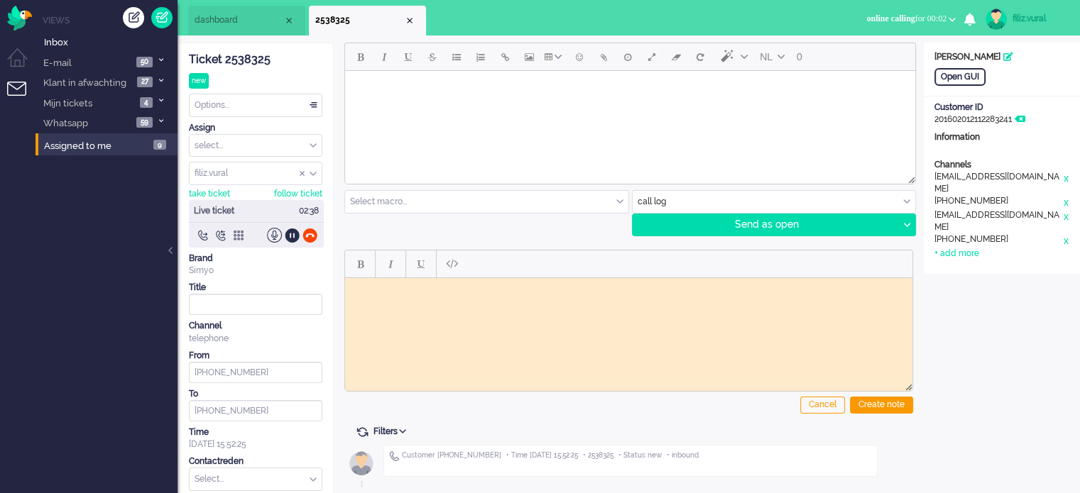
click at [250, 64] on div "Ticket 2538325" at bounding box center [255, 60] width 133 height 16
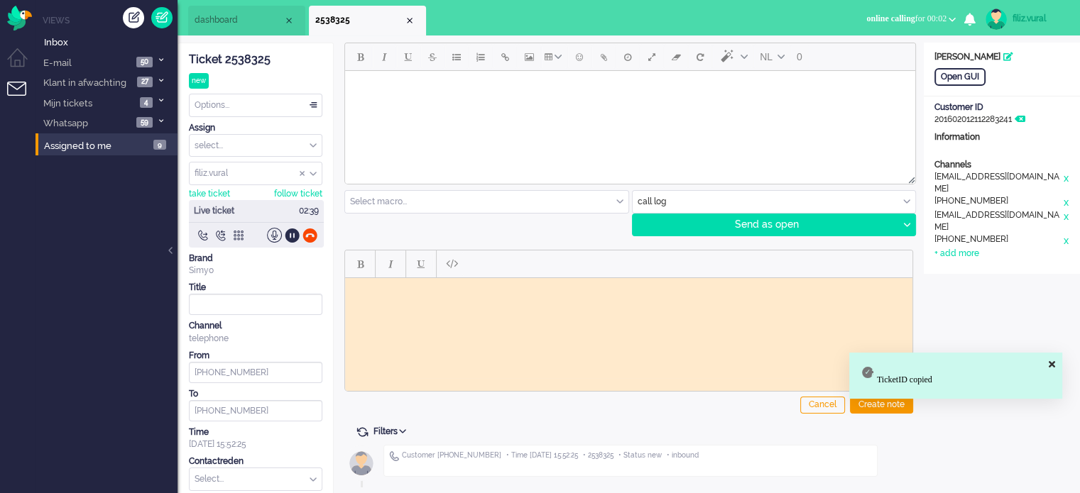
click at [406, 297] on html at bounding box center [628, 289] width 567 height 22
paste body "Rich Text Area. Press ALT-0 for help."
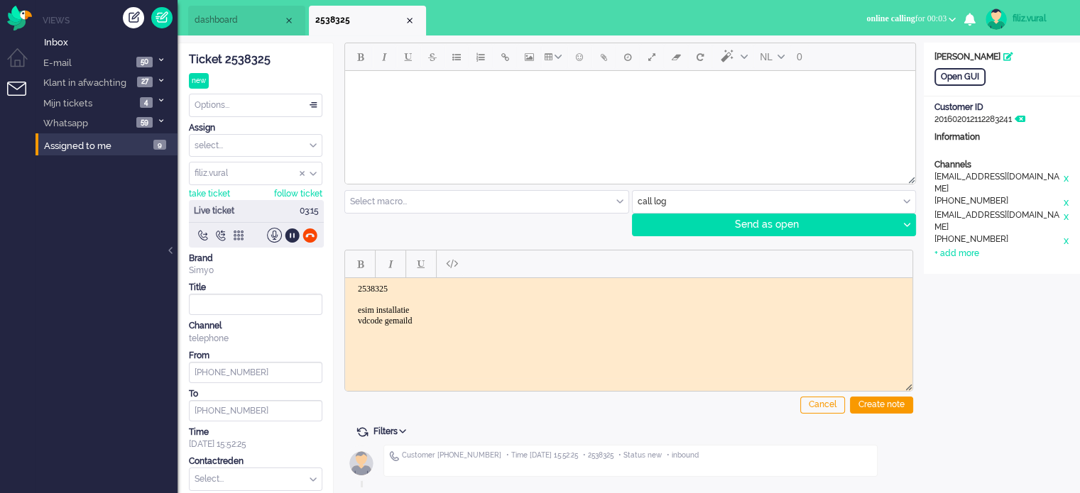
drag, startPoint x: 868, startPoint y: 401, endPoint x: 872, endPoint y: 394, distance: 8.3
click at [868, 400] on div "Create note" at bounding box center [881, 405] width 63 height 17
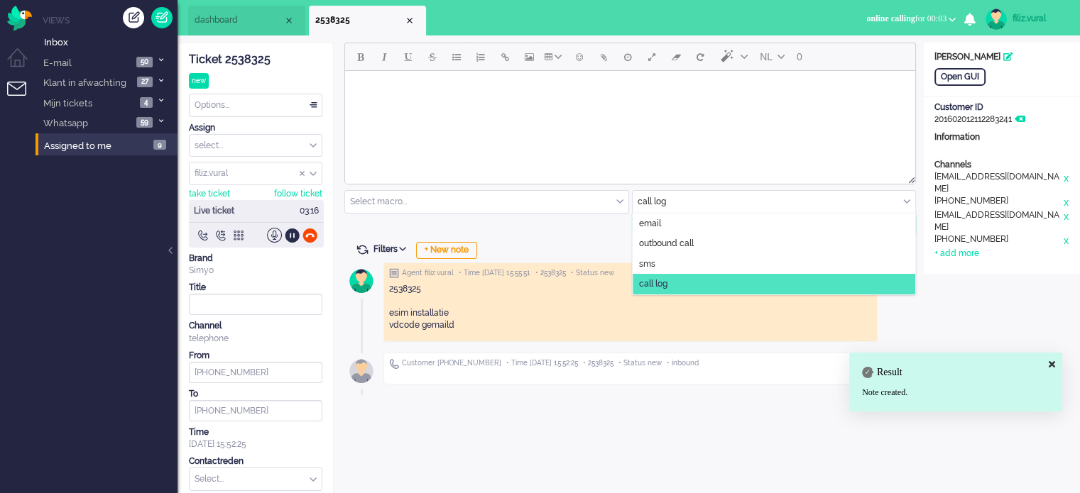
click at [684, 202] on input "text" at bounding box center [774, 202] width 283 height 22
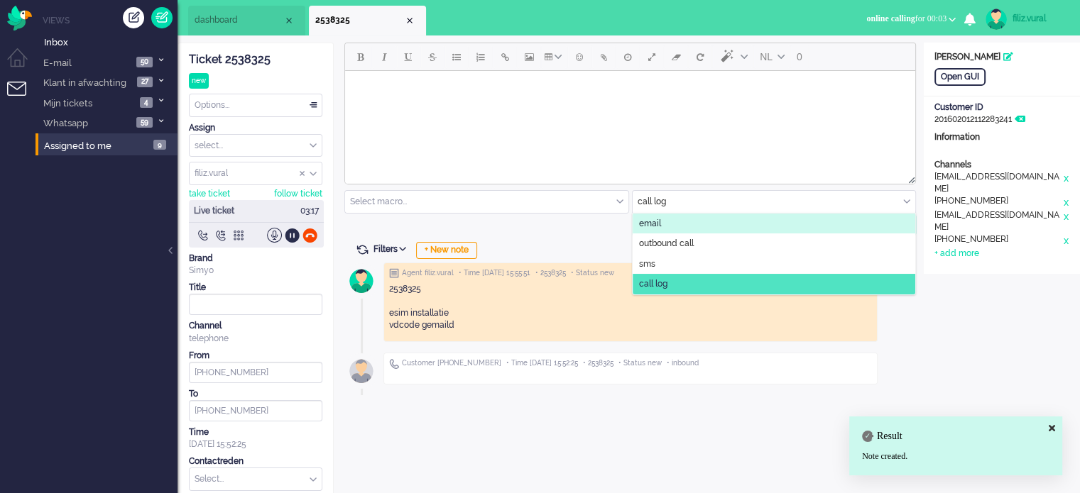
click at [636, 222] on li "email" at bounding box center [774, 224] width 283 height 21
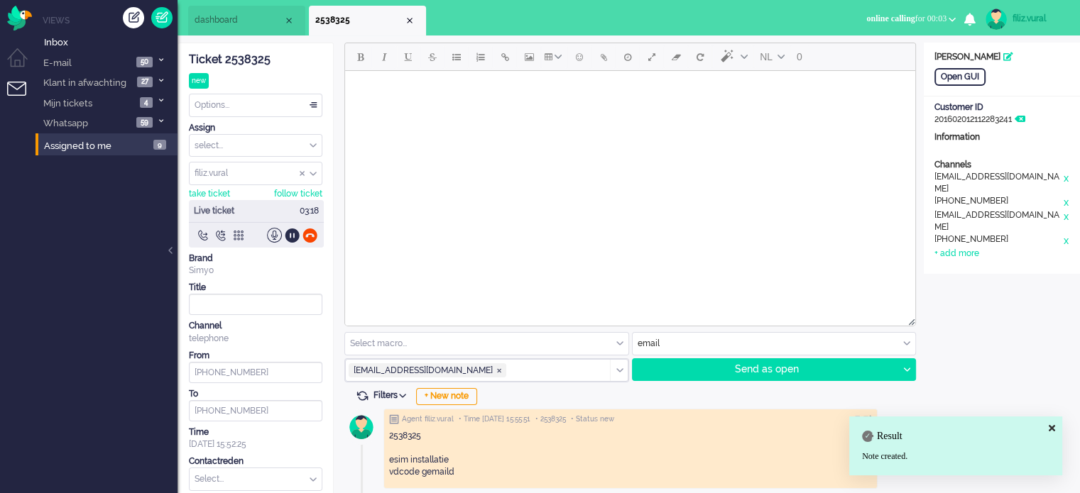
click at [396, 345] on input "text" at bounding box center [486, 344] width 283 height 22
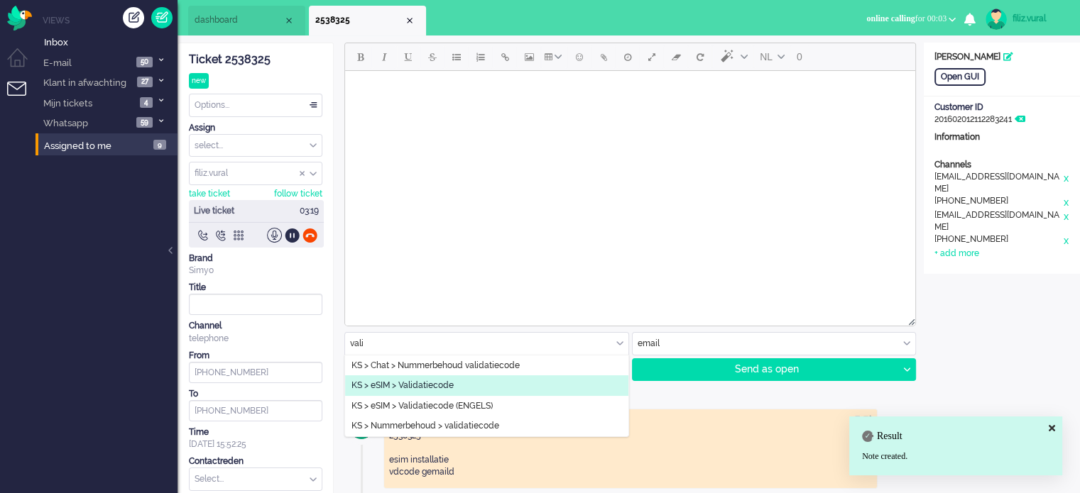
type input "vali"
click at [422, 376] on li "KS > eSIM > Validatiecode" at bounding box center [486, 386] width 283 height 21
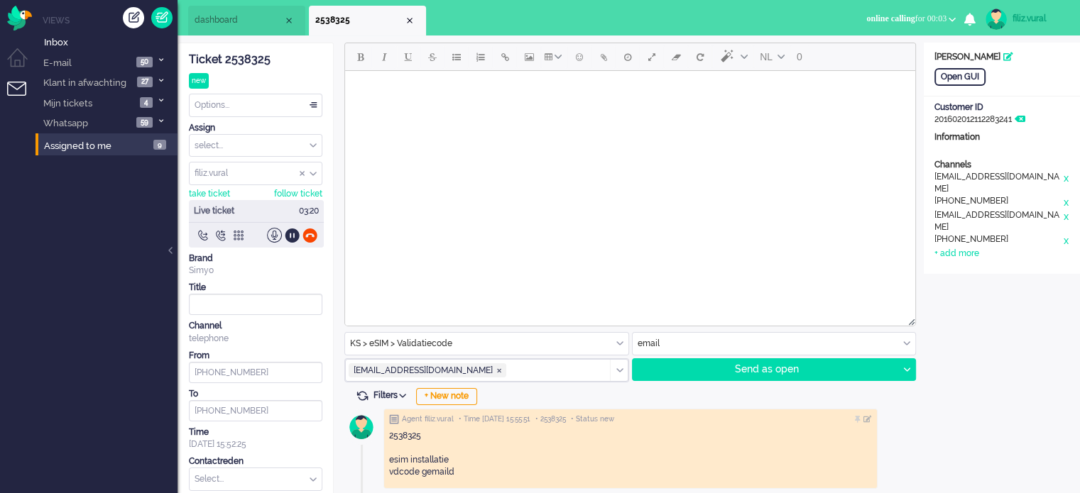
type input "Validatiecode eSim bestelling"
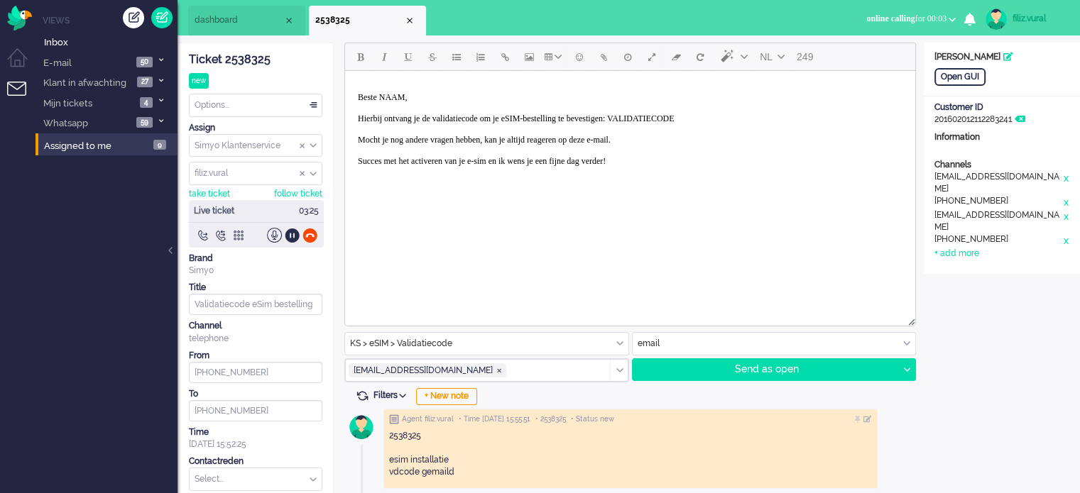
click at [395, 96] on p "Beste NAAM, Hierbij ontvang je de validatiecode om je eSIM-bestelling te bevest…" at bounding box center [630, 134] width 545 height 85
paste body "Rich Text Area. Press ALT-0 for help."
click at [715, 125] on p "Beste Nicol, Hierbij ontvang je de validatiecode om je eSIM-bestelling te beves…" at bounding box center [630, 134] width 545 height 85
click at [715, 122] on p "Beste Nicol, Hierbij ontvang je de validatiecode om je eSIM-bestelling te beves…" at bounding box center [630, 134] width 545 height 85
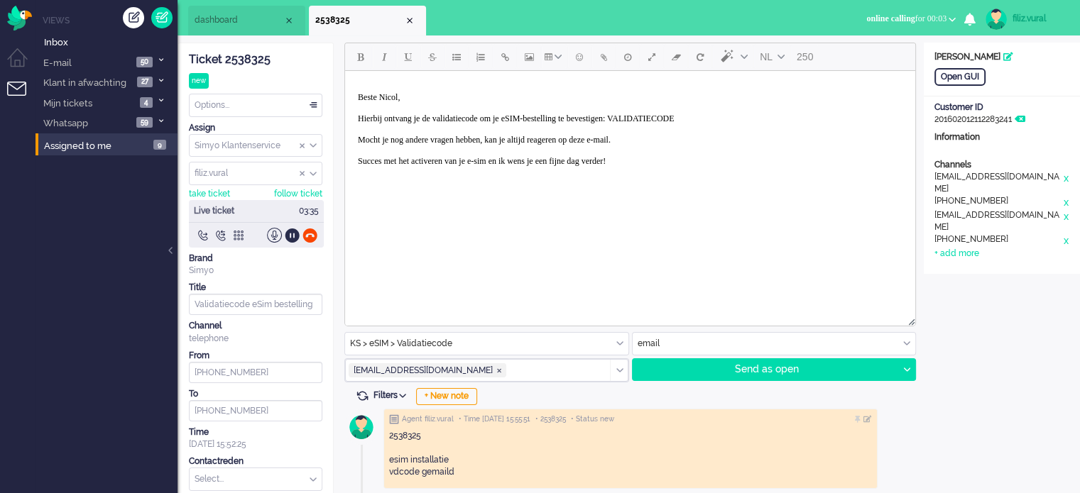
click at [715, 116] on p "Beste Nicol, Hierbij ontvang je de validatiecode om je eSIM-bestelling te beves…" at bounding box center [630, 134] width 545 height 85
click at [672, 115] on p "Beste Nicol, Hierbij ontvang je de validatiecode om je eSIM-bestelling te beves…" at bounding box center [630, 134] width 545 height 85
click at [494, 373] on span "rene.houtman@ziggo.nl ❎" at bounding box center [499, 371] width 11 height 11
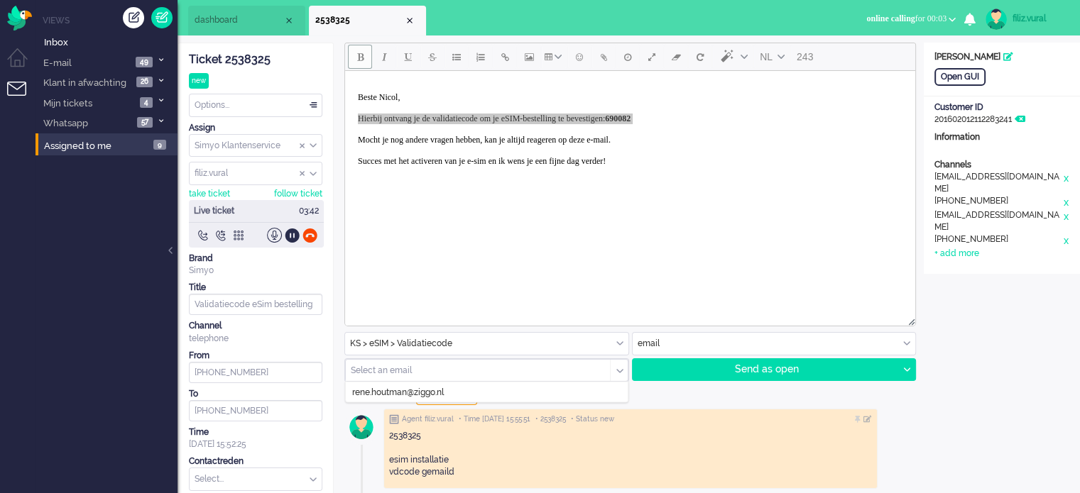
click at [457, 369] on input "text" at bounding box center [473, 371] width 244 height 10
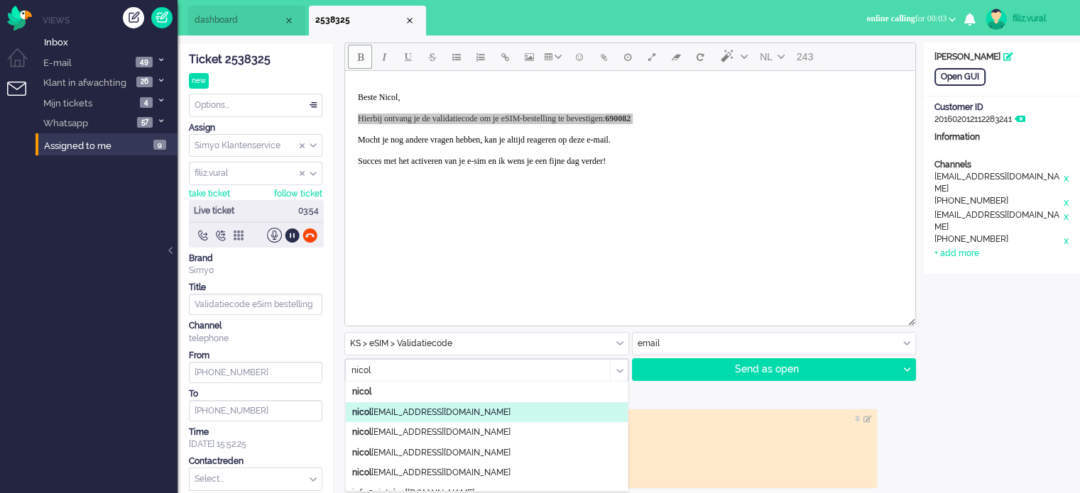
type input "nicol"
click at [447, 408] on span "nicol slingerland@ziggo.nl" at bounding box center [431, 413] width 158 height 12
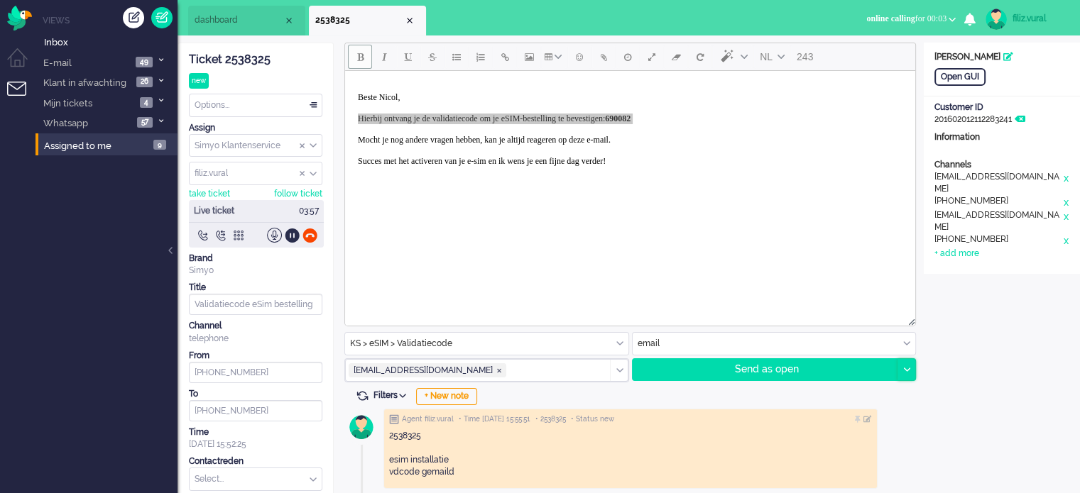
click at [914, 375] on div at bounding box center [906, 369] width 18 height 21
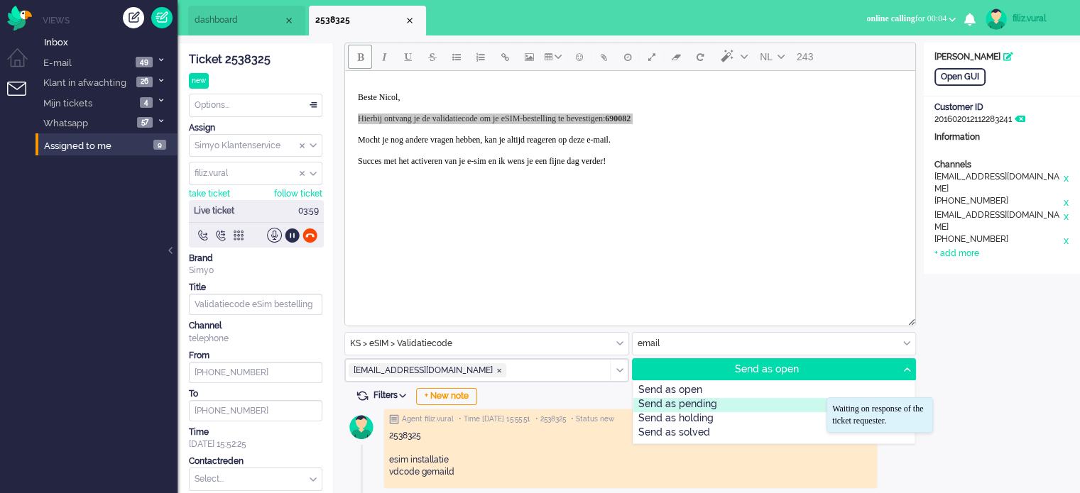
click at [721, 405] on div "Send as pending" at bounding box center [774, 405] width 282 height 14
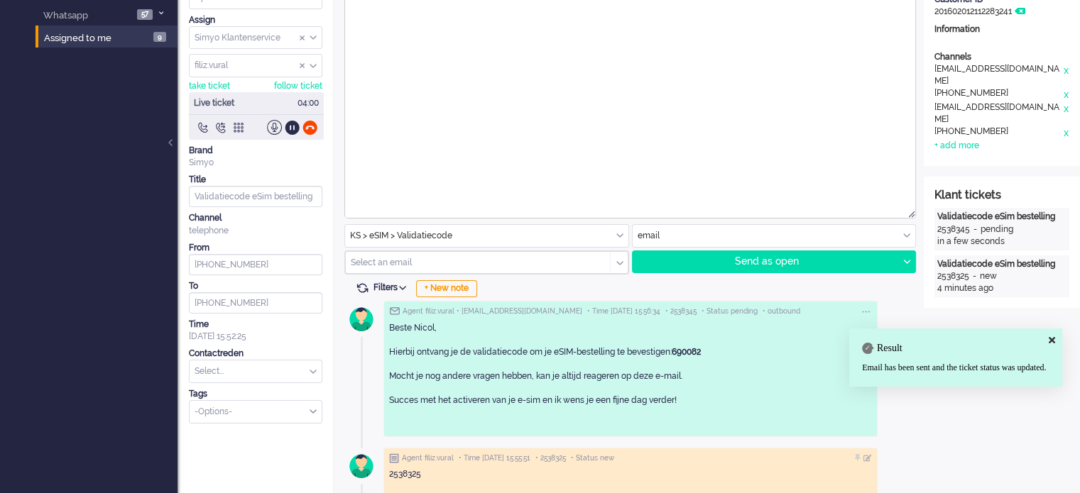
scroll to position [194, 0]
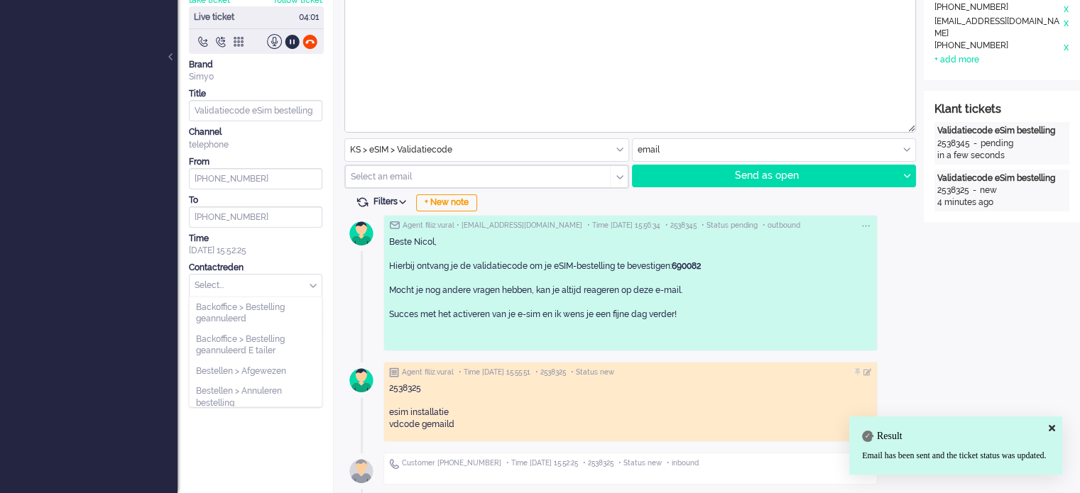
drag, startPoint x: 222, startPoint y: 286, endPoint x: 219, endPoint y: 279, distance: 7.6
click at [219, 280] on input "text" at bounding box center [256, 286] width 132 height 22
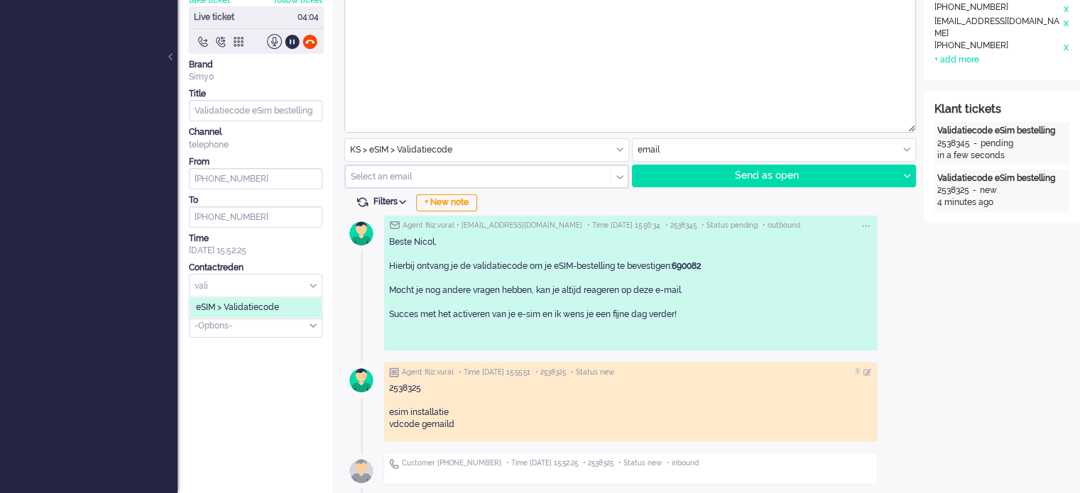
type input "vali"
click at [234, 312] on li "eSIM > Validatiecode" at bounding box center [256, 307] width 132 height 21
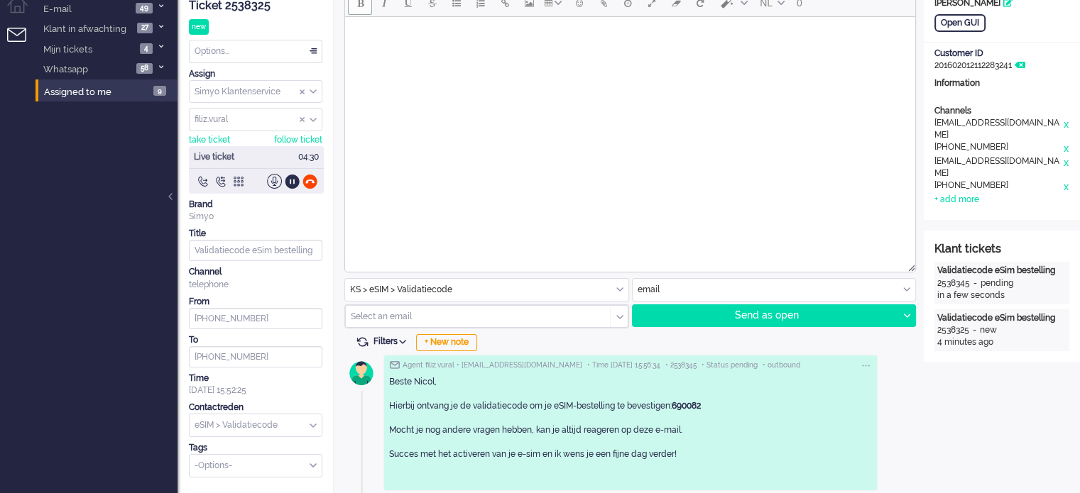
scroll to position [0, 0]
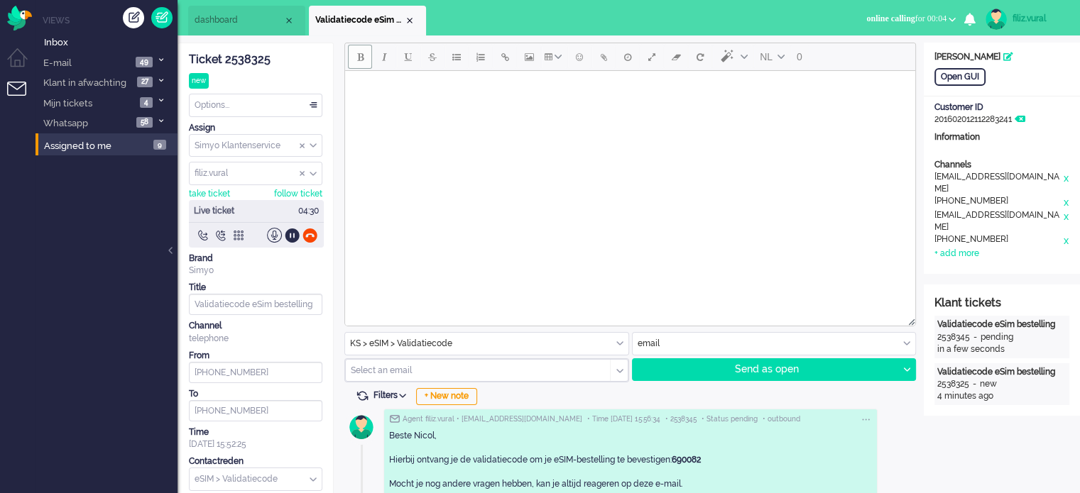
click at [222, 27] on li "dashboard" at bounding box center [246, 21] width 117 height 30
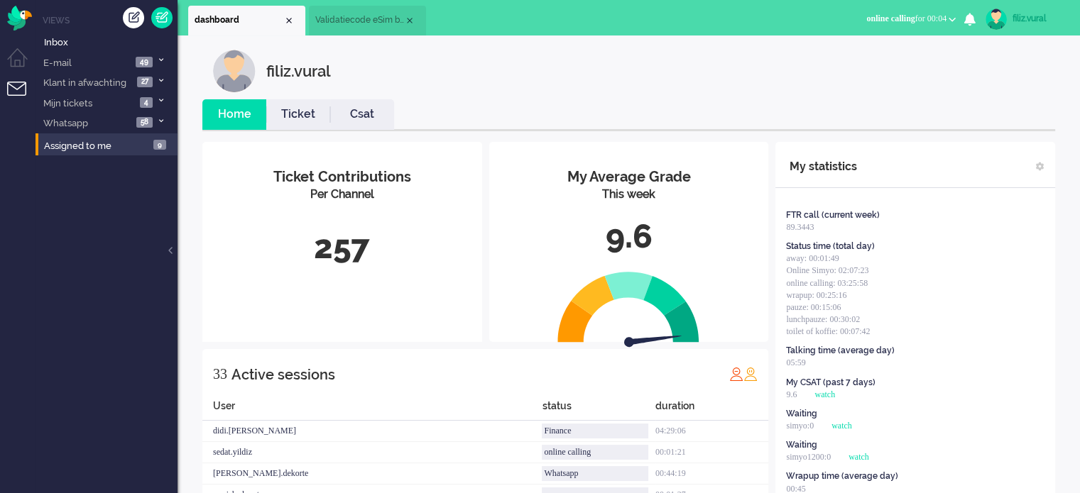
click at [338, 110] on link "Csat" at bounding box center [362, 114] width 64 height 16
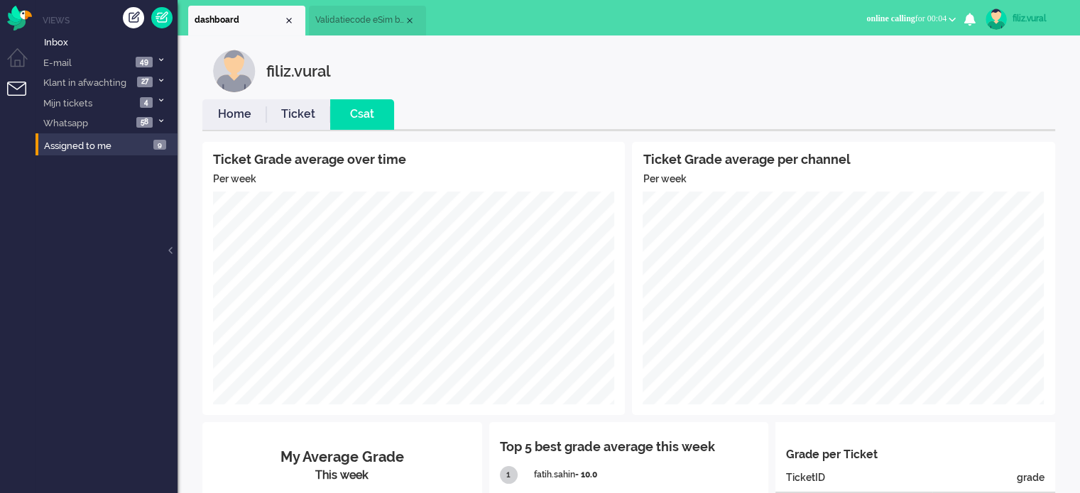
click at [233, 124] on li "Home" at bounding box center [234, 114] width 64 height 31
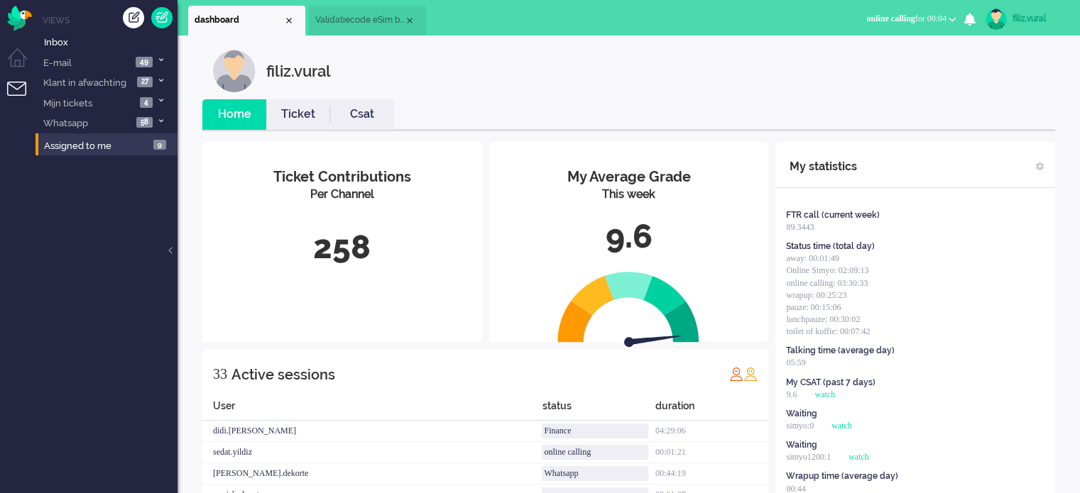
click at [359, 33] on li "Validatiecode eSim bestelling" at bounding box center [367, 21] width 117 height 30
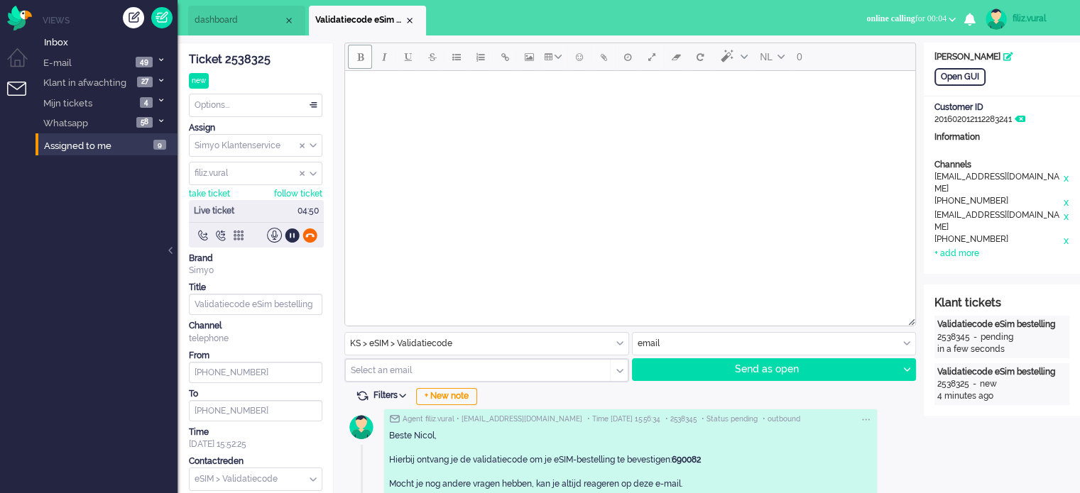
click at [312, 235] on div at bounding box center [309, 235] width 15 height 15
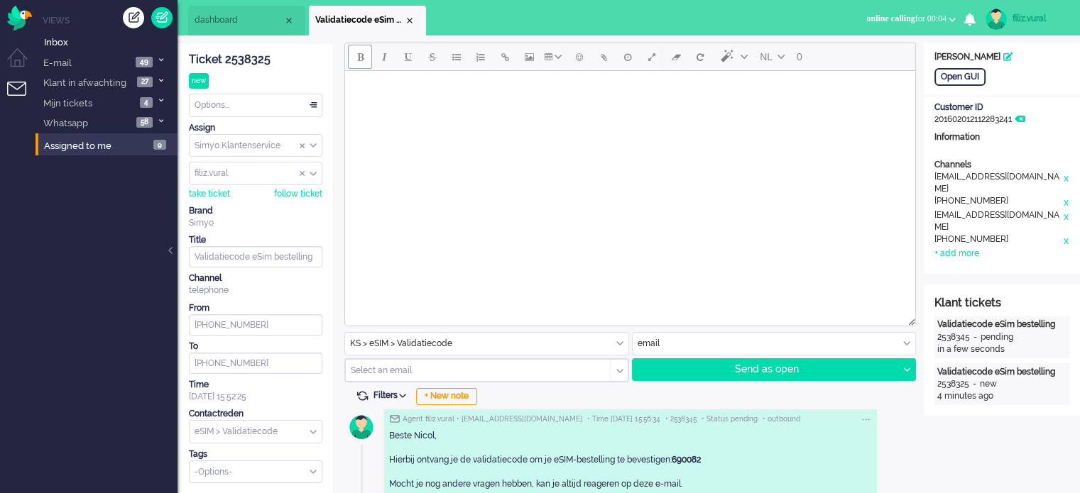
click at [257, 102] on div "Options..." at bounding box center [256, 105] width 132 height 22
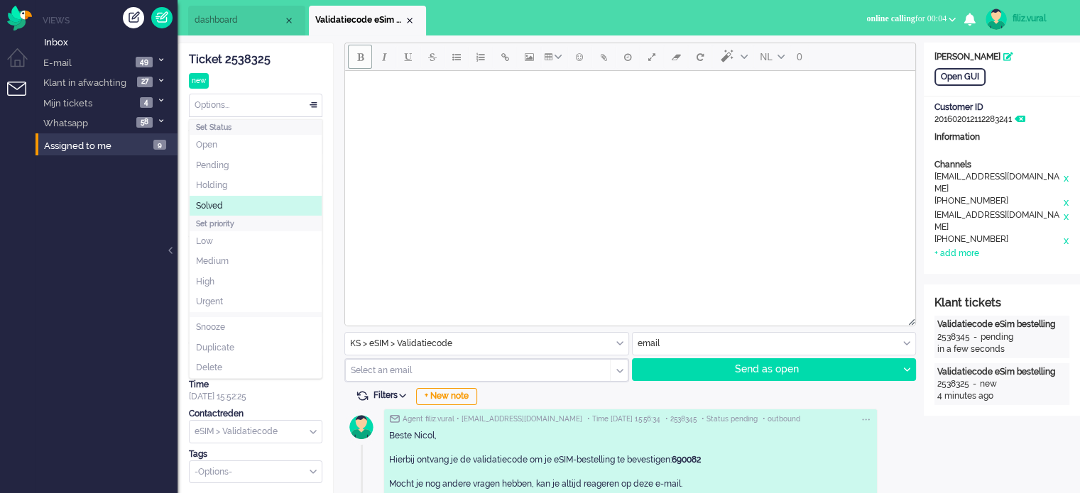
click at [242, 199] on li "Solved" at bounding box center [256, 206] width 132 height 21
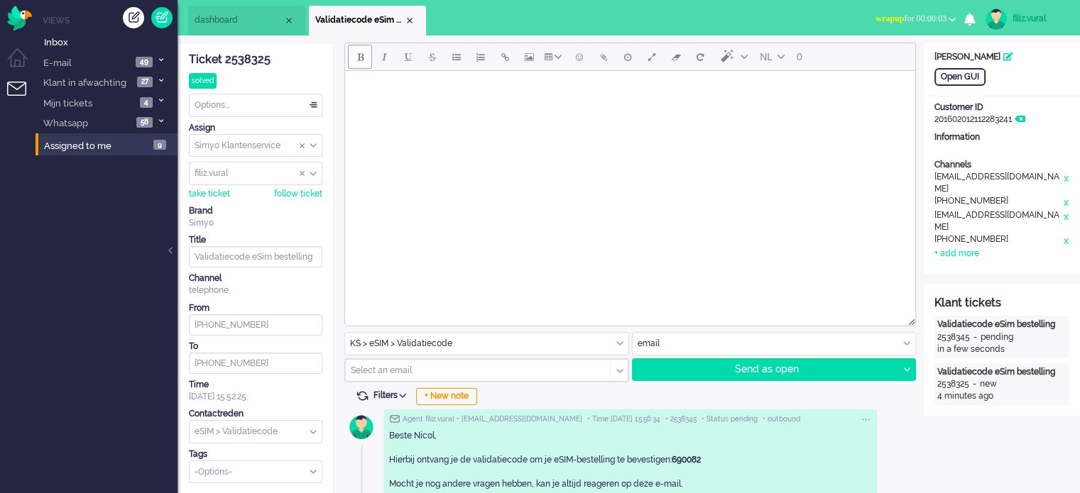
click at [410, 13] on li "Validatiecode eSim bestelling" at bounding box center [367, 21] width 117 height 30
click at [409, 22] on div "Close tab" at bounding box center [409, 20] width 11 height 11
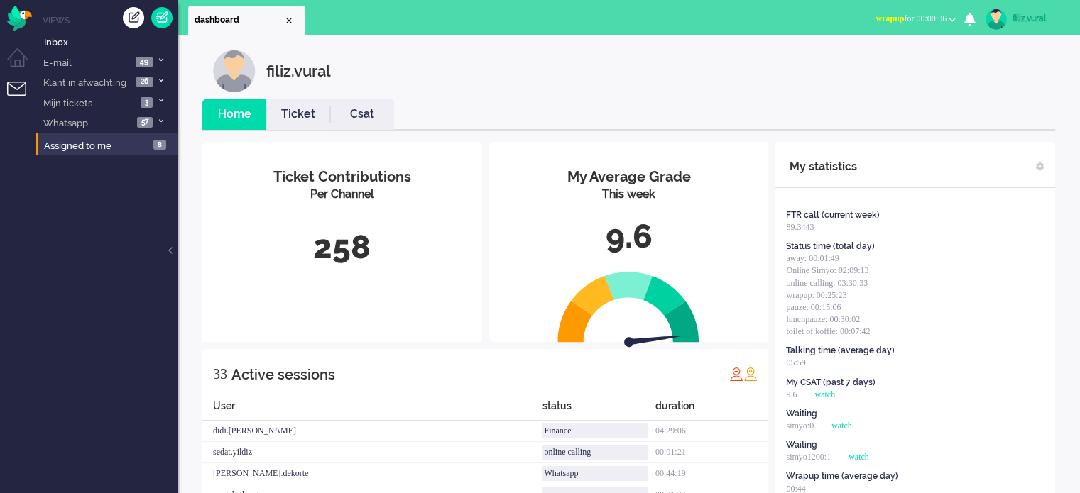
click at [371, 124] on li "Csat" at bounding box center [362, 114] width 64 height 31
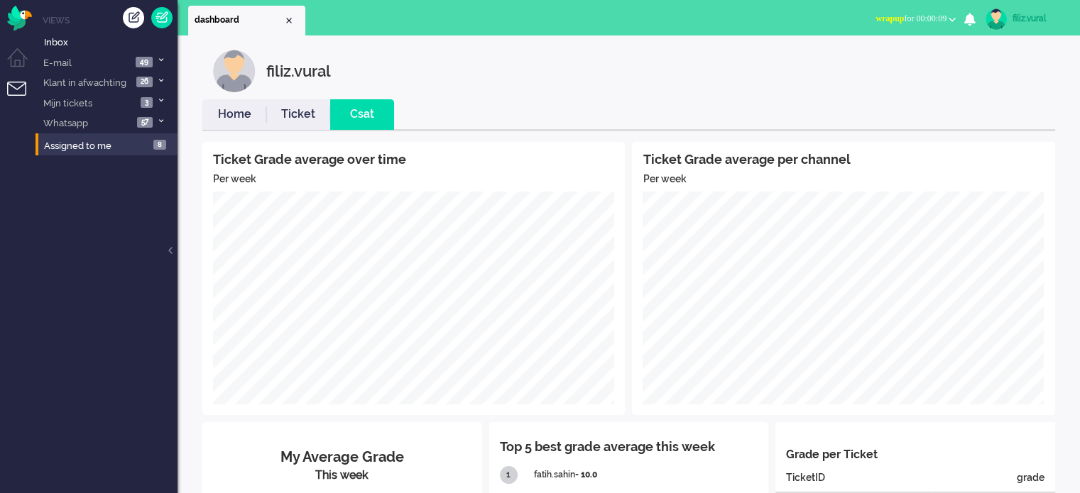
click at [235, 124] on li "Home" at bounding box center [234, 114] width 64 height 31
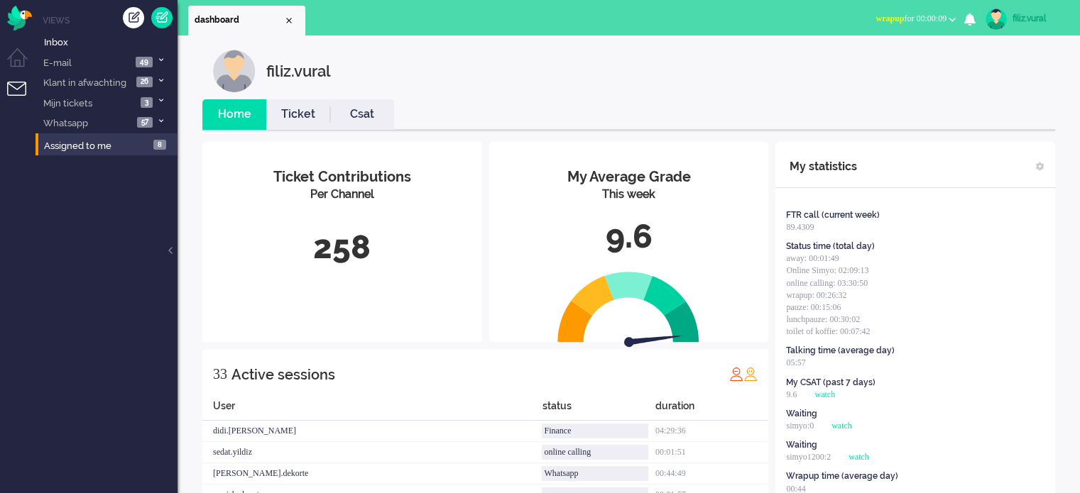
click at [897, 17] on span "wrapup for 00:00:09" at bounding box center [910, 18] width 71 height 10
click at [364, 120] on link "Csat" at bounding box center [362, 114] width 64 height 16
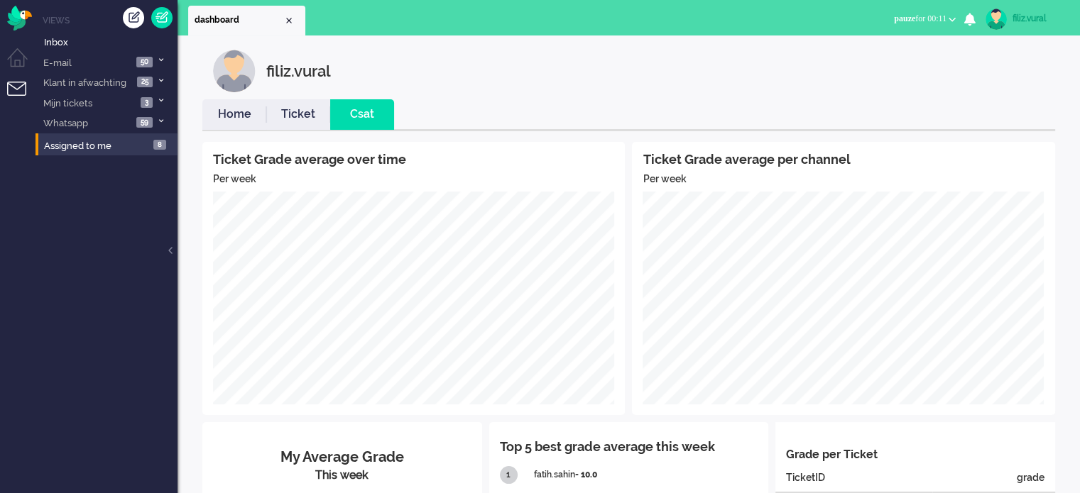
click at [229, 127] on li "Home" at bounding box center [234, 114] width 64 height 31
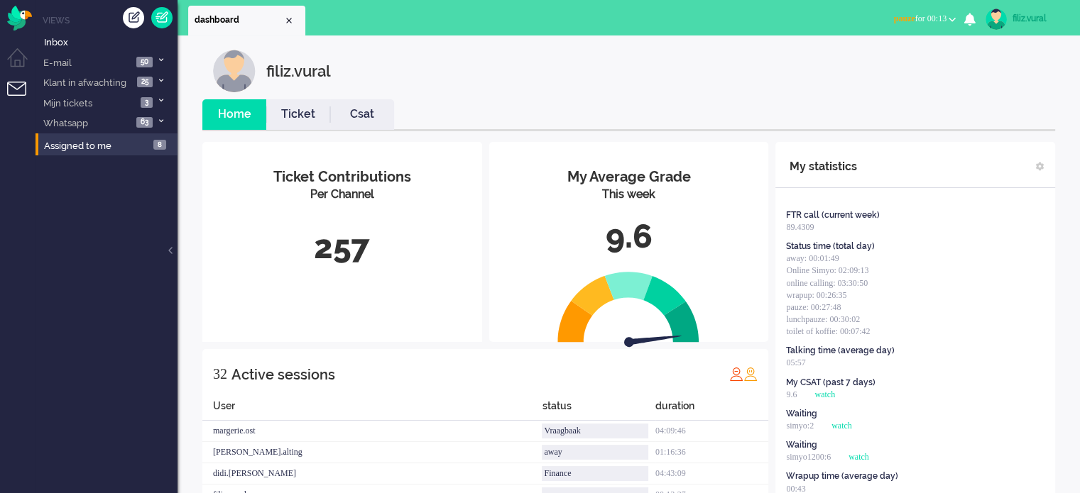
click at [363, 115] on link "Csat" at bounding box center [362, 114] width 64 height 16
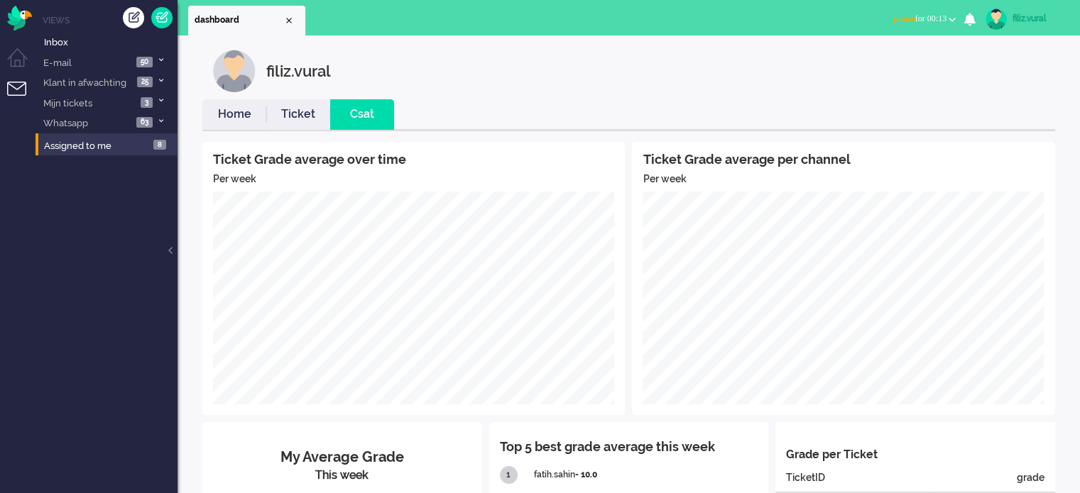
click at [239, 112] on link "Home" at bounding box center [234, 114] width 64 height 16
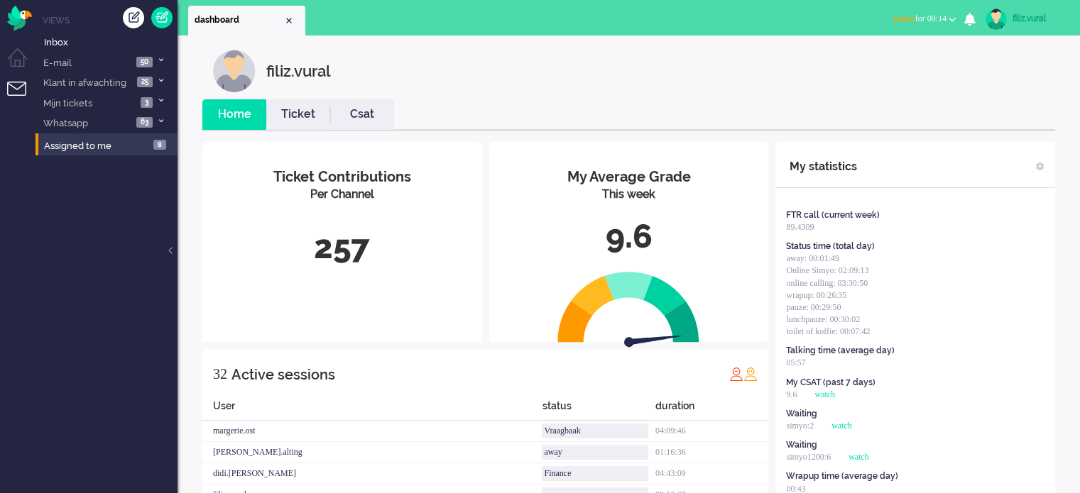
click at [375, 119] on link "Csat" at bounding box center [362, 114] width 64 height 16
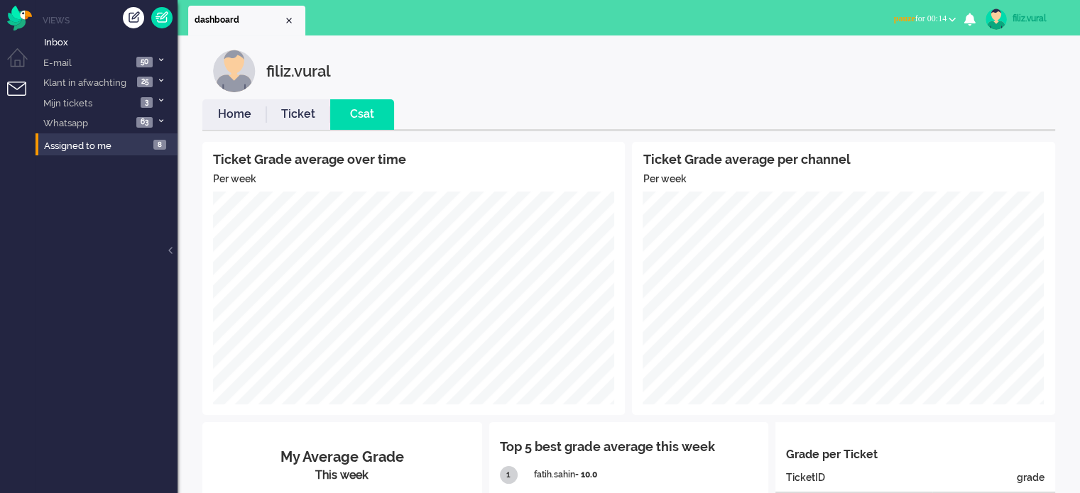
click at [244, 111] on link "Home" at bounding box center [234, 114] width 64 height 16
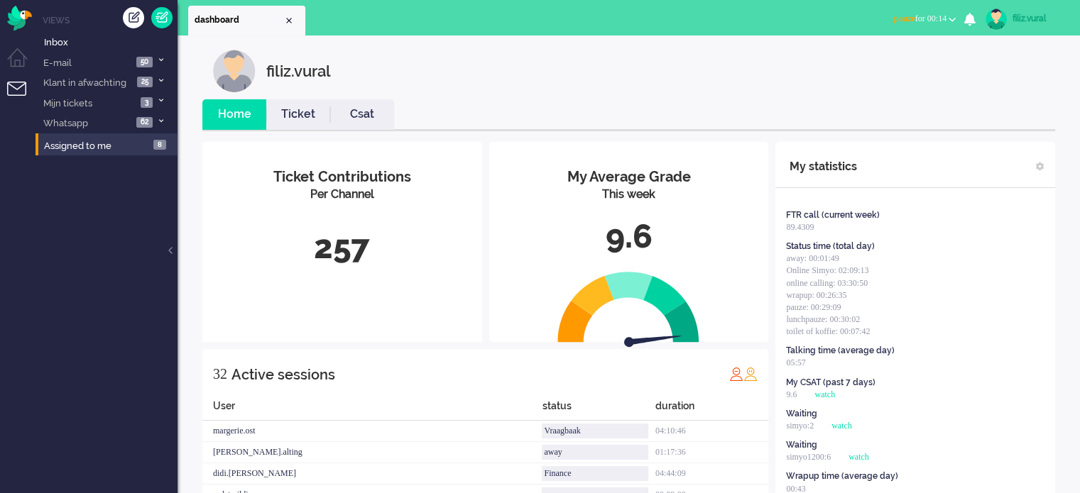
click at [907, 25] on button "pauze for 00:14" at bounding box center [924, 19] width 79 height 21
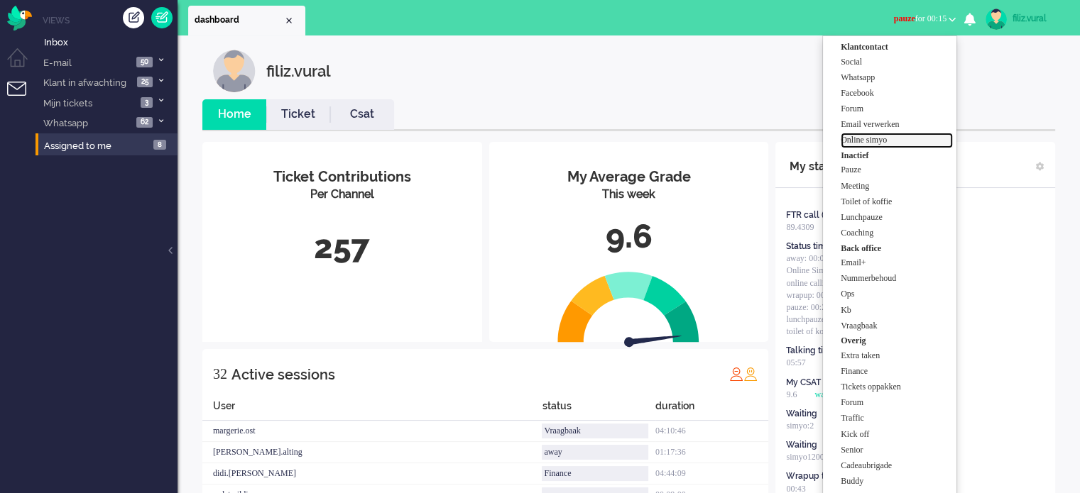
click at [897, 143] on label "Online simyo" at bounding box center [897, 140] width 112 height 12
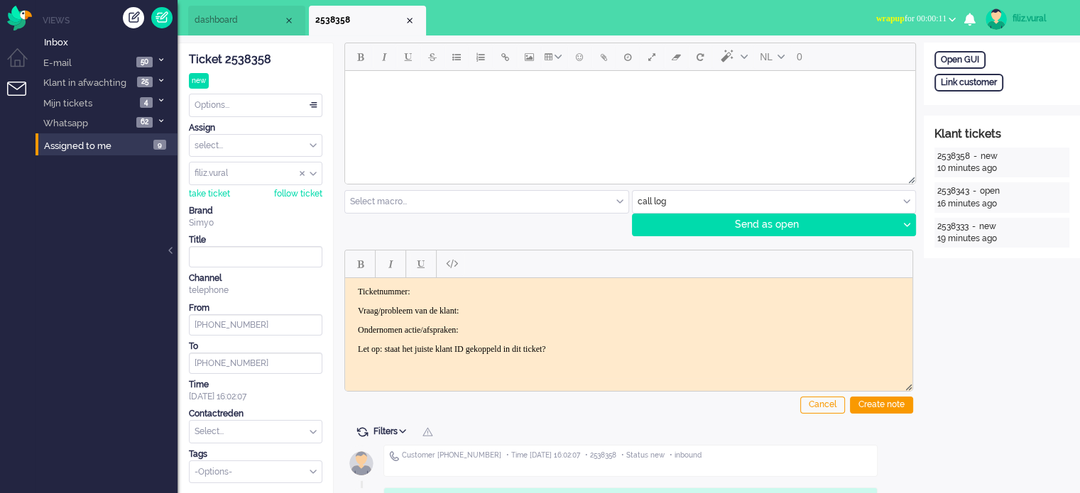
click at [298, 174] on input "Assign User" at bounding box center [256, 174] width 132 height 22
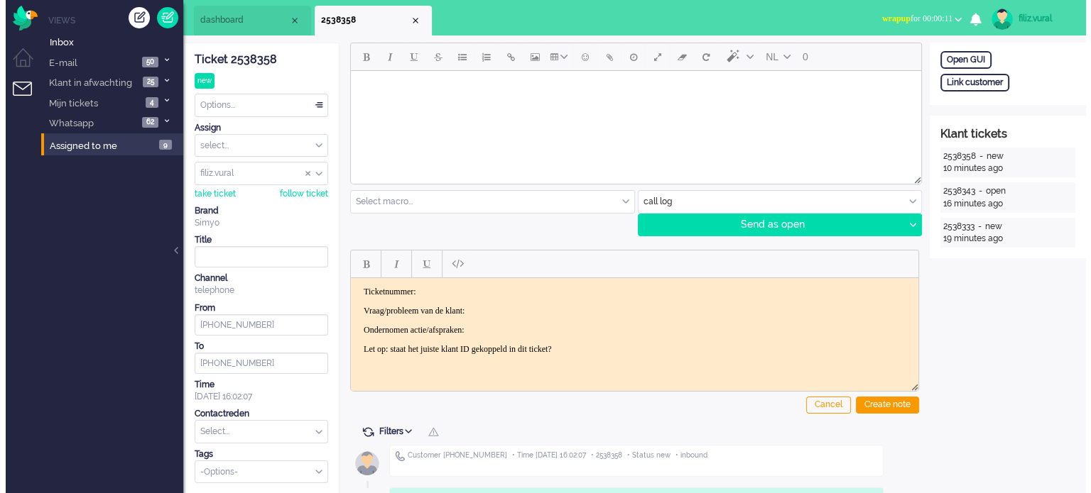
scroll to position [849, 0]
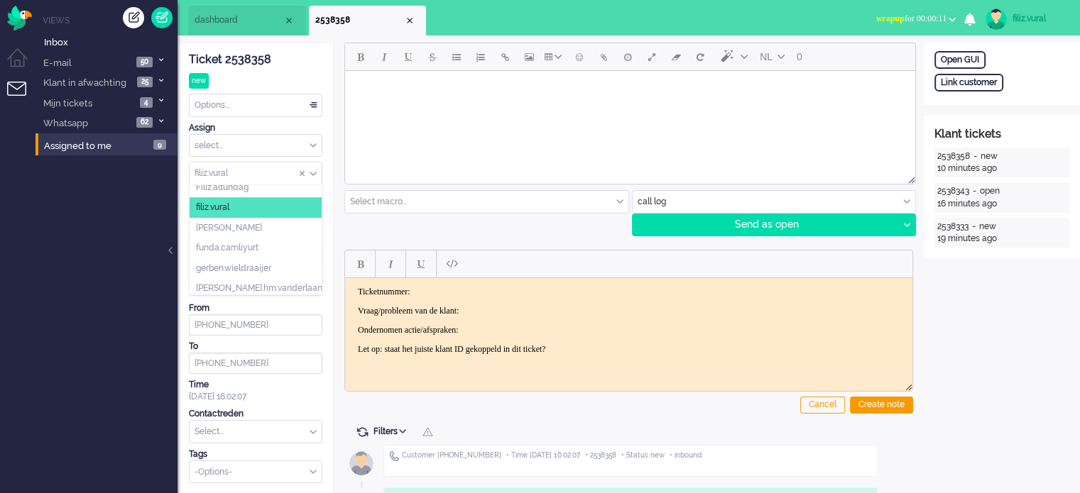
click at [303, 165] on input "Assign User" at bounding box center [256, 174] width 132 height 22
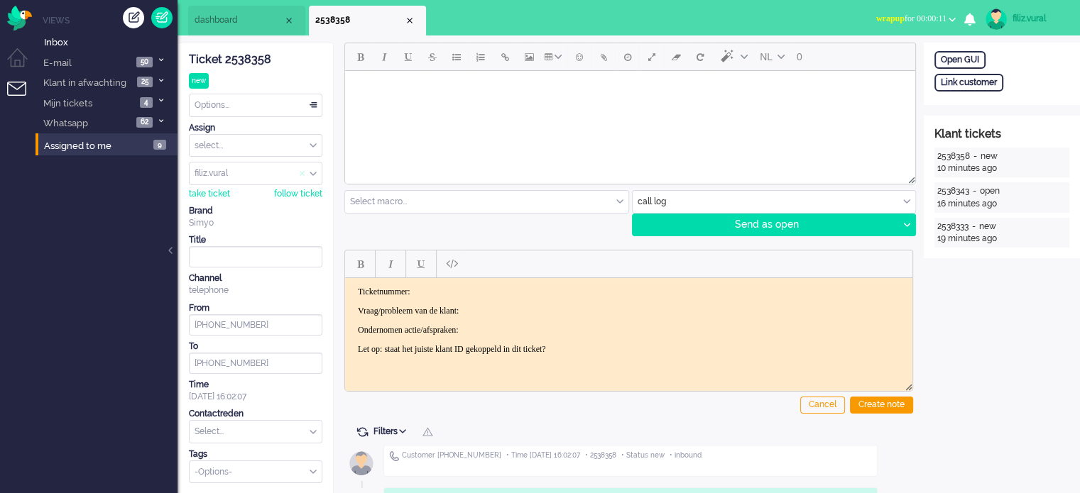
click at [301, 169] on span "Assign User" at bounding box center [303, 174] width 6 height 10
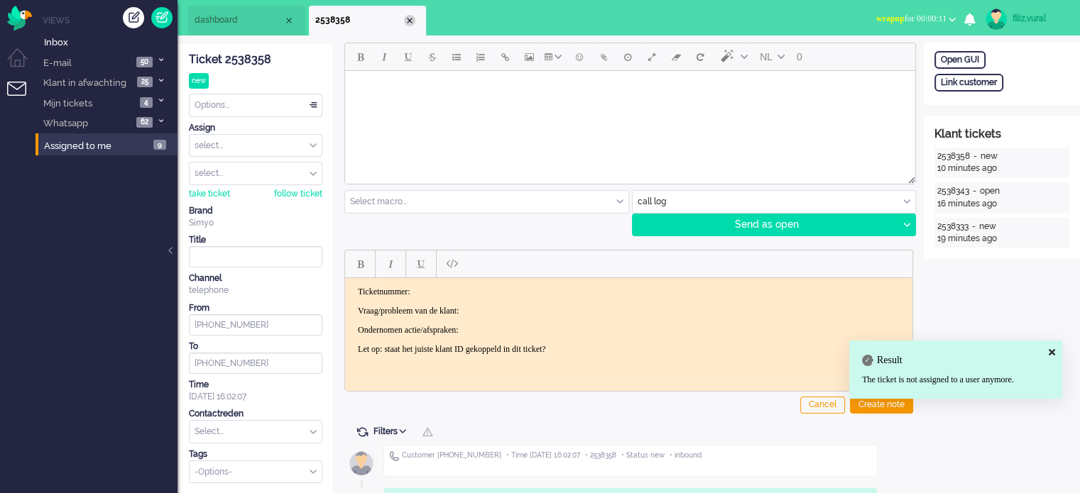
click at [409, 20] on div "Close tab" at bounding box center [409, 20] width 11 height 11
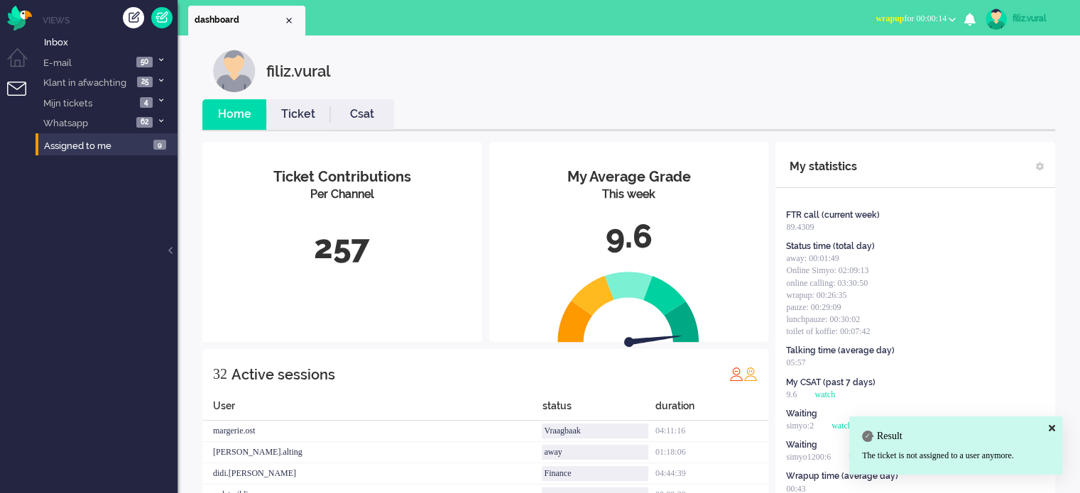
click at [381, 116] on link "Csat" at bounding box center [362, 114] width 64 height 16
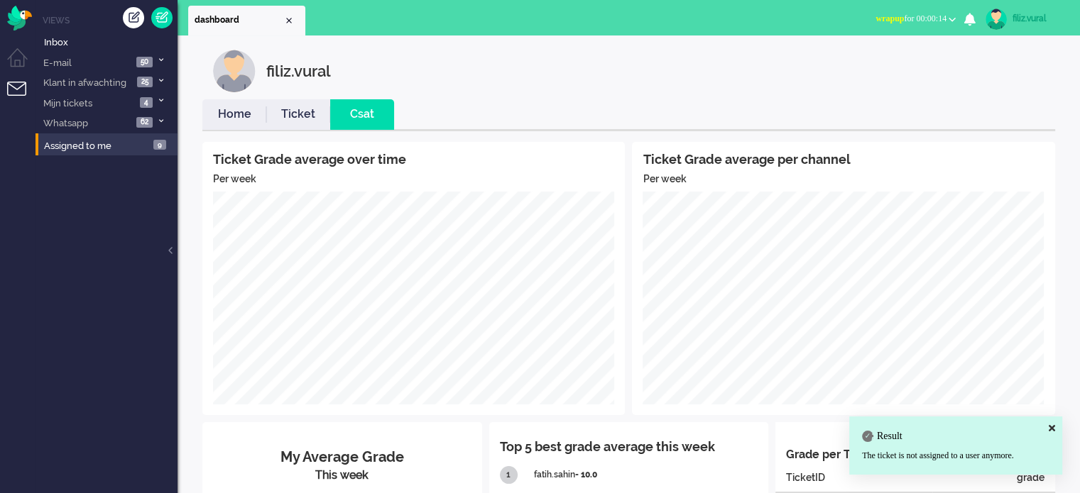
click at [241, 114] on link "Home" at bounding box center [234, 114] width 64 height 16
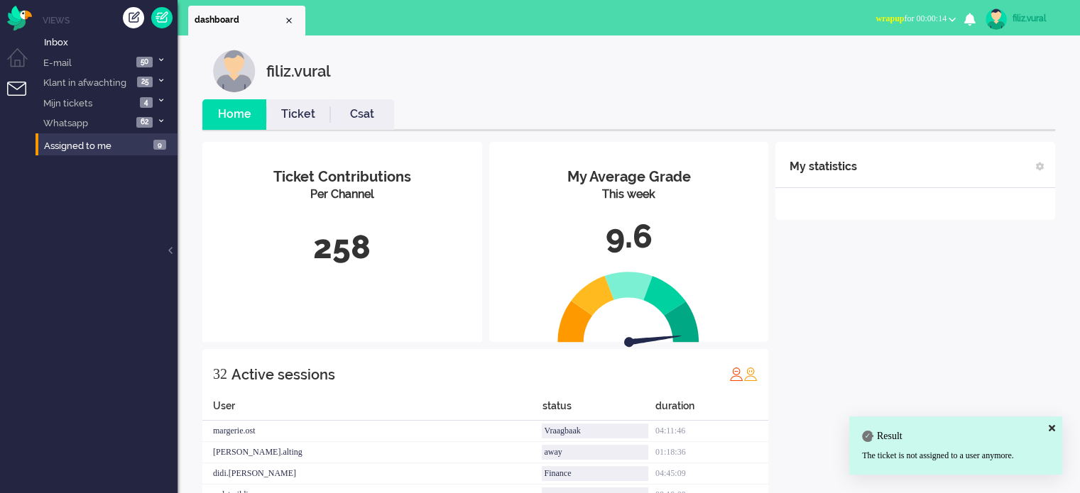
click at [897, 19] on span "wrapup for 00:00:14" at bounding box center [910, 18] width 71 height 10
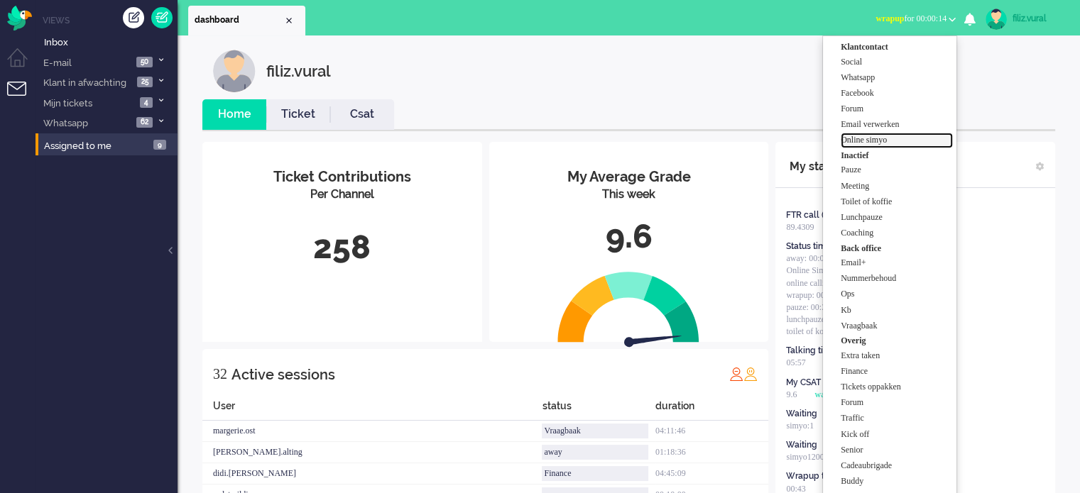
click at [878, 141] on label "Online simyo" at bounding box center [897, 140] width 112 height 12
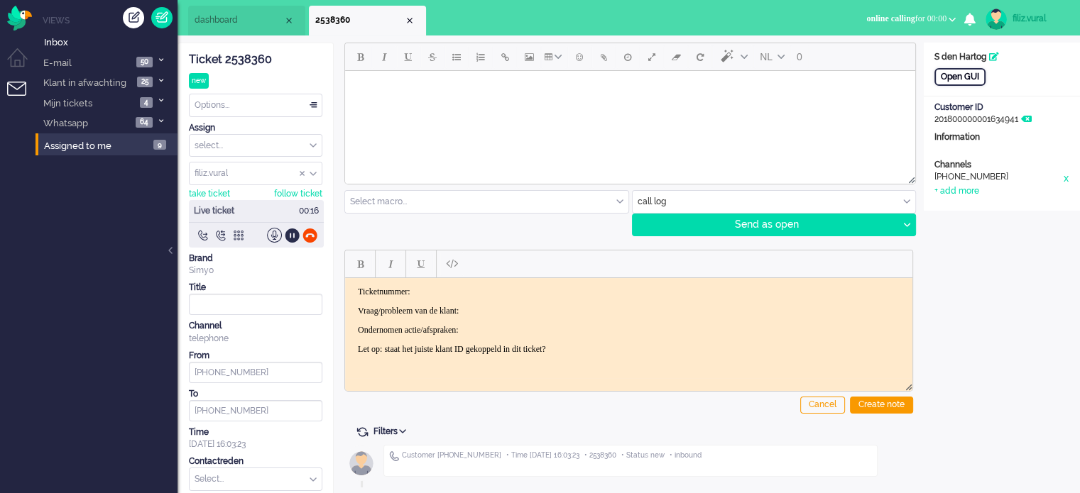
click at [956, 73] on div "Open GUI" at bounding box center [959, 77] width 51 height 18
click at [1032, 118] on icon at bounding box center [1026, 119] width 11 height 9
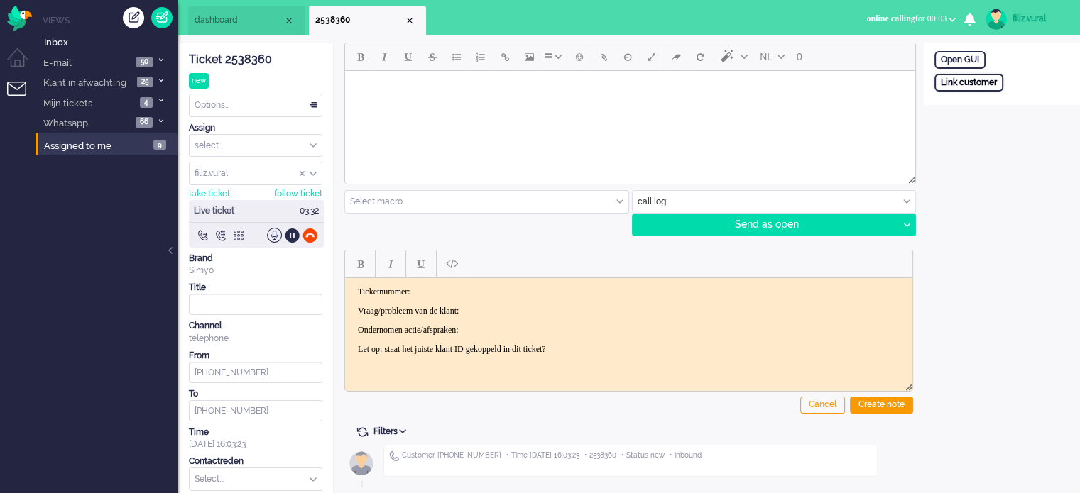
click at [969, 87] on div "Link customer" at bounding box center [968, 83] width 69 height 18
click at [974, 102] on input "text" at bounding box center [1001, 101] width 135 height 21
paste input "201800000001629227"
type input "201800000001629227"
click at [995, 129] on div "Search" at bounding box center [1008, 127] width 46 height 20
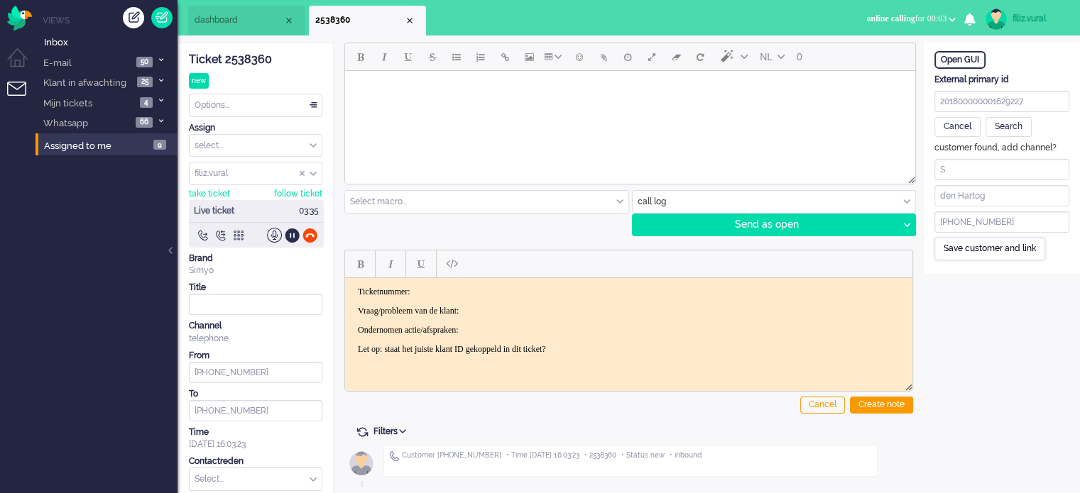
click at [997, 244] on div "Save customer and link" at bounding box center [989, 249] width 111 height 22
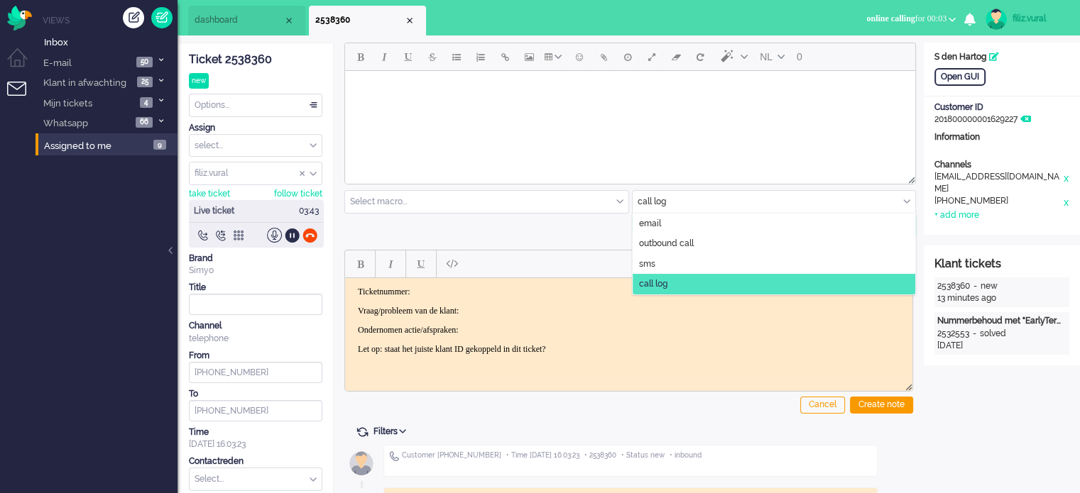
click at [699, 195] on input "text" at bounding box center [774, 202] width 283 height 22
click at [673, 212] on input "text" at bounding box center [774, 202] width 283 height 22
click at [692, 223] on li "email" at bounding box center [774, 224] width 283 height 21
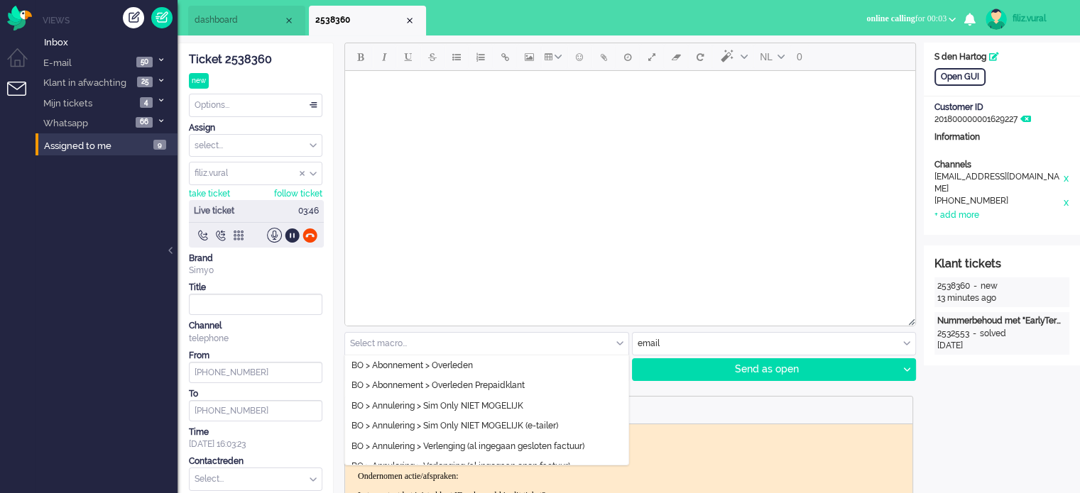
click at [467, 339] on input "text" at bounding box center [486, 344] width 283 height 22
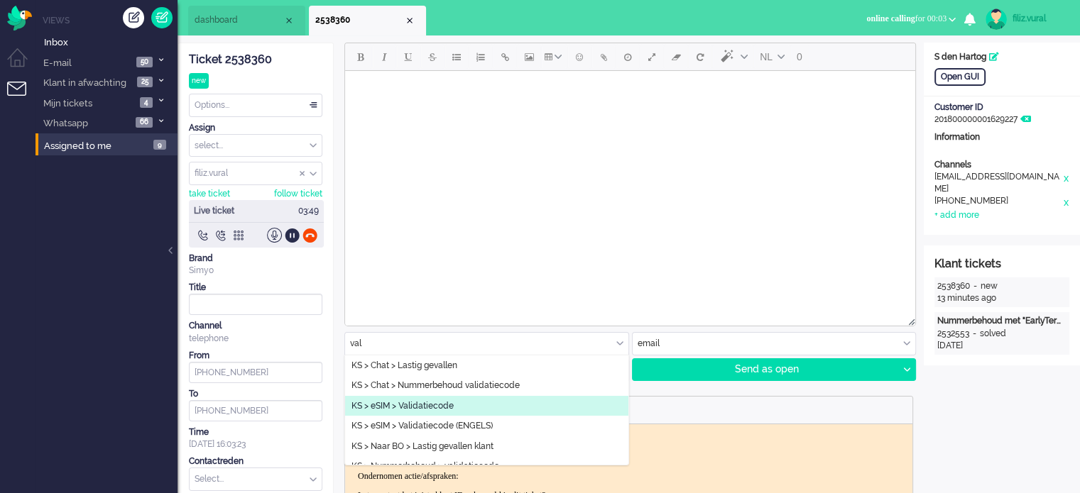
type input "val"
click at [475, 398] on li "KS > eSIM > Validatiecode" at bounding box center [486, 406] width 283 height 21
type input "Validatiecode eSim bestelling"
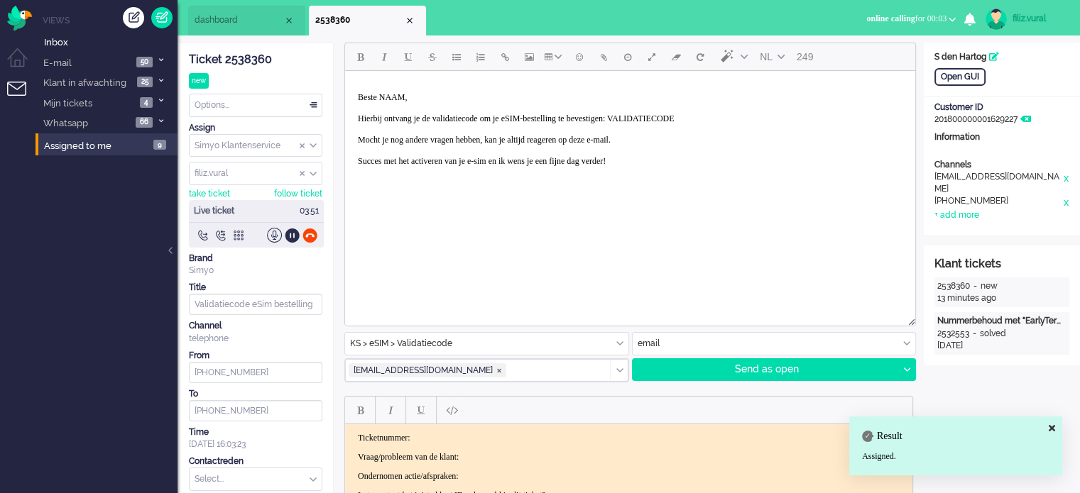
click at [398, 97] on p "Beste NAAM, Hierbij ontvang je de validatiecode om je eSIM-bestelling te bevest…" at bounding box center [630, 134] width 545 height 85
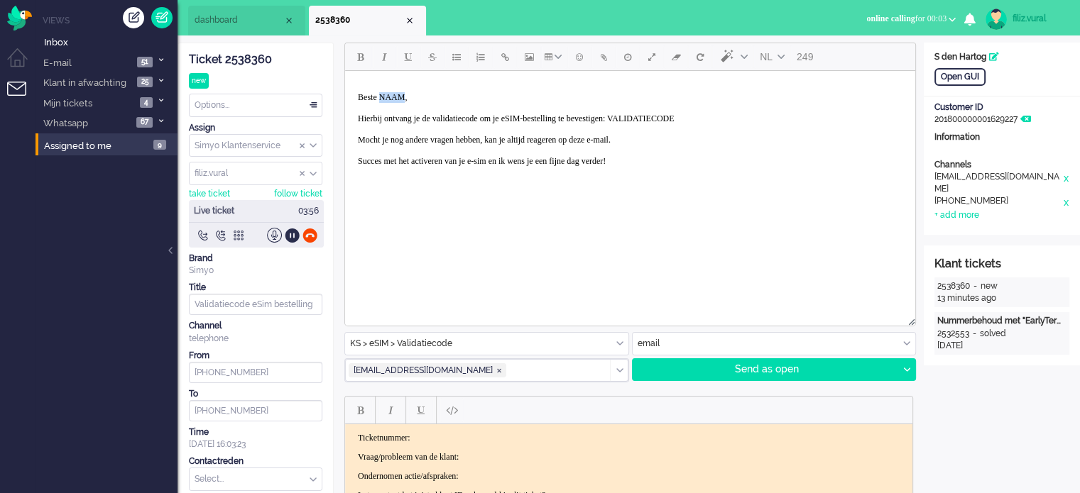
paste body "Rich Text Area. Press ALT-0 for help."
click at [697, 125] on p "Beste [PERSON_NAME], Hierbij ontvang je de validatiecode om je eSIM-bestelling …" at bounding box center [630, 134] width 545 height 85
click at [699, 119] on p "Beste [PERSON_NAME], Hierbij ontvang je de validatiecode om je eSIM-bestelling …" at bounding box center [630, 134] width 545 height 85
click at [686, 118] on p "Beste [PERSON_NAME], Hierbij ontvang je de validatiecode om je eSIM-bestelling …" at bounding box center [630, 134] width 545 height 85
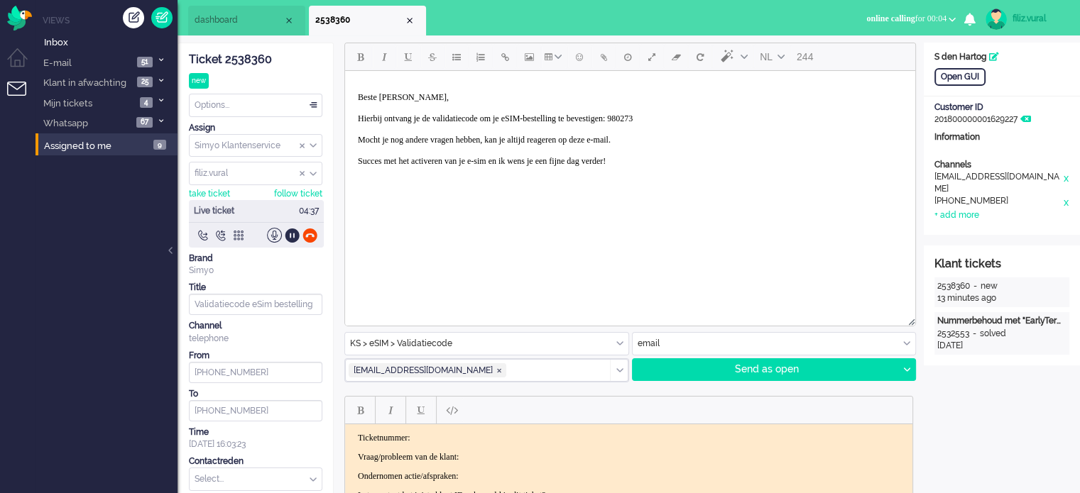
click at [686, 118] on p "Beste [PERSON_NAME], Hierbij ontvang je de validatiecode om je eSIM-bestelling …" at bounding box center [630, 134] width 545 height 85
click at [667, 135] on p "Beste [PERSON_NAME], Hierbij ontvang je de validatiecode om je eSIM-bestelling …" at bounding box center [630, 134] width 545 height 85
click at [609, 135] on strong "e-mail." at bounding box center [596, 140] width 25 height 10
click at [688, 115] on p "Beste [PERSON_NAME], Hierbij ontvang je de validatiecode om je eSIM-bestelling …" at bounding box center [630, 134] width 545 height 85
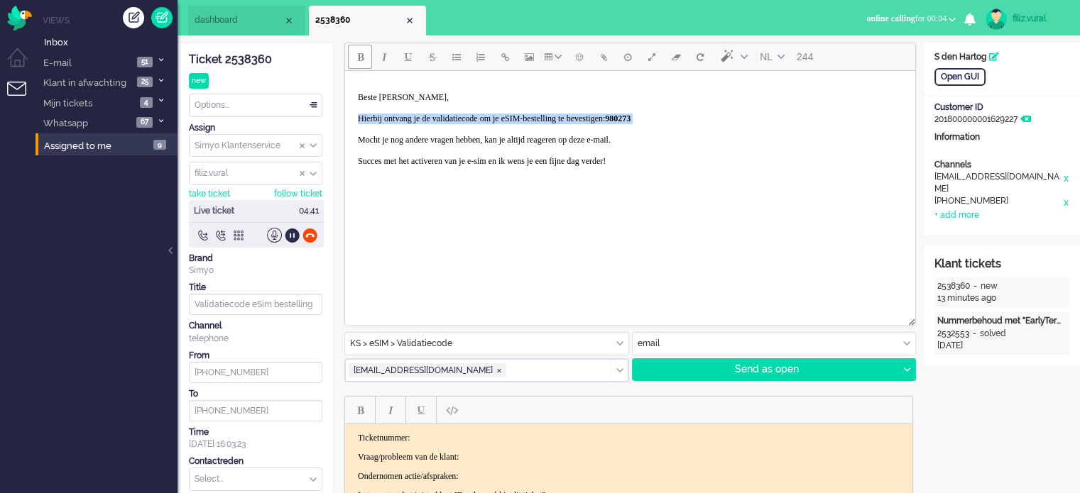
click at [630, 115] on strong "980273" at bounding box center [618, 119] width 26 height 10
click at [912, 373] on div at bounding box center [906, 369] width 18 height 21
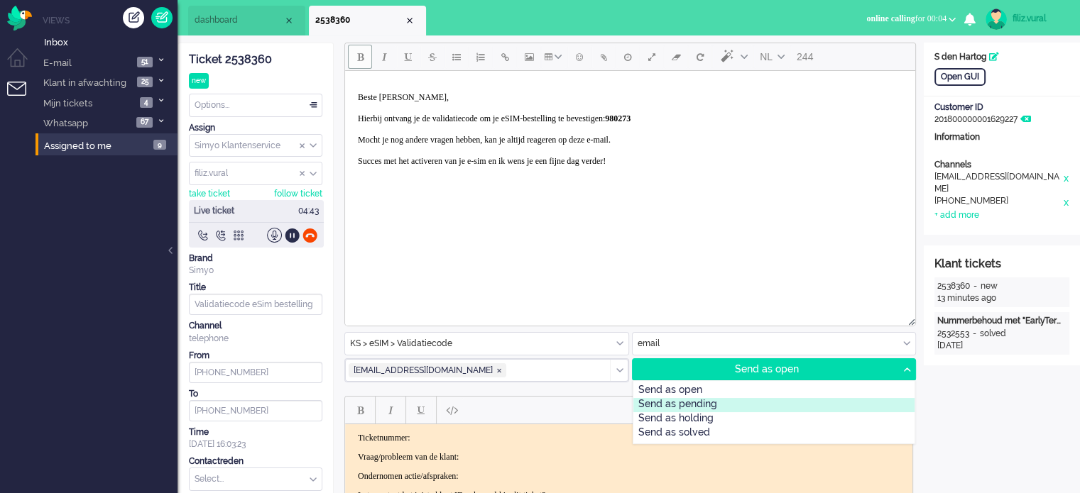
click at [719, 403] on div "Send as pending" at bounding box center [774, 405] width 282 height 14
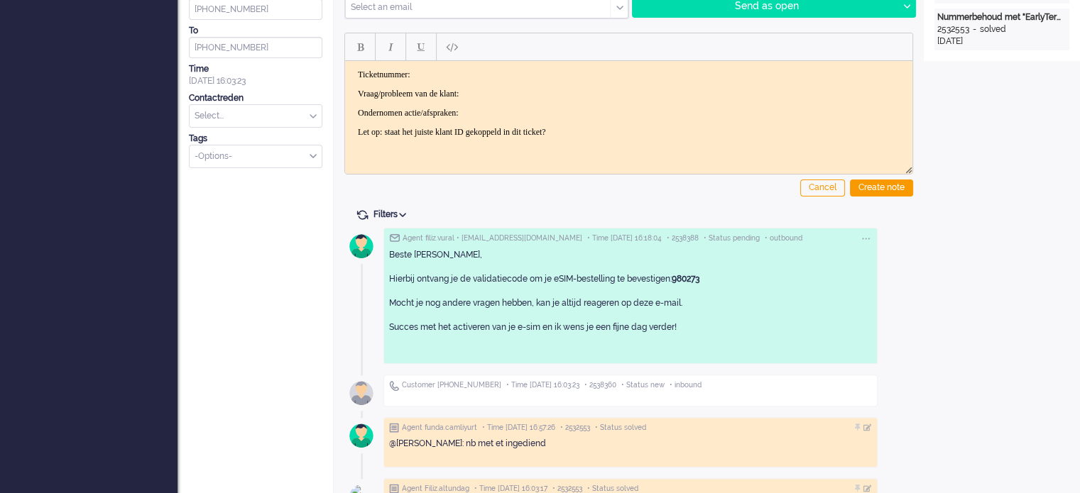
scroll to position [354, 0]
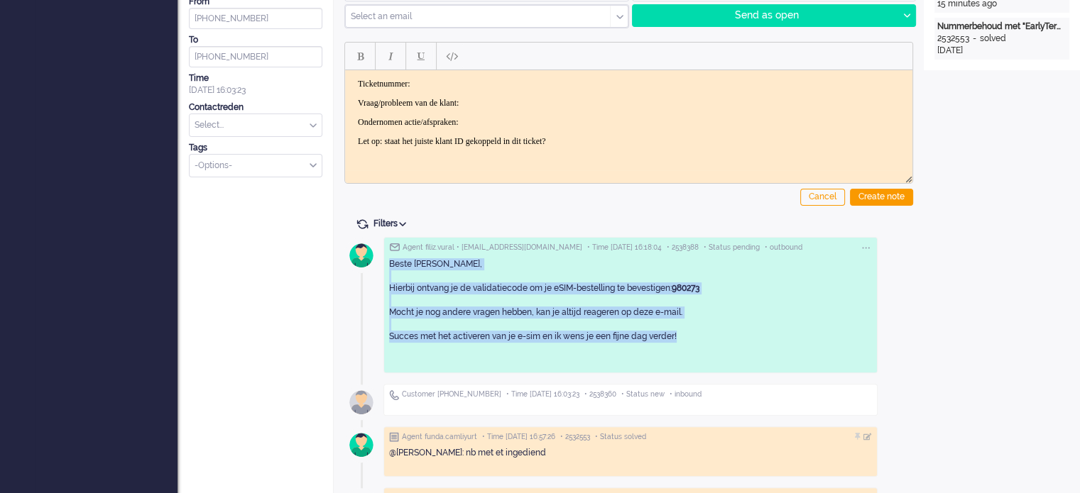
drag, startPoint x: 682, startPoint y: 337, endPoint x: 382, endPoint y: 267, distance: 307.7
click at [382, 267] on div "Agent filiz.vural • [EMAIL_ADDRESS][DOMAIN_NAME] • Time [DATE] 16:18:04 • 25383…" at bounding box center [628, 470] width 569 height 476
copy p "Beste [PERSON_NAME], Hierbij ontvang je de validatiecode om je eSIM-bestelling …"
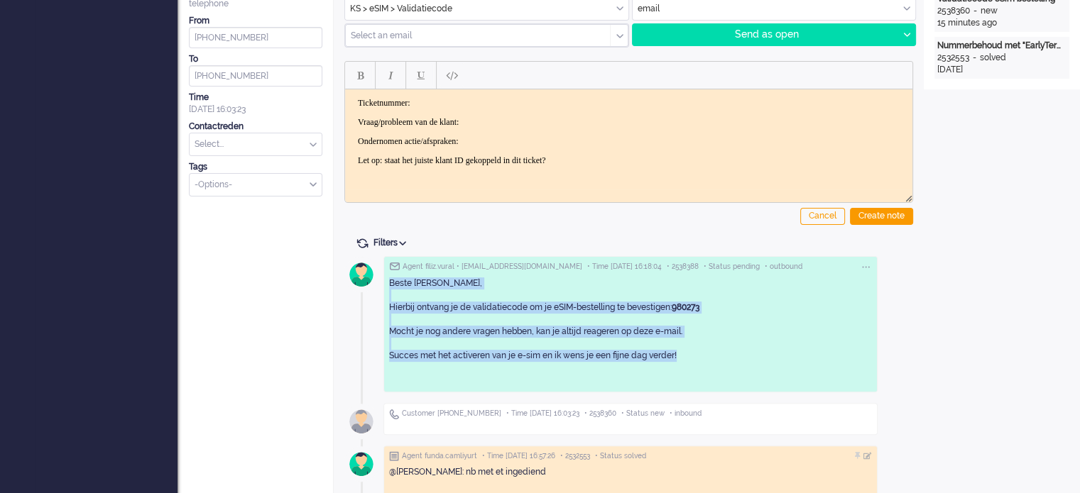
scroll to position [0, 0]
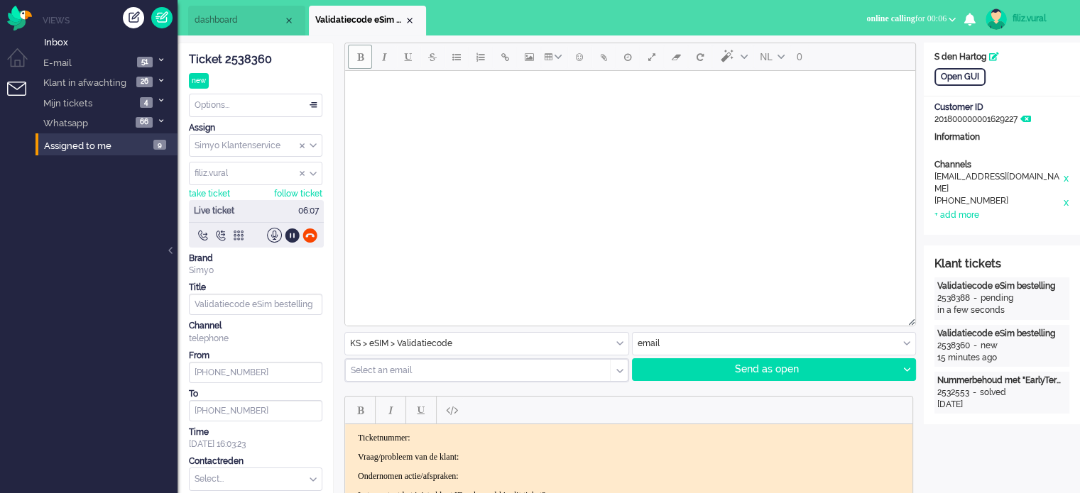
click at [656, 343] on input "text" at bounding box center [774, 344] width 283 height 22
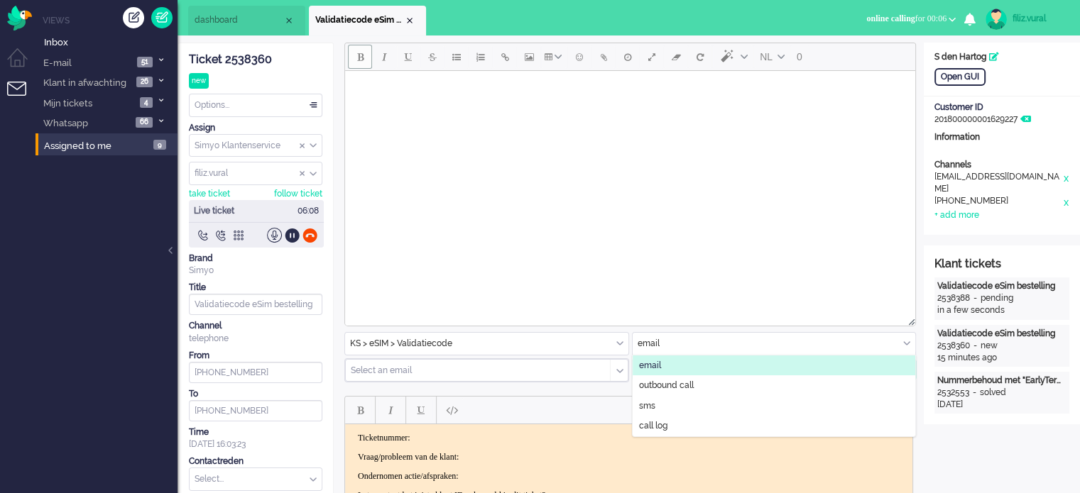
click at [650, 361] on span "email" at bounding box center [650, 366] width 22 height 12
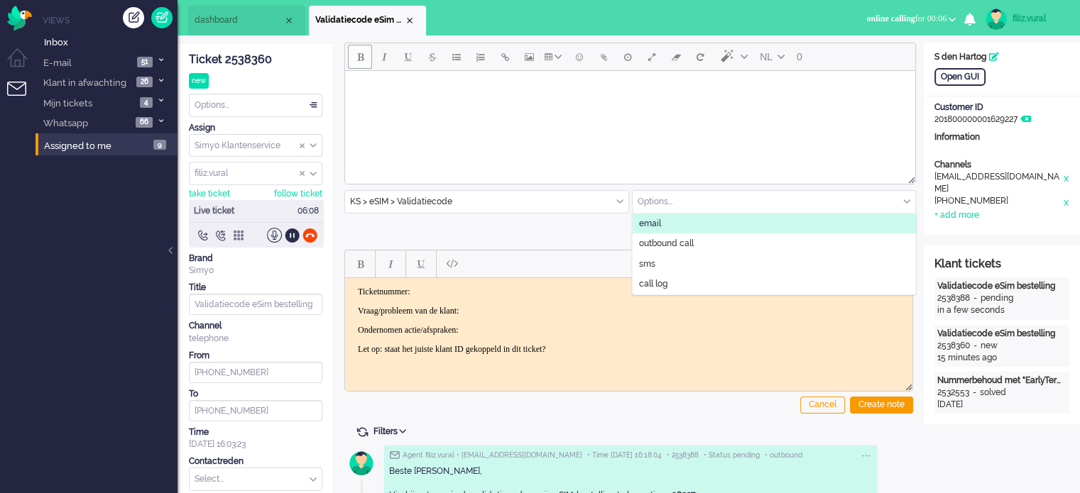
drag, startPoint x: 655, startPoint y: 226, endPoint x: 310, endPoint y: 155, distance: 351.6
click at [655, 226] on span "email" at bounding box center [650, 224] width 22 height 12
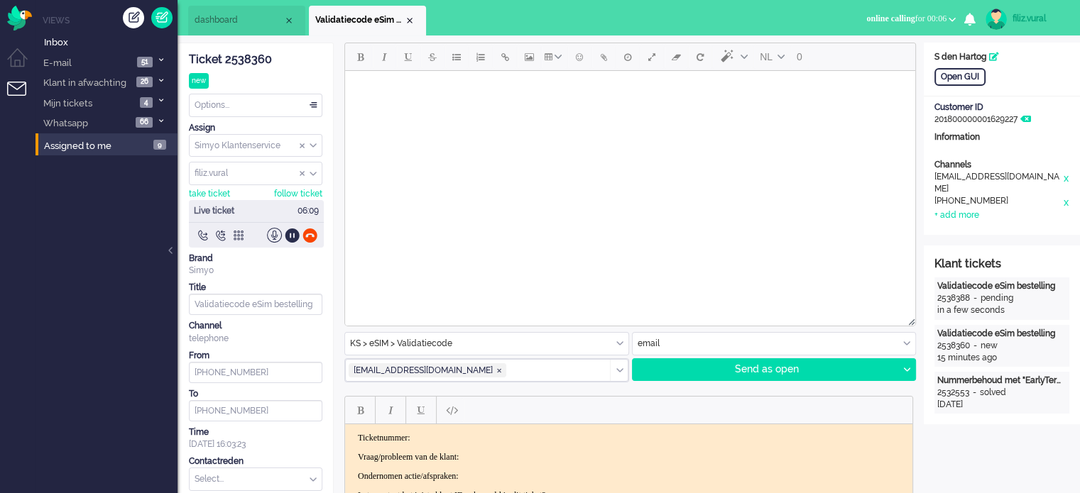
click at [563, 107] on html at bounding box center [630, 89] width 570 height 36
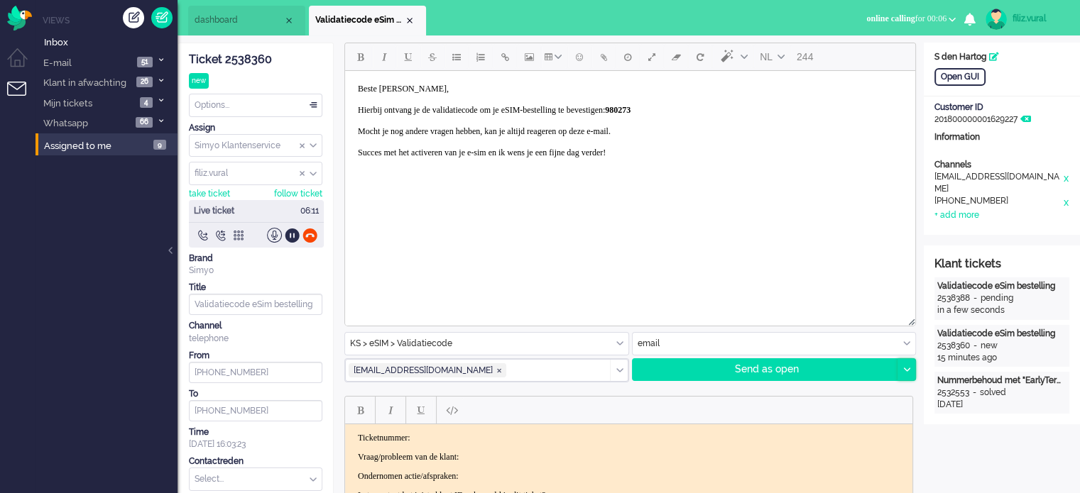
click at [909, 371] on div at bounding box center [906, 369] width 18 height 21
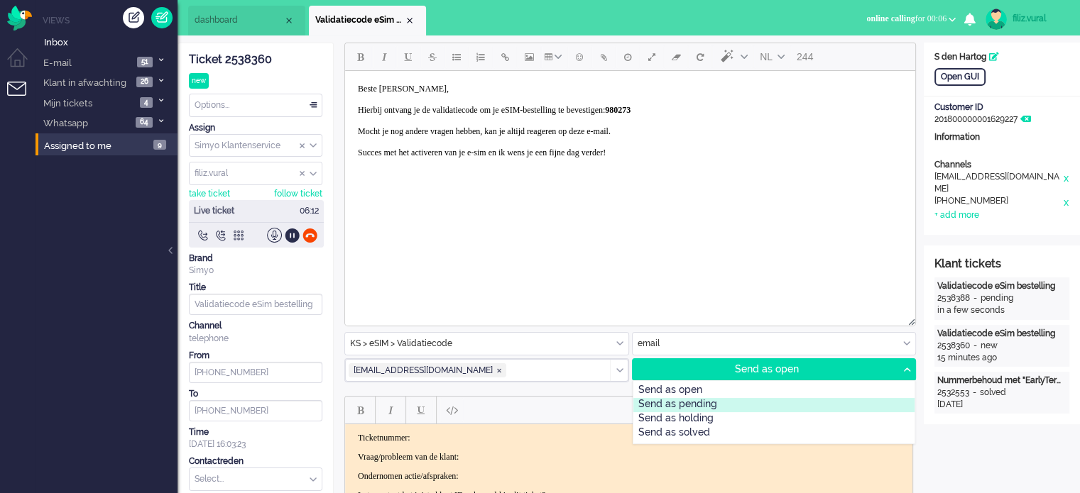
click at [754, 405] on div "Send as pending" at bounding box center [774, 405] width 282 height 14
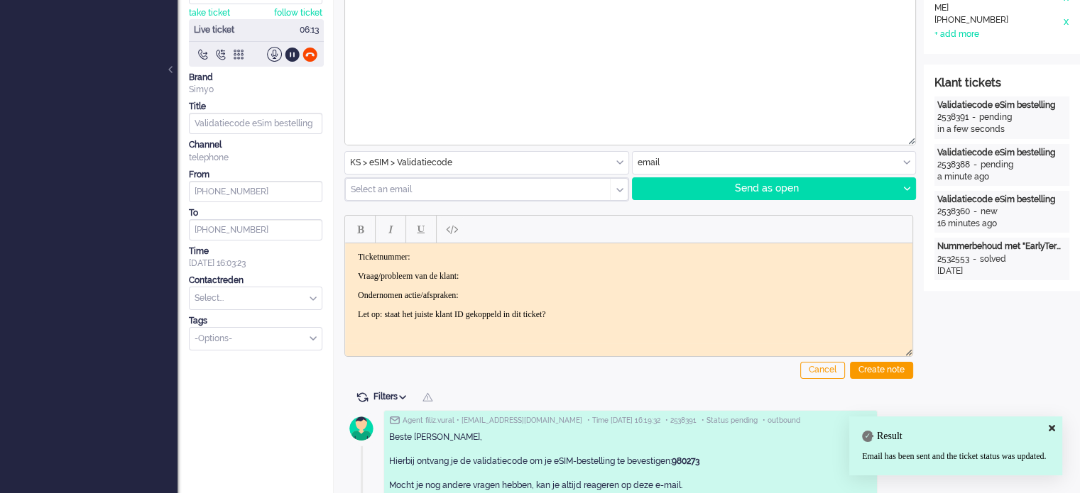
scroll to position [355, 0]
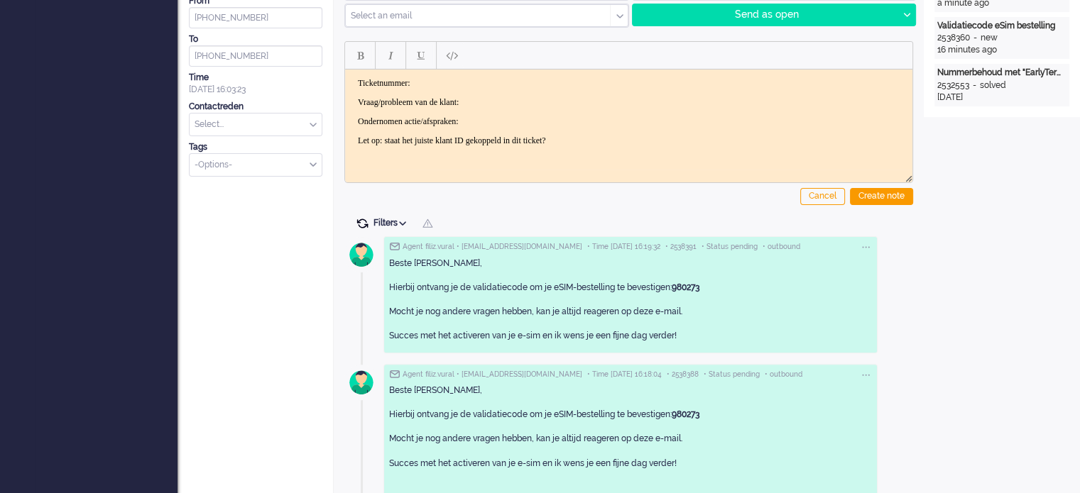
click at [359, 223] on span at bounding box center [362, 223] width 13 height 13
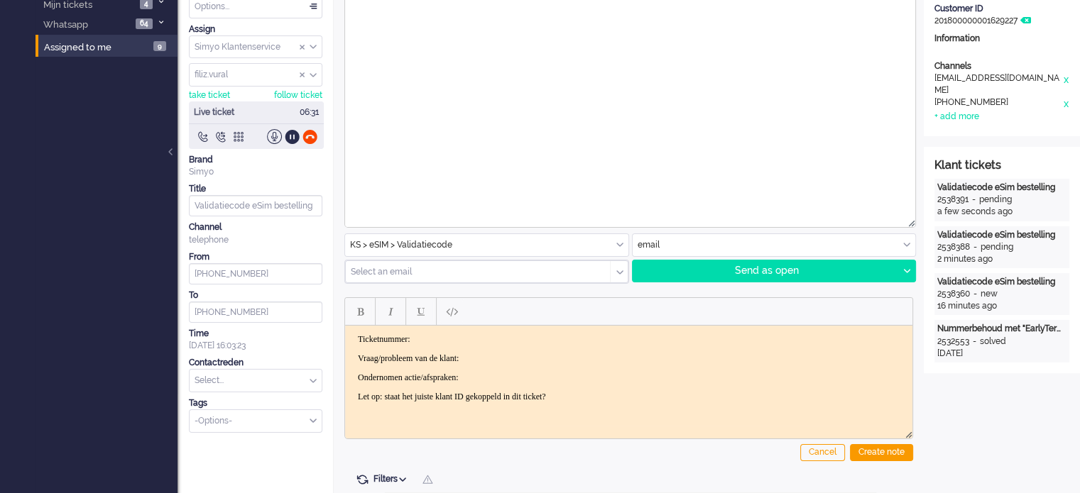
scroll to position [0, 0]
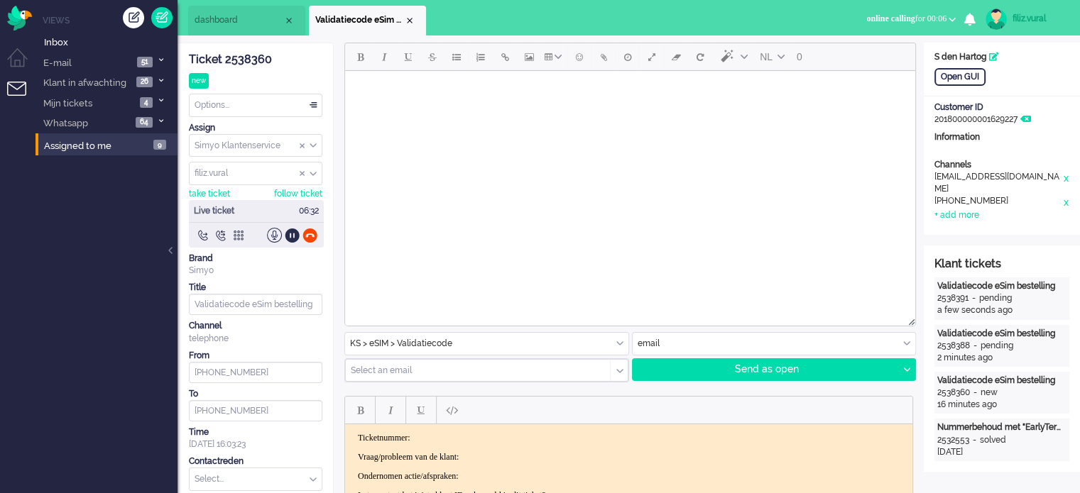
click at [239, 54] on div "Ticket 2538360" at bounding box center [255, 60] width 133 height 16
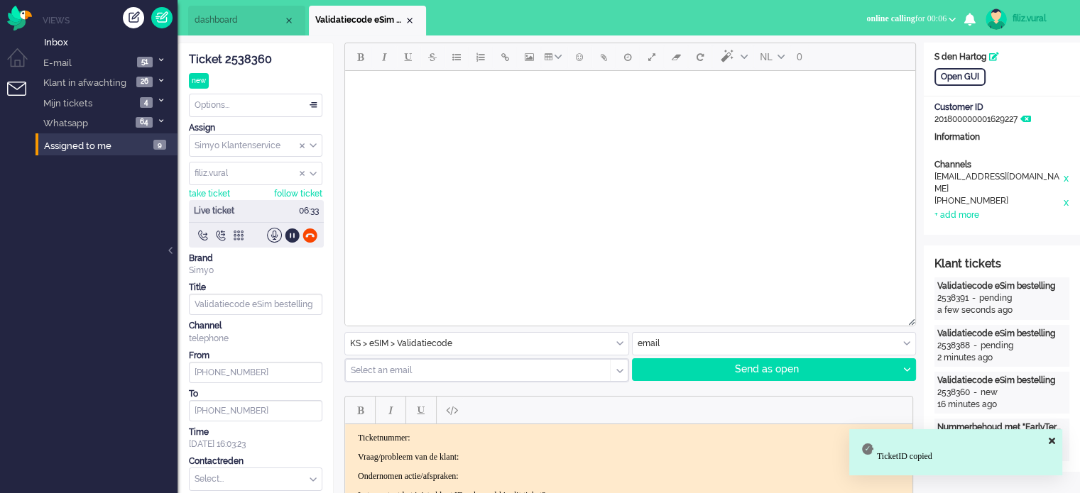
click at [464, 437] on p "Ticketnummer:" at bounding box center [629, 438] width 542 height 11
click at [527, 447] on body "Ticketnummer:'2538360 Vraag/probleem van de klant: Ondernomen actie/afspraken: …" at bounding box center [629, 467] width 556 height 68
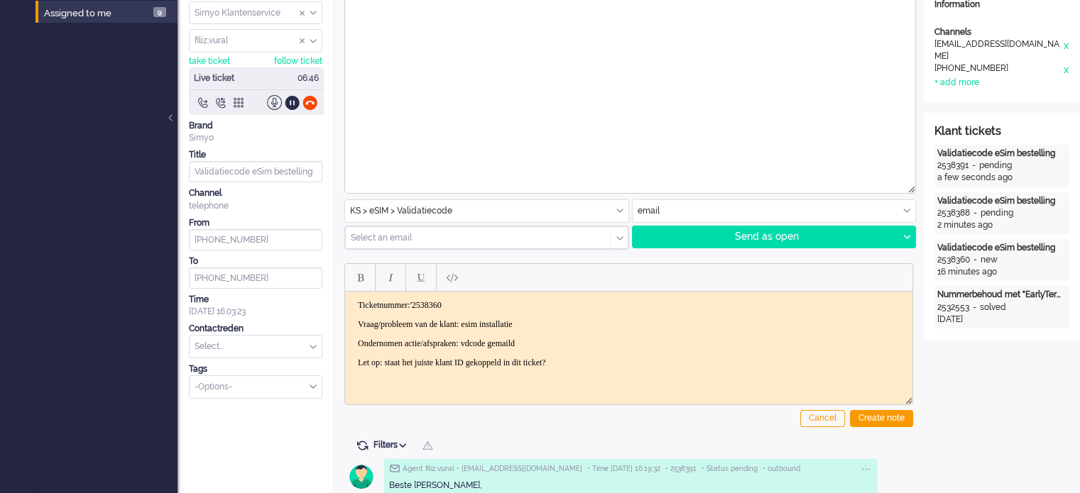
scroll to position [142, 0]
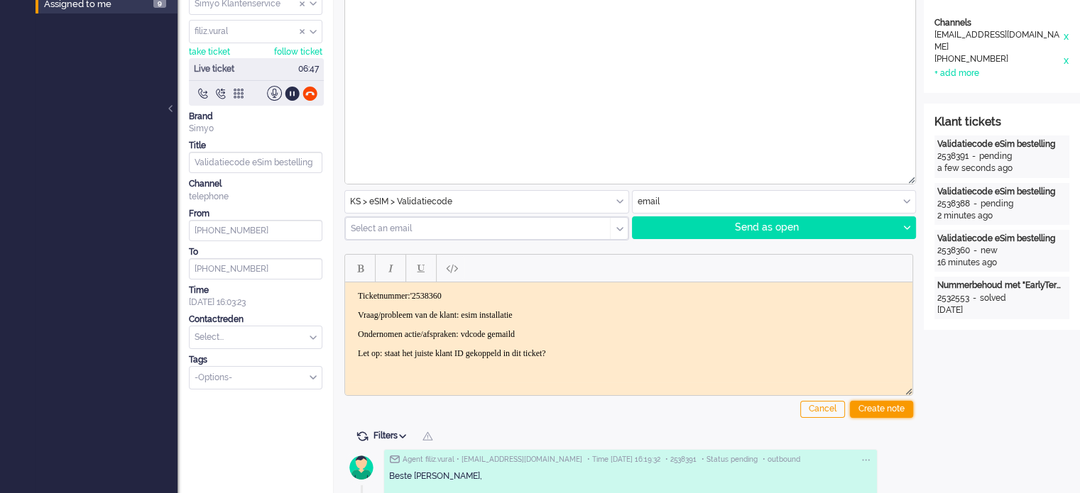
click at [865, 401] on div "Create note" at bounding box center [881, 409] width 63 height 17
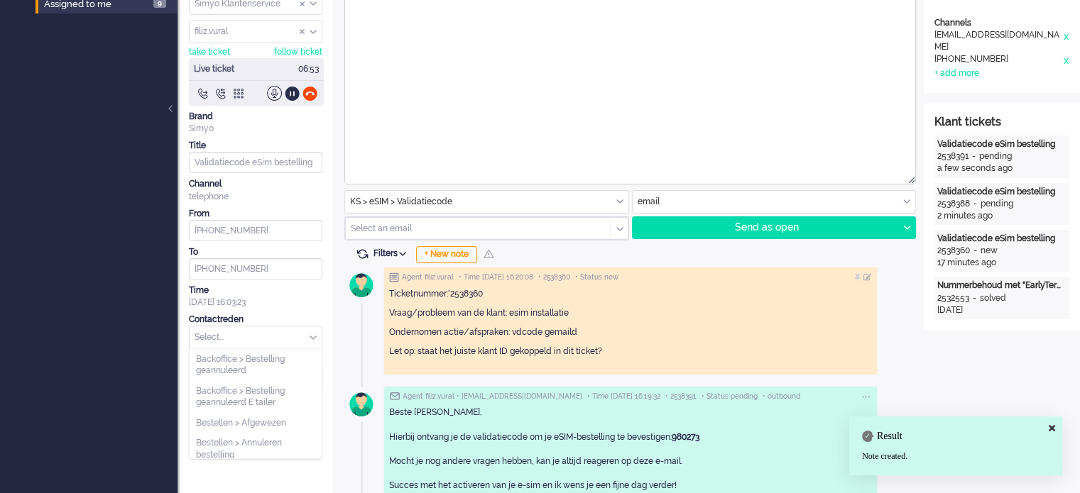
click at [247, 332] on input "text" at bounding box center [256, 338] width 132 height 22
type input "vali"
click at [248, 357] on span "eSIM > Validatiecode" at bounding box center [237, 360] width 83 height 12
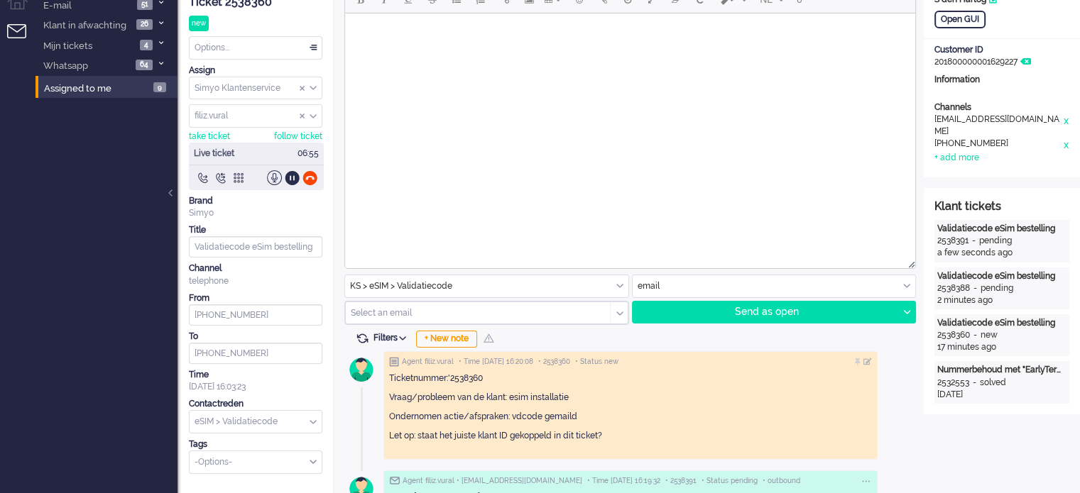
scroll to position [0, 0]
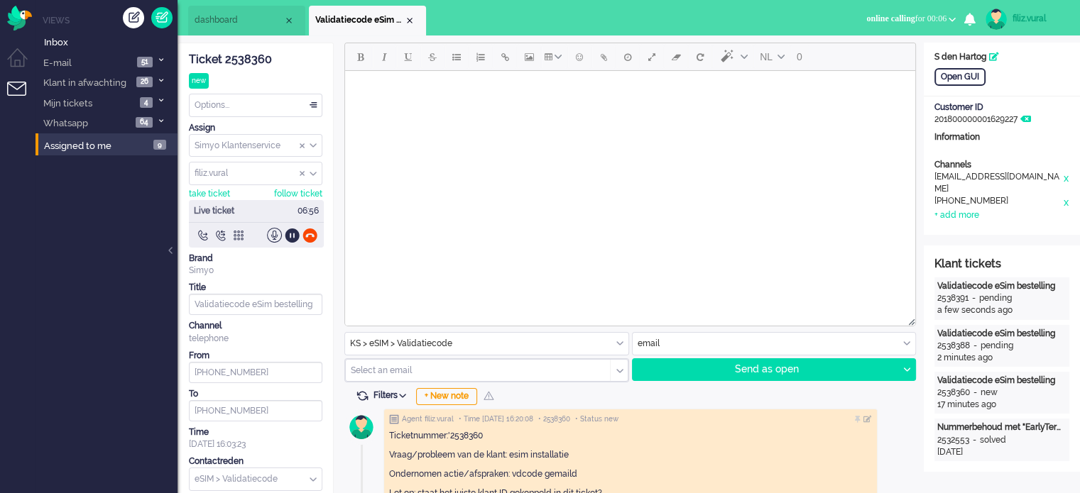
click at [208, 17] on span "dashboard" at bounding box center [239, 20] width 89 height 12
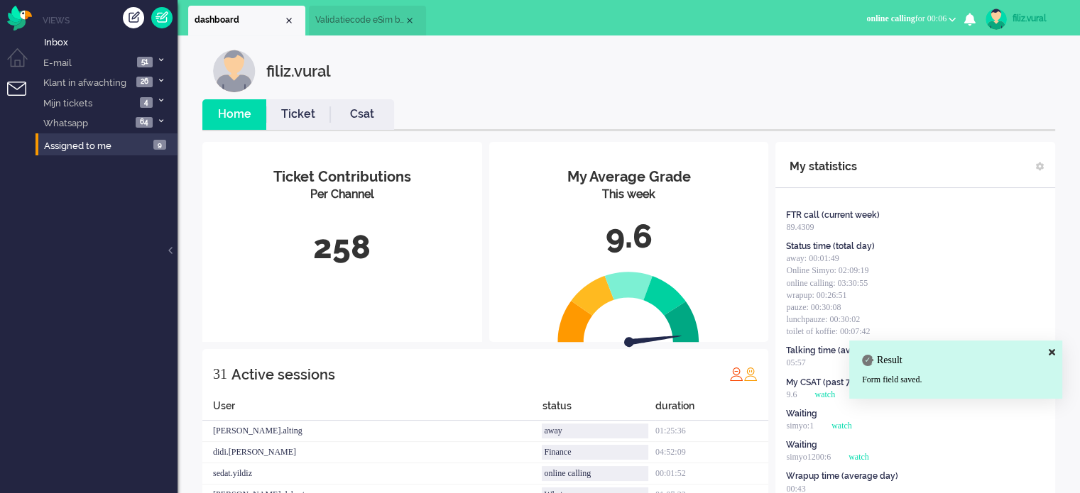
click at [347, 99] on li "Csat" at bounding box center [362, 114] width 64 height 31
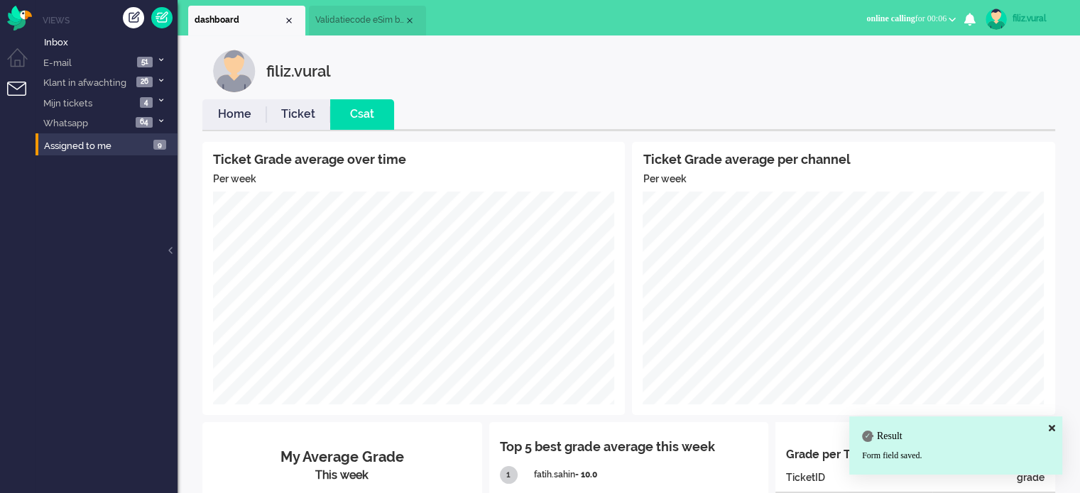
click at [253, 111] on link "Home" at bounding box center [234, 114] width 64 height 16
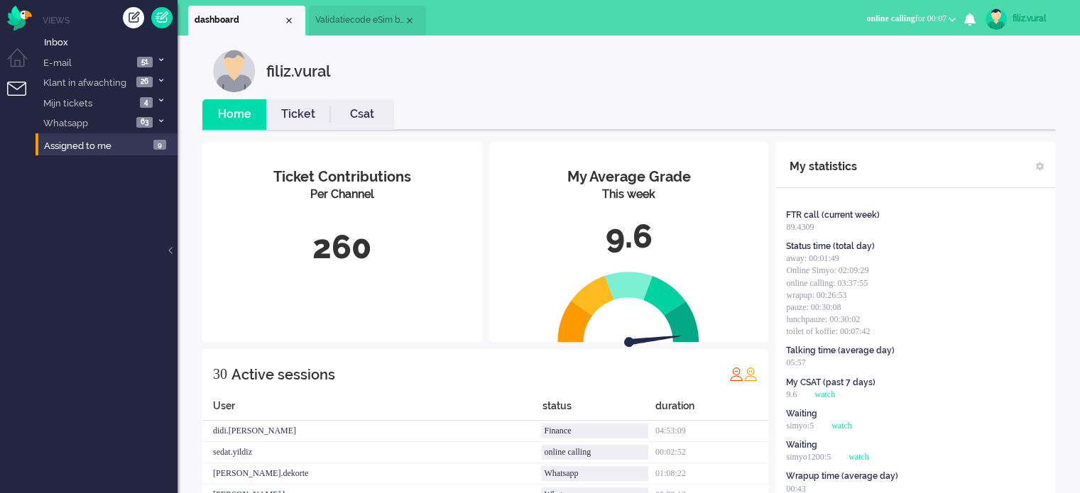
click at [368, 31] on li "Validatiecode eSim bestelling" at bounding box center [367, 21] width 117 height 30
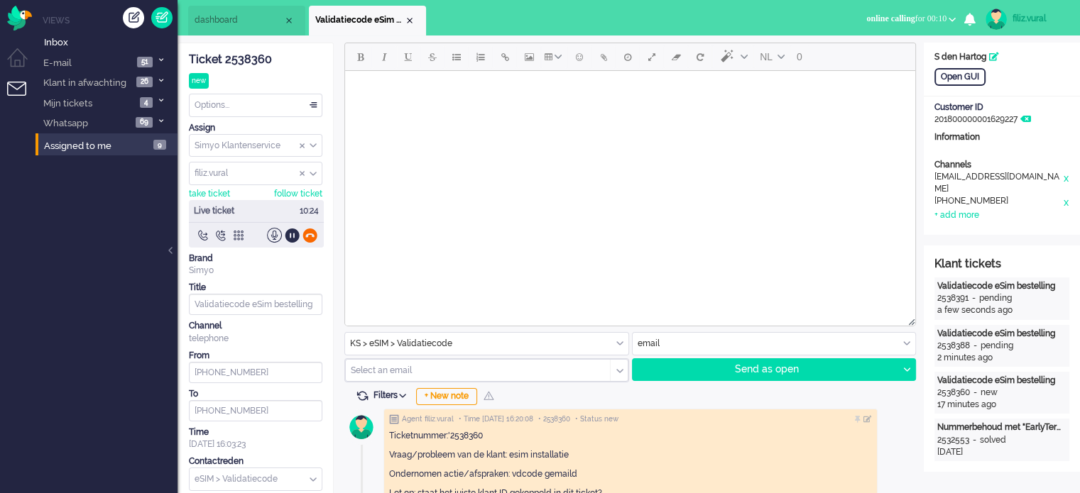
click at [314, 234] on div at bounding box center [309, 235] width 15 height 15
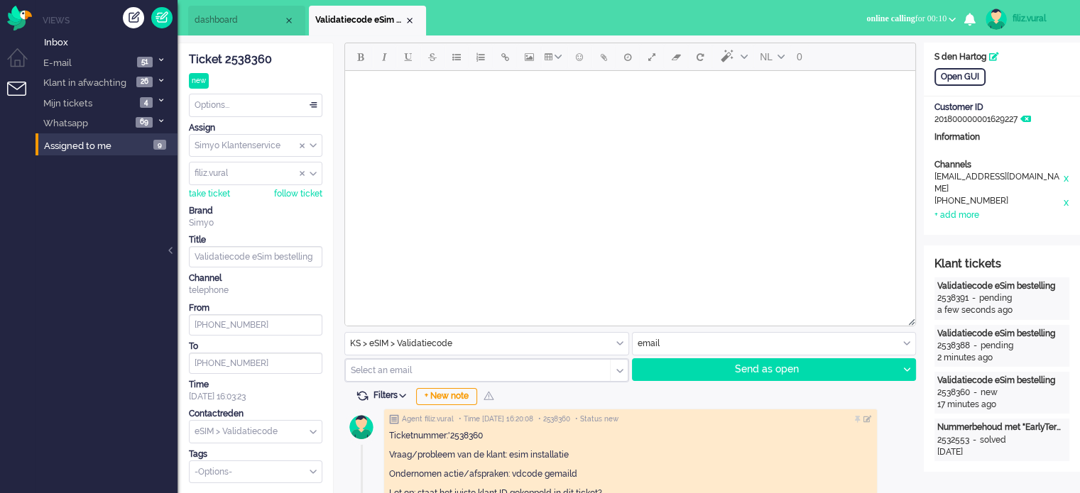
click at [248, 21] on span "dashboard" at bounding box center [239, 20] width 89 height 12
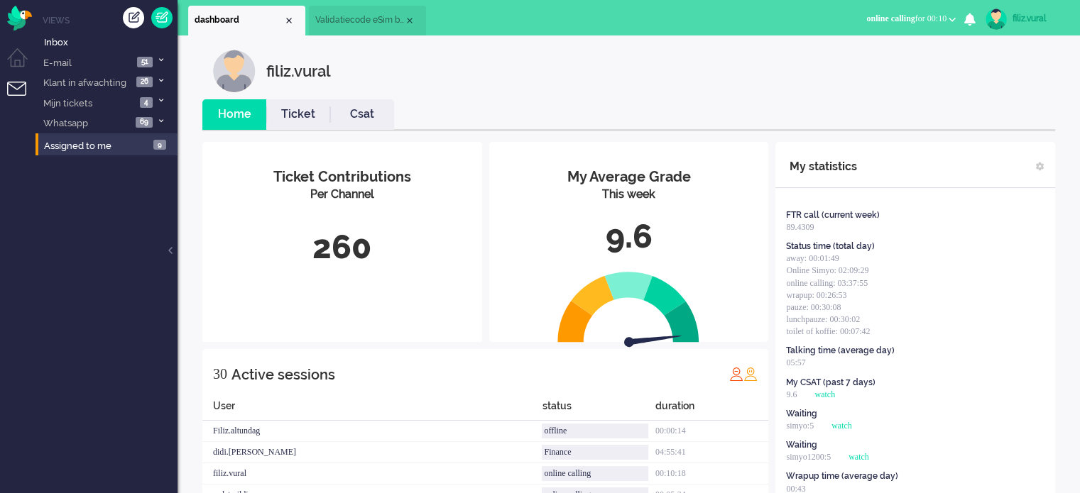
click at [330, 107] on link "Csat" at bounding box center [362, 114] width 64 height 16
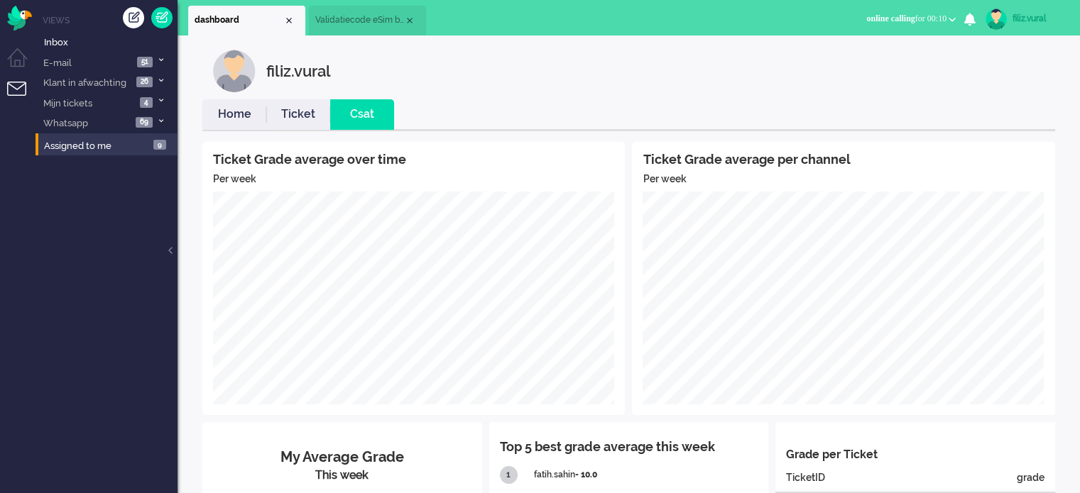
click at [241, 107] on link "Home" at bounding box center [234, 114] width 64 height 16
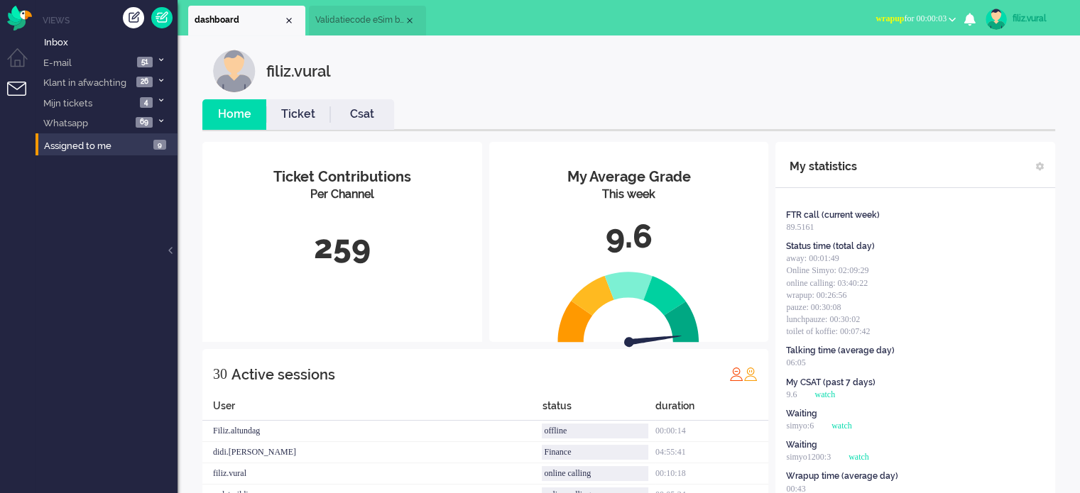
click at [917, 25] on button "wrapup for 00:00:03" at bounding box center [915, 19] width 97 height 21
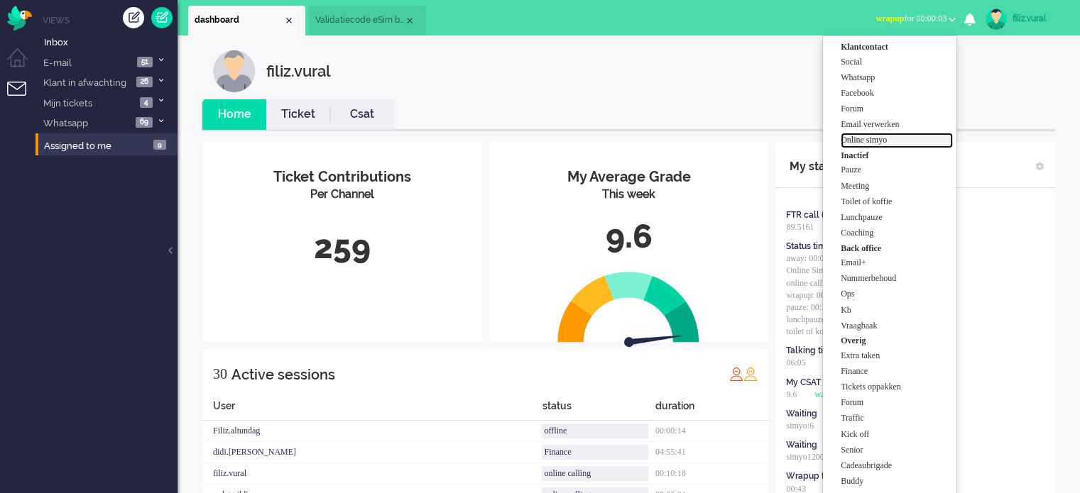
click at [901, 134] on label "Online simyo" at bounding box center [897, 140] width 112 height 12
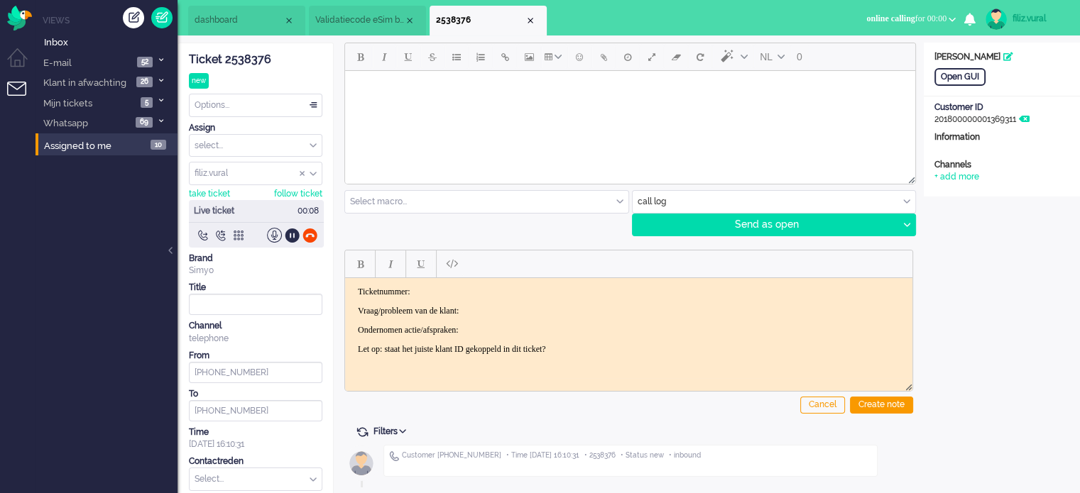
click at [251, 62] on div "Ticket 2538376" at bounding box center [255, 60] width 133 height 16
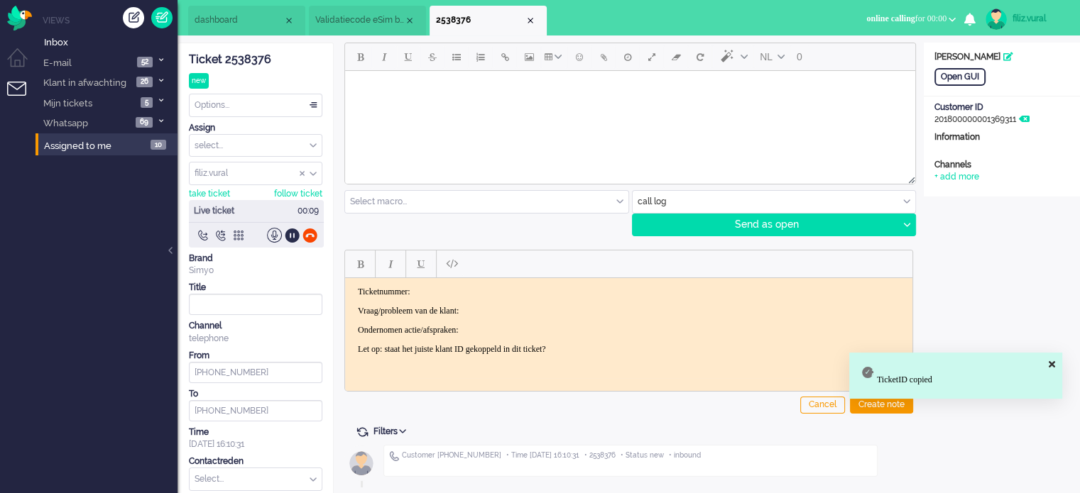
click at [540, 290] on p "Ticketnummer:" at bounding box center [629, 291] width 542 height 11
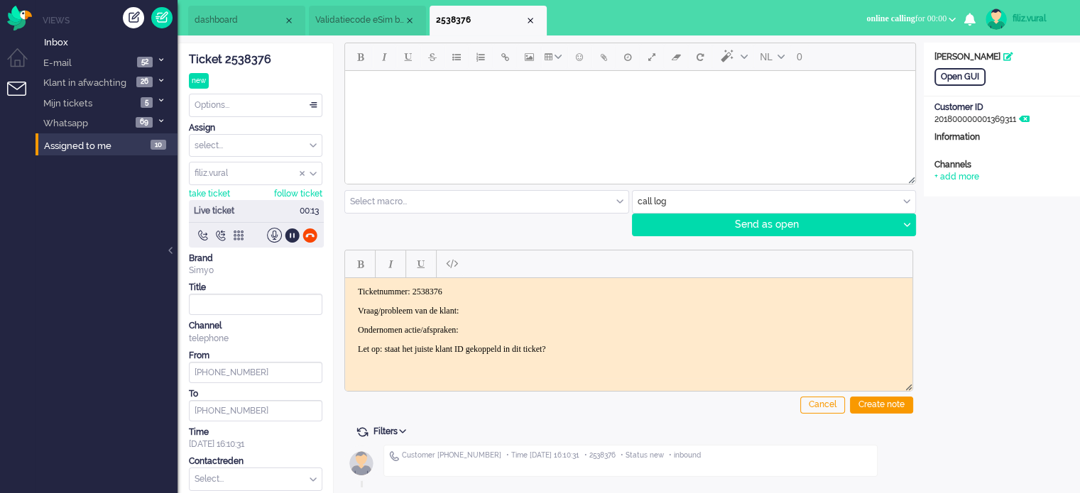
click at [540, 307] on p "Vraag/probleem van de klant:" at bounding box center [629, 310] width 542 height 11
click at [949, 80] on div "Open GUI" at bounding box center [959, 77] width 51 height 18
click at [312, 232] on div at bounding box center [309, 235] width 15 height 15
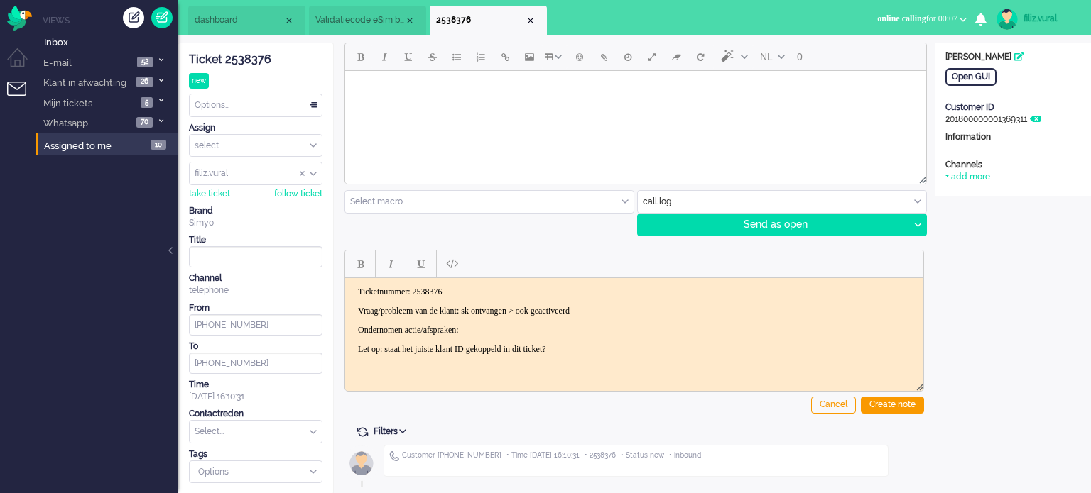
click at [608, 339] on body "Ticketnummer: 2538376 Vraag/probleem van de klant: sk ontvangen > ook geactivee…" at bounding box center [634, 320] width 567 height 68
click at [608, 332] on p "Ondernomen actie/afspraken:" at bounding box center [634, 329] width 552 height 11
click at [653, 312] on p "Vraag/probleem van de klant: sk ontvangen > ook geactiveerd" at bounding box center [634, 310] width 552 height 11
click at [883, 400] on div "Create note" at bounding box center [891, 405] width 63 height 17
drag, startPoint x: 271, startPoint y: 405, endPoint x: 258, endPoint y: 420, distance: 19.6
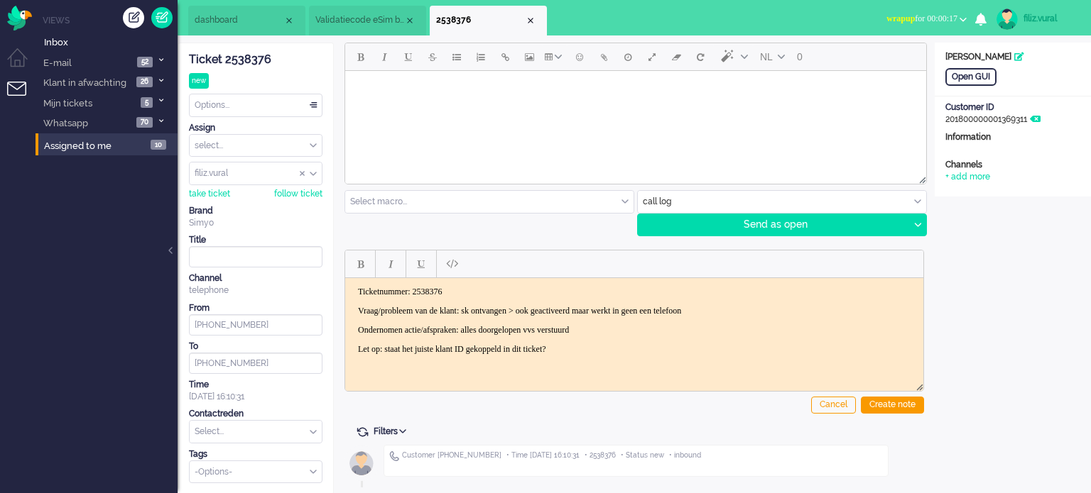
click at [270, 406] on div "Ticket 2538376 new Watching Options... Set Status Open Pending Holding Solved S…" at bounding box center [255, 263] width 133 height 440
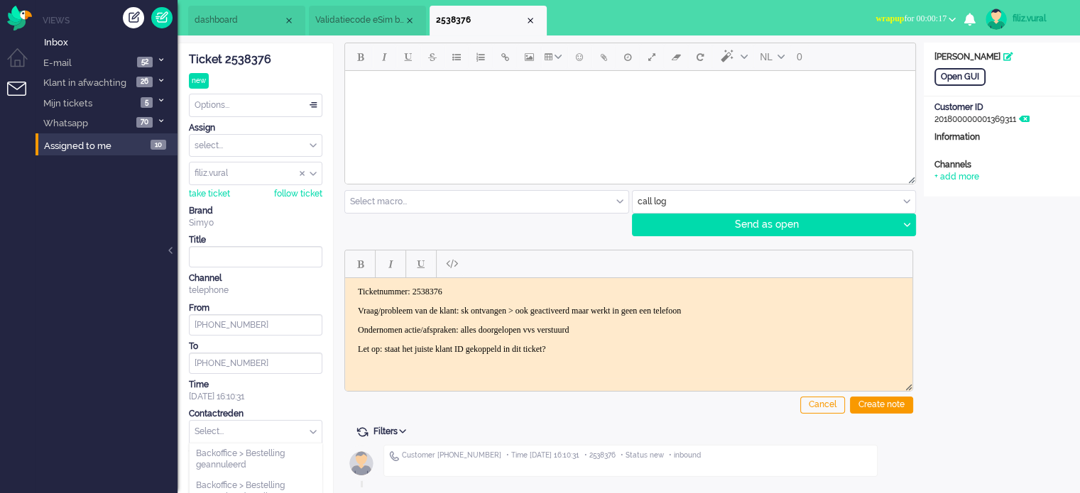
click at [258, 421] on input "text" at bounding box center [256, 432] width 132 height 22
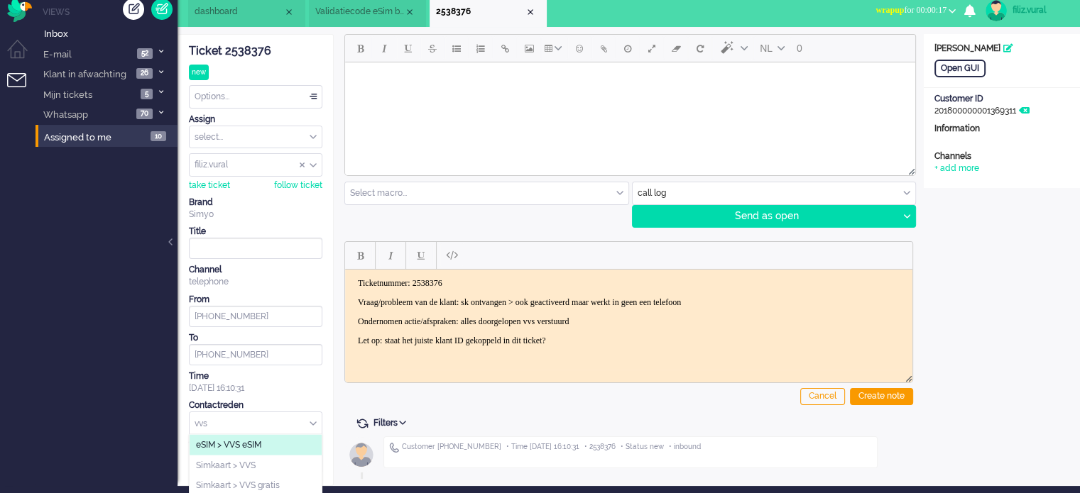
scroll to position [10, 0]
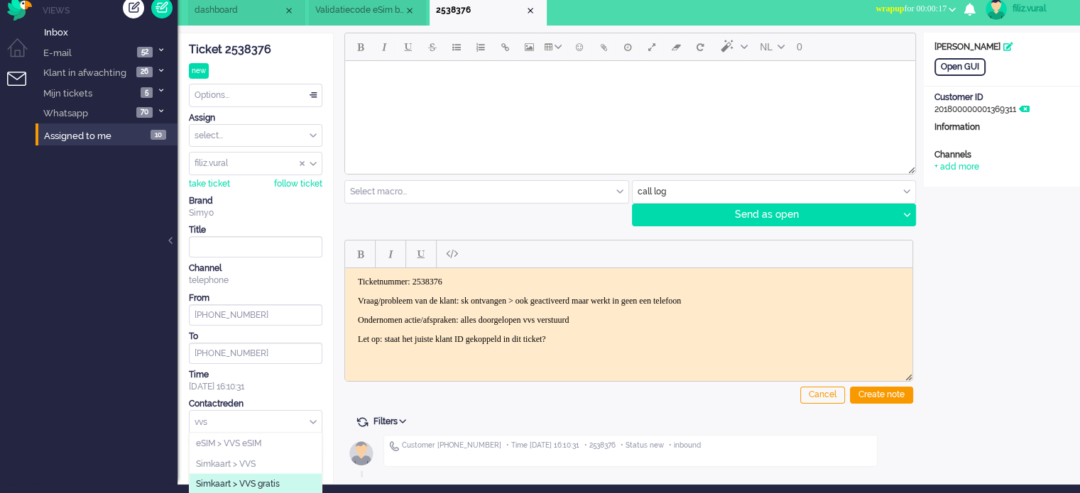
type input "vvs"
click at [250, 479] on span "Simkaart > VVS gratis" at bounding box center [238, 485] width 84 height 12
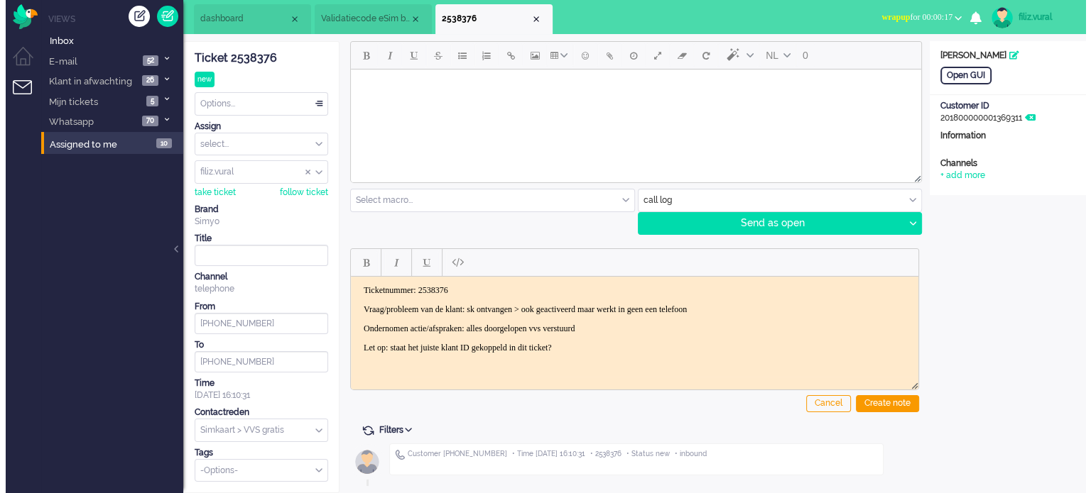
scroll to position [0, 0]
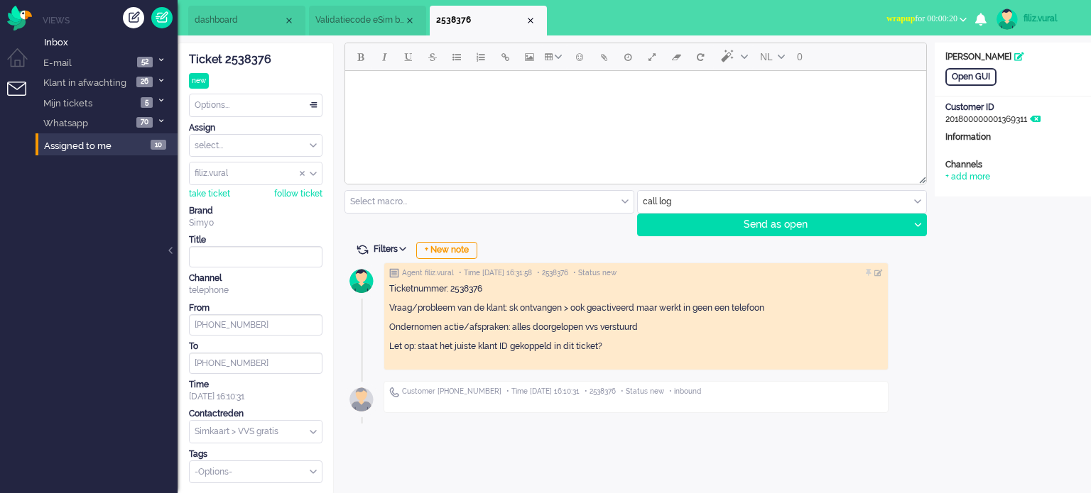
click at [240, 95] on div "Options..." at bounding box center [256, 105] width 132 height 22
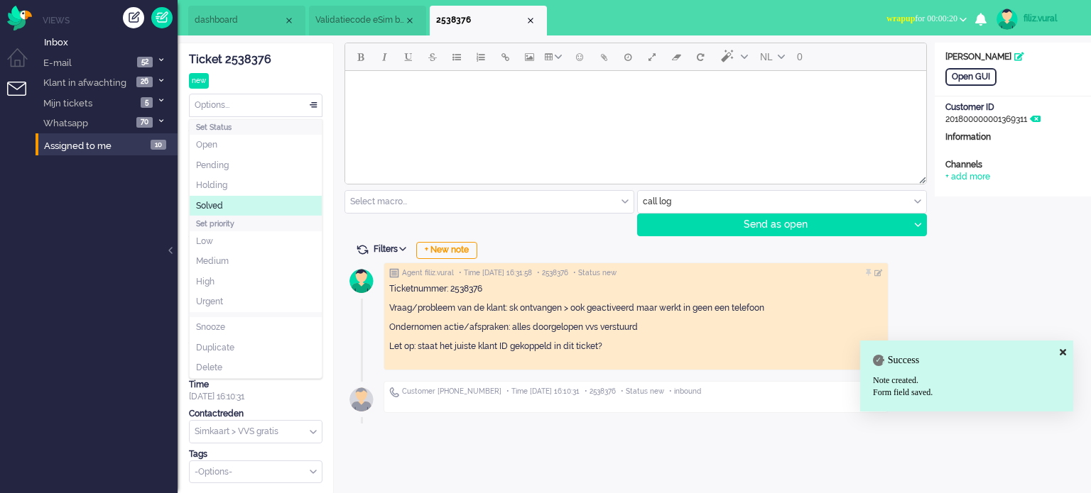
click at [220, 198] on li "Solved" at bounding box center [256, 206] width 132 height 21
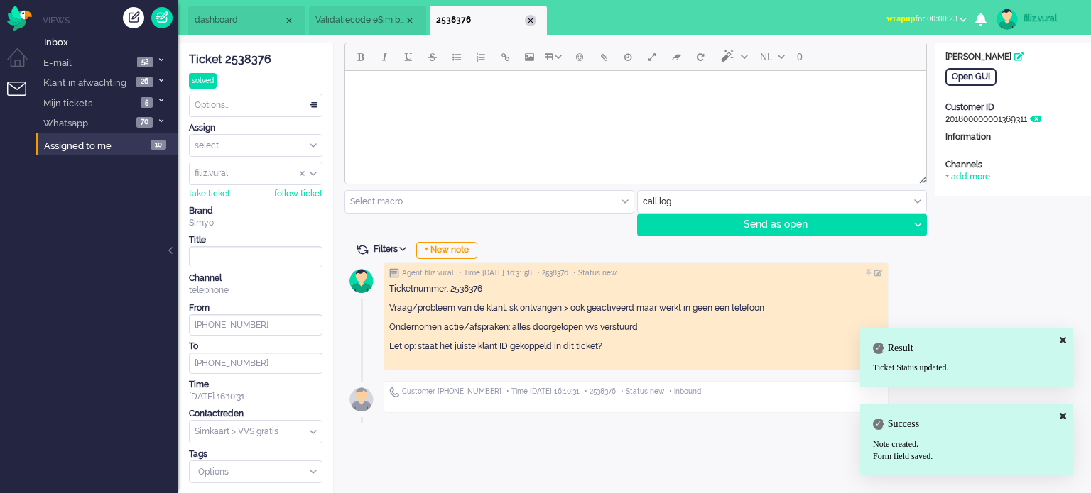
click at [528, 23] on div "Close tab" at bounding box center [530, 20] width 11 height 11
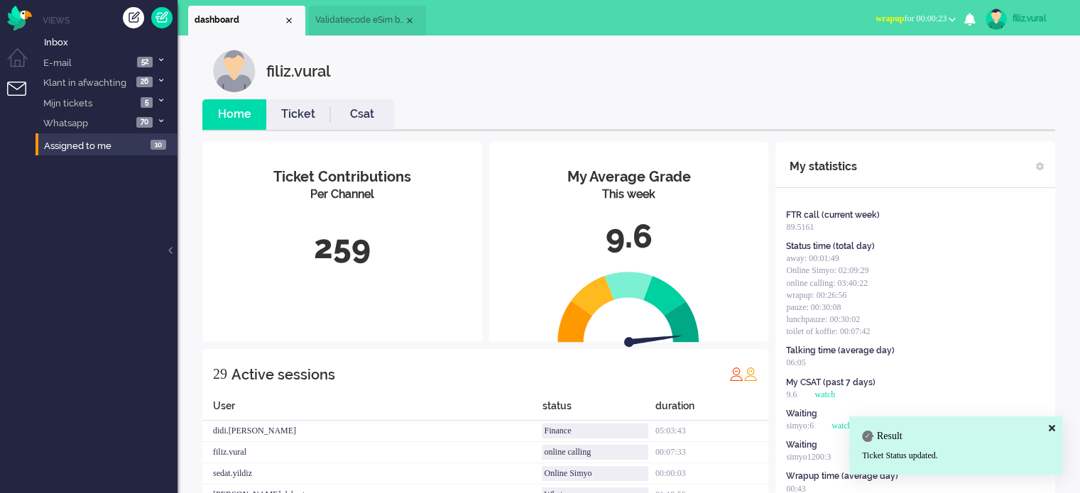
click at [354, 119] on link "Csat" at bounding box center [362, 114] width 64 height 16
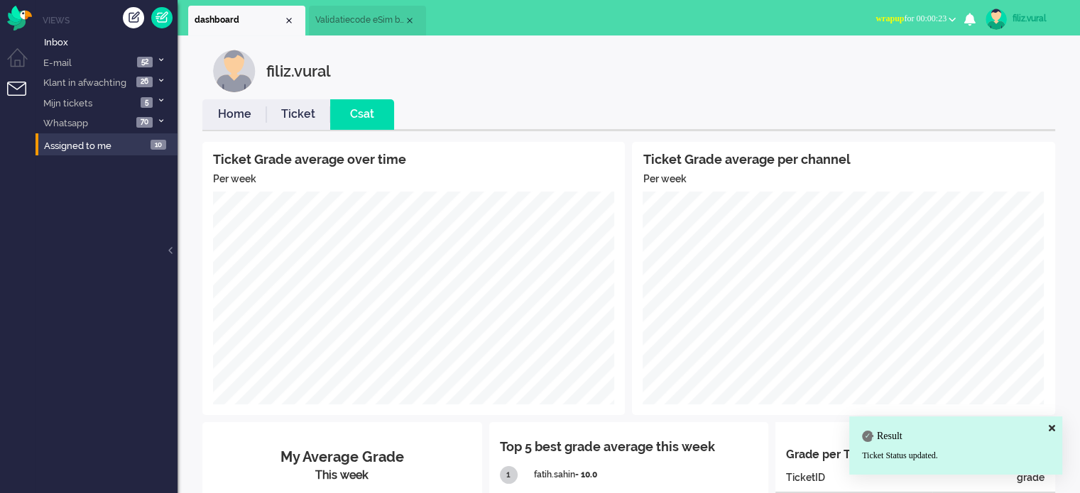
click at [248, 122] on link "Home" at bounding box center [234, 114] width 64 height 16
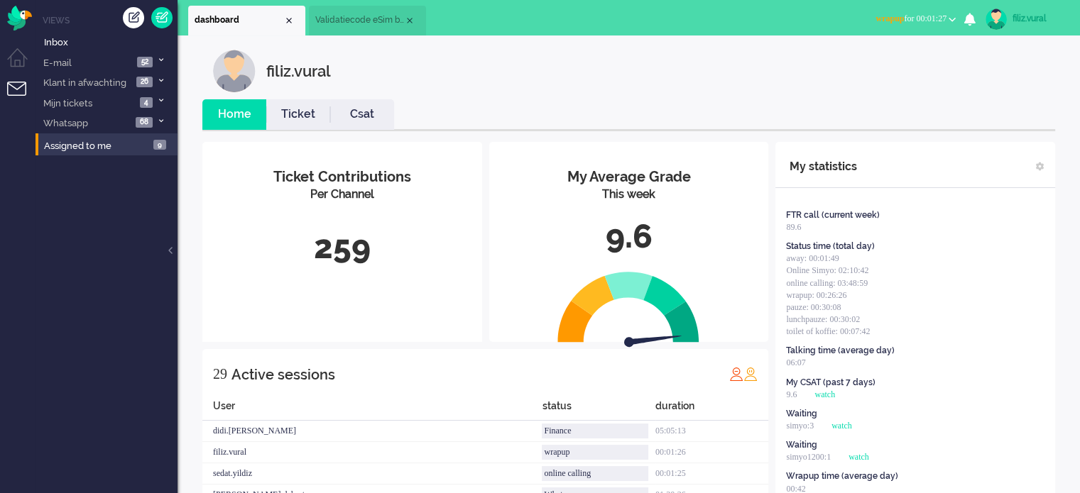
click at [381, 127] on li "Csat" at bounding box center [362, 114] width 64 height 31
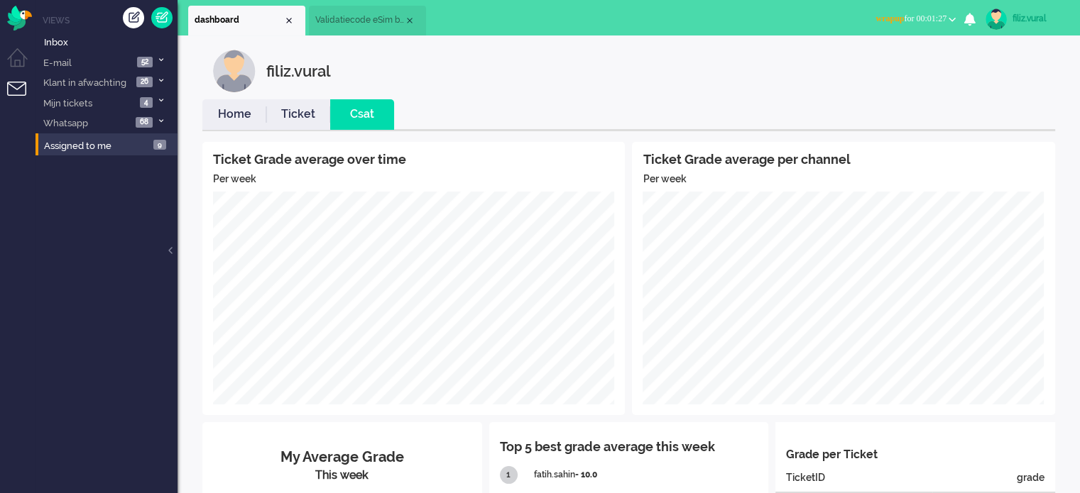
click at [239, 121] on link "Home" at bounding box center [234, 114] width 64 height 16
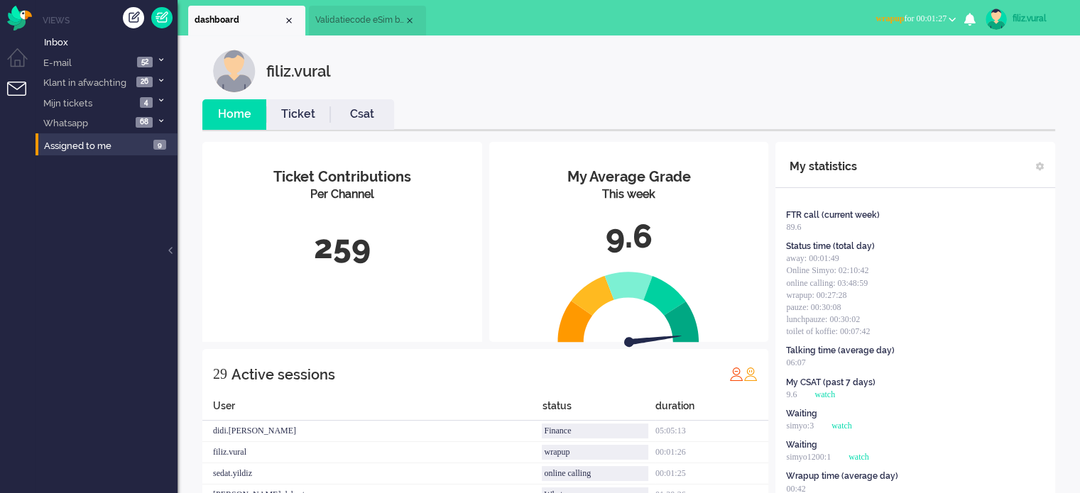
click at [918, 11] on button "wrapup for 00:01:27" at bounding box center [915, 19] width 97 height 21
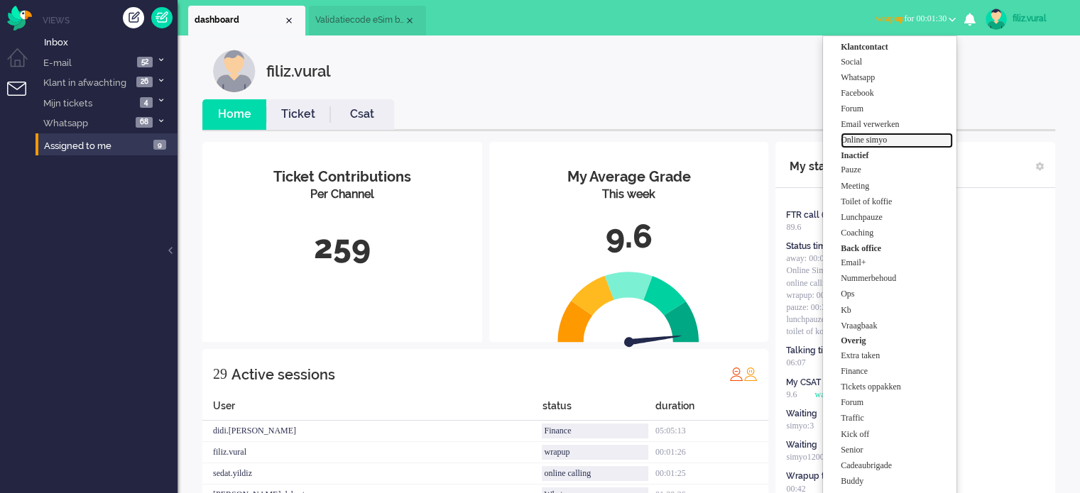
drag, startPoint x: 885, startPoint y: 141, endPoint x: 878, endPoint y: 154, distance: 14.3
click at [885, 141] on label "Online simyo" at bounding box center [897, 140] width 112 height 12
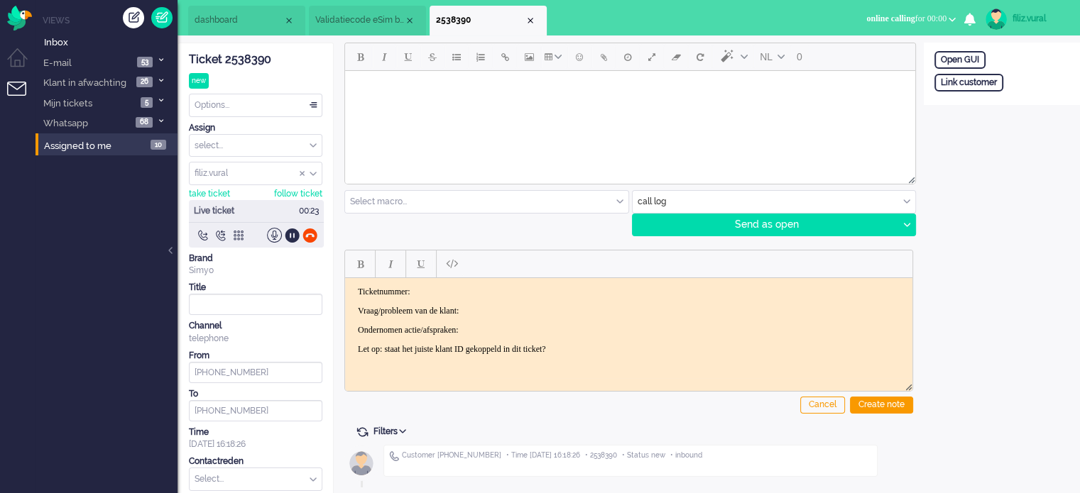
click at [261, 55] on div "Ticket 2538390" at bounding box center [255, 60] width 133 height 16
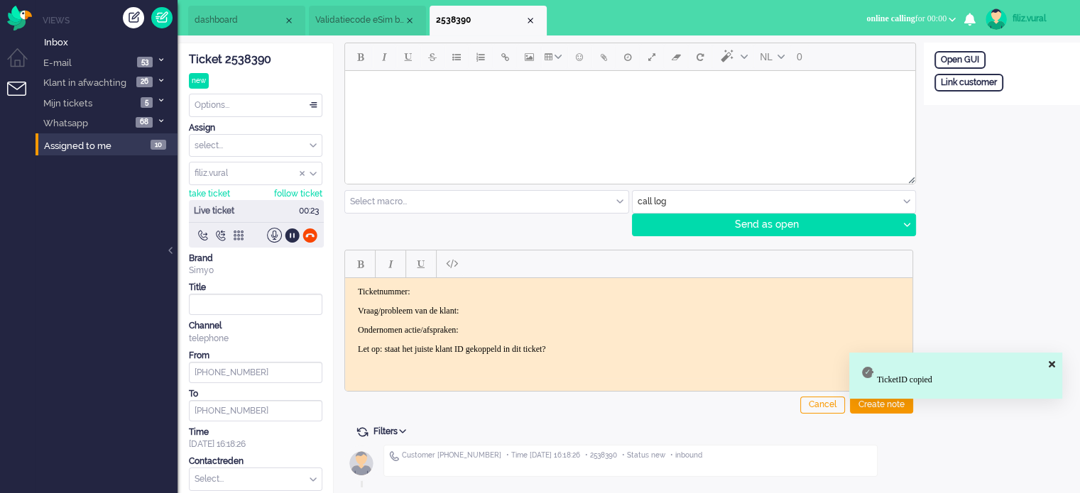
click at [499, 283] on html "Ticketnummer: Vraag/probleem van de klant: Ondernomen actie/afspraken: Let op: …" at bounding box center [628, 320] width 567 height 85
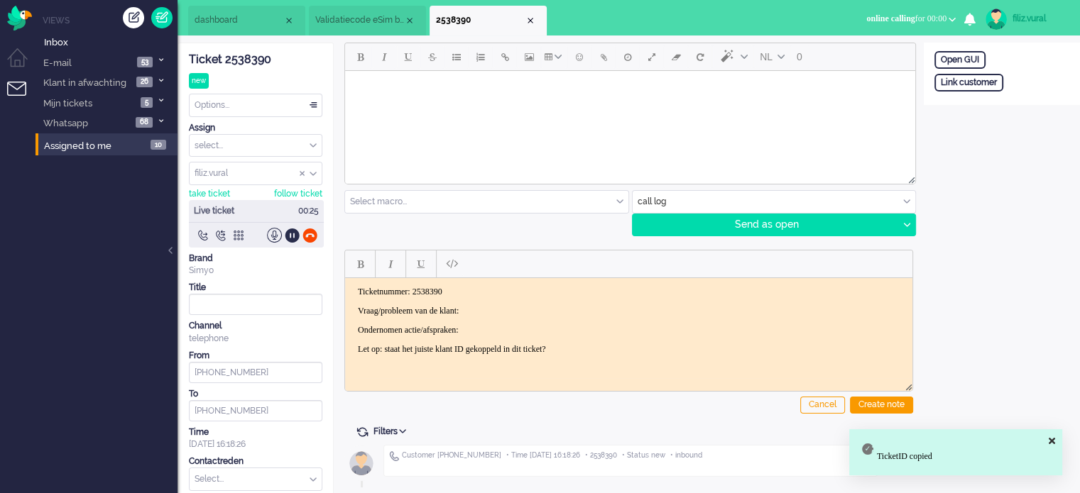
click at [501, 300] on body "Ticketnummer: 2538390 Vraag/probleem van de klant: Ondernomen actie/afspraken: …" at bounding box center [629, 320] width 556 height 68
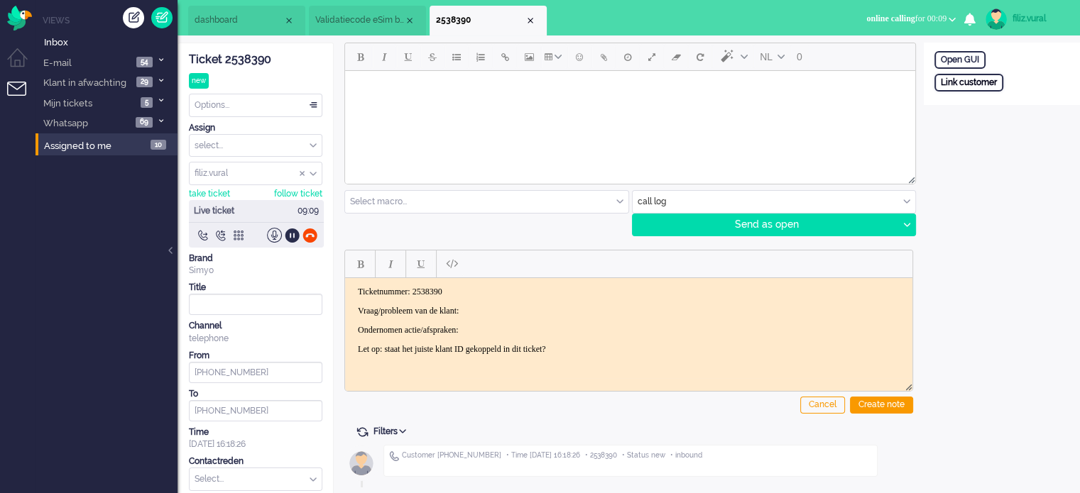
click at [991, 84] on div "Link customer" at bounding box center [968, 83] width 69 height 18
click at [998, 112] on div "External primary id Cancel Search" at bounding box center [1002, 105] width 156 height 63
click at [1004, 107] on input "text" at bounding box center [1001, 101] width 135 height 21
paste input "201800000001613874"
type input "201800000001613874"
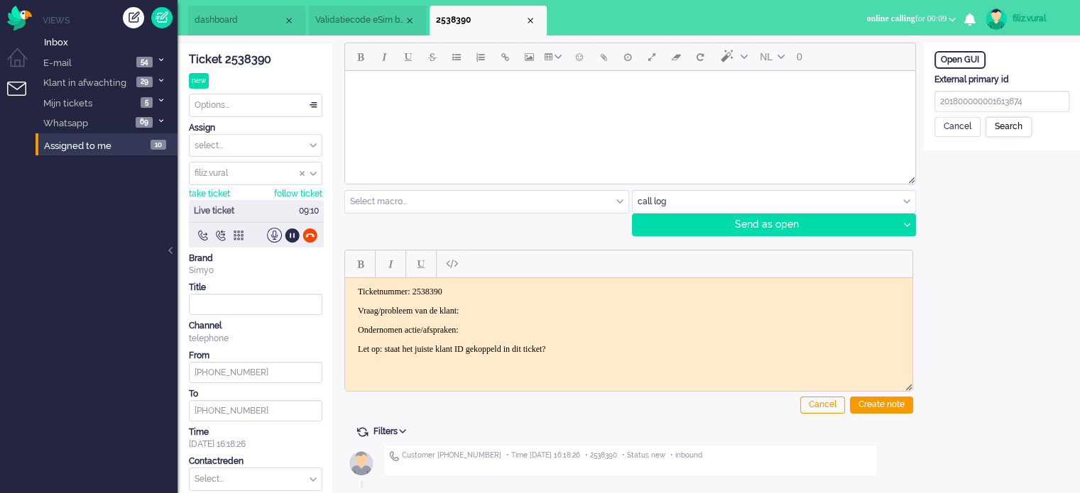
click at [1011, 135] on div "Search" at bounding box center [1008, 127] width 46 height 20
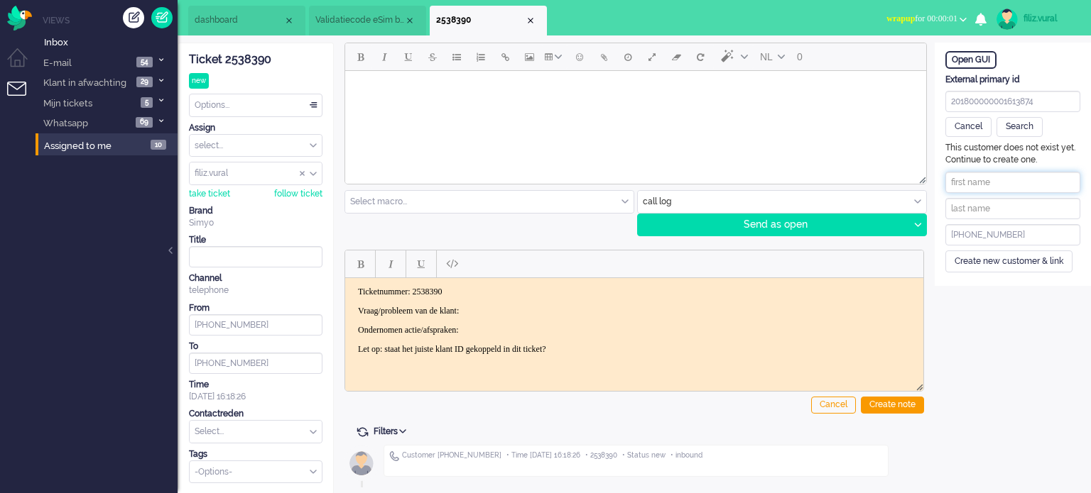
click at [984, 181] on input "text" at bounding box center [1012, 182] width 135 height 21
paste input "[PERSON_NAME]"
click at [985, 178] on input "[PERSON_NAME]" at bounding box center [1012, 182] width 135 height 21
drag, startPoint x: 976, startPoint y: 176, endPoint x: 1064, endPoint y: 187, distance: 88.1
click at [1064, 187] on input "[PERSON_NAME]" at bounding box center [1012, 182] width 135 height 21
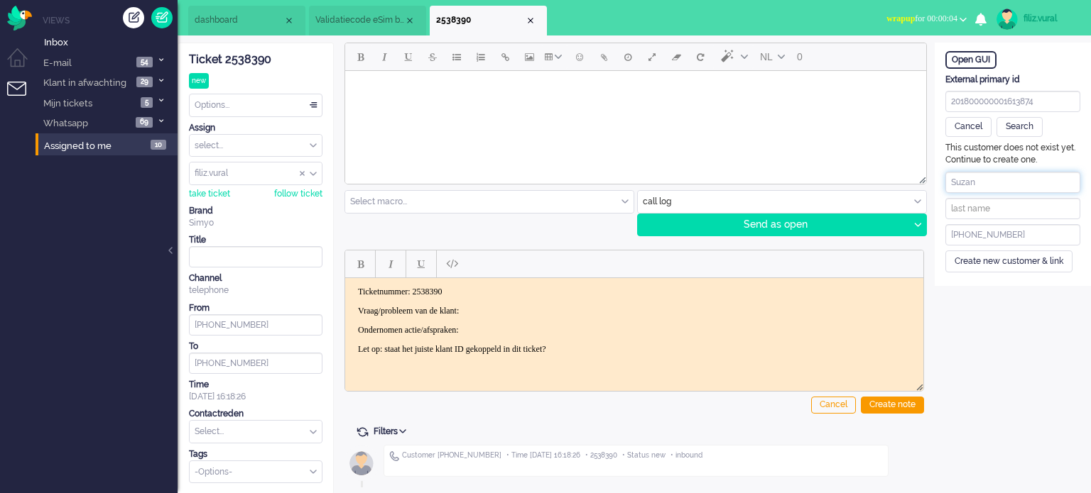
type input "Suzan"
click at [978, 202] on input "text" at bounding box center [1012, 208] width 135 height 21
paste input "[PERSON_NAME]"
type input "[PERSON_NAME]"
click at [995, 269] on div "Create new customer & link" at bounding box center [1008, 262] width 127 height 22
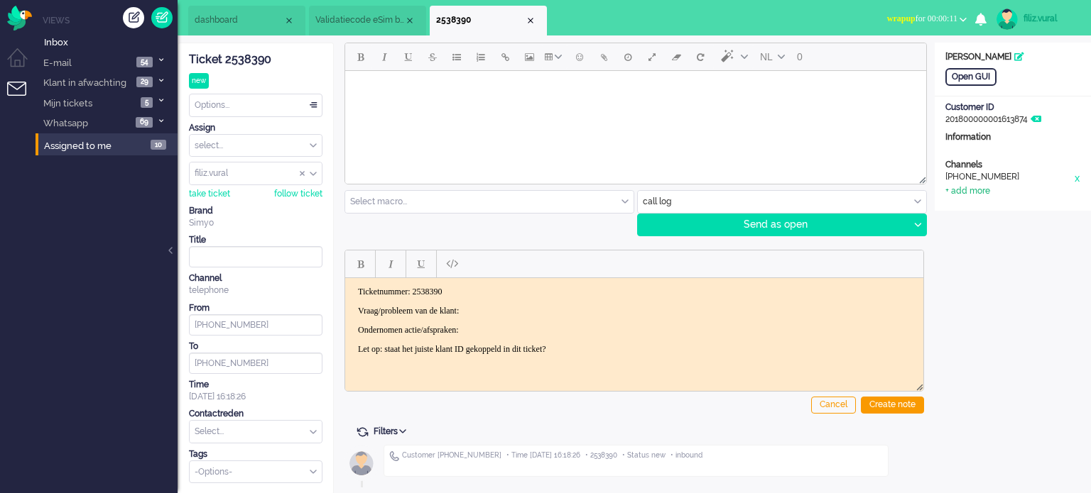
click at [963, 186] on div "+ add more" at bounding box center [967, 191] width 45 height 12
click at [974, 204] on input at bounding box center [1012, 195] width 135 height 21
paste input "628978714"
type input "[PHONE_NUMBER]"
click at [1014, 184] on div "[PHONE_NUMBER]" at bounding box center [1009, 178] width 128 height 14
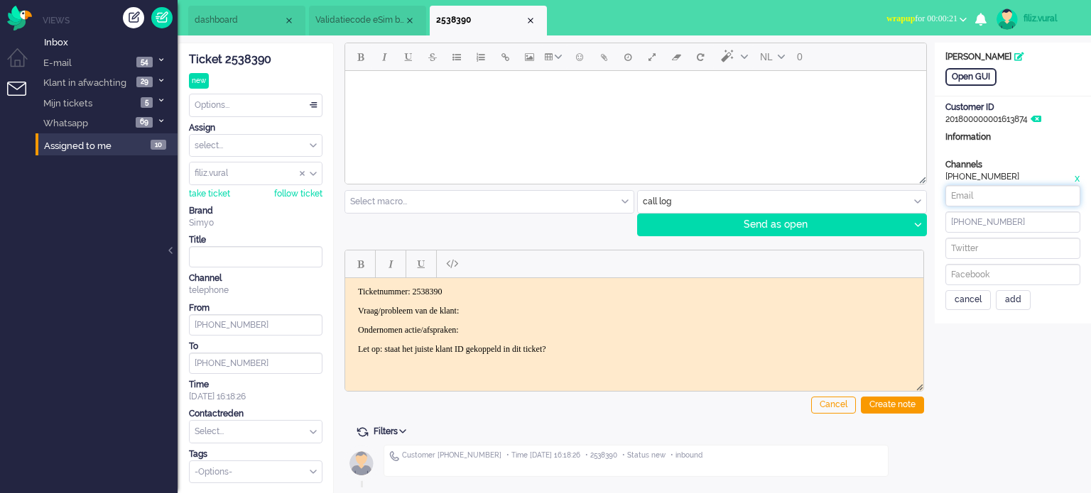
click at [1002, 195] on input at bounding box center [1012, 195] width 135 height 21
paste input "[EMAIL_ADDRESS][DOMAIN_NAME]"
drag, startPoint x: 995, startPoint y: 195, endPoint x: 887, endPoint y: 195, distance: 108.6
click at [887, 195] on div "ticket info editor timeline Ticket 2538390 new Watching Options... Set Status O…" at bounding box center [633, 269] width 913 height 452
type input "[EMAIL_ADDRESS][DOMAIN_NAME]"
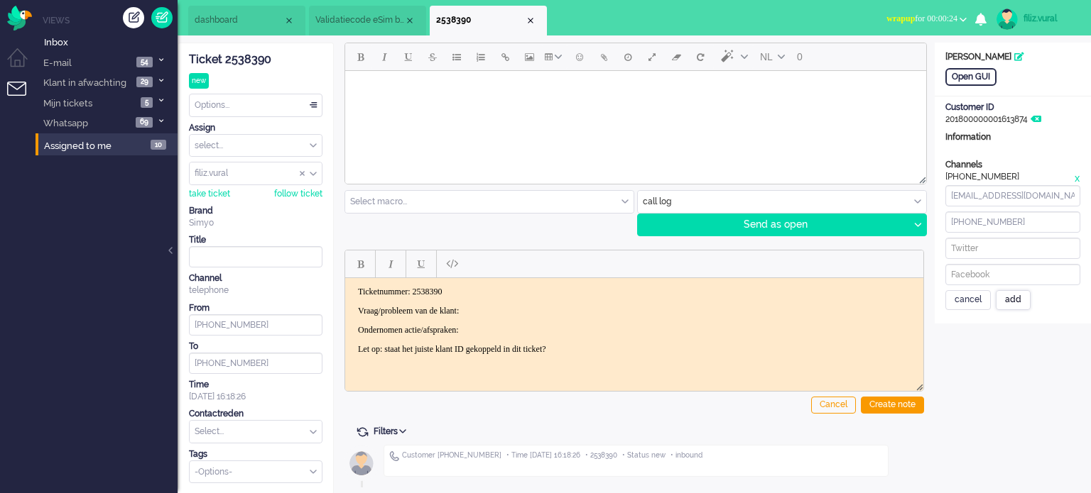
click at [1022, 306] on div "add" at bounding box center [1012, 300] width 35 height 20
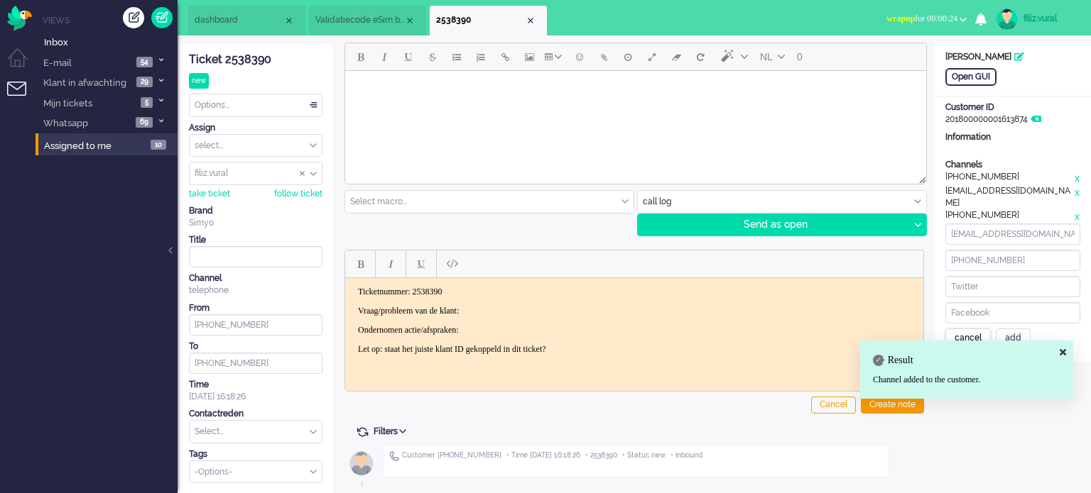
click at [971, 329] on div "cancel" at bounding box center [967, 339] width 45 height 20
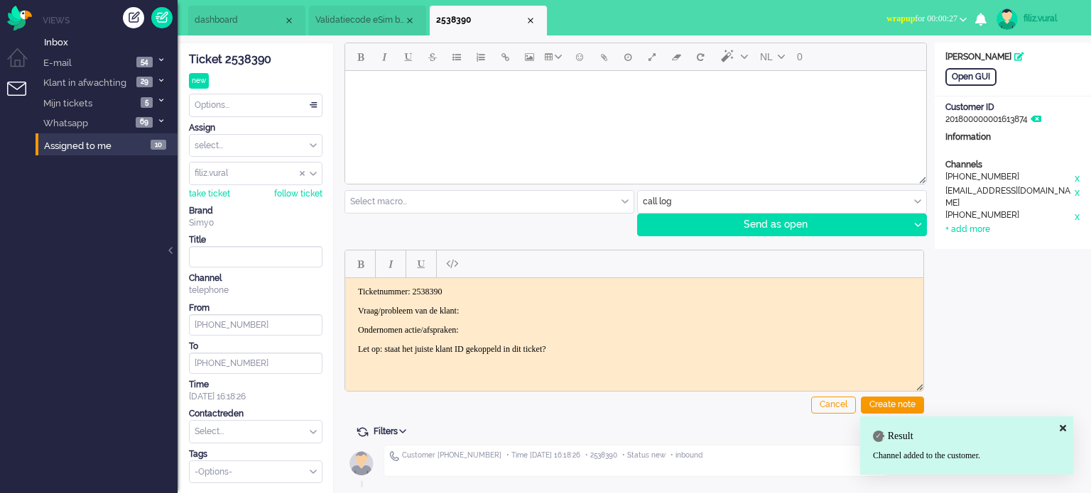
click at [512, 300] on body "Ticketnummer: 2538390 Vraag/probleem van de klant: Ondernomen actie/afspraken: …" at bounding box center [634, 320] width 567 height 68
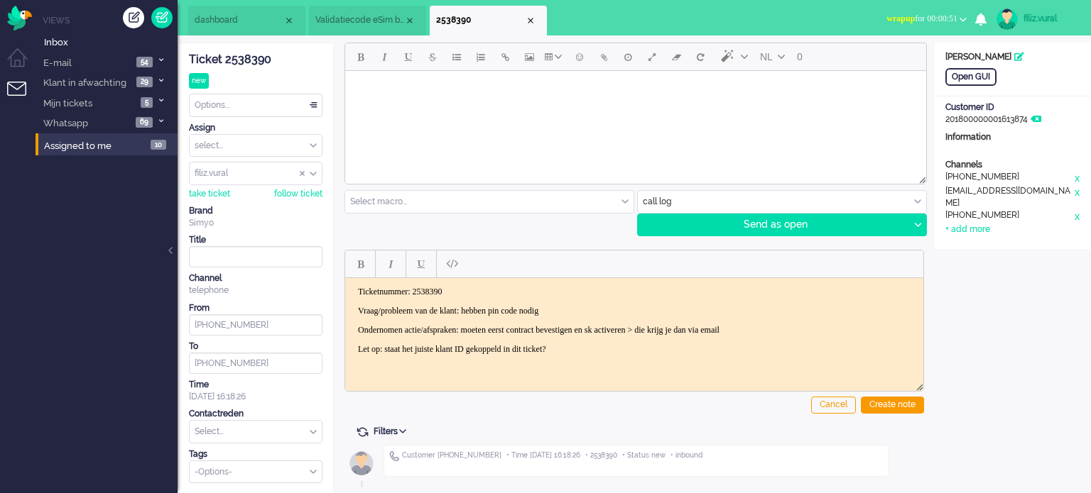
click at [869, 394] on div "Cancel Create note" at bounding box center [633, 329] width 579 height 180
click at [870, 397] on div "Create note" at bounding box center [891, 405] width 63 height 17
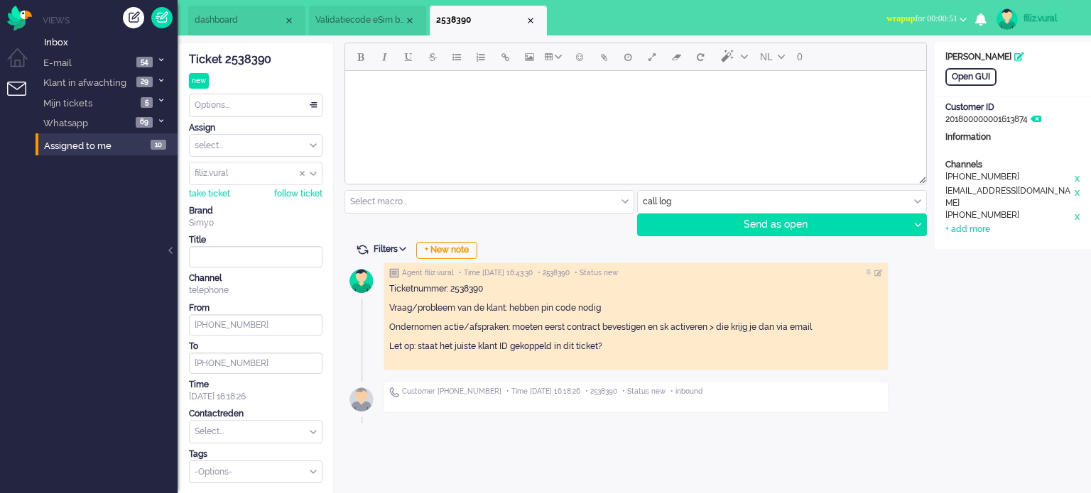
click at [297, 422] on input "text" at bounding box center [256, 432] width 132 height 22
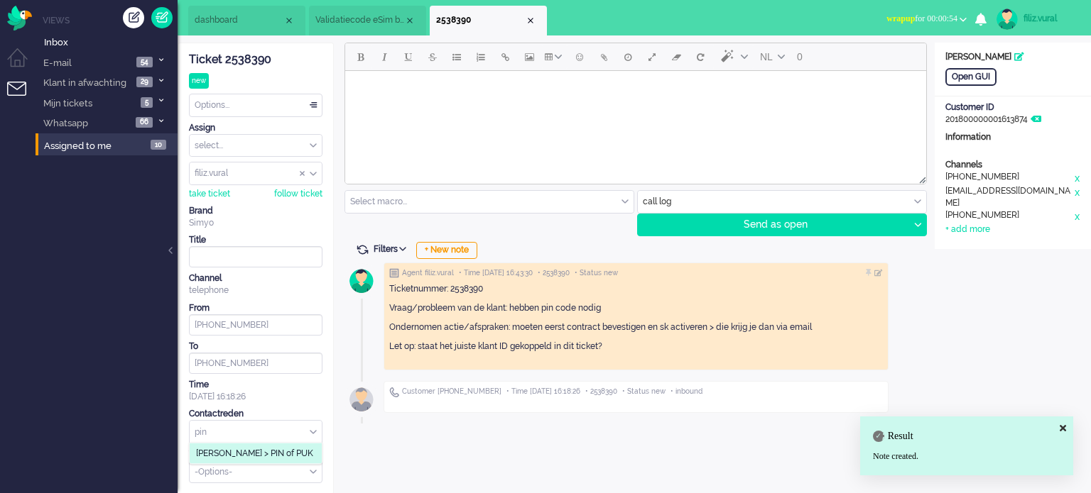
type input "pin"
click at [290, 451] on span "[PERSON_NAME] > PIN of PUK" at bounding box center [254, 454] width 117 height 12
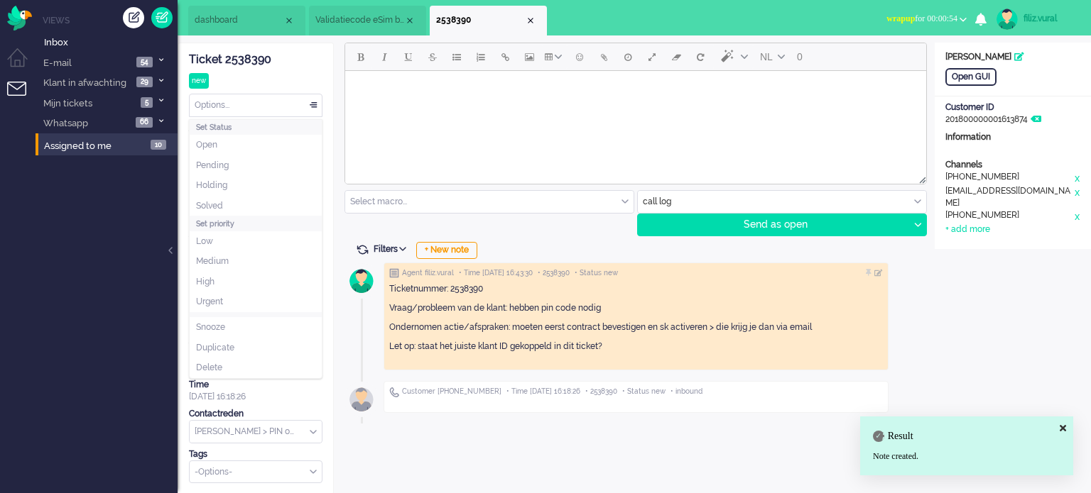
click at [258, 110] on div "Options..." at bounding box center [256, 105] width 132 height 22
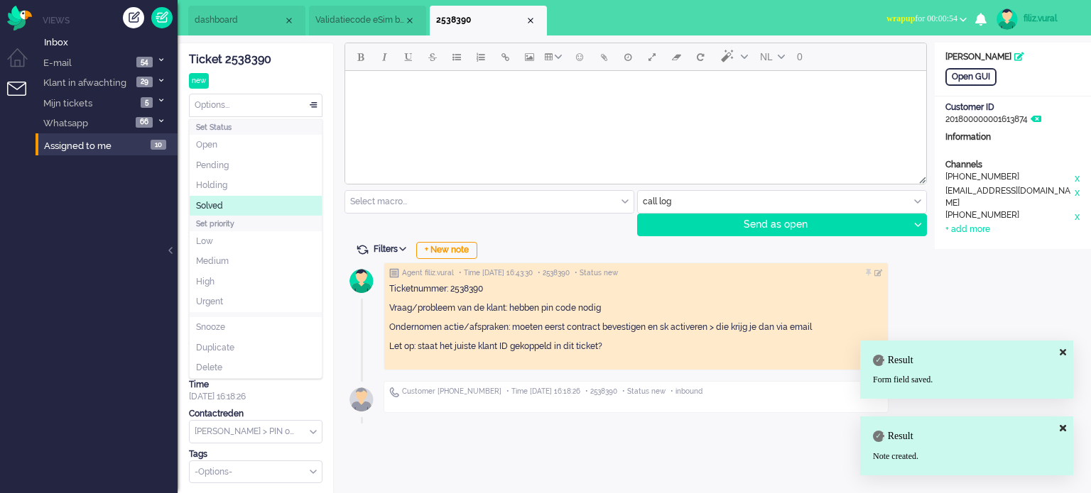
click at [233, 207] on li "Solved" at bounding box center [256, 206] width 132 height 21
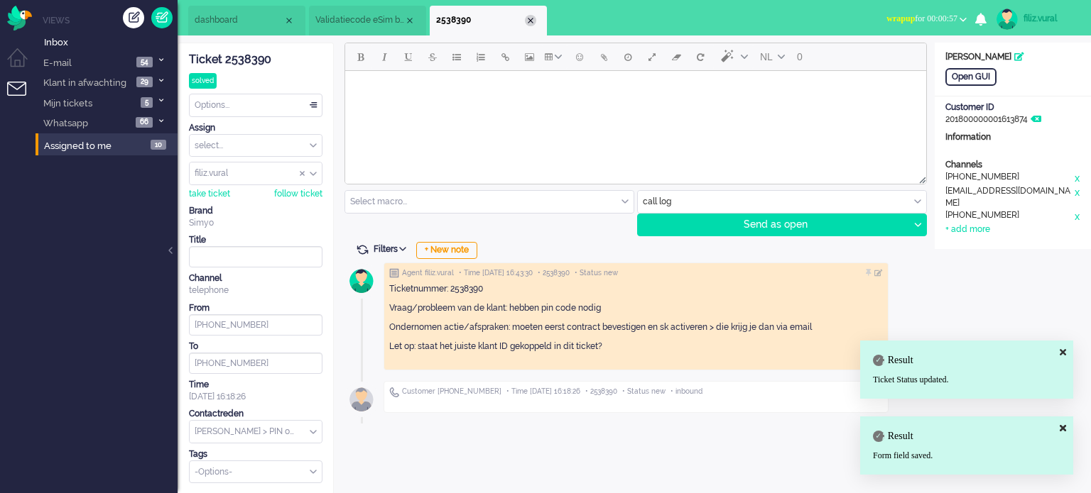
click at [534, 22] on div "Close tab" at bounding box center [530, 20] width 11 height 11
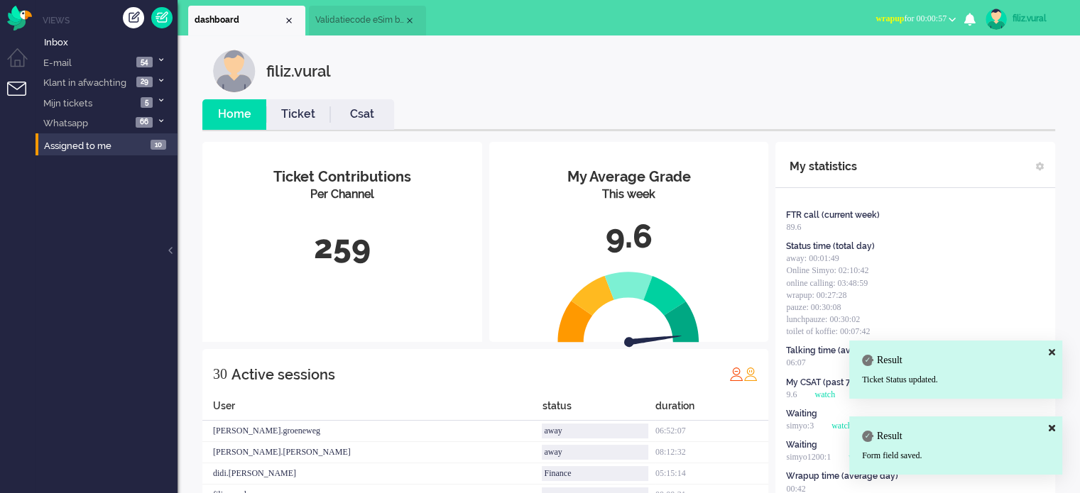
click at [373, 102] on li "Csat" at bounding box center [362, 114] width 64 height 31
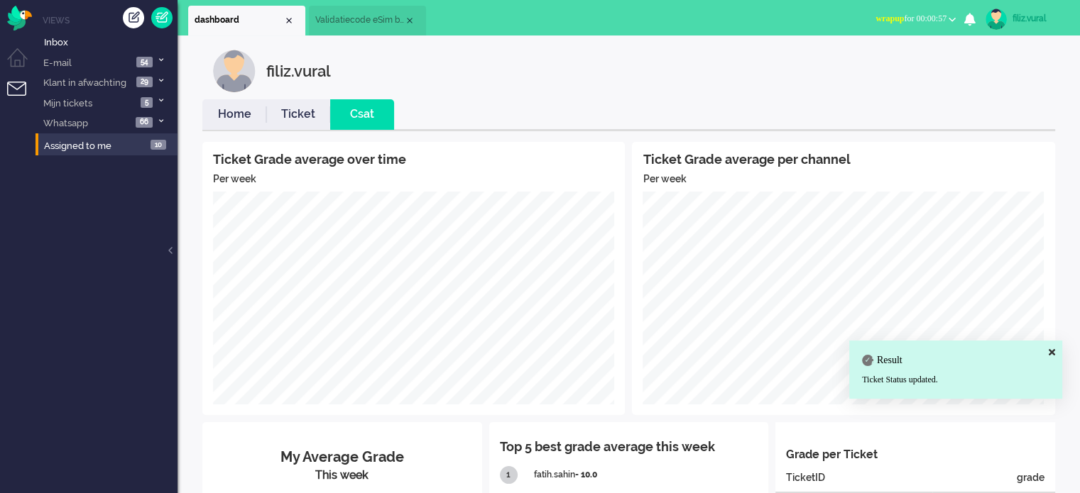
click at [236, 114] on link "Home" at bounding box center [234, 114] width 64 height 16
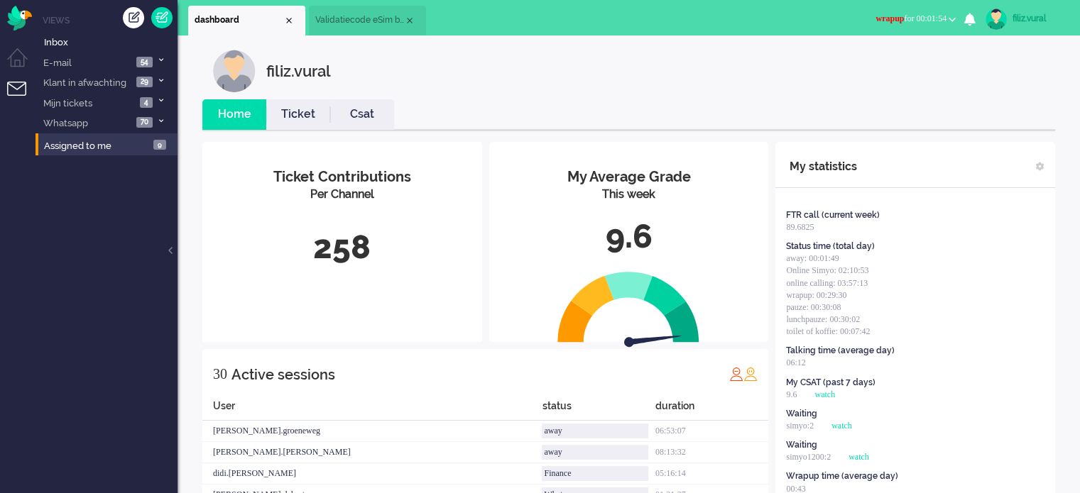
click at [909, 19] on span "wrapup for 00:01:54" at bounding box center [910, 18] width 71 height 10
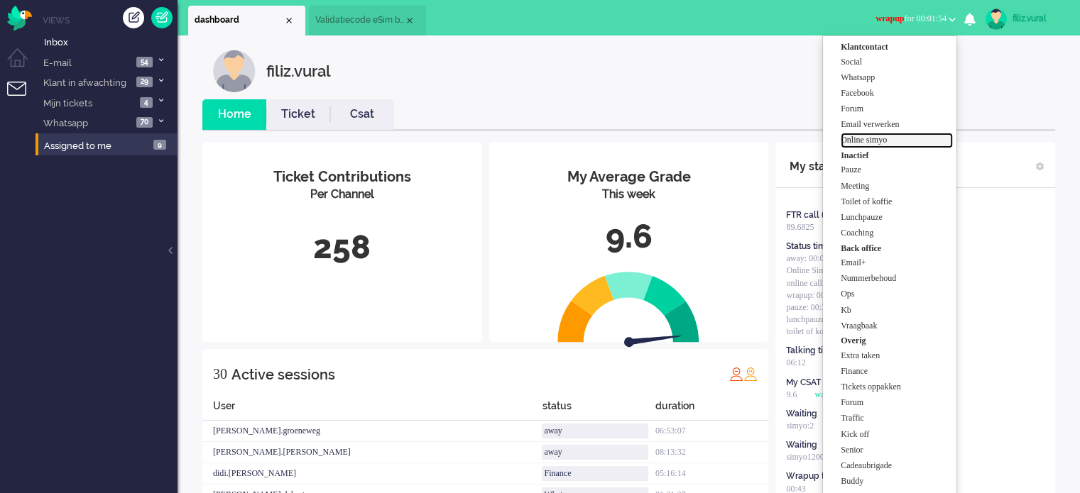
click at [907, 142] on label "Online simyo" at bounding box center [897, 140] width 112 height 12
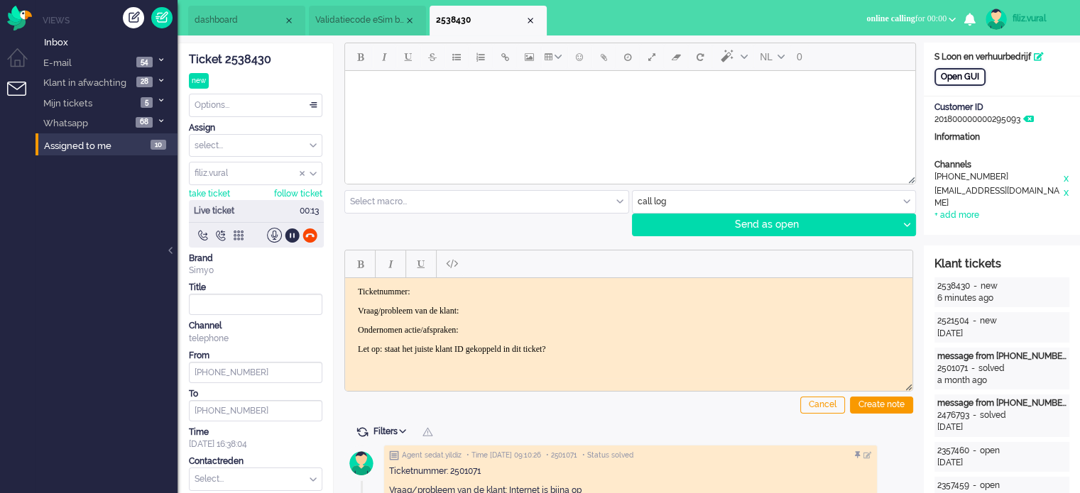
click at [941, 84] on div "Open GUI" at bounding box center [959, 77] width 51 height 18
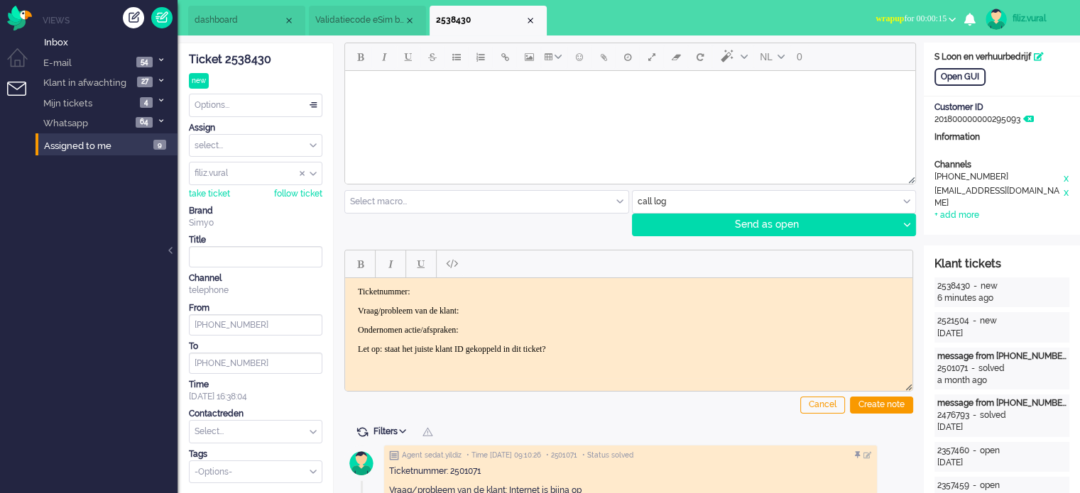
click at [231, 52] on div "Ticket 2538430" at bounding box center [255, 60] width 133 height 16
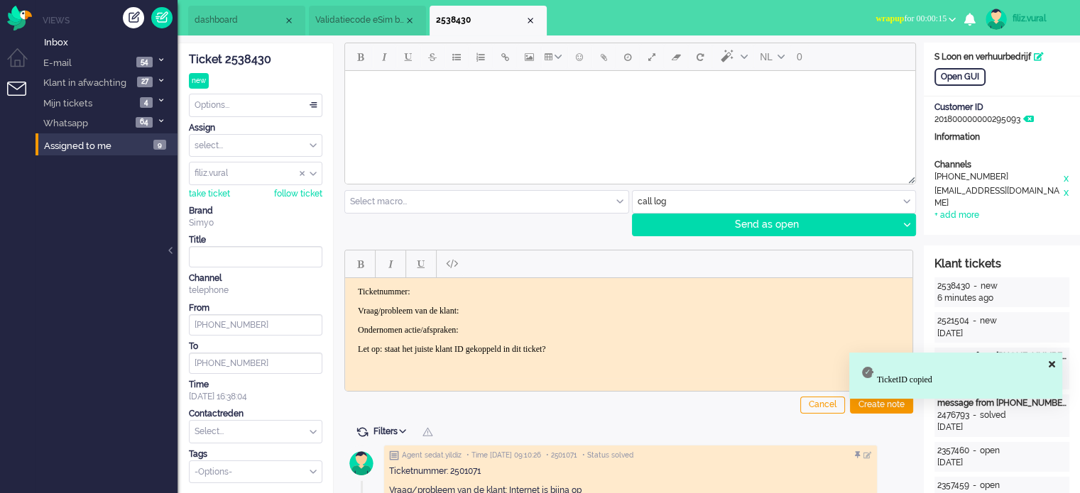
click at [455, 293] on p "Ticketnummer:" at bounding box center [629, 291] width 542 height 11
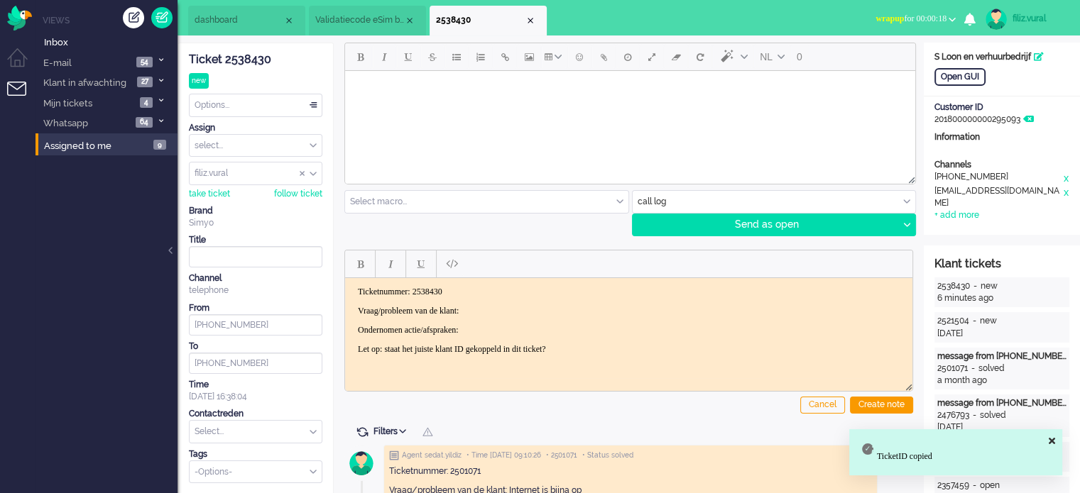
drag, startPoint x: 349, startPoint y: 303, endPoint x: 633, endPoint y: 342, distance: 286.0
click at [640, 346] on html "Ticketnummer: 2538430 Vraag/probleem van de klant: Ondernomen actie/afspraken: …" at bounding box center [628, 320] width 567 height 85
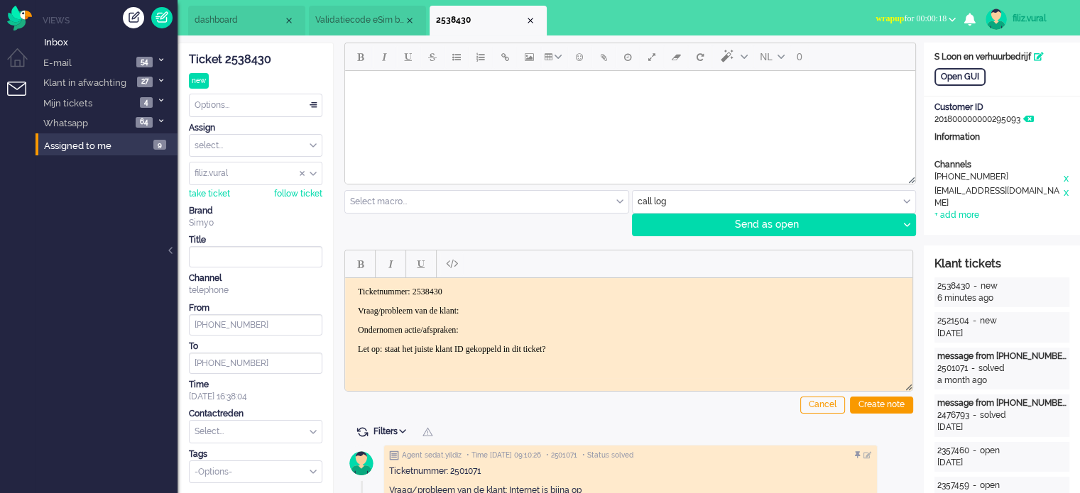
drag, startPoint x: 354, startPoint y: 303, endPoint x: 659, endPoint y: 322, distance: 305.1
click at [659, 332] on body "Ticketnummer: 2538430 Vraag/probleem van de klant: Ondernomen actie/afspraken: …" at bounding box center [629, 320] width 556 height 68
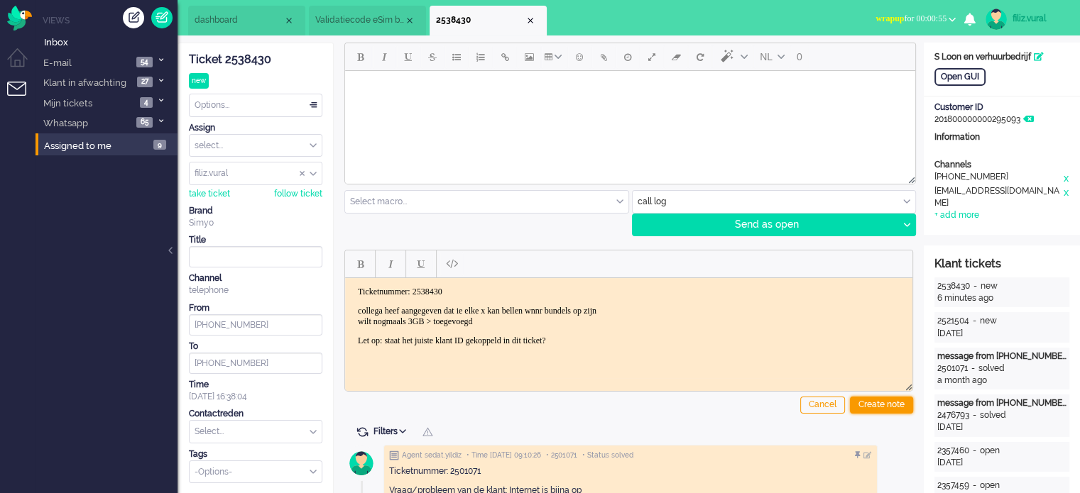
click at [912, 408] on div "Create note" at bounding box center [881, 405] width 63 height 17
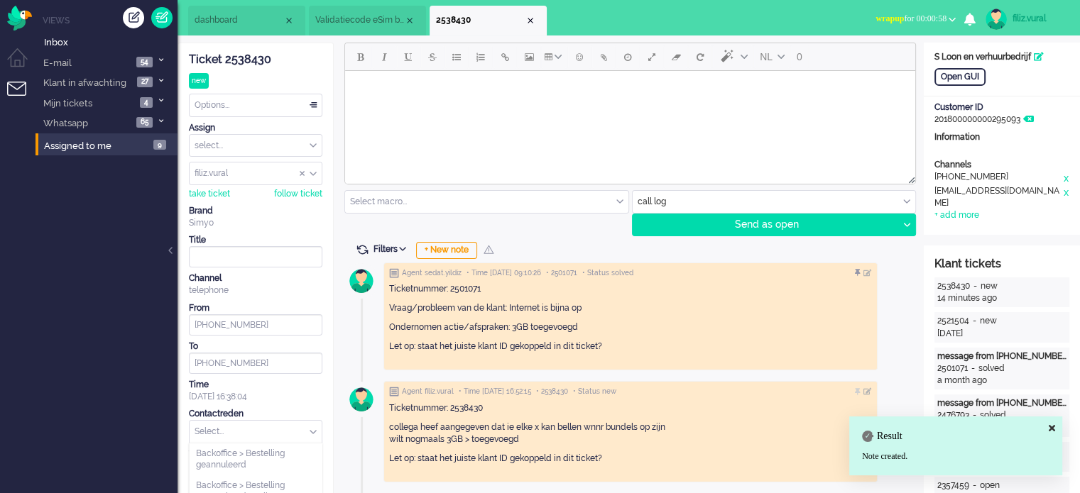
click at [257, 435] on input "text" at bounding box center [256, 432] width 132 height 22
type input "cad"
click at [261, 453] on span "[PERSON_NAME] > Cadeautegoed activeren" at bounding box center [255, 459] width 119 height 23
click at [260, 115] on div "Options..." at bounding box center [256, 105] width 132 height 22
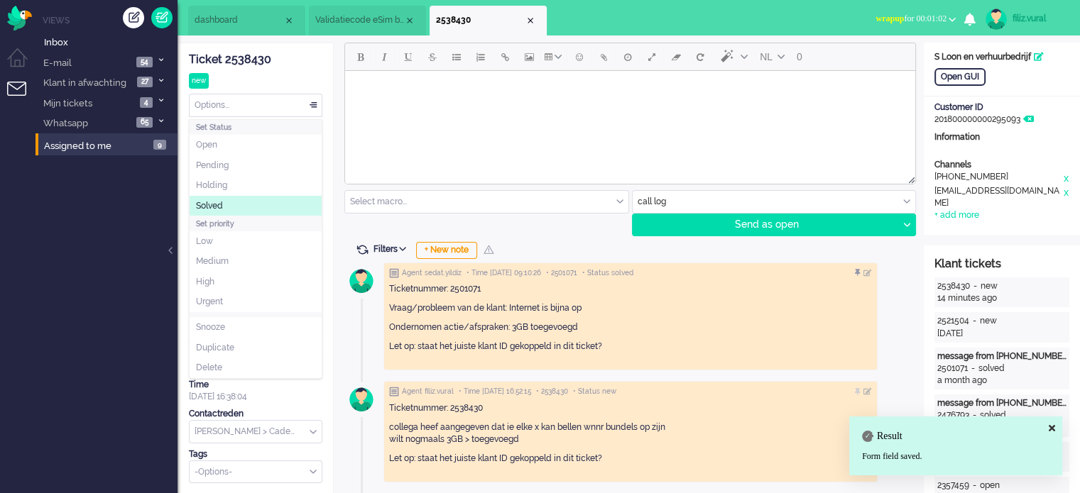
click at [239, 211] on li "Solved" at bounding box center [256, 206] width 132 height 21
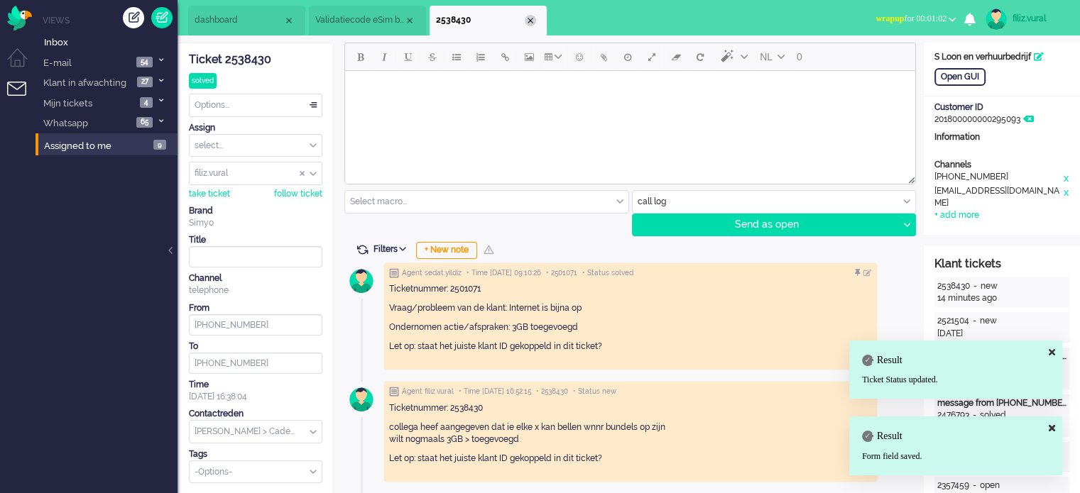
click at [532, 19] on div "Close tab" at bounding box center [530, 20] width 11 height 11
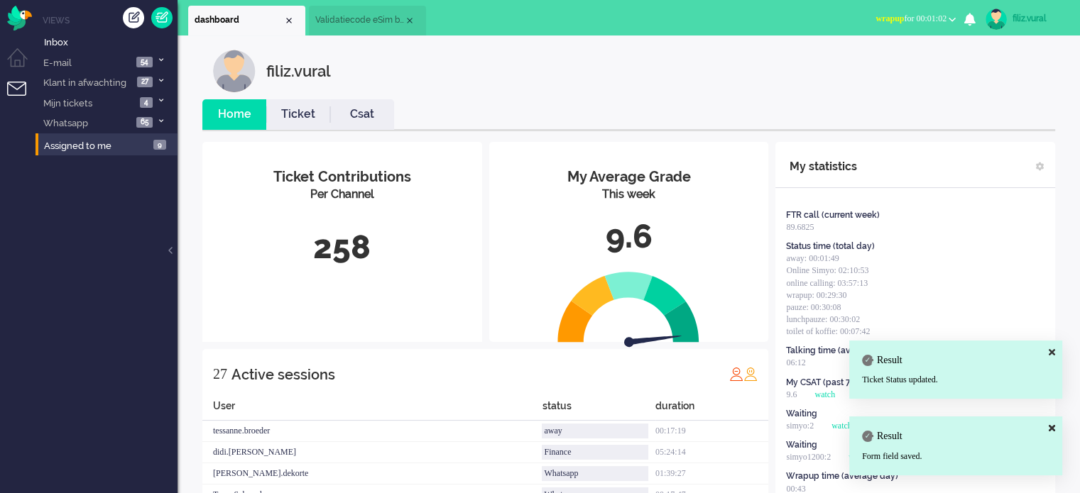
click at [367, 113] on link "Csat" at bounding box center [362, 114] width 64 height 16
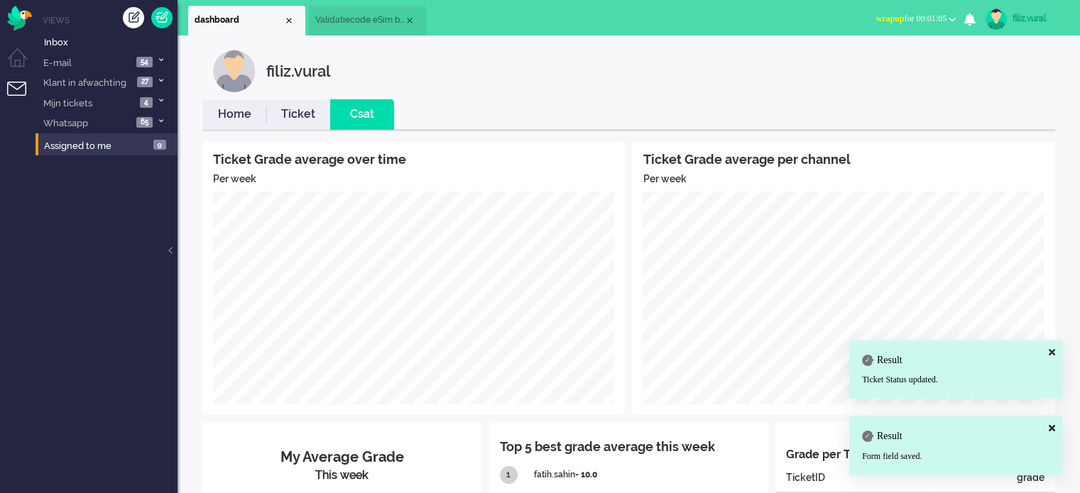
click at [242, 113] on link "Home" at bounding box center [234, 114] width 64 height 16
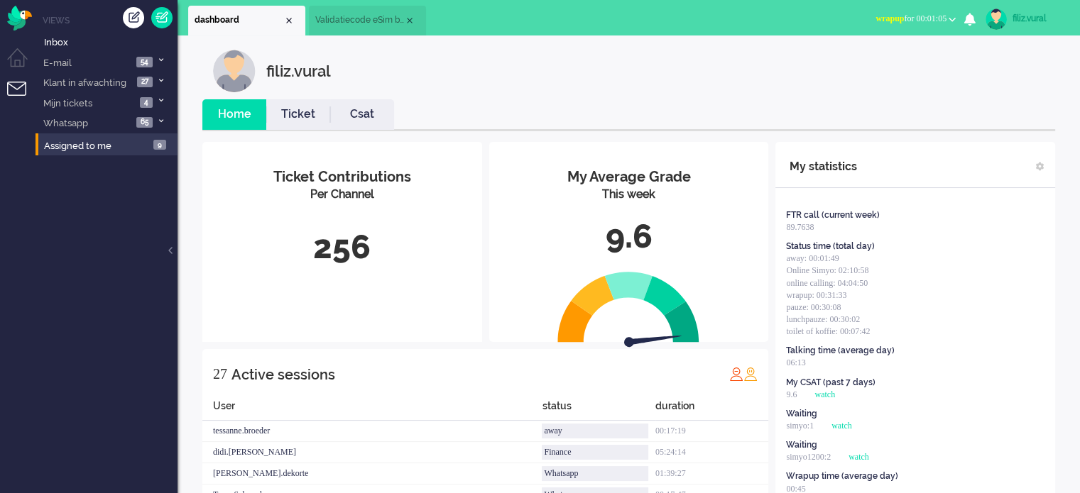
click at [894, 16] on span "wrapup for 00:01:05" at bounding box center [910, 18] width 71 height 10
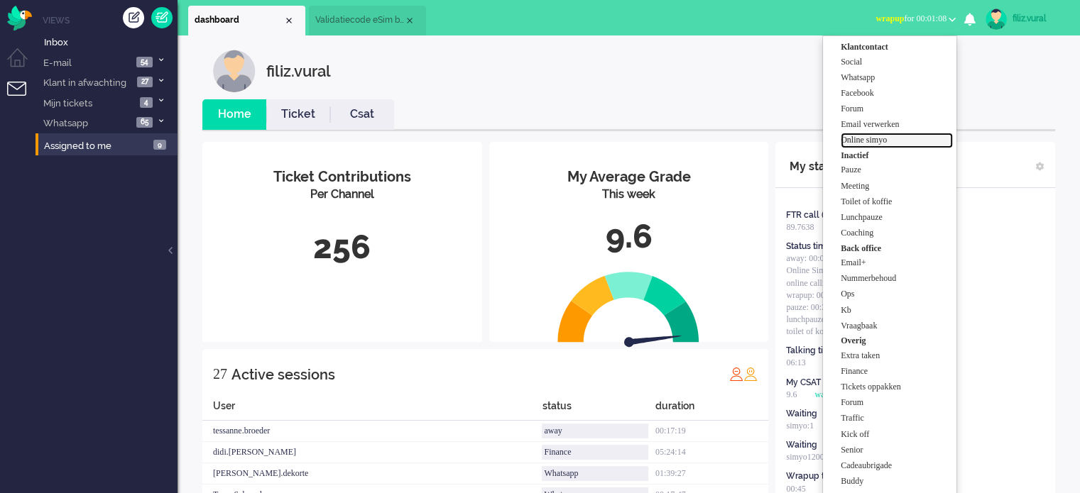
click at [886, 140] on label "Online simyo" at bounding box center [897, 140] width 112 height 12
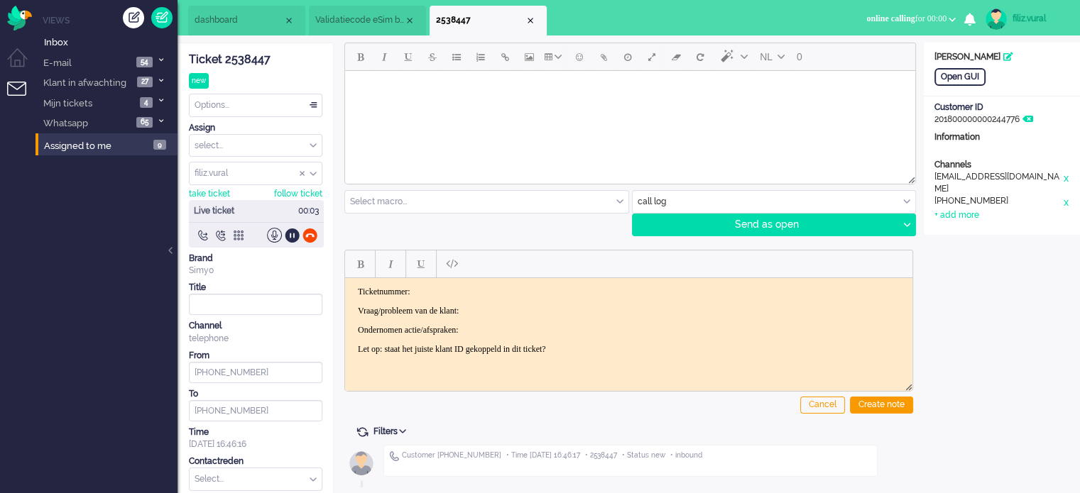
click at [263, 62] on div "Ticket 2538447" at bounding box center [255, 60] width 133 height 16
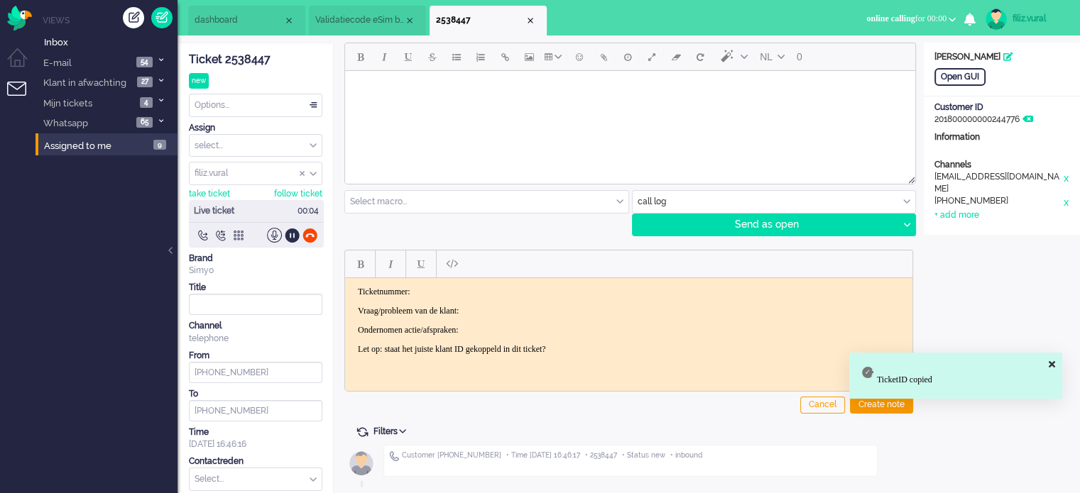
click at [520, 292] on p "Ticketnummer:" at bounding box center [629, 291] width 542 height 11
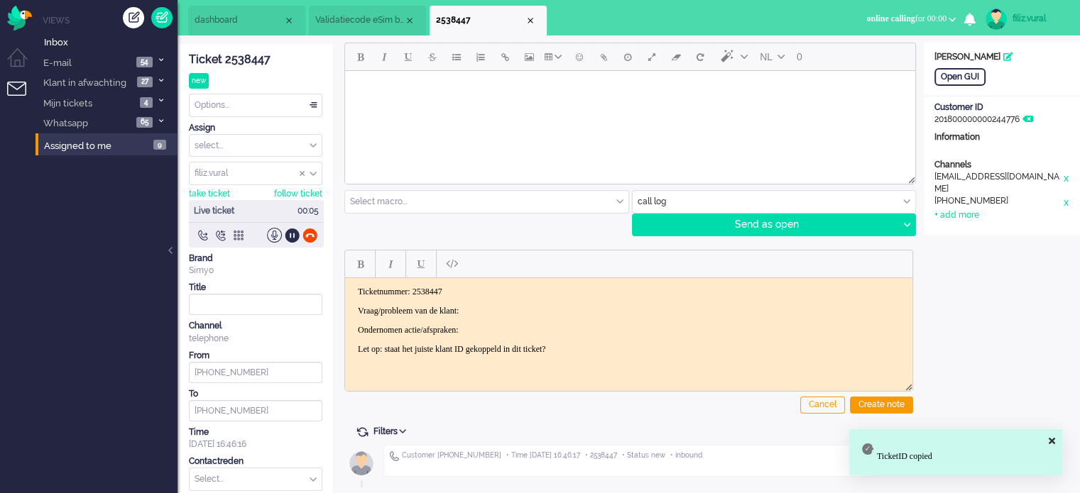
click at [523, 303] on body "Ticketnummer: 2538447 Vraag/probleem van de klant: Ondernomen actie/afspraken: …" at bounding box center [629, 320] width 556 height 68
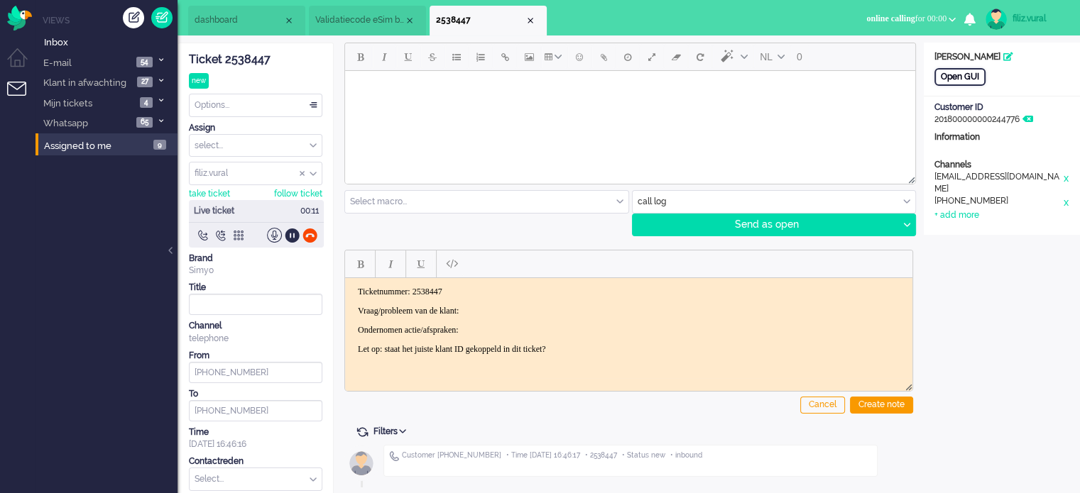
click at [951, 77] on div "Open GUI" at bounding box center [959, 77] width 51 height 18
click at [589, 315] on body "Ticketnummer: 2538447 Vraag/probleem van de klant: Ondernomen actie/afspraken: …" at bounding box center [629, 320] width 556 height 68
click at [572, 283] on html "Ticketnummer: 2538447 Vraag/probleem van de klant: Ondernomen actie/afspraken: …" at bounding box center [628, 320] width 567 height 85
click at [564, 300] on body "Ticketnummer: 2538447 Vraag/probleem van de klant: Ondernomen actie/afspraken: …" at bounding box center [629, 320] width 556 height 68
click at [669, 201] on input "text" at bounding box center [774, 202] width 283 height 22
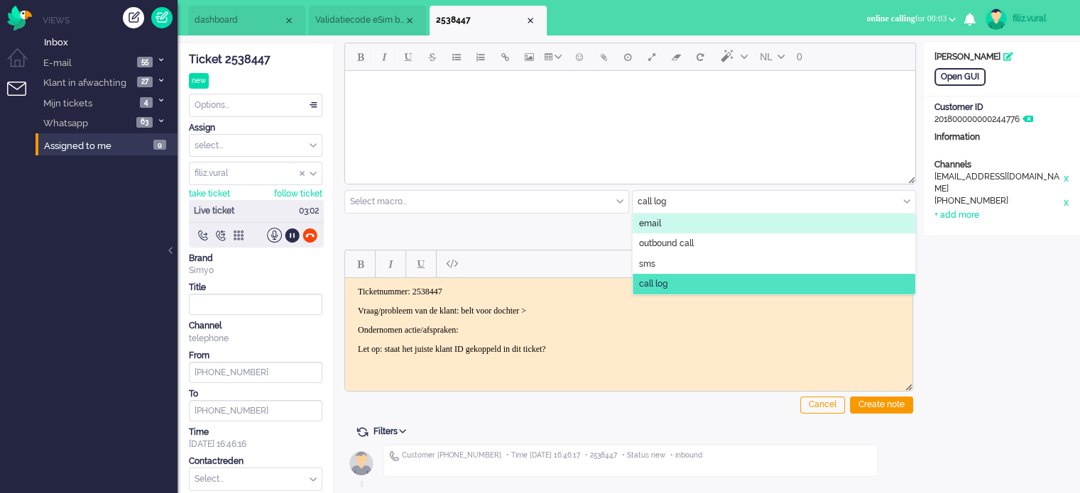
click at [657, 227] on span "email" at bounding box center [650, 224] width 22 height 12
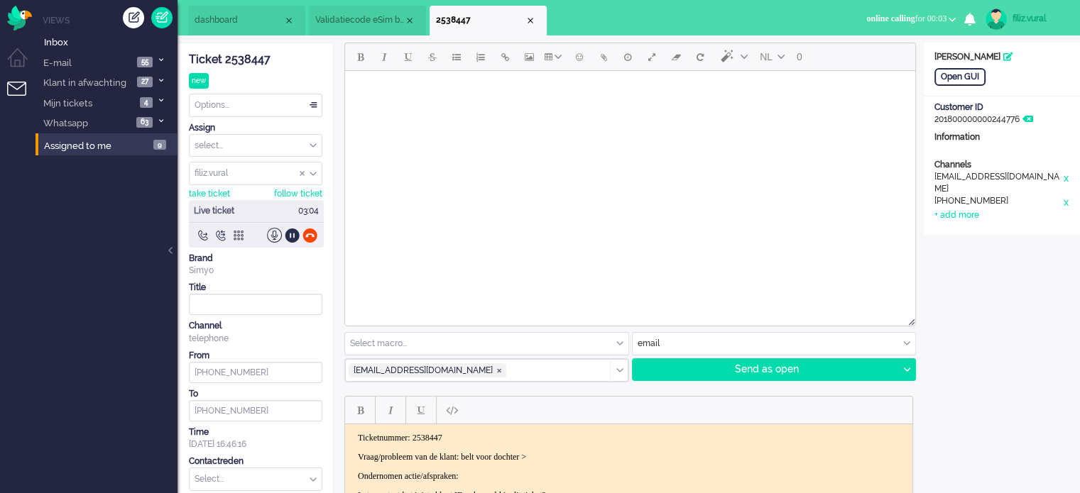
click at [590, 452] on p "Vraag/probleem van de klant: belt voor dochter >" at bounding box center [629, 457] width 542 height 11
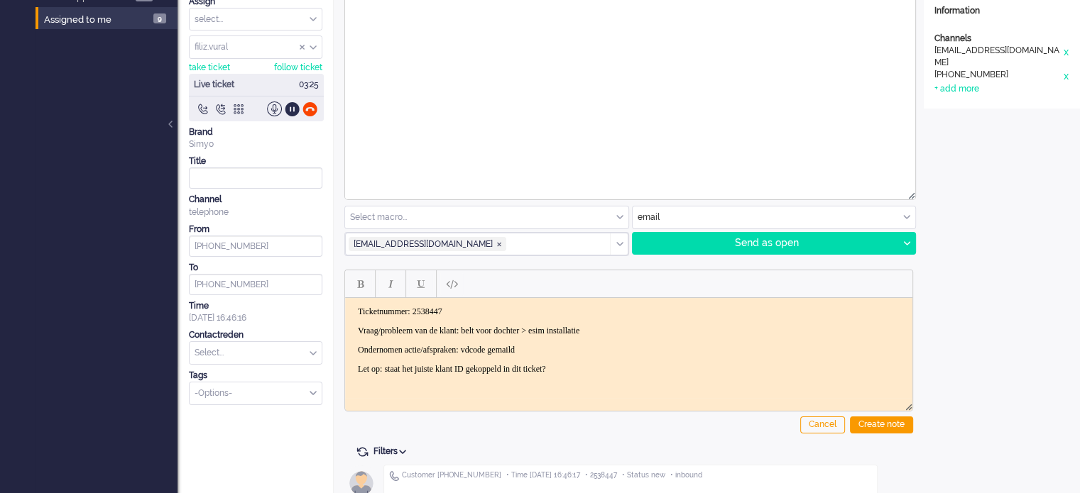
scroll to position [139, 0]
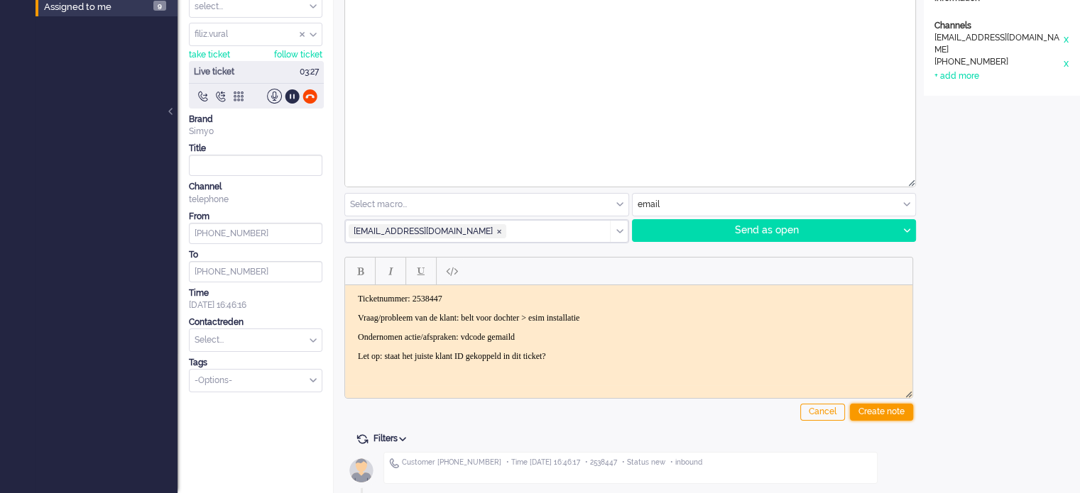
click at [863, 407] on div "Create note" at bounding box center [881, 412] width 63 height 17
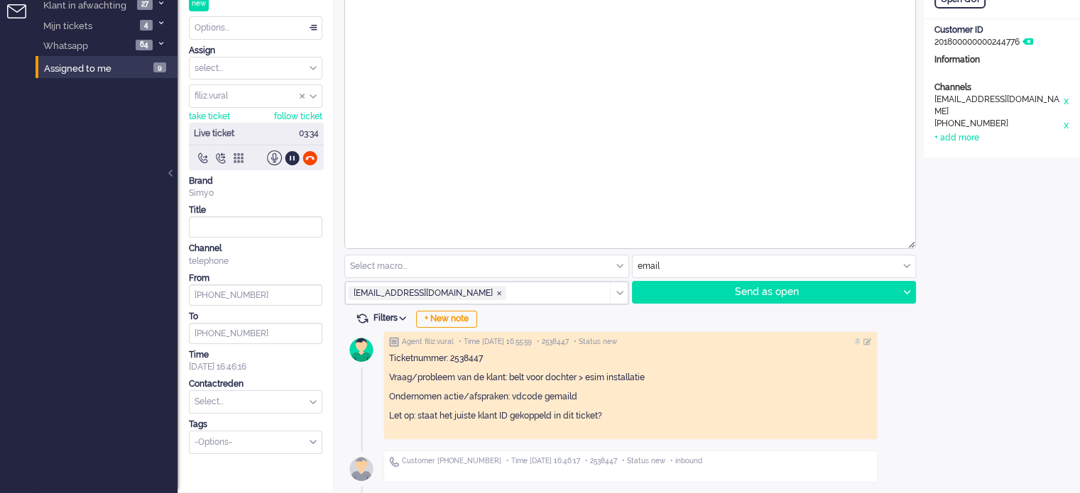
scroll to position [76, 0]
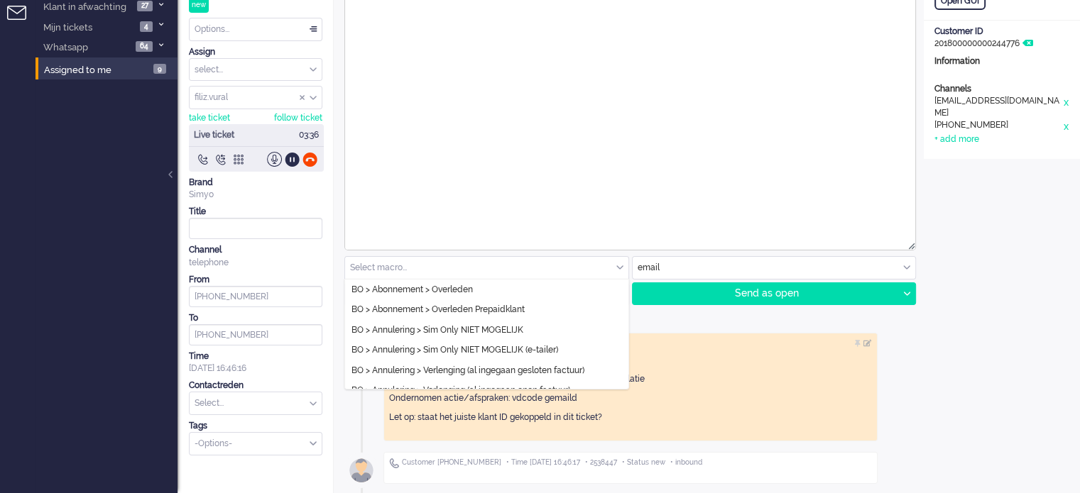
click at [580, 268] on input "text" at bounding box center [486, 268] width 283 height 22
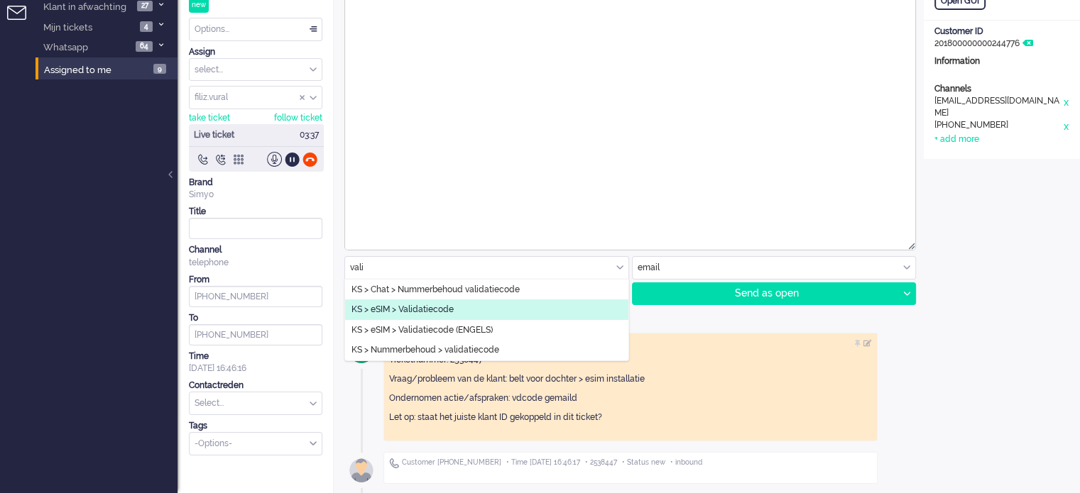
type input "vali"
click at [525, 302] on li "KS > eSIM > Validatiecode" at bounding box center [486, 310] width 283 height 21
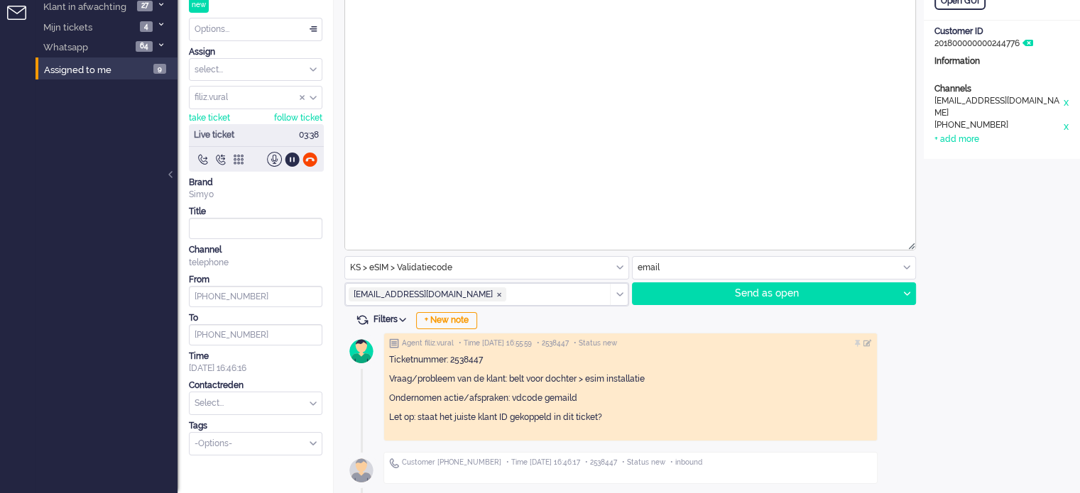
type input "Validatiecode eSim bestelling"
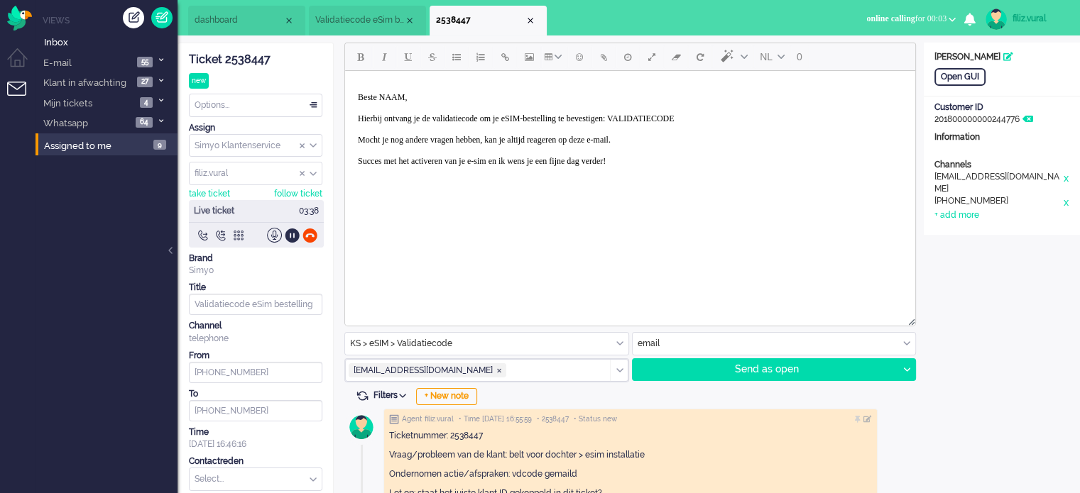
scroll to position [0, 0]
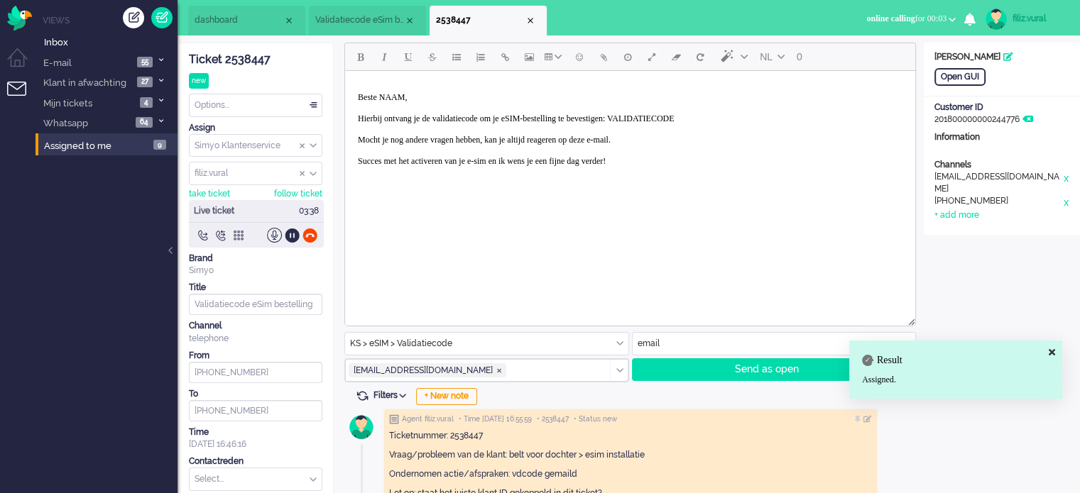
click at [702, 125] on p "Beste NAAM, Hierbij ontvang je de validatiecode om je eSIM-bestelling te bevest…" at bounding box center [630, 134] width 545 height 85
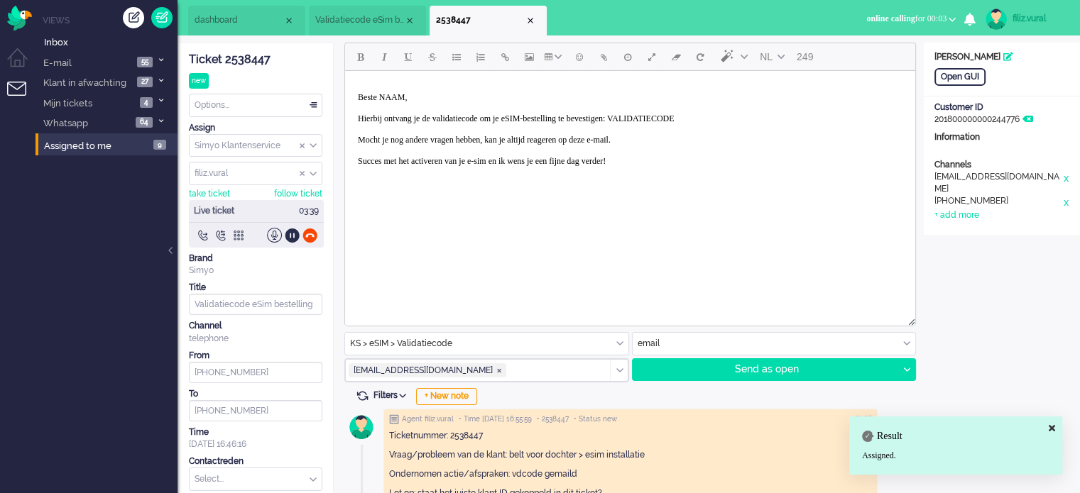
click at [706, 114] on p "Beste NAAM, Hierbij ontvang je de validatiecode om je eSIM-bestelling te bevest…" at bounding box center [630, 134] width 545 height 85
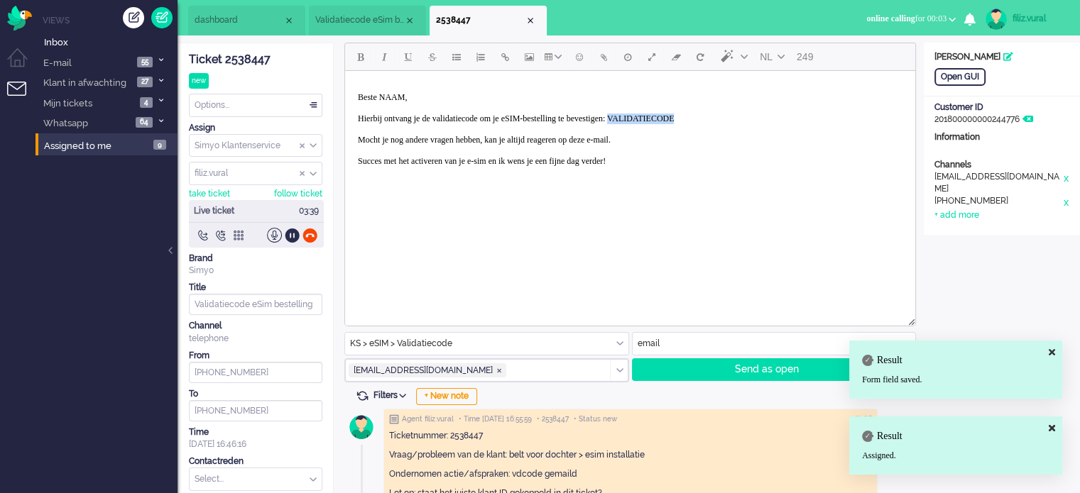
click at [706, 114] on p "Beste NAAM, Hierbij ontvang je de validatiecode om je eSIM-bestelling te bevest…" at bounding box center [630, 134] width 545 height 85
paste body "Rich Text Area. Press ALT-0 for help."
click at [699, 116] on p "Beste NAAM, Hierbij ontvang je de validatiecode om je eSIM-bestelling te bevest…" at bounding box center [630, 134] width 545 height 85
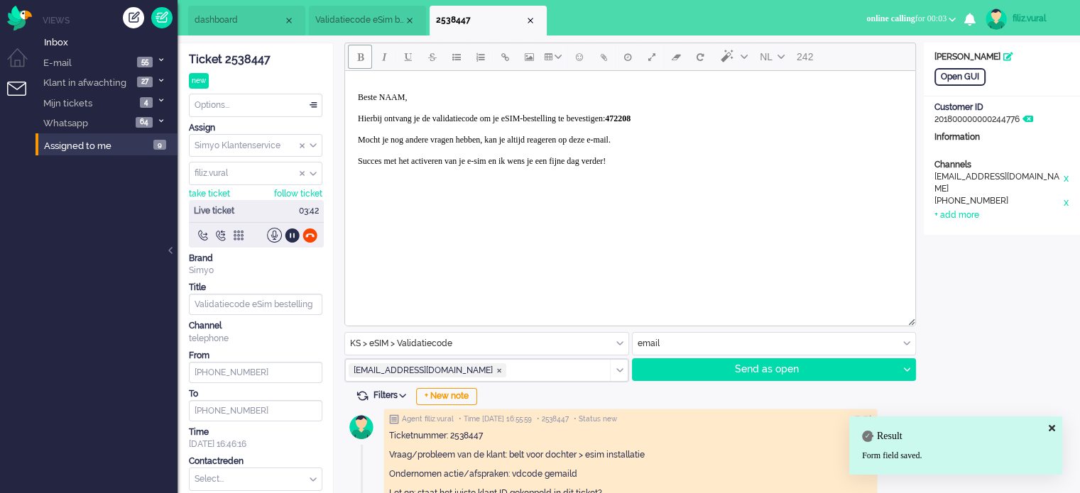
click at [395, 96] on p "Beste NAAM, Hierbij ontvang je de validatiecode om je eSIM-bestelling te bevest…" at bounding box center [630, 134] width 545 height 85
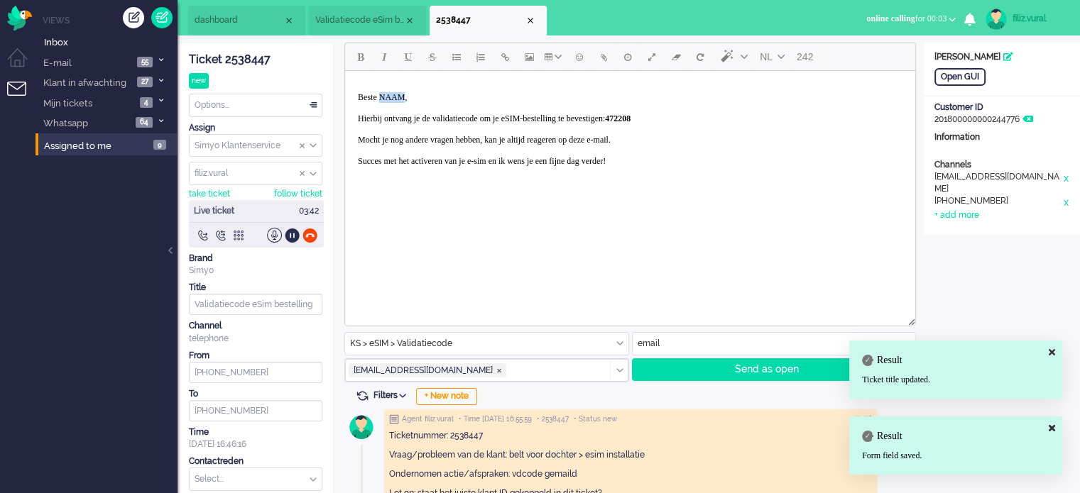
click at [395, 96] on p "Beste NAAM, Hierbij ontvang je de validatiecode om je eSIM-bestelling te bevest…" at bounding box center [630, 134] width 545 height 85
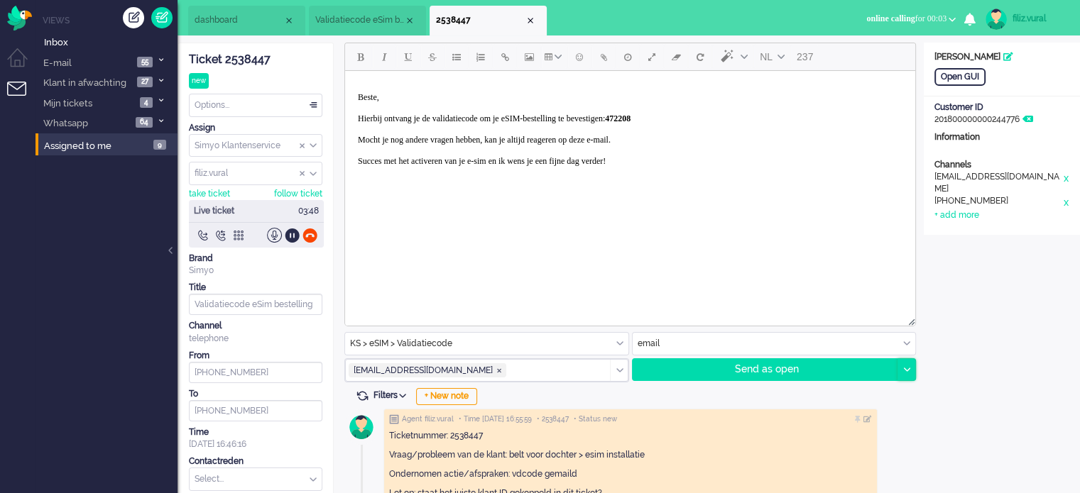
click at [908, 373] on div at bounding box center [906, 369] width 18 height 21
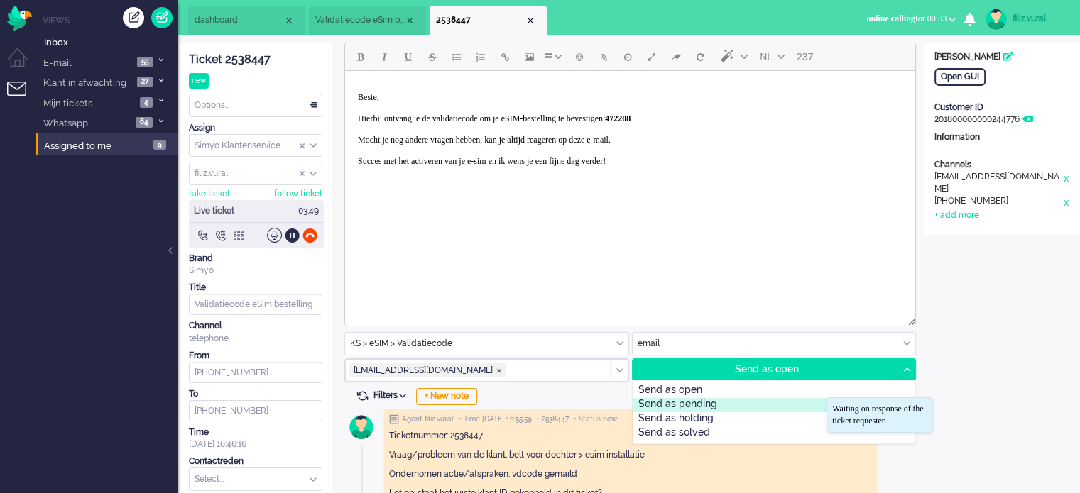
click at [741, 400] on div "Send as pending" at bounding box center [774, 405] width 282 height 14
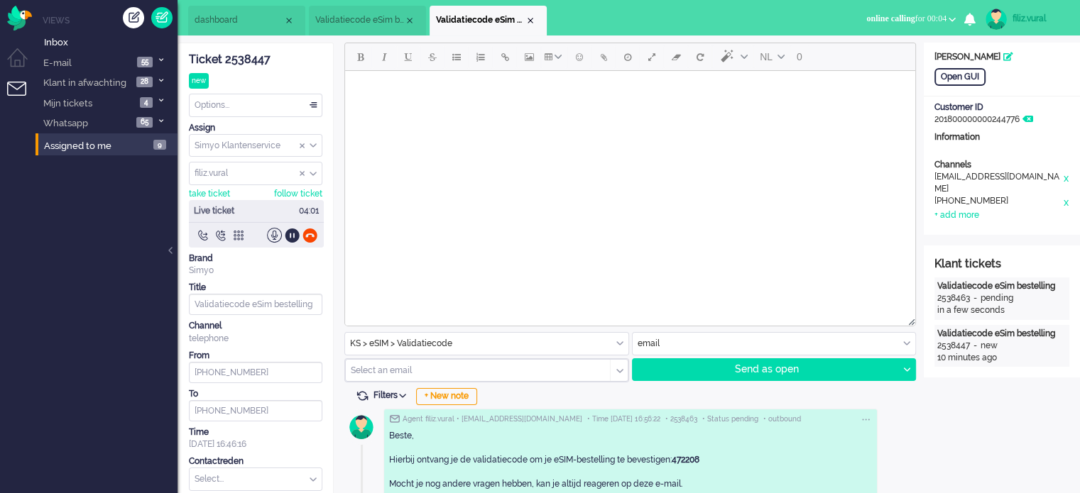
click at [247, 25] on span "dashboard" at bounding box center [239, 20] width 89 height 12
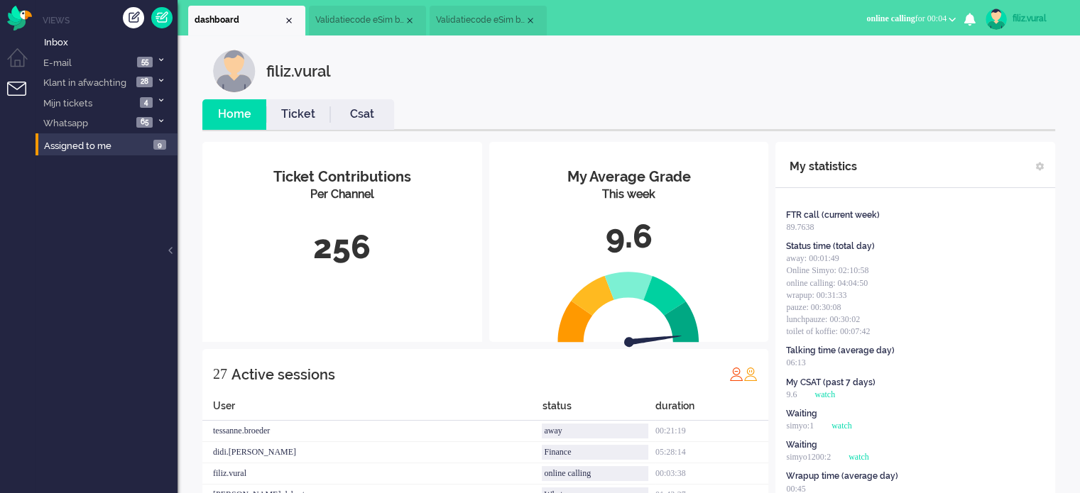
click at [307, 100] on li "Ticket" at bounding box center [298, 114] width 64 height 31
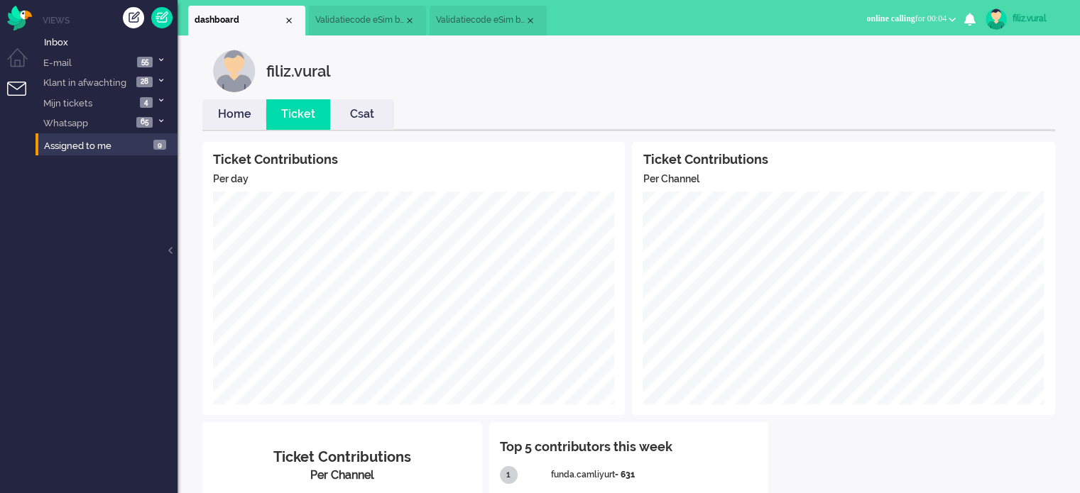
click at [354, 119] on link "Csat" at bounding box center [362, 114] width 64 height 16
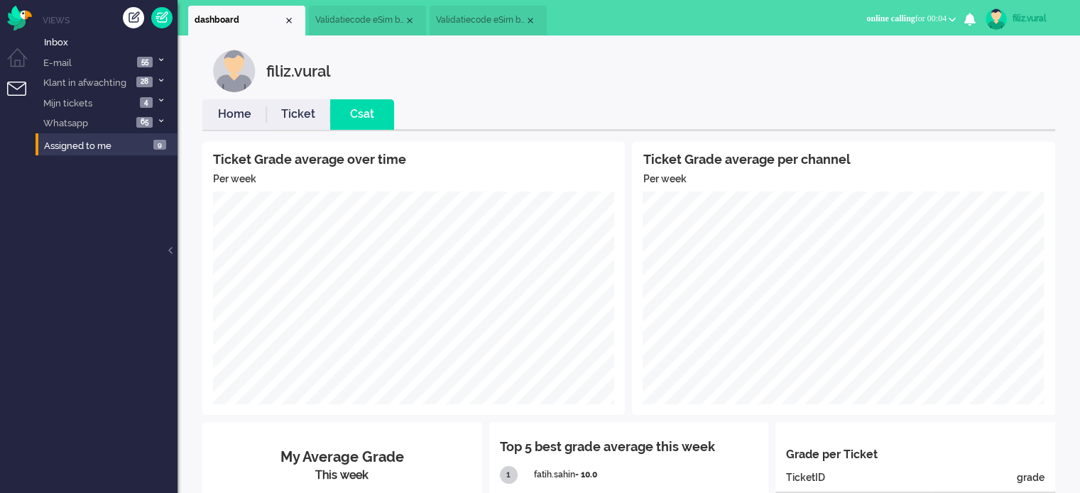
click at [244, 104] on li "Home" at bounding box center [234, 114] width 64 height 31
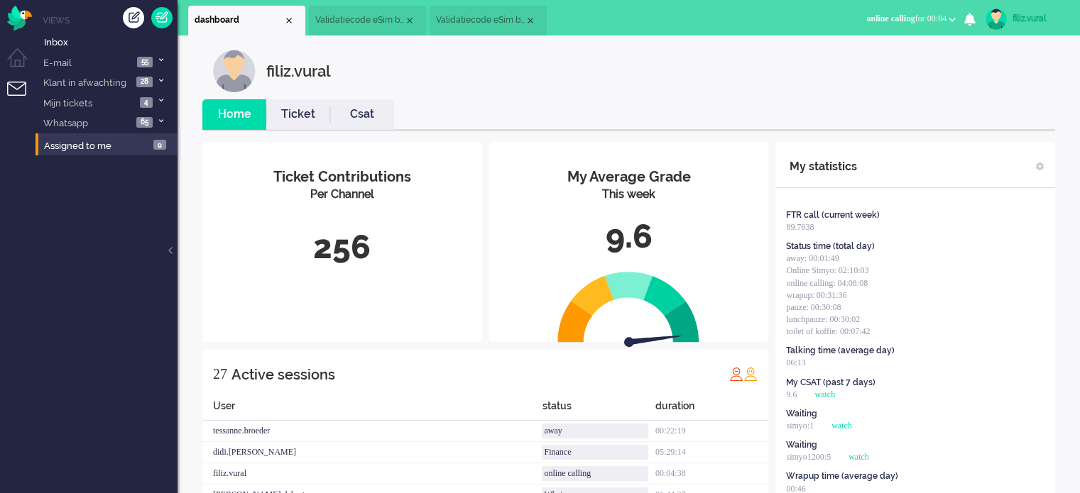
click at [383, 121] on link "Csat" at bounding box center [362, 114] width 64 height 16
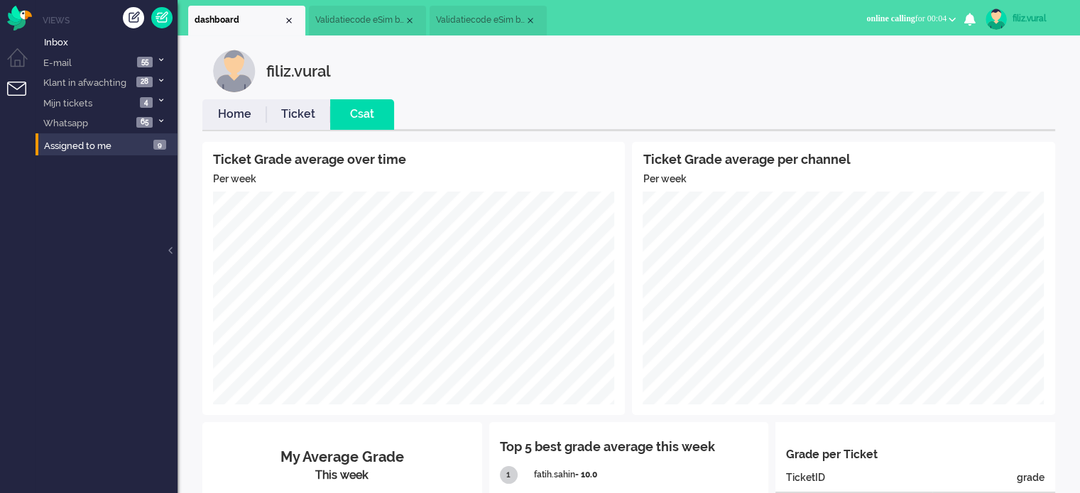
drag, startPoint x: 227, startPoint y: 109, endPoint x: 232, endPoint y: 100, distance: 9.9
click at [227, 109] on link "Home" at bounding box center [234, 114] width 64 height 16
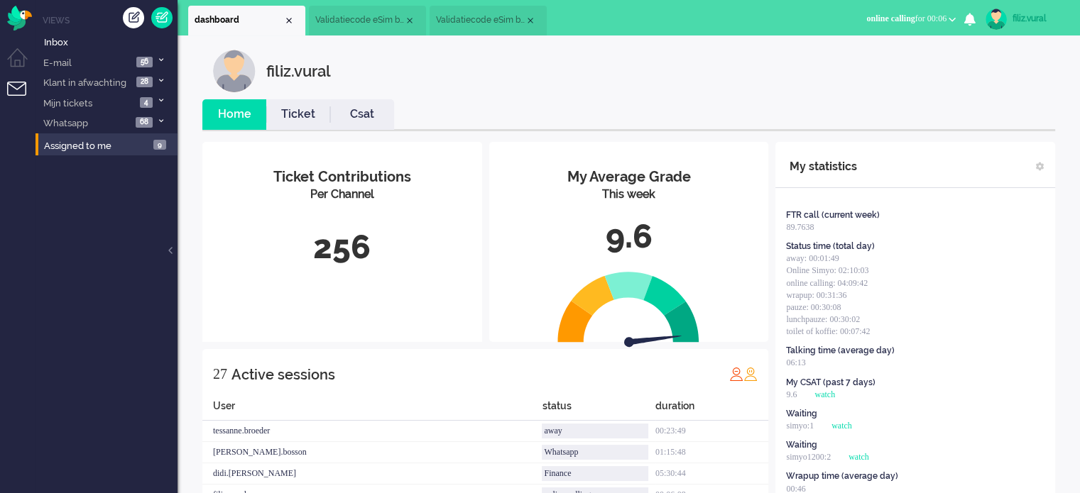
click at [474, 28] on li "Validatiecode eSim bestelling" at bounding box center [488, 21] width 117 height 30
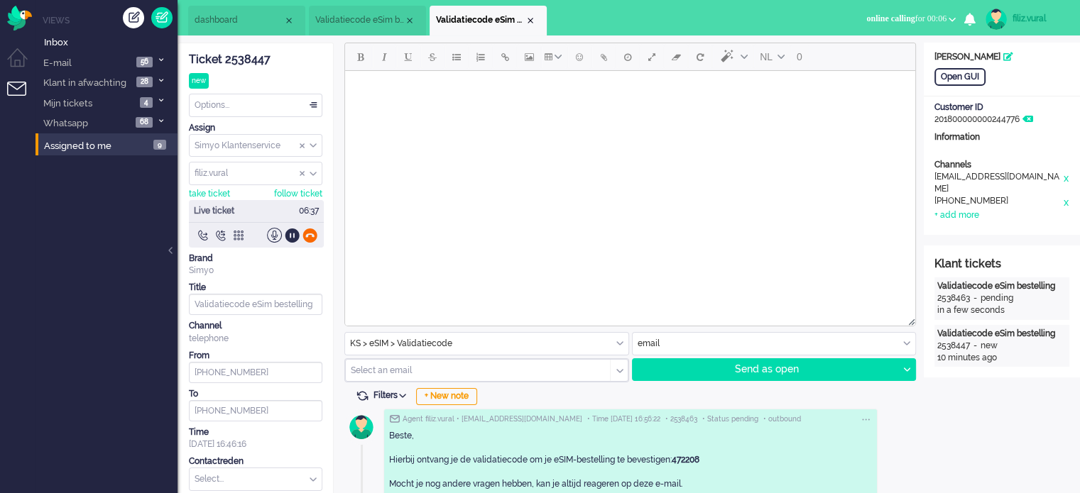
click at [305, 238] on div at bounding box center [309, 235] width 15 height 15
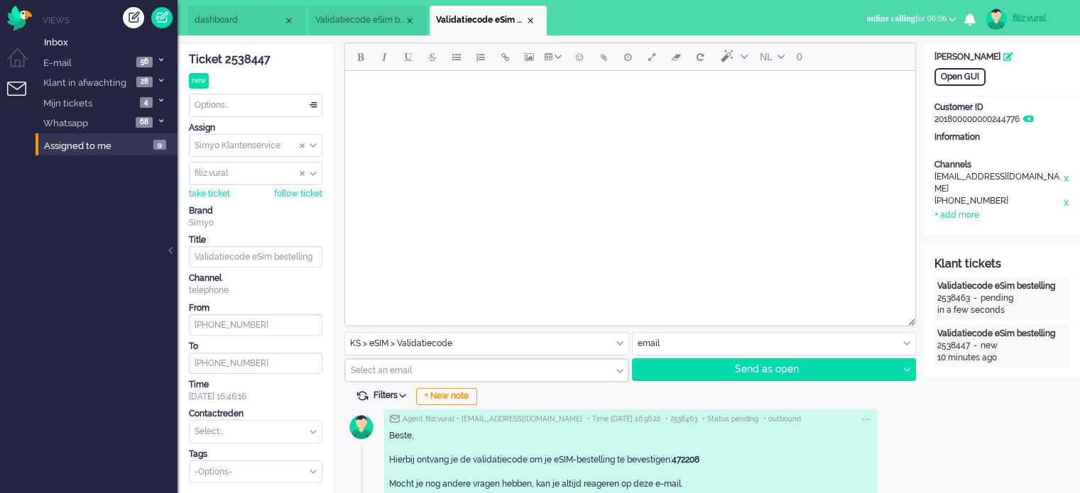
click at [339, 28] on li "Validatiecode eSim bestelling" at bounding box center [367, 21] width 117 height 30
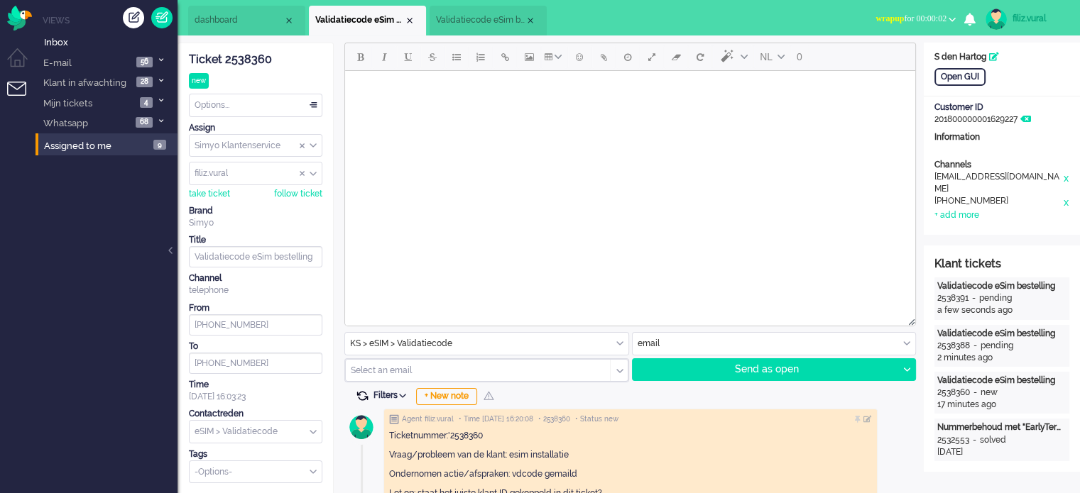
click at [361, 397] on span at bounding box center [362, 396] width 13 height 13
click at [447, 28] on li "Validatiecode eSim bestelling" at bounding box center [488, 21] width 117 height 30
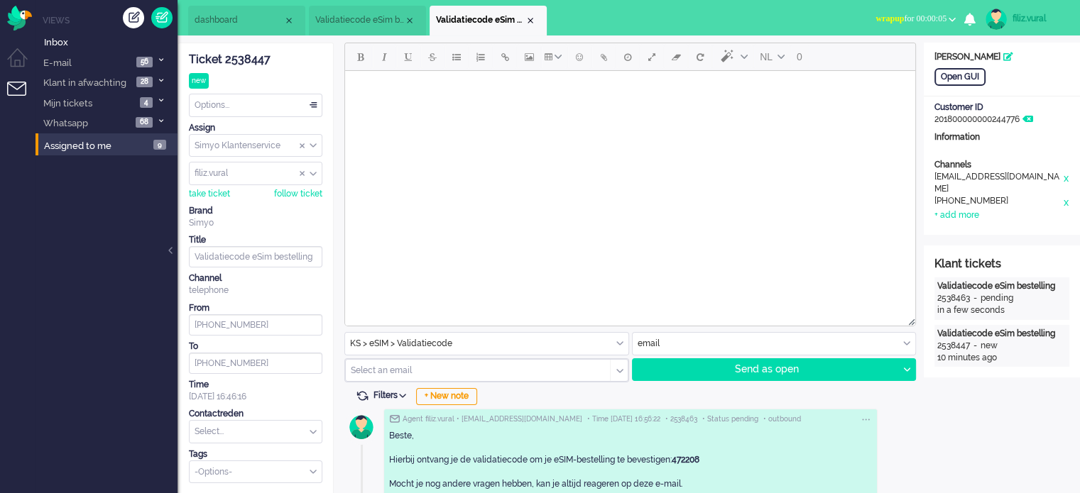
click at [249, 434] on input "text" at bounding box center [256, 432] width 132 height 22
type input "vali"
click at [231, 455] on span "eSIM > Validatiecode" at bounding box center [237, 454] width 83 height 12
click at [279, 113] on div "Options..." at bounding box center [256, 105] width 132 height 22
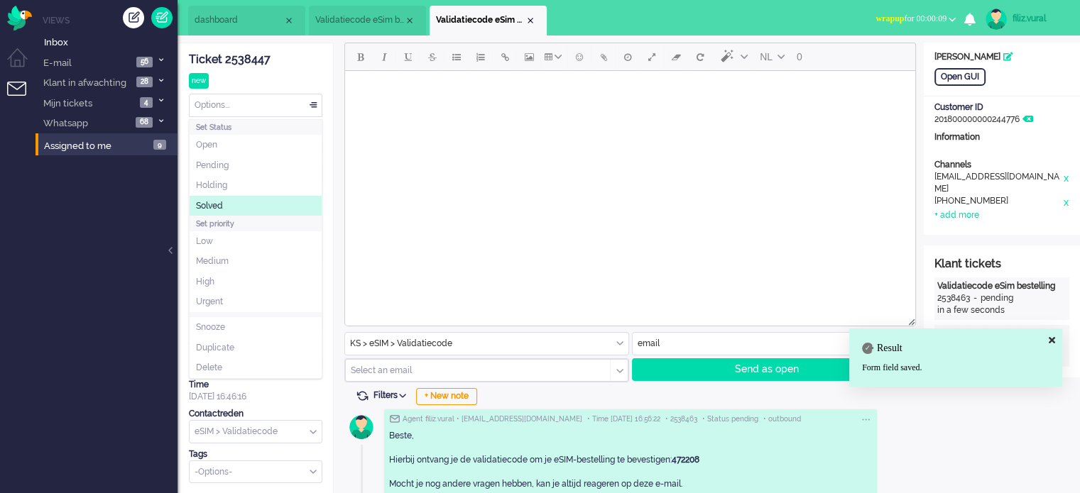
click at [239, 214] on li "Solved" at bounding box center [256, 206] width 132 height 21
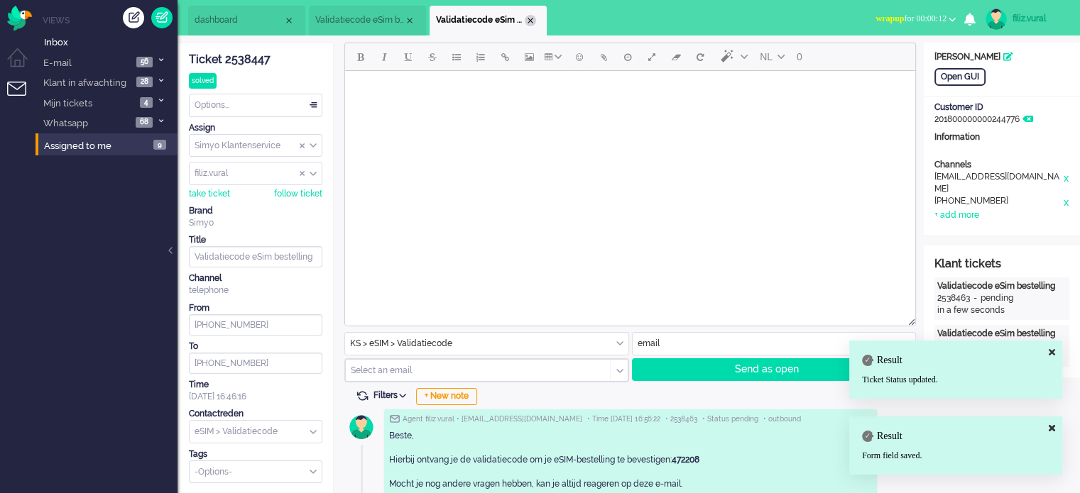
click at [528, 19] on div "Close tab" at bounding box center [530, 20] width 11 height 11
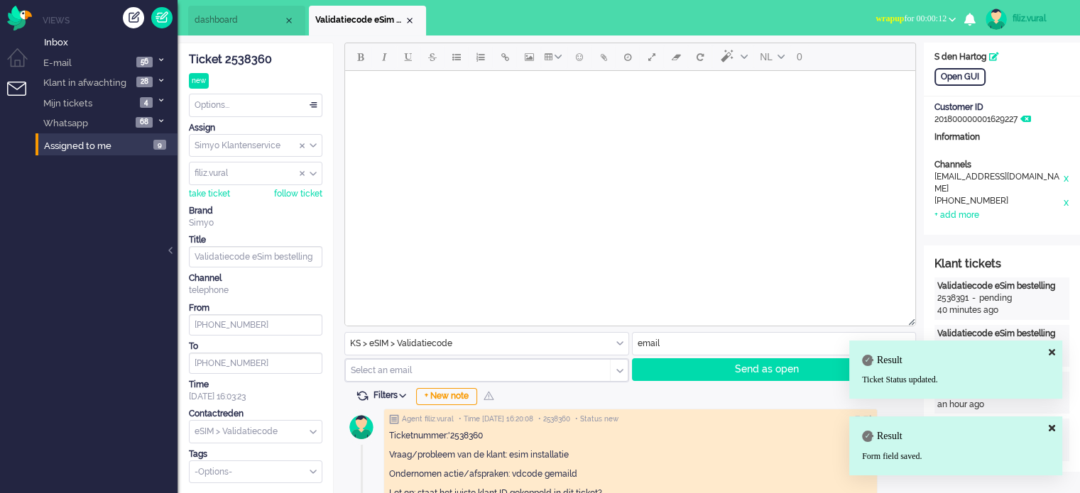
click at [253, 26] on span "dashboard" at bounding box center [239, 20] width 89 height 12
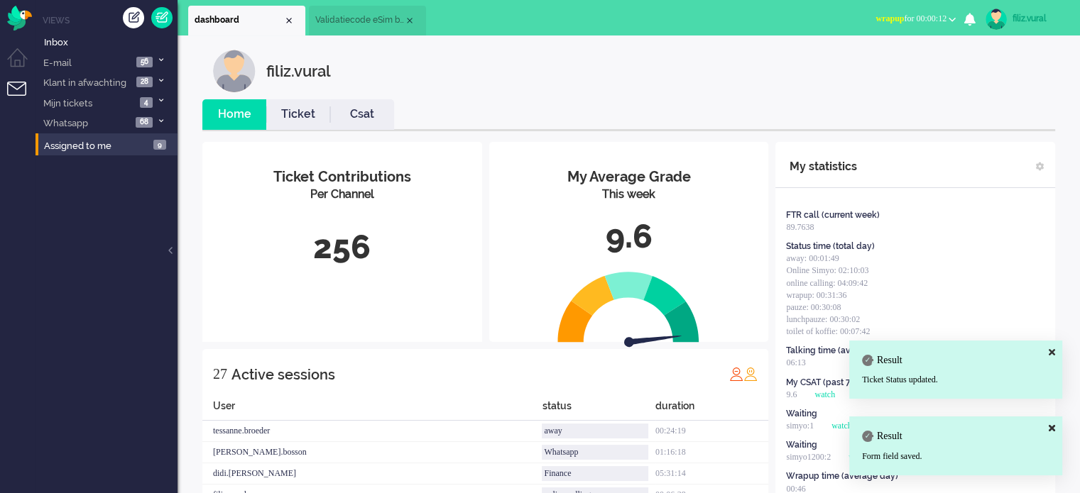
click at [355, 127] on li "Csat" at bounding box center [362, 114] width 64 height 31
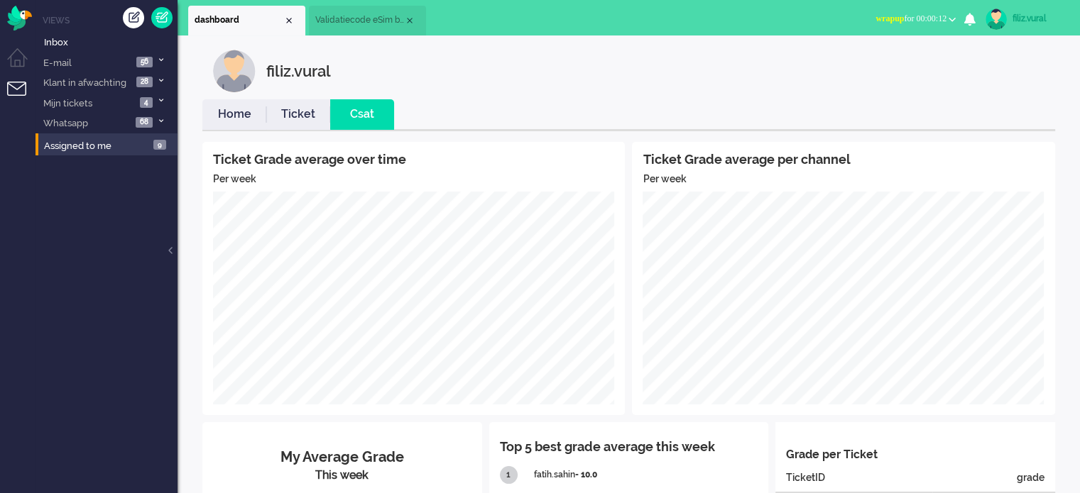
click at [247, 107] on link "Home" at bounding box center [234, 114] width 64 height 16
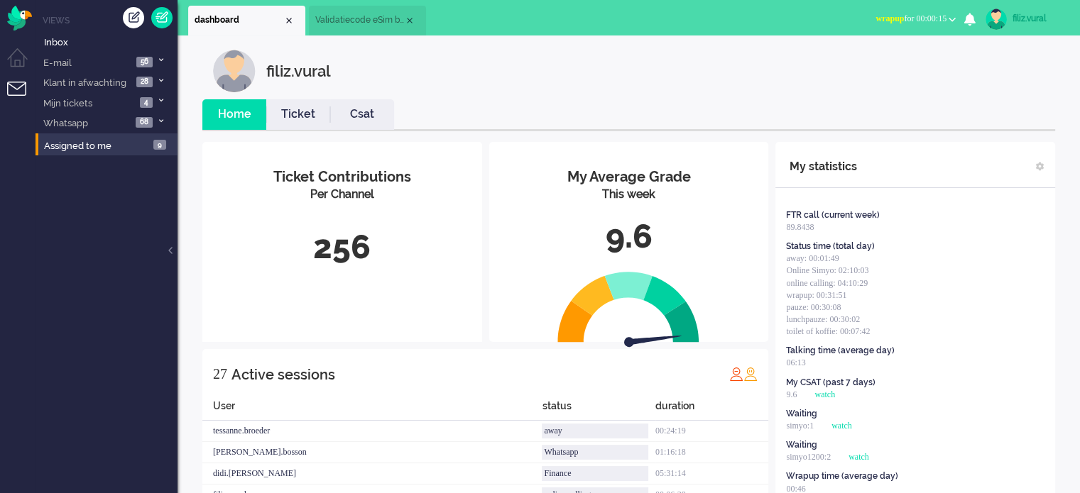
click at [918, 25] on button "wrapup for 00:00:15" at bounding box center [915, 19] width 97 height 21
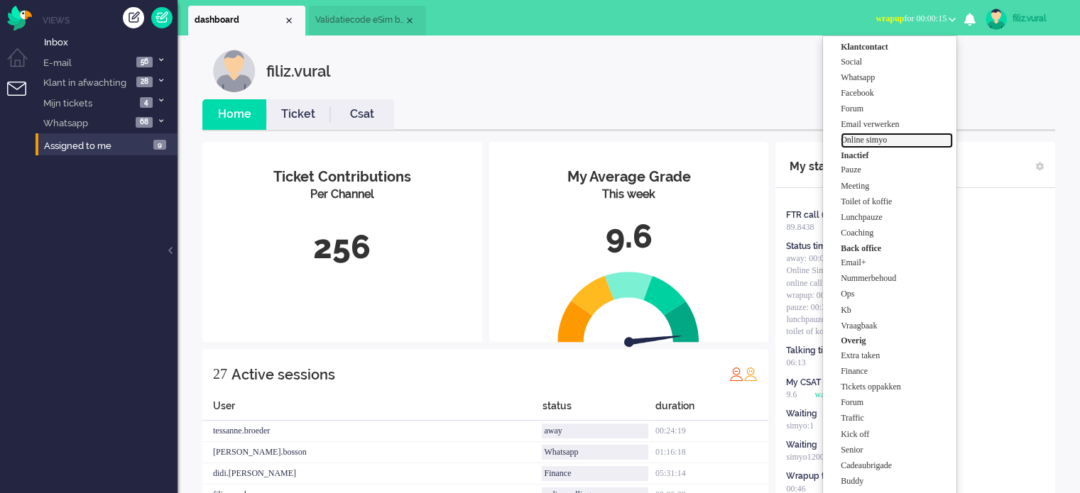
click at [869, 141] on label "Online simyo" at bounding box center [897, 140] width 112 height 12
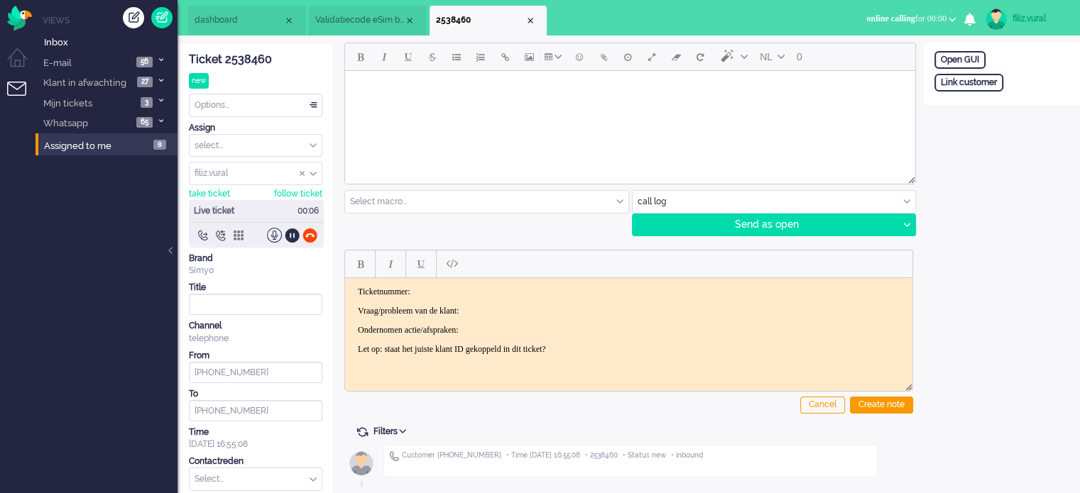
click at [256, 56] on div "Ticket 2538460" at bounding box center [255, 60] width 133 height 16
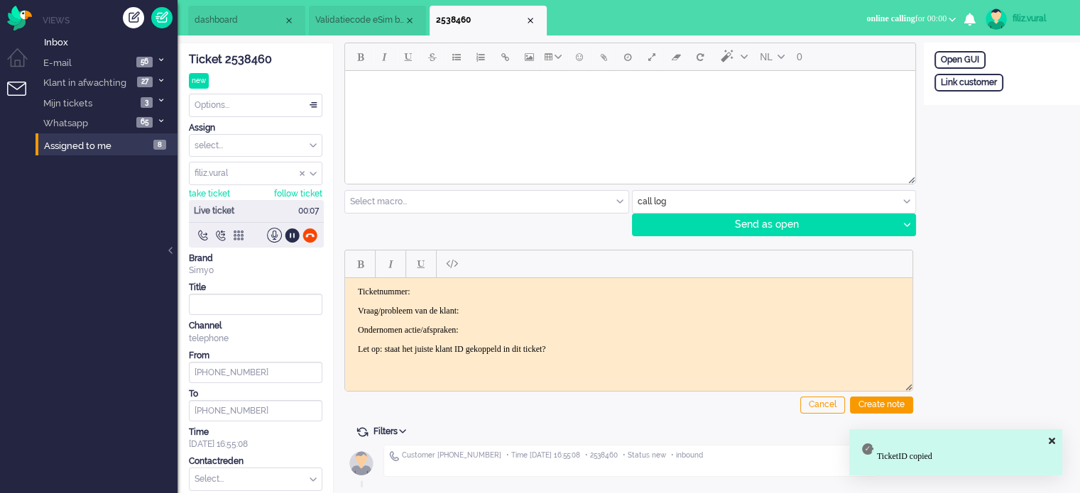
click at [495, 290] on p "Ticketnummer:" at bounding box center [629, 291] width 542 height 11
click at [513, 317] on body "Ticketnummer: 2538460 Vraag/probleem van de klant: Ondernomen actie/afspraken: …" at bounding box center [629, 320] width 556 height 68
click at [514, 309] on p "Vraag/probleem van de klant:" at bounding box center [629, 310] width 542 height 11
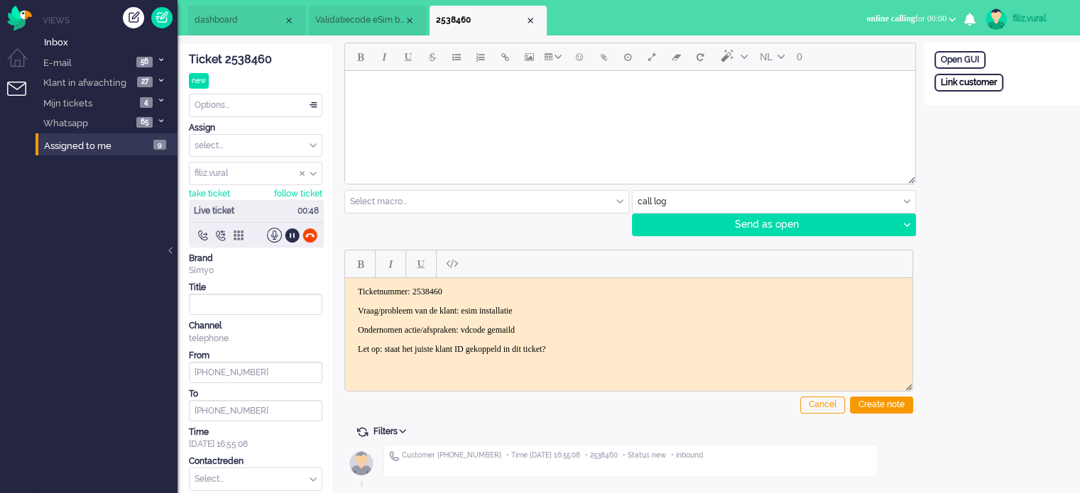
click at [951, 87] on div "Link customer" at bounding box center [968, 83] width 69 height 18
click at [971, 106] on input "text" at bounding box center [1001, 101] width 135 height 21
paste input "201800000000606402"
type input "201800000000606402"
click at [1005, 121] on div "Search" at bounding box center [1008, 127] width 46 height 20
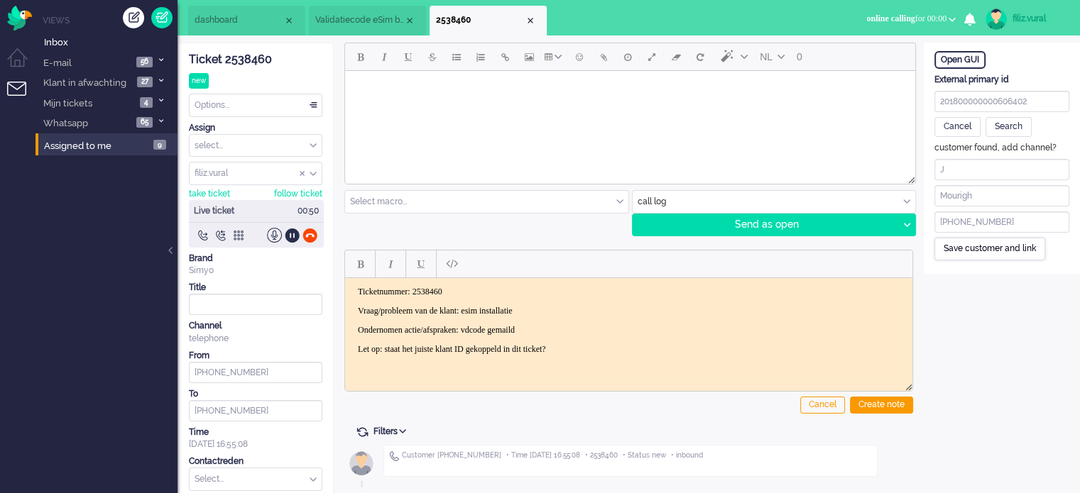
click at [973, 245] on div "Save customer and link" at bounding box center [989, 249] width 111 height 22
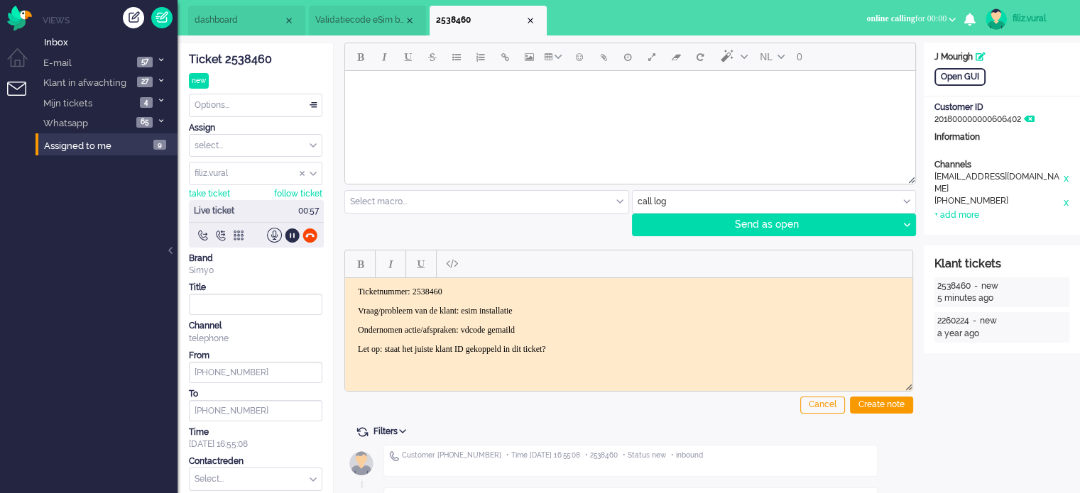
click at [690, 192] on input "text" at bounding box center [774, 202] width 283 height 22
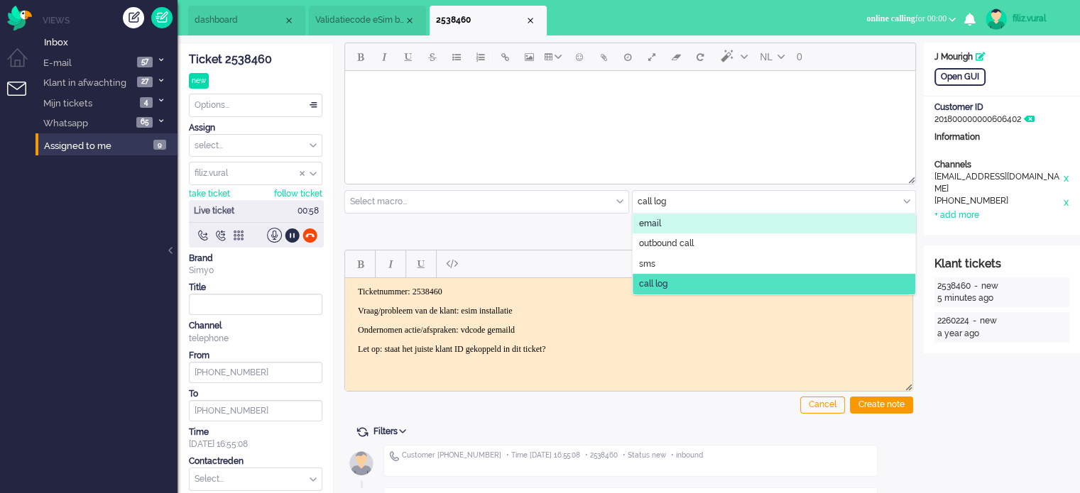
click at [670, 224] on li "email" at bounding box center [774, 224] width 283 height 21
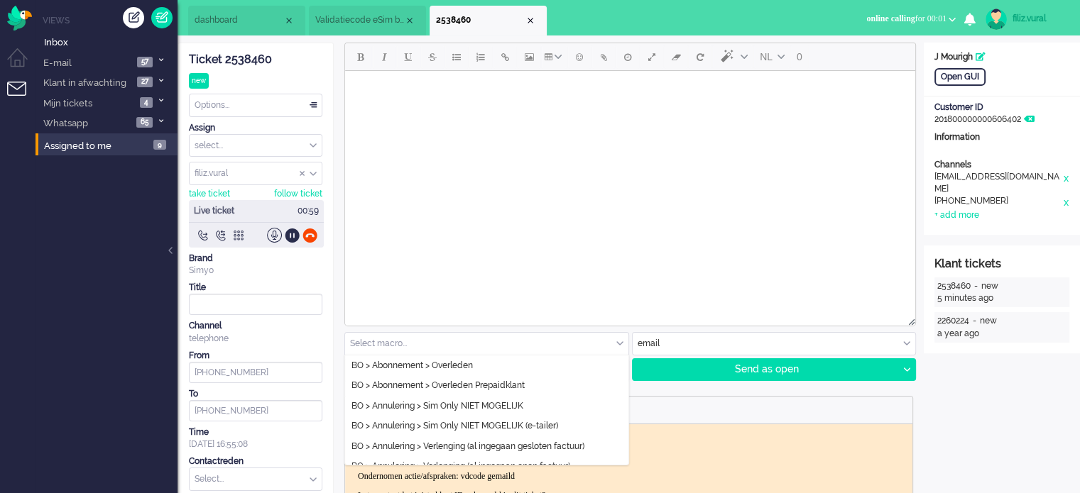
click at [430, 334] on input "text" at bounding box center [486, 344] width 283 height 22
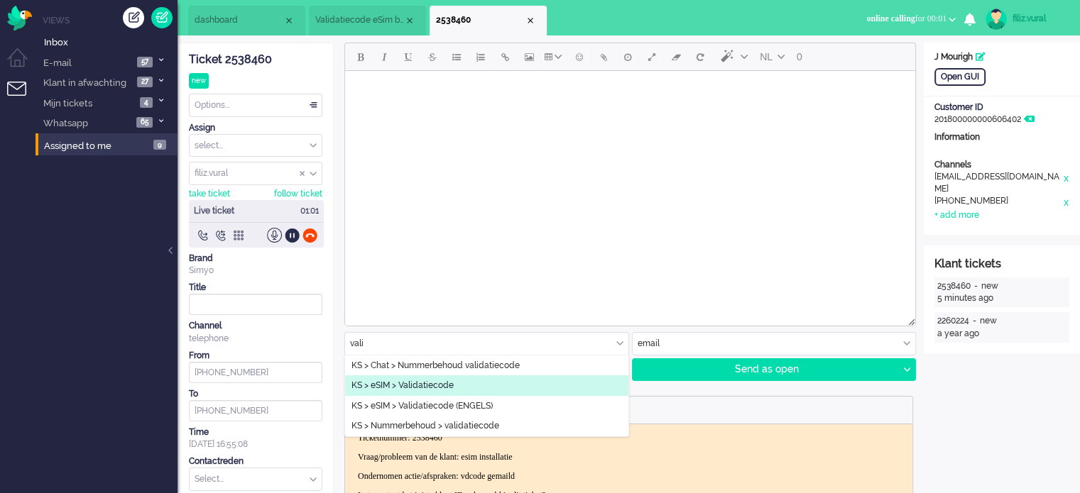
type input "vali"
click at [453, 380] on span "KS > eSIM > Validatiecode" at bounding box center [402, 386] width 102 height 12
type input "Validatiecode eSim bestelling"
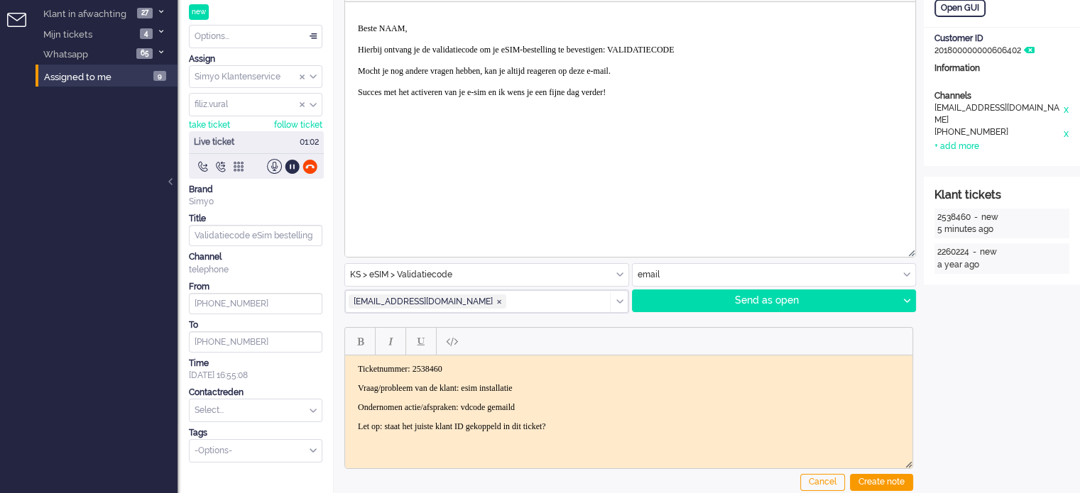
scroll to position [182, 0]
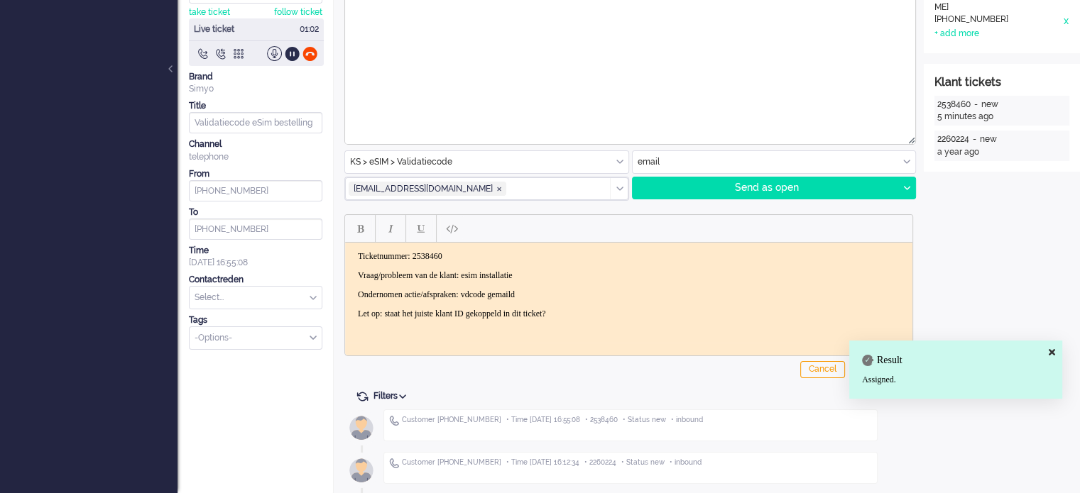
click at [860, 365] on div "Result Assigned." at bounding box center [955, 370] width 213 height 59
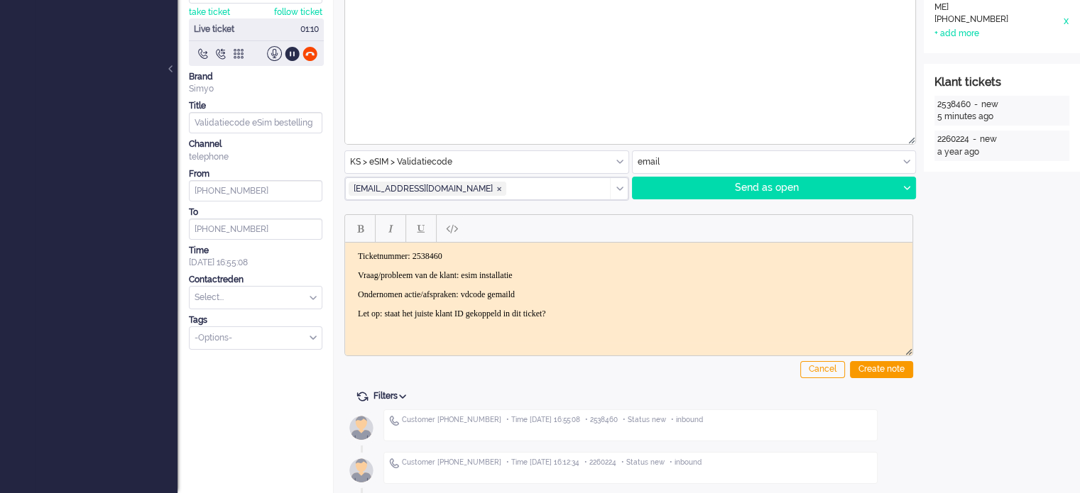
scroll to position [0, 0]
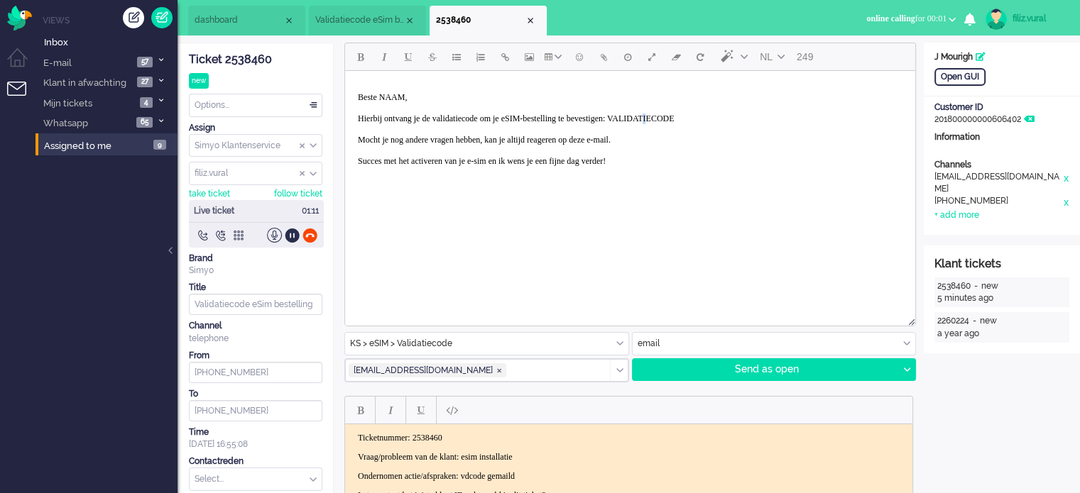
click at [710, 117] on p "Beste NAAM, Hierbij ontvang je de validatiecode om je eSIM-bestelling te bevest…" at bounding box center [630, 134] width 545 height 85
paste body "Rich Text Area. Press ALT-0 for help."
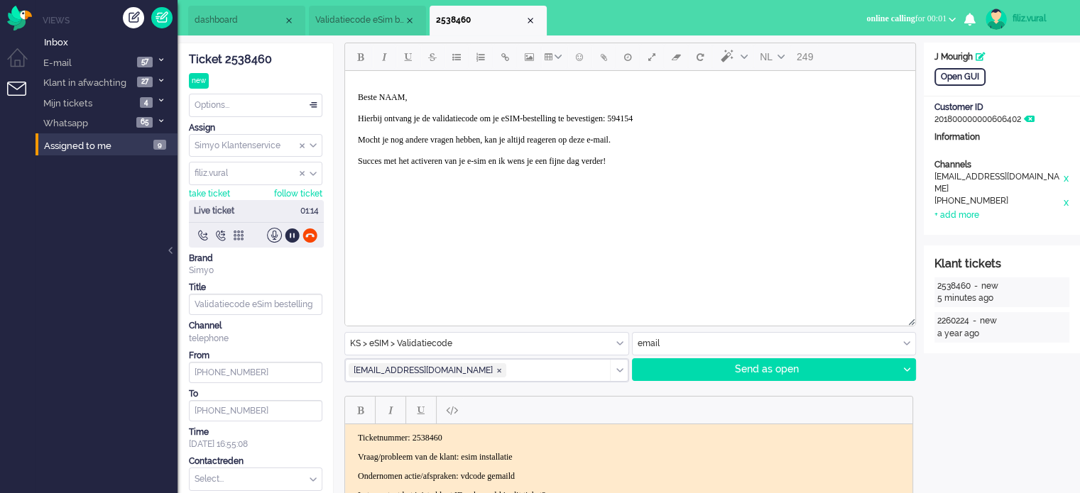
click at [679, 116] on p "Beste NAAM, Hierbij ontvang je de validatiecode om je eSIM-bestelling te bevest…" at bounding box center [630, 134] width 545 height 85
click at [393, 97] on p "Beste NAAM, Hierbij ontvang je de validatiecode om je eSIM-bestelling te bevest…" at bounding box center [630, 134] width 545 height 85
click at [909, 371] on div at bounding box center [906, 369] width 18 height 21
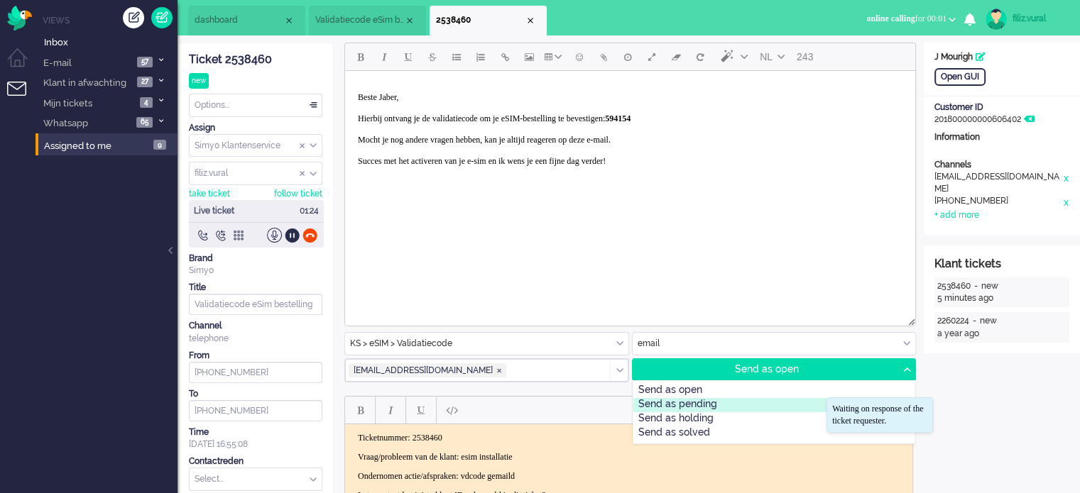
click at [721, 403] on div "Send as pending" at bounding box center [774, 405] width 282 height 14
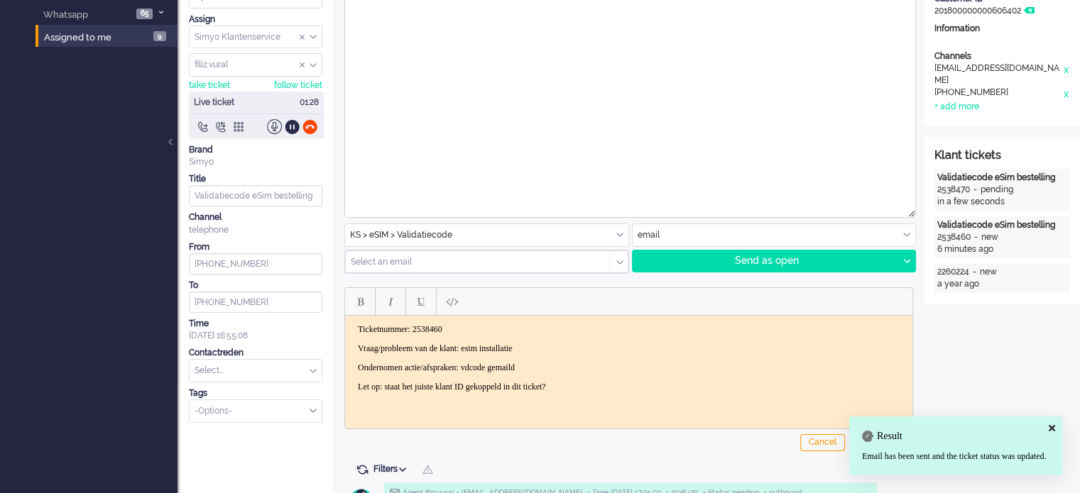
scroll to position [142, 0]
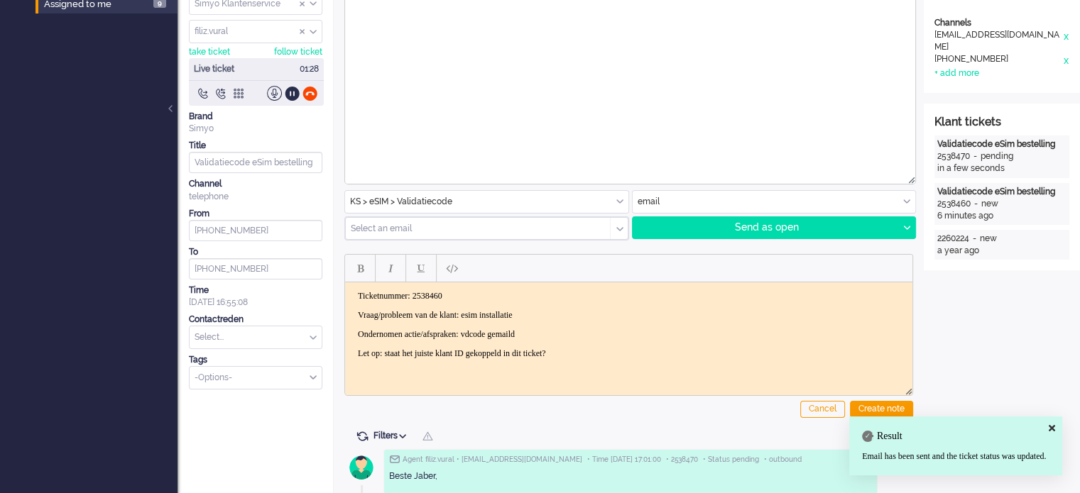
click at [287, 334] on input "text" at bounding box center [256, 338] width 132 height 22
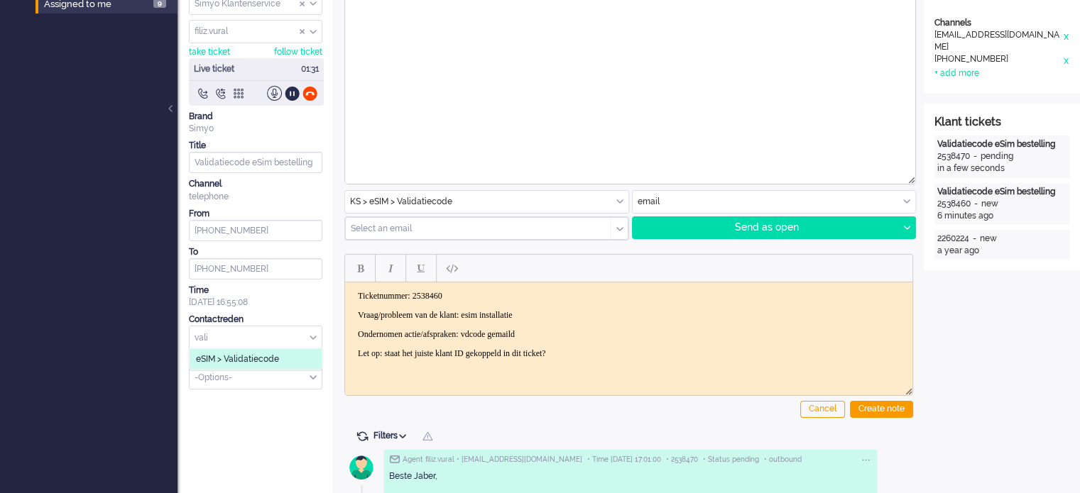
type input "vali"
click at [267, 362] on span "eSIM > Validatiecode" at bounding box center [237, 360] width 83 height 12
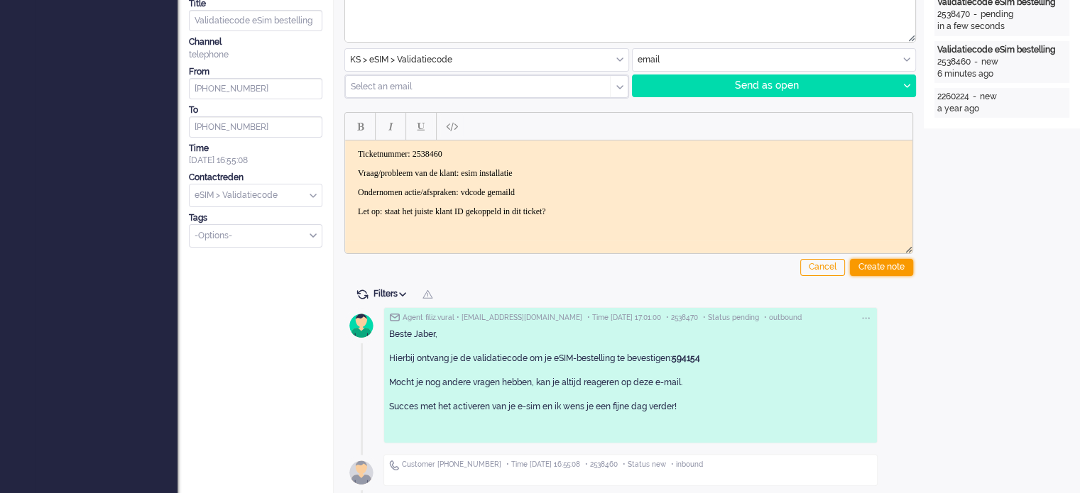
click at [878, 271] on div "Create note" at bounding box center [881, 267] width 63 height 17
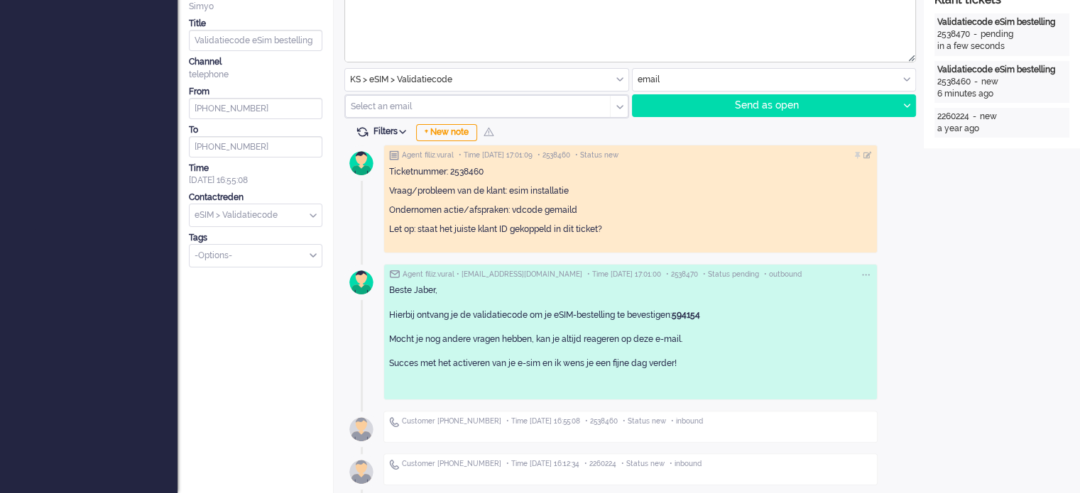
scroll to position [0, 0]
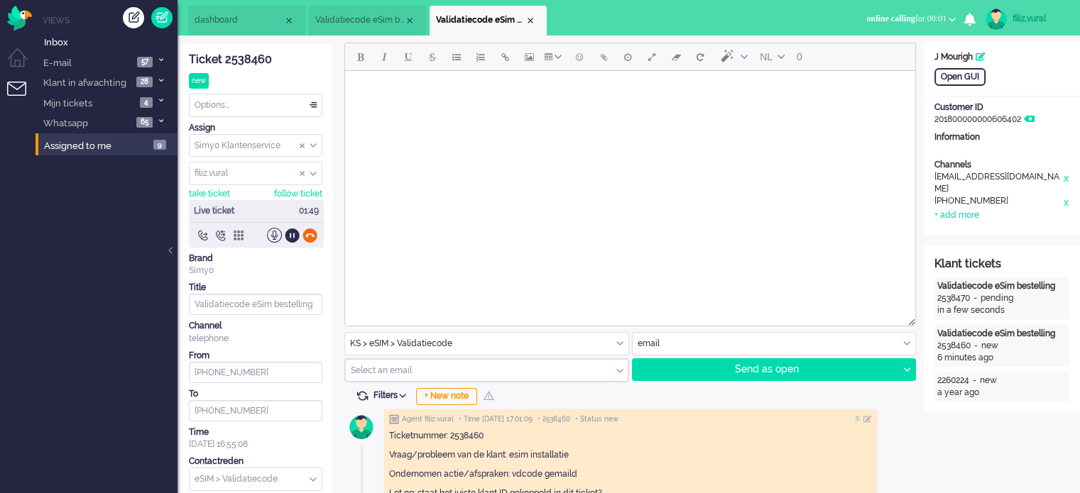
click at [310, 235] on div at bounding box center [309, 235] width 15 height 15
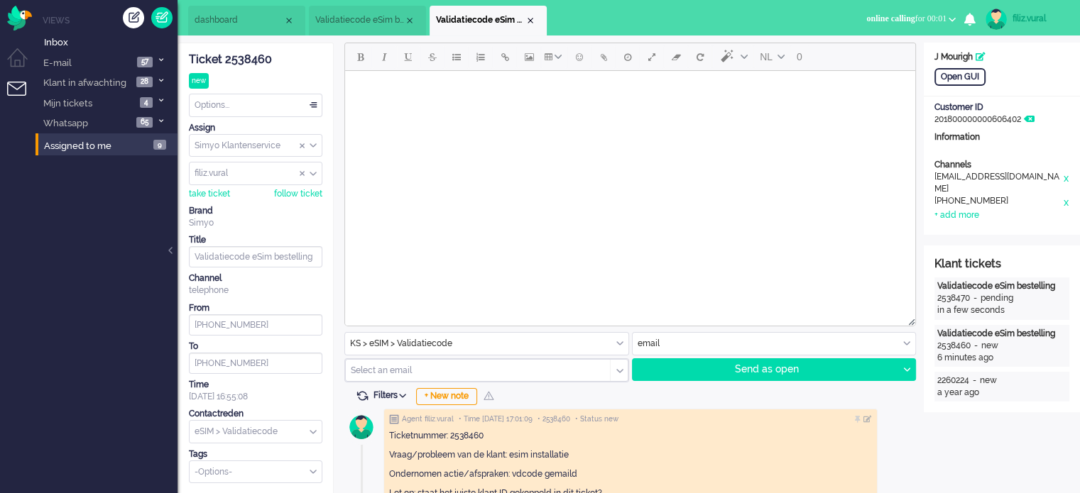
click at [261, 100] on div "Options..." at bounding box center [256, 105] width 132 height 22
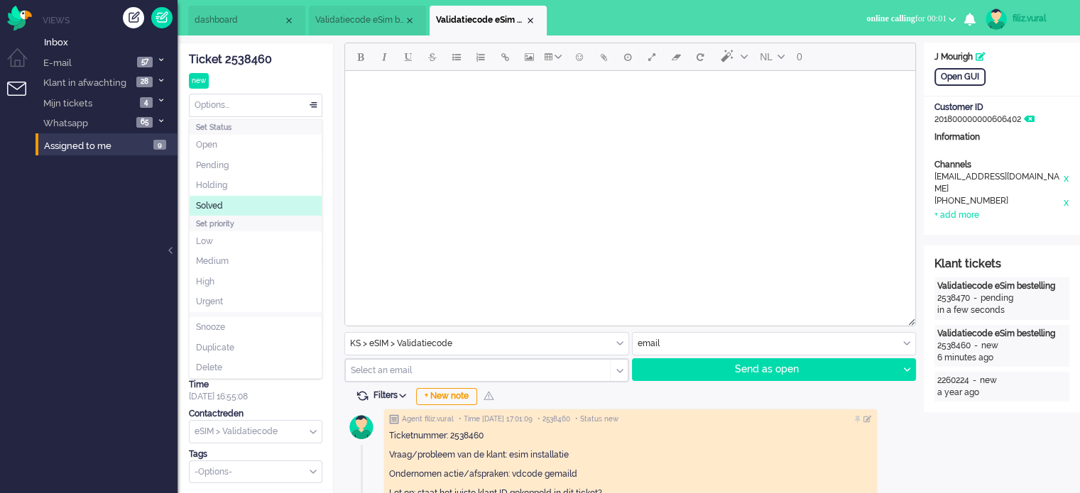
click at [234, 204] on li "Solved" at bounding box center [256, 206] width 132 height 21
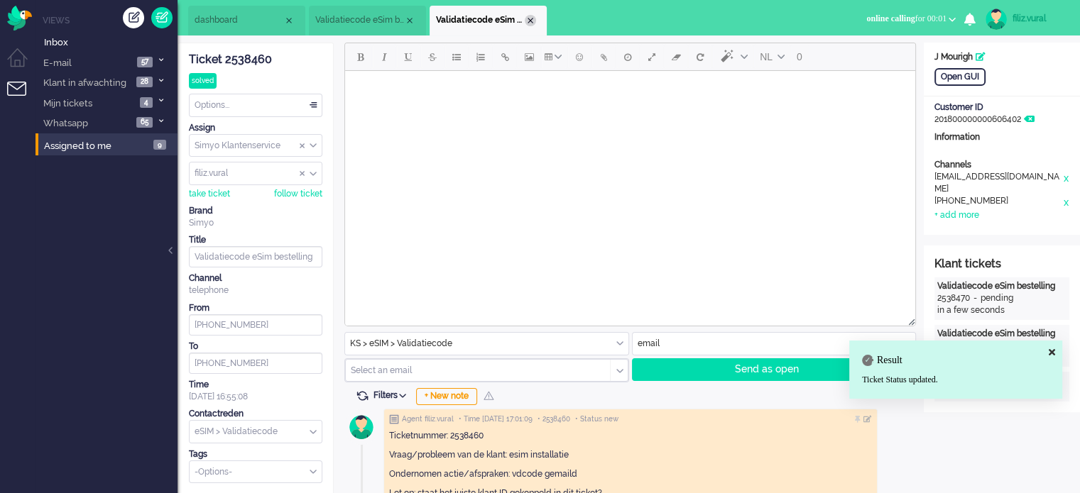
click at [531, 22] on div "Close tab" at bounding box center [530, 20] width 11 height 11
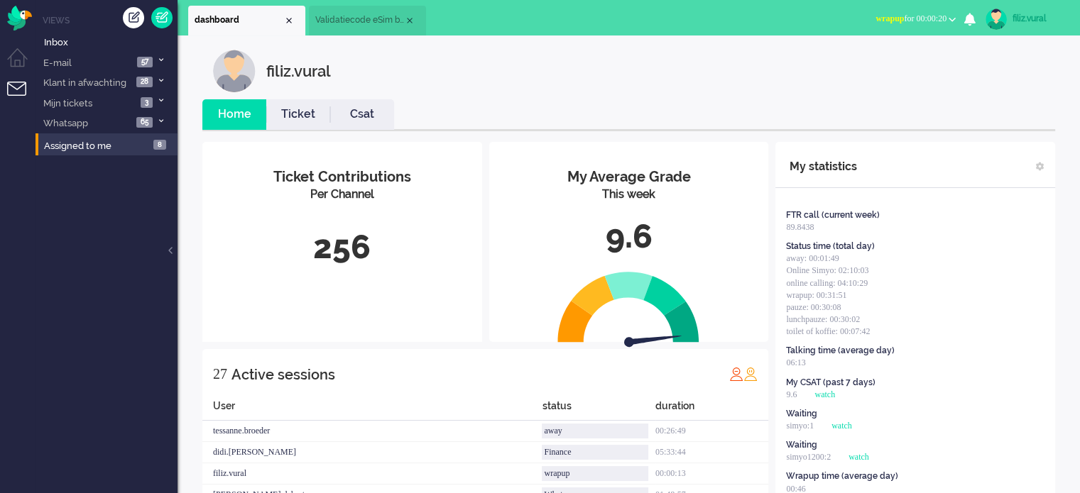
click at [940, 14] on span "wrapup for 00:00:20" at bounding box center [910, 18] width 71 height 10
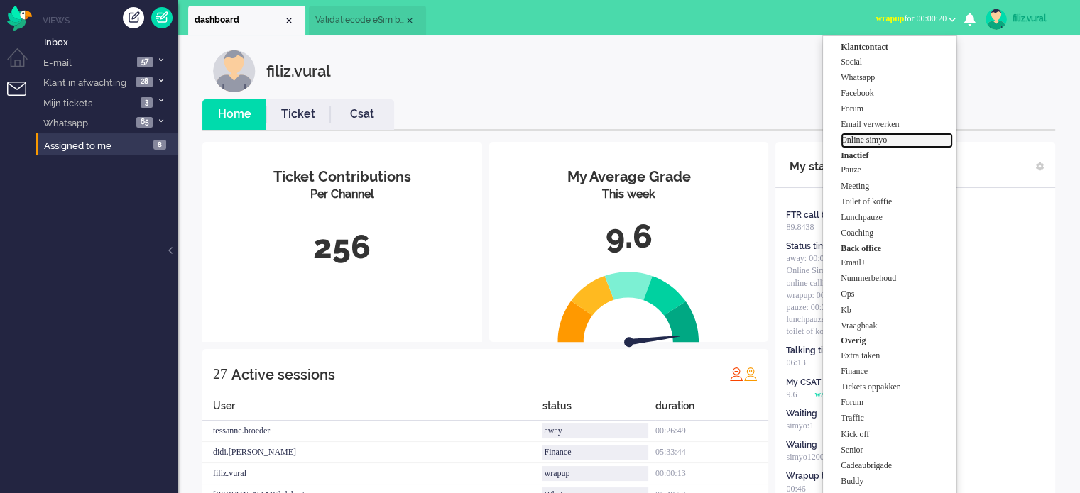
click at [902, 145] on label "Online simyo" at bounding box center [897, 140] width 112 height 12
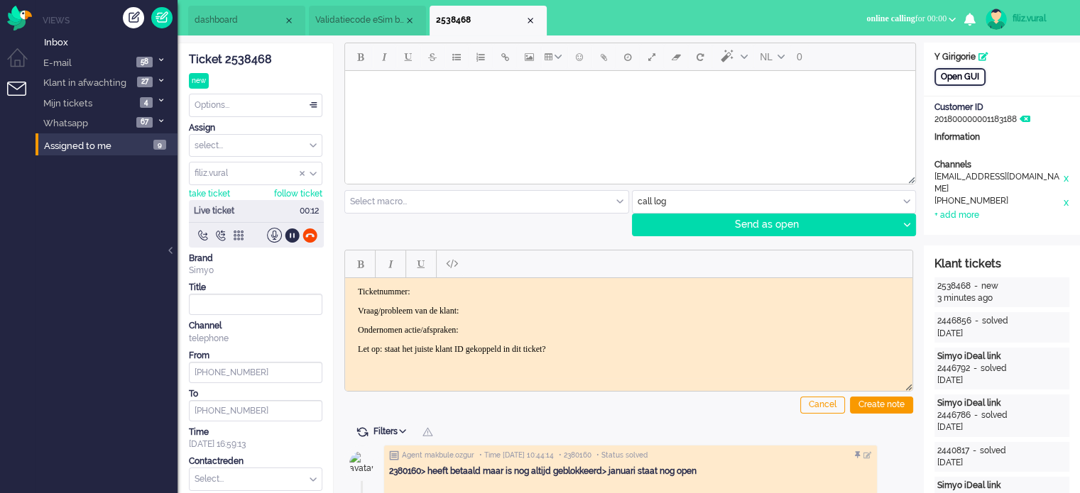
click at [949, 76] on div "Open GUI" at bounding box center [959, 77] width 51 height 18
click at [429, 287] on p "Ticketnummer:" at bounding box center [629, 291] width 542 height 11
drag, startPoint x: 358, startPoint y: 310, endPoint x: 708, endPoint y: 377, distance: 356.5
click at [705, 363] on html "Ticketnummer: Vraag/probleem van de klant: Ondernomen actie/afspraken: Let op: …" at bounding box center [628, 320] width 567 height 85
click at [248, 63] on div "Ticket 2538468" at bounding box center [255, 60] width 133 height 16
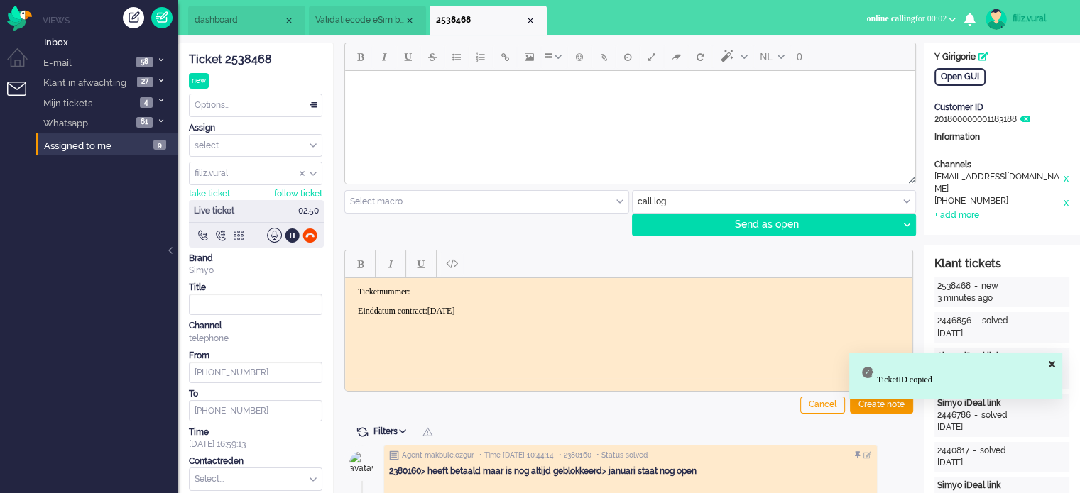
click at [478, 292] on p "Ticketnummer:" at bounding box center [629, 291] width 542 height 11
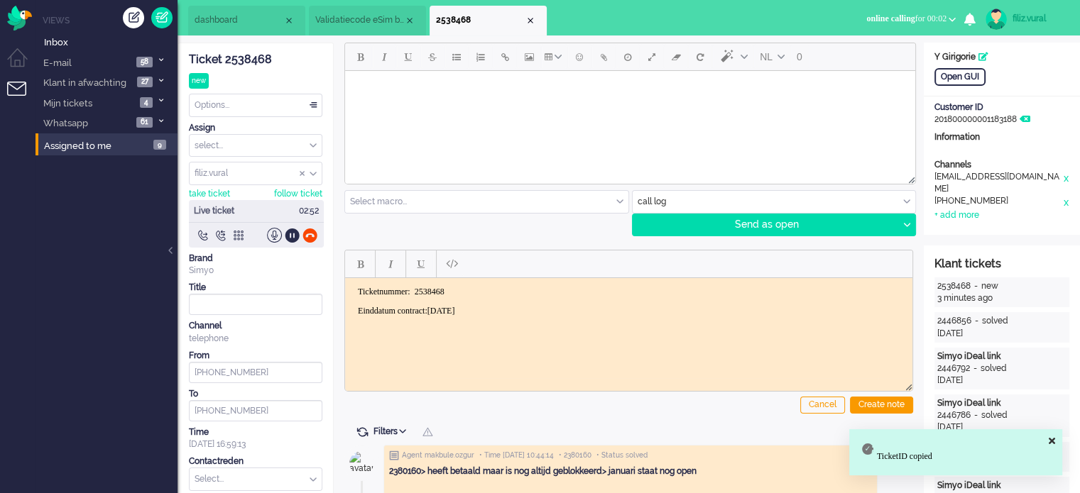
click at [354, 306] on body "Ticketnummer: 2538468 Einddatum contract: [DATE]" at bounding box center [629, 301] width 556 height 30
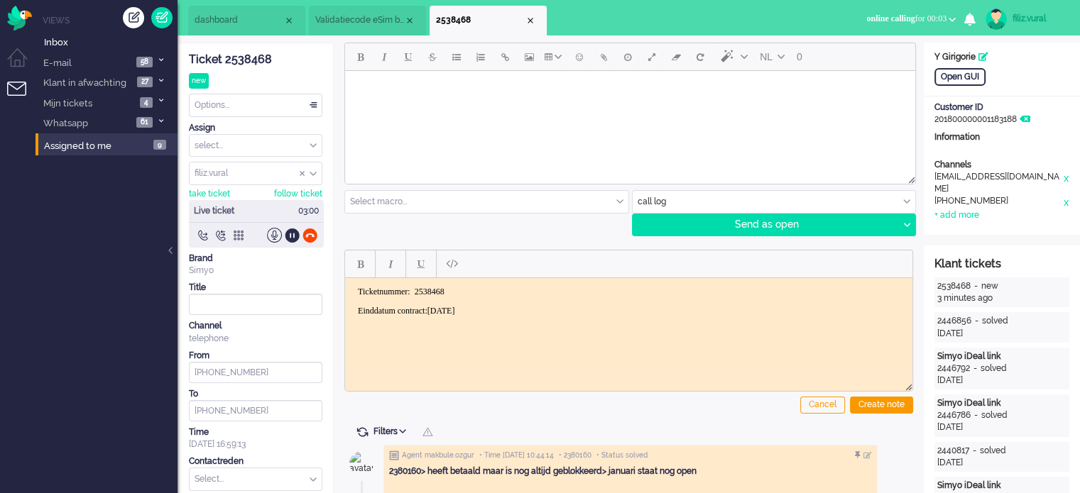
click at [354, 306] on body "Ticketnummer: 2538468 Einddatum contract: [DATE]" at bounding box center [629, 301] width 556 height 30
click at [259, 23] on span "dashboard" at bounding box center [239, 20] width 89 height 12
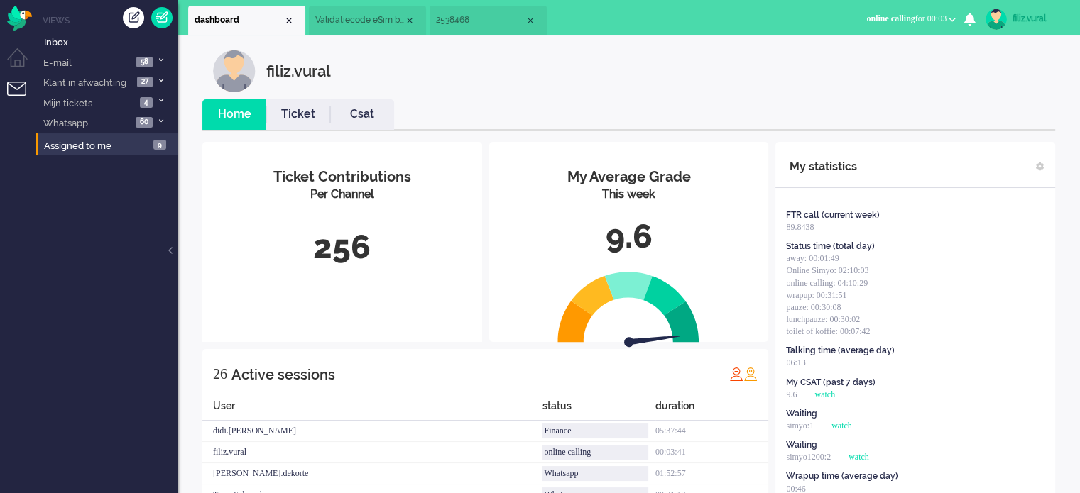
click at [371, 124] on li "Csat" at bounding box center [362, 114] width 64 height 31
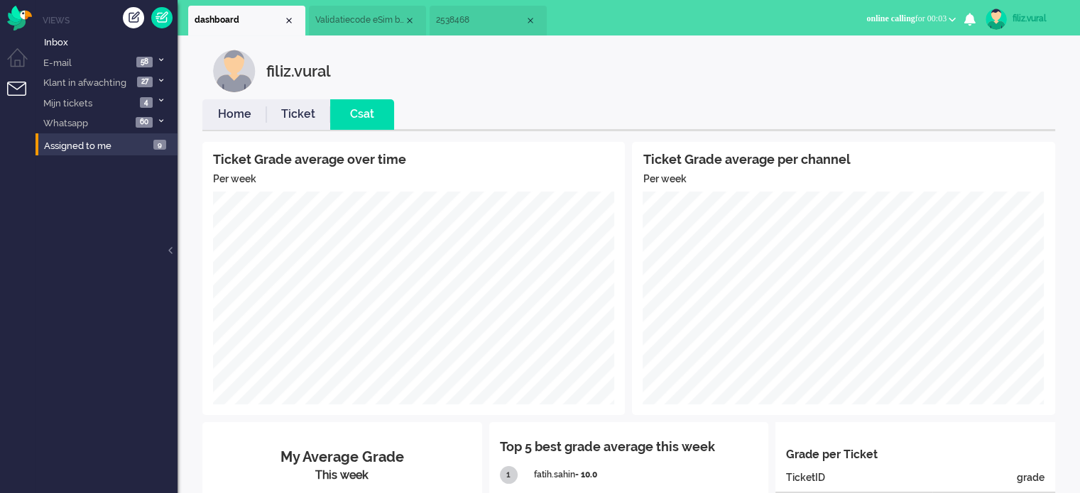
click at [246, 113] on link "Home" at bounding box center [234, 114] width 64 height 16
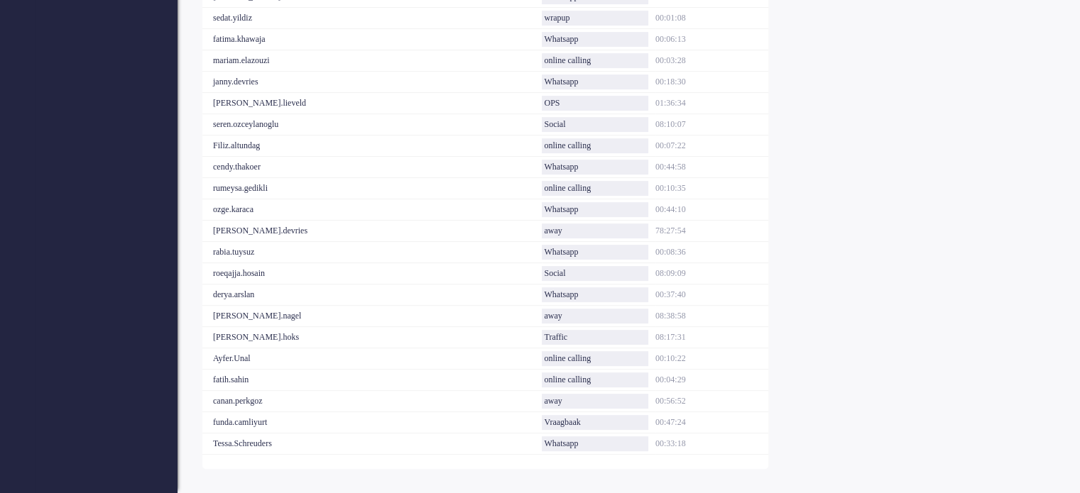
scroll to position [94, 0]
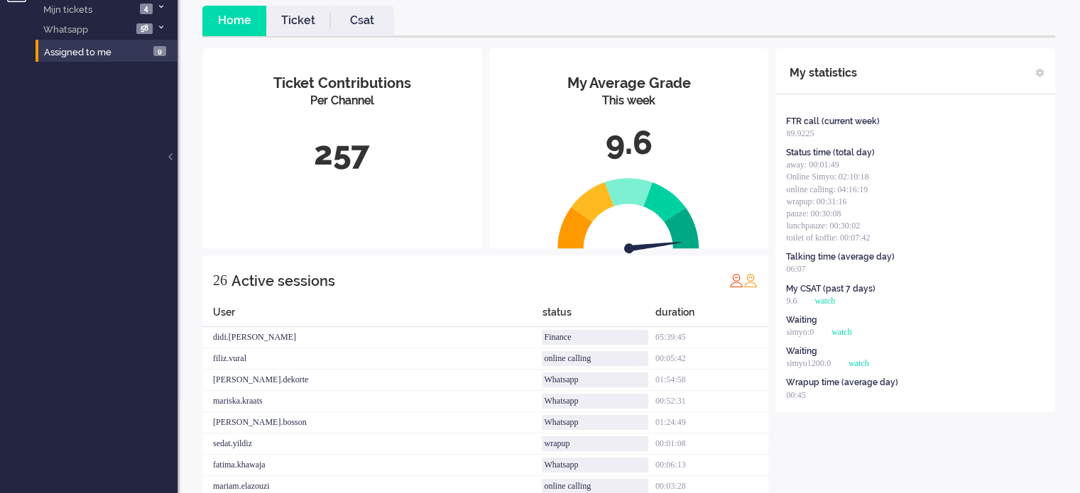
click at [312, 15] on link "Ticket" at bounding box center [298, 21] width 64 height 16
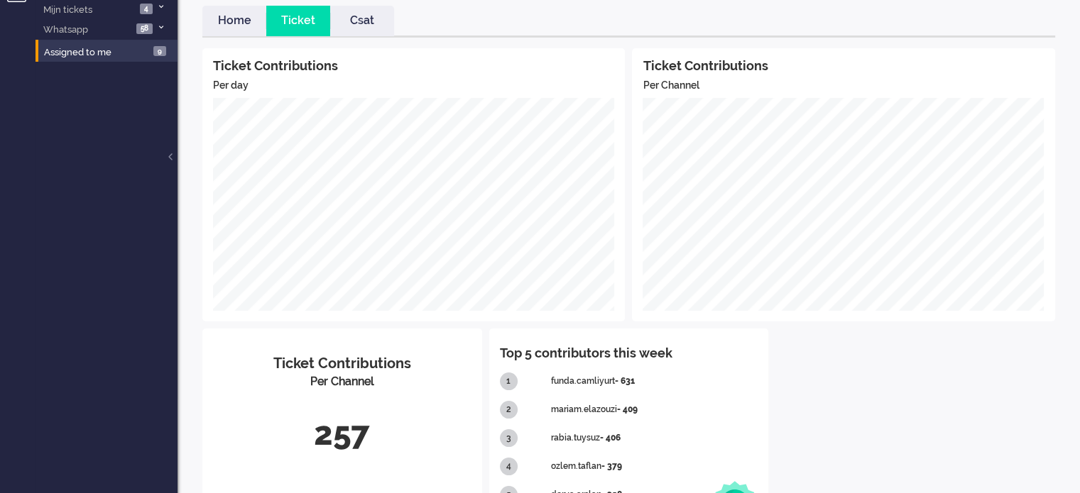
click at [241, 23] on link "Home" at bounding box center [234, 21] width 64 height 16
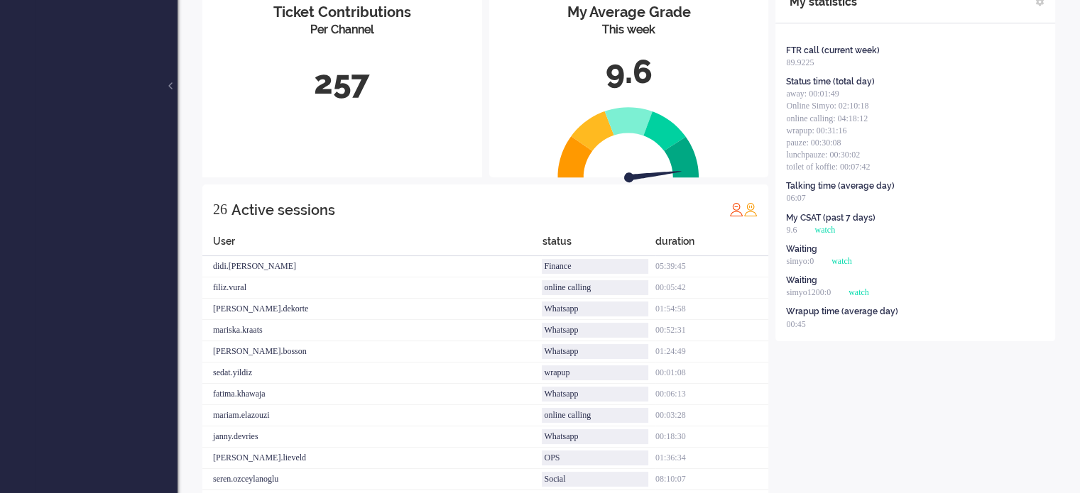
scroll to position [0, 0]
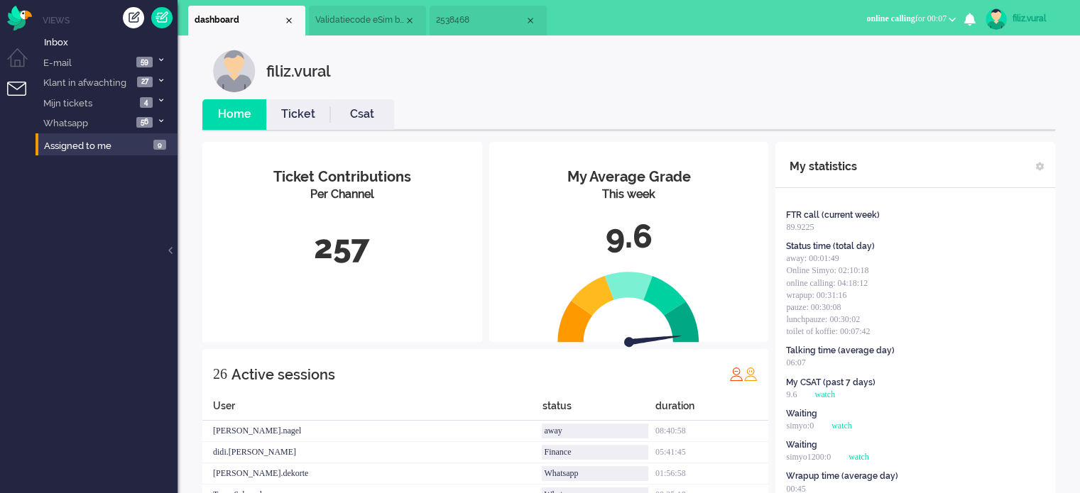
click at [449, 25] on span "2538468" at bounding box center [480, 20] width 89 height 12
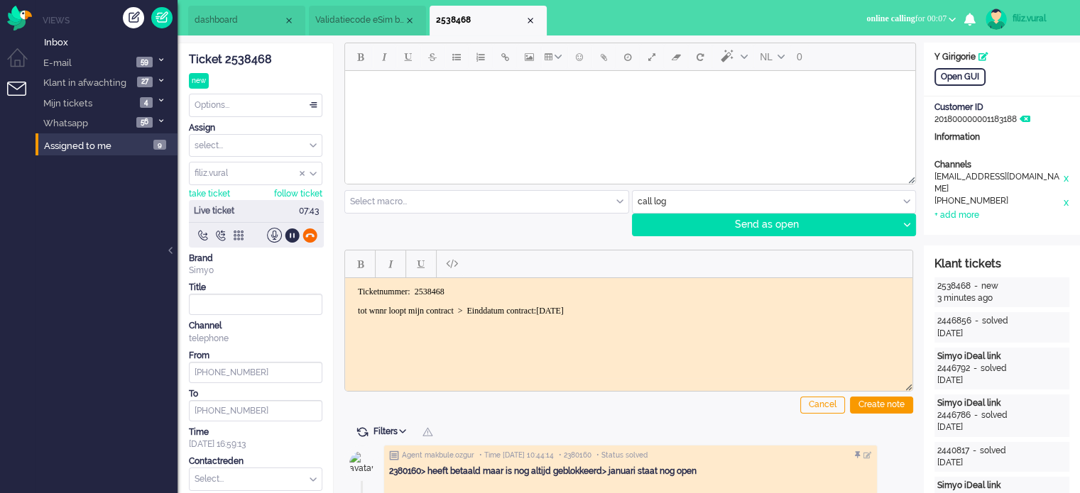
click at [306, 235] on div at bounding box center [309, 235] width 15 height 15
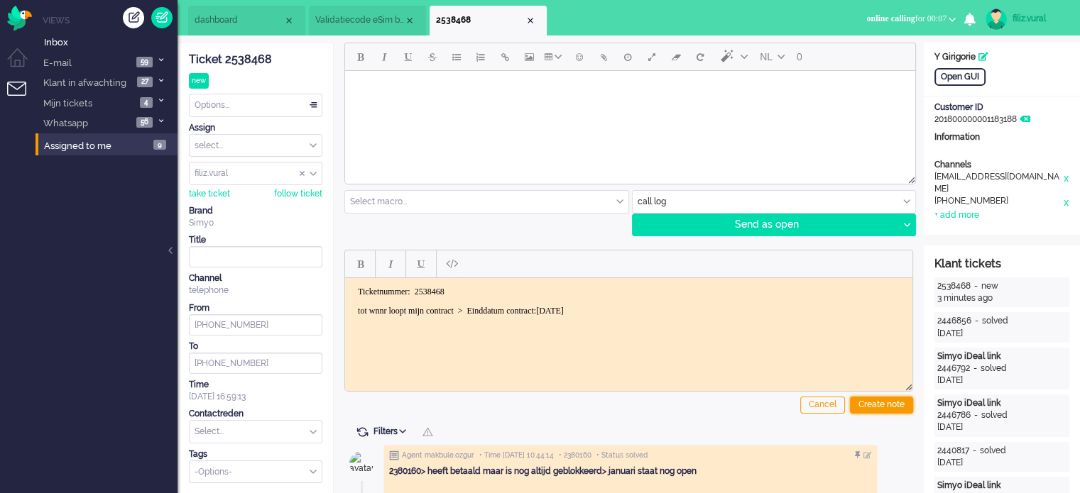
click at [886, 398] on div "Create note" at bounding box center [881, 405] width 63 height 17
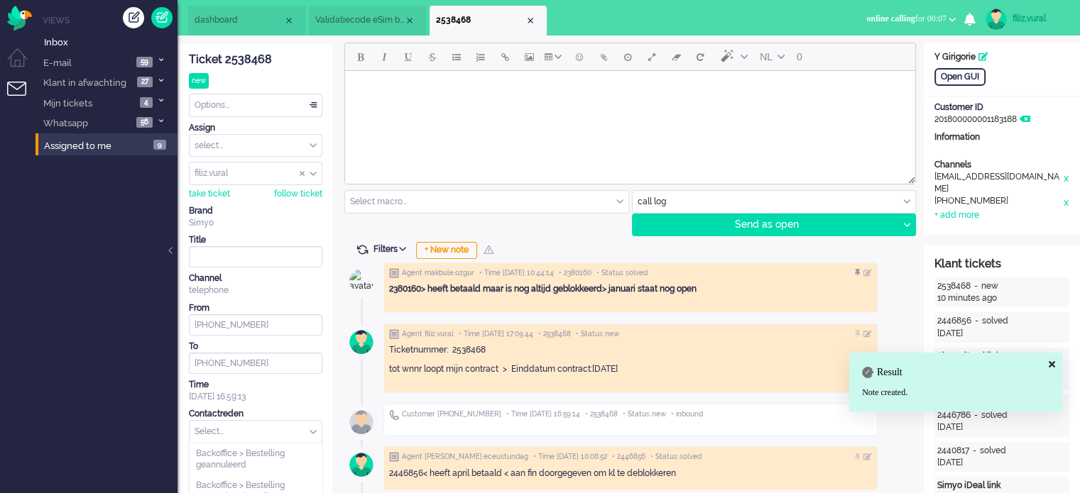
click at [231, 428] on input "text" at bounding box center [256, 432] width 132 height 22
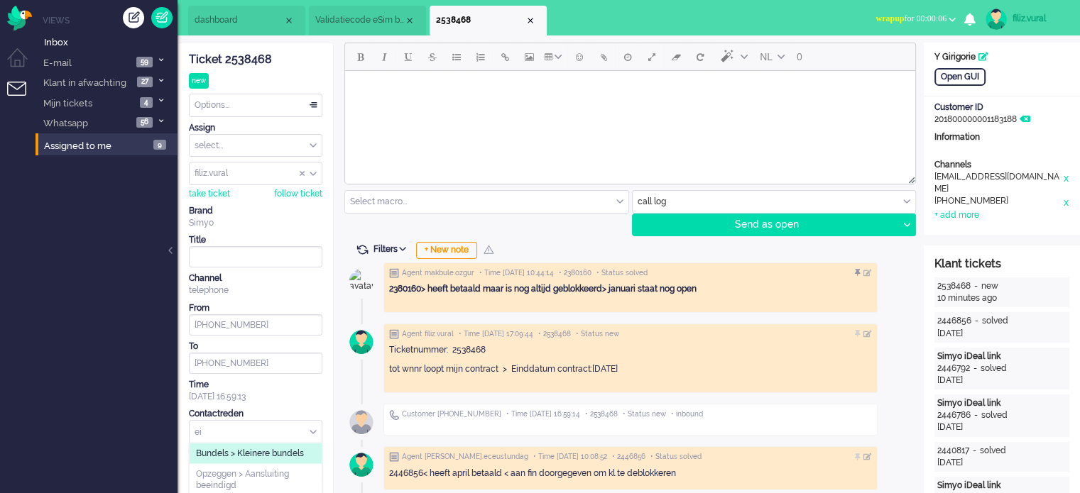
type input "e"
type input "datum"
click at [246, 445] on li "Contract > Contractdatum" at bounding box center [256, 454] width 132 height 21
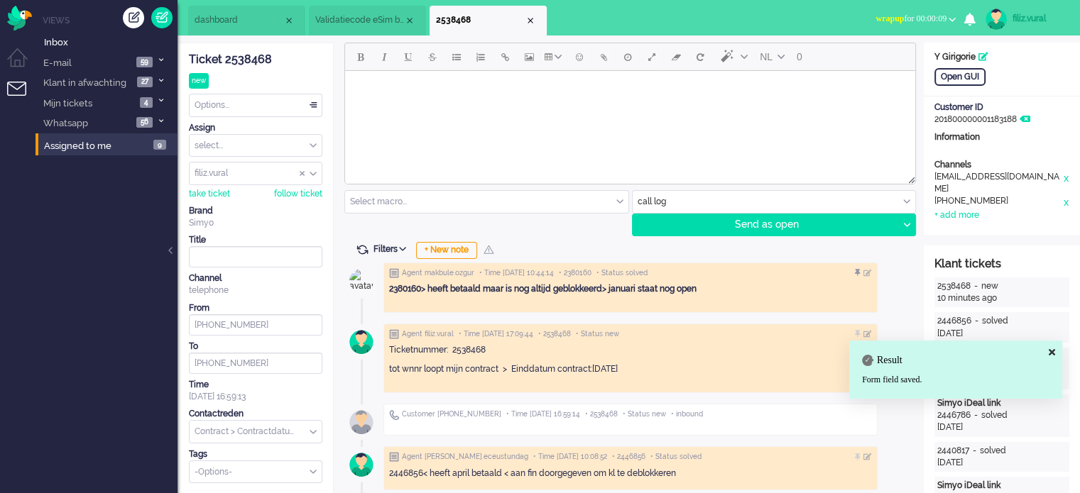
click at [253, 104] on div "Options..." at bounding box center [256, 105] width 132 height 22
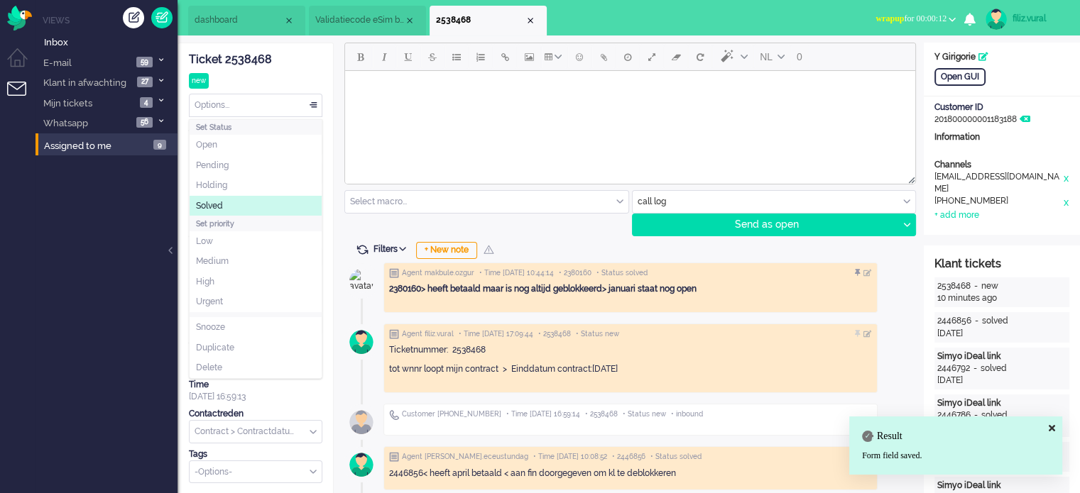
click at [226, 202] on li "Solved" at bounding box center [256, 206] width 132 height 21
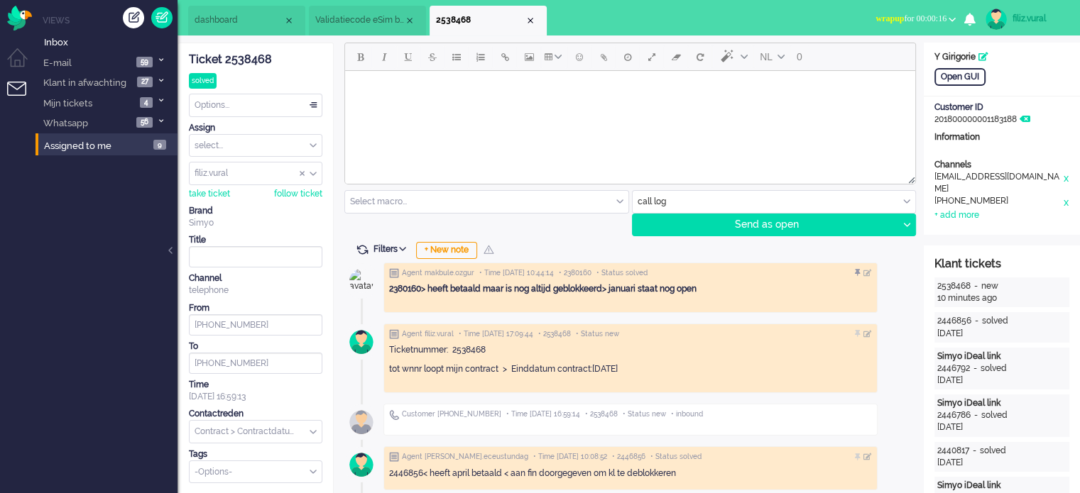
click at [532, 19] on div "Close tab" at bounding box center [530, 20] width 11 height 11
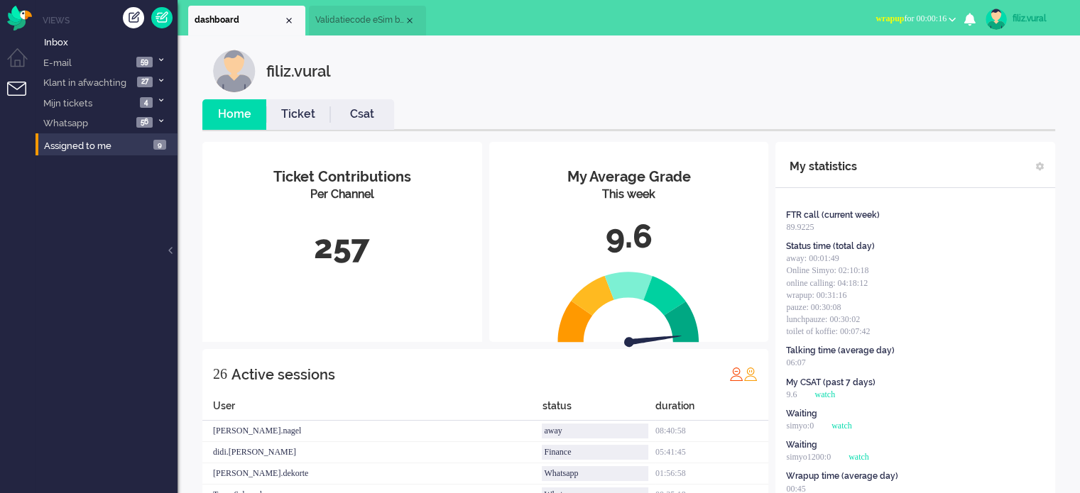
click at [393, 102] on li "Csat" at bounding box center [362, 114] width 64 height 31
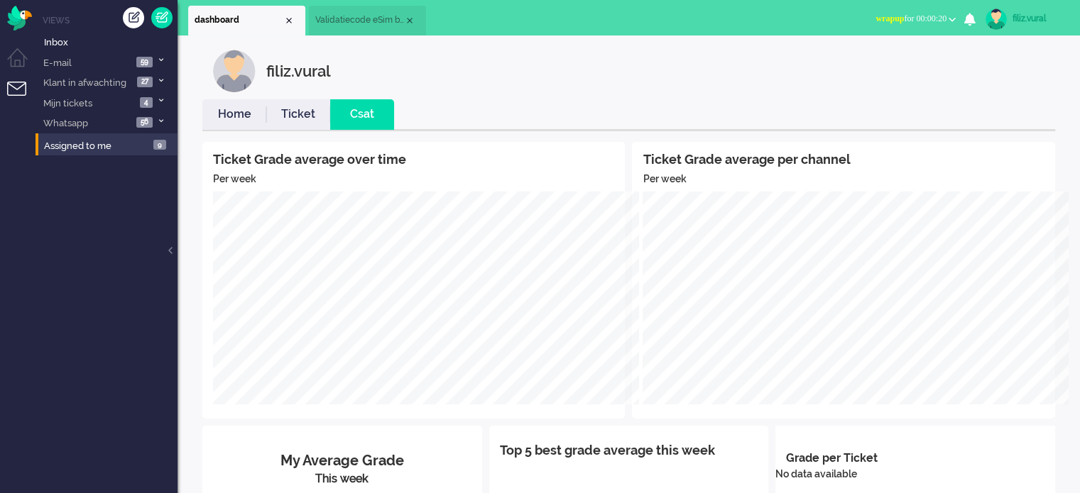
click at [229, 121] on link "Home" at bounding box center [234, 114] width 64 height 16
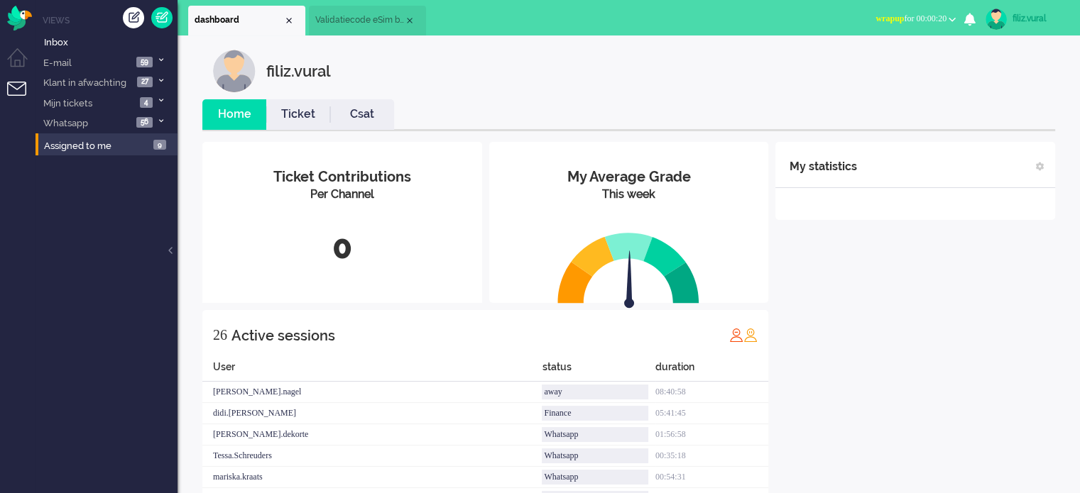
click at [927, 12] on button "wrapup for 00:00:20" at bounding box center [915, 19] width 97 height 21
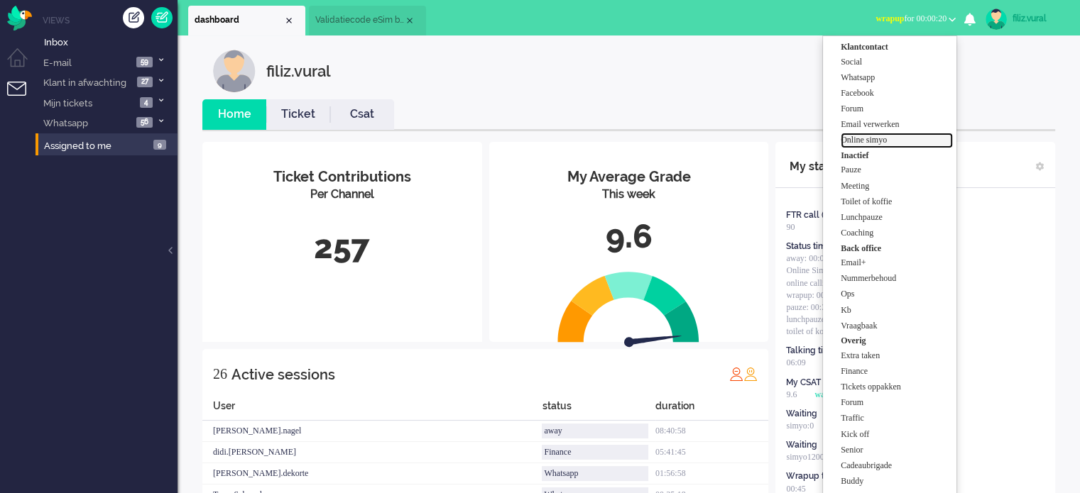
click at [890, 141] on label "Online simyo" at bounding box center [897, 140] width 112 height 12
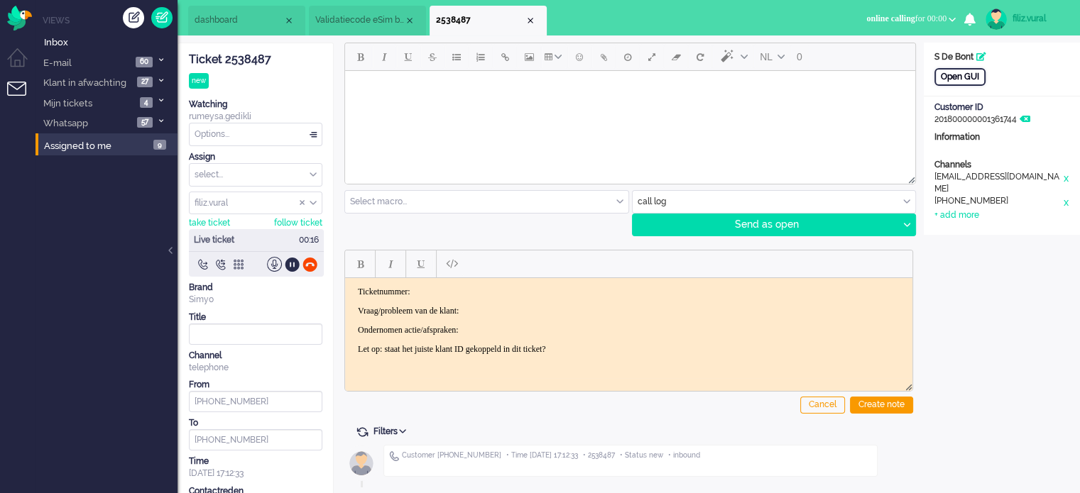
click at [947, 82] on div "Open GUI" at bounding box center [959, 77] width 51 height 18
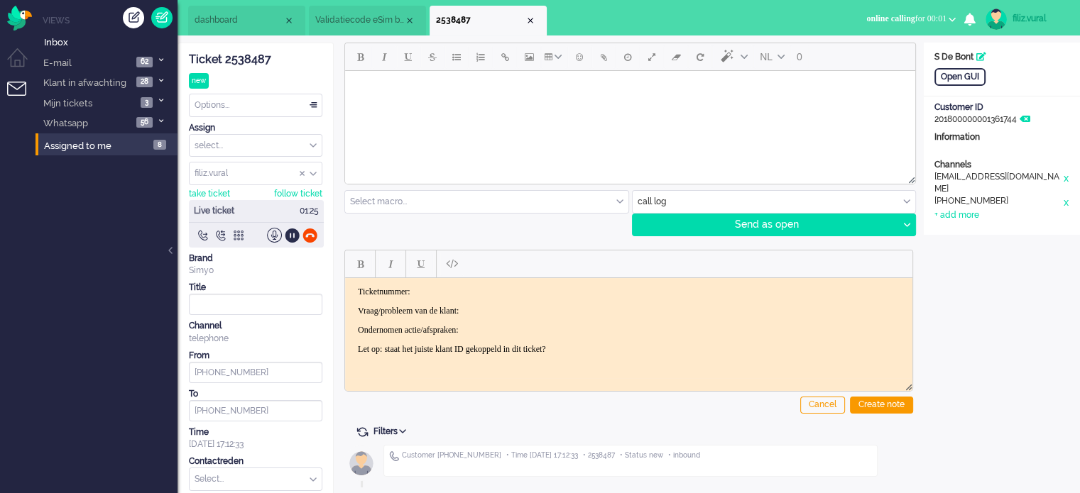
click at [254, 57] on div "Ticket 2538487" at bounding box center [255, 60] width 133 height 16
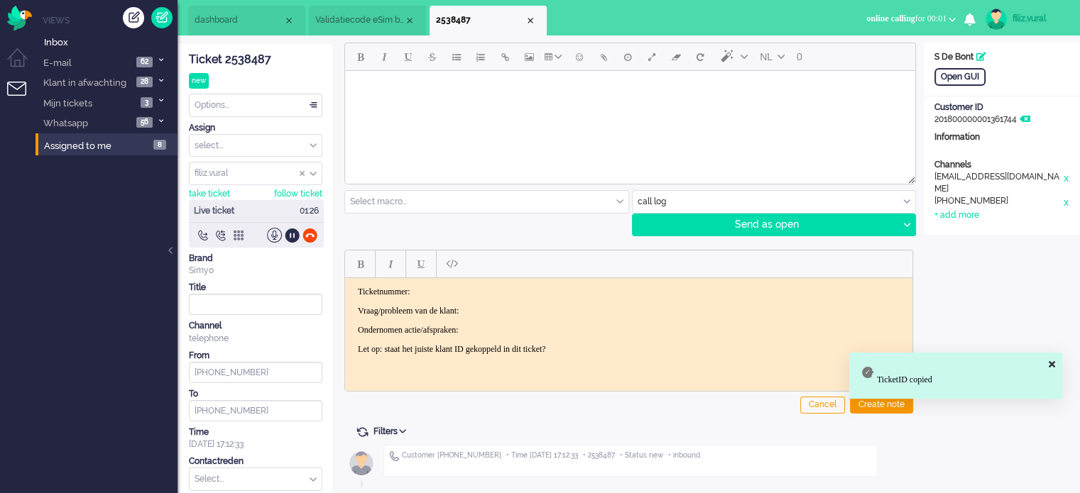
click at [470, 289] on p "Ticketnummer:" at bounding box center [629, 291] width 542 height 11
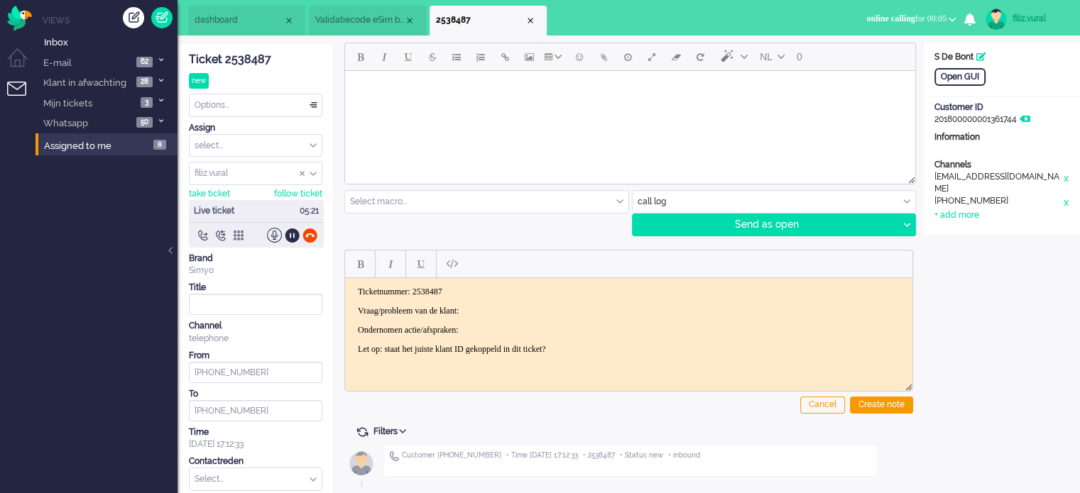
click at [498, 310] on p "Vraag/probleem van de klant:" at bounding box center [629, 310] width 542 height 11
click at [312, 232] on div at bounding box center [309, 235] width 15 height 15
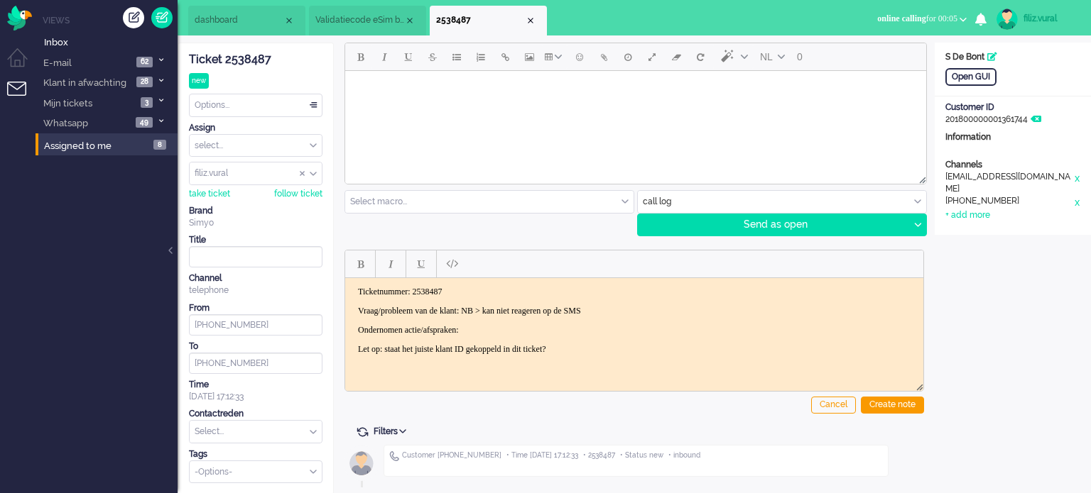
click at [557, 333] on p "Ondernomen actie/afspraken:" at bounding box center [634, 329] width 552 height 11
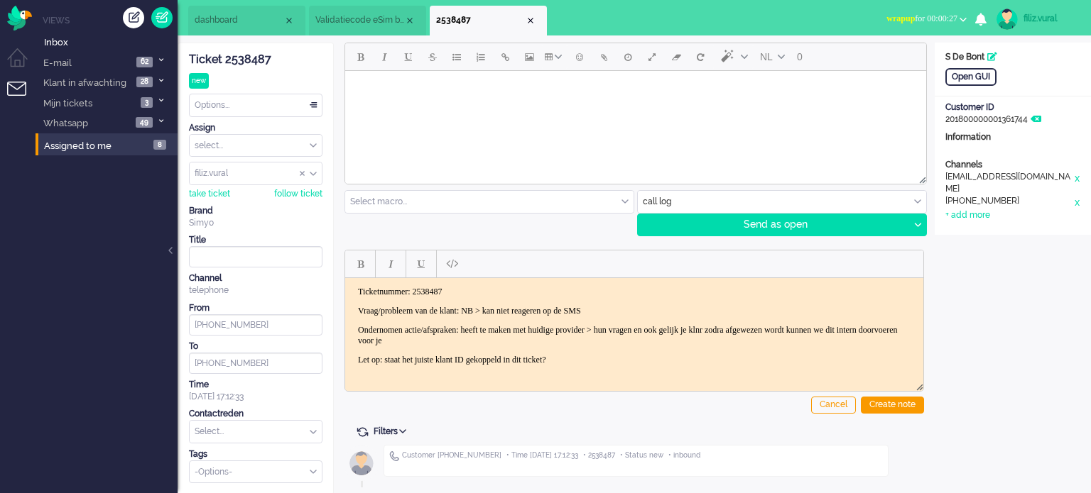
click at [909, 391] on div "Cancel Create note" at bounding box center [633, 329] width 579 height 180
click at [909, 398] on div "Create note" at bounding box center [891, 405] width 63 height 17
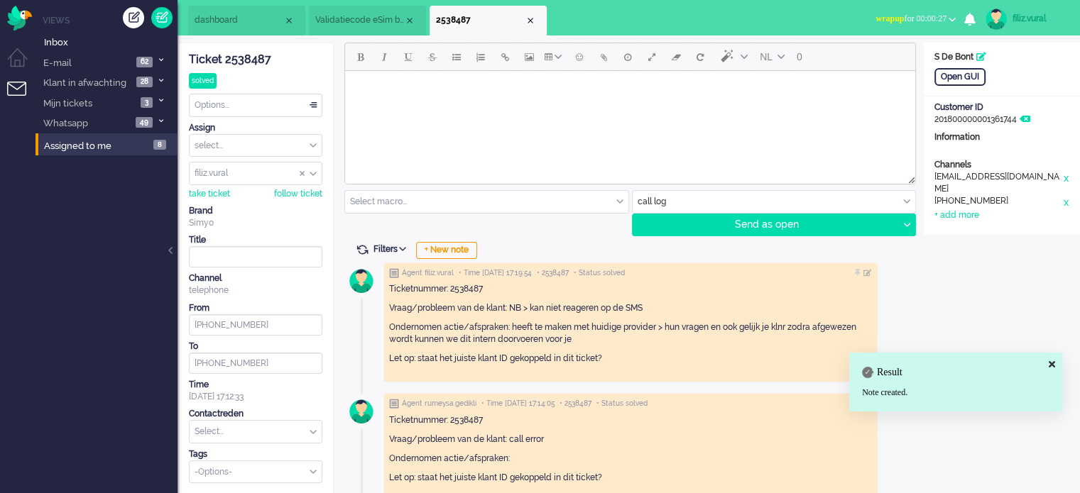
click at [258, 434] on input "text" at bounding box center [256, 432] width 132 height 22
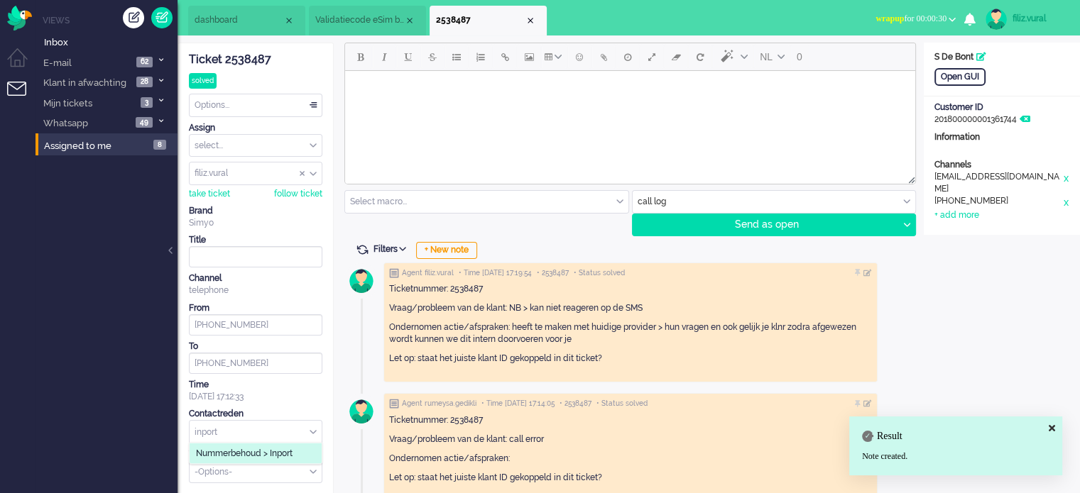
type input "inport"
click at [276, 462] on div "Nummerbehoud > Inport" at bounding box center [255, 454] width 133 height 22
click at [277, 456] on span "Nummerbehoud > Inport" at bounding box center [244, 454] width 97 height 12
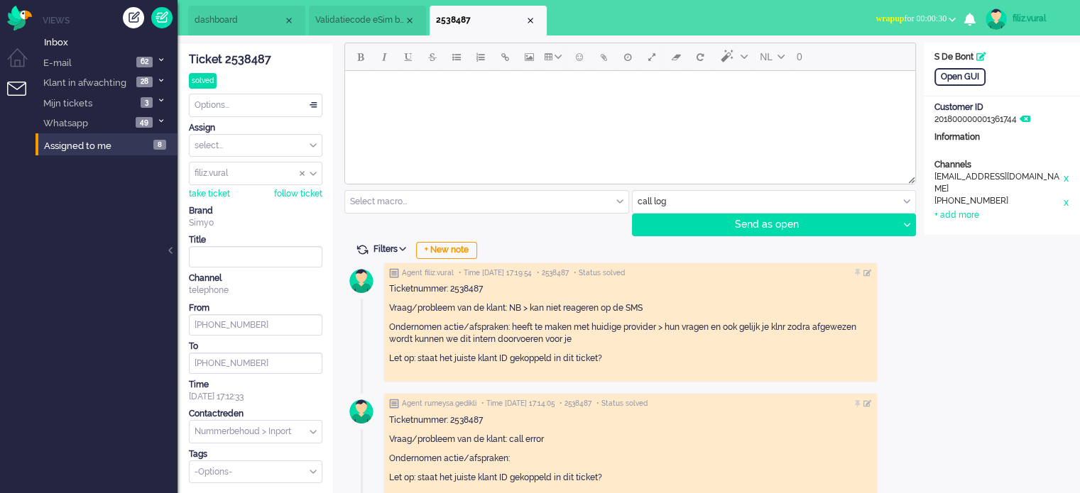
drag, startPoint x: 275, startPoint y: 113, endPoint x: 271, endPoint y: 129, distance: 16.2
click at [275, 113] on div "Options..." at bounding box center [256, 105] width 132 height 22
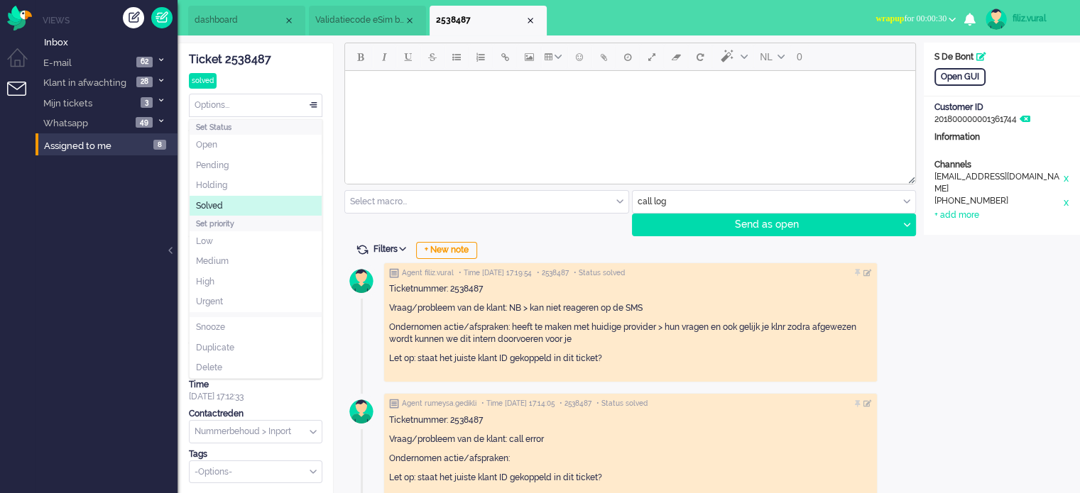
drag, startPoint x: 244, startPoint y: 204, endPoint x: 263, endPoint y: 187, distance: 26.1
click at [244, 204] on li "Solved" at bounding box center [256, 206] width 132 height 21
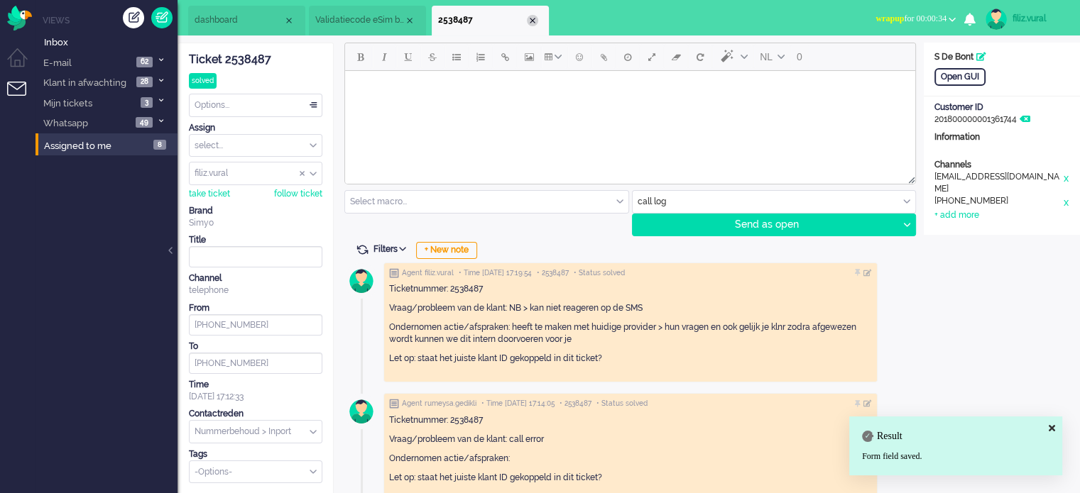
click at [536, 21] on div "Close tab" at bounding box center [532, 20] width 11 height 11
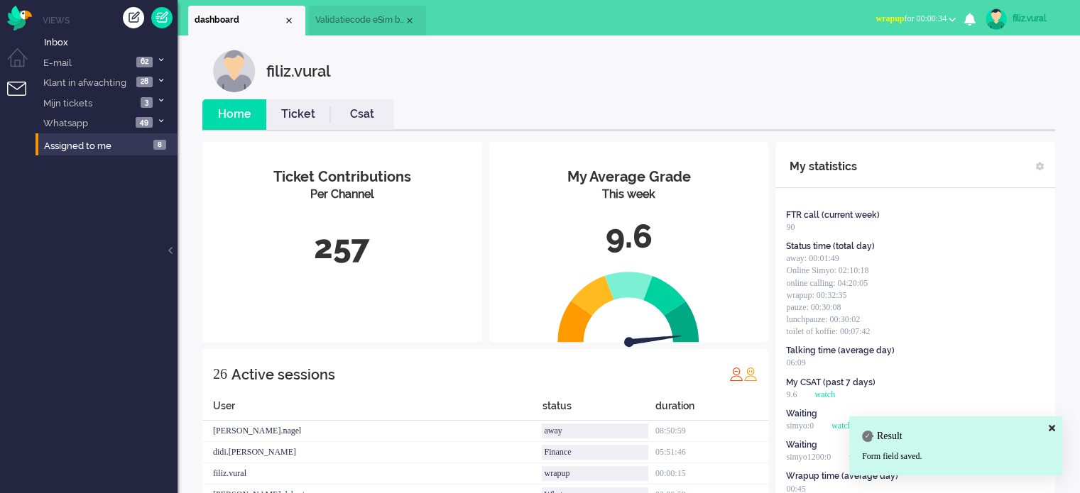
click at [371, 127] on li "Csat" at bounding box center [362, 114] width 64 height 31
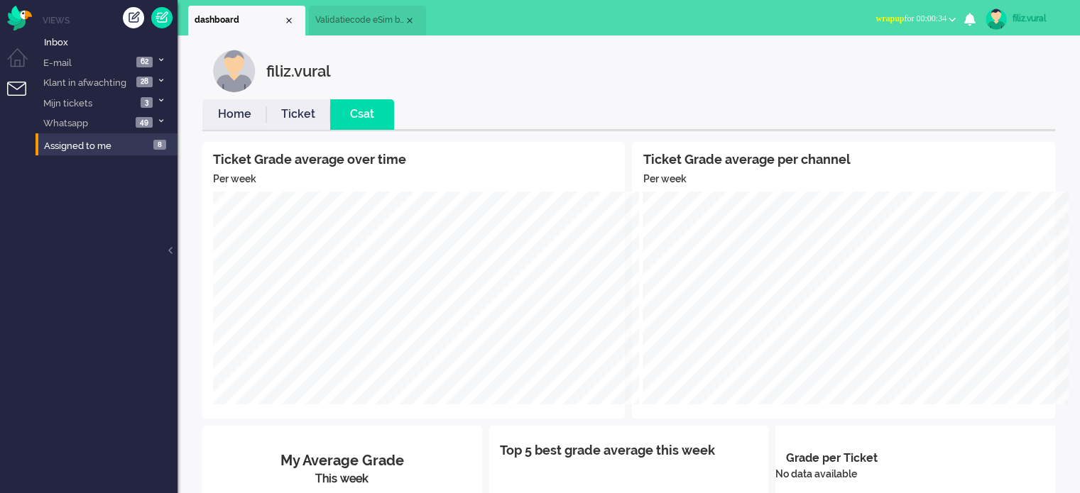
click at [244, 121] on link "Home" at bounding box center [234, 114] width 64 height 16
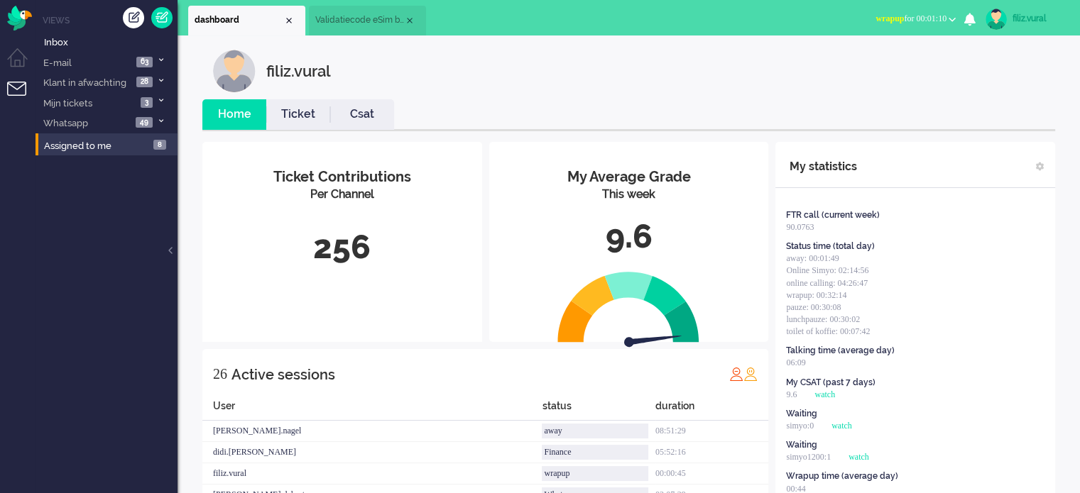
click at [926, 13] on span "wrapup for 00:01:10" at bounding box center [910, 18] width 71 height 10
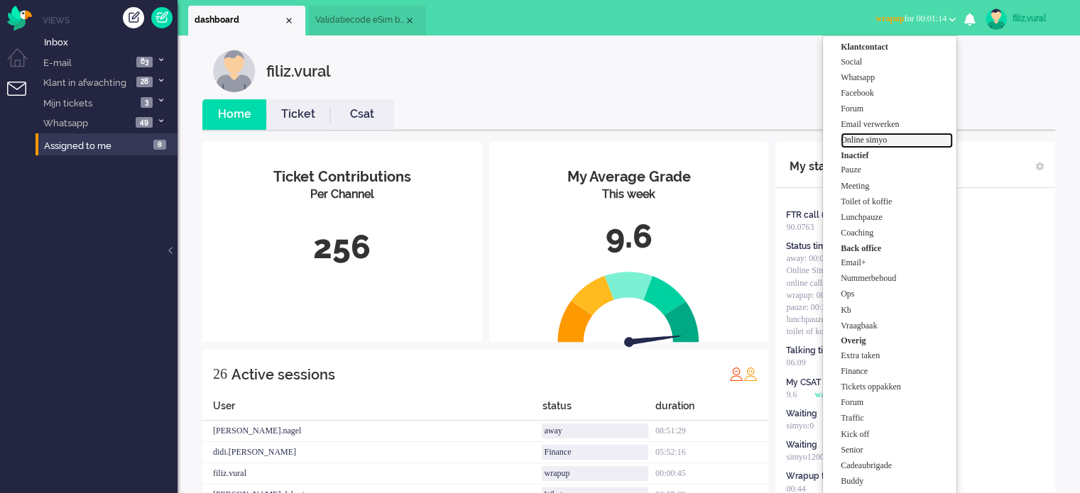
click at [853, 138] on label "Online simyo" at bounding box center [897, 140] width 112 height 12
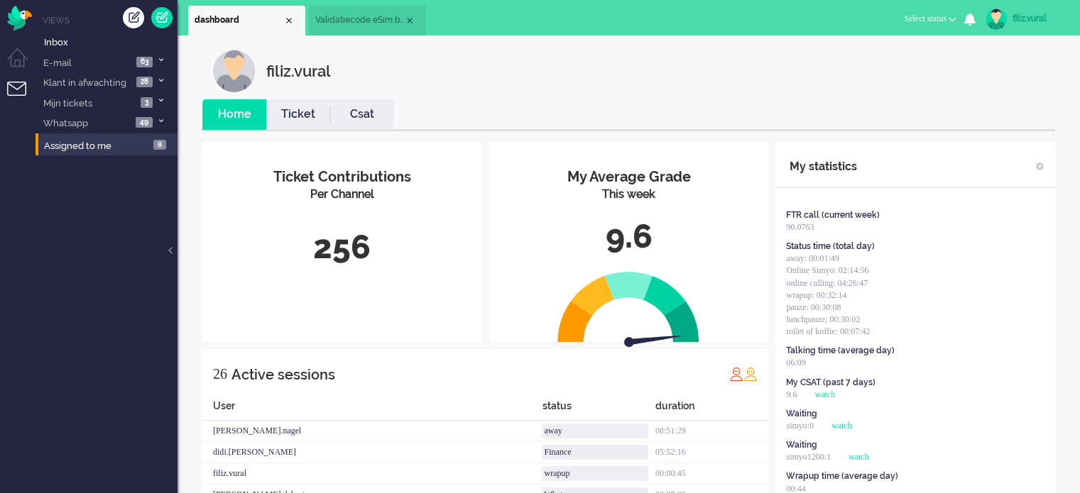
click at [349, 119] on link "Csat" at bounding box center [362, 114] width 64 height 16
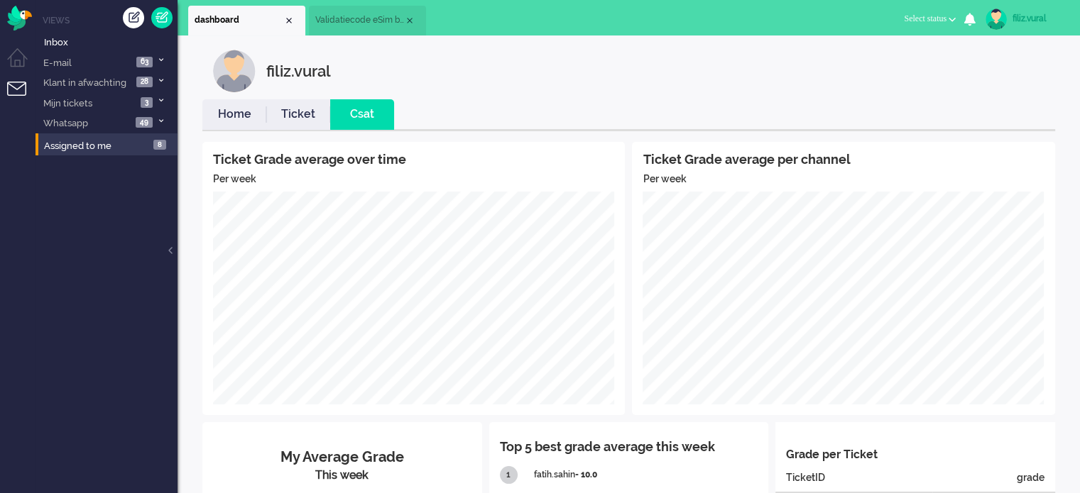
click at [233, 114] on link "Home" at bounding box center [234, 114] width 64 height 16
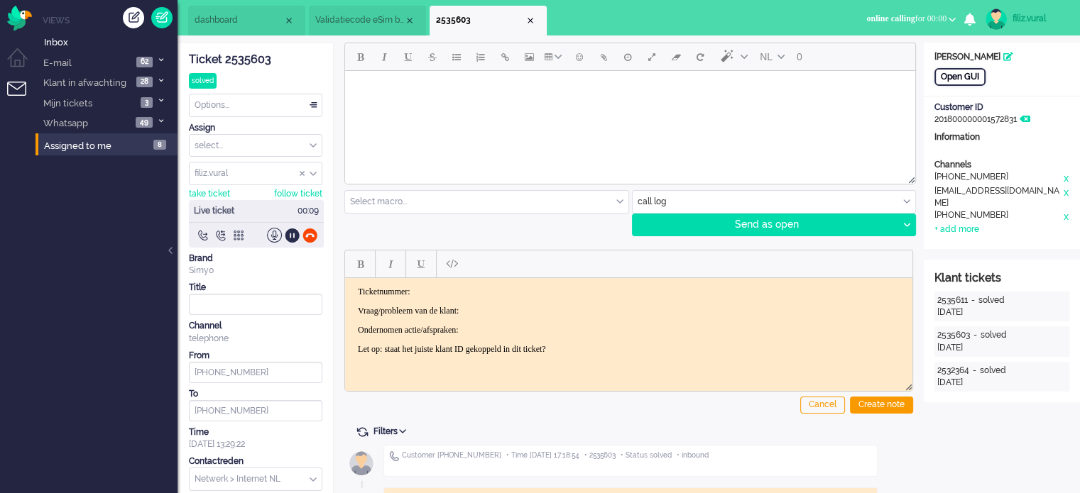
click at [980, 75] on div "Open GUI" at bounding box center [959, 77] width 51 height 18
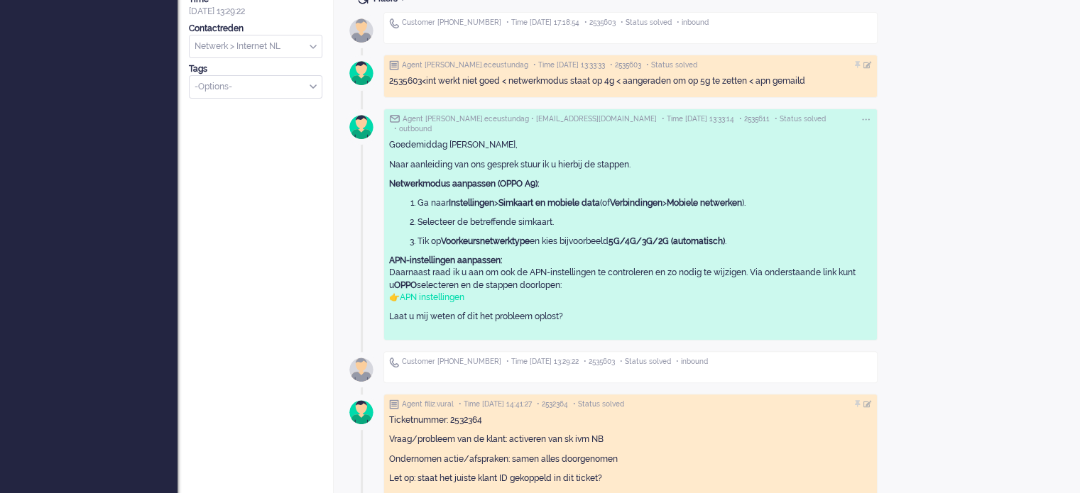
scroll to position [431, 0]
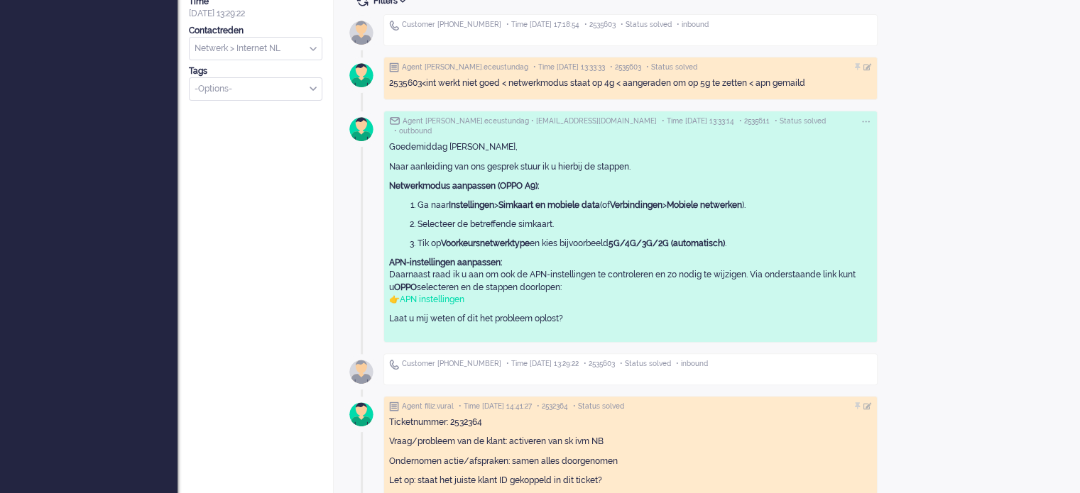
drag, startPoint x: 573, startPoint y: 272, endPoint x: 614, endPoint y: 272, distance: 41.2
click at [614, 272] on p "APN-instellingen aanpassen: Daarnaast raad ik u aan om ook de APN-instellingen …" at bounding box center [630, 281] width 483 height 49
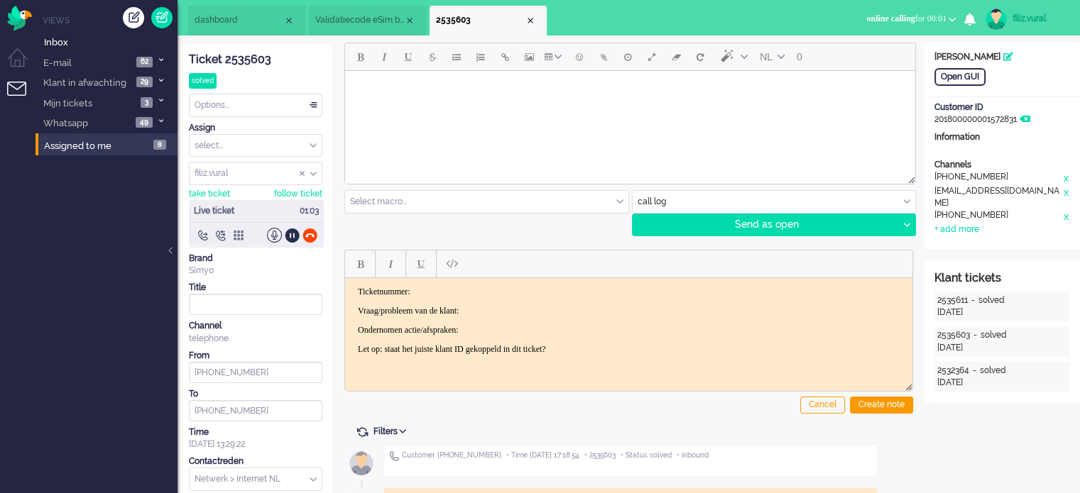
scroll to position [0, 0]
click at [264, 57] on div "Ticket 2535603" at bounding box center [255, 60] width 133 height 16
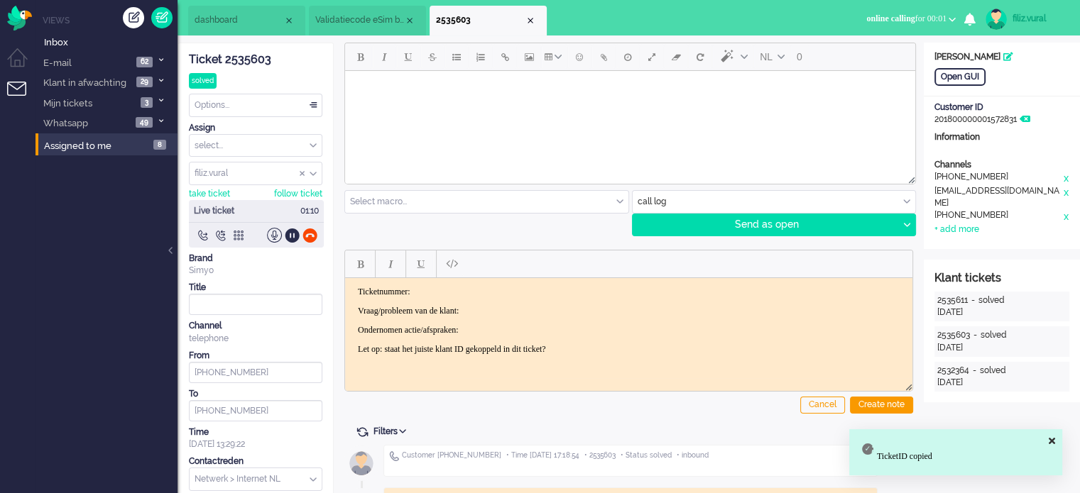
click at [478, 283] on html "Ticketnummer: Vraag/probleem van de klant: Ondernomen actie/afspraken: Let op: …" at bounding box center [628, 320] width 567 height 85
click at [488, 302] on body "Ticketnummer: 2535603 Vraag/probleem van de klant: Ondernomen actie/afspraken: …" at bounding box center [629, 320] width 556 height 68
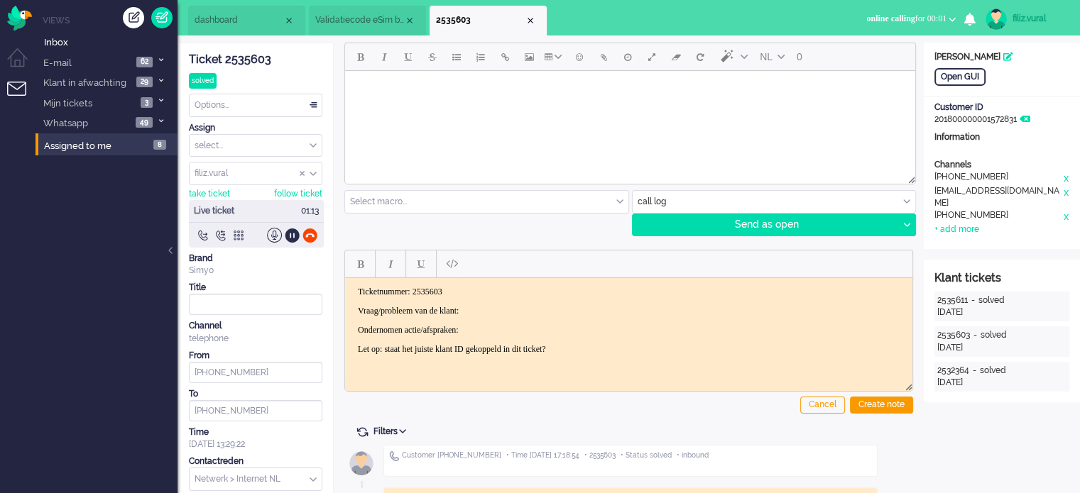
click at [495, 307] on p "Vraag/probleem van de klant:" at bounding box center [629, 310] width 542 height 11
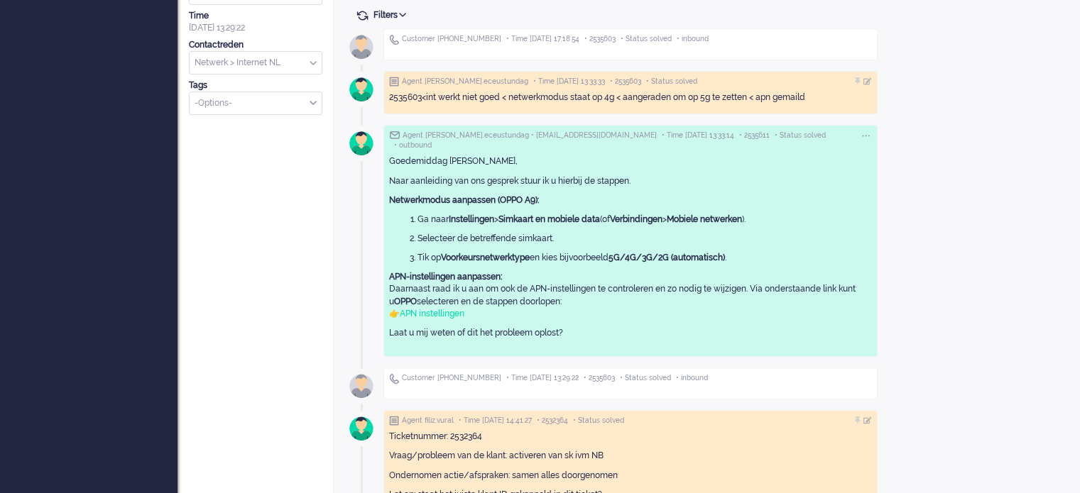
scroll to position [426, 0]
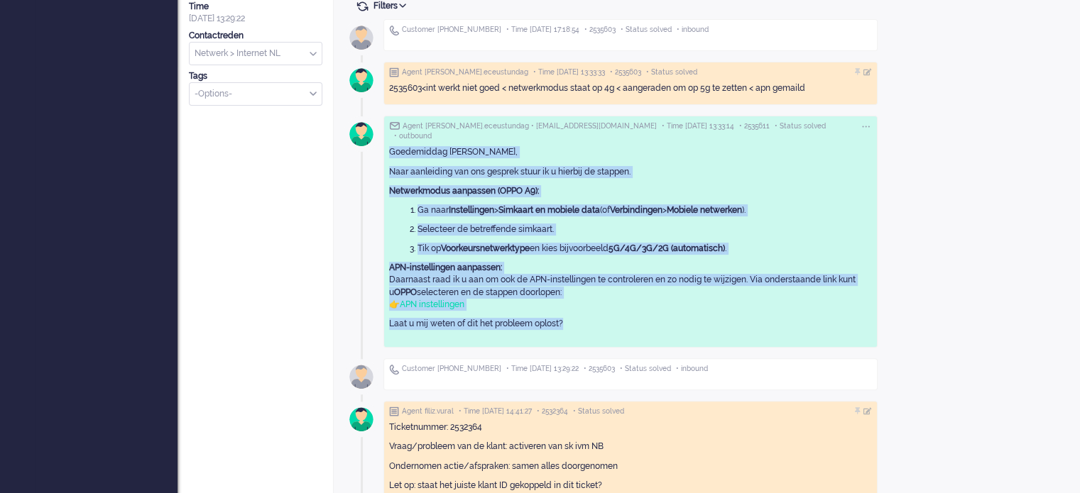
drag, startPoint x: 581, startPoint y: 313, endPoint x: 393, endPoint y: 132, distance: 261.1
click at [389, 146] on div "Goedemiddag [PERSON_NAME], [PERSON_NAME] aanleiding van ons gesprek stuur ik u …" at bounding box center [630, 241] width 483 height 191
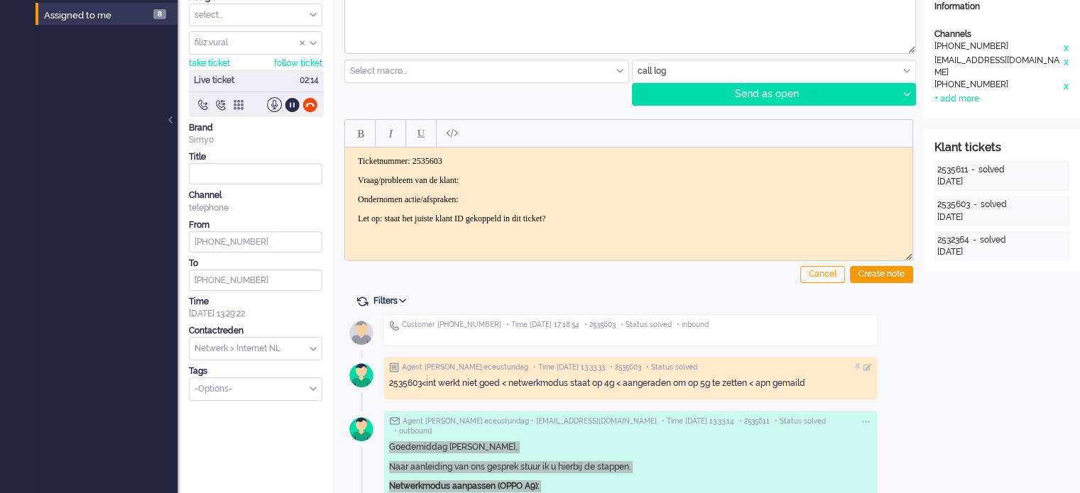
scroll to position [0, 0]
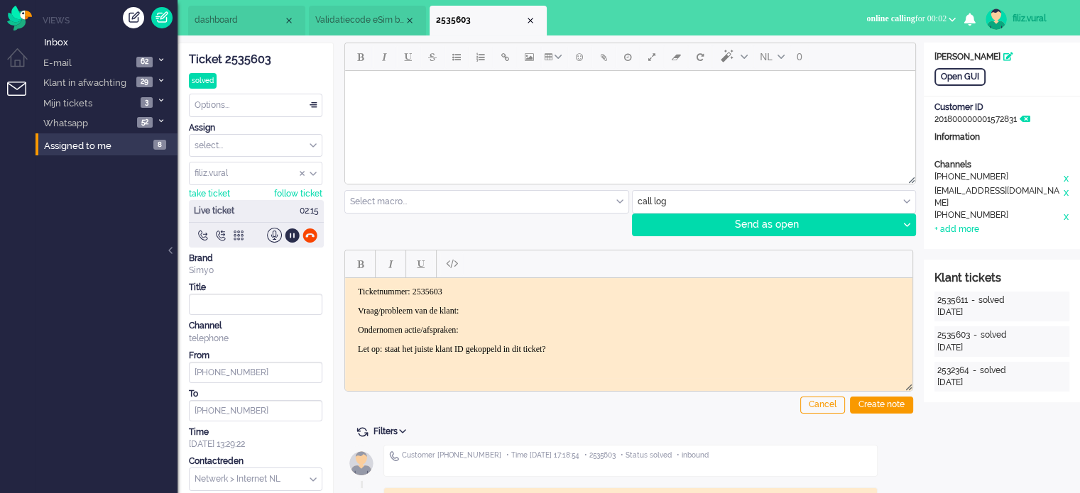
click at [207, 25] on span "dashboard" at bounding box center [239, 20] width 89 height 12
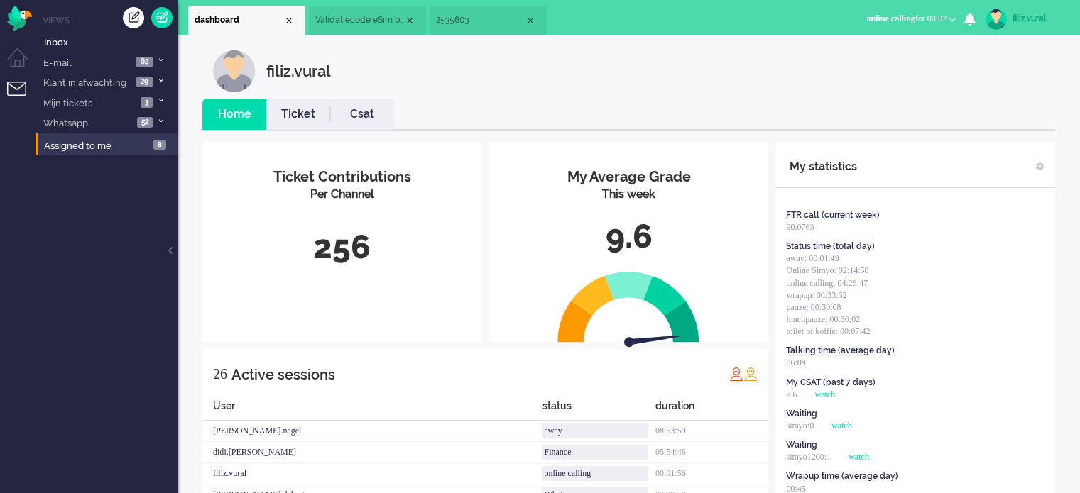
click at [355, 108] on link "Csat" at bounding box center [362, 114] width 64 height 16
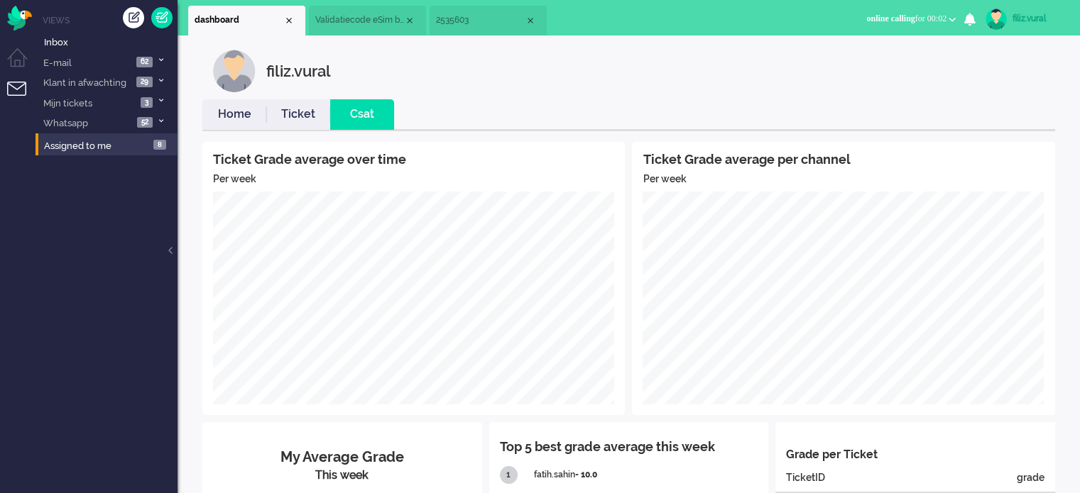
click at [209, 116] on link "Home" at bounding box center [234, 114] width 64 height 16
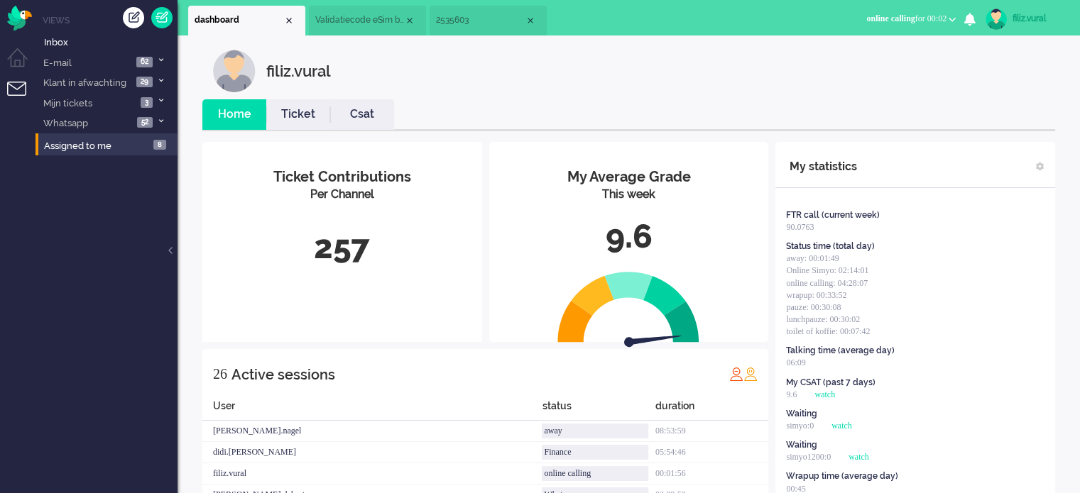
click at [452, 18] on span "2535603" at bounding box center [480, 20] width 89 height 12
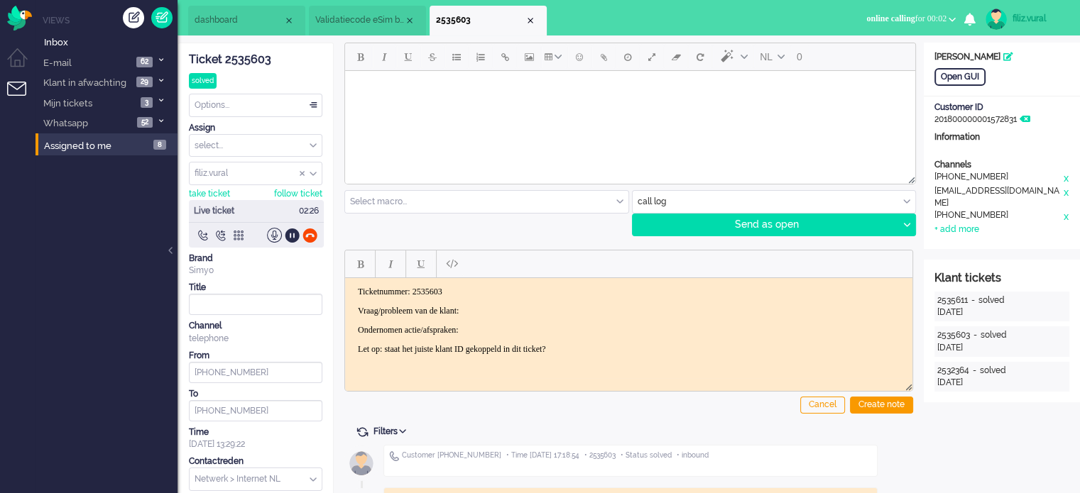
drag, startPoint x: 359, startPoint y: 310, endPoint x: 684, endPoint y: 353, distance: 328.0
click at [684, 353] on html "Ticketnummer: 2535603 Vraag/probleem van de klant: Ondernomen actie/afspraken: …" at bounding box center [628, 320] width 567 height 85
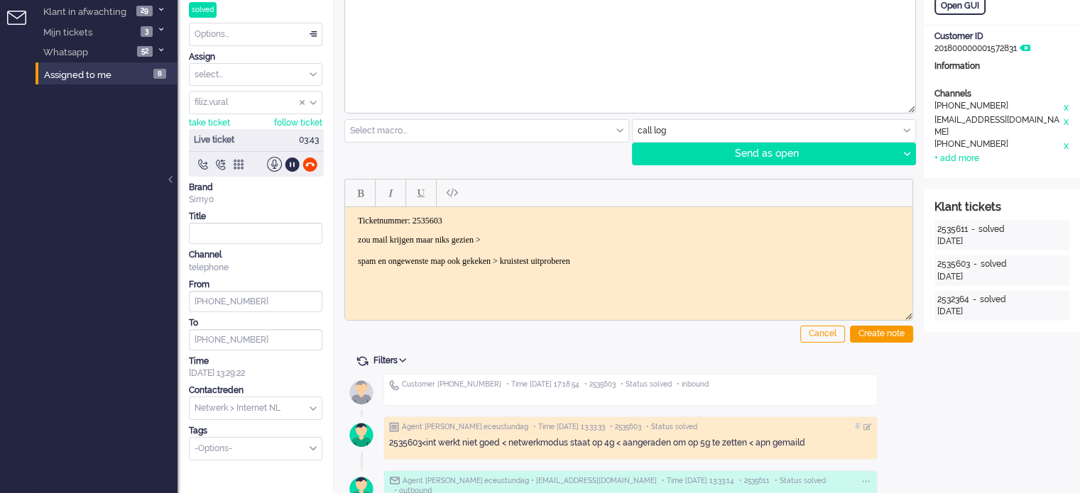
click at [895, 324] on div "Cancel Create note" at bounding box center [628, 258] width 569 height 180
click at [892, 330] on div "Create note" at bounding box center [881, 334] width 63 height 17
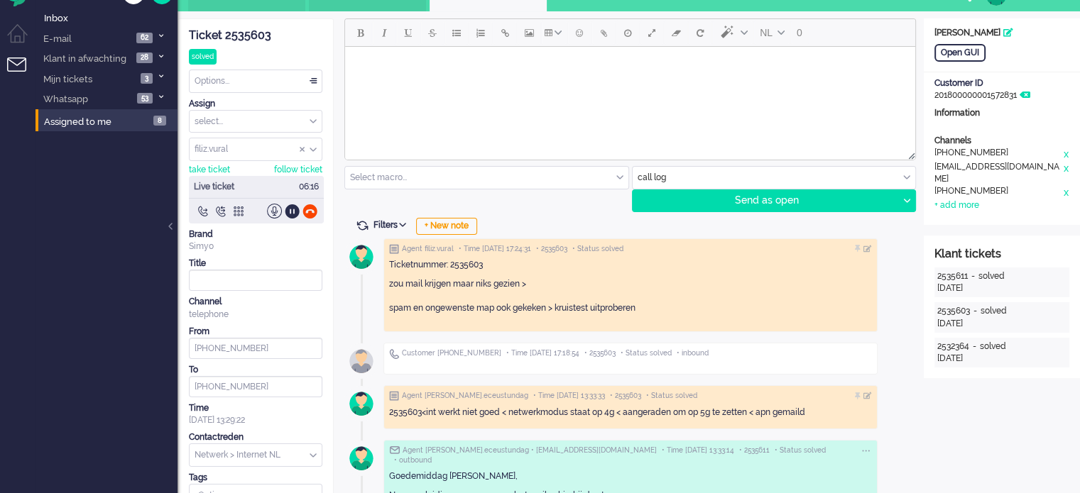
scroll to position [0, 0]
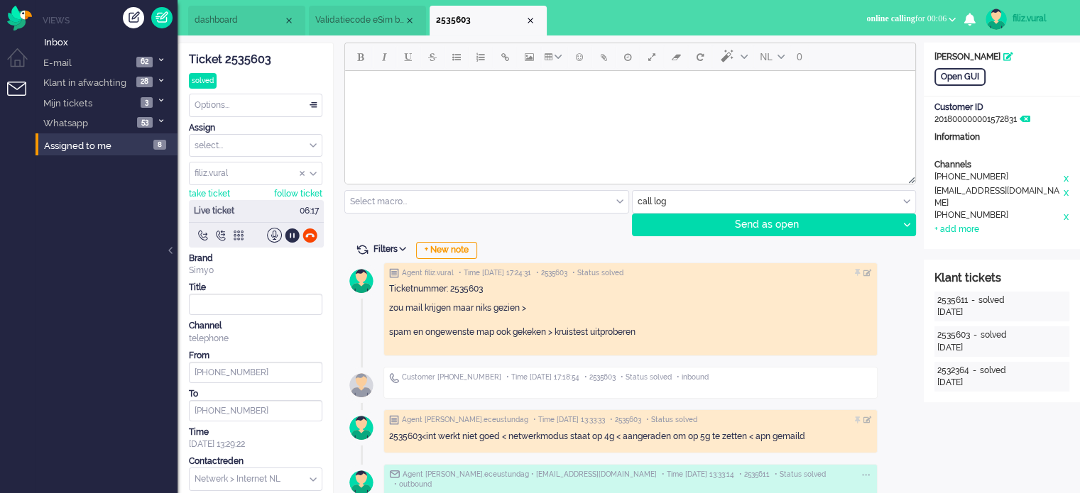
click at [208, 18] on span "dashboard" at bounding box center [239, 20] width 89 height 12
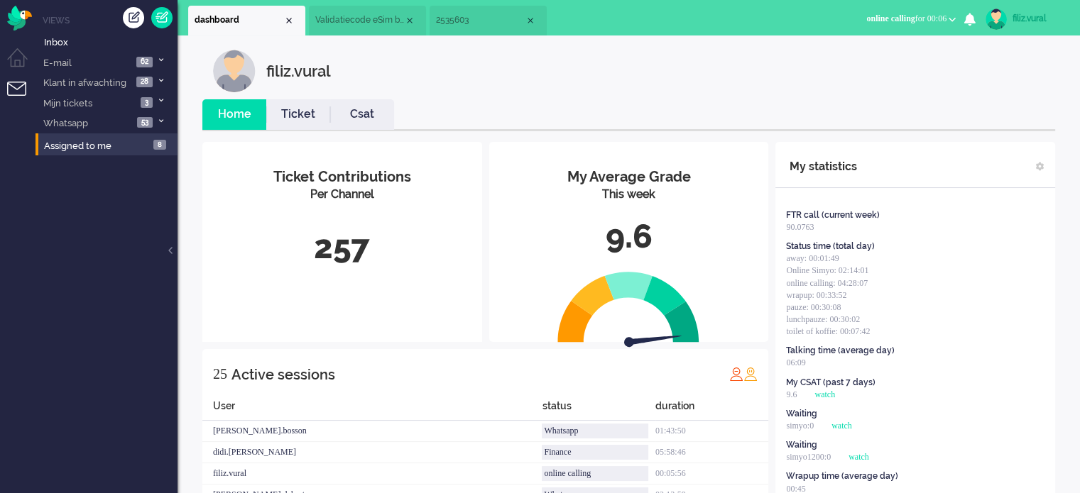
click at [446, 29] on li "2535603" at bounding box center [488, 21] width 117 height 30
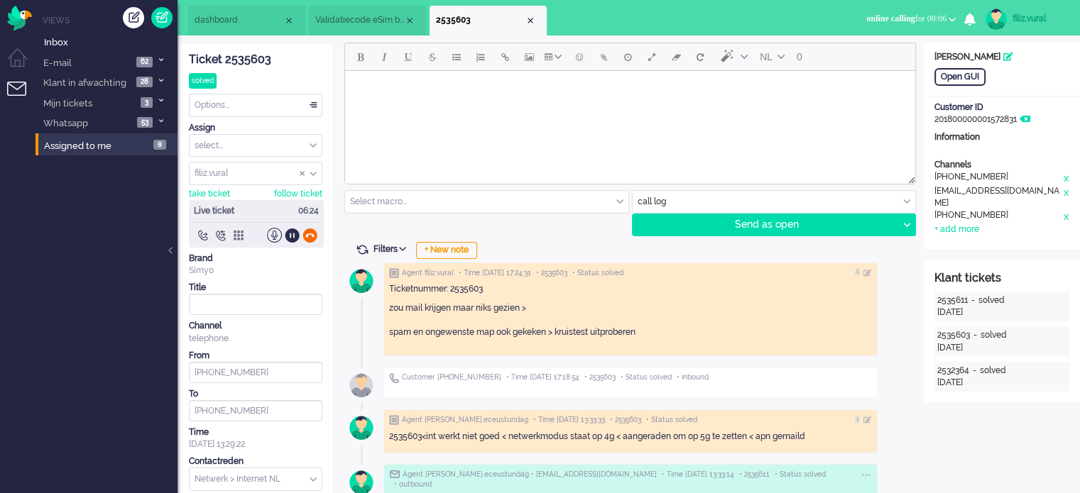
click at [315, 233] on div at bounding box center [309, 235] width 15 height 15
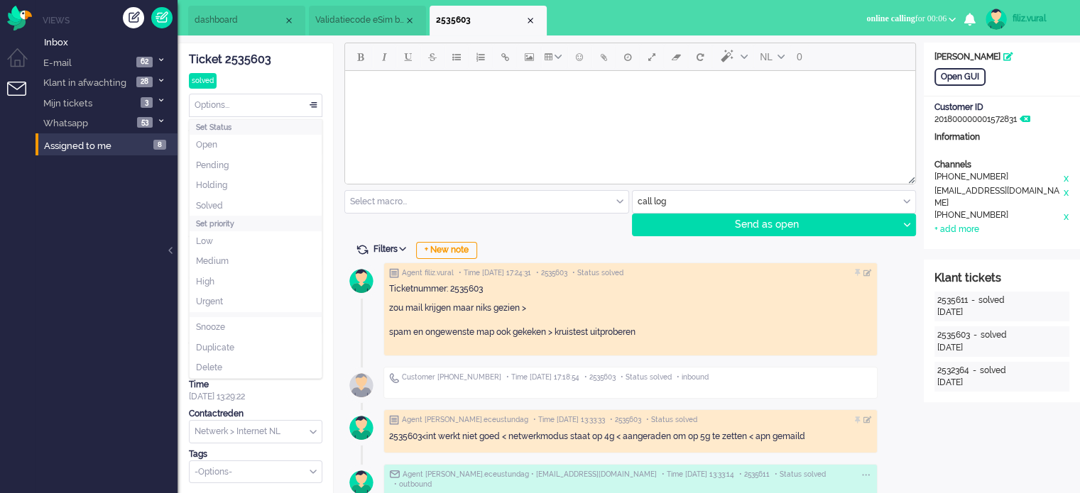
click at [263, 101] on div "Options..." at bounding box center [256, 105] width 132 height 22
click at [249, 185] on li "Holding" at bounding box center [256, 185] width 132 height 21
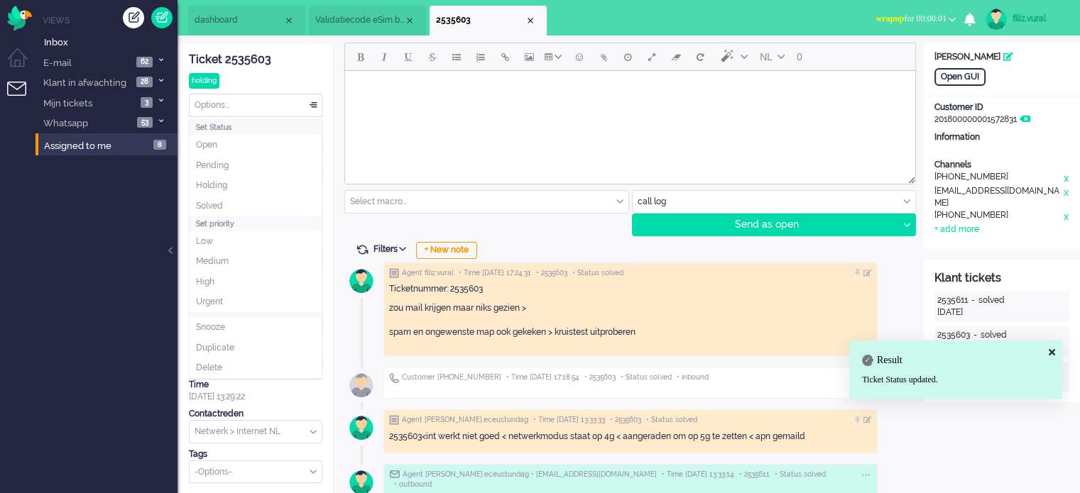
click at [248, 107] on div "Options..." at bounding box center [256, 105] width 132 height 22
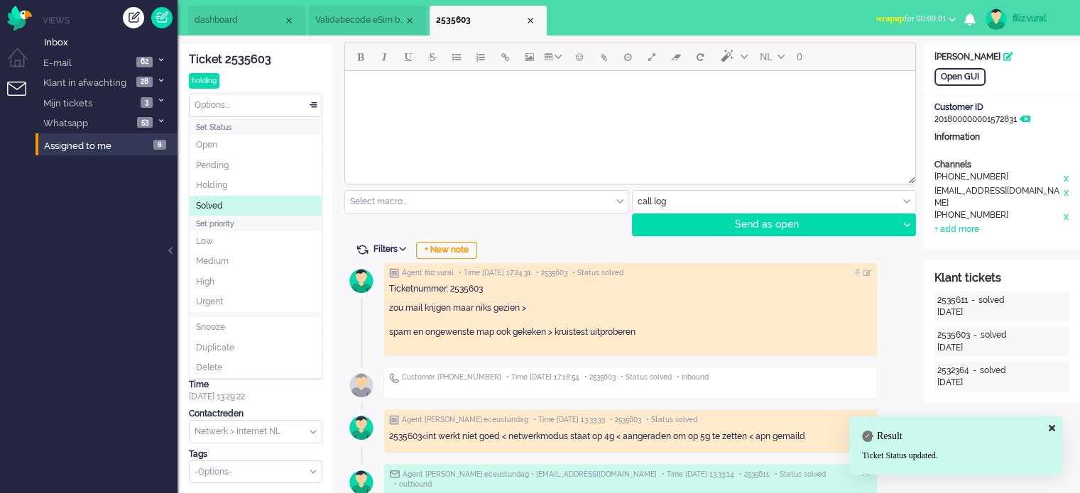
click at [225, 208] on li "Solved" at bounding box center [256, 206] width 132 height 21
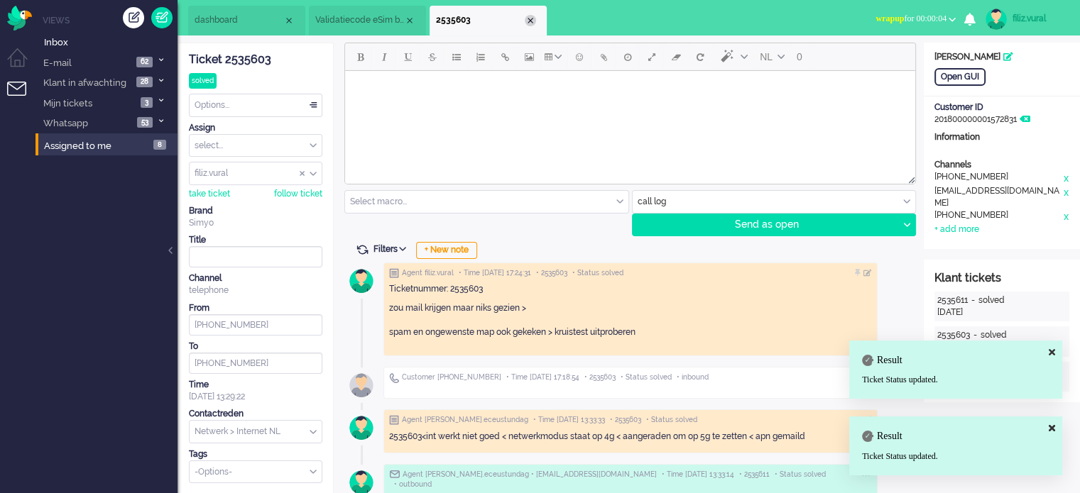
click at [530, 22] on div "Close tab" at bounding box center [530, 20] width 11 height 11
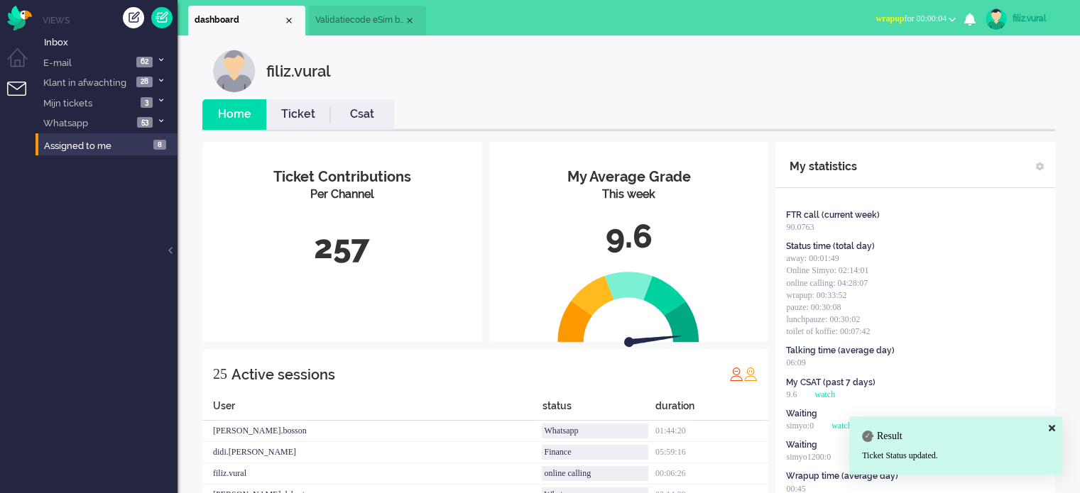
click at [349, 116] on link "Csat" at bounding box center [362, 114] width 64 height 16
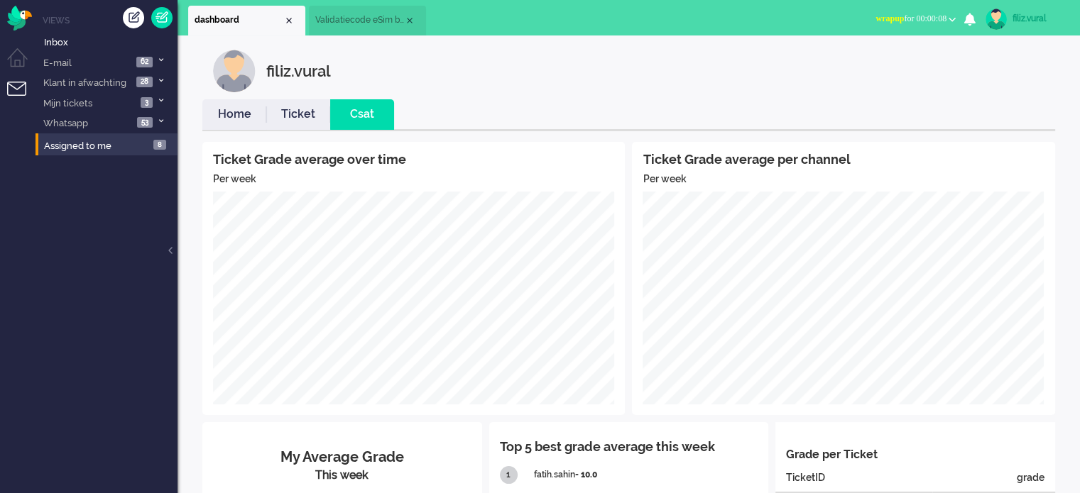
click at [236, 119] on link "Home" at bounding box center [234, 114] width 64 height 16
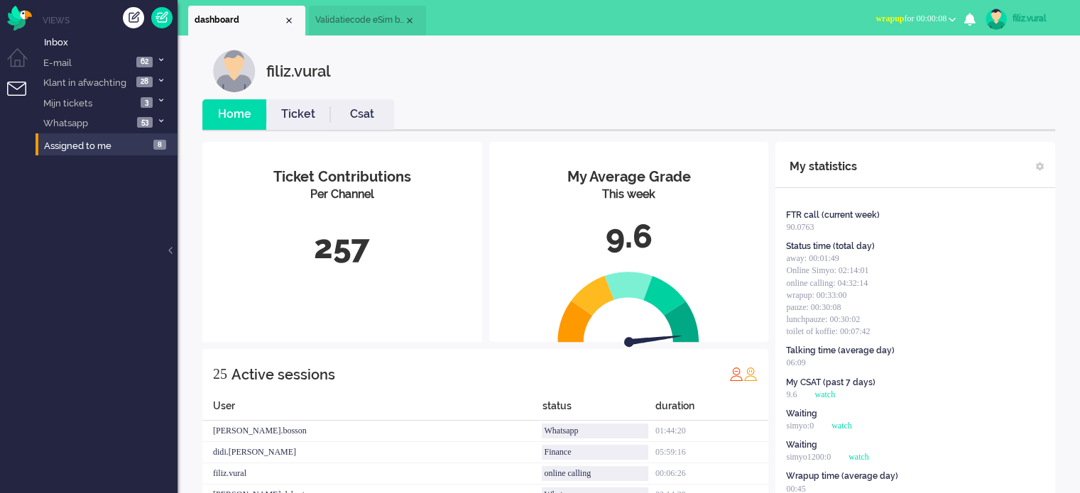
click at [880, 13] on span "wrapup" at bounding box center [889, 18] width 28 height 10
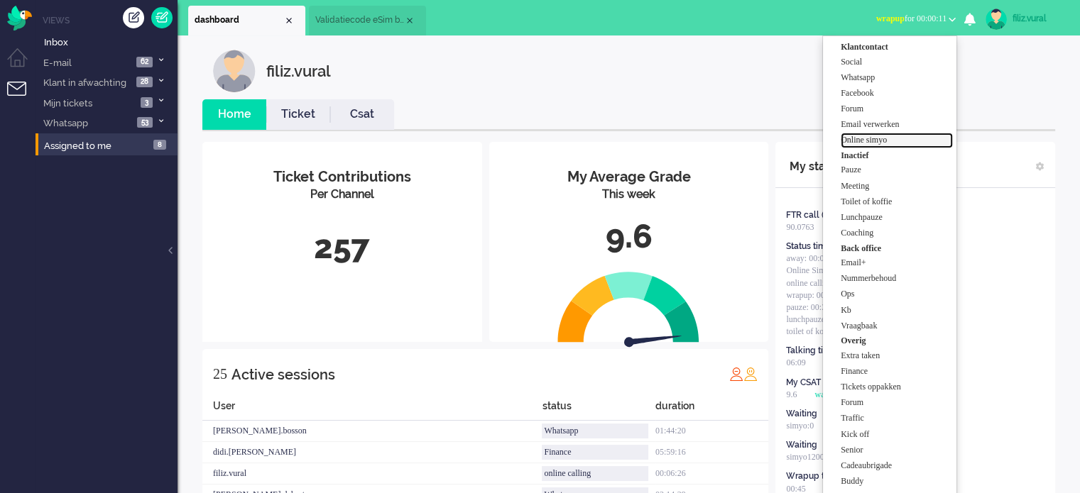
click at [878, 143] on label "Online simyo" at bounding box center [897, 140] width 112 height 12
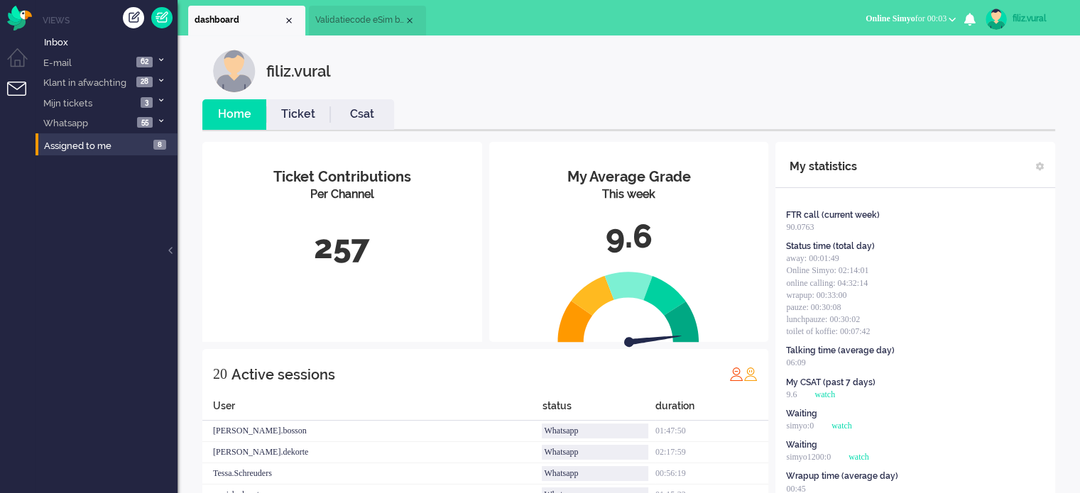
click at [1026, 37] on div "filiz.vural Home Ticket Csat My Average Grade This week 9.6 Ticket Contribution…" at bounding box center [628, 460] width 902 height 851
click at [1024, 18] on div "filiz.vural" at bounding box center [1038, 18] width 53 height 14
click at [997, 116] on link "Logout" at bounding box center [1023, 114] width 98 height 14
